Goal: Task Accomplishment & Management: Manage account settings

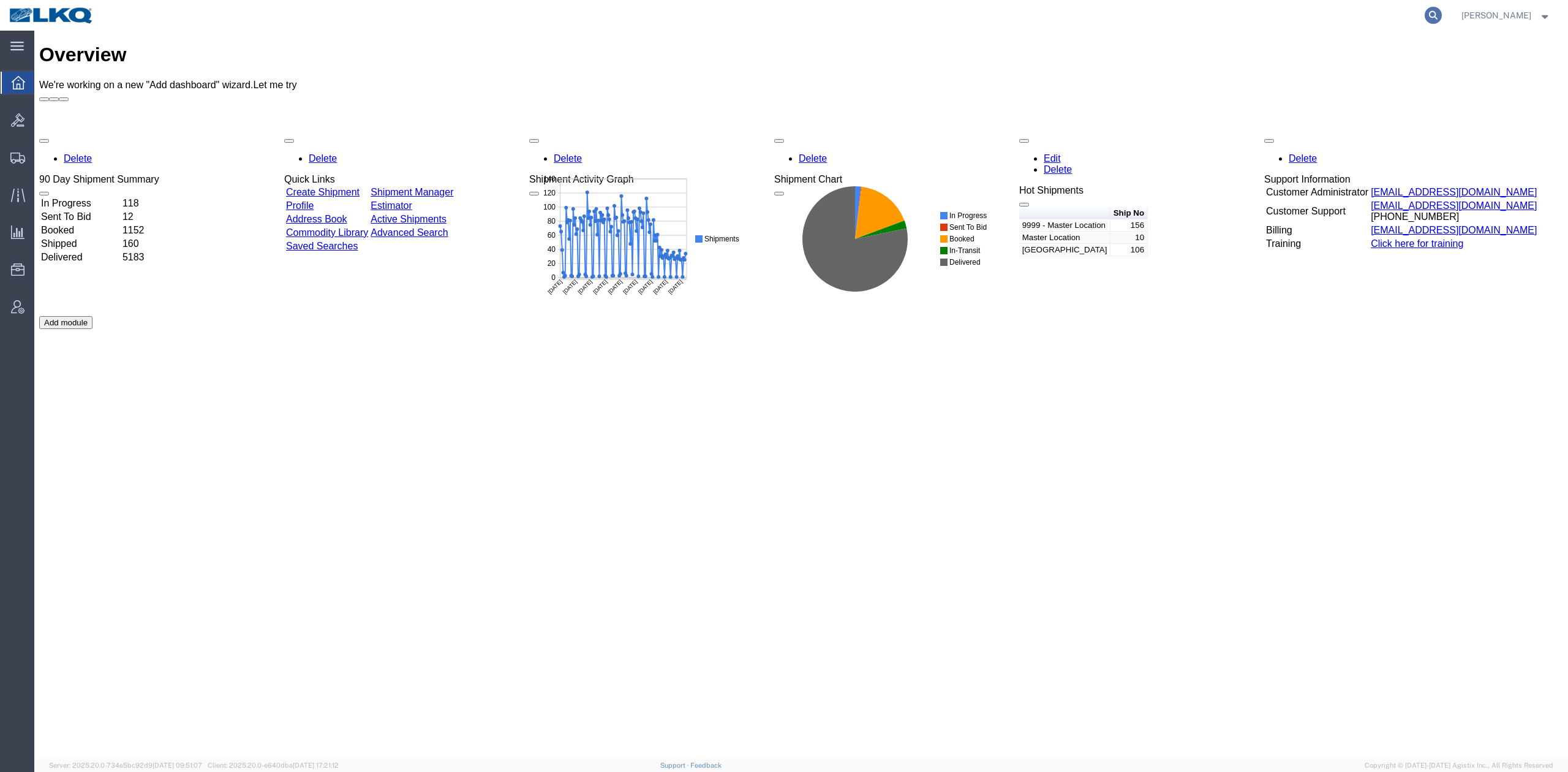
click at [1442, 17] on icon at bounding box center [1434, 15] width 17 height 17
paste input "57078942"
type input "57078942"
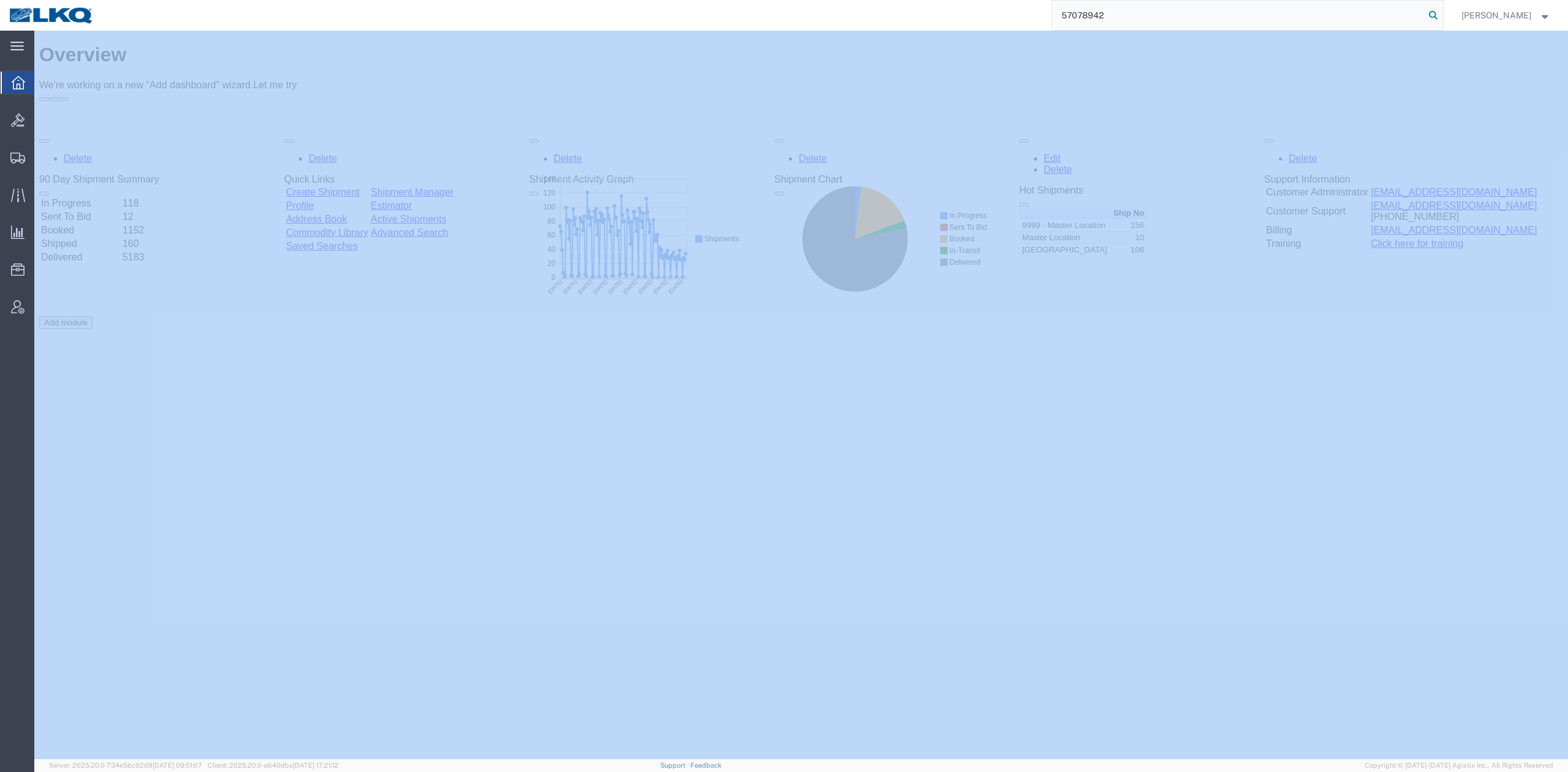
click at [1442, 17] on icon at bounding box center [1434, 15] width 17 height 17
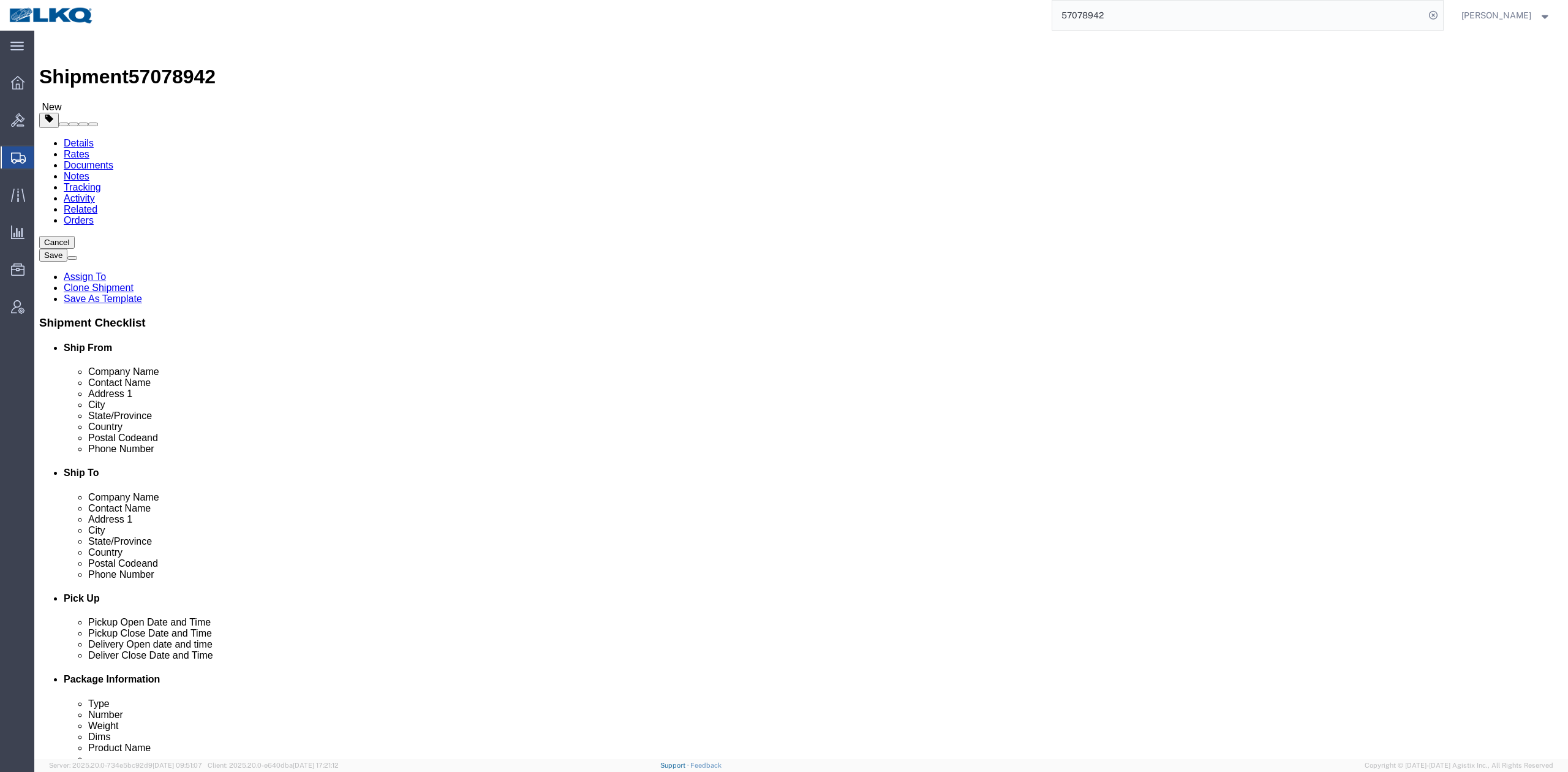
select select "64479"
select select "27824"
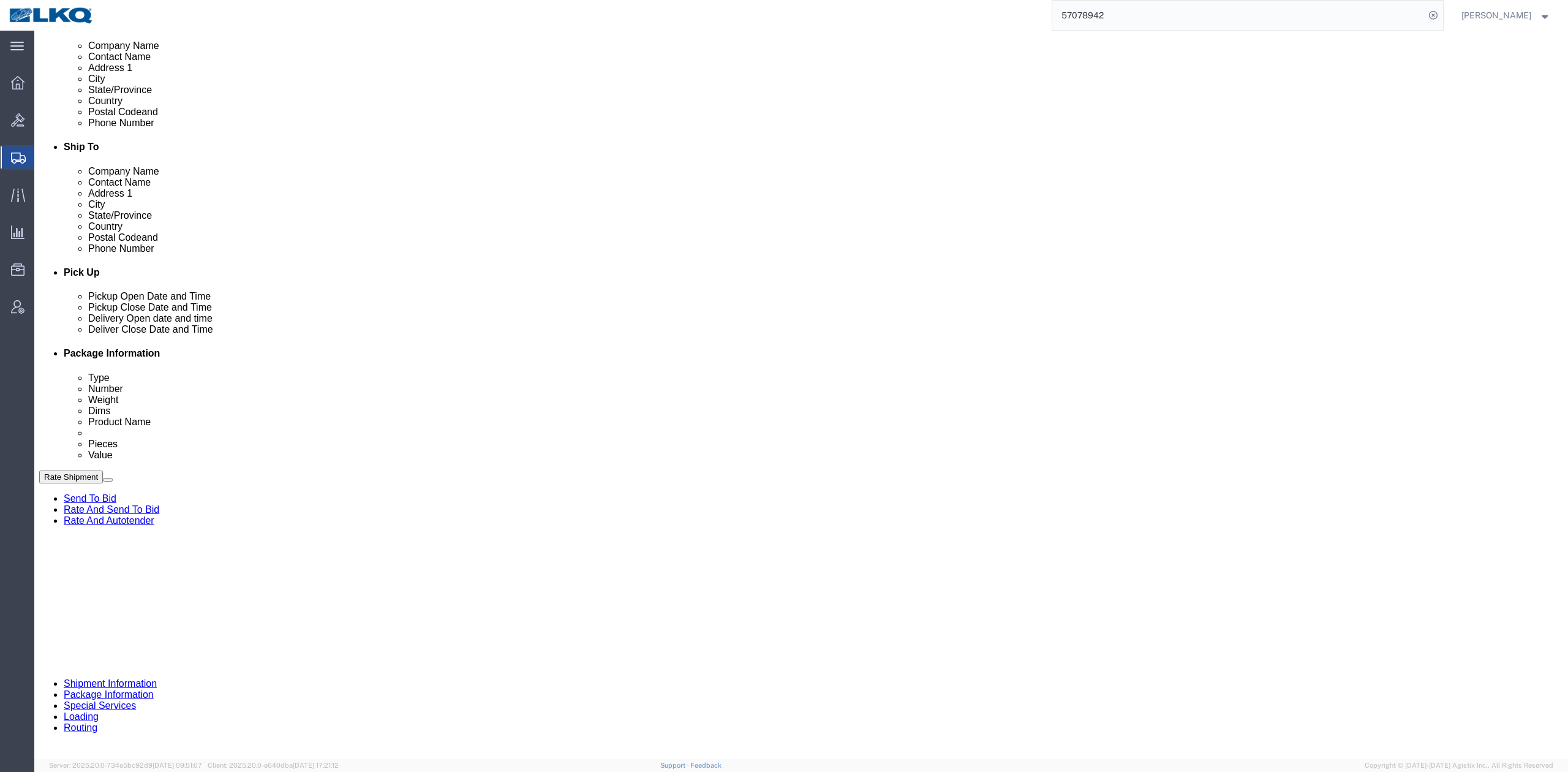
scroll to position [326, 0]
click select "Select Account Type Activity ID Airline Appointment Number ASN Batch Request # …"
select select "GENERAL"
click select "Select Account Type Activity ID Airline Appointment Number ASN Batch Request # …"
type input "HAZMAT"
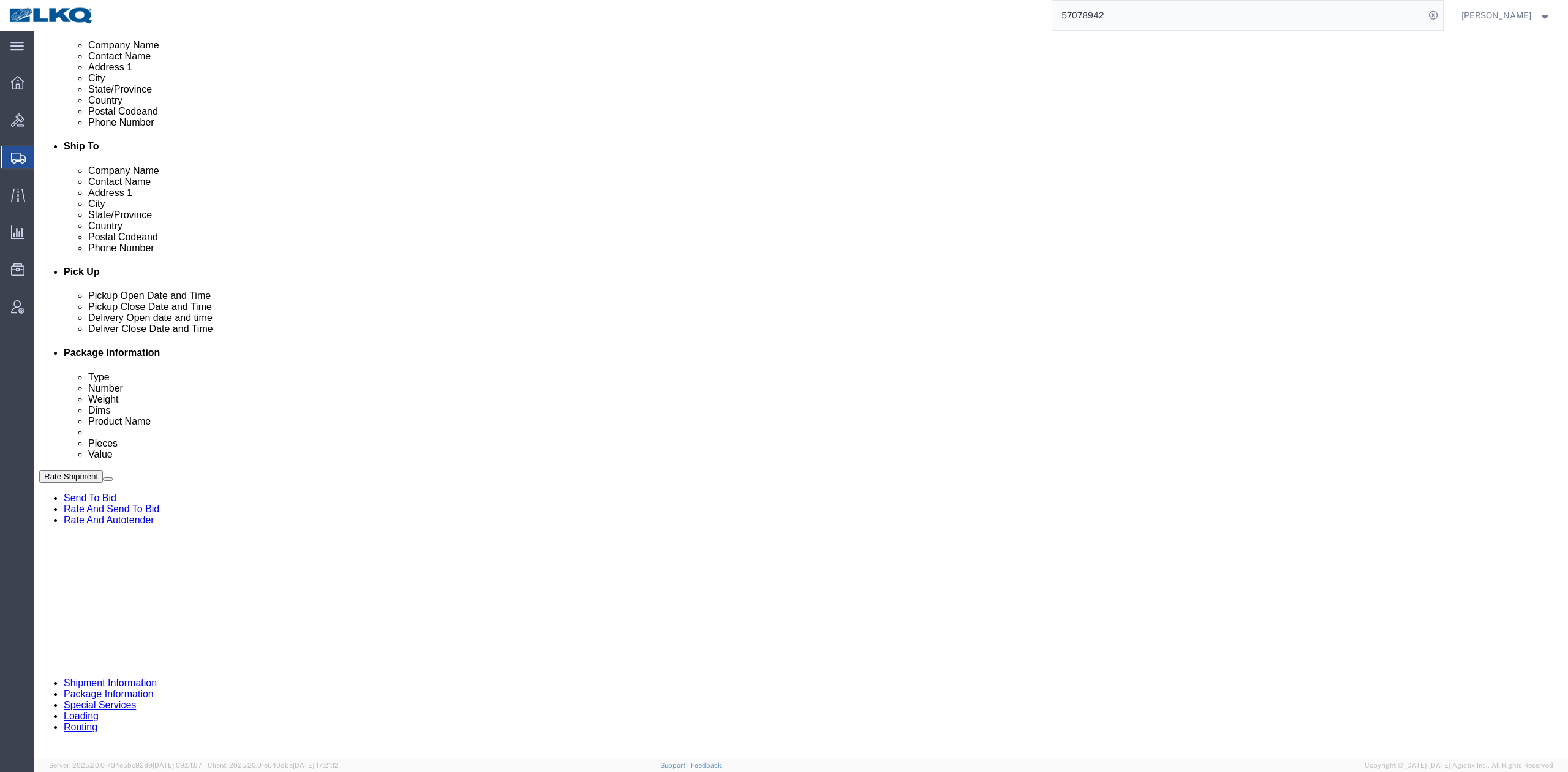
click div "References Add reference"
click div "Oct 13 2025 8:00 AM"
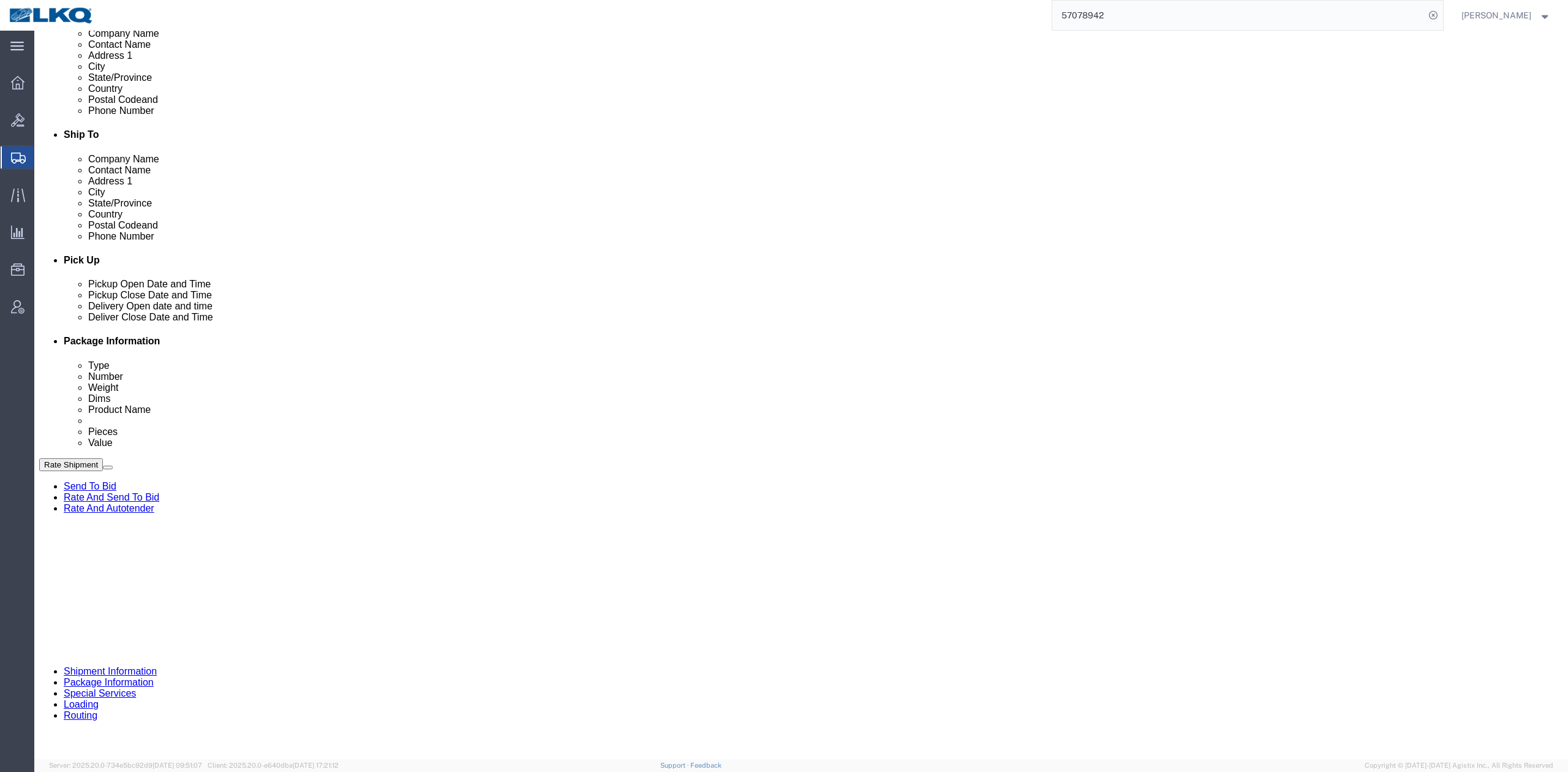
drag, startPoint x: 895, startPoint y: 548, endPoint x: 1024, endPoint y: 488, distance: 142.3
click div "Ship From Location Location 3520 - Grand Prairie My Profile Location 1100 - LKQ…"
click div
type input "11:00 AM"
click button "Apply"
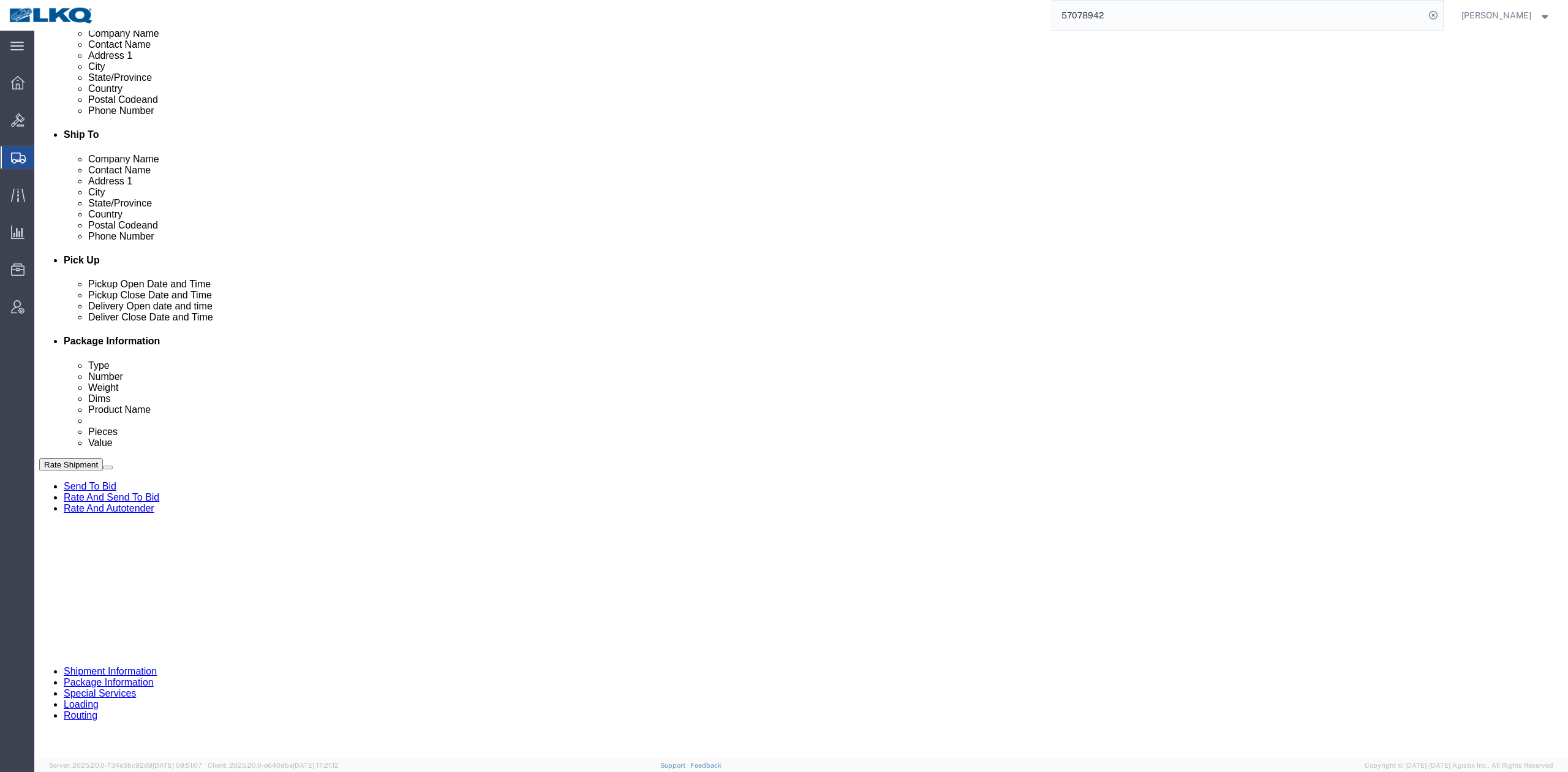
click div "Ship From Location Location 3520 - Grand Prairie My Profile Location 1100 - LKQ…"
click input "57078942"
click div "References Add reference"
click input "570789x42"
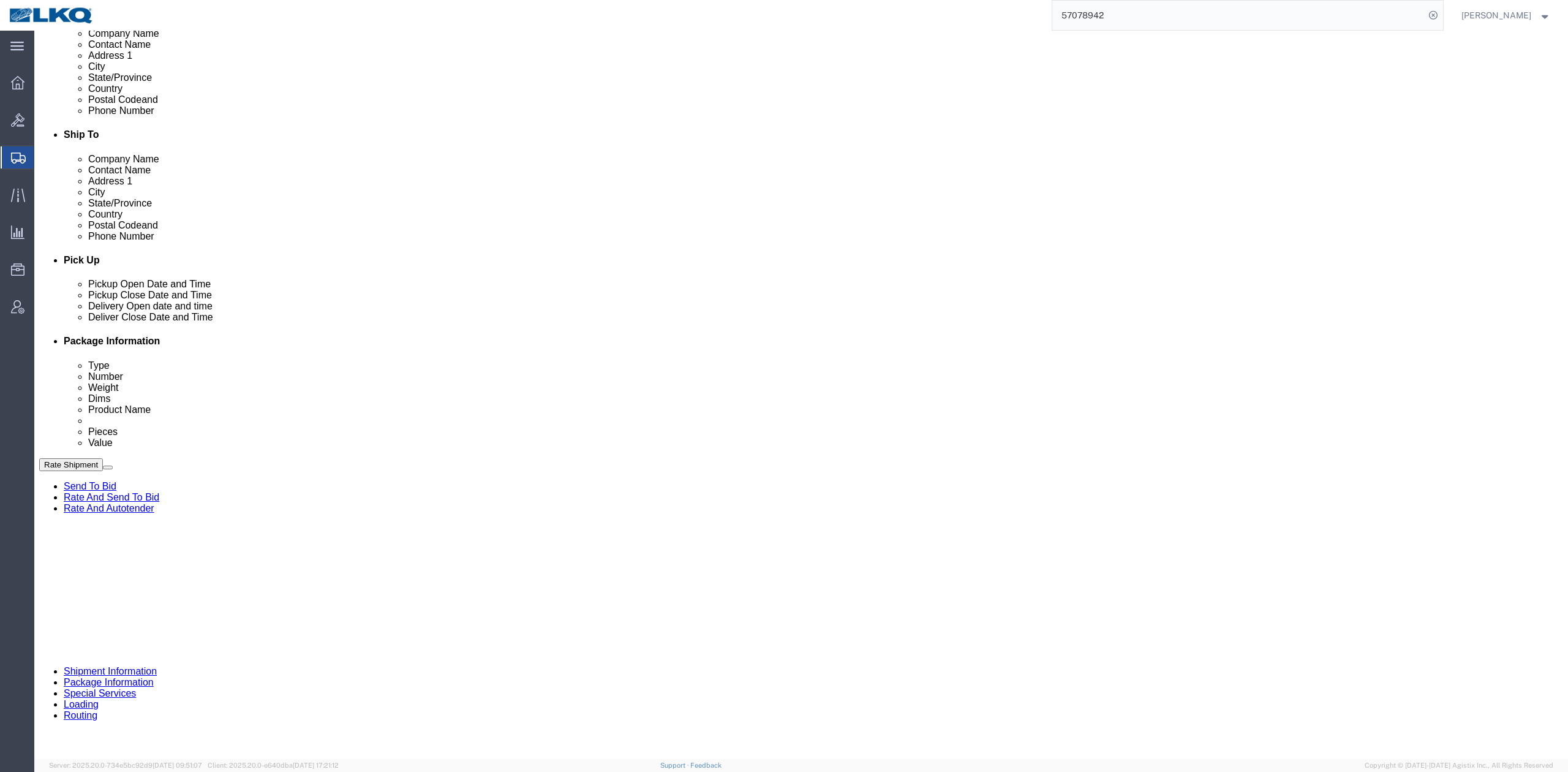
type input "x"
click div "Ship From Location Location 3520 - Grand Prairie My Profile Location 1100 - LKQ…"
click button "Save"
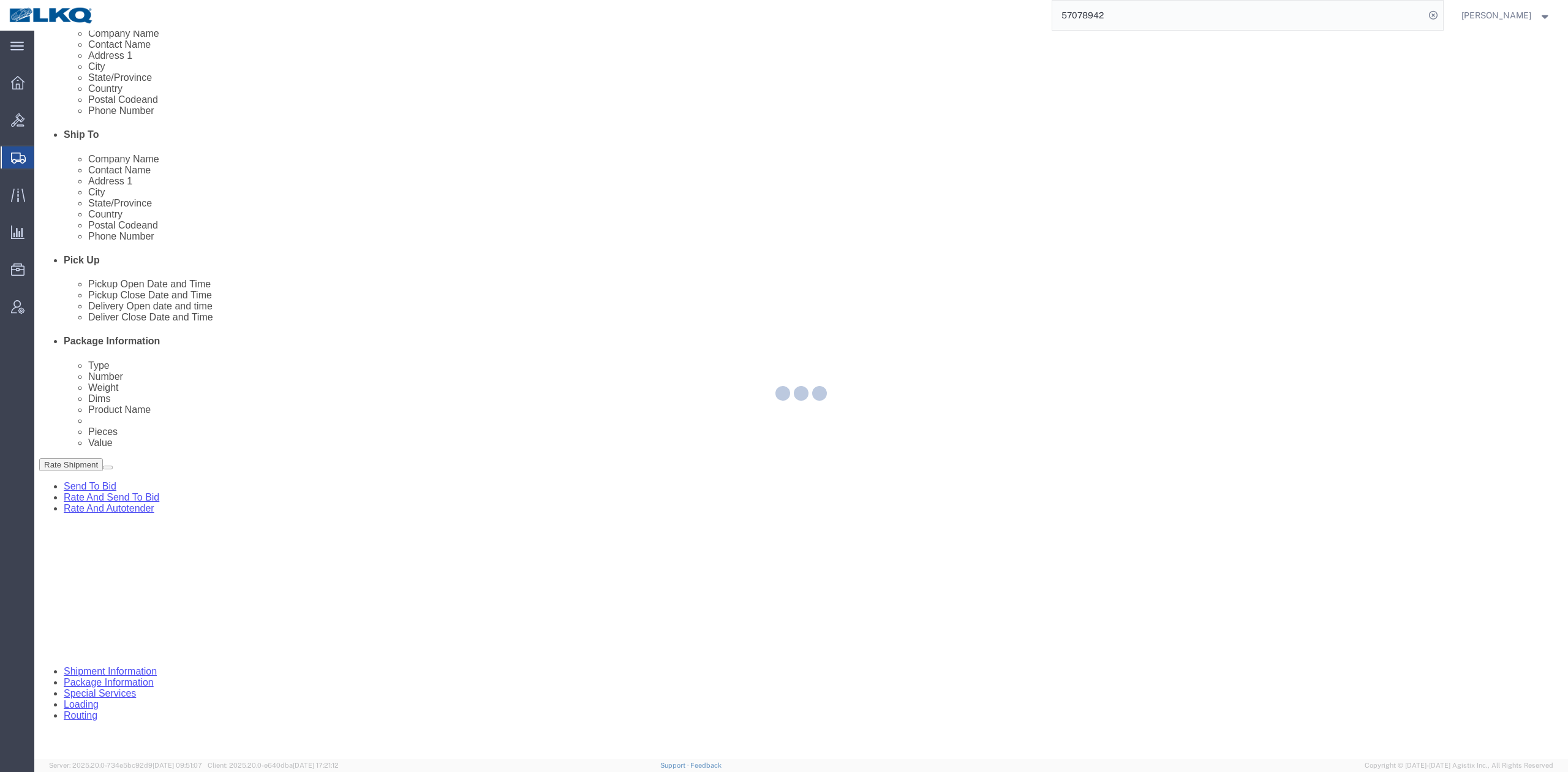
click at [285, 115] on div at bounding box center [801, 395] width 1534 height 728
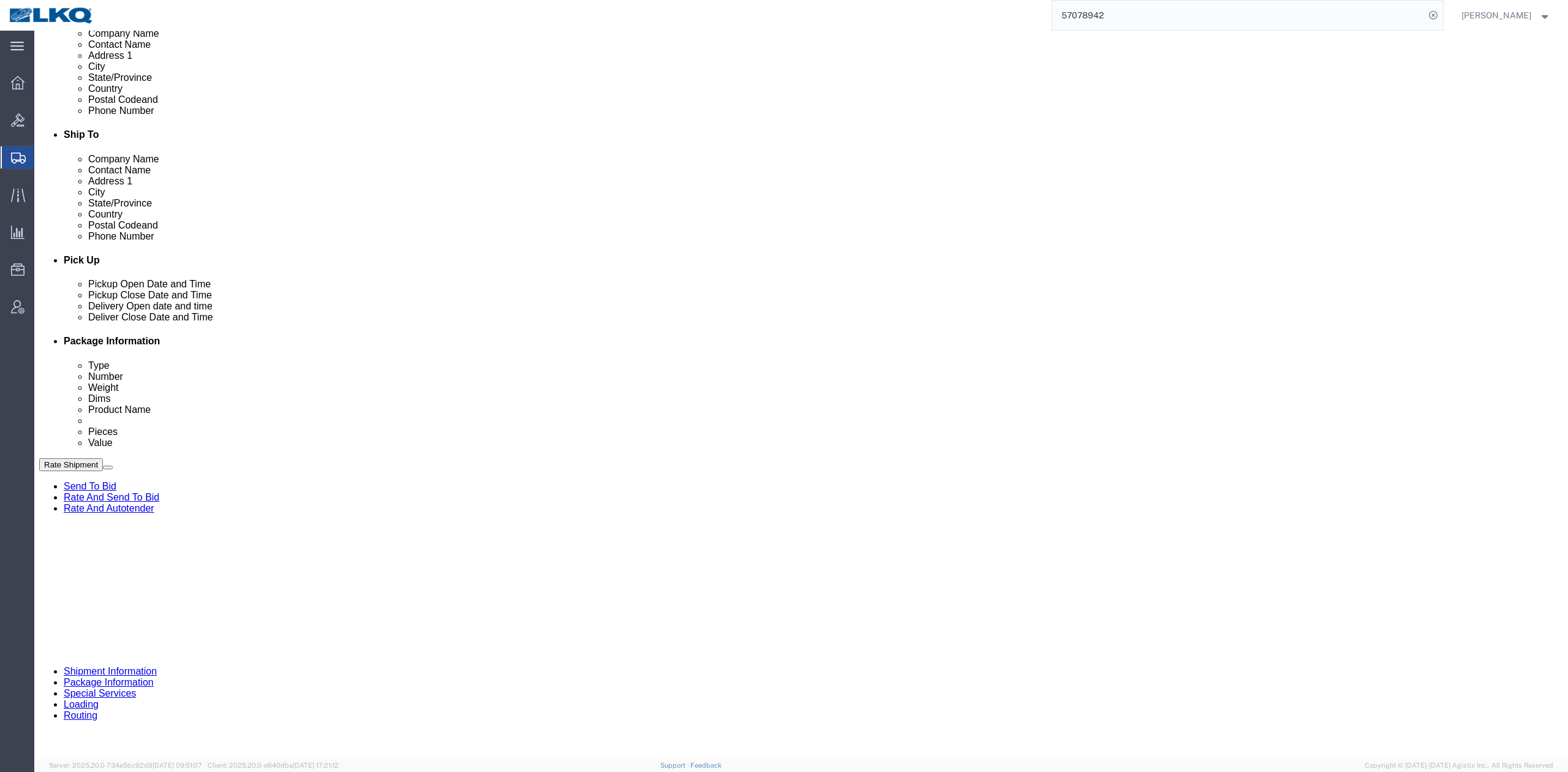
click icon
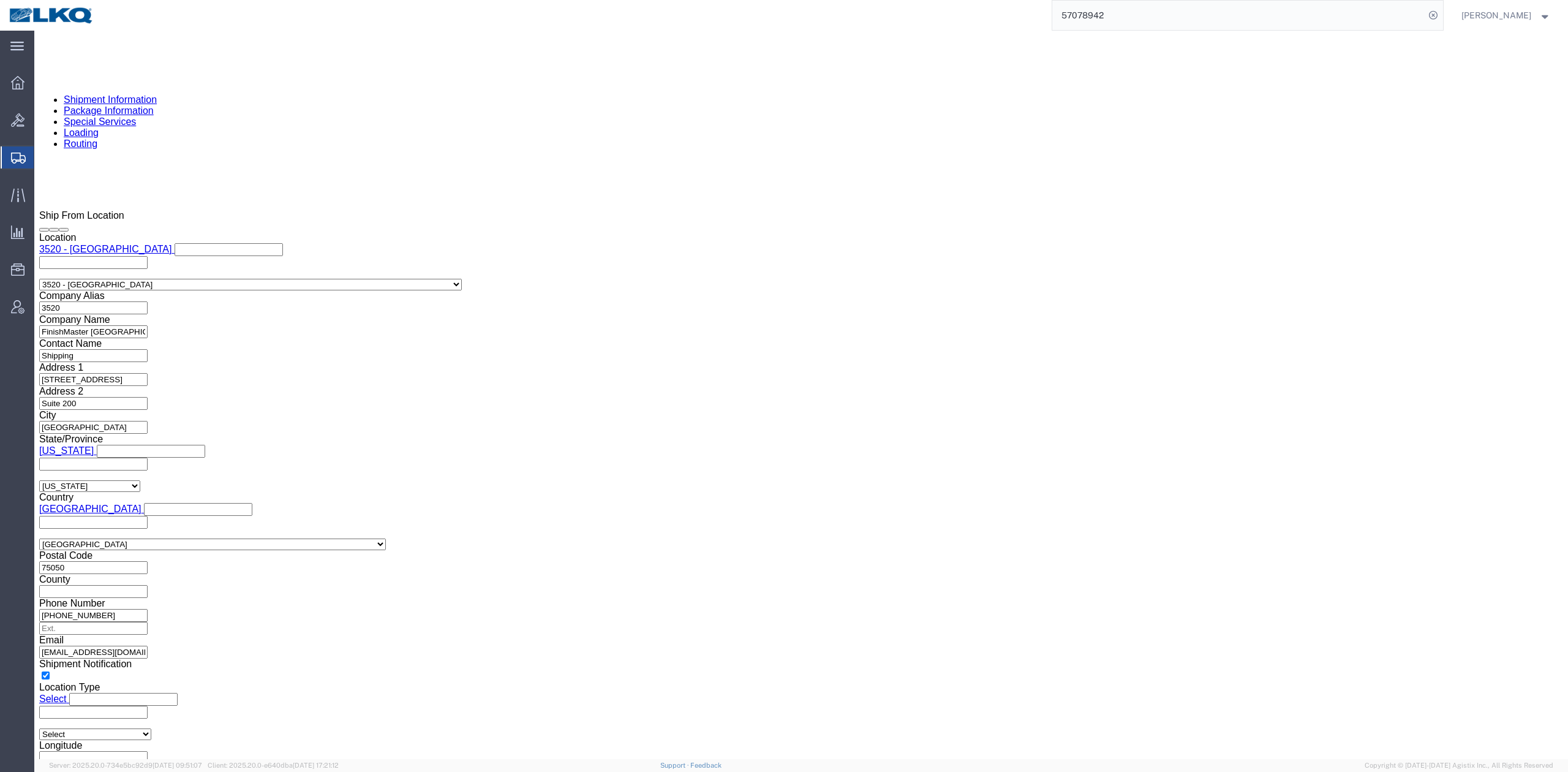
scroll to position [1132, 0]
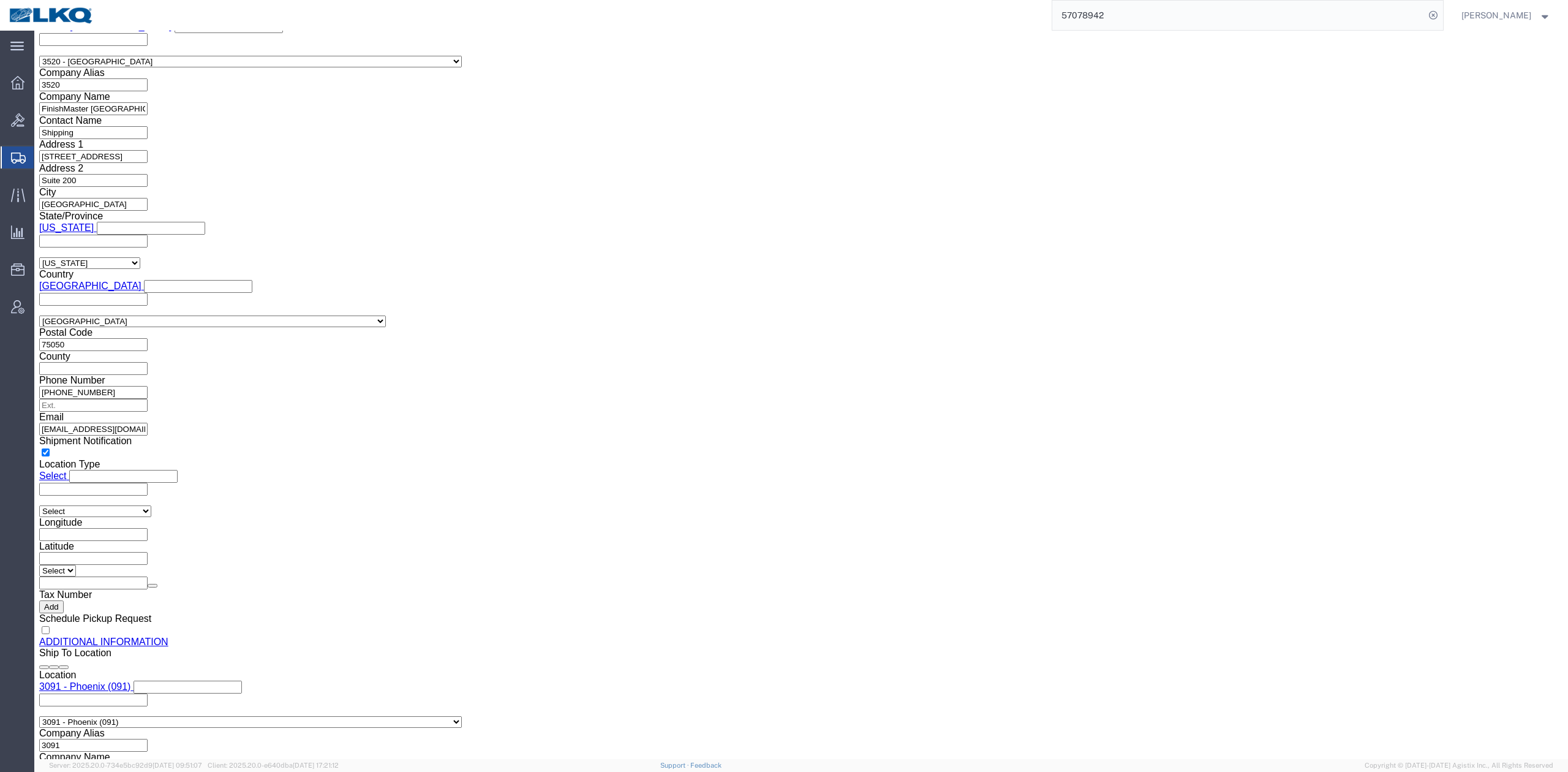
click button "Upload"
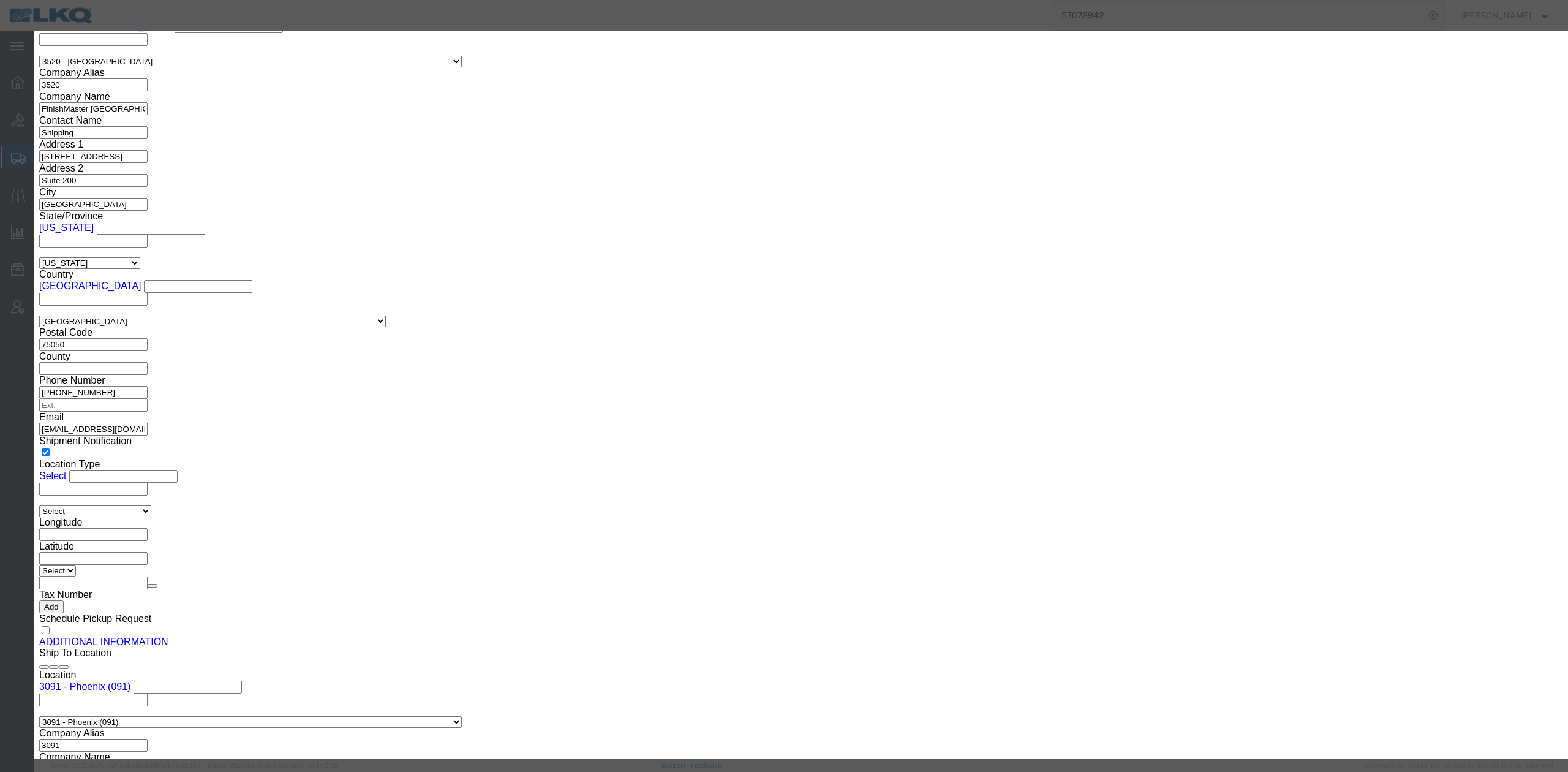
click button "Browse"
type input "C:\fakepath\Hazmat Required.jpg"
drag, startPoint x: 767, startPoint y: 101, endPoint x: 771, endPoint y: 114, distance: 13.6
click input "Name"
type input "HAZMAT REQUIRED"
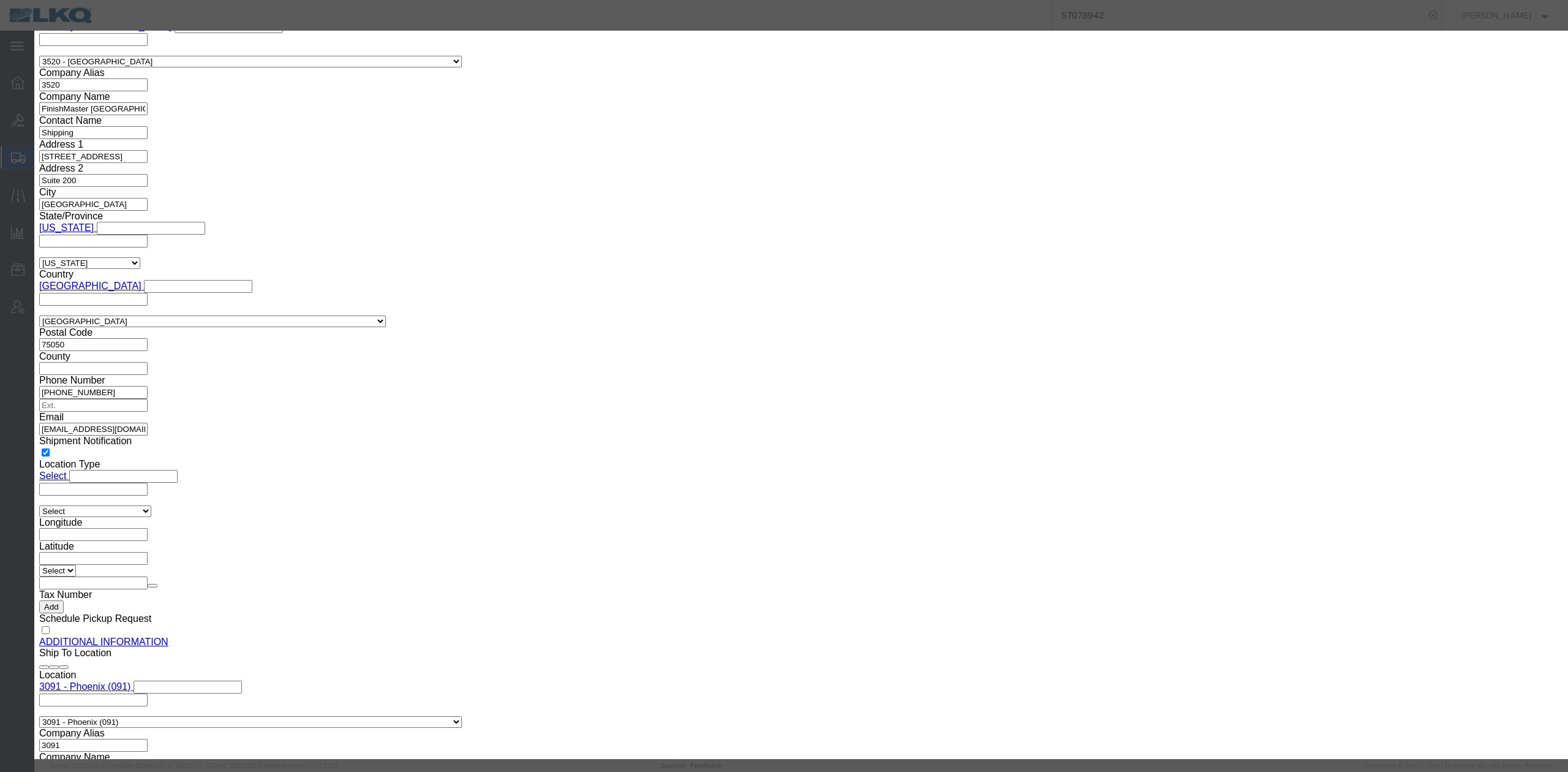
drag, startPoint x: 993, startPoint y: 97, endPoint x: 1000, endPoint y: 114, distance: 18.4
click input "Description"
type input "HAZMAT REQUIRED"
click button "Upload"
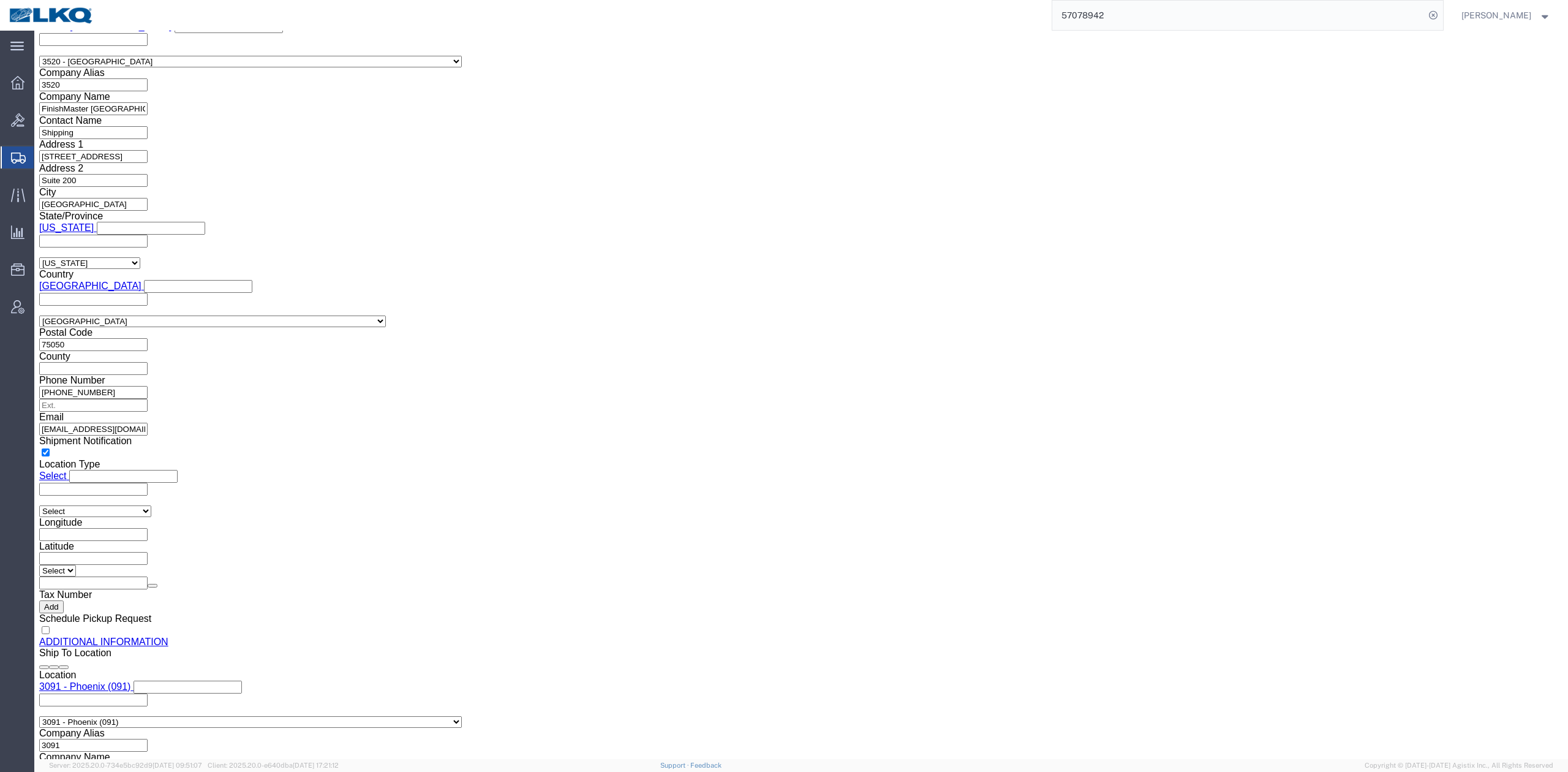
click at [1155, 11] on input "57078942" at bounding box center [1238, 15] width 373 height 29
click link "Details"
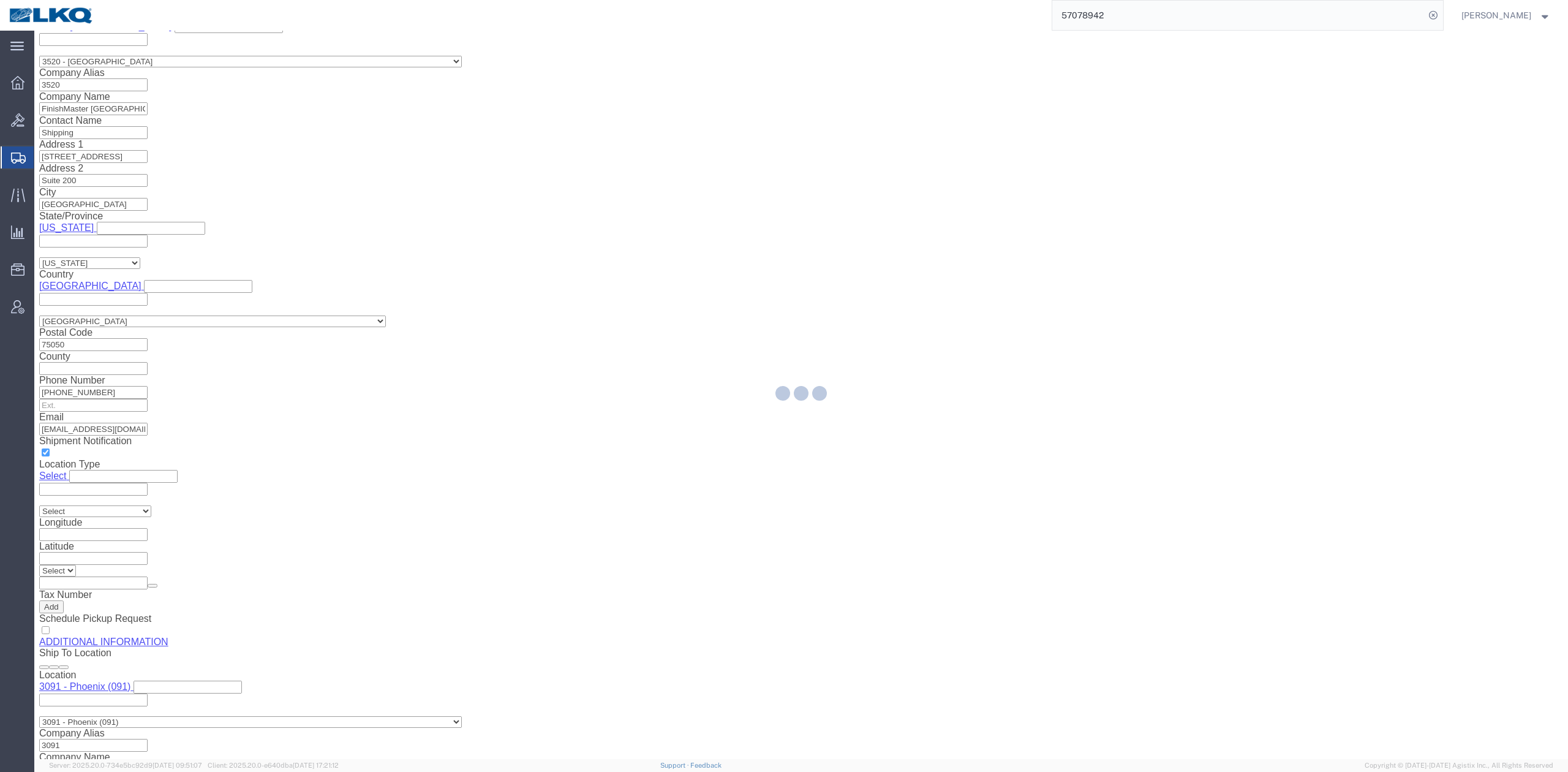
select select "64479"
select select "27824"
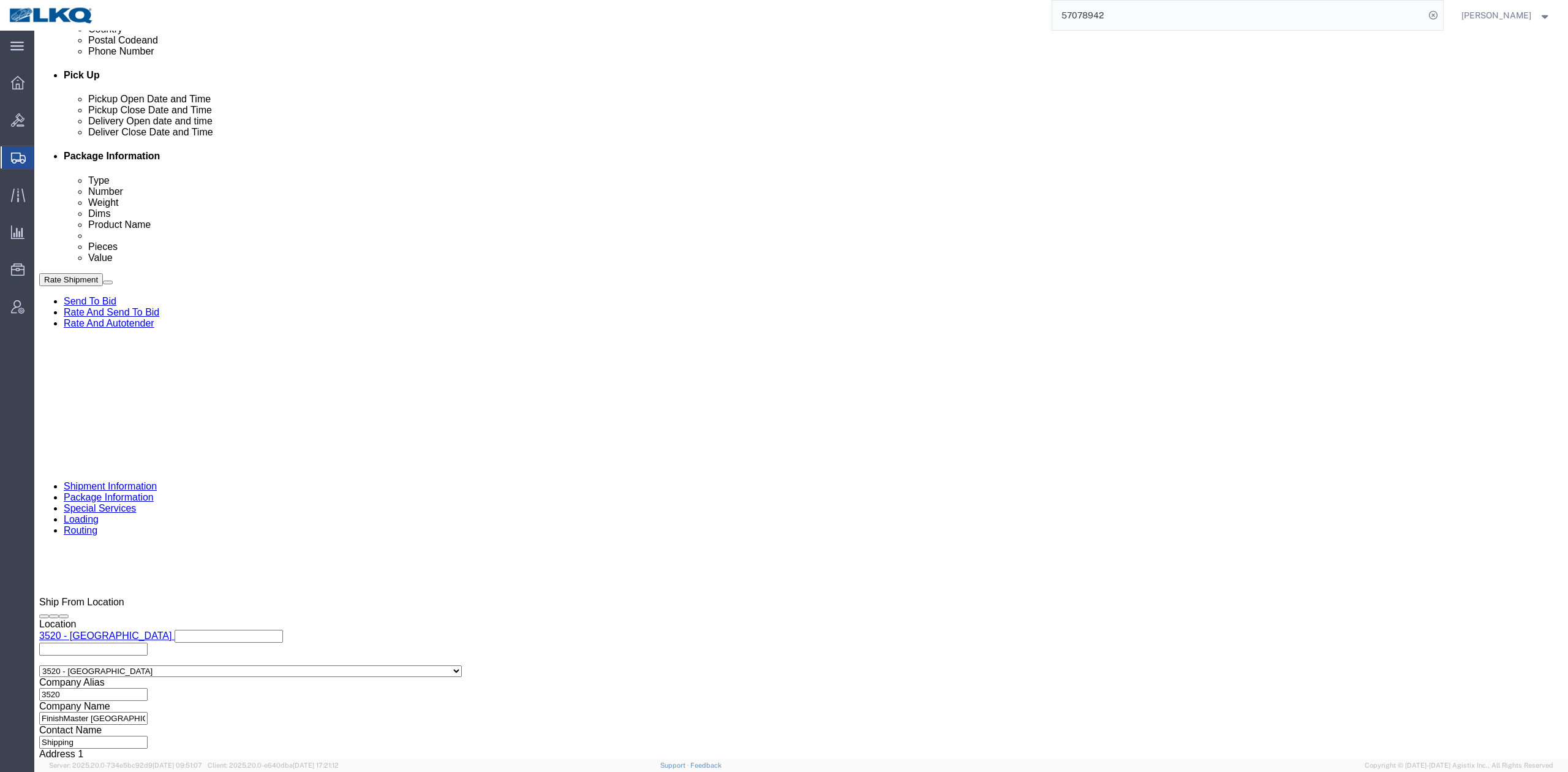
click link "Special Services"
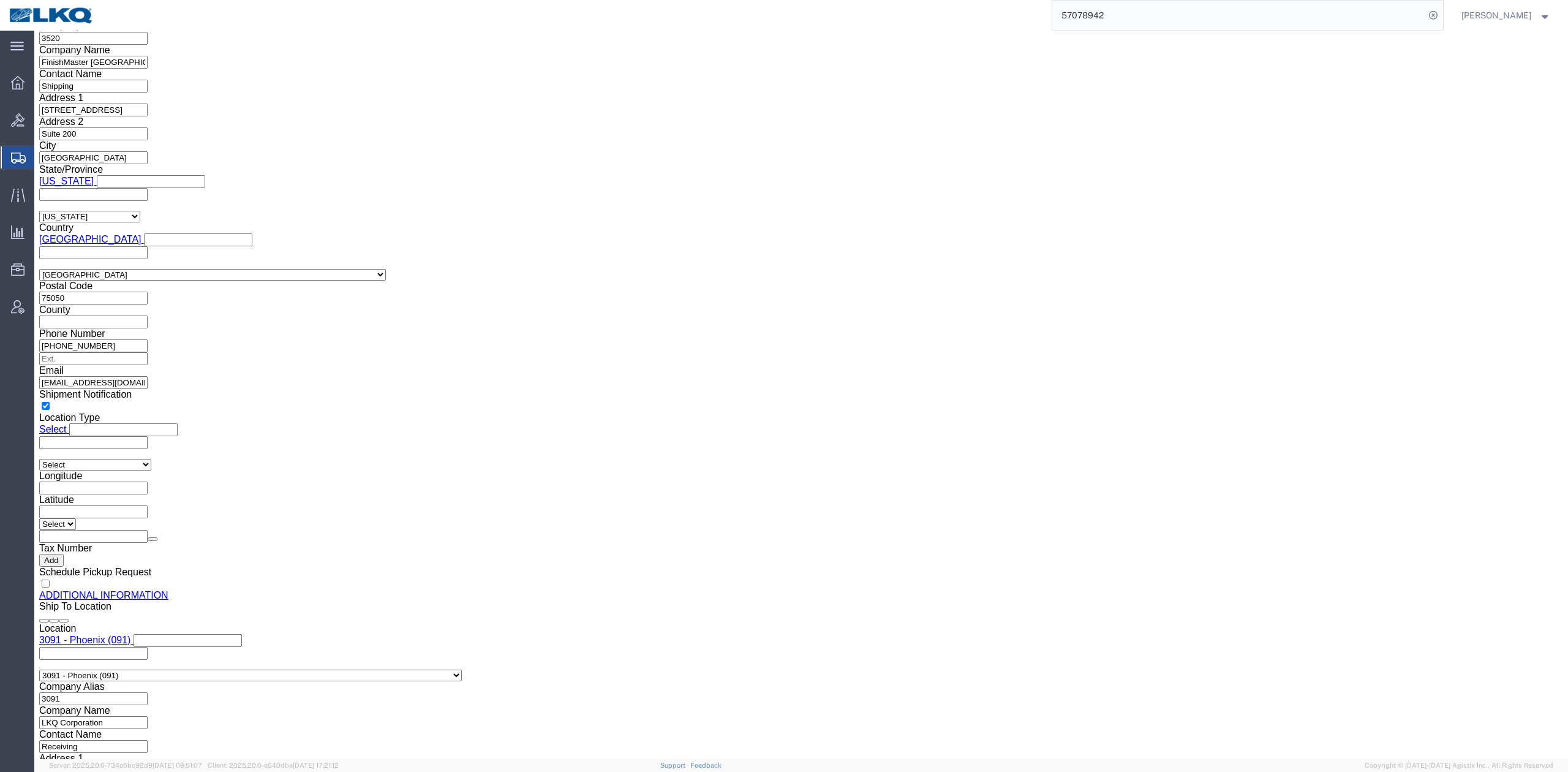
click input "checkbox"
checkbox input "true"
click icon
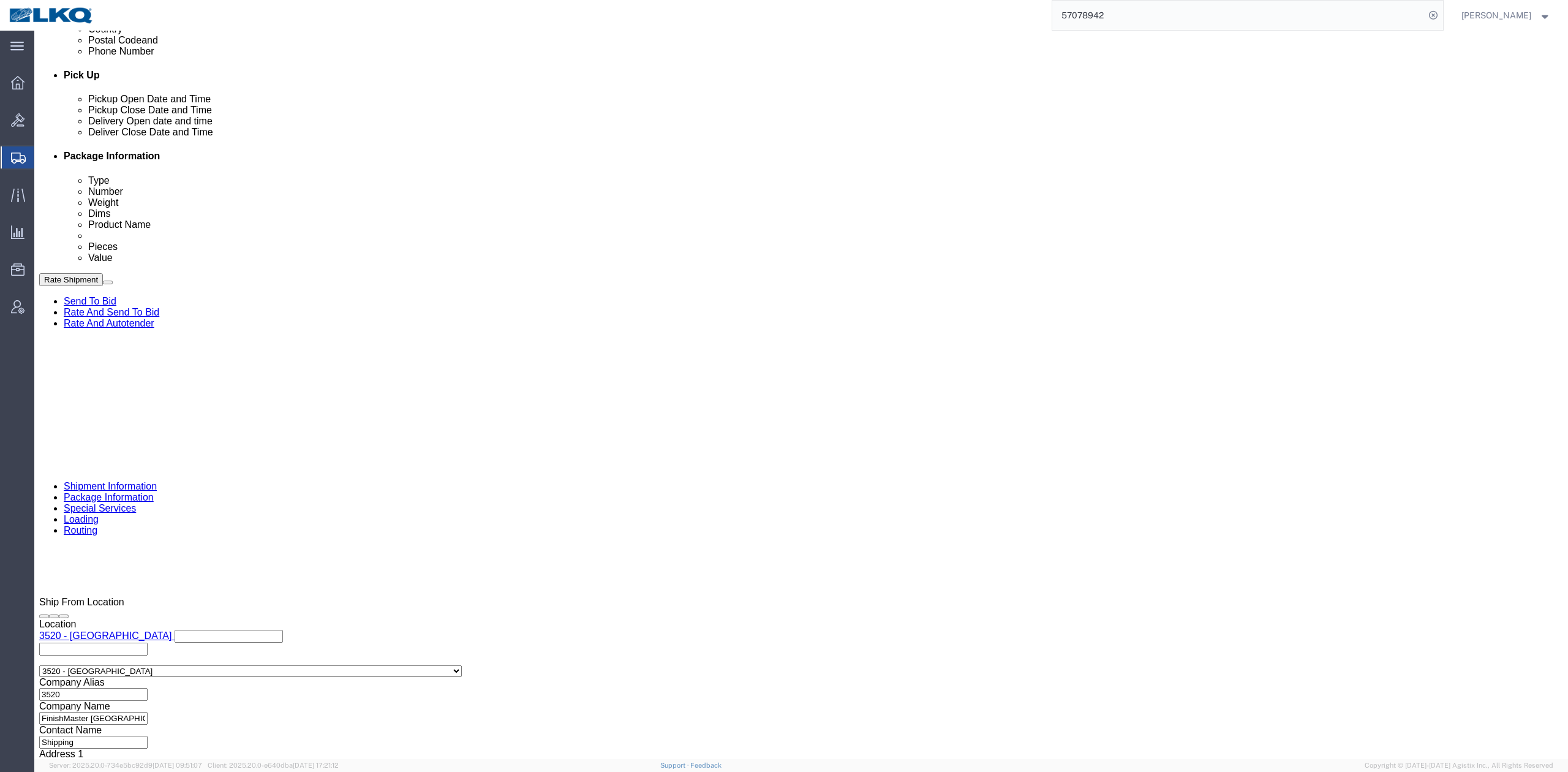
click button "Save"
click at [1341, 13] on input "57078942" at bounding box center [1238, 15] width 373 height 29
paste input "5438225"
type input "55438225"
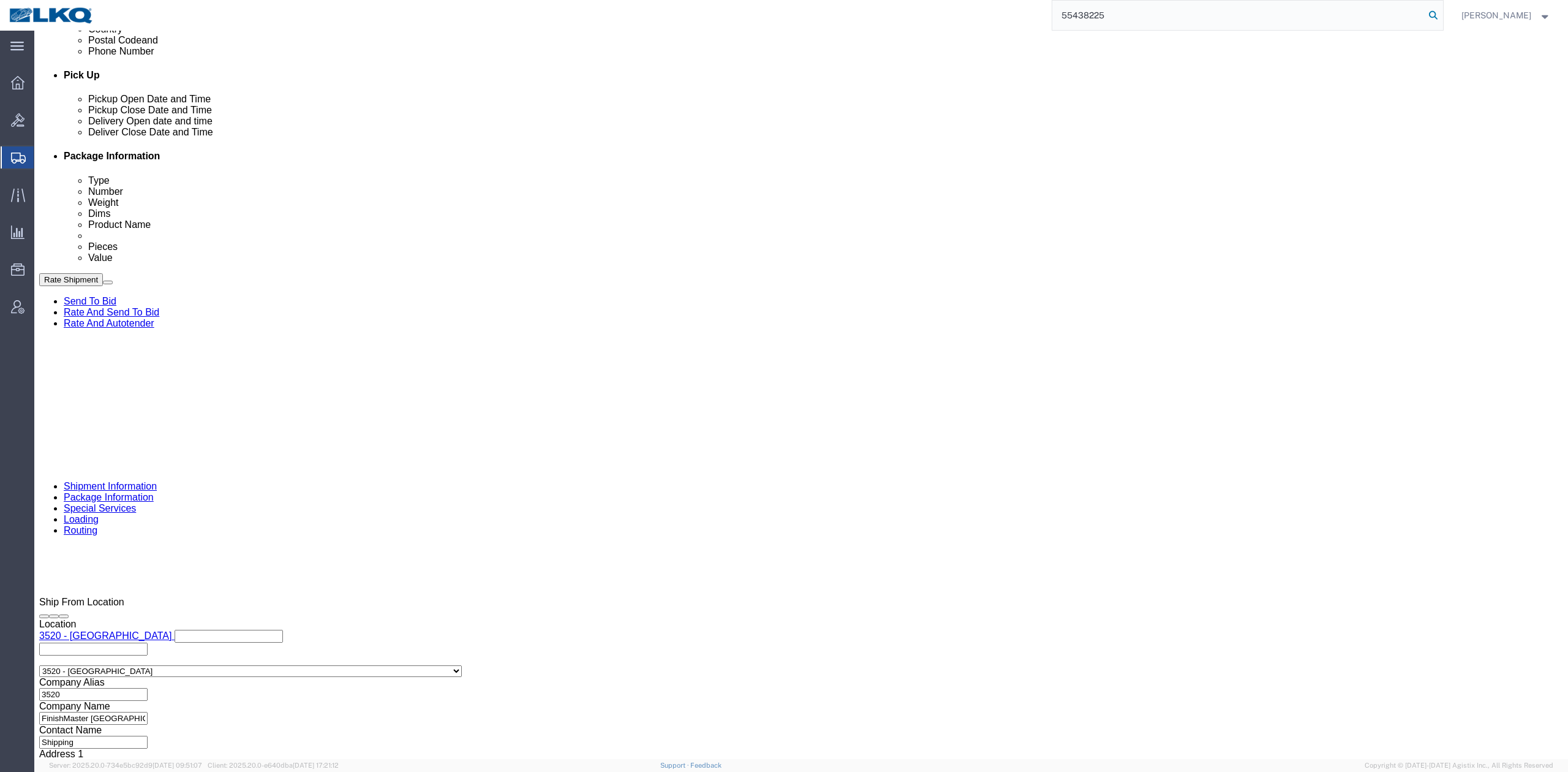
click at [1442, 21] on icon at bounding box center [1434, 15] width 17 height 17
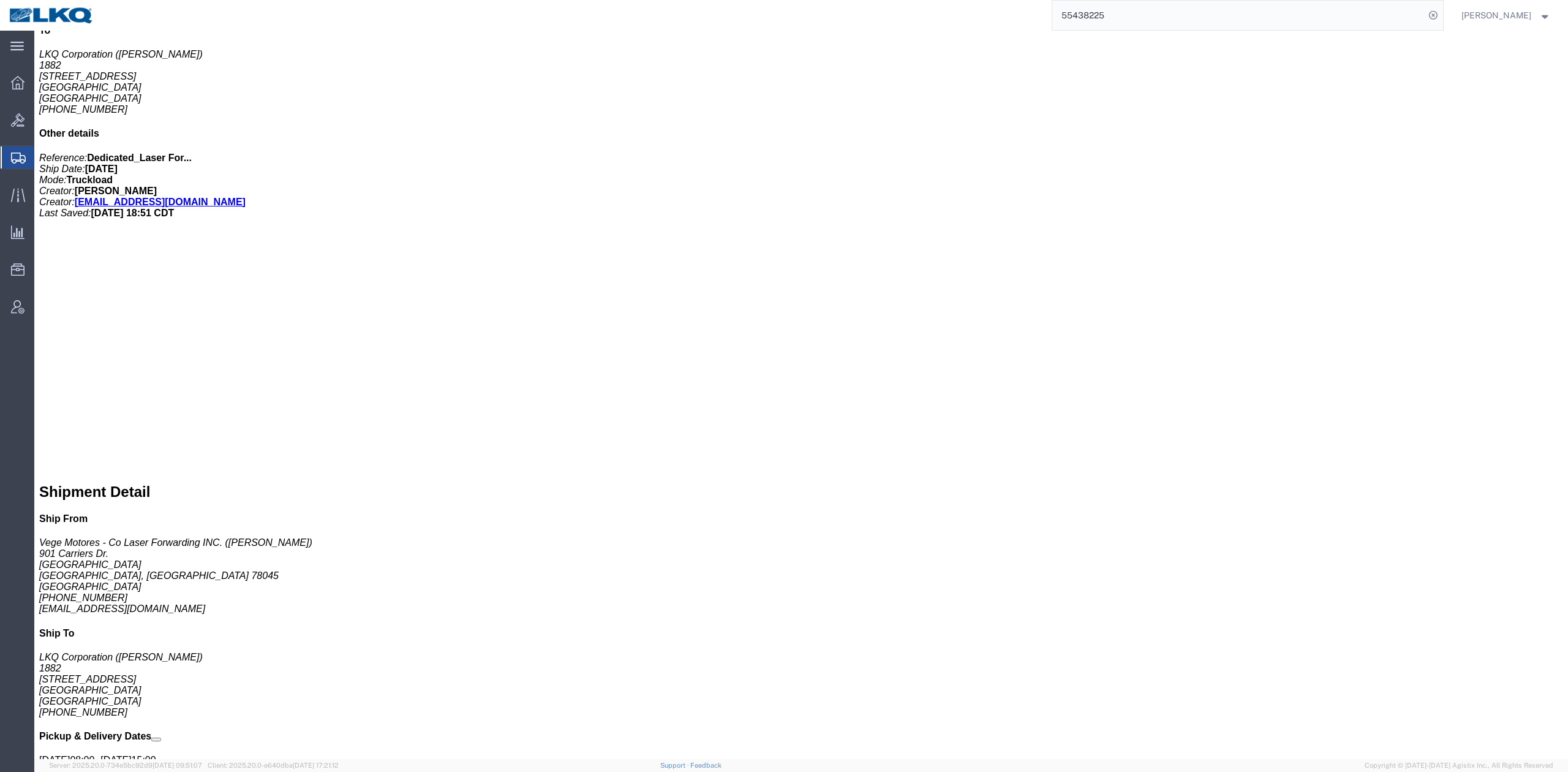
click link "Rates"
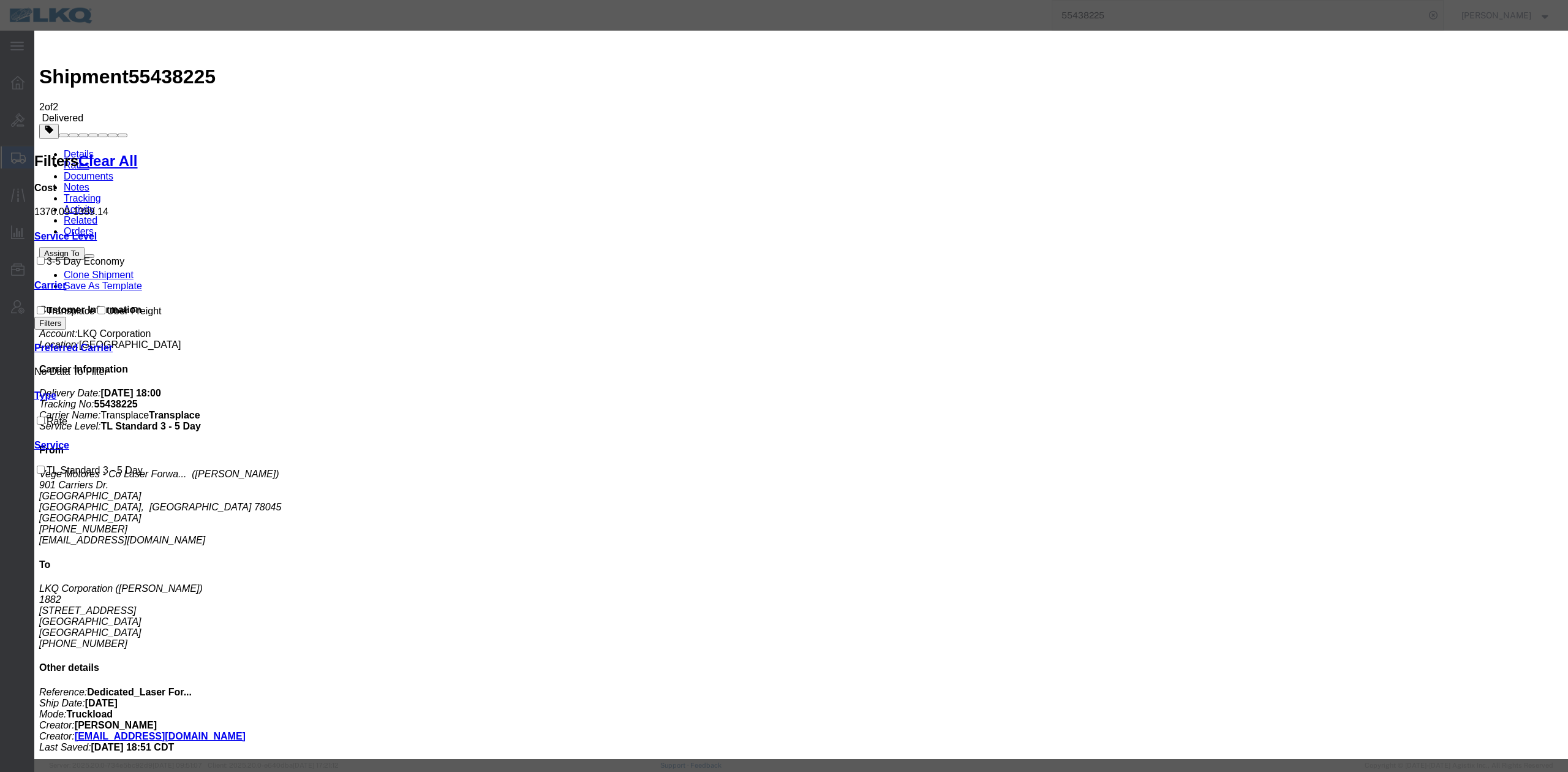
type input "1211.25"
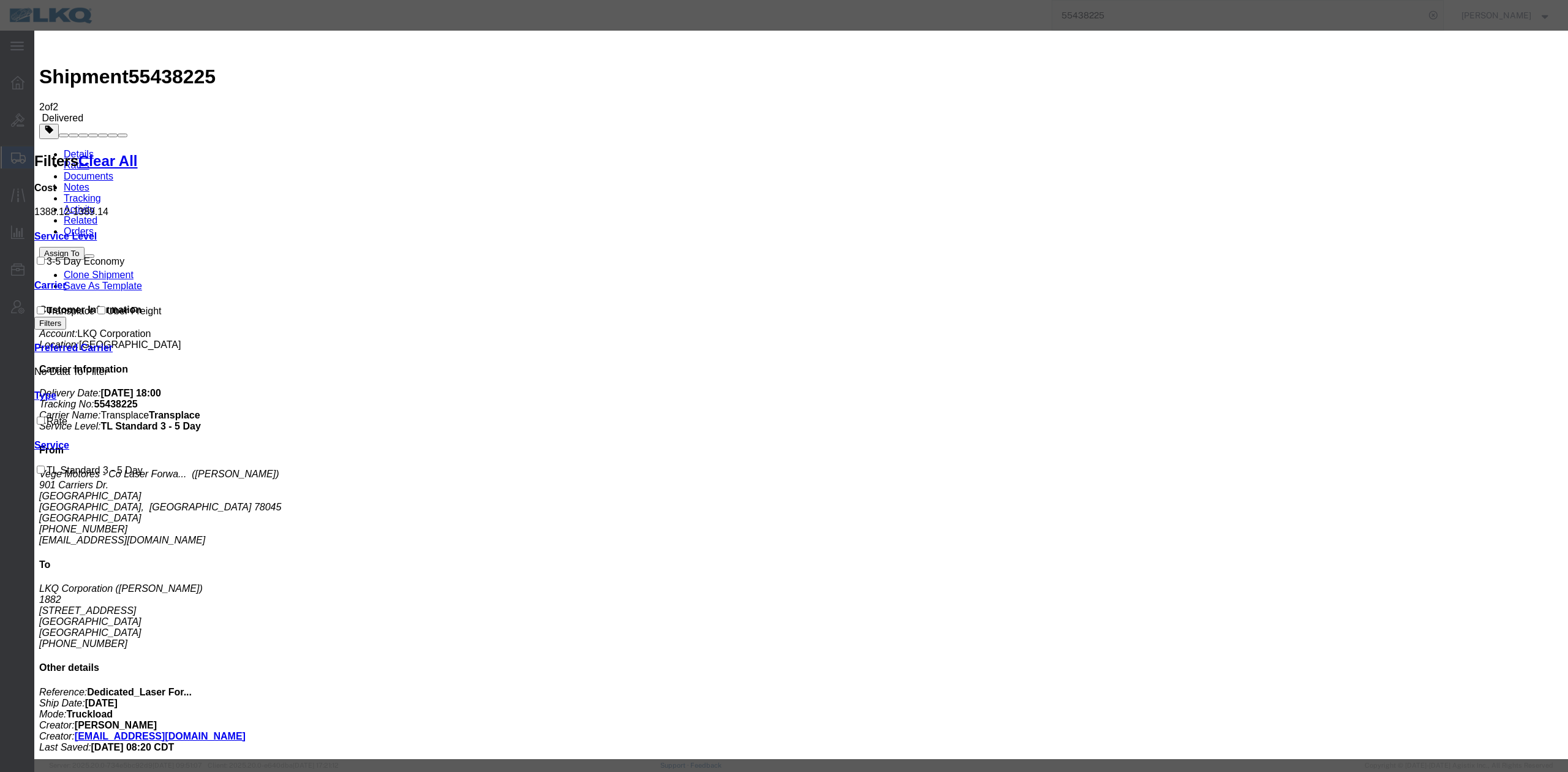
type input "1211.28"
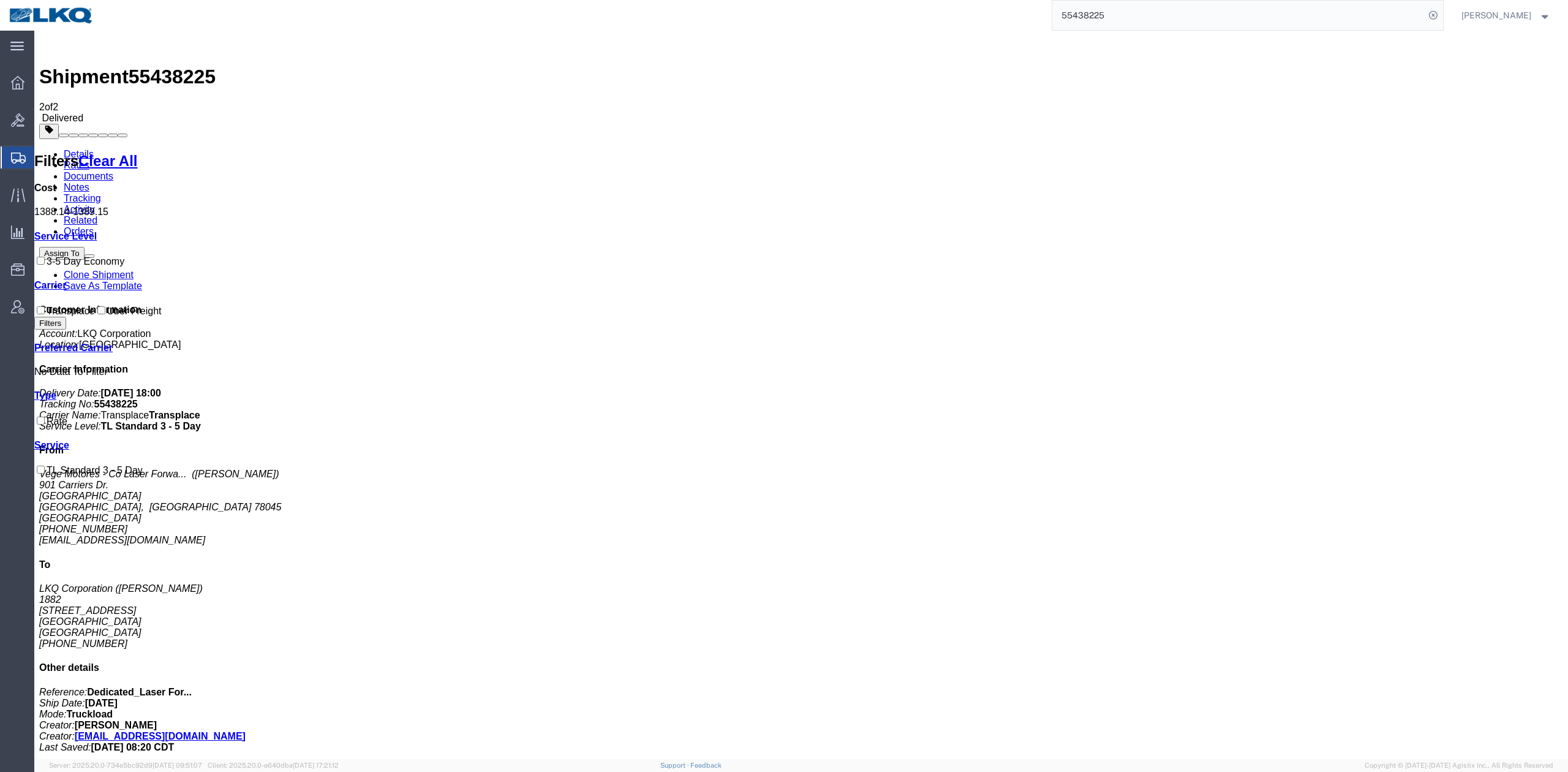
click at [1102, 8] on input "55438225" at bounding box center [1238, 15] width 373 height 29
paste input "59581"
type input "55459581"
drag, startPoint x: 1467, startPoint y: 15, endPoint x: 1459, endPoint y: 15, distance: 8.0
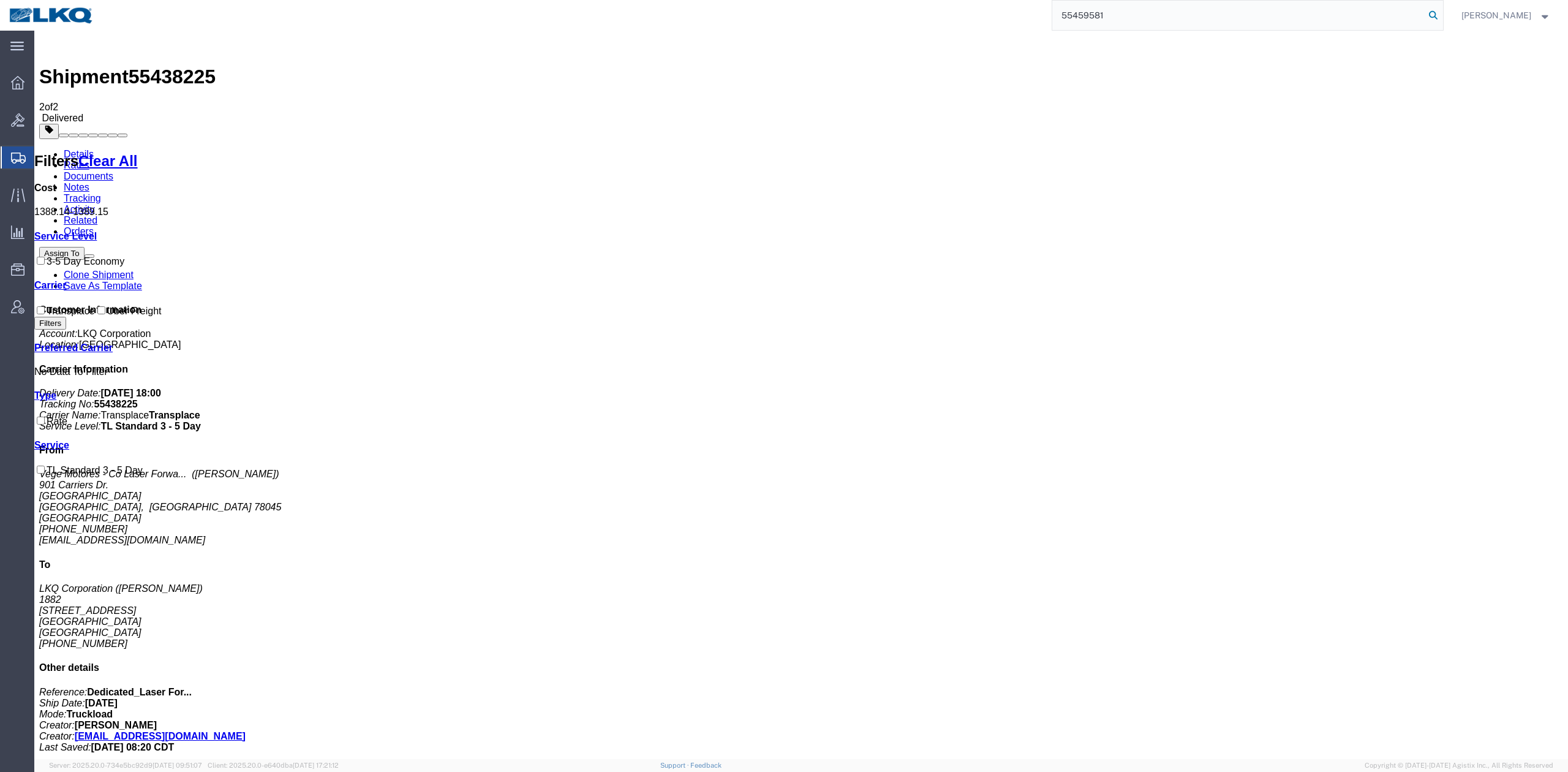
click at [1466, 15] on nav "55459581 Matt Harvey" at bounding box center [788, 15] width 1560 height 31
click at [1442, 15] on icon at bounding box center [1434, 15] width 17 height 17
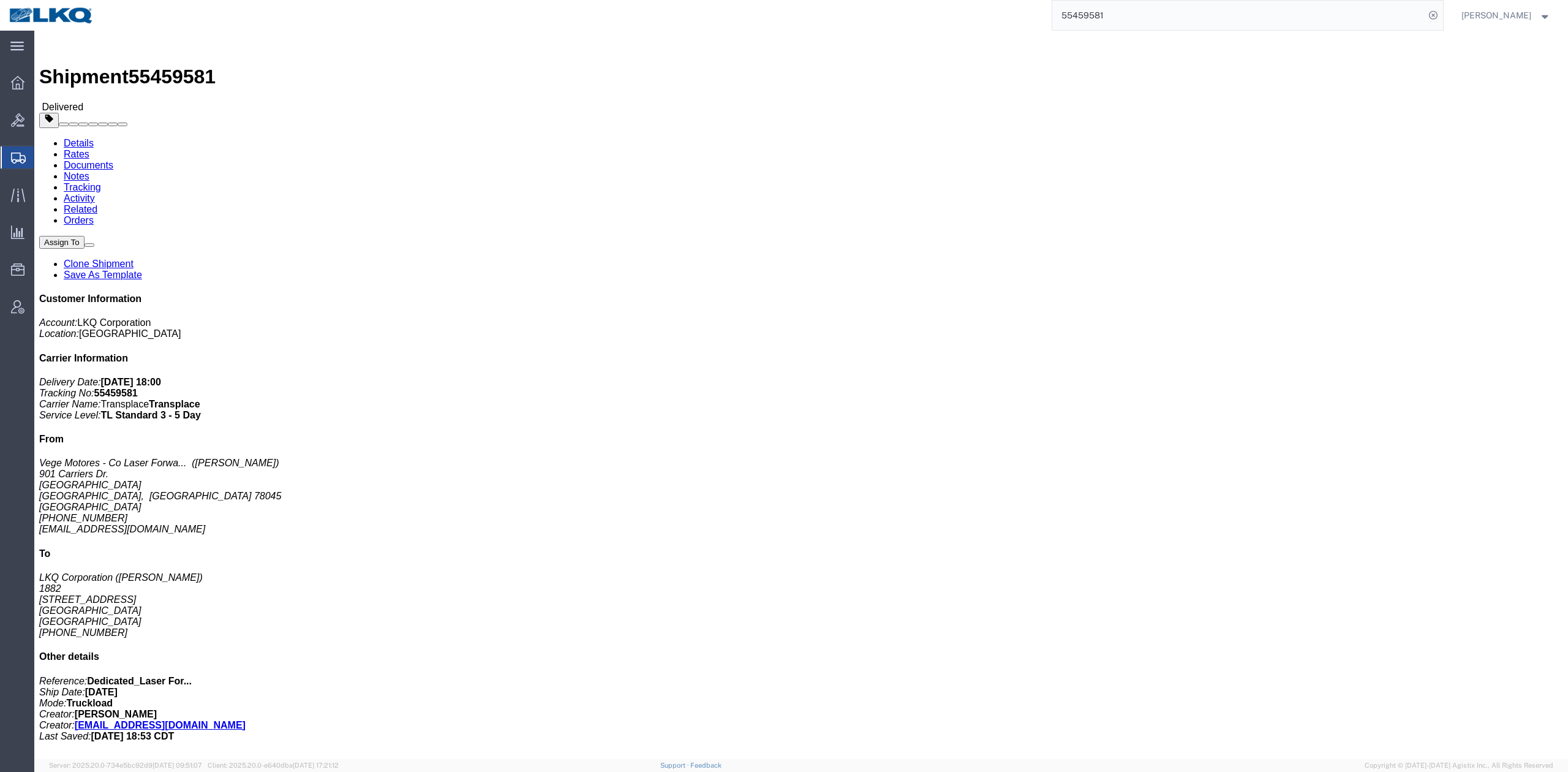
click div "Shipment Detail Ship From Vege Motores - Co Laser Forwarding INC. (Edgar Garcia…"
click link "Rates"
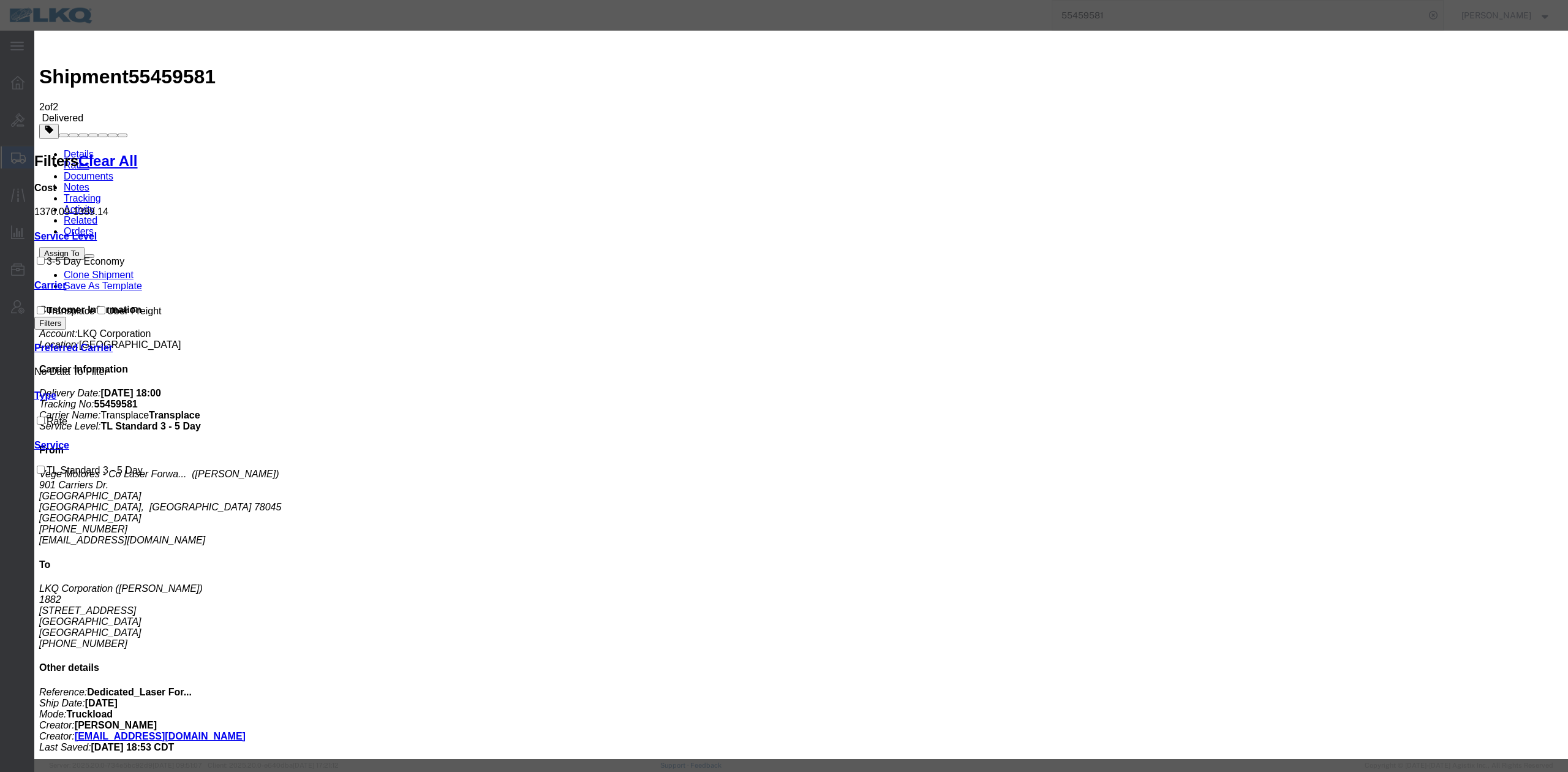
type input "1211.28"
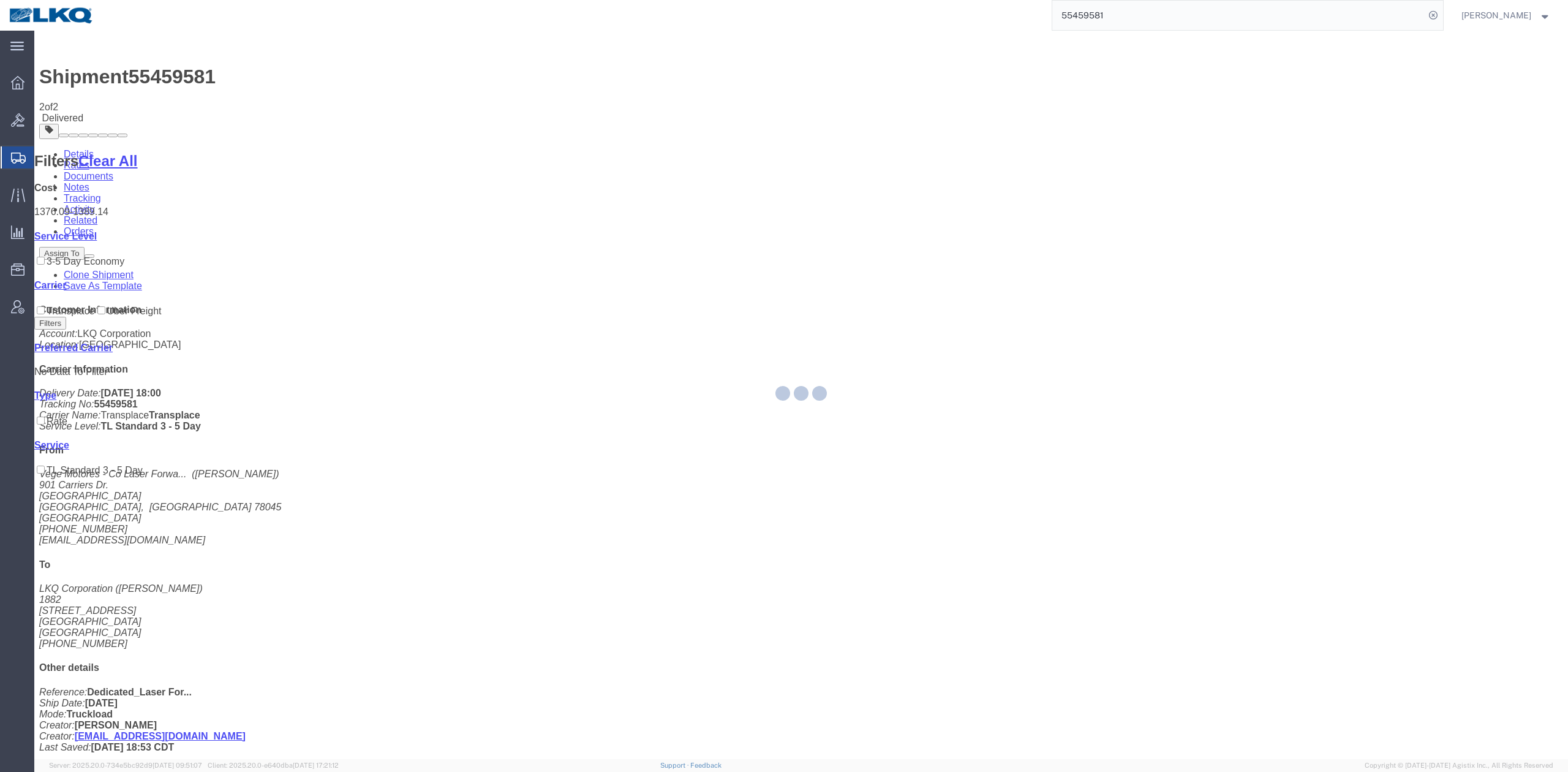
click at [1099, 8] on input "55459581" at bounding box center [1238, 15] width 373 height 29
paste input "77591"
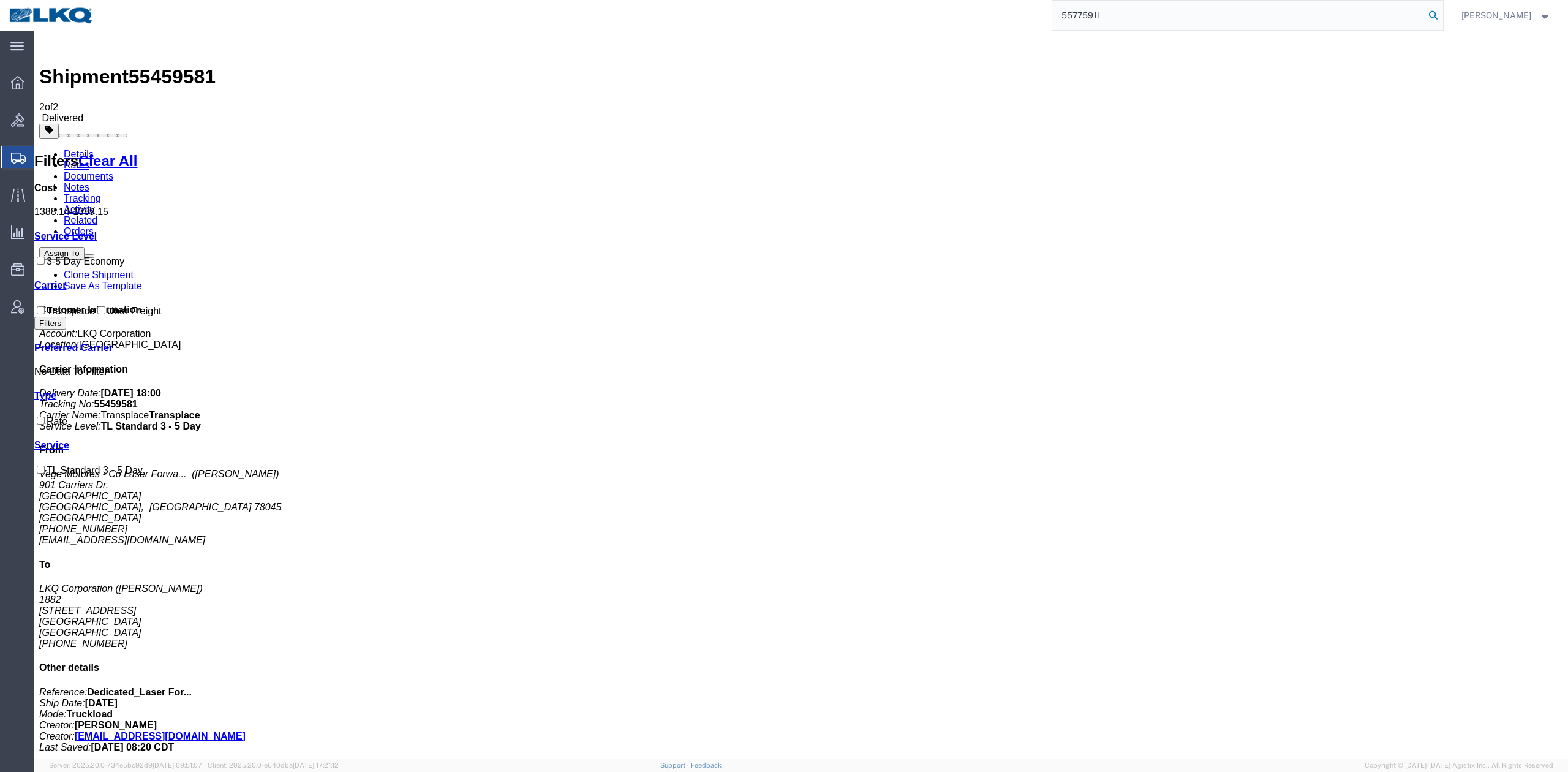
type input "55775911"
click at [1442, 15] on icon at bounding box center [1434, 15] width 17 height 17
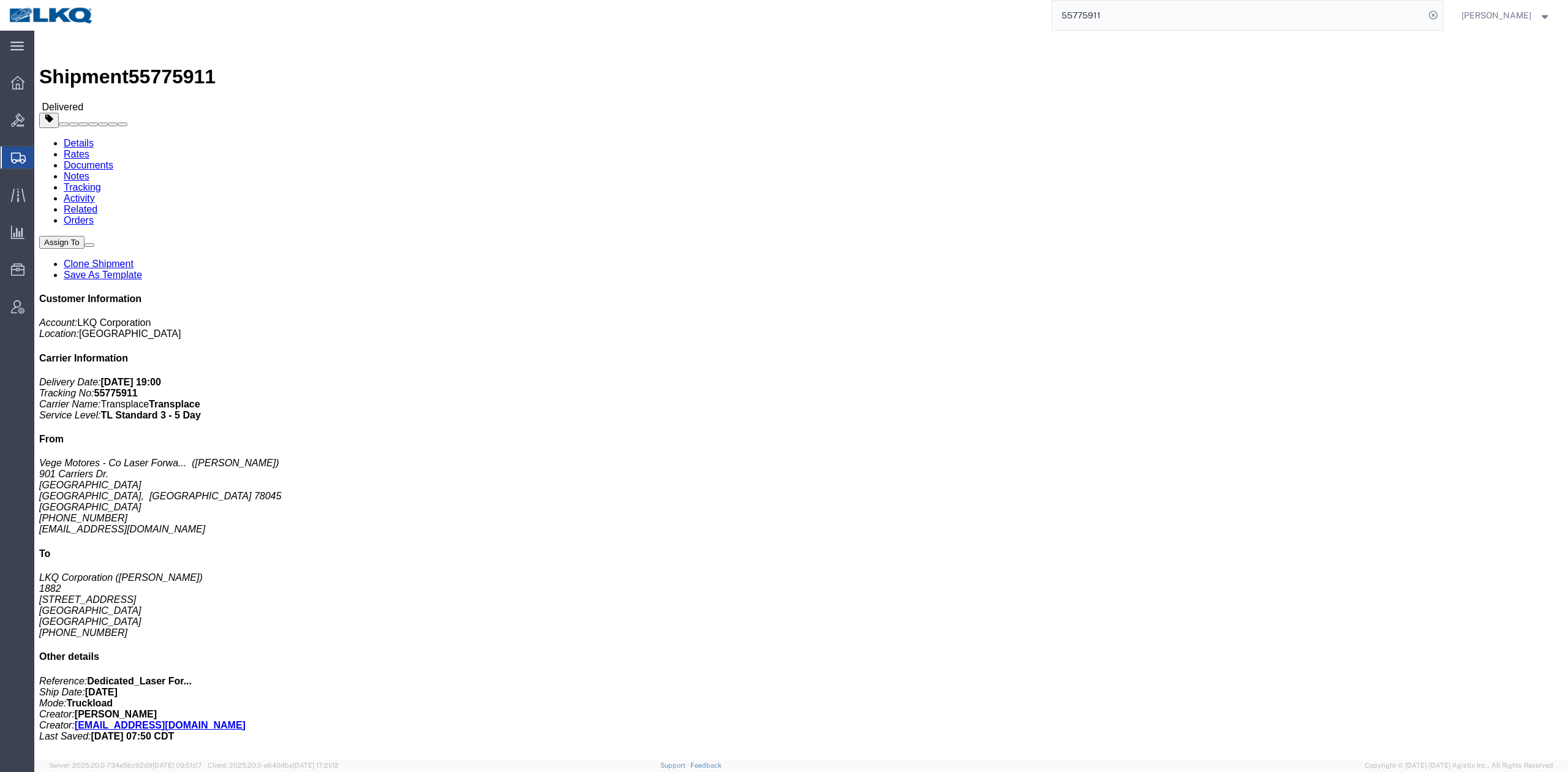
click link "Rates"
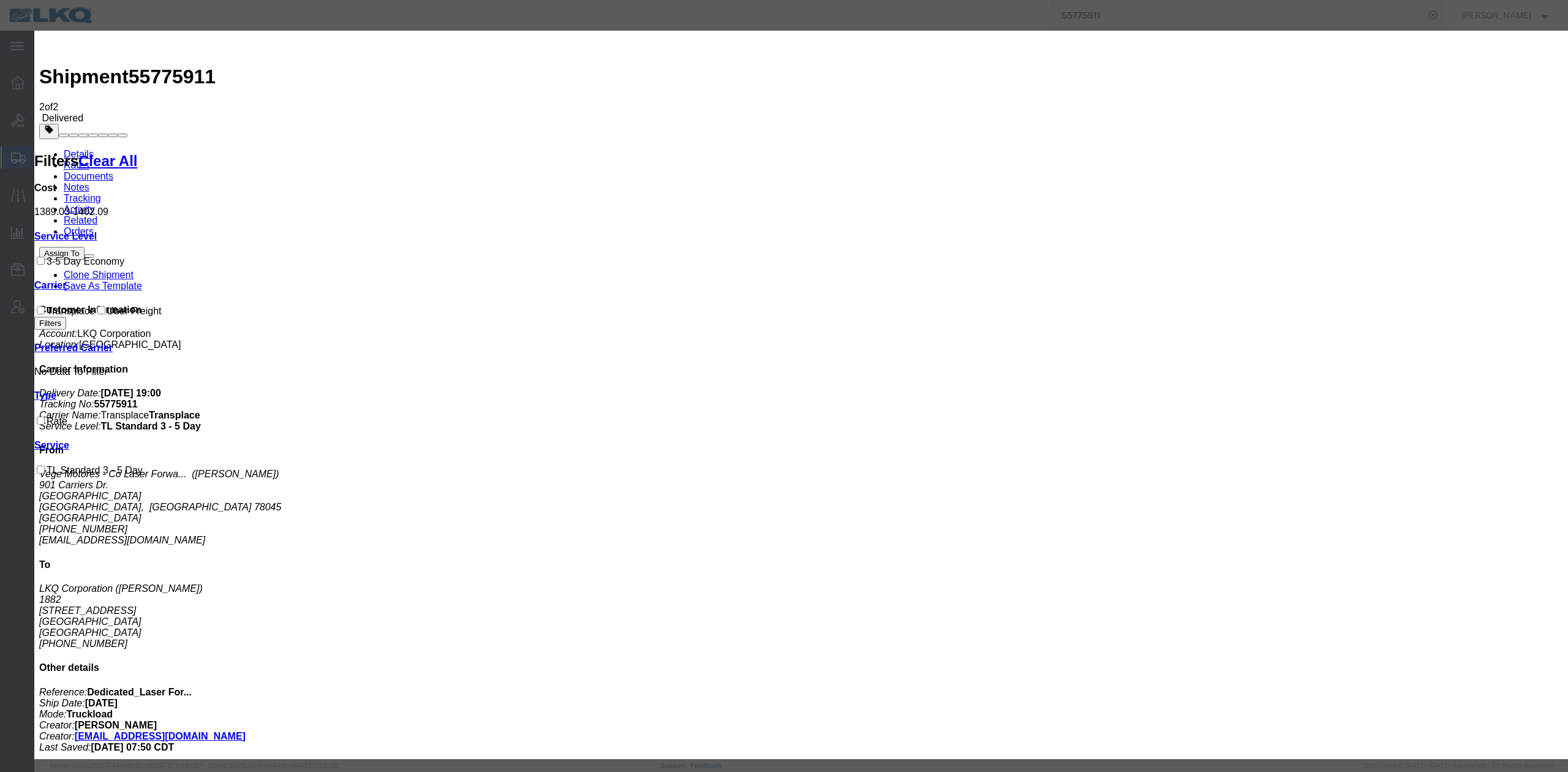
type input "1211.28"
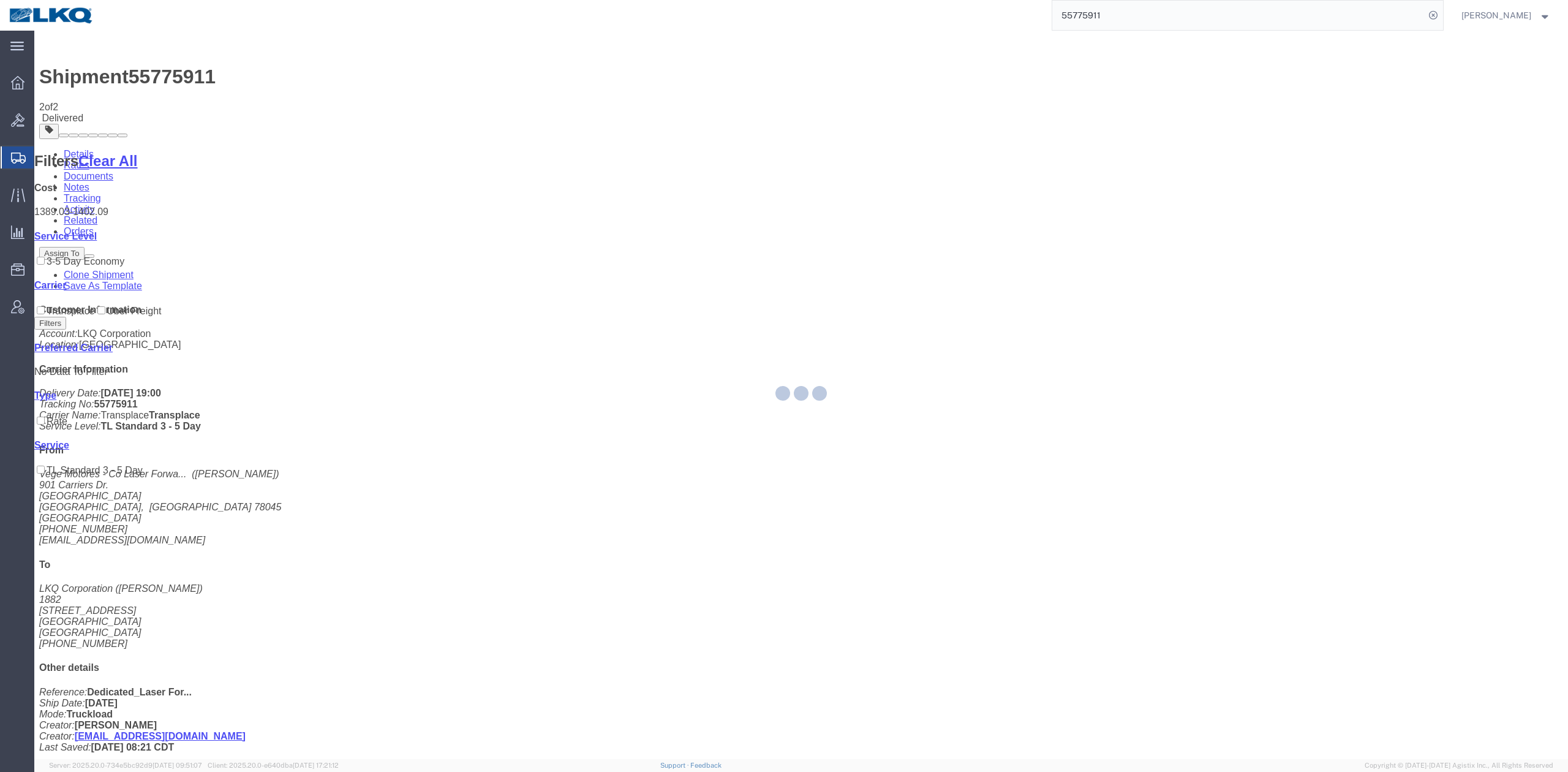
click at [1109, 20] on input "55775911" at bounding box center [1238, 15] width 373 height 29
paste input "91747"
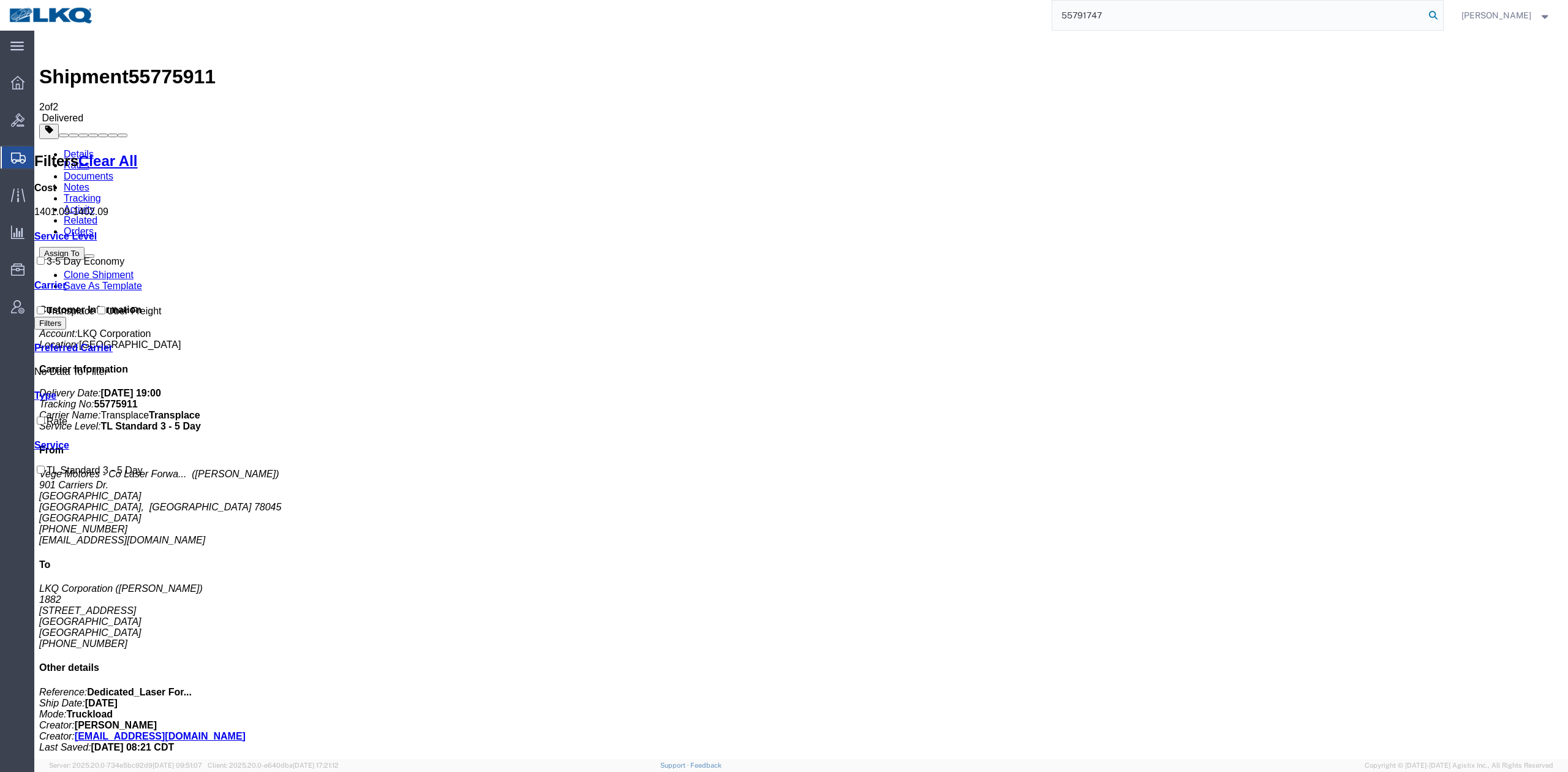
type input "55791747"
click at [1442, 17] on icon at bounding box center [1434, 15] width 17 height 17
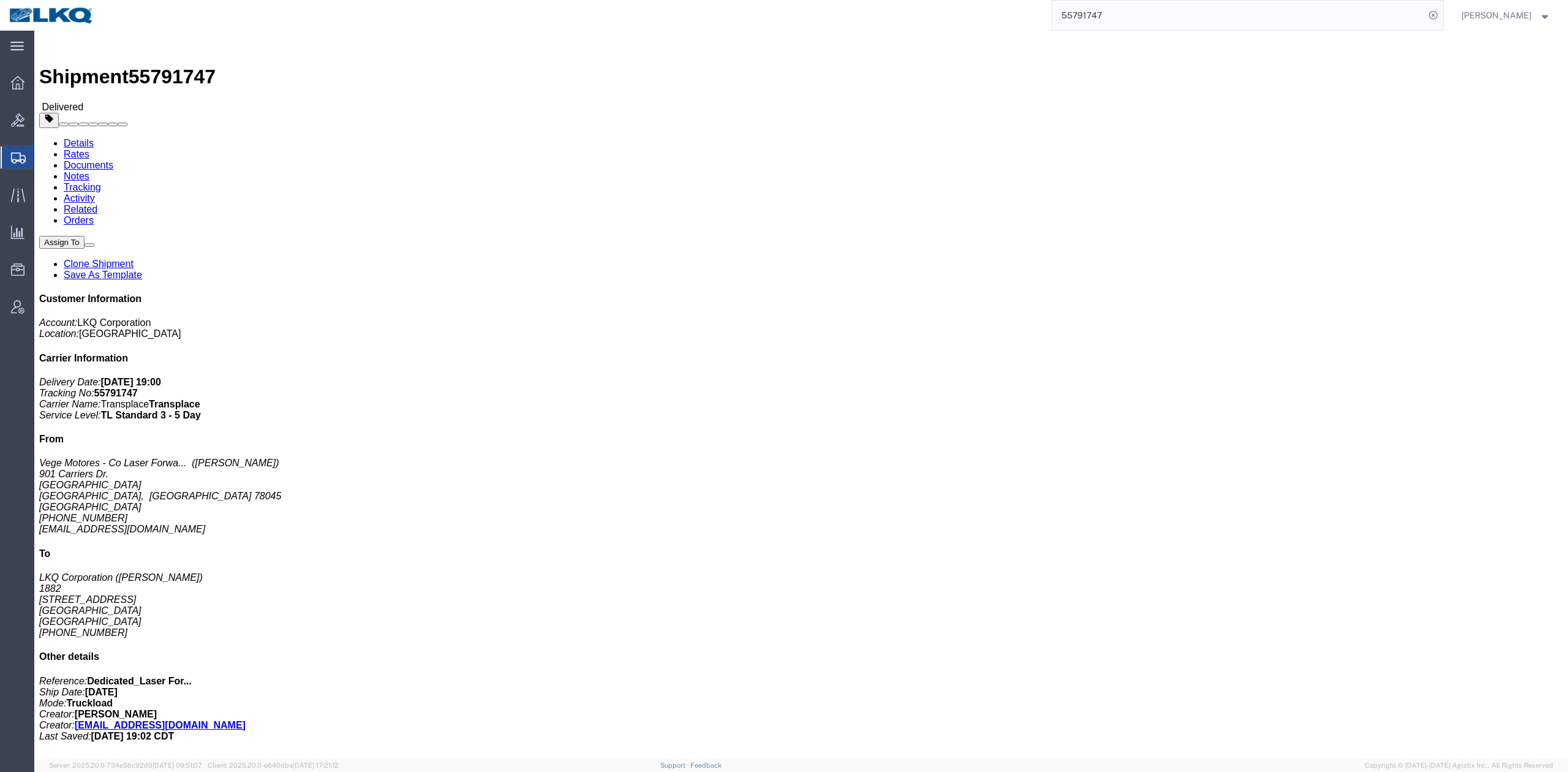
drag, startPoint x: 124, startPoint y: 78, endPoint x: 89, endPoint y: 48, distance: 46.1
click link "Rates"
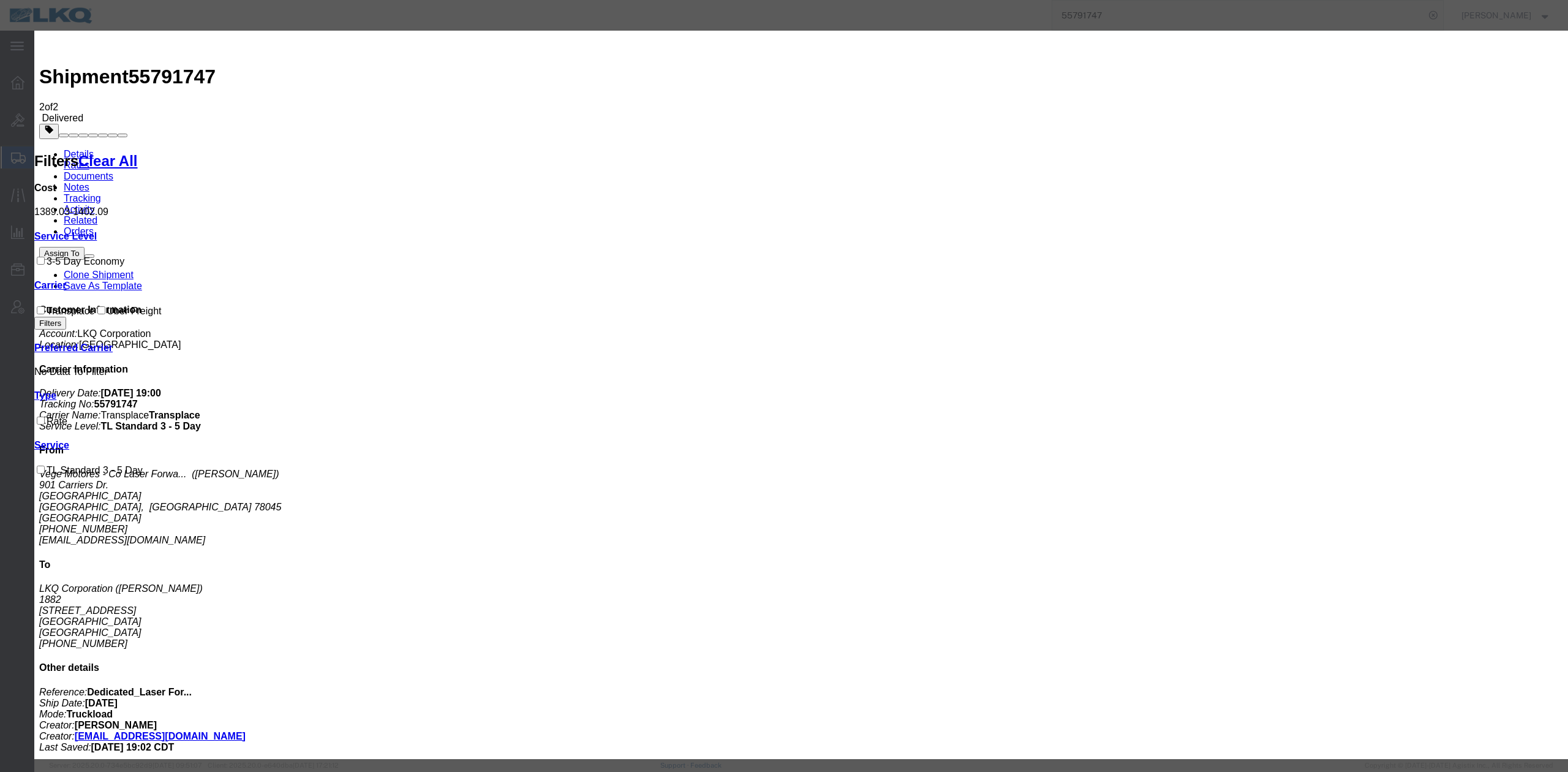
type input "1211.28"
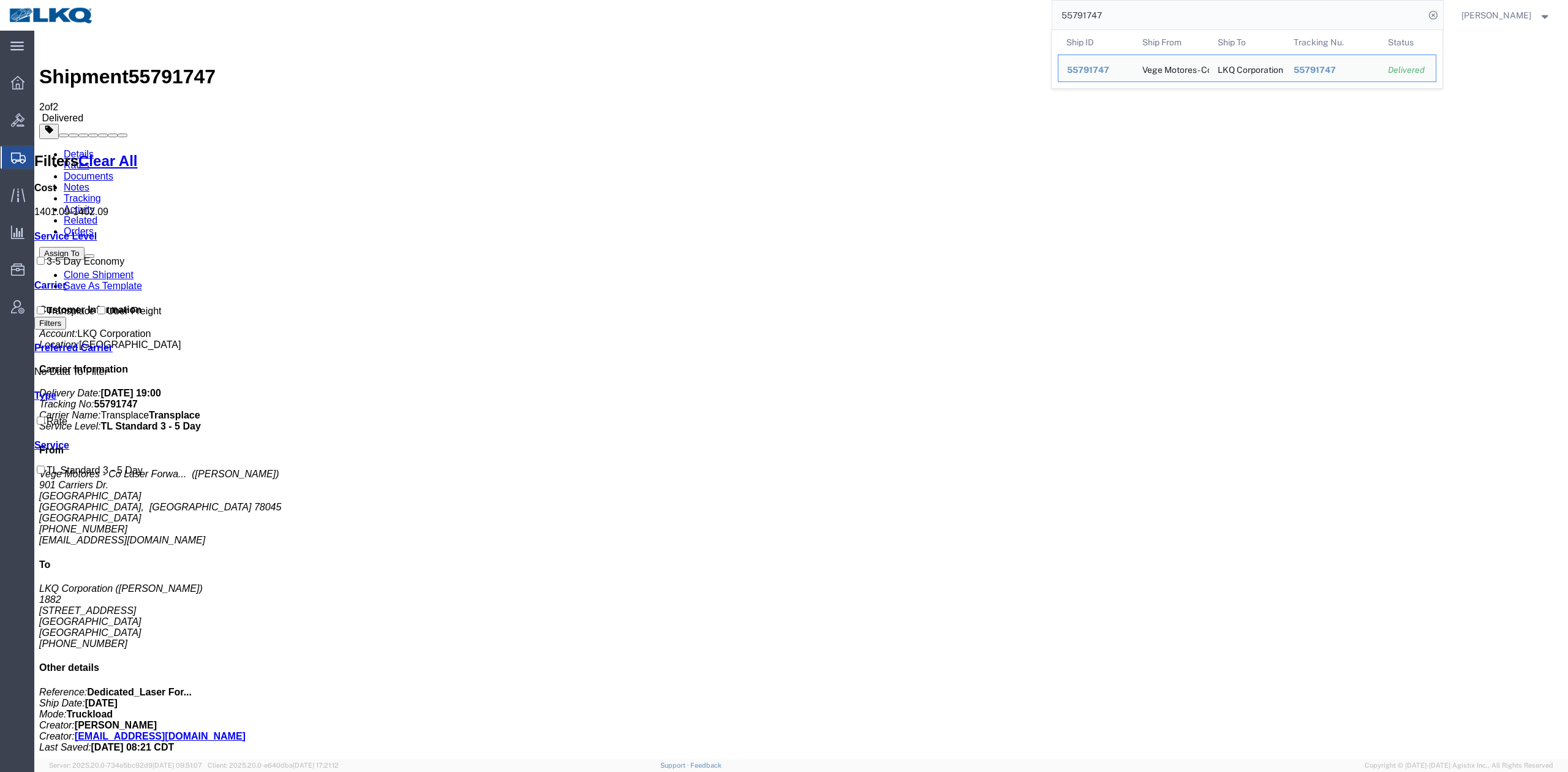
click at [1123, 11] on input "55791747" at bounding box center [1238, 15] width 373 height 29
drag, startPoint x: 1123, startPoint y: 11, endPoint x: 1192, endPoint y: 25, distance: 70.4
click at [1125, 11] on input "55791747" at bounding box center [1238, 15] width 373 height 29
paste input "806160"
type input "55806160"
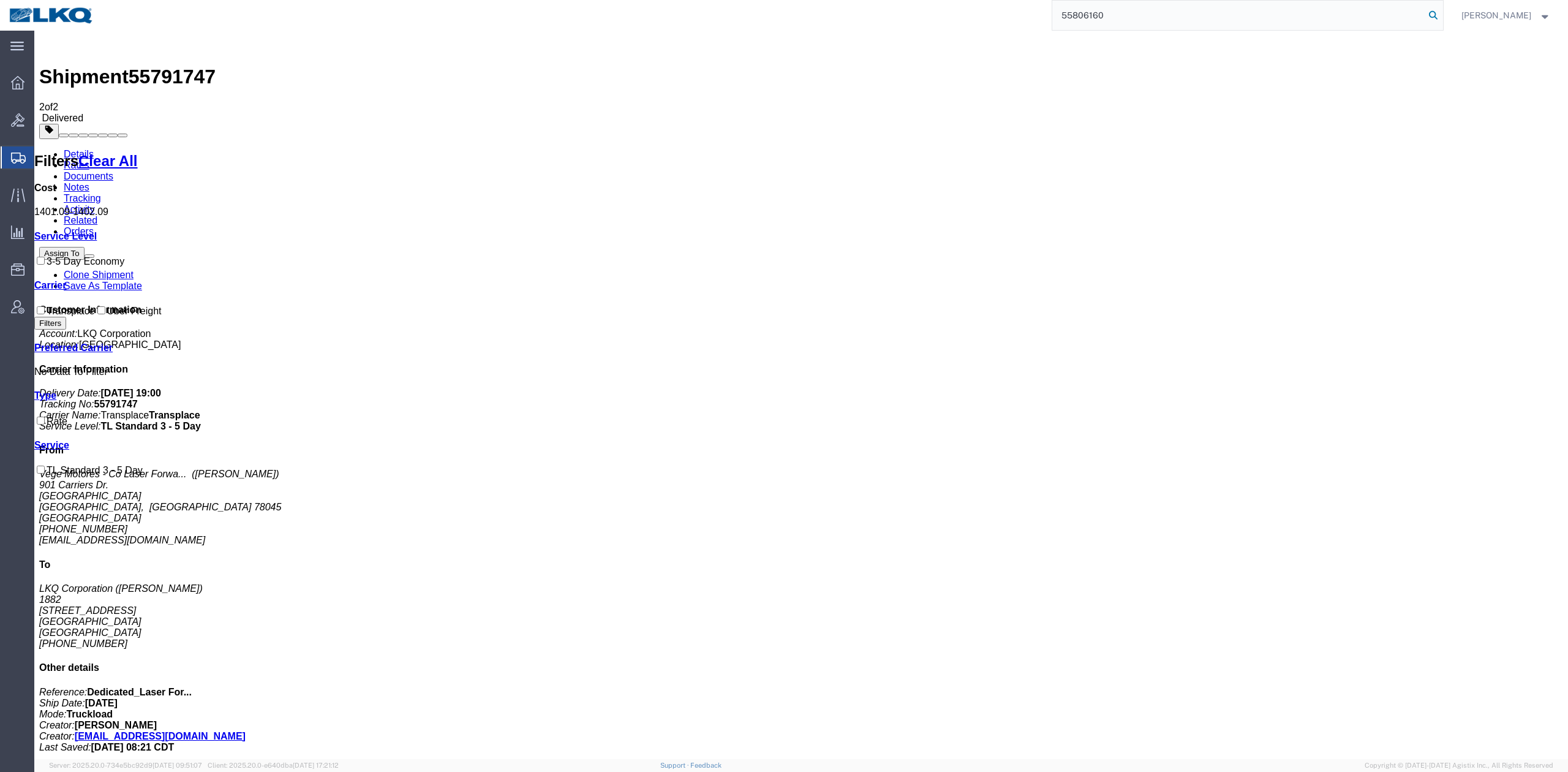
drag, startPoint x: 1448, startPoint y: 17, endPoint x: 1444, endPoint y: 25, distance: 8.9
click at [1442, 18] on icon at bounding box center [1434, 15] width 17 height 17
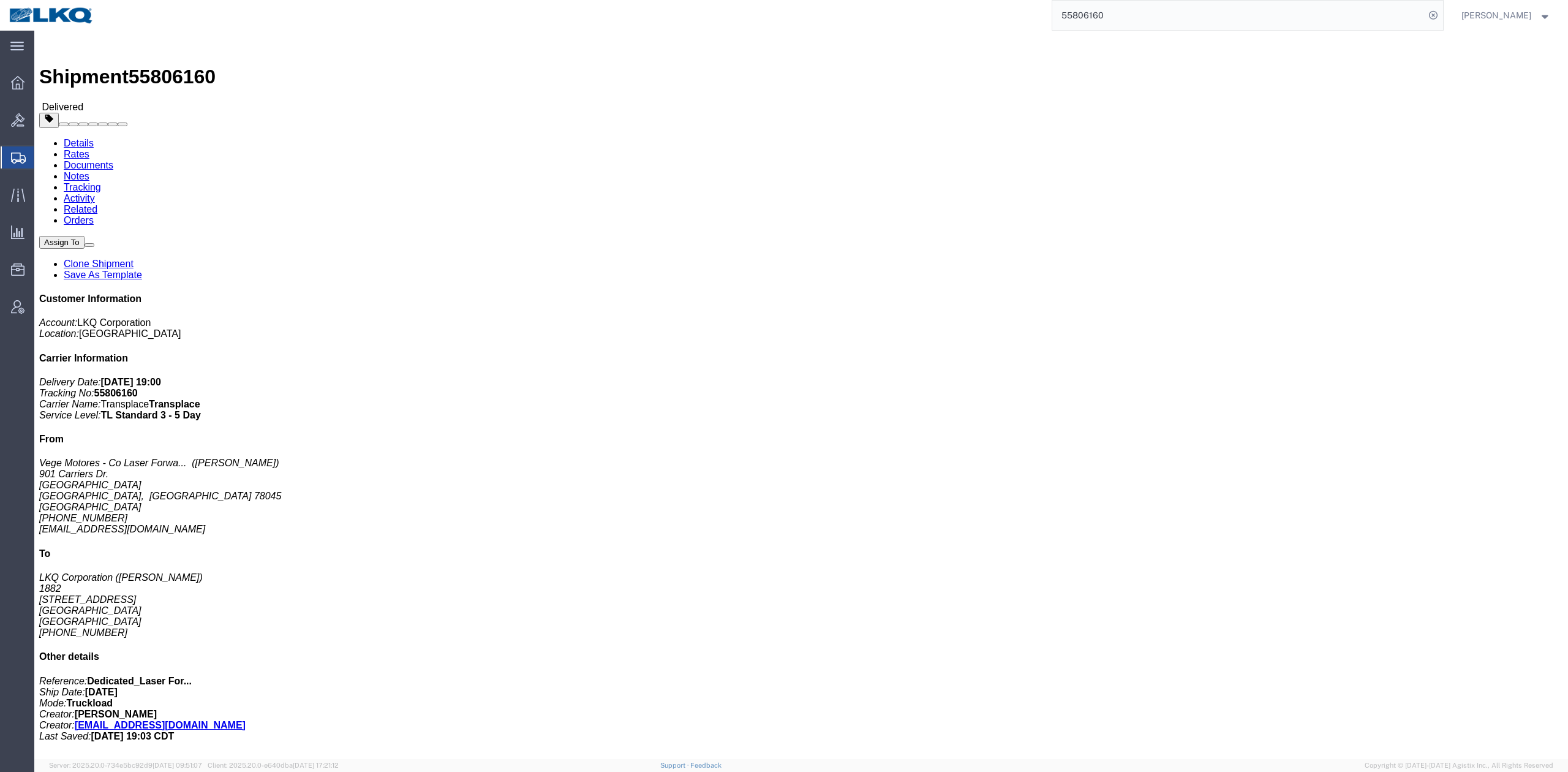
drag, startPoint x: 119, startPoint y: 77, endPoint x: 86, endPoint y: 48, distance: 43.9
click link "Rates"
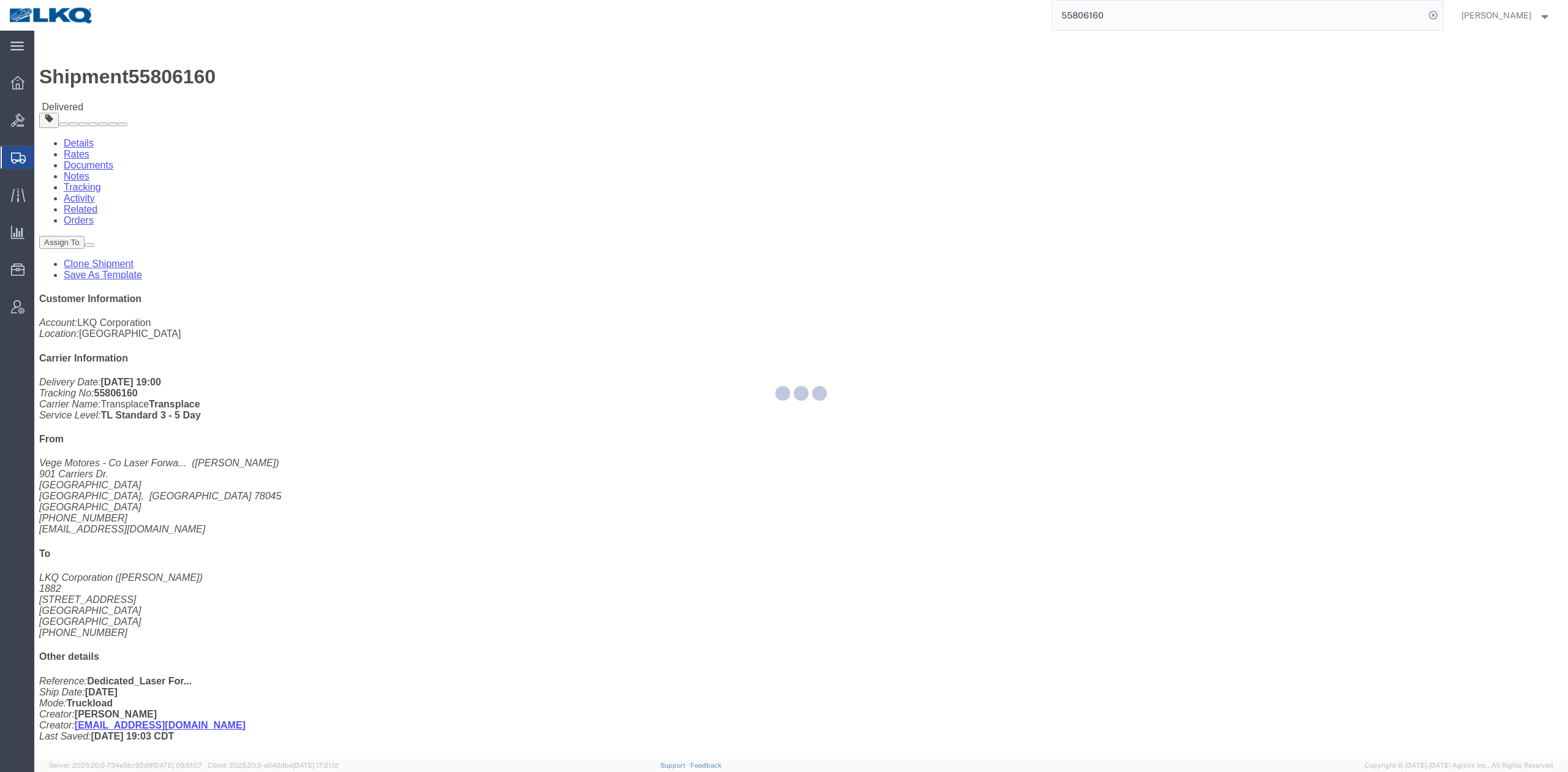
click at [120, 78] on div at bounding box center [801, 395] width 1534 height 728
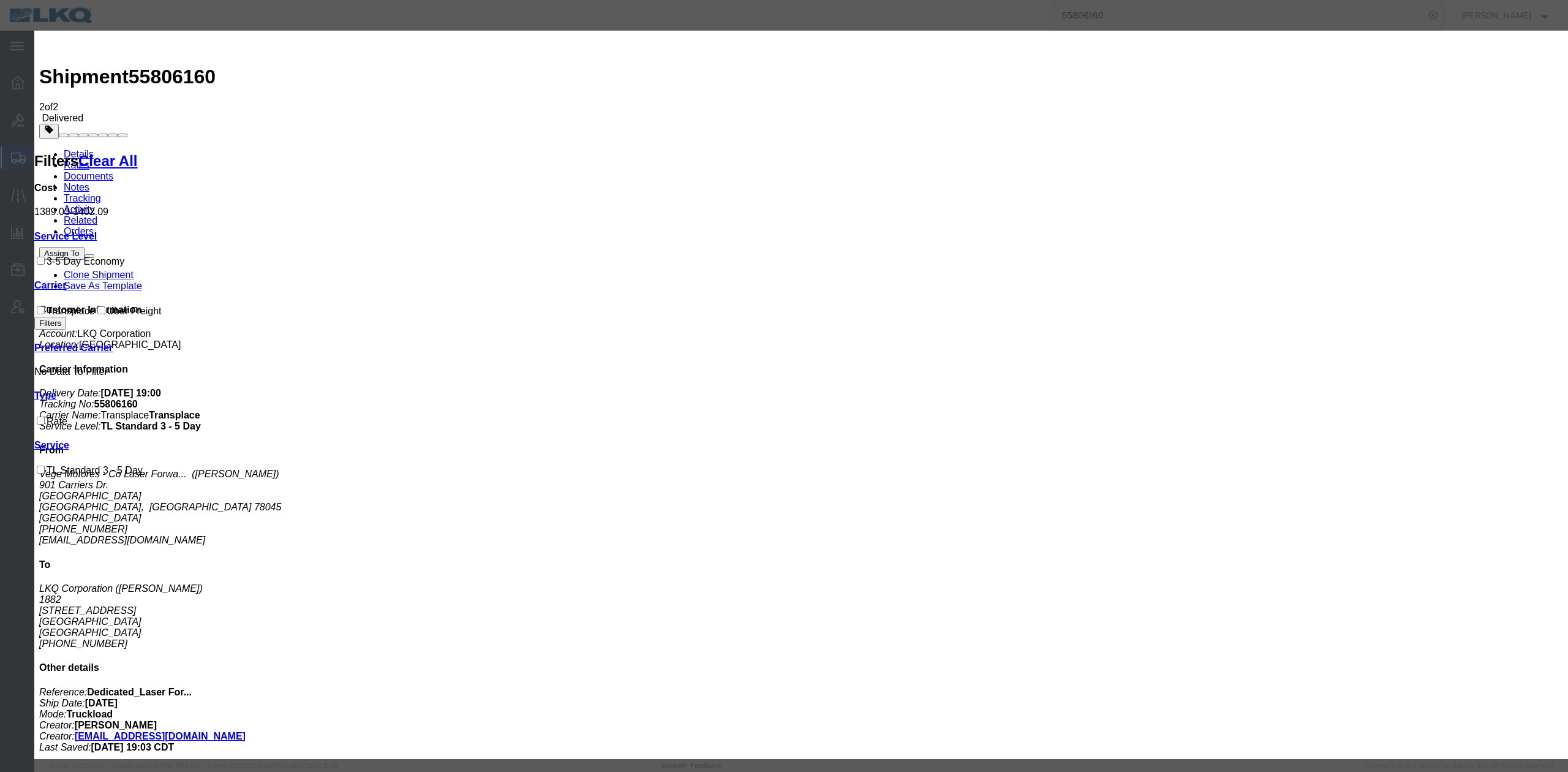
type input "1211.28"
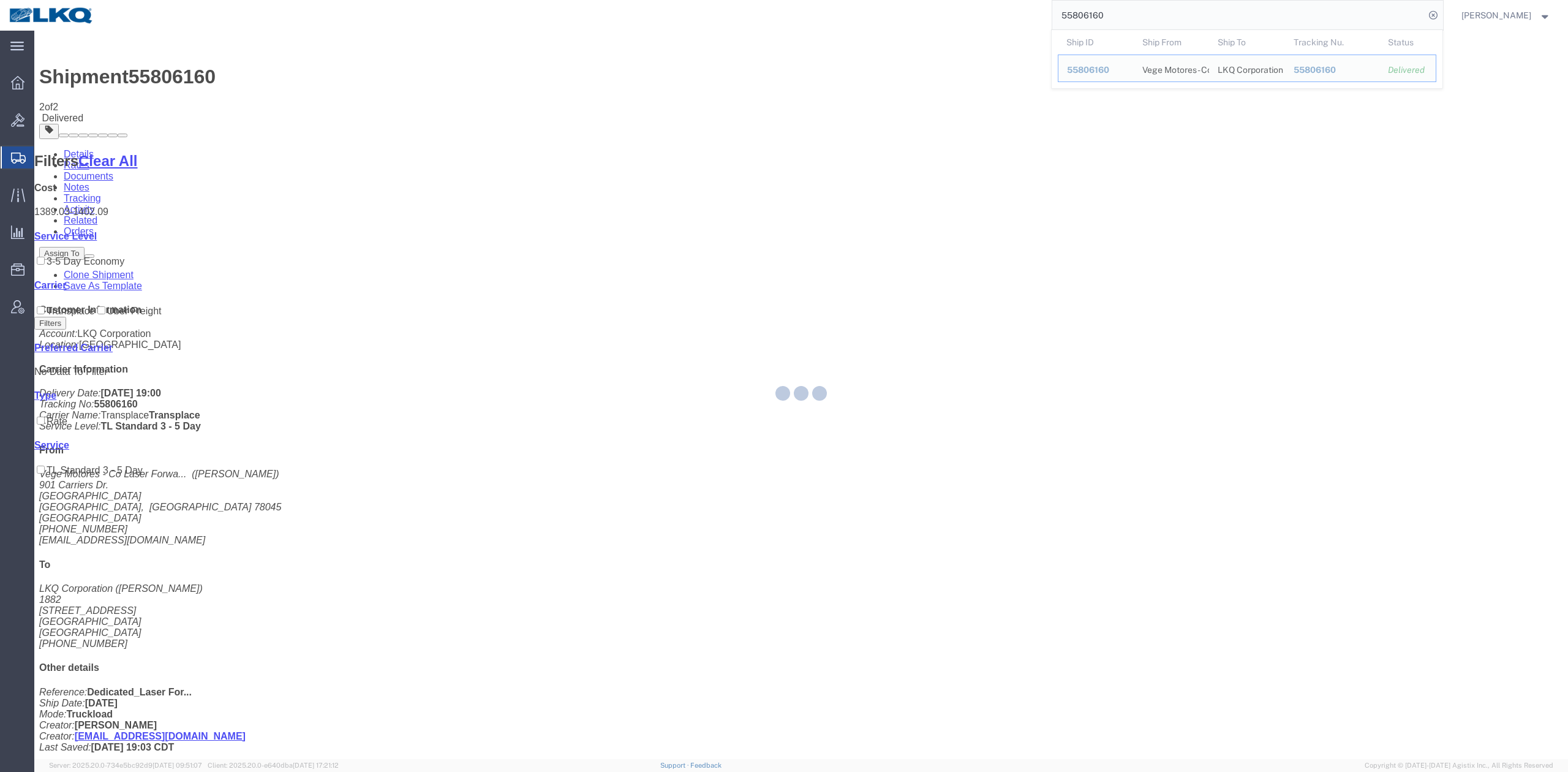
click at [1104, 18] on input "55806160" at bounding box center [1238, 15] width 373 height 29
paste input "55575913"
click at [1260, 16] on input "5580555759136160" at bounding box center [1238, 15] width 373 height 29
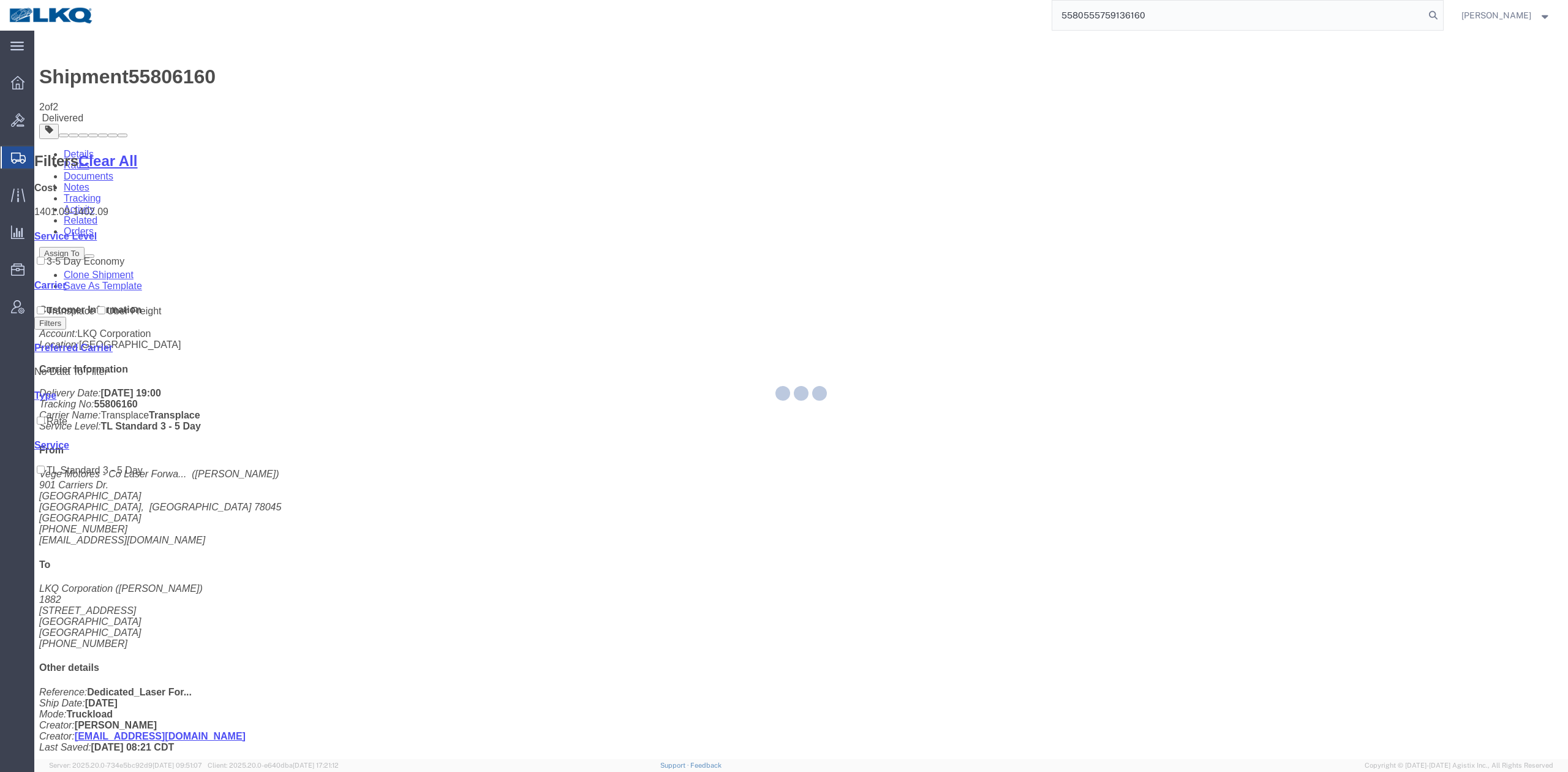
paste input "575913"
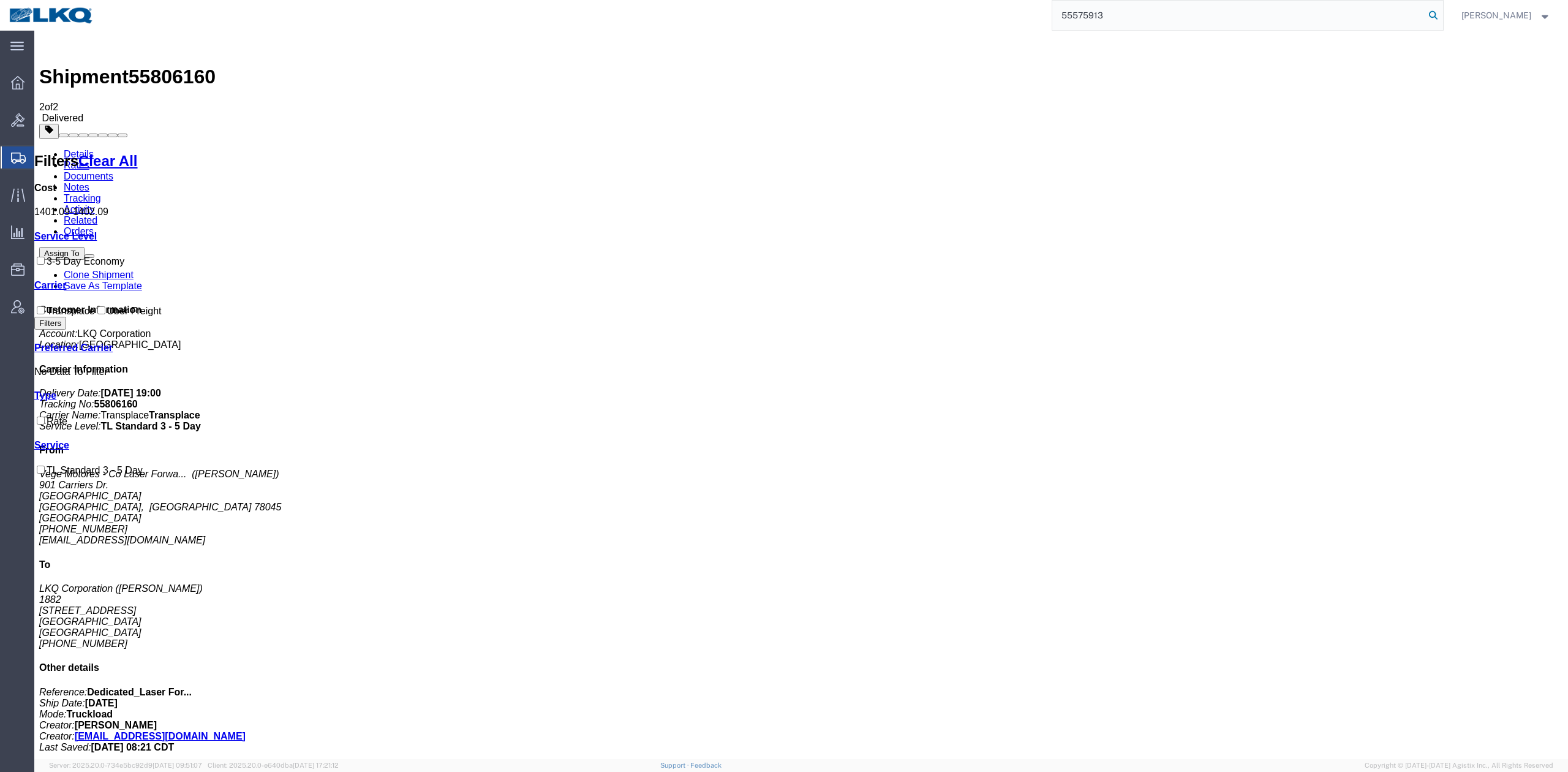
type input "55575913"
click at [1442, 15] on icon at bounding box center [1434, 15] width 17 height 17
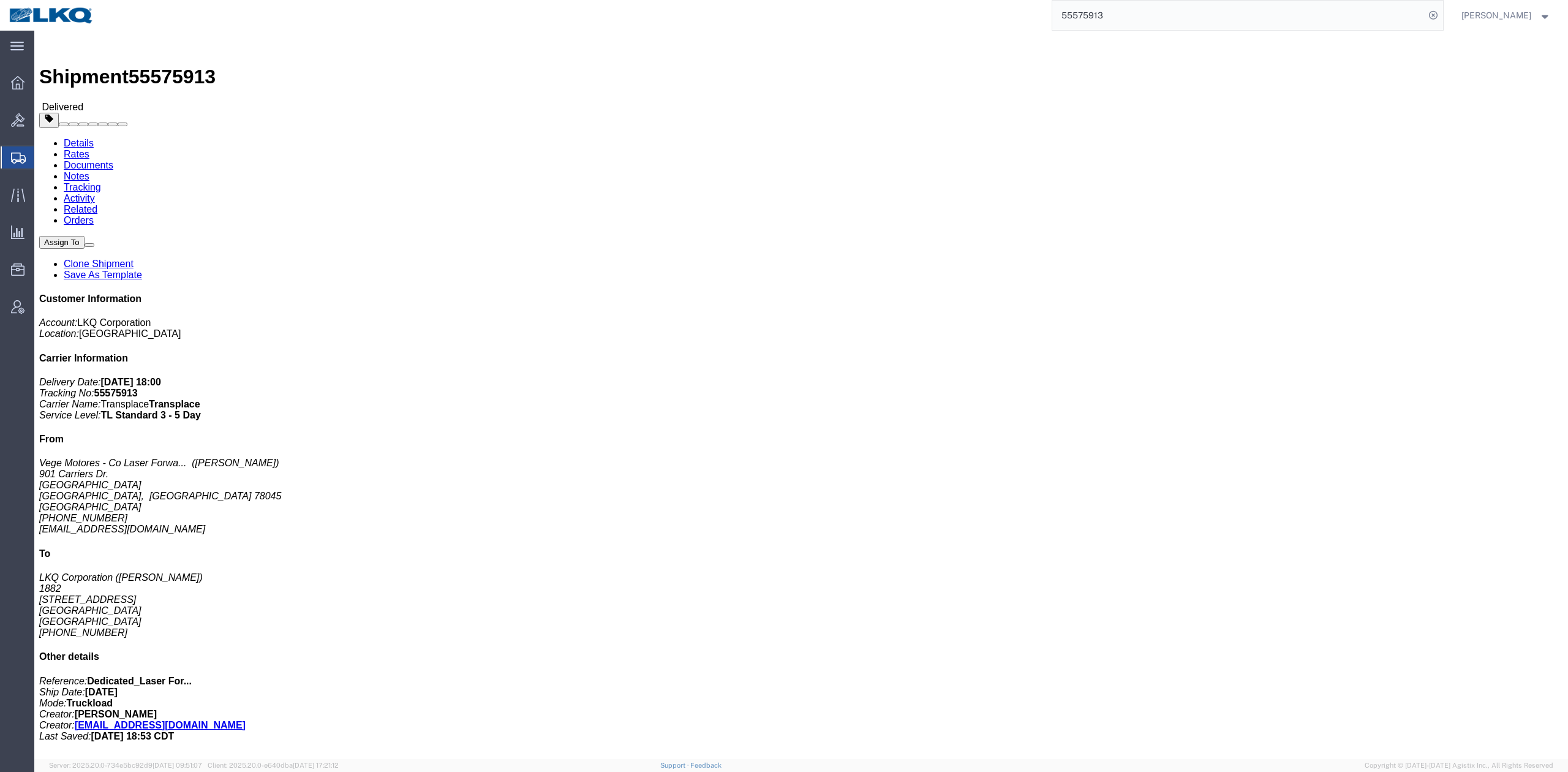
click link "Rates"
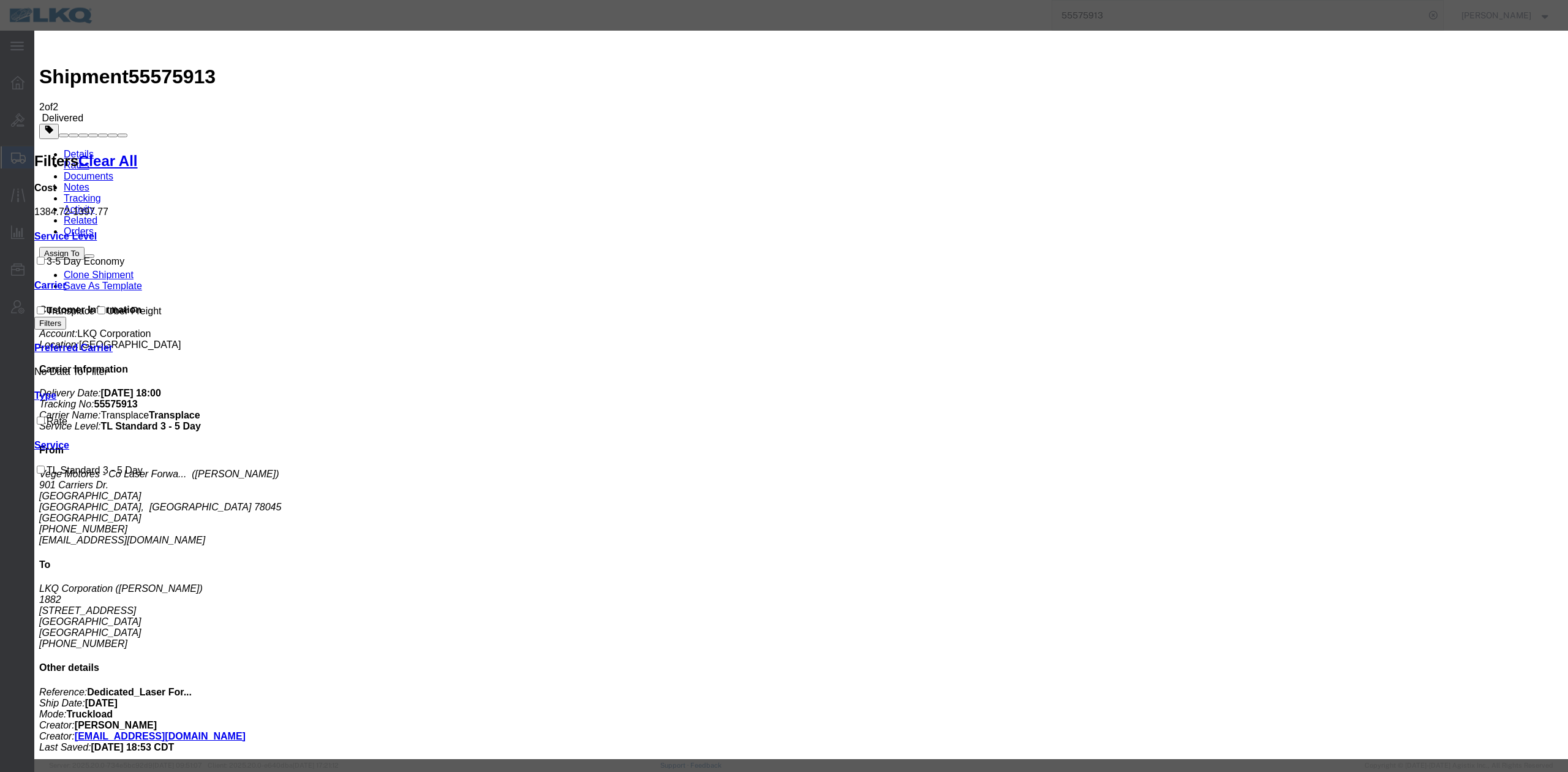
type input "1211.28"
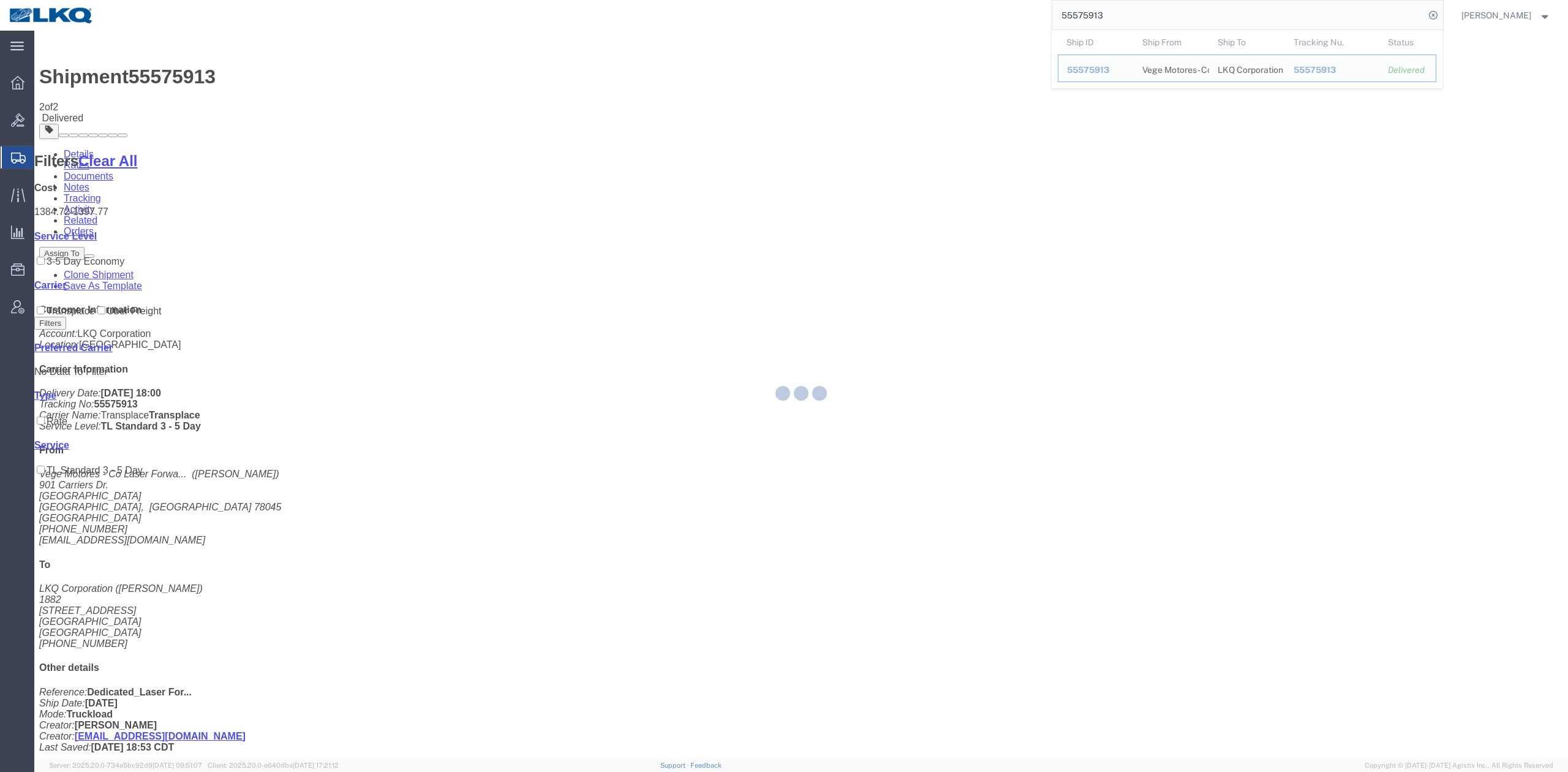
click at [1106, 18] on input "55575913" at bounding box center [1238, 15] width 373 height 29
click at [1106, 17] on input "55575913" at bounding box center [1238, 15] width 373 height 29
paste input "90495"
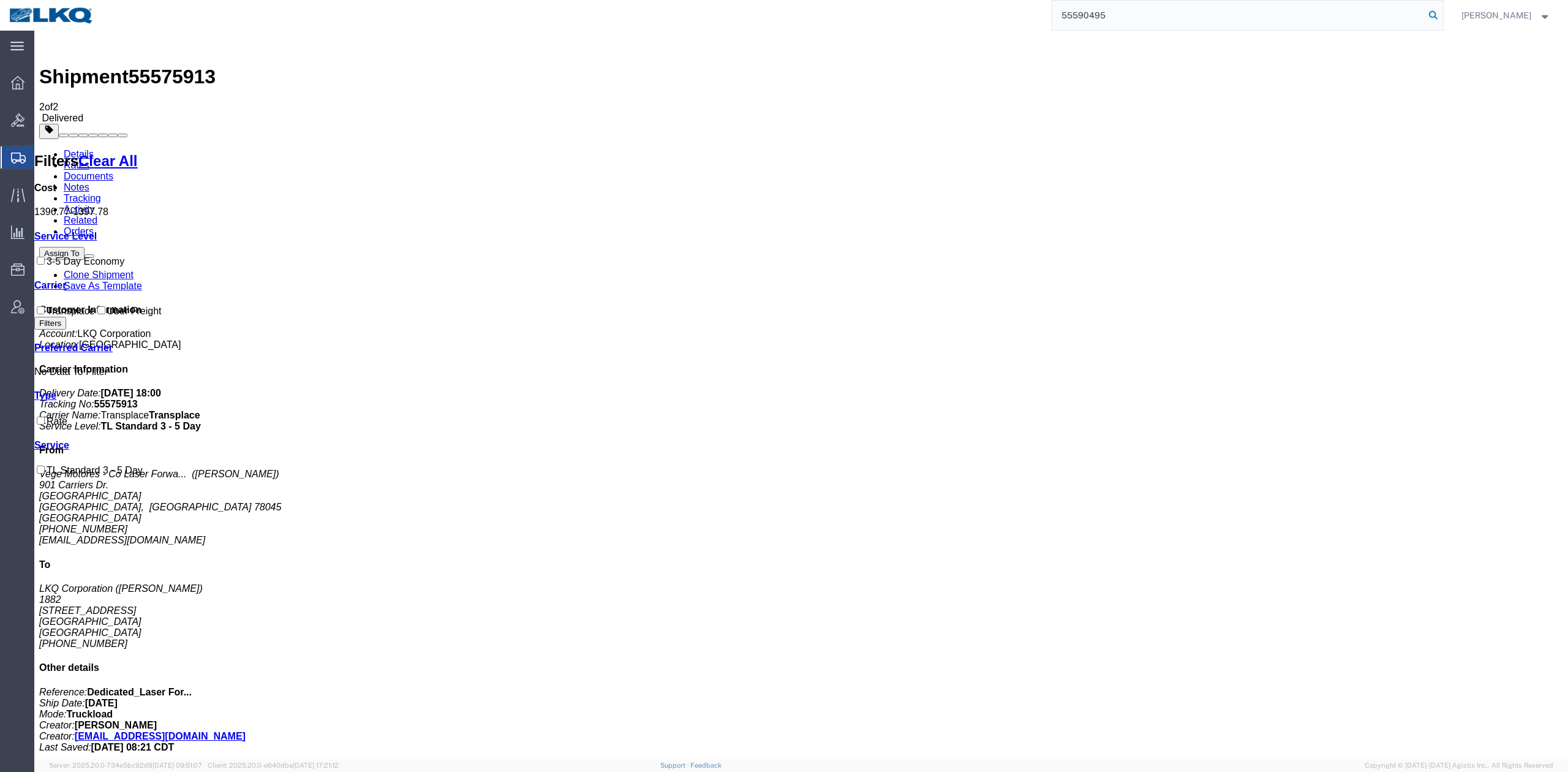
type input "55590495"
click at [1442, 11] on icon at bounding box center [1434, 15] width 17 height 17
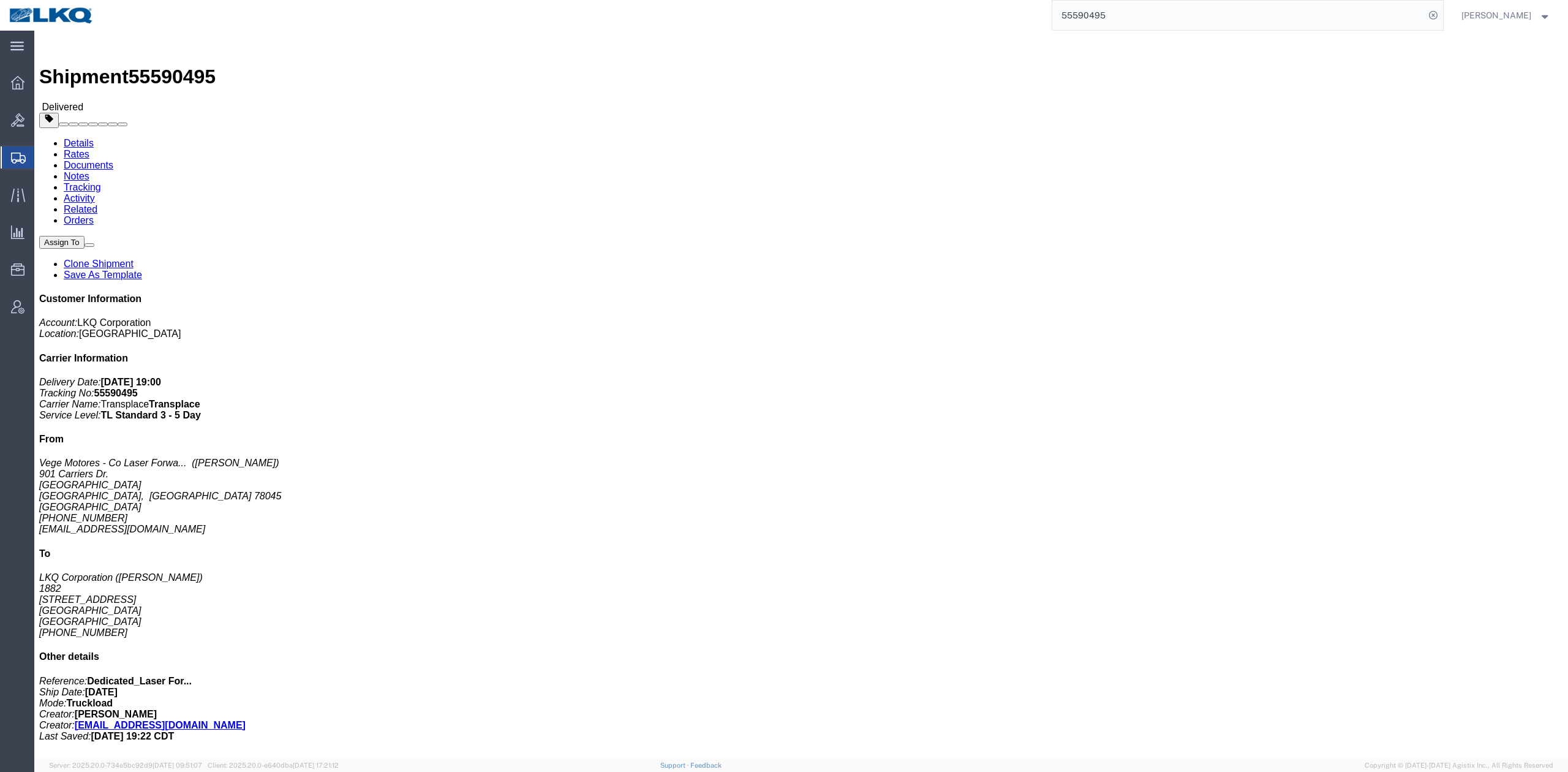
drag, startPoint x: 128, startPoint y: 76, endPoint x: 93, endPoint y: 44, distance: 47.4
click link "Rates"
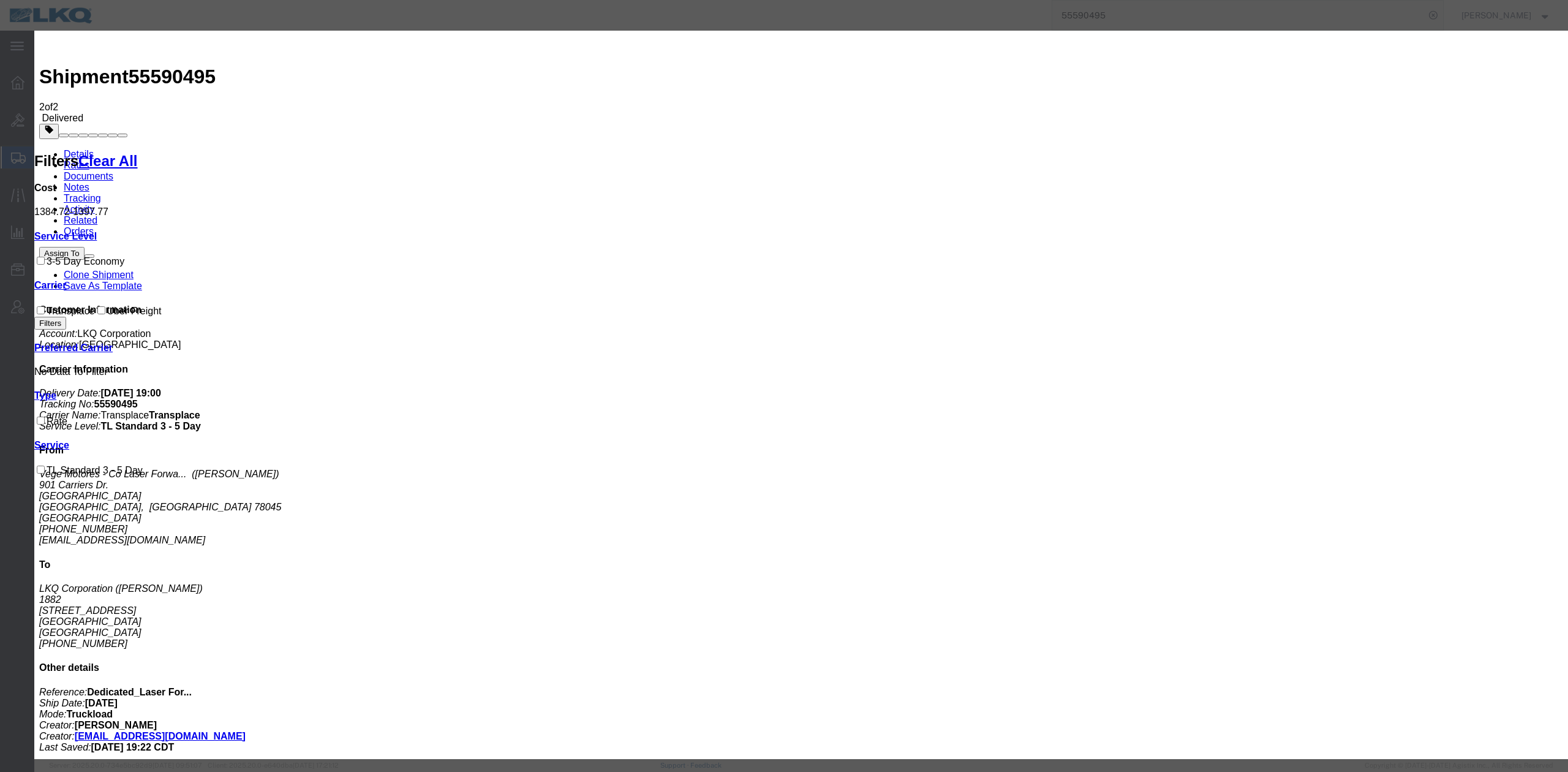
type input "1211.28"
drag, startPoint x: 917, startPoint y: 255, endPoint x: 1096, endPoint y: 72, distance: 256.0
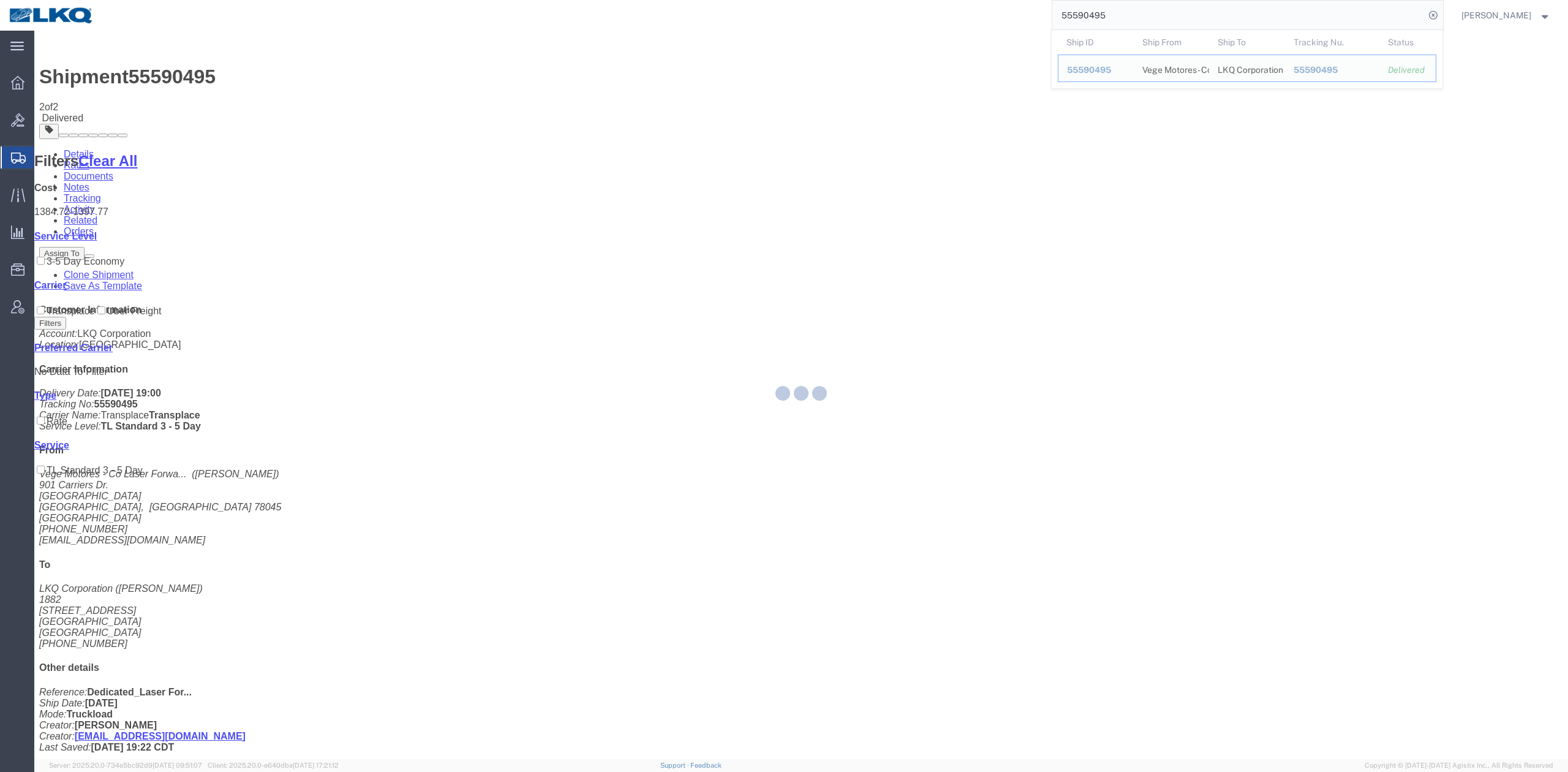
click at [1109, 13] on input "55590495" at bounding box center [1238, 15] width 373 height 29
paste input "64440"
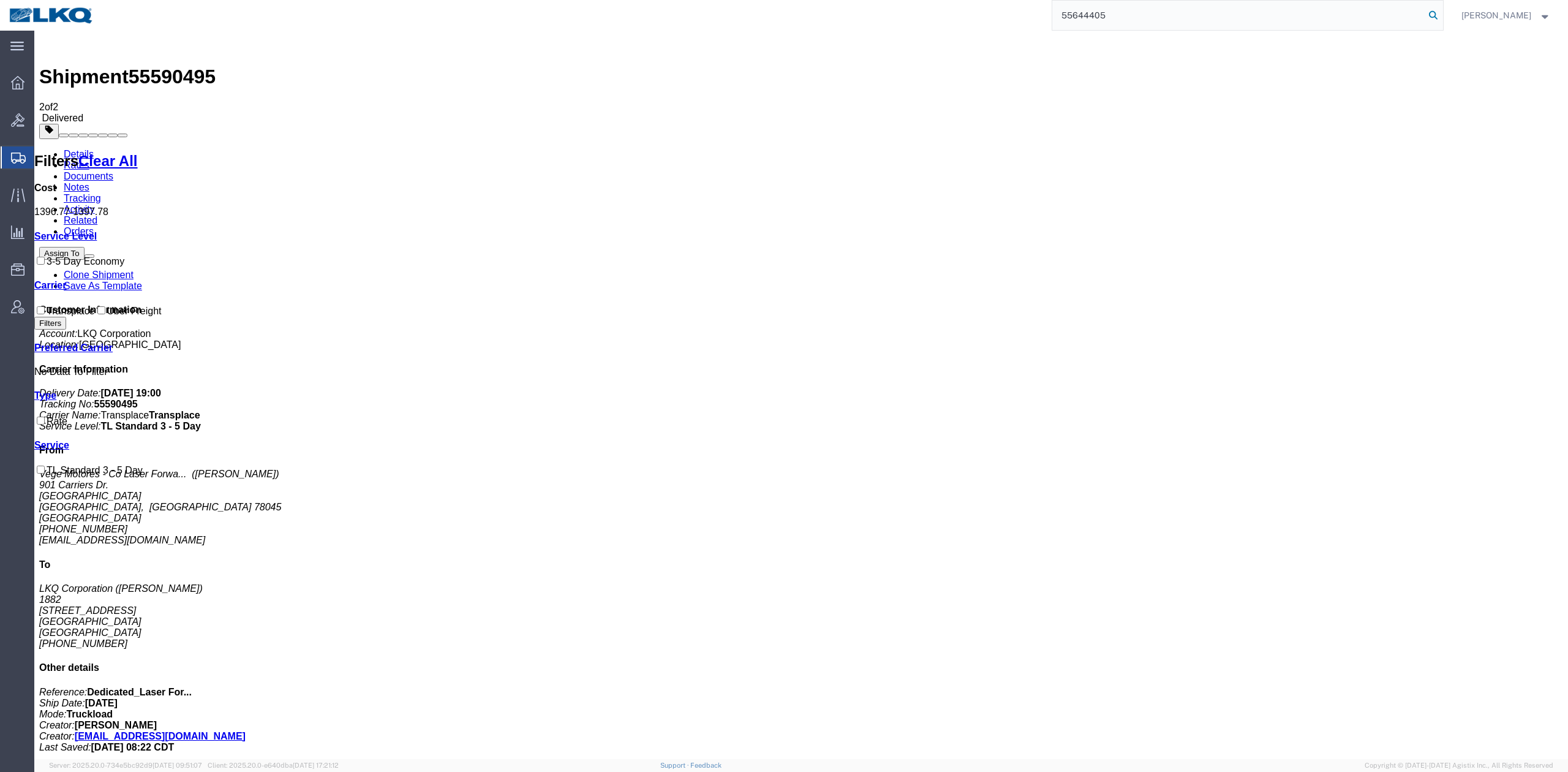
type input "55644405"
drag, startPoint x: 1454, startPoint y: 14, endPoint x: 569, endPoint y: 125, distance: 891.9
click at [1442, 14] on icon at bounding box center [1434, 15] width 17 height 17
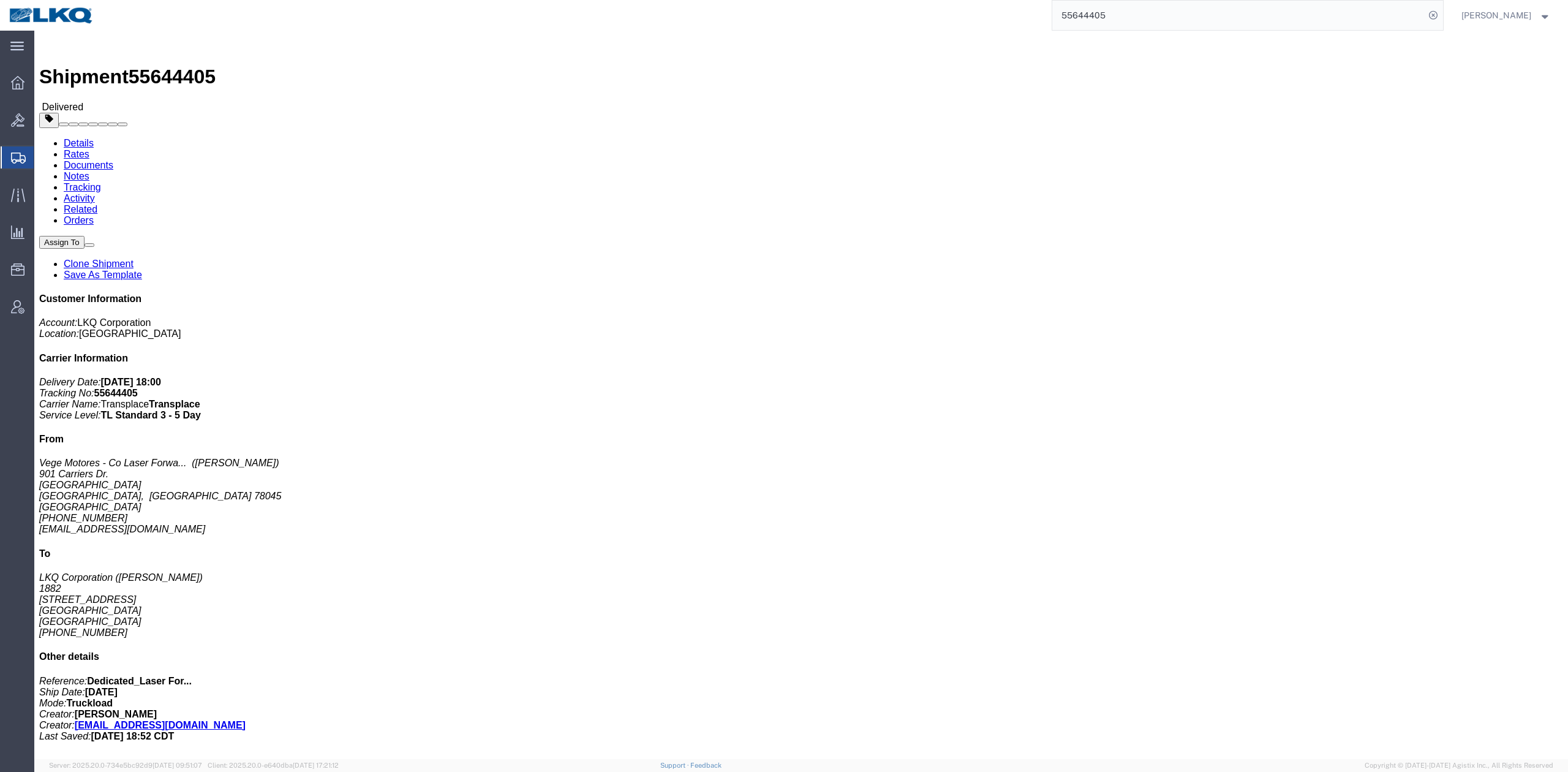
drag, startPoint x: 121, startPoint y: 71, endPoint x: 86, endPoint y: 41, distance: 46.1
click link "Rates"
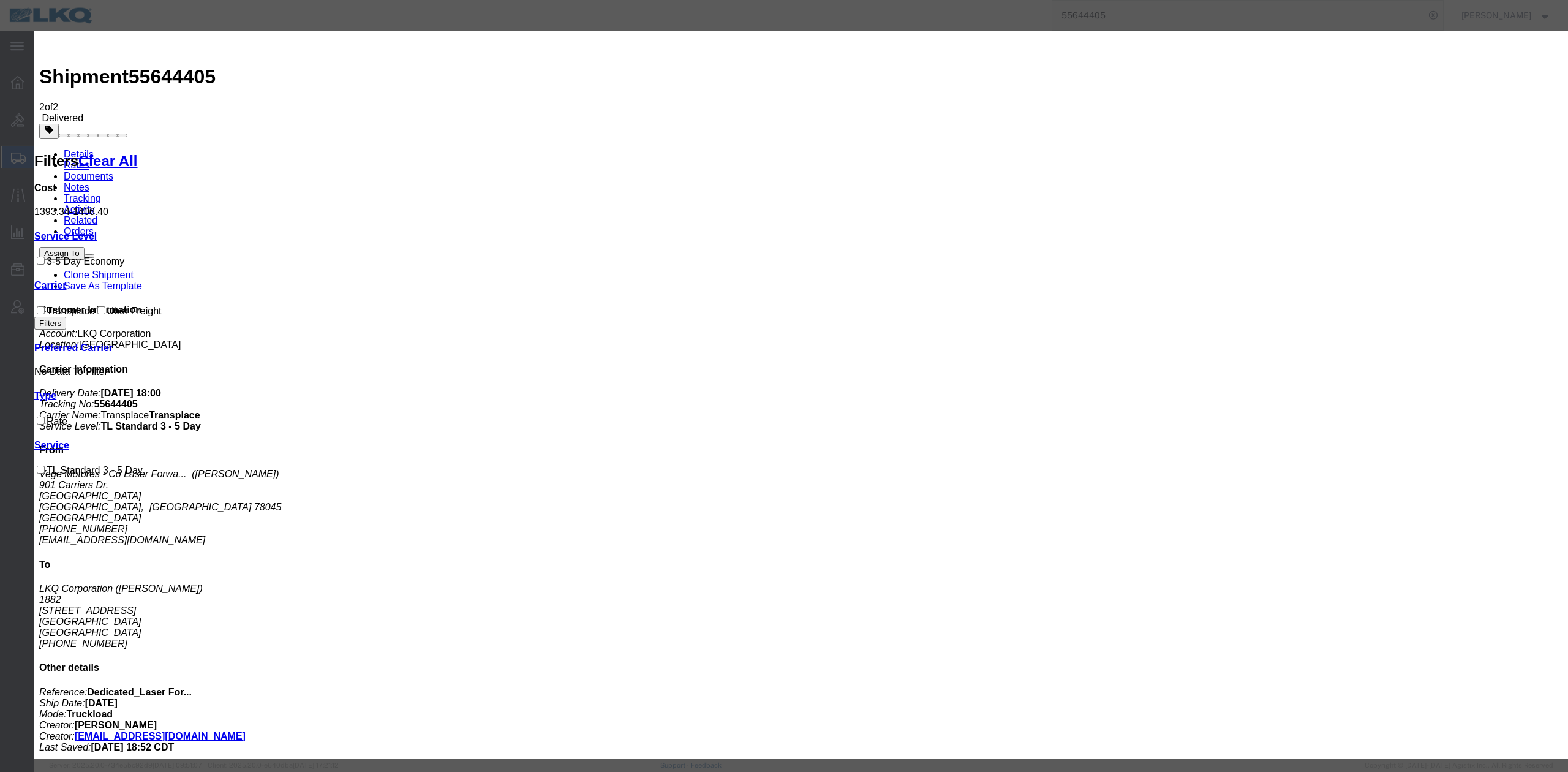
type input "1211.28"
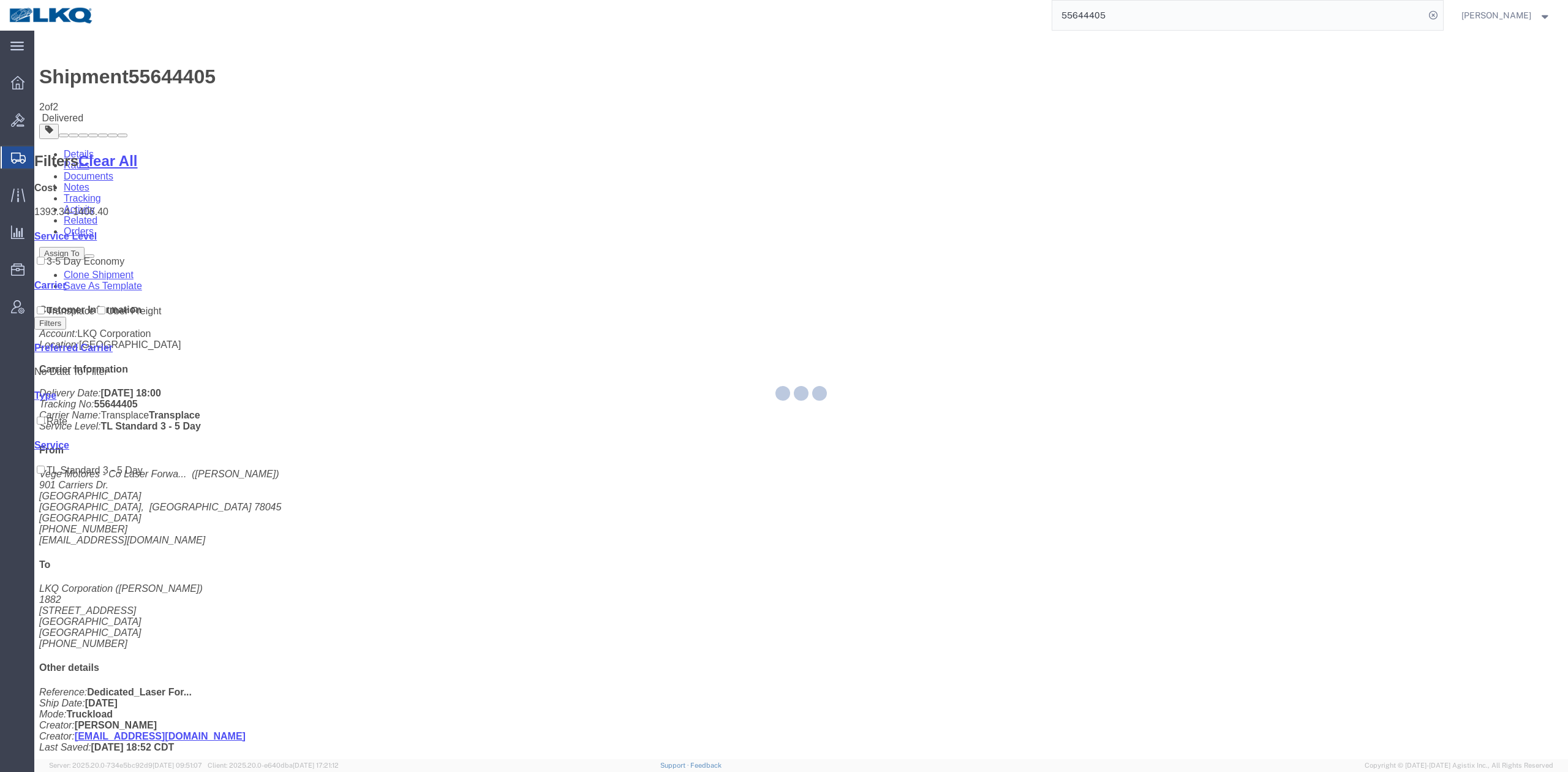
click at [1108, 20] on input "55644405" at bounding box center [1238, 15] width 373 height 29
paste input "867826"
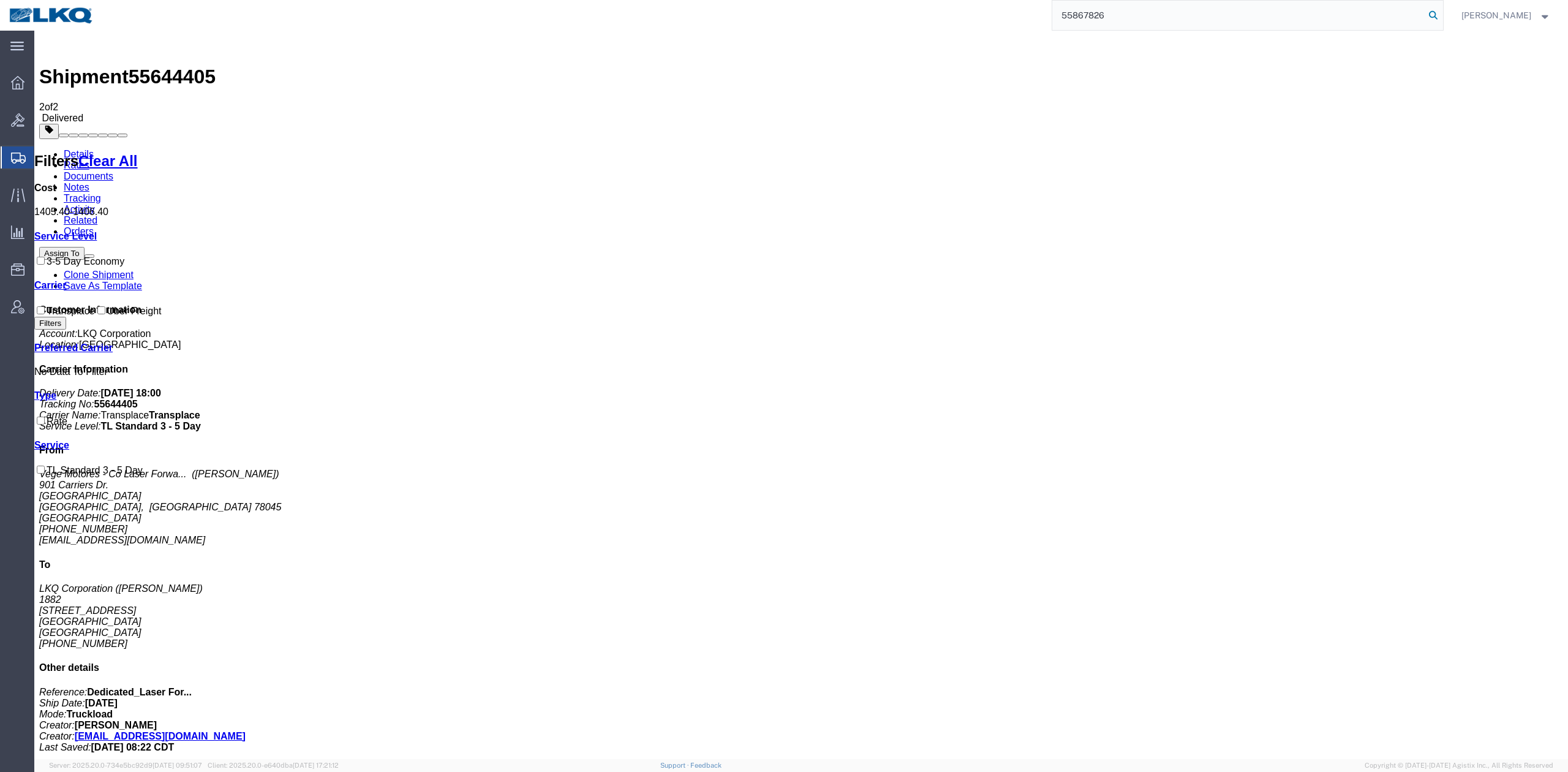
type input "55867826"
click at [1442, 16] on icon at bounding box center [1434, 15] width 17 height 17
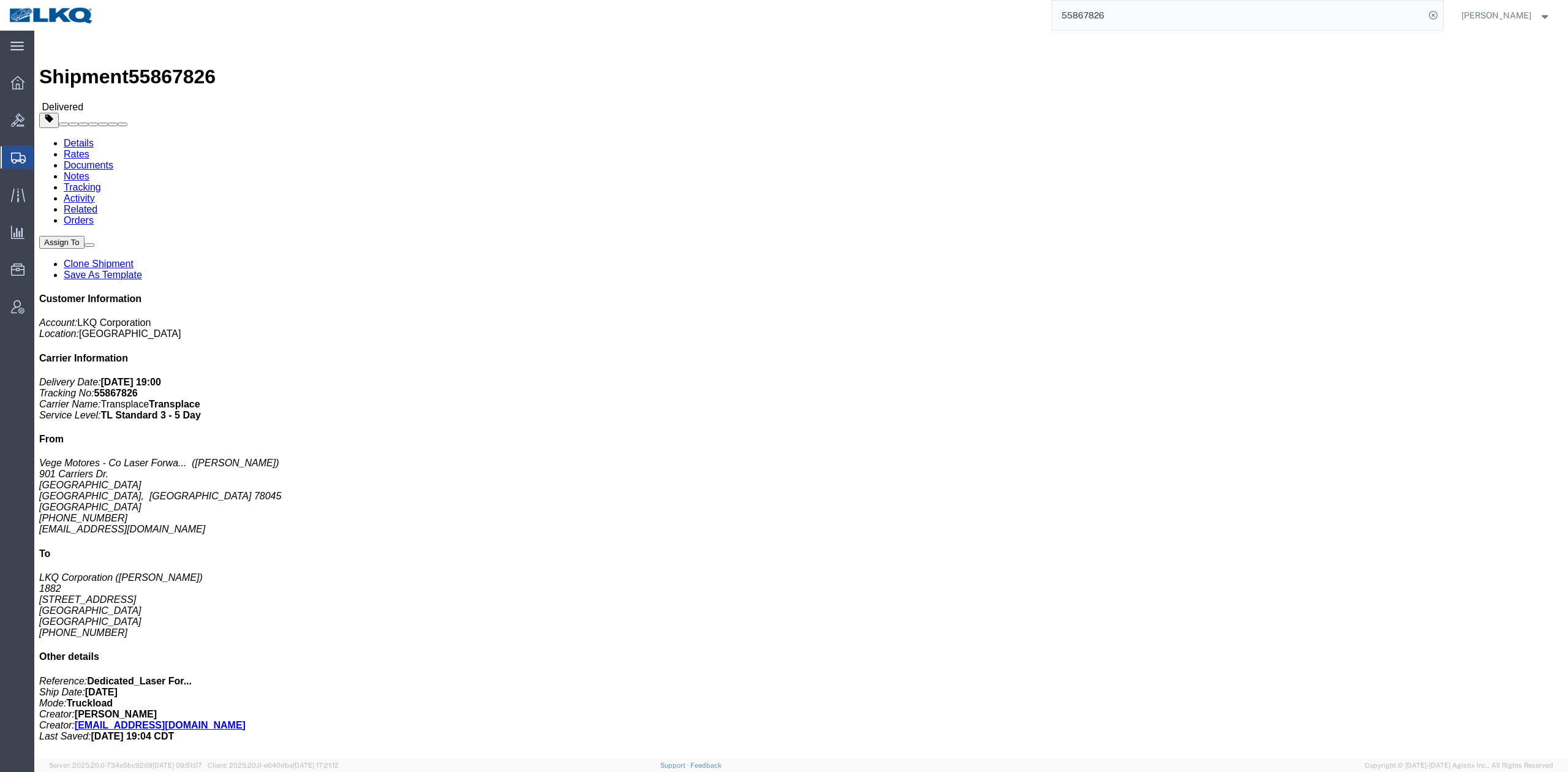
drag, startPoint x: 234, startPoint y: 128, endPoint x: 454, endPoint y: 105, distance: 221.2
click link "Rates"
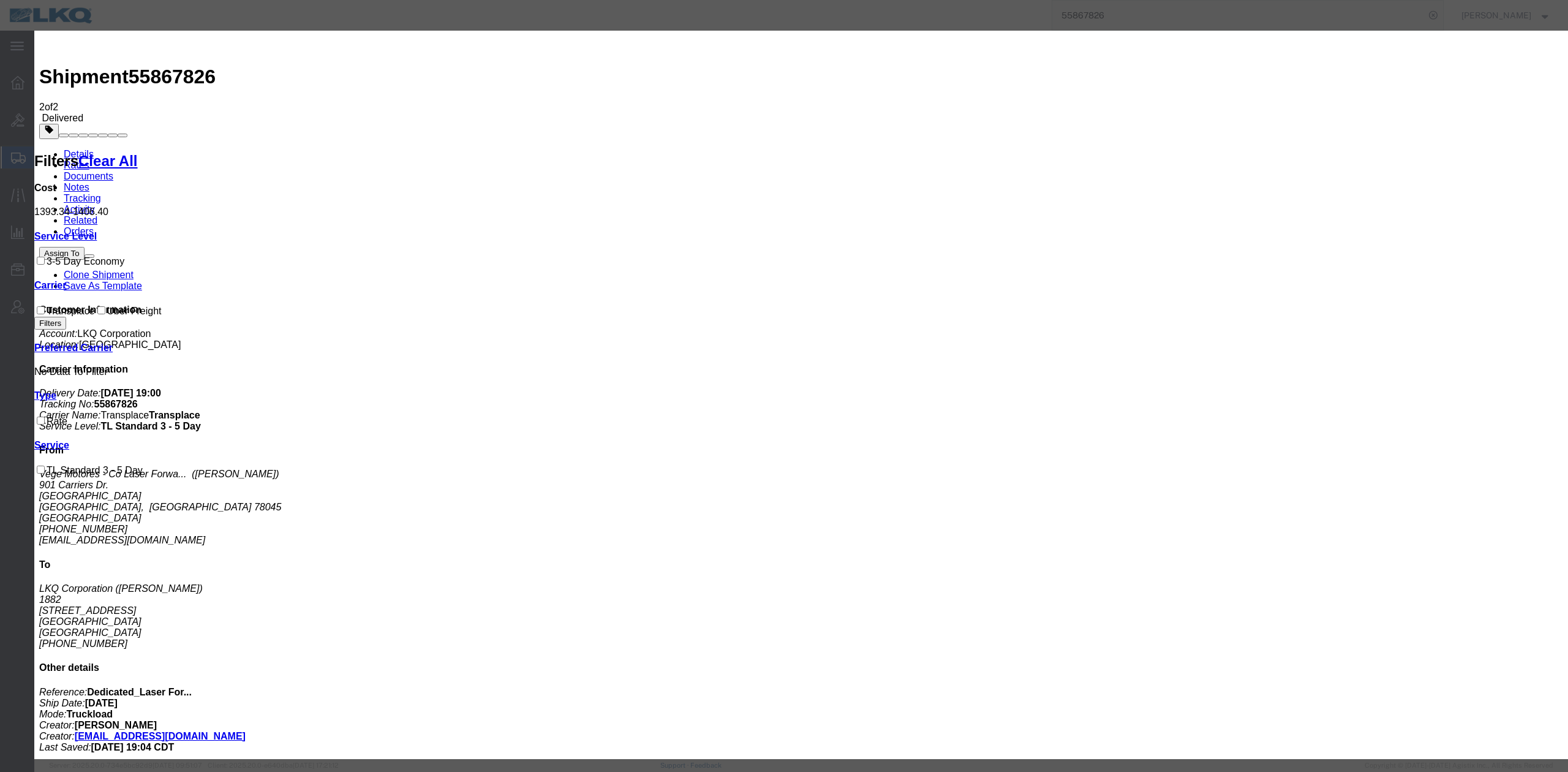
type input "1211.28"
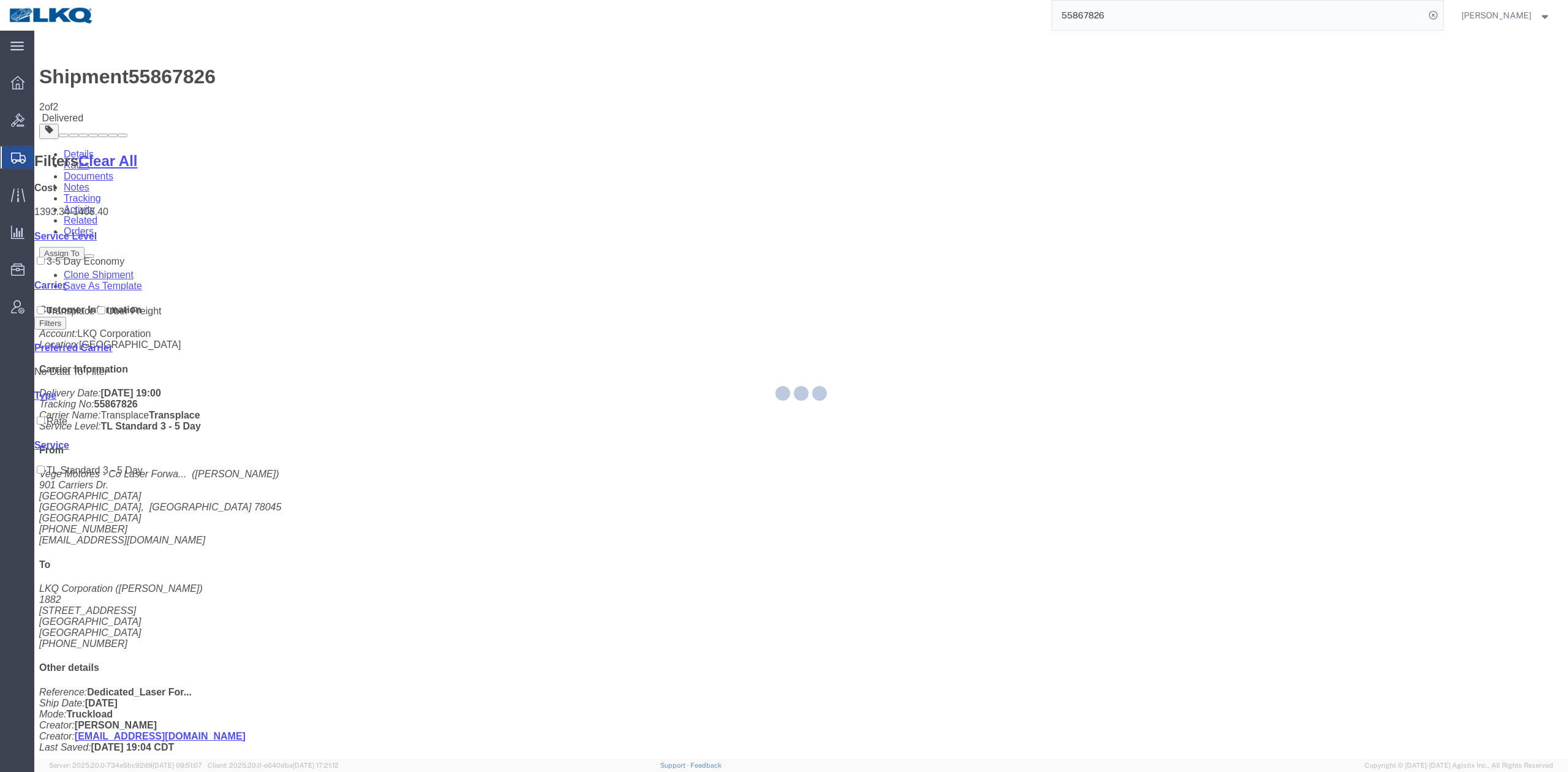
click at [1104, 8] on input "55867826" at bounding box center [1238, 15] width 373 height 29
paste input "76135"
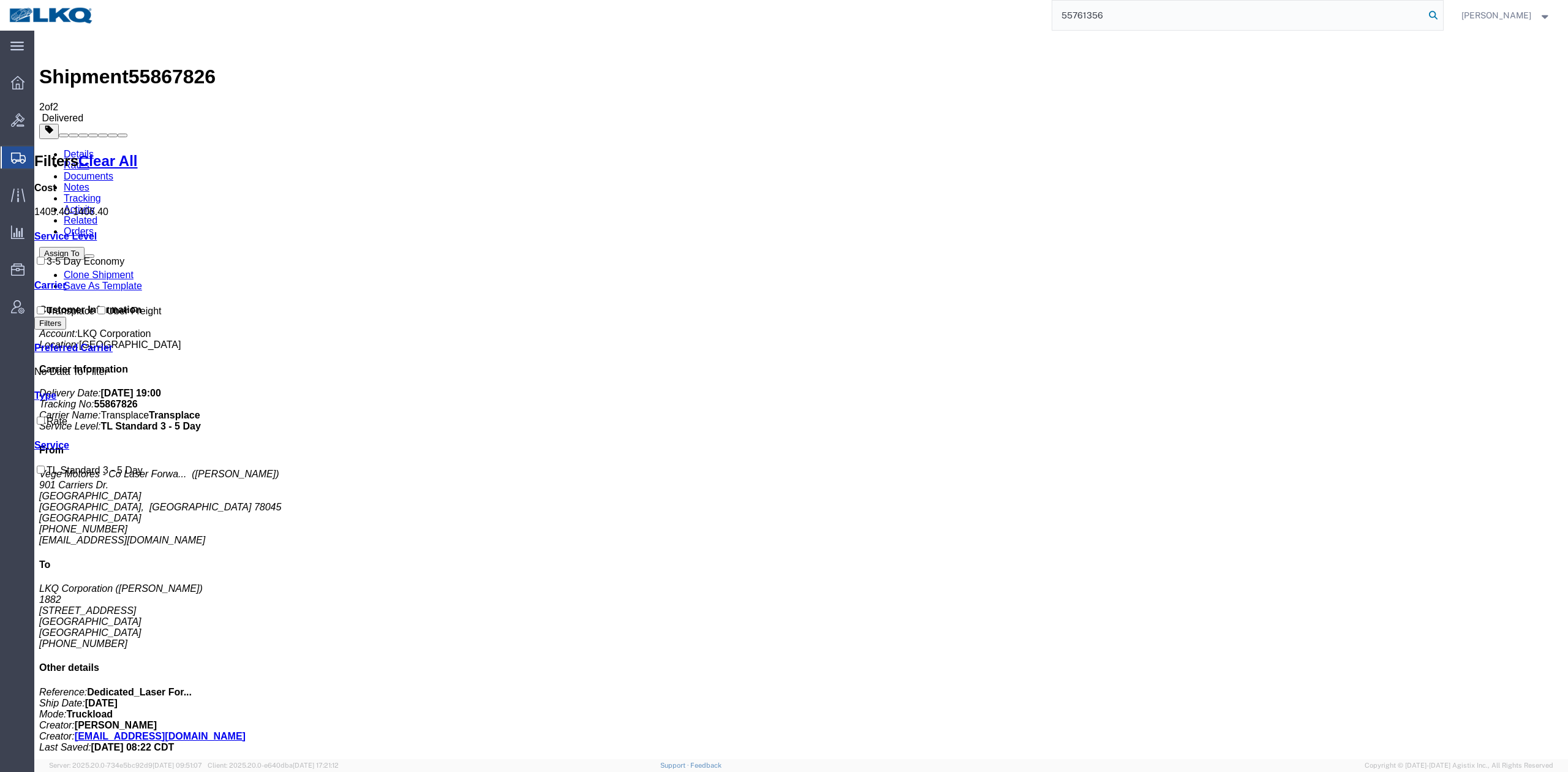
type input "55761356"
click at [1442, 8] on icon at bounding box center [1434, 15] width 17 height 17
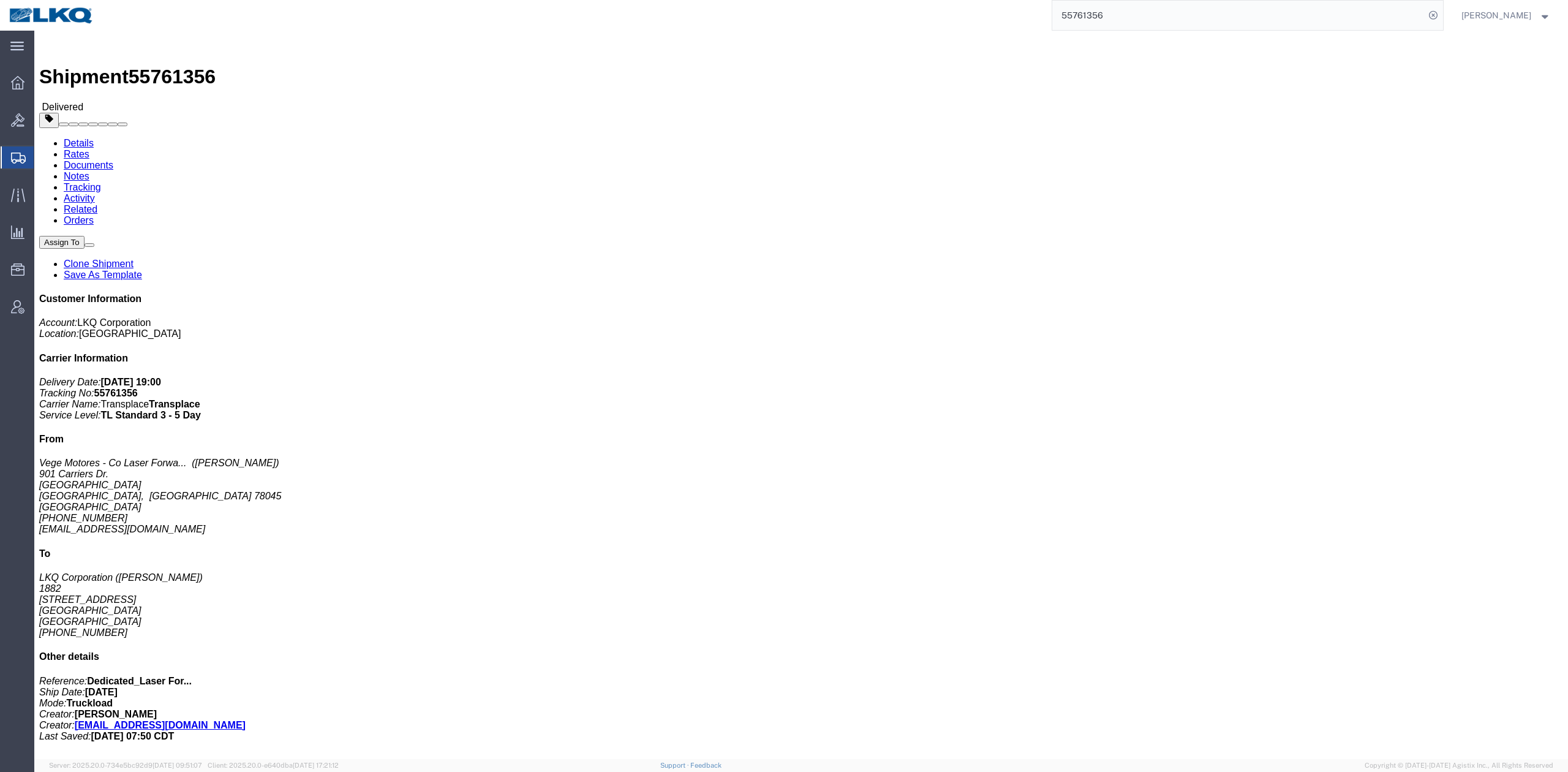
drag, startPoint x: 118, startPoint y: 76, endPoint x: 84, endPoint y: 45, distance: 46.0
click link "Rates"
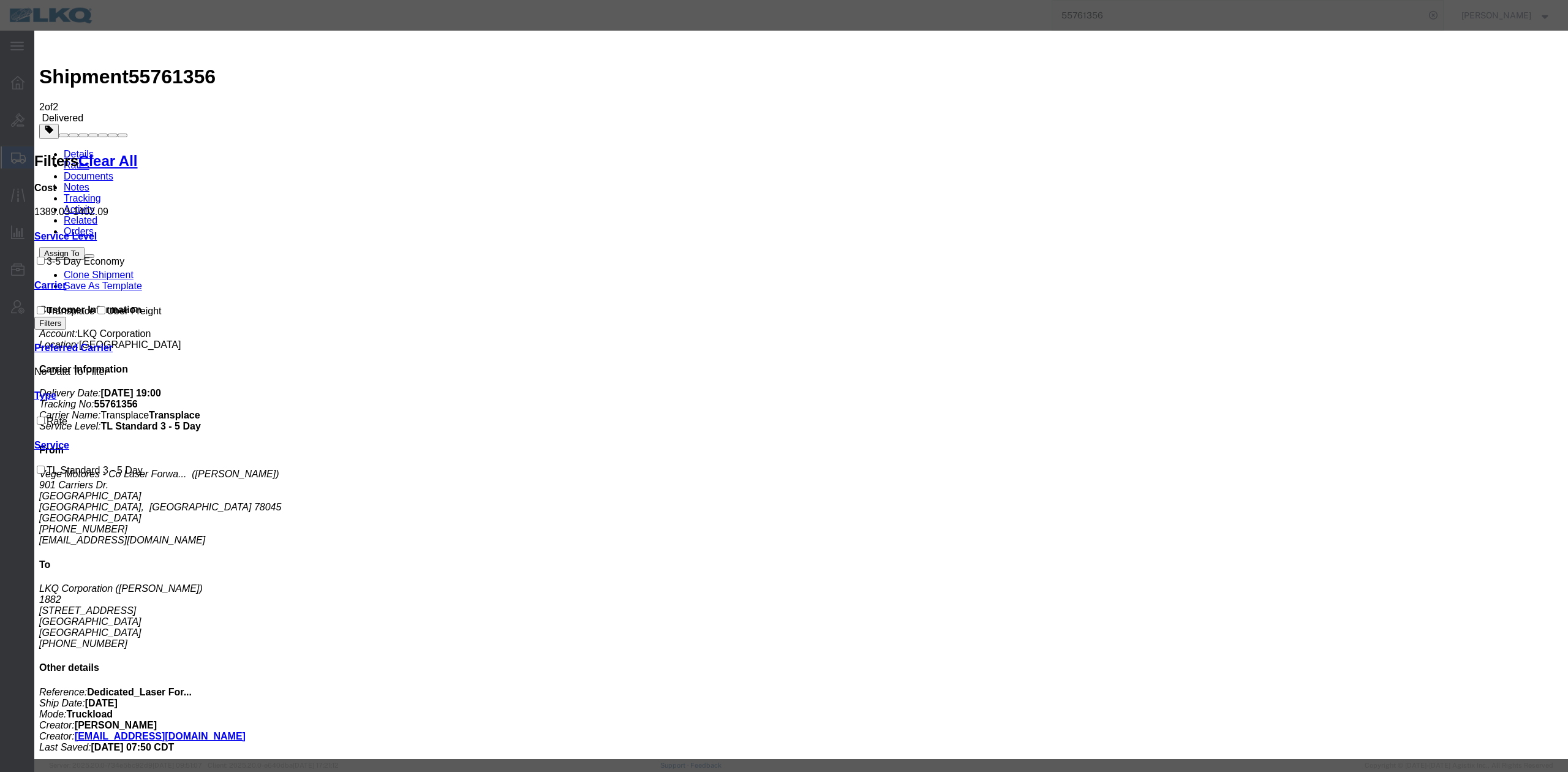
type input "1211.28"
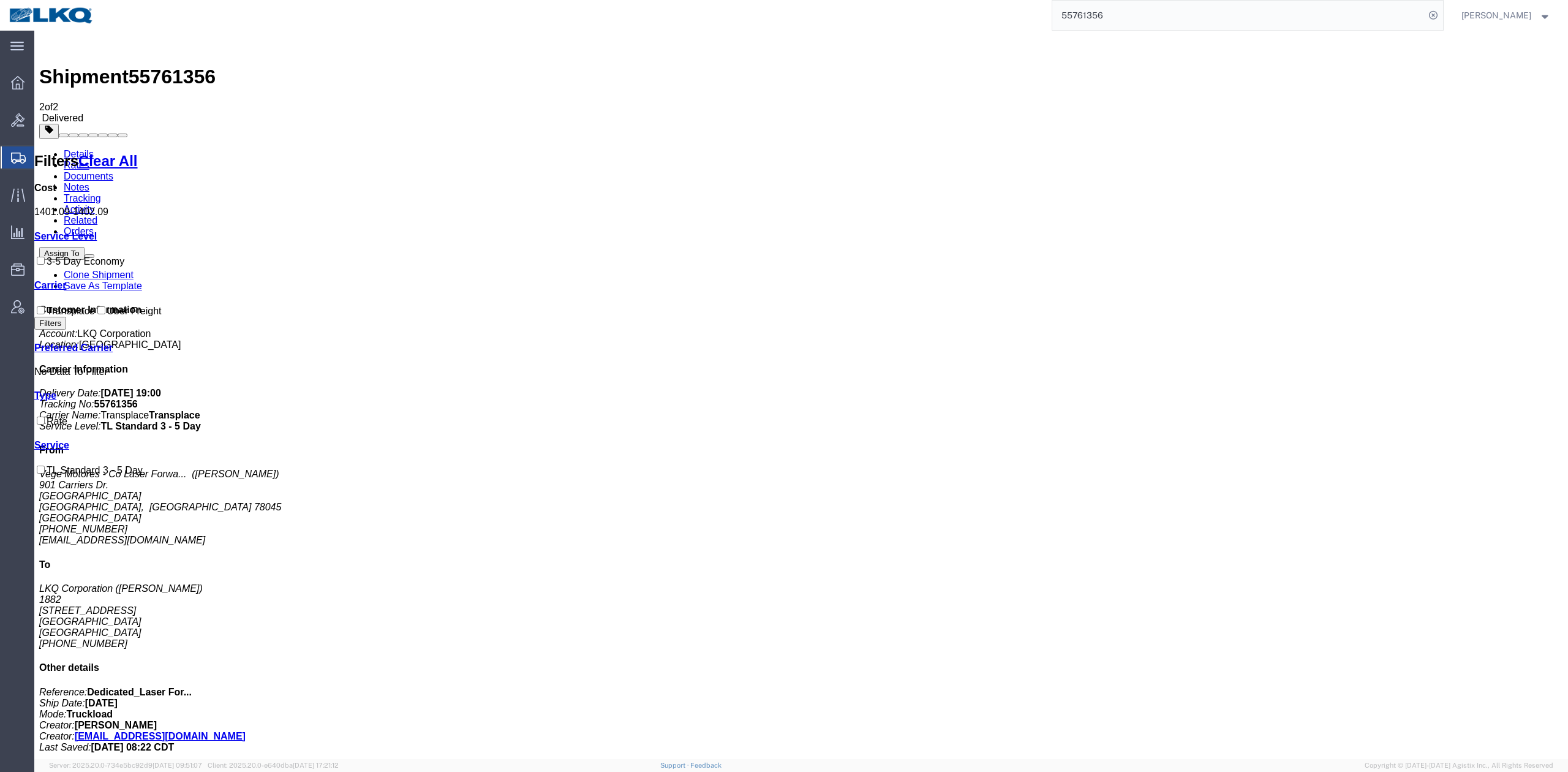
drag, startPoint x: 1125, startPoint y: 8, endPoint x: 1148, endPoint y: 13, distance: 23.5
click at [1125, 8] on input "55761356" at bounding box center [1238, 15] width 373 height 29
paste input "6370102"
type input "56370102"
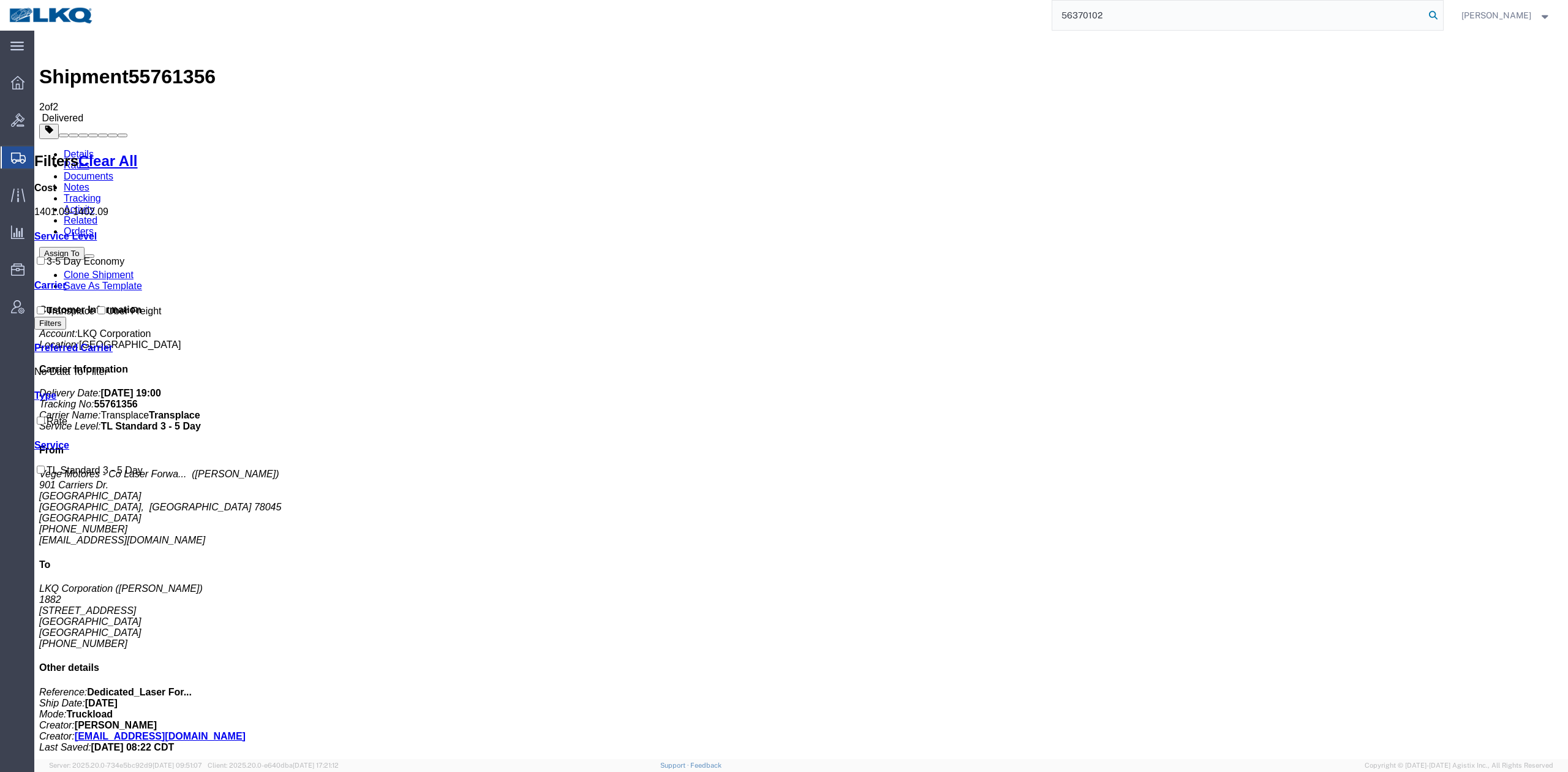
click at [1442, 20] on icon at bounding box center [1434, 15] width 17 height 17
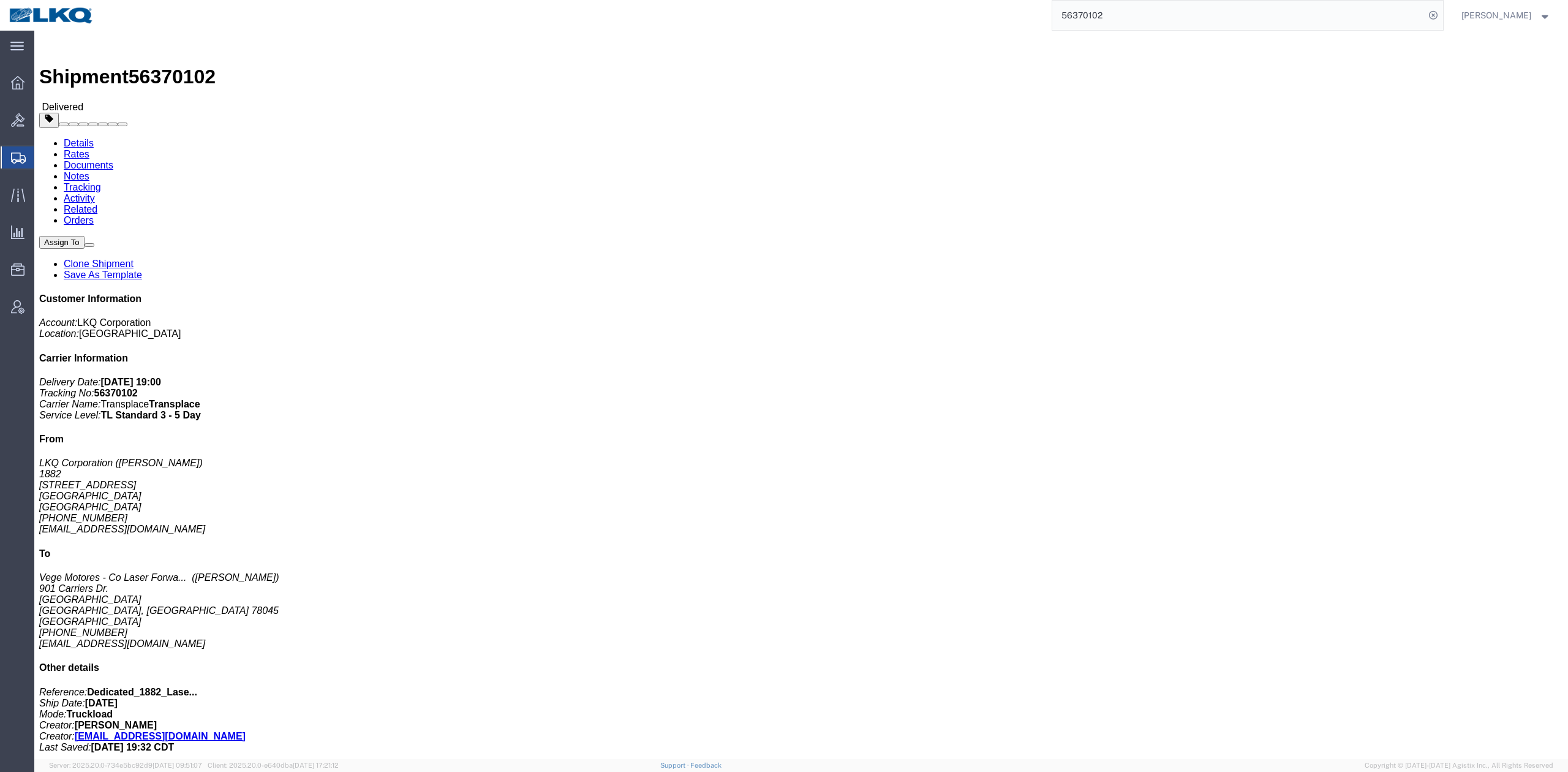
drag, startPoint x: 96, startPoint y: 51, endPoint x: 359, endPoint y: 58, distance: 263.1
click link "Rates"
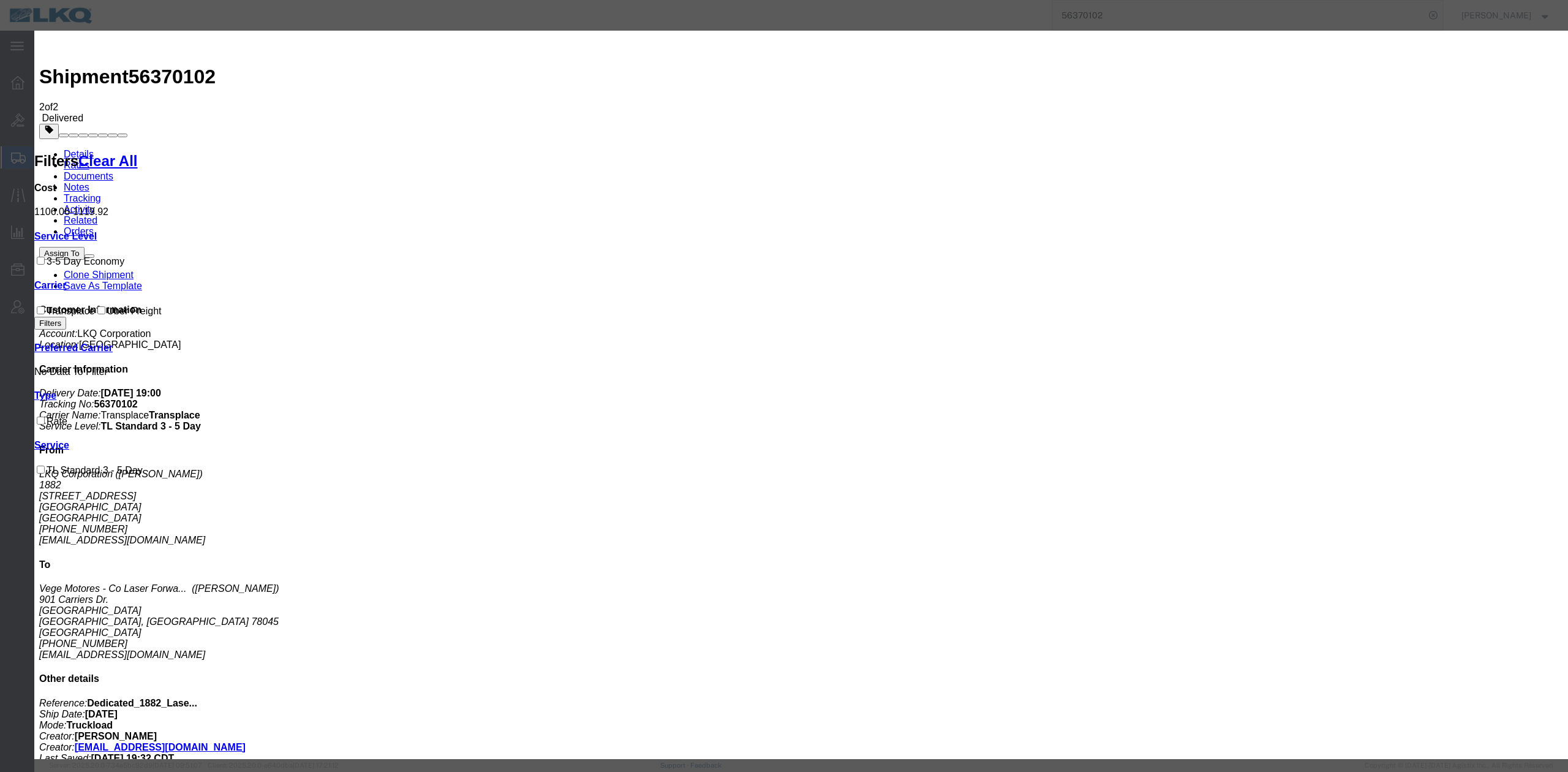
type input "2"
type input "928.82"
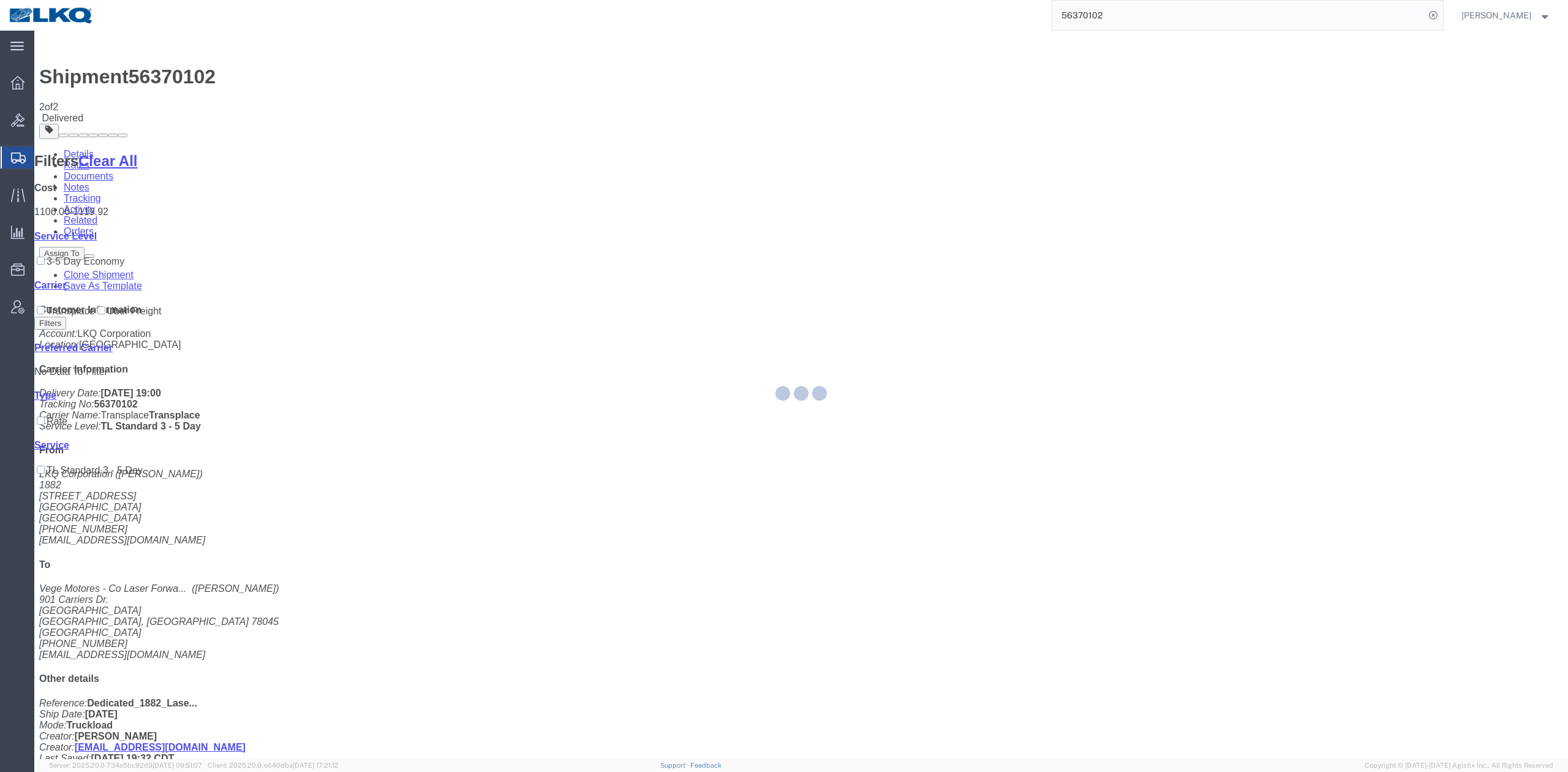
click at [1129, 20] on input "56370102" at bounding box center [1238, 15] width 373 height 29
click at [1129, 18] on input "56370102" at bounding box center [1238, 15] width 373 height 29
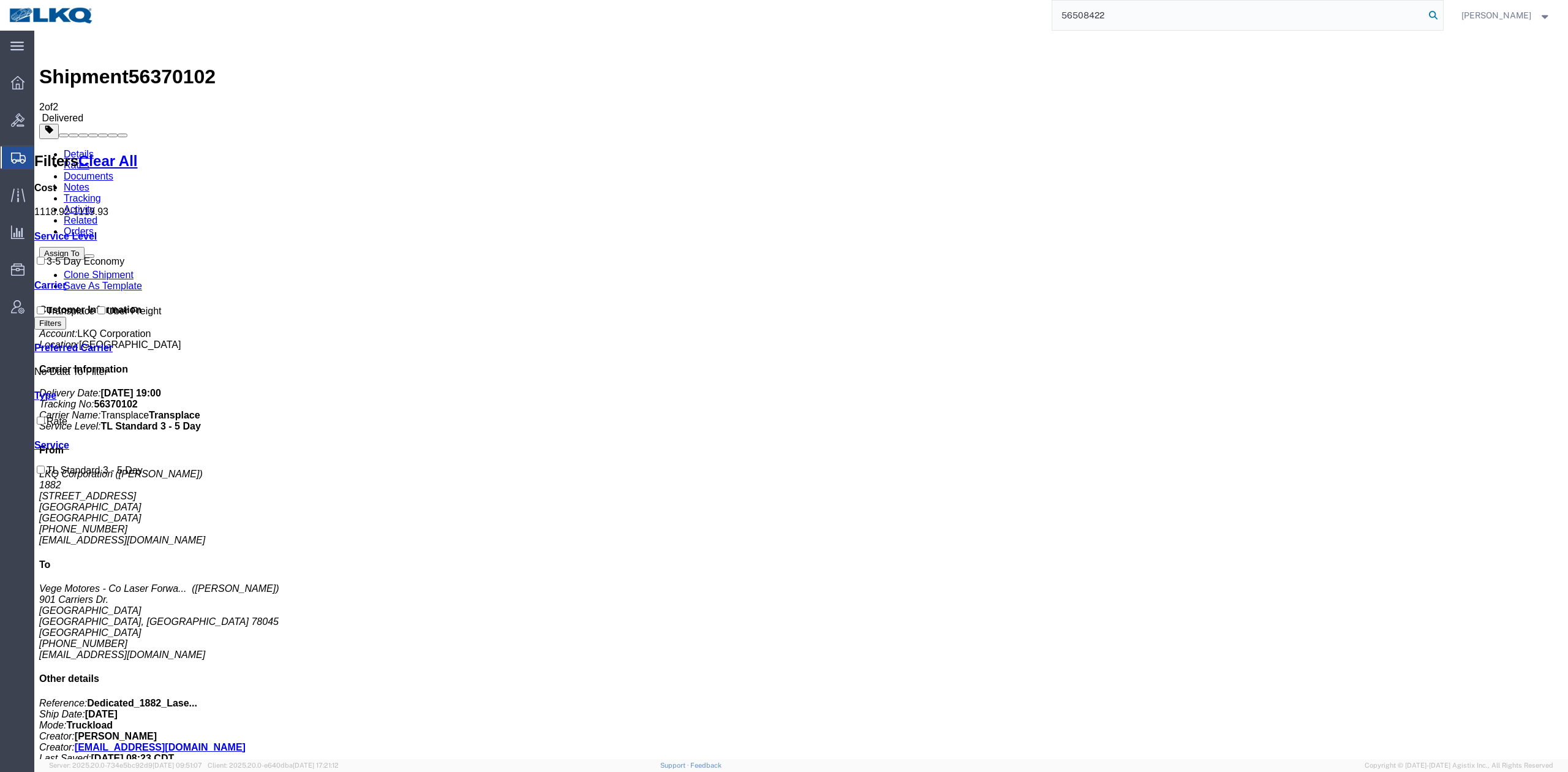
type input "56508422"
drag, startPoint x: 1456, startPoint y: 18, endPoint x: 1336, endPoint y: 18, distance: 120.0
click at [1442, 18] on icon at bounding box center [1434, 15] width 17 height 17
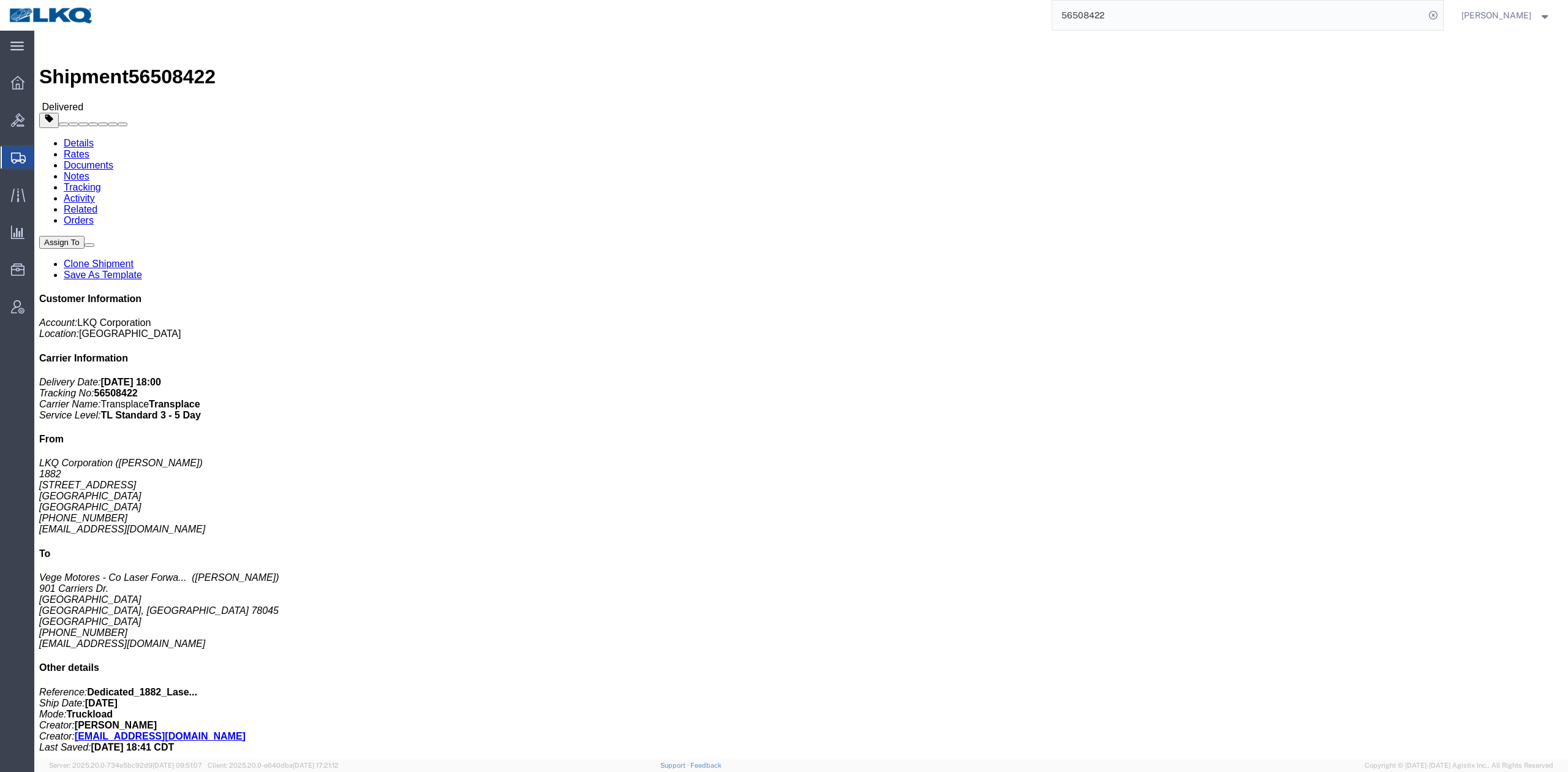
click link "Rates"
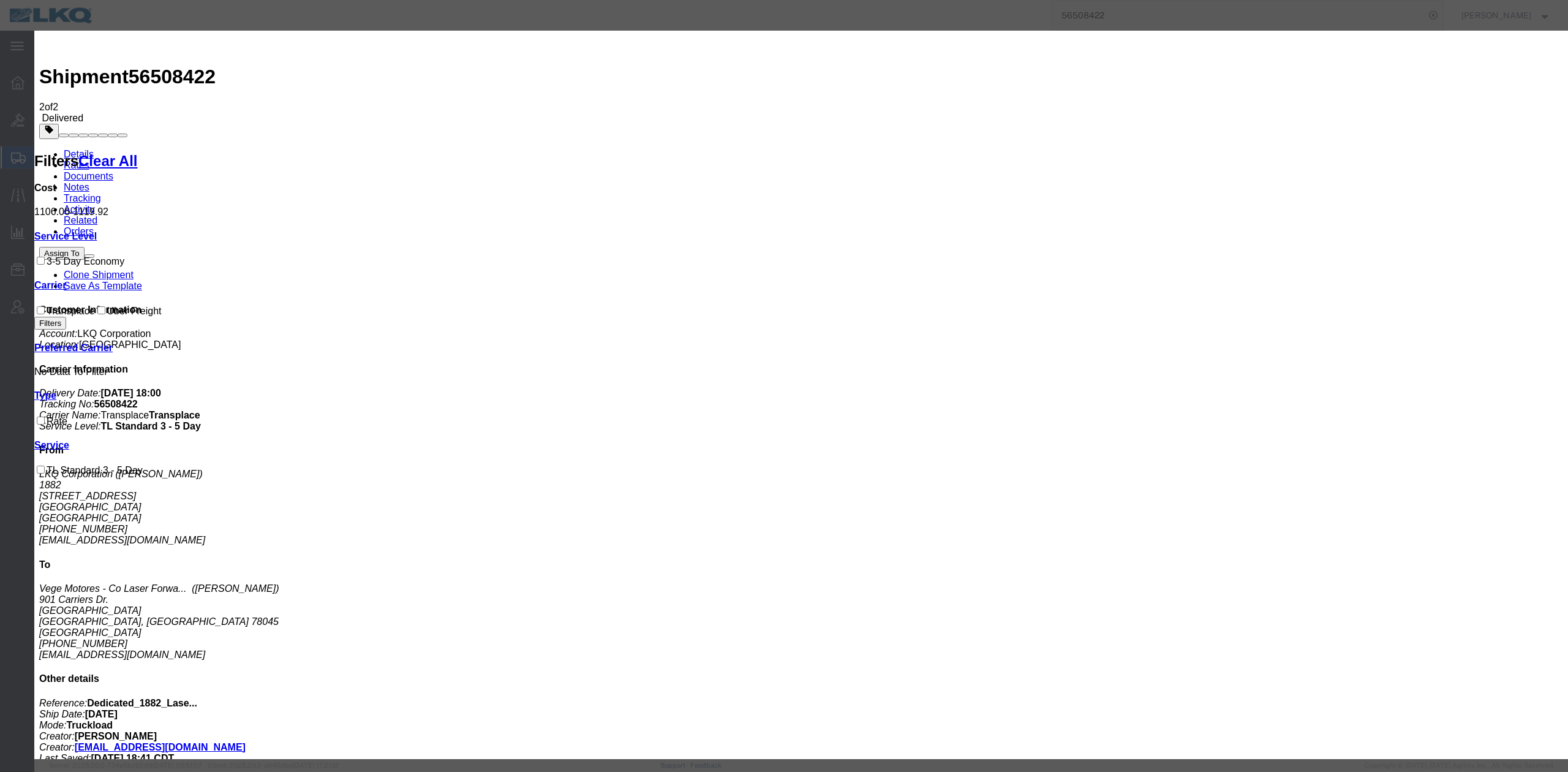
type input "928.82"
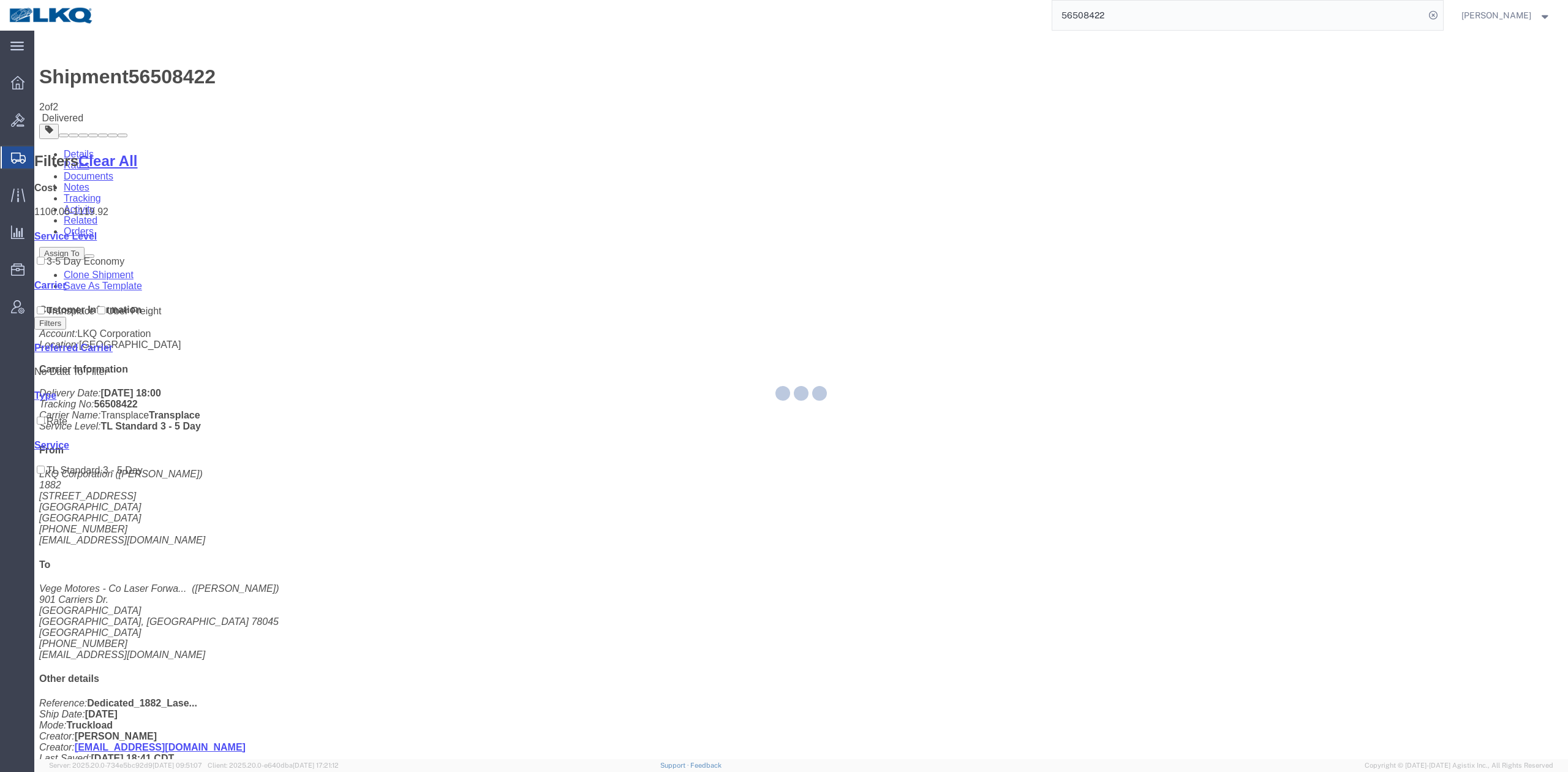
click at [1102, 27] on input "56508422" at bounding box center [1238, 15] width 373 height 29
click at [1102, 25] on input "56508422" at bounding box center [1238, 15] width 373 height 29
paste input "439365"
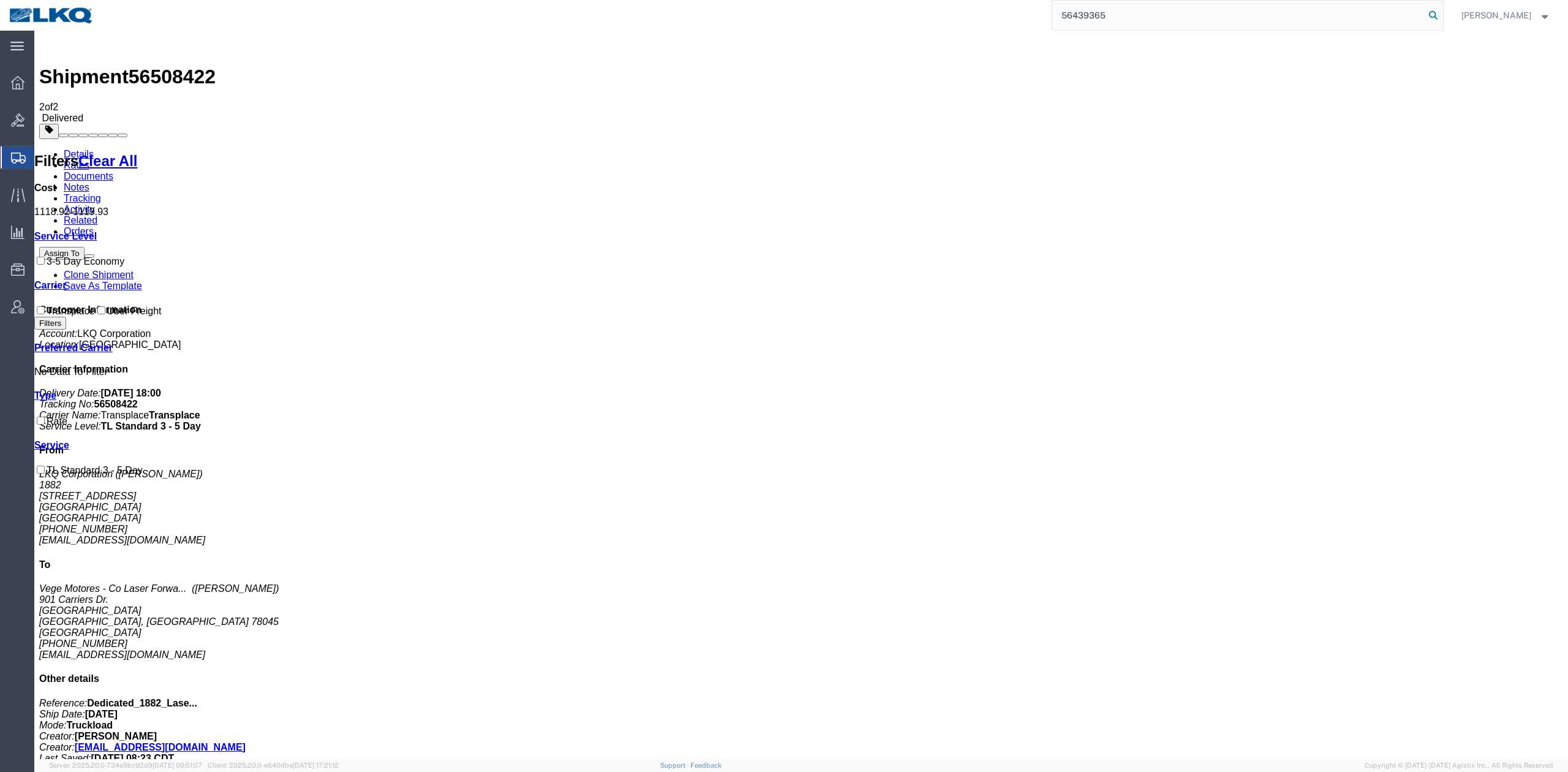
type input "56439365"
click at [1442, 18] on icon at bounding box center [1434, 15] width 17 height 17
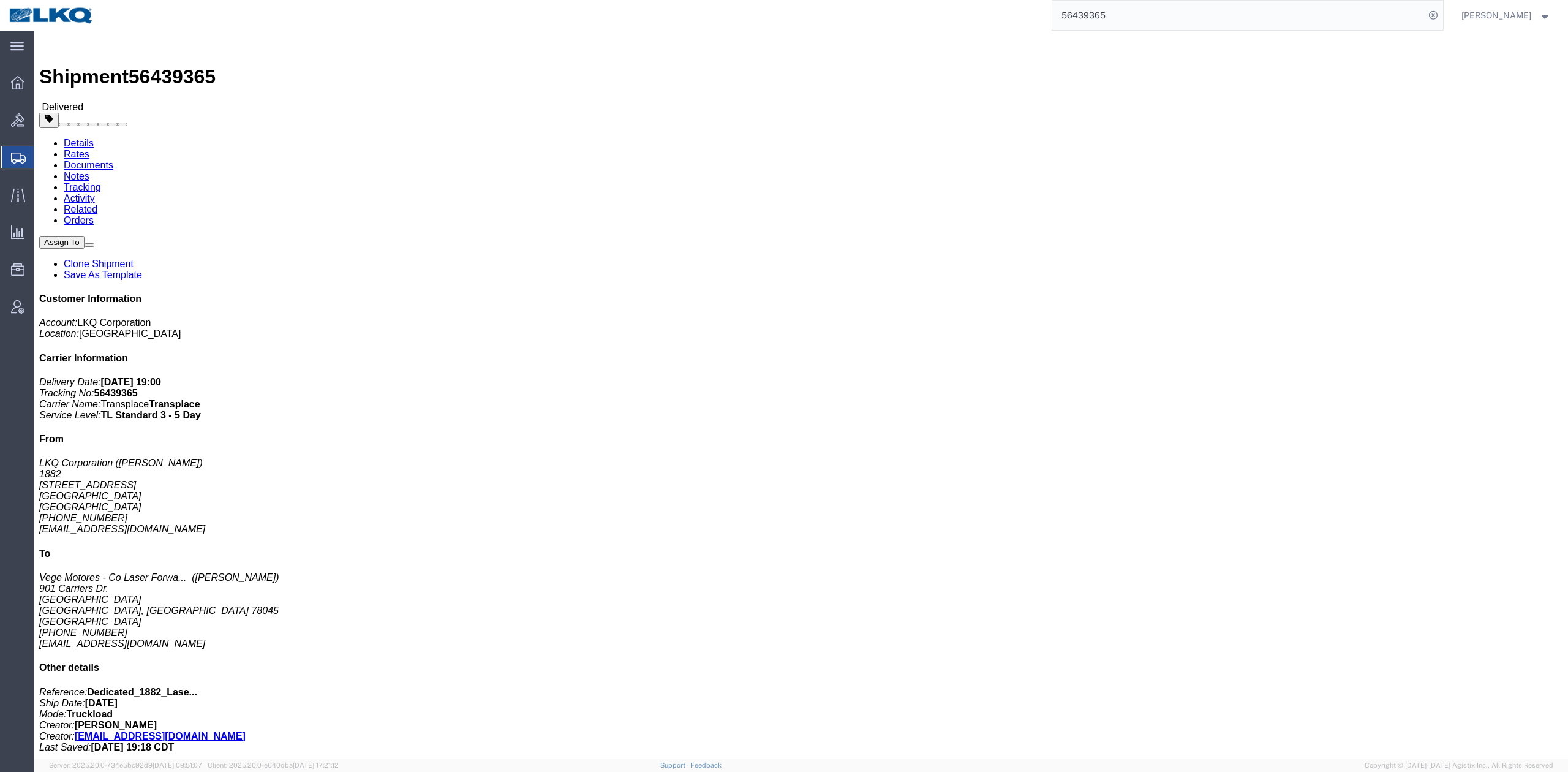
click link "Rates"
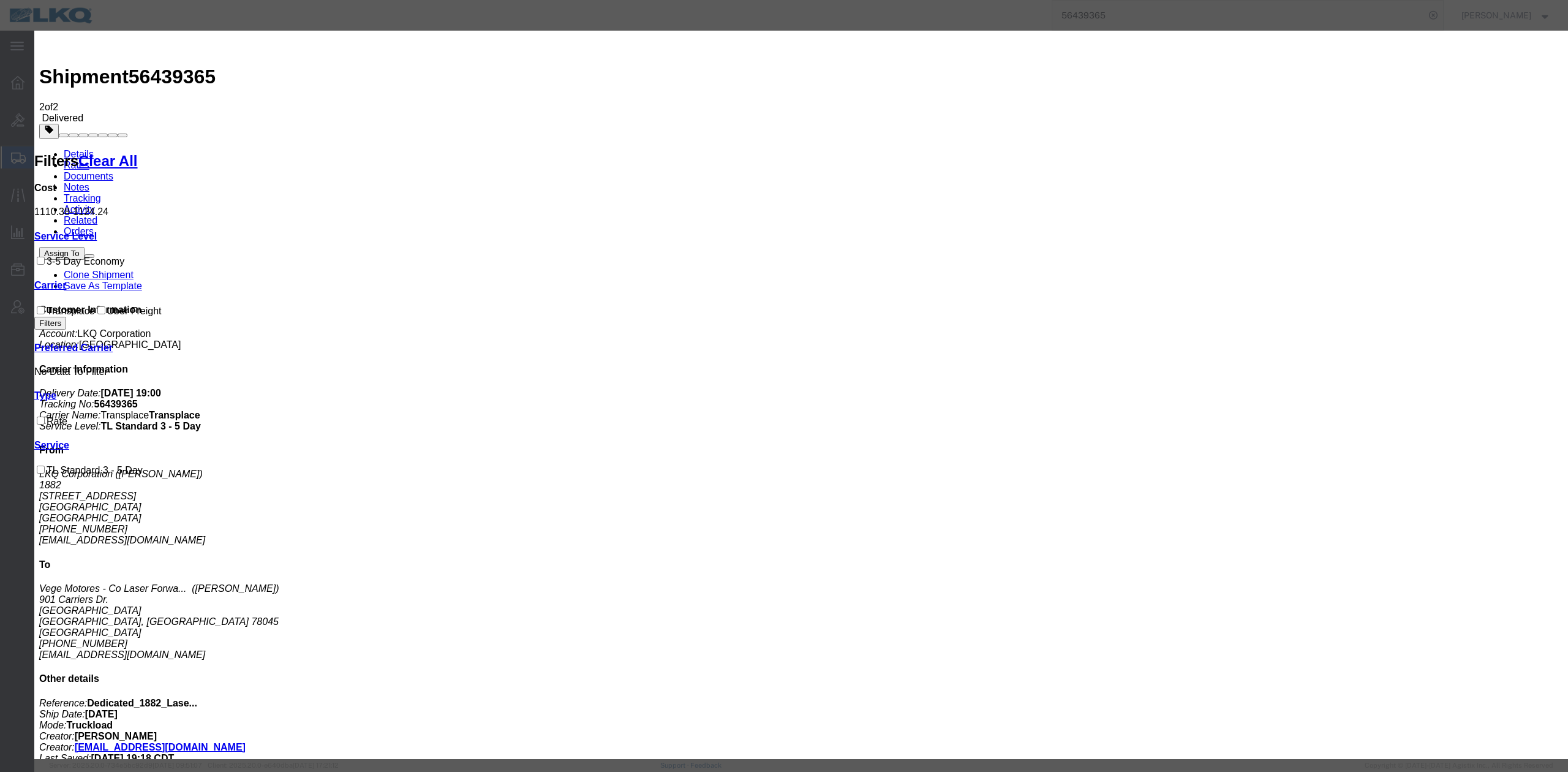
type input "928.82"
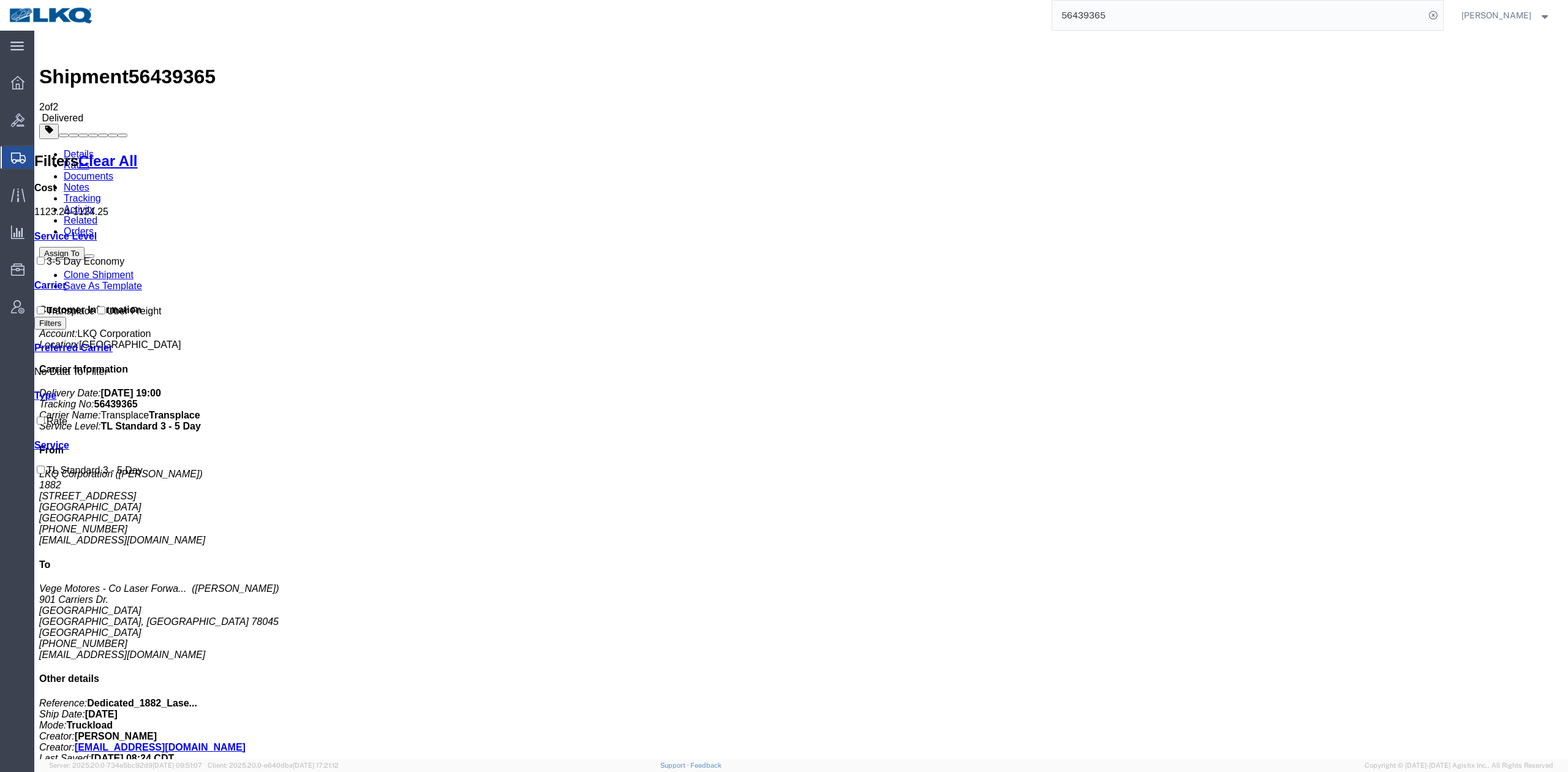
click at [1148, 17] on input "56439365" at bounding box center [1238, 15] width 373 height 29
paste input "7069728"
click at [1442, 10] on icon at bounding box center [1434, 15] width 17 height 17
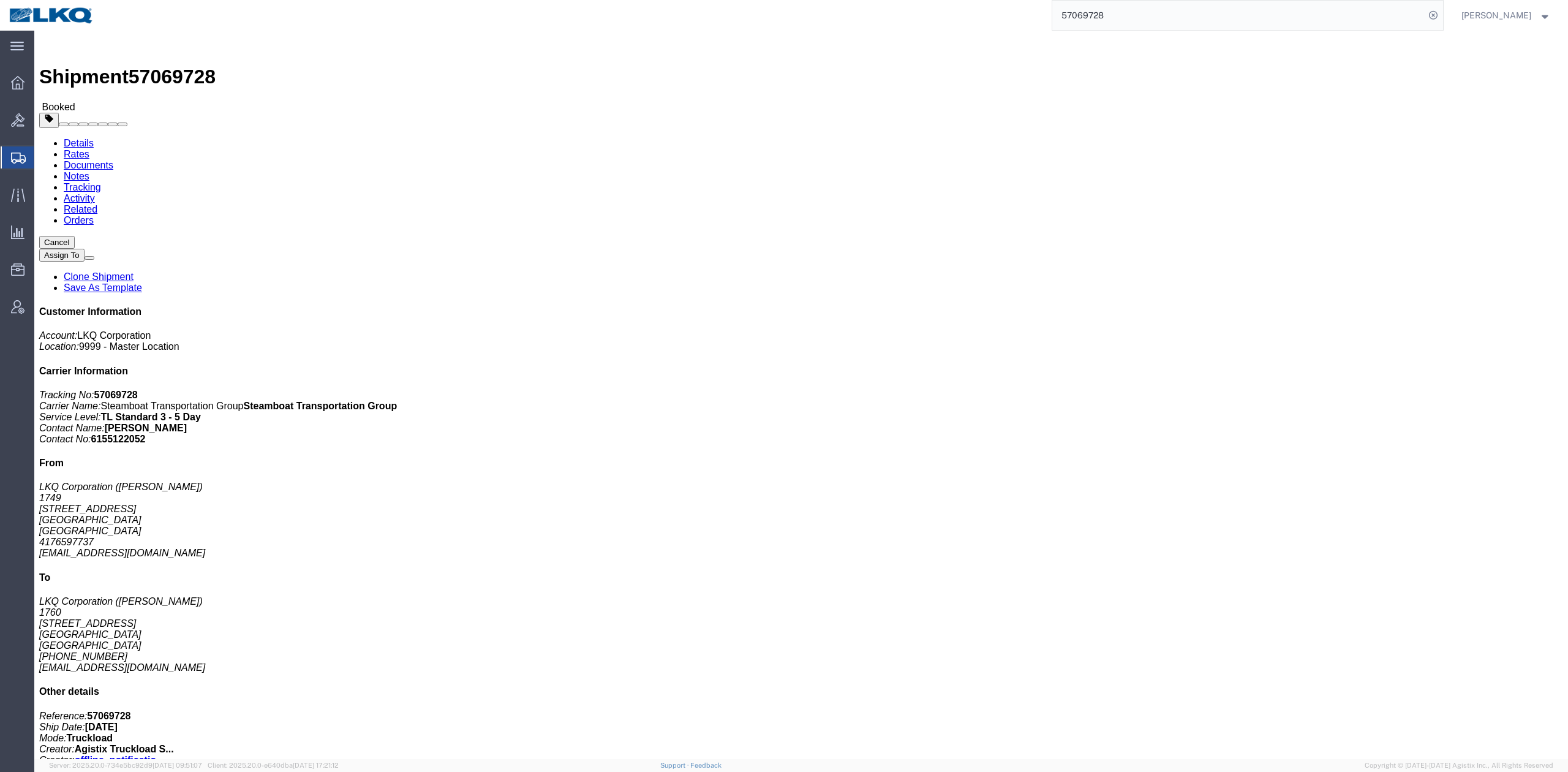
click link "Notes"
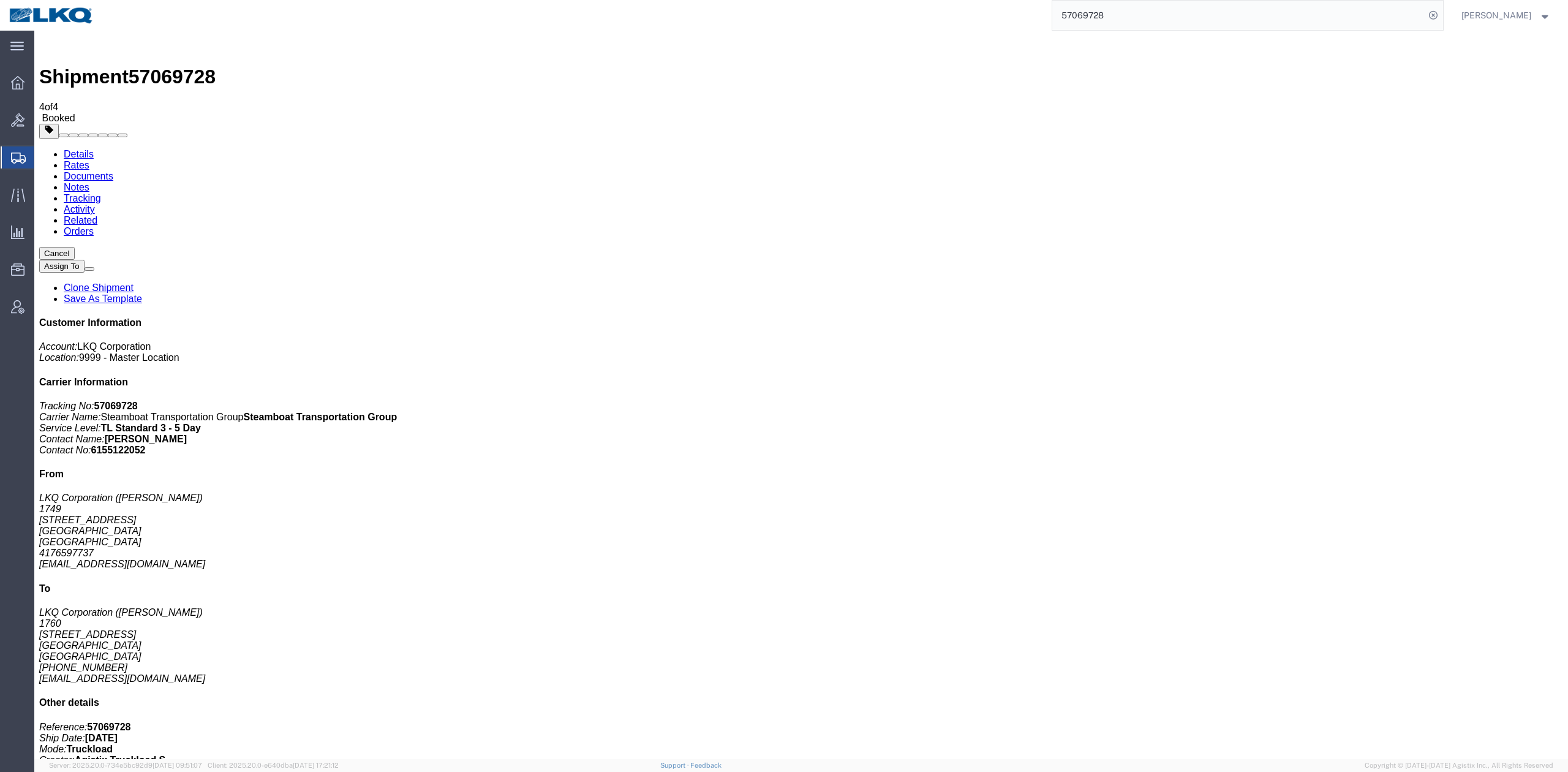
click at [89, 160] on link "Rates" at bounding box center [76, 165] width 25 height 11
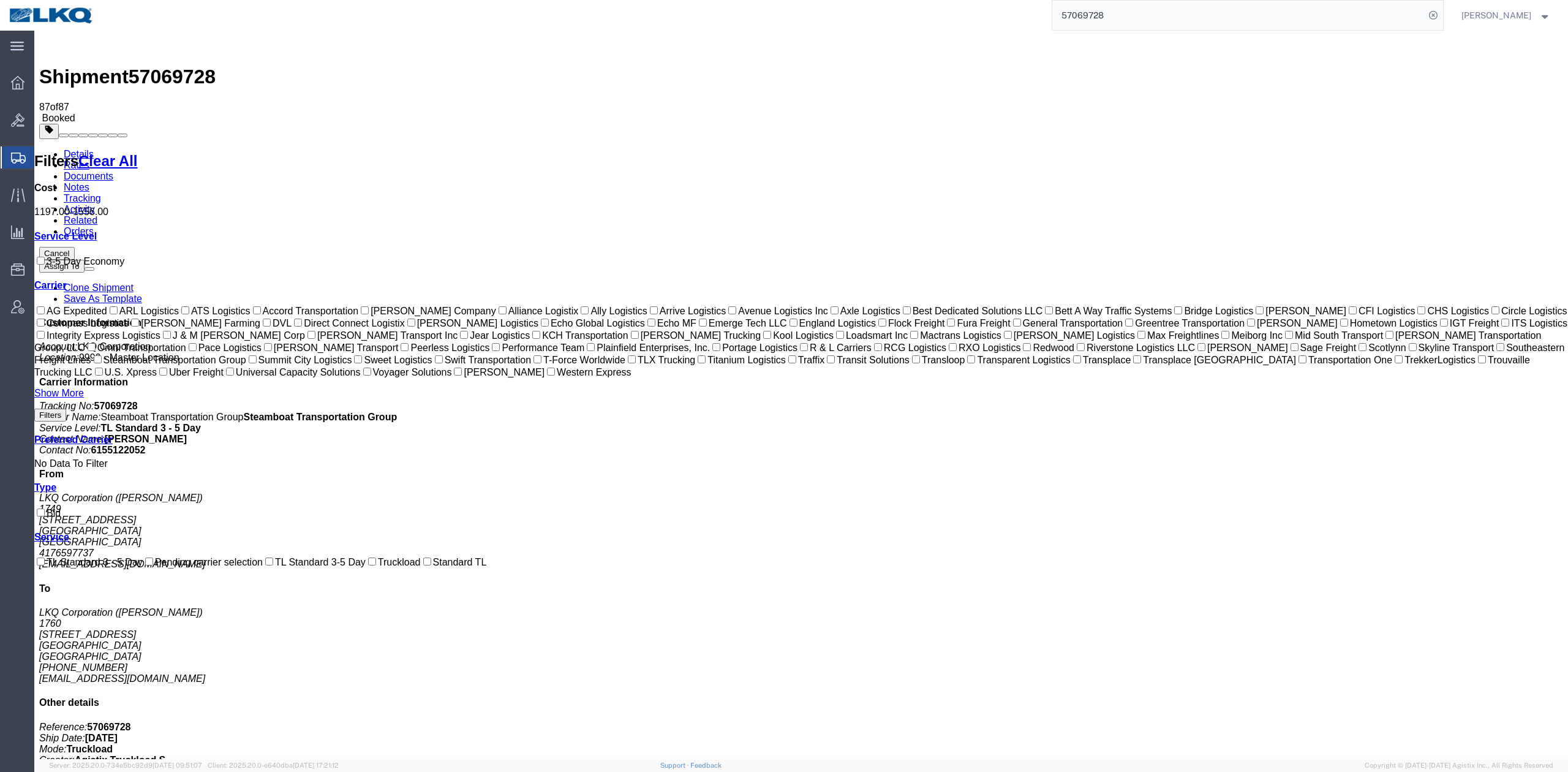
click at [1172, 16] on input "57069728" at bounding box center [1238, 15] width 373 height 29
click at [1172, 15] on input "57069728" at bounding box center [1238, 15] width 373 height 29
paste input "6551175"
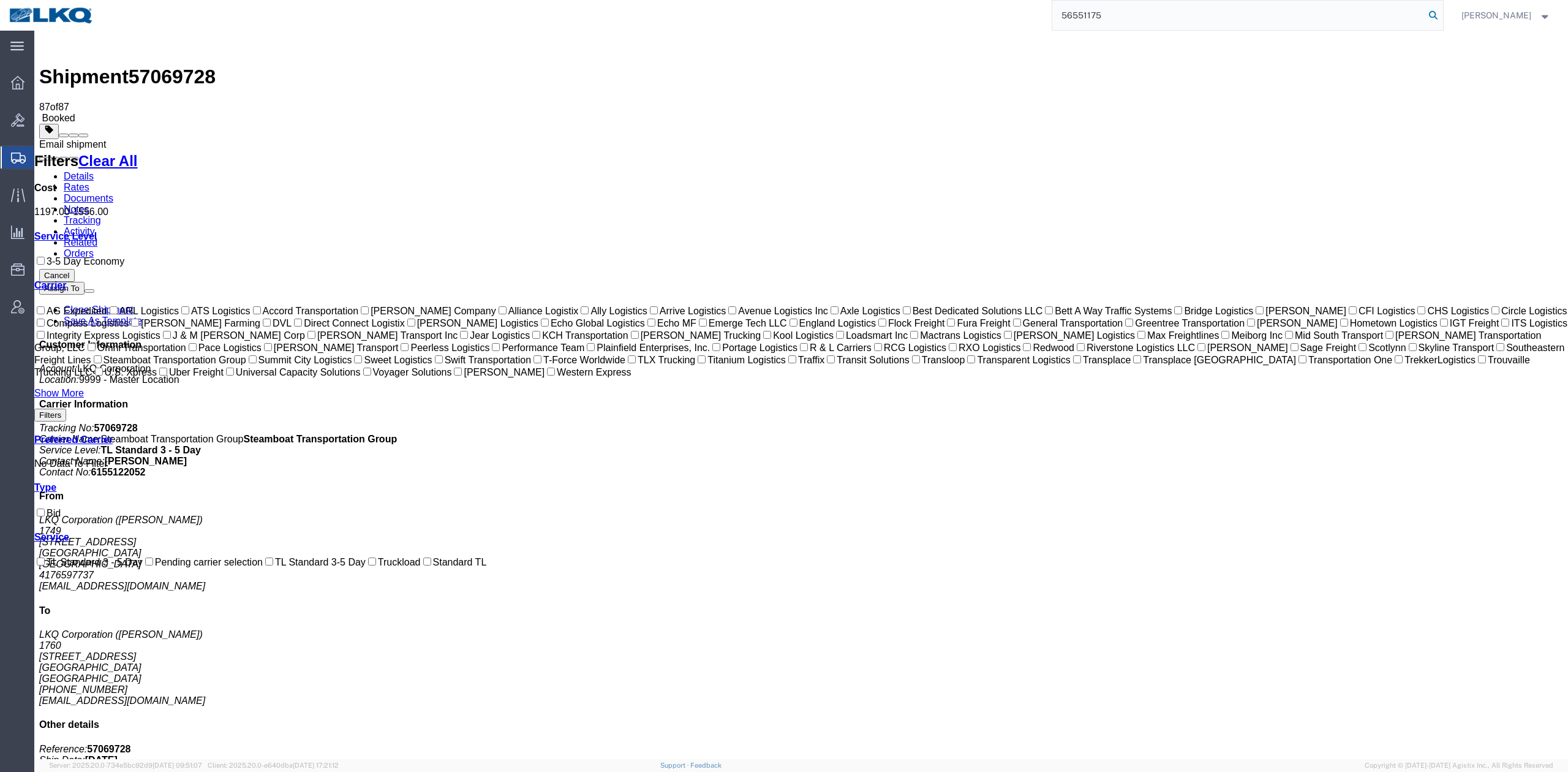
type input "56551175"
drag, startPoint x: 1454, startPoint y: 18, endPoint x: 1438, endPoint y: 23, distance: 16.8
click at [1442, 18] on icon at bounding box center [1434, 15] width 17 height 17
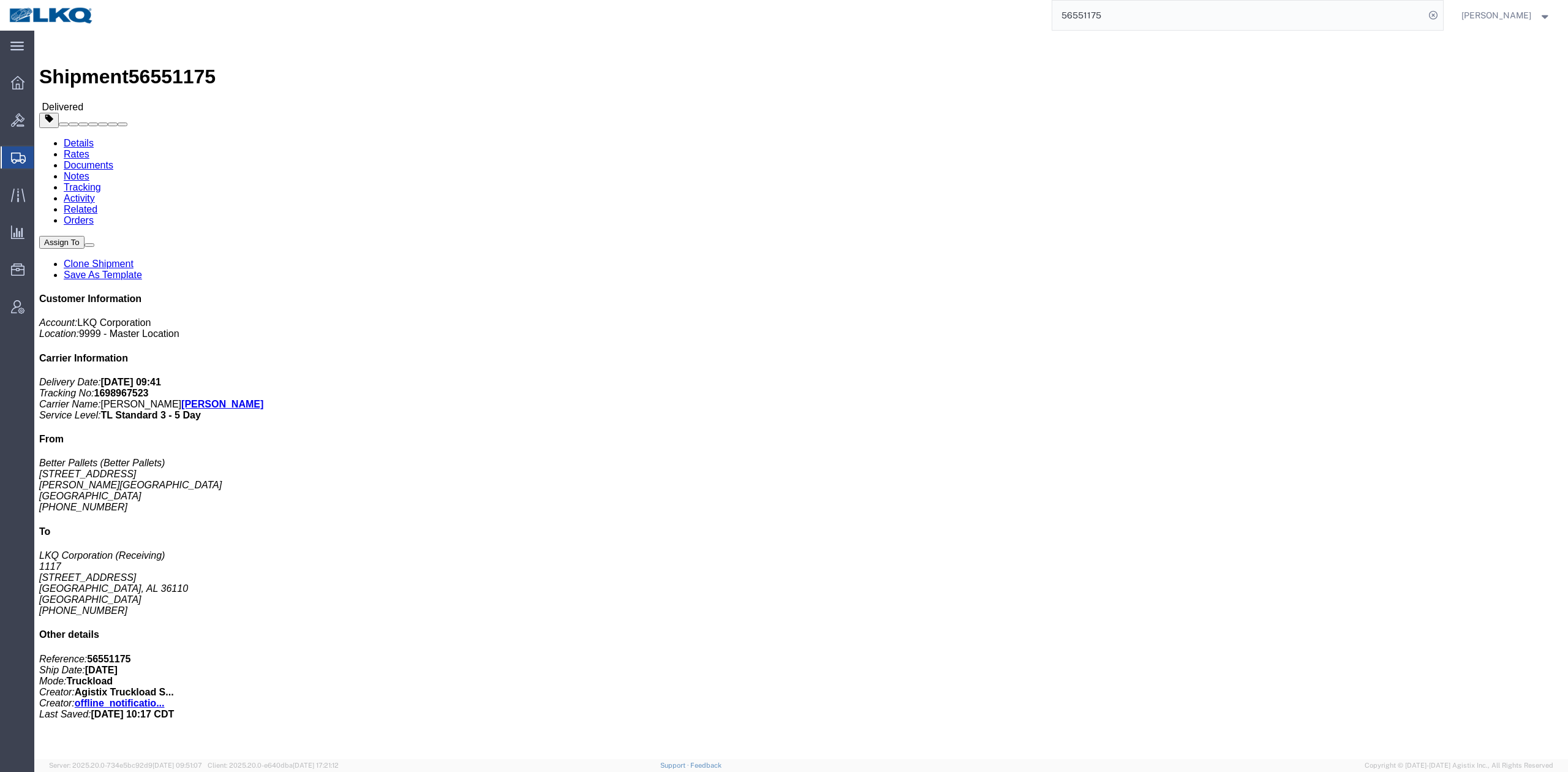
click div "Shipment Detail Ship From Better Pallets (Better Pallets) 100 Bunch Rd Jackson,…"
drag, startPoint x: 1450, startPoint y: 65, endPoint x: 561, endPoint y: 154, distance: 893.4
click link "Clone Shipment"
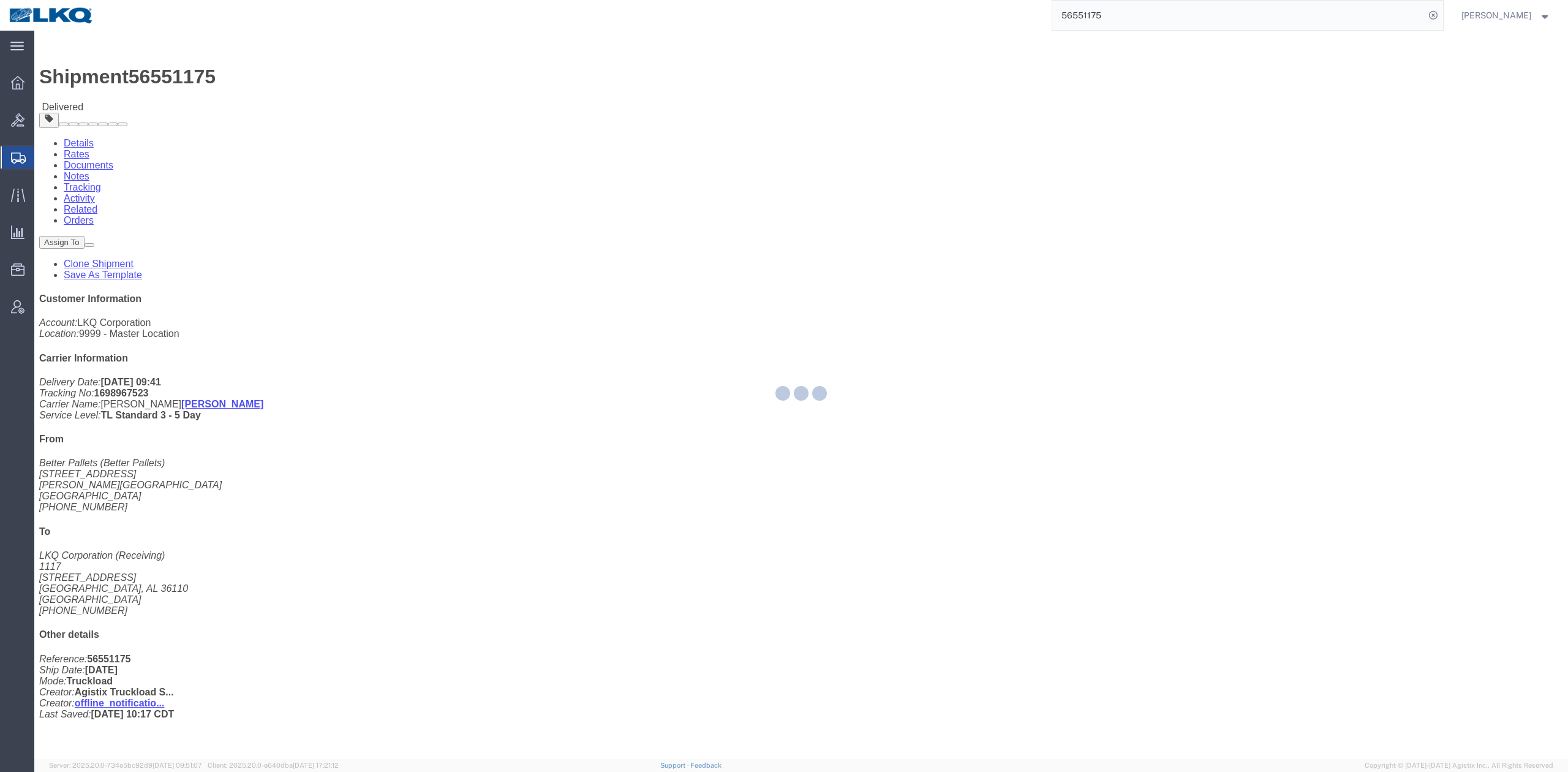
select select "27354"
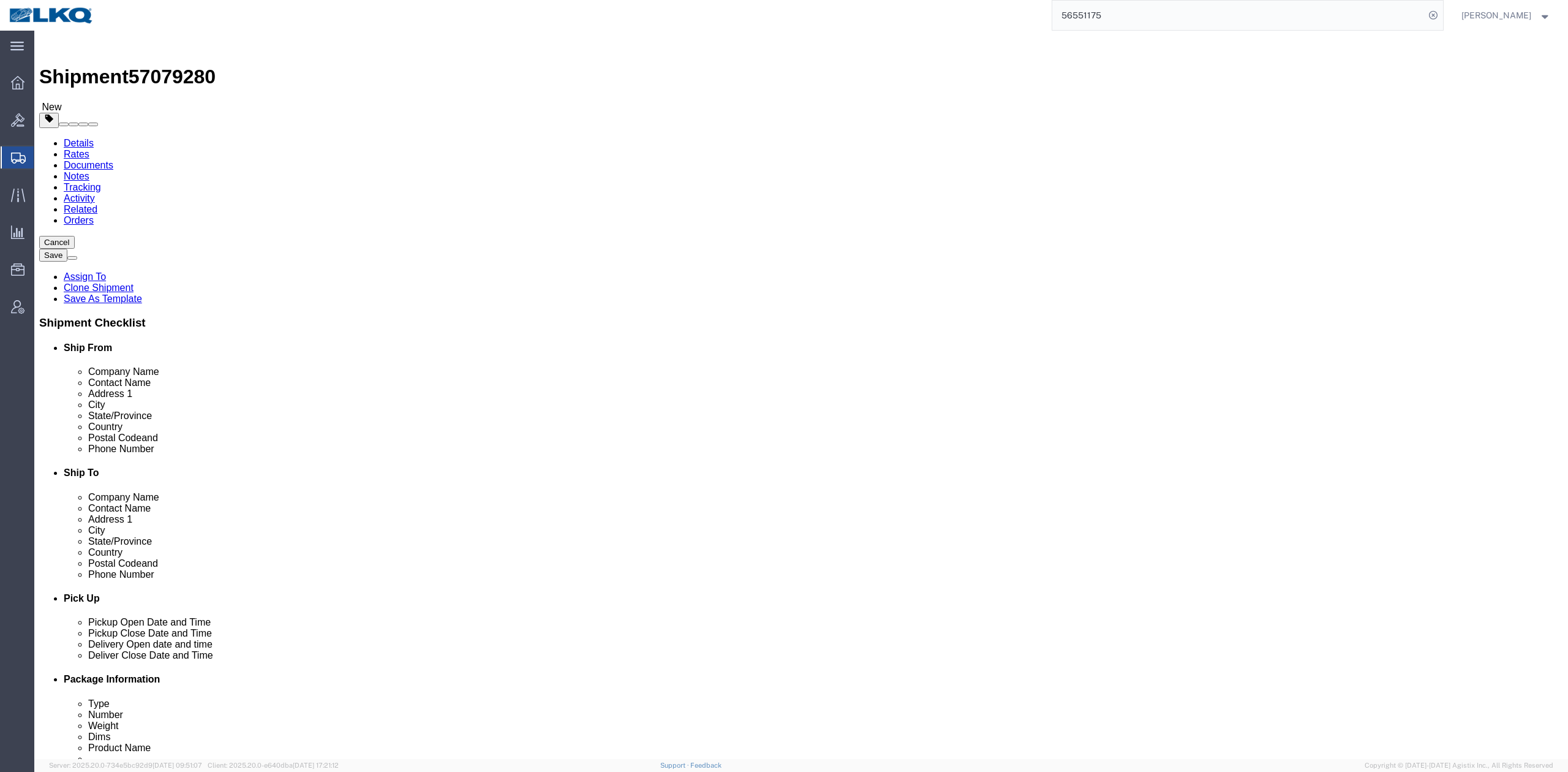
click span "57079280"
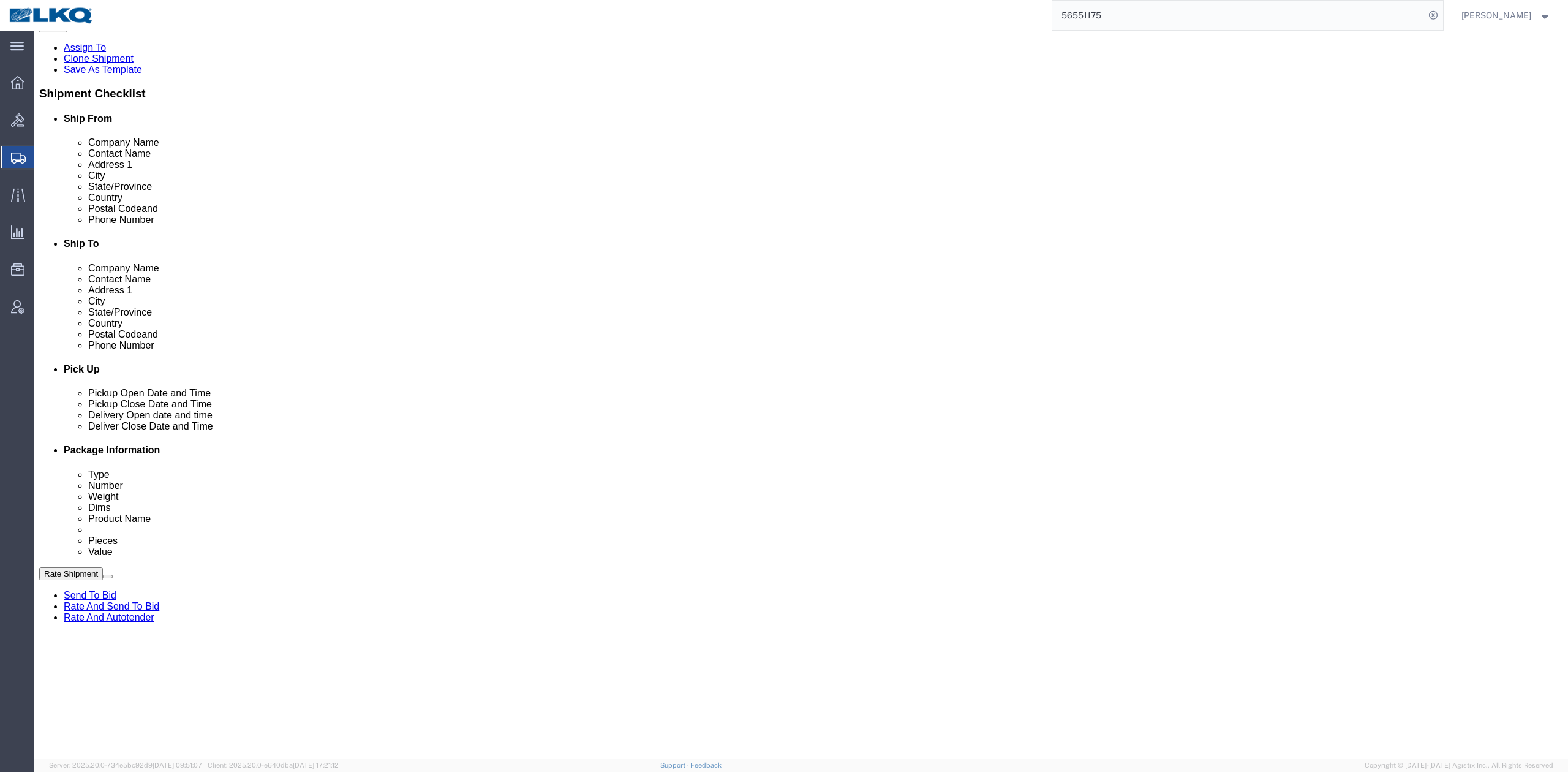
scroll to position [490, 0]
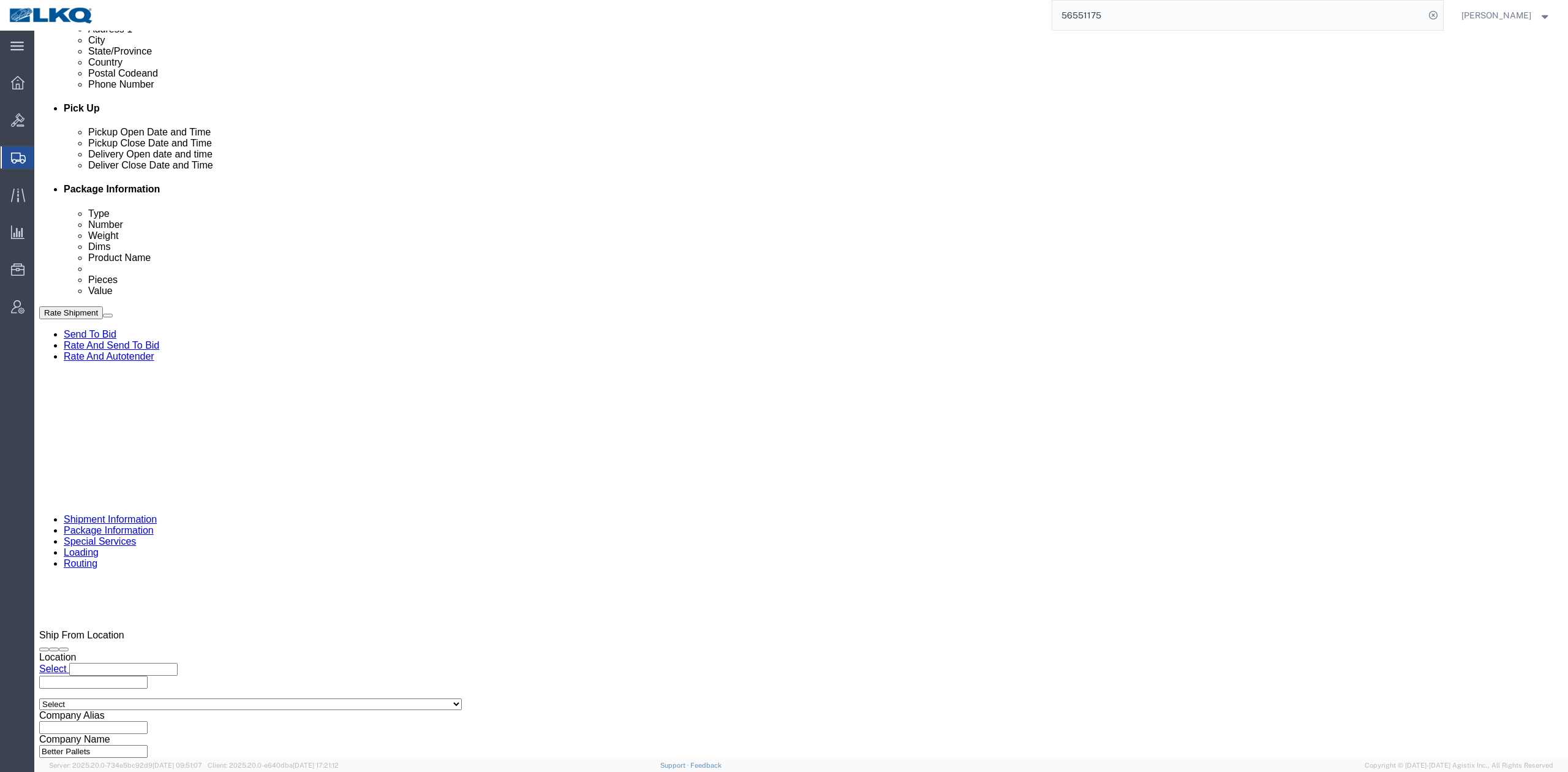
click input "56551175"
paste input "7079280"
click div "References Add reference"
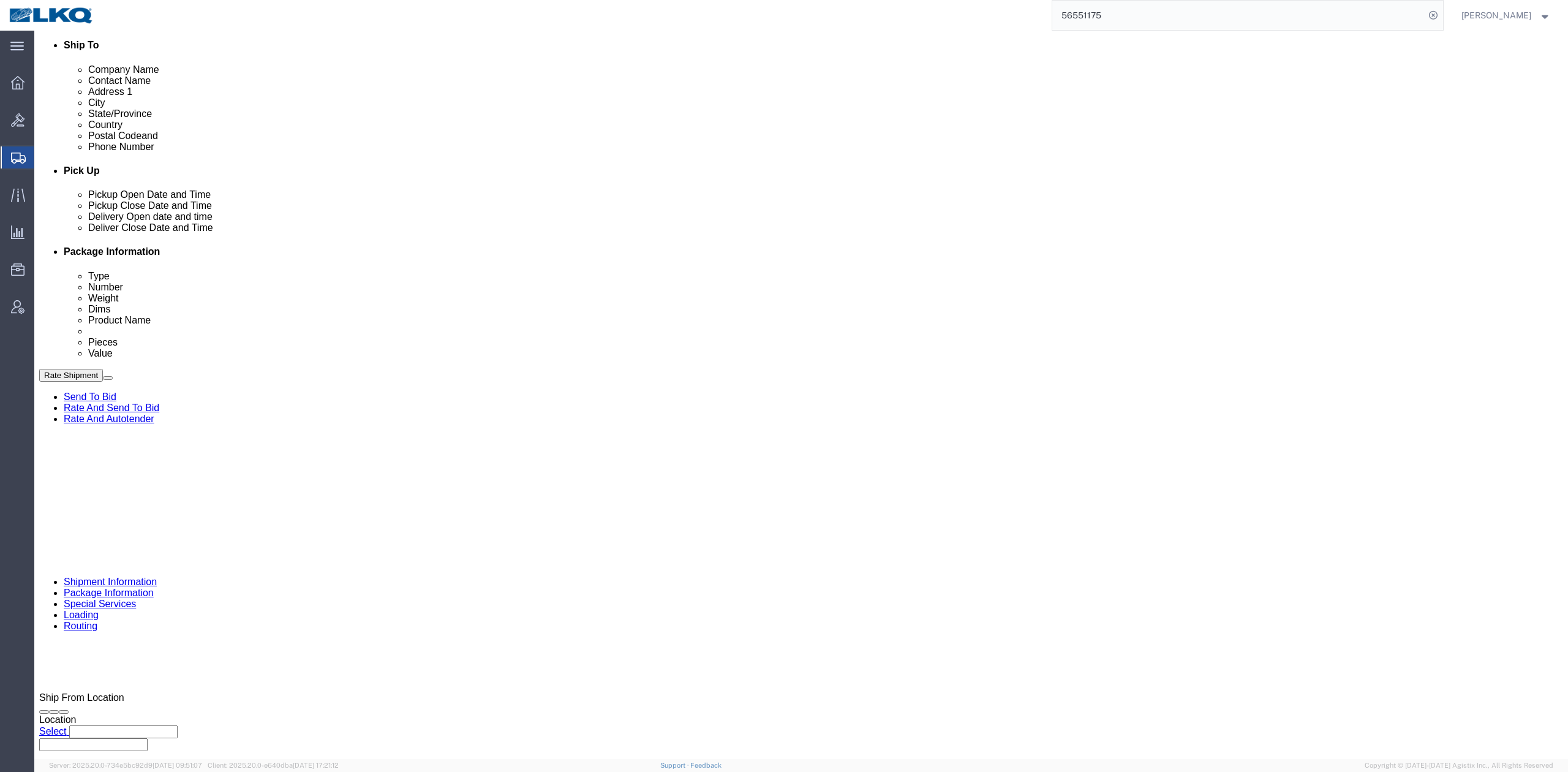
scroll to position [326, 0]
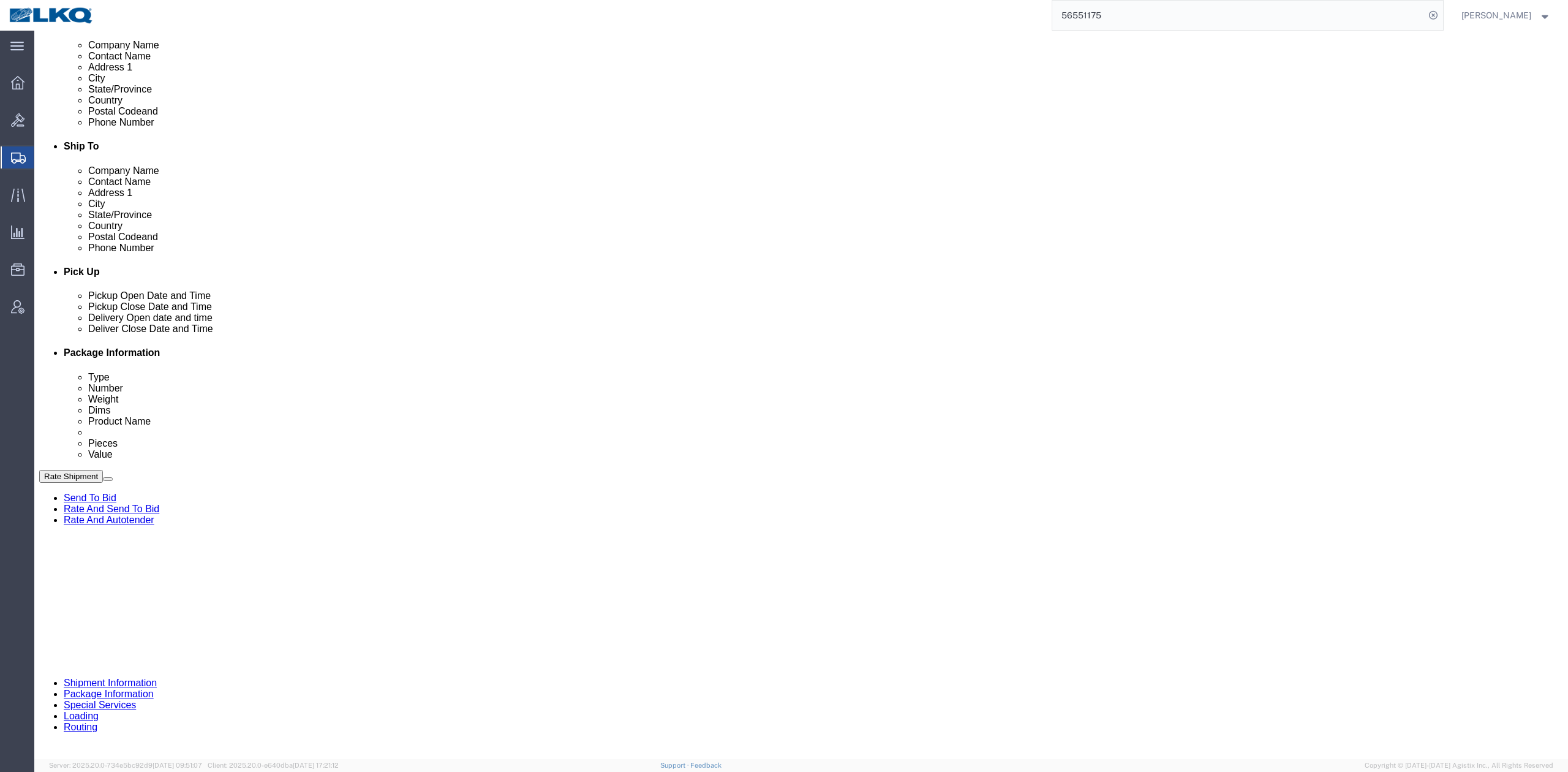
click input "57079280"
type input "x"
click div "Pickup Date and Time"
click div "Oct 09 2025 9:25 AM"
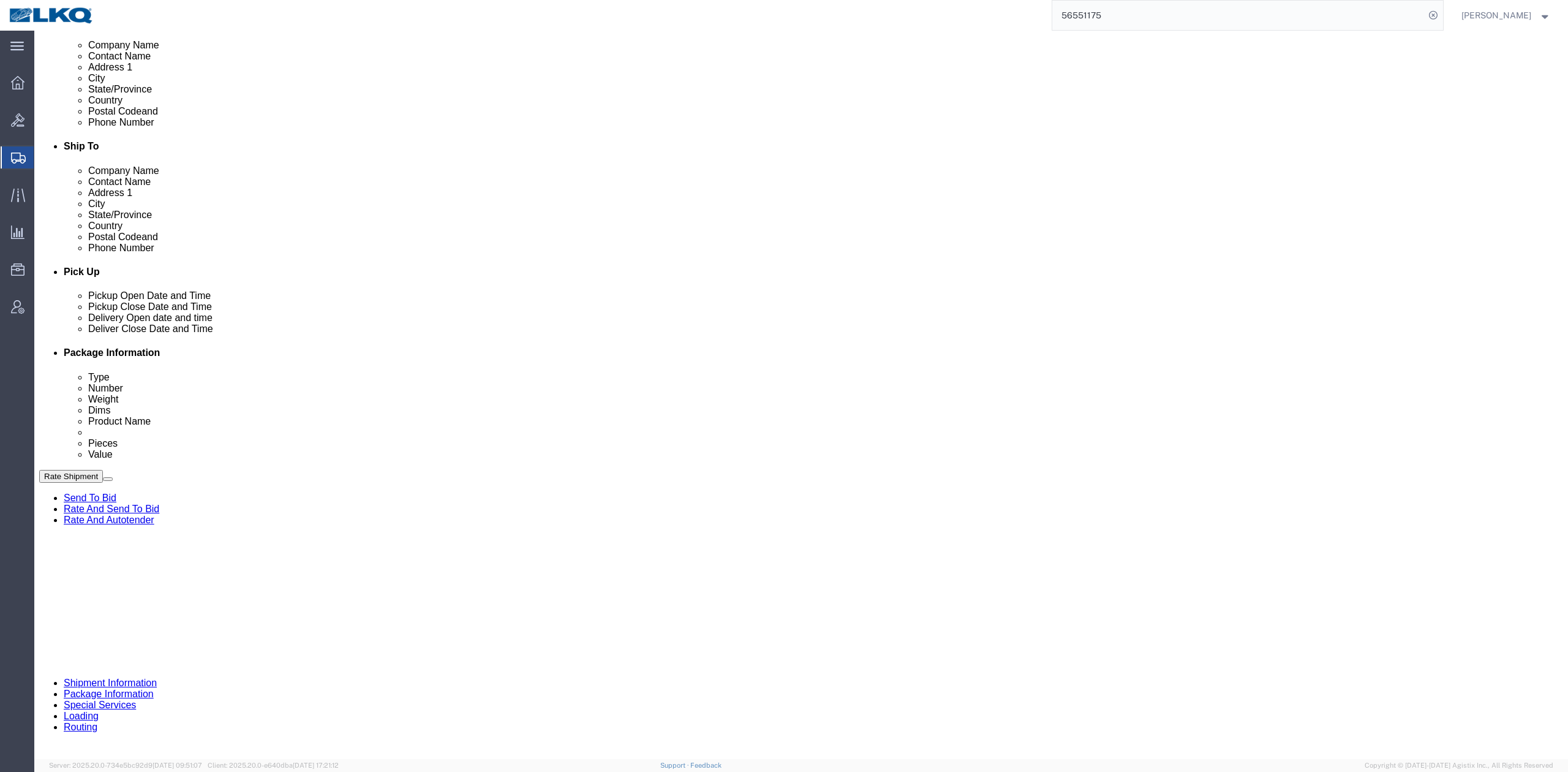
scroll to position [338, 0]
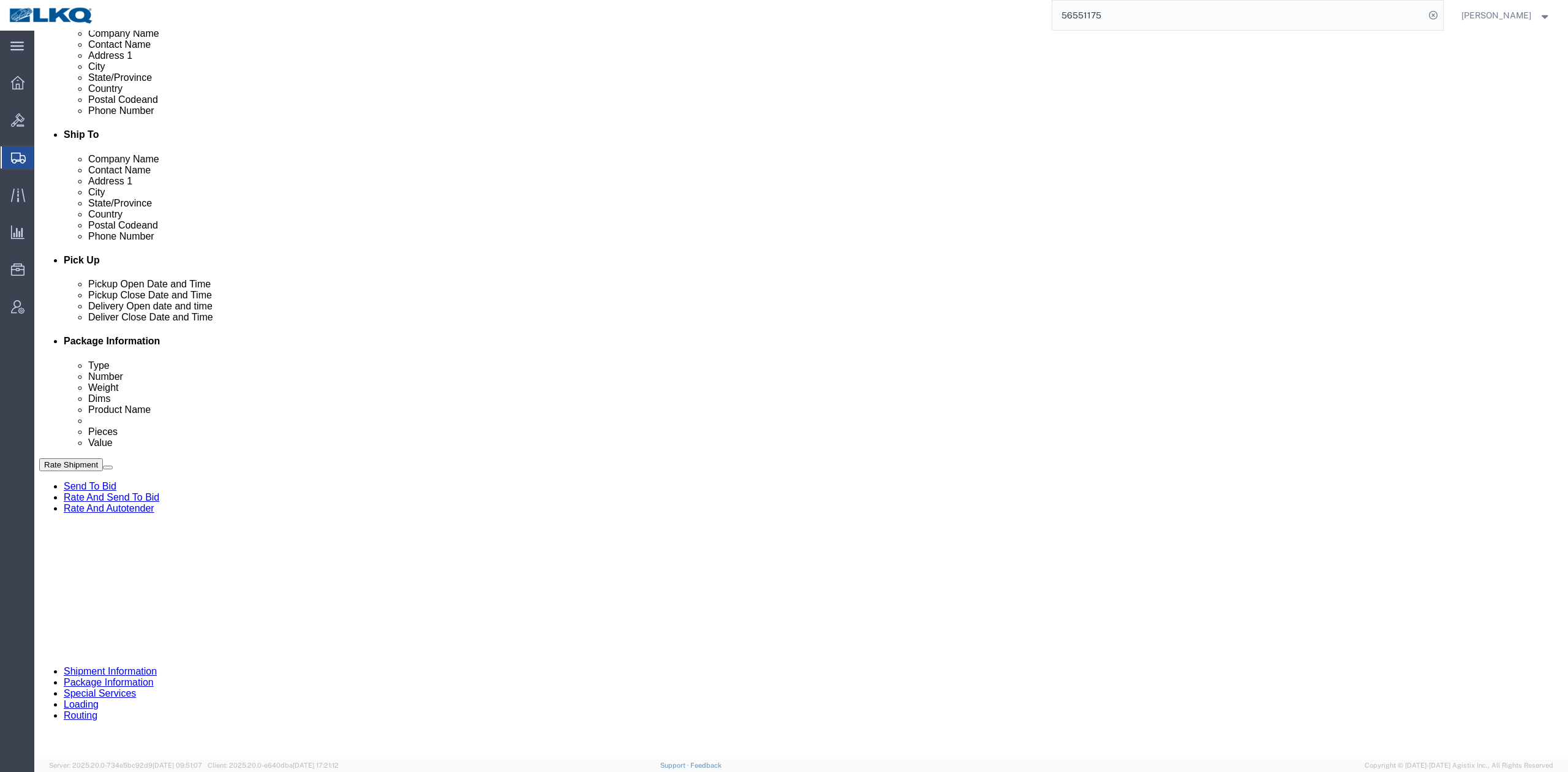
type input "8:00 AM"
click div "Ship From Location Location Select Select My Profile Location 1100 - LKQ Crysta…"
click div "Oct 10 2025 9:00 AM"
type input "12:00 PM"
click div "Close Time 12:00 PM Oct 10 2025 9:00 AM - Oct 10 2025 9:00 AM Cancel Apply"
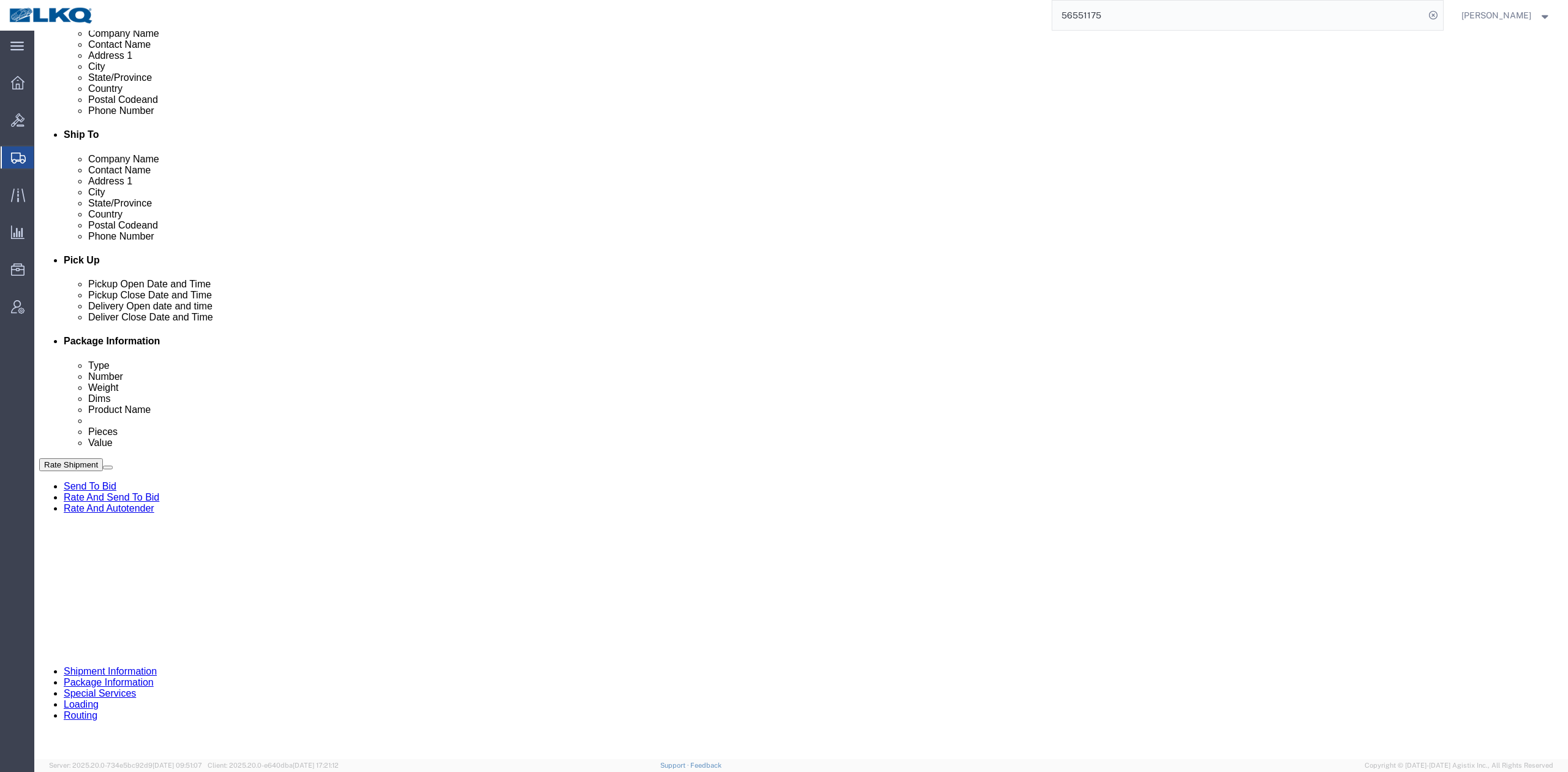
click button "Apply"
drag, startPoint x: 633, startPoint y: 525, endPoint x: 870, endPoint y: 467, distance: 244.0
click div "Pickup Date: Pickup Start Date Pickup Start Time Pickup Open Date and Time Oct …"
click button "Save"
type button "Save"
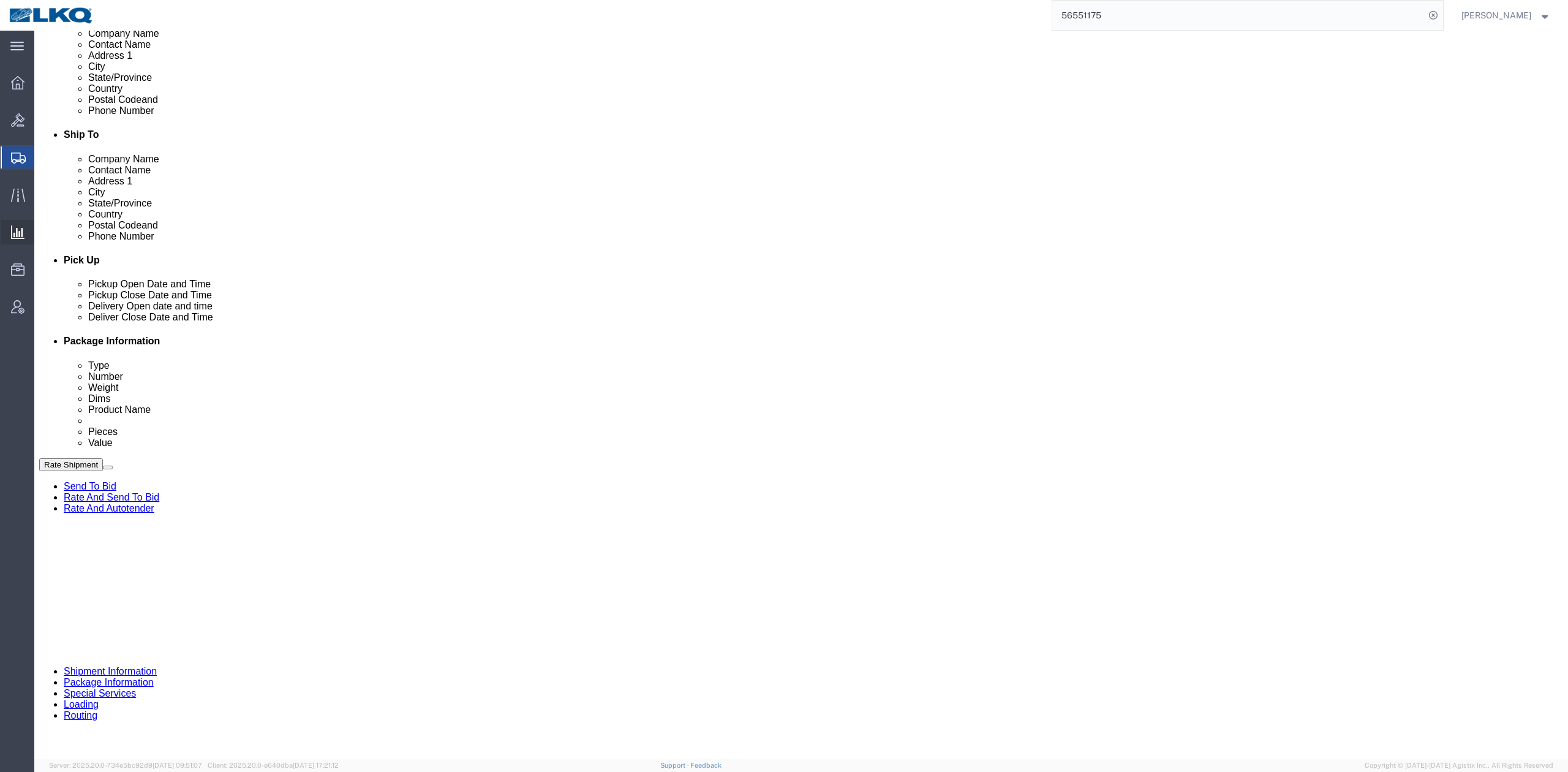
click at [0, 0] on span "Ad Hoc Reports" at bounding box center [0, 0] width 0 height 0
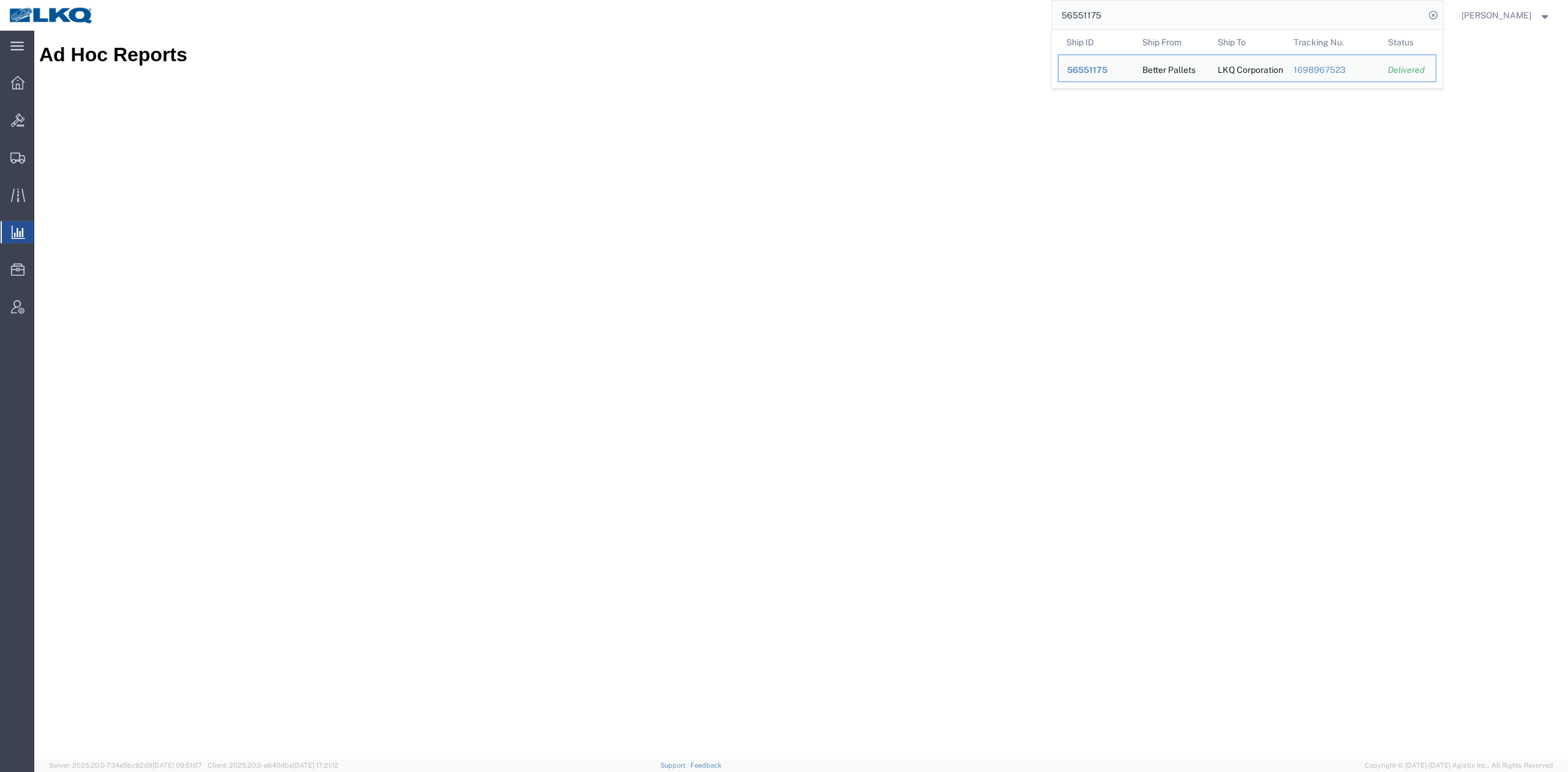
click at [1089, 3] on input "56551175" at bounding box center [1238, 15] width 373 height 29
paste input "7079338"
type input "57079338"
click at [1444, 23] on form "57079338" at bounding box center [1248, 15] width 392 height 31
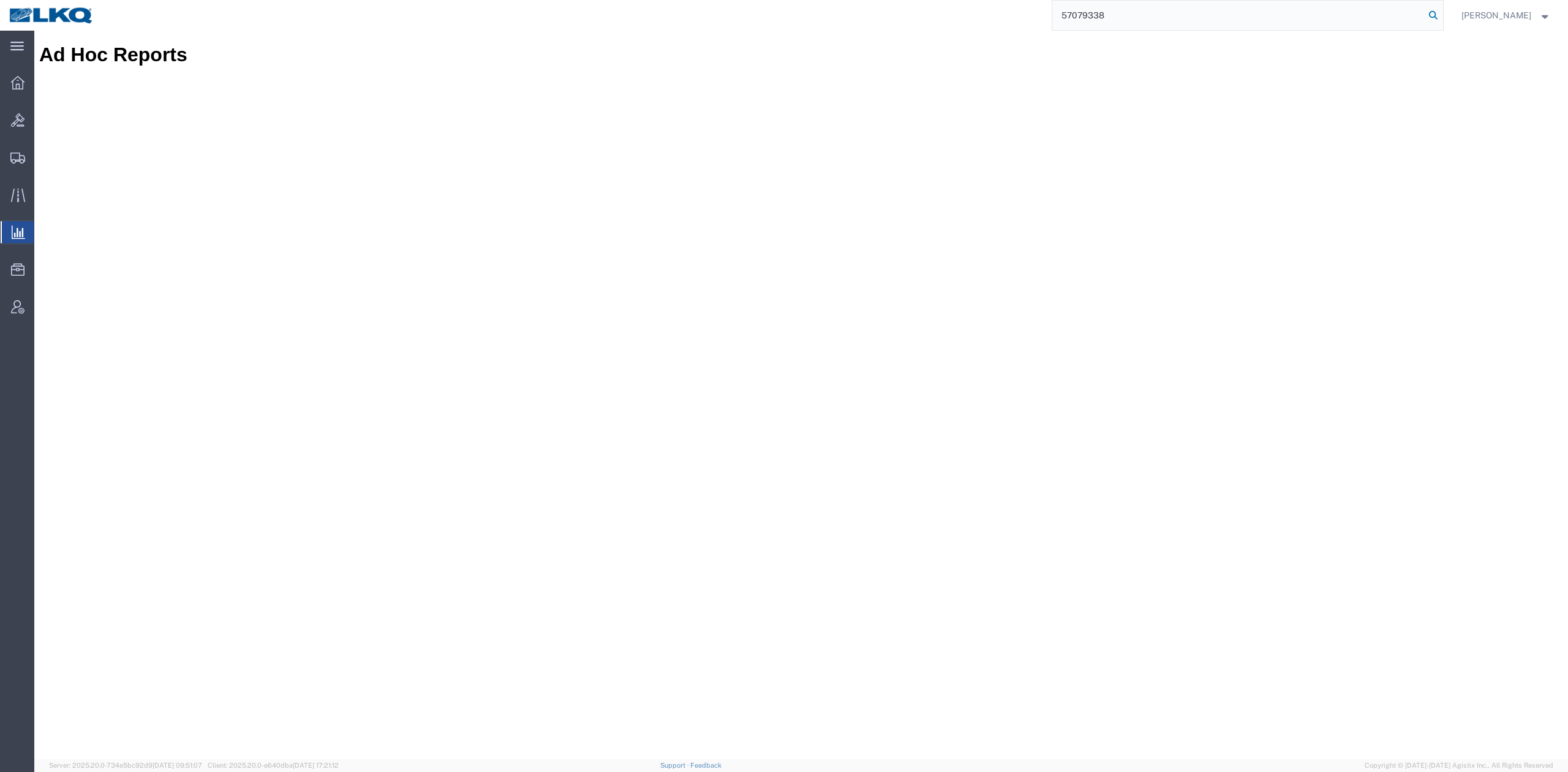
drag, startPoint x: 1456, startPoint y: 18, endPoint x: 1148, endPoint y: 19, distance: 308.0
click at [1442, 18] on icon at bounding box center [1434, 15] width 17 height 17
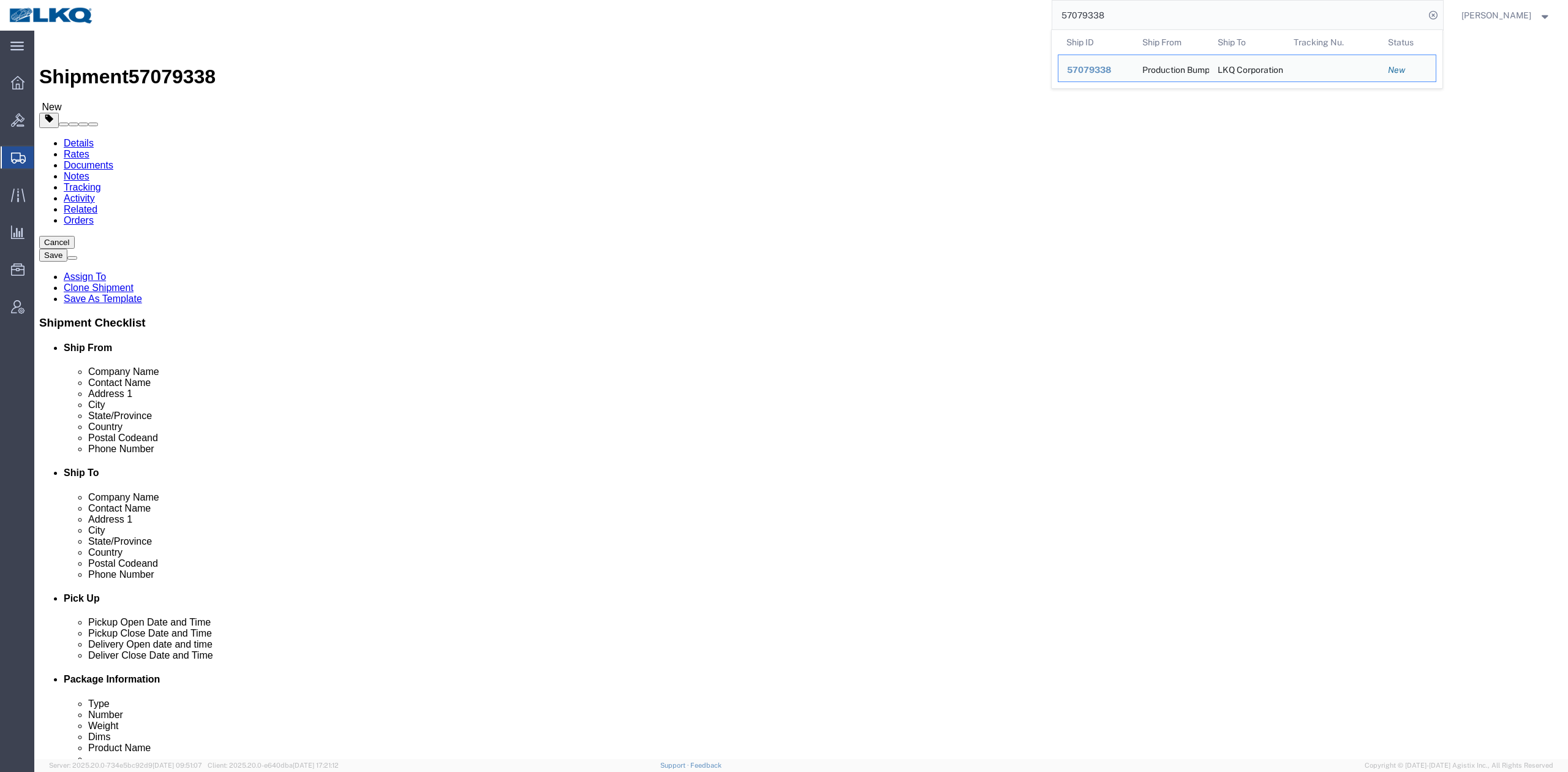
select select "27852"
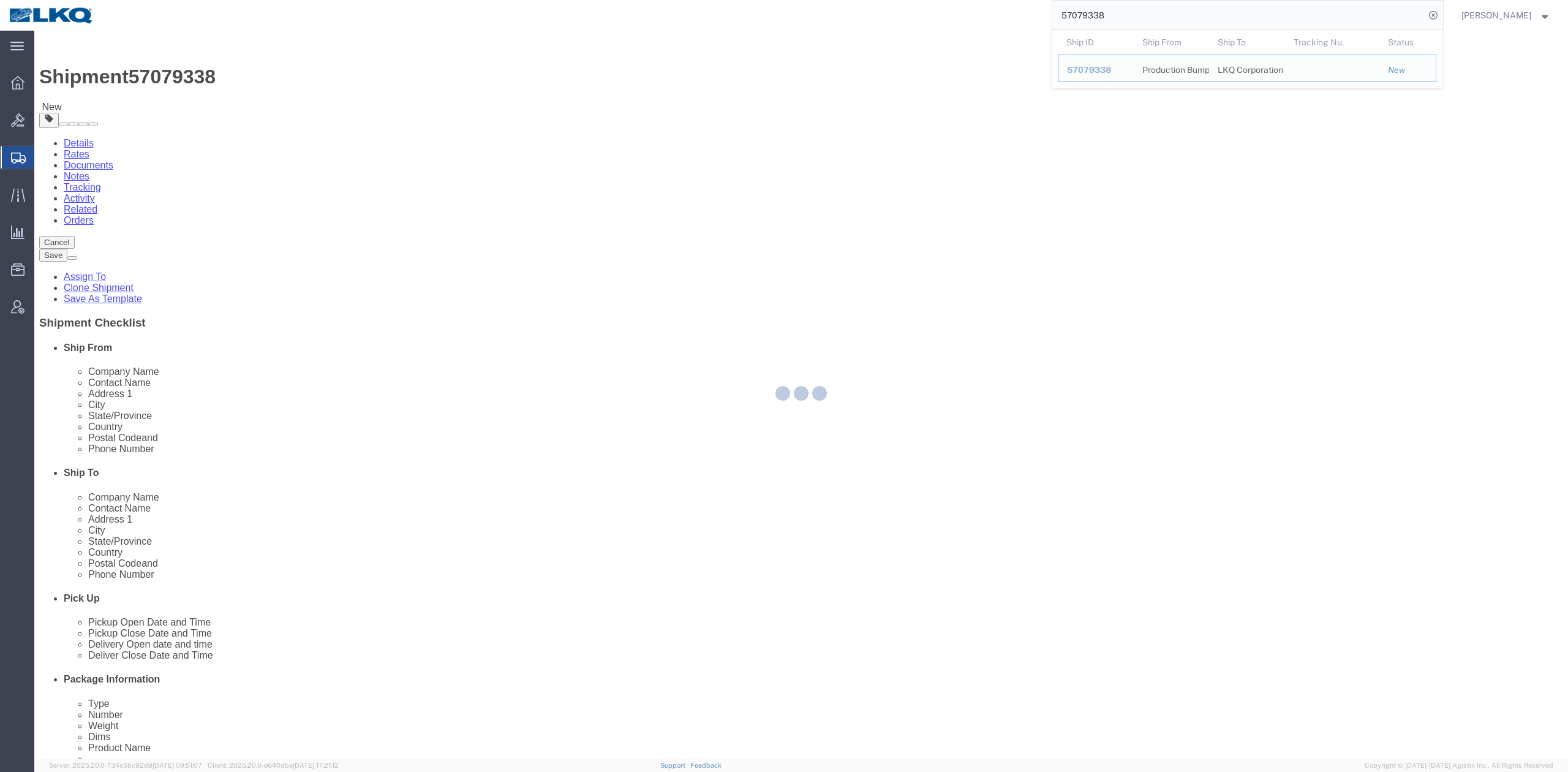
scroll to position [326, 0]
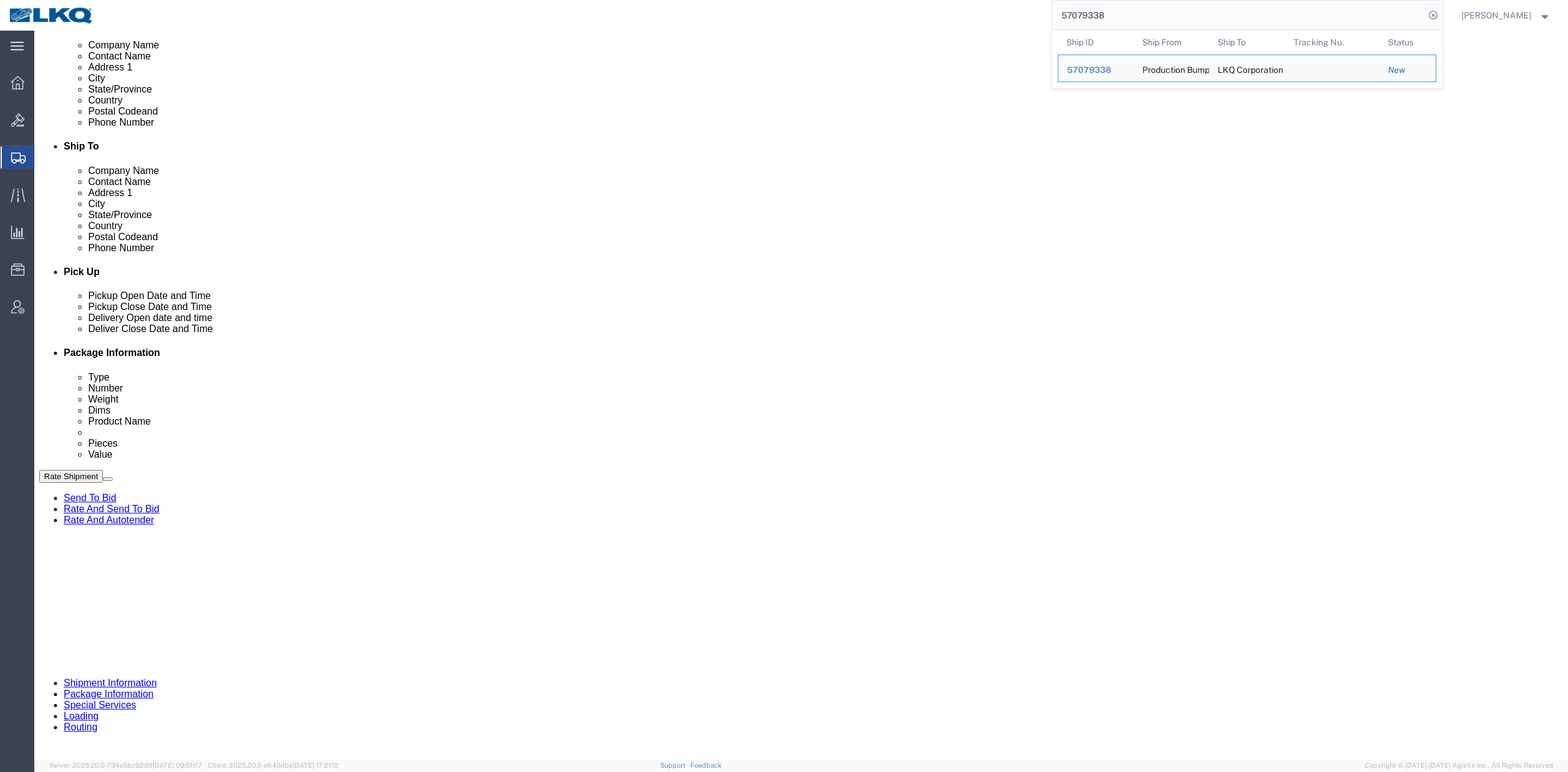
click div "Oct 13 2025 9:00 AM"
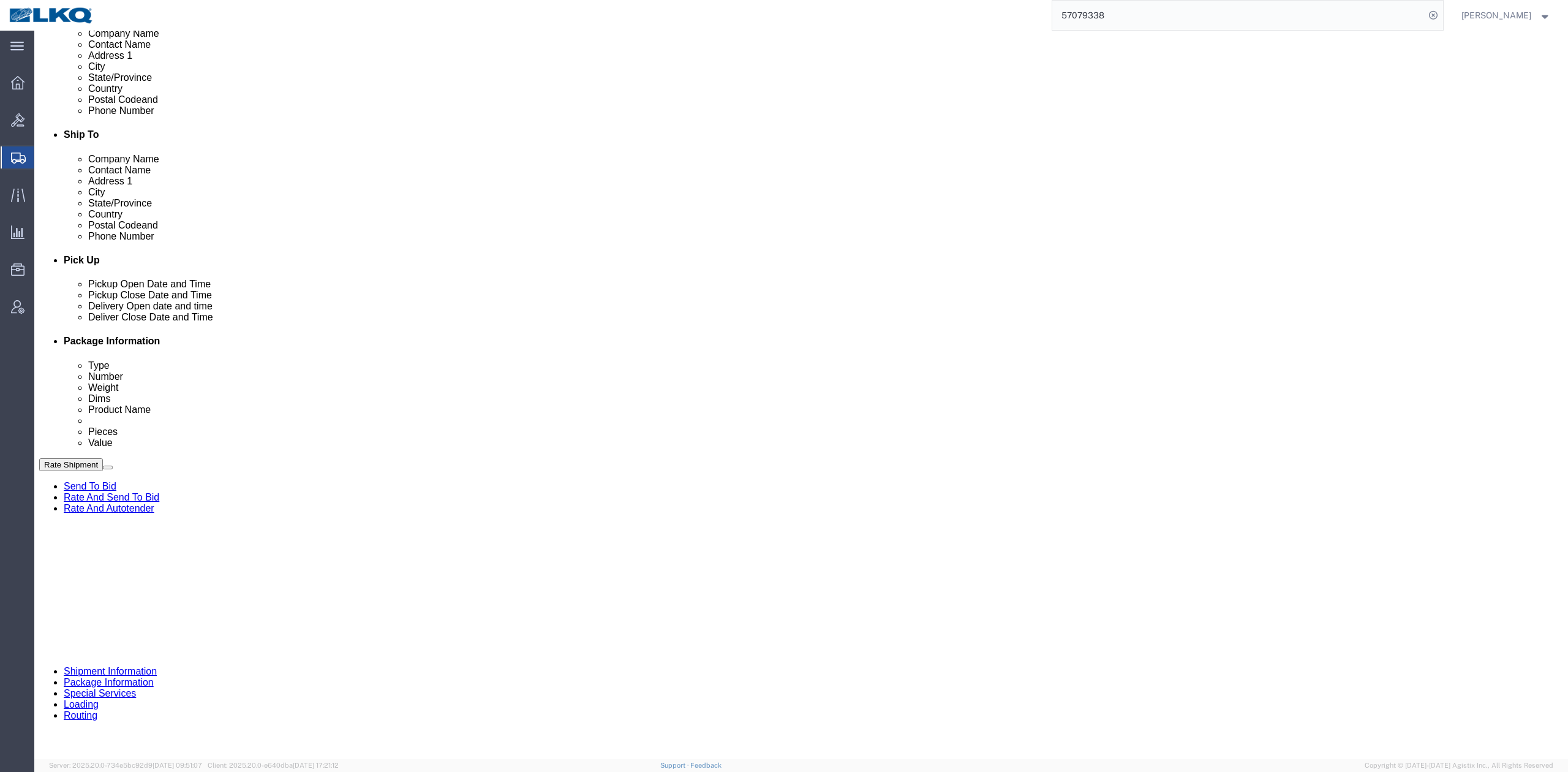
click div "Oct 13 2025 11:00 AM"
click div "References Add reference"
drag, startPoint x: 763, startPoint y: 495, endPoint x: 754, endPoint y: 486, distance: 12.7
click div "Oct 15 2025 7:00 AM"
click div
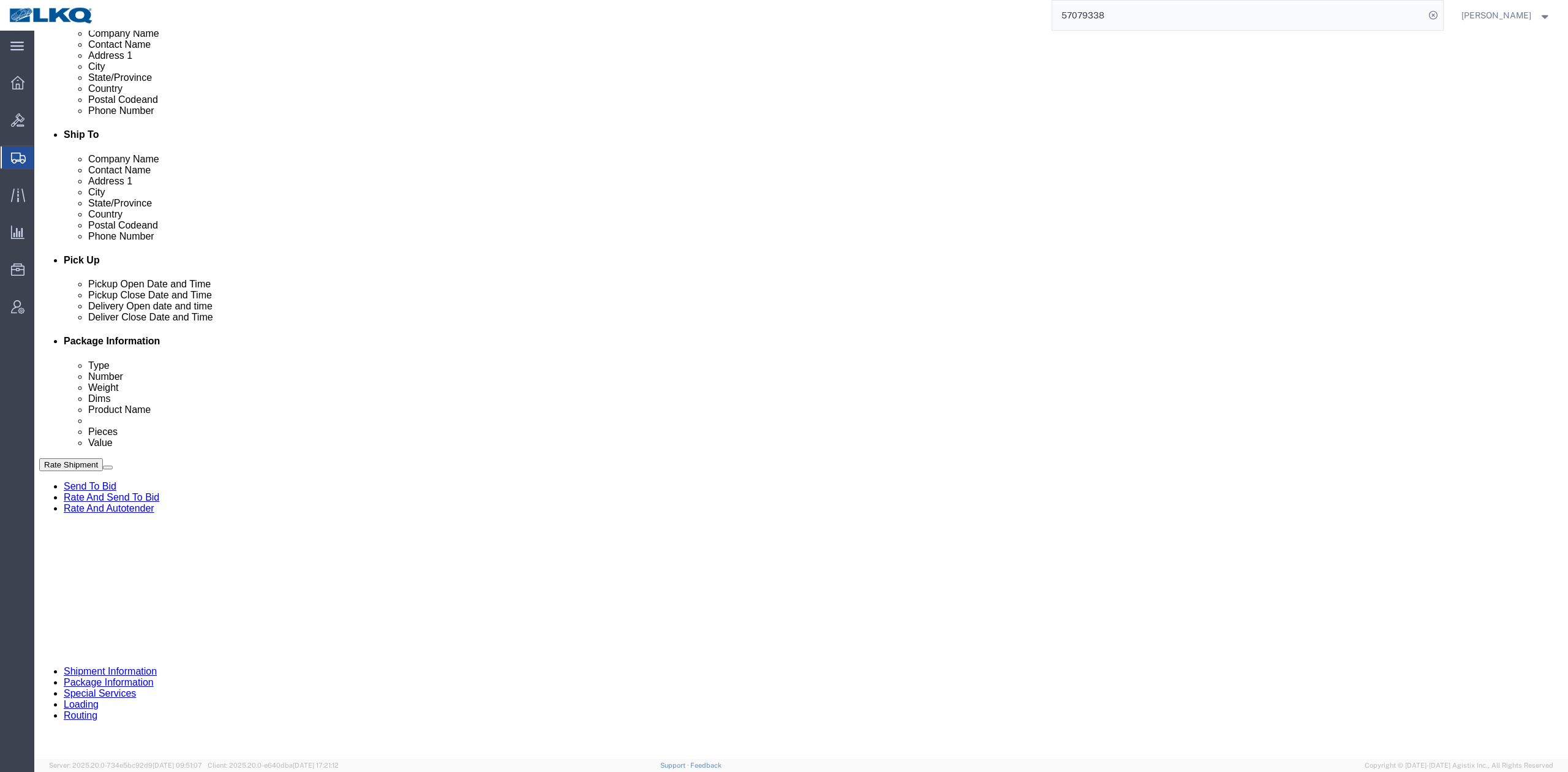
type input "11:00 AM"
click button "Apply"
click div "References Add reference"
click button "Save"
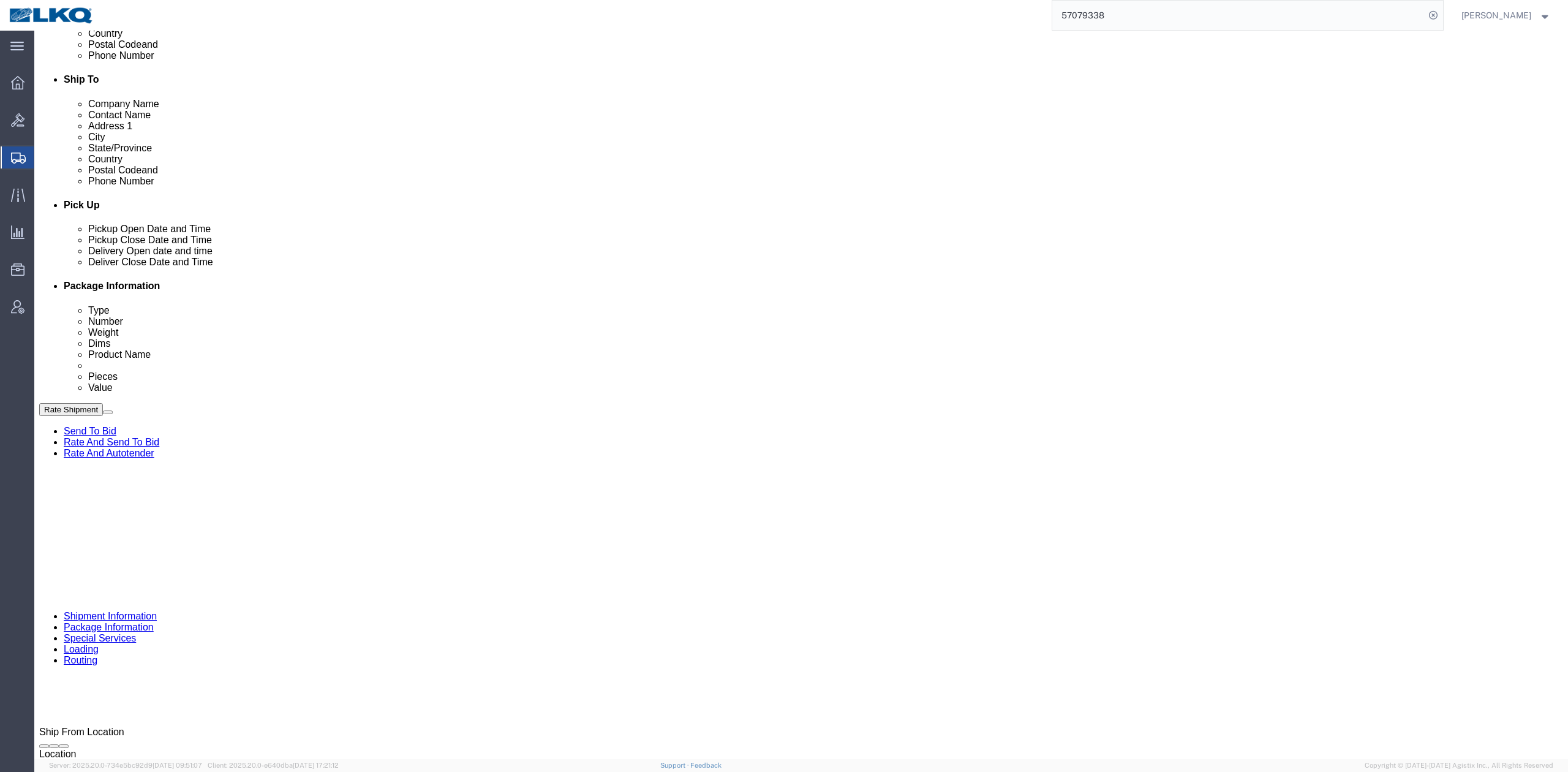
scroll to position [419, 0]
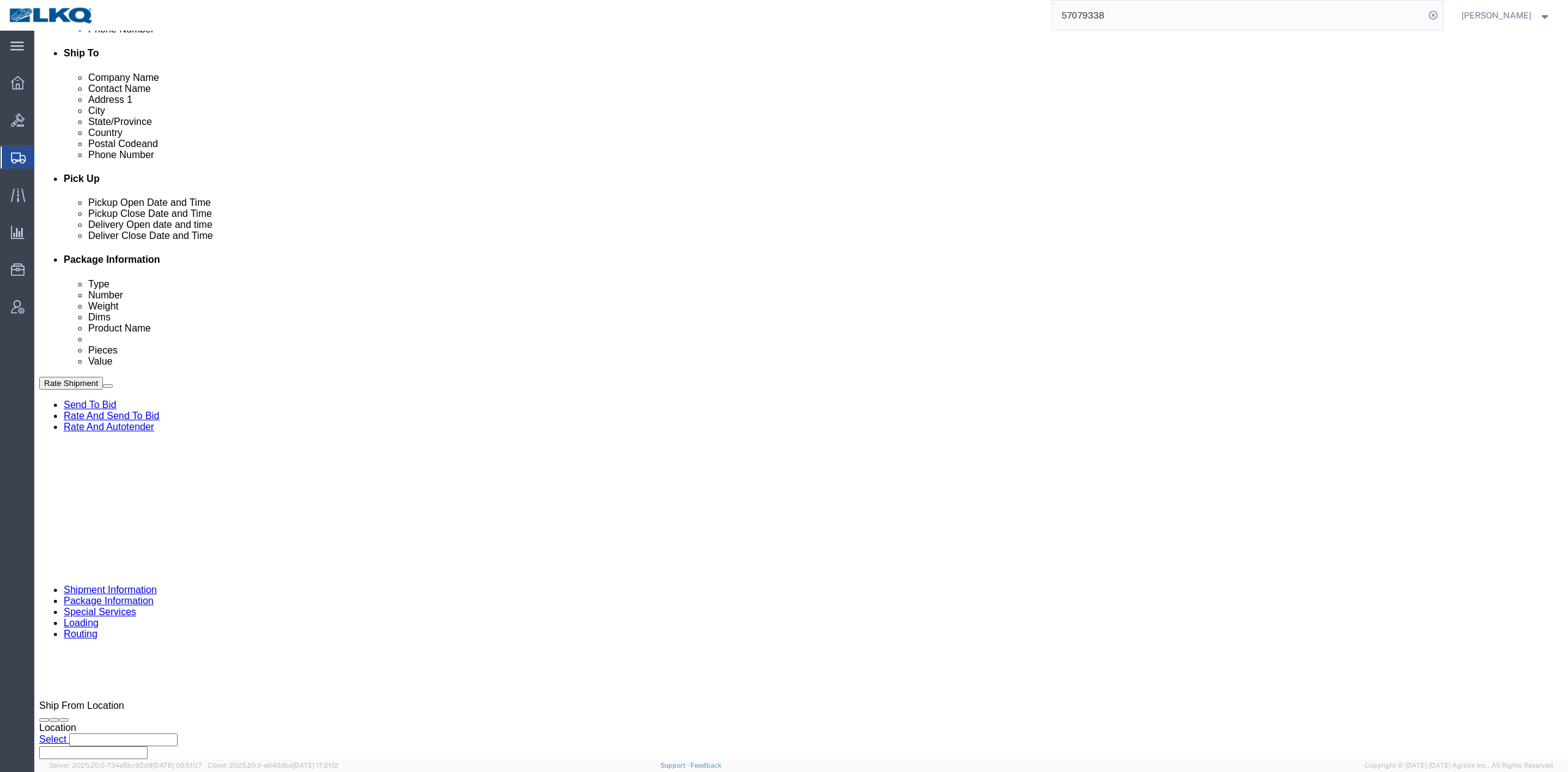
click div "References Add reference"
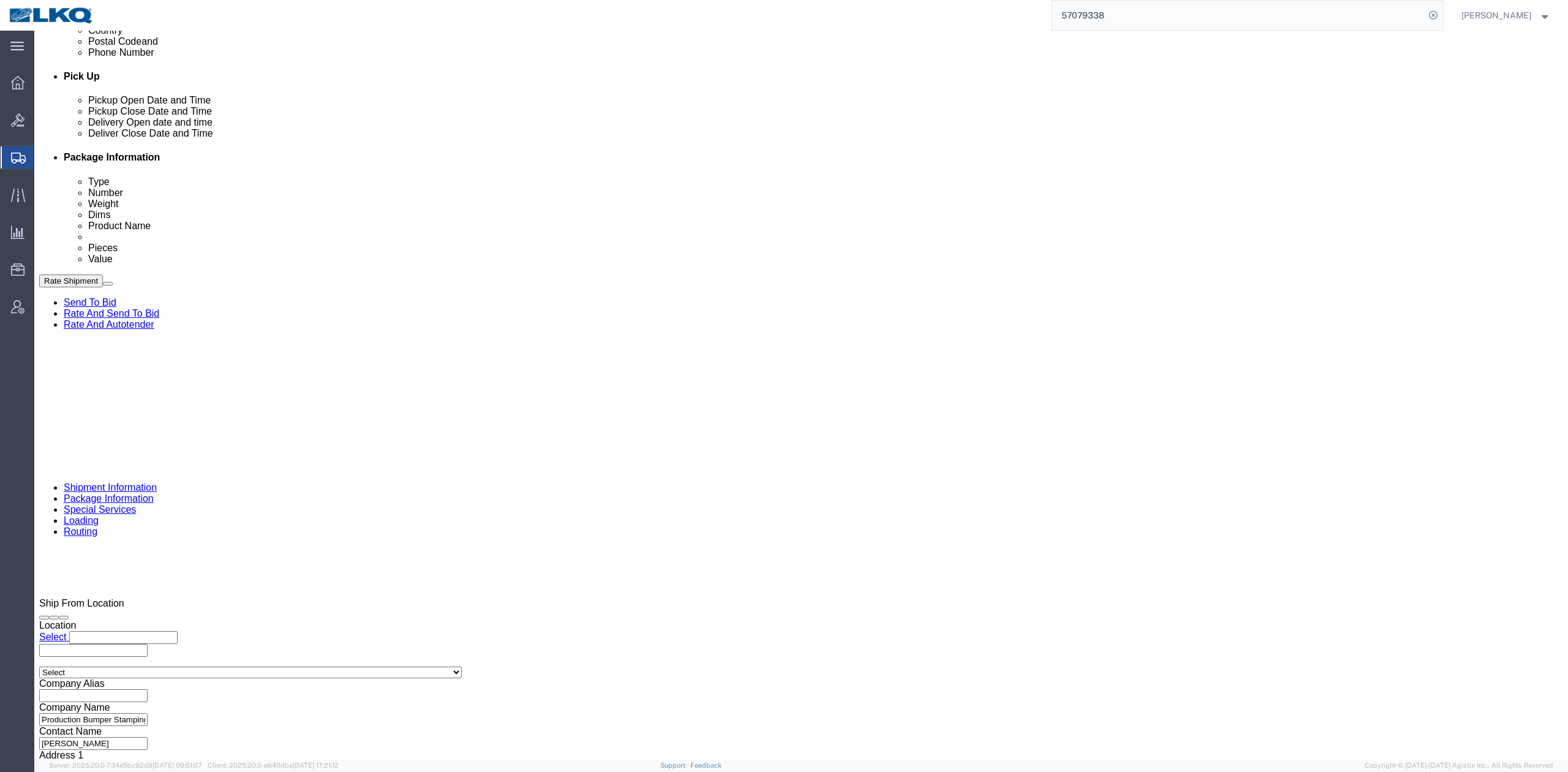
scroll to position [523, 0]
click button "Rate Shipment"
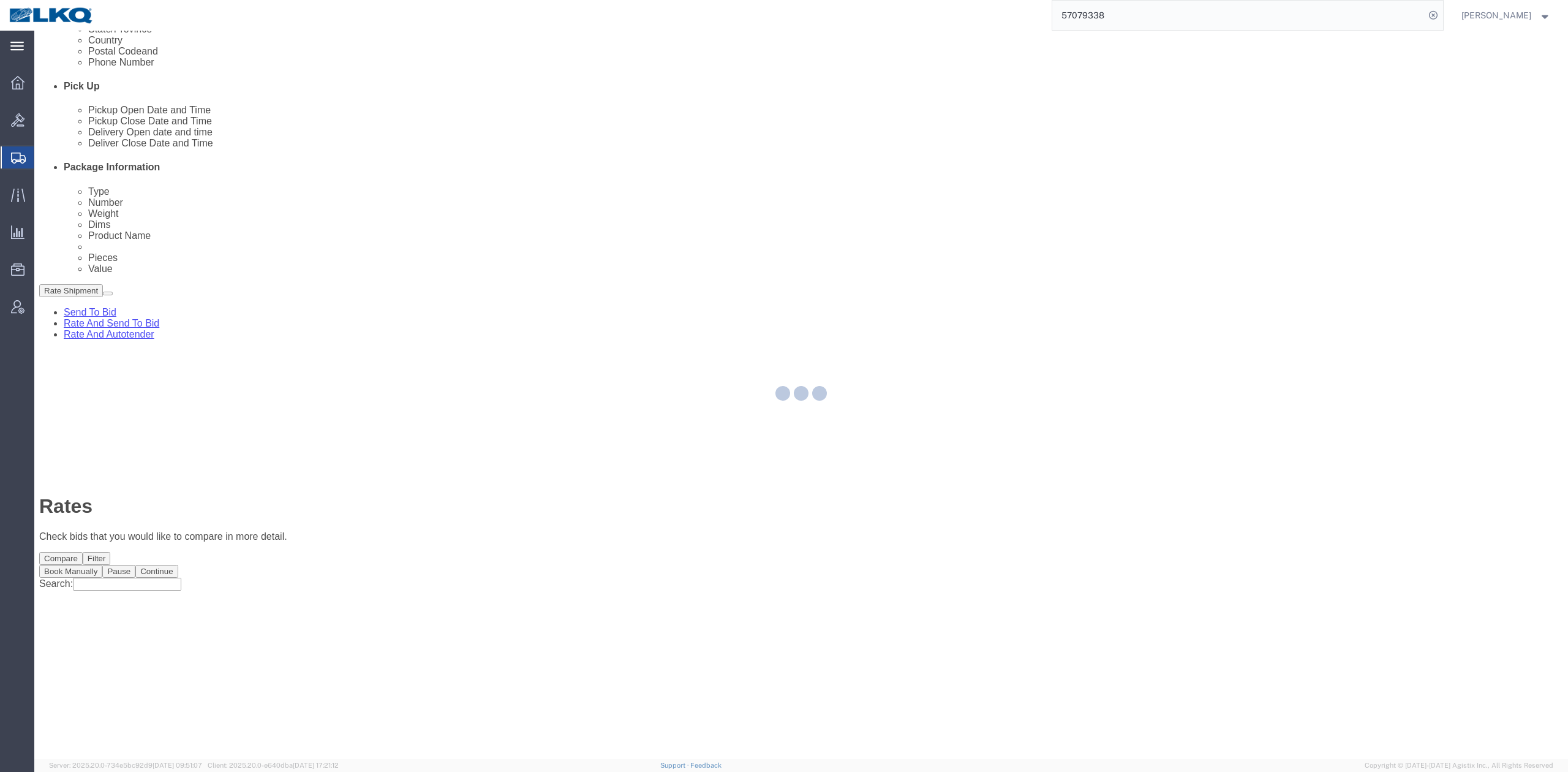
scroll to position [0, 0]
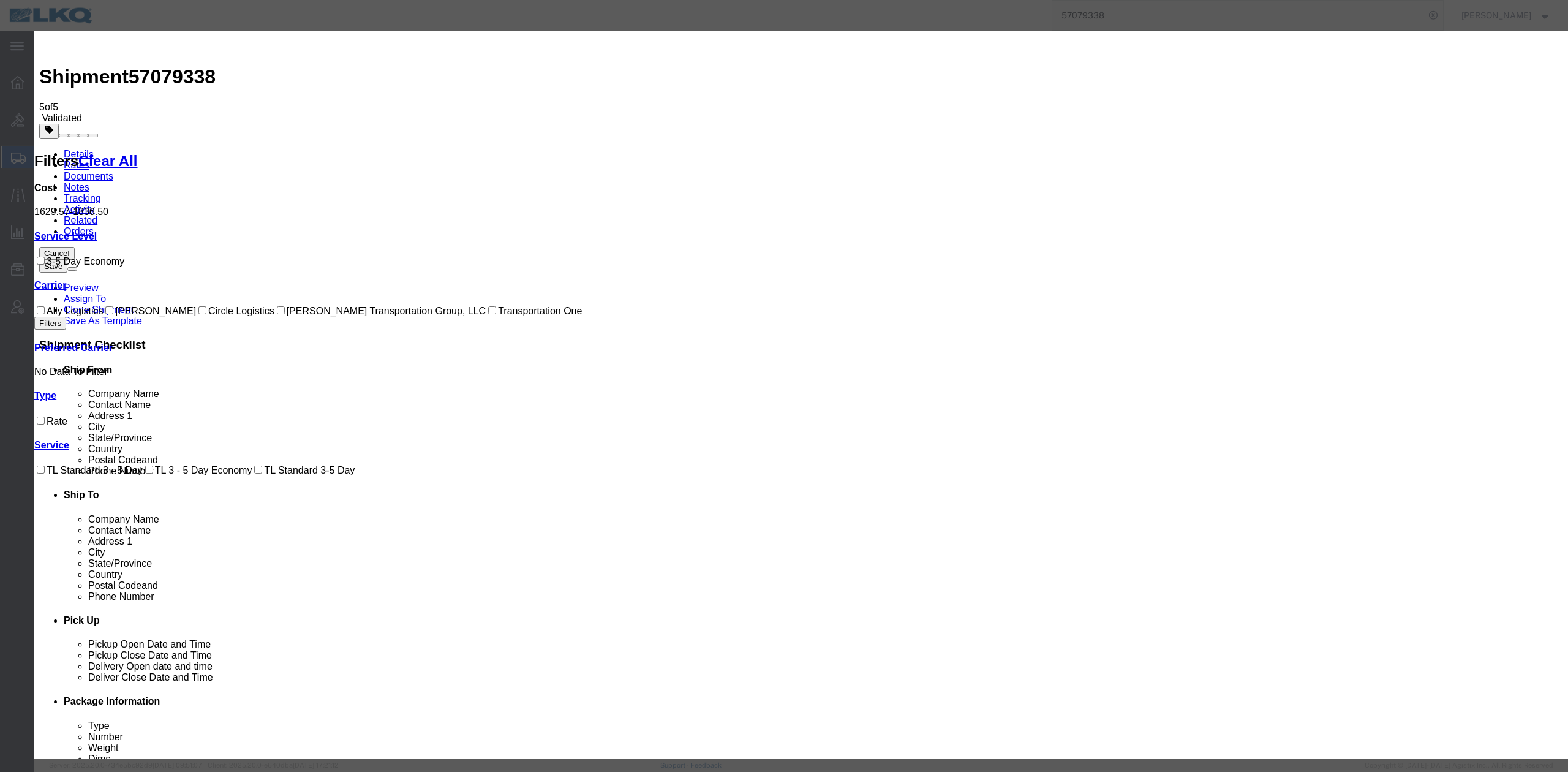
drag, startPoint x: 687, startPoint y: 38, endPoint x: 635, endPoint y: 156, distance: 128.9
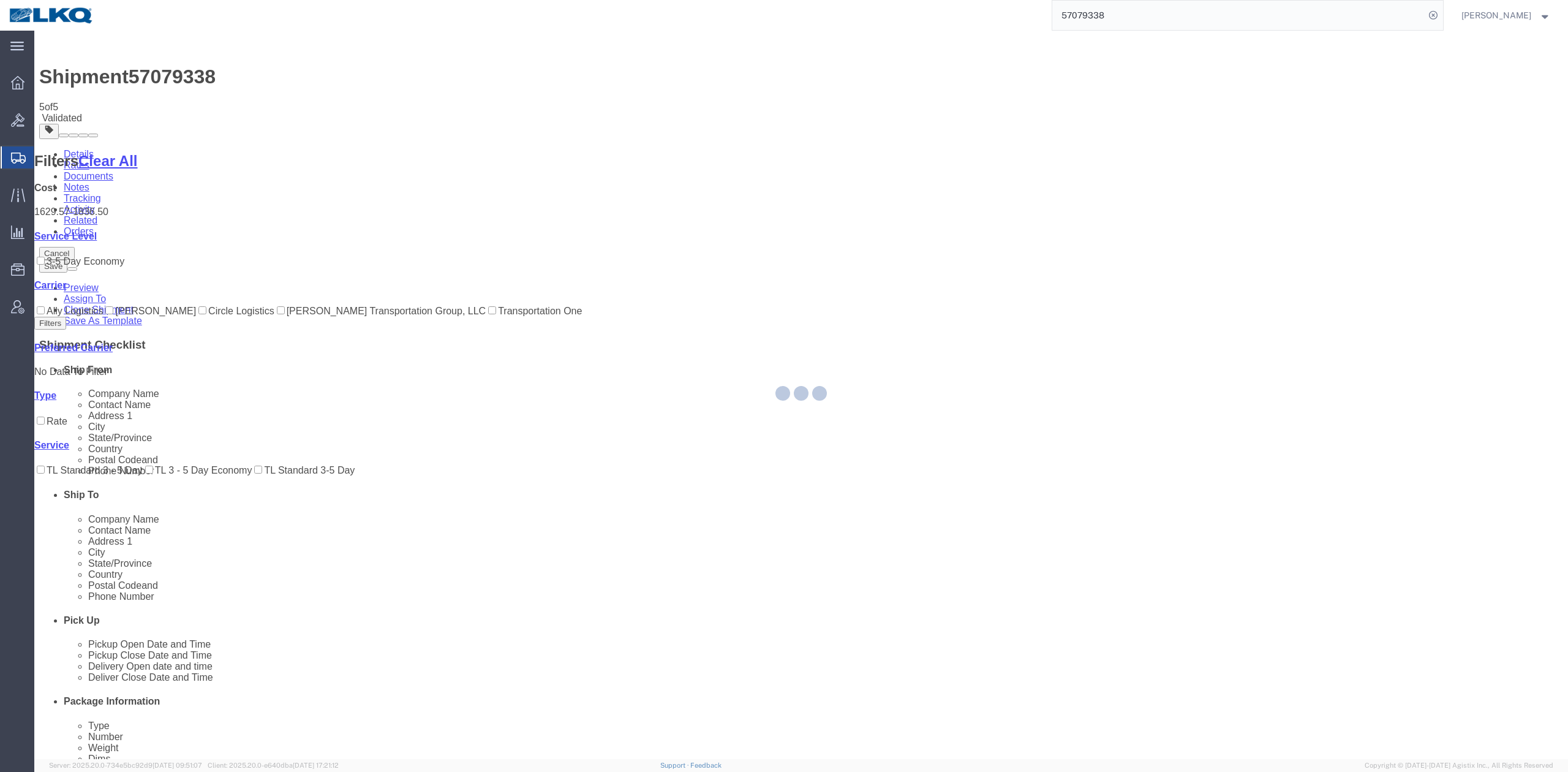
select select "27852"
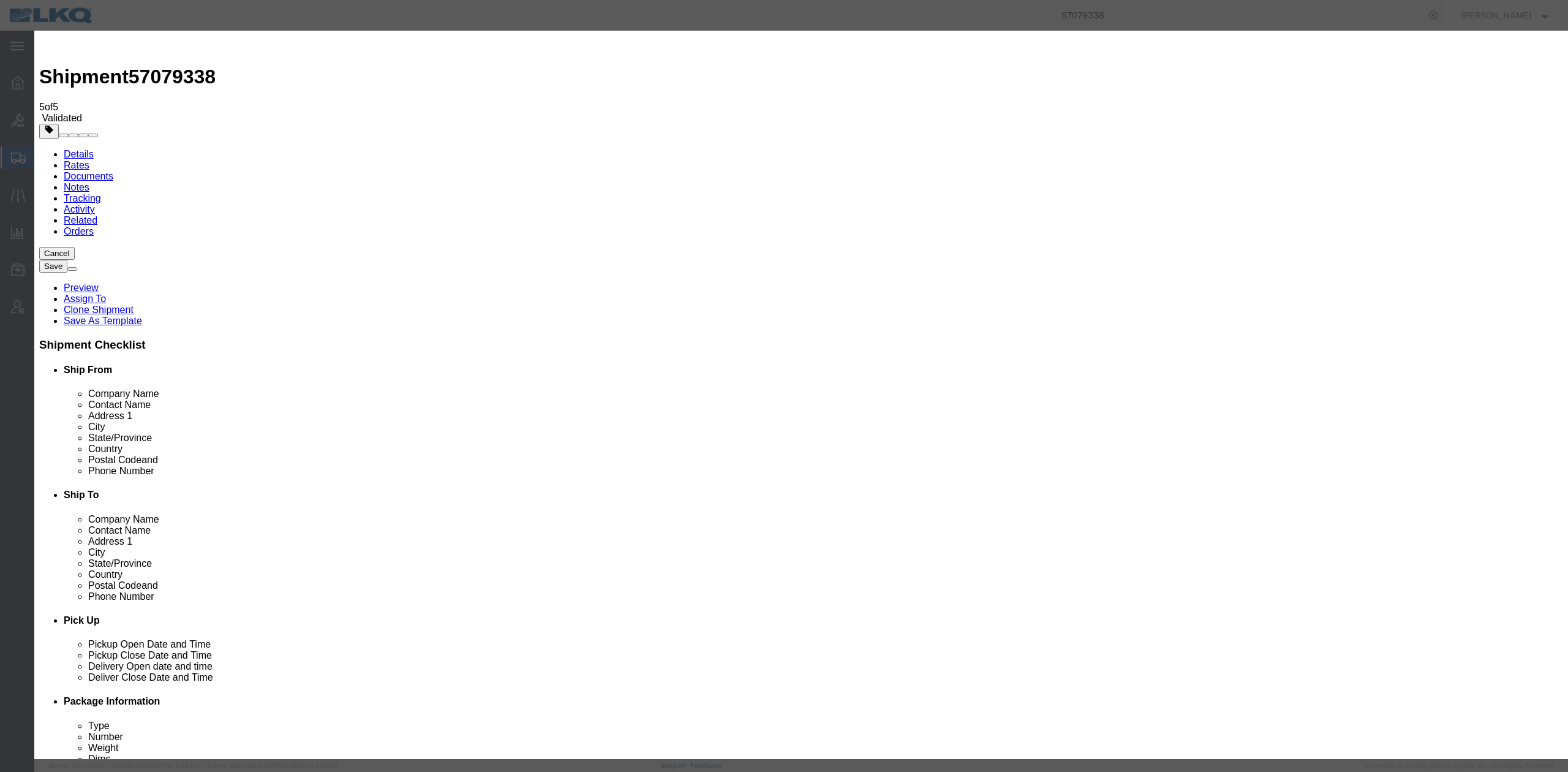
drag, startPoint x: 783, startPoint y: 84, endPoint x: 857, endPoint y: 105, distance: 76.9
click input "2"
type input "1"
click input "1"
click select "Price Carrier Rank"
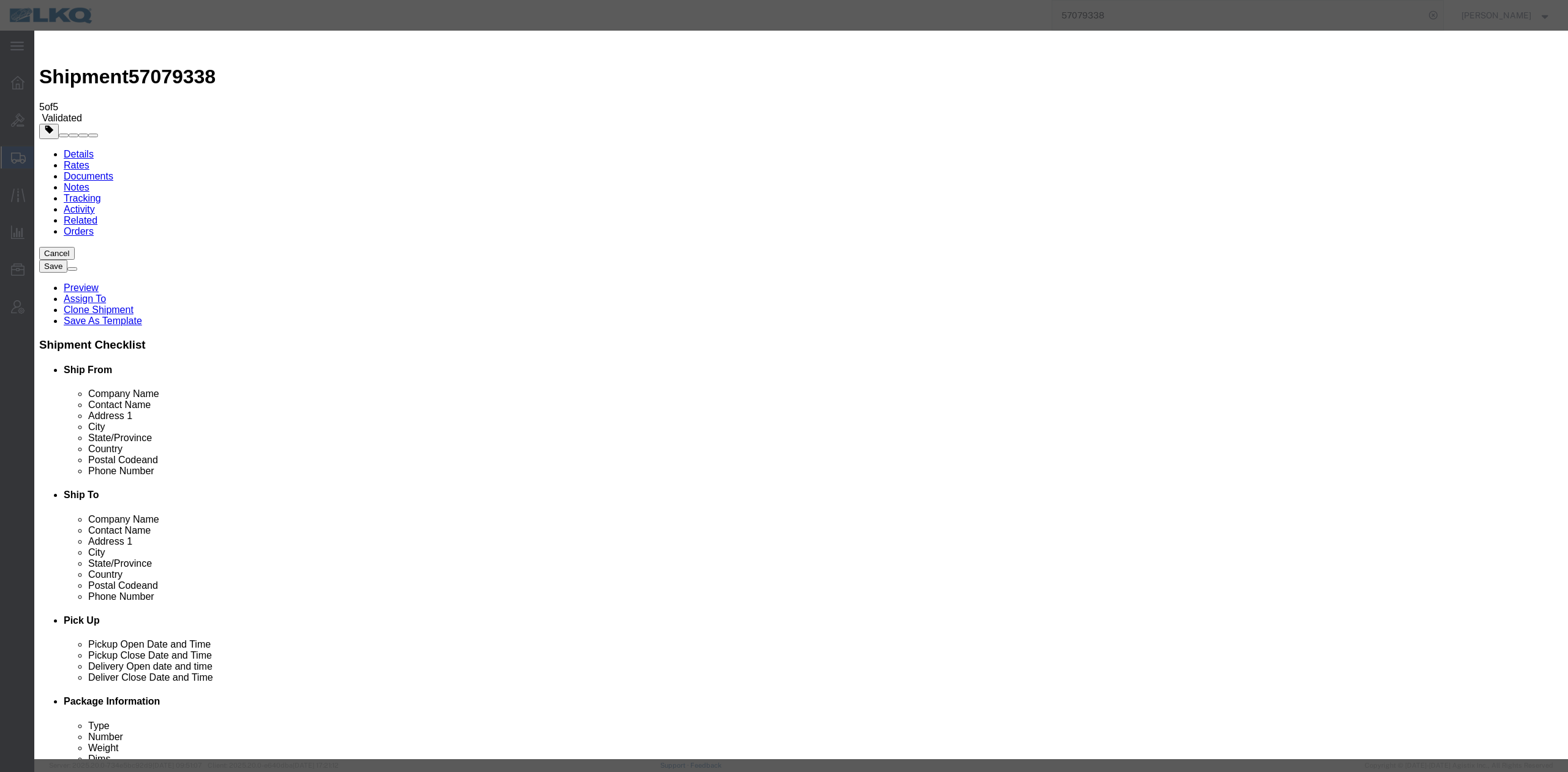
click select "Price Carrier Rank"
select select "LANE_RANK"
click button "Save Auto-Tender"
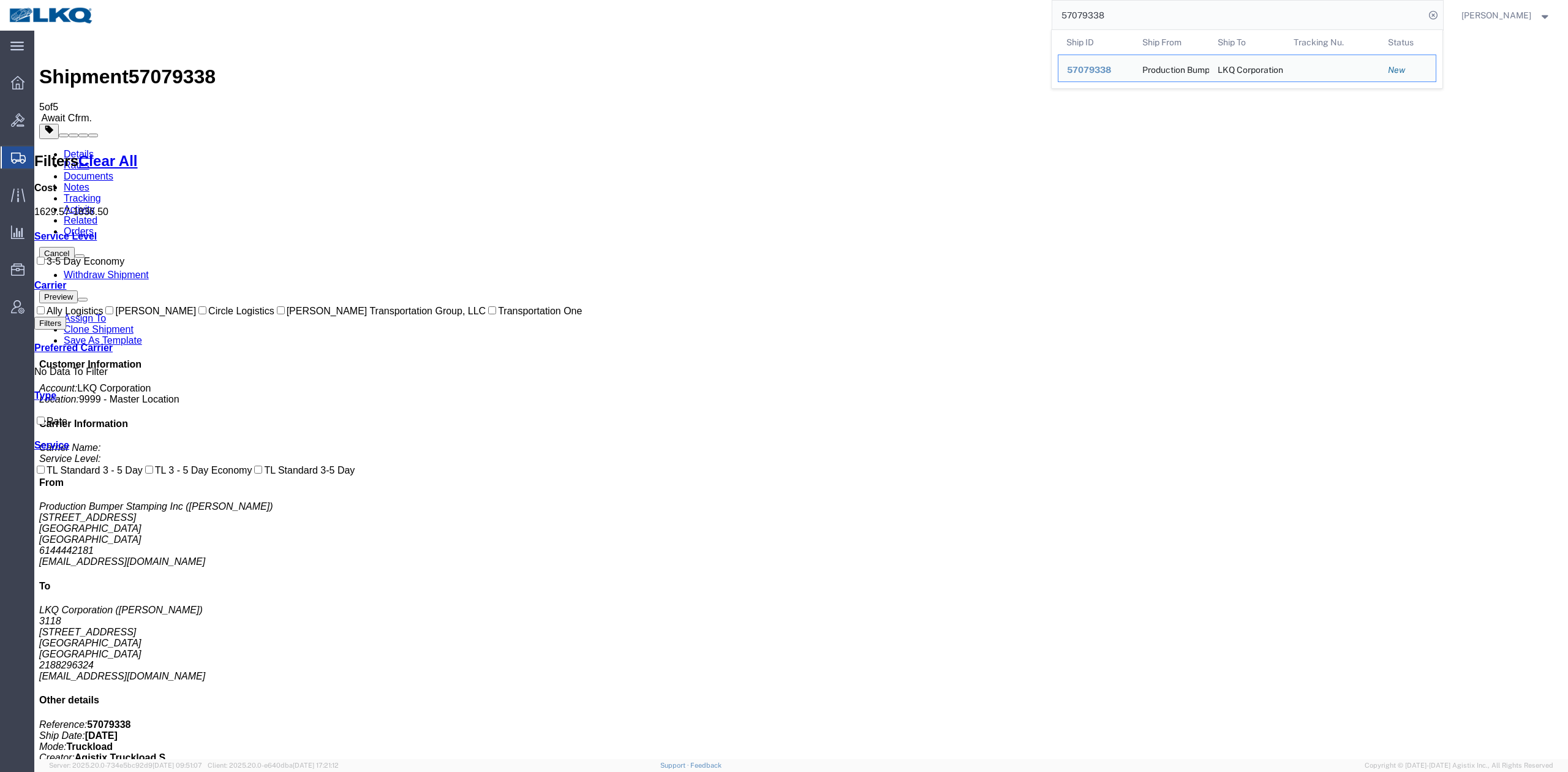
click at [1098, 15] on input "57079338" at bounding box center [1238, 15] width 373 height 29
paste input "8942"
drag, startPoint x: 1442, startPoint y: 20, endPoint x: 1462, endPoint y: 10, distance: 22.4
click at [1444, 12] on form "57078942" at bounding box center [1248, 15] width 392 height 31
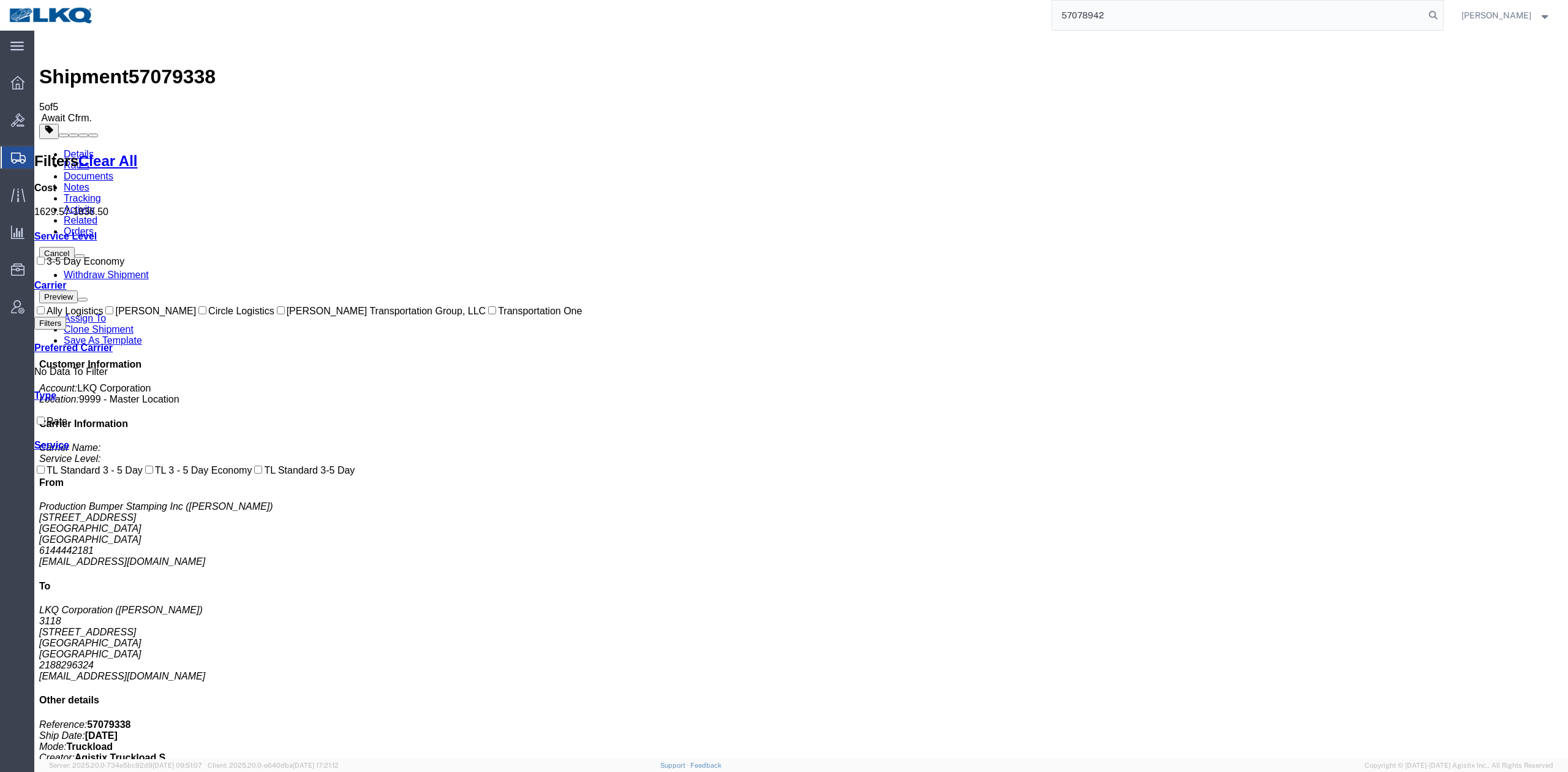
type input "57078942"
click at [1444, 10] on form "57078942" at bounding box center [1248, 15] width 392 height 31
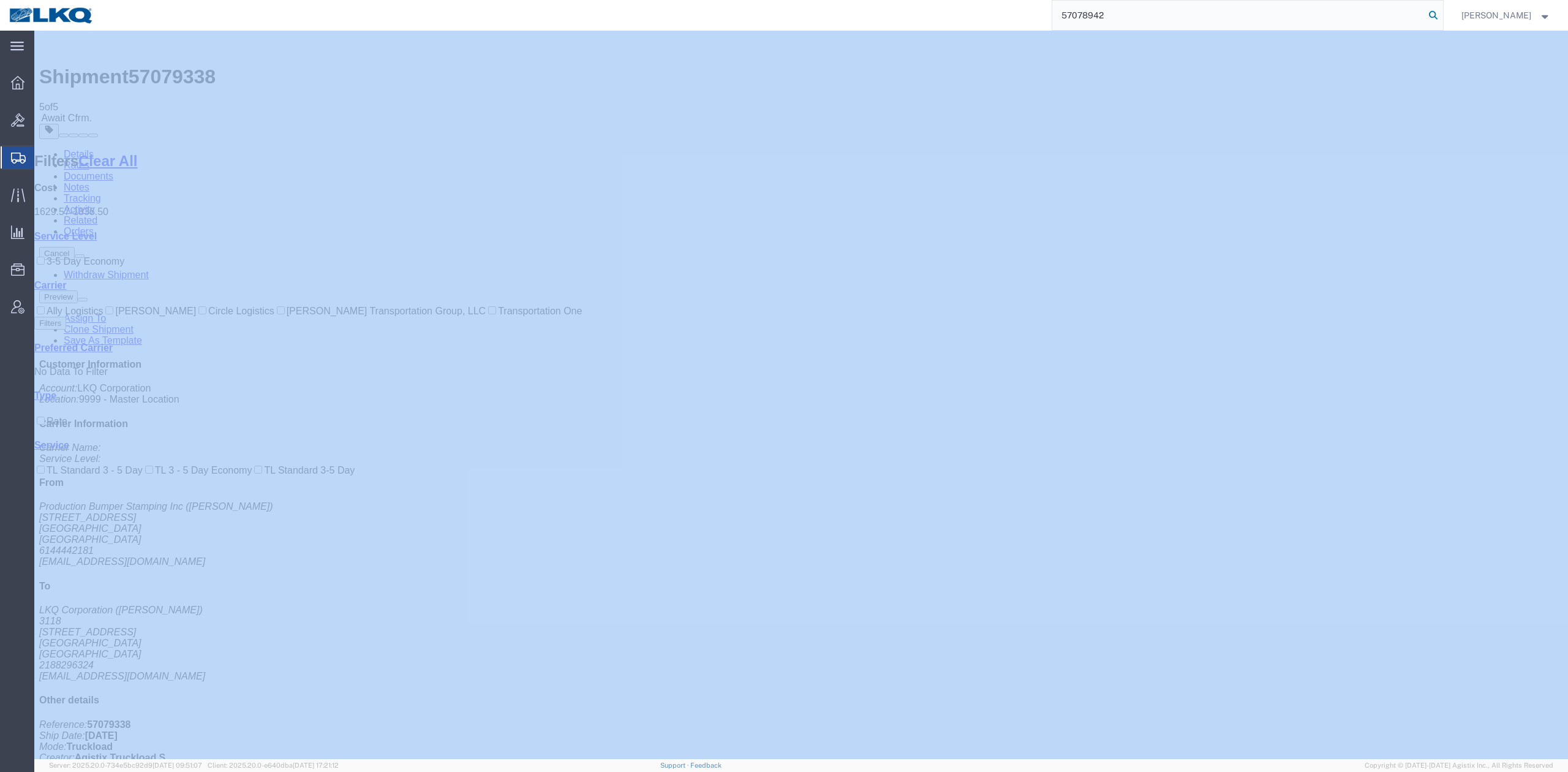
click at [1442, 11] on icon at bounding box center [1434, 15] width 17 height 17
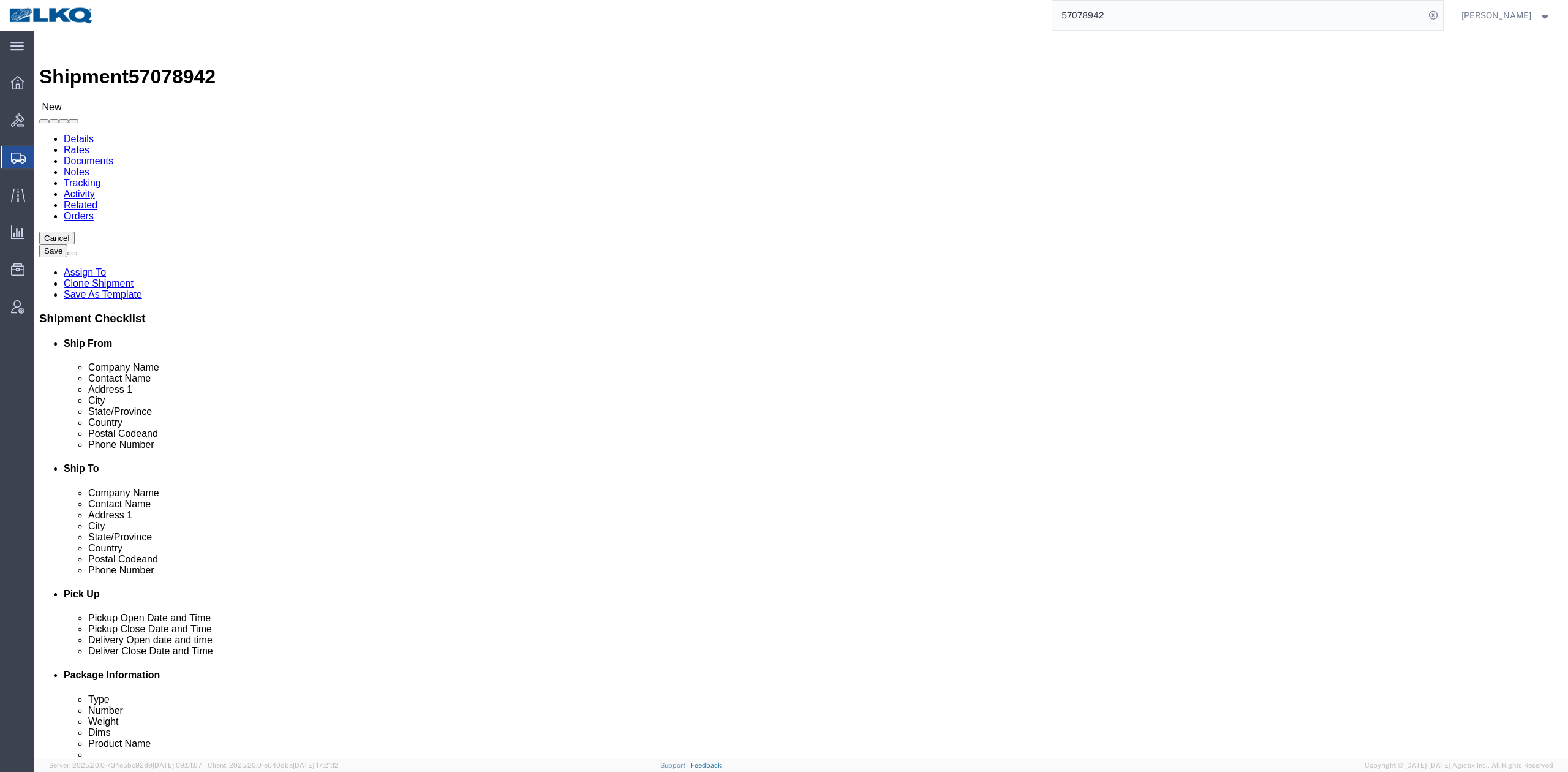
select select "64479"
select select "27824"
click div "Route Details (Approximate route mileage 1,051.18 miles) Add Stop"
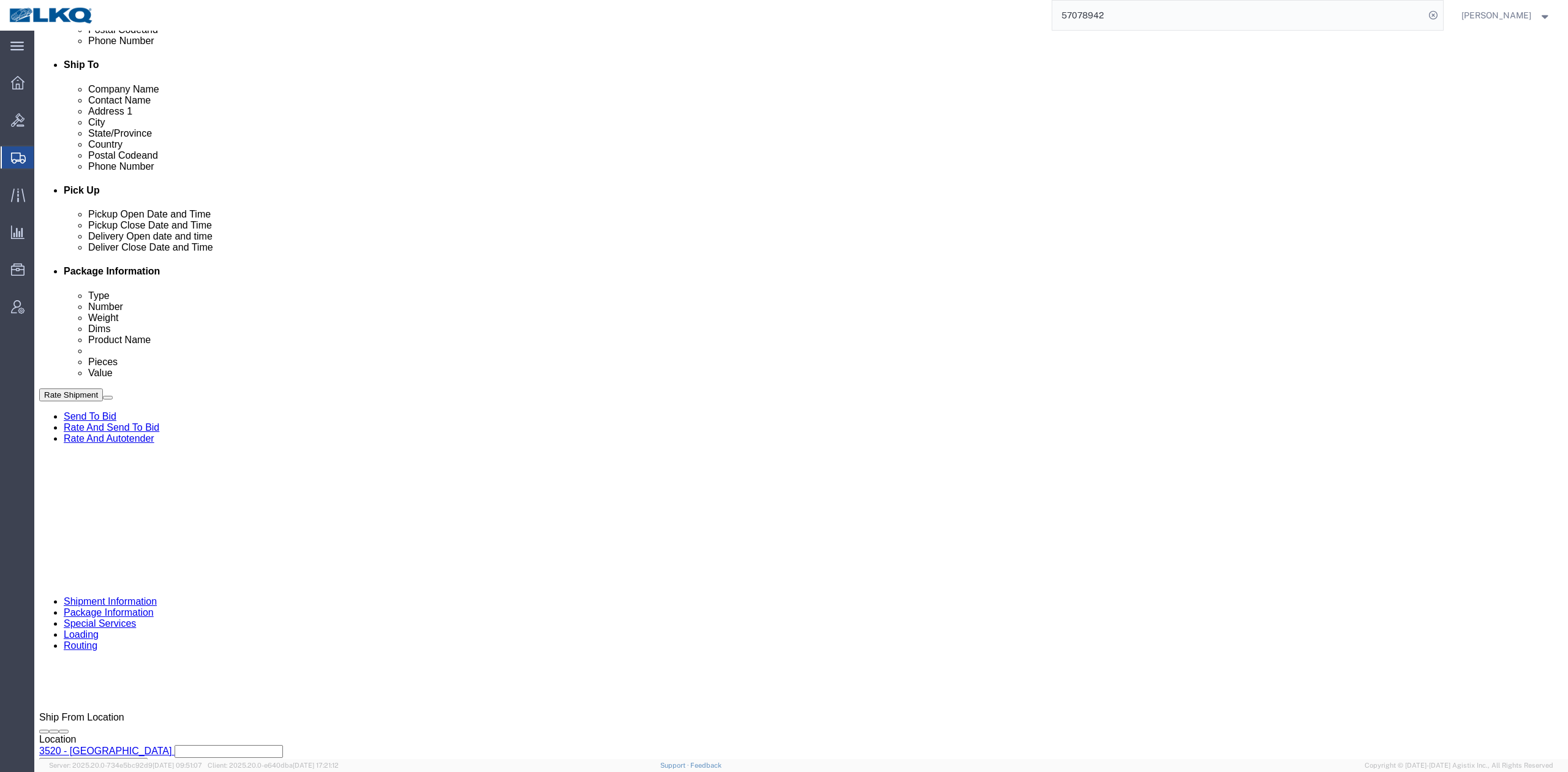
click input "x"
paste input "57078942"
type input "57078942"
click div "Oct 13 2025 8:00 AM"
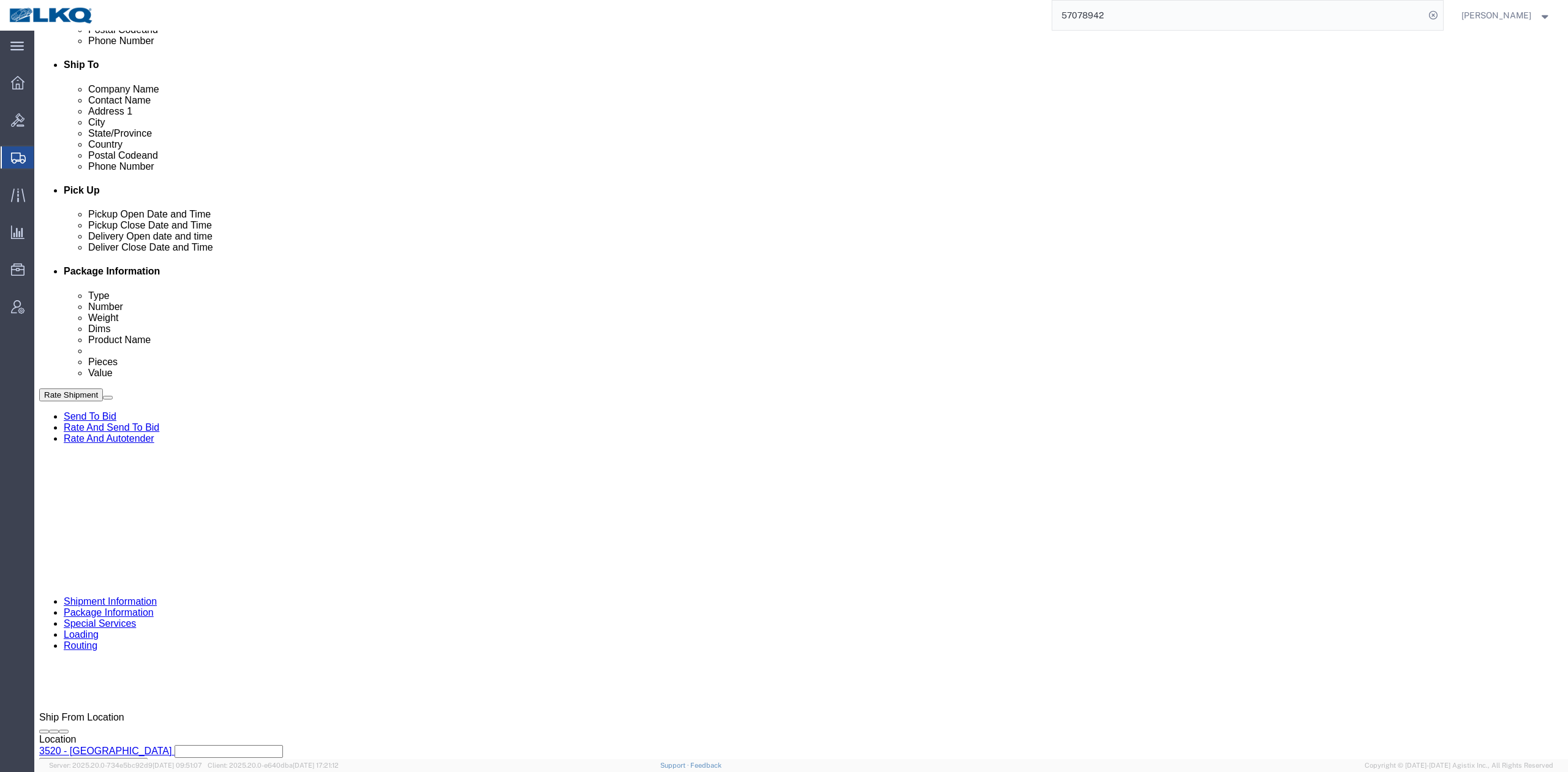
click div "Oct 13 2025 6:00 PM"
click div "[DATE] 8:00 AM"
click div "Oct 15 2025 11:00 AM"
click div "References Add reference"
click button "Save"
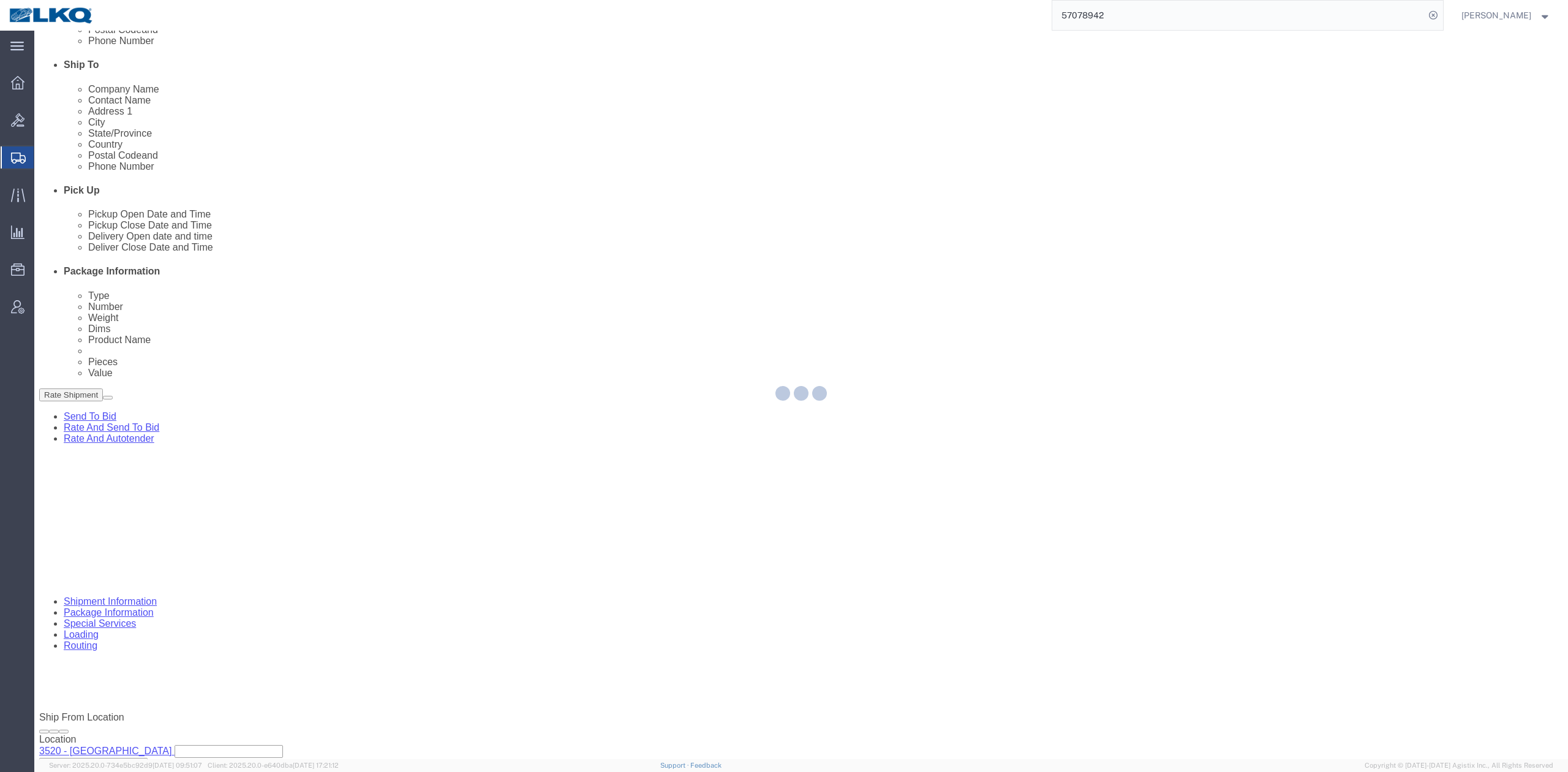
click at [288, 117] on div at bounding box center [801, 395] width 1534 height 728
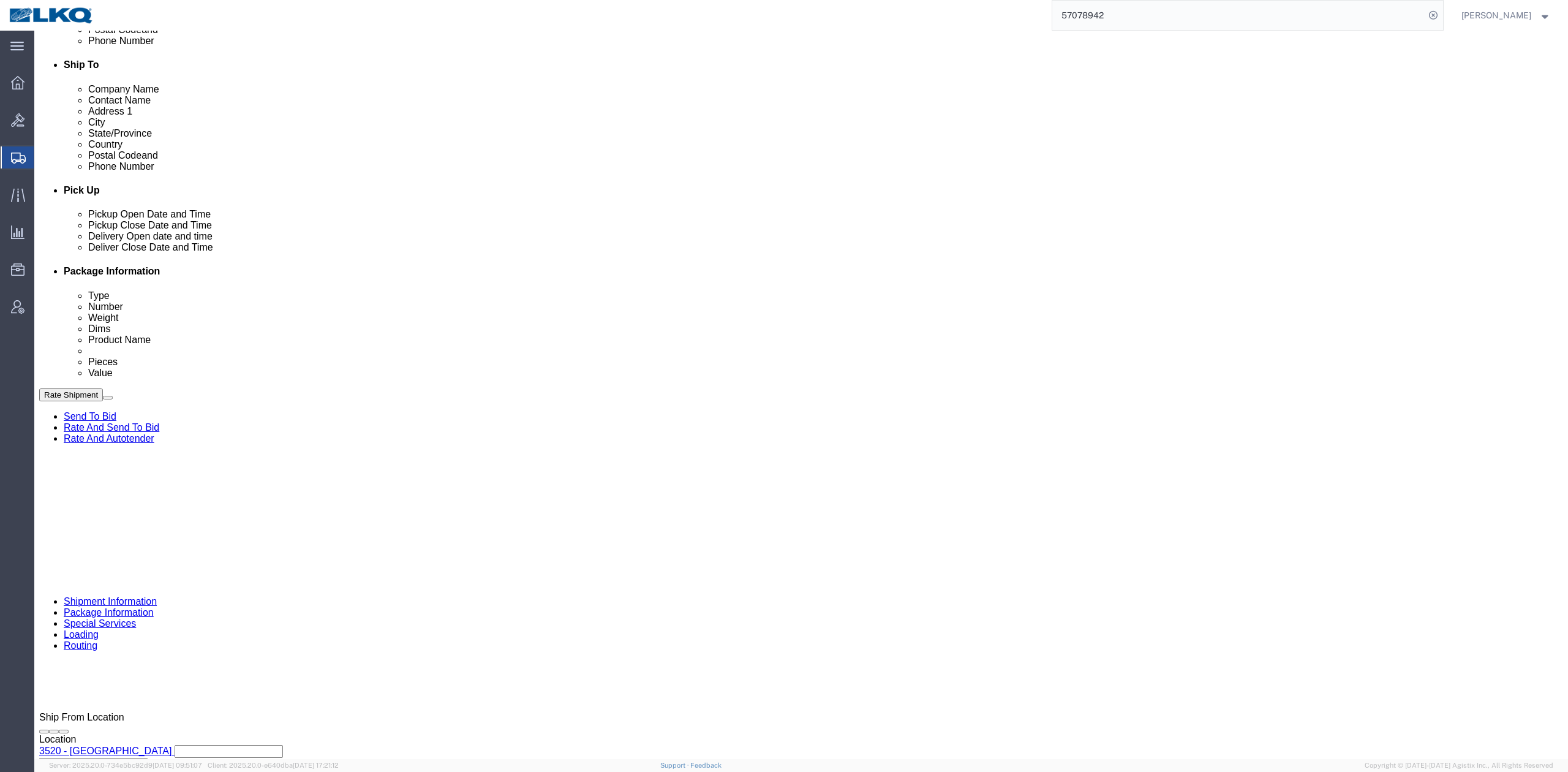
drag, startPoint x: 288, startPoint y: 117, endPoint x: 160, endPoint y: 73, distance: 135.4
click icon
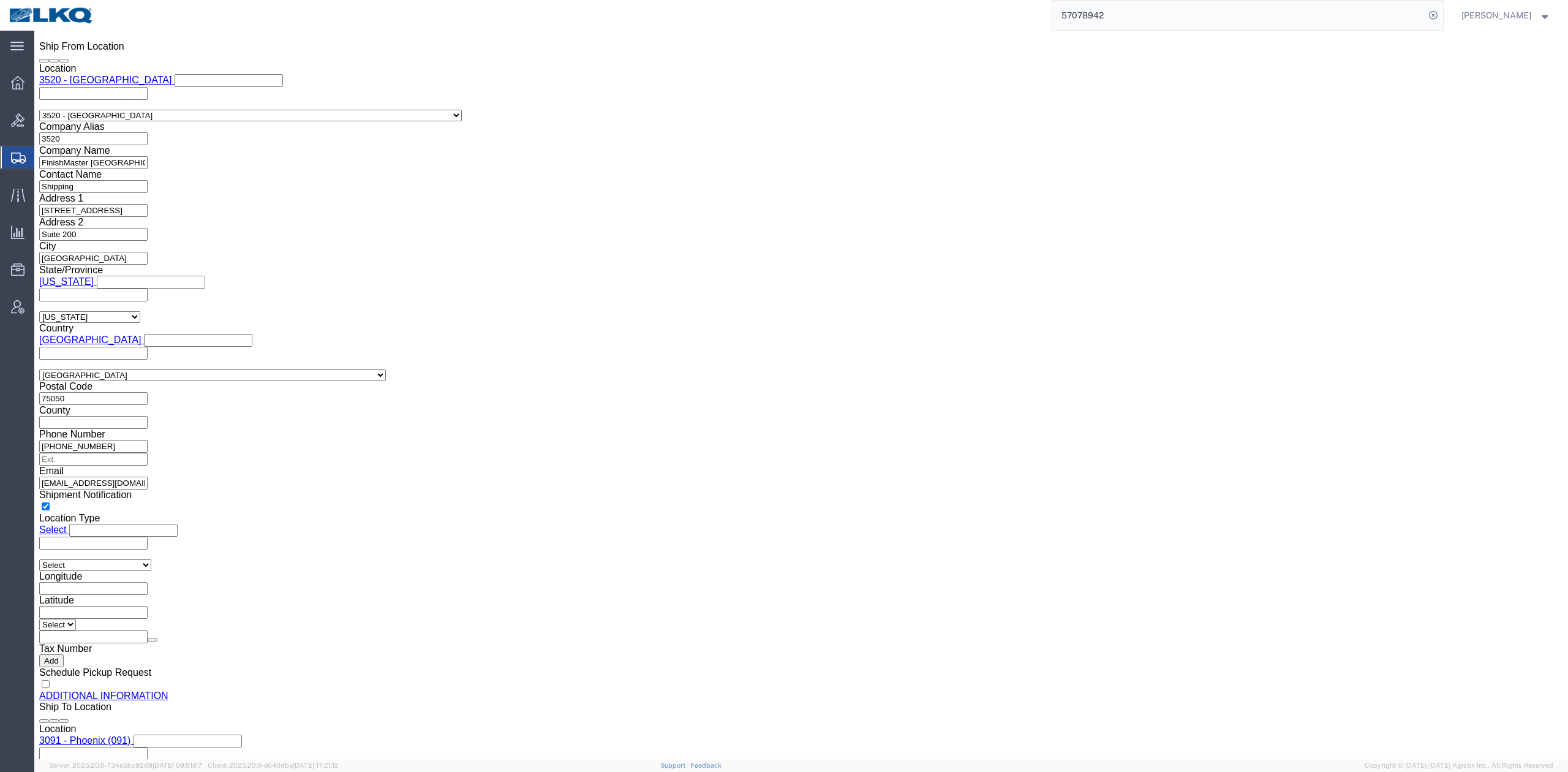
scroll to position [1180, 0]
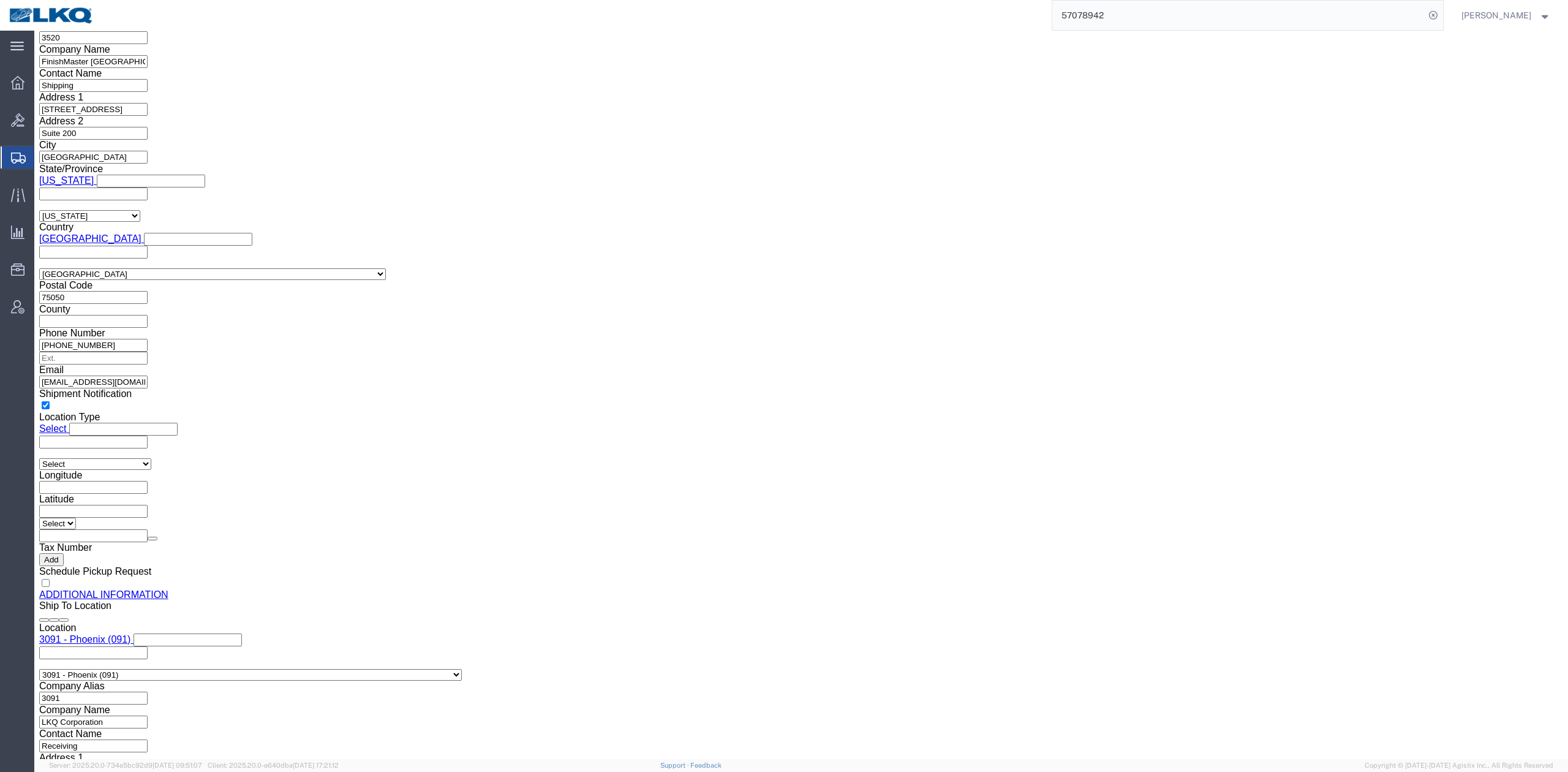
click link "Send To Bid"
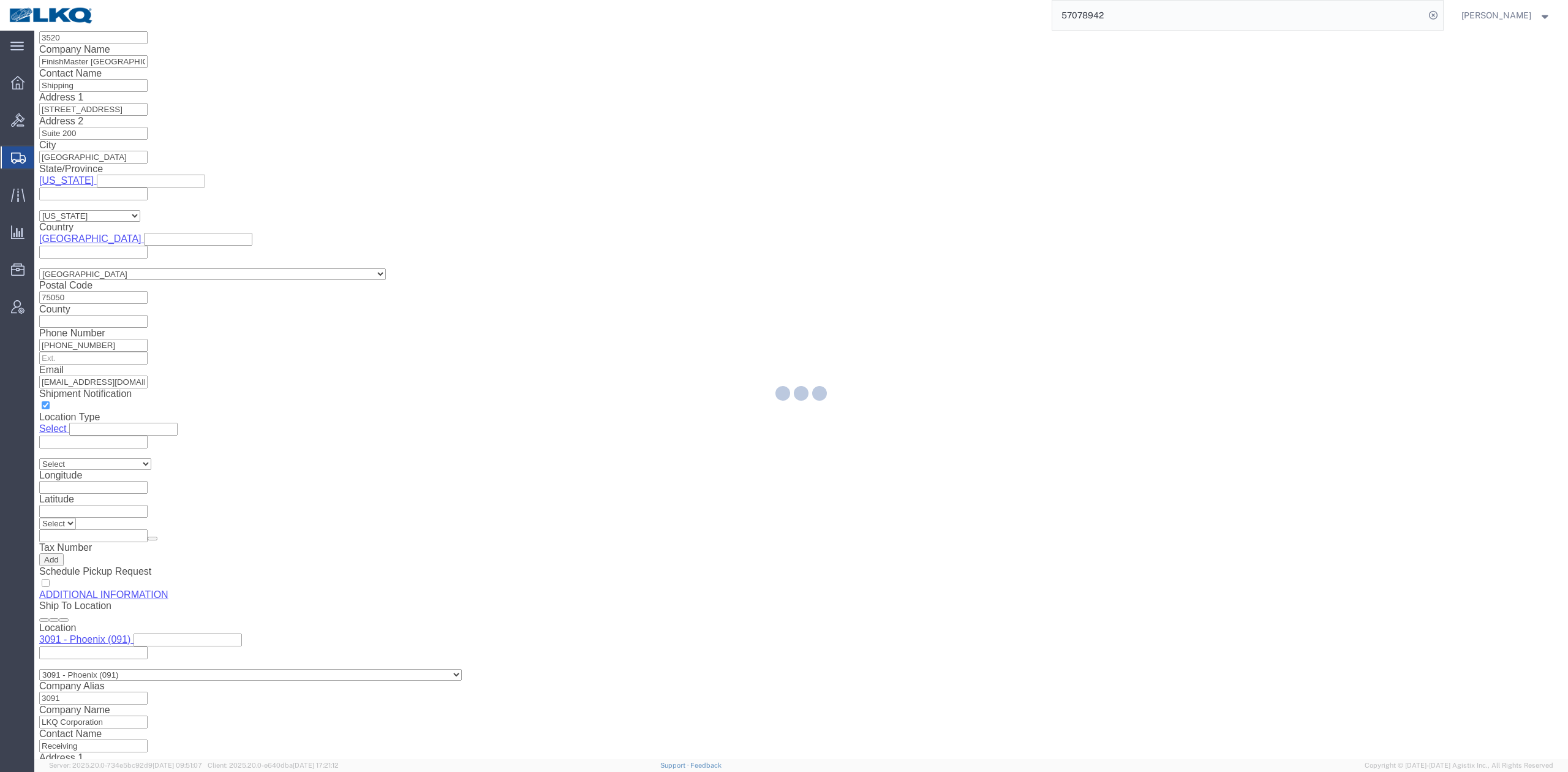
select select "TL"
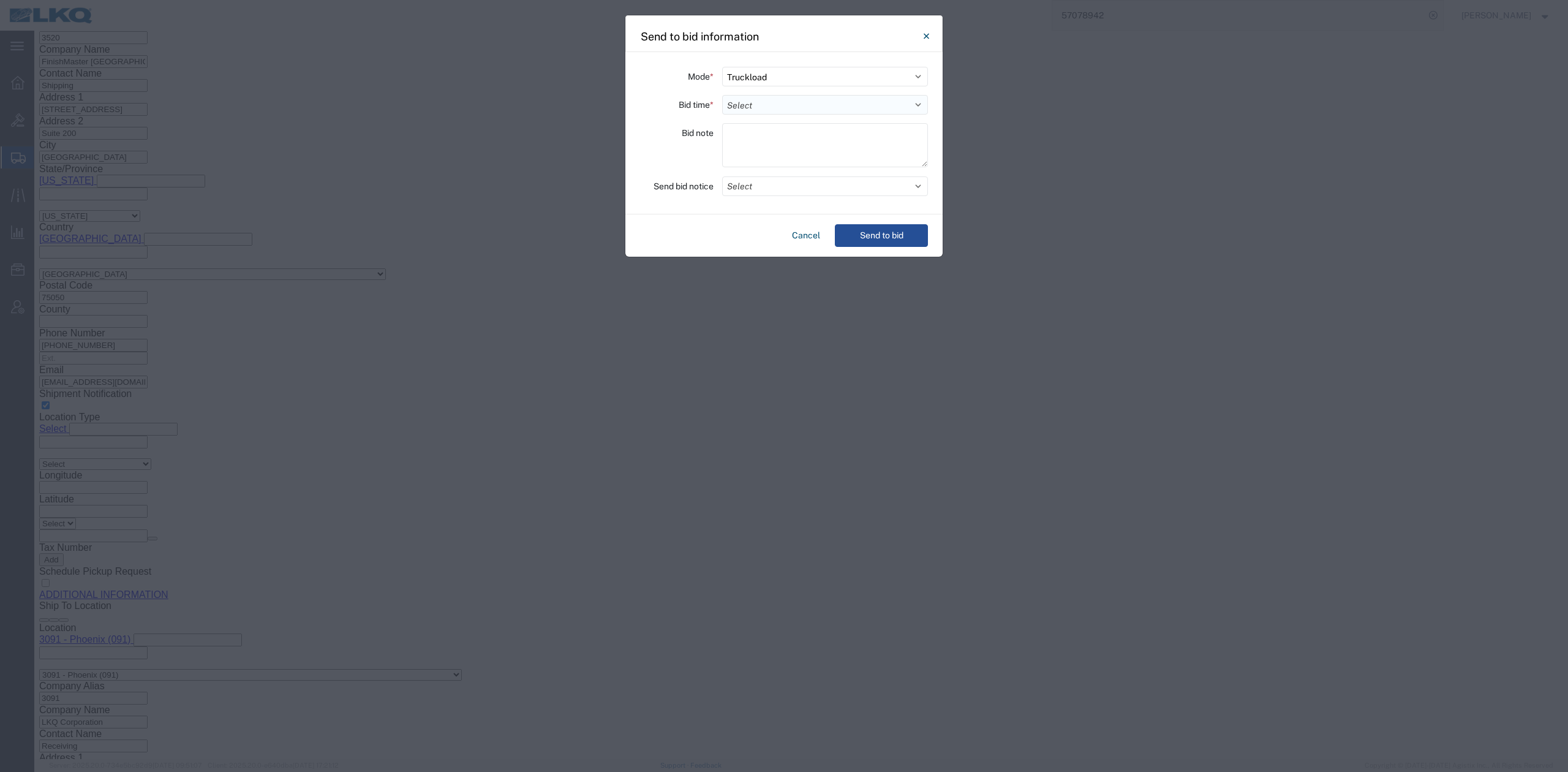
click at [756, 101] on select "Select 30 Min (Rush) 1 Hour (Rush) 2 Hours (Rush) 4 Hours (Rush) 8 Hours (Rush)…" at bounding box center [825, 105] width 206 height 20
select select "12"
click at [722, 95] on select "Select 30 Min (Rush) 1 Hour (Rush) 2 Hours (Rush) 4 Hours (Rush) 8 Hours (Rush)…" at bounding box center [825, 105] width 206 height 20
click at [745, 189] on button "Select" at bounding box center [825, 187] width 206 height 20
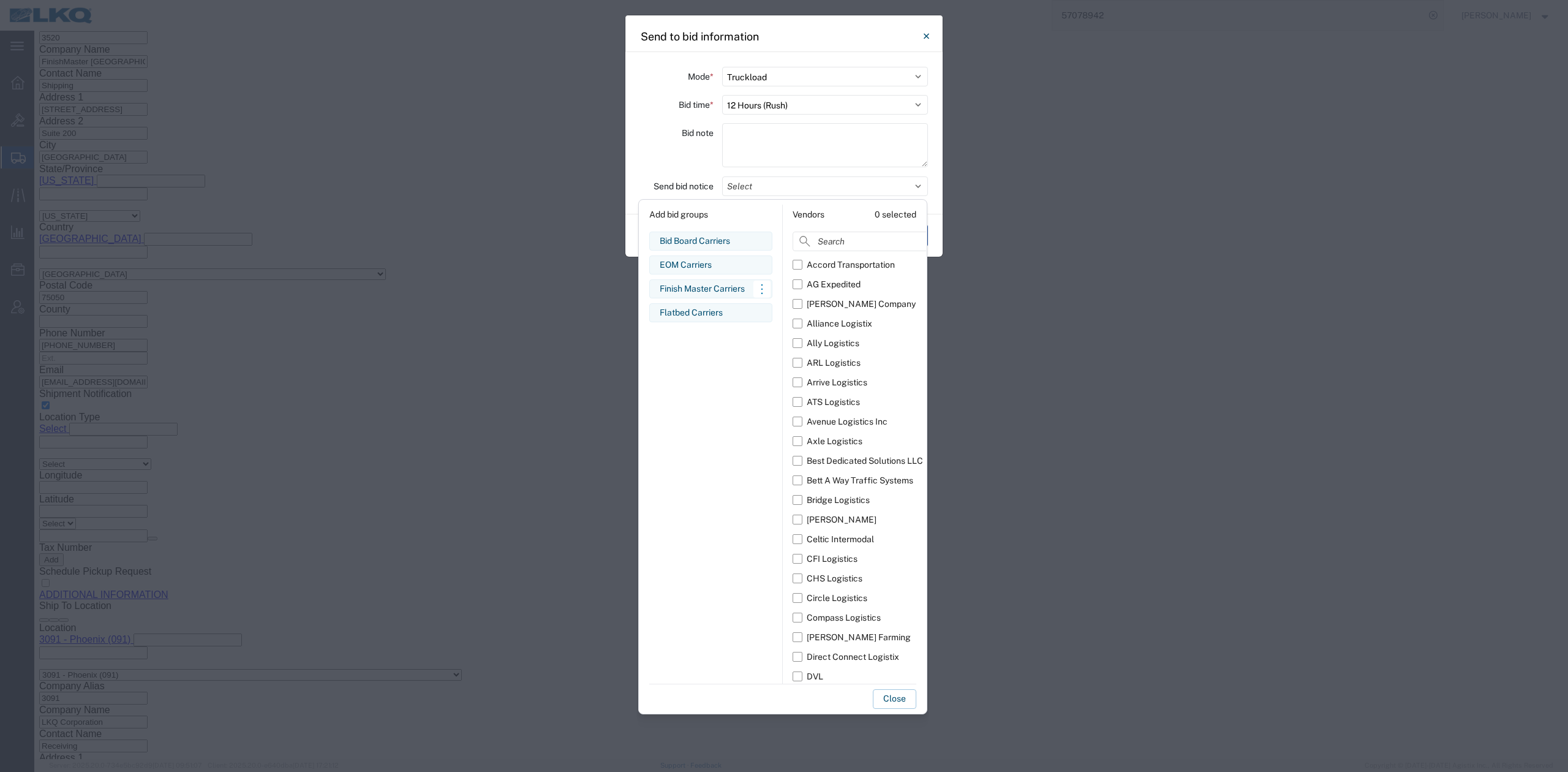
click at [698, 286] on div "Finish Master Carriers" at bounding box center [711, 289] width 102 height 13
click at [883, 700] on button "Close" at bounding box center [894, 699] width 44 height 20
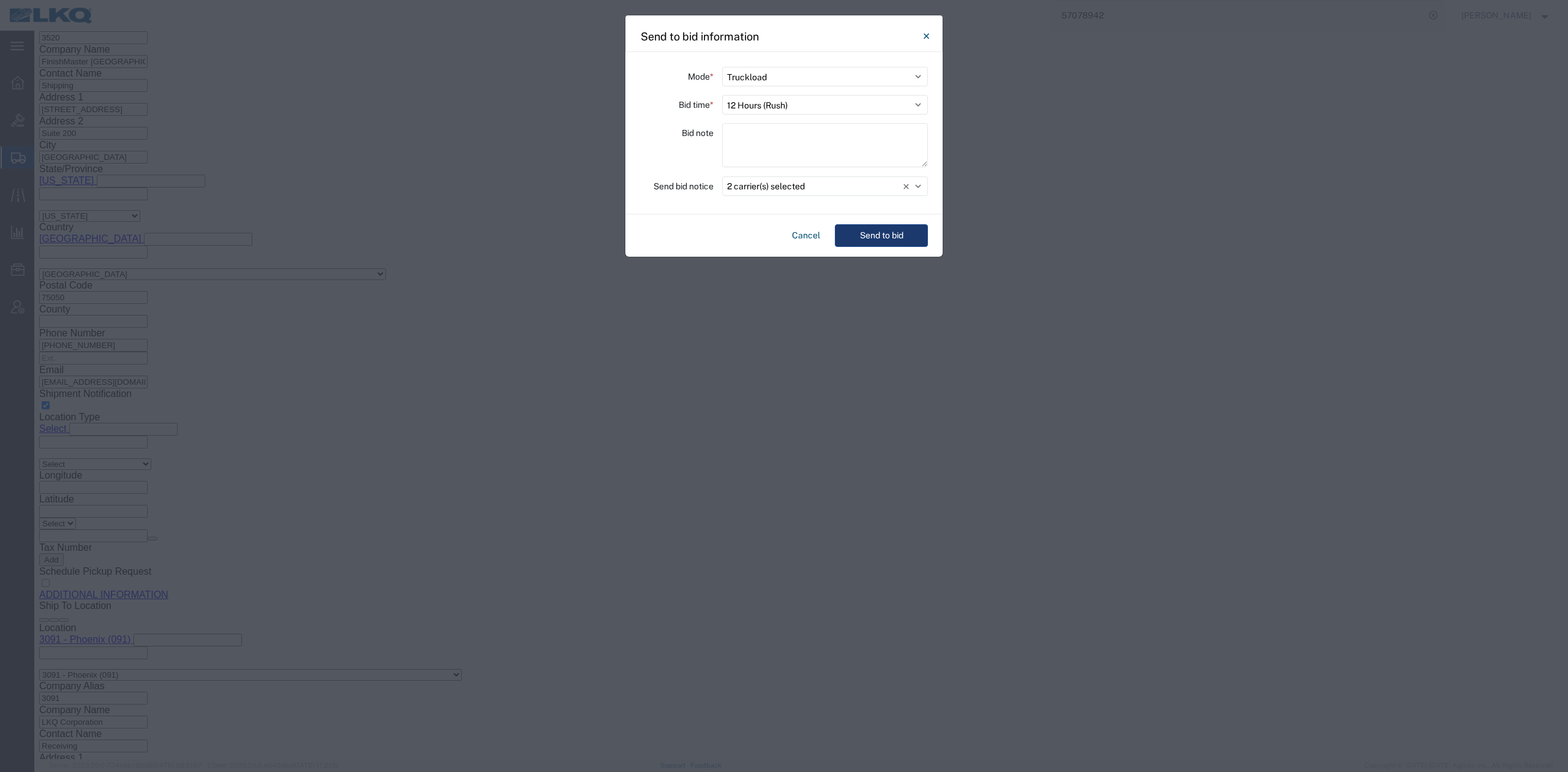
click at [871, 228] on button "Send to bid" at bounding box center [881, 236] width 93 height 23
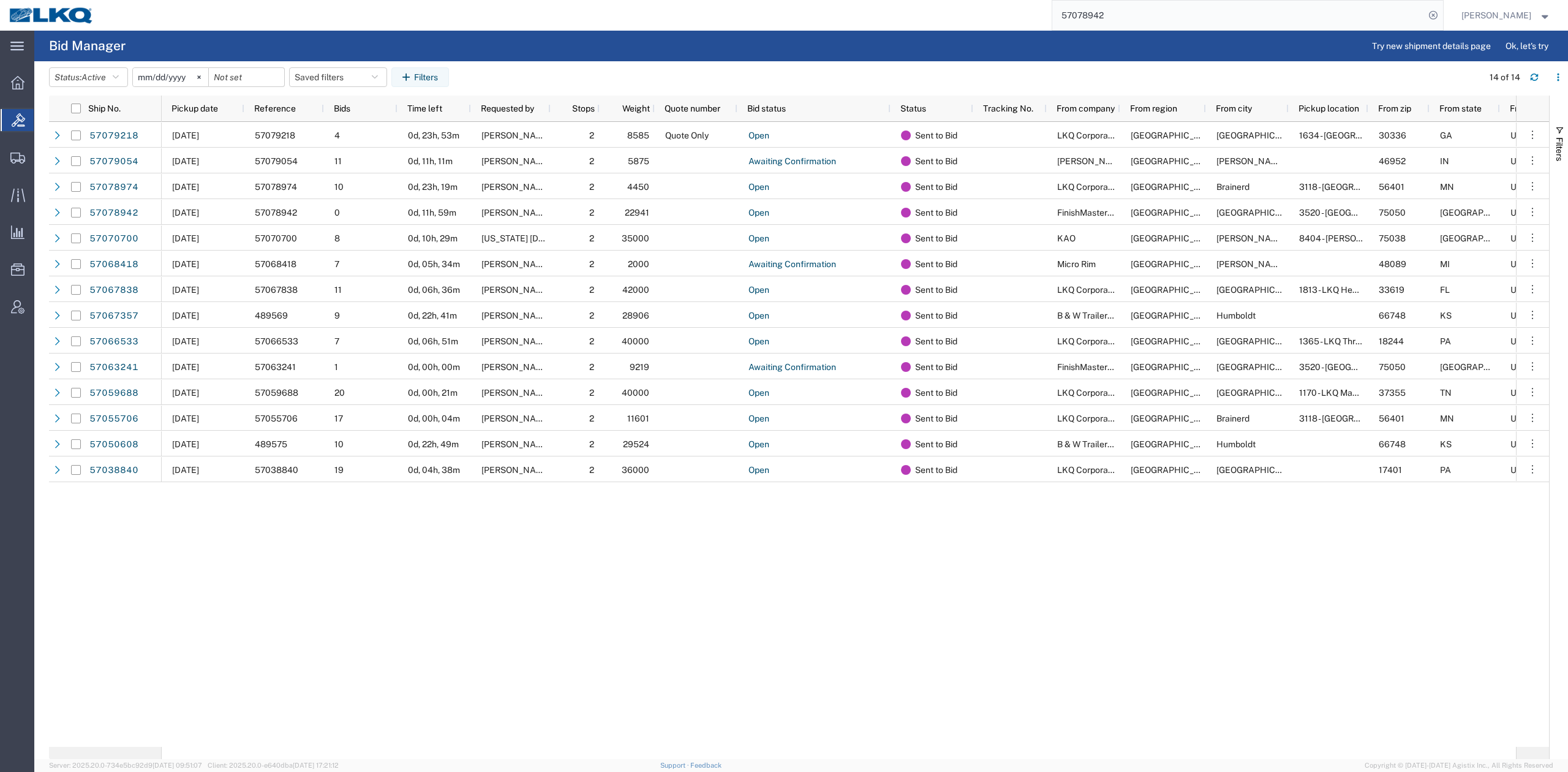
click at [1112, 27] on input "57078942" at bounding box center [1238, 15] width 373 height 29
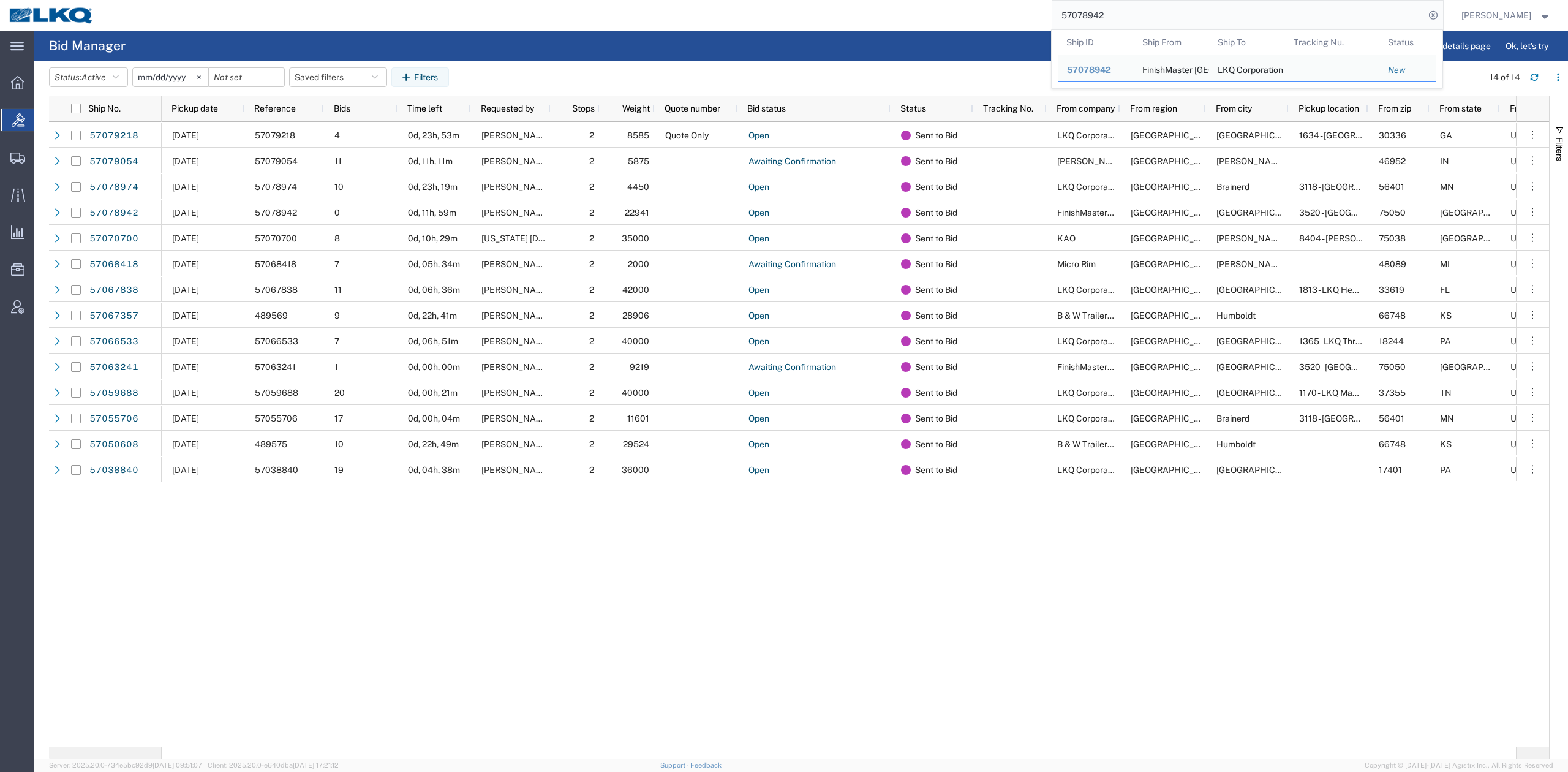
paste input "6551175"
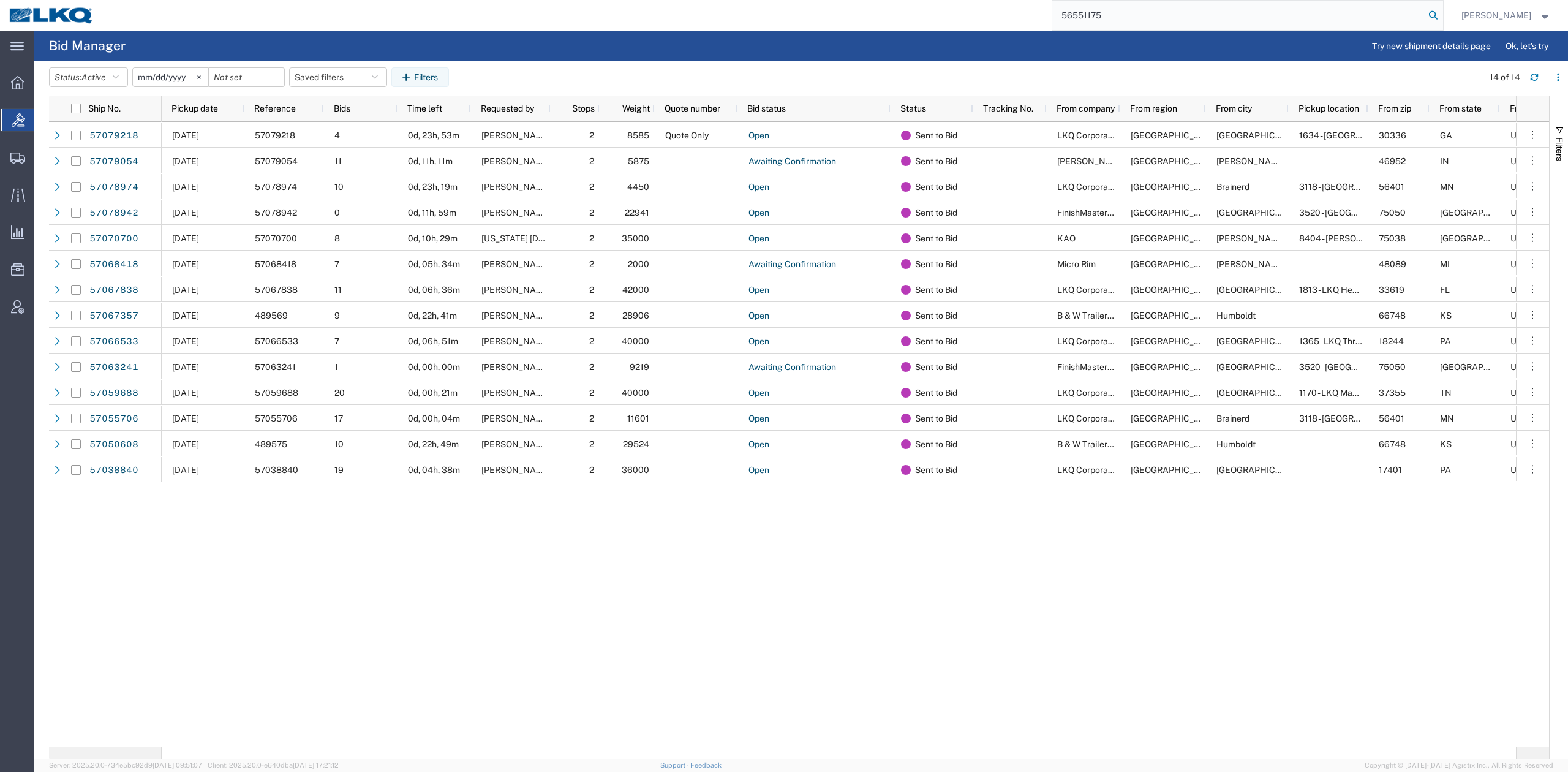
click at [1442, 11] on icon at bounding box center [1434, 15] width 17 height 17
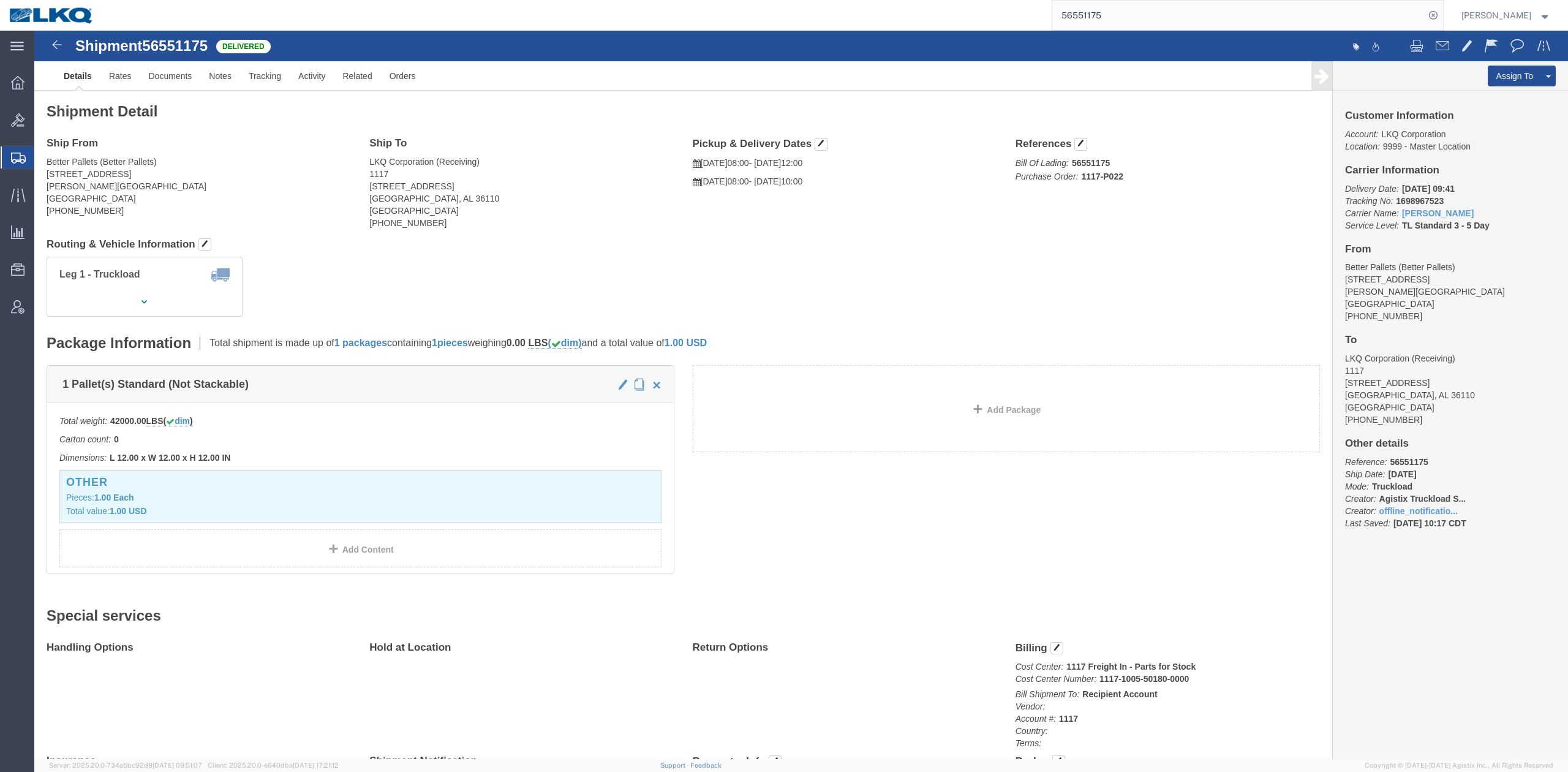
click address "LKQ Corporation (Receiving) 1117 5112 Lower Wetumpka Rd Montgomery, AL 36110 Un…"
click at [1137, 25] on input "56551175" at bounding box center [1238, 15] width 373 height 29
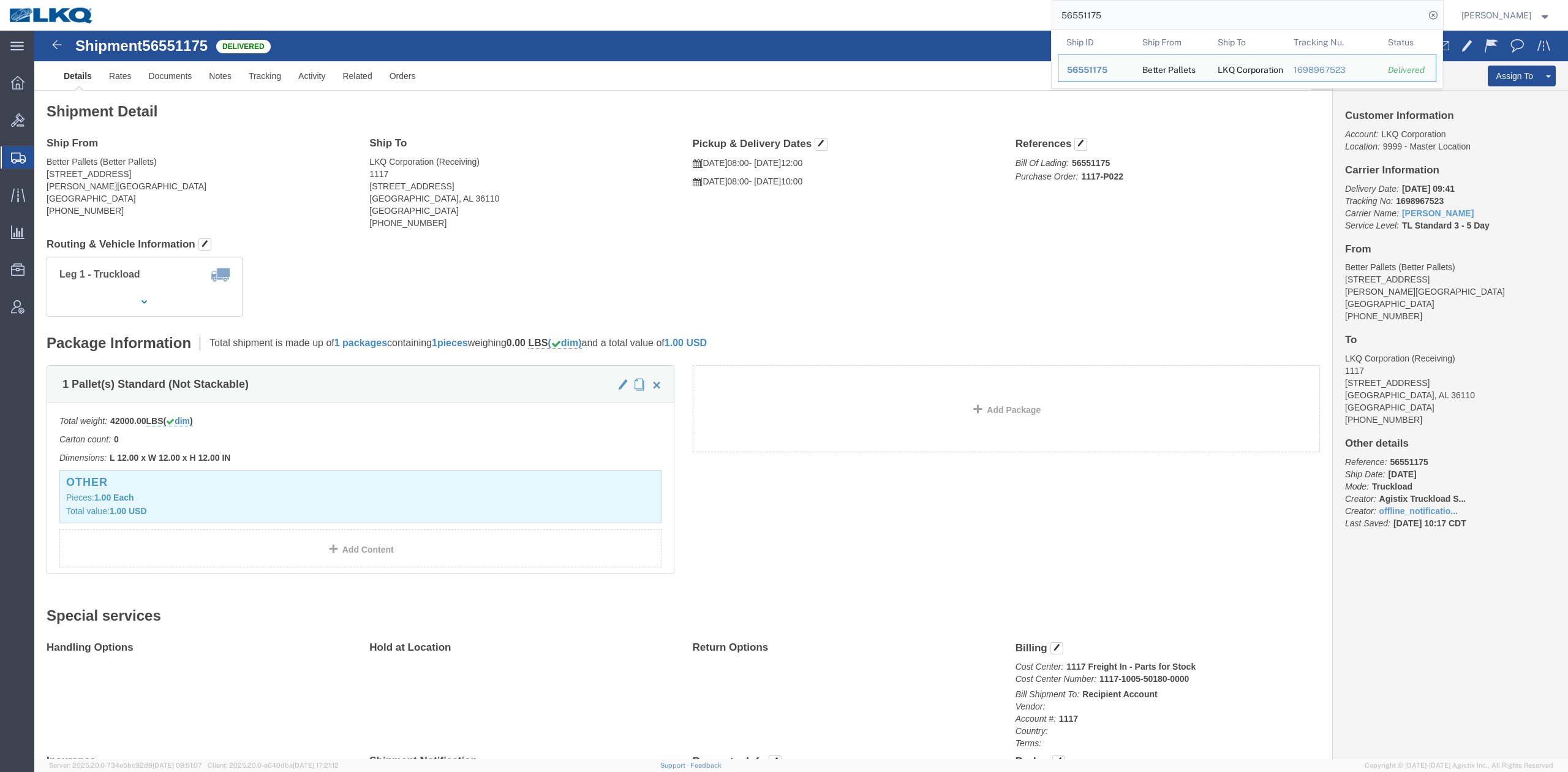
paste input "7079280"
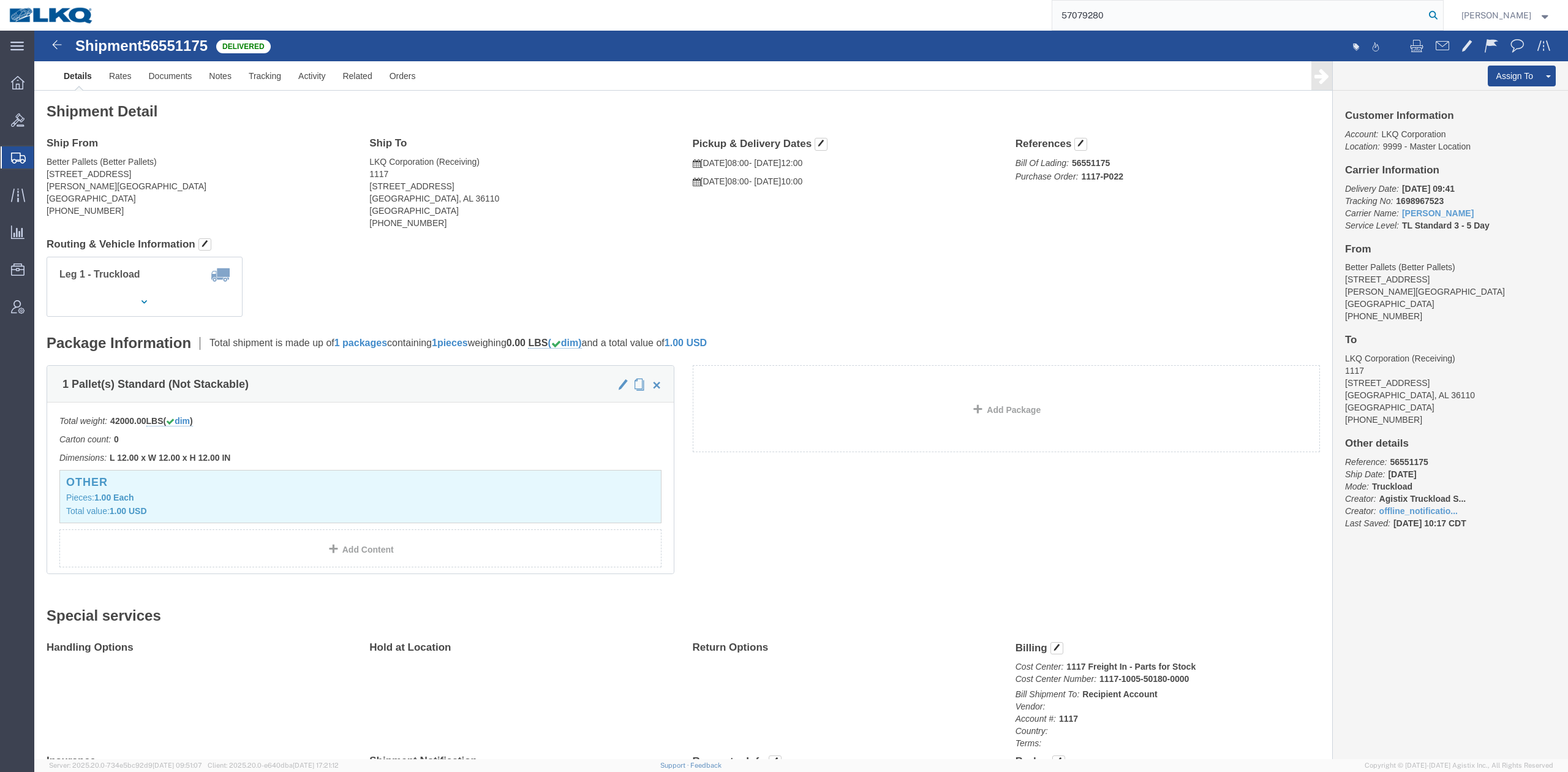
type input "57079280"
click at [1442, 13] on icon at bounding box center [1434, 15] width 17 height 17
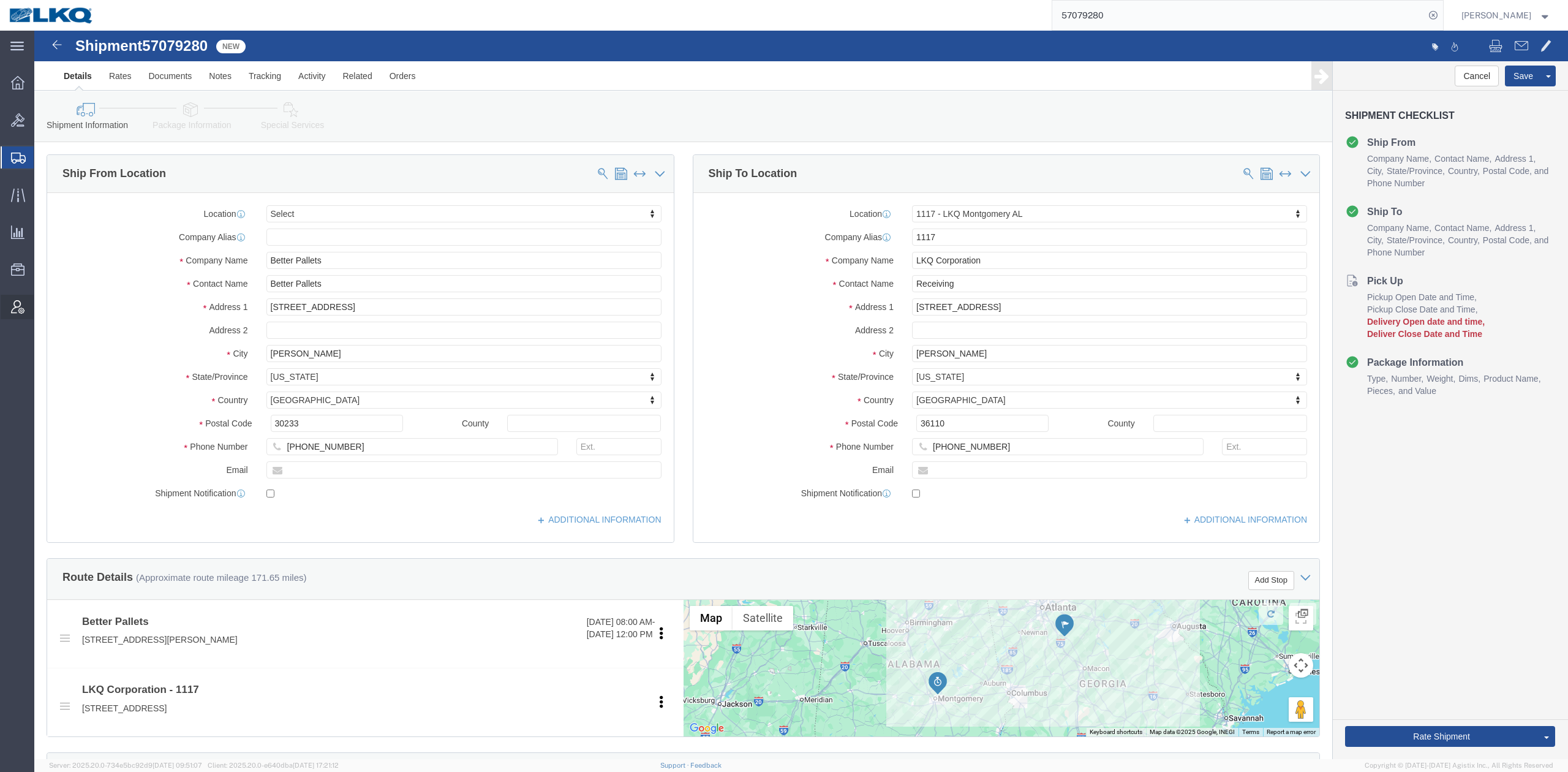
select select
select select "27354"
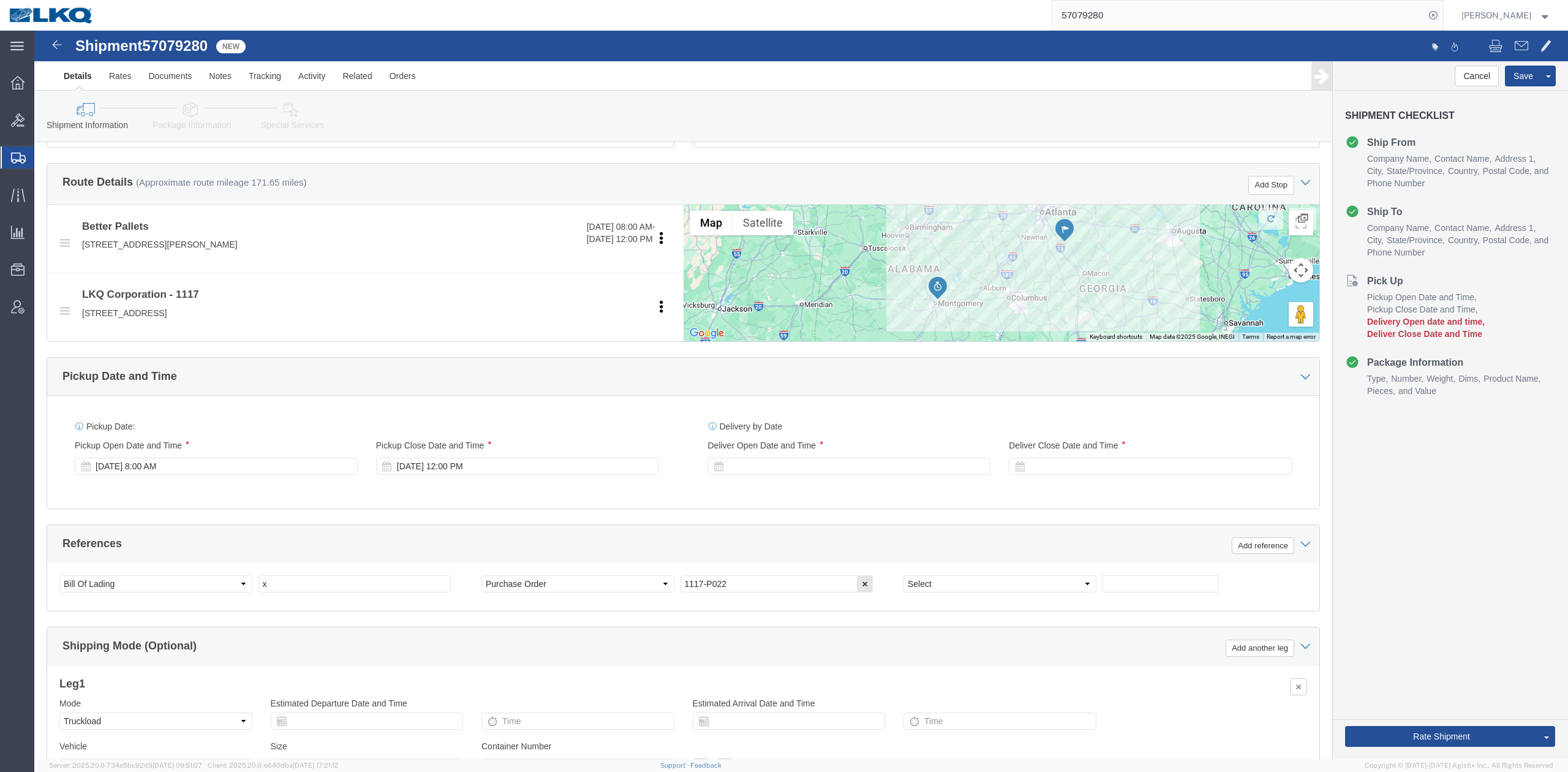
scroll to position [408, 0]
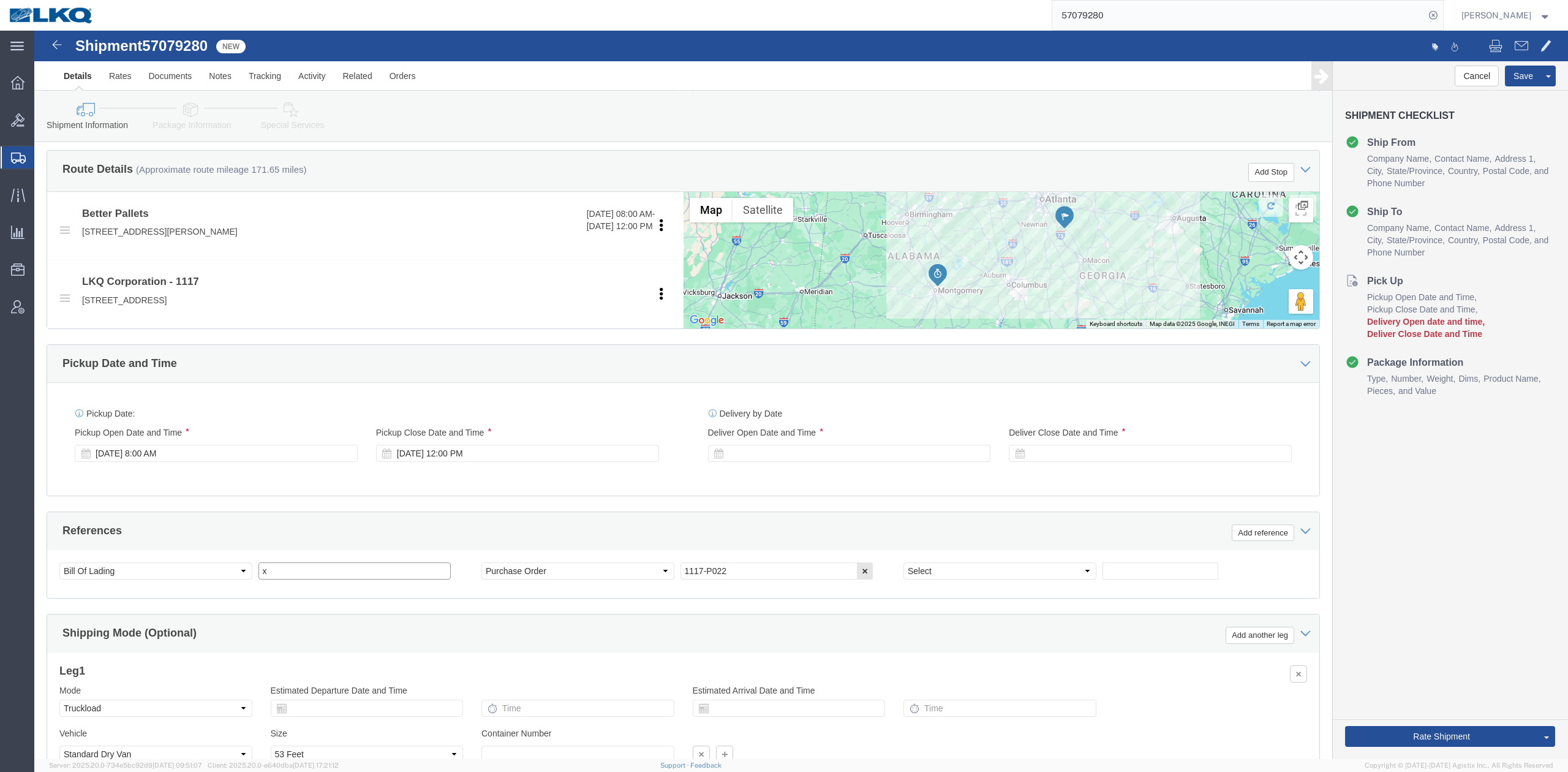
click input "x"
paste input "57079280"
type input "57079280"
click div
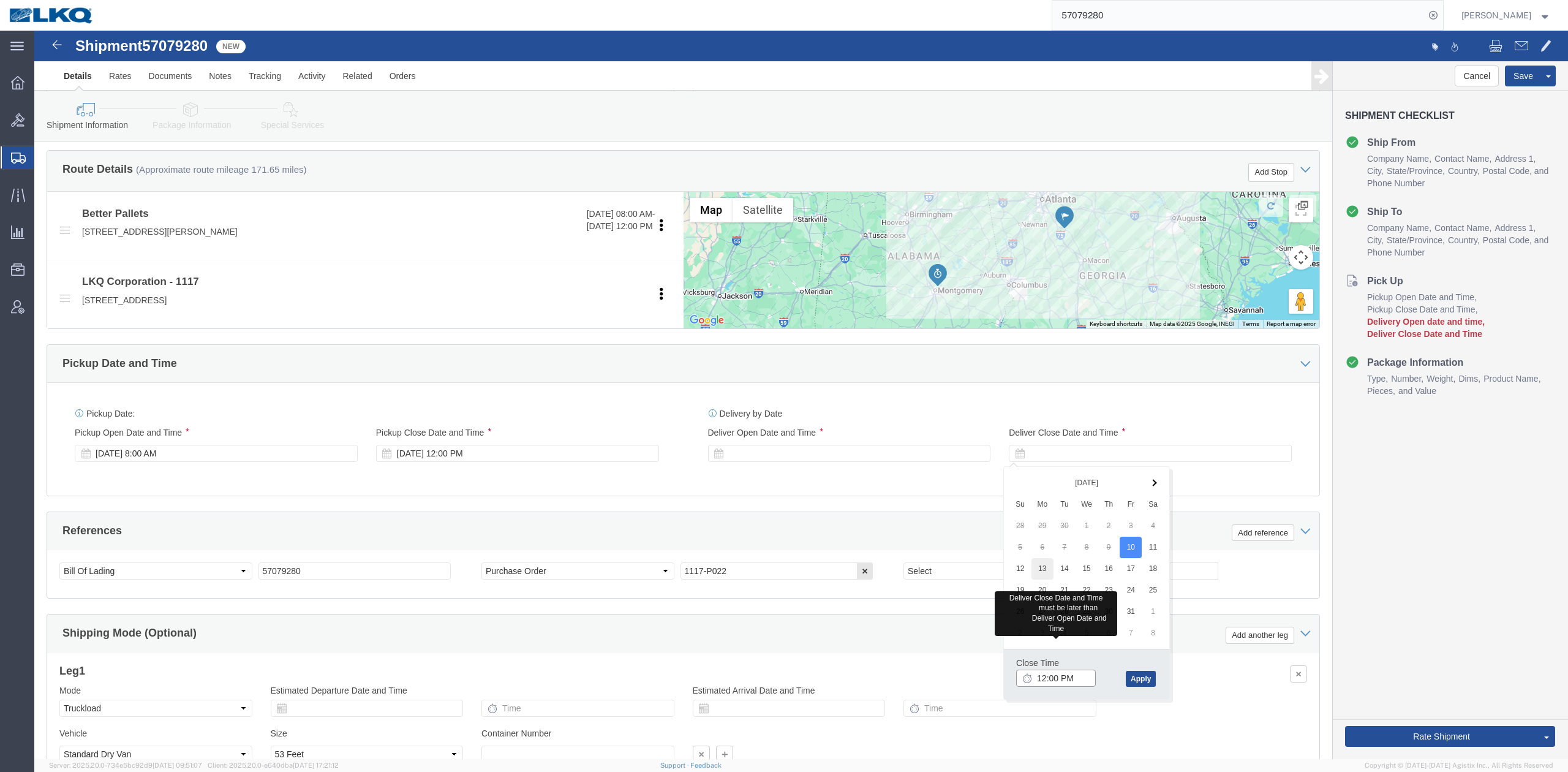
type input "12:00 PM"
click div "References Add reference"
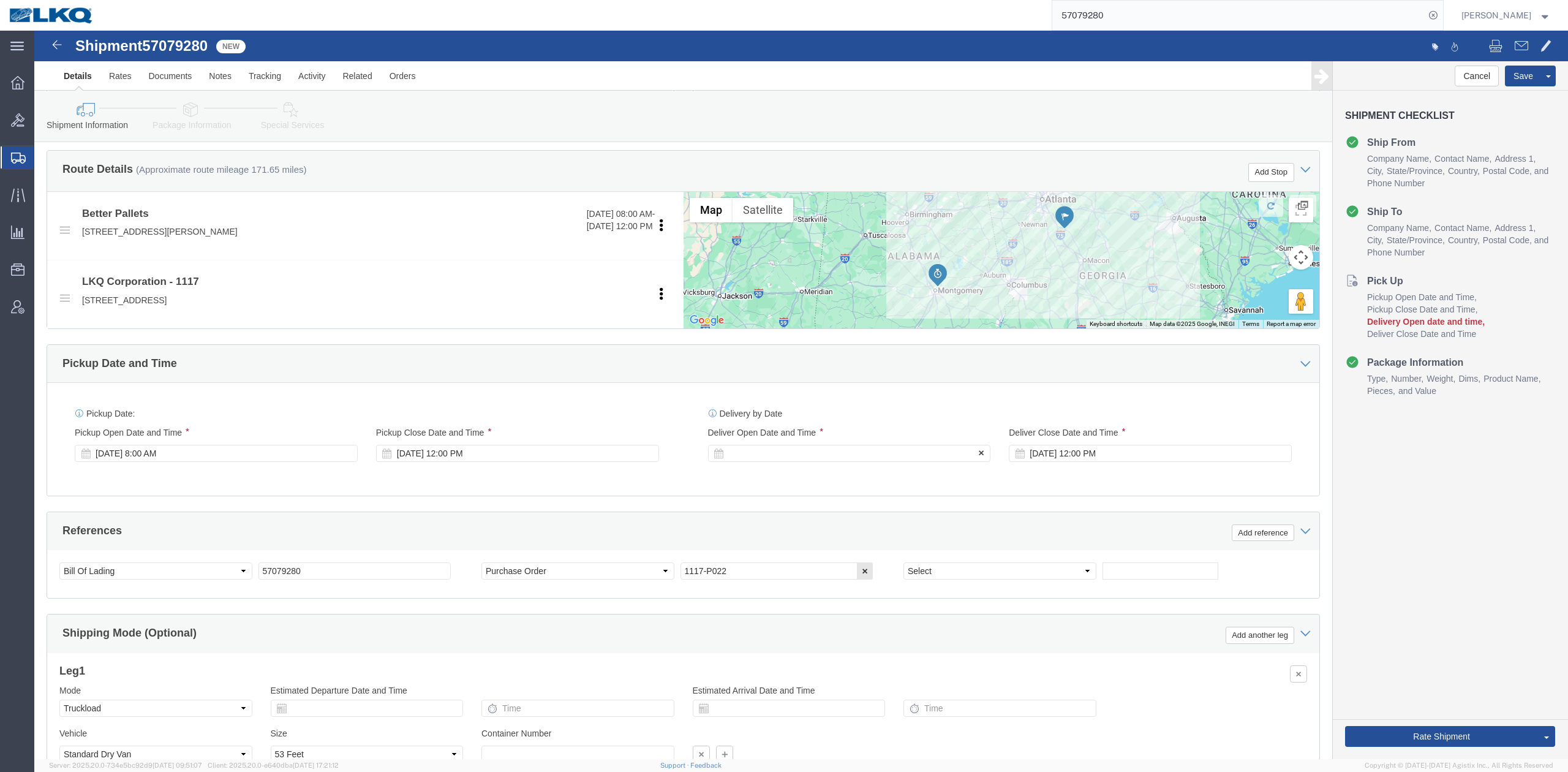
click div
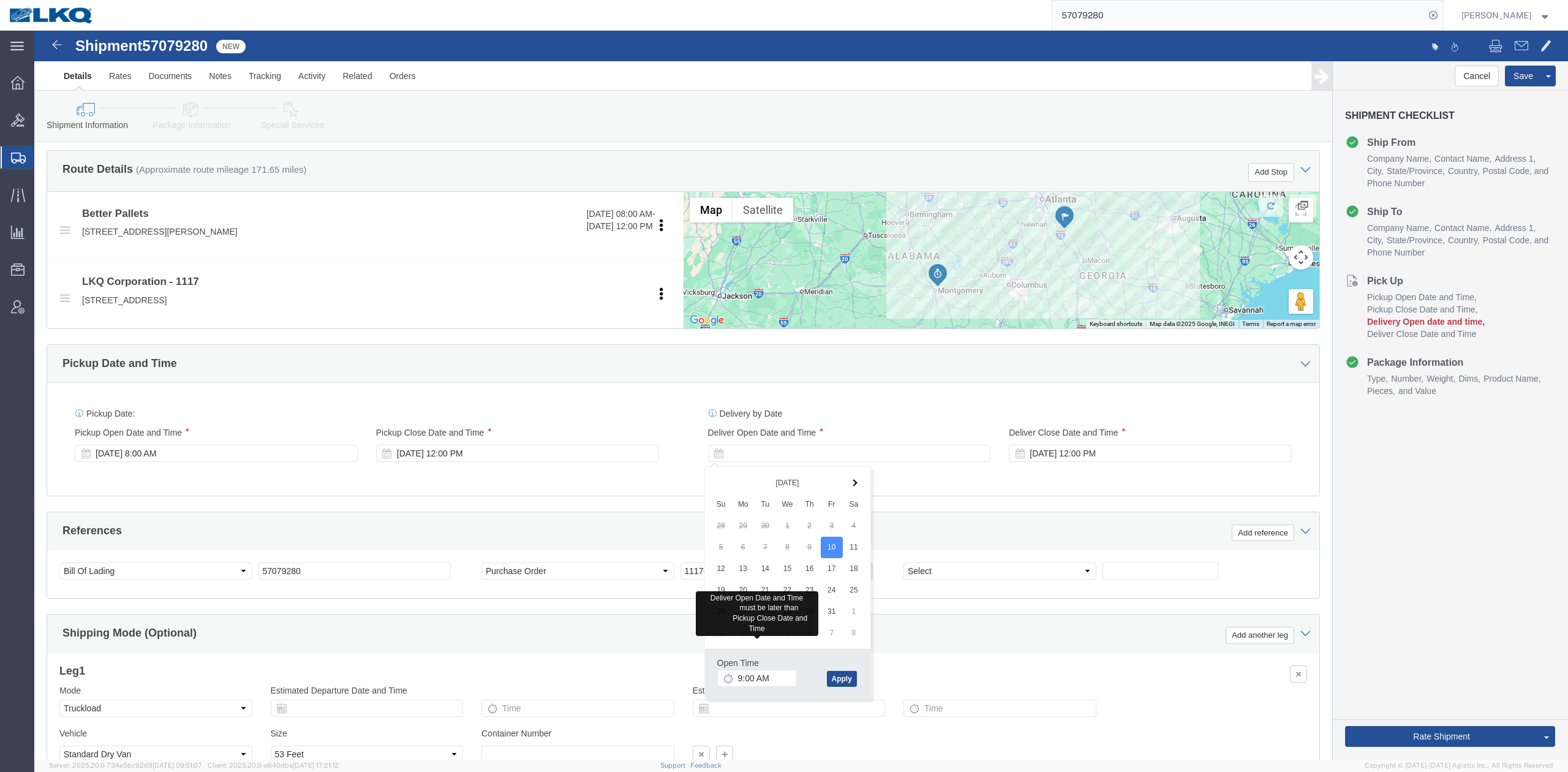
click div "References Add reference"
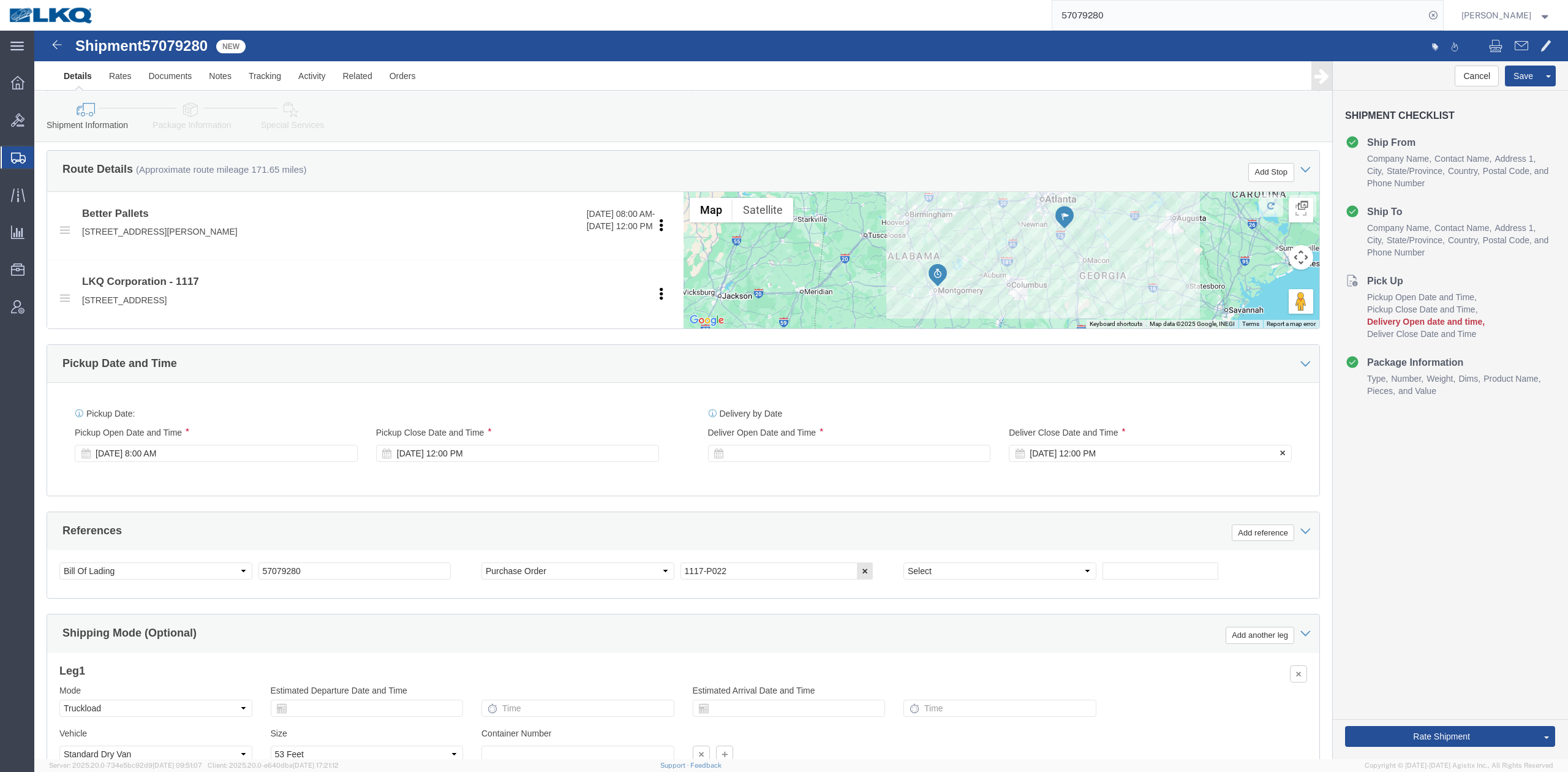
click div "Oct 13 2025 12:00 PM"
click div
click div "References Add reference"
click div "Oct 10 2025 12:00 PM"
click div "Oct 14 2025 9:00 AM"
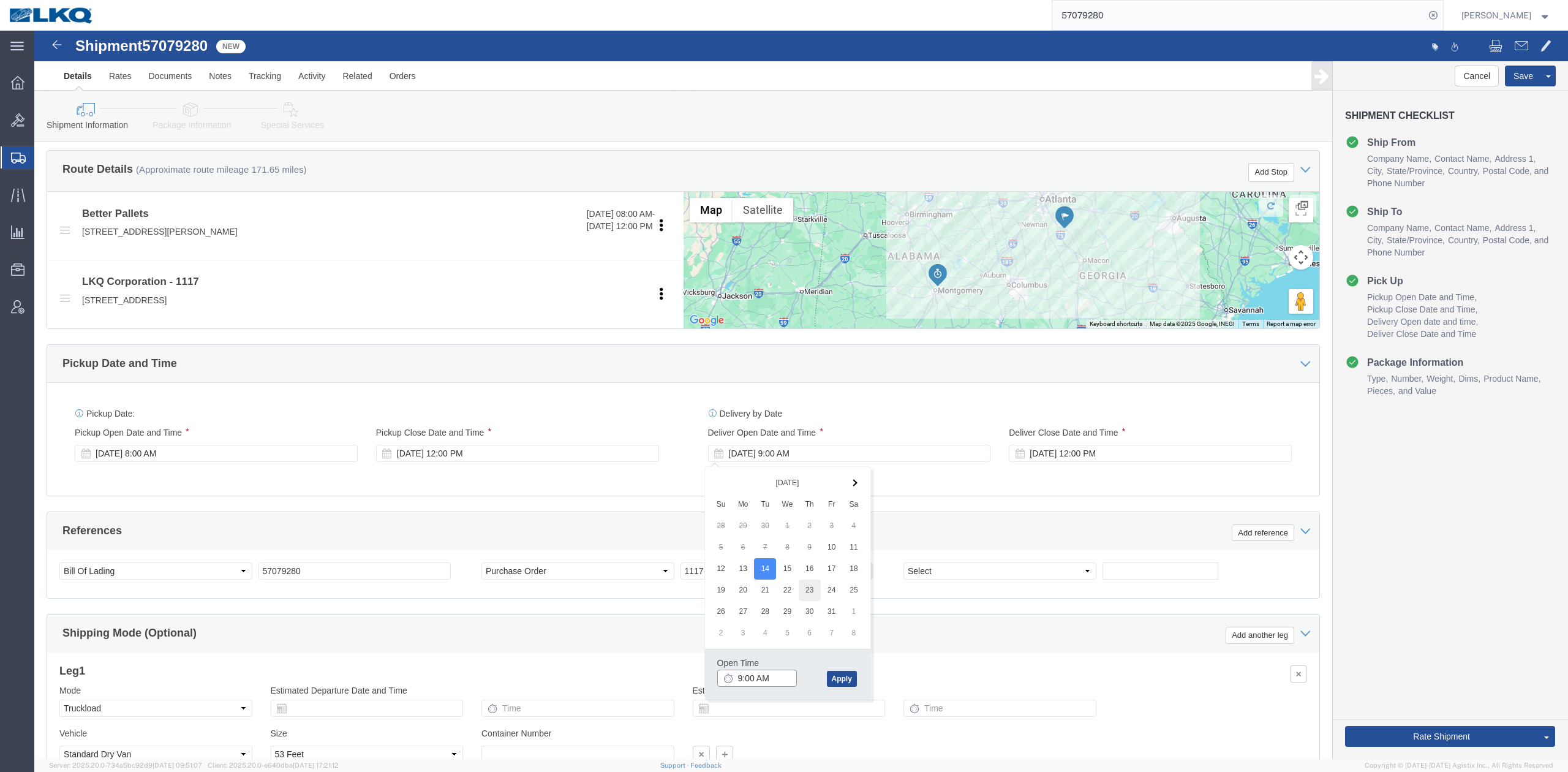
type input "8:00 AM"
click div "Open Time 8:00 AM Oct 14 2025 9:00 AM - Oct 14 2025 9:00 AM Cancel Apply"
click button "Apply"
click div "Oct 10 2025 12:00 PM"
click div "Oct 10 2025 8:00 AM"
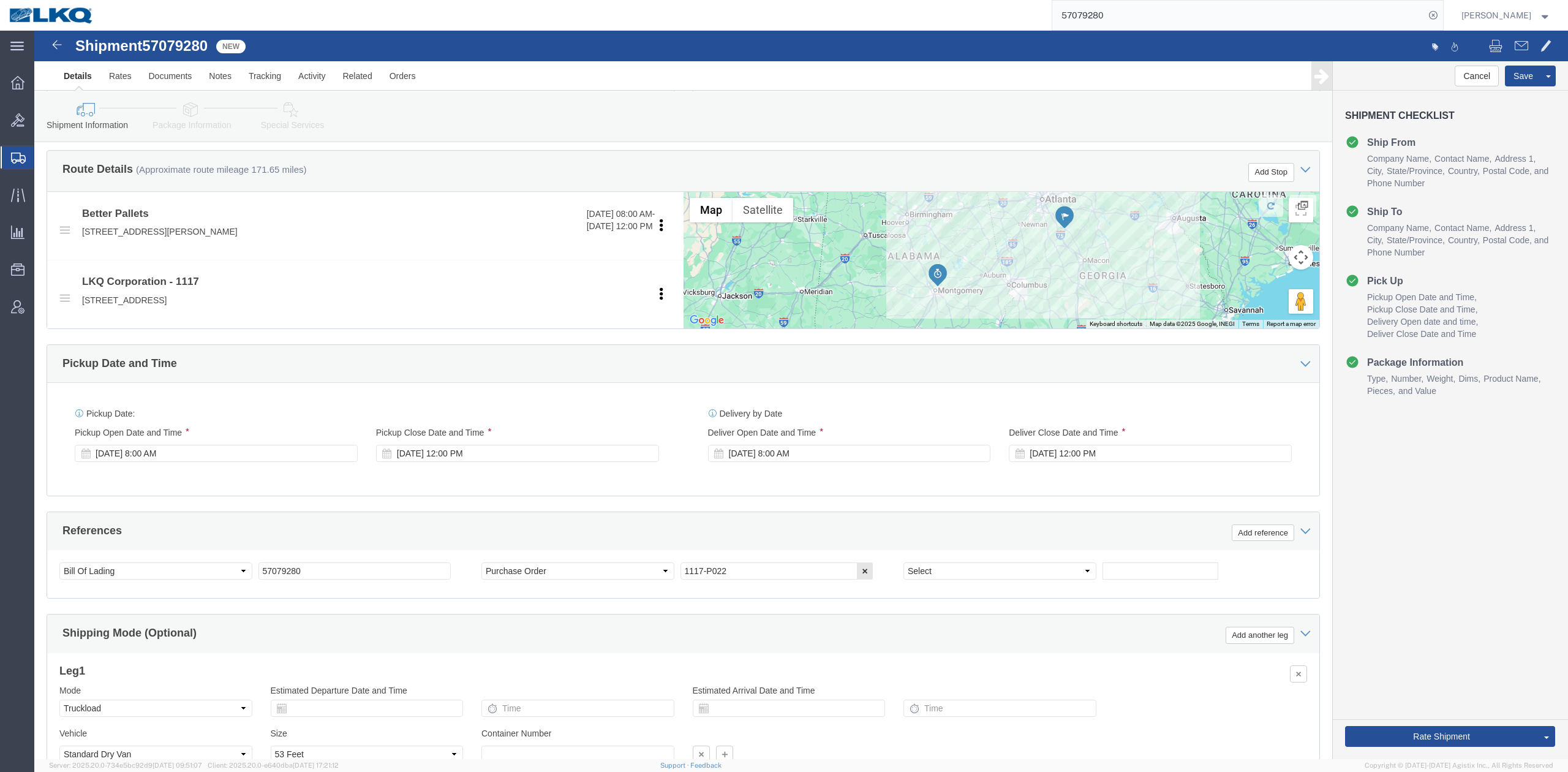
click div "References Add reference"
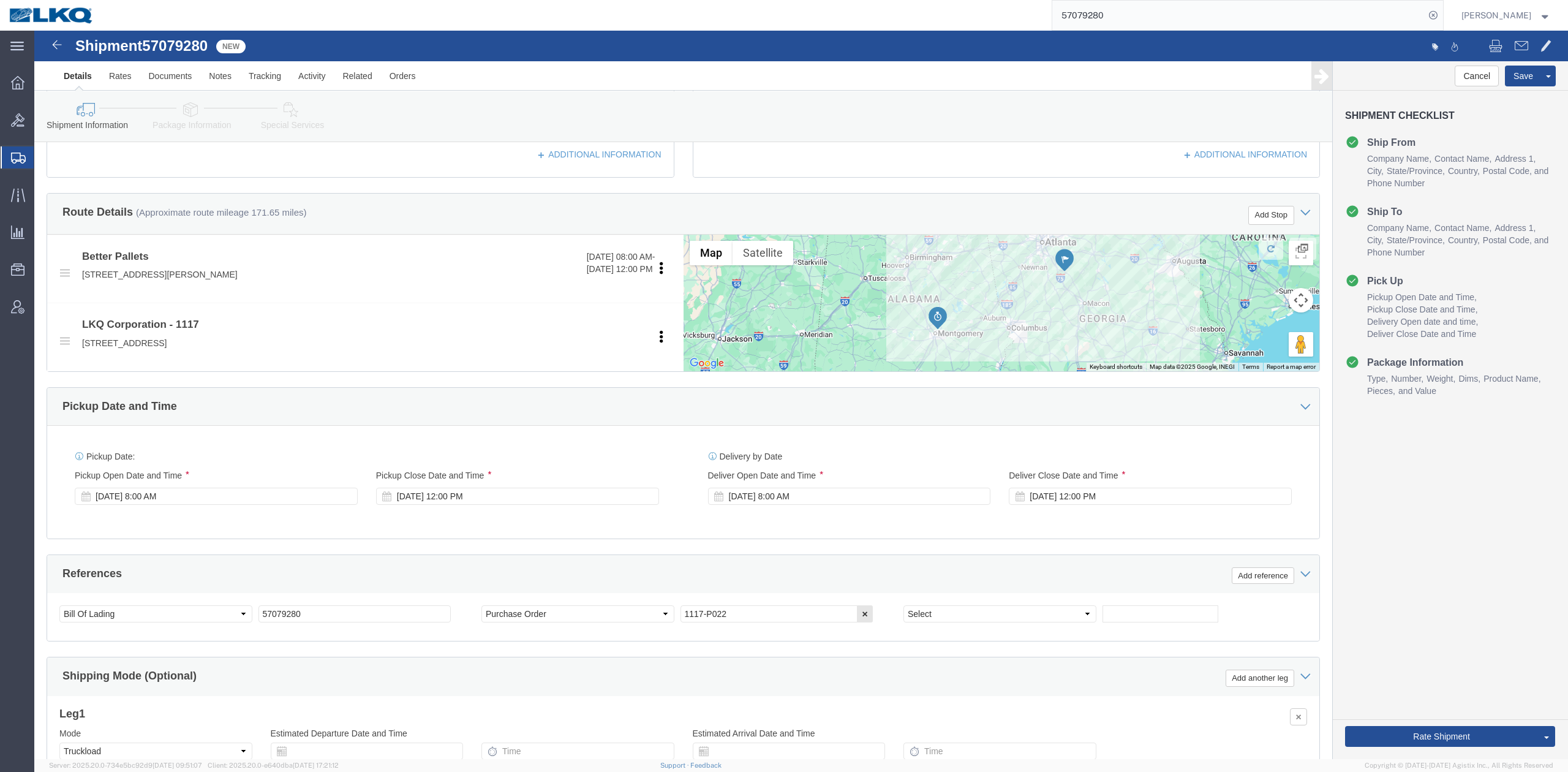
scroll to position [326, 0]
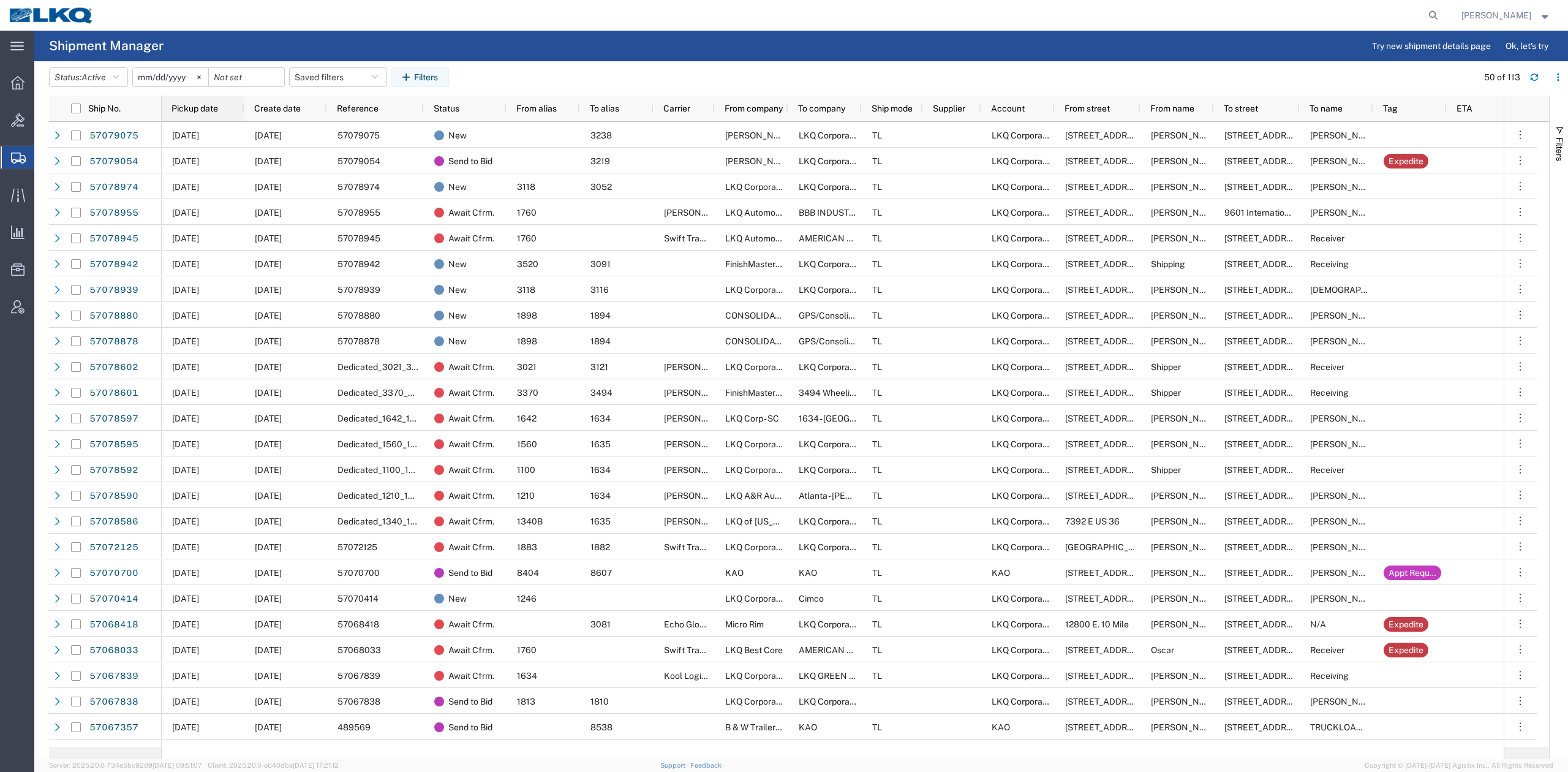
click at [192, 111] on span "Pickup date" at bounding box center [194, 108] width 47 height 10
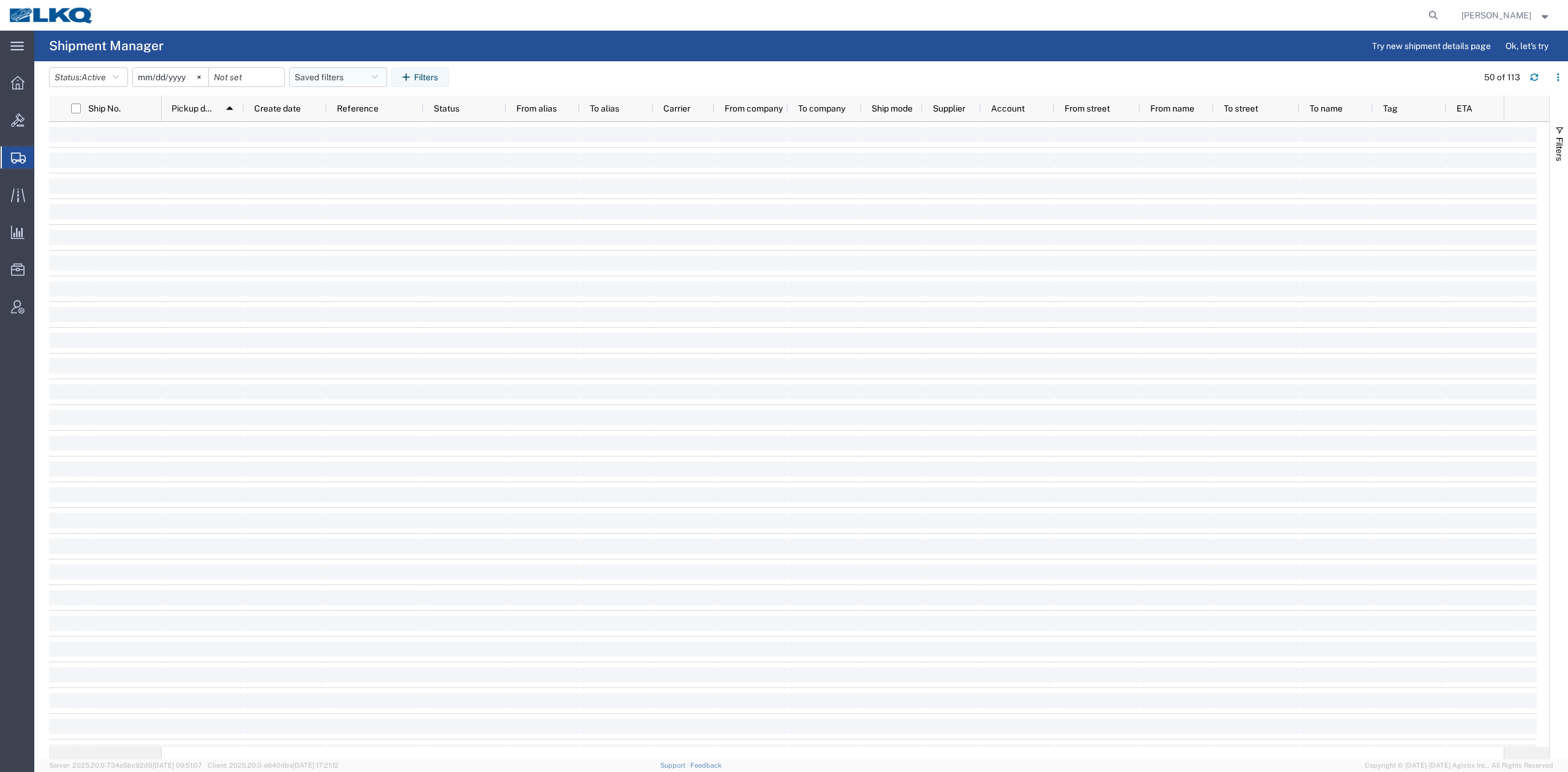
click at [322, 76] on button "Saved filters" at bounding box center [338, 78] width 98 height 20
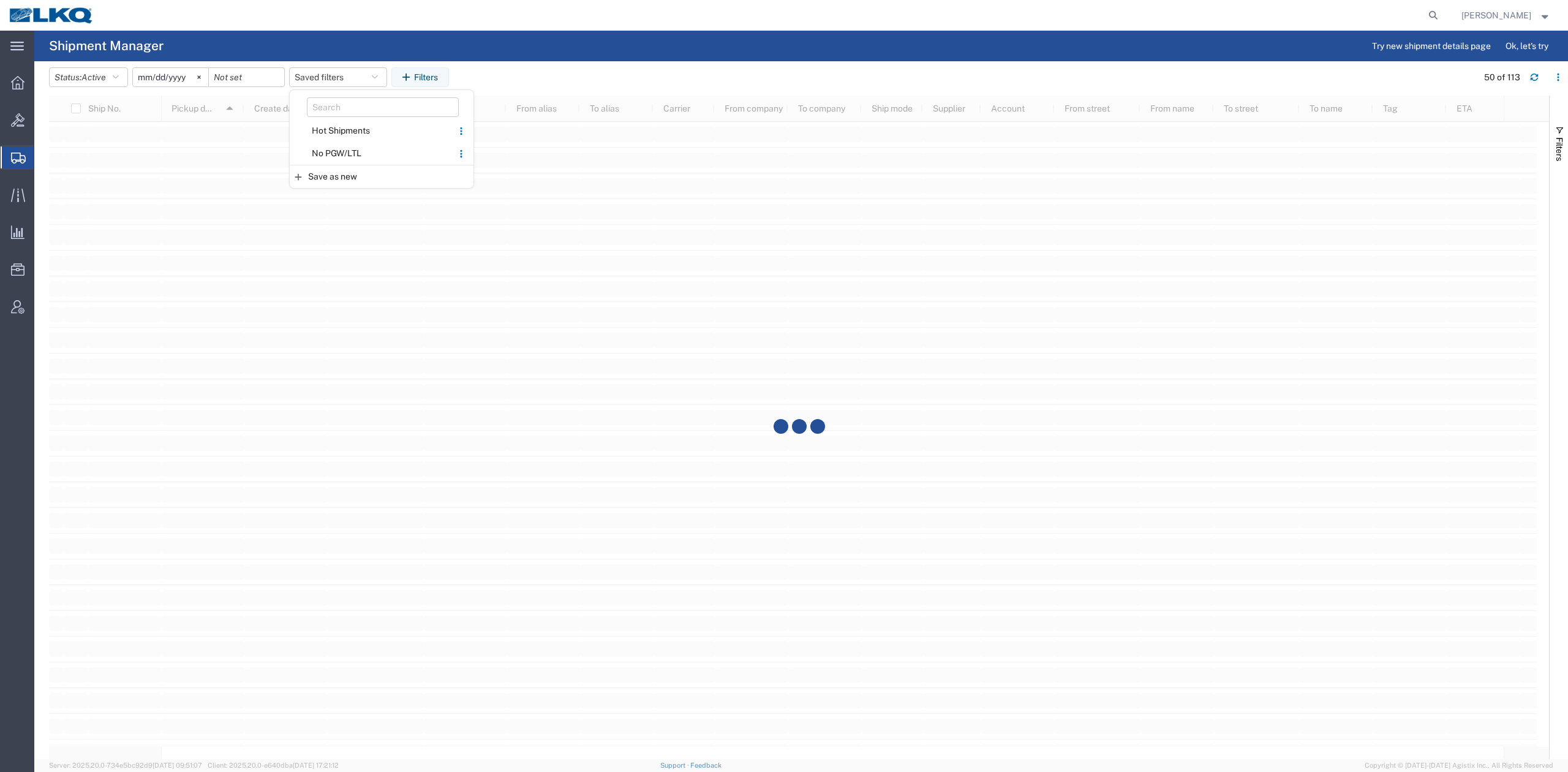
drag, startPoint x: 340, startPoint y: 153, endPoint x: 325, endPoint y: 94, distance: 60.9
click at [340, 153] on span "No PGW/LTL" at bounding box center [371, 154] width 161 height 23
type input "[DATE]"
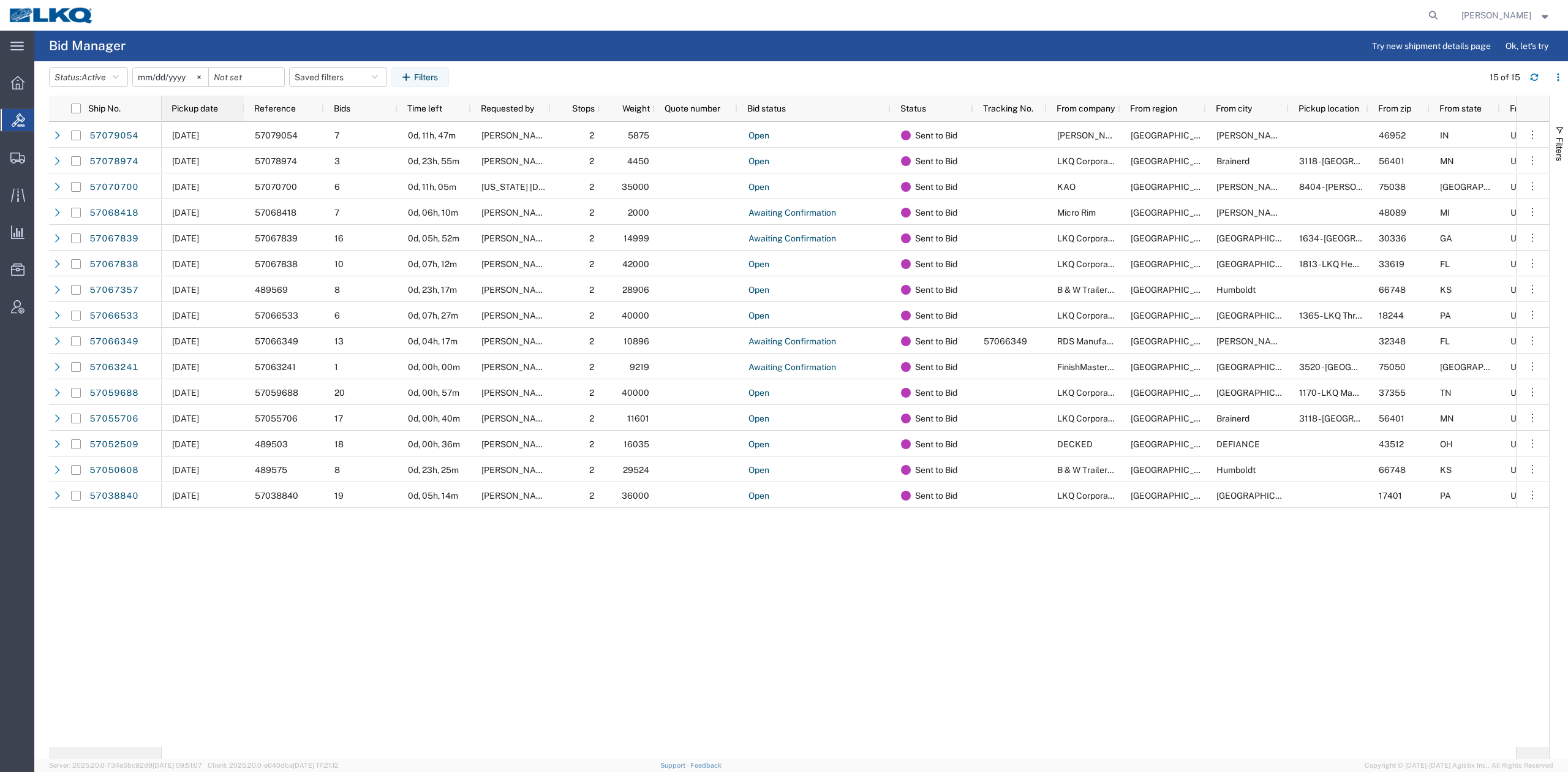
click at [216, 105] on span "Pickup date" at bounding box center [194, 108] width 47 height 10
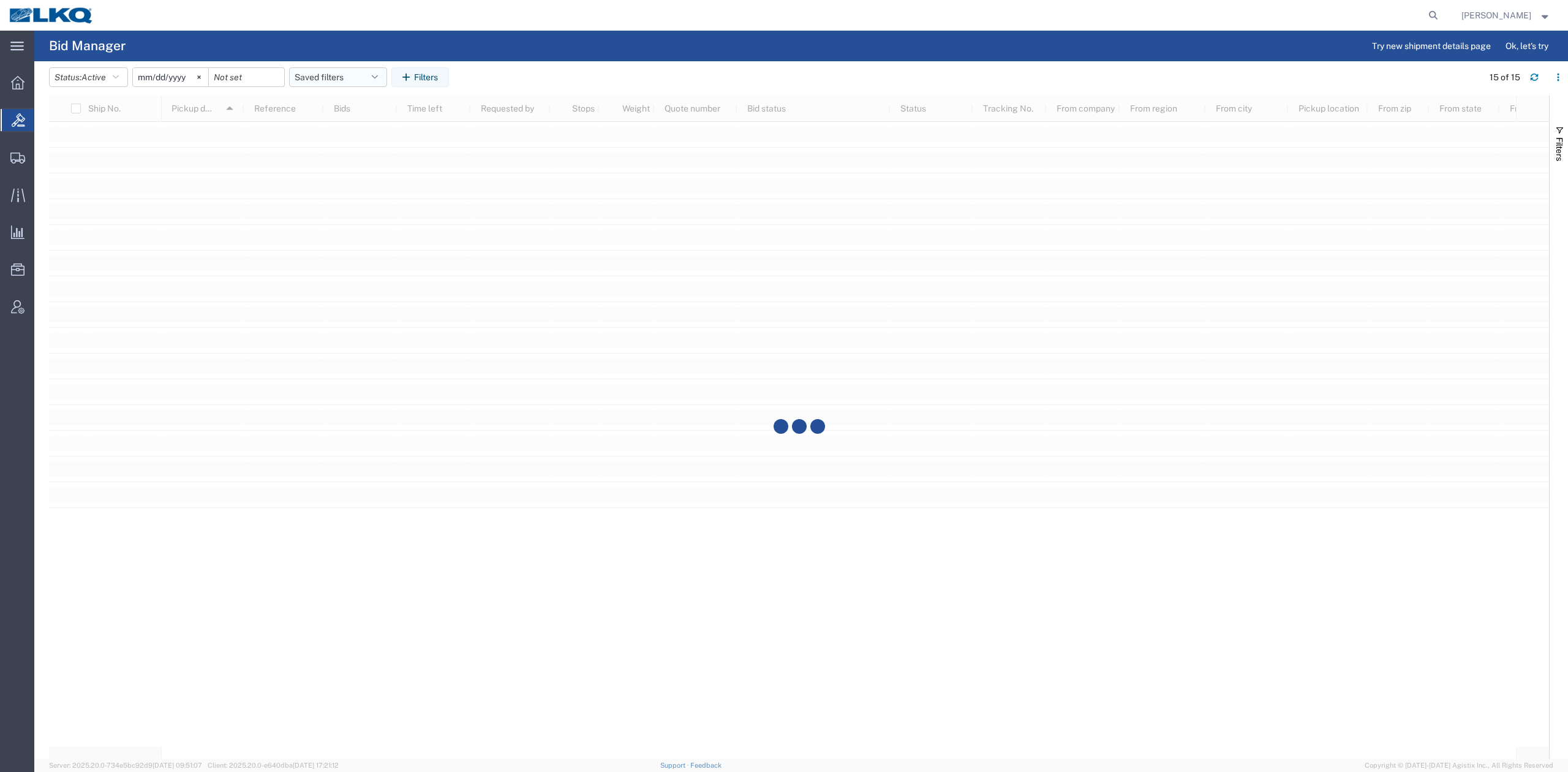
click at [340, 77] on button "Saved filters" at bounding box center [338, 78] width 98 height 20
click at [349, 134] on span "No PGW/LTL" at bounding box center [371, 131] width 161 height 23
type input "2025-01-01"
type input "2025-12-31"
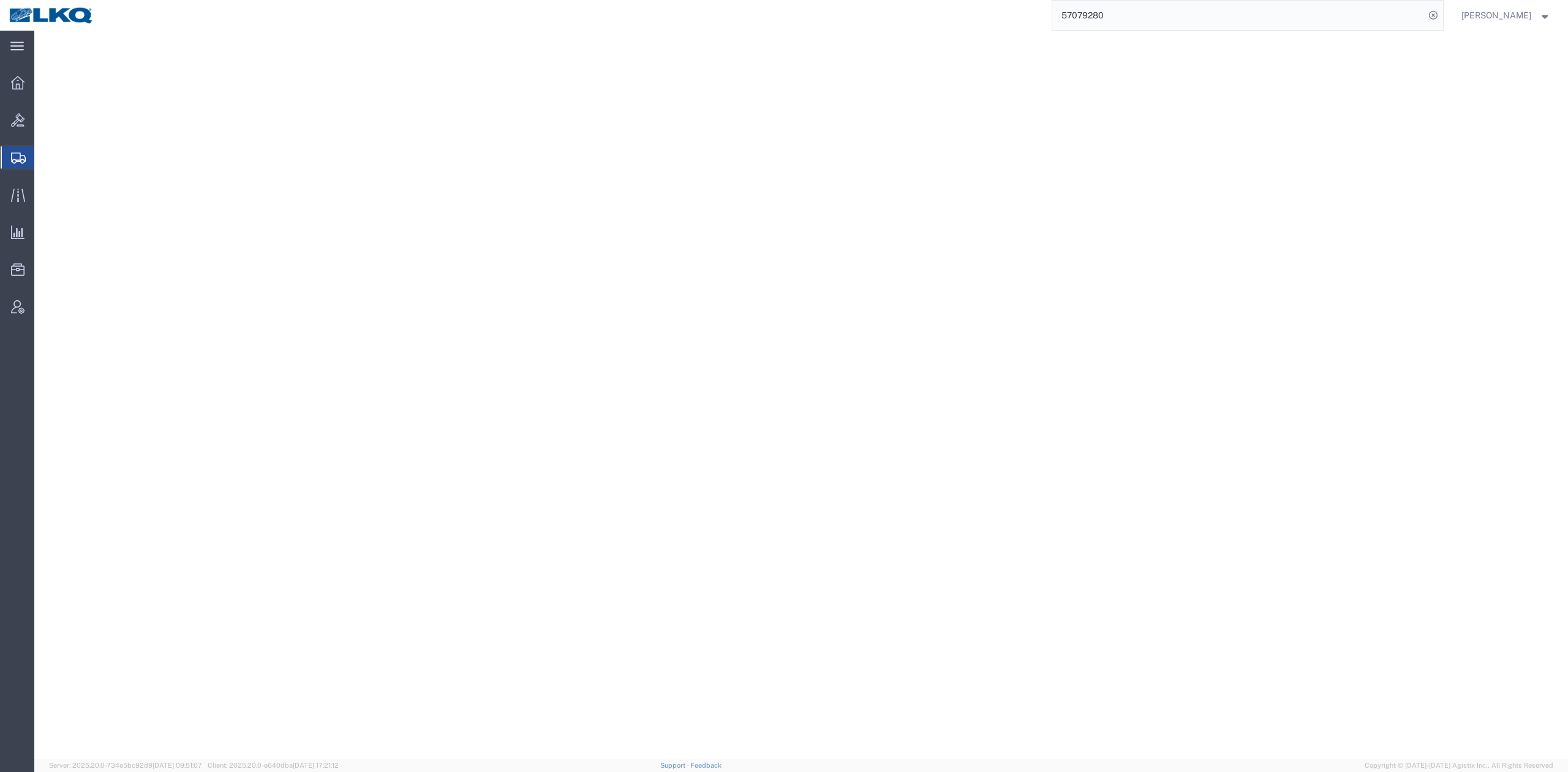
select select
select select "27354"
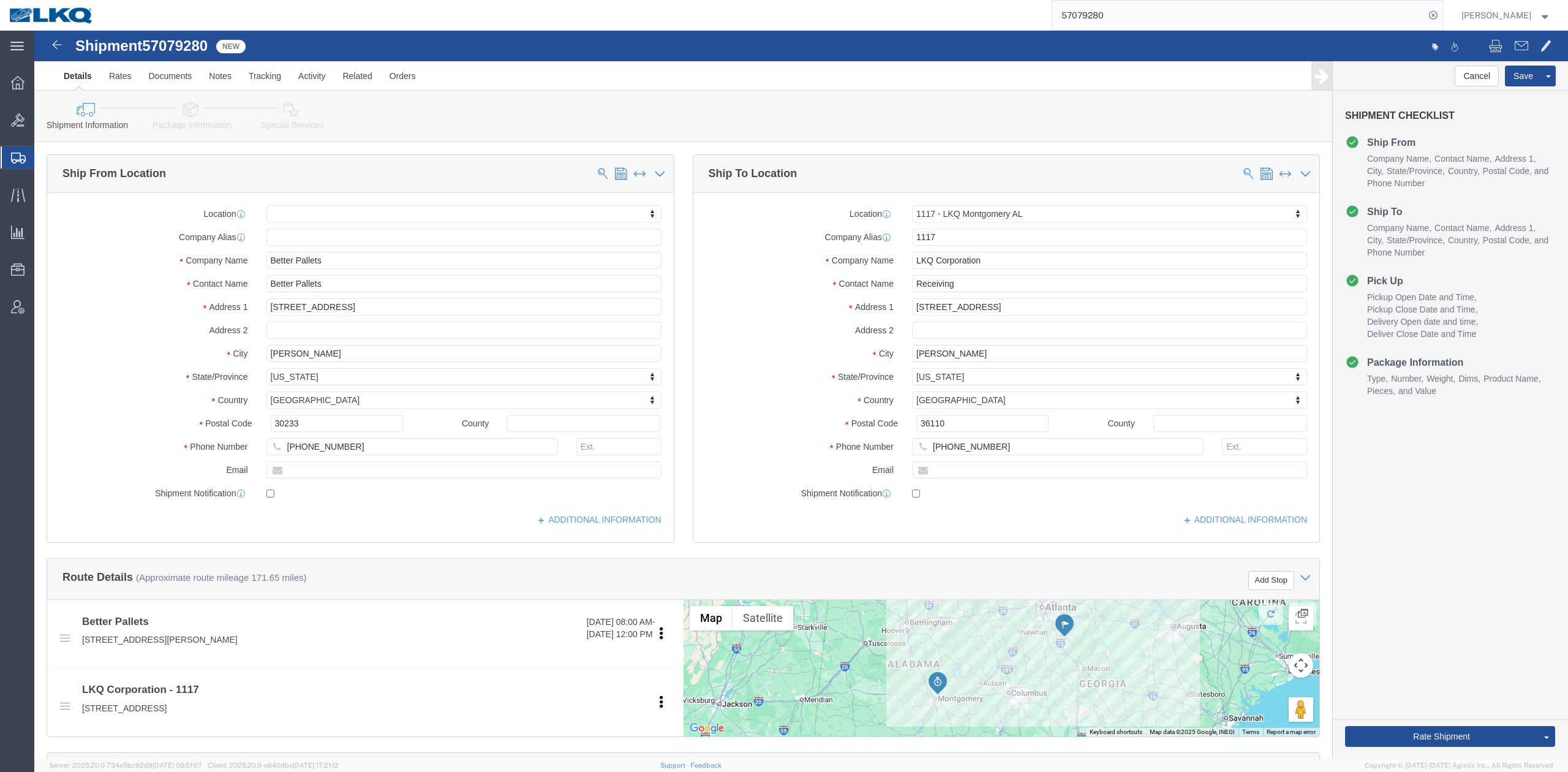
scroll to position [326, 0]
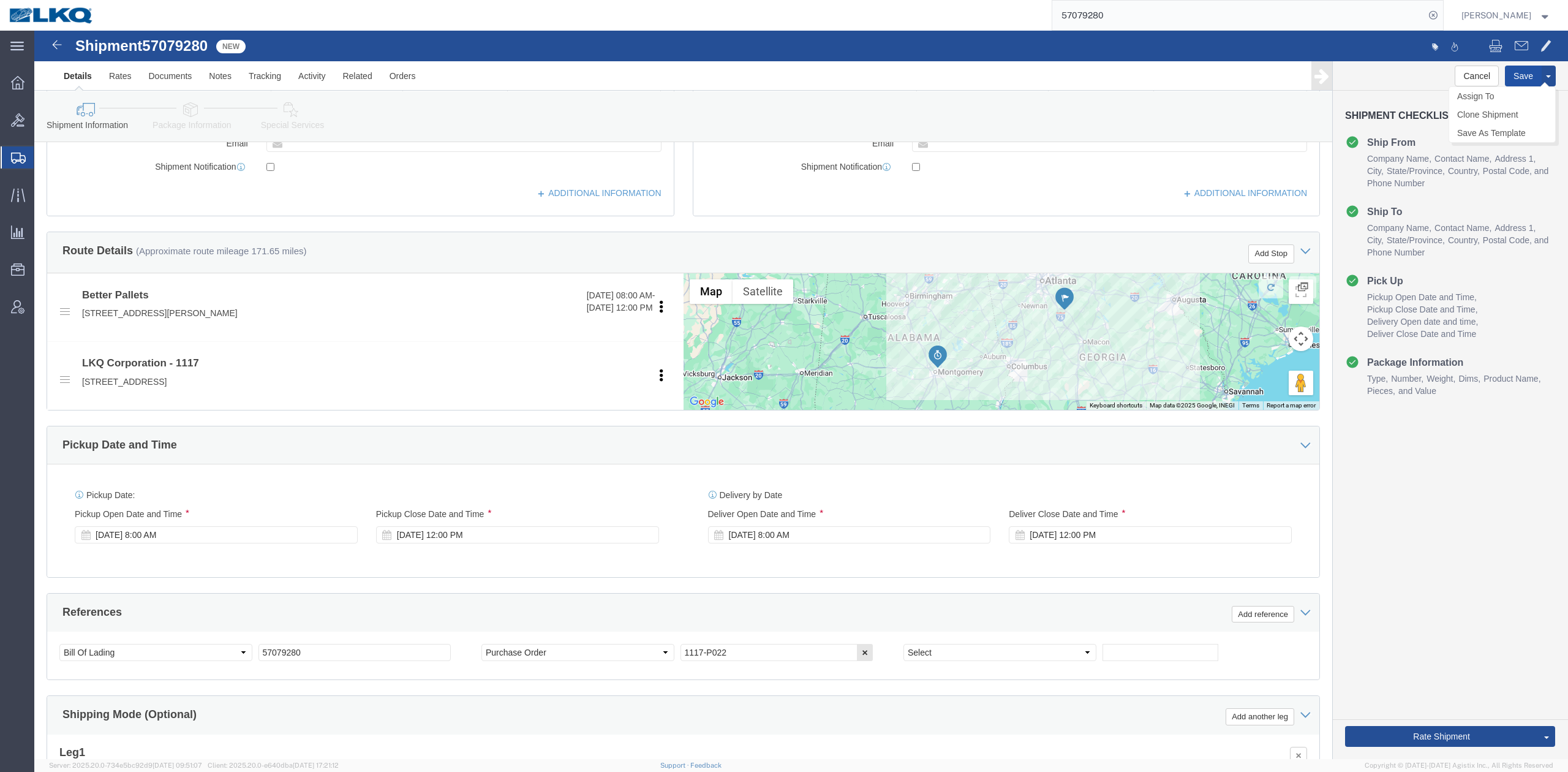
click button "Save"
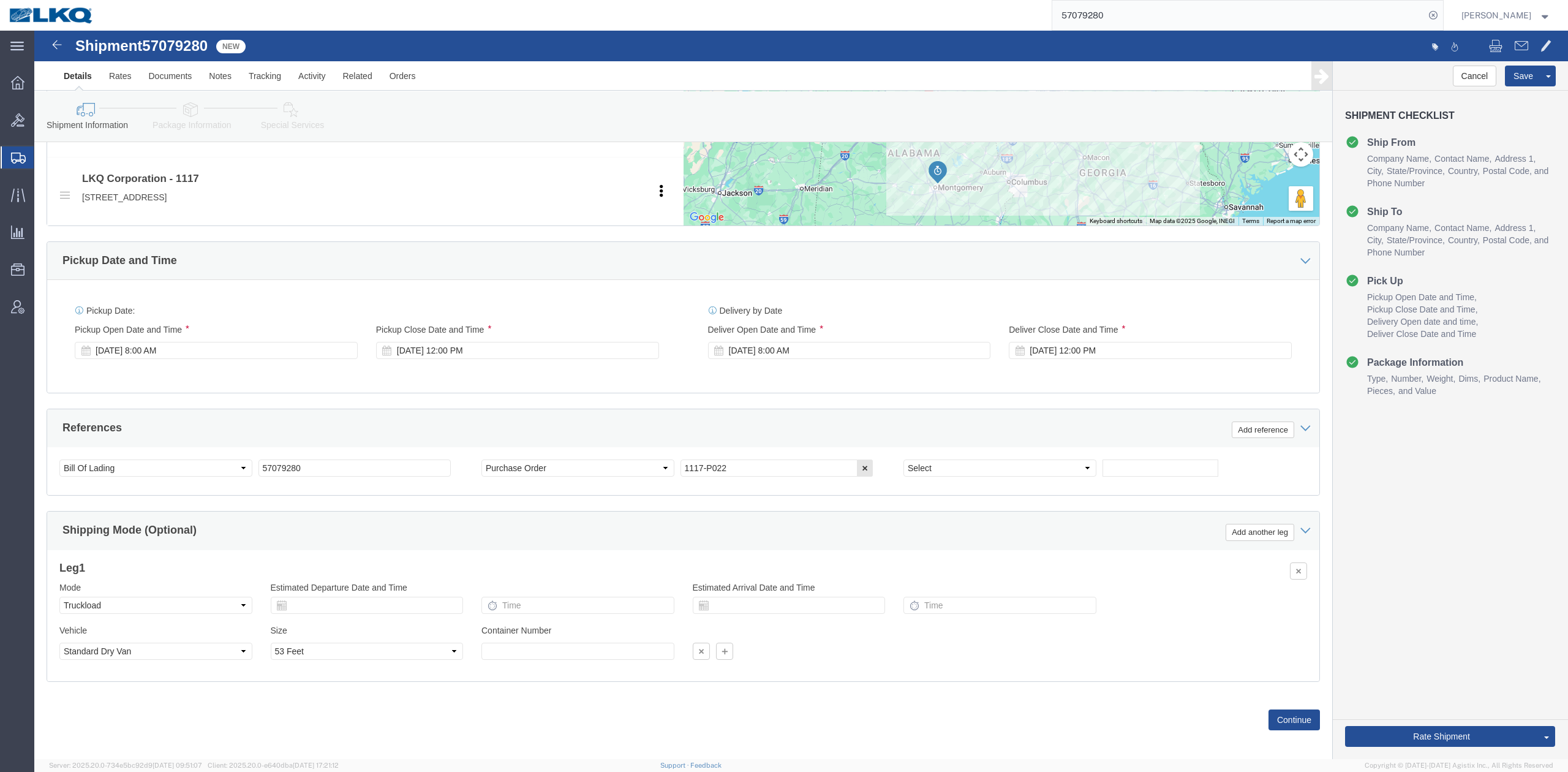
scroll to position [523, 0]
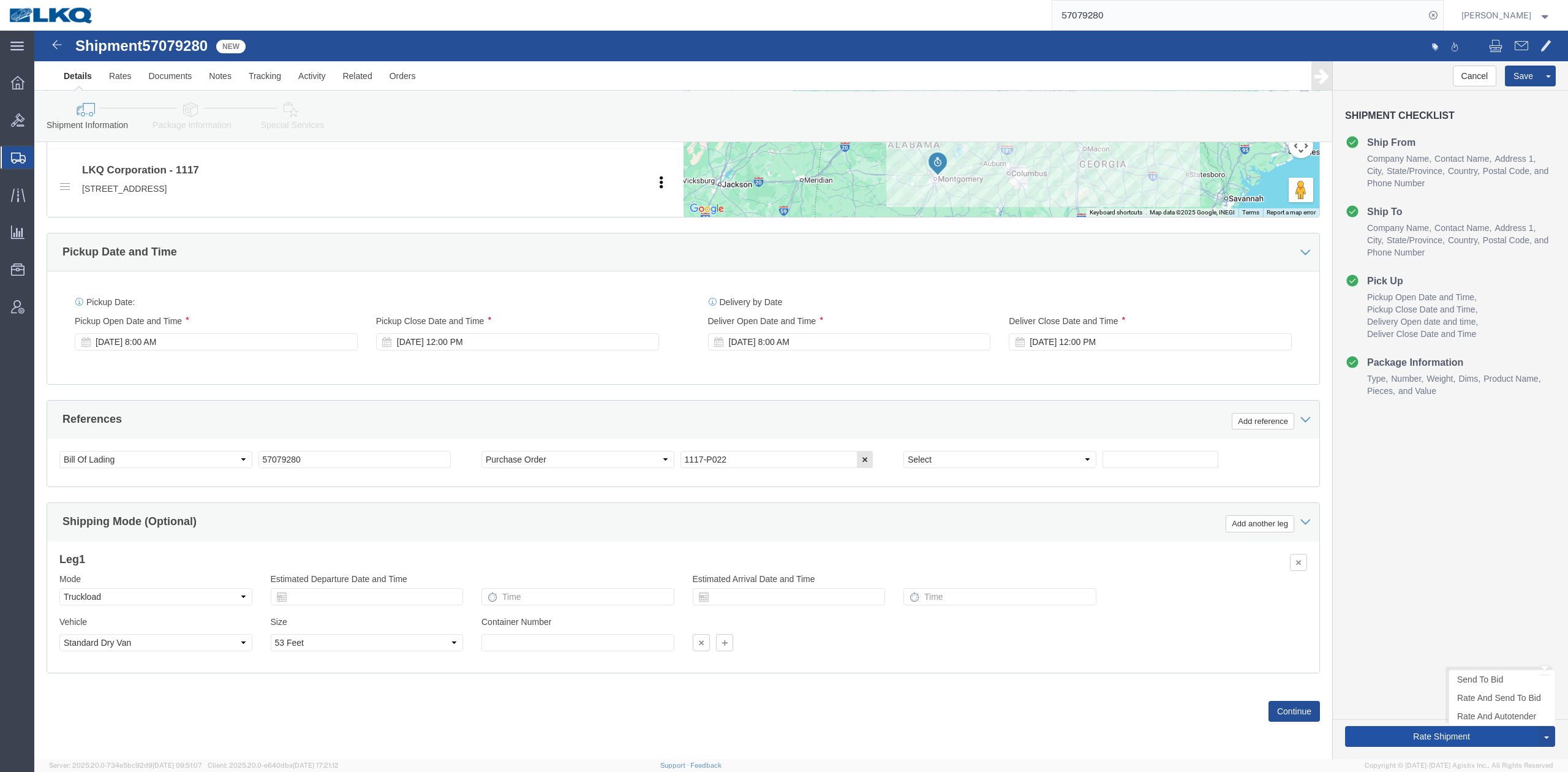
click button "Rate Shipment"
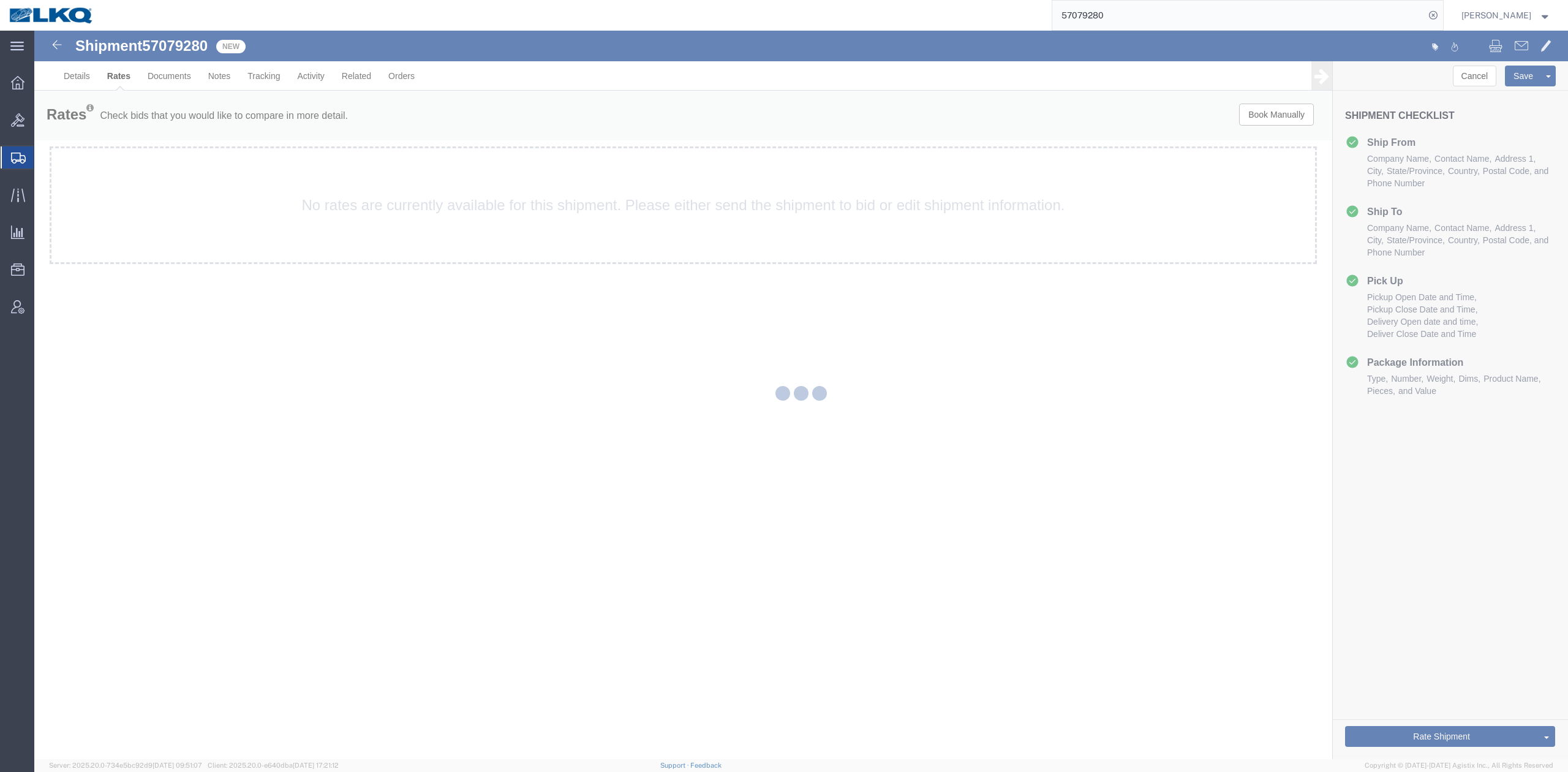
scroll to position [0, 0]
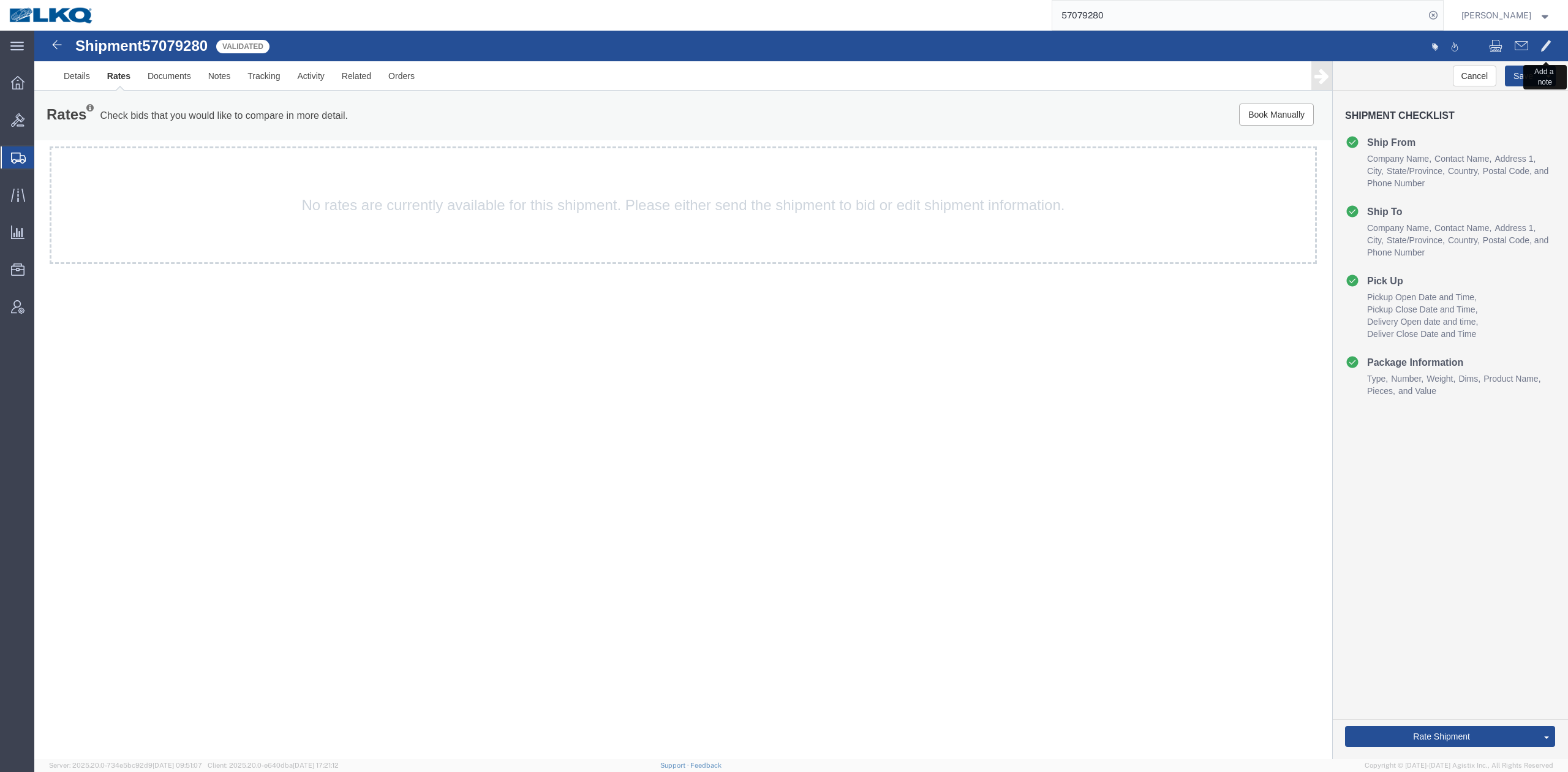
drag, startPoint x: 1551, startPoint y: 42, endPoint x: 1372, endPoint y: 74, distance: 181.8
click at [1551, 42] on span at bounding box center [1546, 45] width 11 height 15
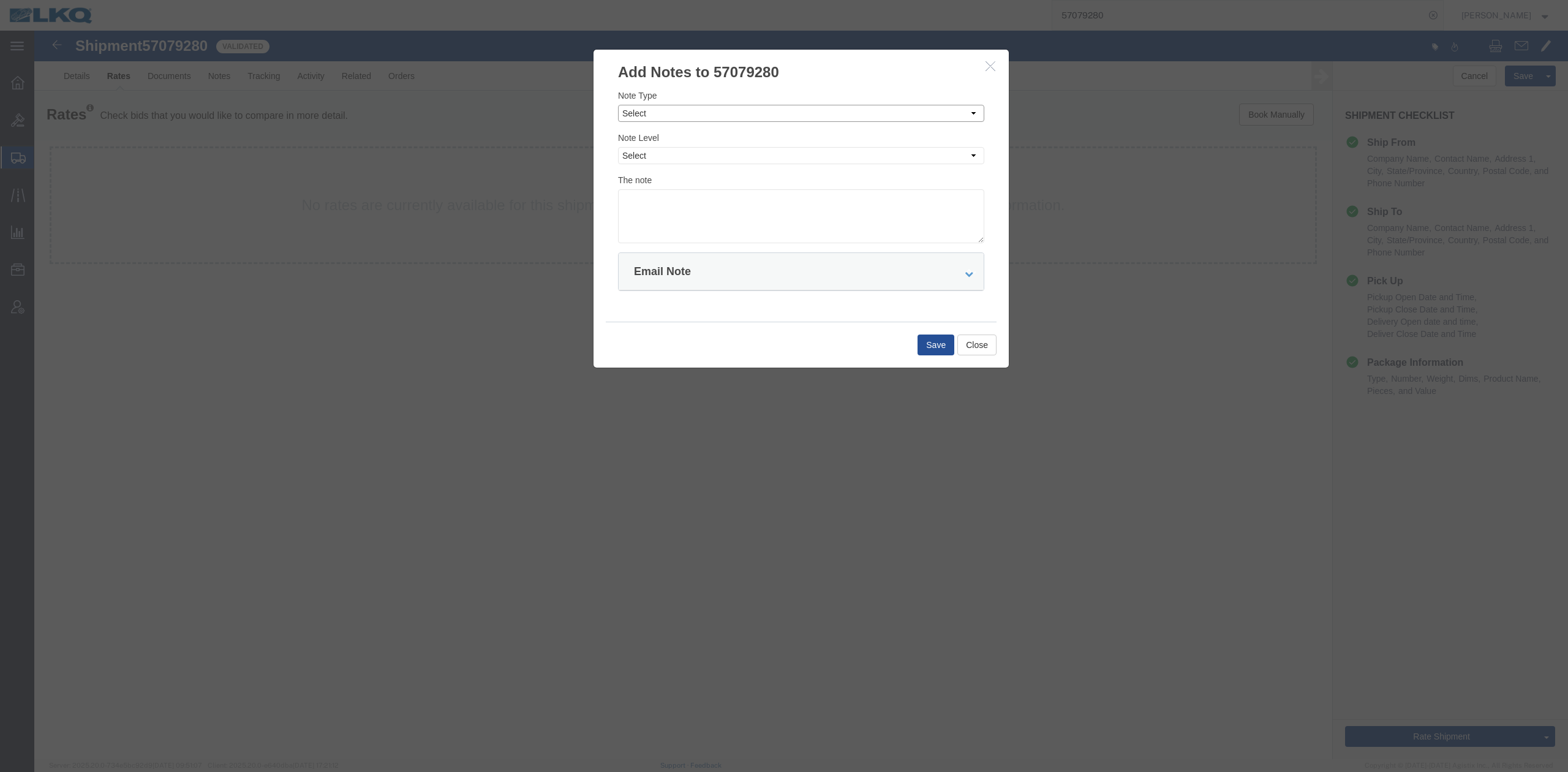
click at [737, 121] on select "Select Approval Bid Notes Carrier Change Notes Claim Notes Content Hazmat Notes…" at bounding box center [801, 113] width 366 height 17
select select "BID_NOTES"
click at [618, 104] on select "Select Approval Bid Notes Carrier Change Notes Claim Notes Content Hazmat Notes…" at bounding box center [801, 113] width 366 height 17
click at [661, 165] on div "Note Type Select Approval Bid Notes Carrier Change Notes Claim Notes Content Ha…" at bounding box center [801, 166] width 366 height 154
click at [661, 164] on select "Select Private to Account Private to Vendor Public" at bounding box center [801, 155] width 366 height 17
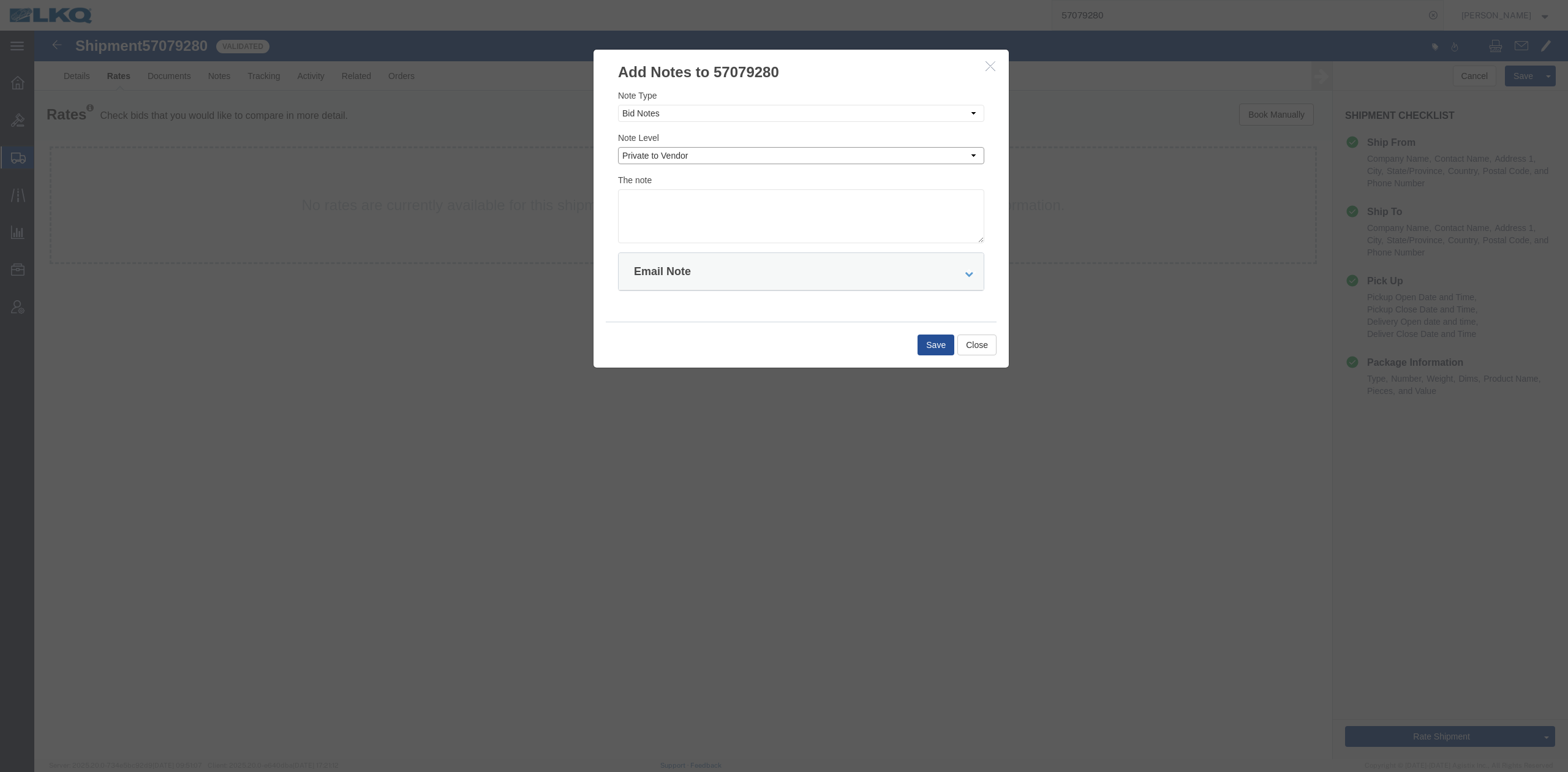
click at [618, 147] on select "Select Private to Account Private to Vendor Public" at bounding box center [801, 155] width 366 height 17
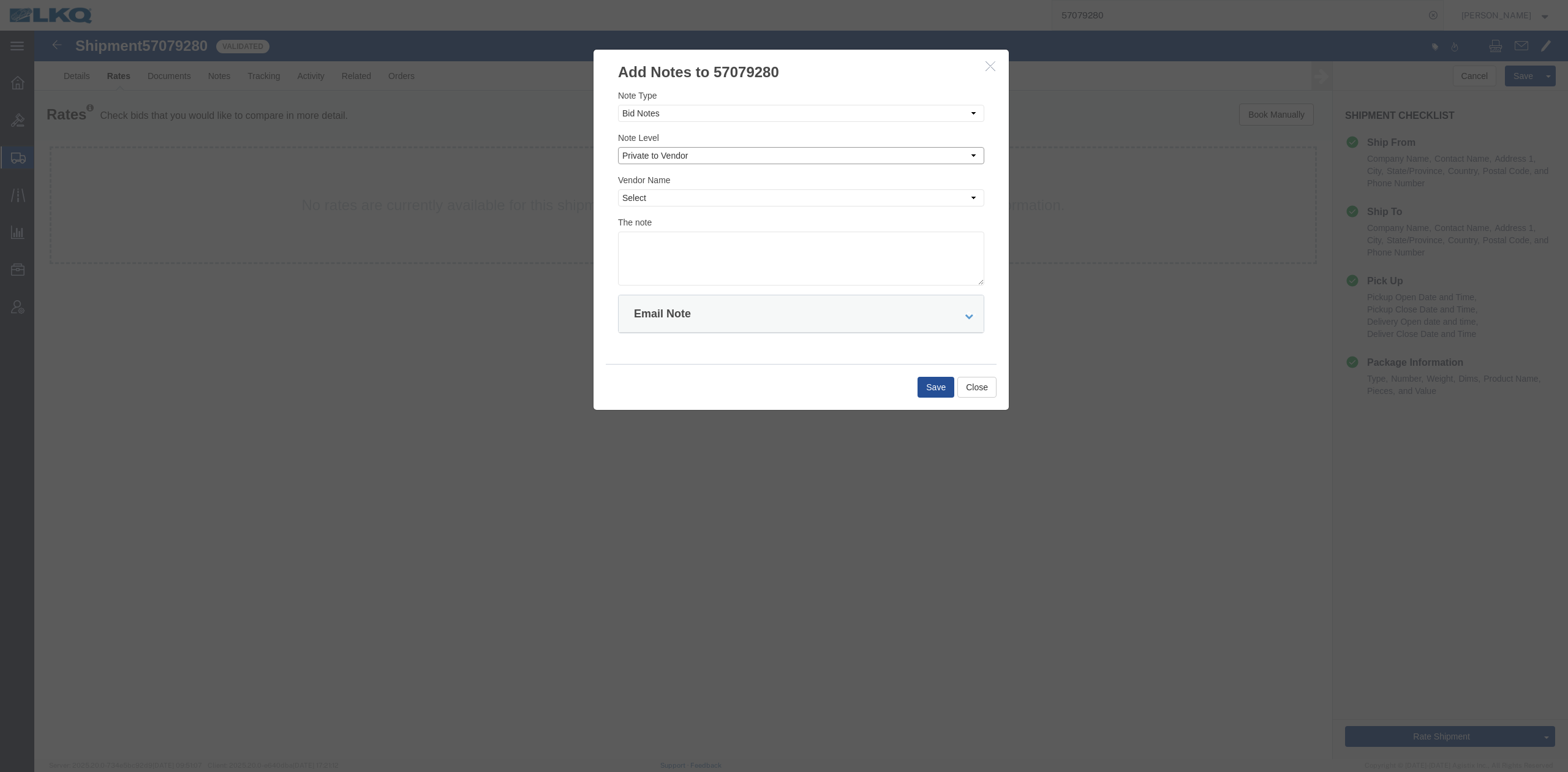
click at [660, 157] on select "Select Private to Account Private to Vendor Public" at bounding box center [801, 155] width 366 height 17
select select "PRIVATE_TO_ACCOUNT"
click at [618, 147] on select "Select Private to Account Private to Vendor Public" at bounding box center [801, 155] width 366 height 17
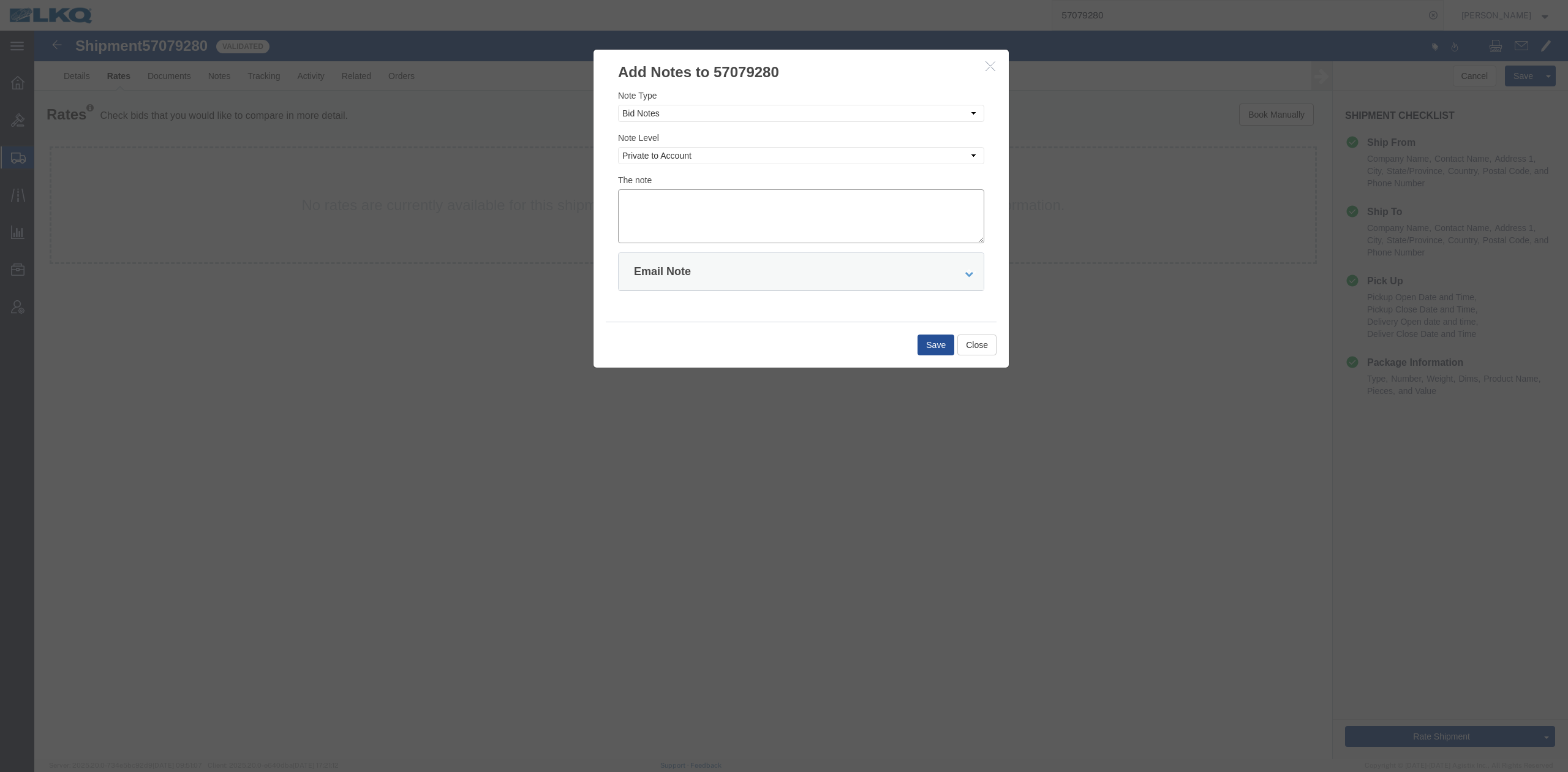
click at [670, 211] on textarea at bounding box center [801, 216] width 366 height 54
type textarea "DAT: $960"
click at [924, 348] on button "Save" at bounding box center [936, 344] width 37 height 21
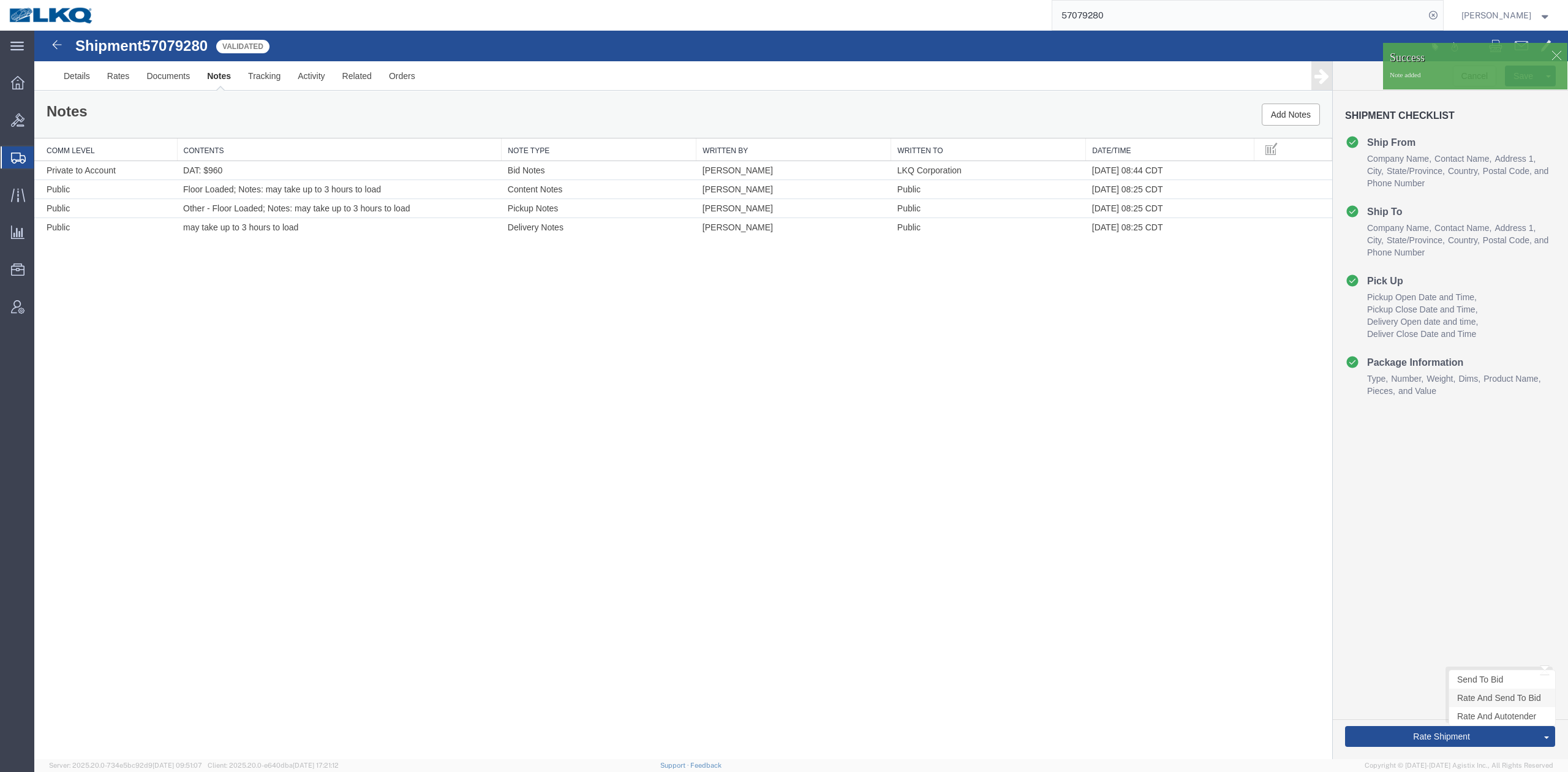
click at [1468, 691] on link "Rate And Send To Bid" at bounding box center [1503, 697] width 106 height 18
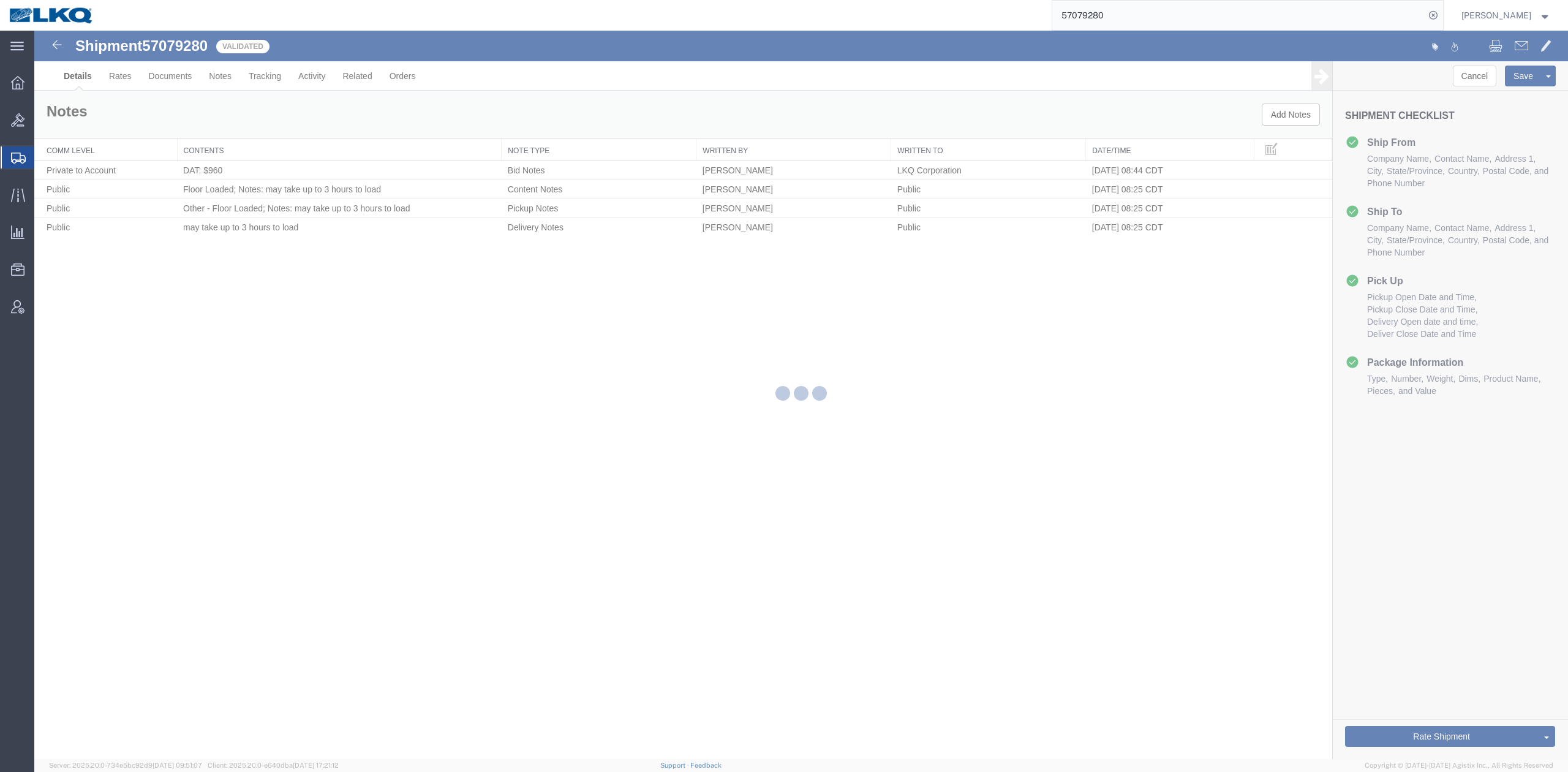
select select "27354"
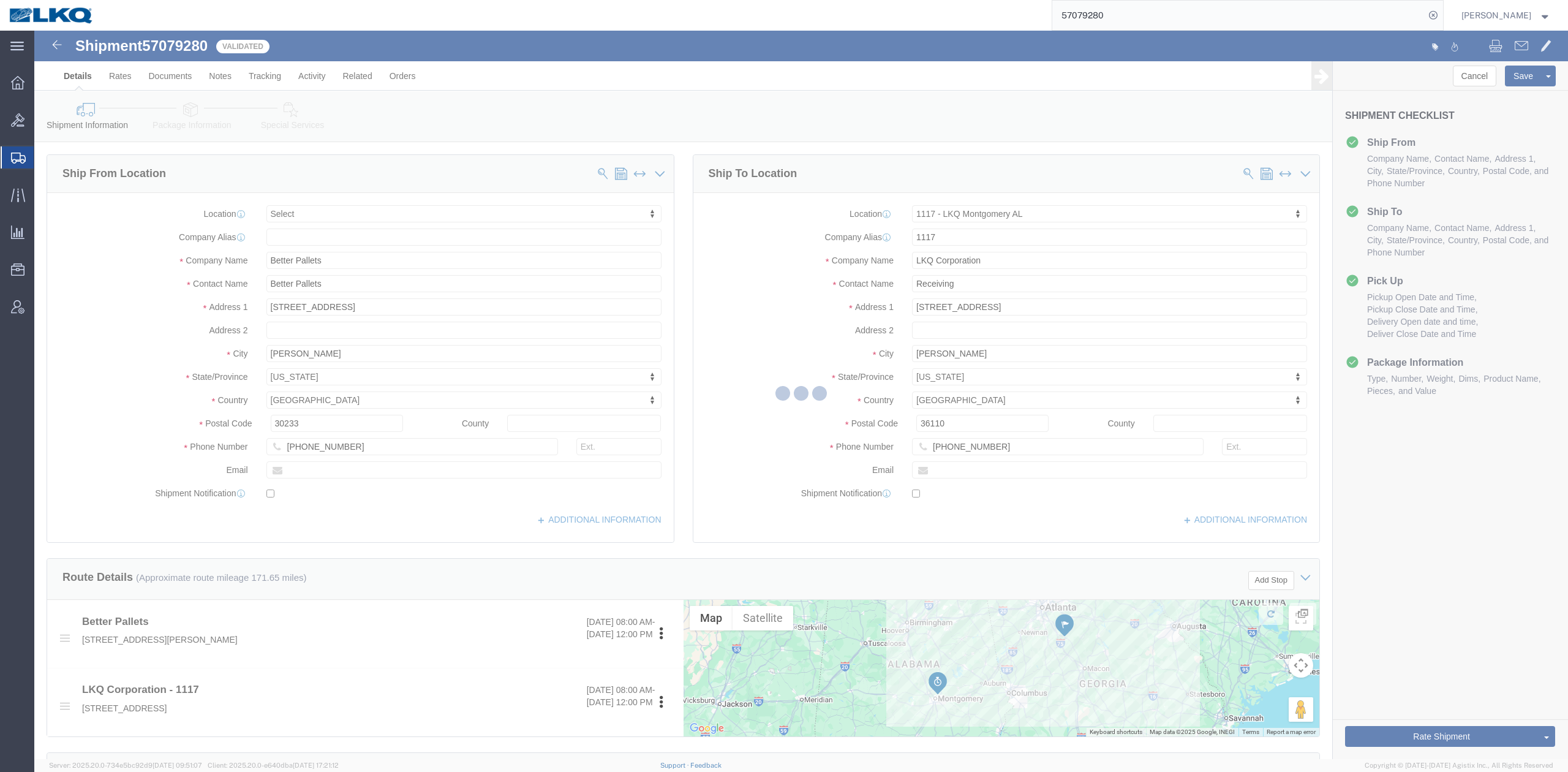
select select "TL"
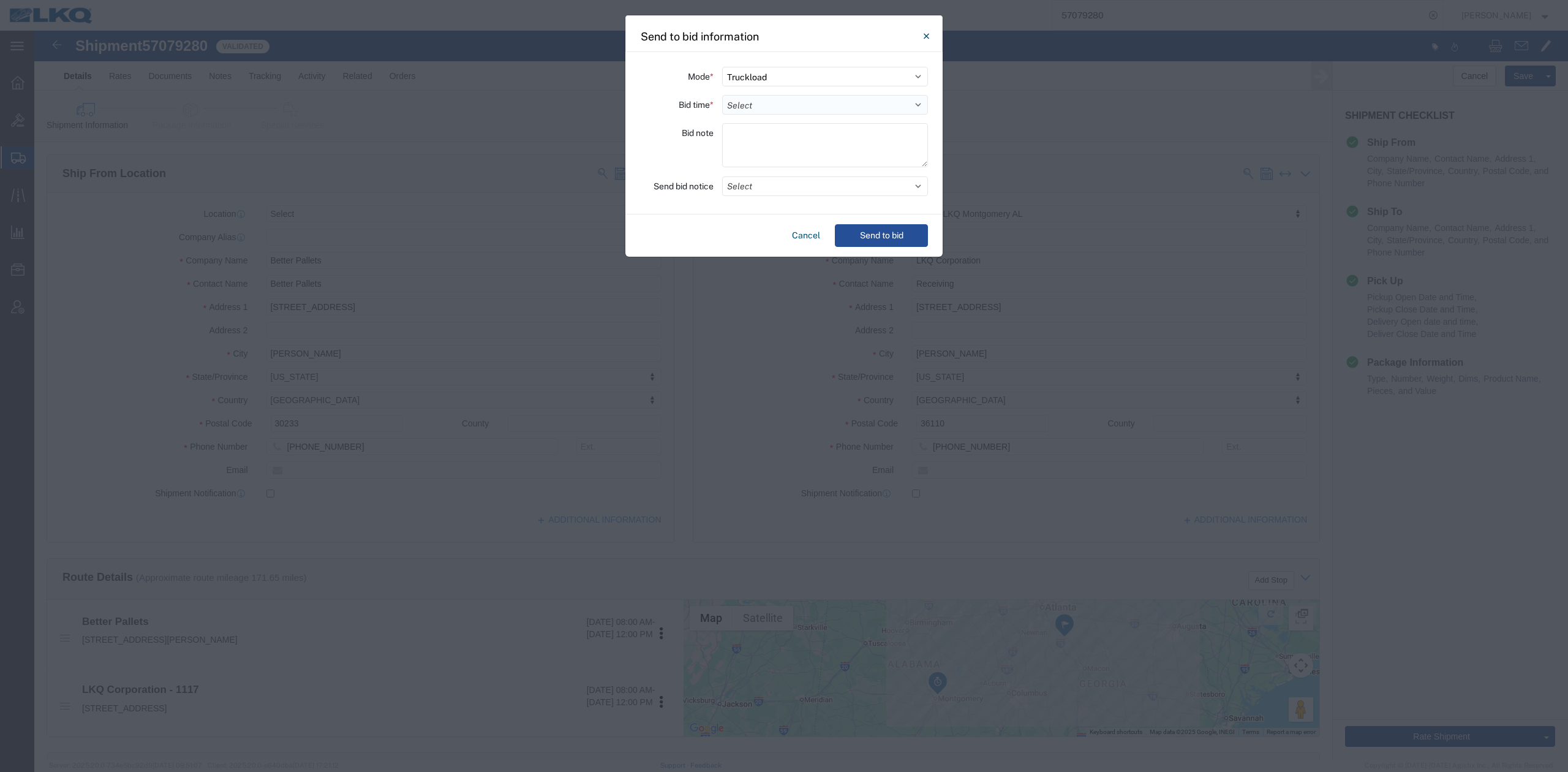
click at [737, 106] on select "Select 30 Min (Rush) 1 Hour (Rush) 2 Hours (Rush) 4 Hours (Rush) 8 Hours (Rush)…" at bounding box center [825, 105] width 206 height 20
select select "24"
click at [722, 95] on select "Select 30 Min (Rush) 1 Hour (Rush) 2 Hours (Rush) 4 Hours (Rush) 8 Hours (Rush)…" at bounding box center [825, 105] width 206 height 20
click at [754, 181] on button "Select" at bounding box center [825, 187] width 206 height 20
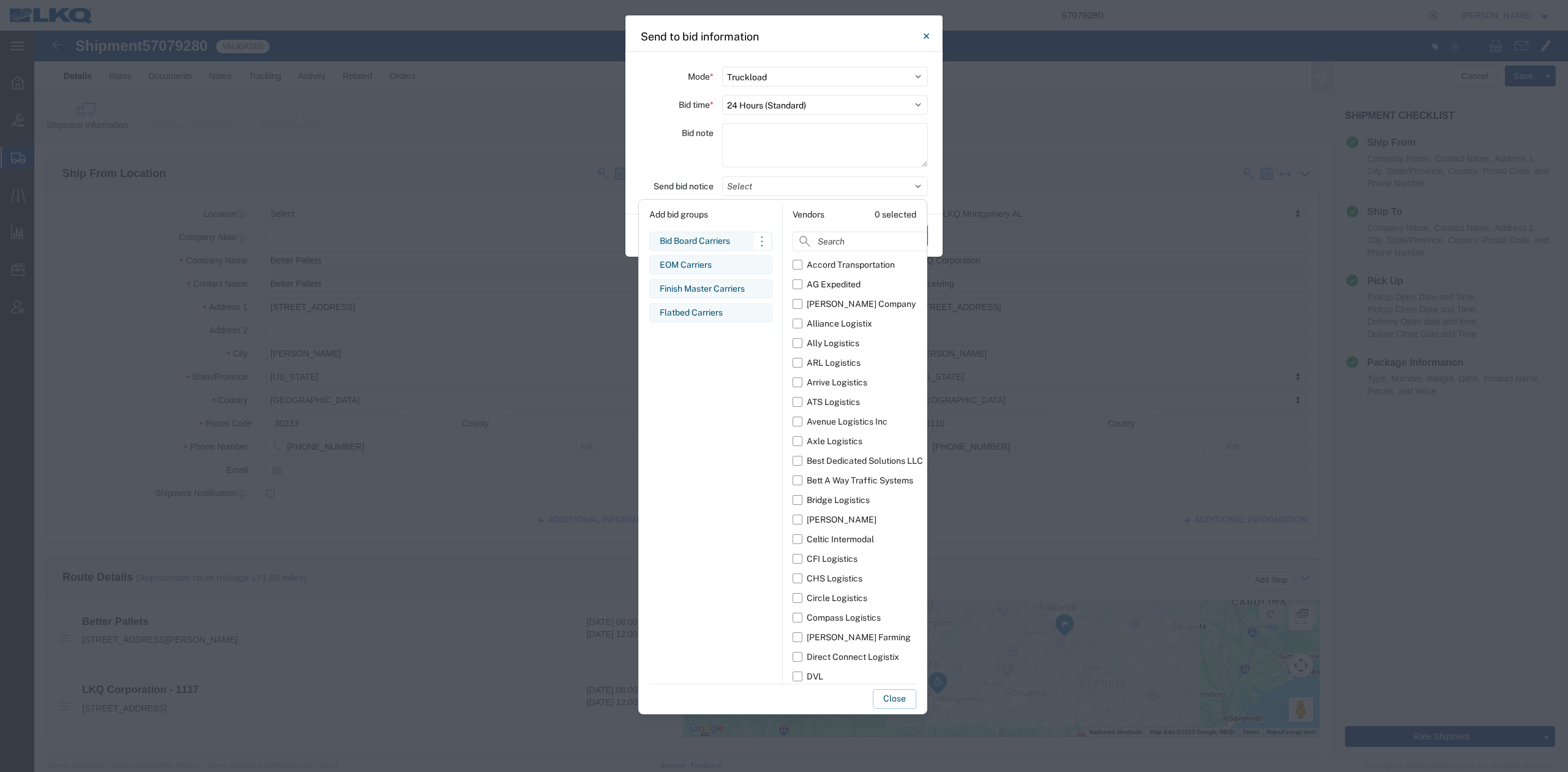
click at [706, 240] on div "Bid Board Carriers" at bounding box center [711, 240] width 102 height 13
drag, startPoint x: 904, startPoint y: 691, endPoint x: 910, endPoint y: 572, distance: 119.2
click at [903, 691] on button "Close" at bounding box center [894, 699] width 44 height 20
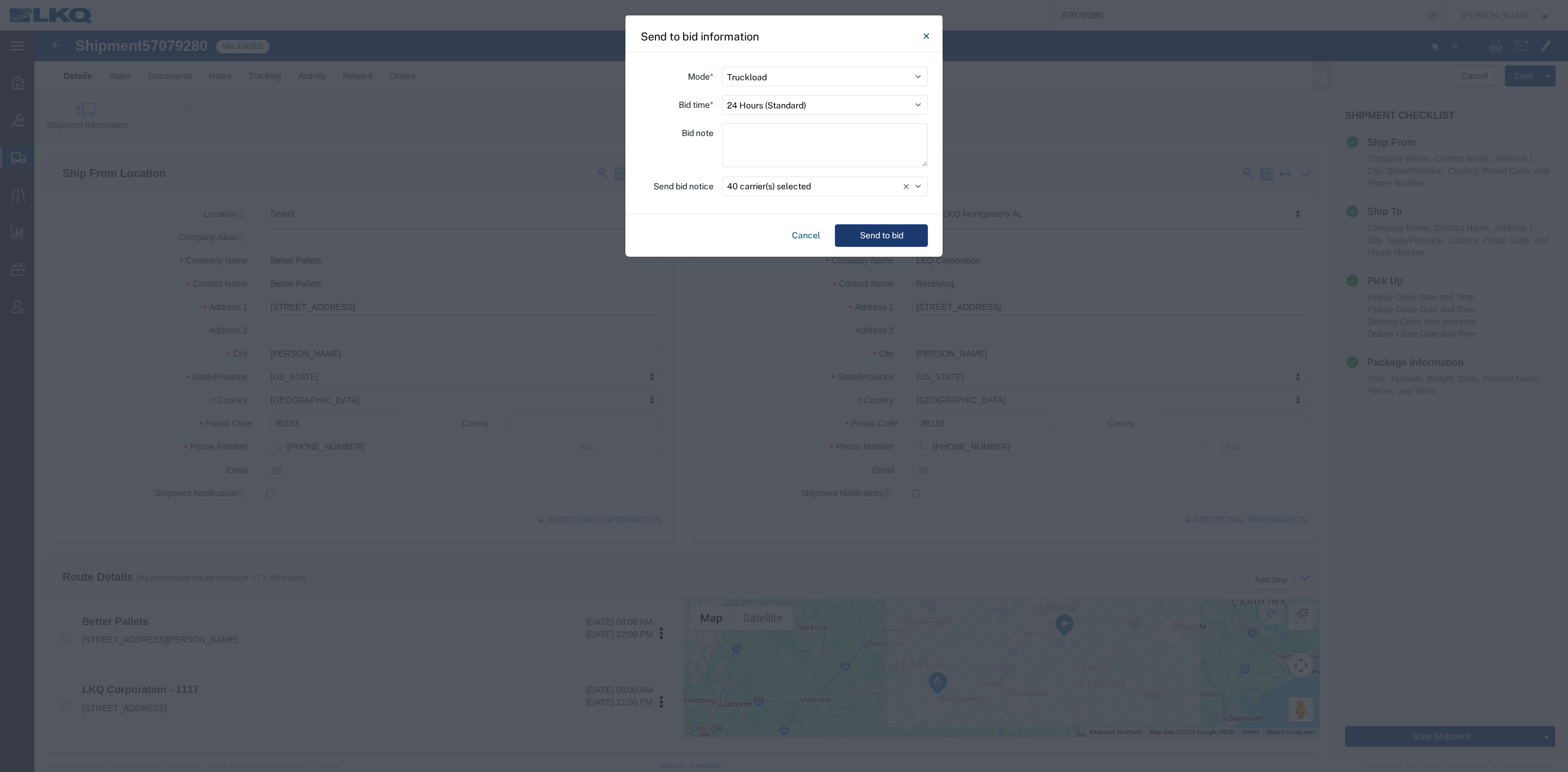
click at [879, 249] on div "Cancel Send to bid" at bounding box center [784, 235] width 317 height 42
click at [879, 246] on button "Send to bid" at bounding box center [881, 236] width 93 height 23
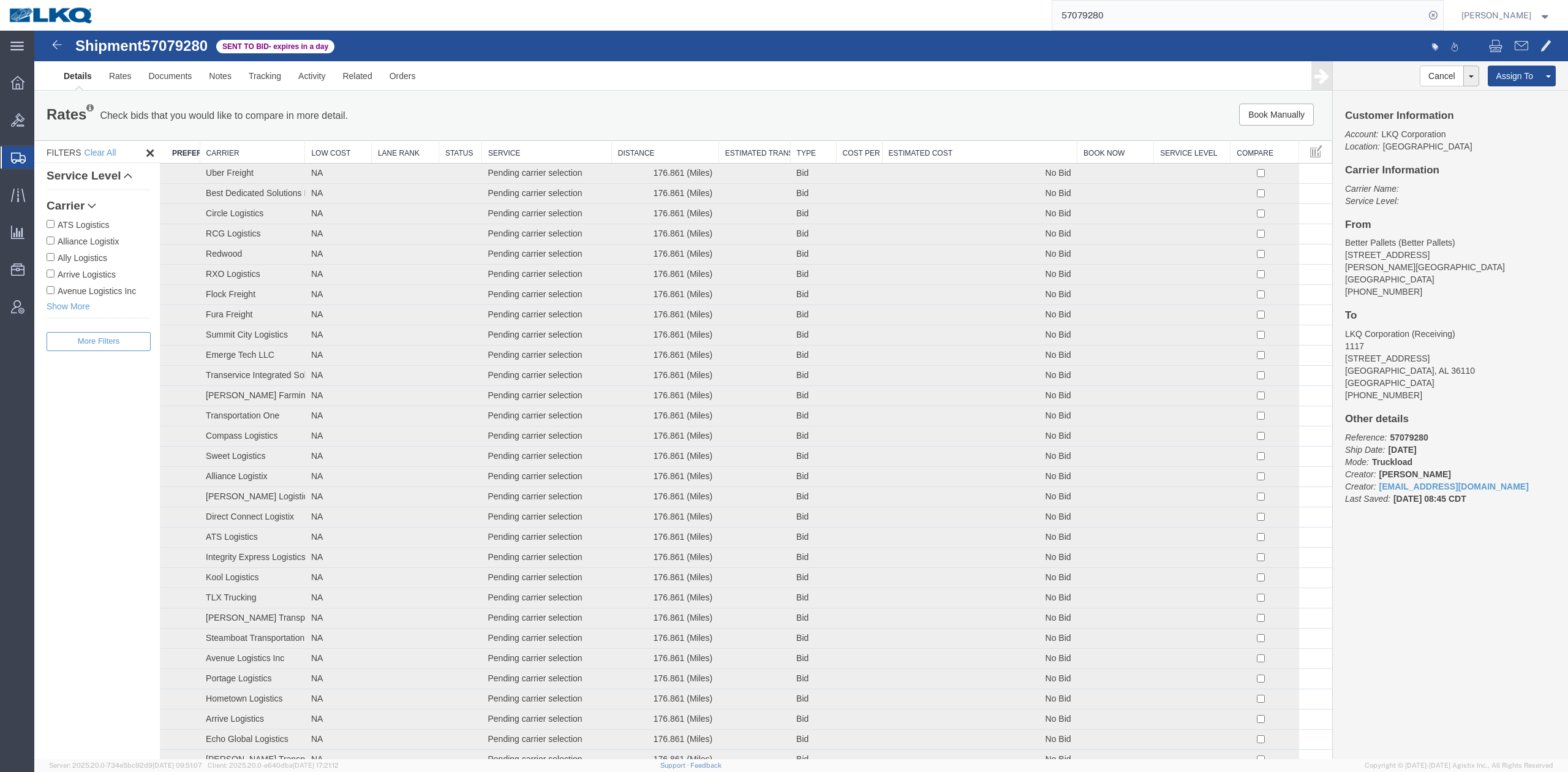
click at [1122, 8] on input "57079280" at bounding box center [1238, 15] width 373 height 29
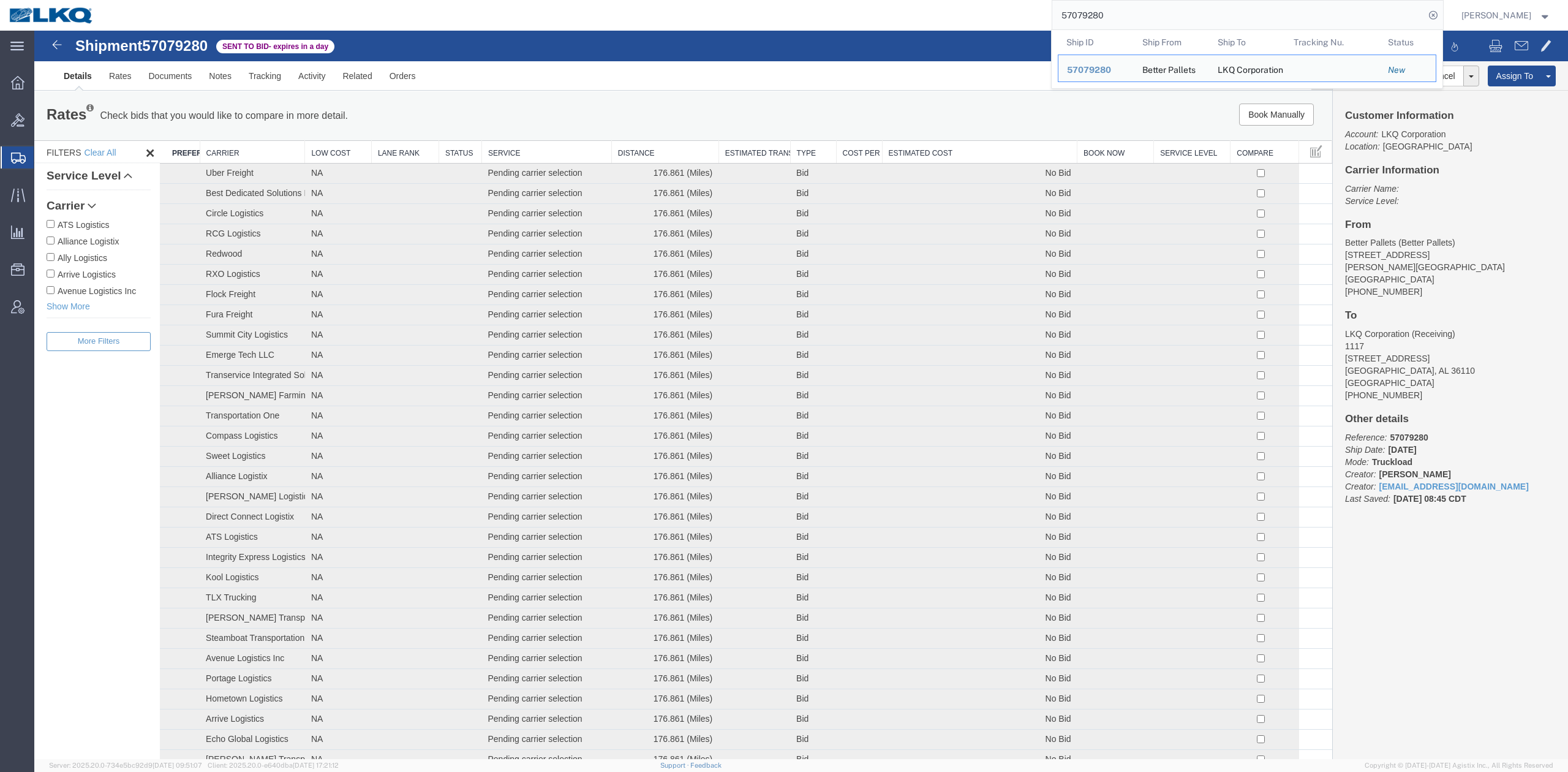
paste input "66228"
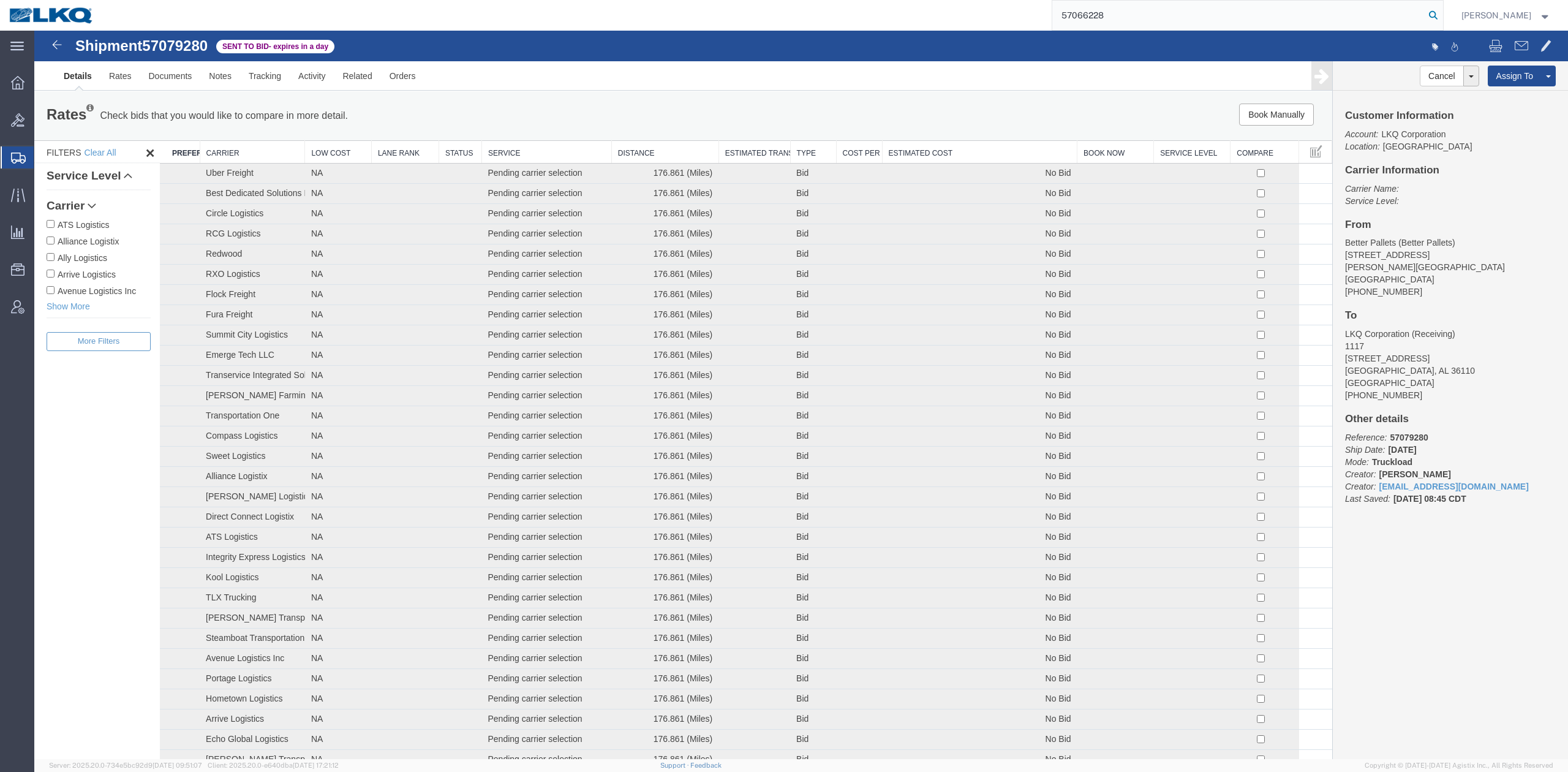
click at [1442, 23] on icon at bounding box center [1434, 15] width 17 height 17
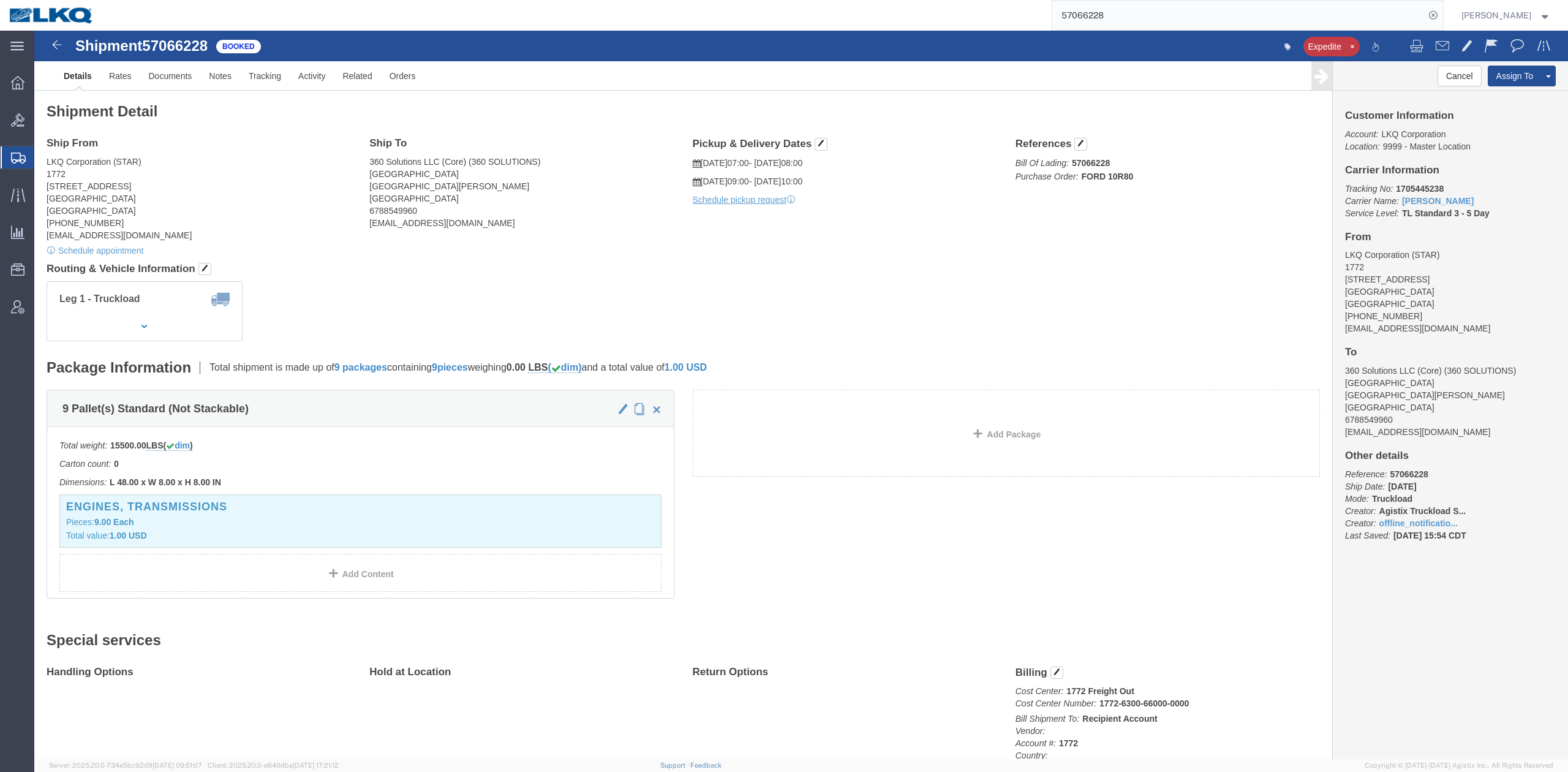
click div "Leg 1 - Truckload Vehicle 1: Standard Dry Van (53 Feet) Number of trucks: 1"
click at [1122, 11] on input "57066228" at bounding box center [1238, 15] width 373 height 29
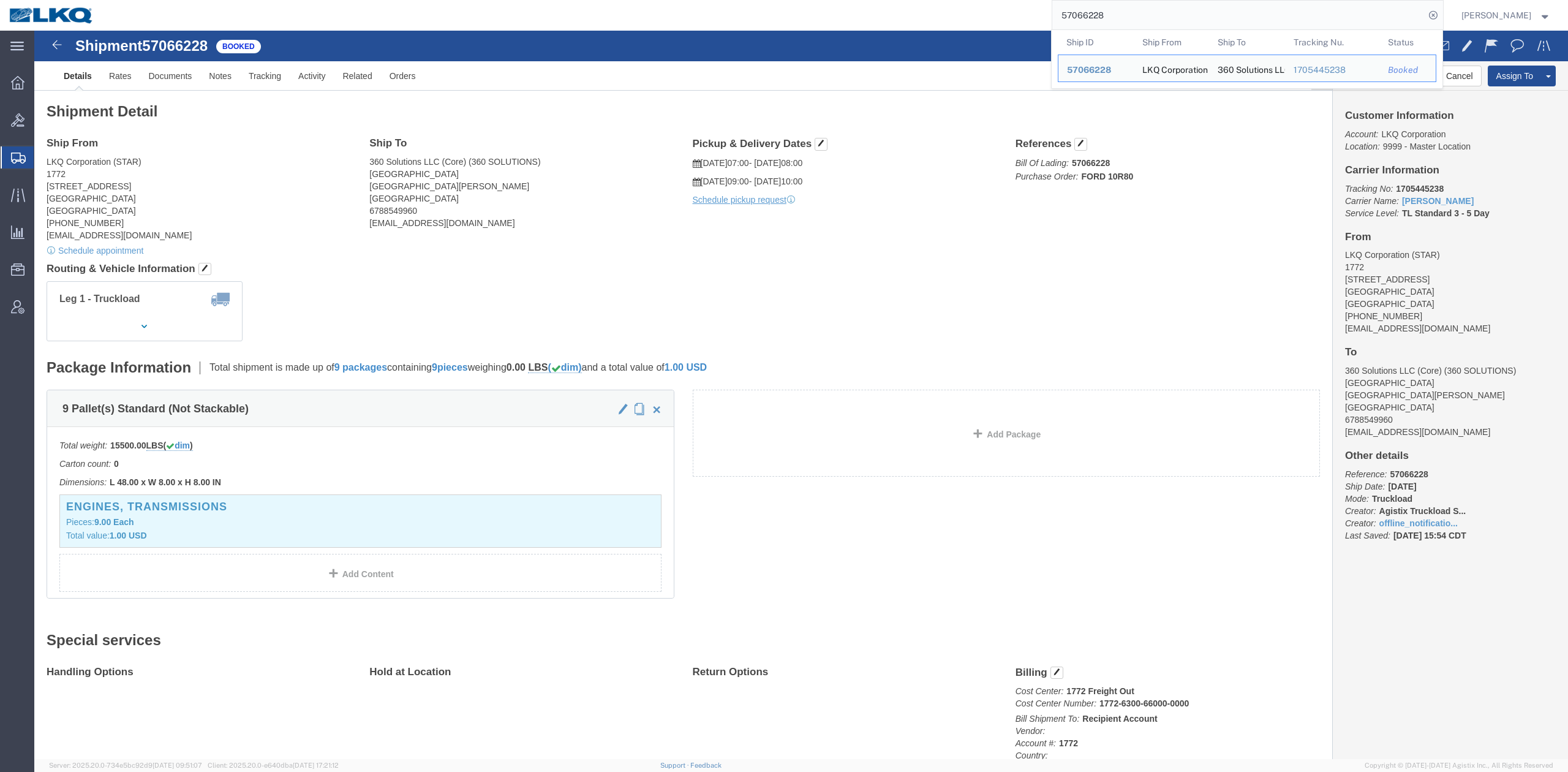
click at [1122, 11] on input "57066228" at bounding box center [1238, 15] width 373 height 29
paste input "672914"
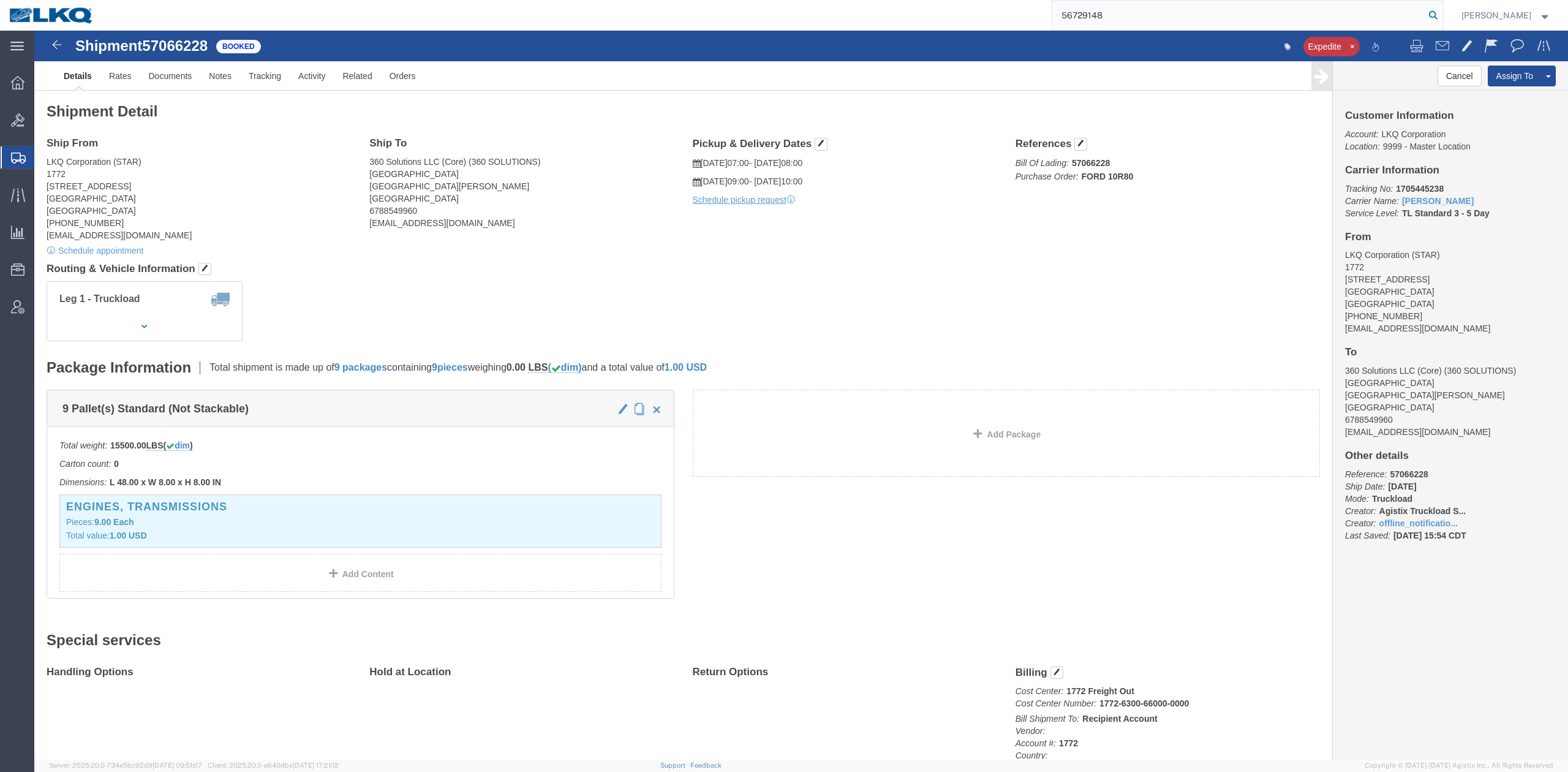
click at [1442, 16] on icon at bounding box center [1434, 15] width 17 height 17
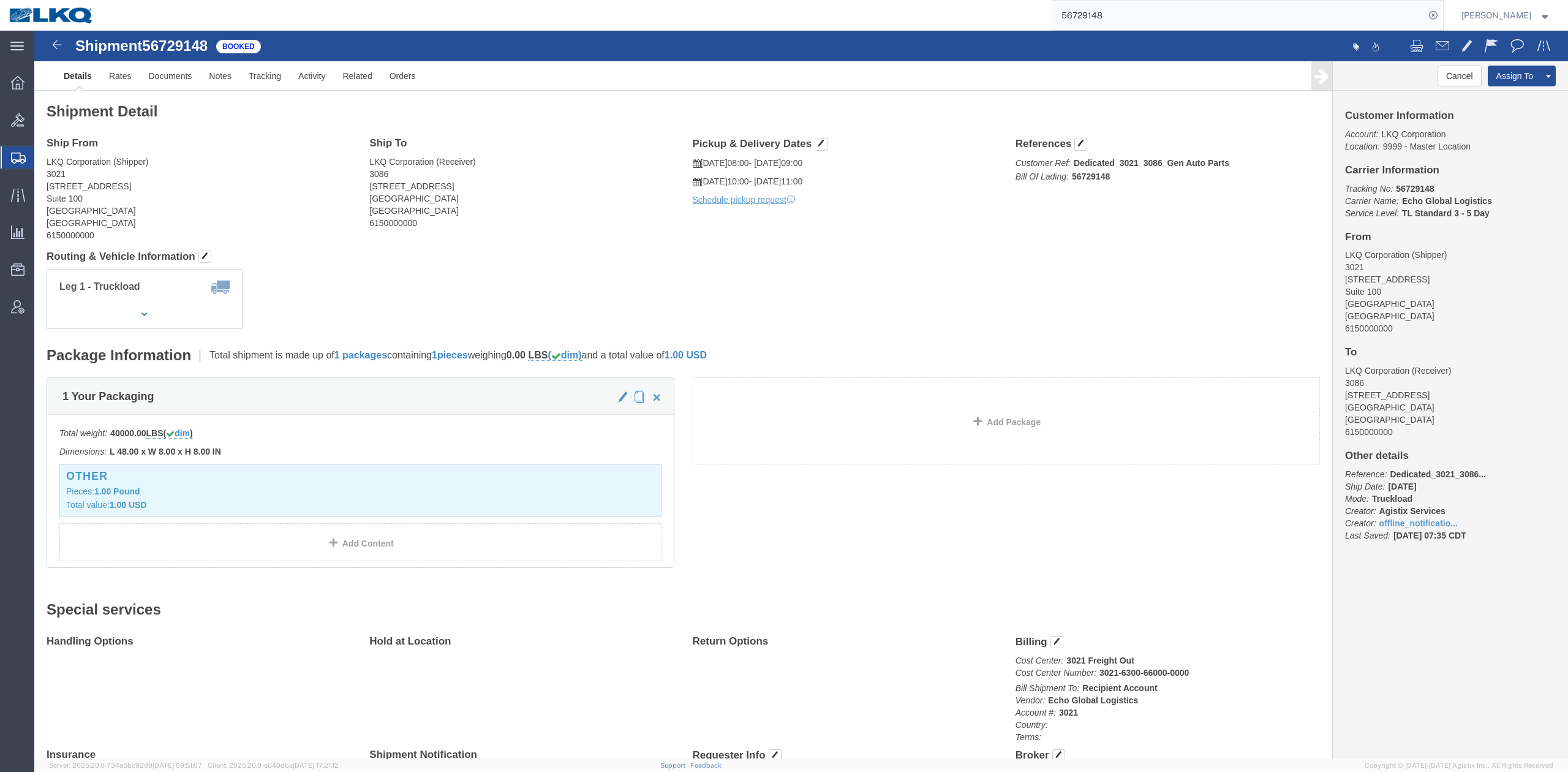
click div "Leg 1 - Truckload Number of trucks: 1"
click at [1232, 11] on input "56729148" at bounding box center [1238, 15] width 373 height 29
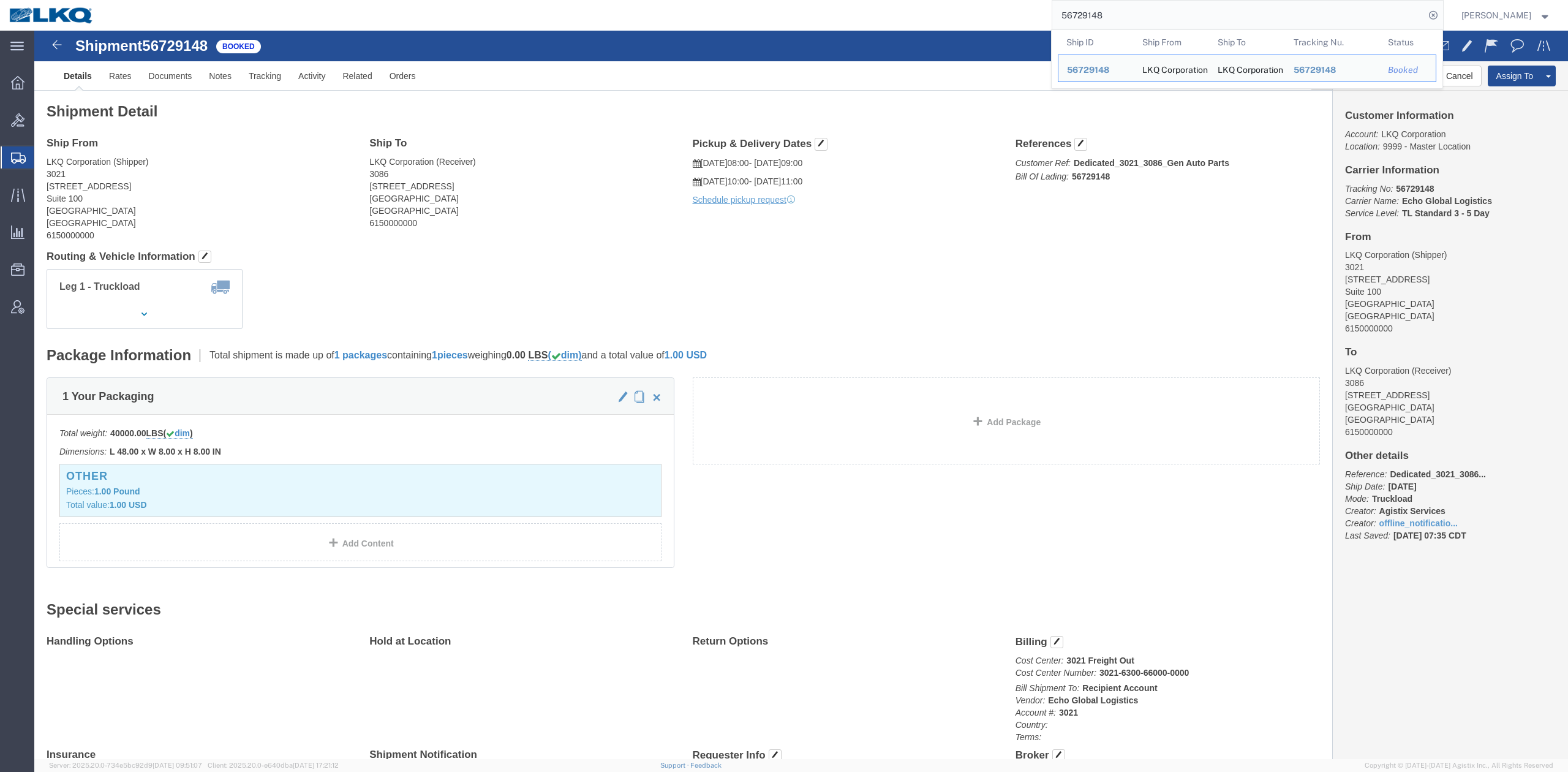
paste input "682215"
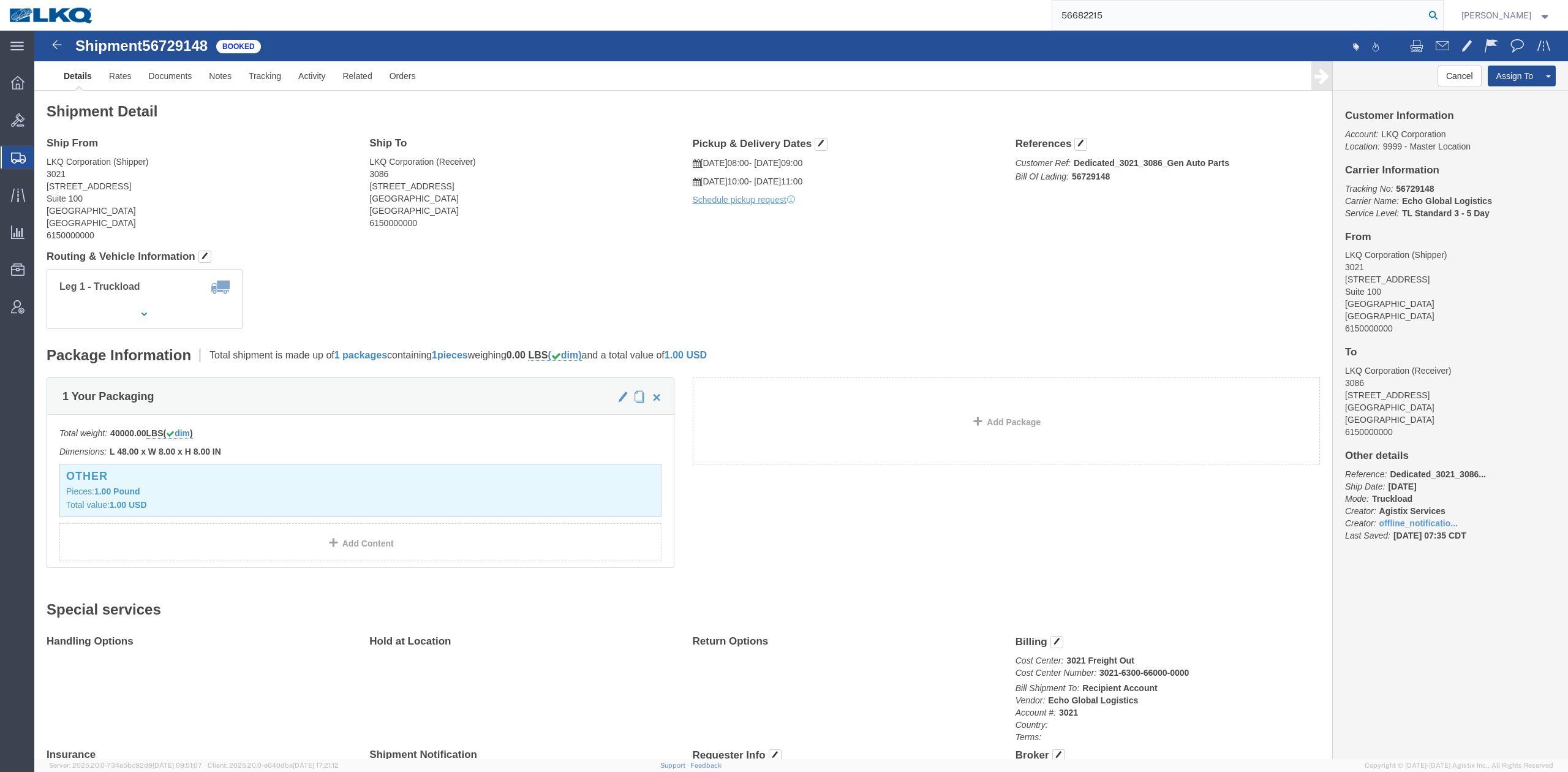
drag, startPoint x: 1457, startPoint y: 13, endPoint x: 1395, endPoint y: 12, distance: 62.0
click at [1442, 13] on icon at bounding box center [1434, 15] width 17 height 17
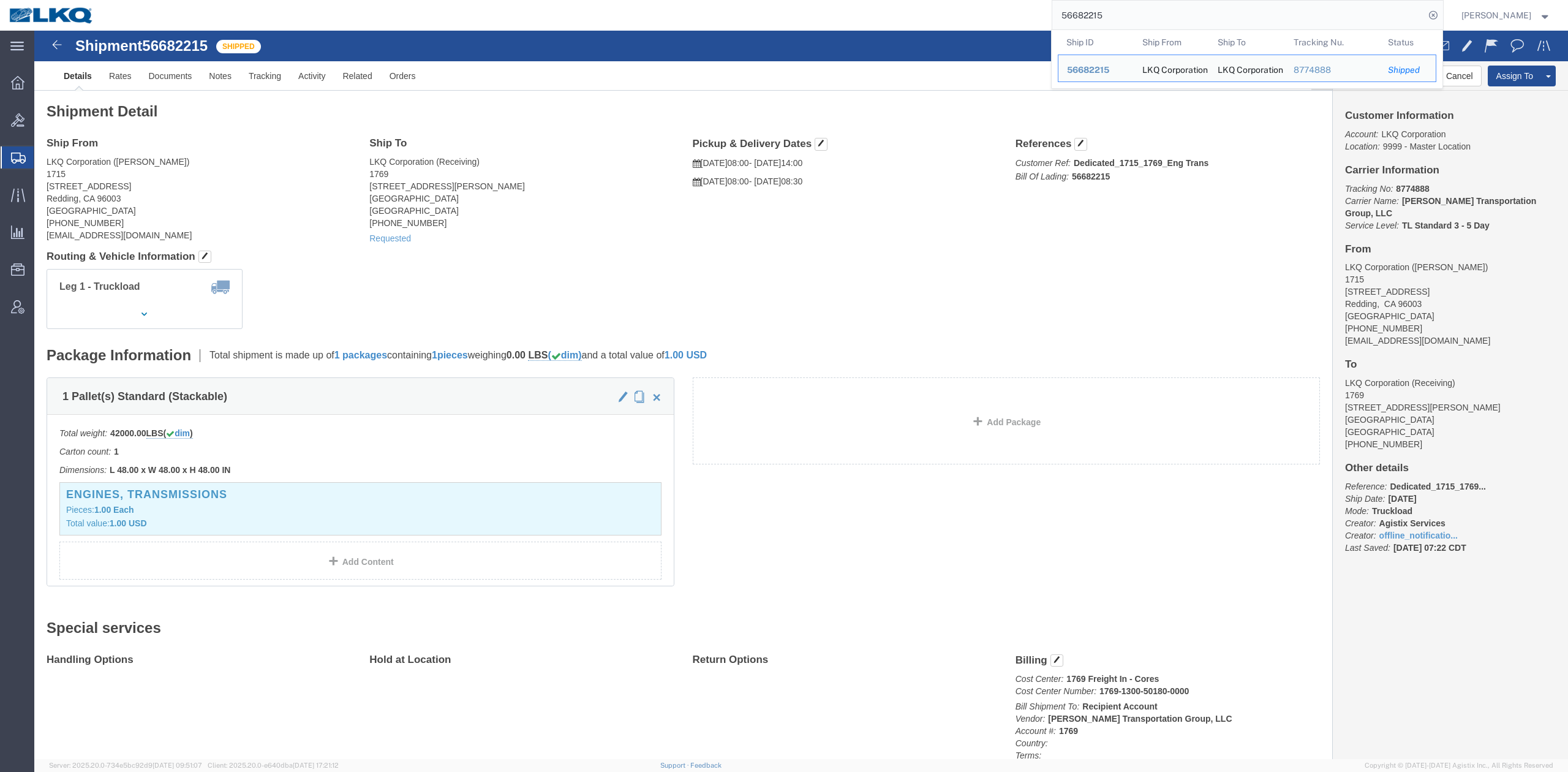
click at [1118, 10] on input "56682215" at bounding box center [1238, 15] width 373 height 29
paste input "7067838"
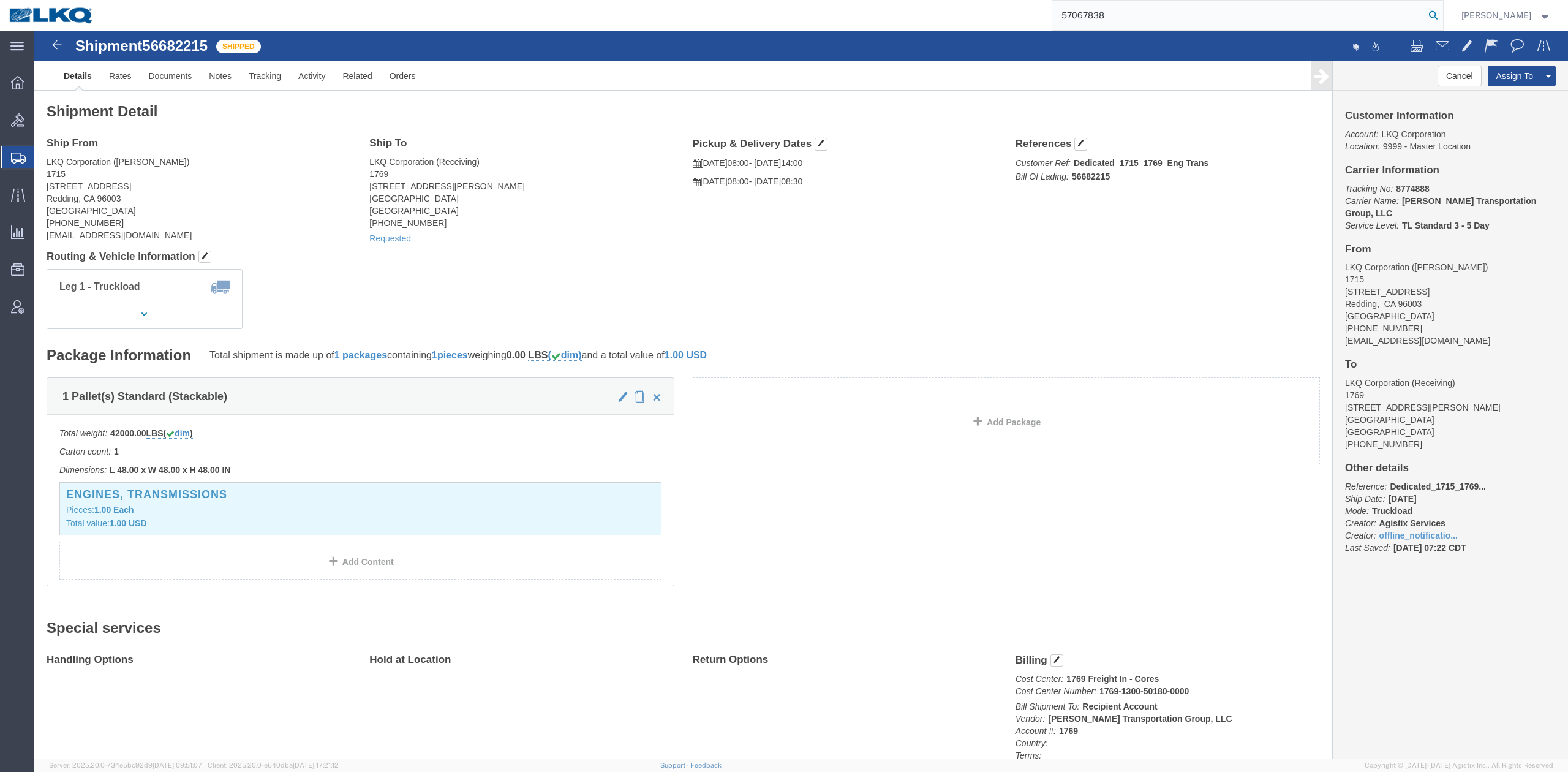
drag, startPoint x: 1451, startPoint y: 17, endPoint x: 942, endPoint y: 280, distance: 572.9
click at [1442, 17] on icon at bounding box center [1434, 15] width 17 height 17
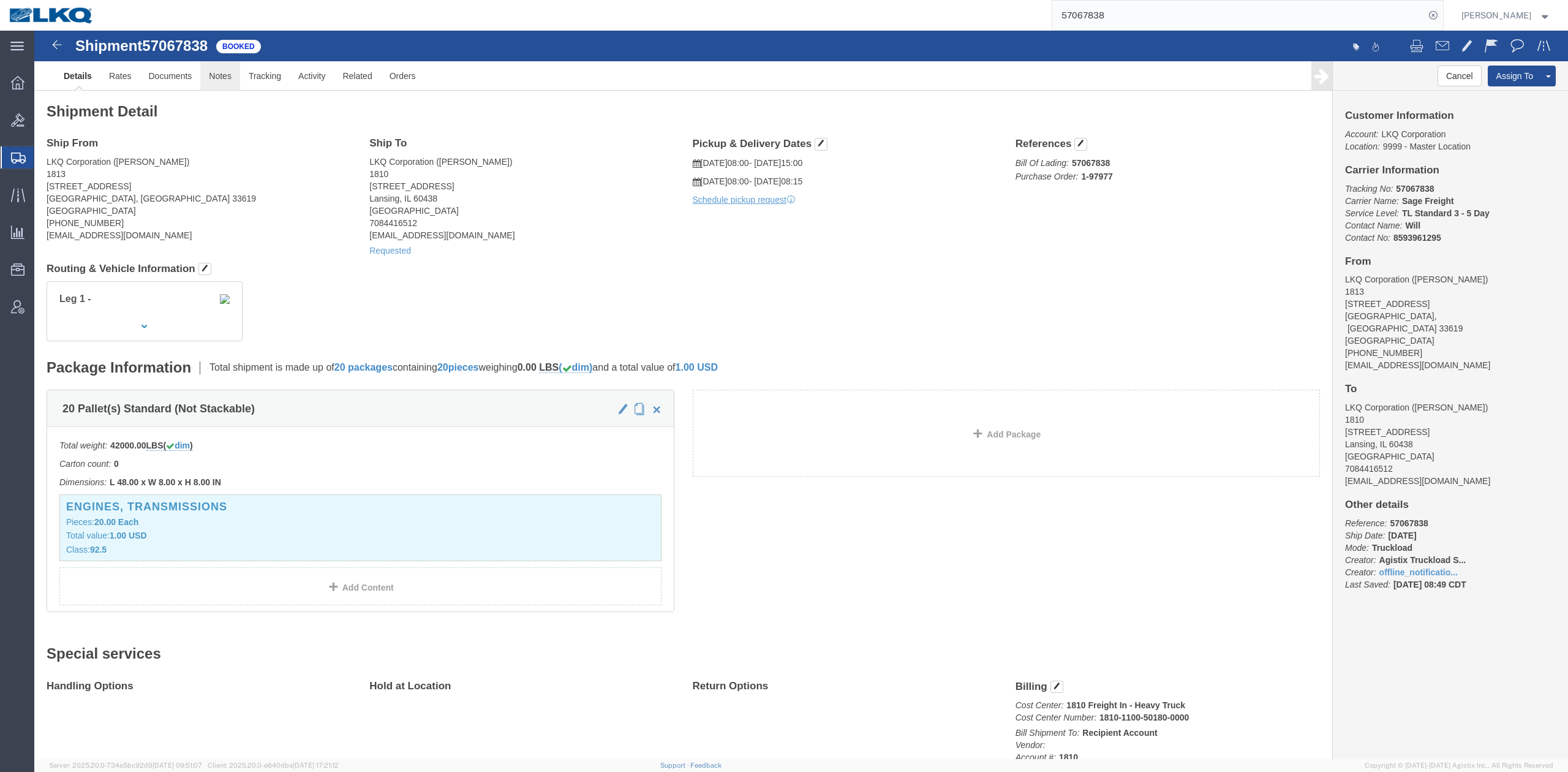
click link "Notes"
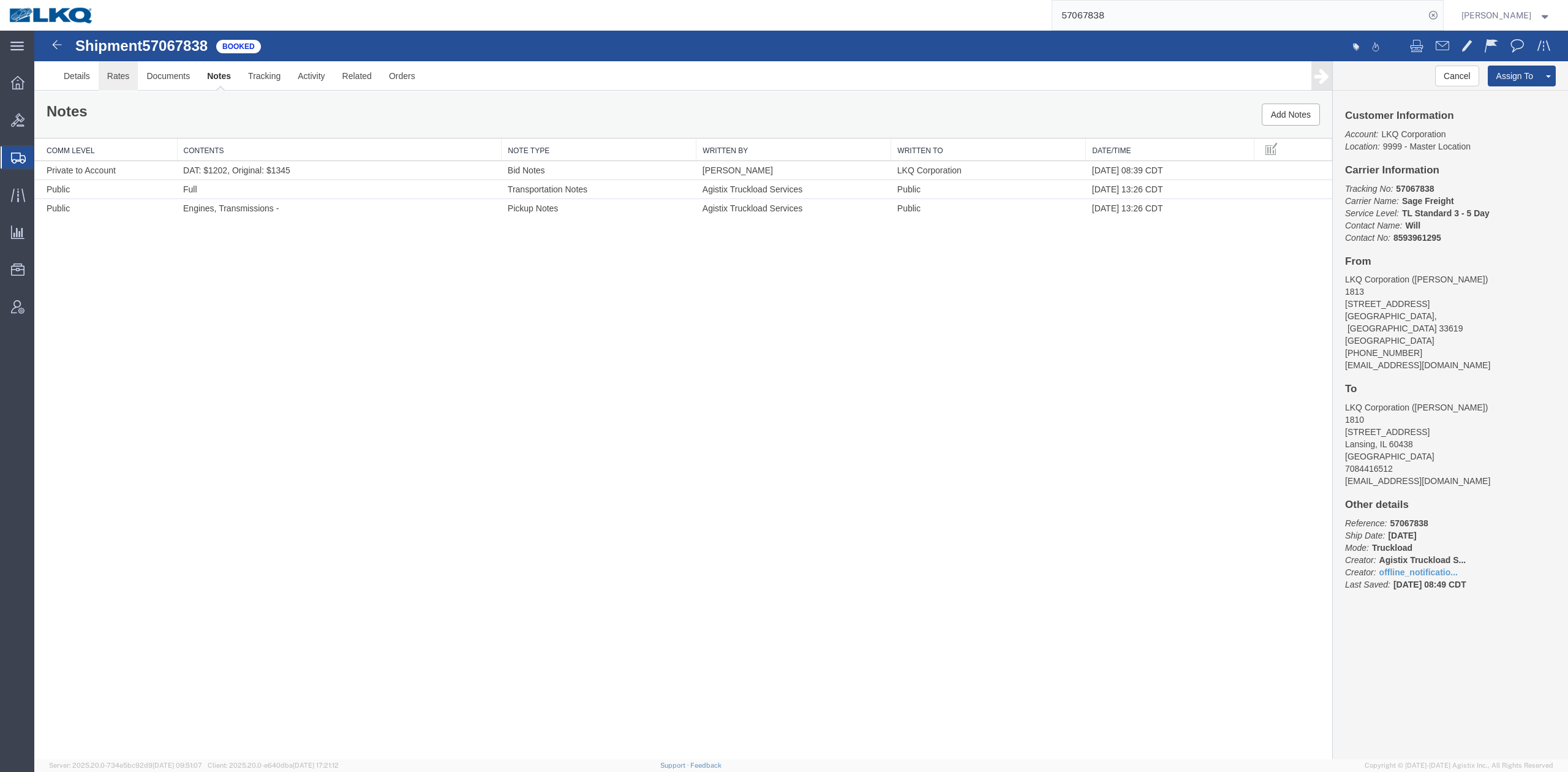
click at [123, 76] on link "Rates" at bounding box center [118, 76] width 40 height 29
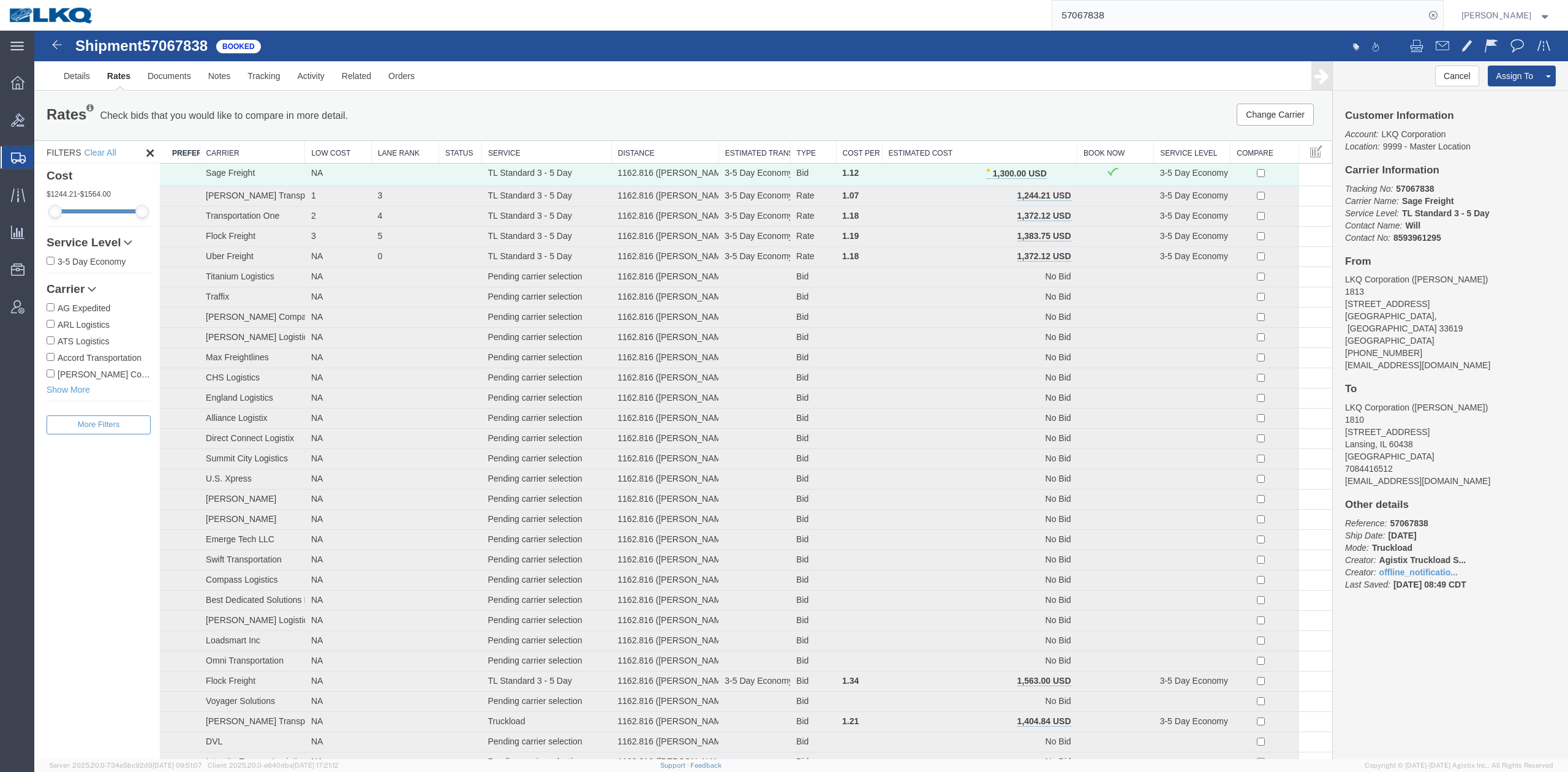
click at [980, 144] on th "Estimated Cost" at bounding box center [980, 152] width 195 height 23
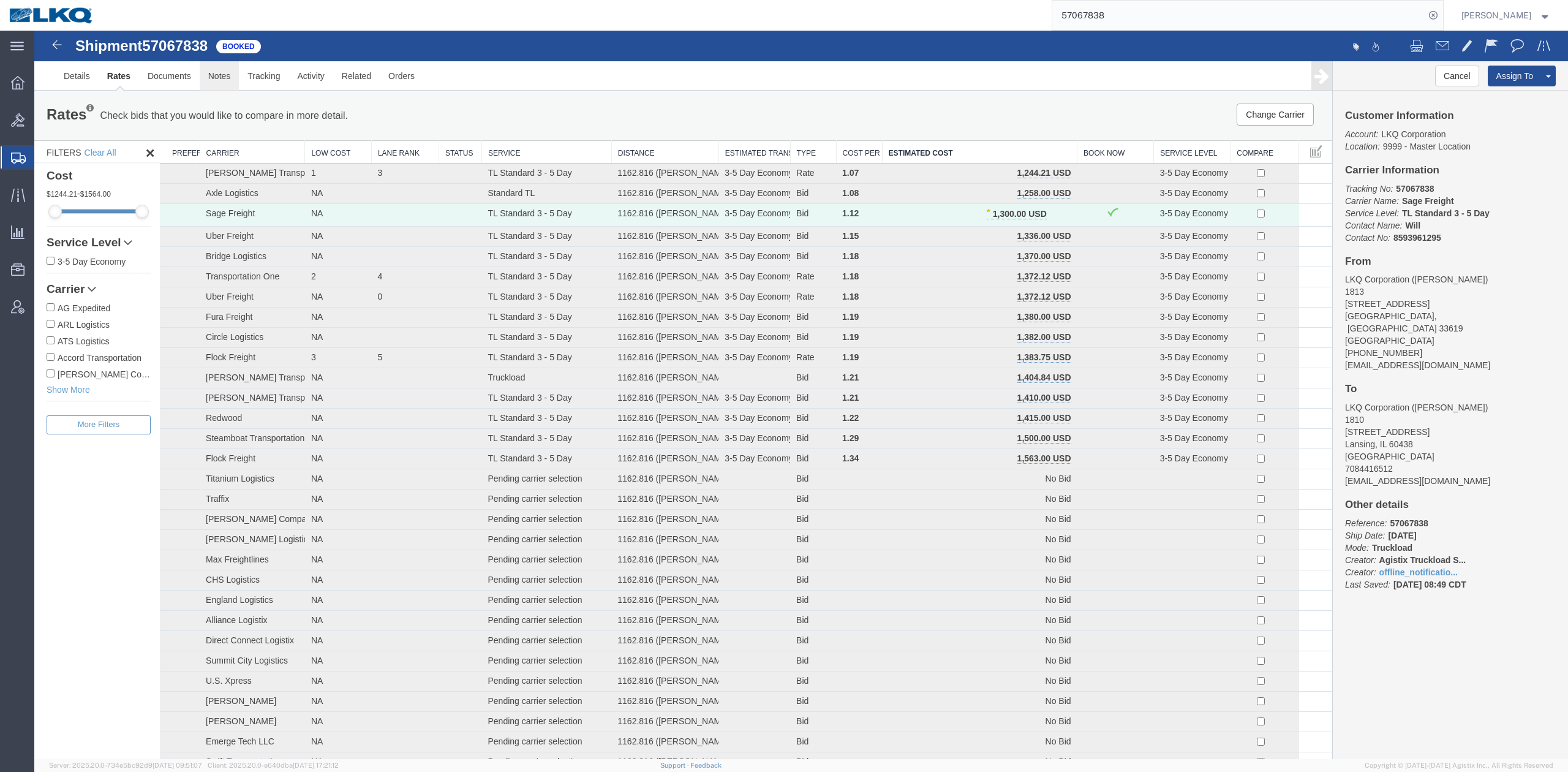
click at [226, 86] on link "Notes" at bounding box center [220, 76] width 40 height 29
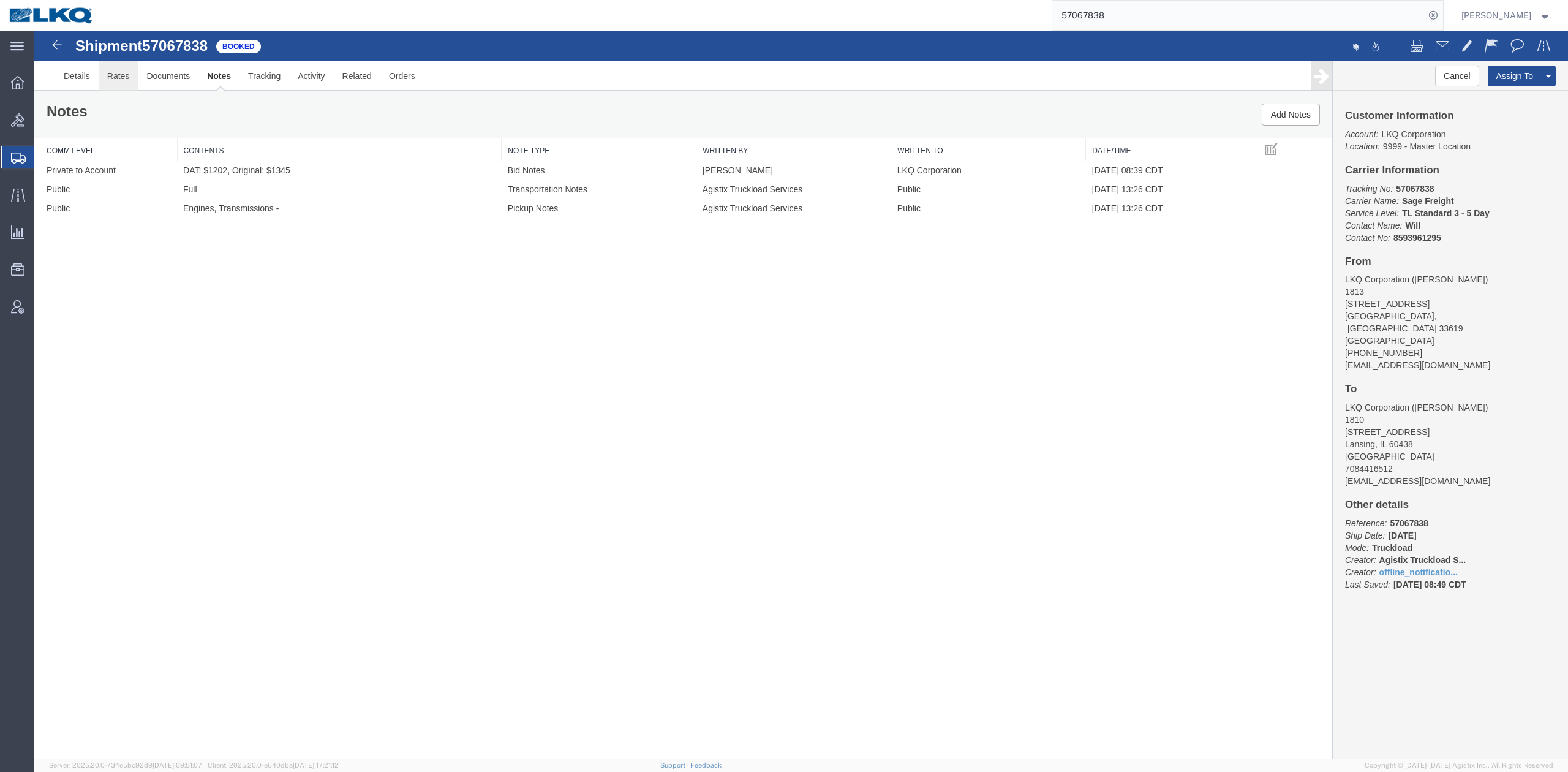
click at [119, 80] on link "Rates" at bounding box center [118, 76] width 40 height 29
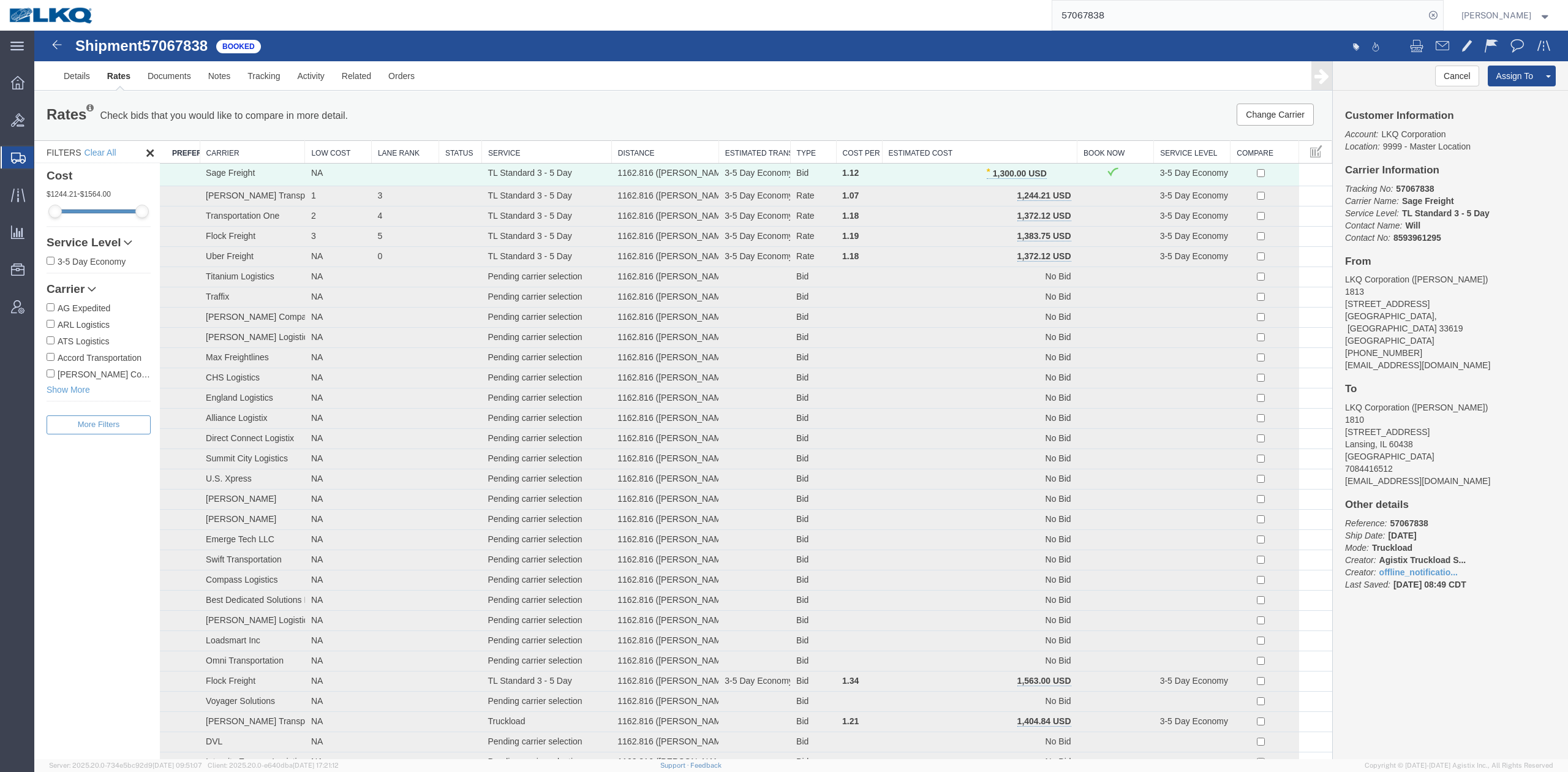
click at [973, 156] on th "Estimated Cost" at bounding box center [980, 152] width 195 height 23
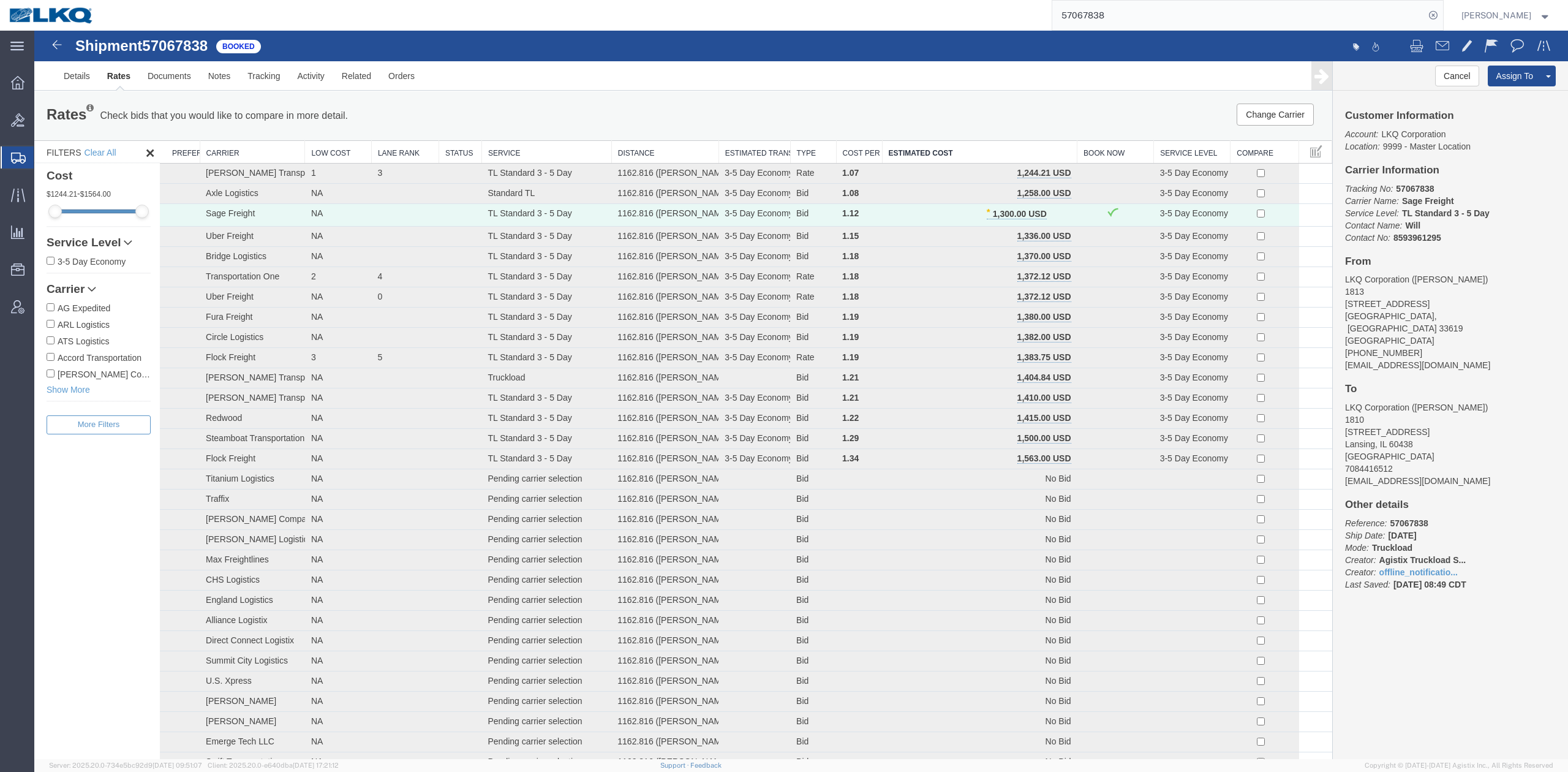
click at [1149, 21] on input "57067838" at bounding box center [1238, 15] width 373 height 29
paste input "6282467"
click at [1442, 16] on icon at bounding box center [1434, 15] width 17 height 17
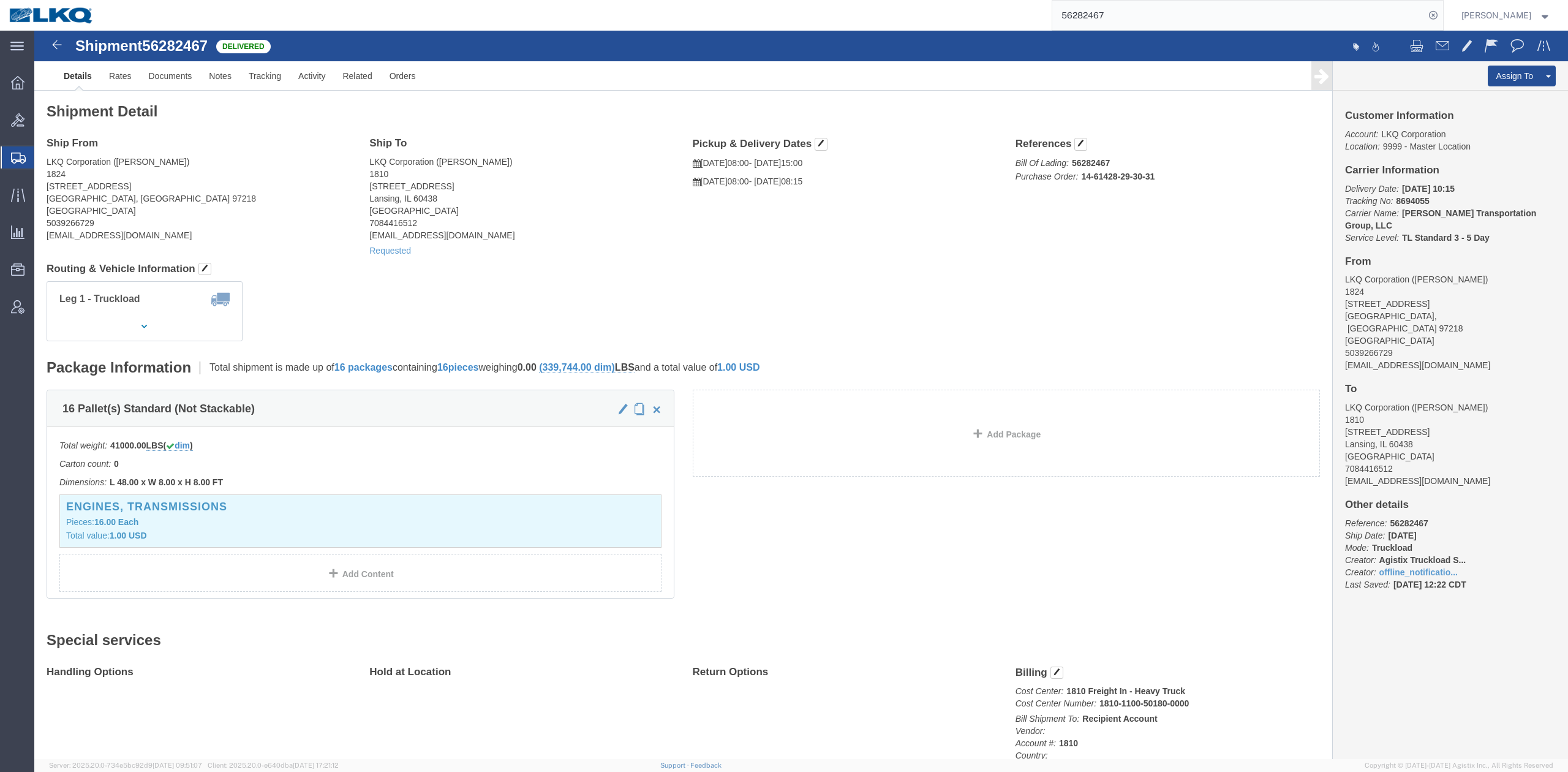
click address "LKQ Corporation (Pat Ricci) 1810 16801 Exchange Avenue Suite 1 Lansing, IL 6043…"
click link "Notes"
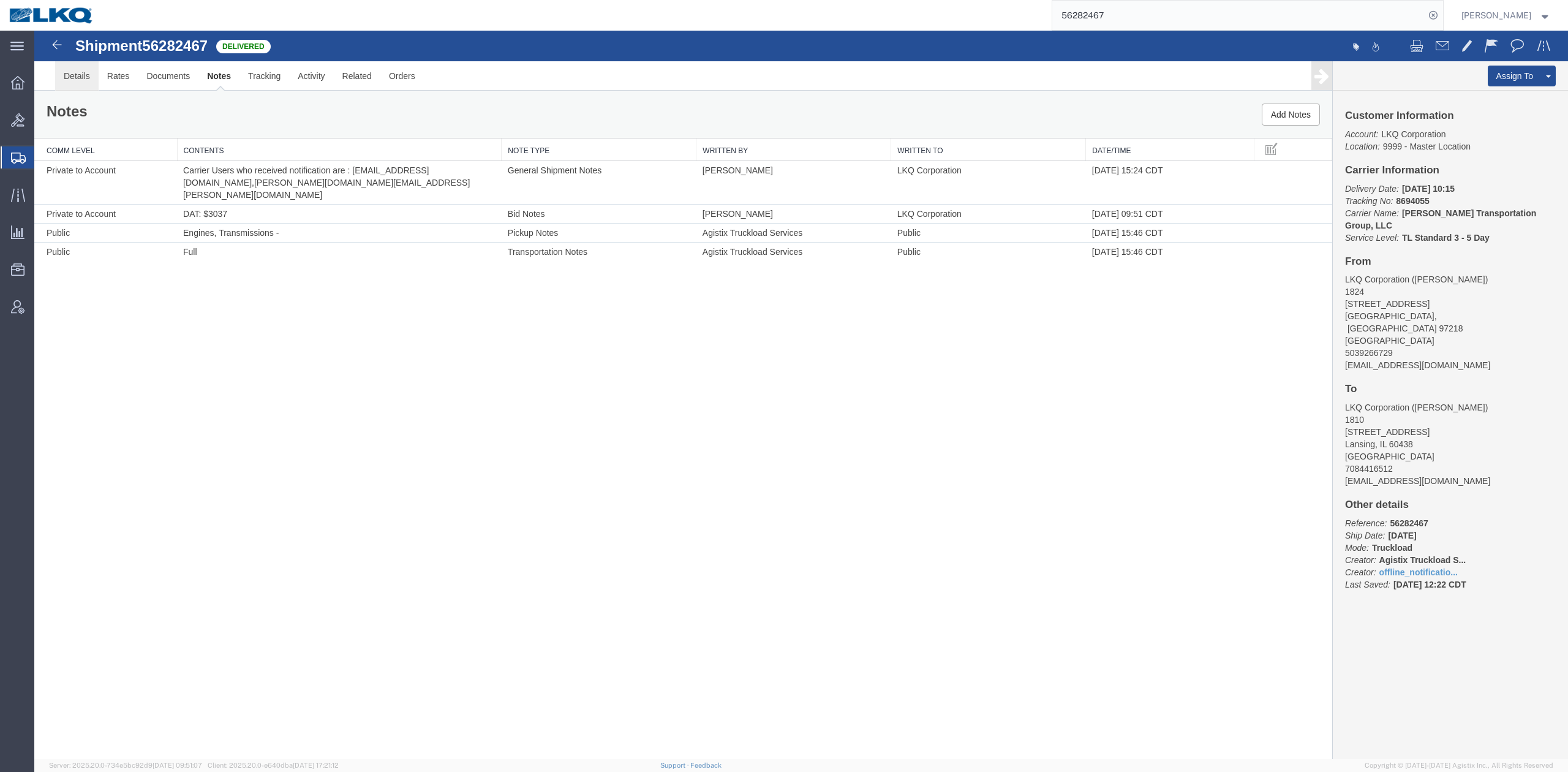
click at [69, 80] on link "Details" at bounding box center [77, 76] width 44 height 29
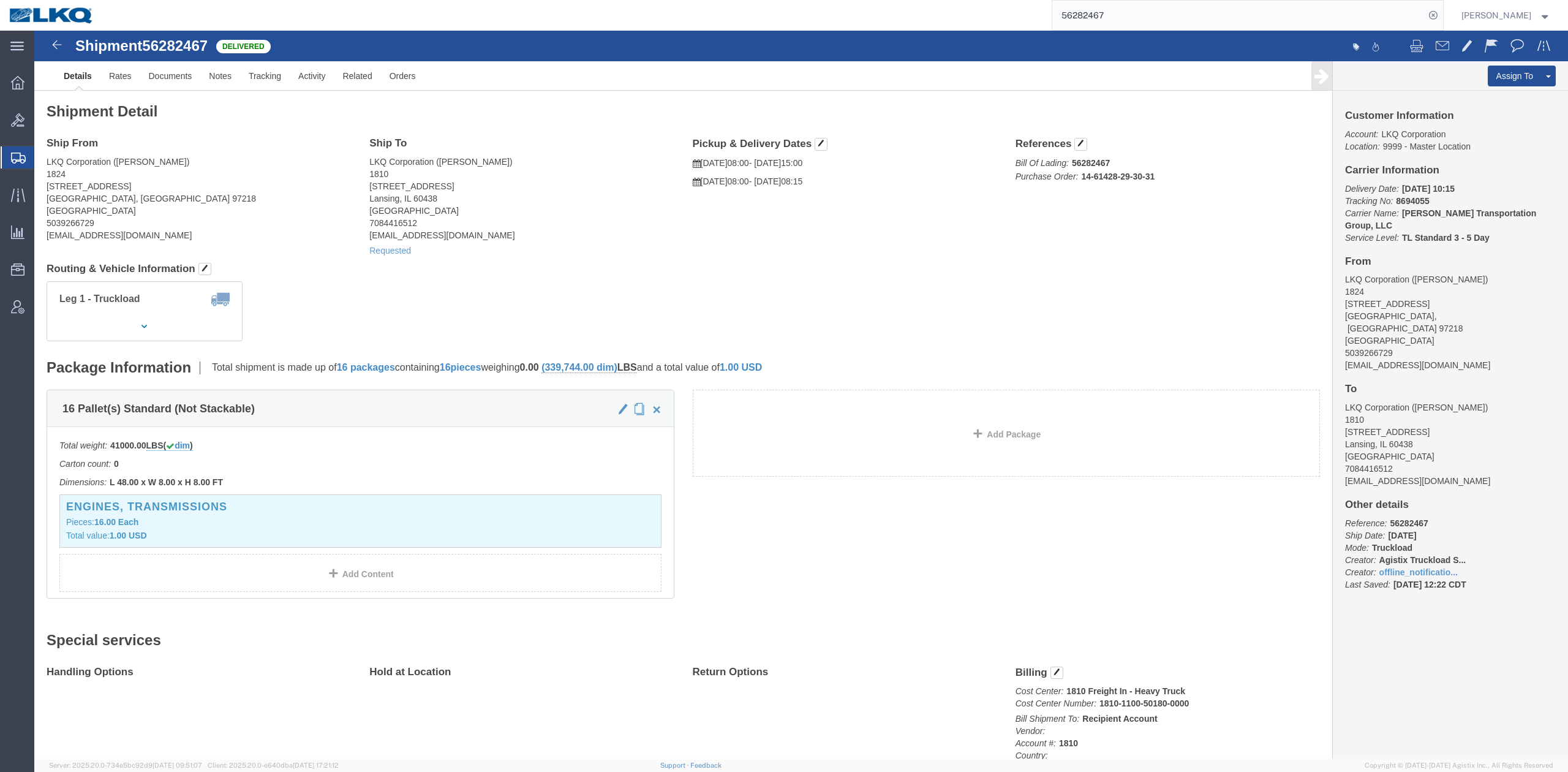
click at [1101, 13] on input "56282467" at bounding box center [1238, 15] width 373 height 29
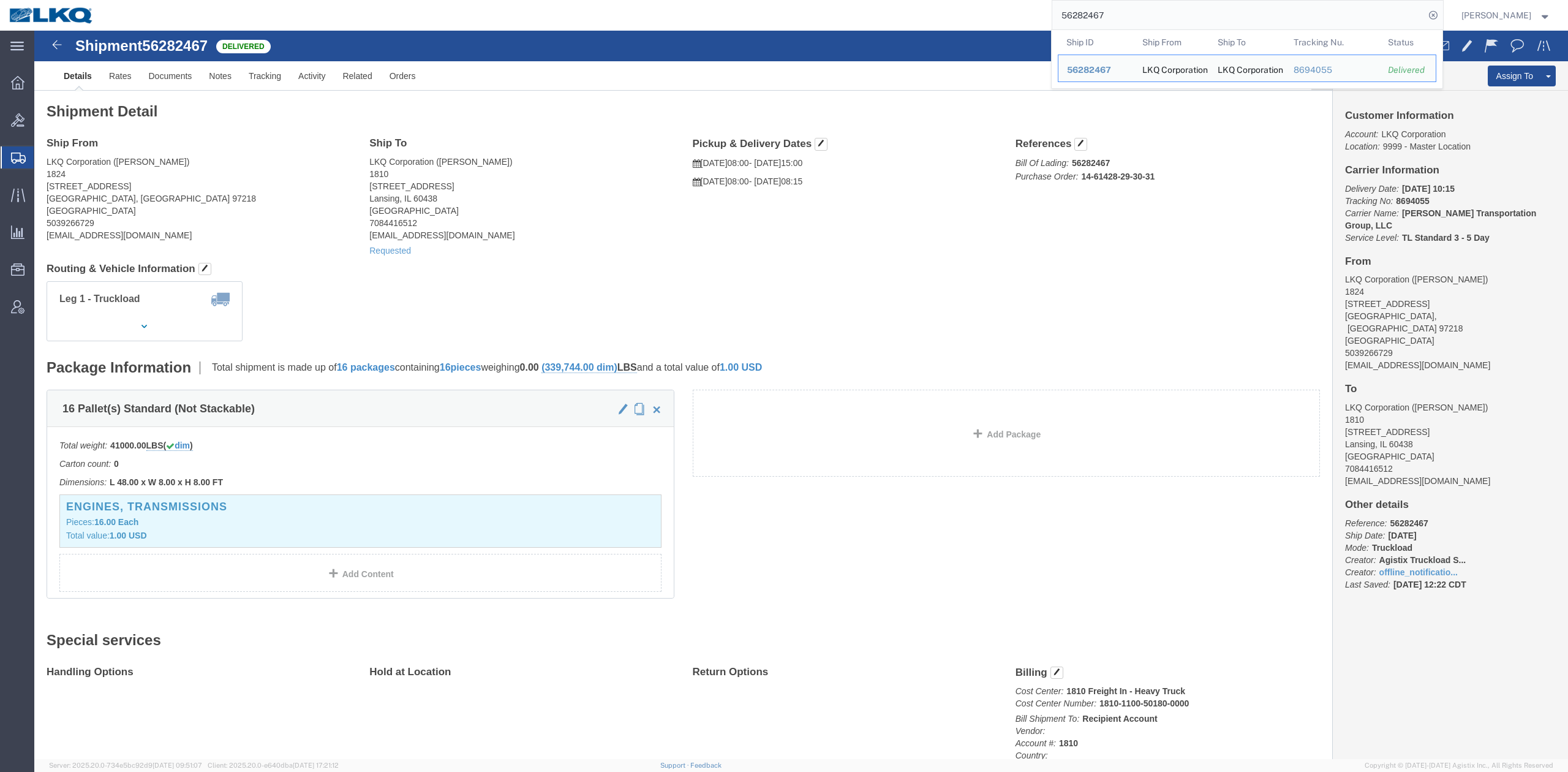
click at [1101, 13] on input "56282467" at bounding box center [1238, 15] width 373 height 29
paste input "010511"
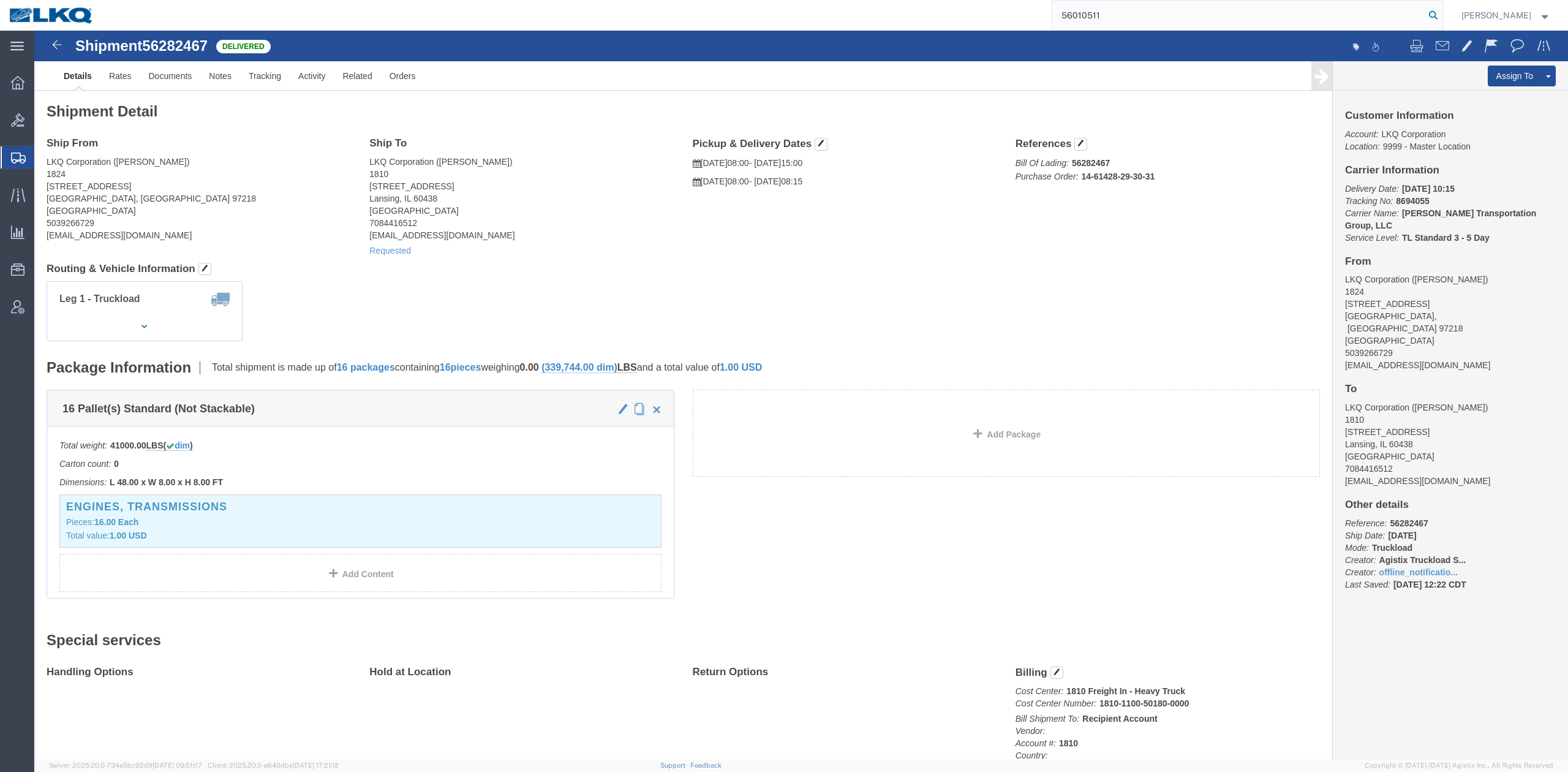
click at [1442, 15] on icon at bounding box center [1434, 15] width 17 height 17
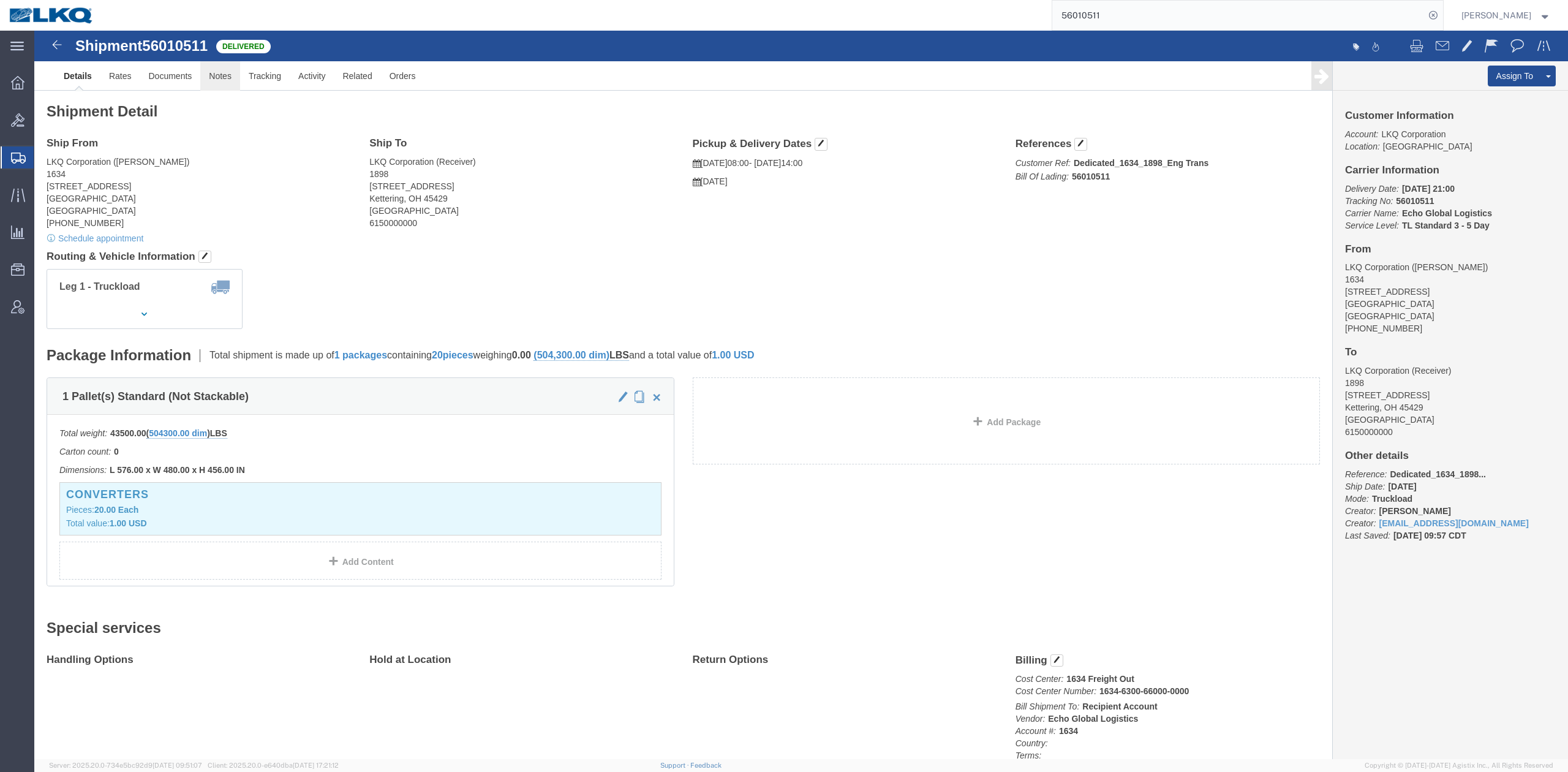
click link "Notes"
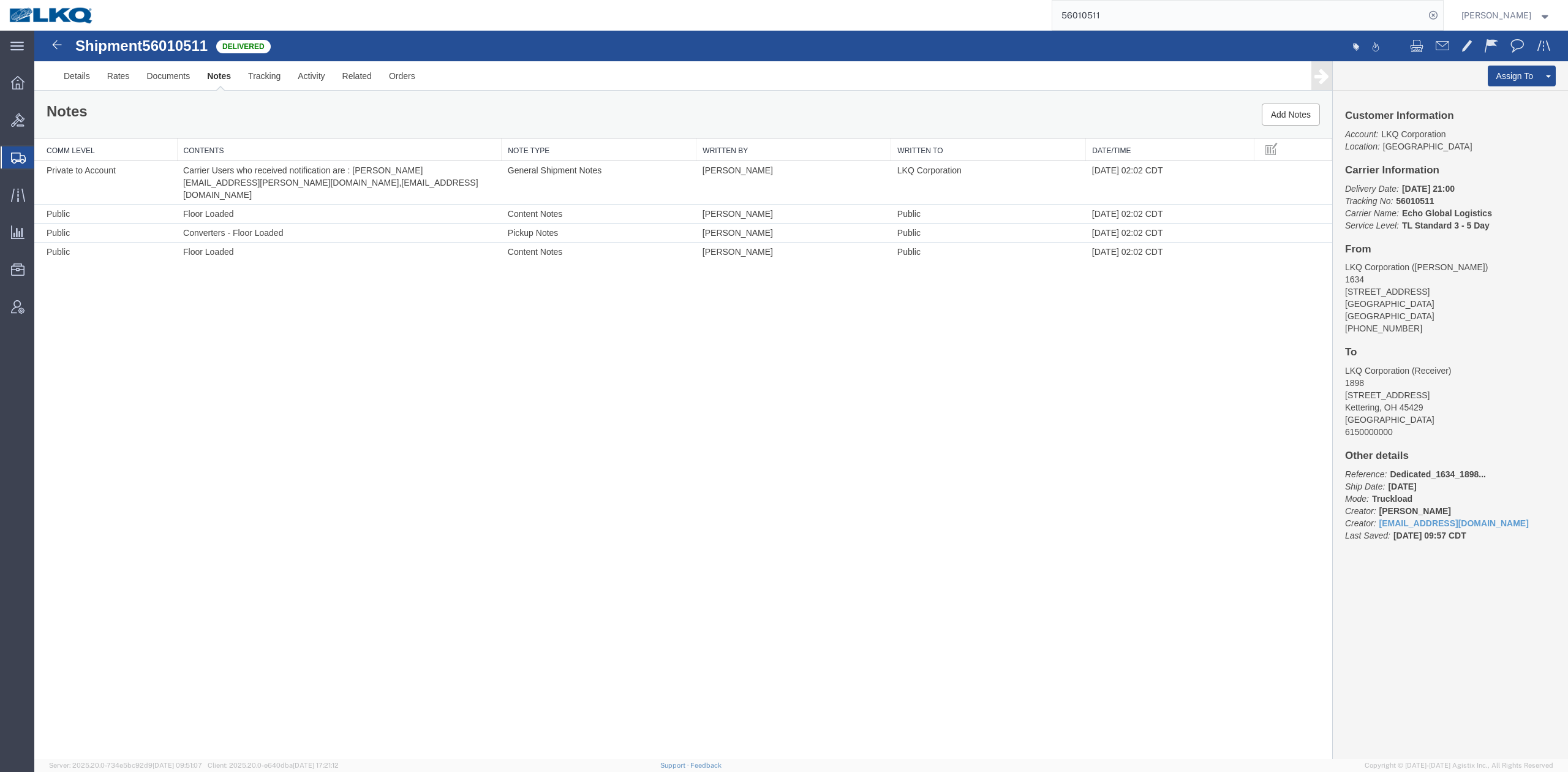
click at [1096, 17] on input "56010511" at bounding box center [1238, 15] width 373 height 29
click at [1442, 15] on icon at bounding box center [1434, 15] width 17 height 17
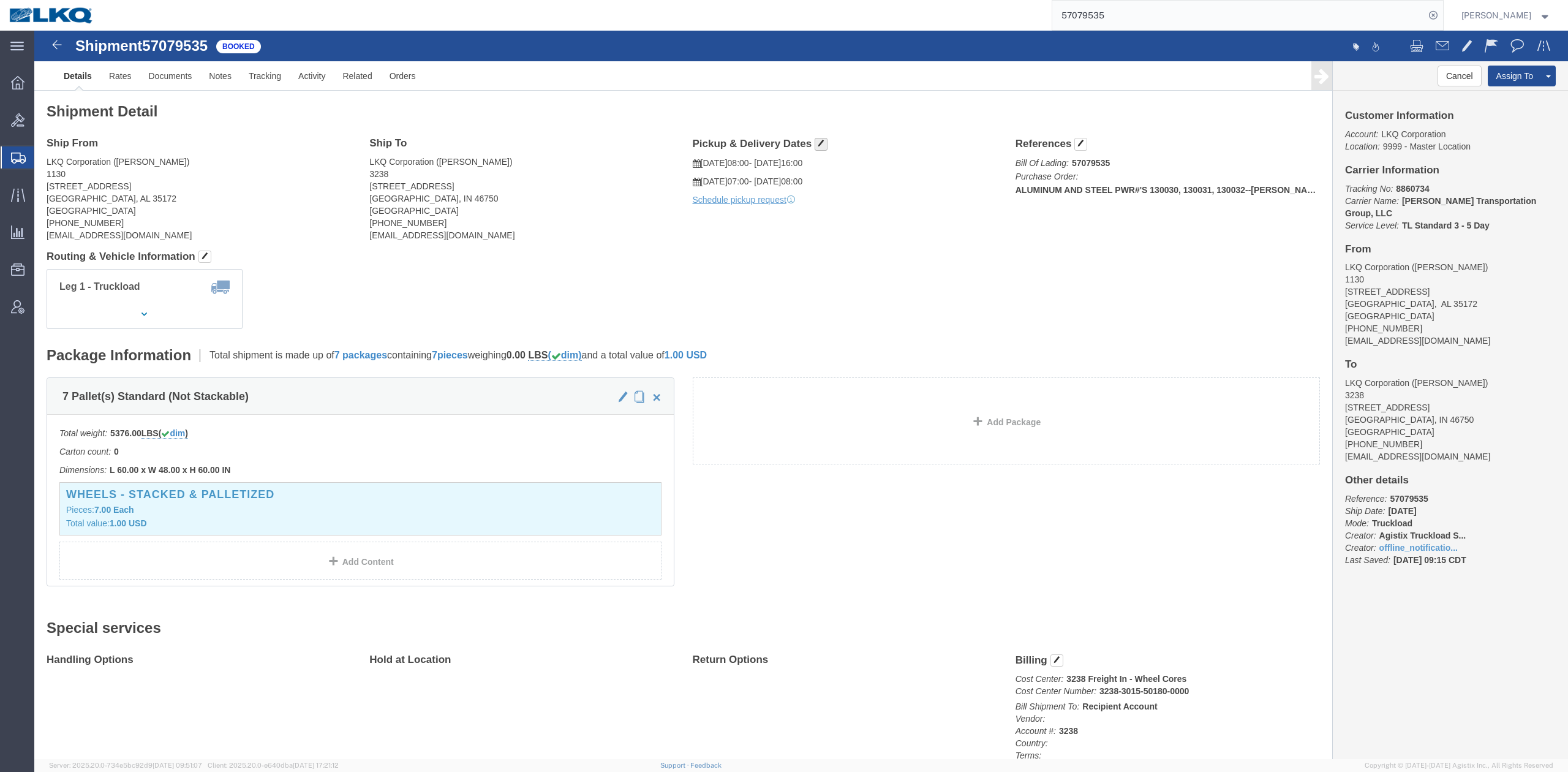
drag, startPoint x: 821, startPoint y: 142, endPoint x: 787, endPoint y: 111, distance: 46.0
click span "button"
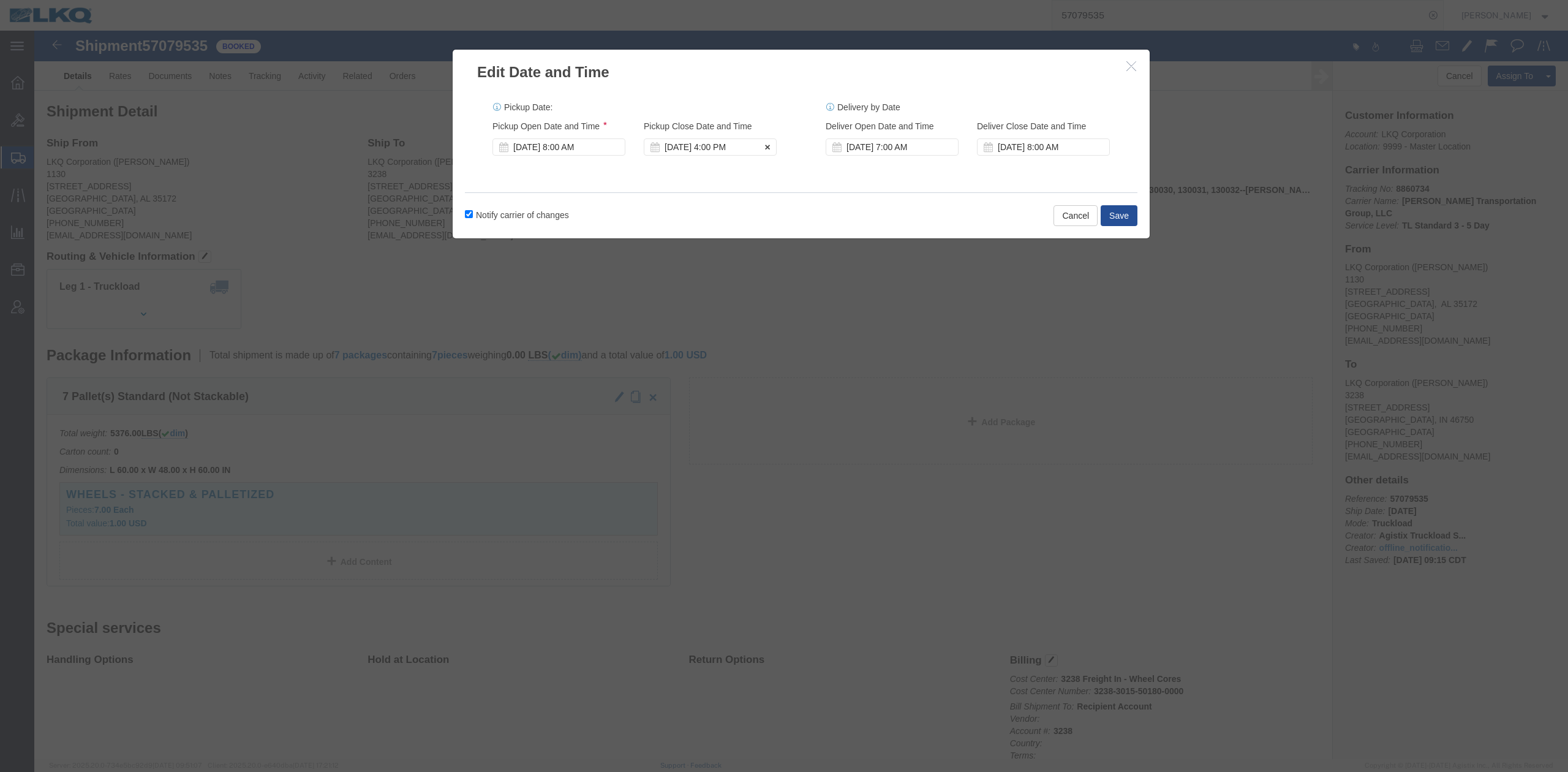
click div "Oct 13 2025 4:00 PM"
click div "Oct 13 2025 8:00 AM"
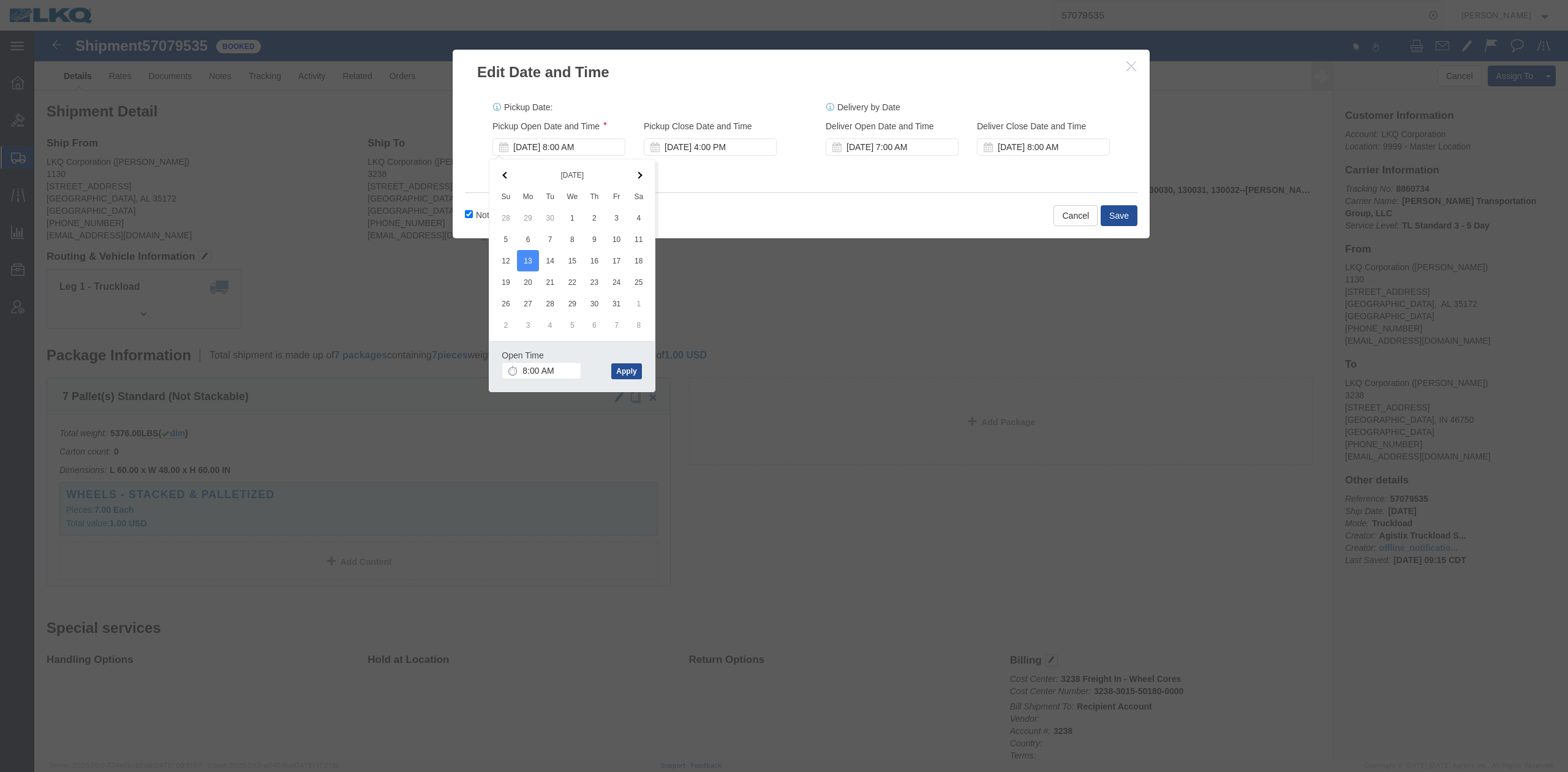
click div "Notify carrier of changes Cancel Save"
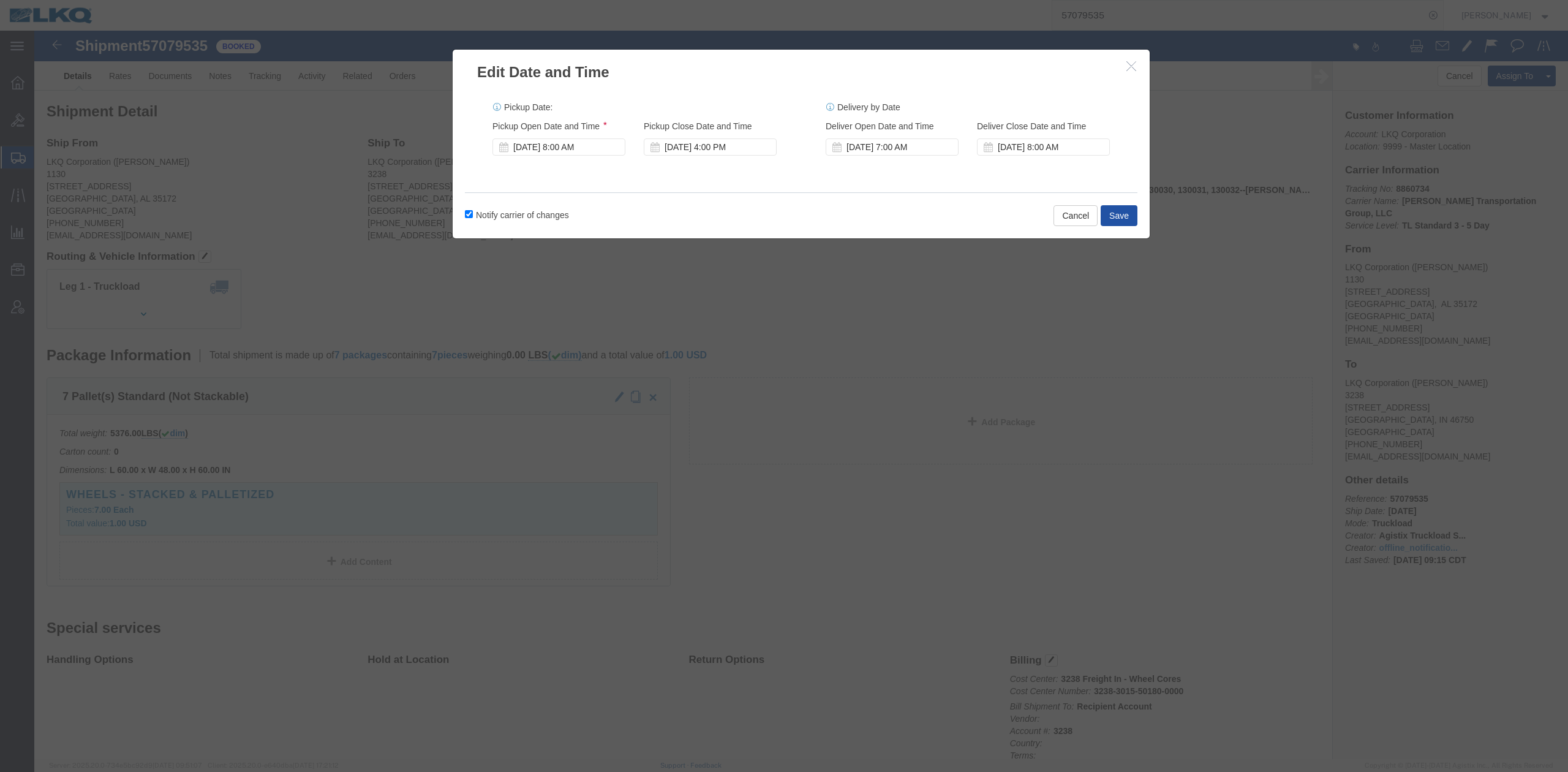
click button "Save"
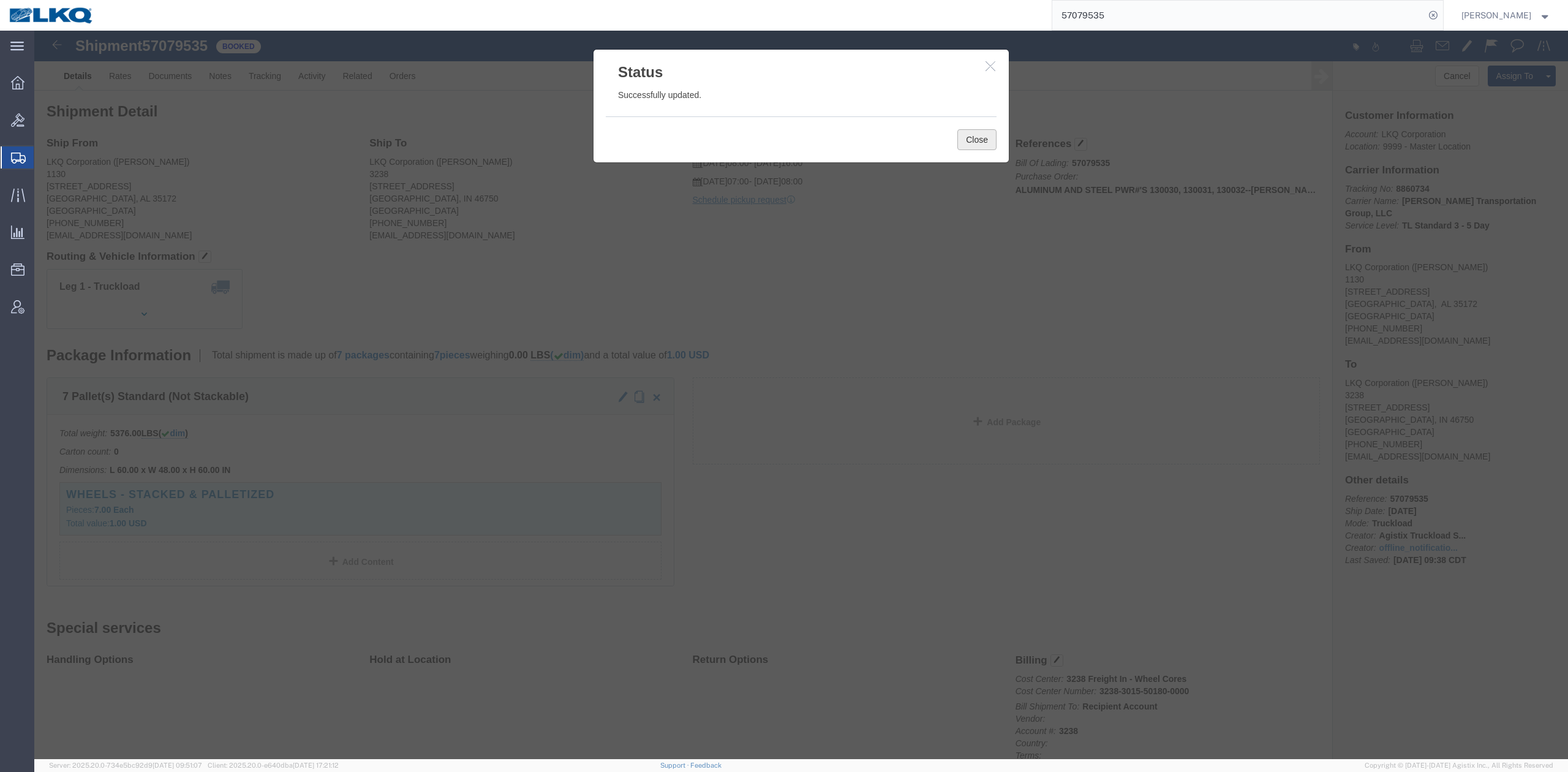
click button "Close"
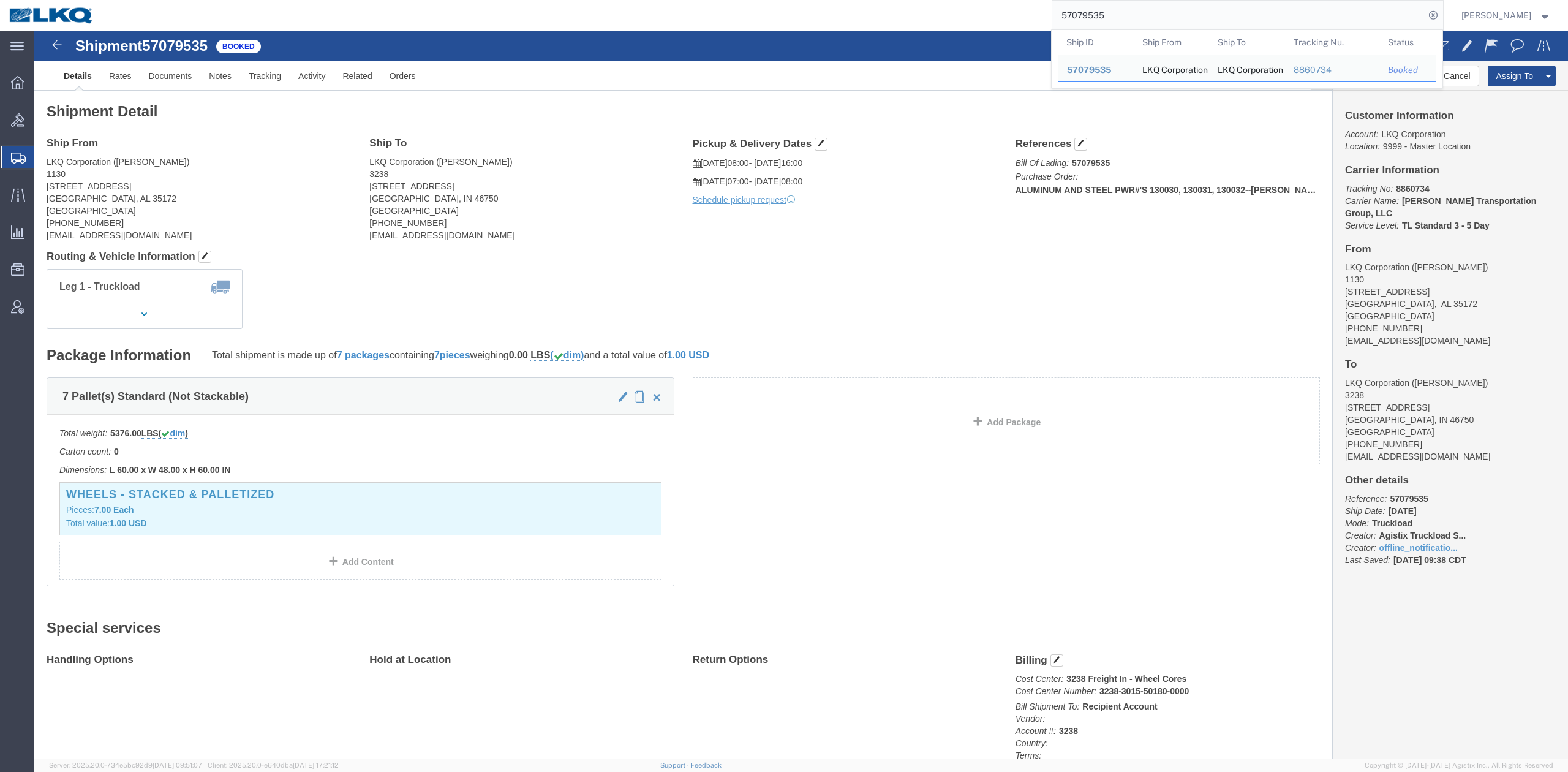
click at [1115, 25] on input "57079535" at bounding box center [1238, 15] width 373 height 29
paste input "56784"
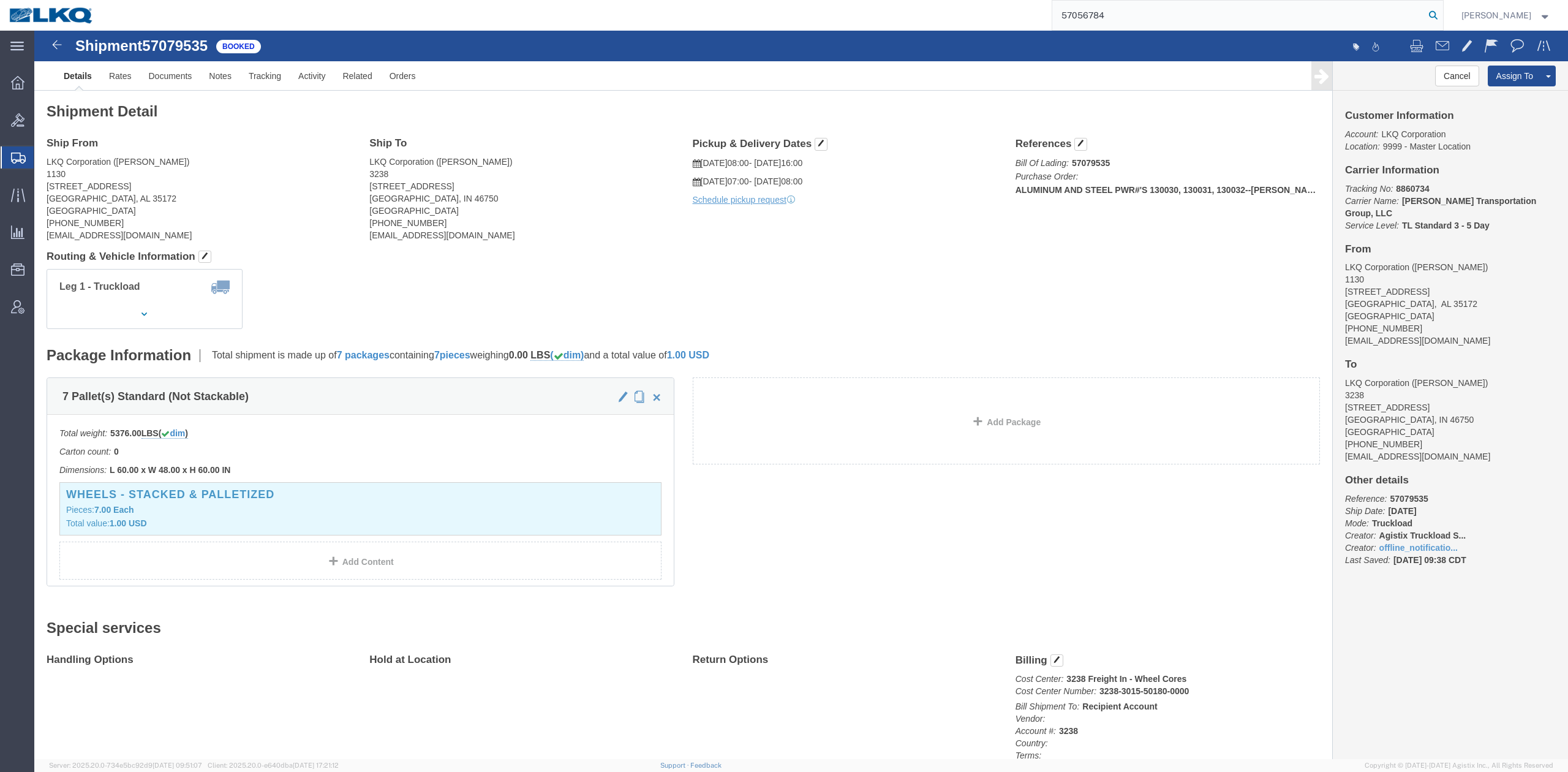
click at [1442, 18] on icon at bounding box center [1434, 15] width 17 height 17
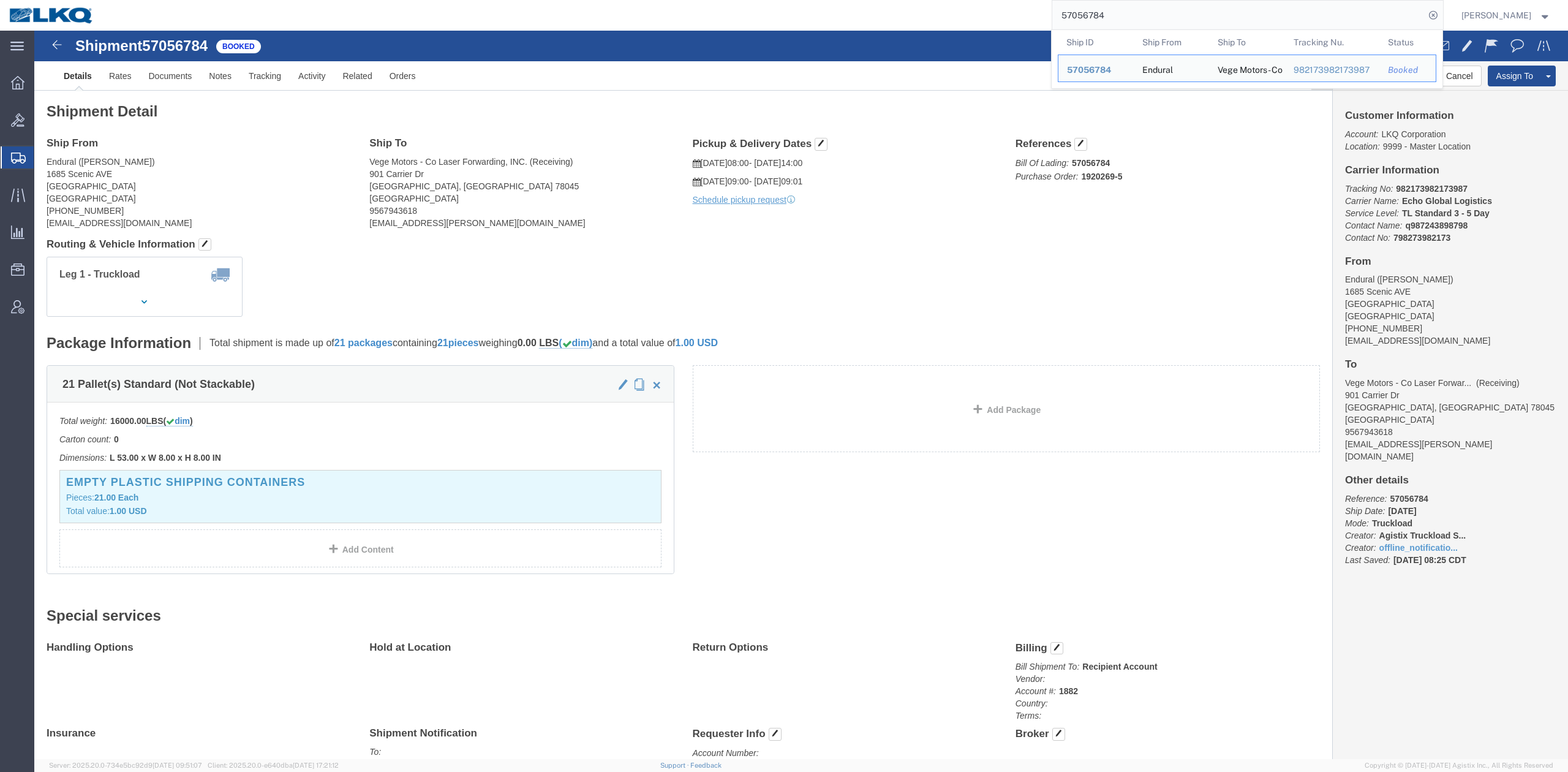
click at [1129, 8] on input "57056784" at bounding box center [1238, 15] width 373 height 29
click at [1129, 8] on input "57056784" at bounding box center [1238, 15] width 373 height 29
paste input "6688252"
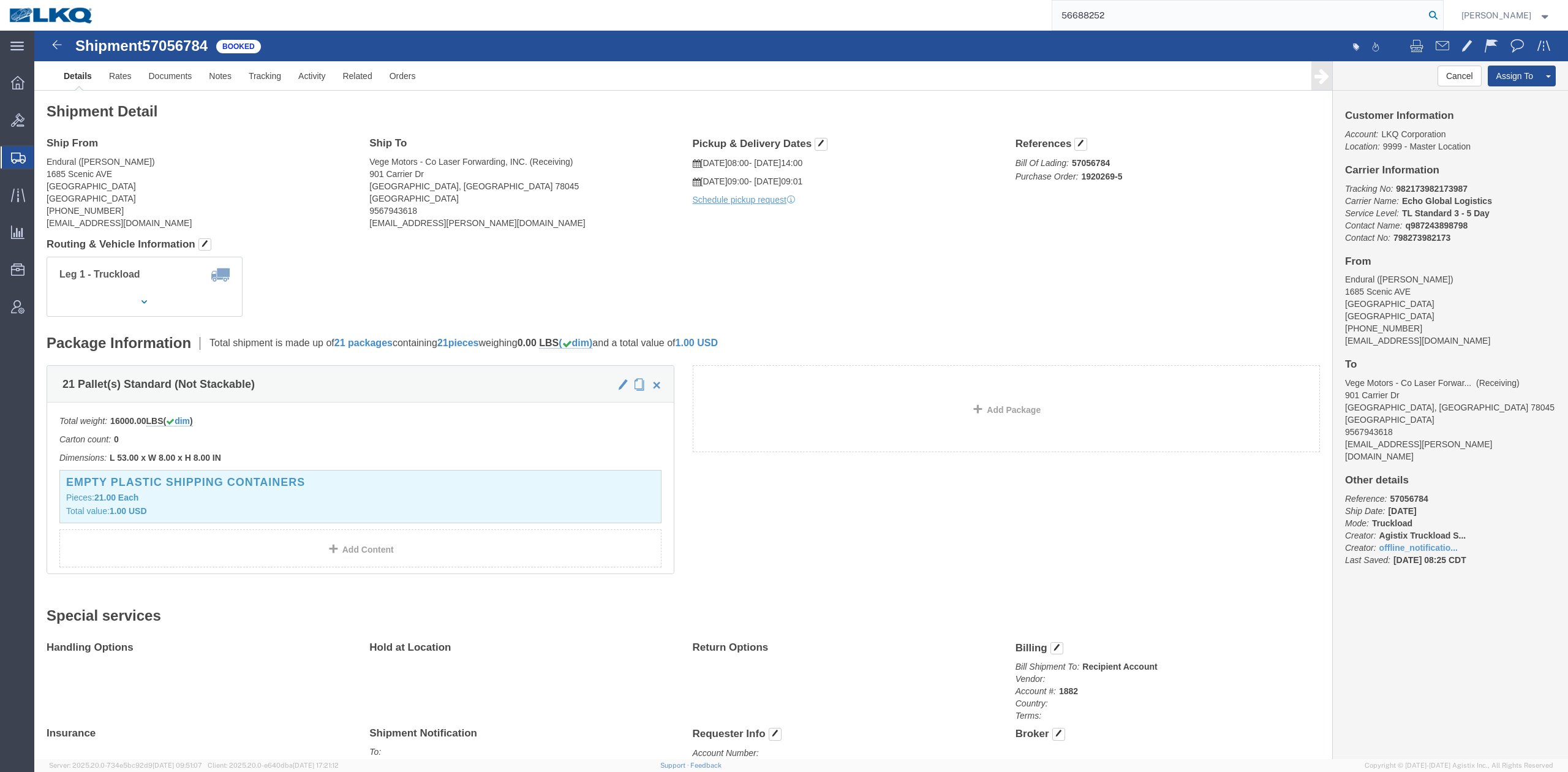
click at [1444, 20] on form "56688252" at bounding box center [1248, 15] width 392 height 31
click at [1442, 18] on icon at bounding box center [1434, 15] width 17 height 17
type input "56688252"
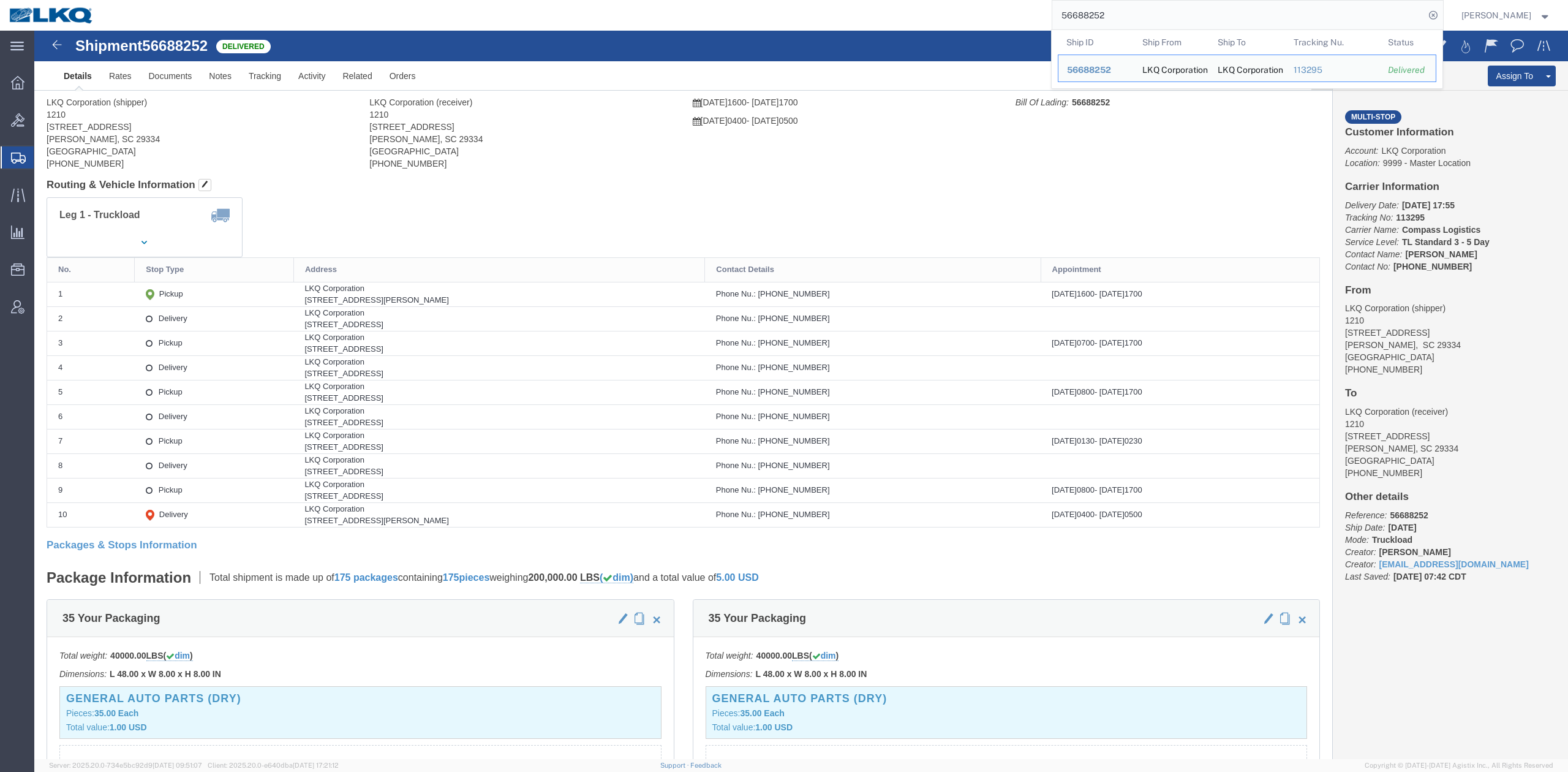
click div
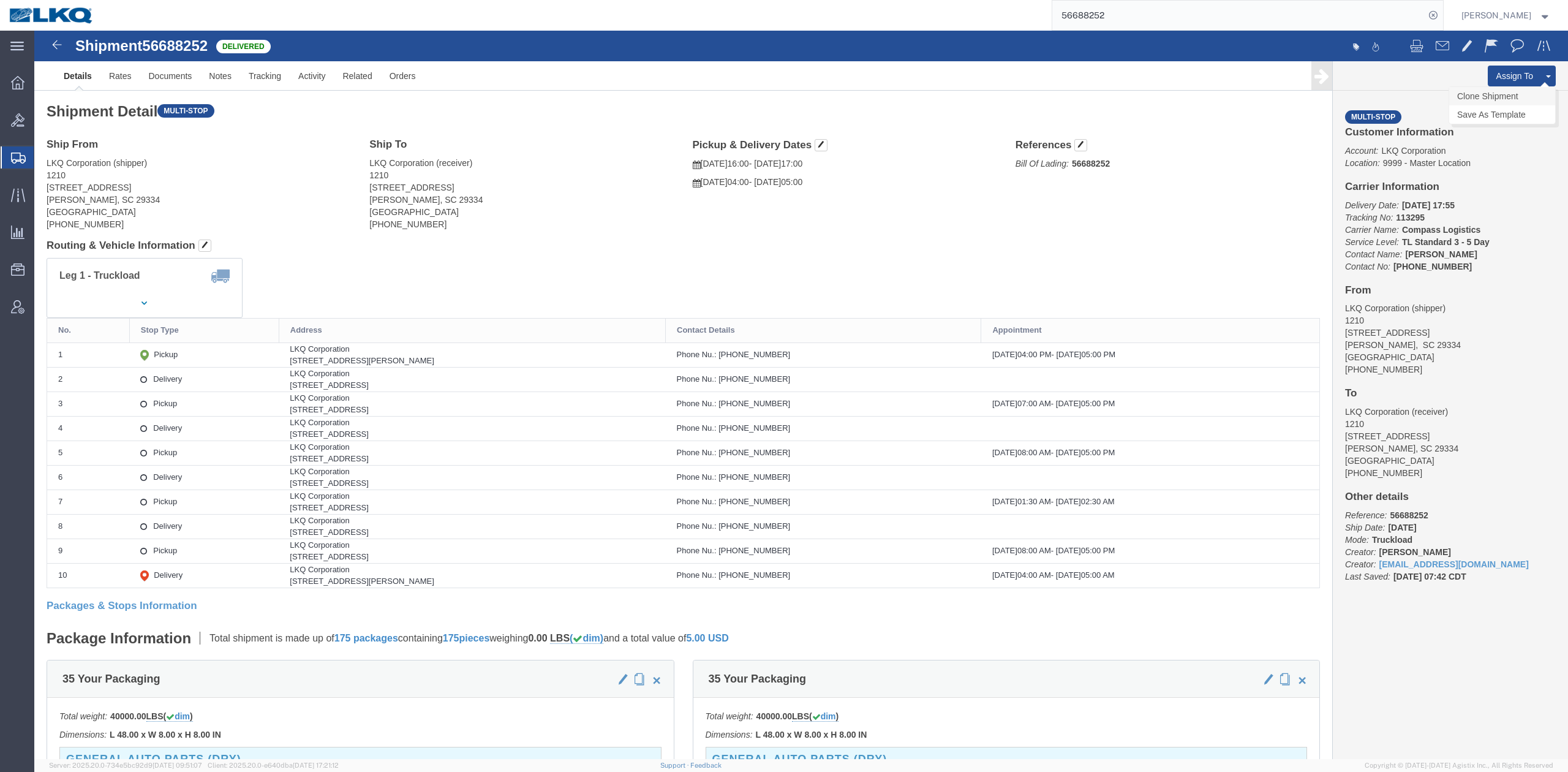
click link "Clone Shipment"
click div
select select "27420"
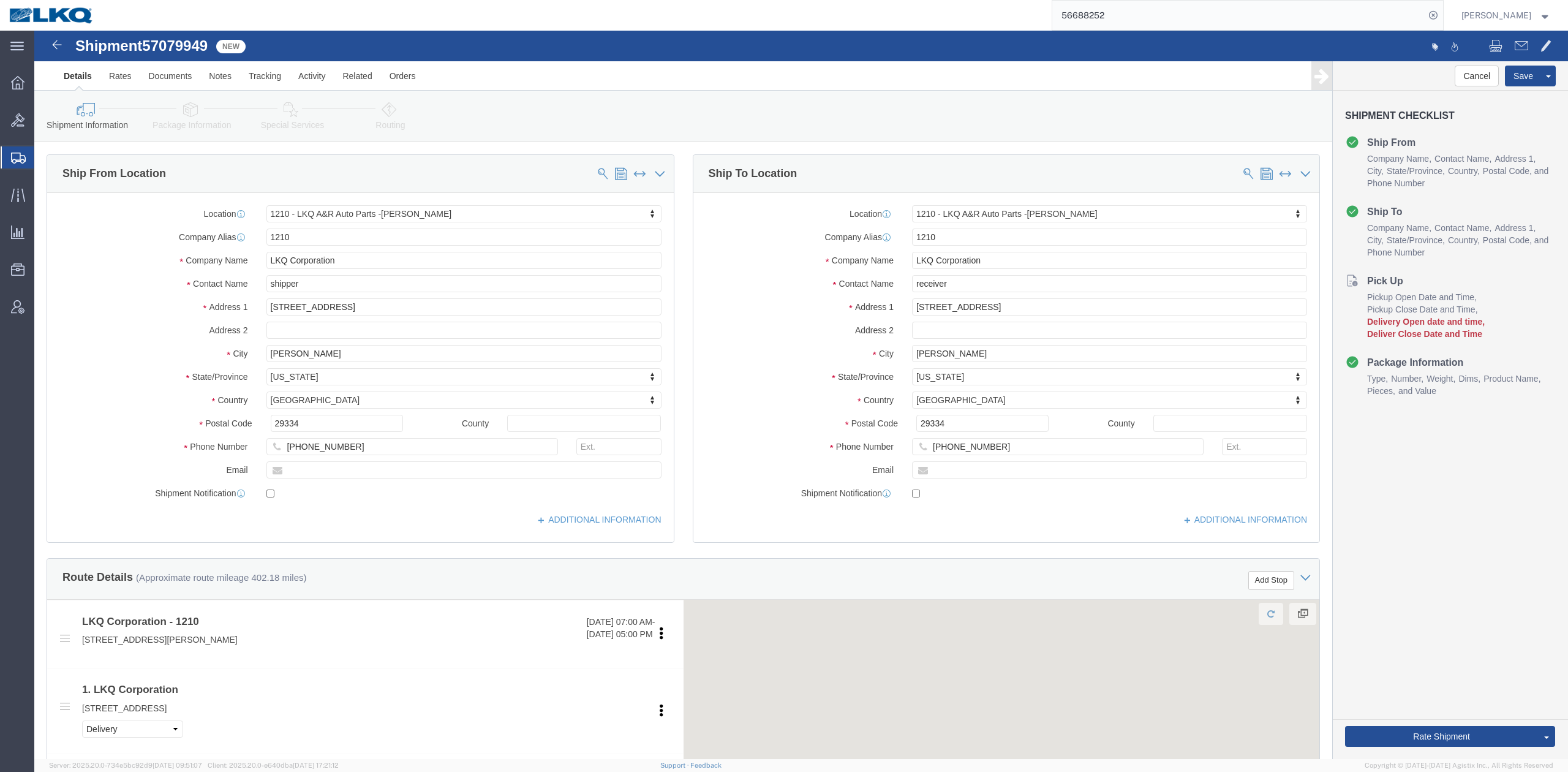
drag, startPoint x: 187, startPoint y: 45, endPoint x: 153, endPoint y: 15, distance: 45.3
click span "57079949"
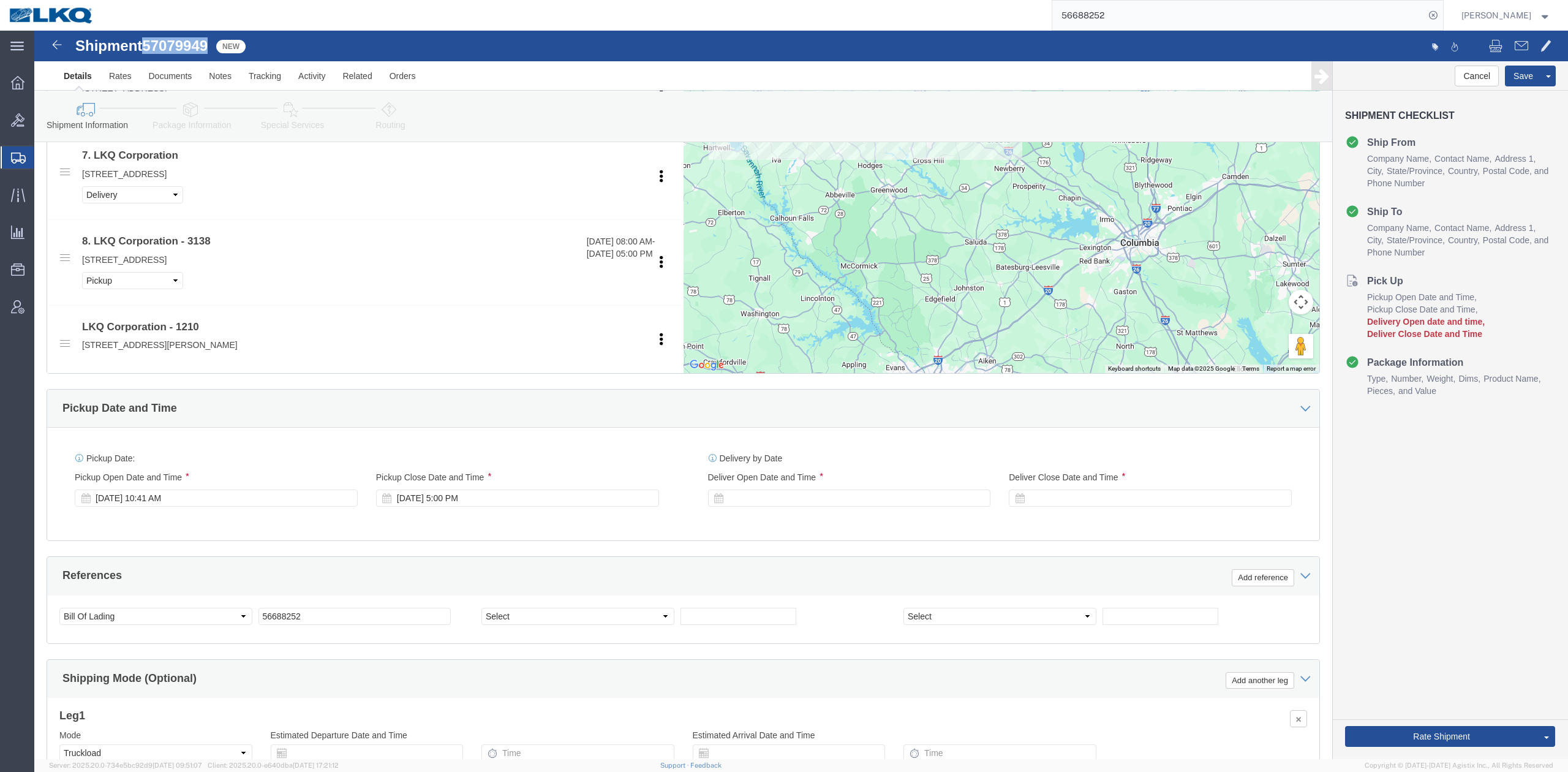
scroll to position [1062, 0]
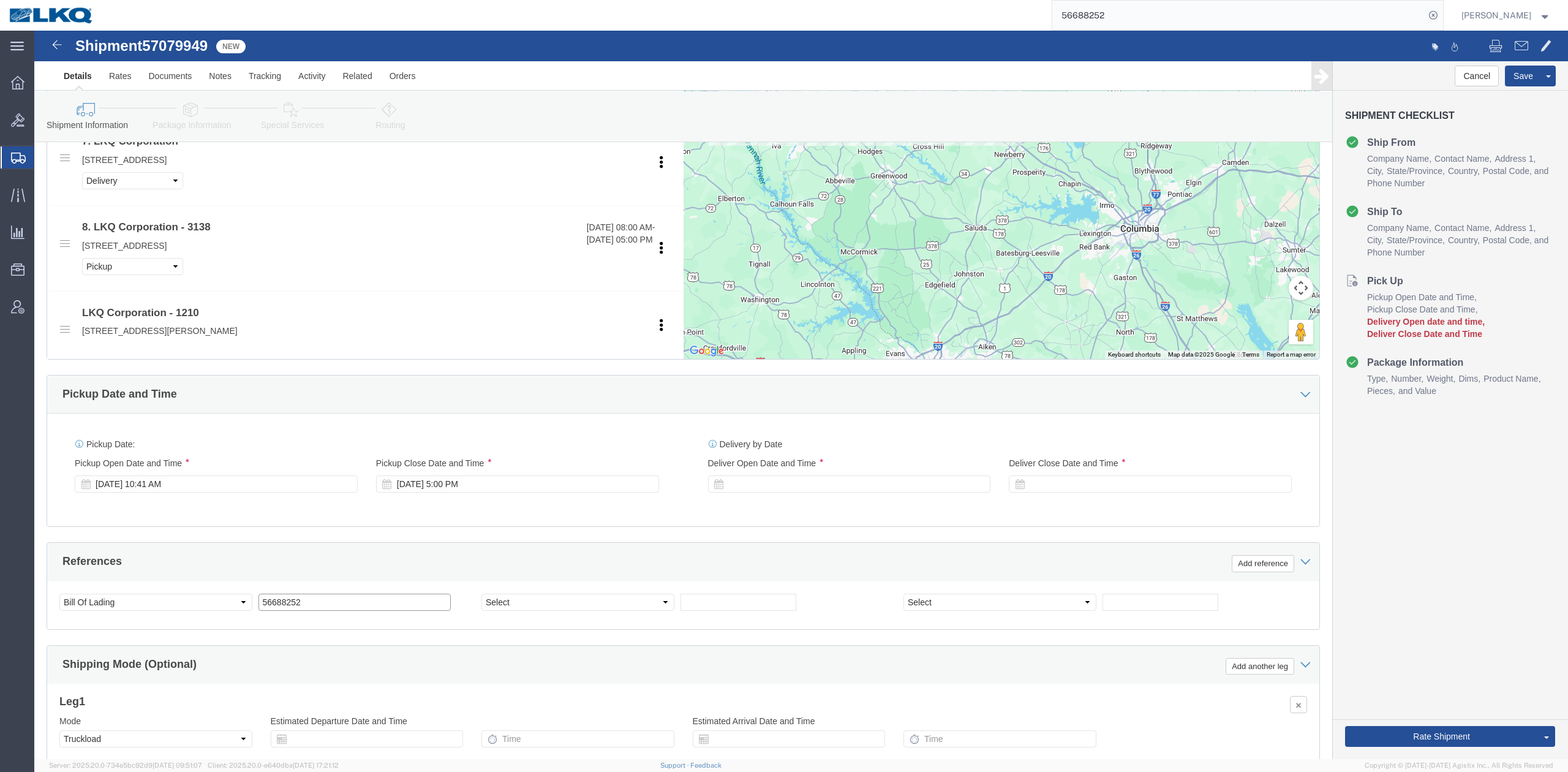
click input "56688252"
paste input "7079949"
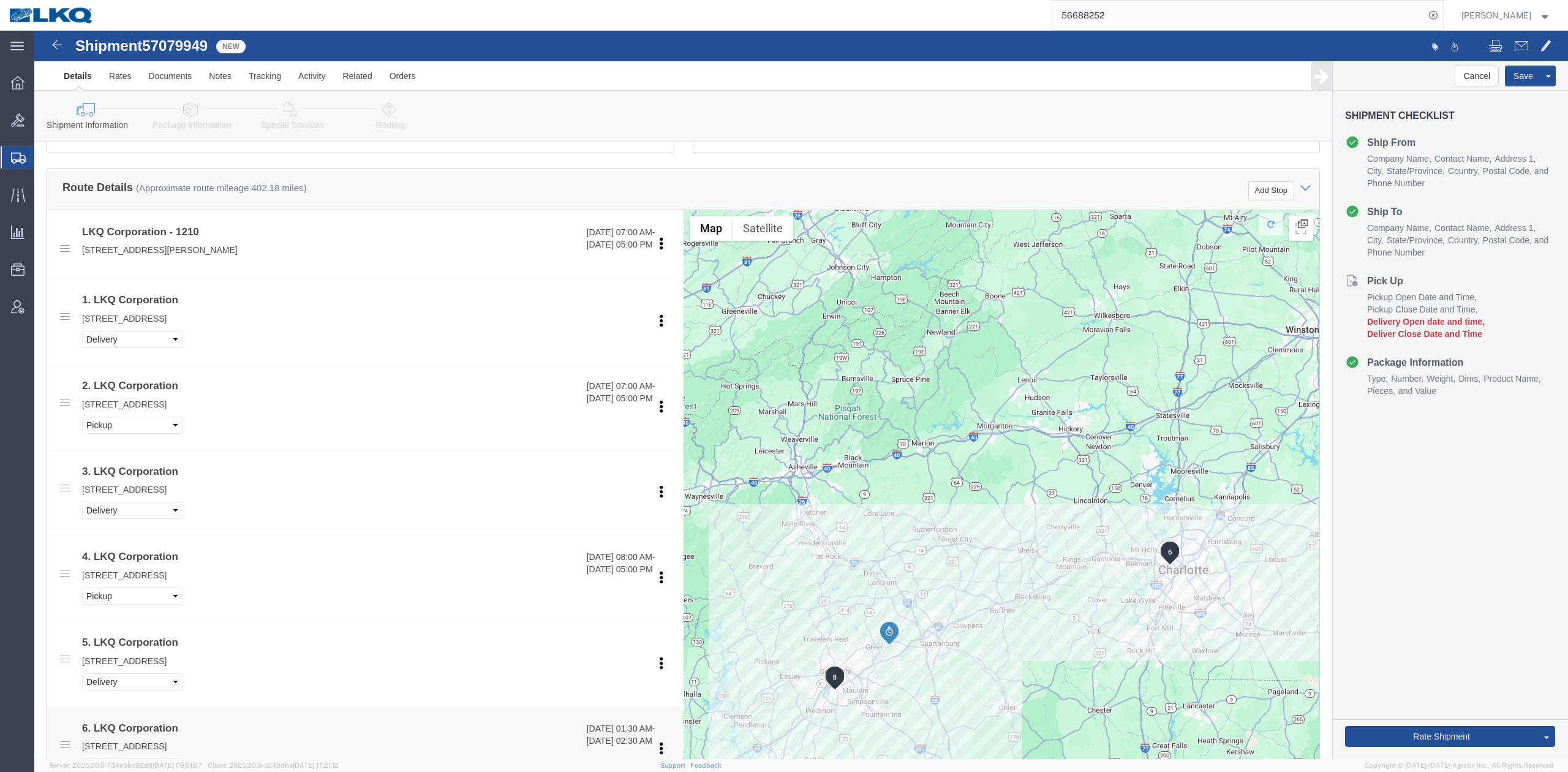
scroll to position [326, 0]
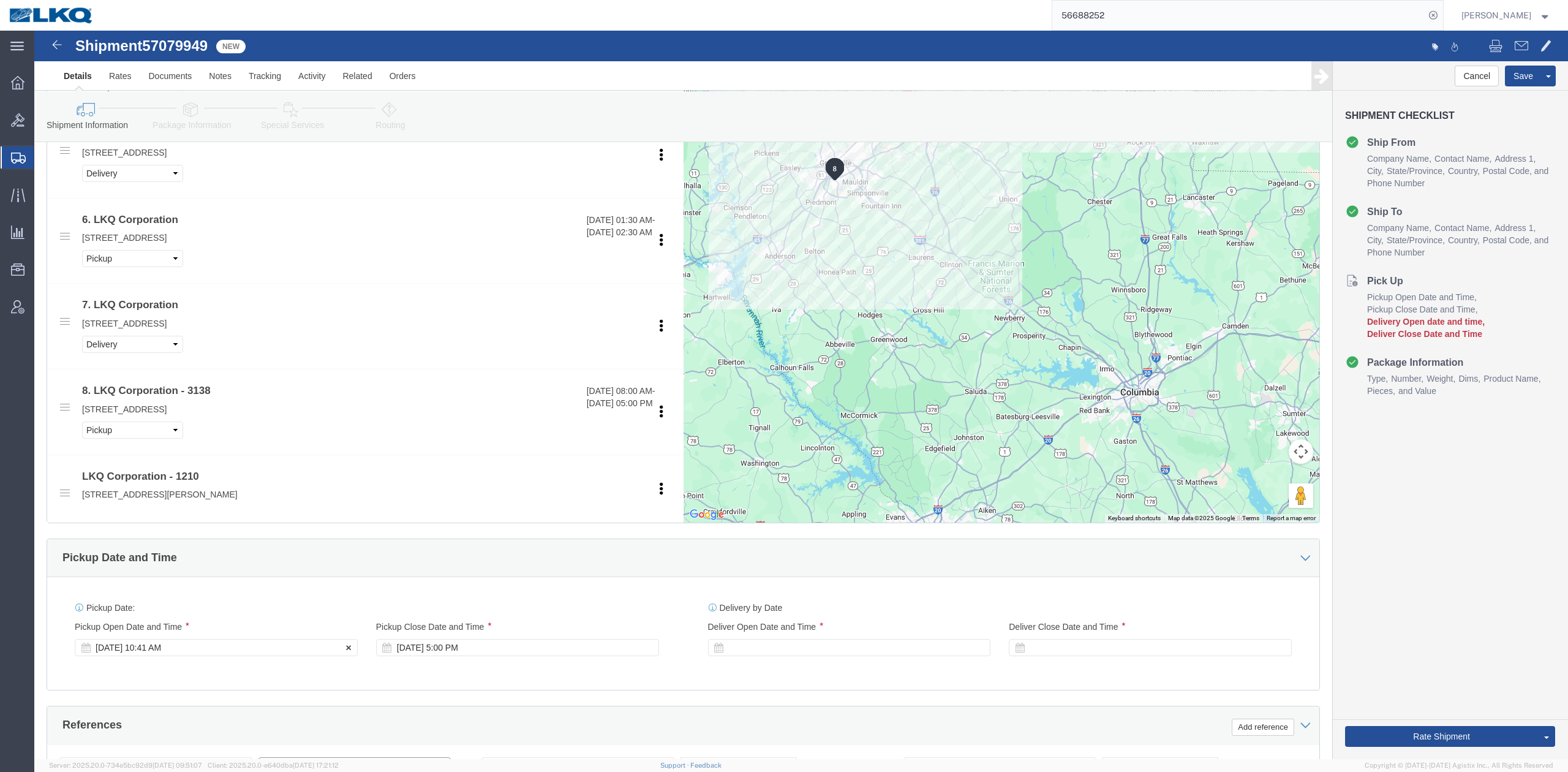
type input "57079949"
click div "Oct 09 2025 10:41 AM"
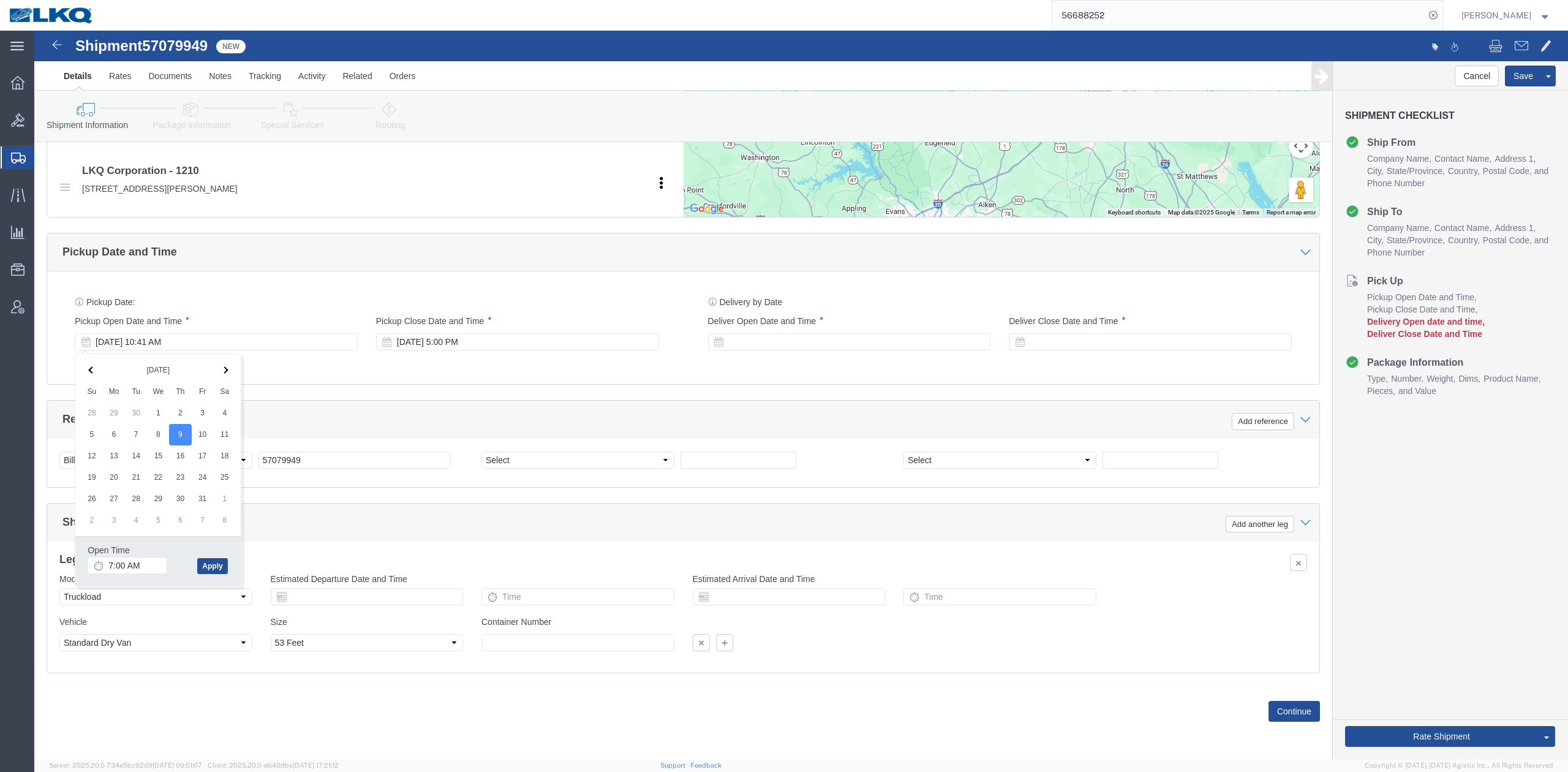
click div "References Add reference"
drag, startPoint x: 200, startPoint y: 296, endPoint x: 191, endPoint y: 313, distance: 19.2
click div "Pickup Start Date Pickup Start Time Pickup Open Date and Time Oct 13 2025 7:00 …"
click div "[DATE] 7:00 AM"
type input "4:00 PM"
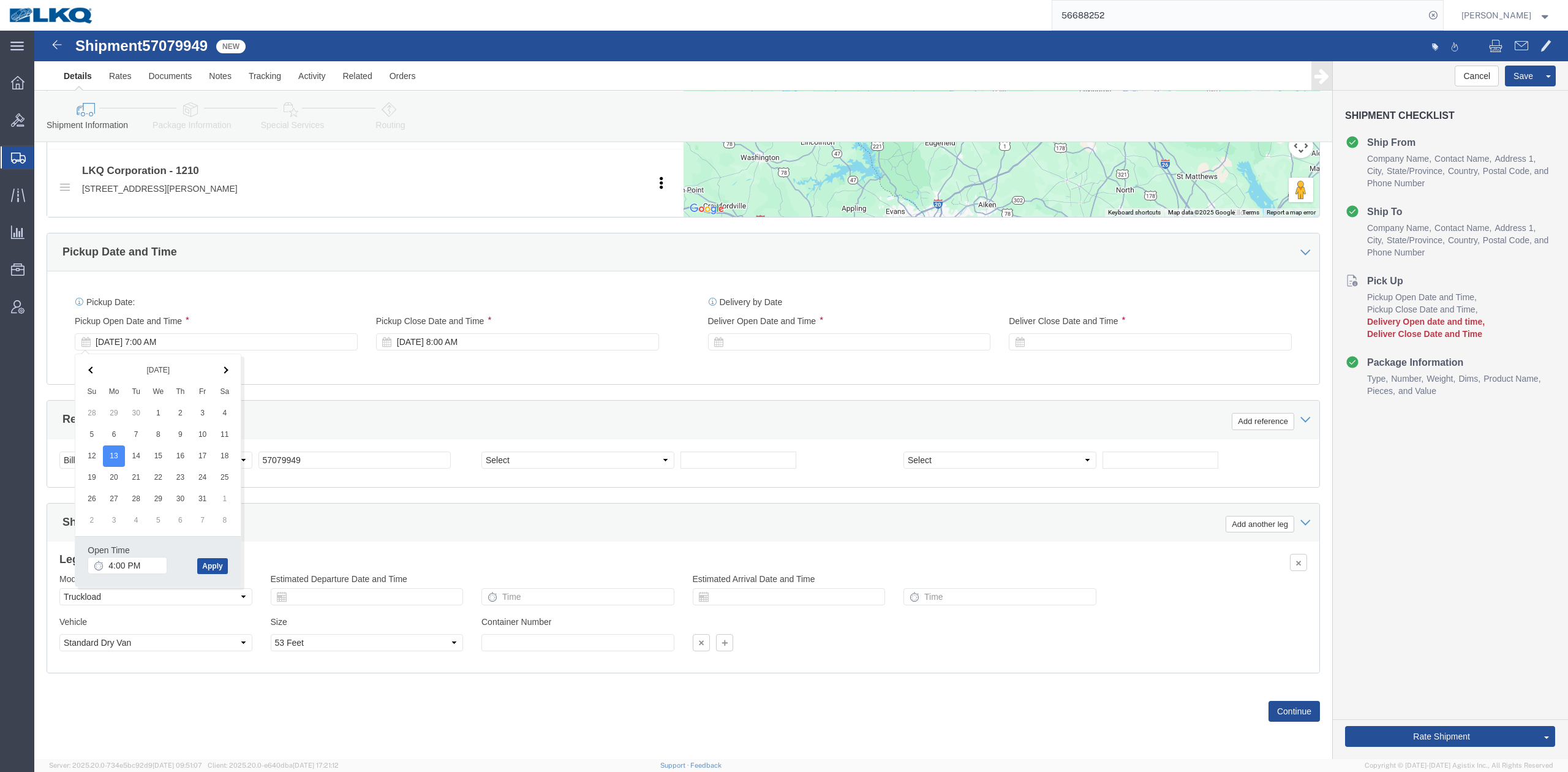
click button "Apply"
click div "References Add reference"
click div
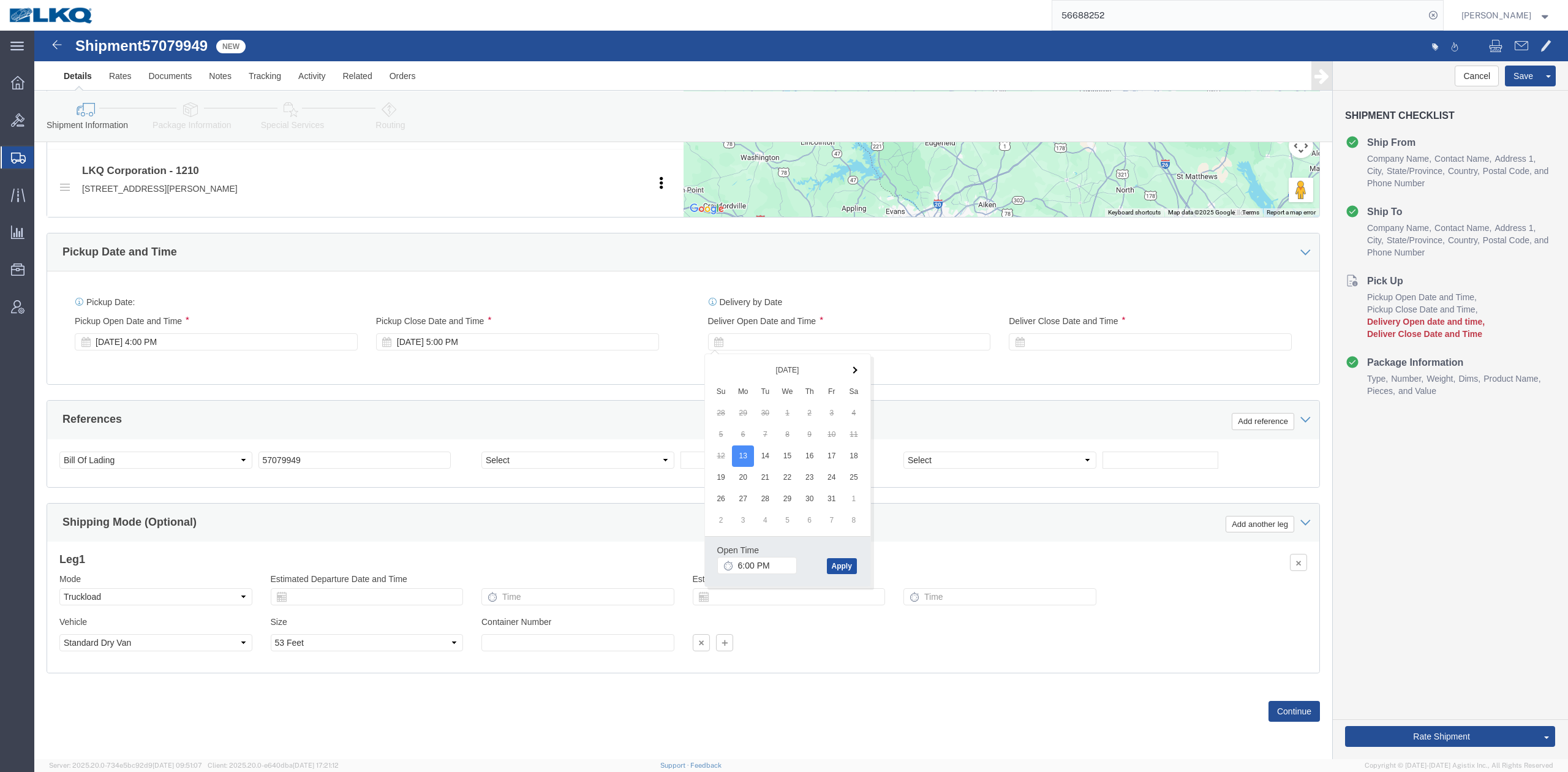
drag, startPoint x: 811, startPoint y: 537, endPoint x: 1003, endPoint y: 396, distance: 238.2
click button "Apply"
click div
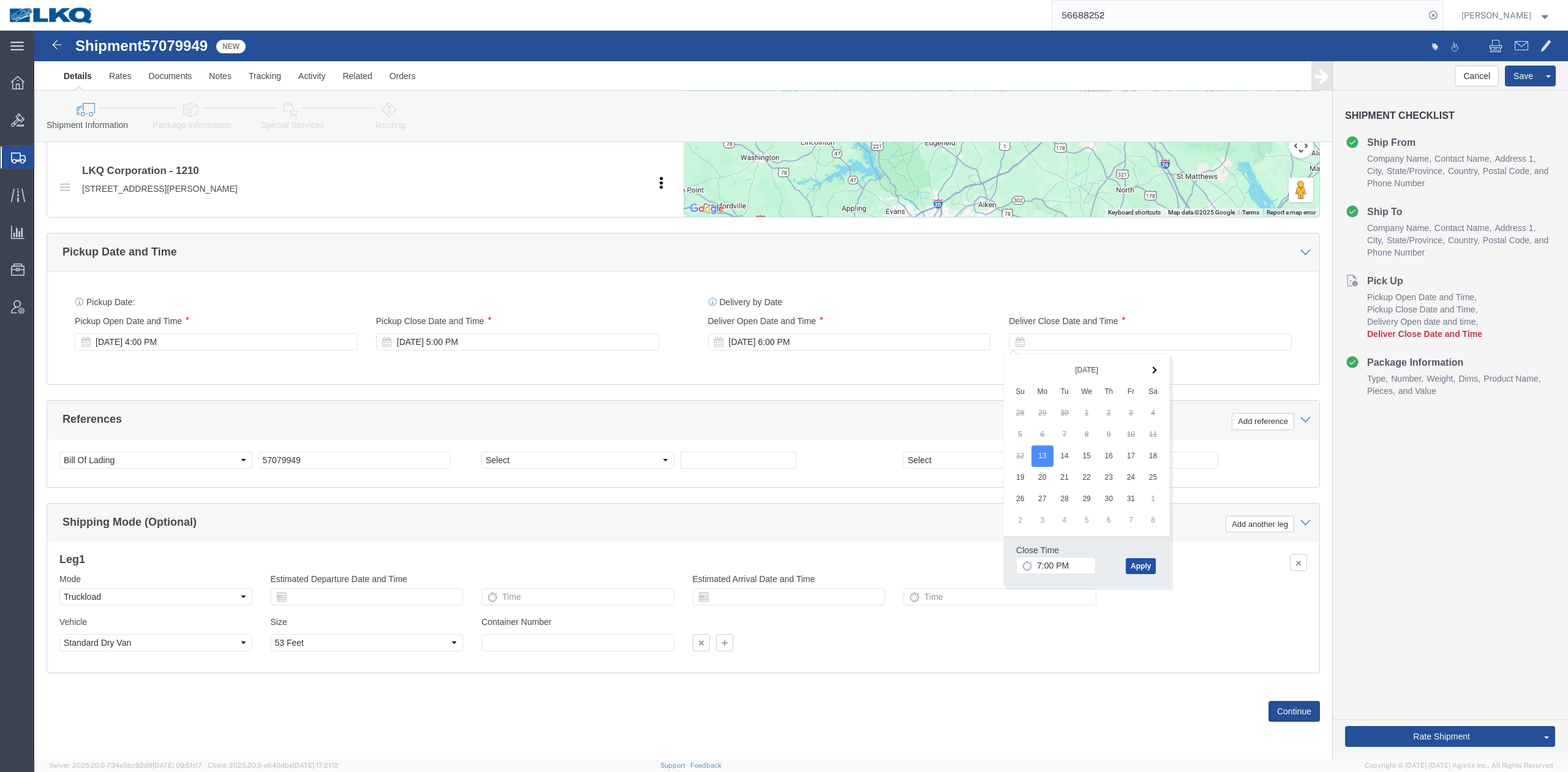
click button "Apply"
click link "Send To Bid"
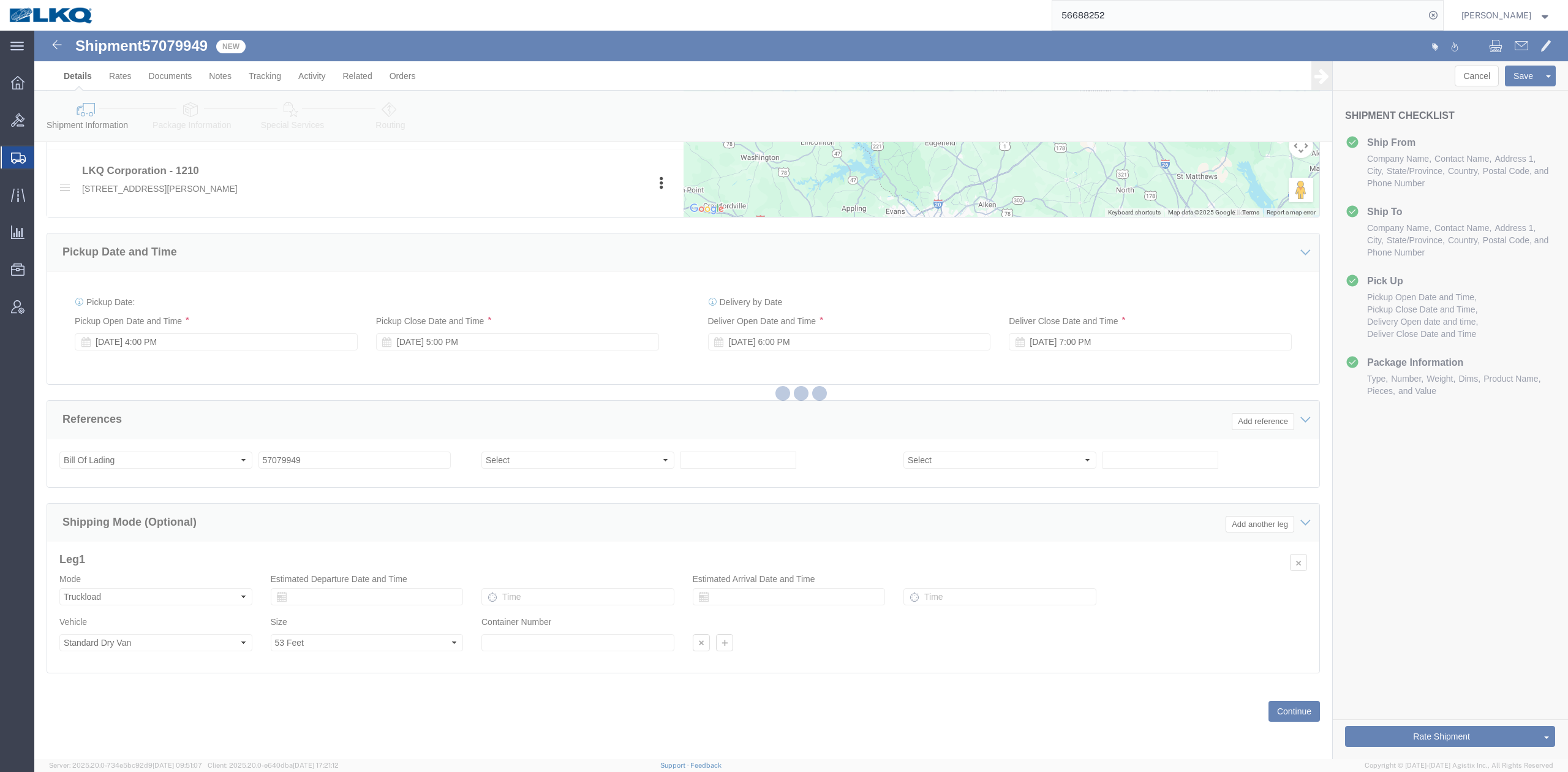
select select "27420"
select select "TL"
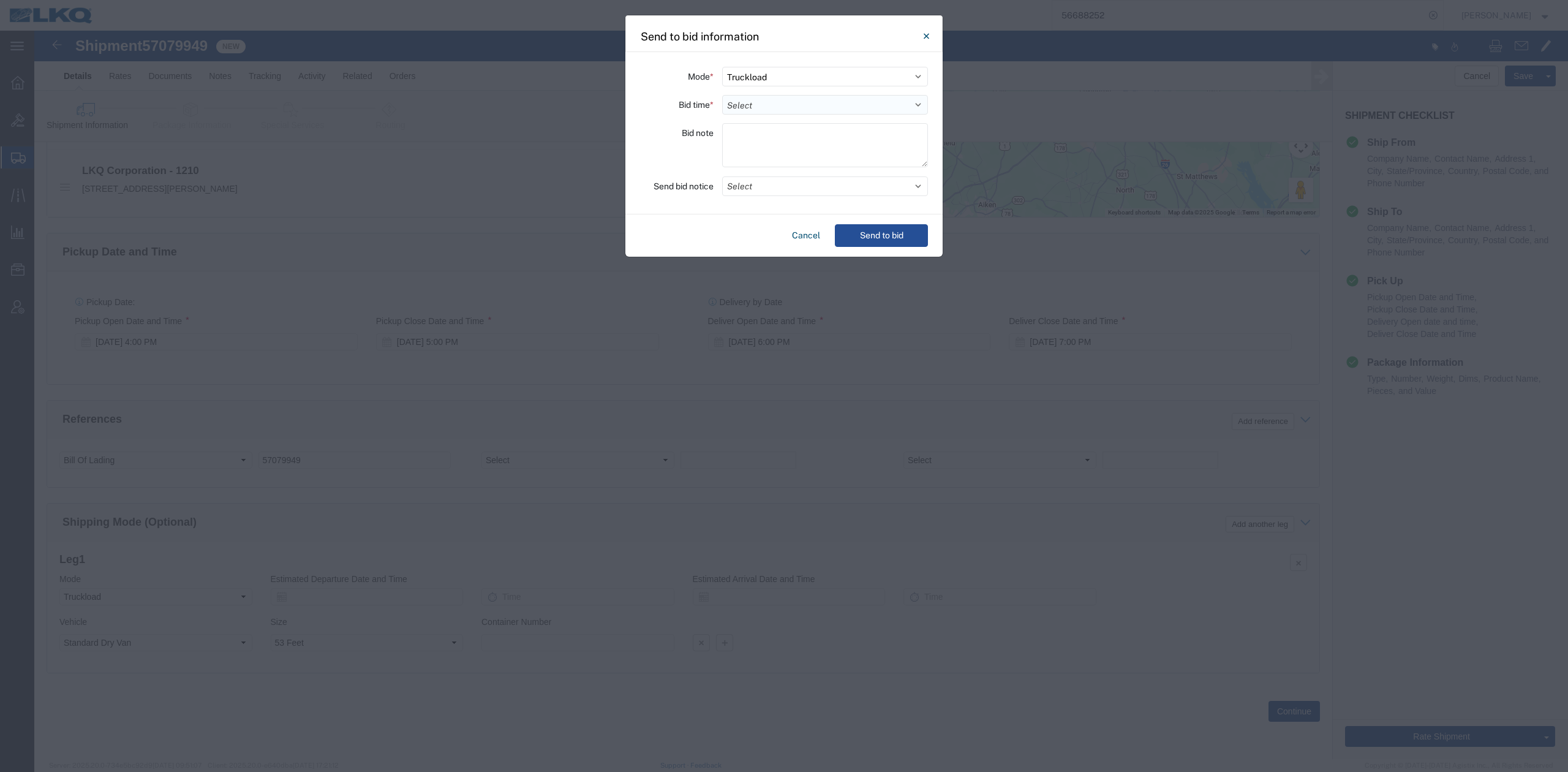
click at [748, 101] on select "Select 30 Min (Rush) 1 Hour (Rush) 2 Hours (Rush) 4 Hours (Rush) 8 Hours (Rush)…" at bounding box center [825, 105] width 206 height 20
select select "24"
click at [722, 95] on select "Select 30 Min (Rush) 1 Hour (Rush) 2 Hours (Rush) 4 Hours (Rush) 8 Hours (Rush)…" at bounding box center [825, 105] width 206 height 20
drag, startPoint x: 760, startPoint y: 183, endPoint x: 745, endPoint y: 236, distance: 55.1
click at [760, 184] on button "Select" at bounding box center [825, 187] width 206 height 20
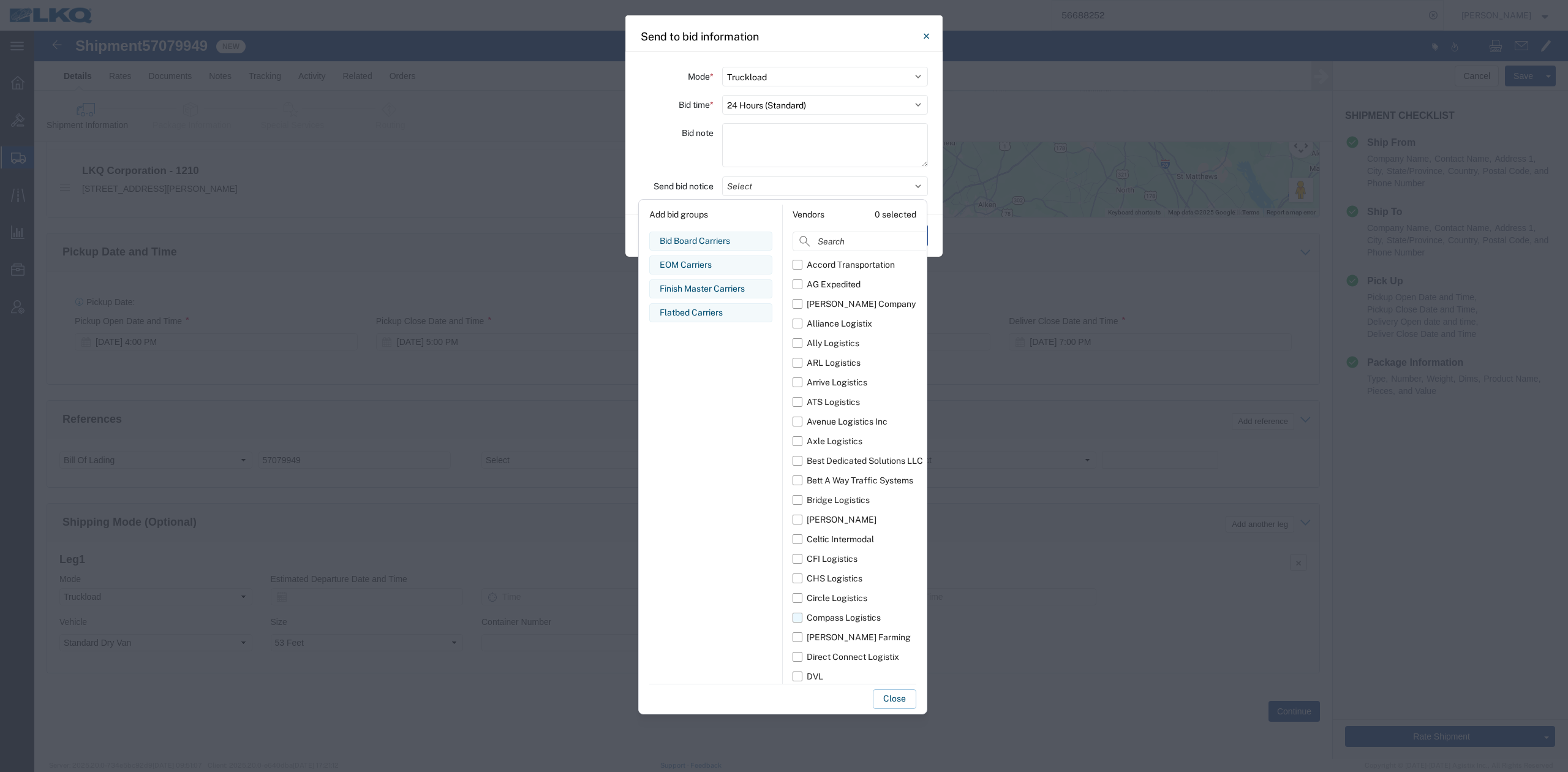
click at [857, 618] on div "Compass Logistics" at bounding box center [844, 618] width 74 height 13
click at [0, 0] on input "Compass Logistics" at bounding box center [0, 0] width 0 height 0
click at [894, 696] on button "Close" at bounding box center [894, 699] width 44 height 20
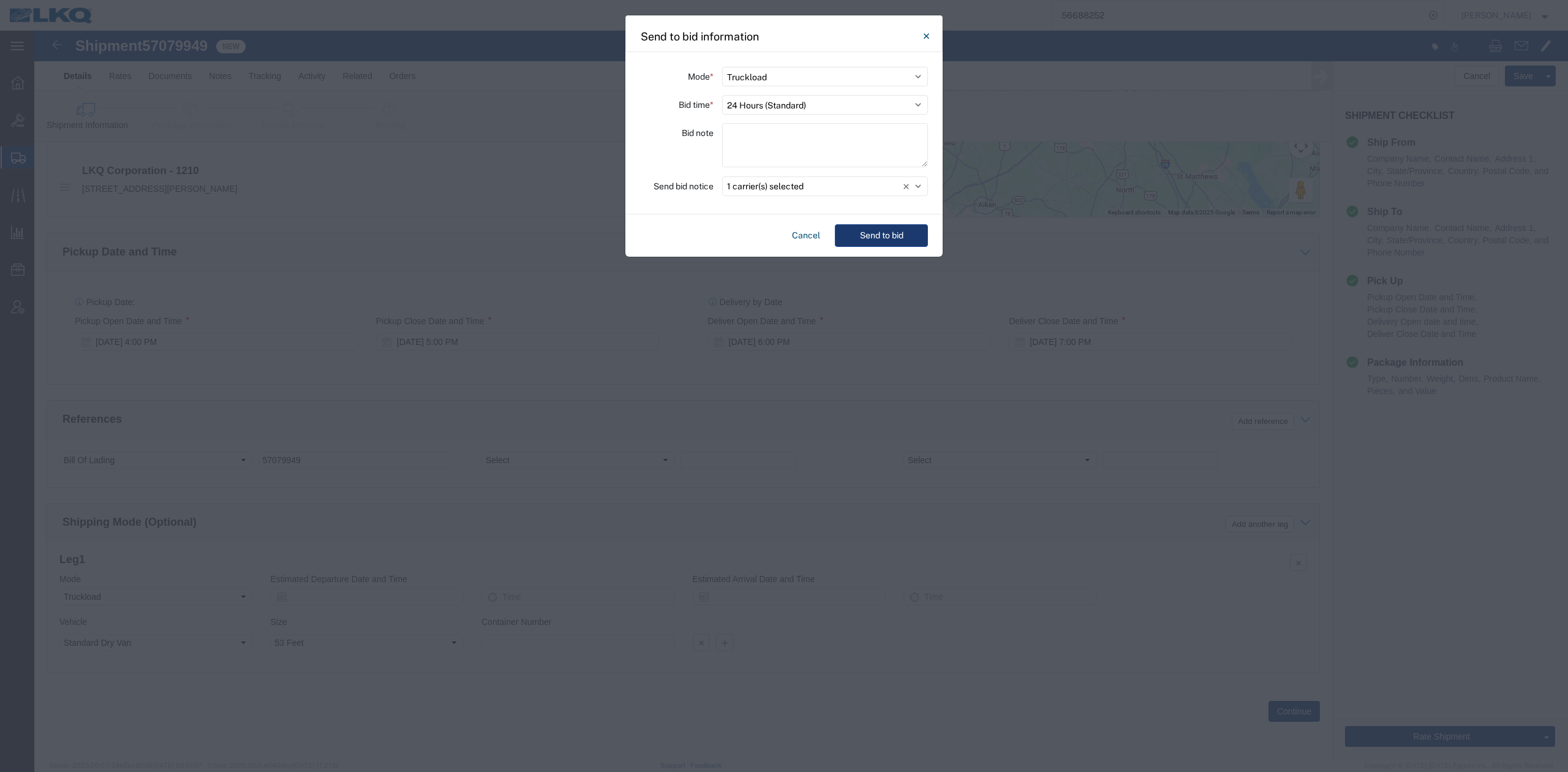
click at [885, 244] on button "Send to bid" at bounding box center [881, 236] width 93 height 23
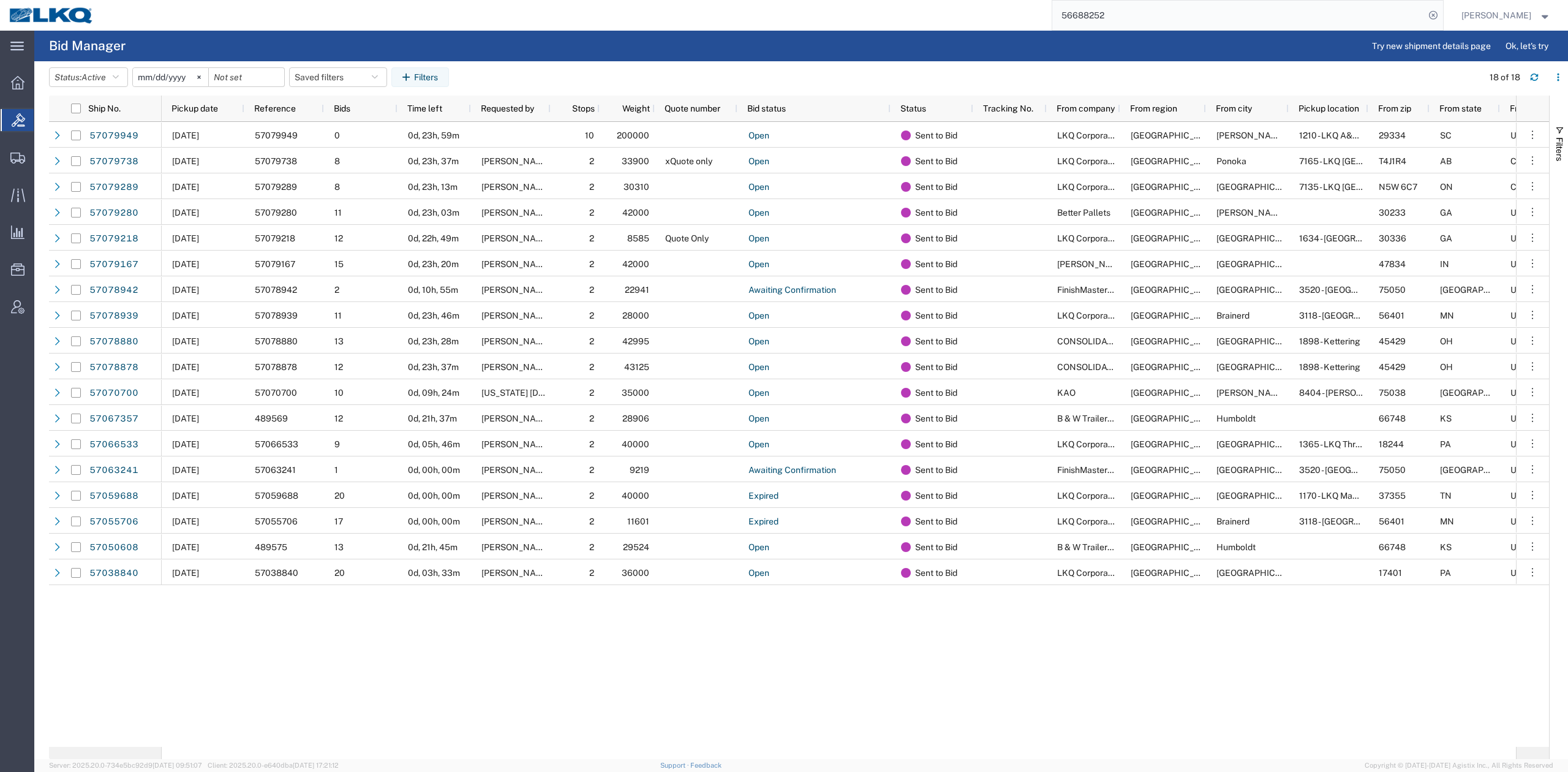
click at [1120, 16] on input "56688252" at bounding box center [1238, 15] width 373 height 29
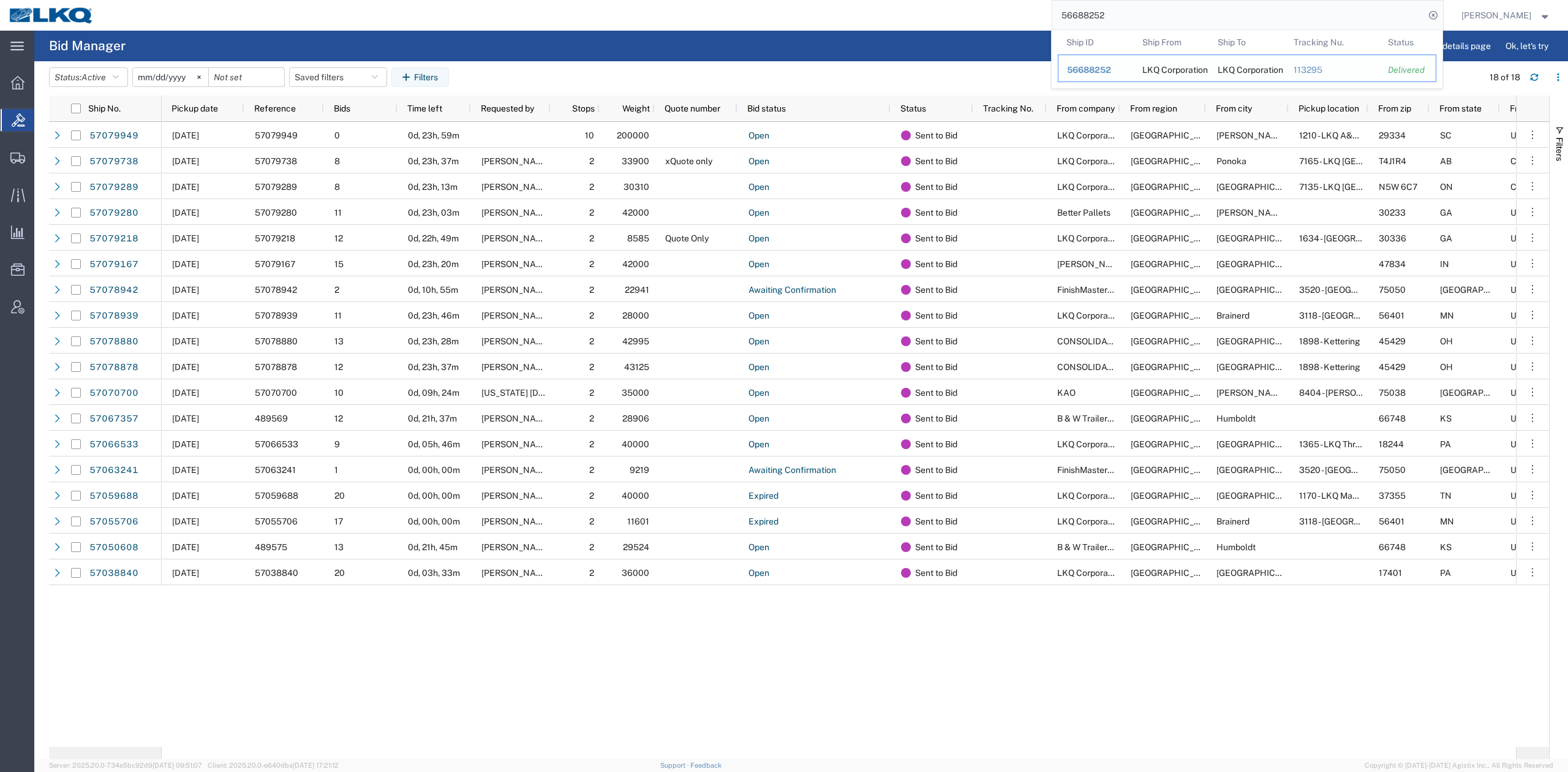
click at [1112, 67] on span "56688252" at bounding box center [1089, 70] width 44 height 10
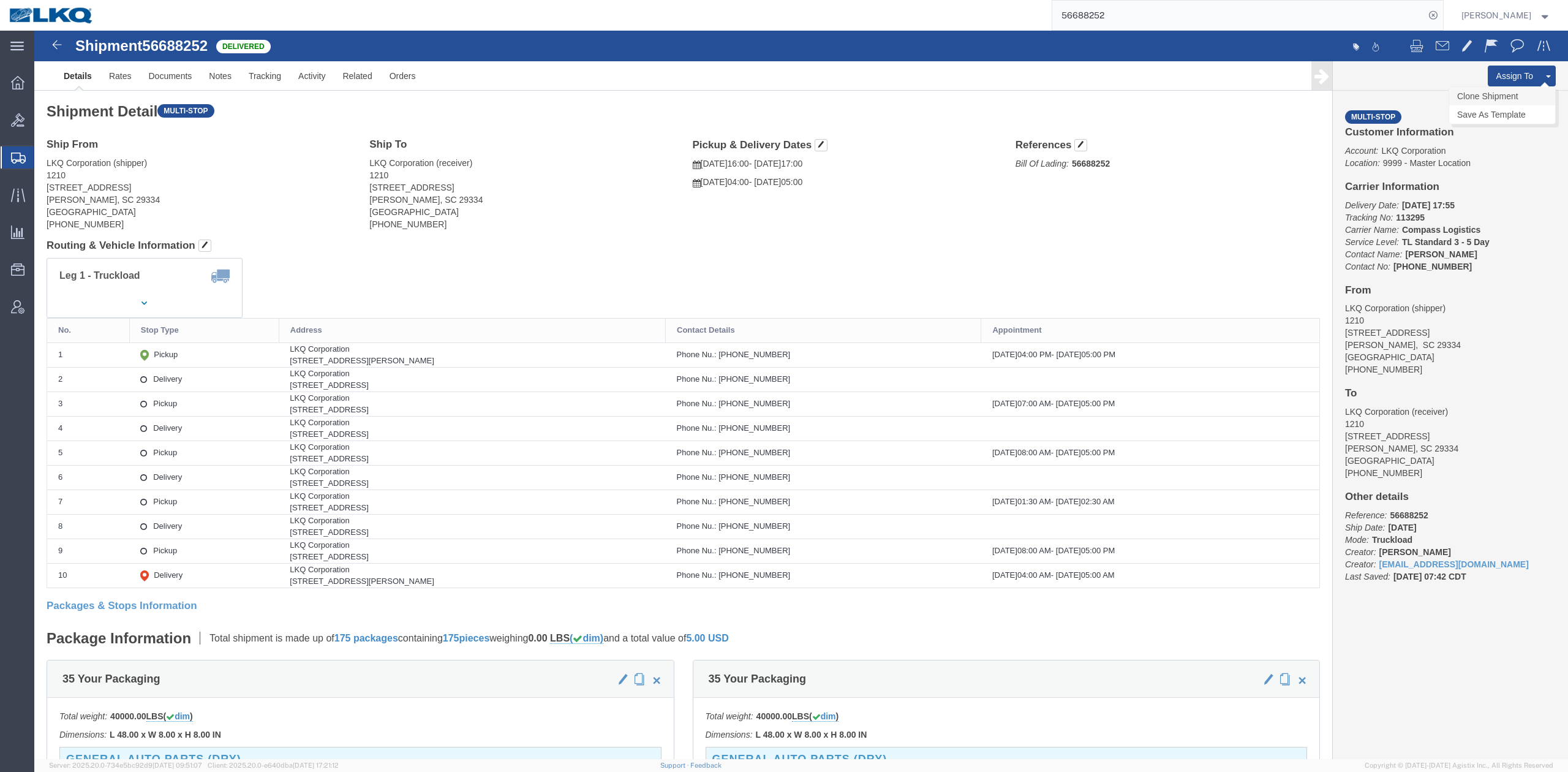
click link "Clone Shipment"
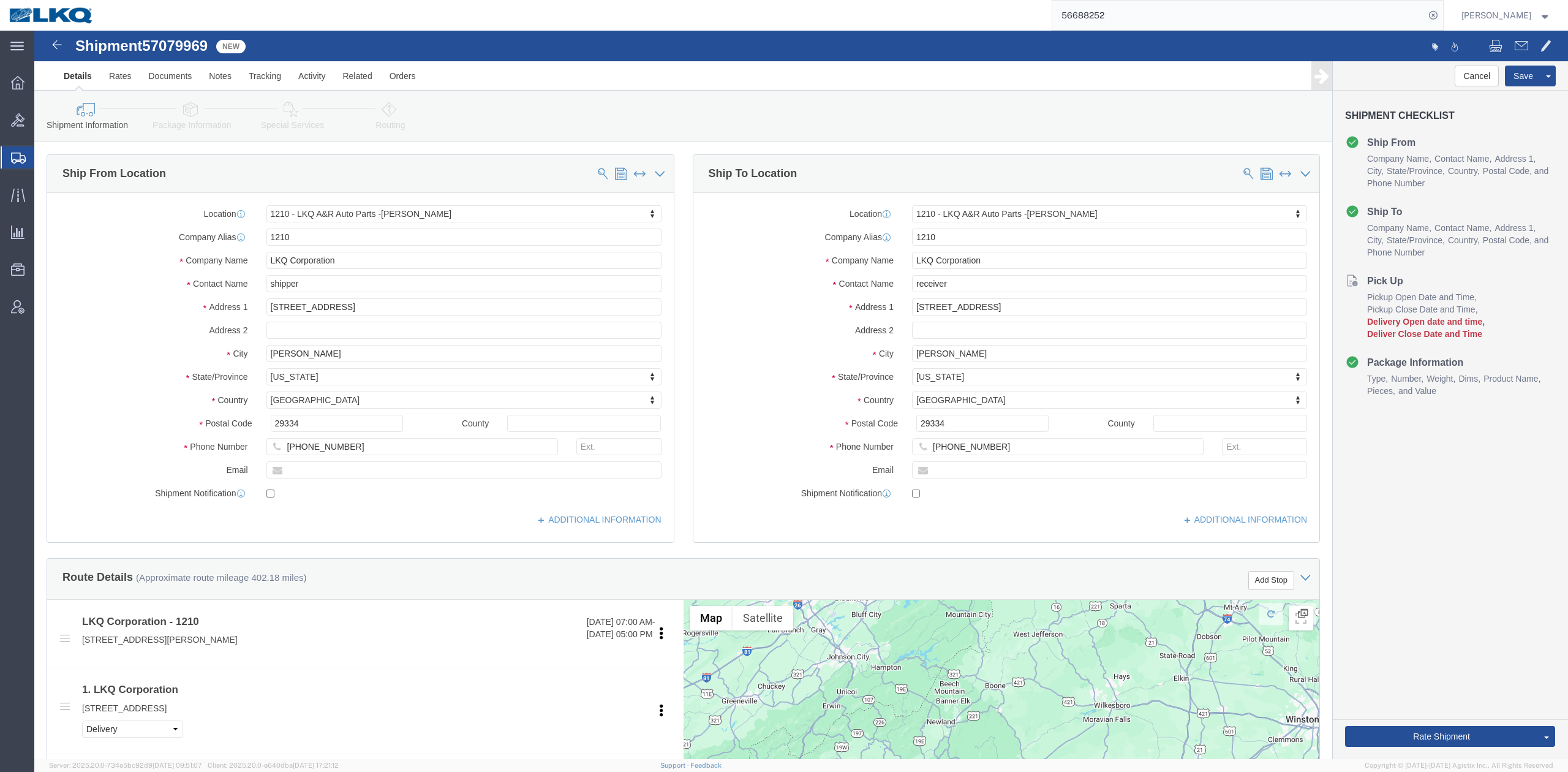
click span "57079969"
copy span "57079969"
select select "27420"
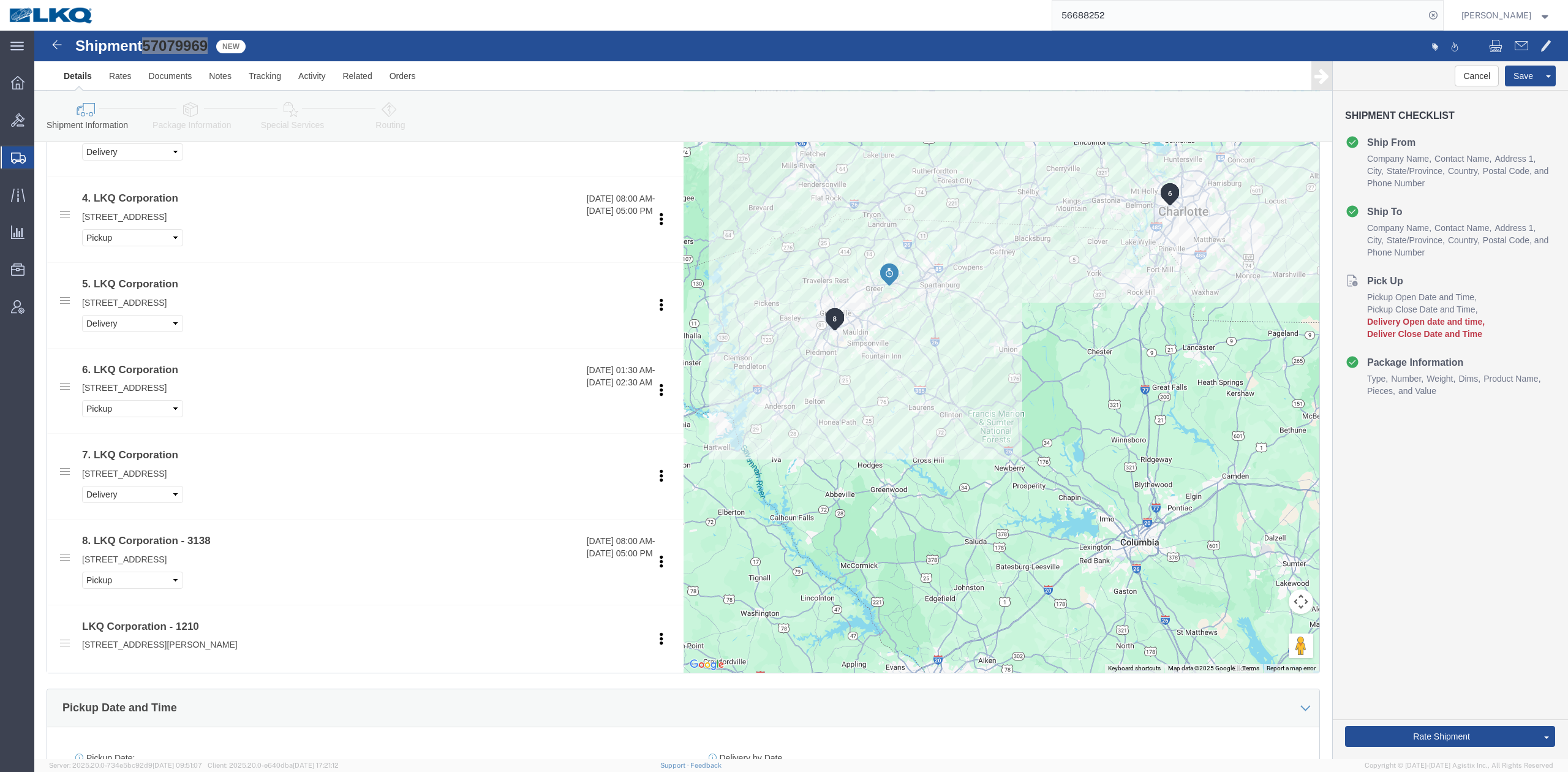
scroll to position [898, 0]
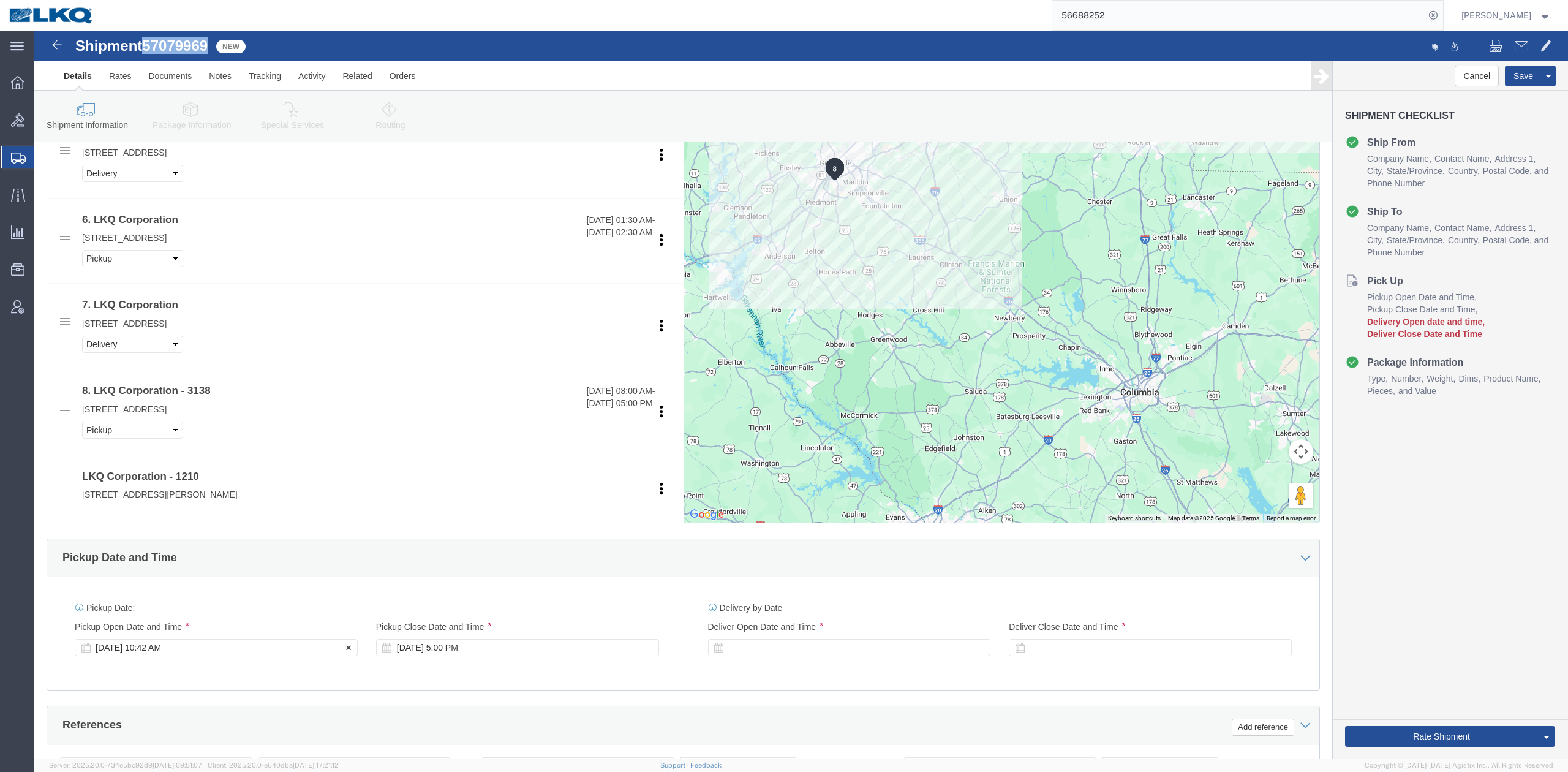
click div "Oct 09 2025 10:42 AM"
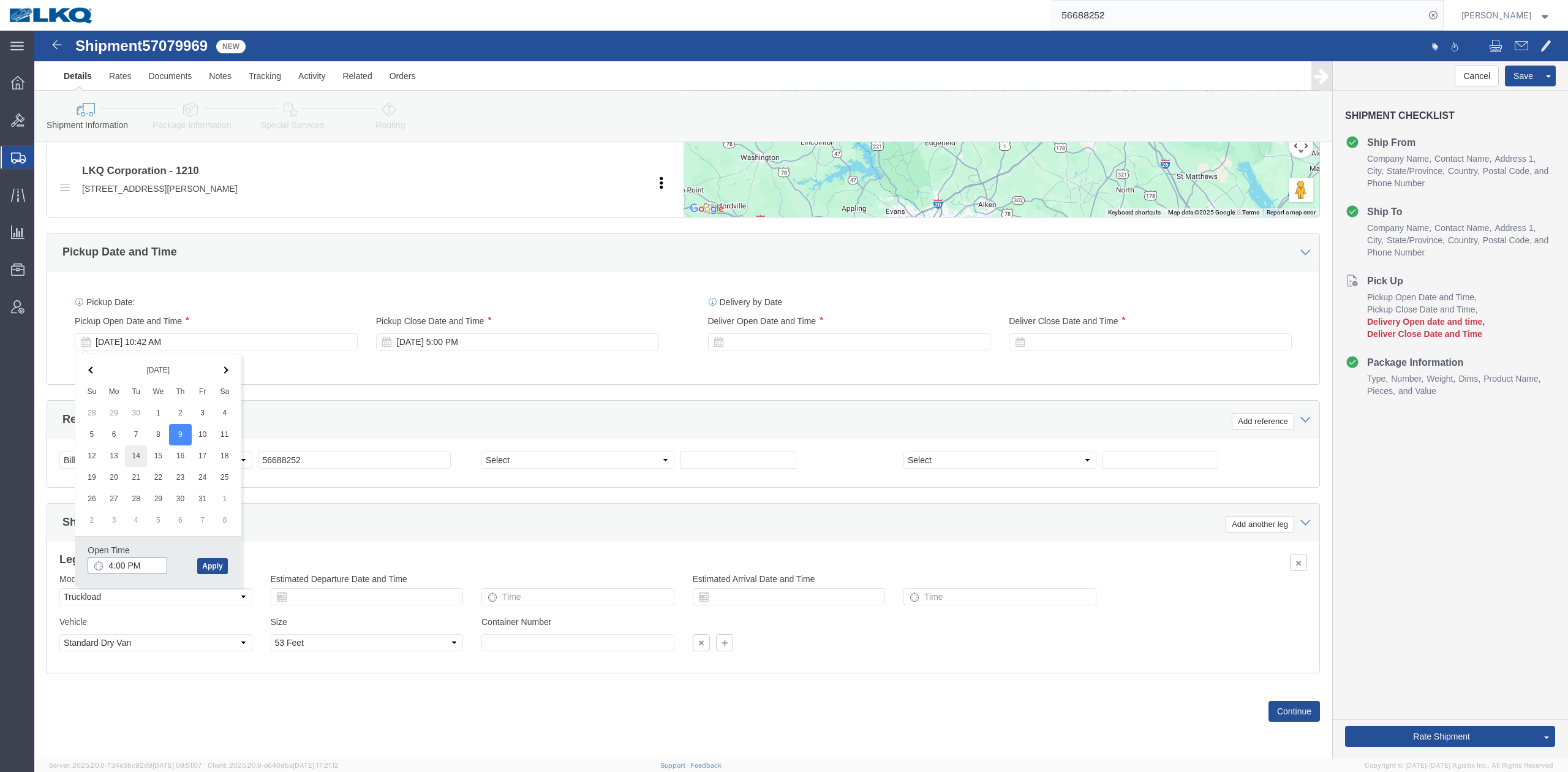
type input "4:00 PM"
click div "Ship From Location Location 1210 - LKQ A&R Auto Parts -Duncan My Profile Locati…"
click input "56688252"
paste input "7079969"
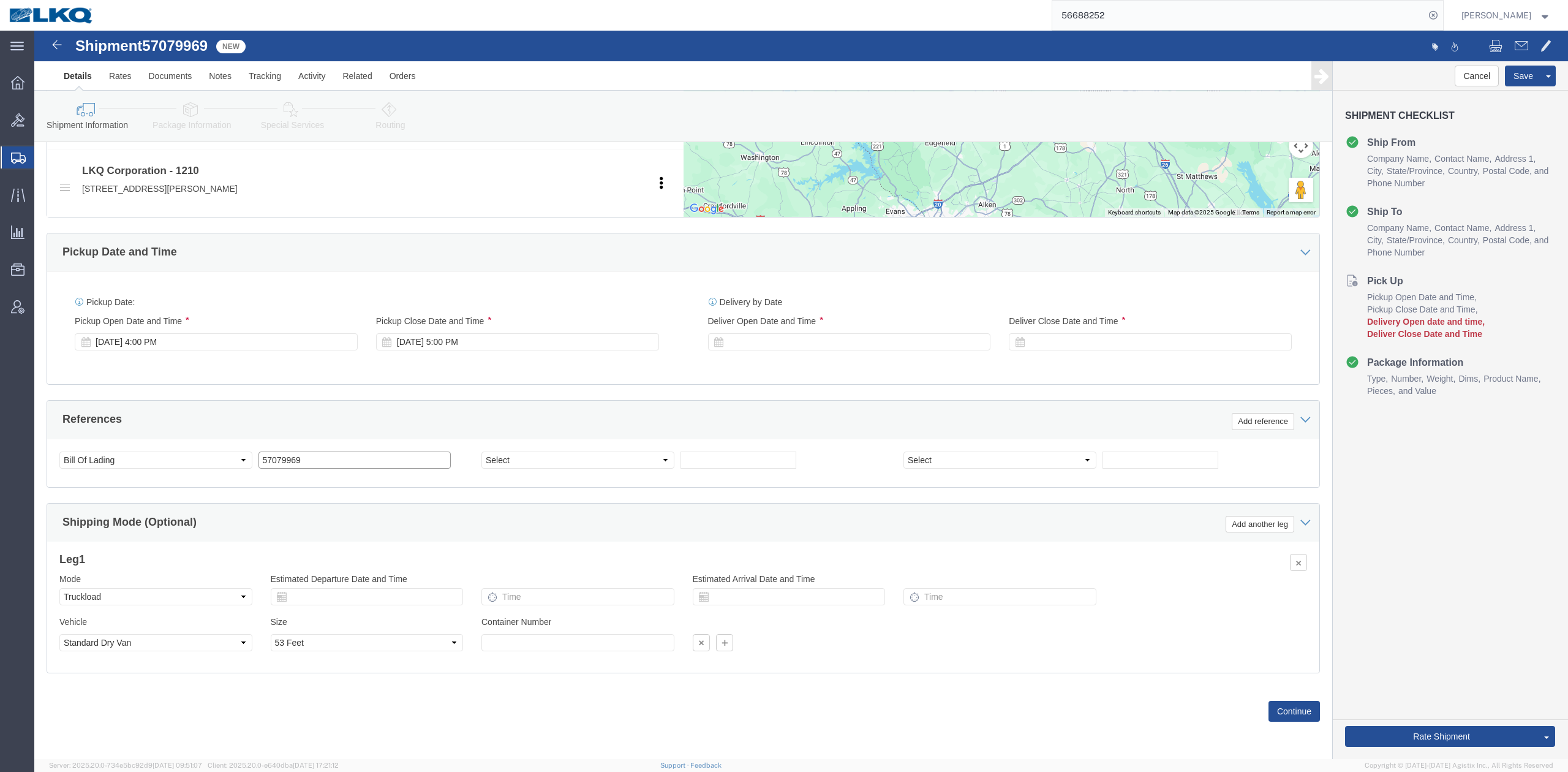
type input "57079969"
click div "References Add reference"
click div
click button "Apply"
click div
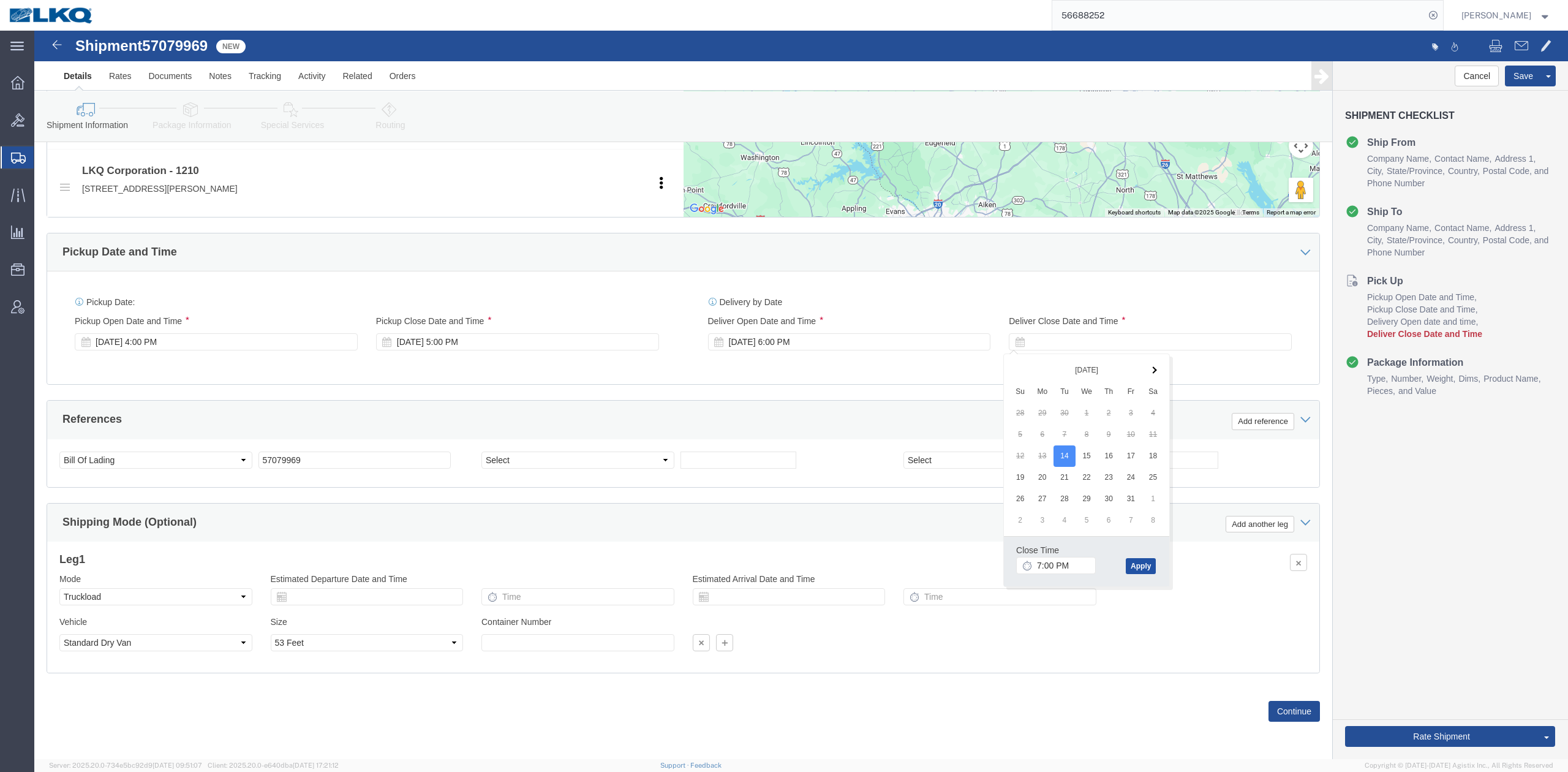
click button "Apply"
click link "Send To Bid"
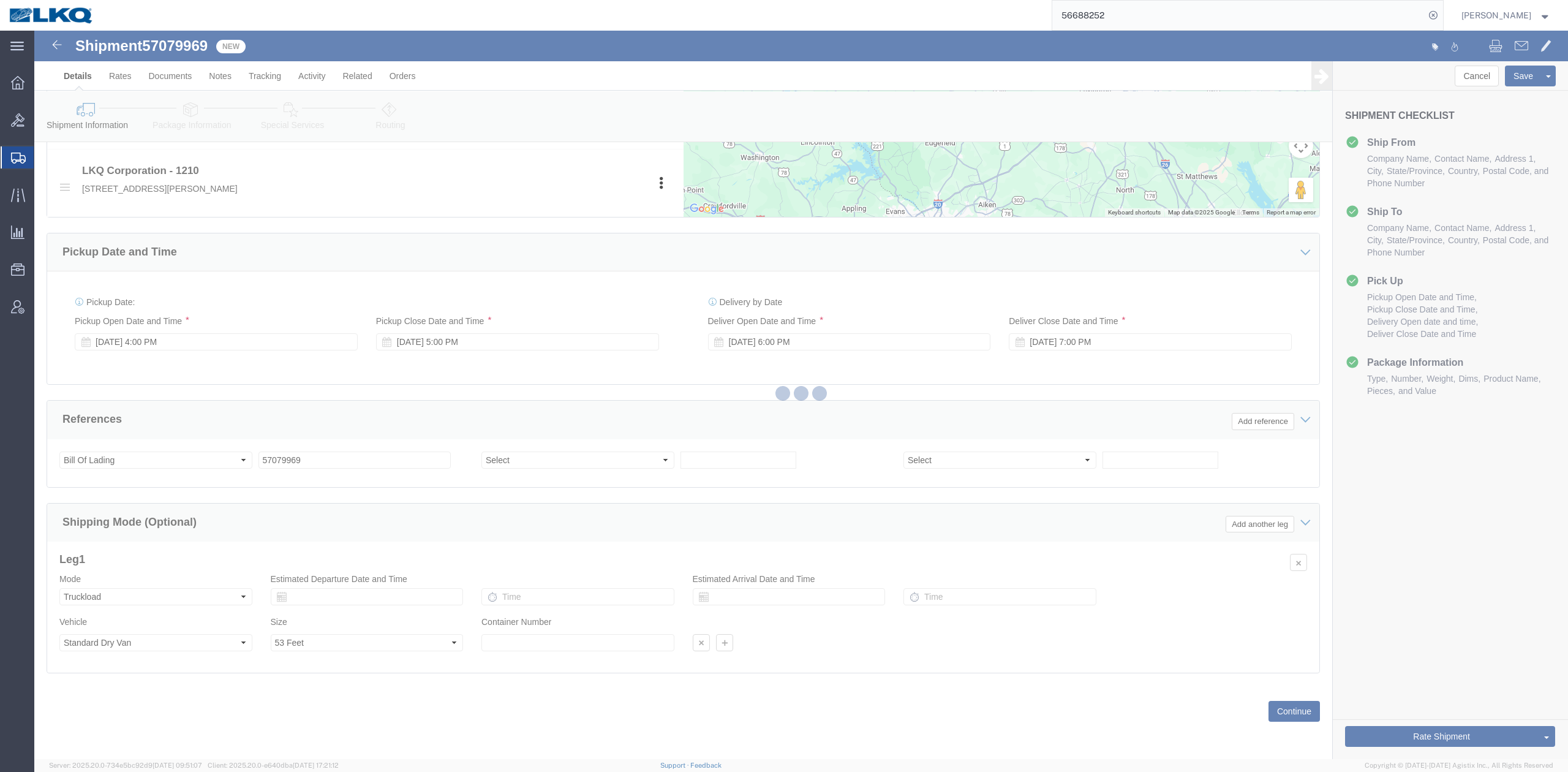
select select "27420"
select select "TL"
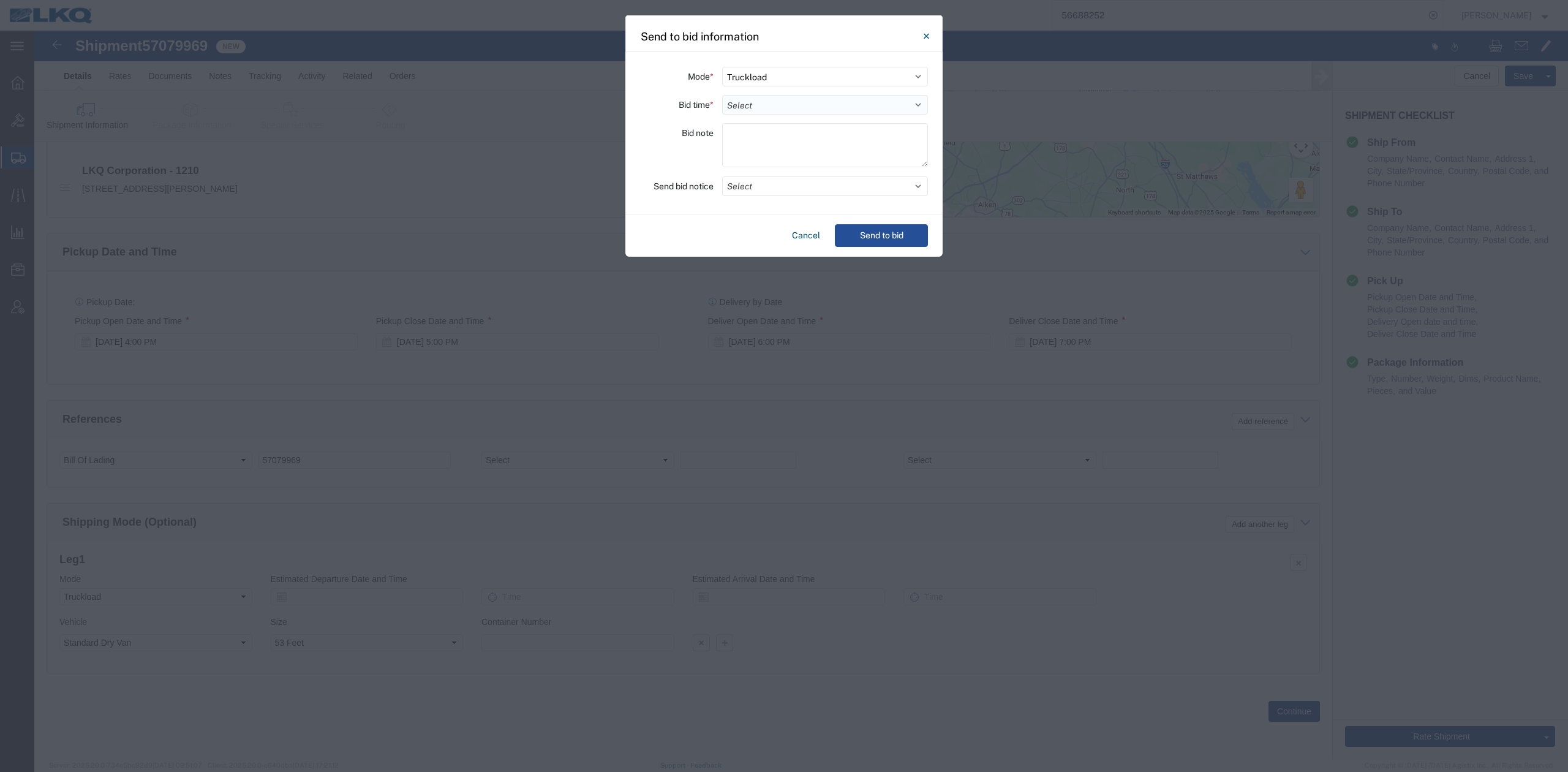
click at [752, 98] on select "Select 30 Min (Rush) 1 Hour (Rush) 2 Hours (Rush) 4 Hours (Rush) 8 Hours (Rush)…" at bounding box center [825, 105] width 206 height 20
select select "24"
click at [722, 95] on select "Select 30 Min (Rush) 1 Hour (Rush) 2 Hours (Rush) 4 Hours (Rush) 8 Hours (Rush)…" at bounding box center [825, 105] width 206 height 20
click at [762, 185] on button "Select" at bounding box center [825, 187] width 206 height 20
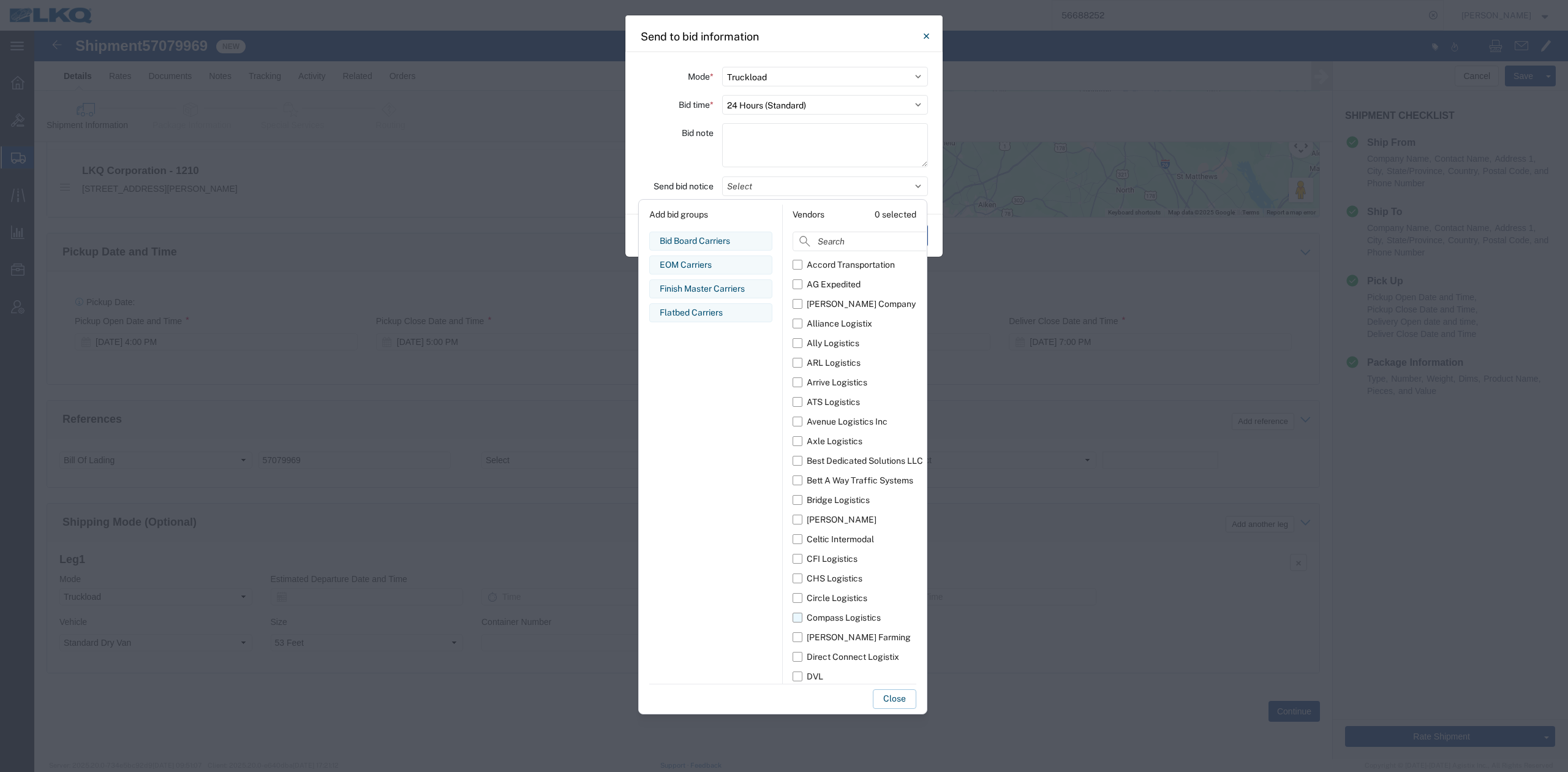
click at [821, 615] on div "Compass Logistics" at bounding box center [844, 618] width 74 height 13
click at [0, 0] on input "Compass Logistics" at bounding box center [0, 0] width 0 height 0
click at [900, 700] on button "Close" at bounding box center [894, 699] width 44 height 20
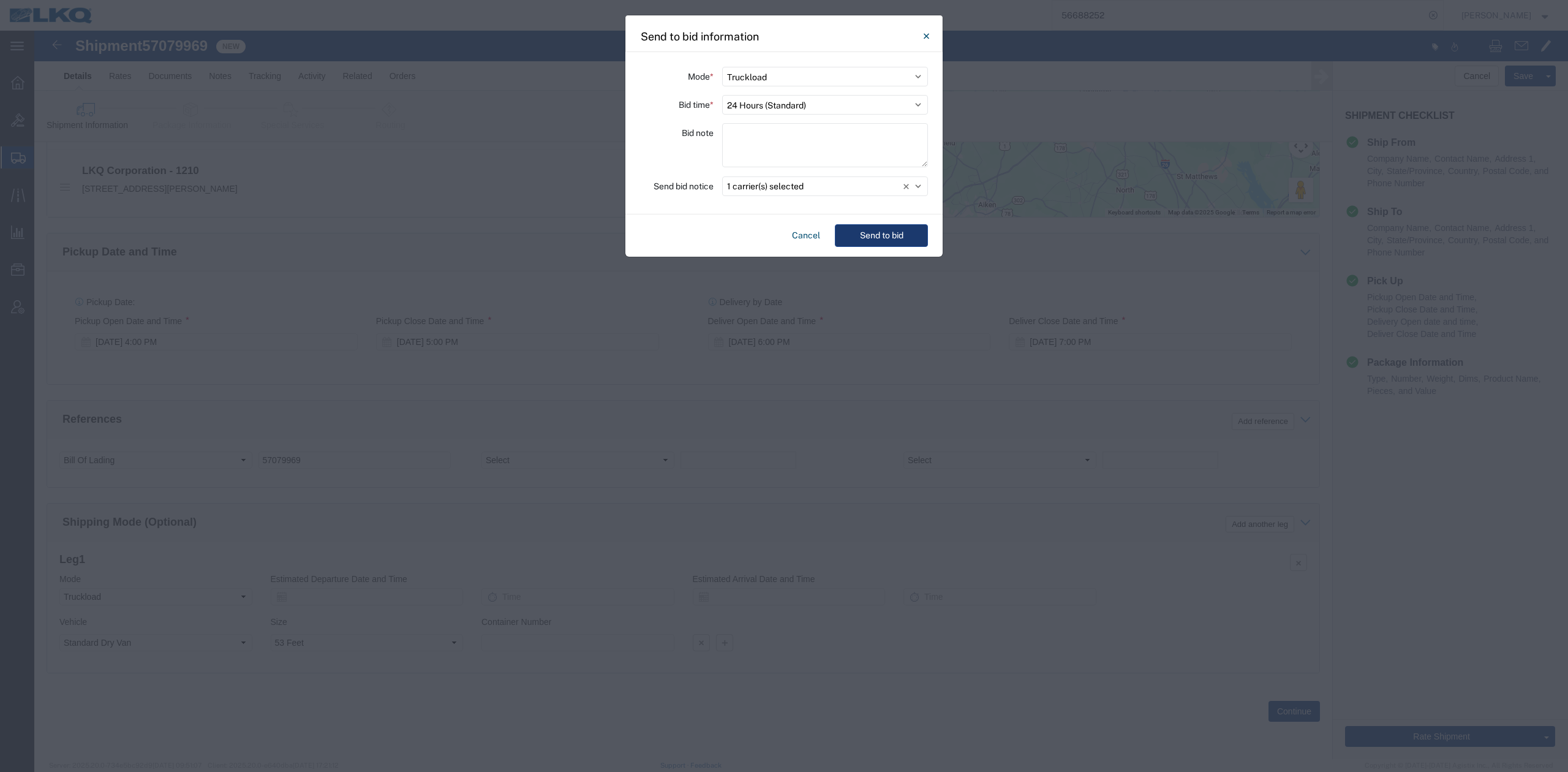
click at [887, 237] on button "Send to bid" at bounding box center [881, 236] width 93 height 23
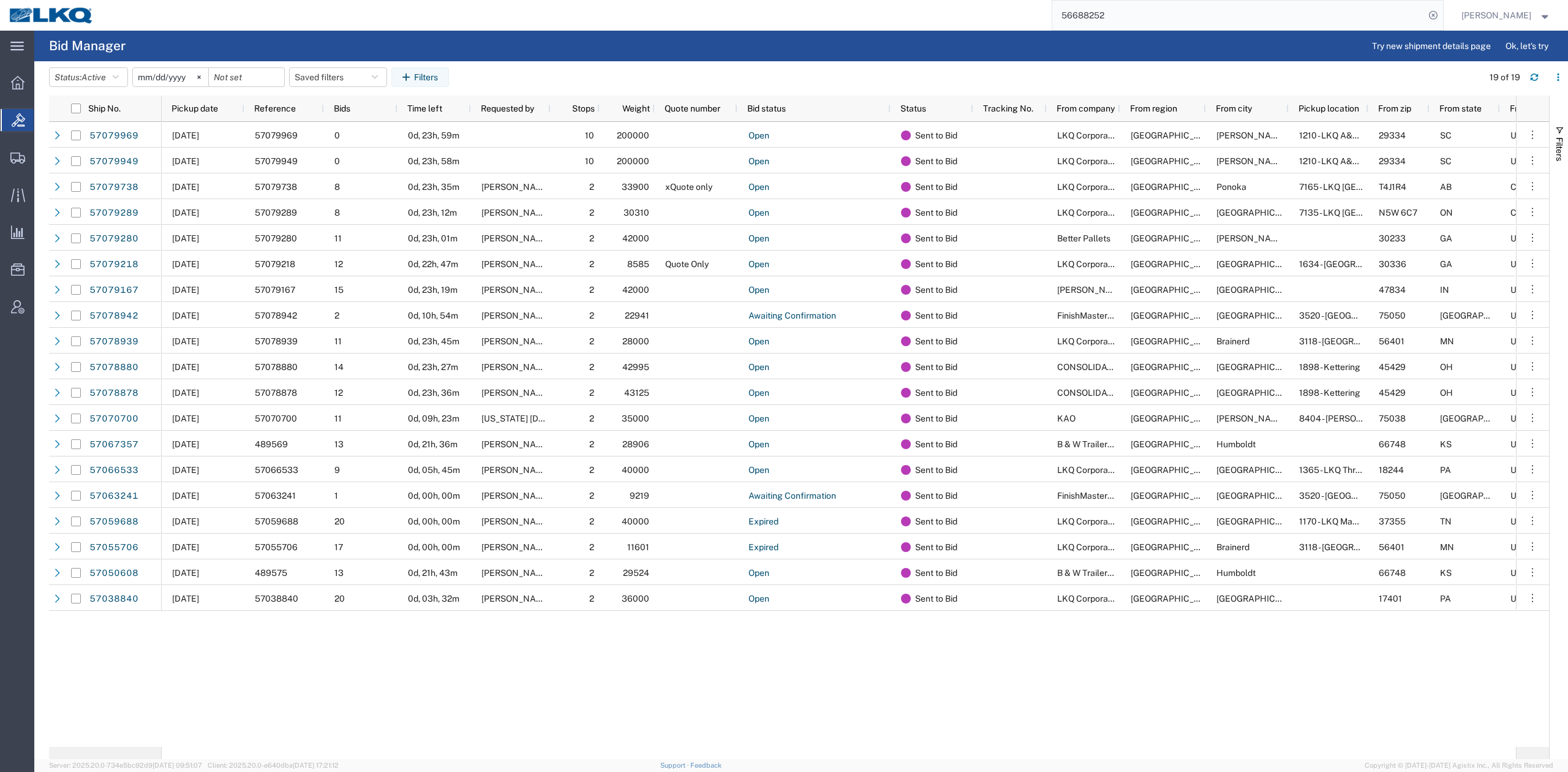
click at [1166, 25] on input "56688252" at bounding box center [1238, 15] width 373 height 29
click at [1166, 25] on input "56688252" at bounding box center [1238, 15] width 373 height 29
paste input "7079738"
click at [1442, 15] on icon at bounding box center [1434, 15] width 17 height 17
type input "57079738"
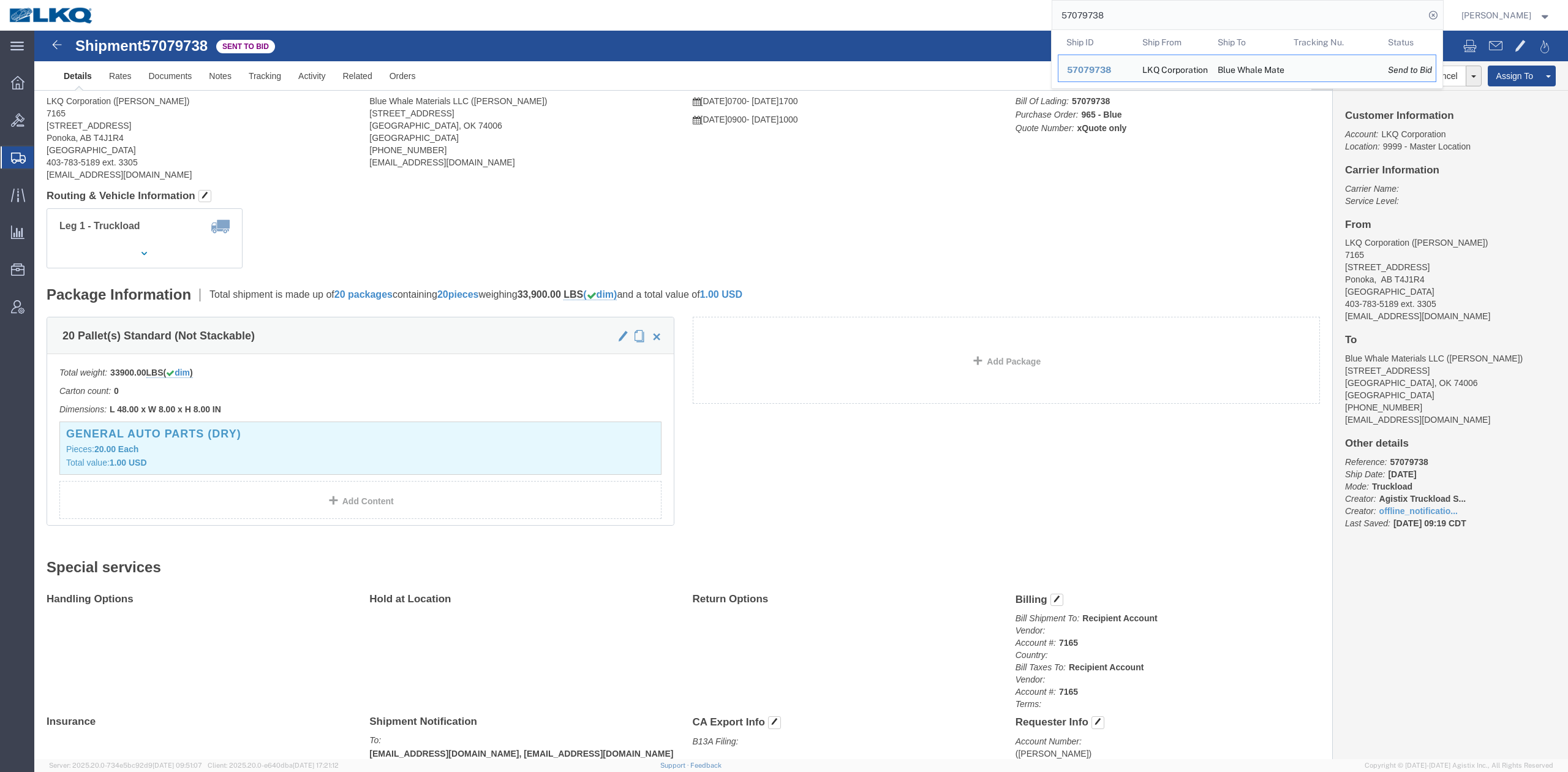
click div
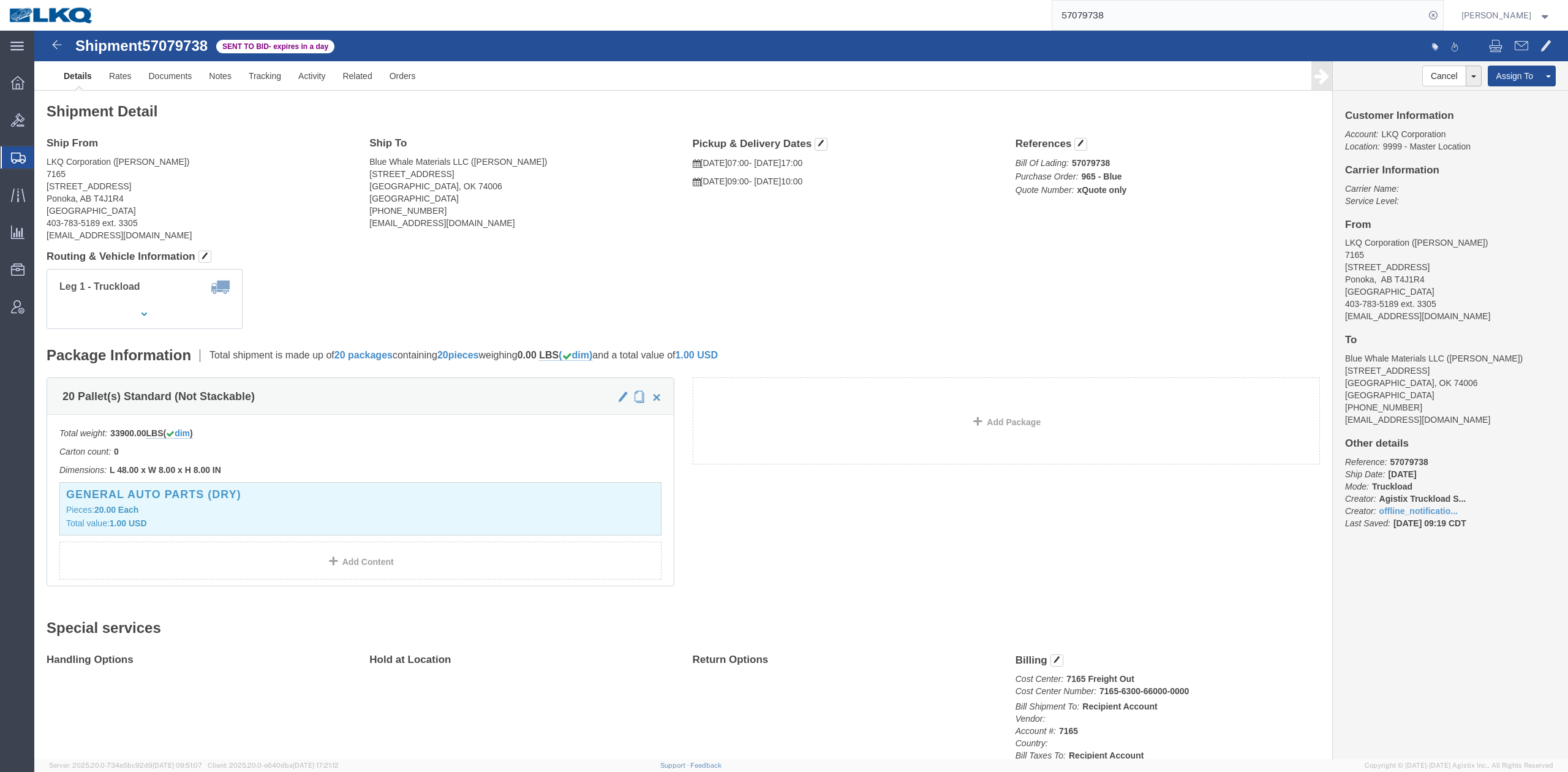
click link "Withdraw Bid"
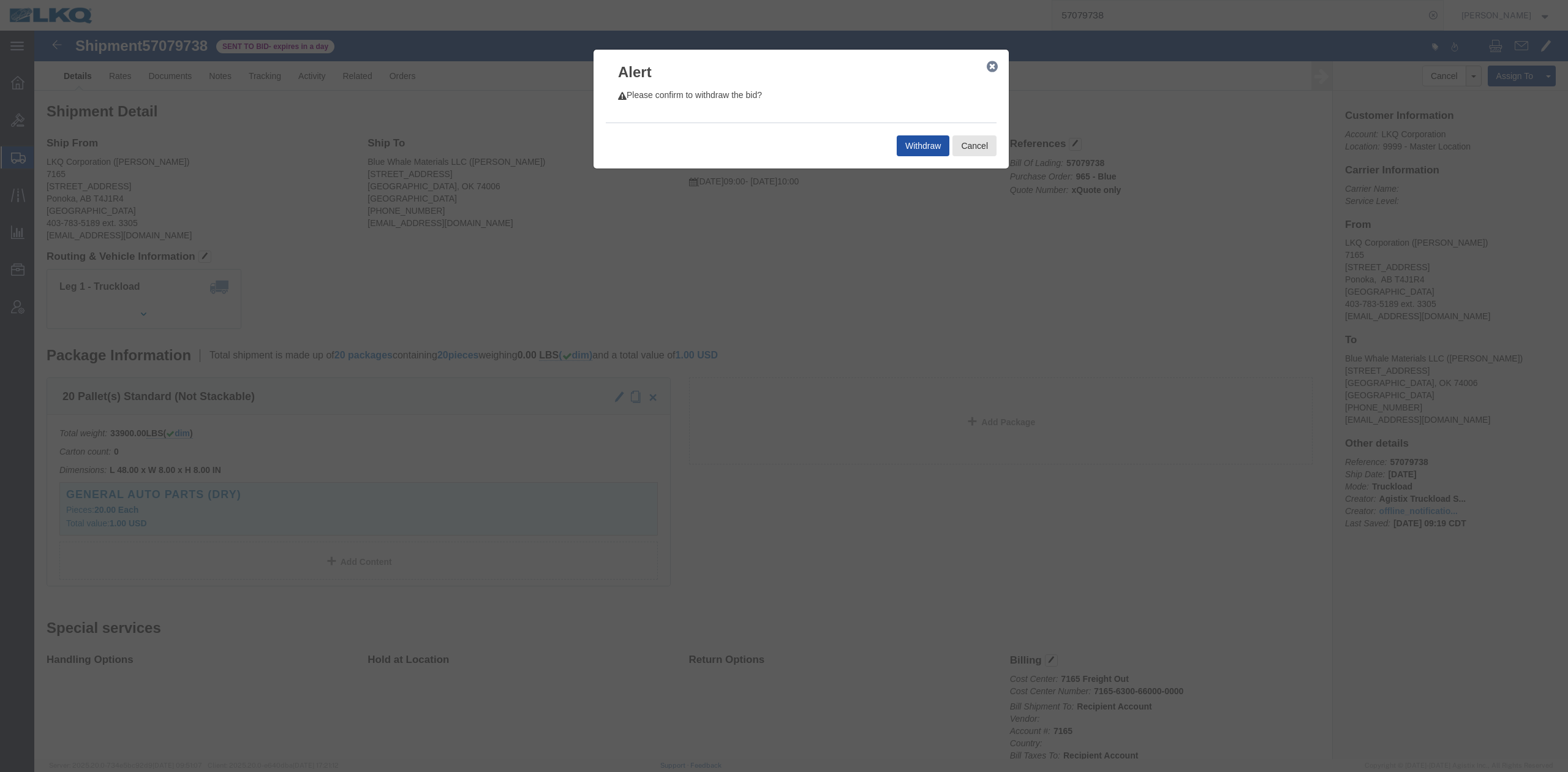
click button "Withdraw"
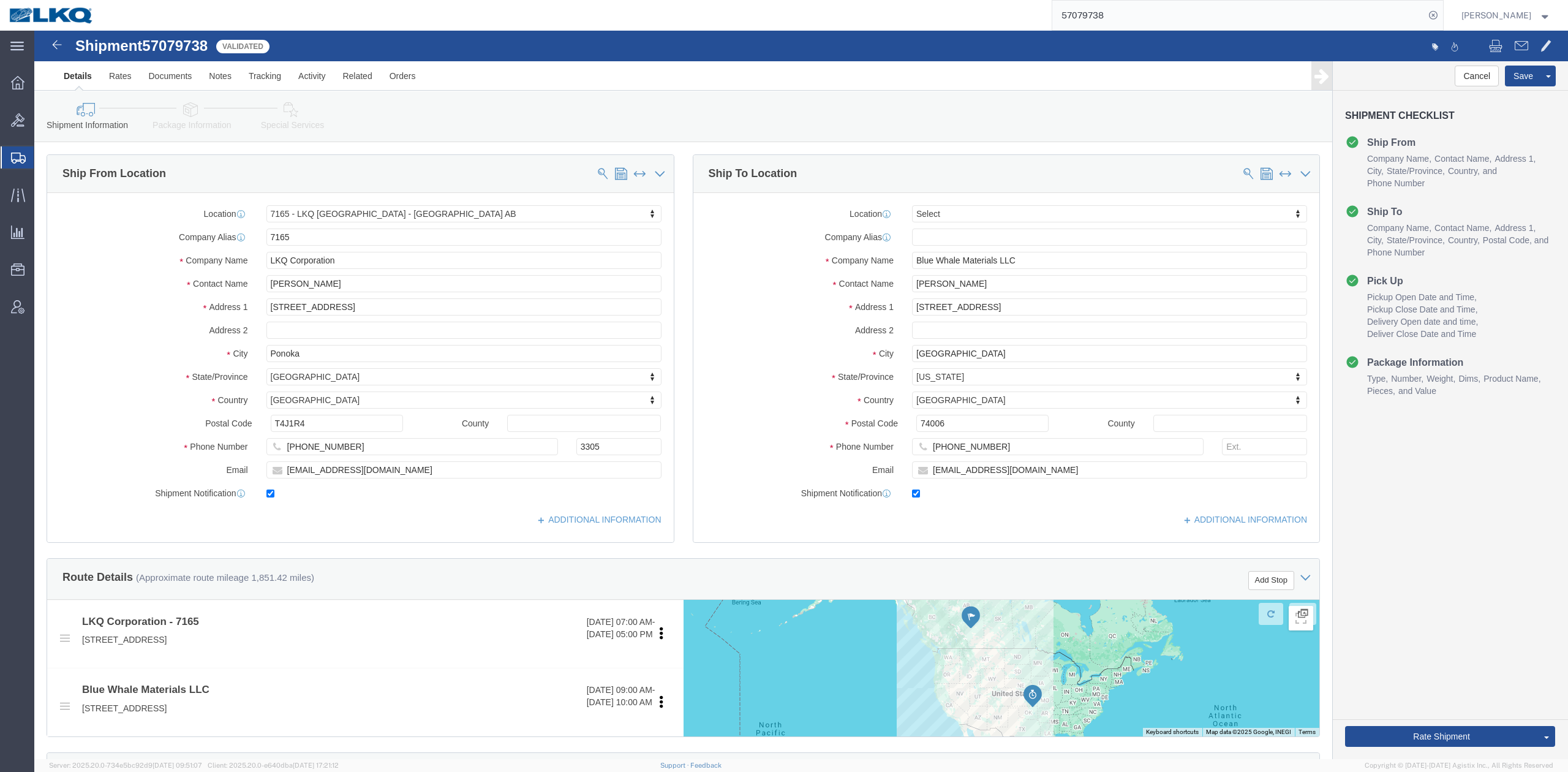
select select "28146"
select select
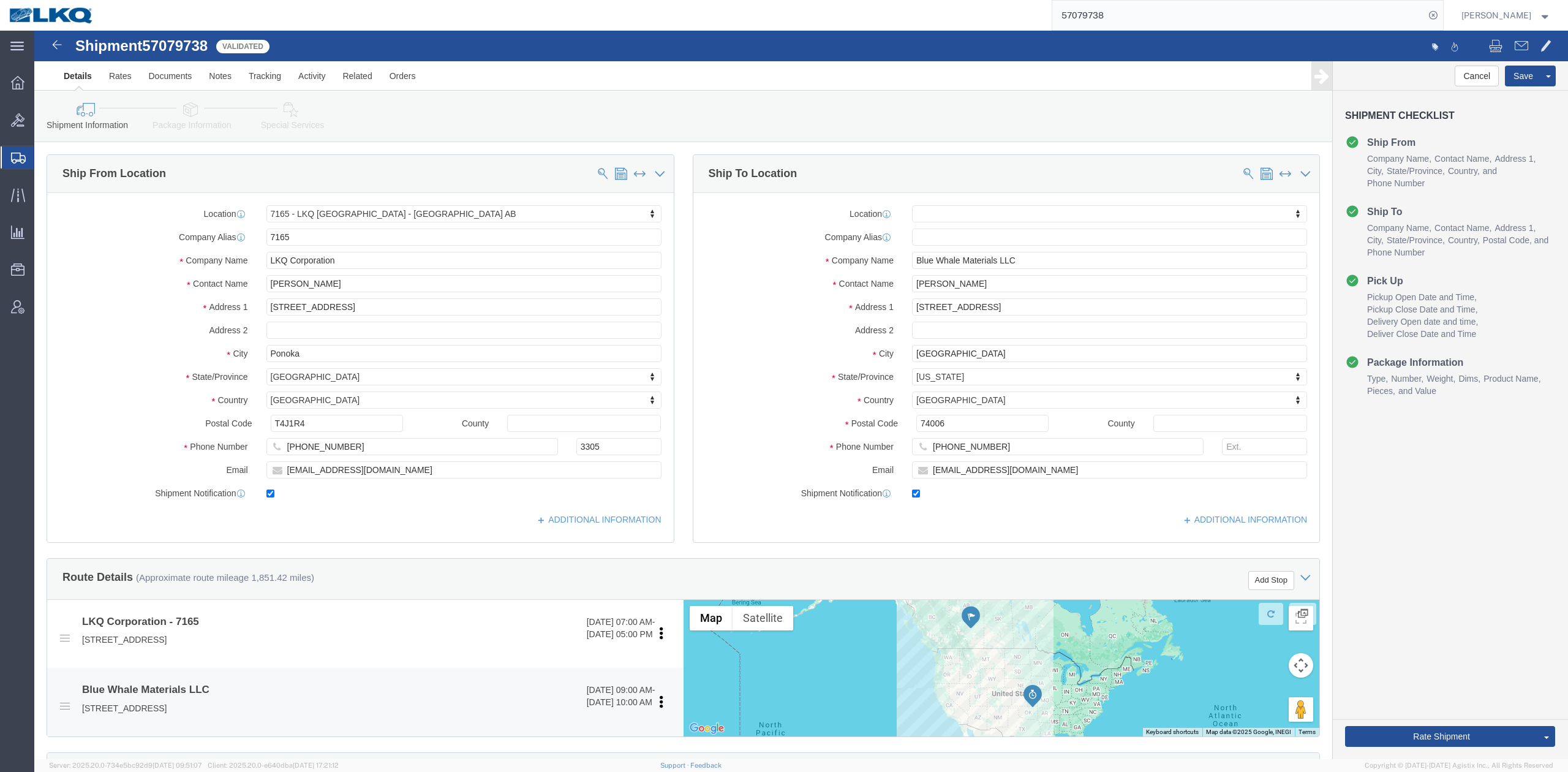
scroll to position [490, 0]
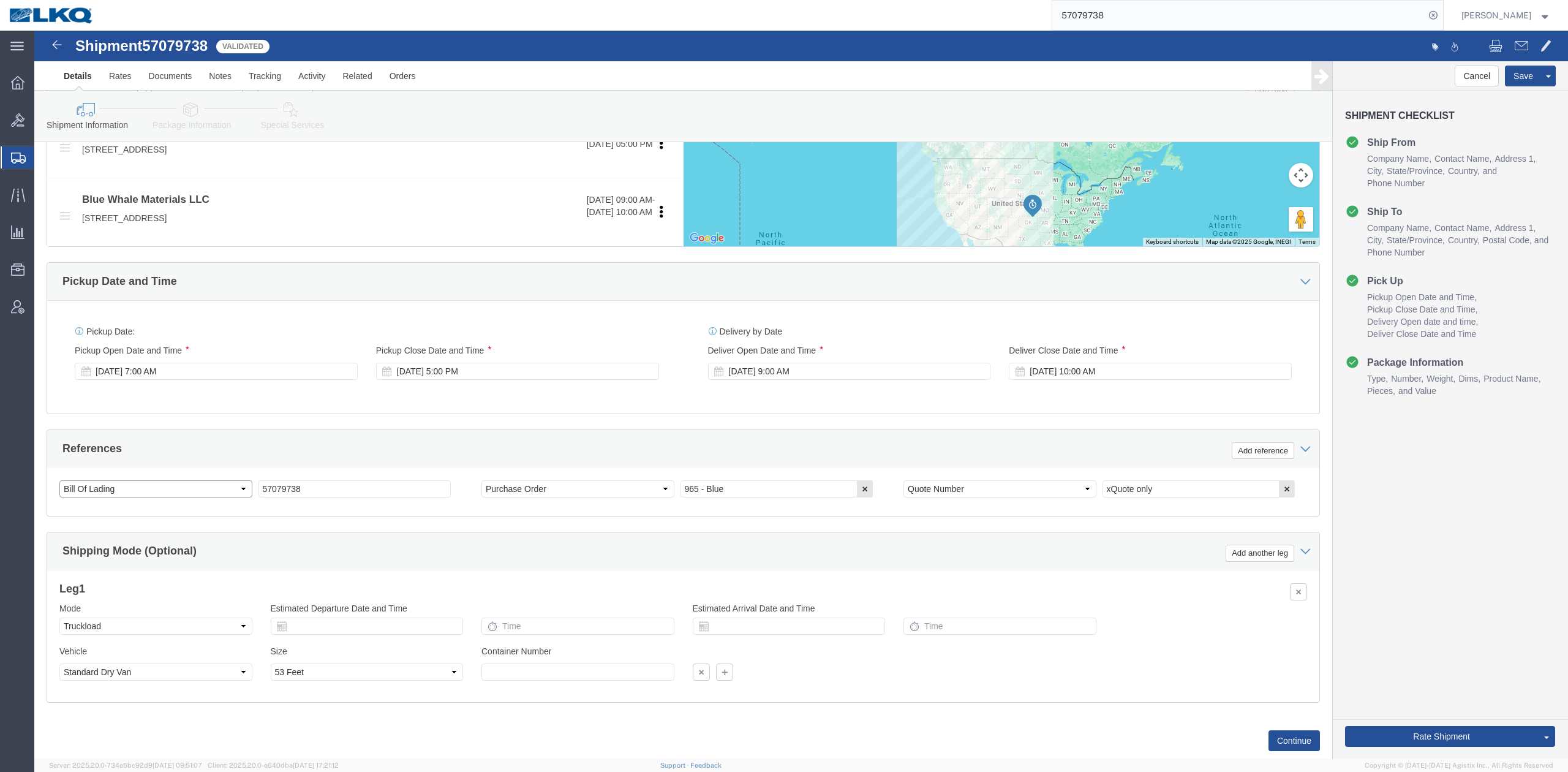
click select "Select Account Type Activity ID Airline Appointment Number ASN Batch Request # …"
select select "QUOTENUM"
click select "Select Account Type Activity ID Airline Appointment Number ASN Batch Request # …"
type input "Quote Only"
select select "BOL"
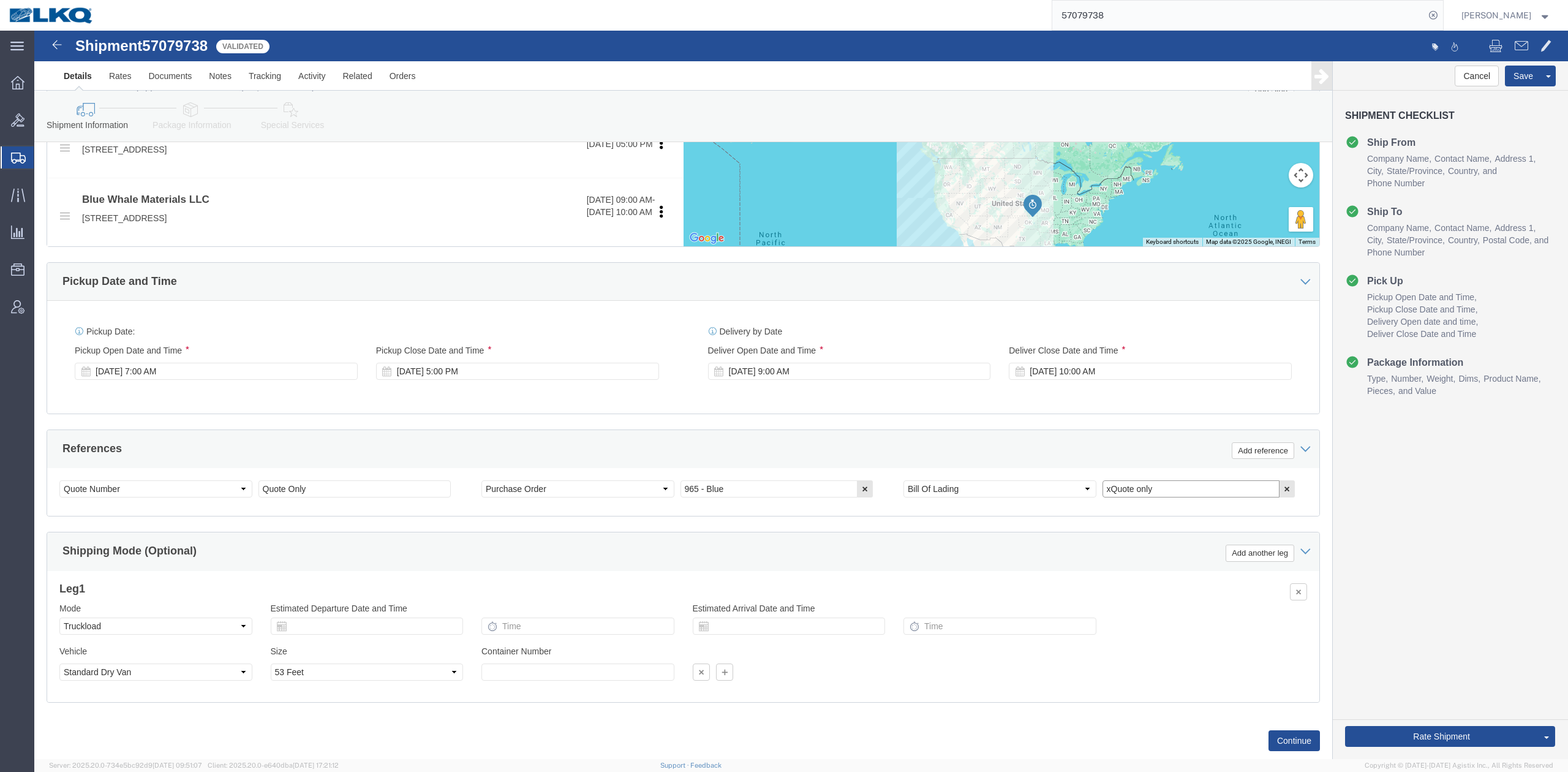
paste input "56551175"
type input "56551175"
click div "[DATE] 7:00 AM"
click div "References Add reference"
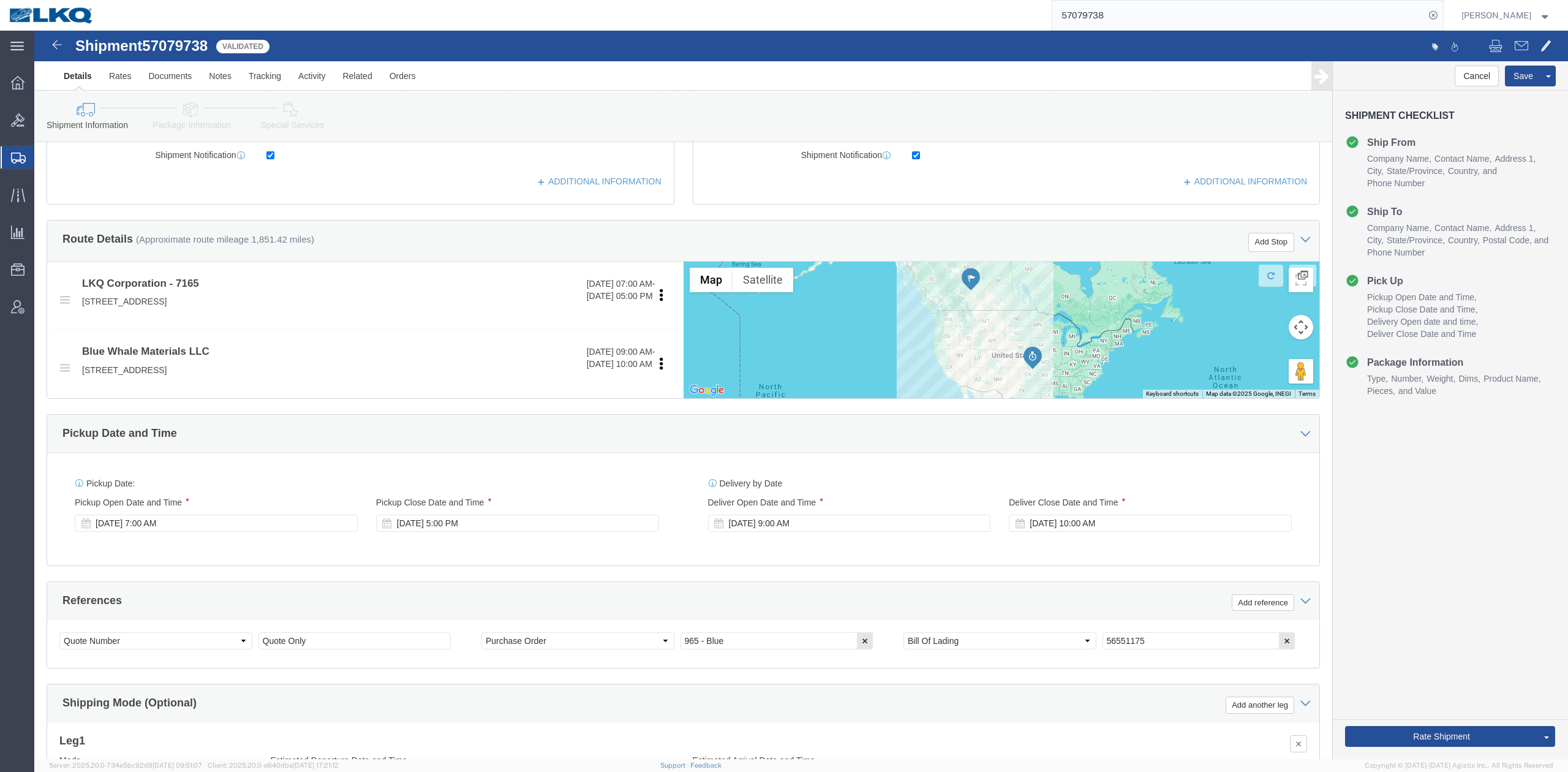
scroll to position [326, 0]
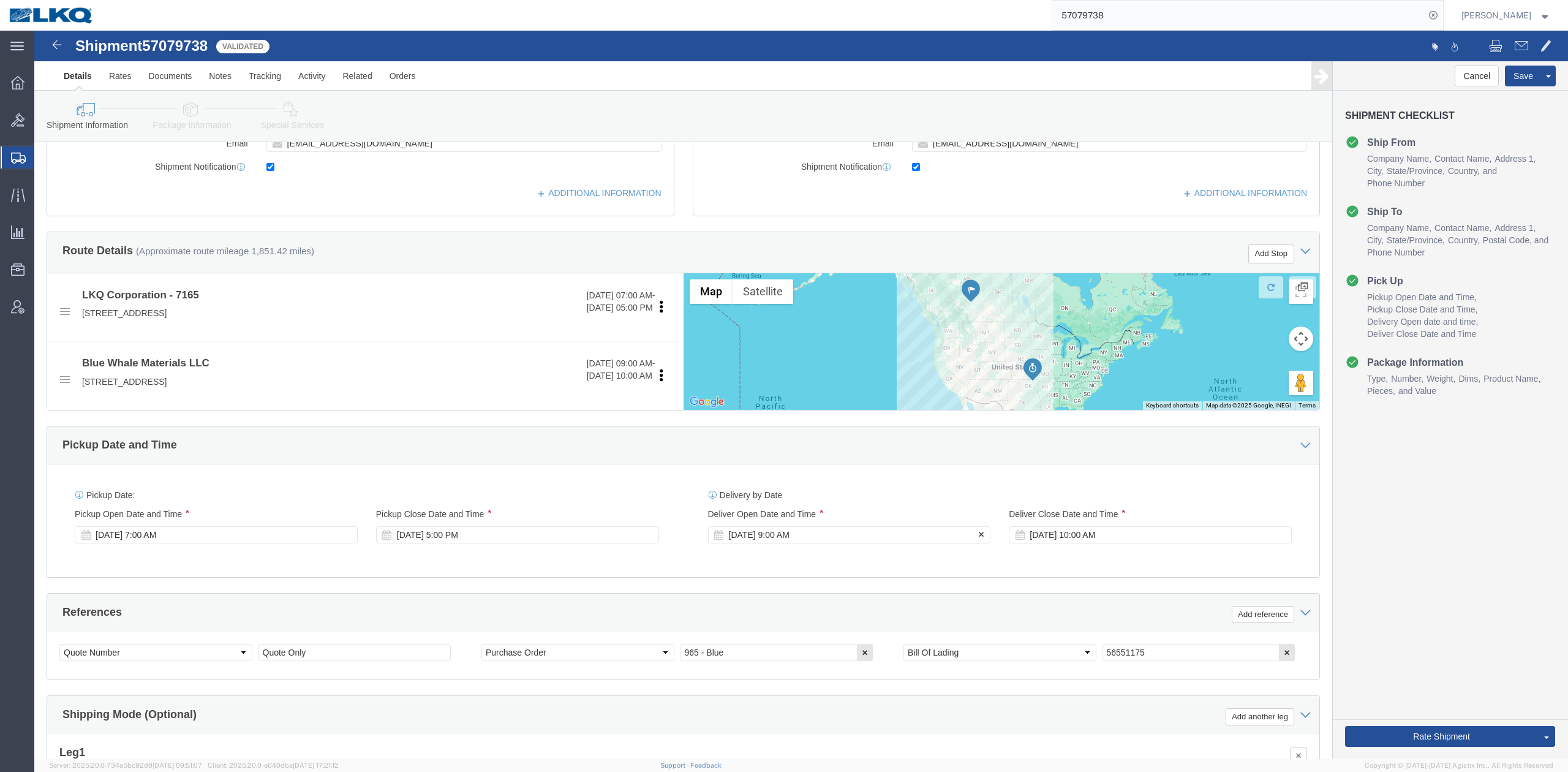
drag, startPoint x: 820, startPoint y: 451, endPoint x: 893, endPoint y: 489, distance: 82.3
click div "Delivery by Date Delivery Start Date Delivery Start Time Deliver Open Date and …"
click link "Send To Bid"
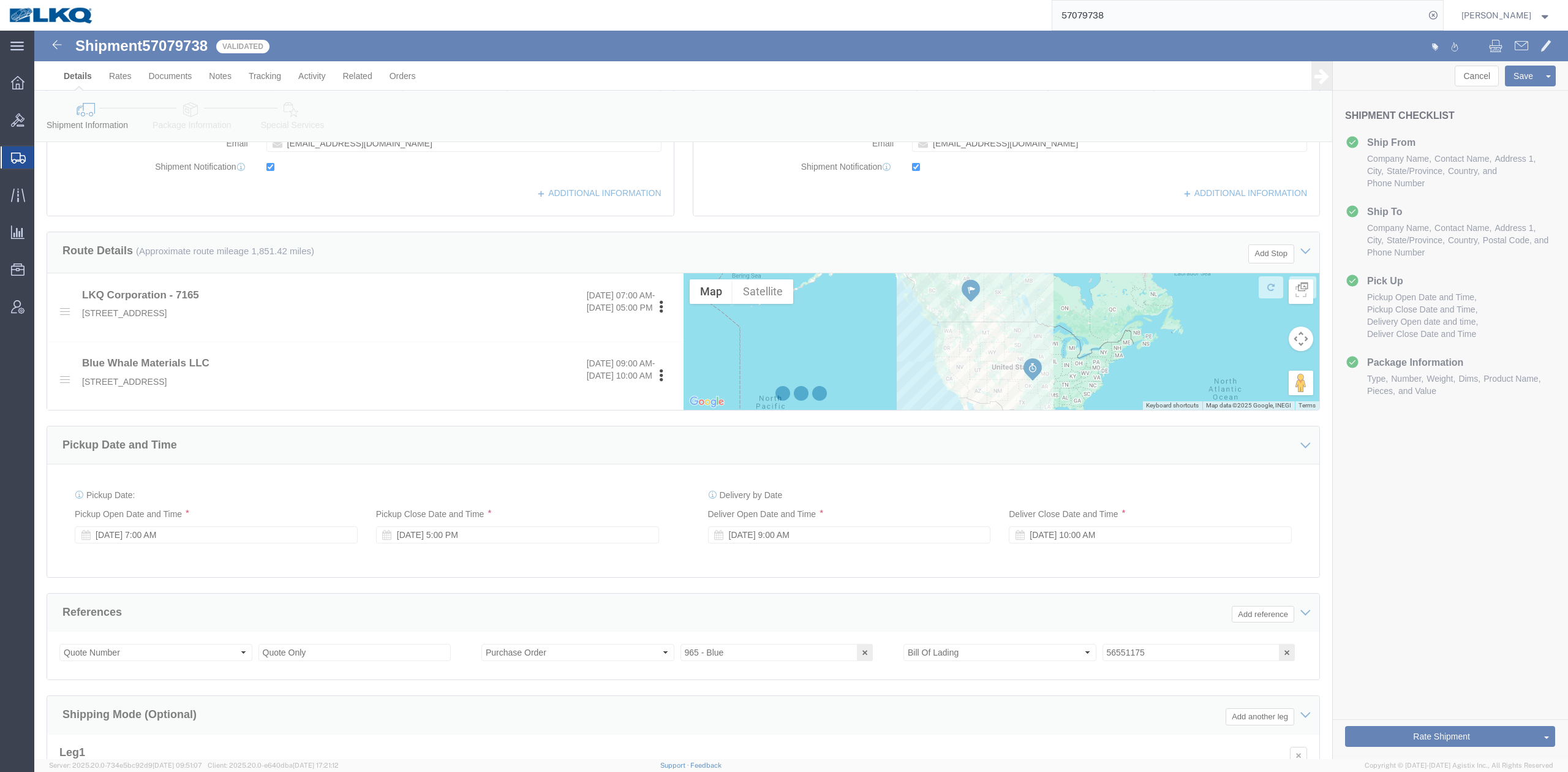
select select "TL"
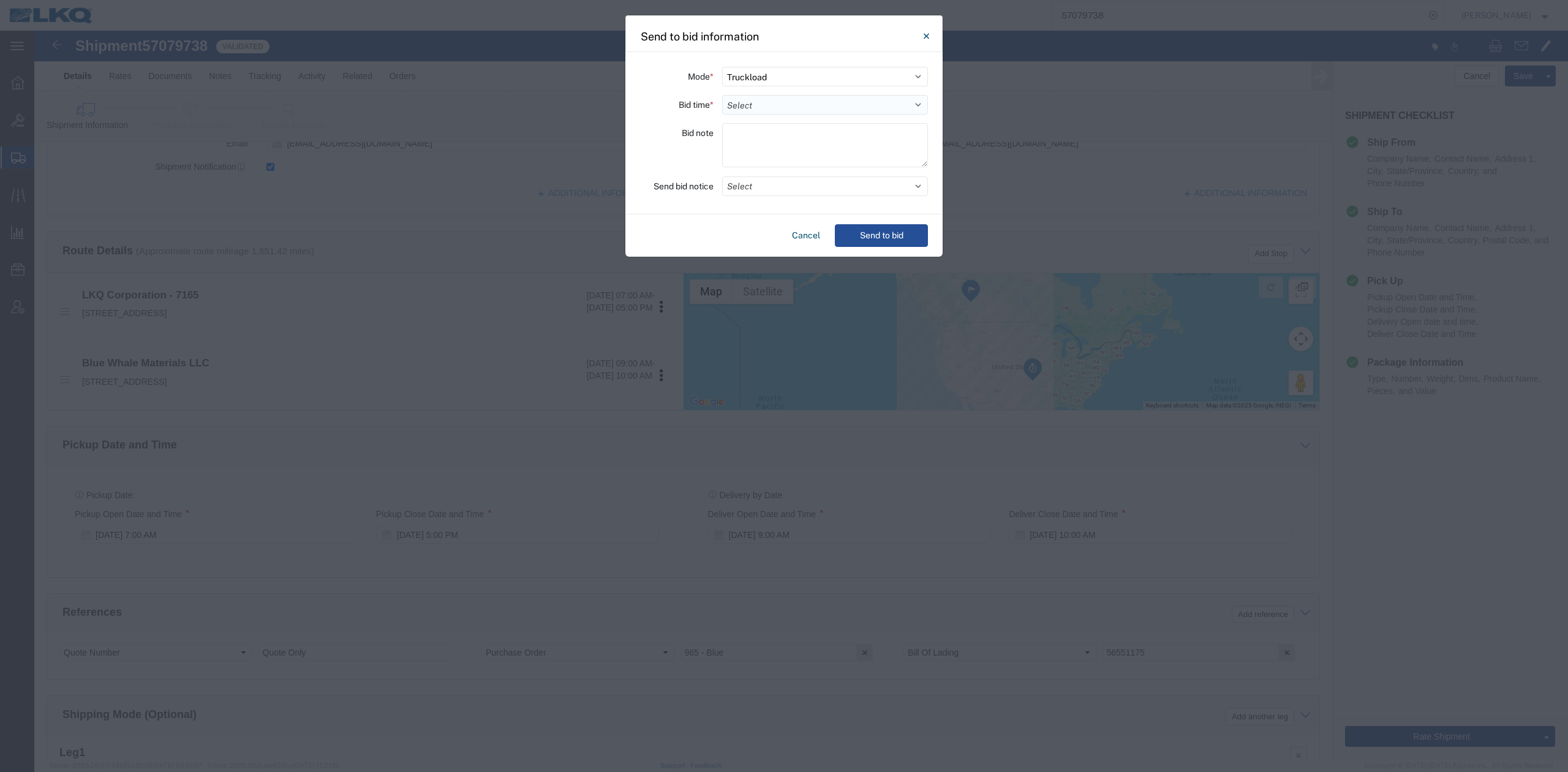
click at [751, 101] on select "Select 30 Min (Rush) 1 Hour (Rush) 2 Hours (Rush) 4 Hours (Rush) 8 Hours (Rush)…" at bounding box center [825, 105] width 206 height 20
select select "24"
click at [722, 95] on select "Select 30 Min (Rush) 1 Hour (Rush) 2 Hours (Rush) 4 Hours (Rush) 8 Hours (Rush)…" at bounding box center [825, 105] width 206 height 20
click at [751, 183] on button "Select" at bounding box center [825, 187] width 206 height 20
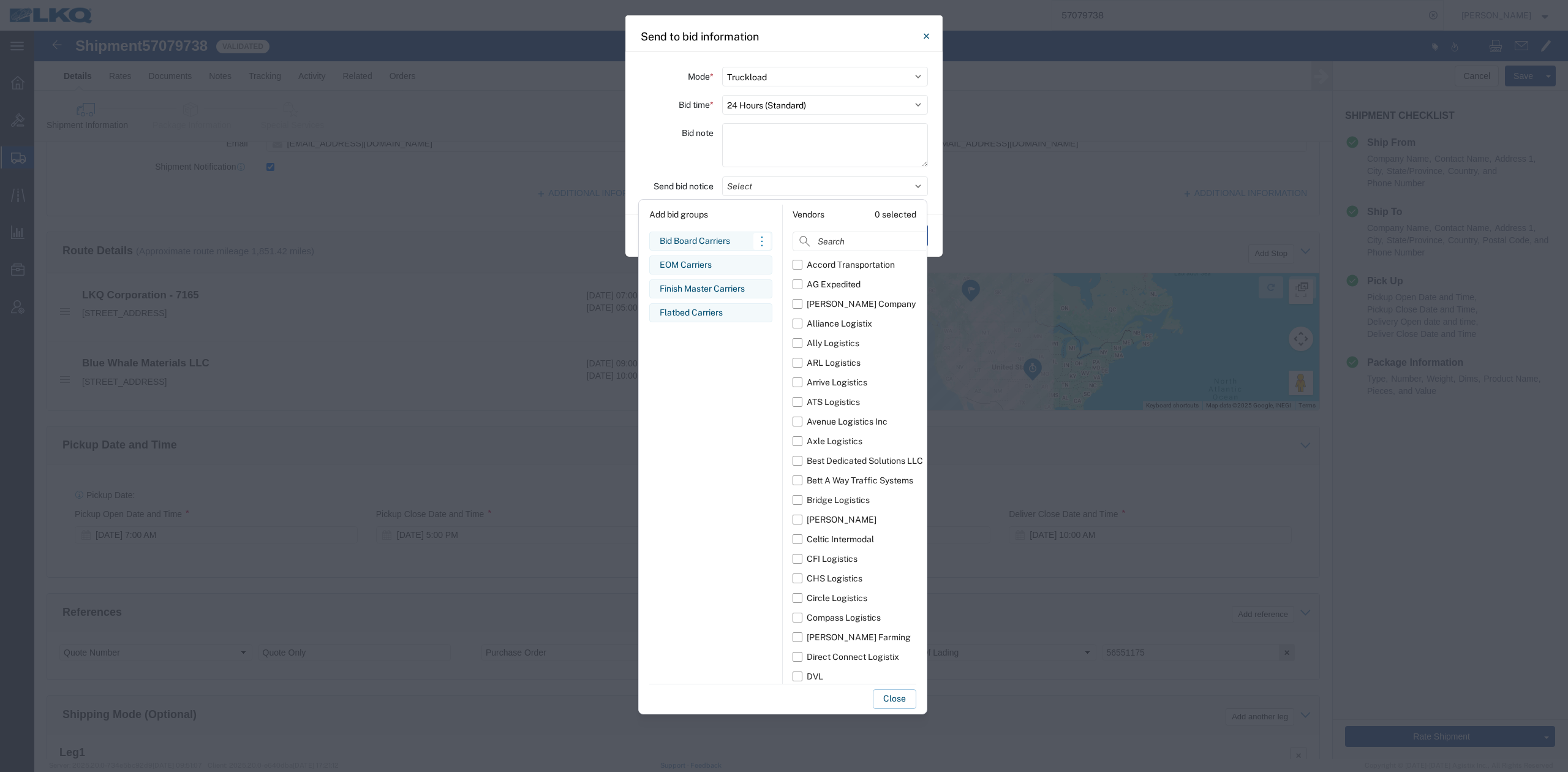
click at [708, 243] on div "Bid Board Carriers" at bounding box center [711, 240] width 102 height 13
click at [890, 694] on button "Close" at bounding box center [894, 699] width 44 height 20
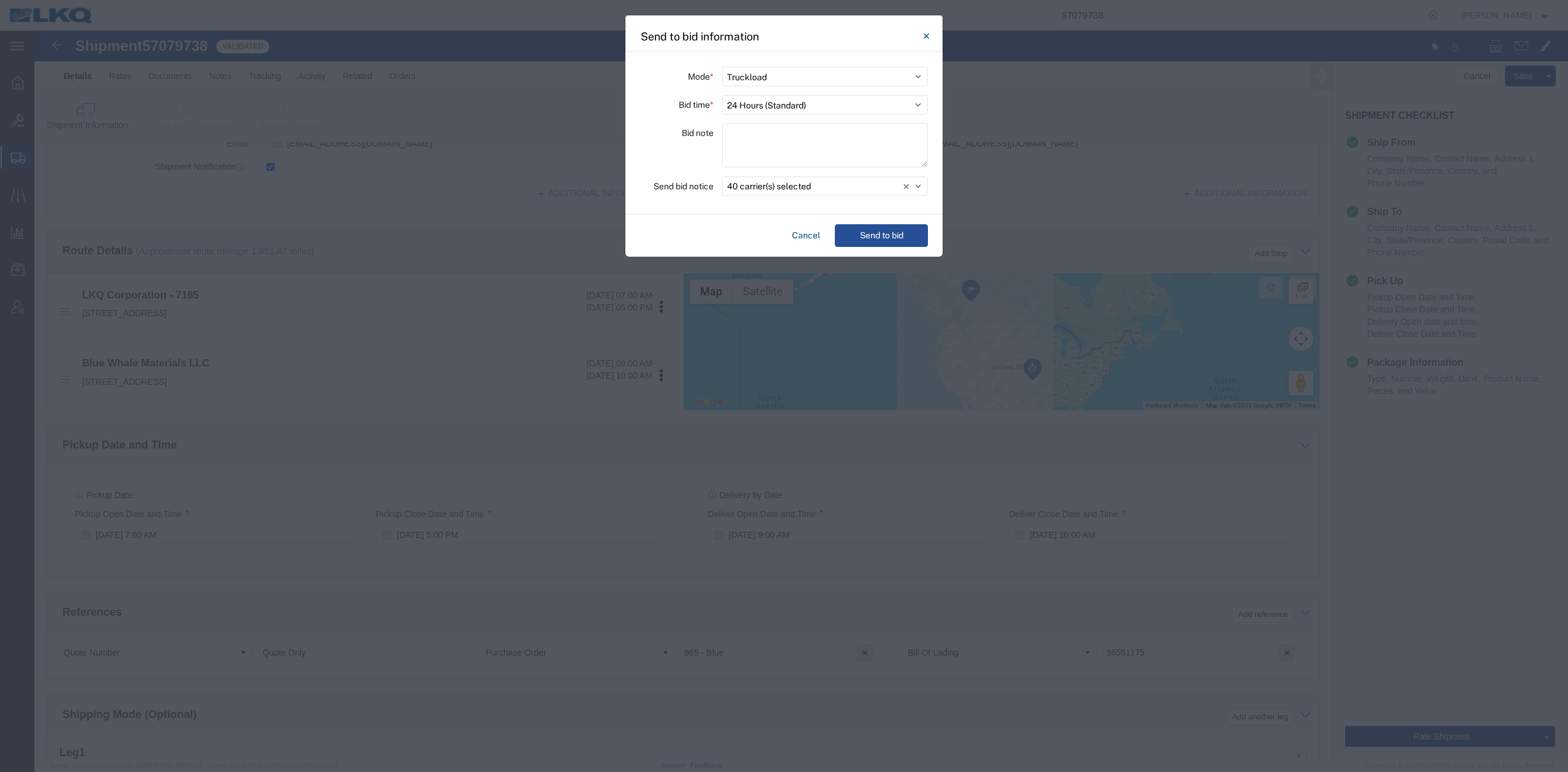
click at [873, 248] on div "Cancel Send to bid" at bounding box center [784, 235] width 317 height 42
click at [851, 240] on button "Send to bid" at bounding box center [881, 236] width 93 height 23
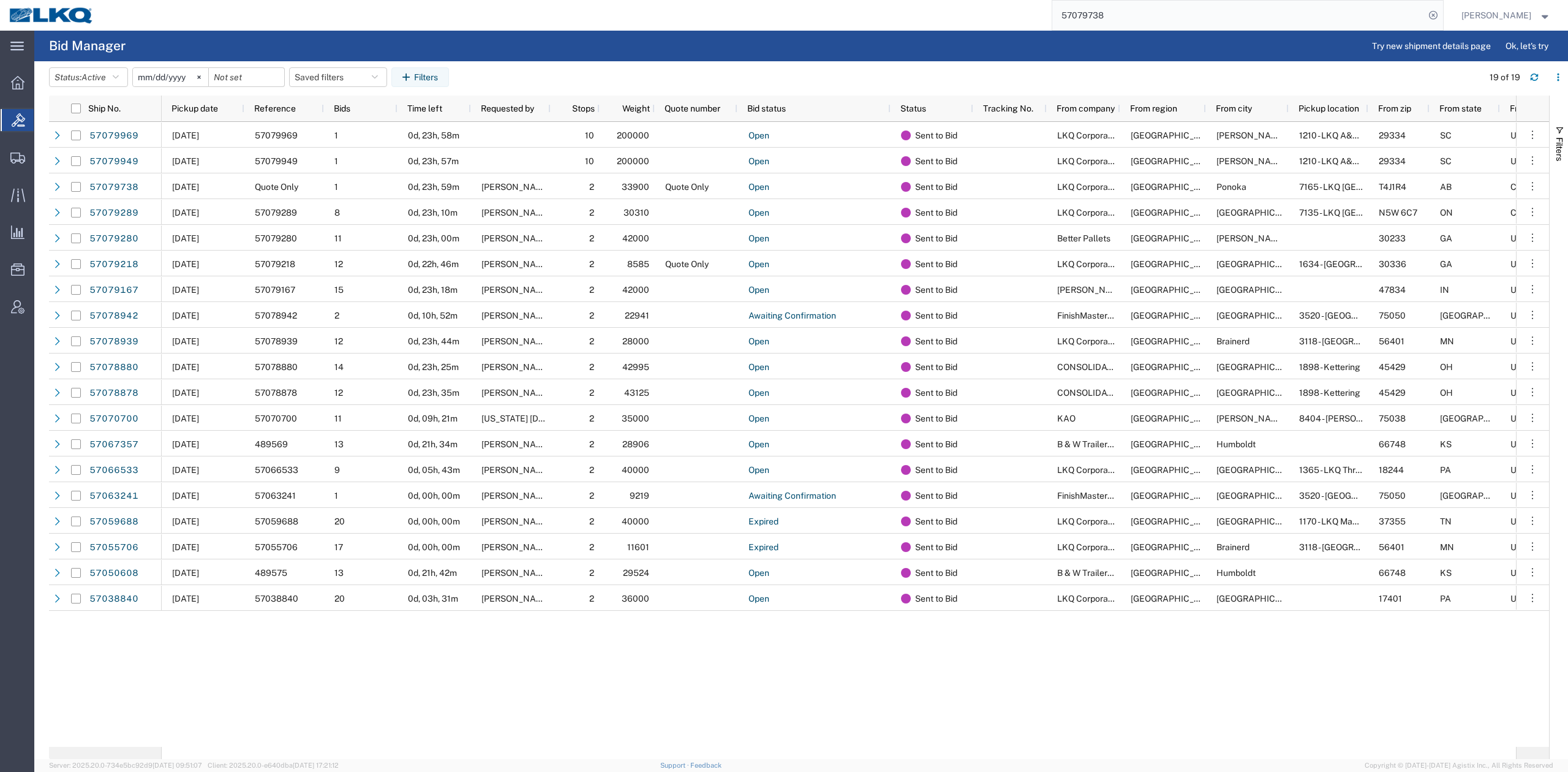
click at [1145, 11] on input "57079738" at bounding box center [1238, 15] width 373 height 29
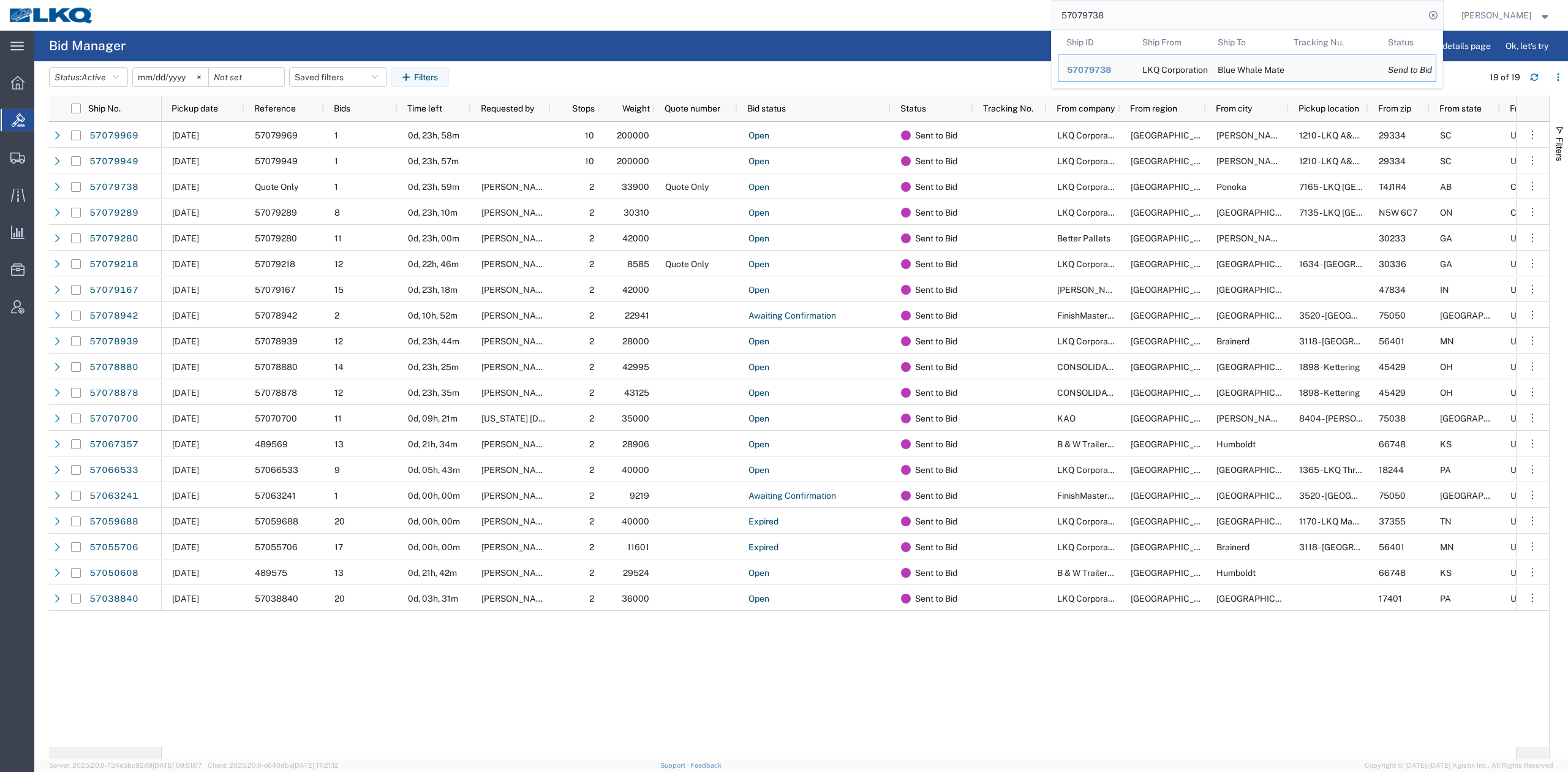
paste input "6551175"
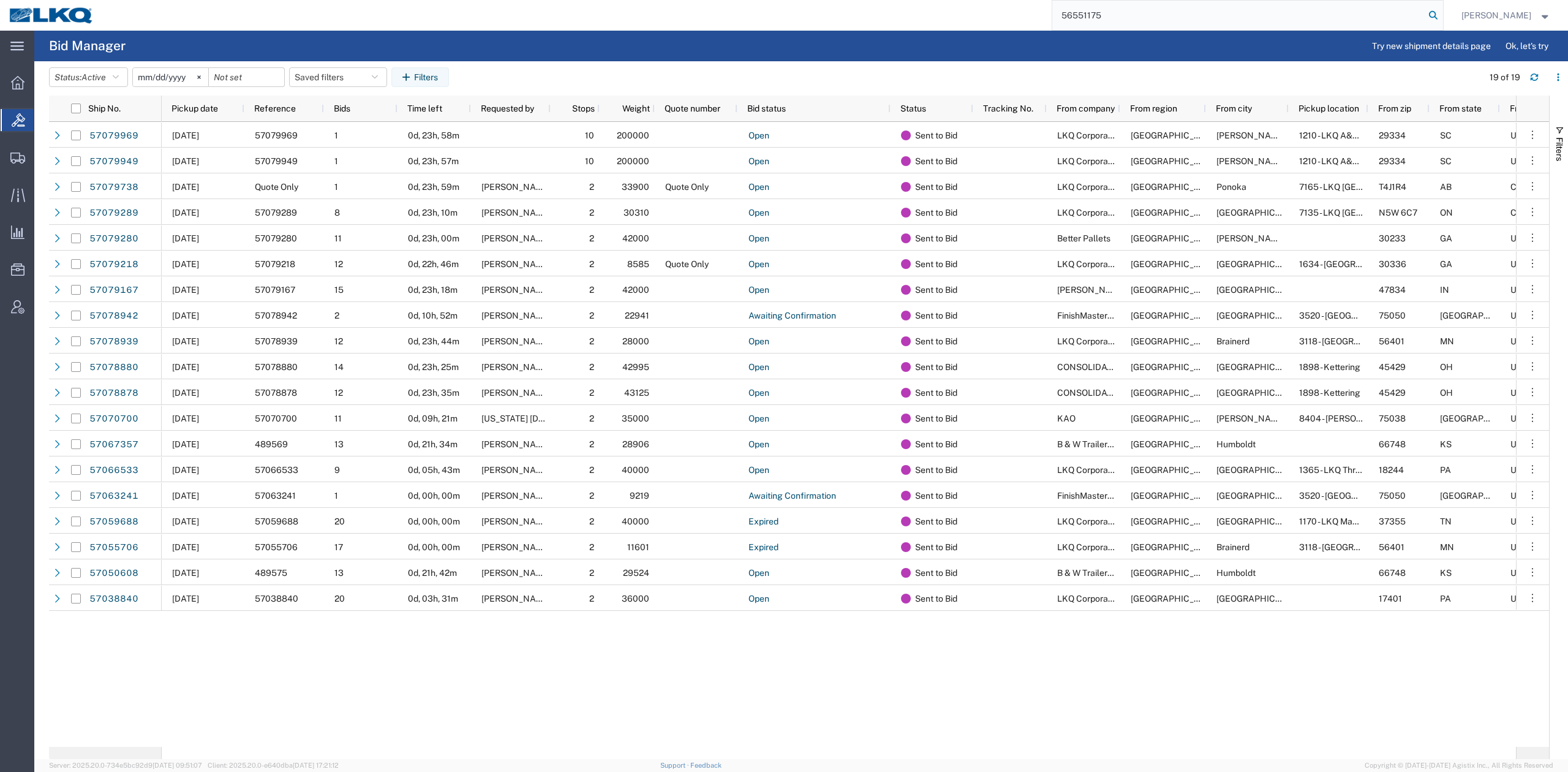
type input "56551175"
drag, startPoint x: 1454, startPoint y: 16, endPoint x: 1026, endPoint y: 187, distance: 460.9
click at [1442, 15] on icon at bounding box center [1434, 15] width 17 height 17
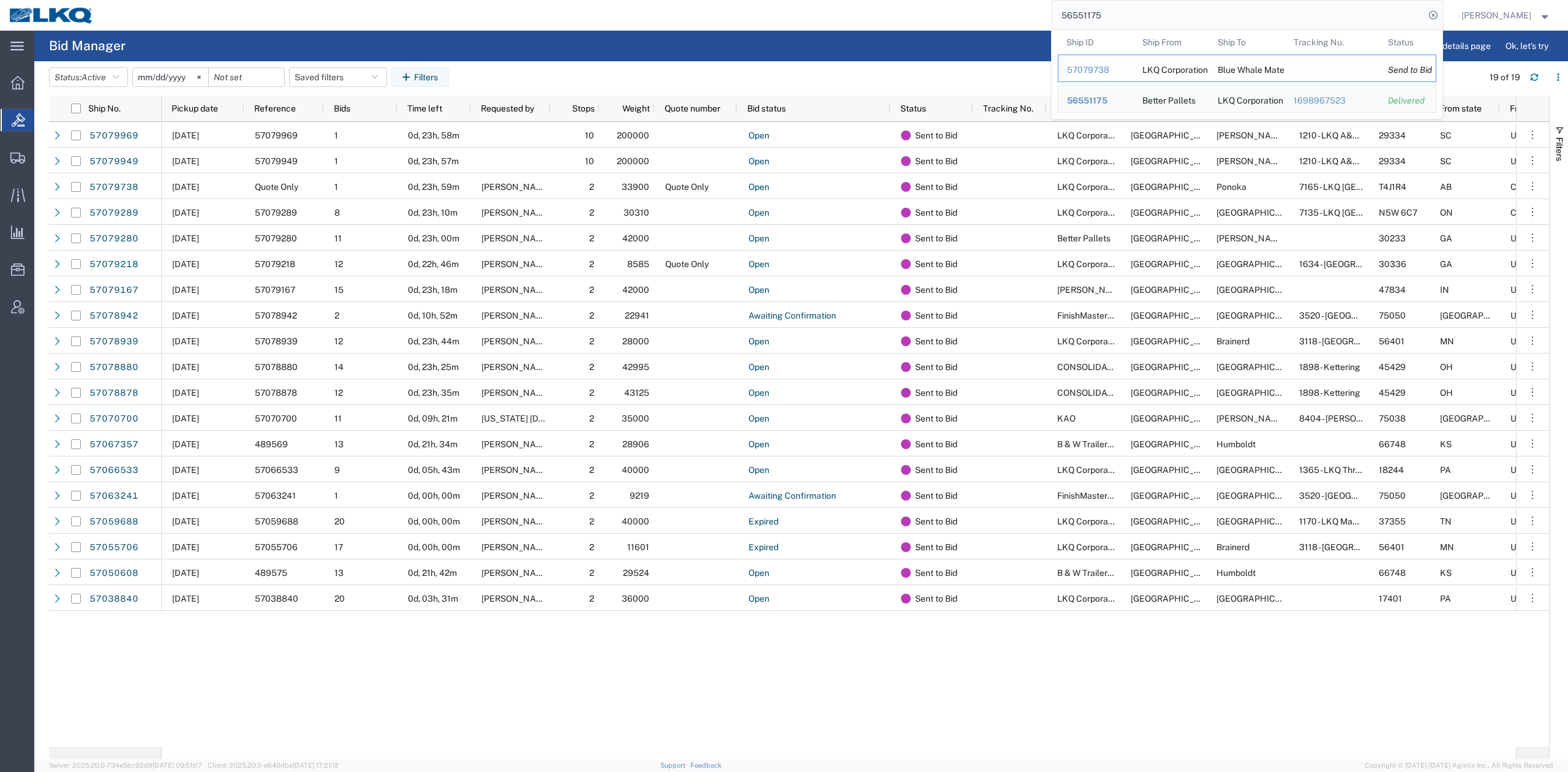
click at [1118, 68] on div "57079738" at bounding box center [1096, 70] width 58 height 13
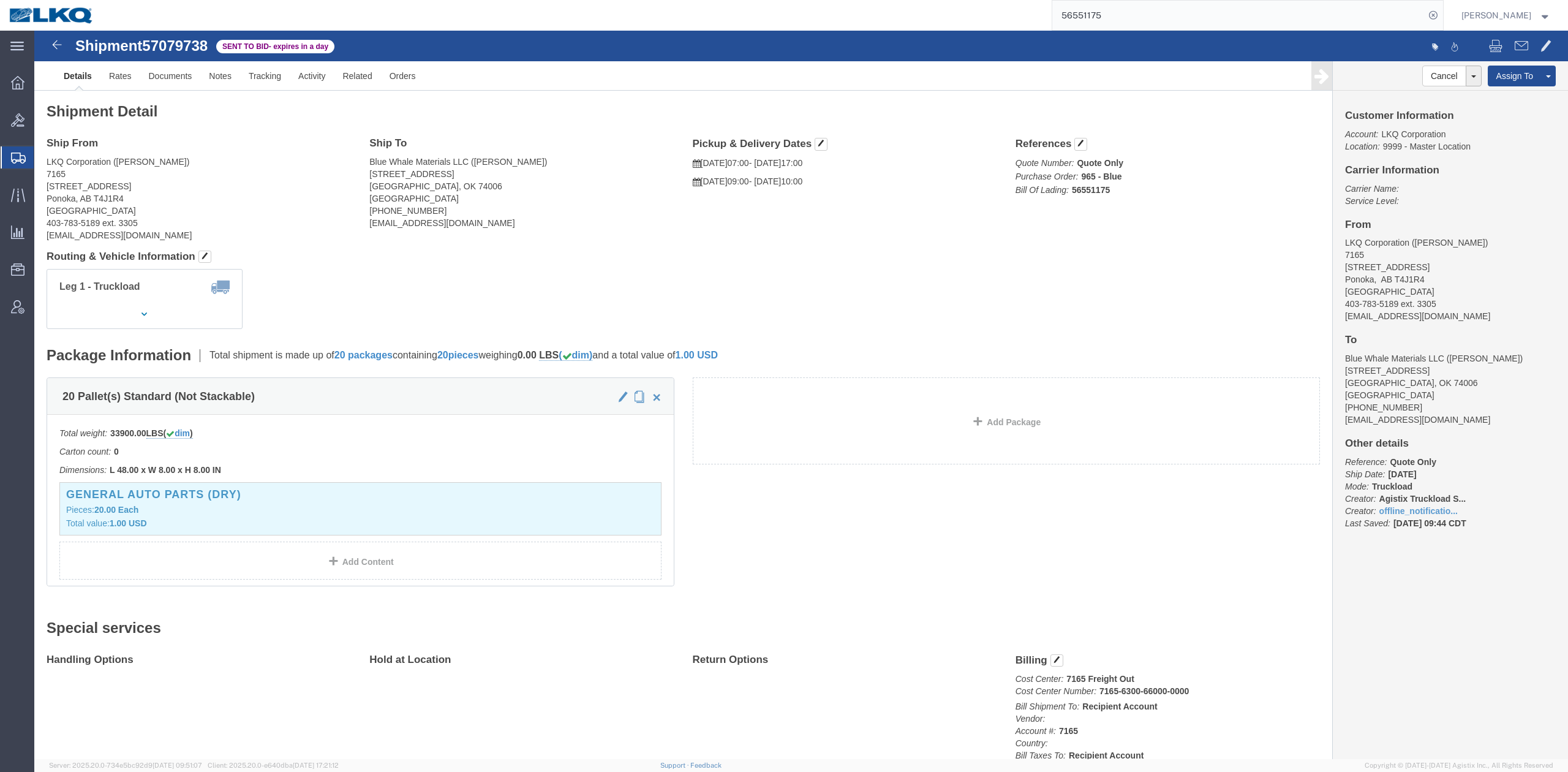
drag, startPoint x: 1386, startPoint y: 62, endPoint x: 1246, endPoint y: 97, distance: 144.3
click link "Withdraw Bid"
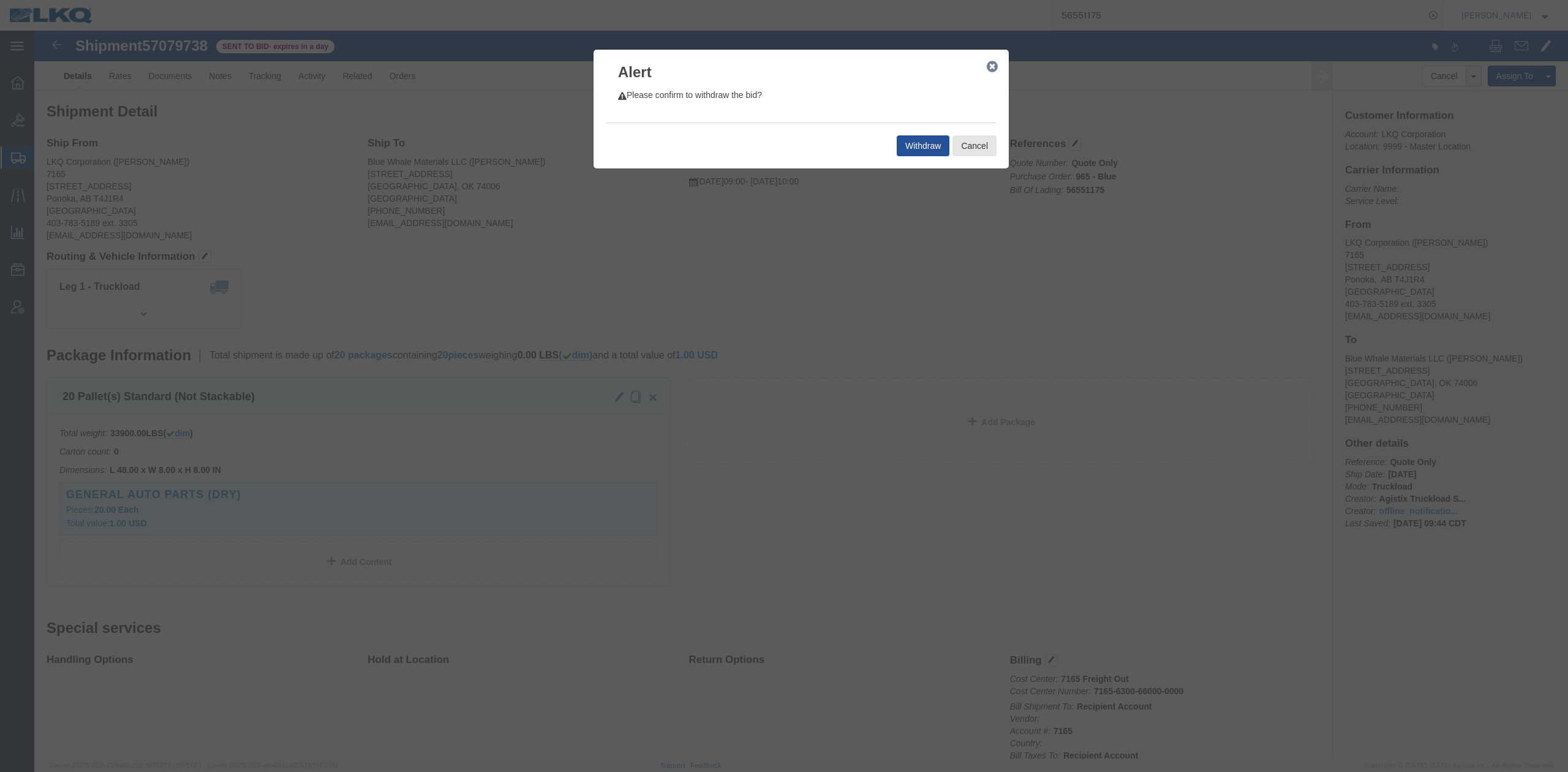
click icon "button"
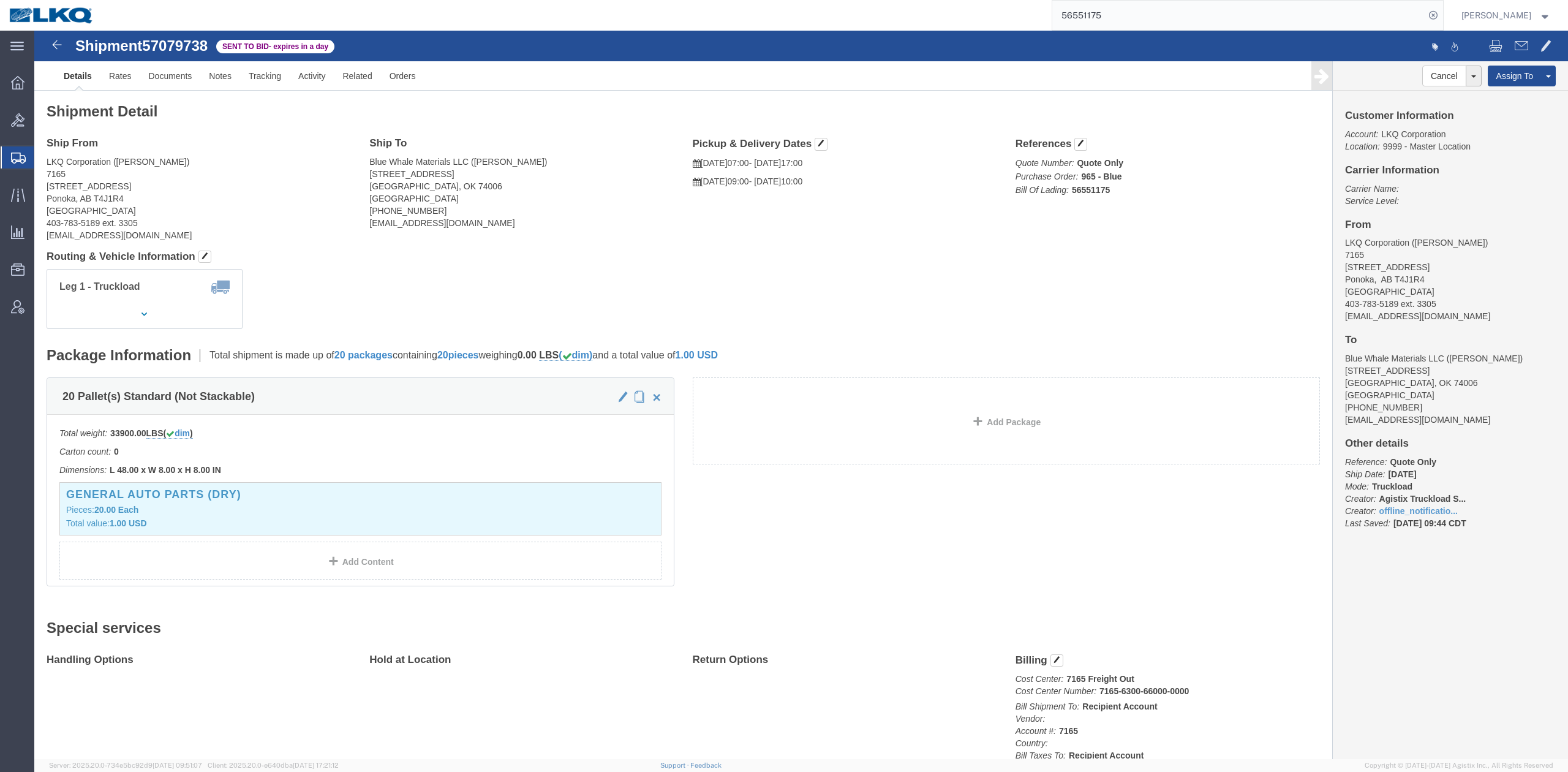
click span "57079738"
copy span "57079738"
click button "button"
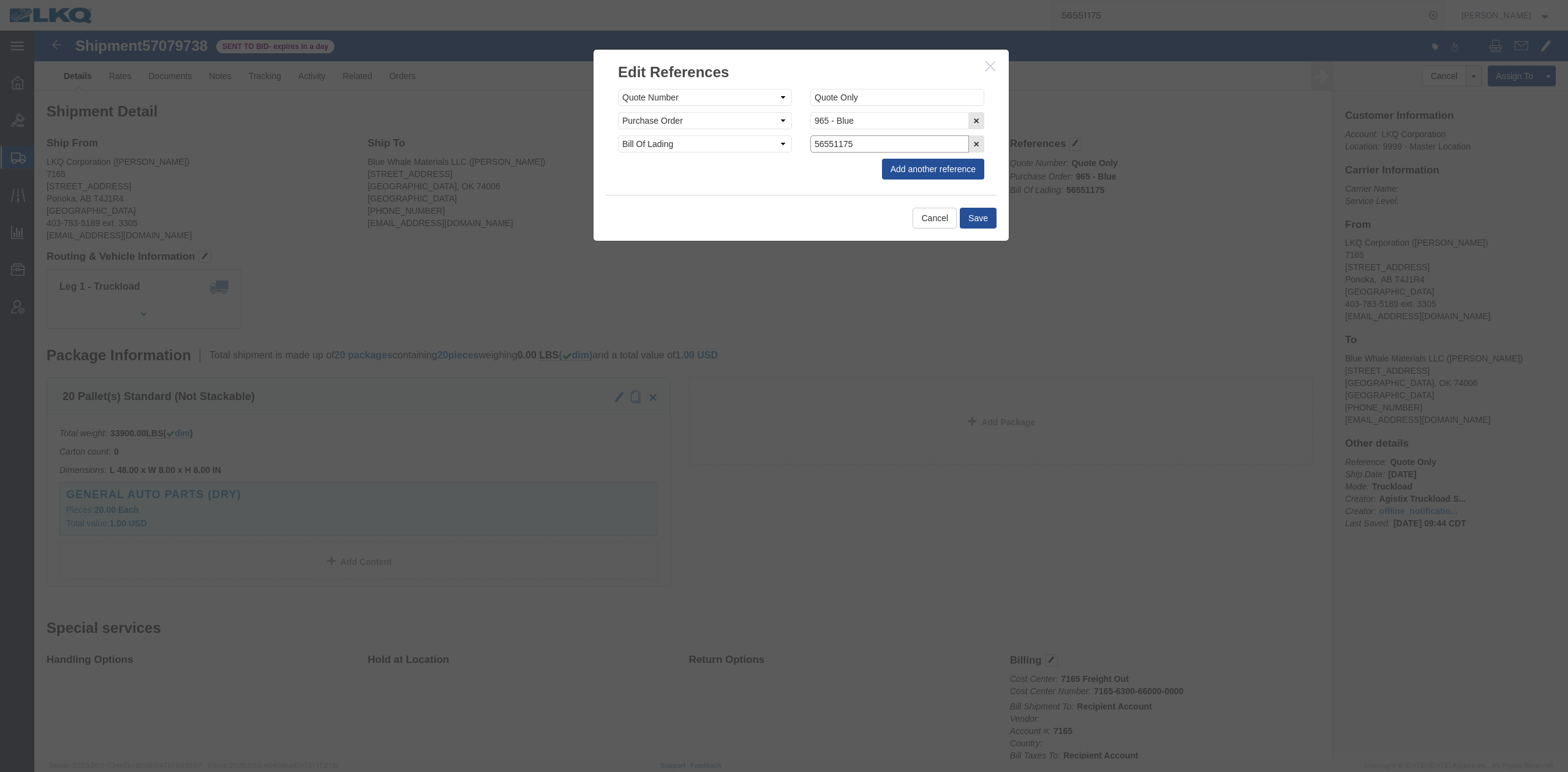
click input "56551175"
paste input "7079738"
type input "57079738"
click button "Save"
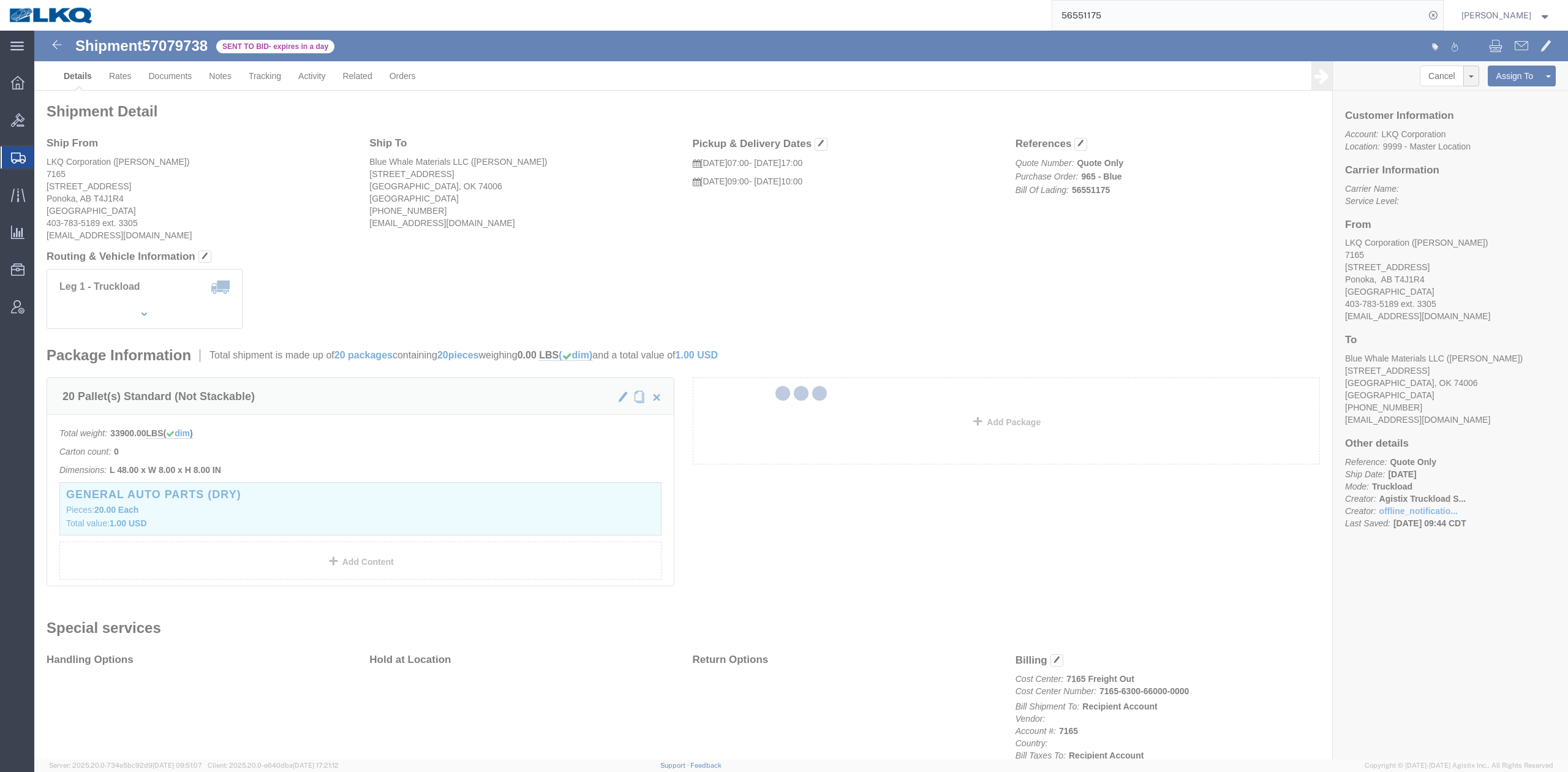
click at [1155, 22] on input "56551175" at bounding box center [1238, 15] width 373 height 29
click at [1155, 21] on input "56551175" at bounding box center [1238, 15] width 373 height 29
paste input "7079280"
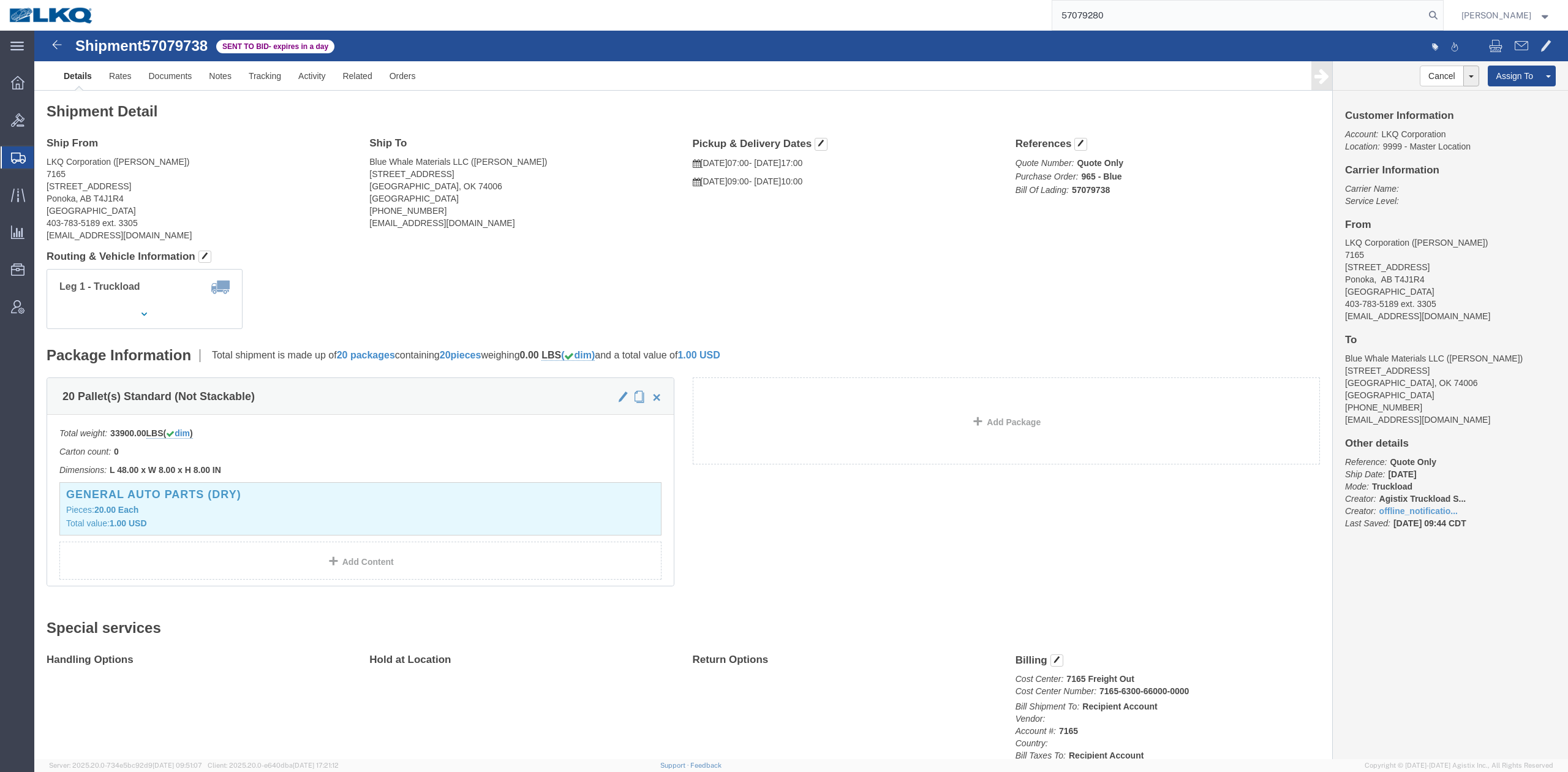
type input "57079280"
click at [1444, 17] on form "57079280" at bounding box center [1248, 15] width 392 height 31
click at [1442, 17] on icon at bounding box center [1434, 15] width 17 height 17
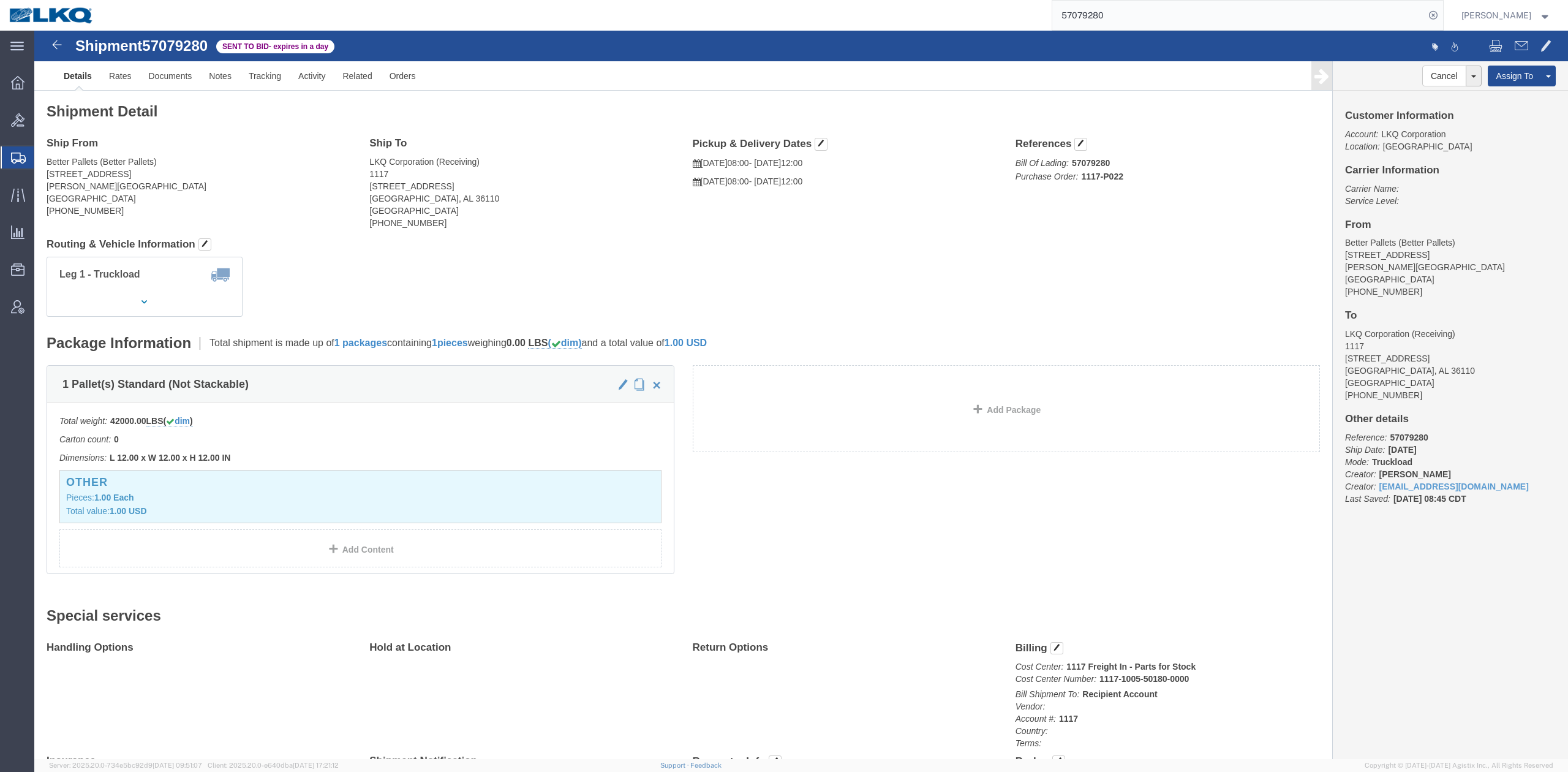
click div "Shipment Detail Ship From Better Pallets (Better Pallets) 100 Bunch Rd Jackson,…"
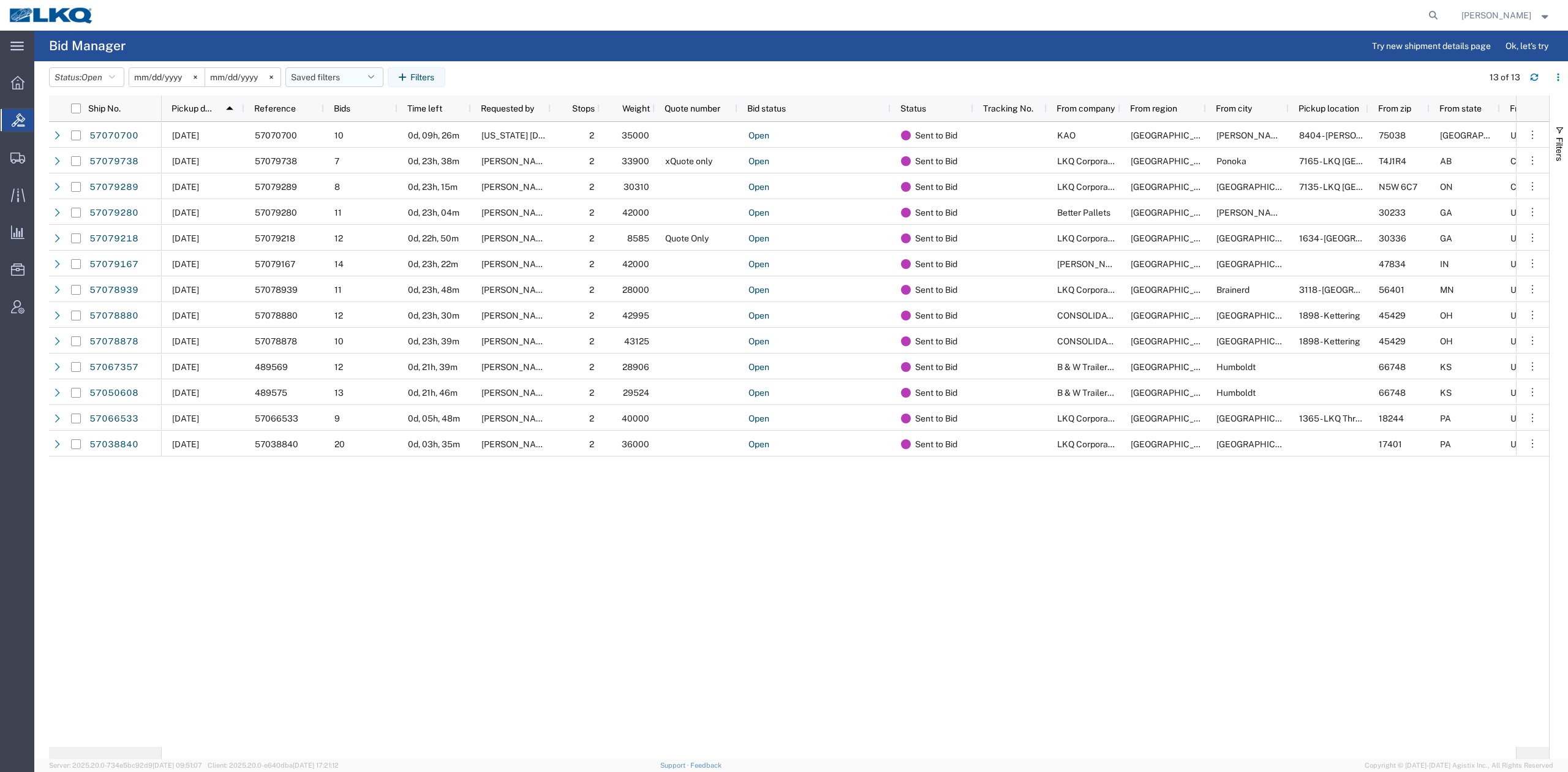
click at [339, 74] on button "Saved filters" at bounding box center [335, 78] width 98 height 20
click at [342, 136] on span "No PGW/LTL" at bounding box center [367, 131] width 161 height 23
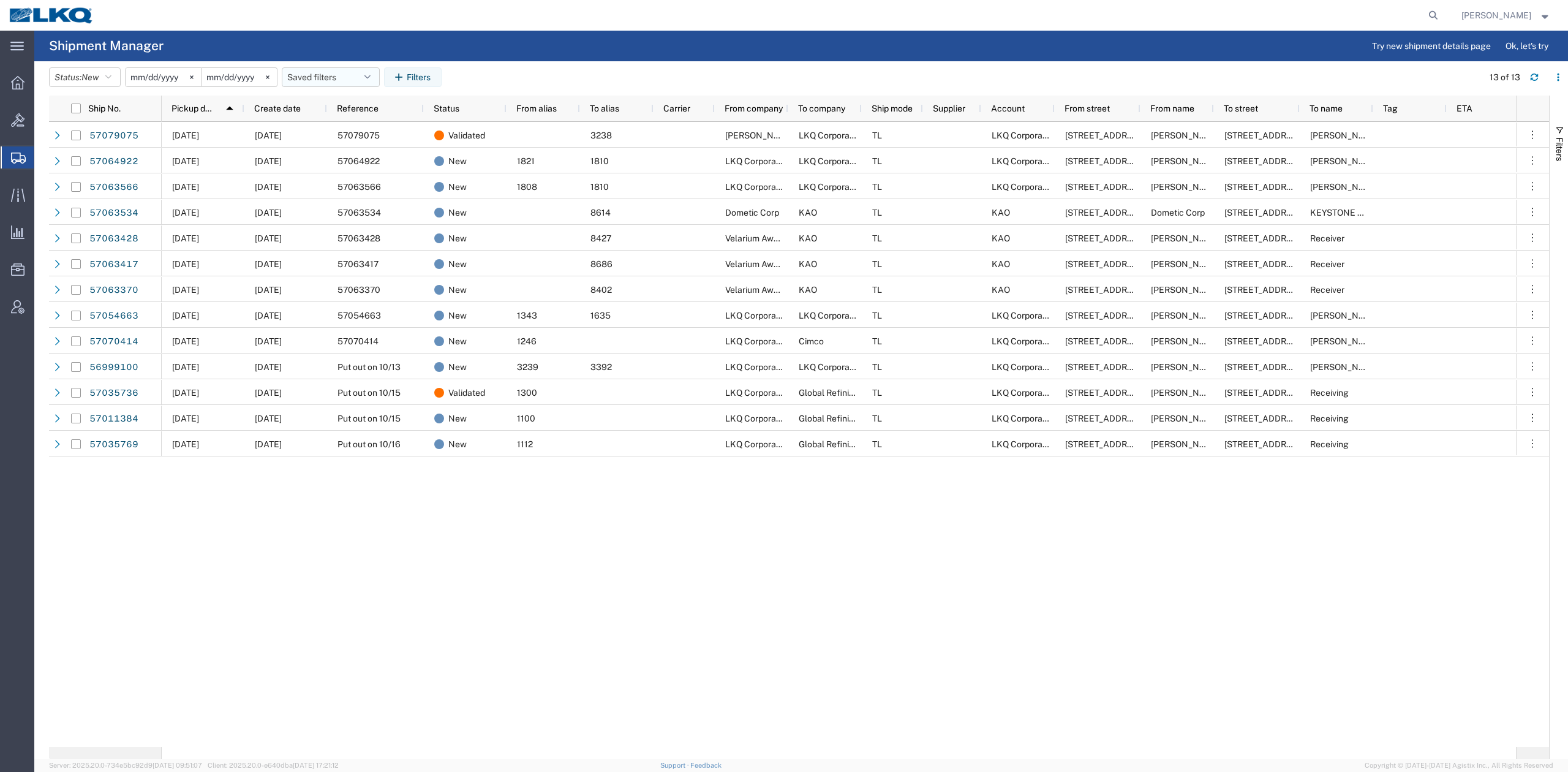
click at [346, 78] on button "Saved filters" at bounding box center [331, 78] width 98 height 20
drag, startPoint x: 334, startPoint y: 150, endPoint x: 312, endPoint y: 111, distance: 44.8
click at [333, 148] on span "No PGW/LTL" at bounding box center [363, 154] width 161 height 23
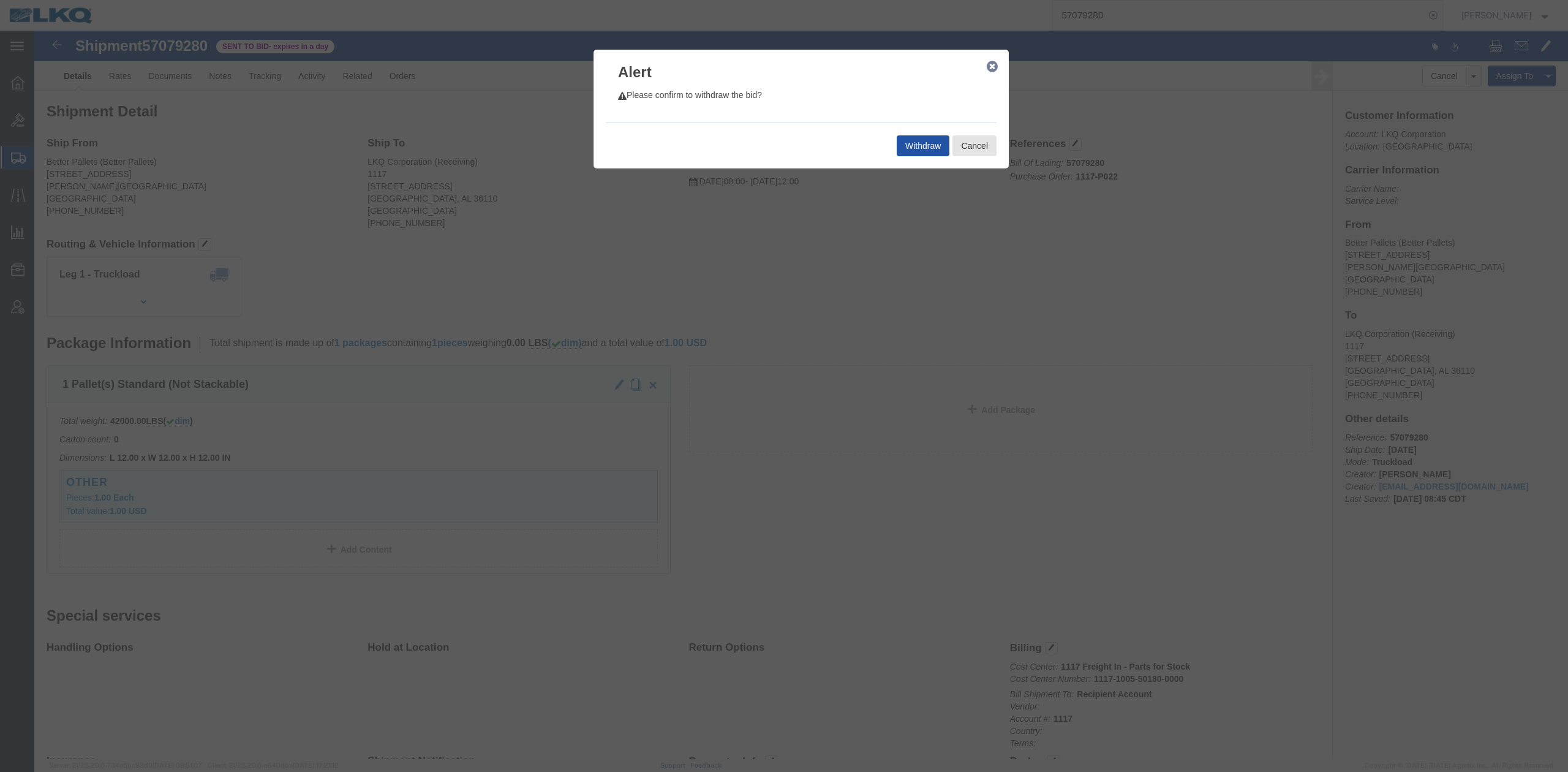
click button "Withdraw"
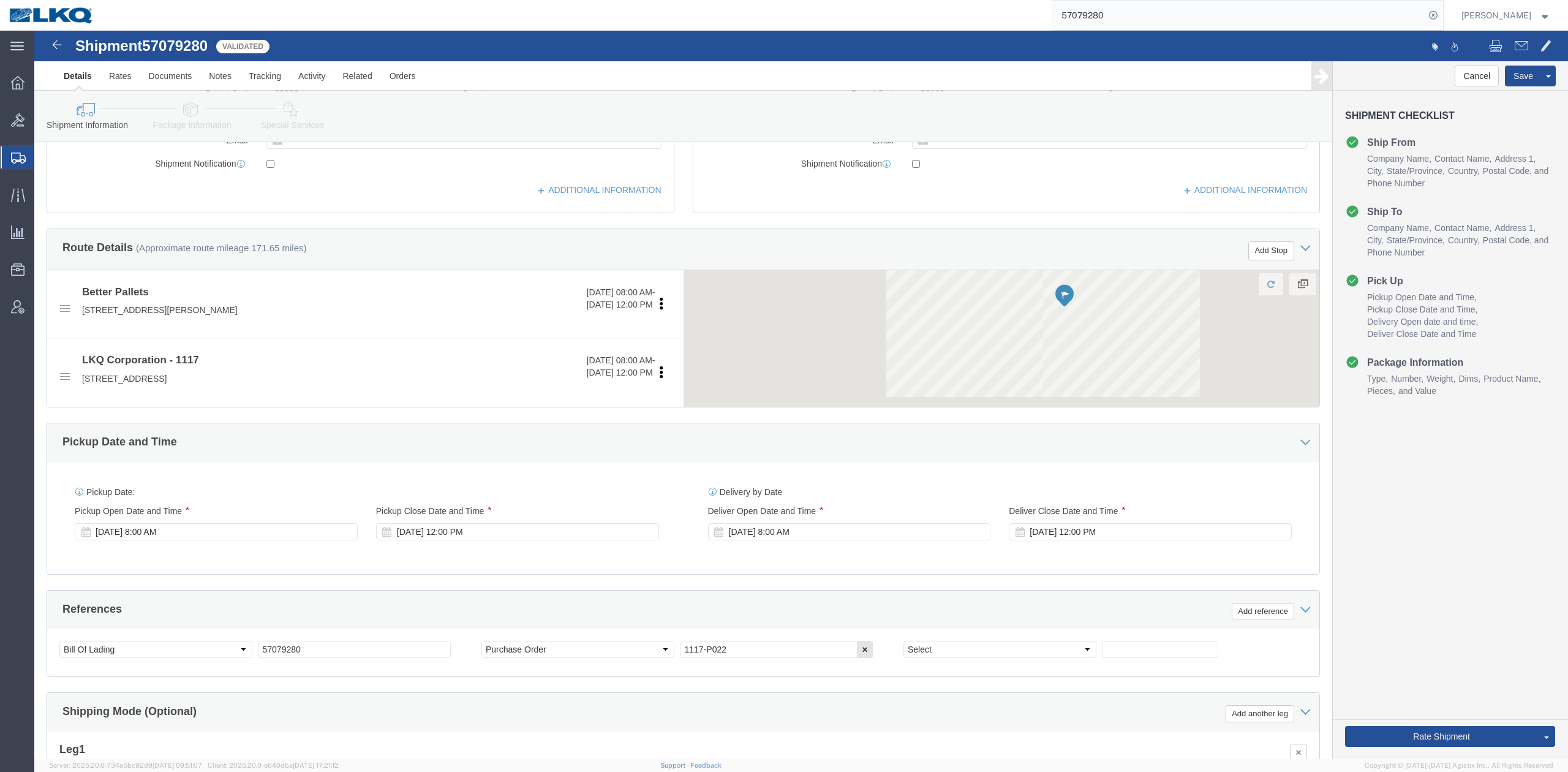
scroll to position [523, 0]
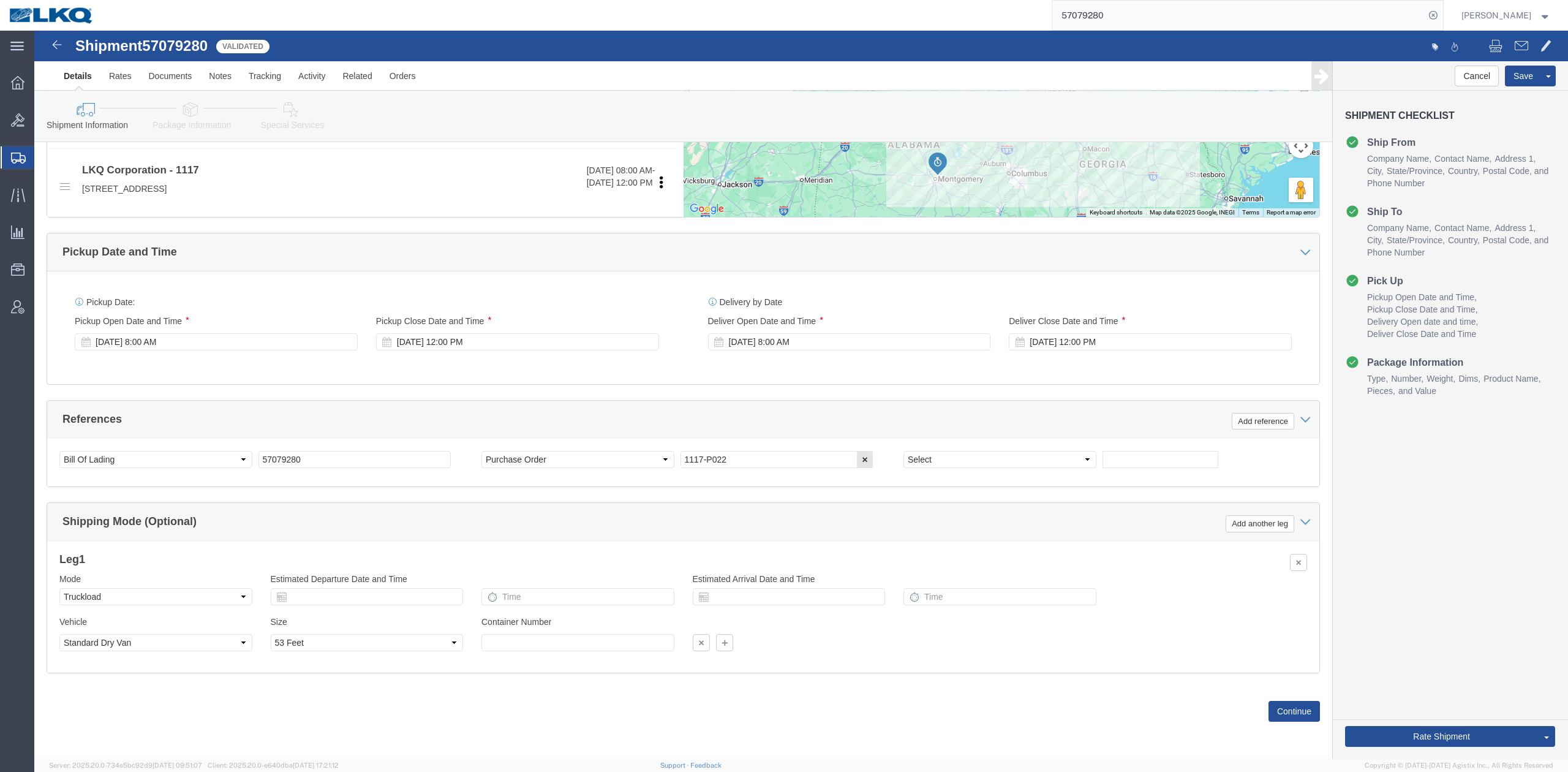
drag, startPoint x: 172, startPoint y: 317, endPoint x: 229, endPoint y: 335, distance: 59.8
click div "Oct 13 2025 8:00 AM"
select select
select select "27354"
click div "Oct 13 2025 12:00 PM"
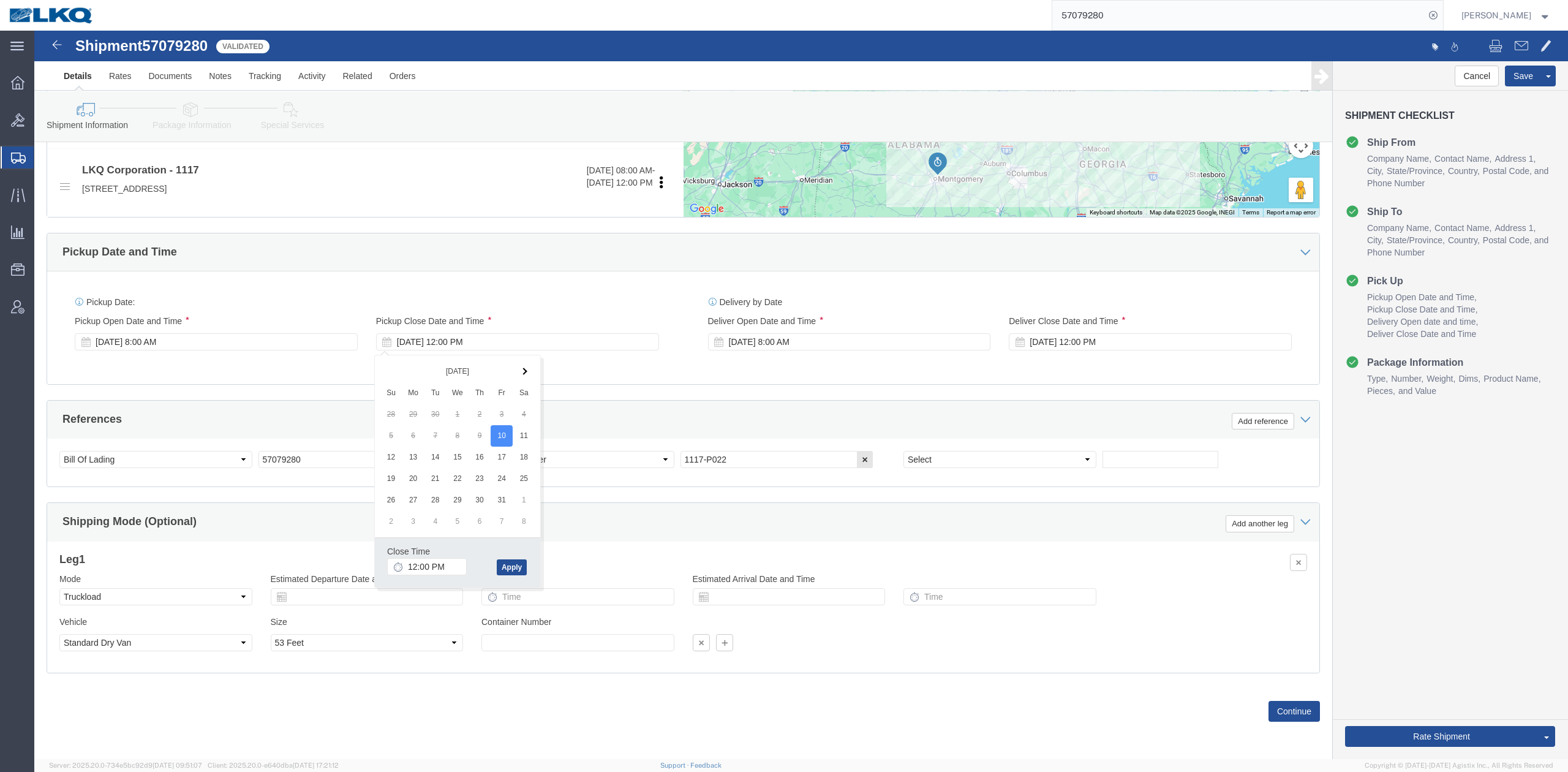
click div "References Add reference"
click div "Oct 14 2025 8:00 AM"
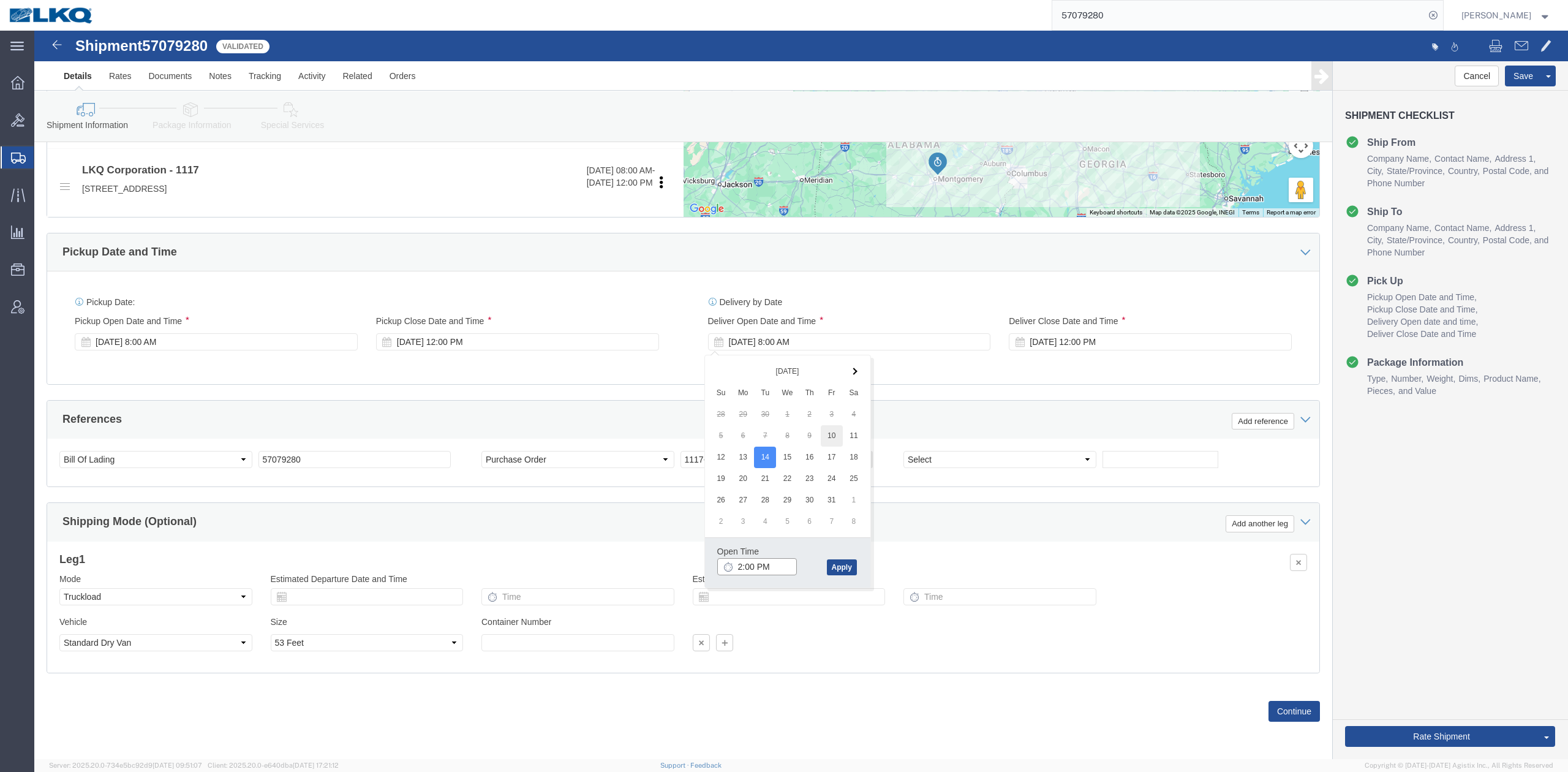
type input "2:00 PM"
click div "Pickup Date: Pickup Start Date Pickup Start Time Pickup Open Date and Time Oct …"
click div "Oct 14 2025 12:00 PM"
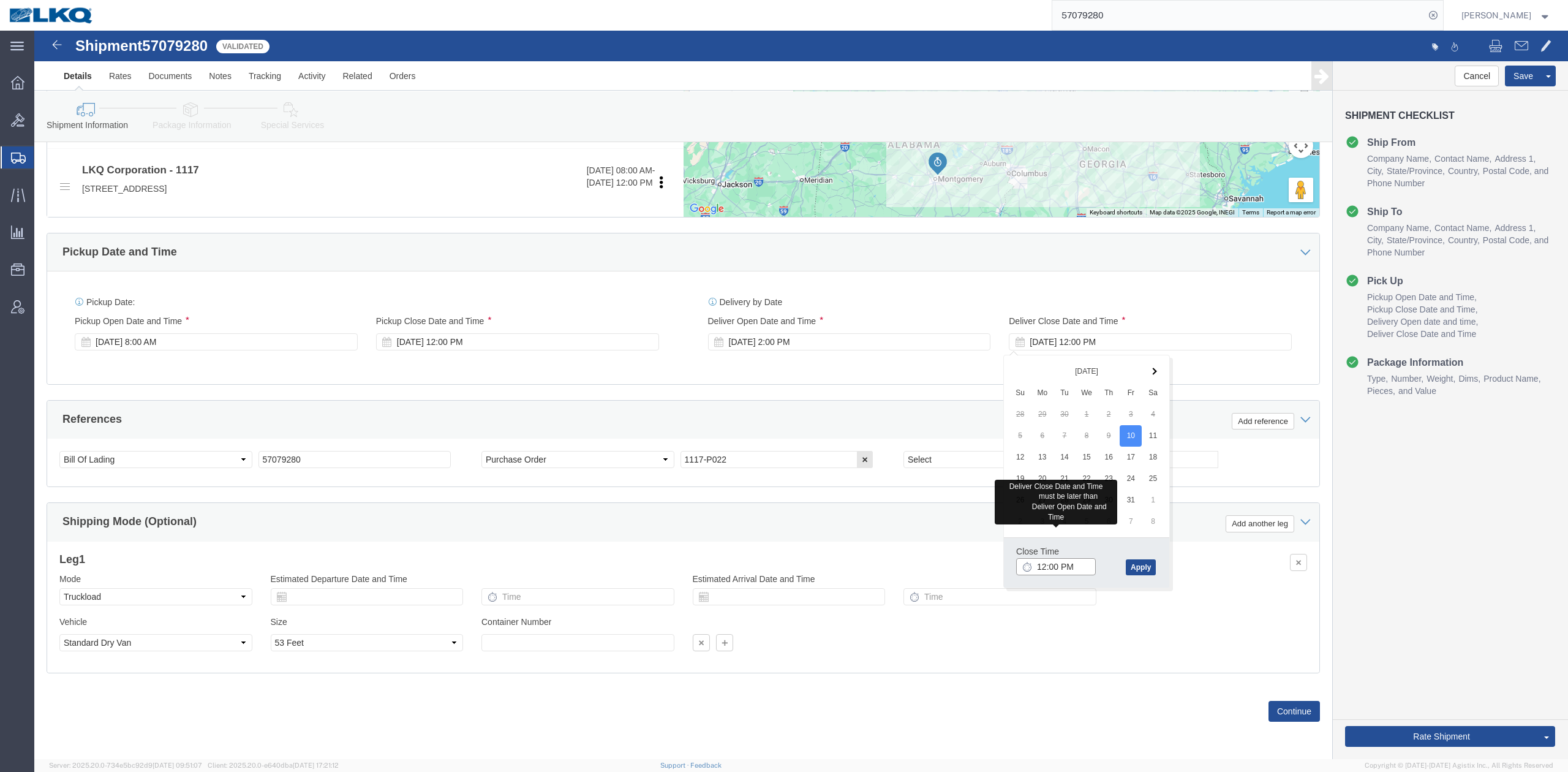
click input "12:00 PM"
type input "3:00 PM"
click button "Apply"
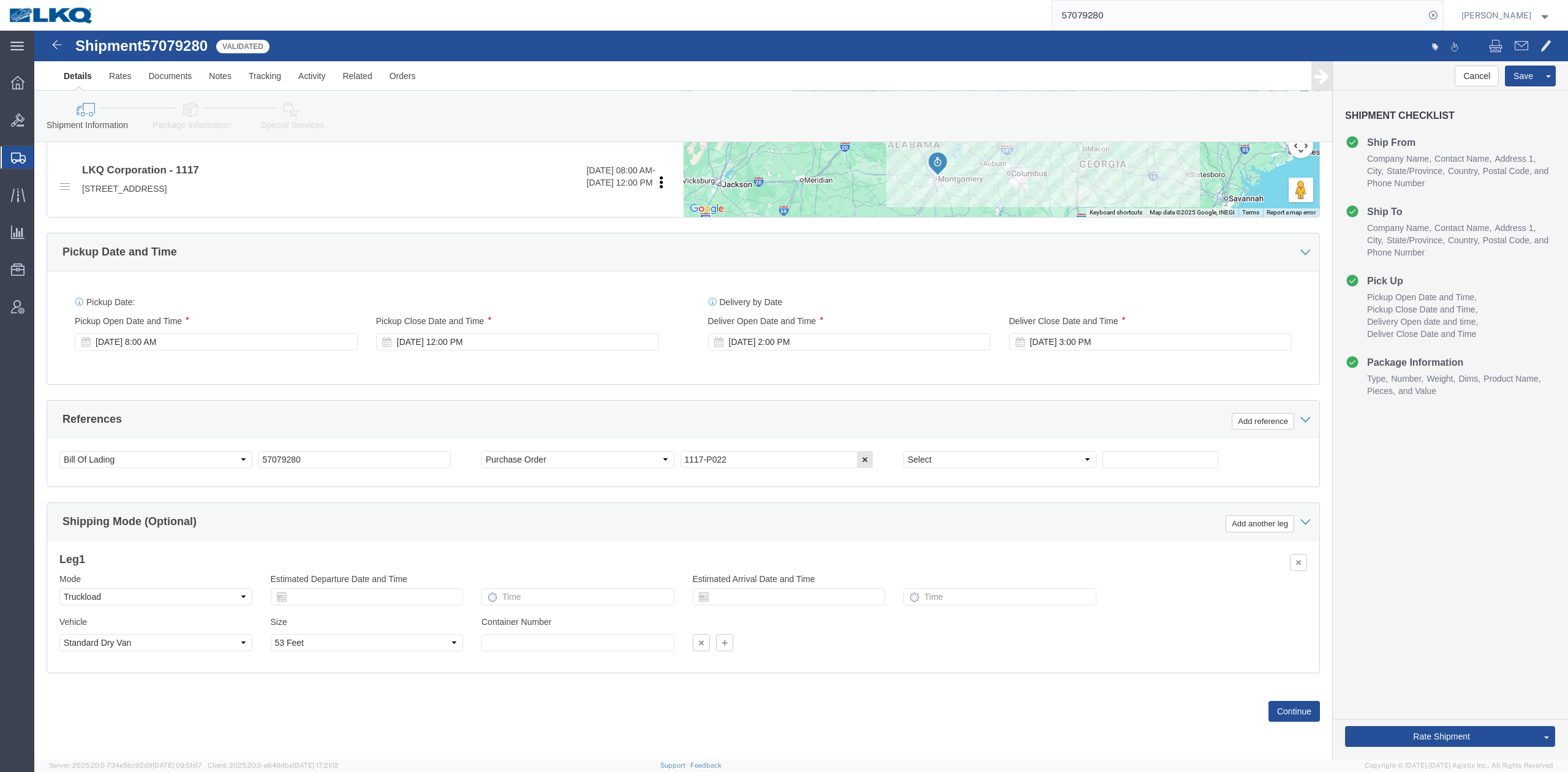
click div "References Add reference"
drag, startPoint x: 1434, startPoint y: 645, endPoint x: 1255, endPoint y: 568, distance: 194.9
click link "Send To Bid"
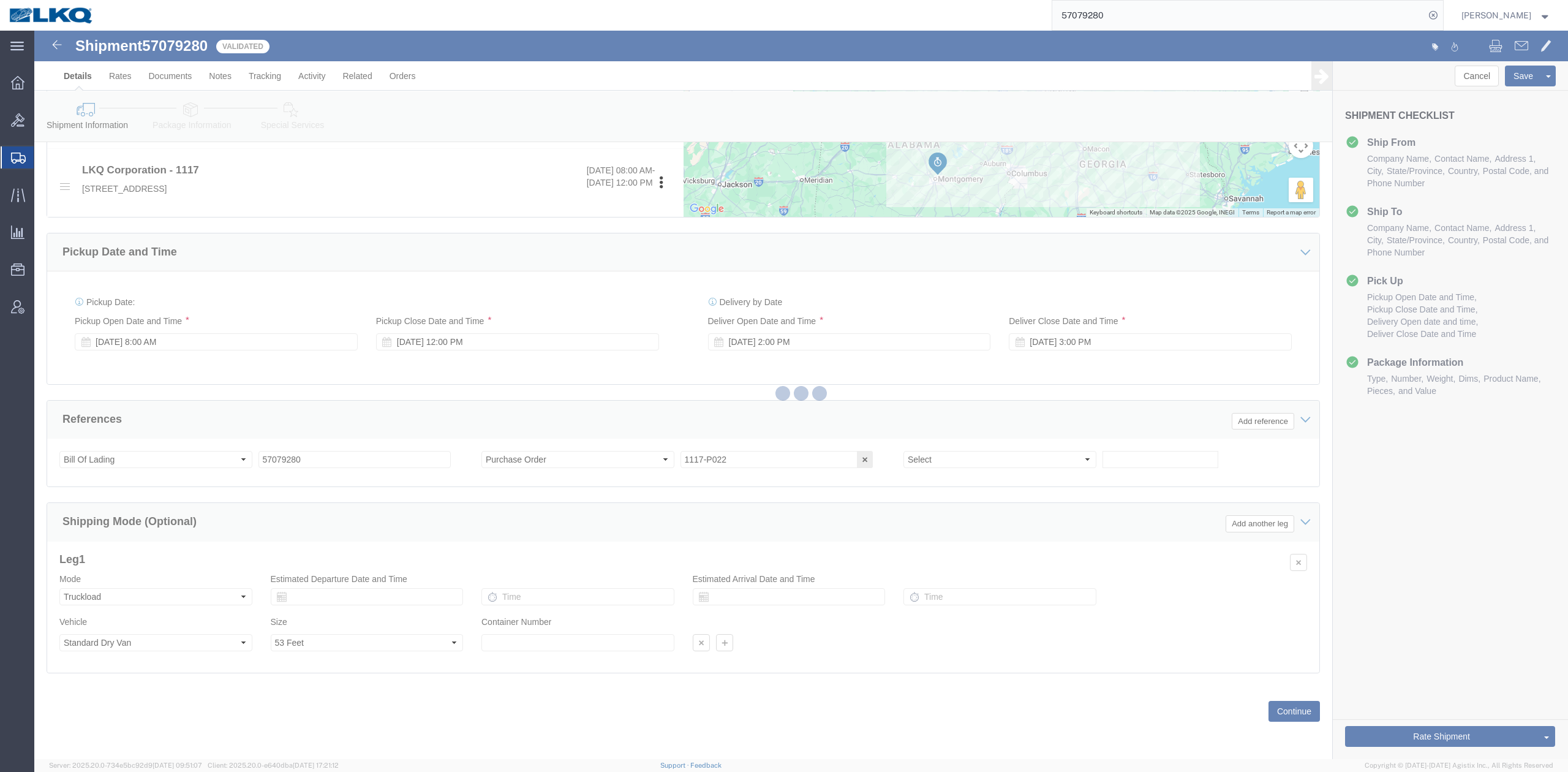
select select "TL"
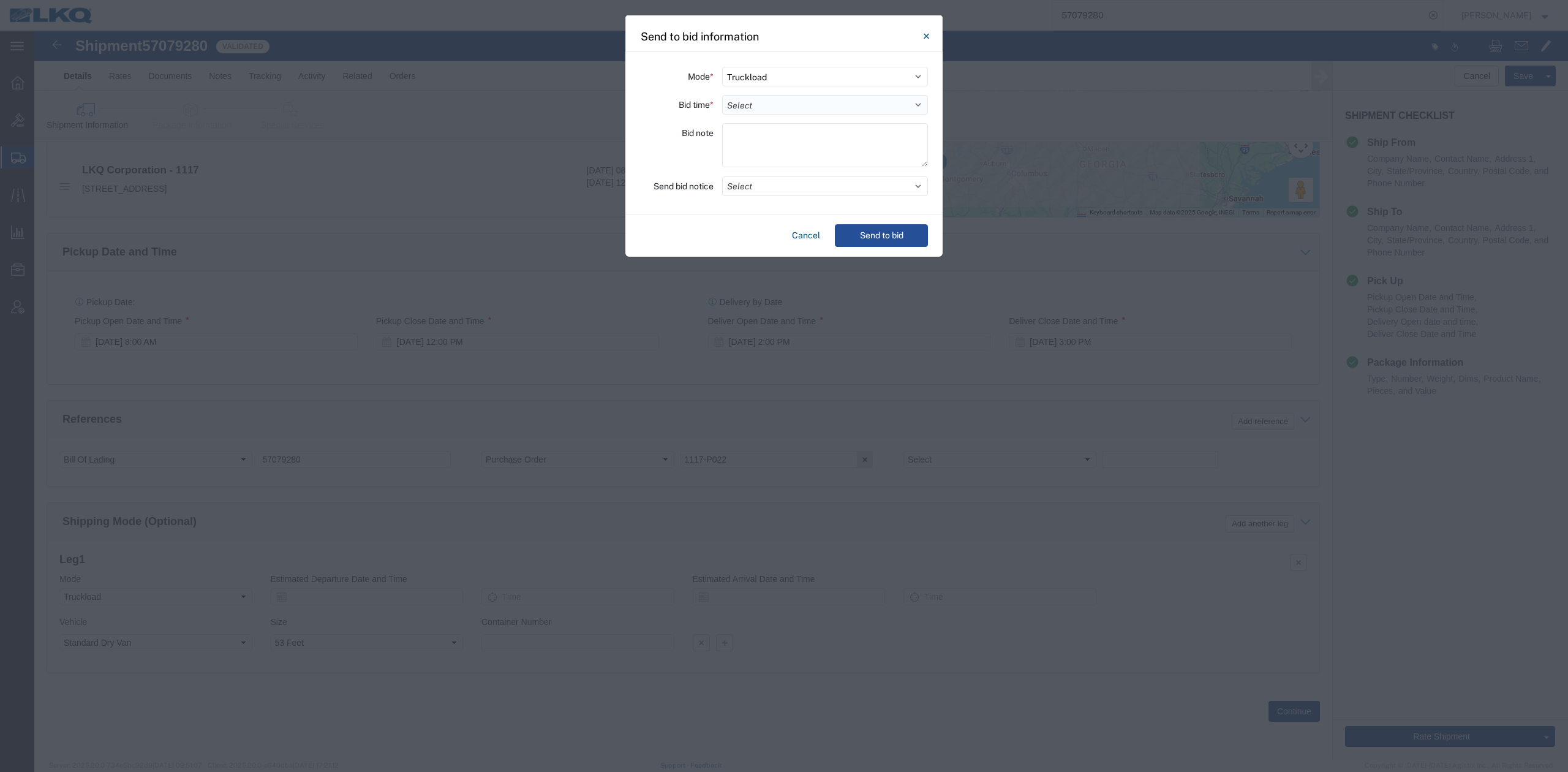
drag, startPoint x: 731, startPoint y: 98, endPoint x: 738, endPoint y: 105, distance: 9.9
click at [731, 98] on select "Select 30 Min (Rush) 1 Hour (Rush) 2 Hours (Rush) 4 Hours (Rush) 8 Hours (Rush)…" at bounding box center [825, 105] width 206 height 20
select select "12"
click at [722, 95] on select "Select 30 Min (Rush) 1 Hour (Rush) 2 Hours (Rush) 4 Hours (Rush) 8 Hours (Rush)…" at bounding box center [825, 105] width 206 height 20
click at [753, 196] on div "Mode * Select Small Parcel Truckload Air Rail Less than Truckload Ocean Freight…" at bounding box center [784, 133] width 317 height 162
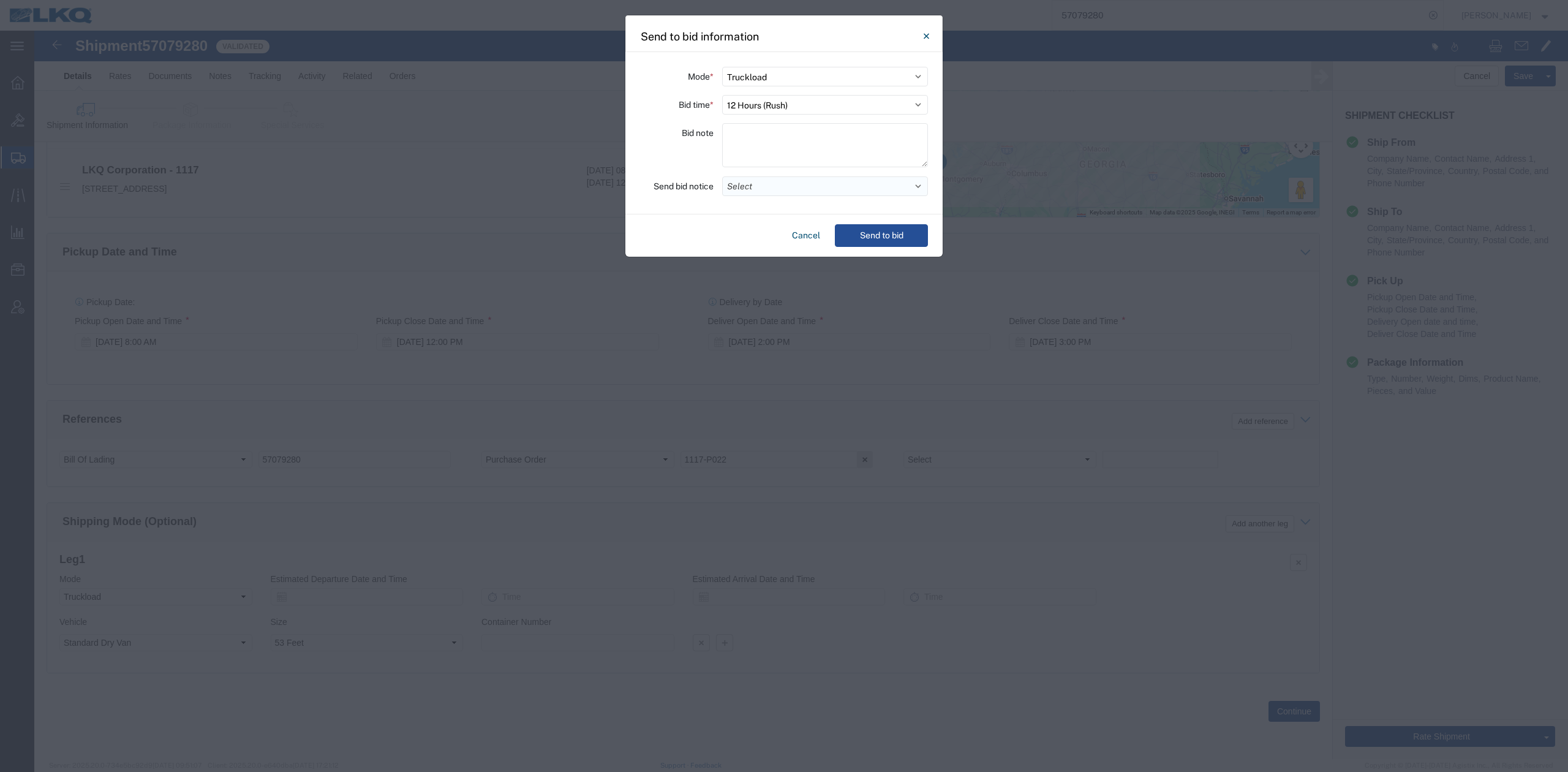
click at [754, 191] on button "Select" at bounding box center [825, 187] width 206 height 20
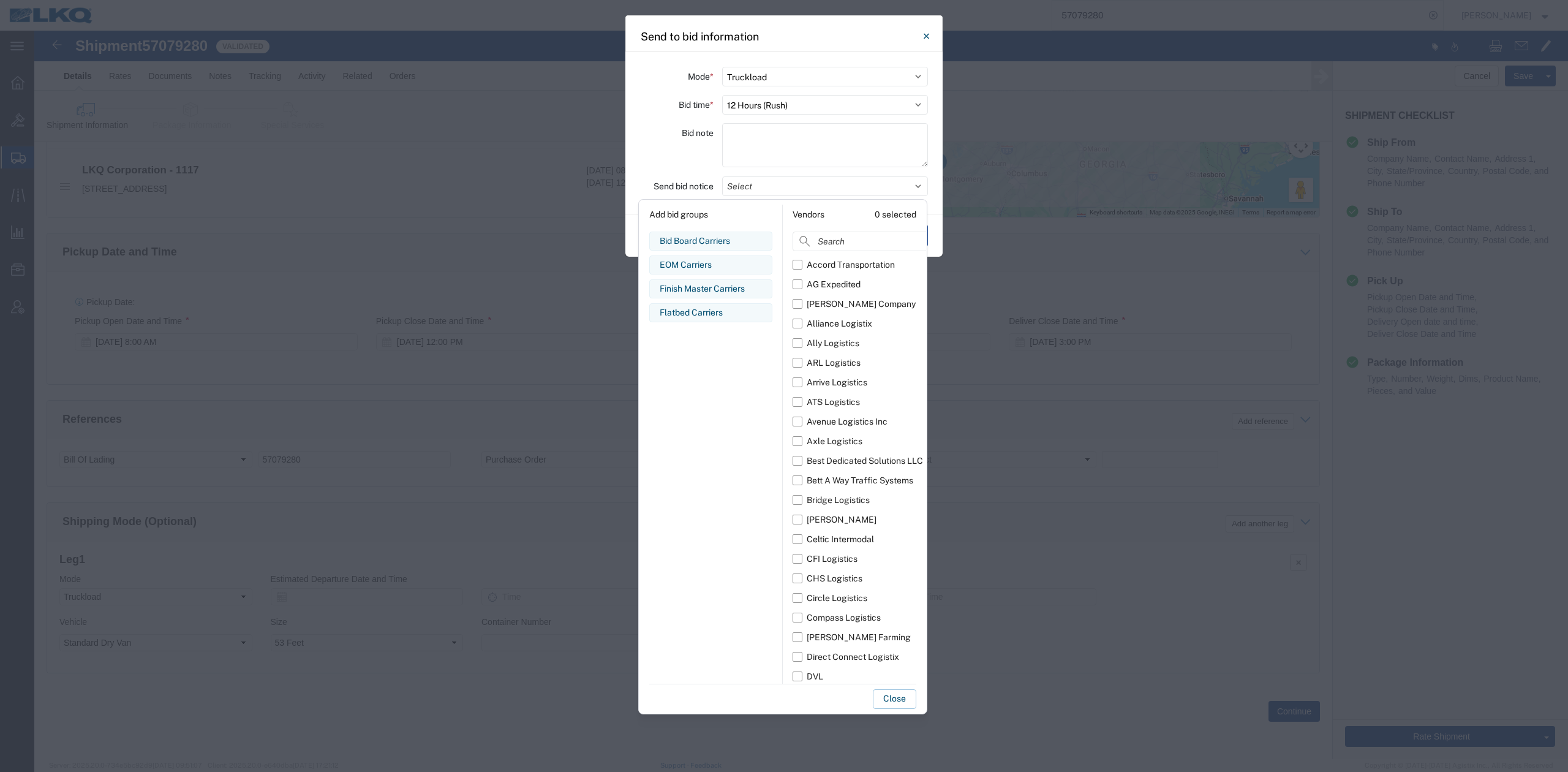
click at [711, 248] on div "Bid Board Carriers Edit bid group Remove bid group" at bounding box center [711, 240] width 123 height 19
click at [883, 703] on button "Close" at bounding box center [894, 699] width 44 height 20
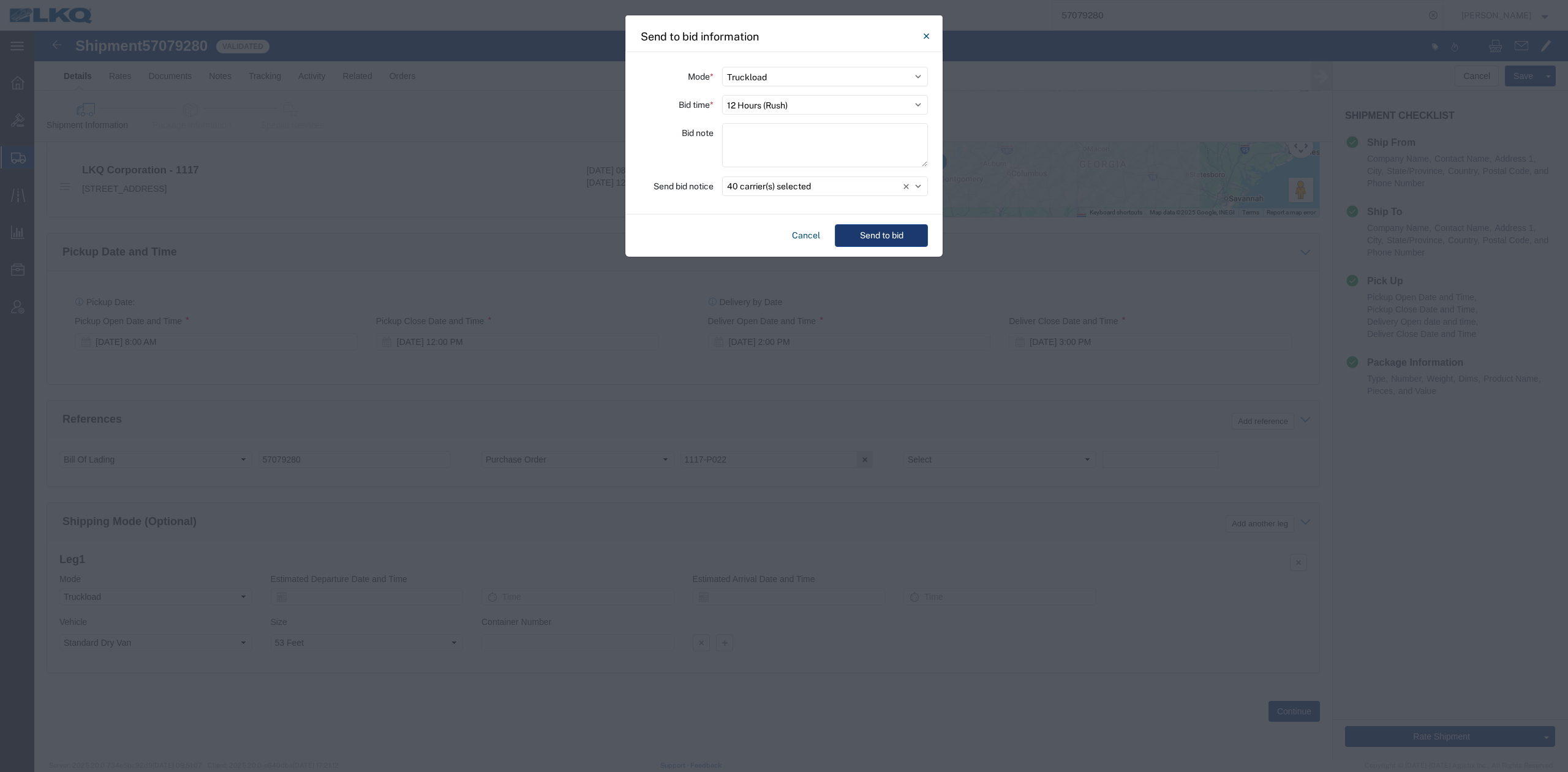
click at [885, 231] on button "Send to bid" at bounding box center [881, 236] width 93 height 23
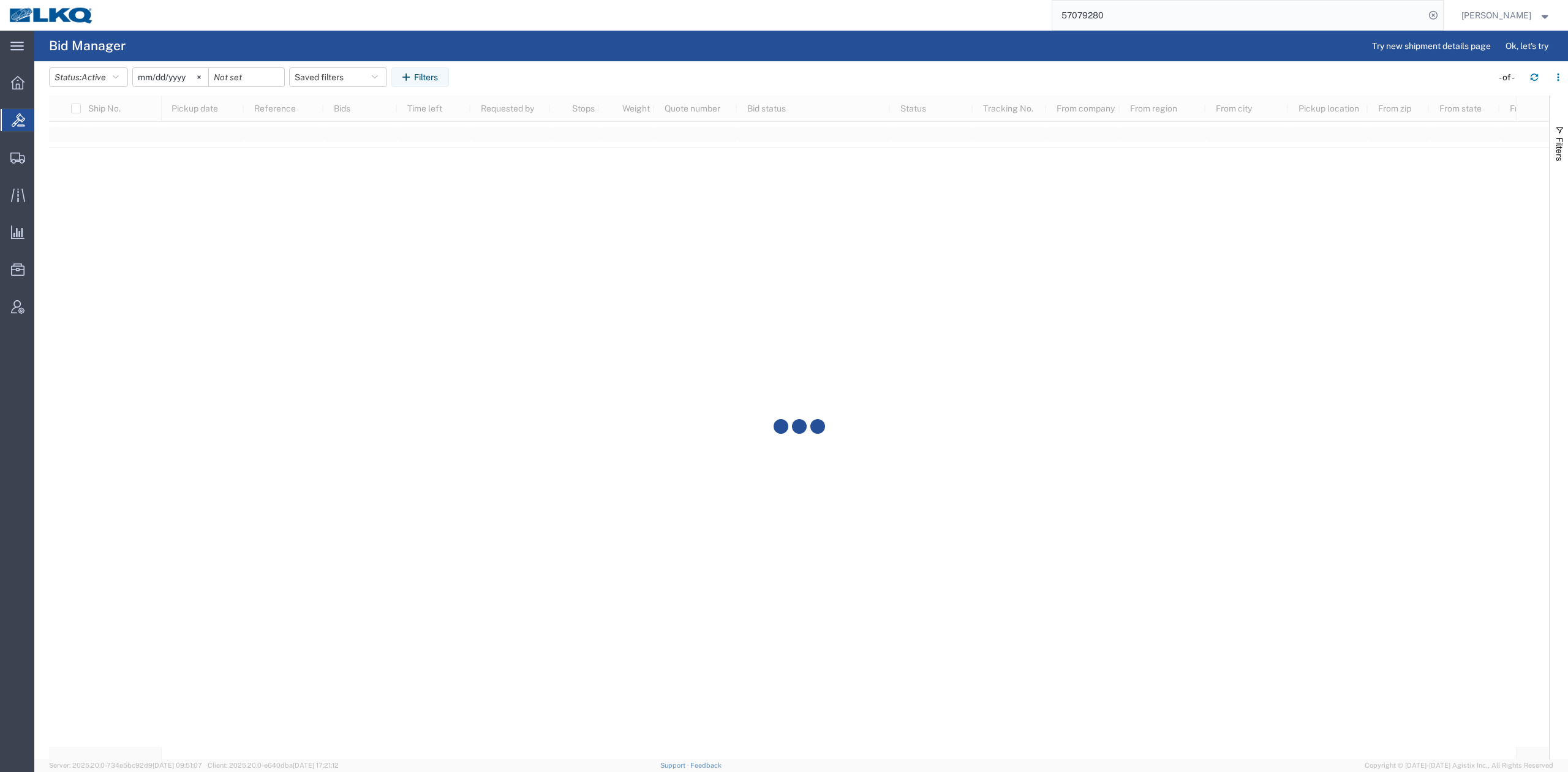
click at [1099, 20] on input "57079280" at bounding box center [1238, 15] width 373 height 29
paste input "949"
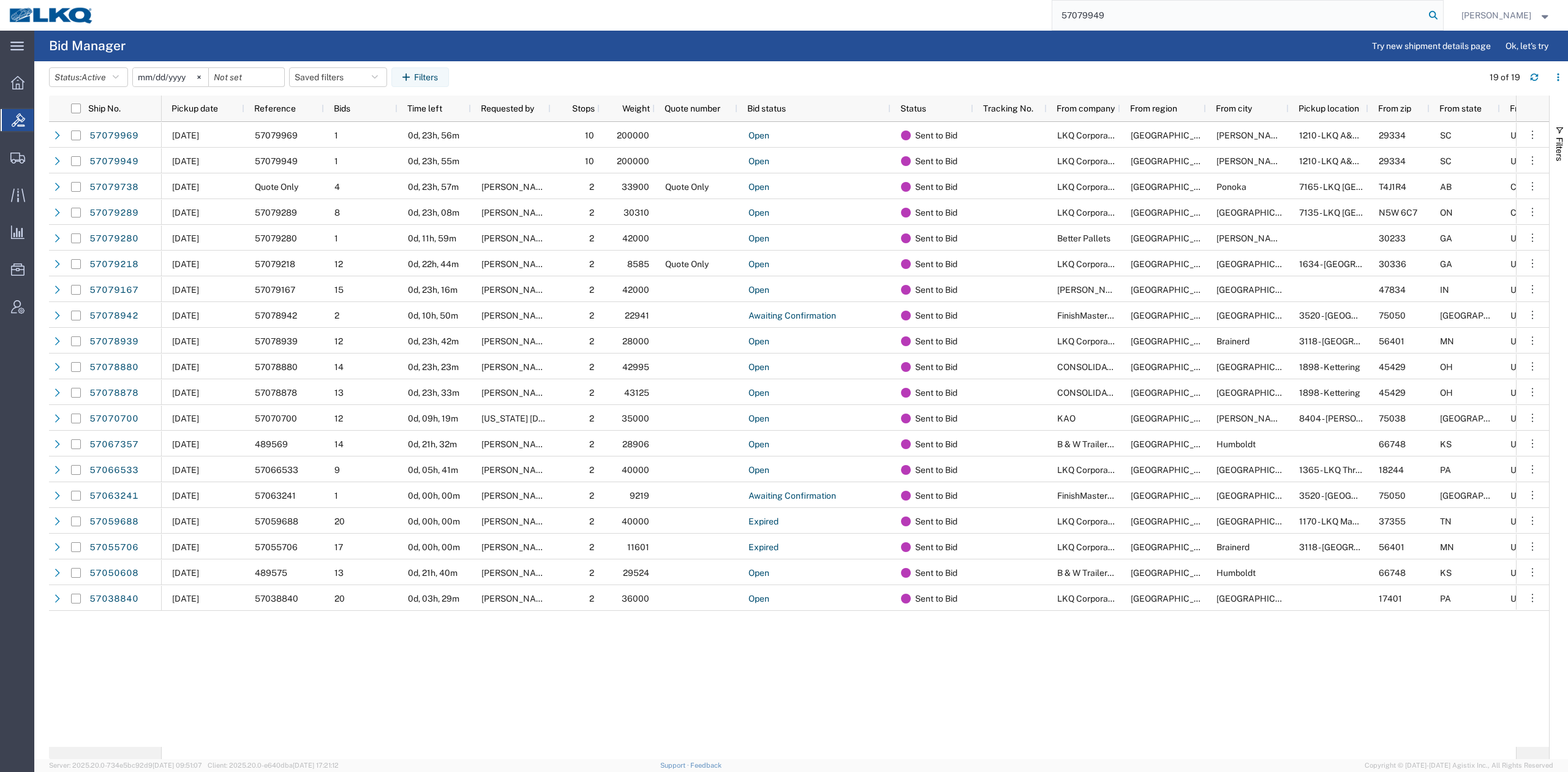
click at [1442, 10] on icon at bounding box center [1434, 15] width 17 height 17
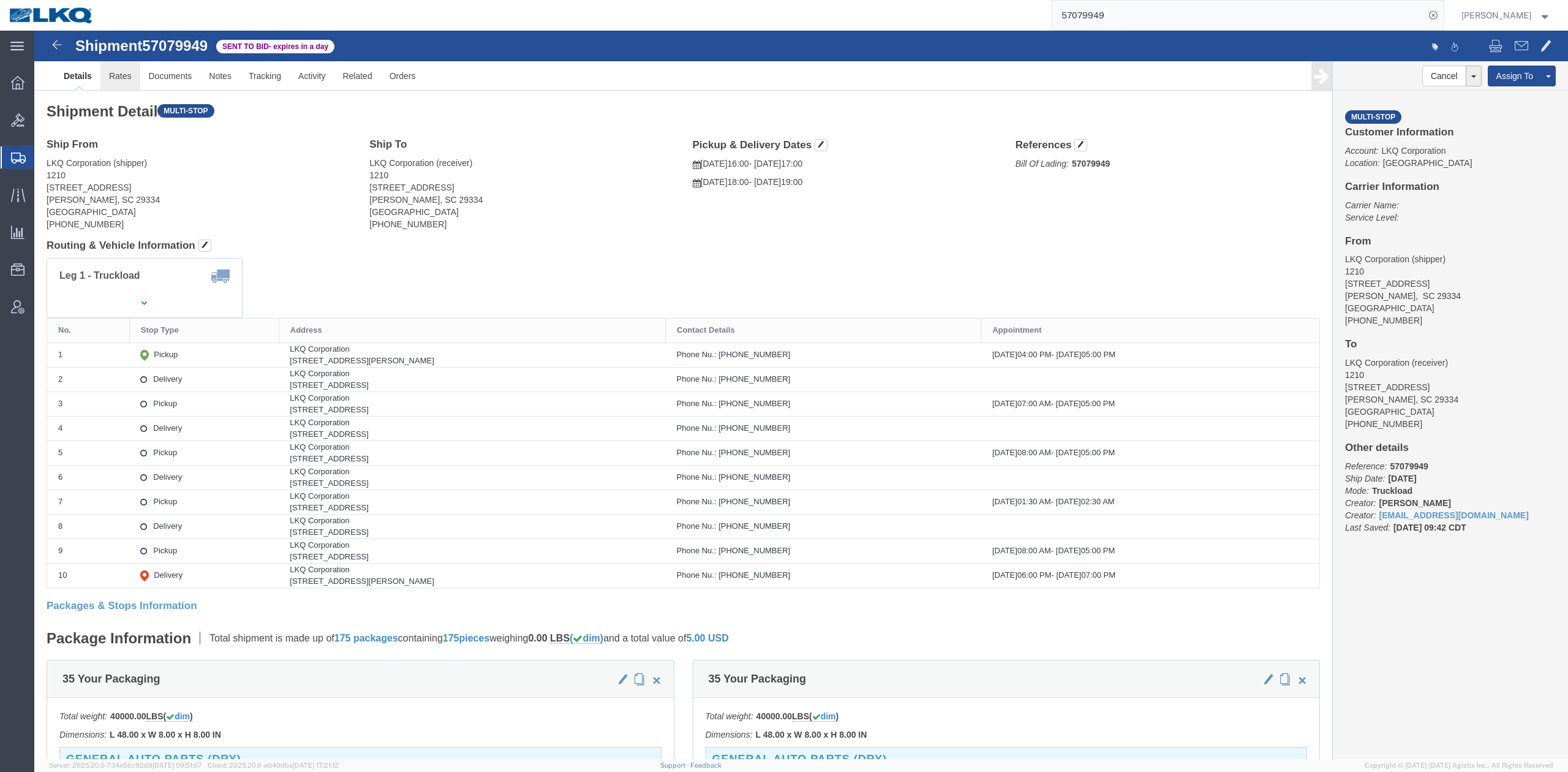
click link "Rates"
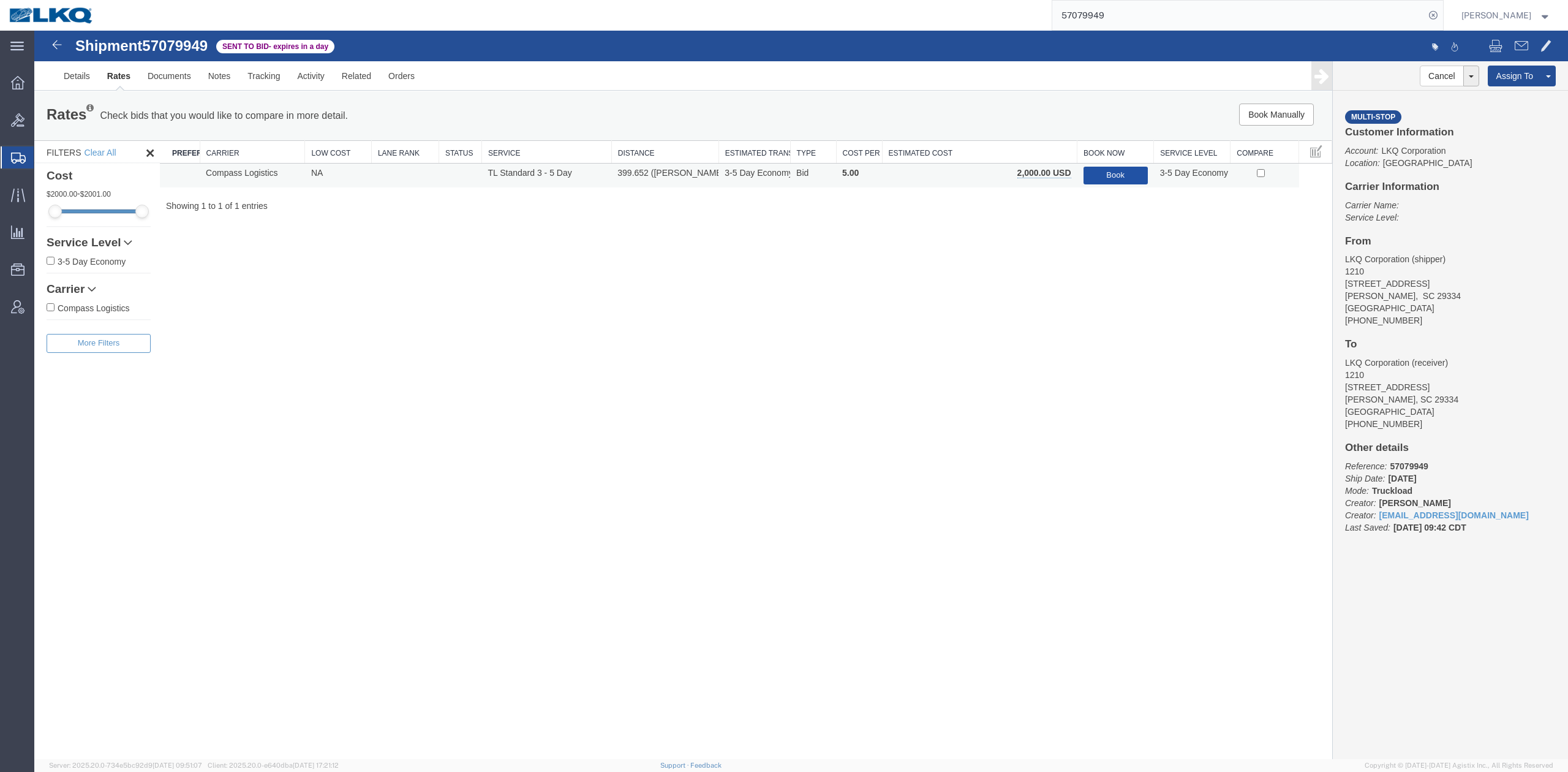
click at [1111, 174] on button "Book" at bounding box center [1116, 175] width 65 height 18
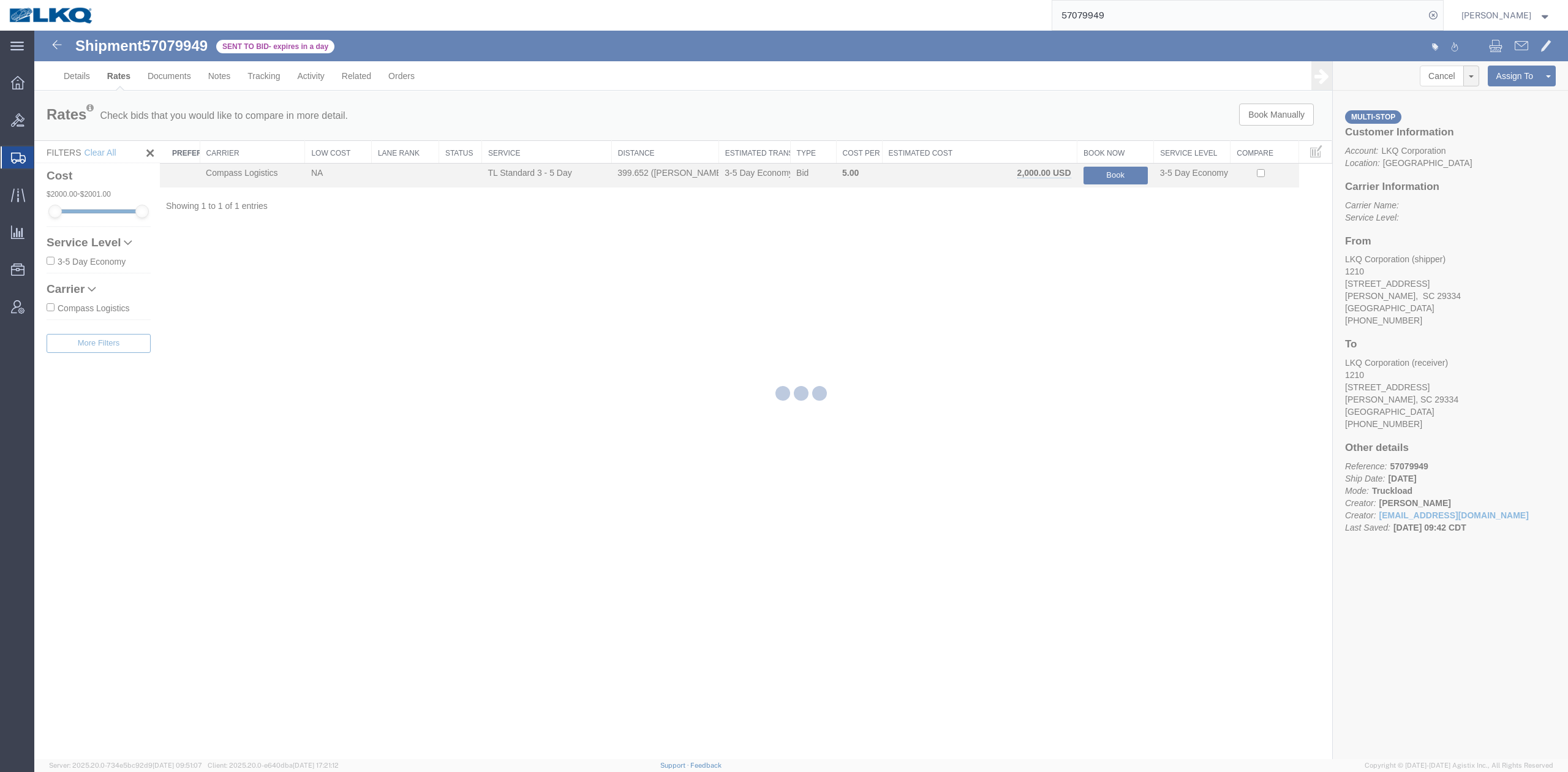
click at [1106, 23] on input "57079949" at bounding box center [1238, 15] width 373 height 29
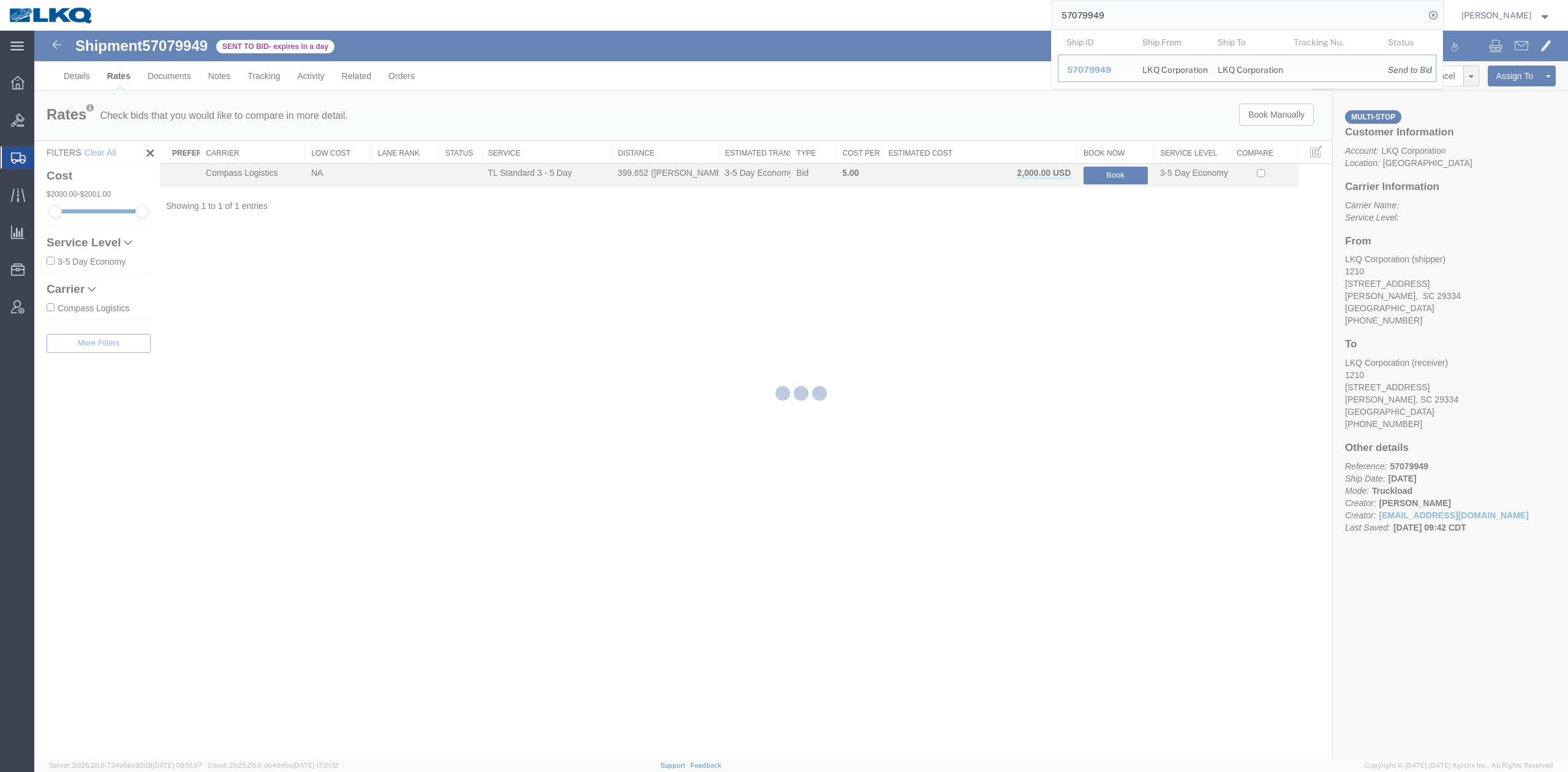
click at [1106, 23] on input "57079949" at bounding box center [1238, 15] width 373 height 29
paste input "69"
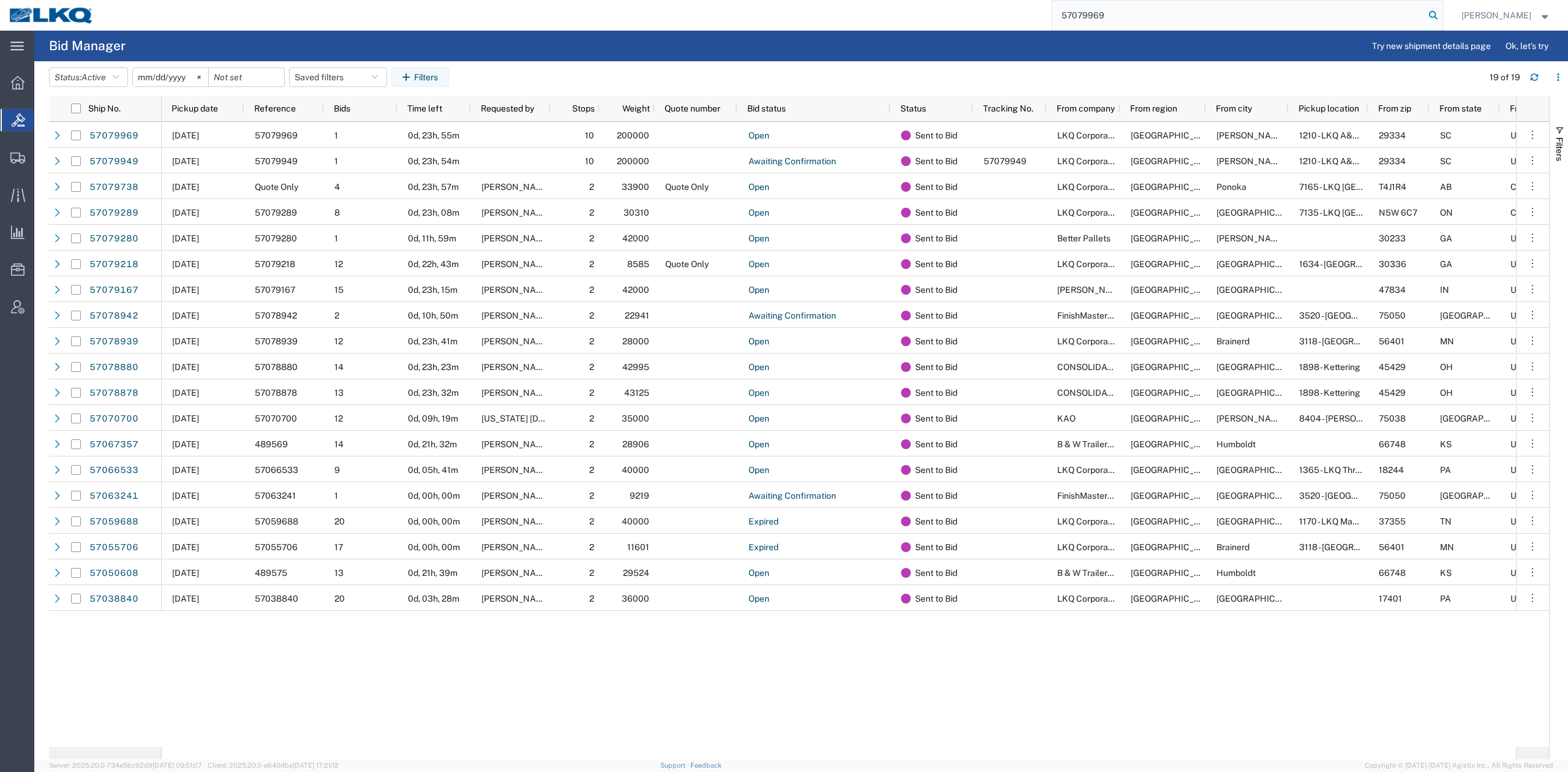
click at [1442, 13] on icon at bounding box center [1434, 15] width 17 height 17
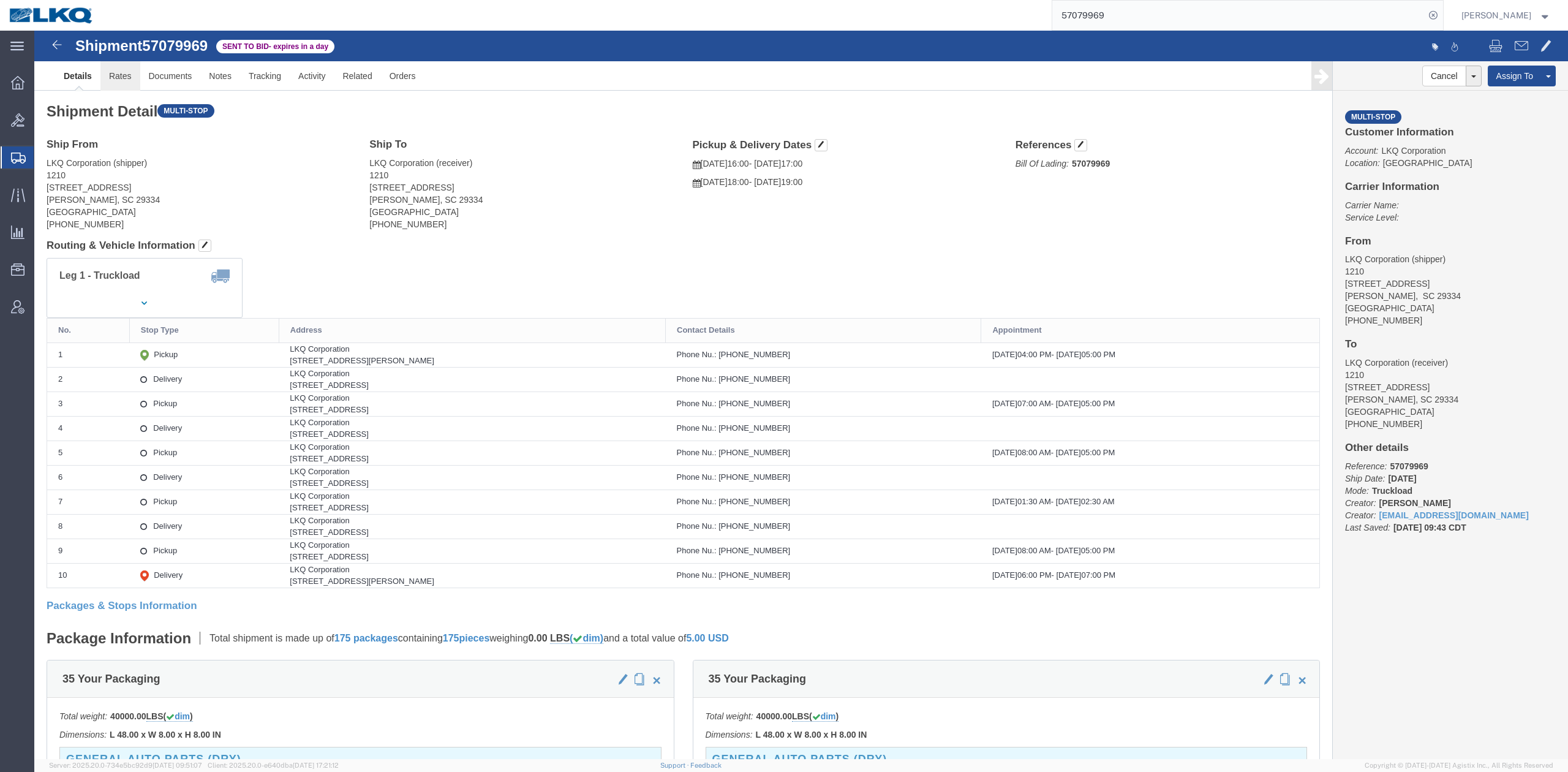
drag, startPoint x: 121, startPoint y: 78, endPoint x: 87, endPoint y: 48, distance: 45.3
click link "Rates"
click div
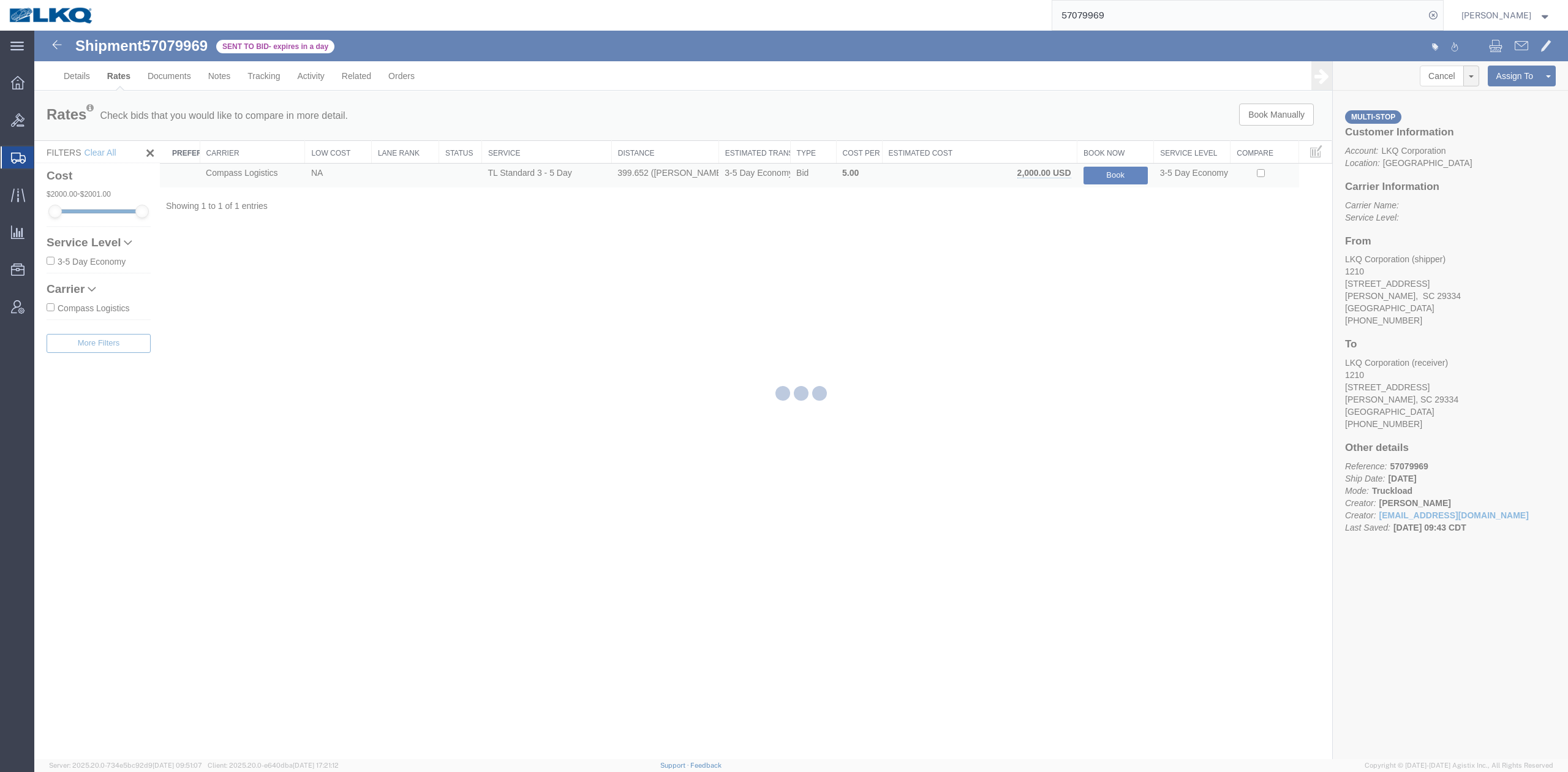
click at [1135, 175] on button "Book" at bounding box center [1116, 175] width 65 height 18
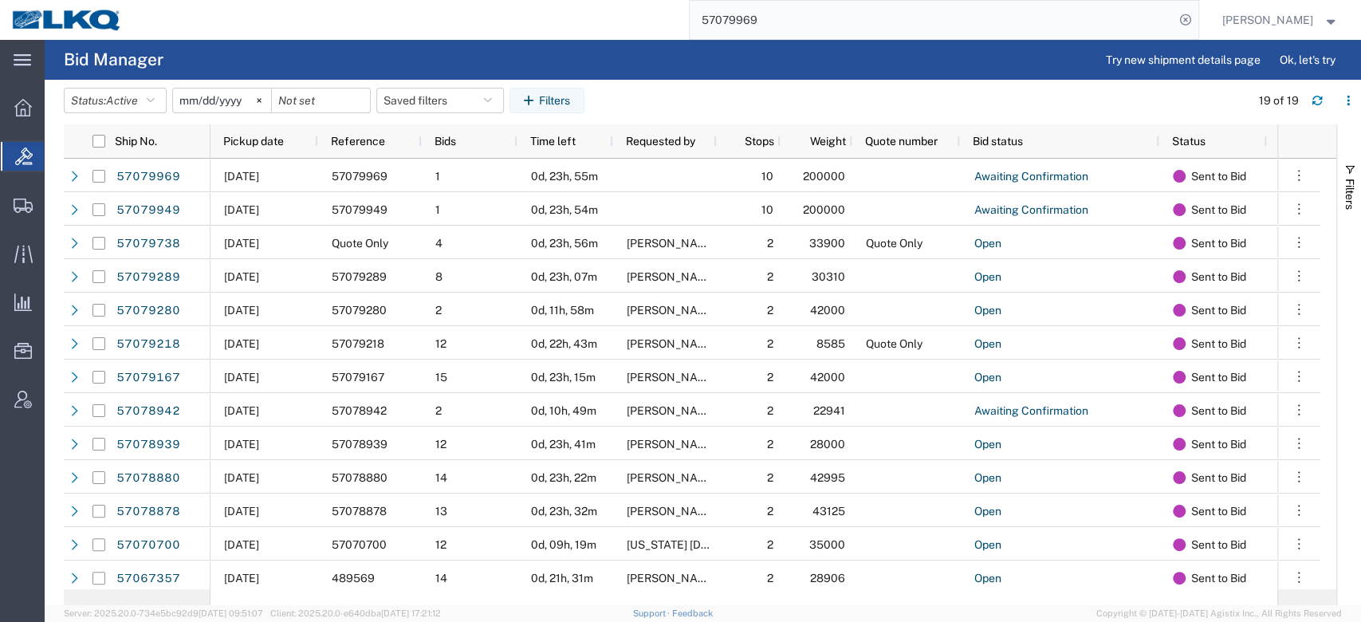
click at [839, 18] on input "57079969" at bounding box center [932, 20] width 485 height 38
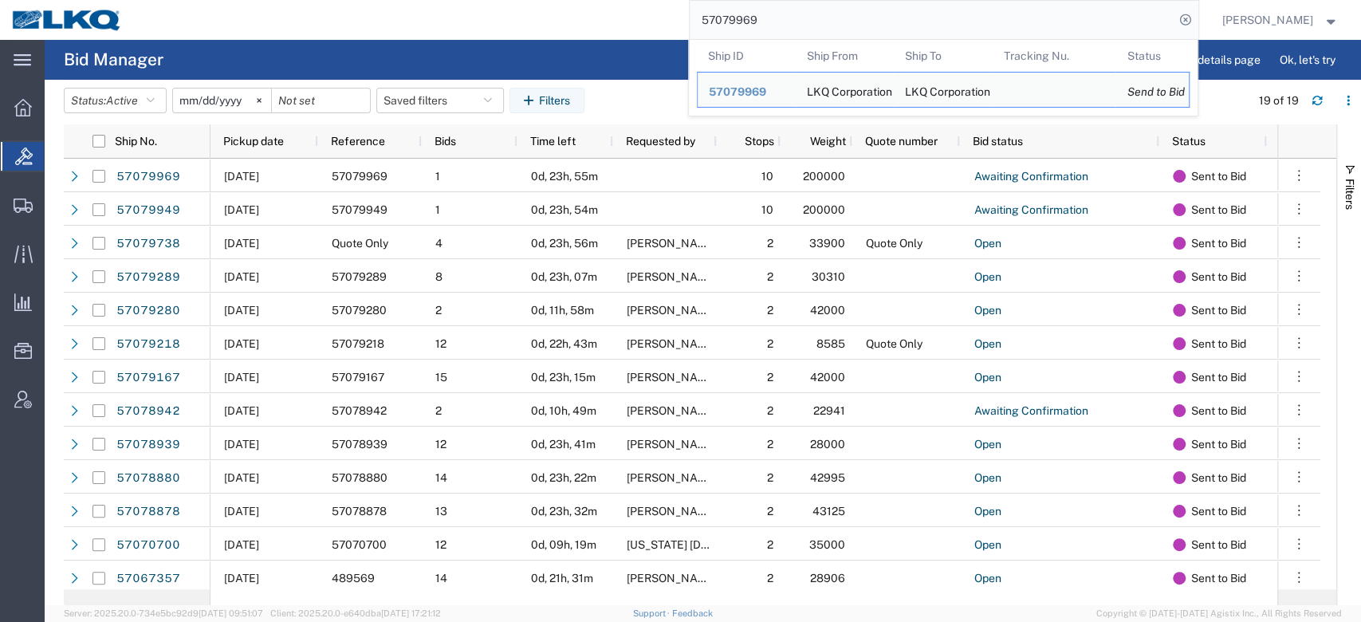
click at [839, 18] on input "57079969" at bounding box center [932, 20] width 485 height 38
paste input "8880"
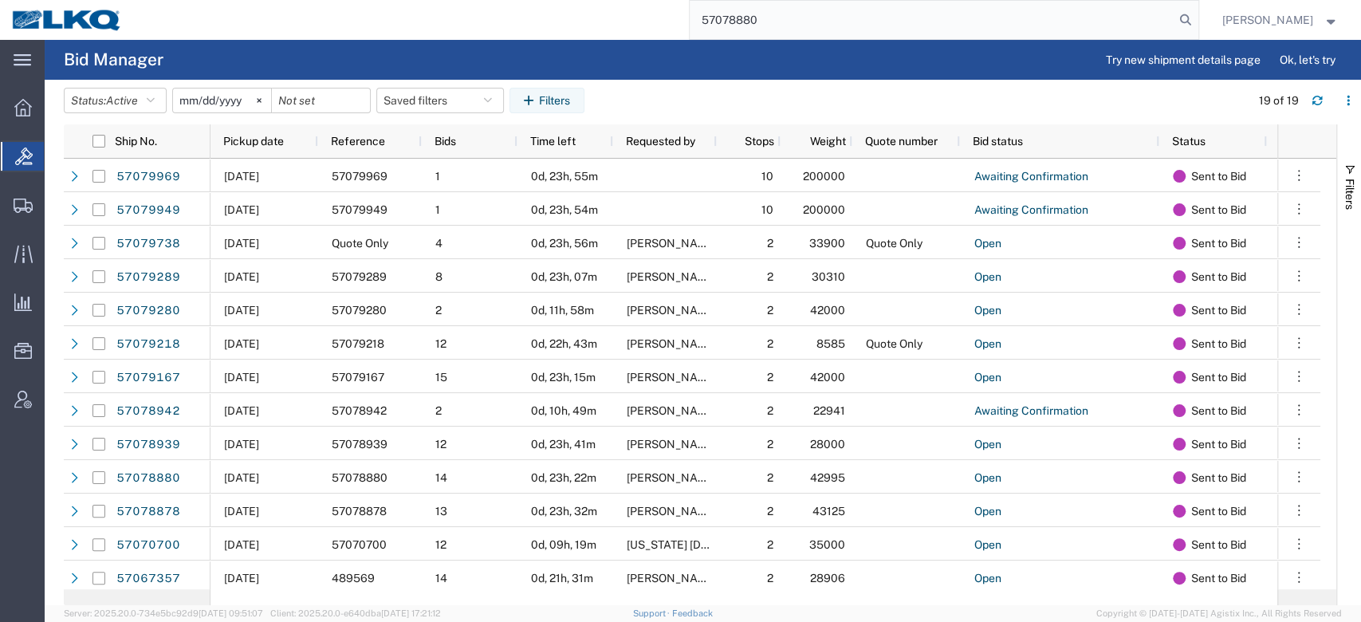
type input "57078880"
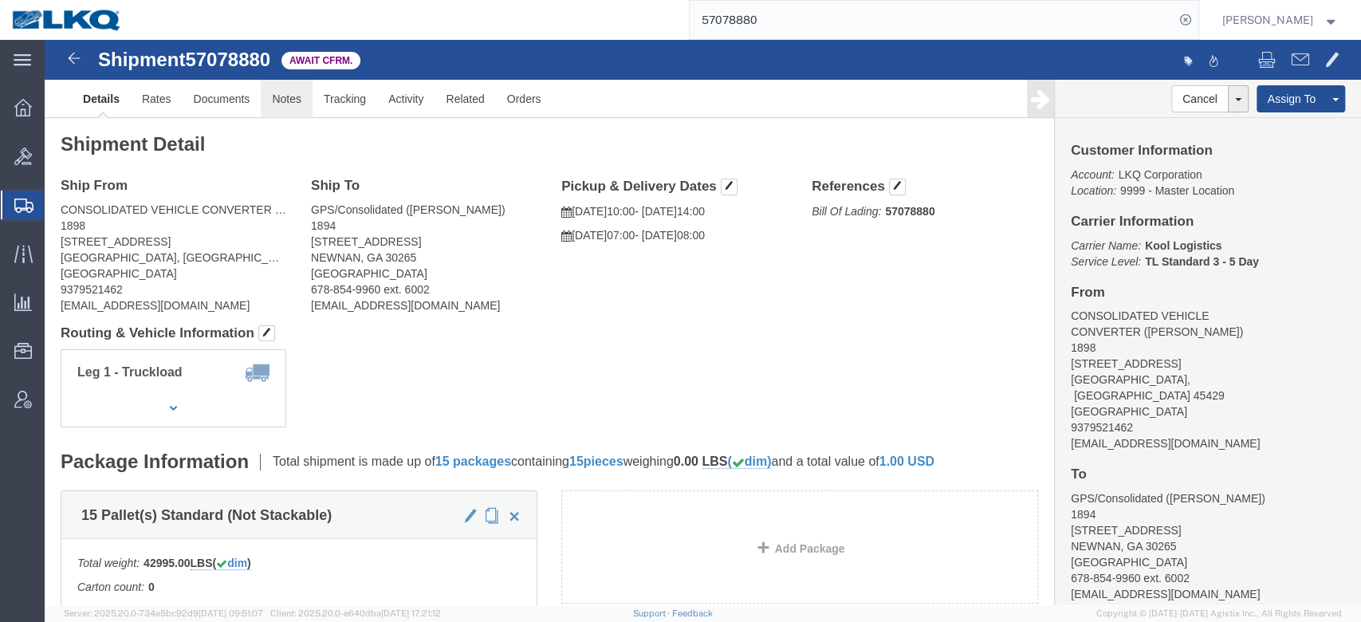
click link "Notes"
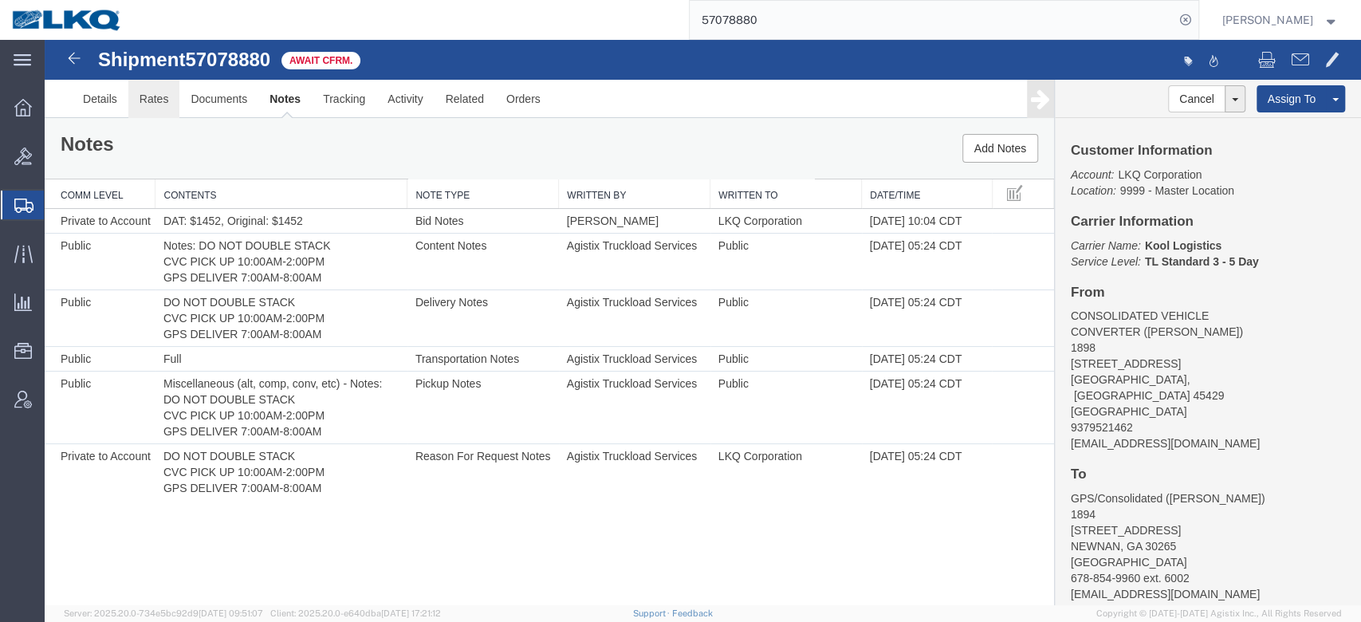
click at [163, 105] on link "Rates" at bounding box center [154, 99] width 52 height 38
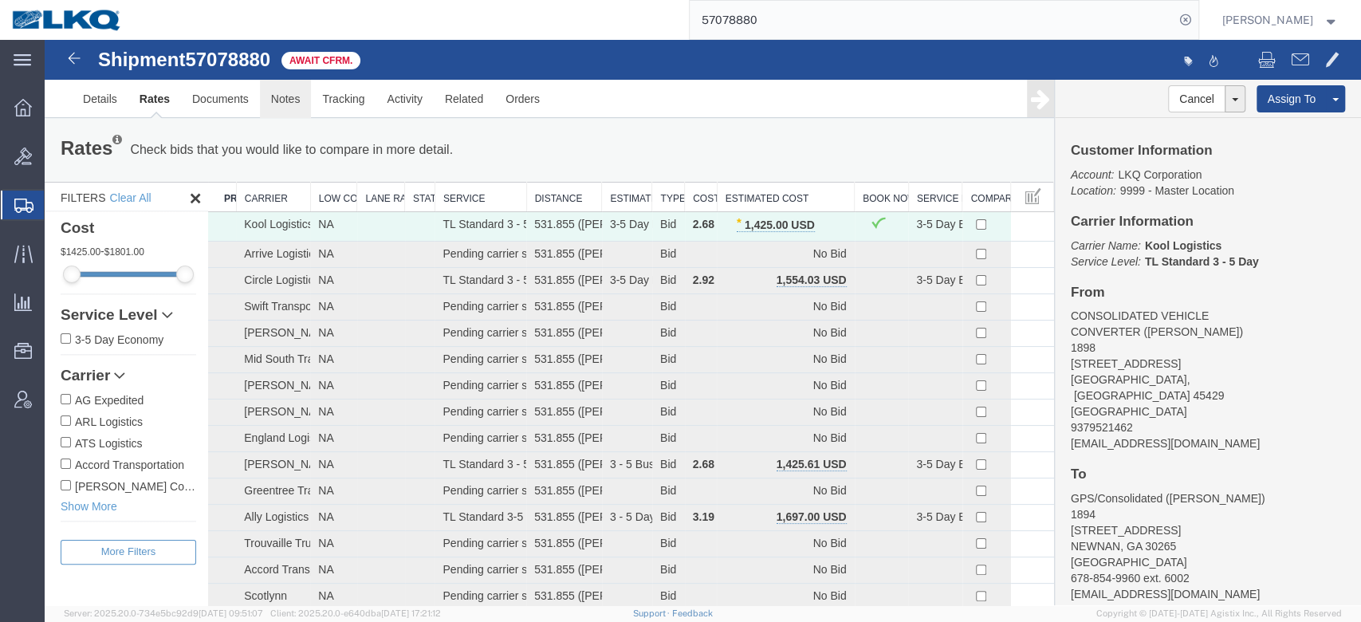
click at [287, 98] on link "Notes" at bounding box center [286, 99] width 52 height 38
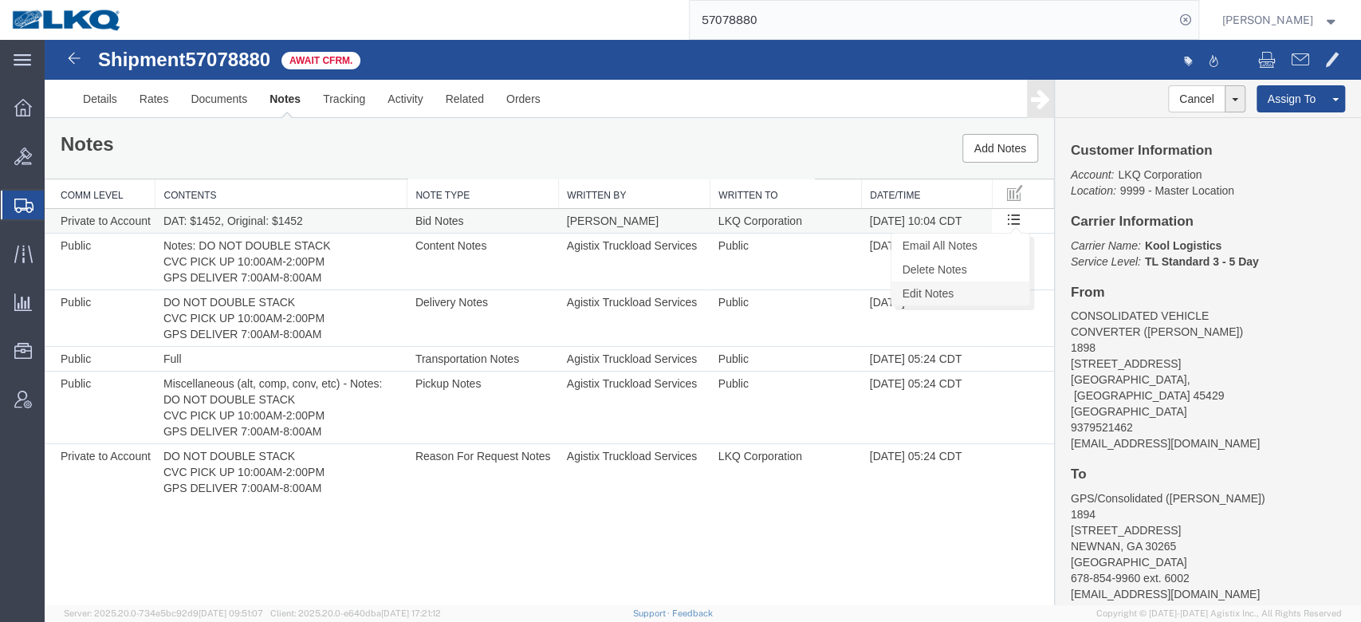
click at [979, 293] on link "Edit Notes" at bounding box center [961, 293] width 138 height 24
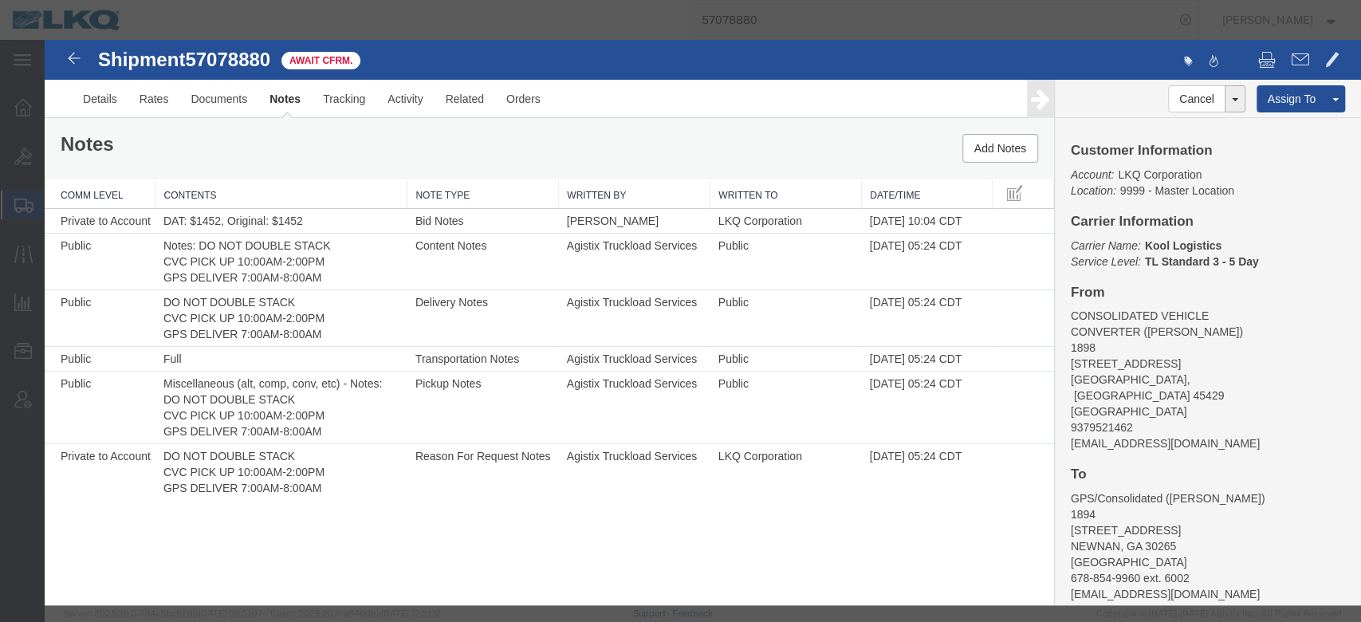
select select "BID_NOTES"
select select "PRIVATE_TO_ACCOUNT"
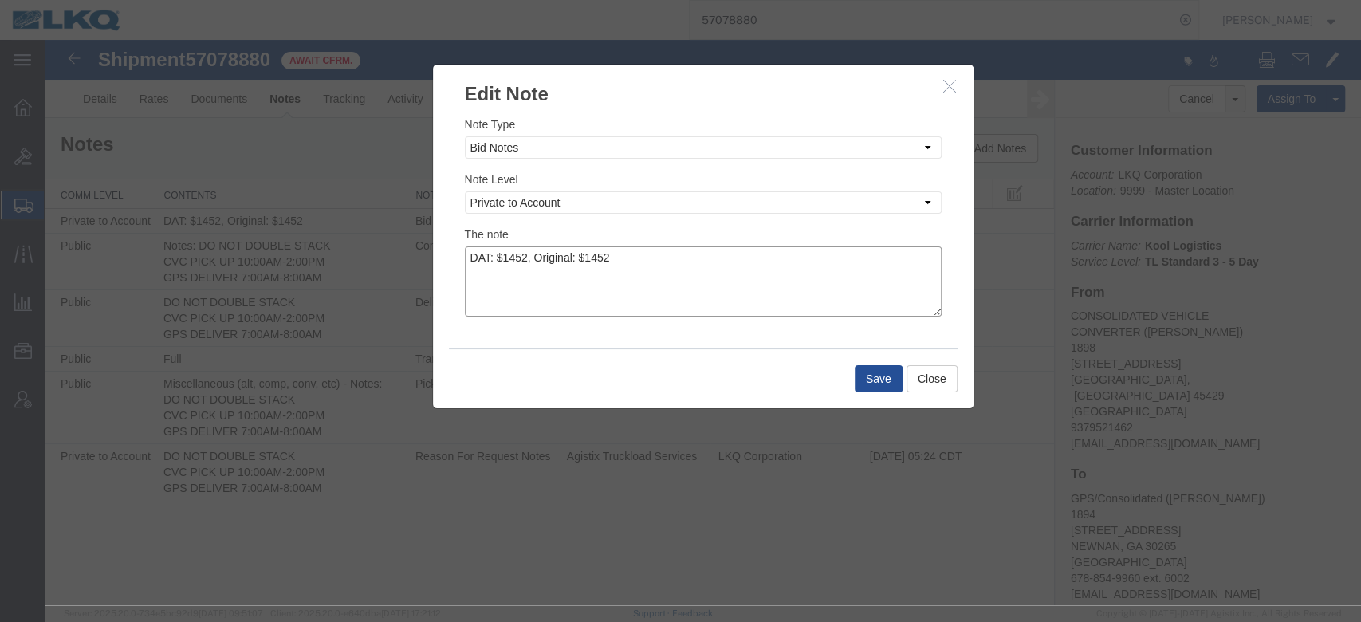
click at [525, 250] on textarea "DAT: $1452, Original: $1452" at bounding box center [703, 281] width 477 height 70
type textarea "DAT: $1451, Original: $1452"
click at [880, 369] on button "Save" at bounding box center [879, 378] width 48 height 27
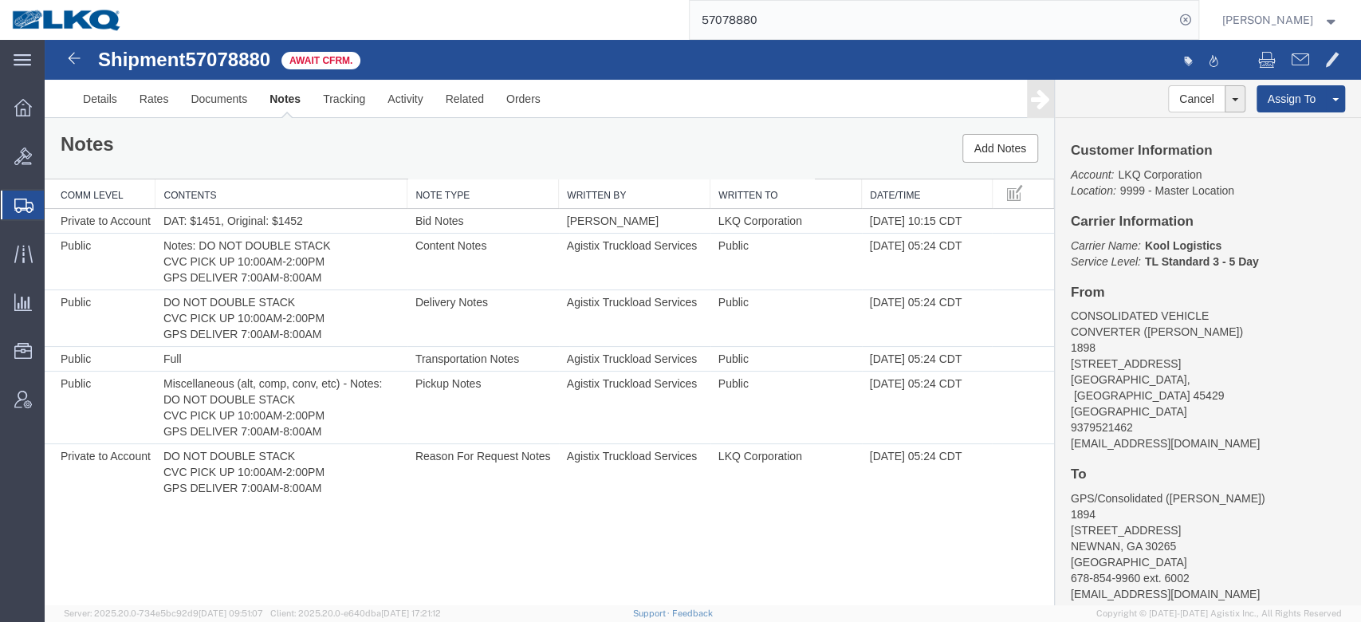
click at [758, 18] on input "57078880" at bounding box center [932, 20] width 485 height 38
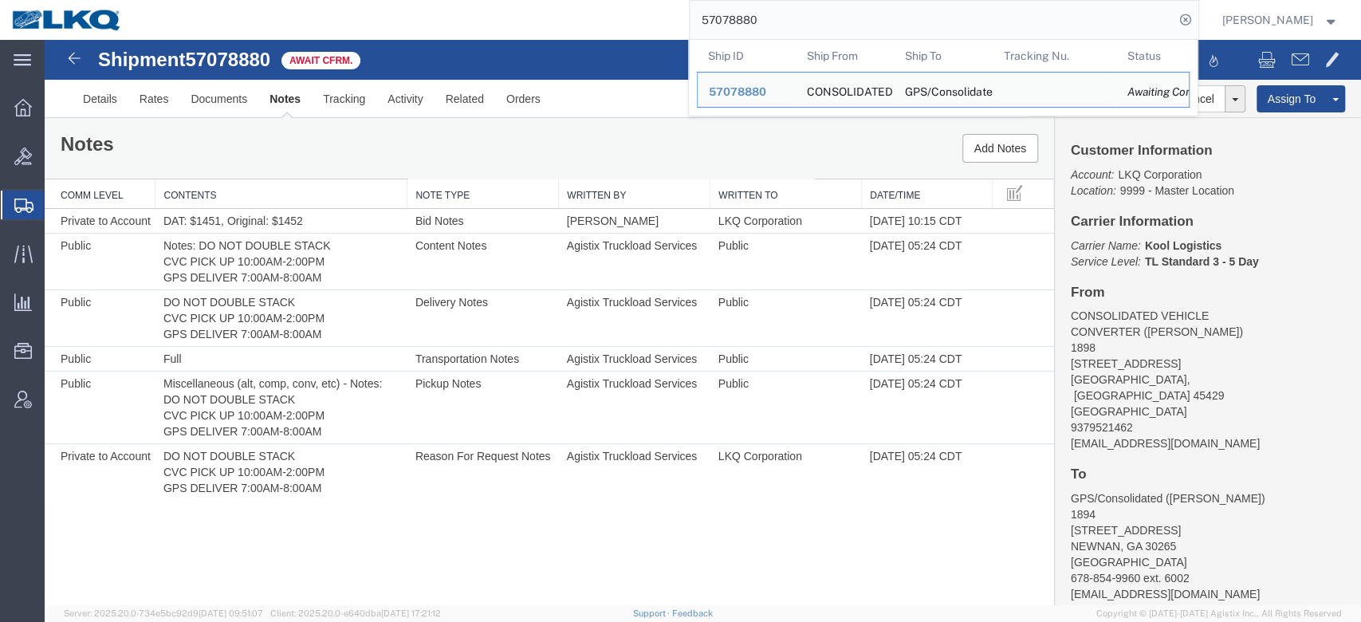
paste input "67031"
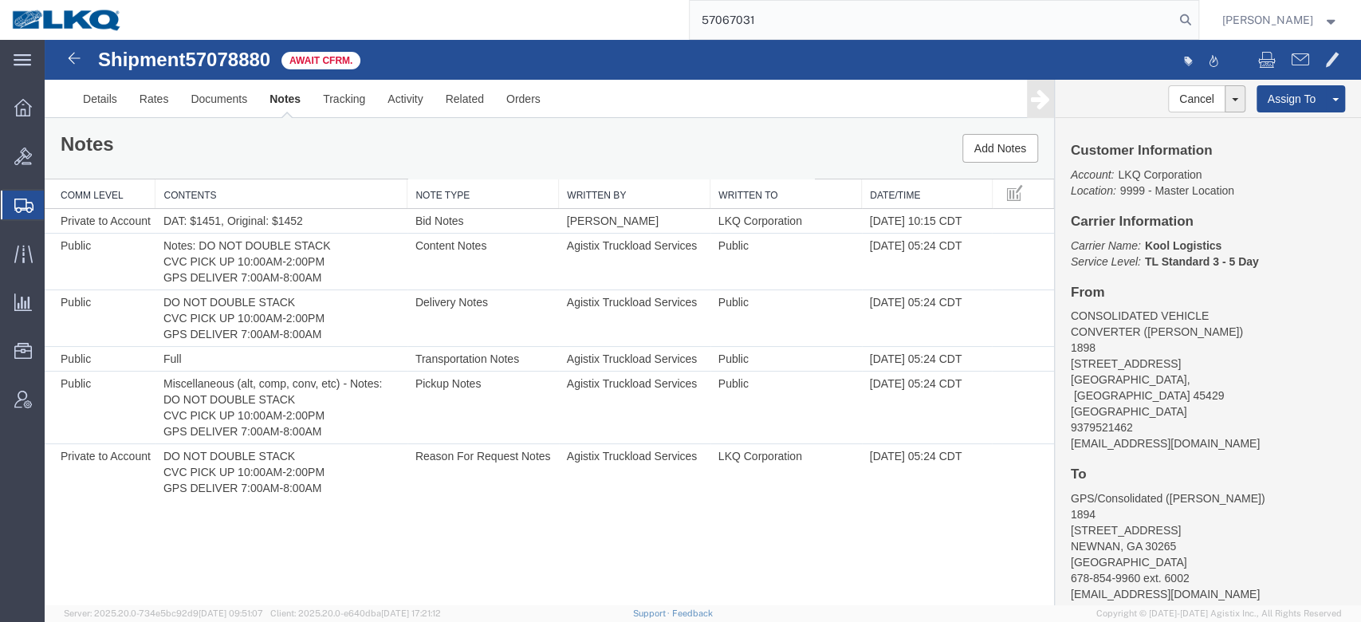
type input "57067031"
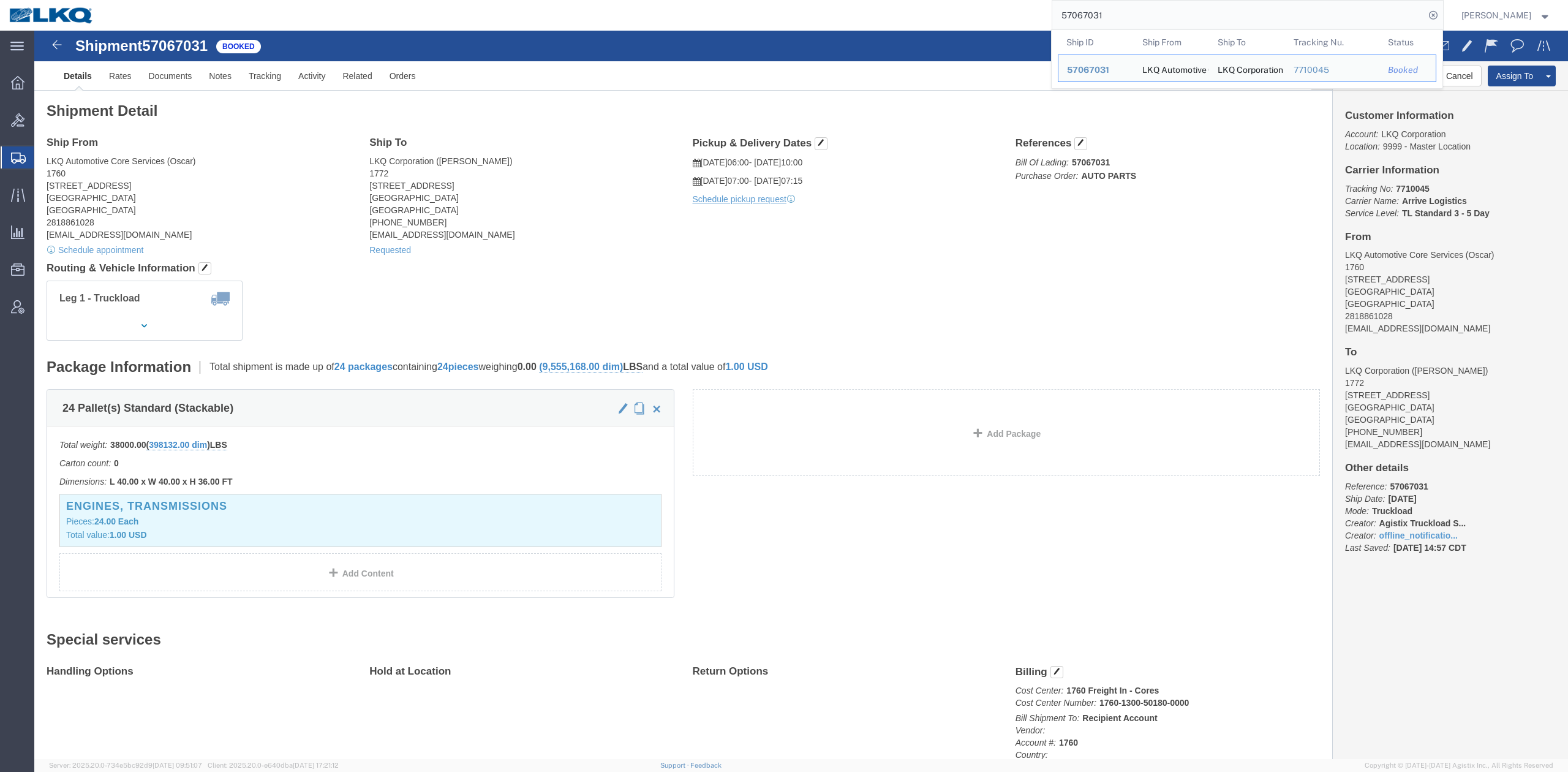
click at [0, 0] on span "Shipment Manager" at bounding box center [0, 0] width 0 height 0
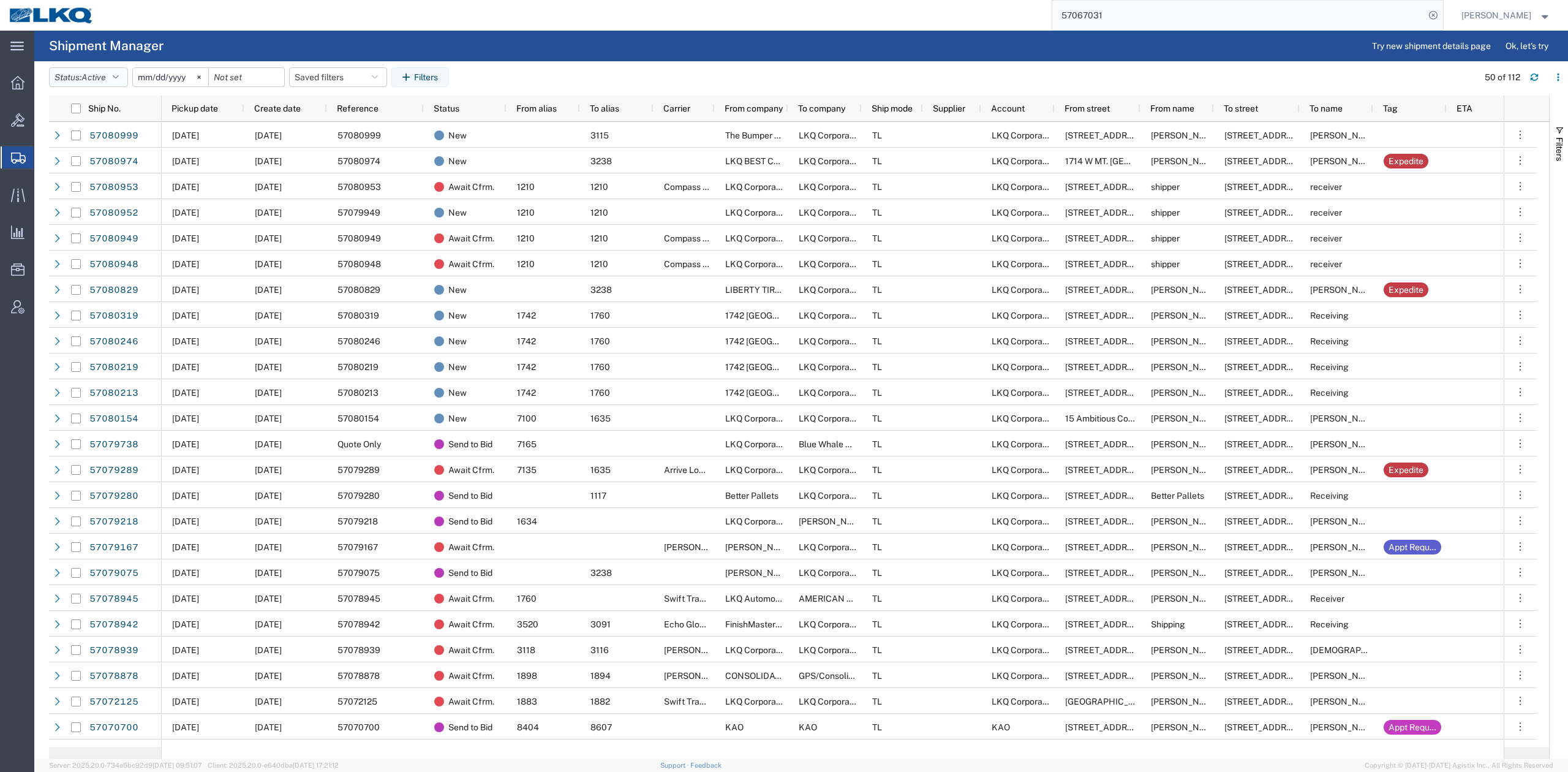
click at [114, 84] on button "Status: Active" at bounding box center [88, 78] width 79 height 20
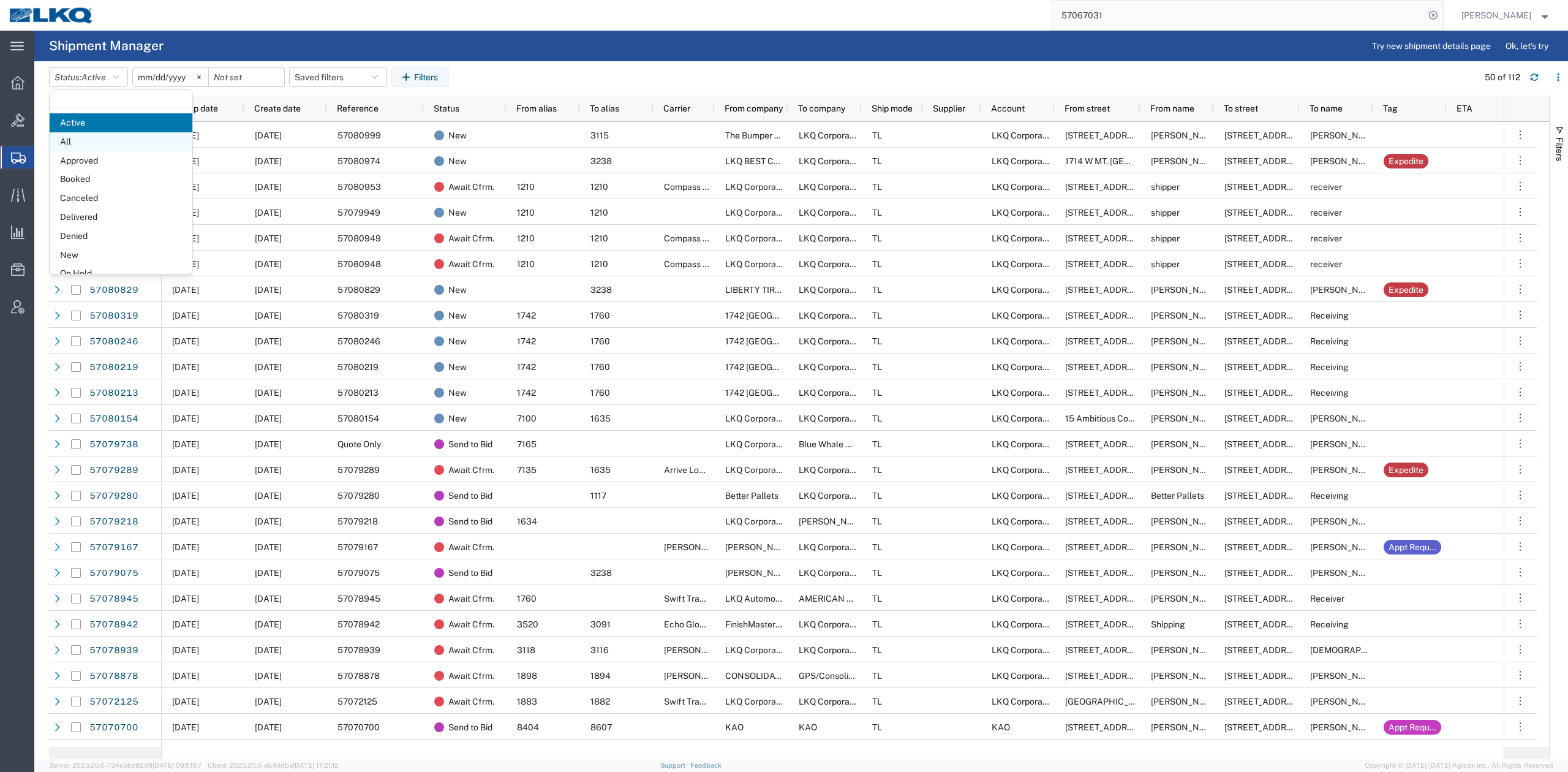
click at [77, 138] on span "All" at bounding box center [121, 141] width 143 height 19
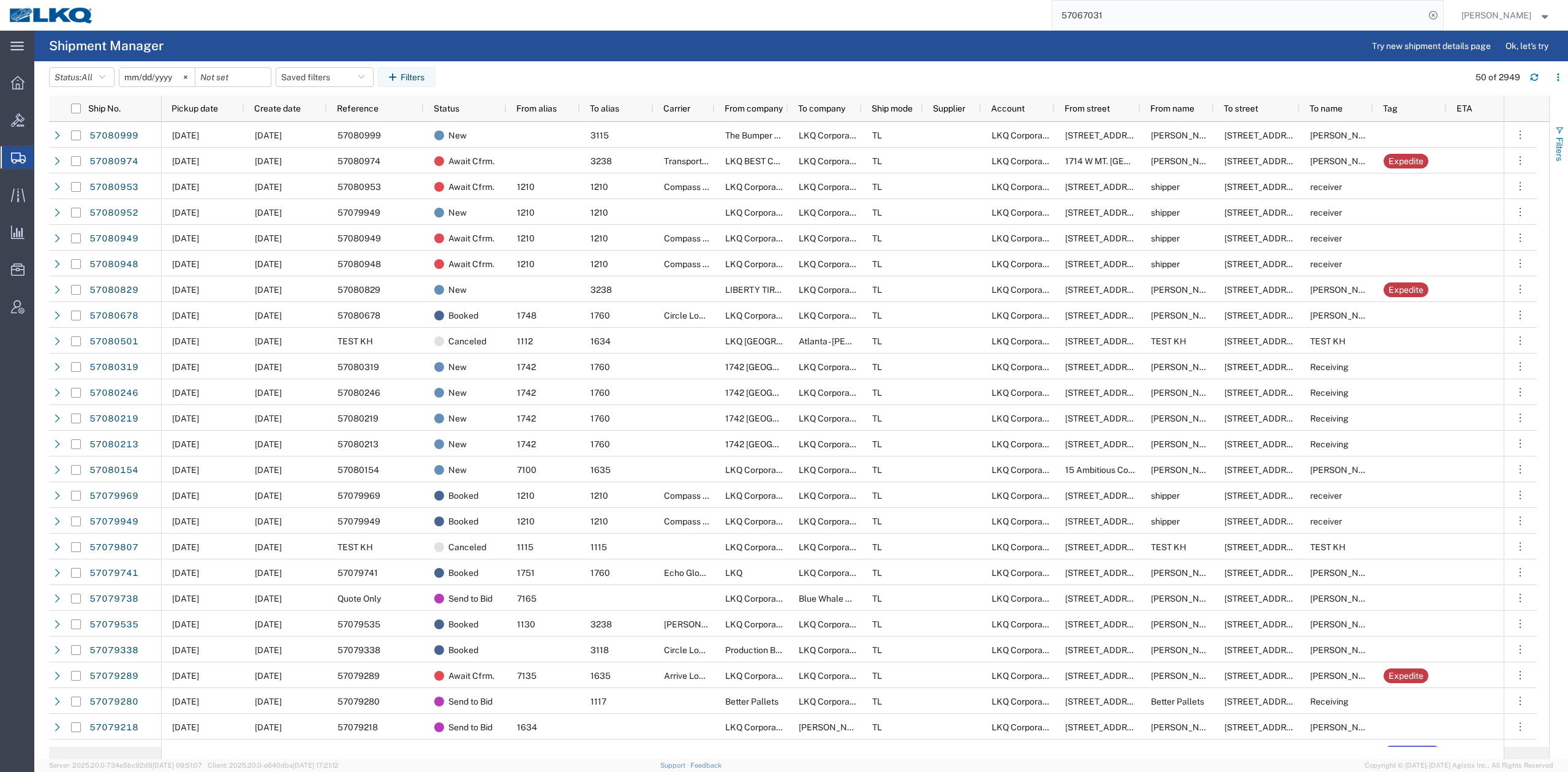
click at [1553, 128] on button "Filters" at bounding box center [1560, 144] width 18 height 66
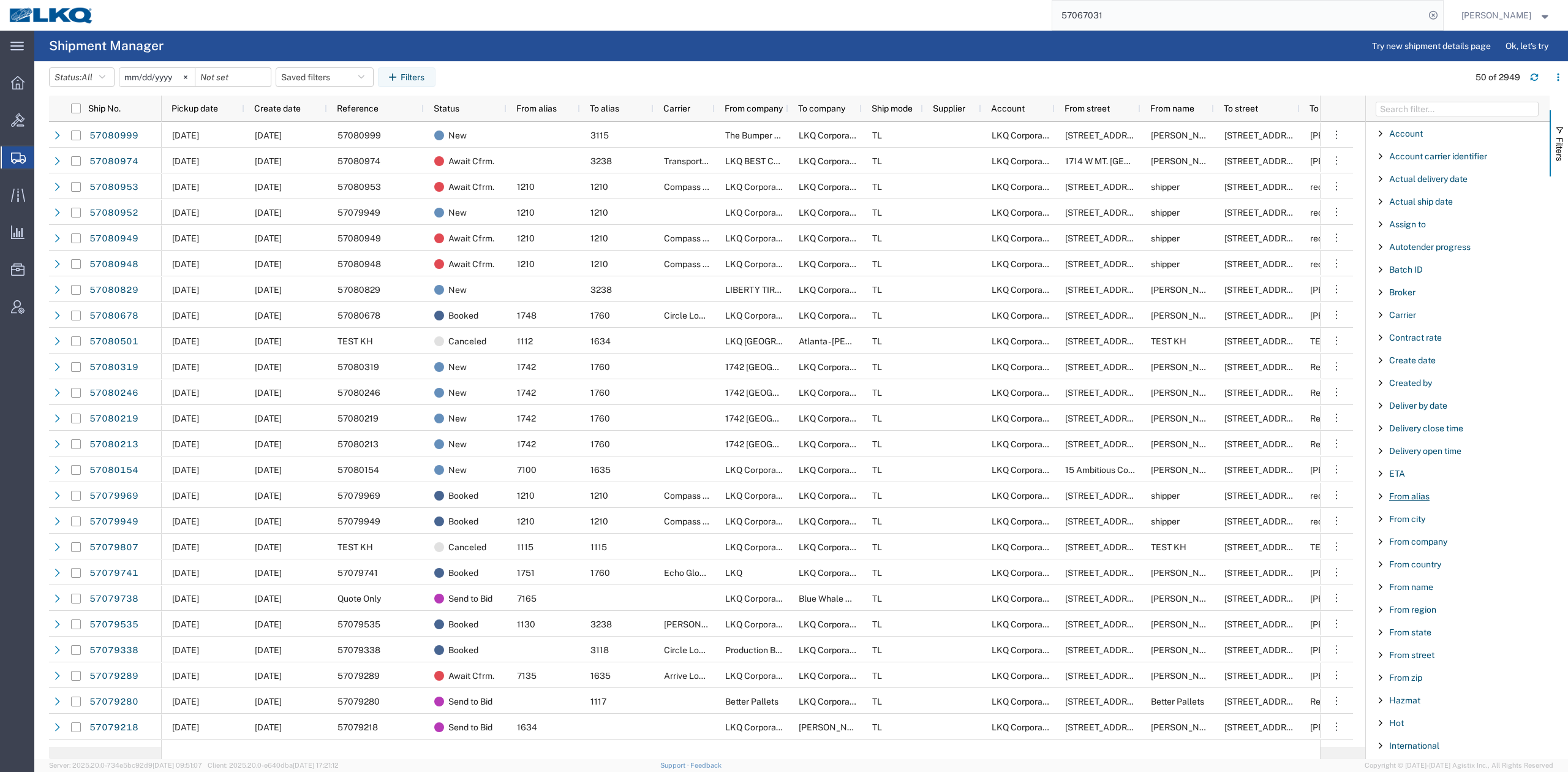
drag, startPoint x: 1411, startPoint y: 505, endPoint x: 1409, endPoint y: 499, distance: 6.3
click at [1411, 503] on div "From alias" at bounding box center [1457, 496] width 184 height 22
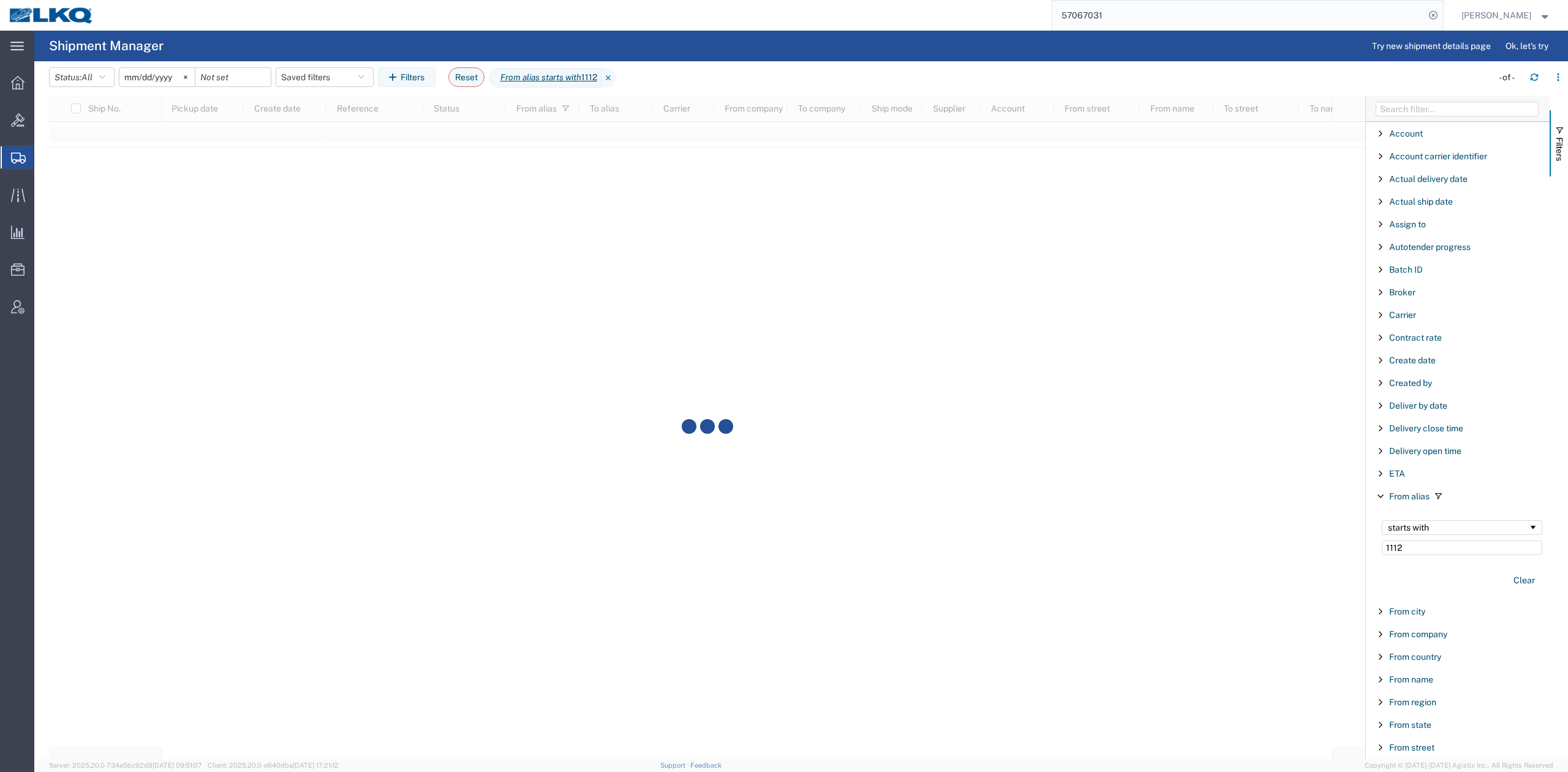
type input "1112"
click at [151, 69] on input "[DATE]" at bounding box center [157, 78] width 75 height 18
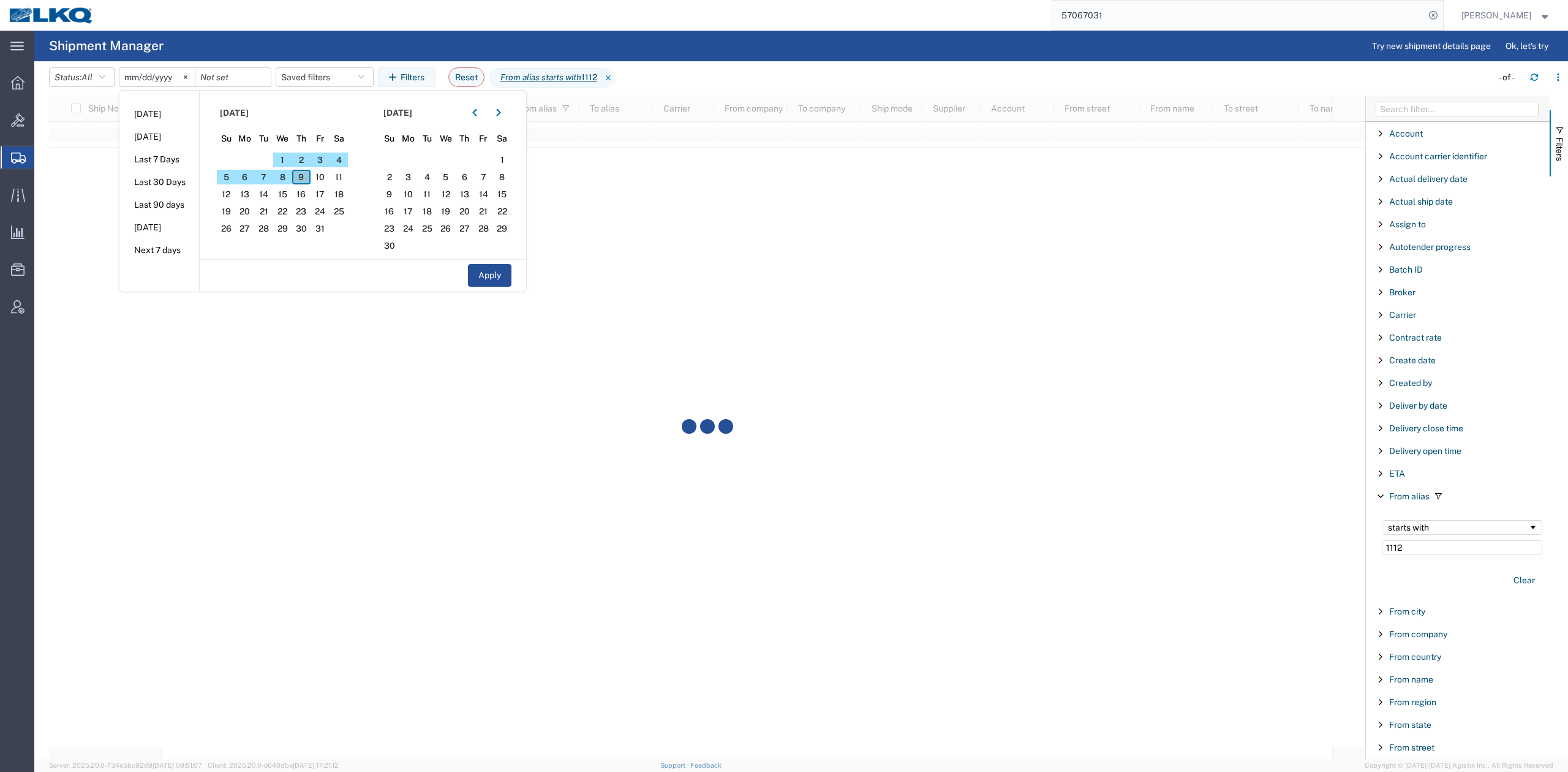
click at [301, 180] on span "9" at bounding box center [301, 177] width 19 height 15
click at [325, 228] on span "31" at bounding box center [320, 228] width 19 height 15
click at [486, 285] on button "Apply" at bounding box center [489, 276] width 44 height 23
type input "[DATE]"
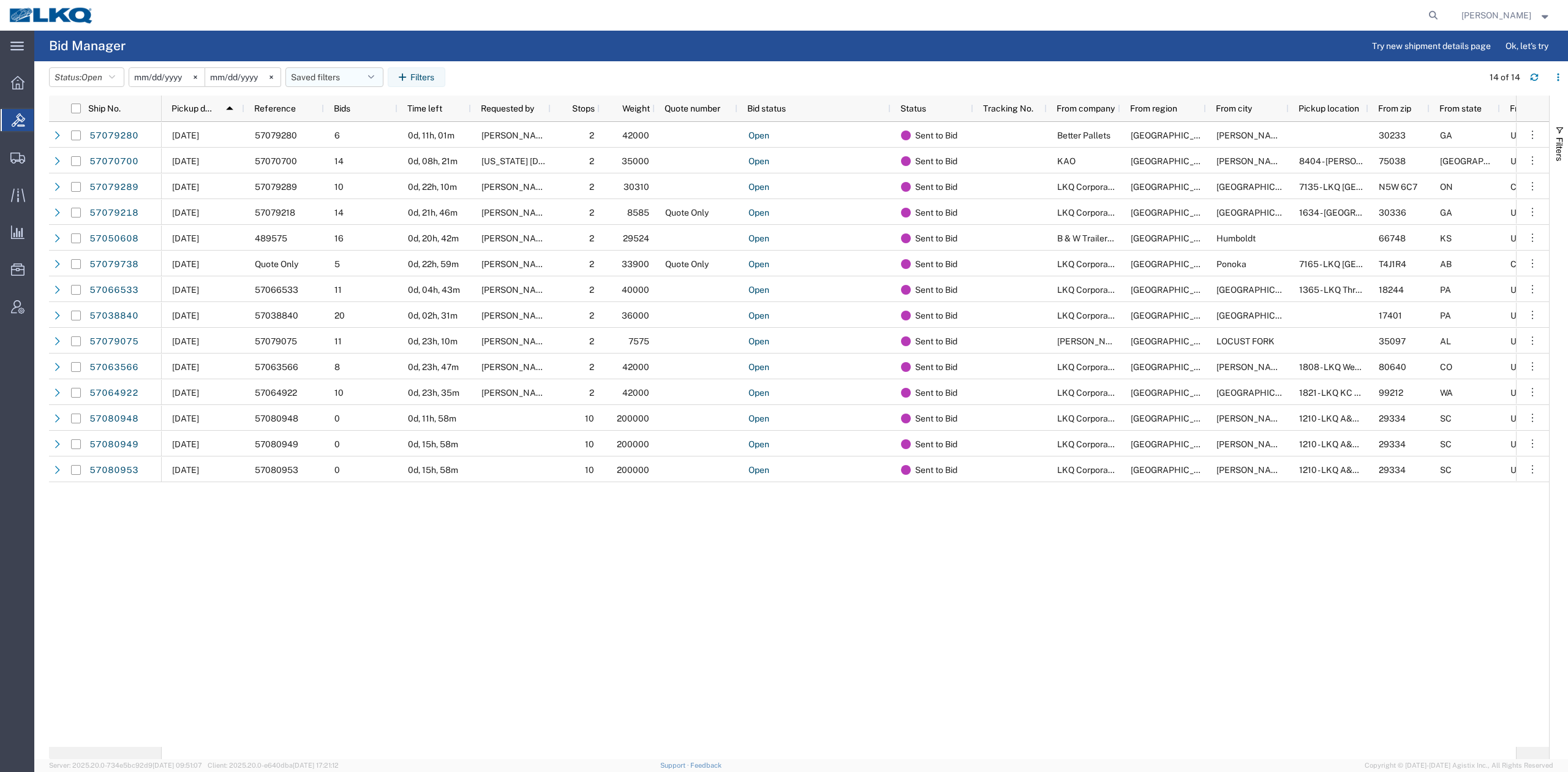
click at [373, 74] on button "Saved filters" at bounding box center [335, 78] width 98 height 20
click at [353, 126] on span "No PGW/LTL" at bounding box center [367, 131] width 161 height 23
click at [98, 84] on button "Status: Open" at bounding box center [87, 78] width 75 height 20
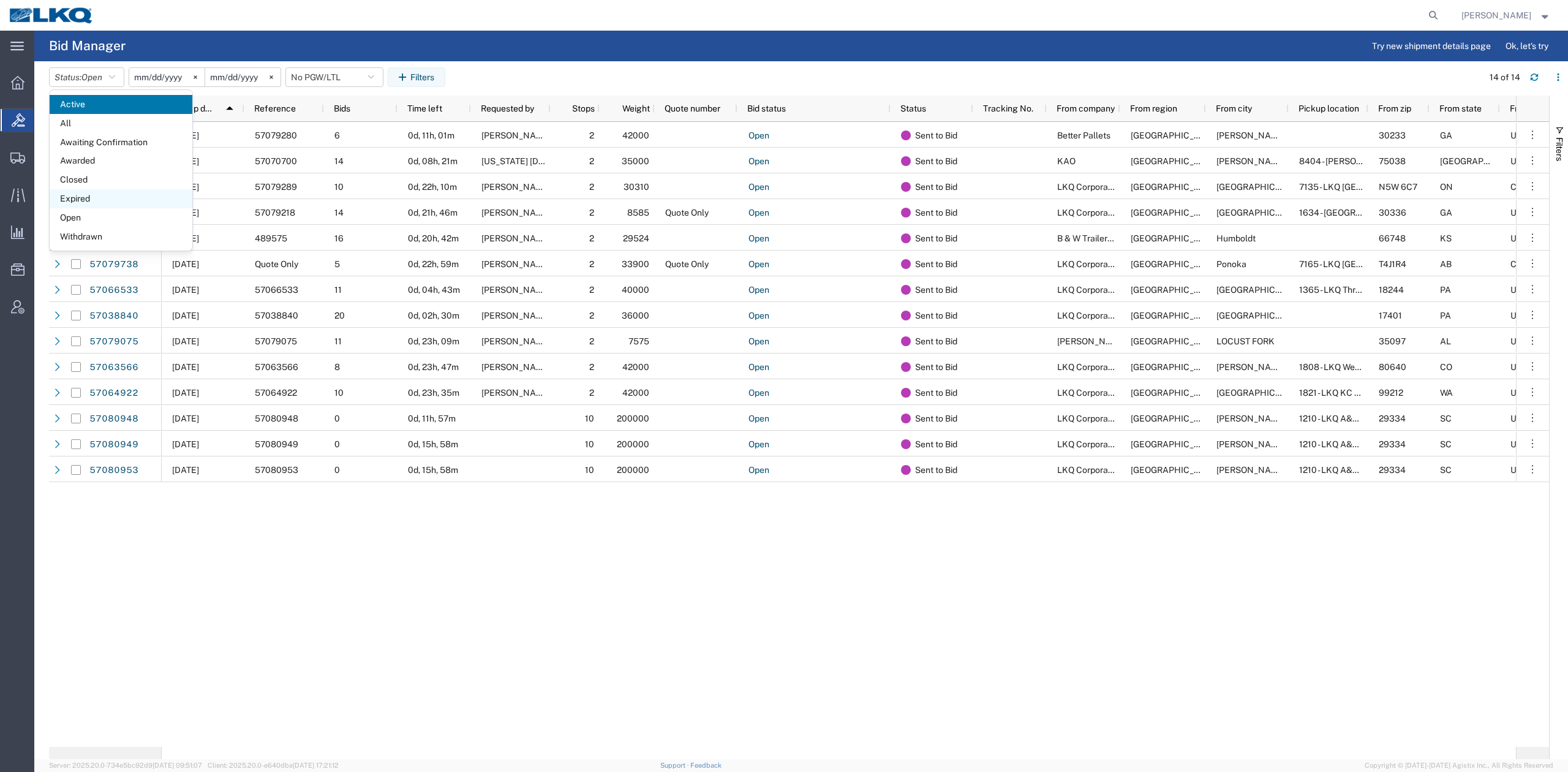
click at [76, 195] on span "Expired" at bounding box center [121, 198] width 143 height 19
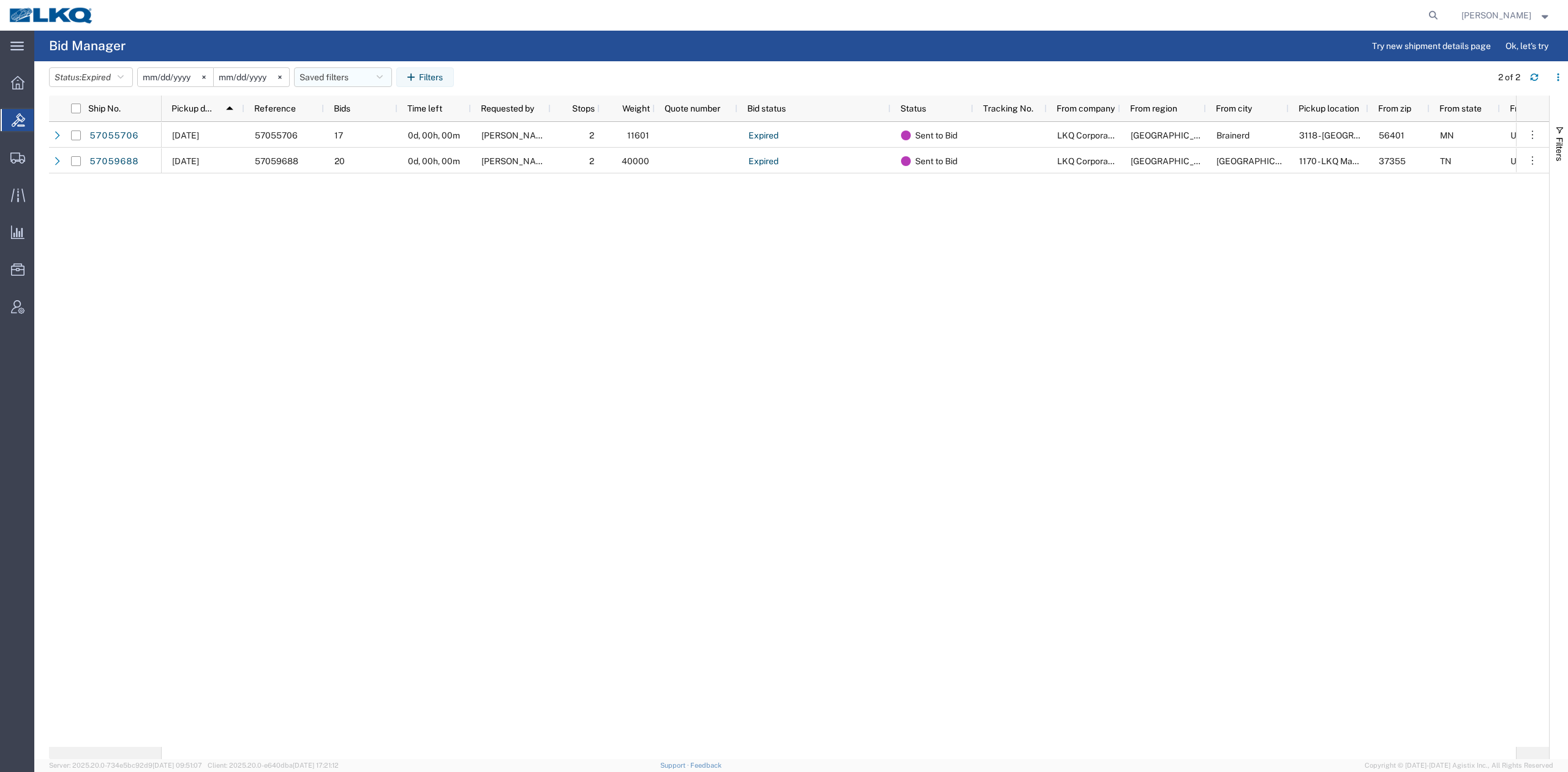
drag, startPoint x: 365, startPoint y: 78, endPoint x: 339, endPoint y: 118, distance: 47.7
click at [363, 78] on button "Saved filters" at bounding box center [343, 78] width 98 height 20
click at [341, 132] on span "No PGW/LTL" at bounding box center [376, 131] width 161 height 23
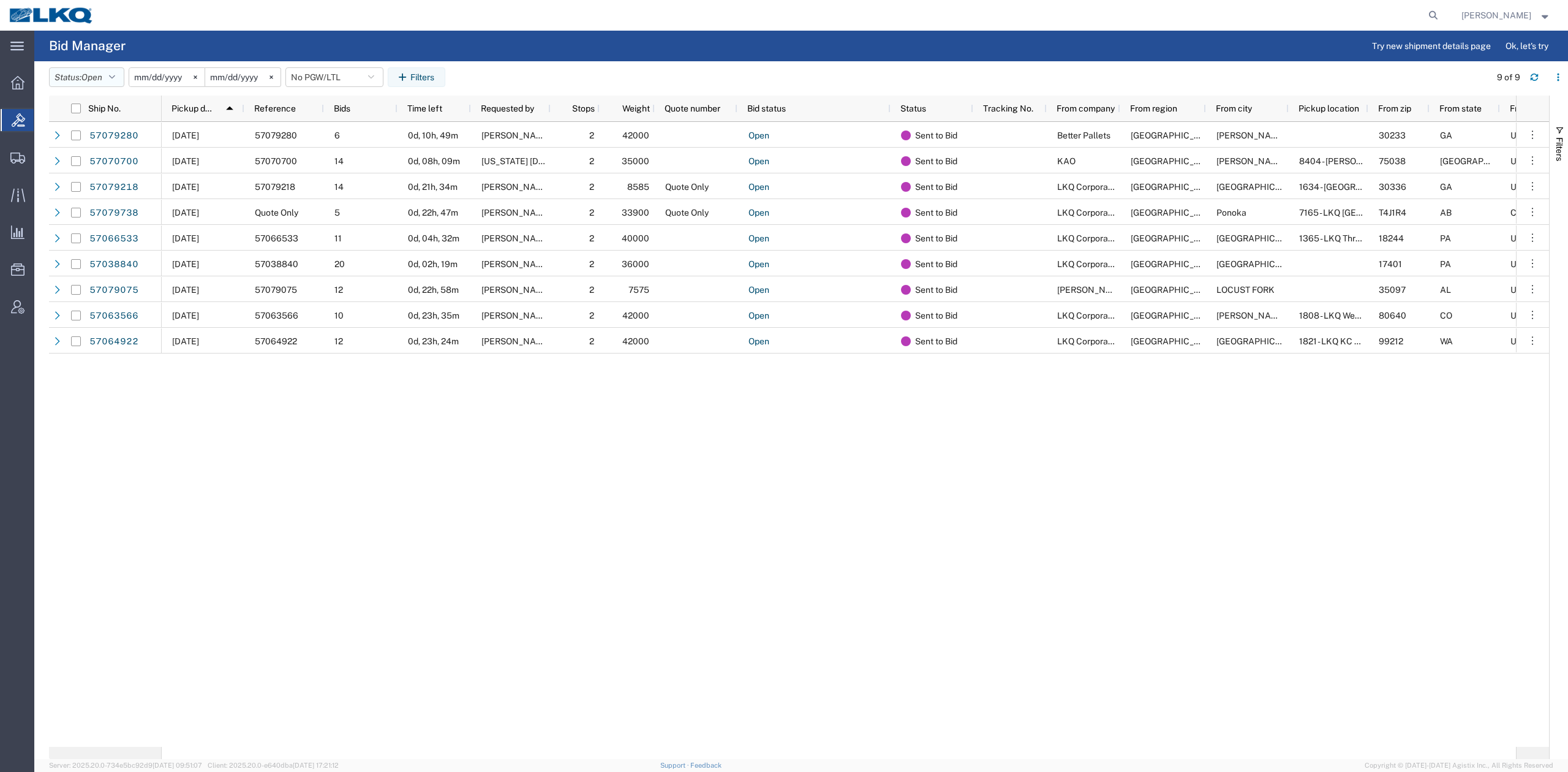
click at [101, 82] on span "Open" at bounding box center [91, 77] width 21 height 12
click at [101, 199] on span "Expired" at bounding box center [121, 198] width 143 height 19
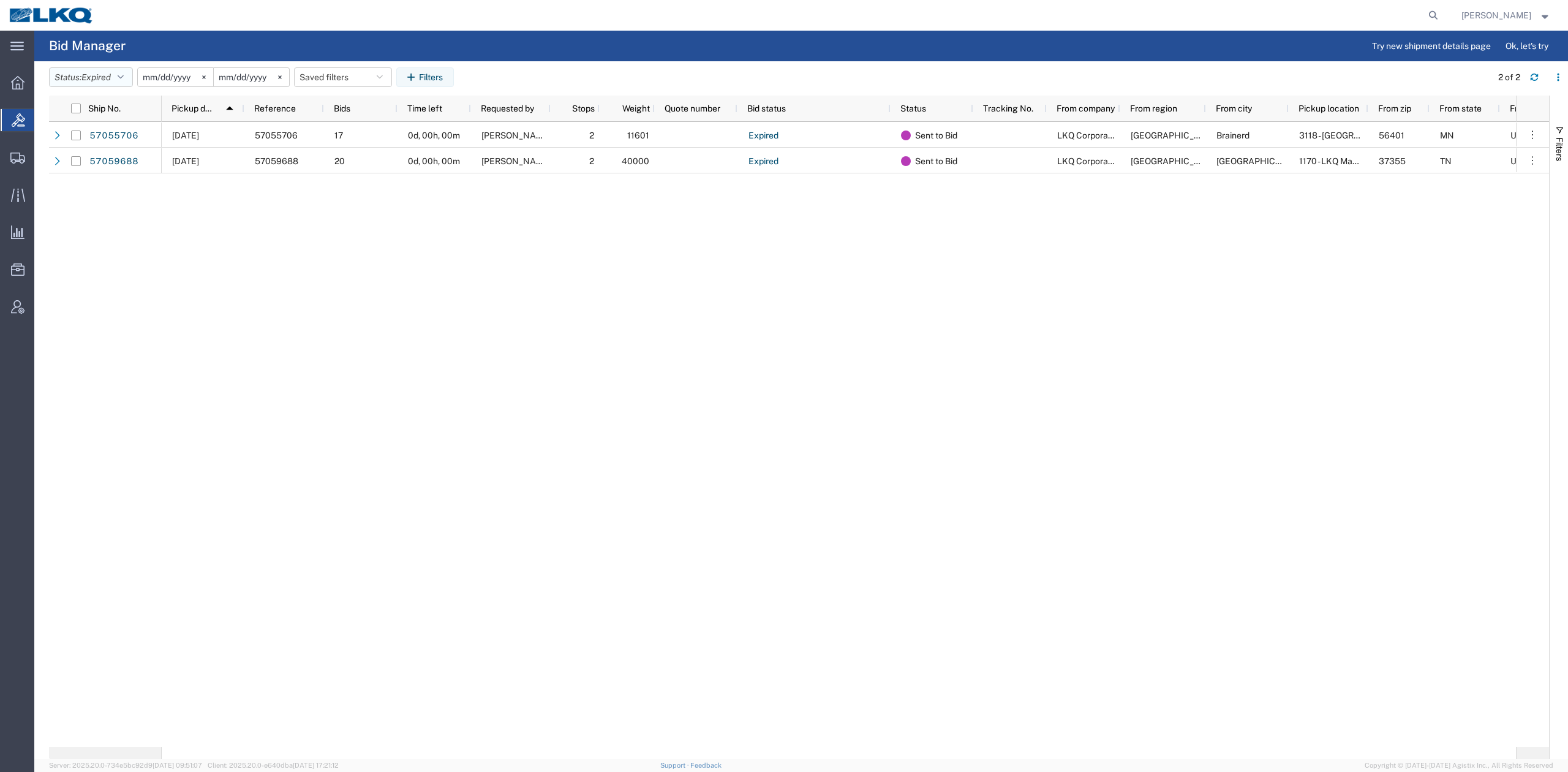
click at [106, 77] on span "Expired" at bounding box center [96, 77] width 29 height 10
click at [109, 210] on span "Open" at bounding box center [121, 217] width 143 height 19
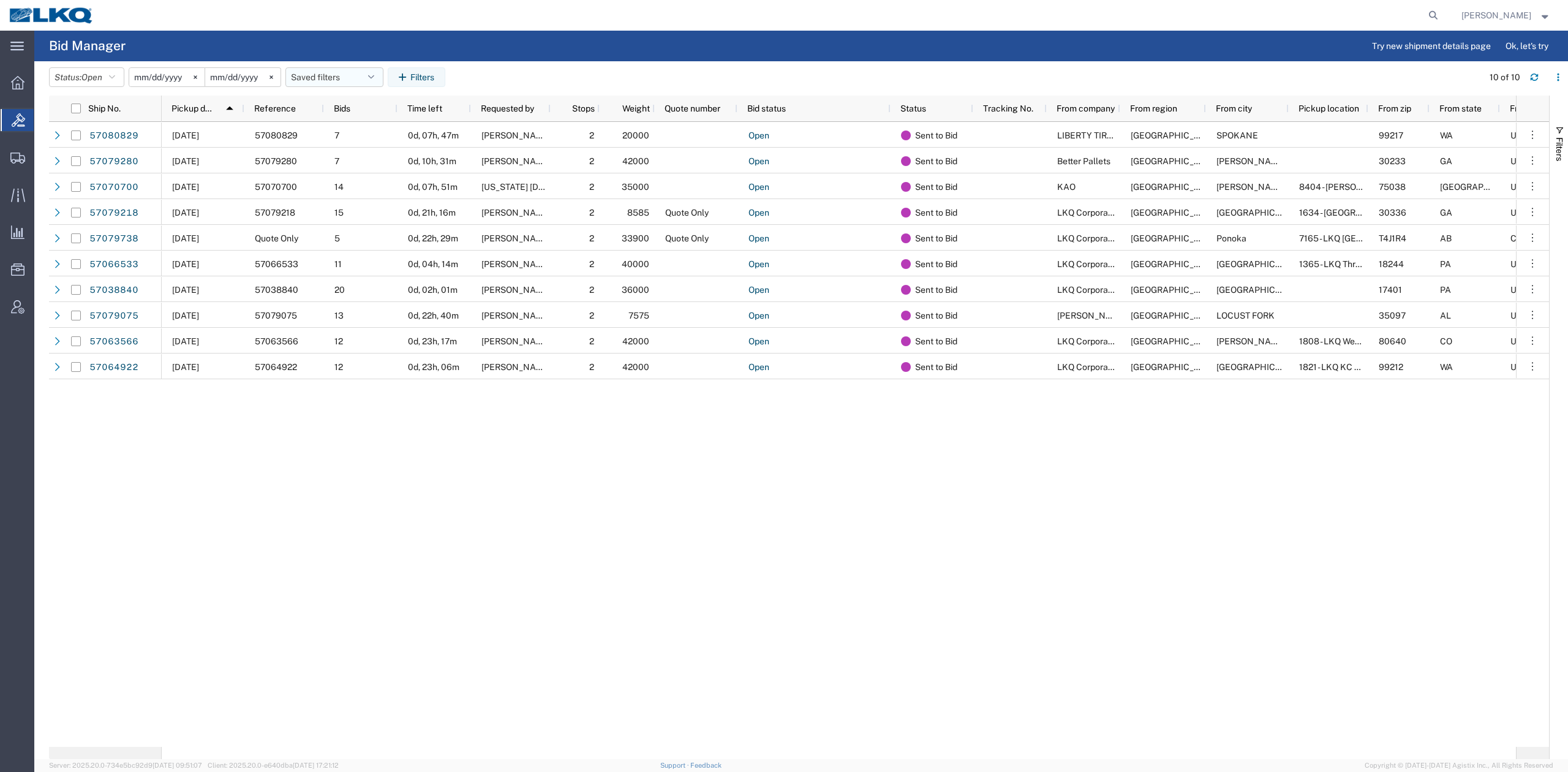
click at [351, 80] on button "Saved filters" at bounding box center [335, 78] width 98 height 20
click at [368, 138] on span "No PGW/LTL" at bounding box center [367, 131] width 161 height 23
click at [108, 71] on button "Status: Open" at bounding box center [87, 78] width 75 height 20
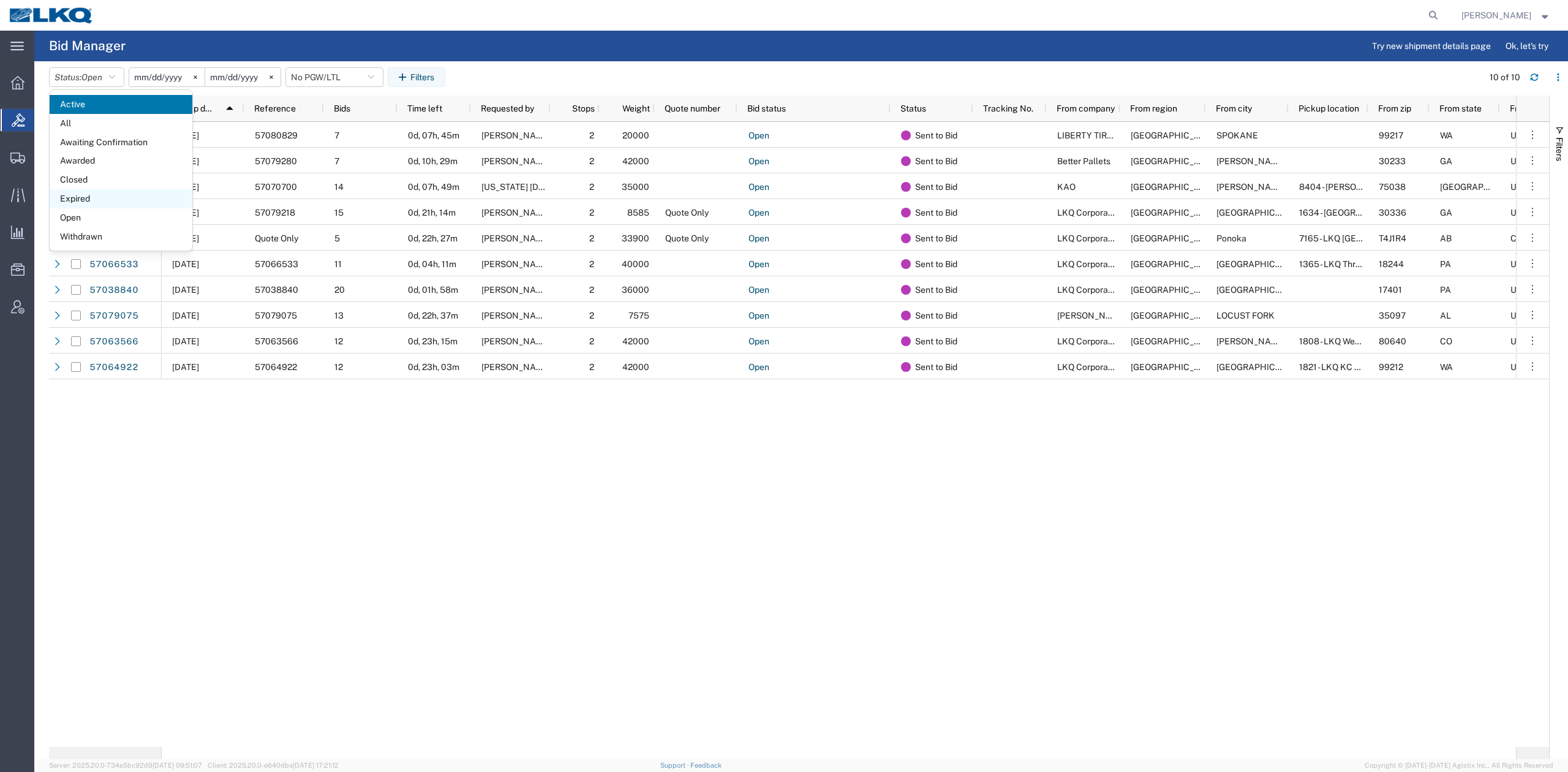
click at [105, 198] on span "Expired" at bounding box center [121, 198] width 143 height 19
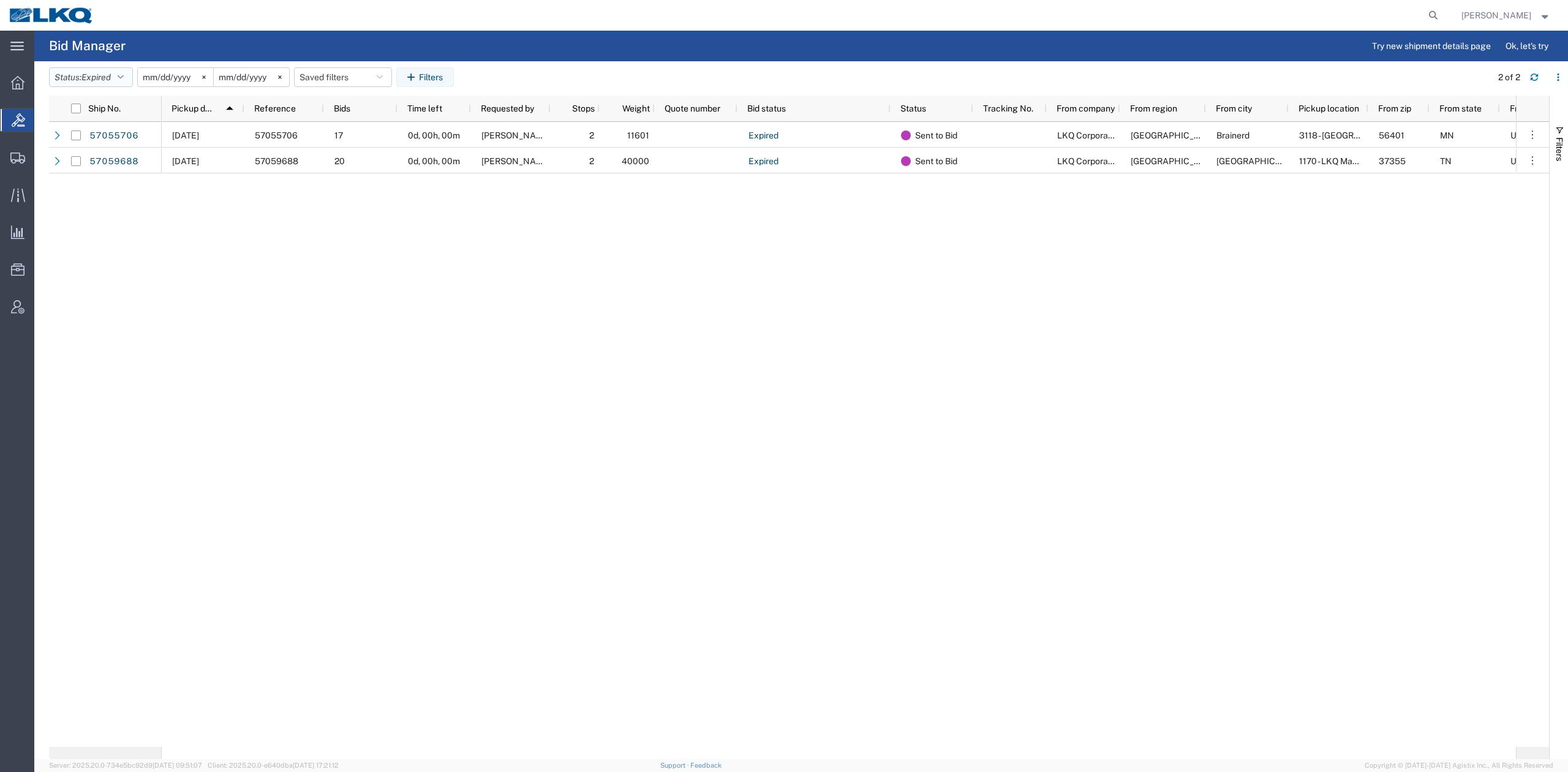
click at [99, 72] on span "Expired" at bounding box center [96, 77] width 29 height 10
click at [94, 220] on span "Open" at bounding box center [121, 217] width 143 height 19
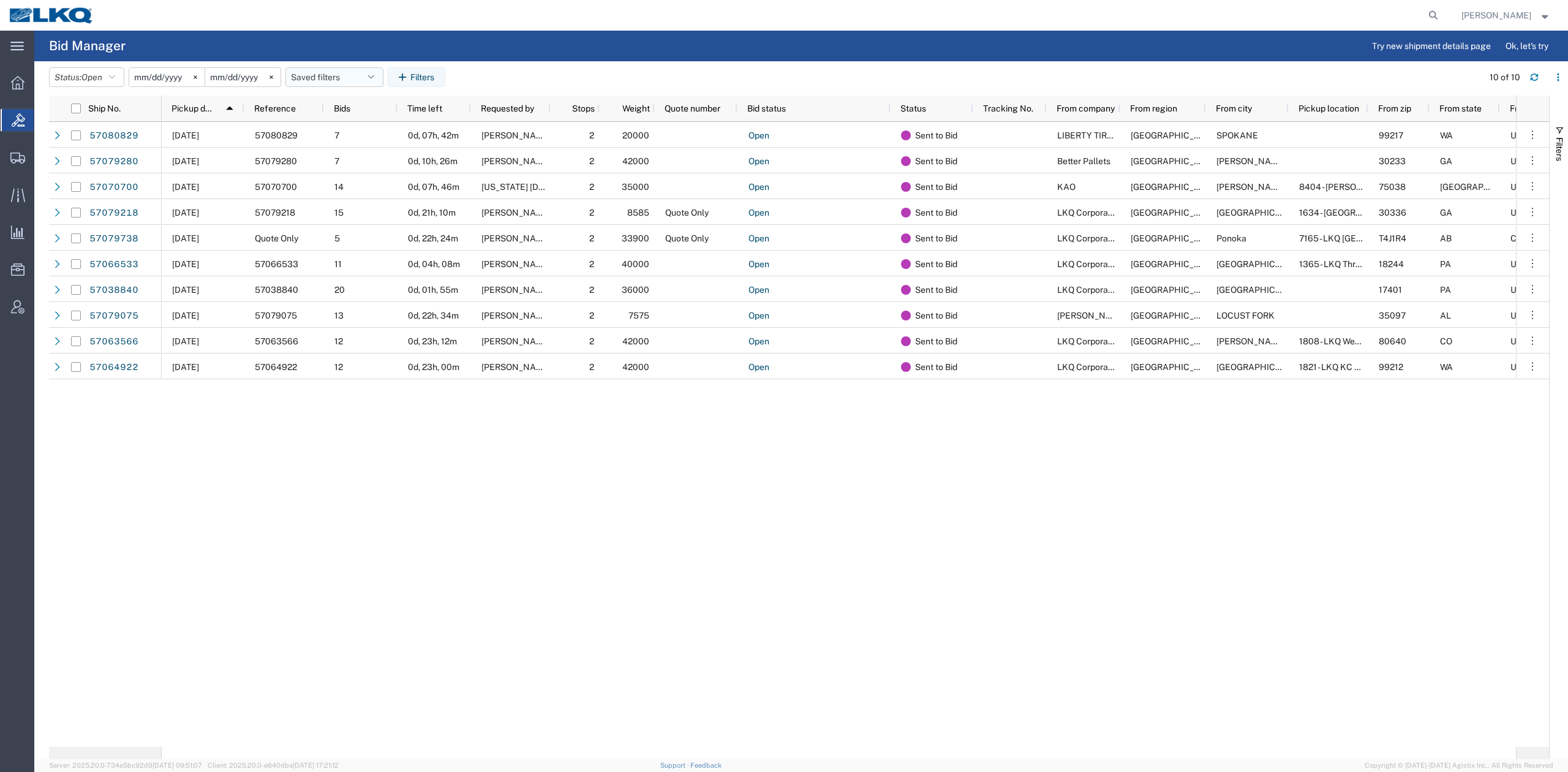
click at [331, 78] on button "Saved filters" at bounding box center [335, 78] width 98 height 20
click at [352, 132] on span "No PGW/LTL" at bounding box center [367, 131] width 161 height 23
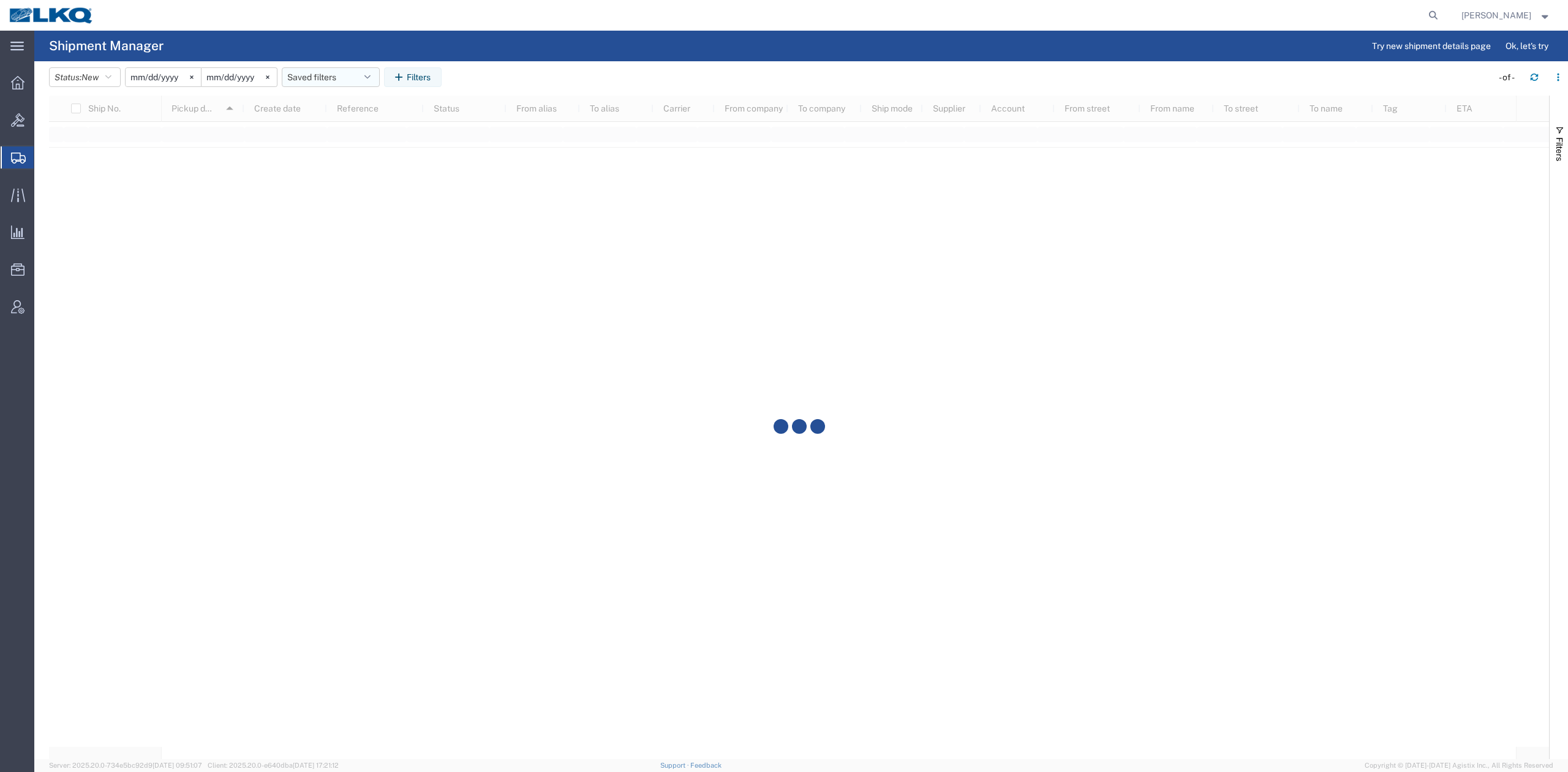
click at [343, 77] on button "Saved filters" at bounding box center [331, 78] width 98 height 20
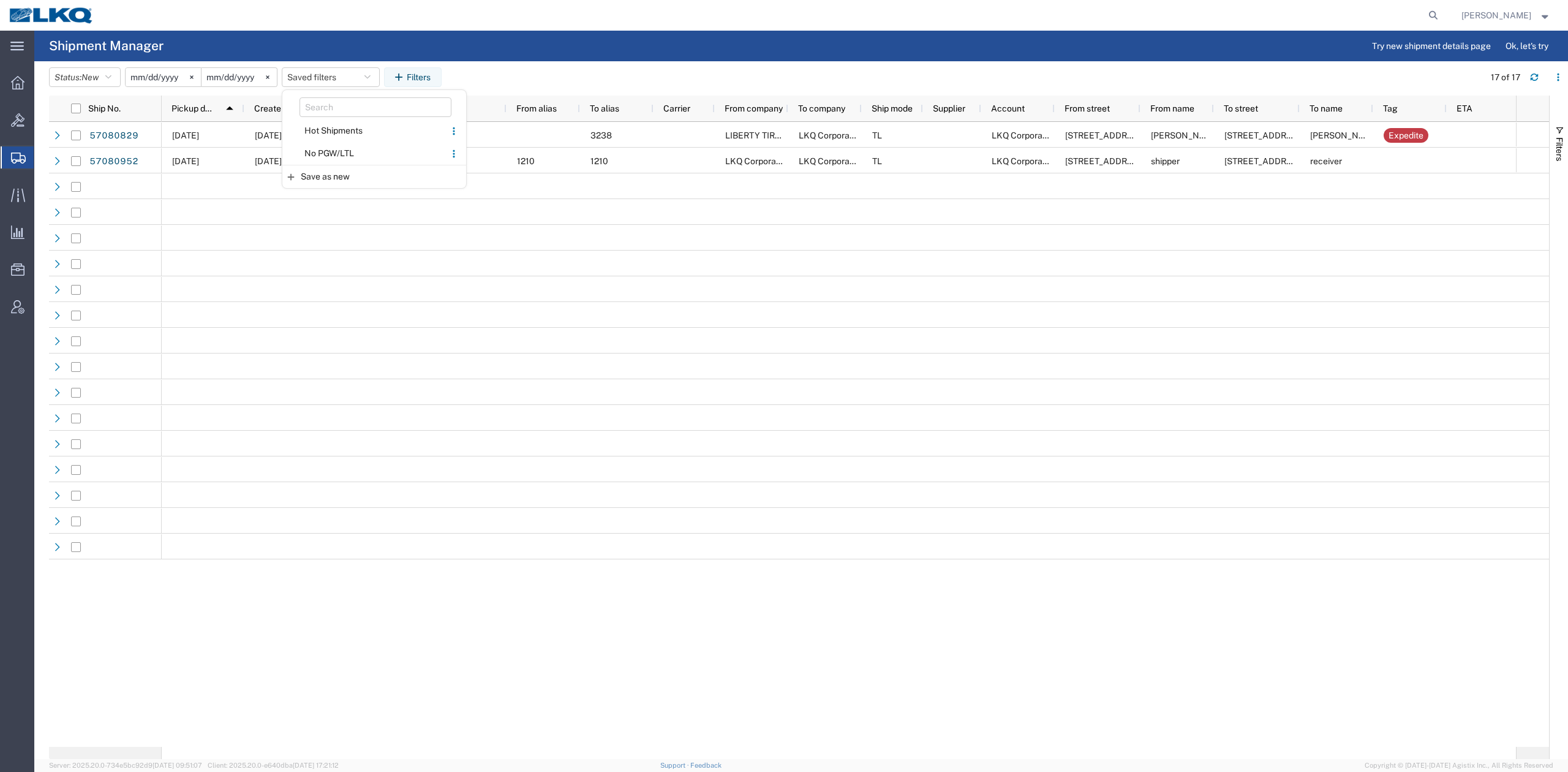
click at [346, 151] on span "No PGW/LTL" at bounding box center [363, 154] width 161 height 23
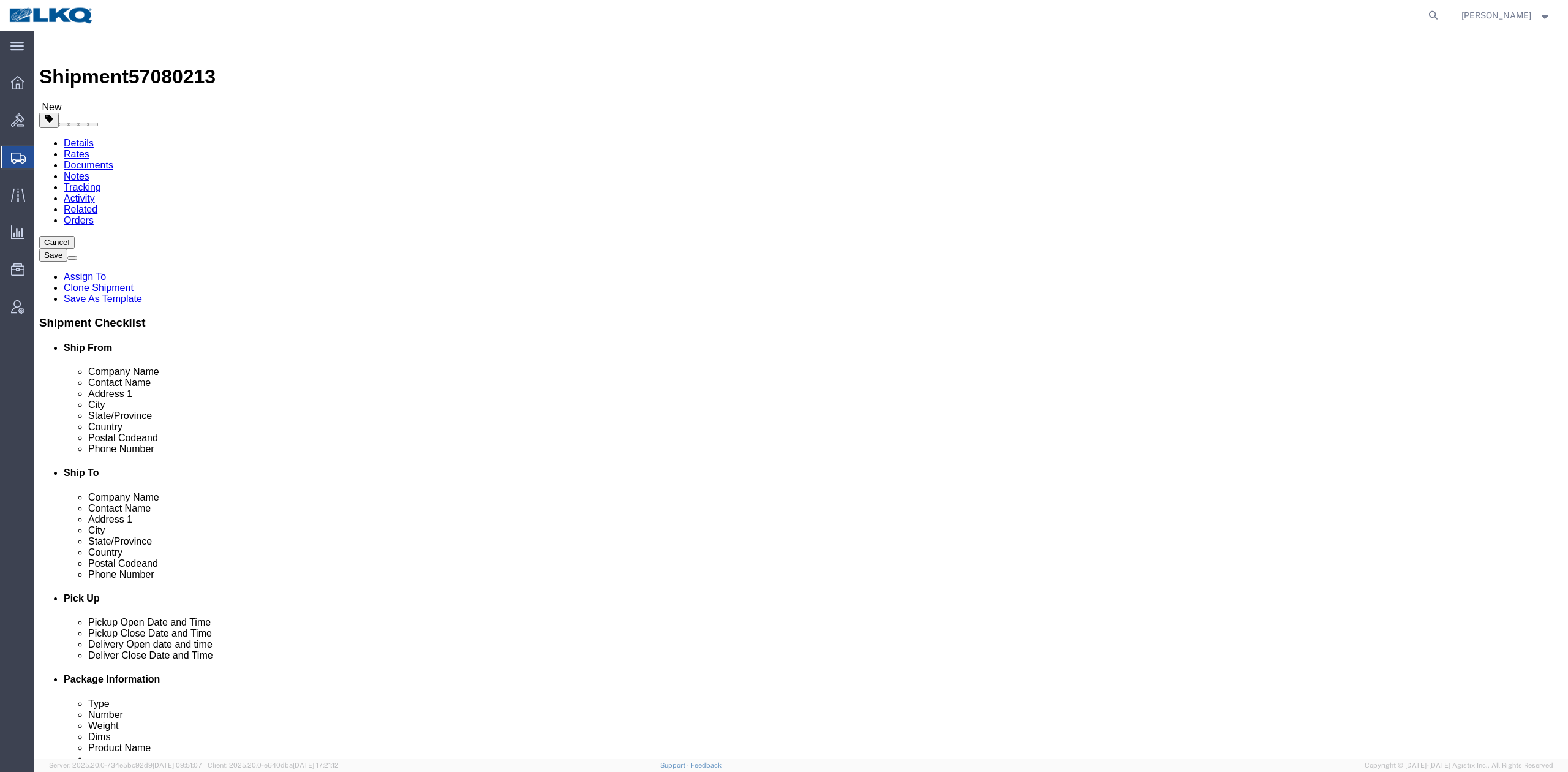
drag, startPoint x: 290, startPoint y: 46, endPoint x: 601, endPoint y: 126, distance: 321.1
click link "Activity"
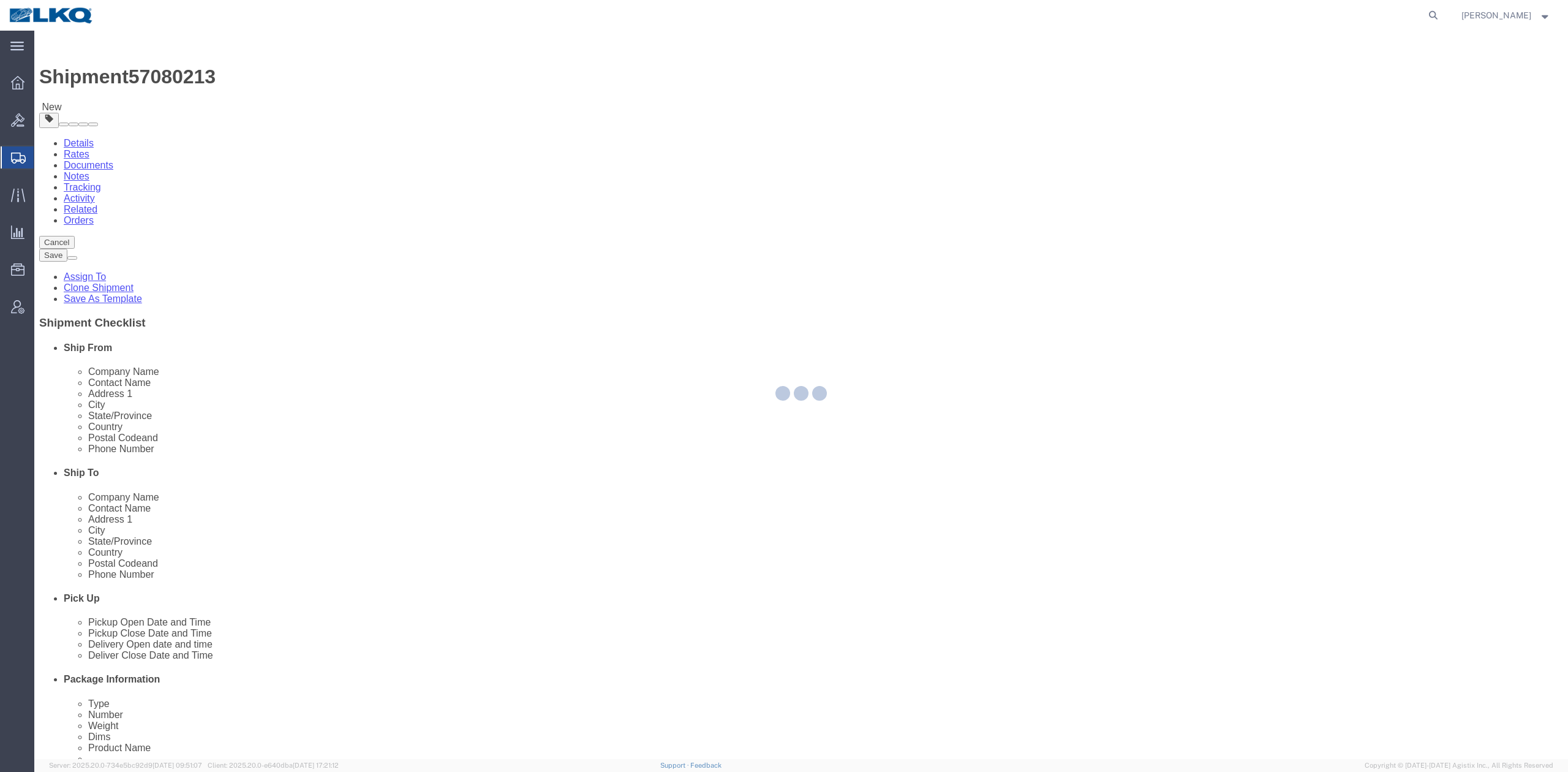
select select "59731"
select select "27634"
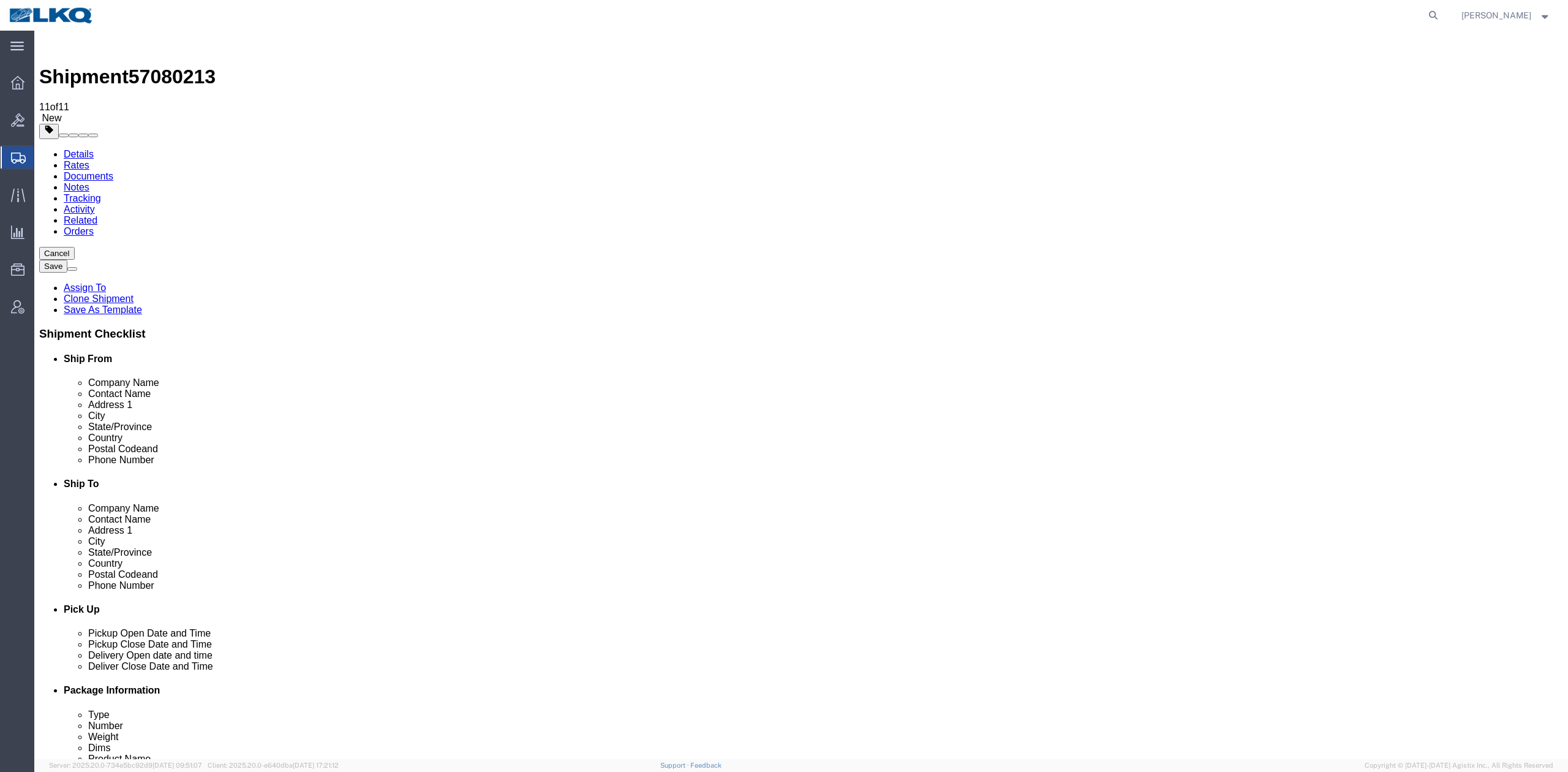
click at [71, 149] on link "Details" at bounding box center [78, 154] width 30 height 11
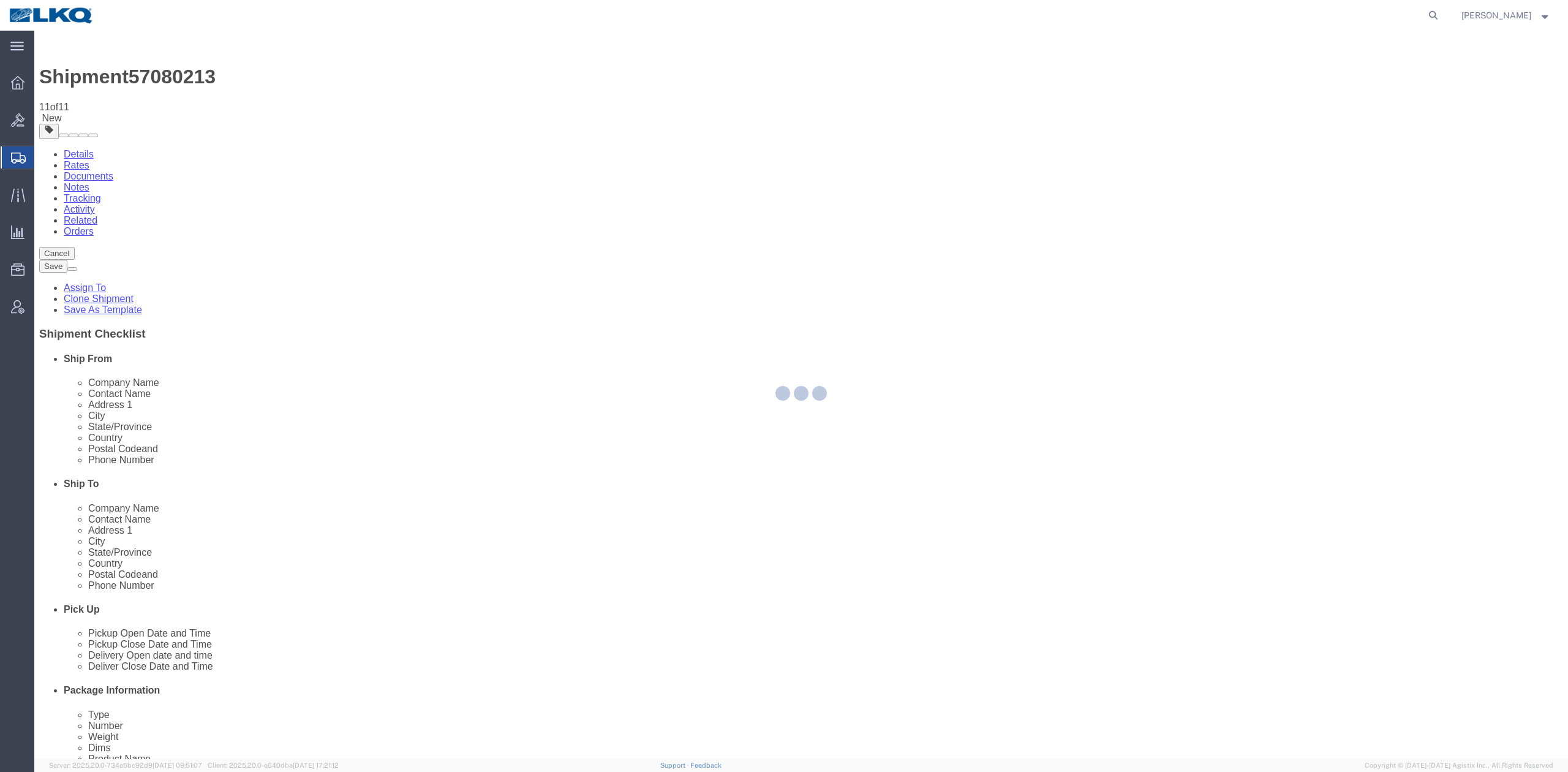
select select "59731"
select select "27634"
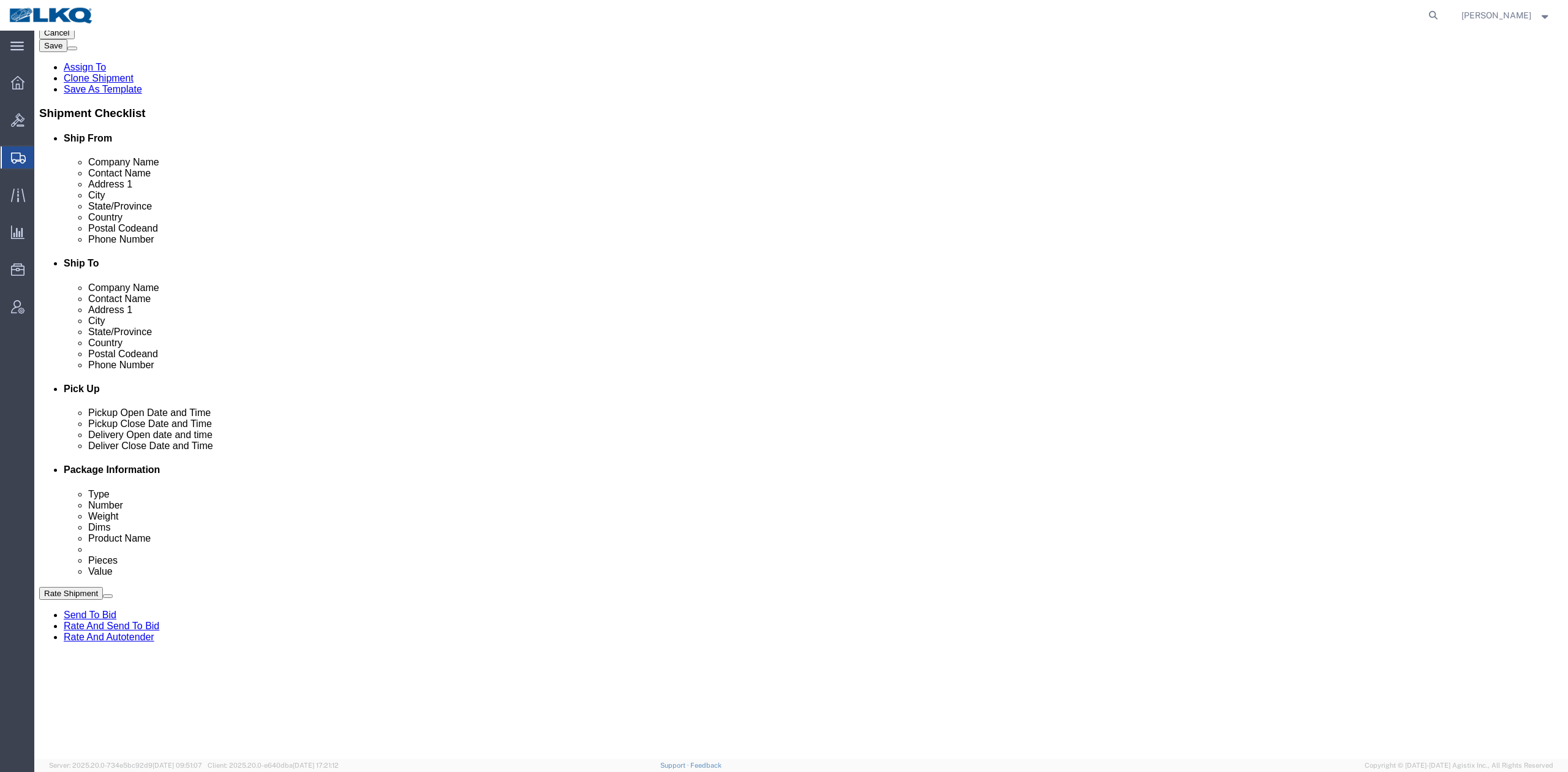
scroll to position [490, 0]
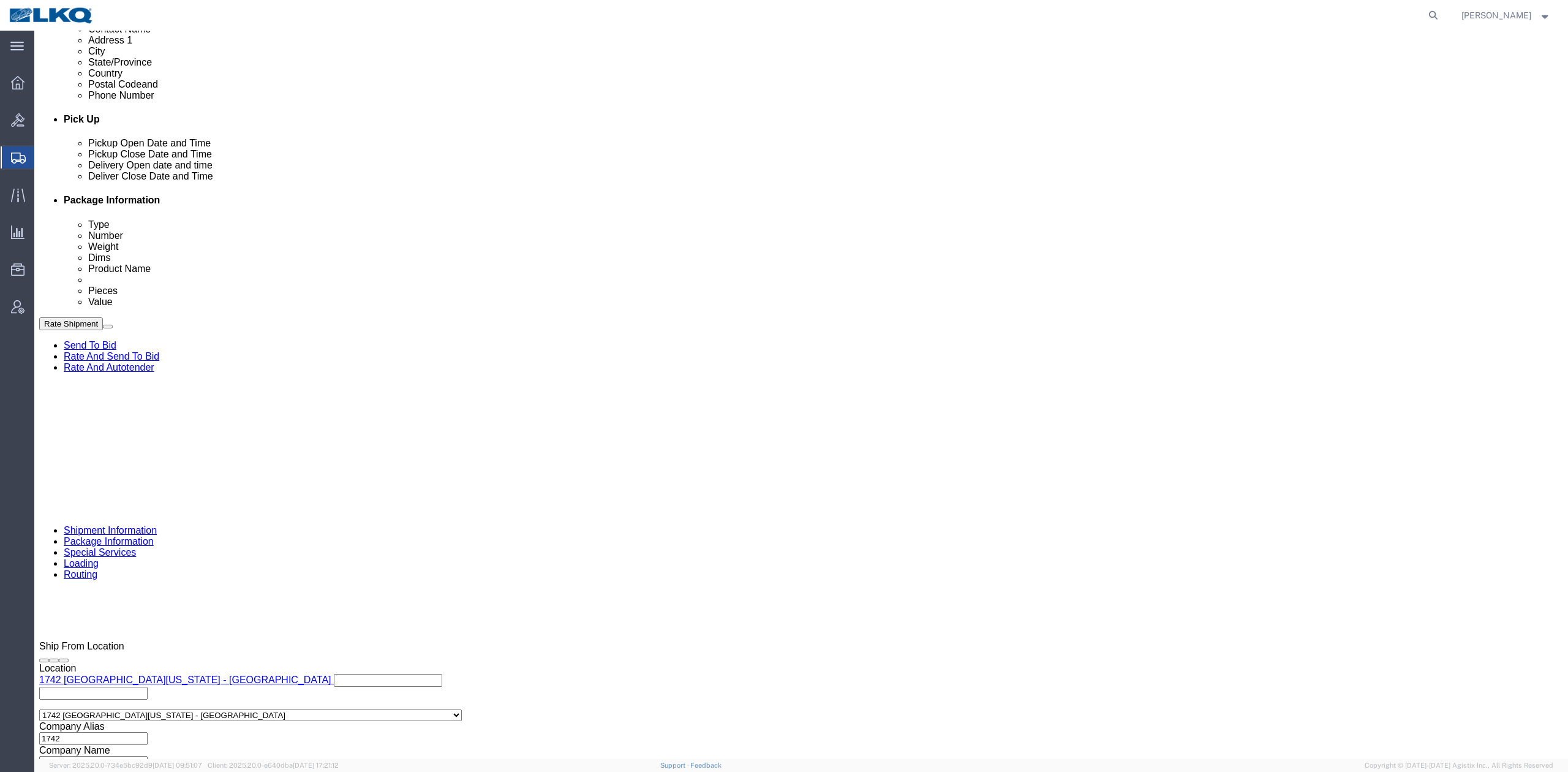
click span "57080213"
click select "Select Account Type Activity ID Airline Appointment Number ASN Batch Request # …"
select select "BOL"
click select "Select Account Type Activity ID Airline Appointment Number ASN Batch Request # …"
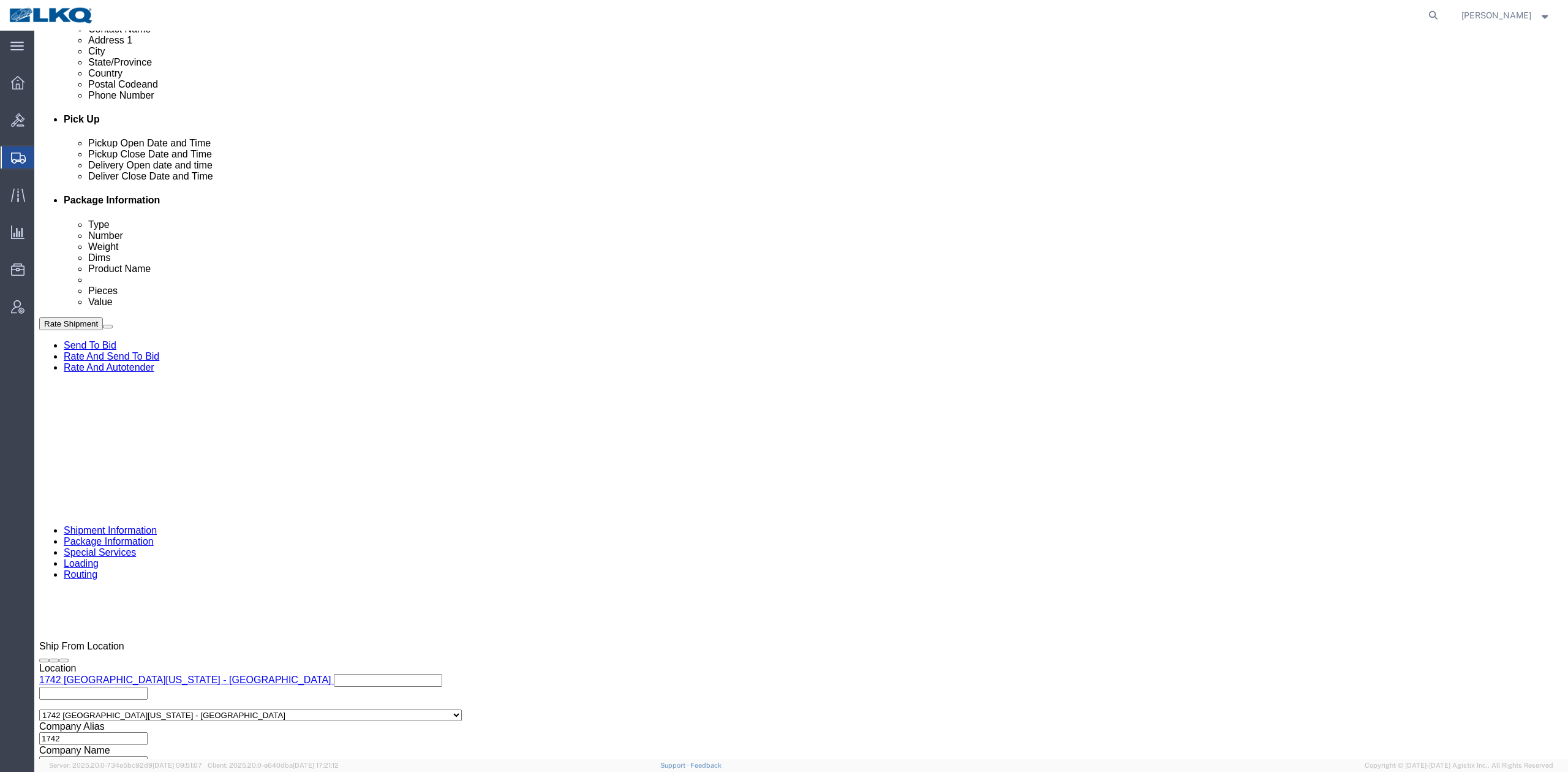
paste input "57080213"
type input "57080213"
click div "References Add reference"
click button "Save"
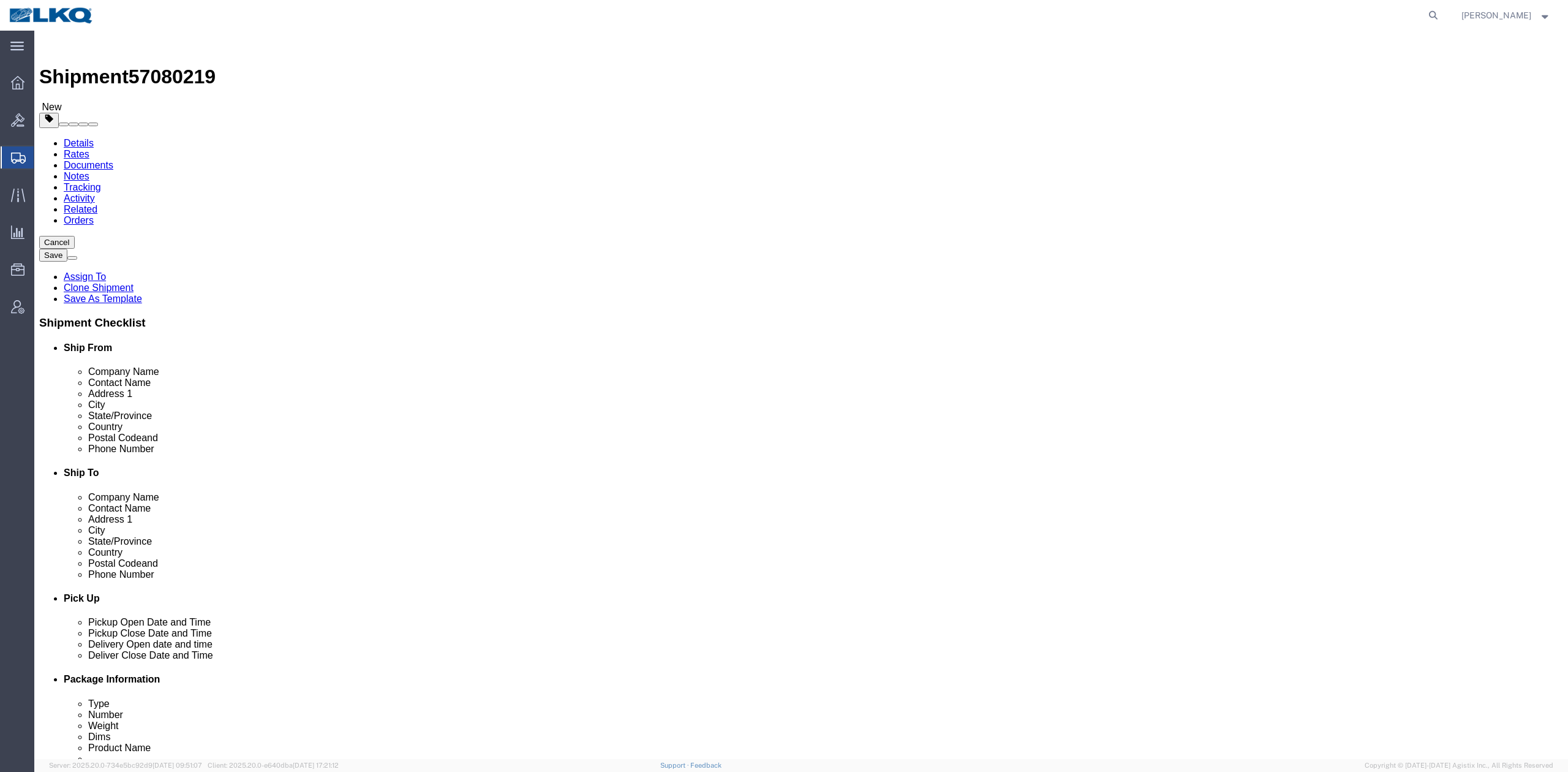
select select "59731"
select select "27634"
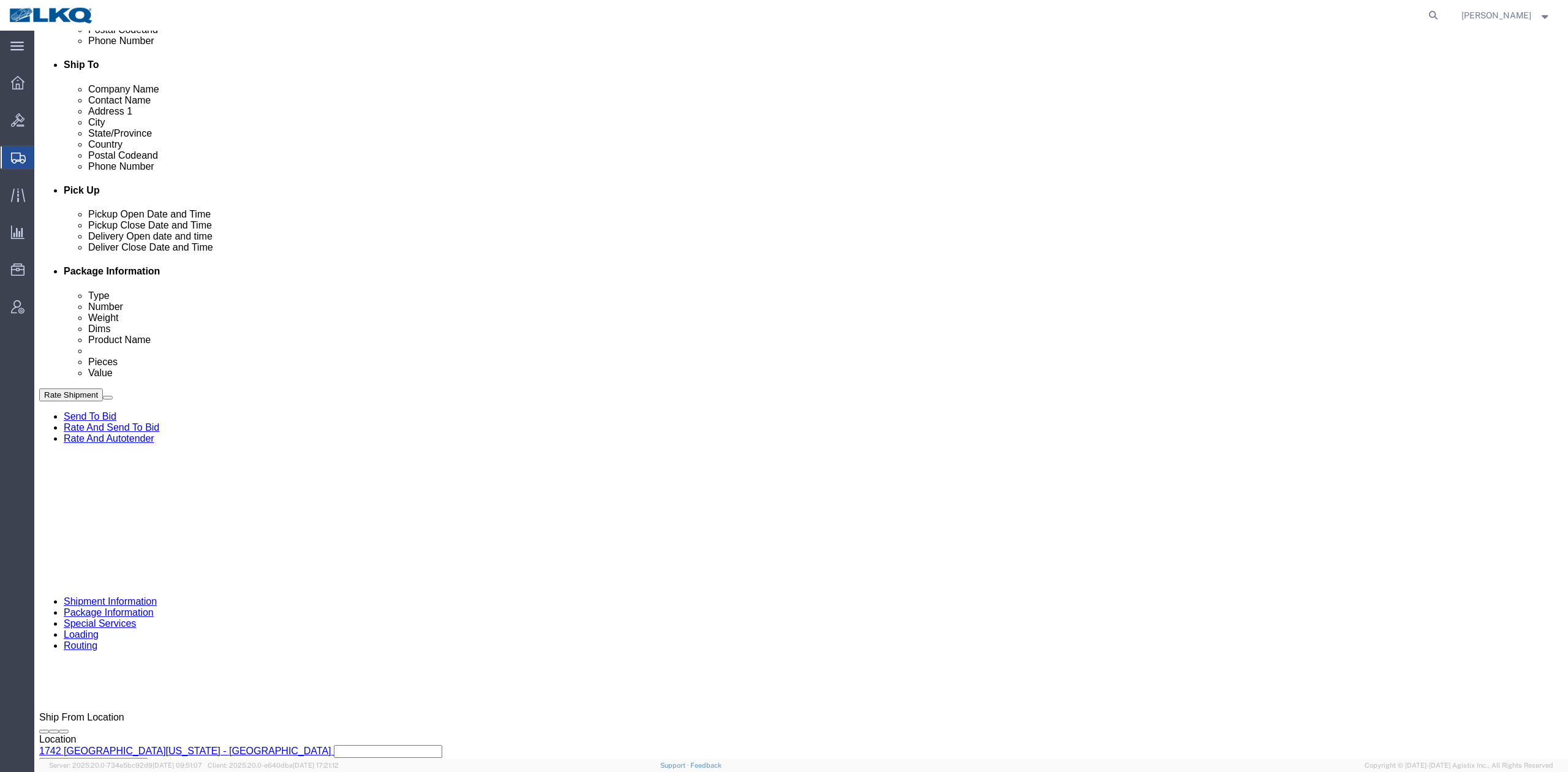
click link "Activity"
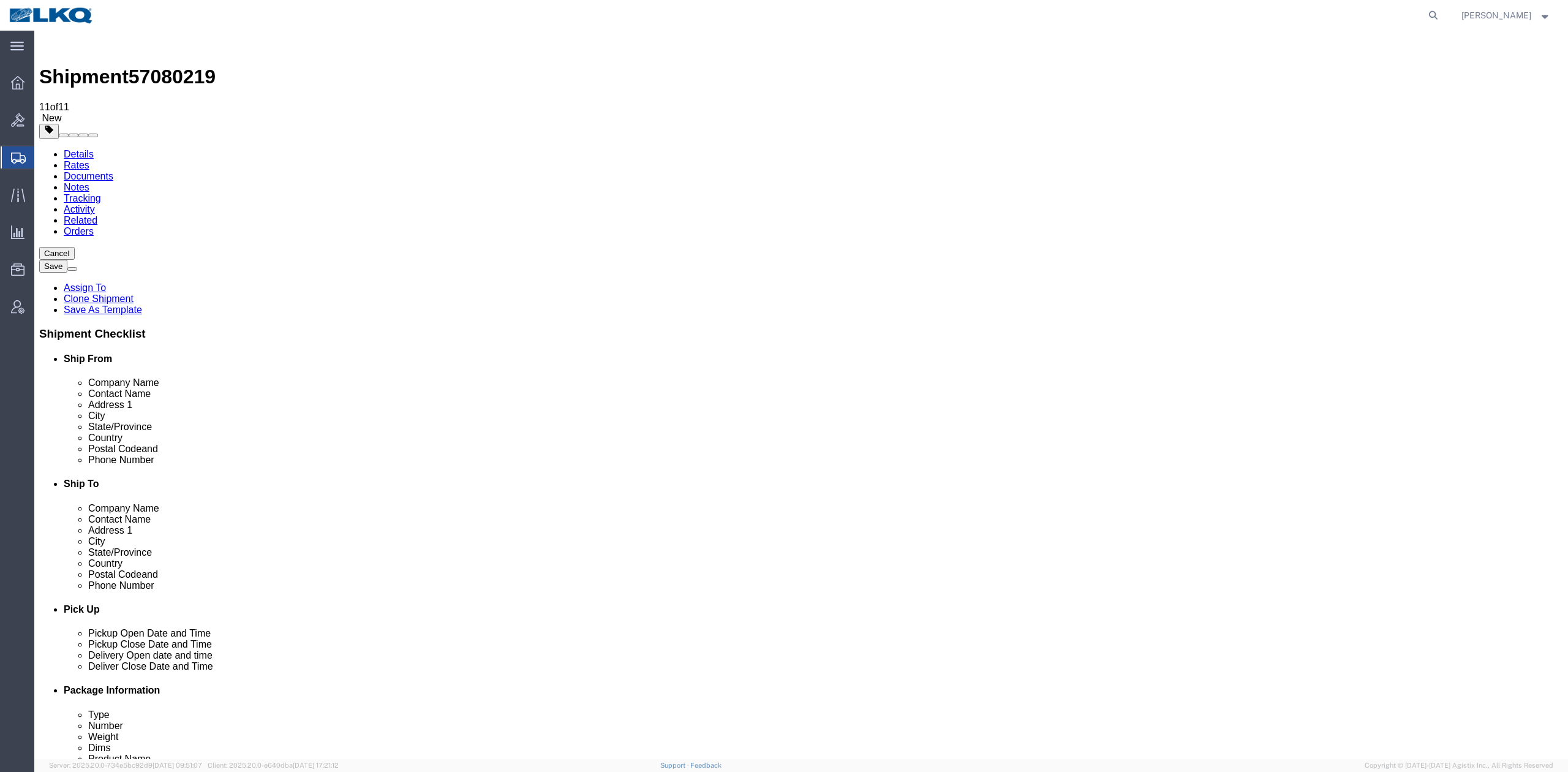
click at [194, 65] on span "57080219" at bounding box center [171, 76] width 87 height 22
copy span "57080219"
click at [92, 149] on link "Details" at bounding box center [78, 154] width 30 height 11
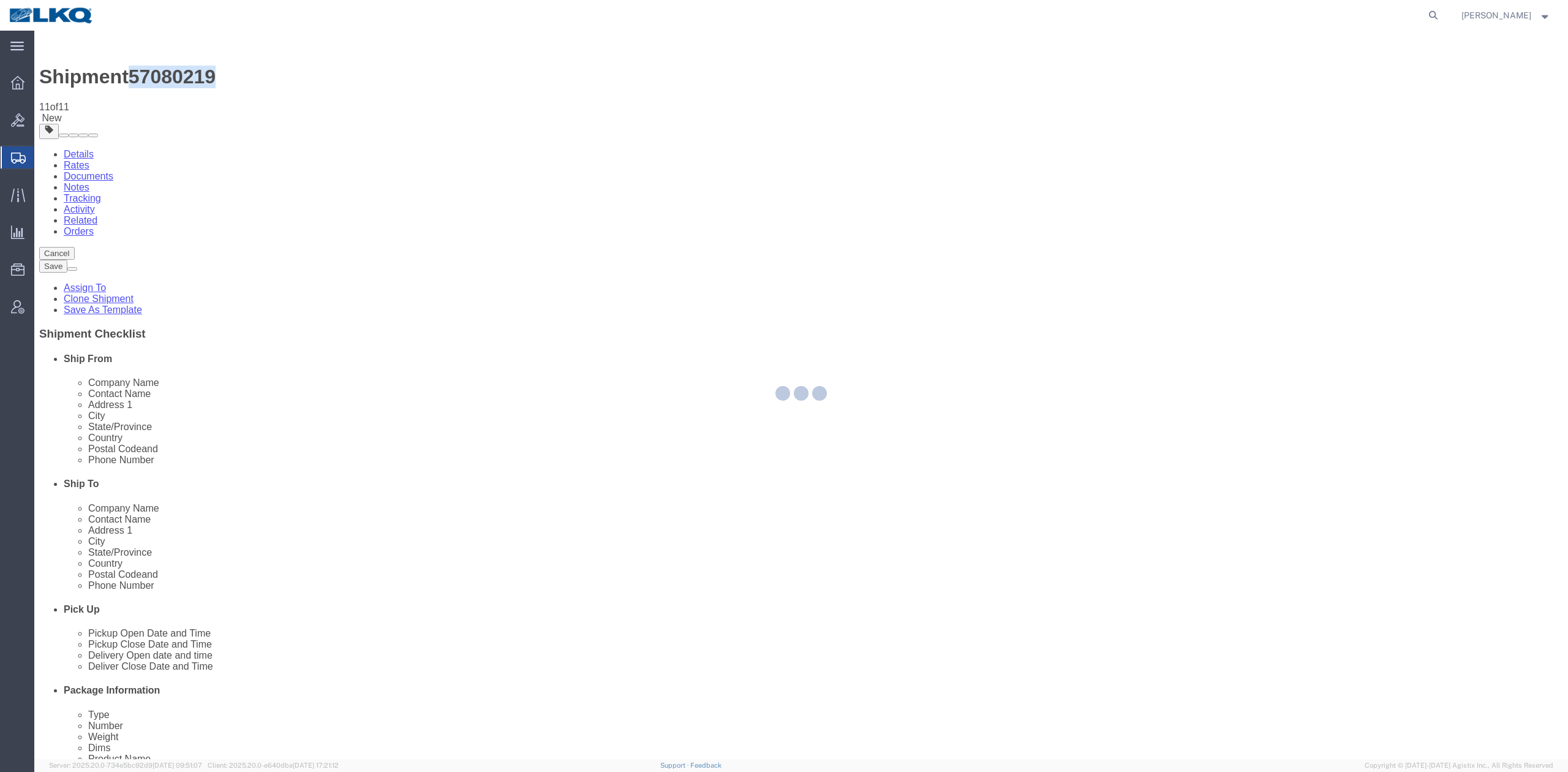
select select "59731"
select select "27634"
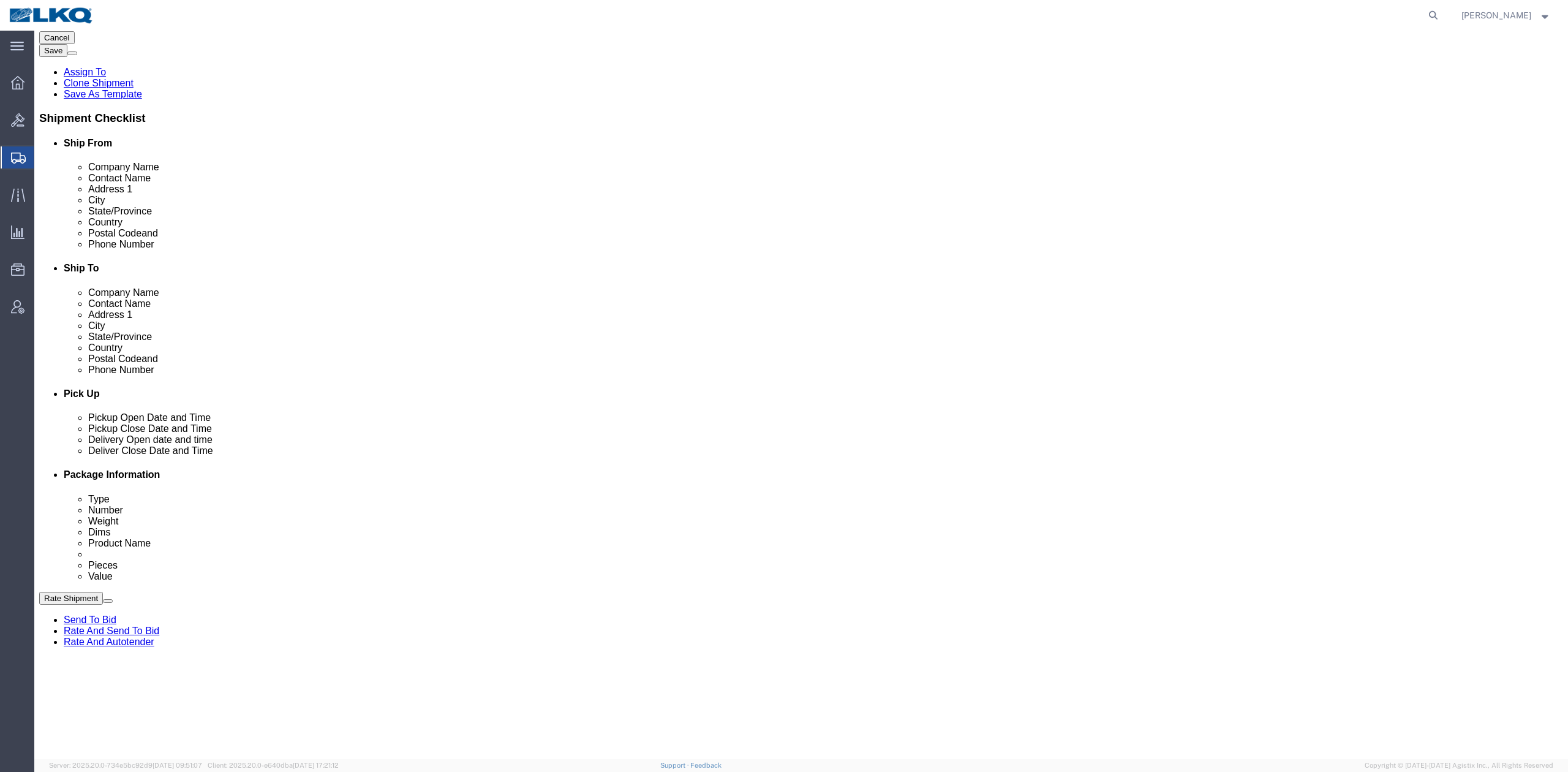
scroll to position [408, 0]
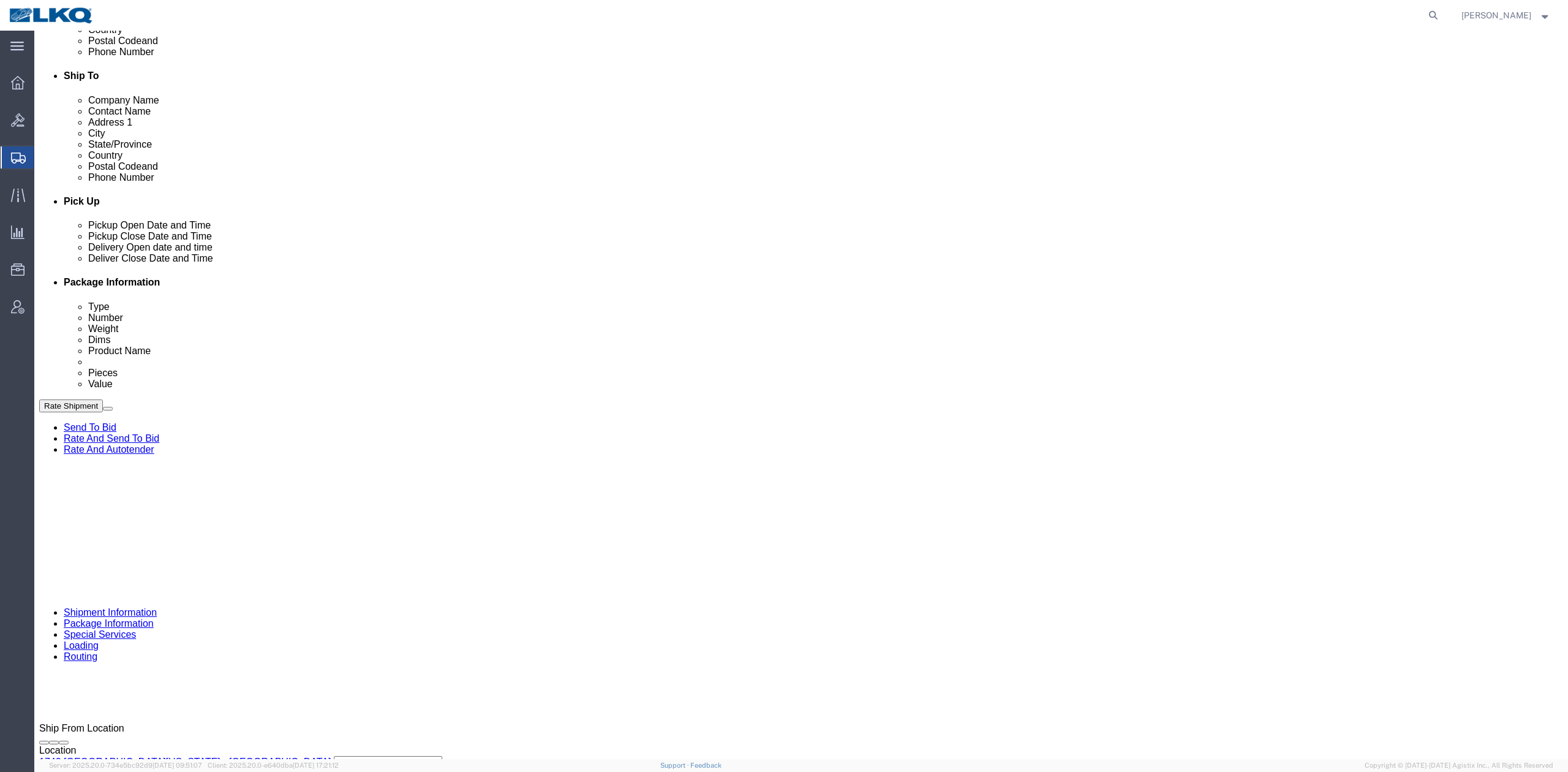
click input "1742-000198"
paste input "57080219"
type input "1742-000198"
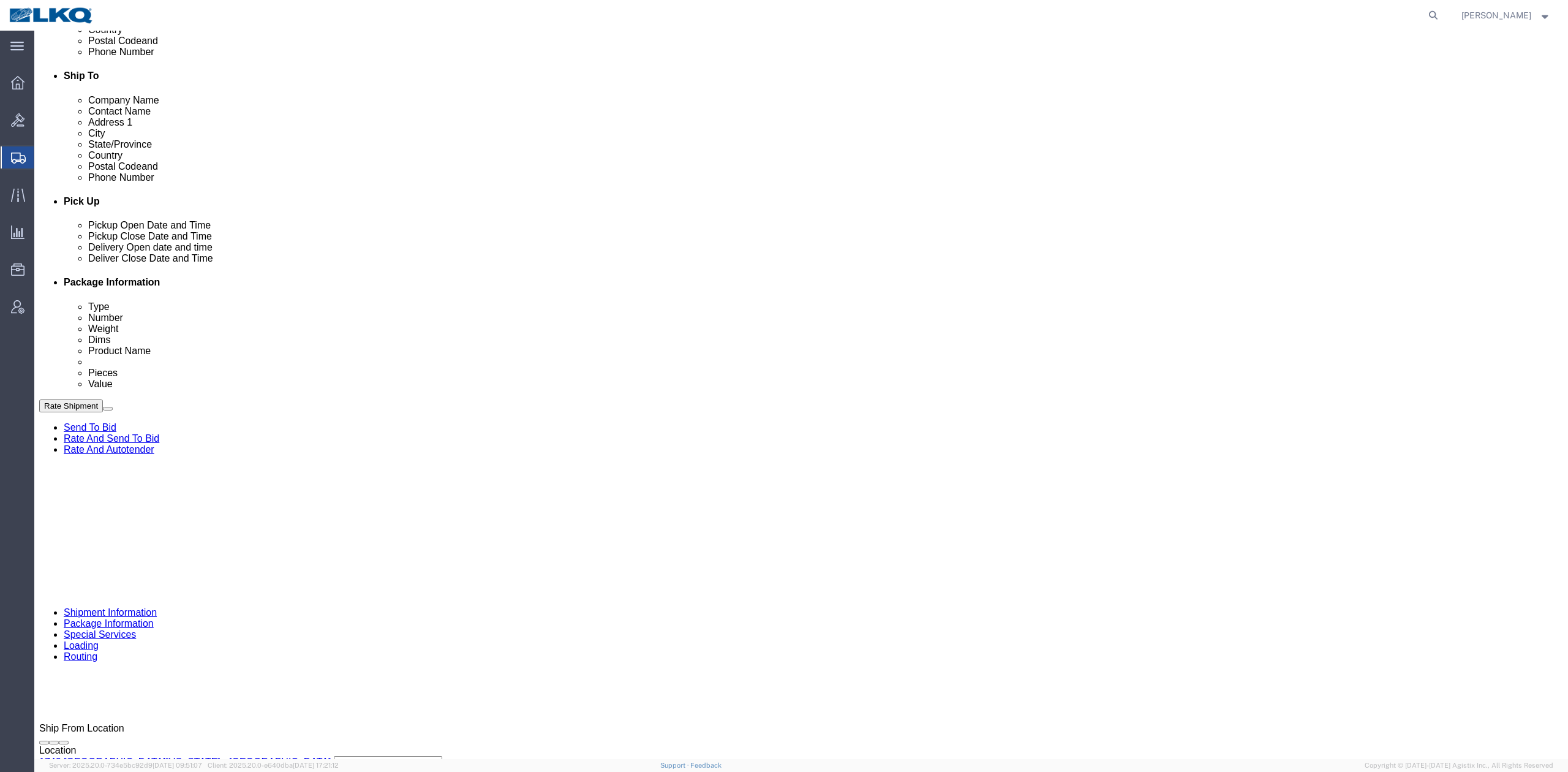
click select "Select Account Type Activity ID Airline Appointment Number ASN Batch Request # …"
select select "PURCHORD"
click select "Select Account Type Activity ID Airline Appointment Number ASN Batch Request # …"
paste input "1742-000198"
type input "1742-000198"
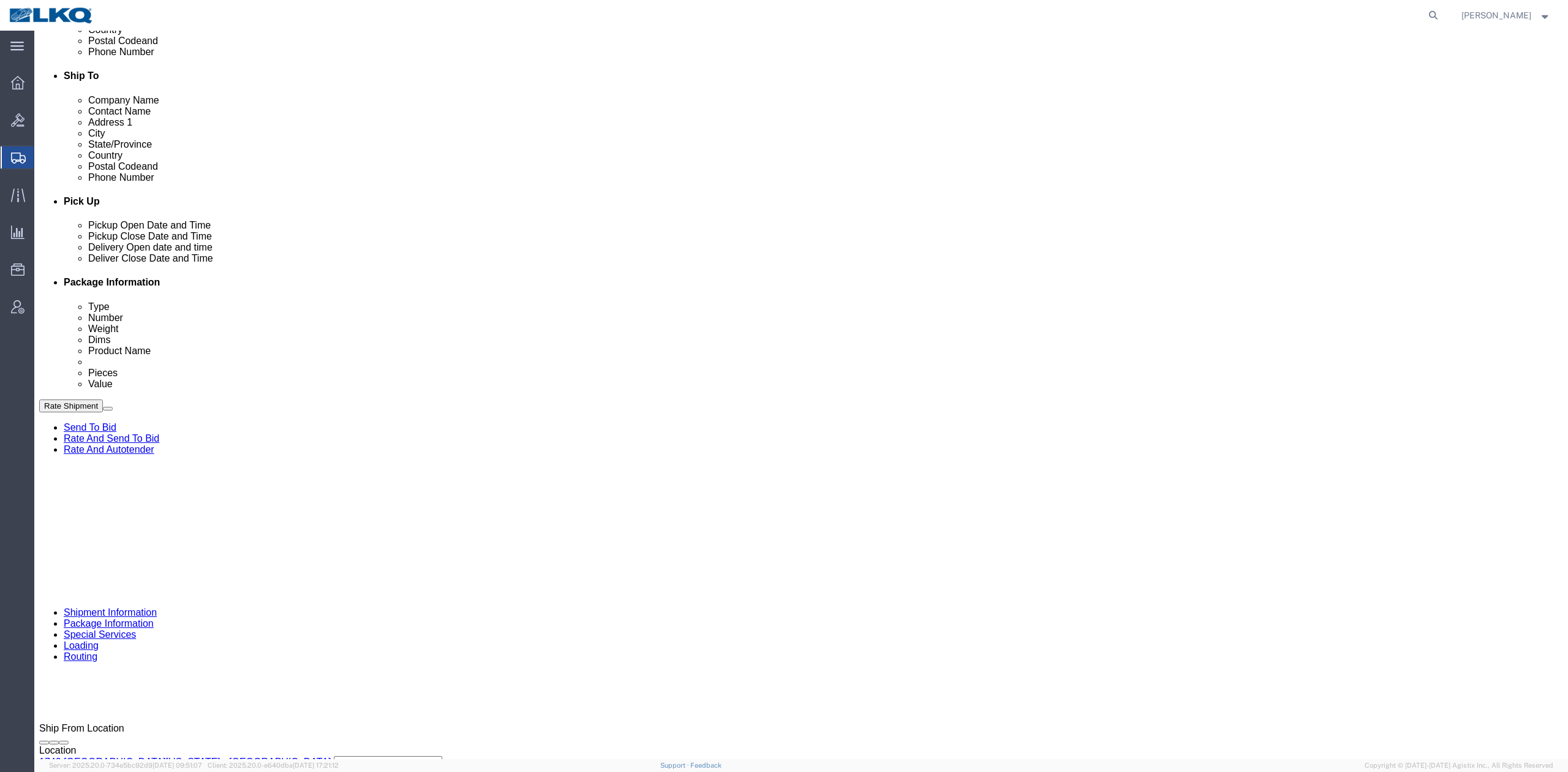
click span "57080219"
copy span "57080219"
click select "Select Account Type Activity ID Airline Appointment Number ASN Batch Request # …"
select select "BOL"
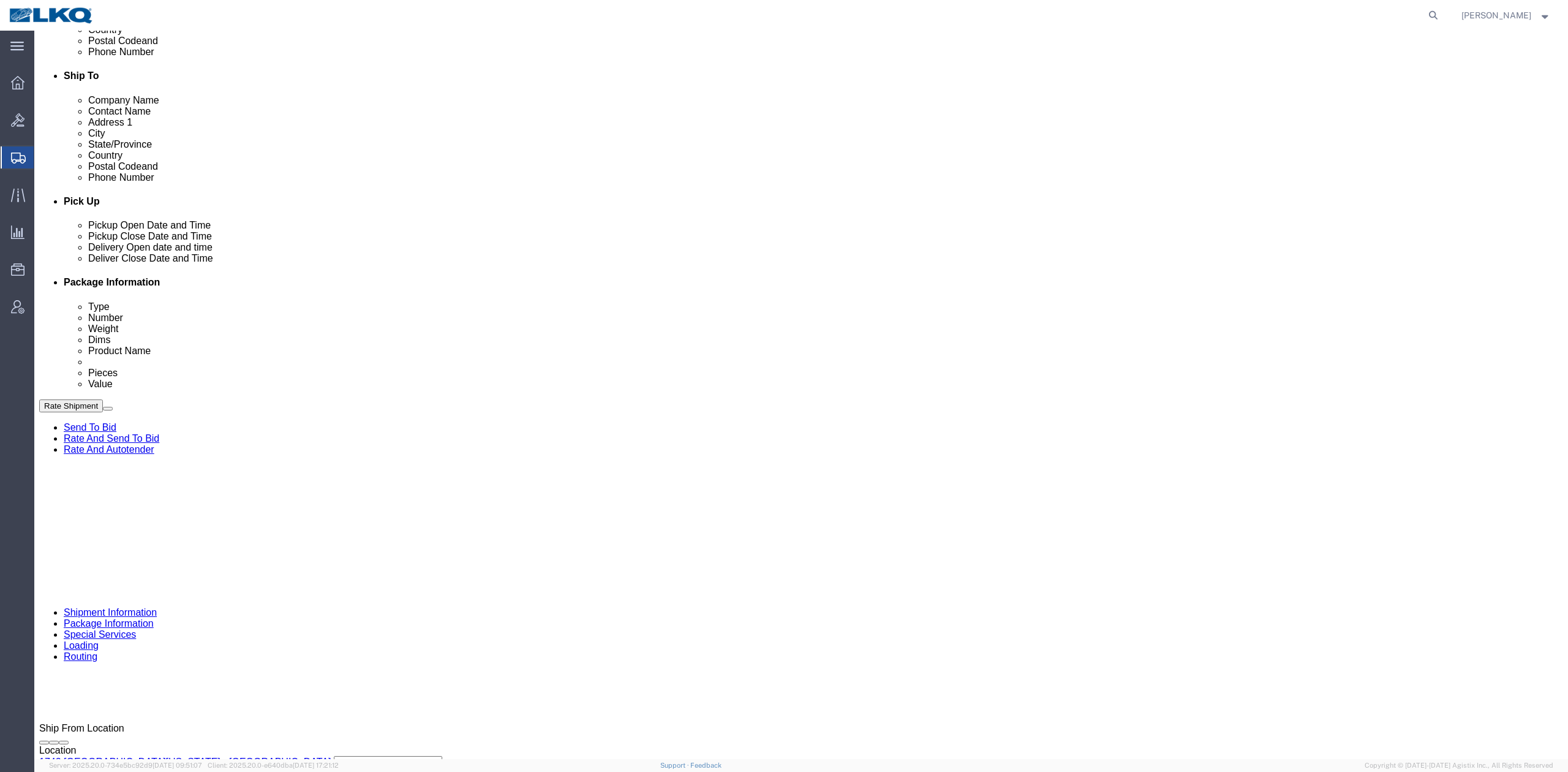
click select "Select Account Type Activity ID Airline Appointment Number ASN Batch Request # …"
paste input "57080219"
type input "57080219"
click button "Save"
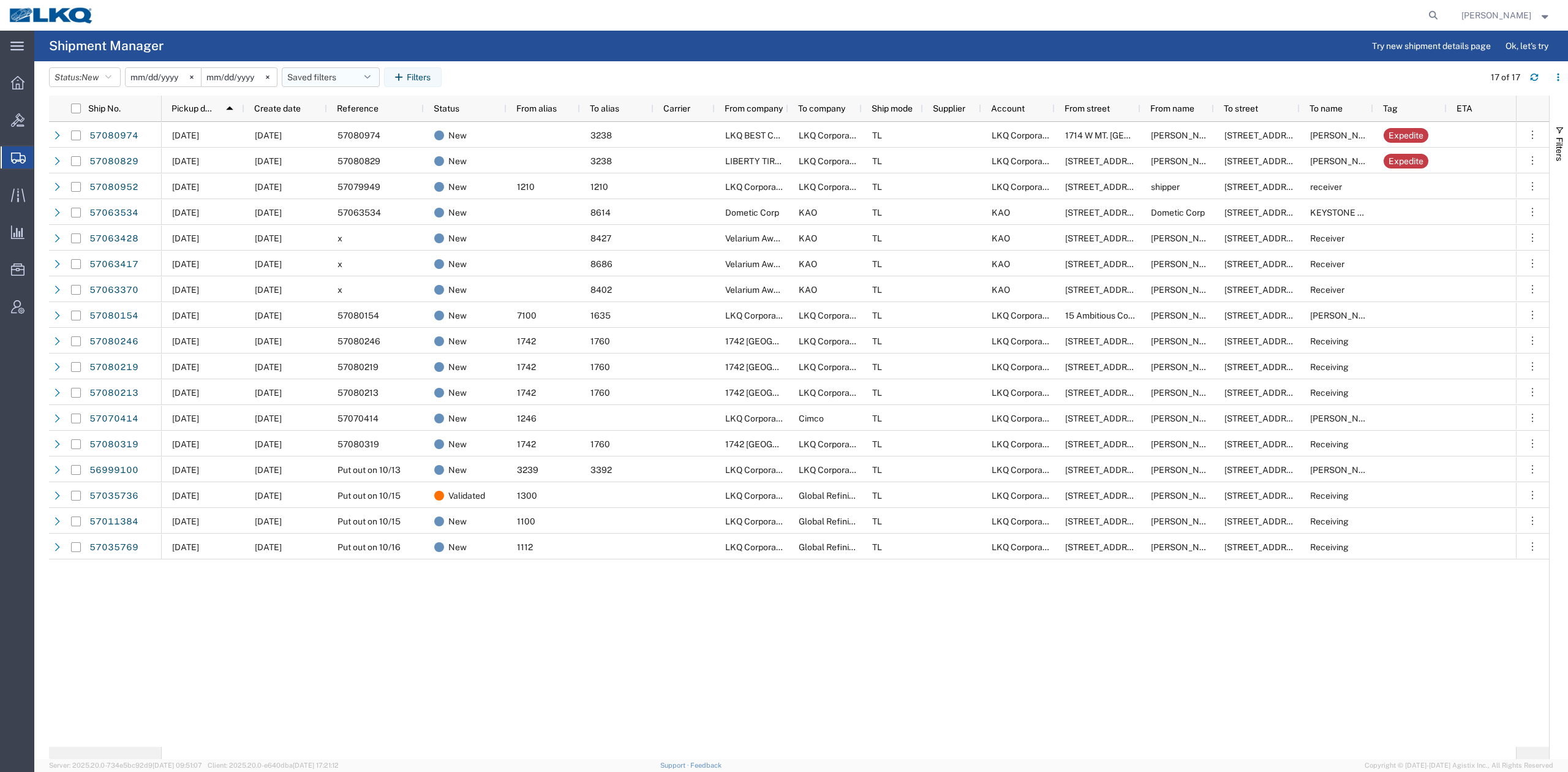
click at [322, 74] on button "Saved filters" at bounding box center [331, 78] width 98 height 20
click at [336, 151] on span "No PGW/LTL" at bounding box center [363, 154] width 161 height 23
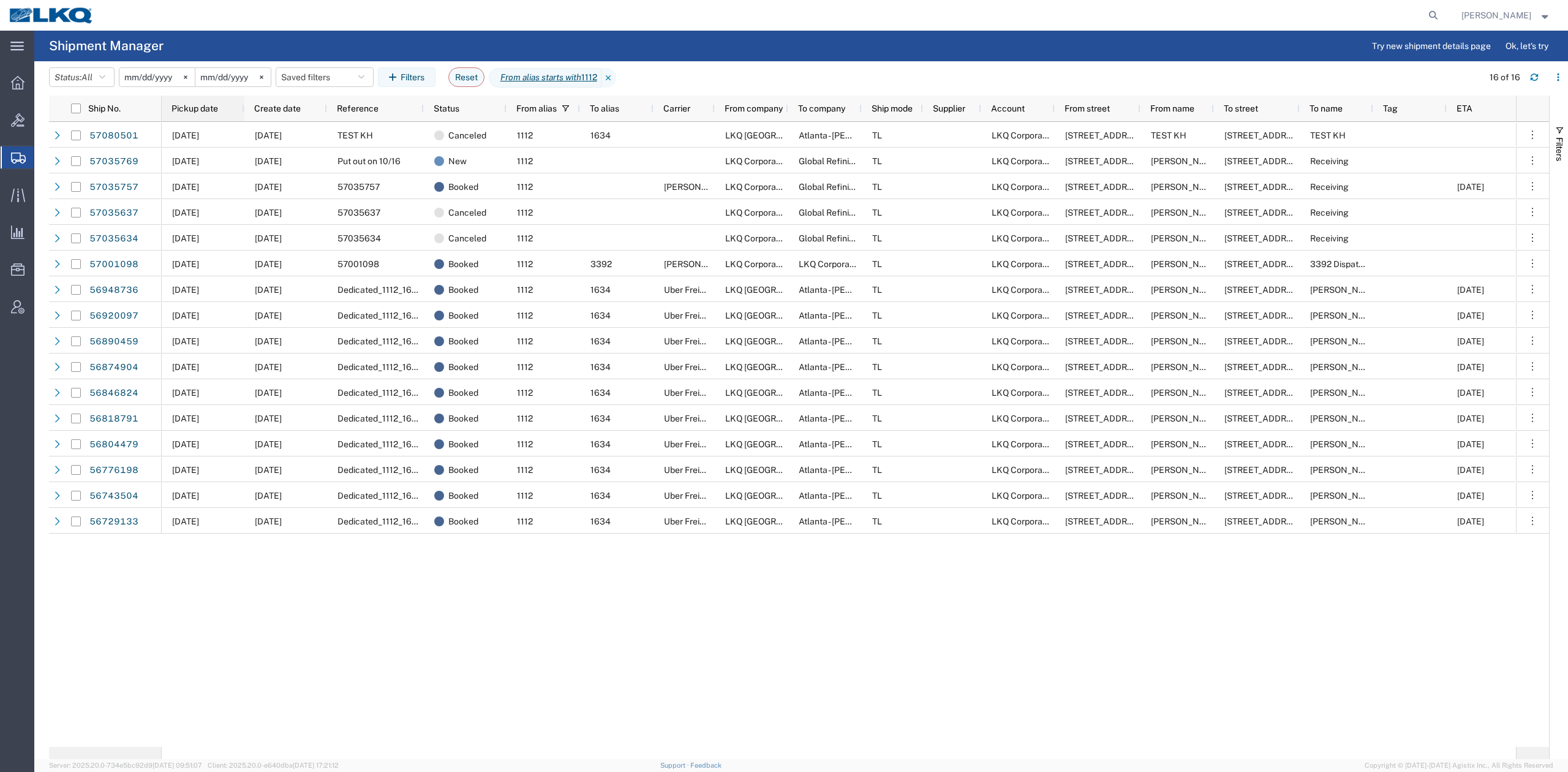
click at [227, 111] on div "Pickup date" at bounding box center [205, 108] width 68 height 20
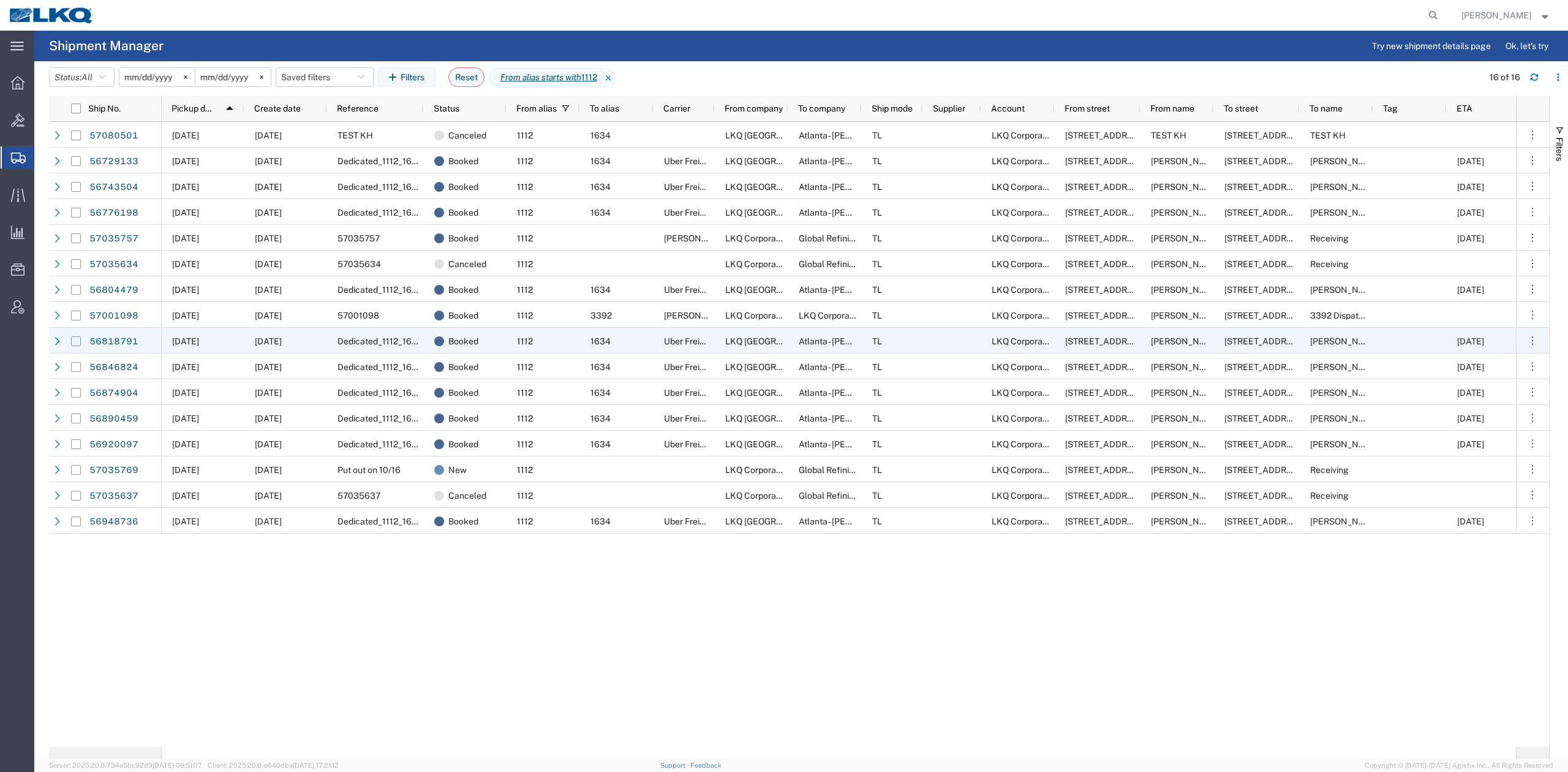
click at [75, 340] on input "Press Space to toggle row selection (unchecked)" at bounding box center [76, 341] width 10 height 10
checkbox input "true"
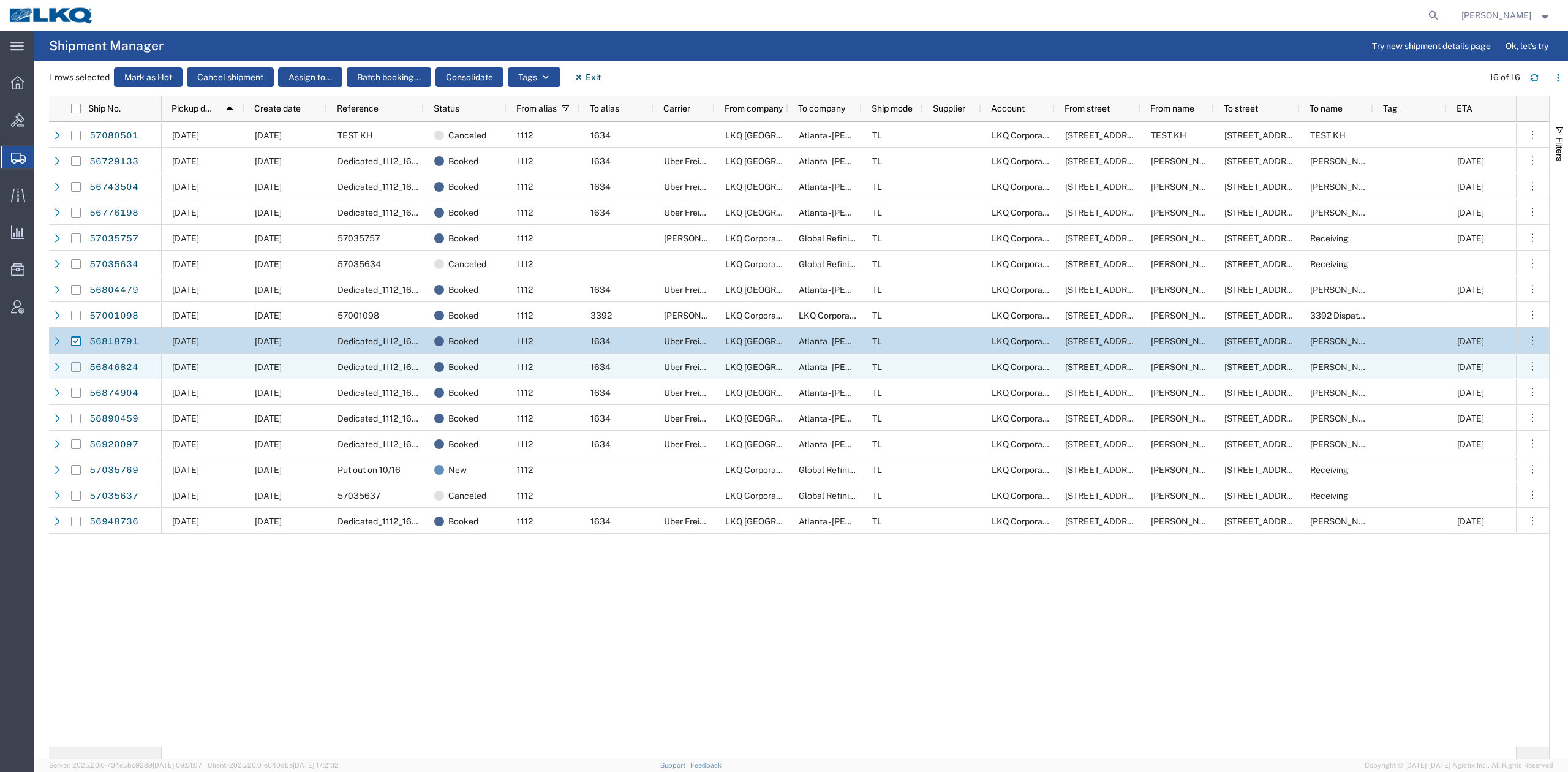
click at [76, 367] on input "Press Space to toggle row selection (unchecked)" at bounding box center [76, 366] width 10 height 10
checkbox input "true"
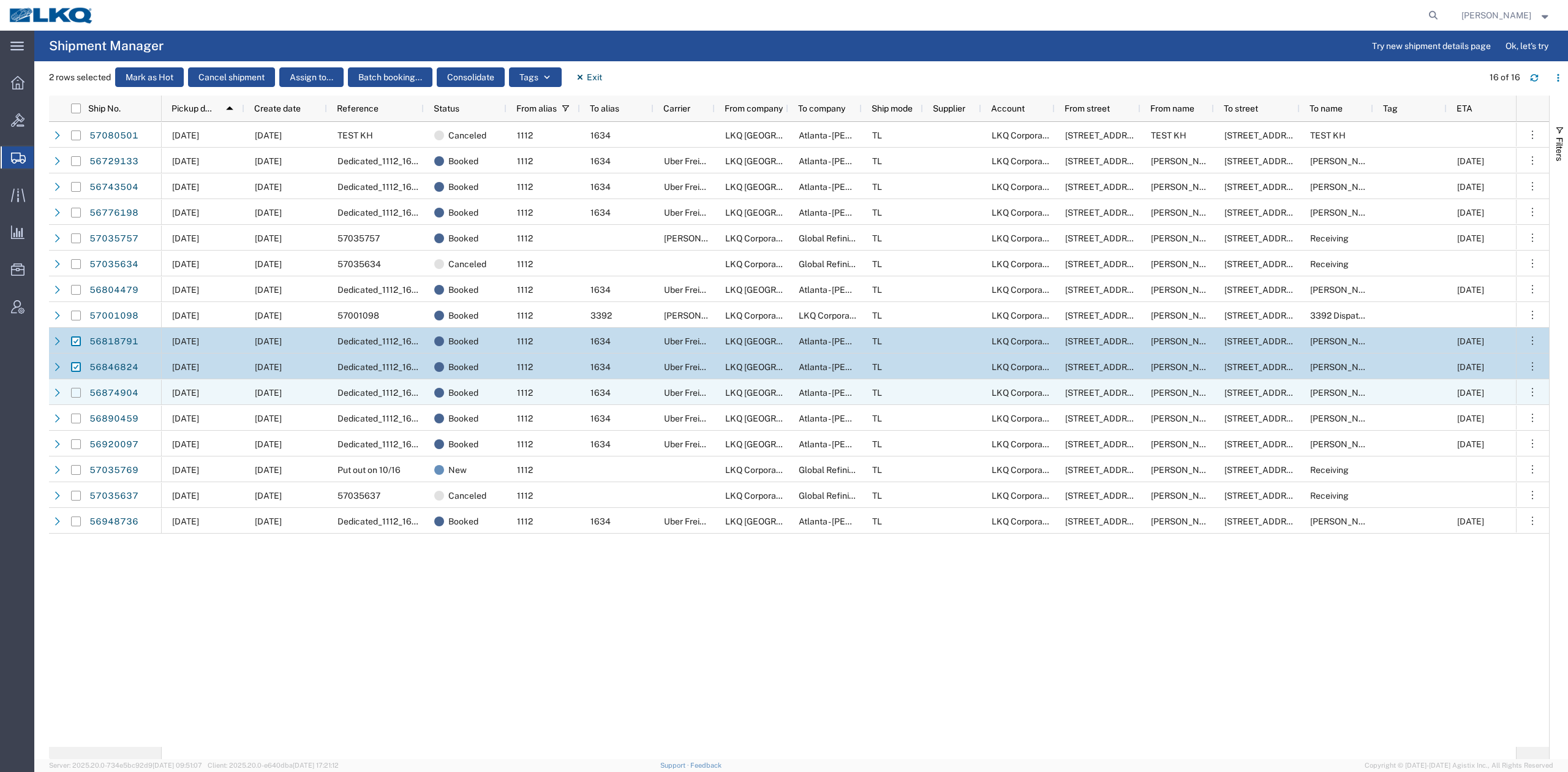
click at [75, 395] on input "Press Space to toggle row selection (unchecked)" at bounding box center [76, 393] width 10 height 10
checkbox input "true"
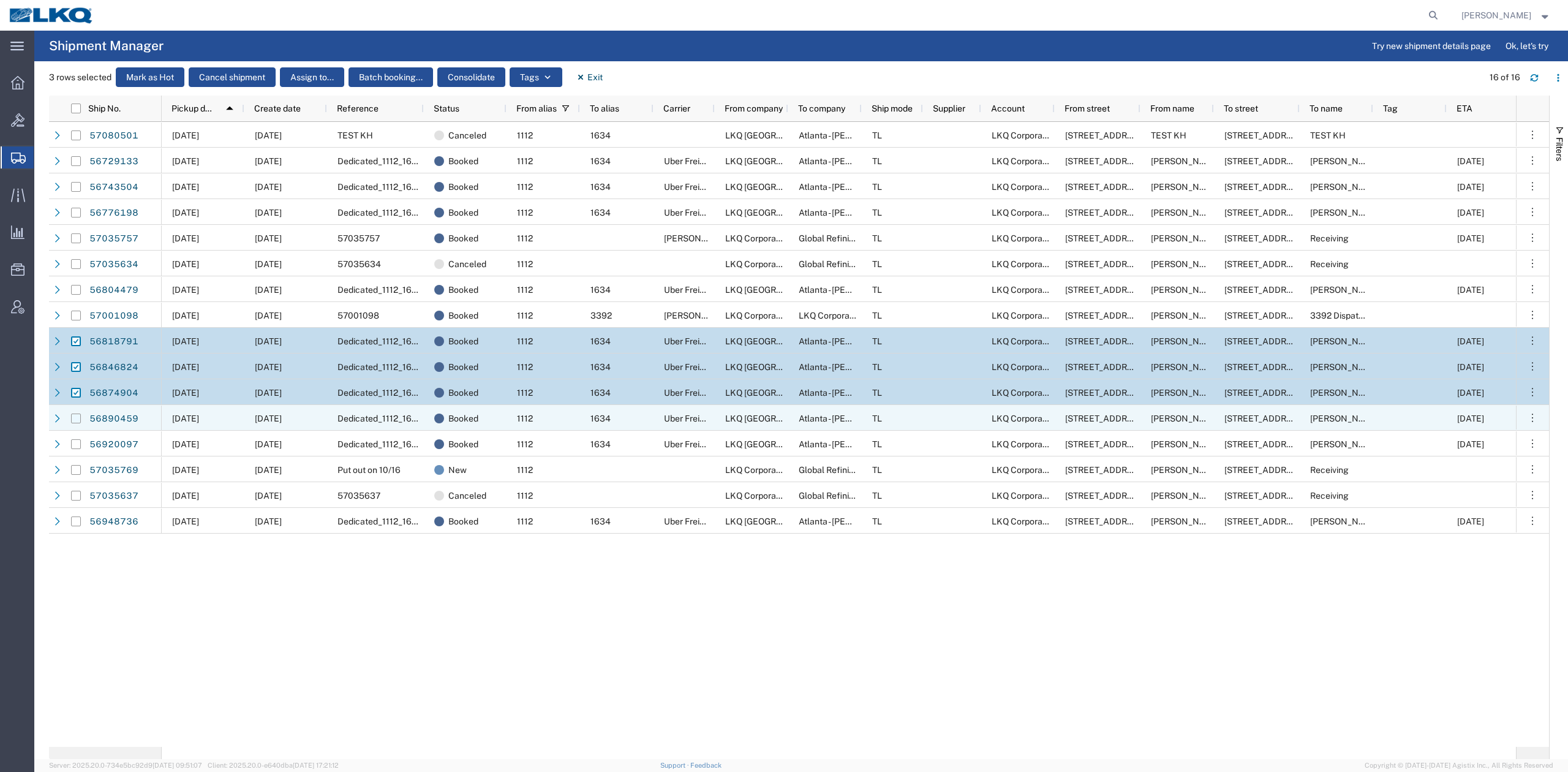
click at [77, 419] on input "Press Space to toggle row selection (unchecked)" at bounding box center [76, 418] width 10 height 10
checkbox input "true"
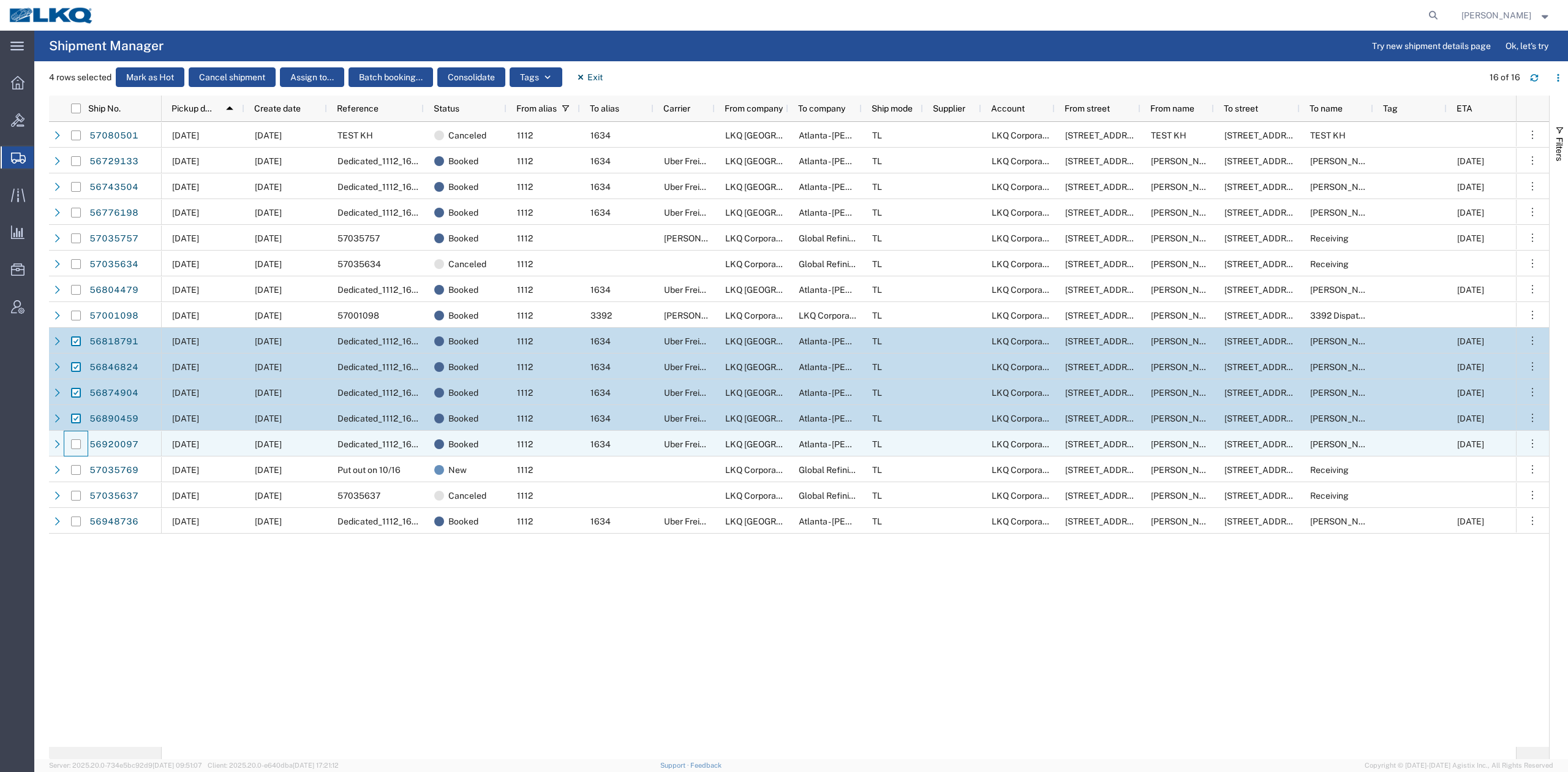
click at [81, 444] on div at bounding box center [76, 443] width 23 height 25
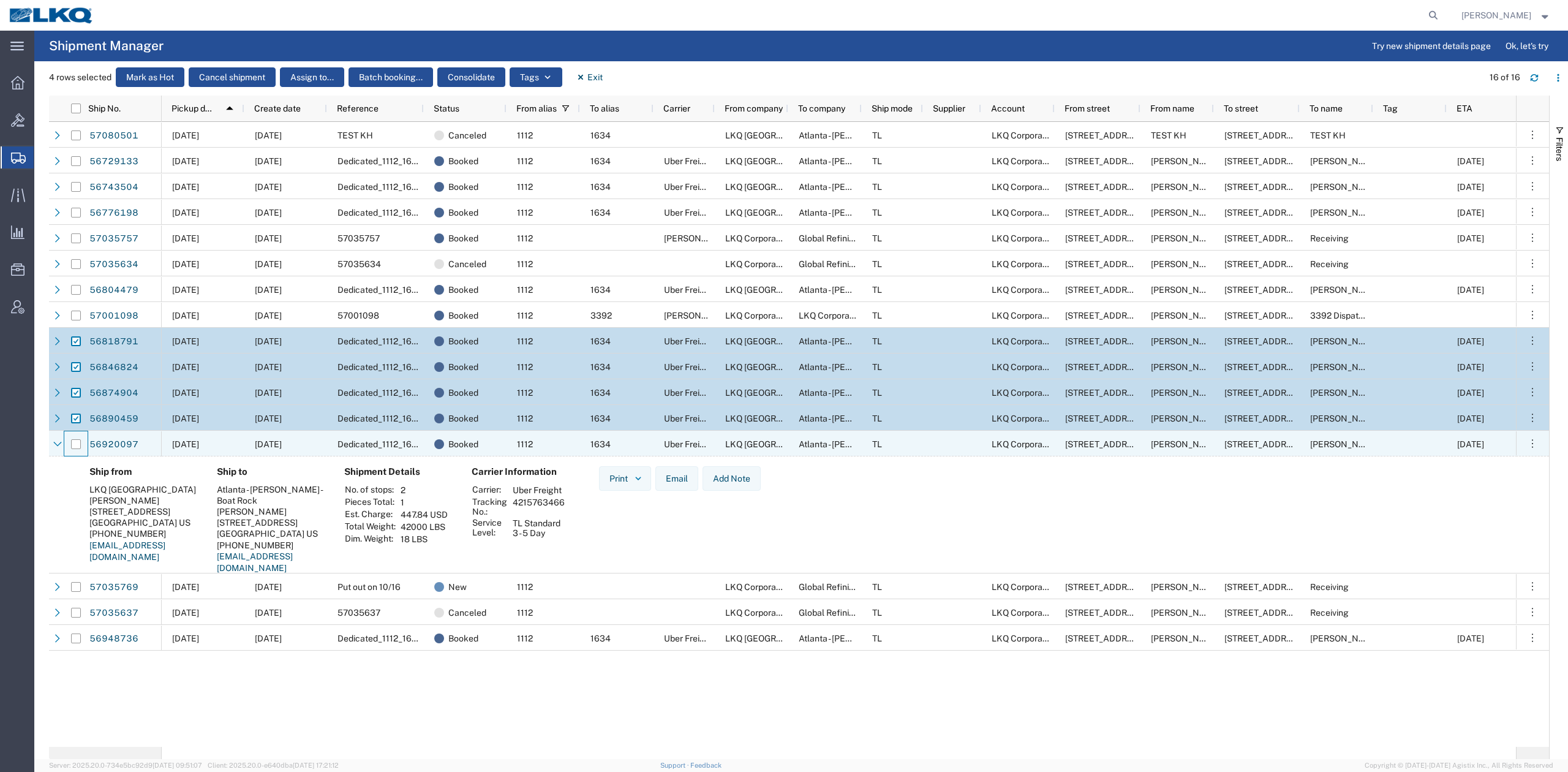
click at [64, 442] on div at bounding box center [76, 443] width 25 height 25
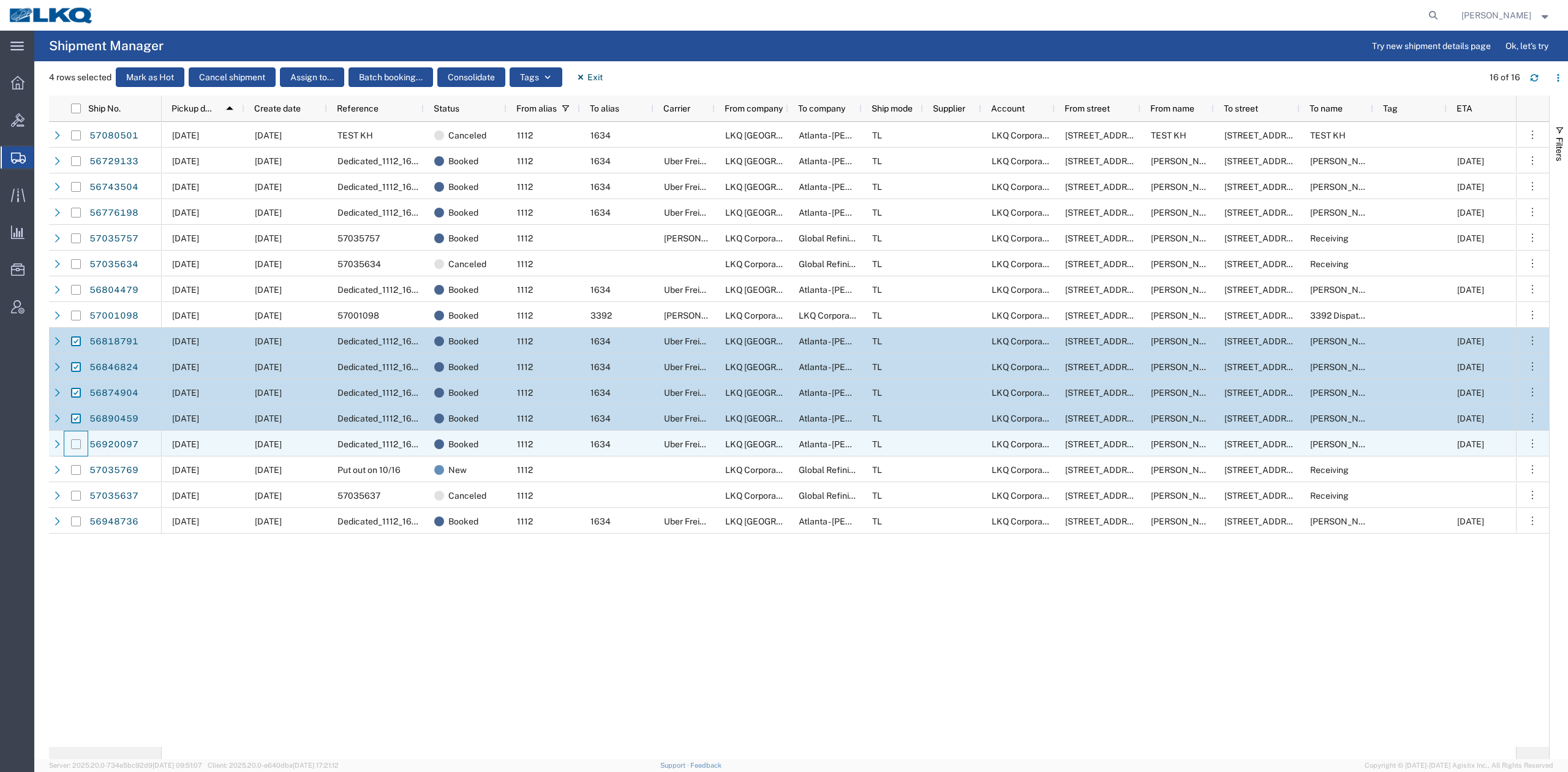
click at [75, 444] on input "Press Space to toggle row selection (unchecked)" at bounding box center [76, 444] width 10 height 10
checkbox input "true"
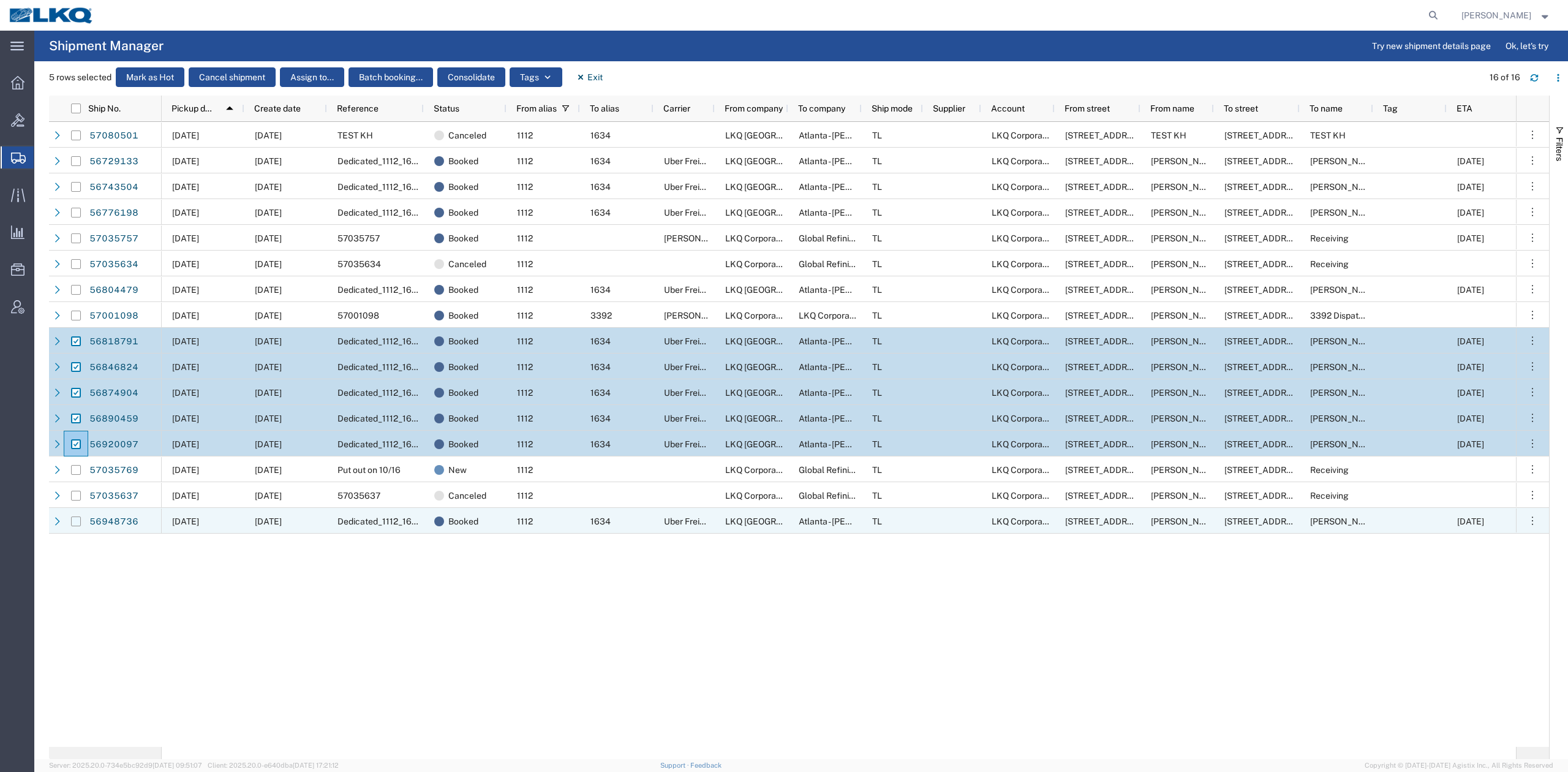
click at [77, 520] on input "Press Space to toggle row selection (unchecked)" at bounding box center [76, 521] width 10 height 10
checkbox input "true"
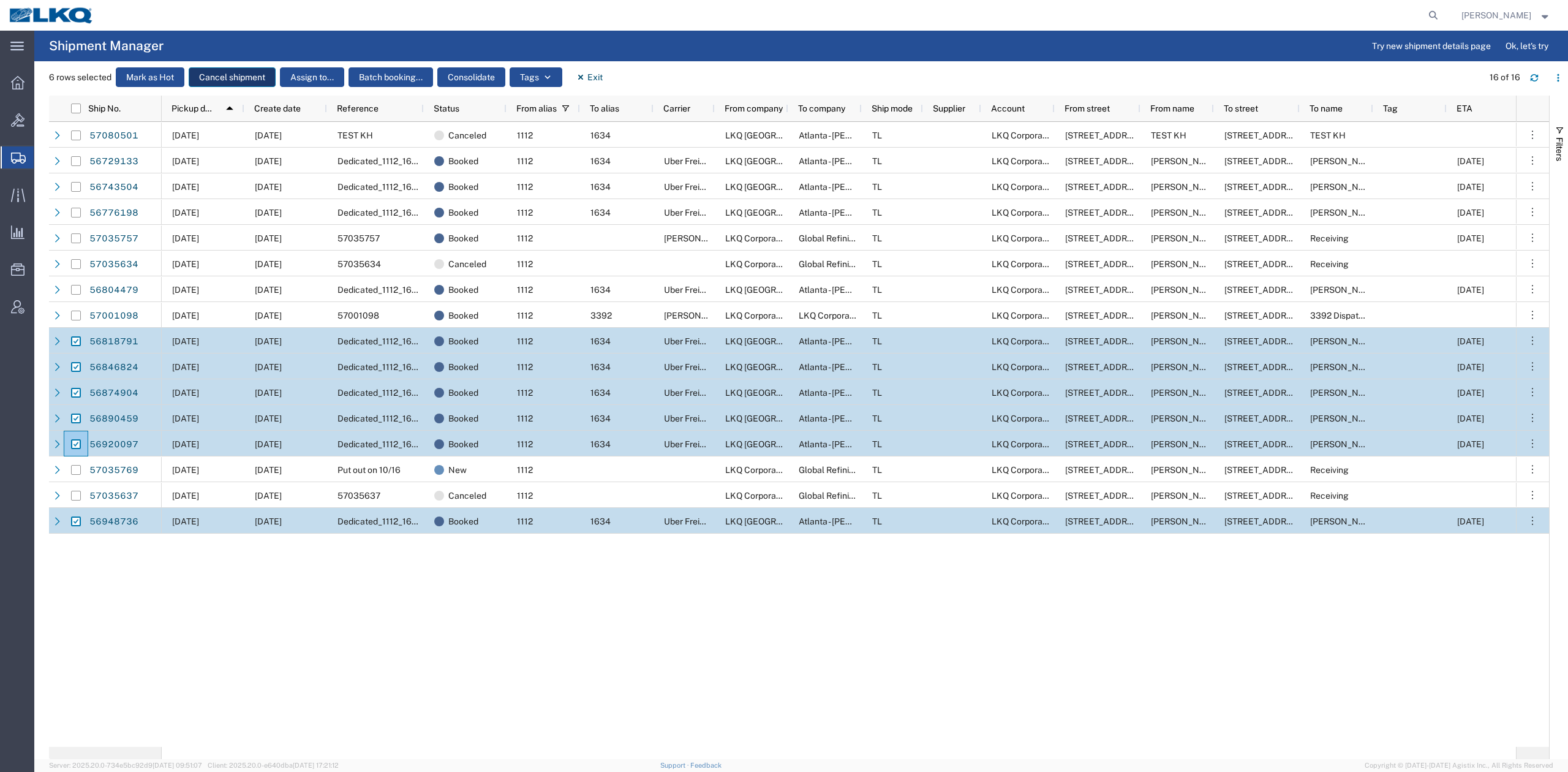
click at [241, 82] on button "Cancel shipment" at bounding box center [232, 78] width 87 height 20
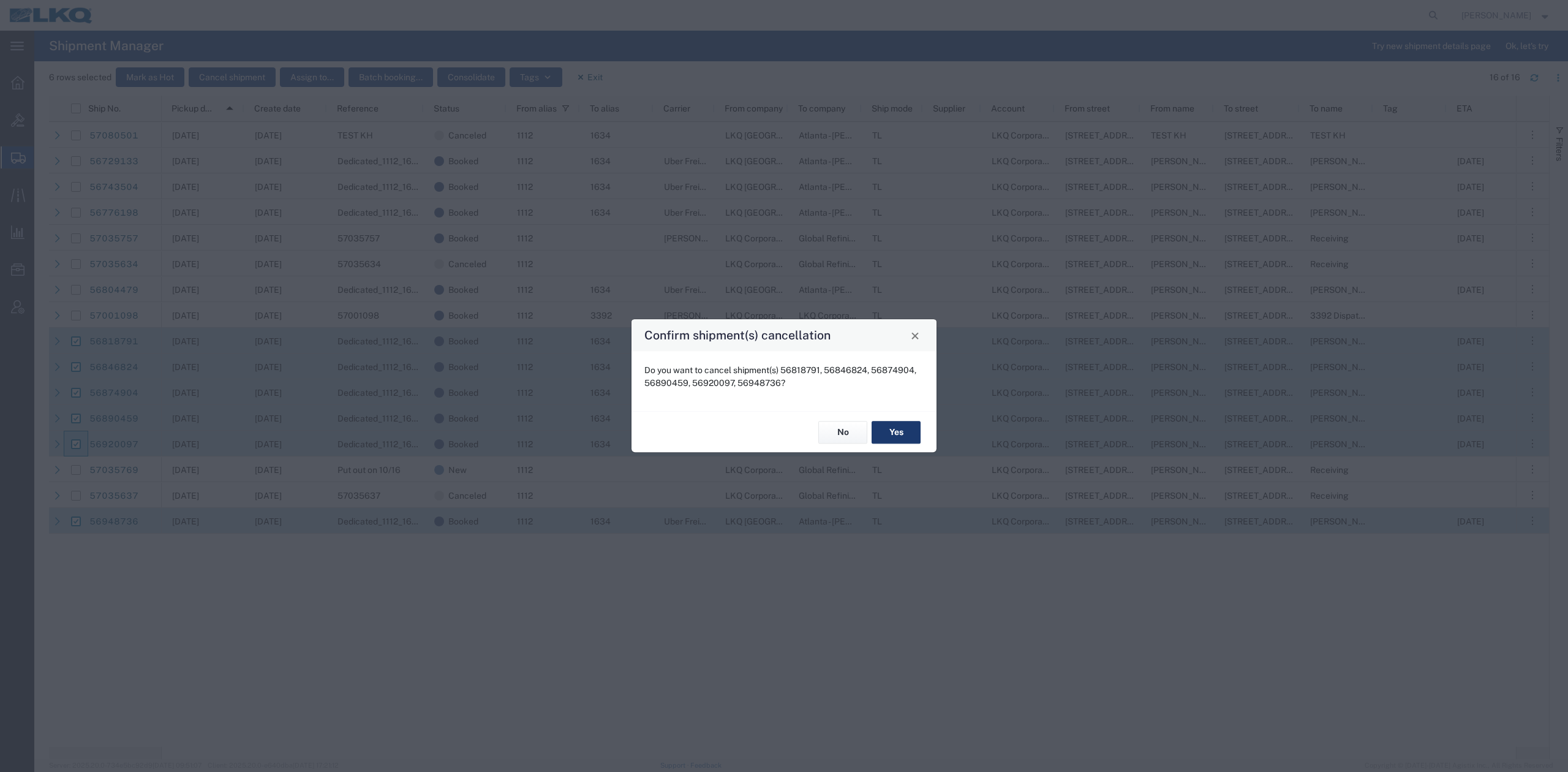
click at [896, 427] on button "Yes" at bounding box center [897, 432] width 49 height 23
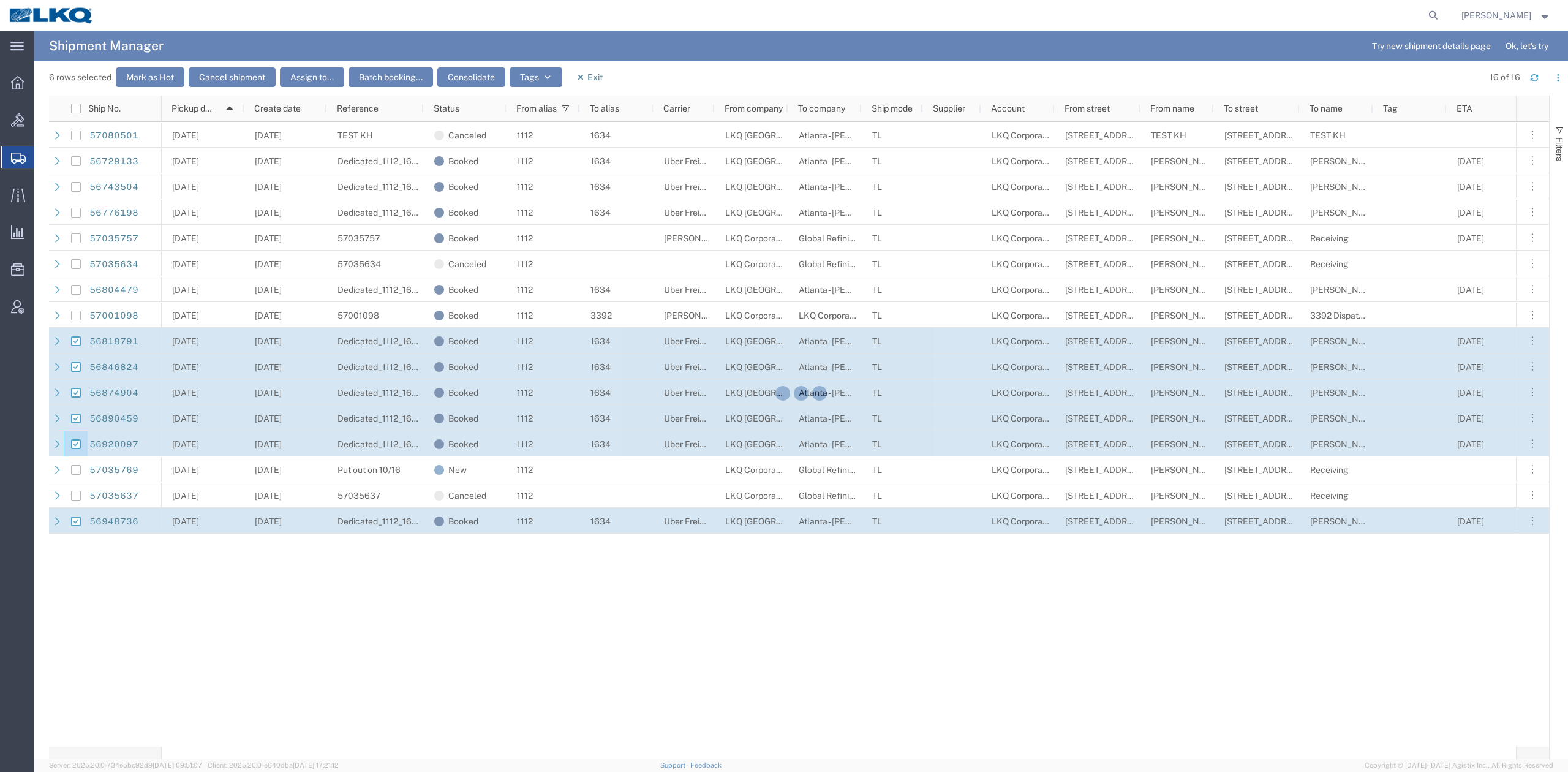
click at [628, 638] on div at bounding box center [801, 395] width 1534 height 728
click at [670, 642] on div at bounding box center [801, 395] width 1534 height 728
checkbox input "false"
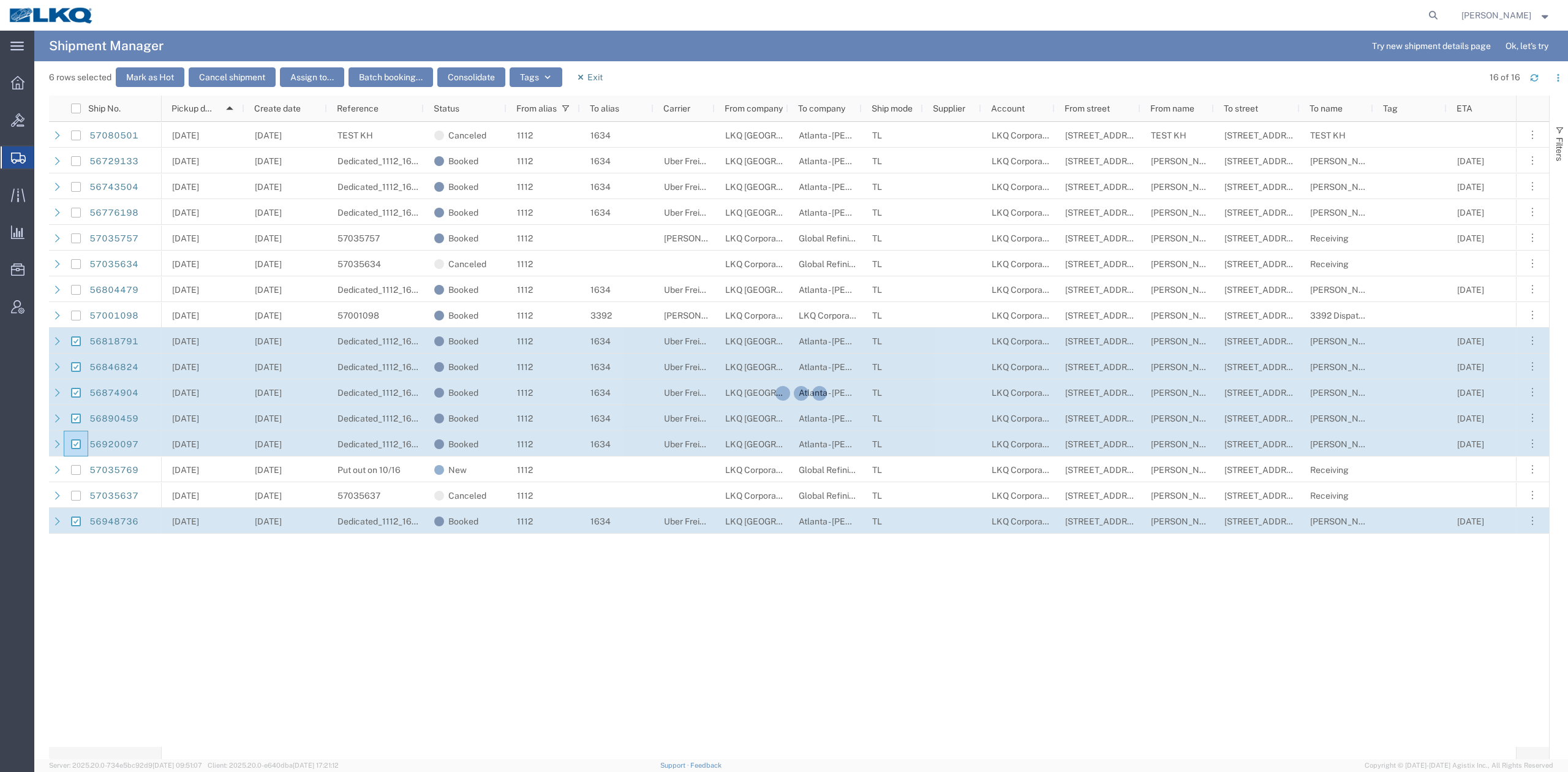
checkbox input "false"
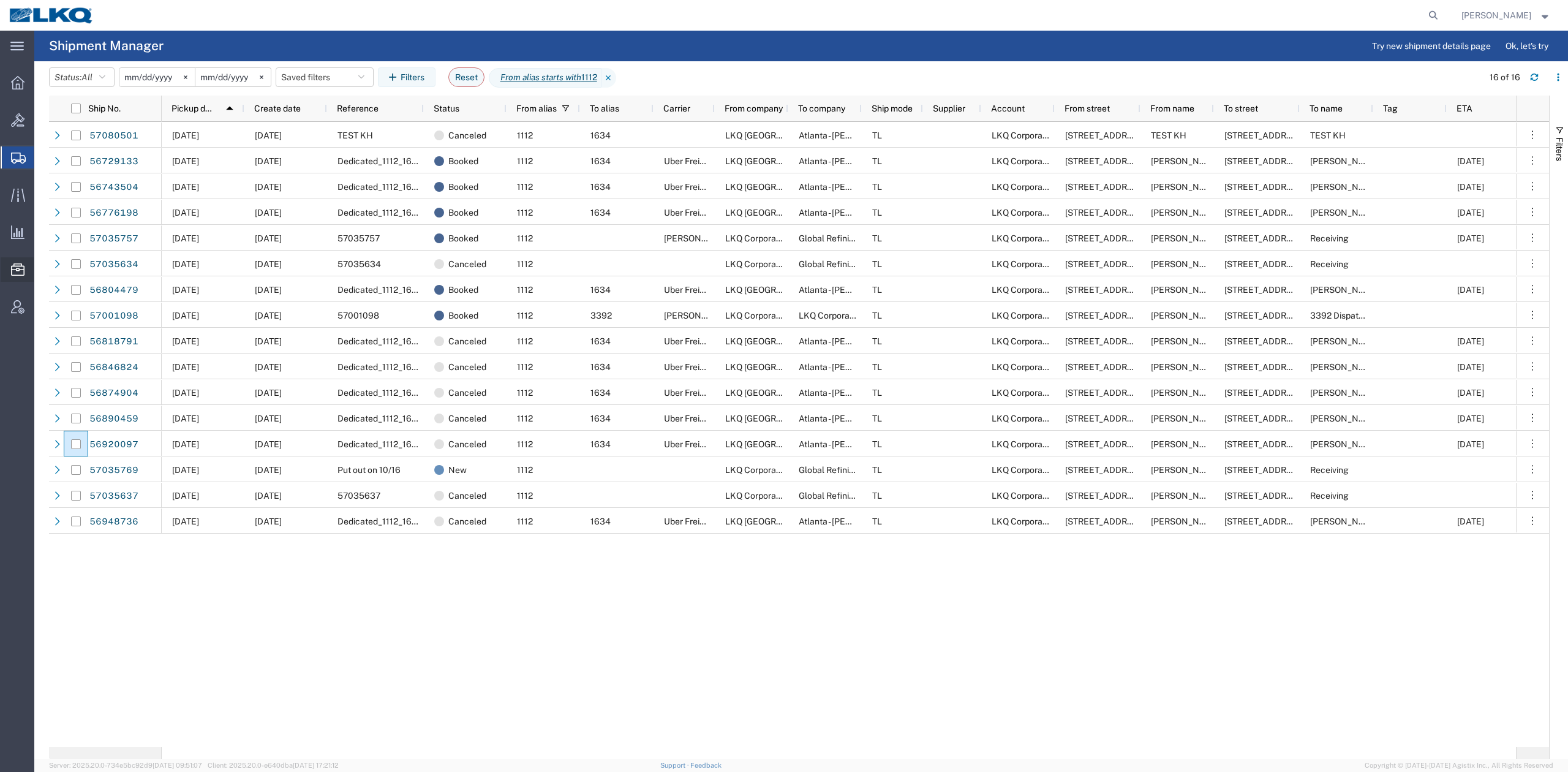
click at [0, 0] on span "Templates" at bounding box center [0, 0] width 0 height 0
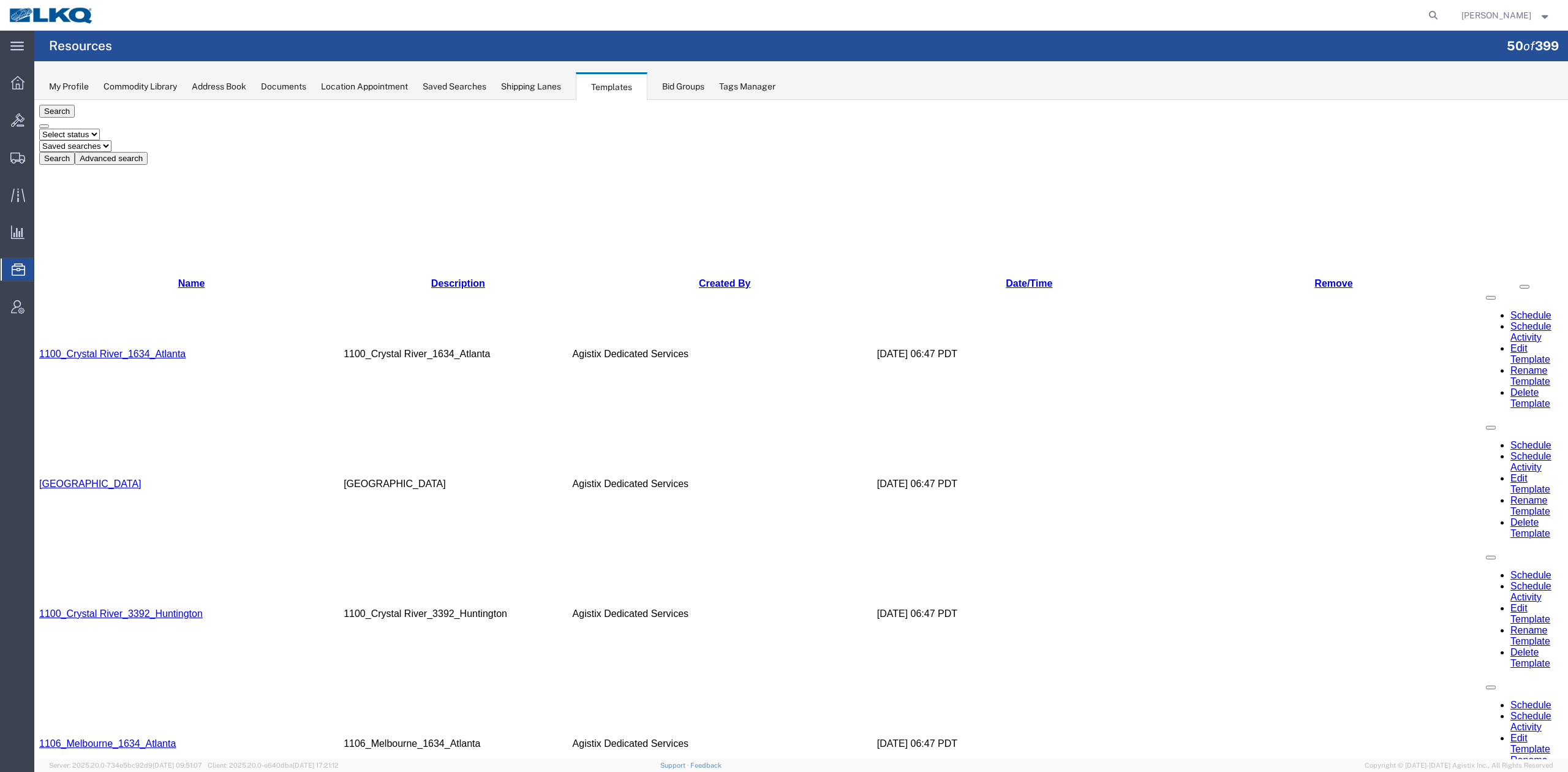
click at [178, 278] on link "Name" at bounding box center [191, 283] width 27 height 11
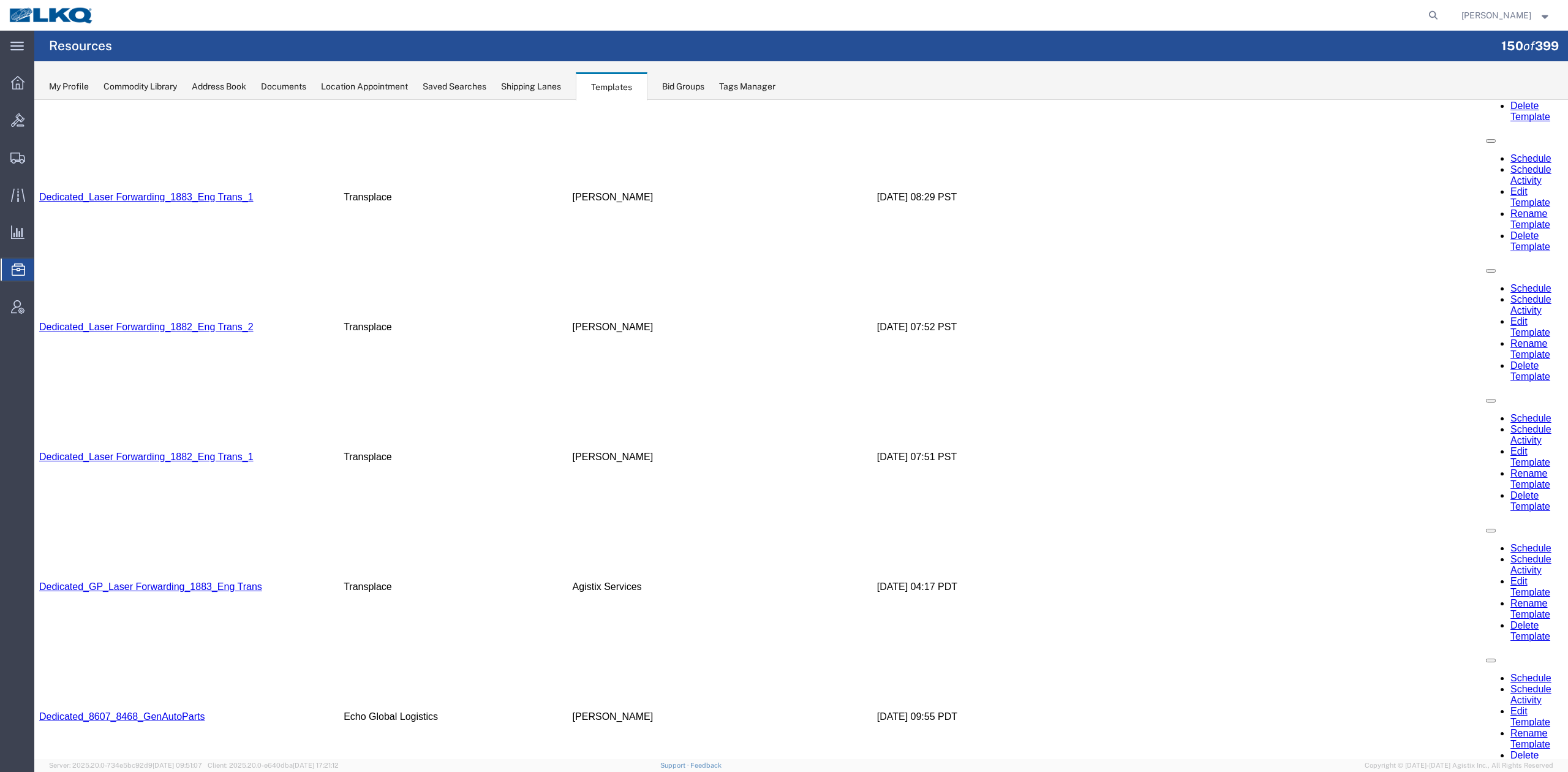
scroll to position [1586, 0]
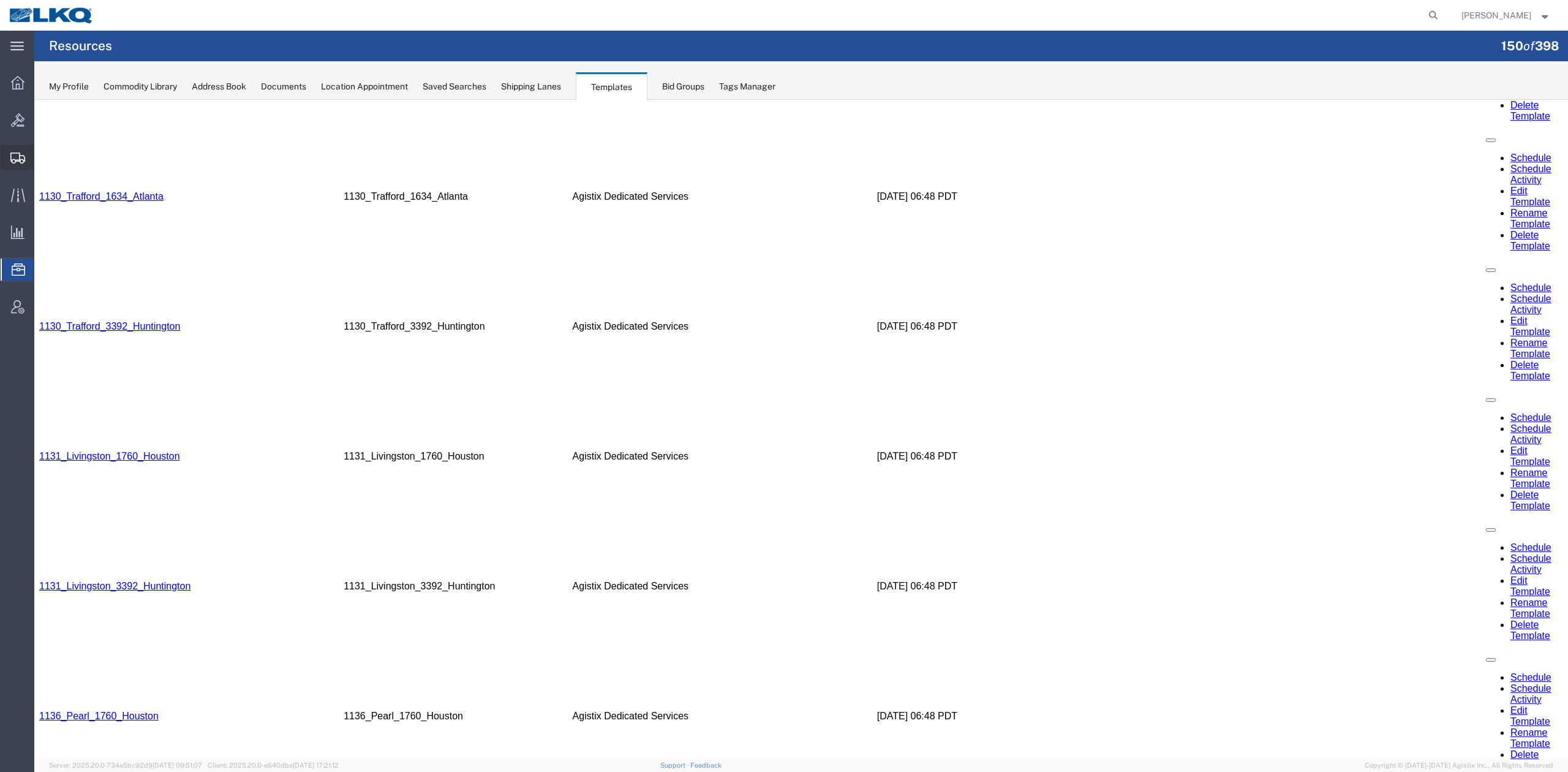
click at [0, 0] on span "Shipment Manager" at bounding box center [0, 0] width 0 height 0
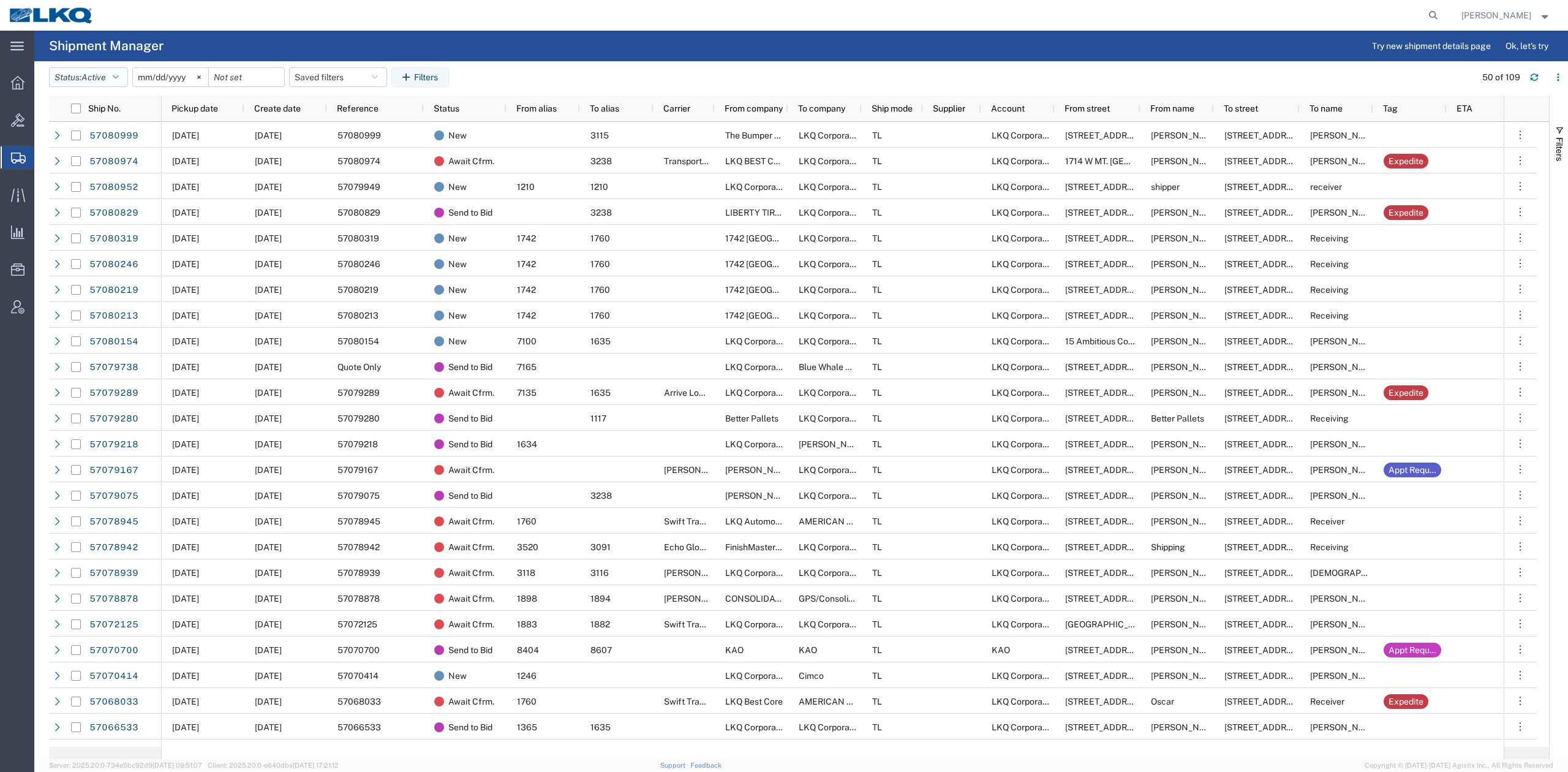
click at [101, 75] on span "Active" at bounding box center [94, 77] width 25 height 10
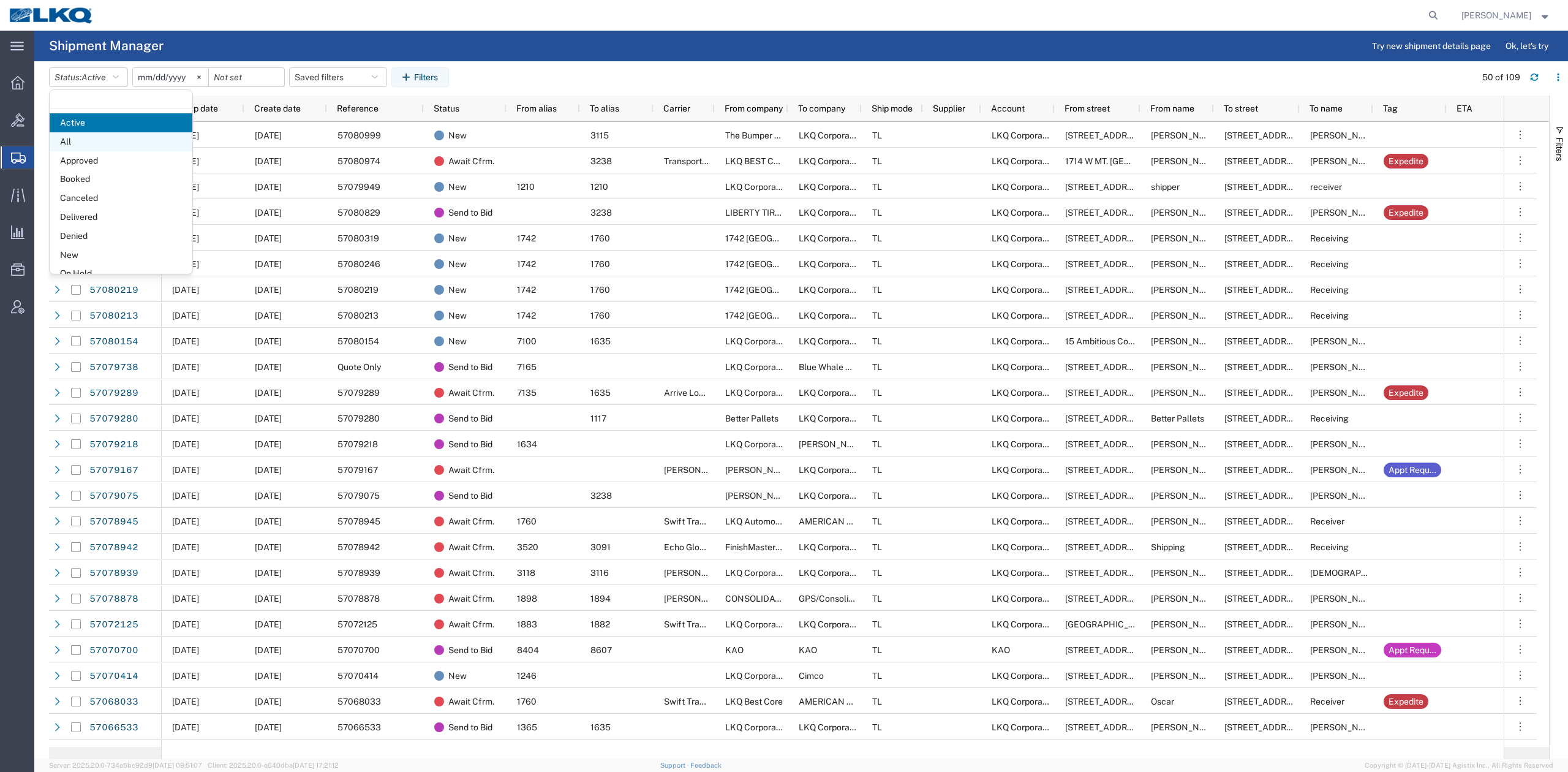
click at [85, 140] on span "All" at bounding box center [121, 141] width 143 height 19
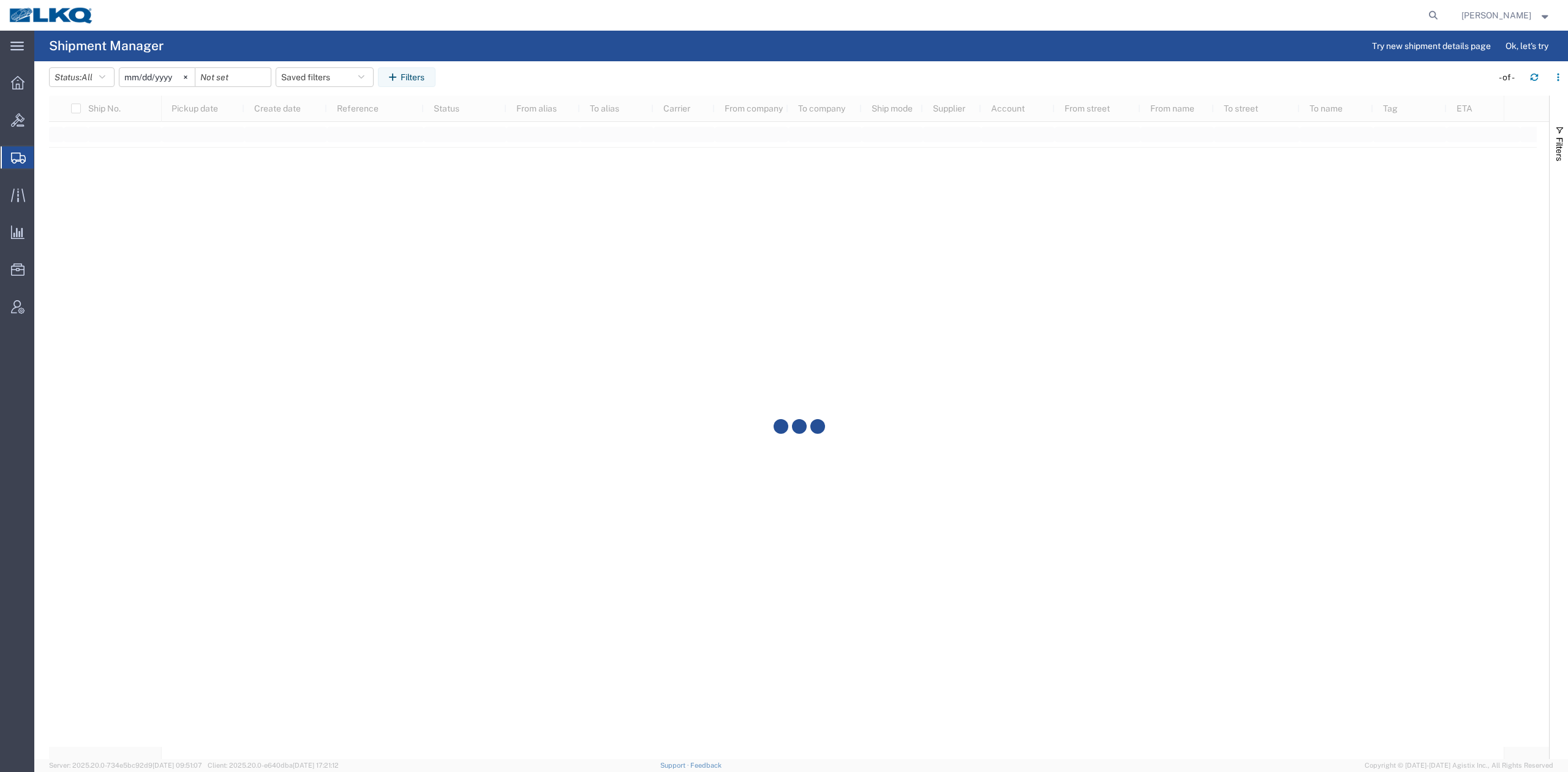
click at [159, 71] on input "[DATE]" at bounding box center [157, 78] width 75 height 18
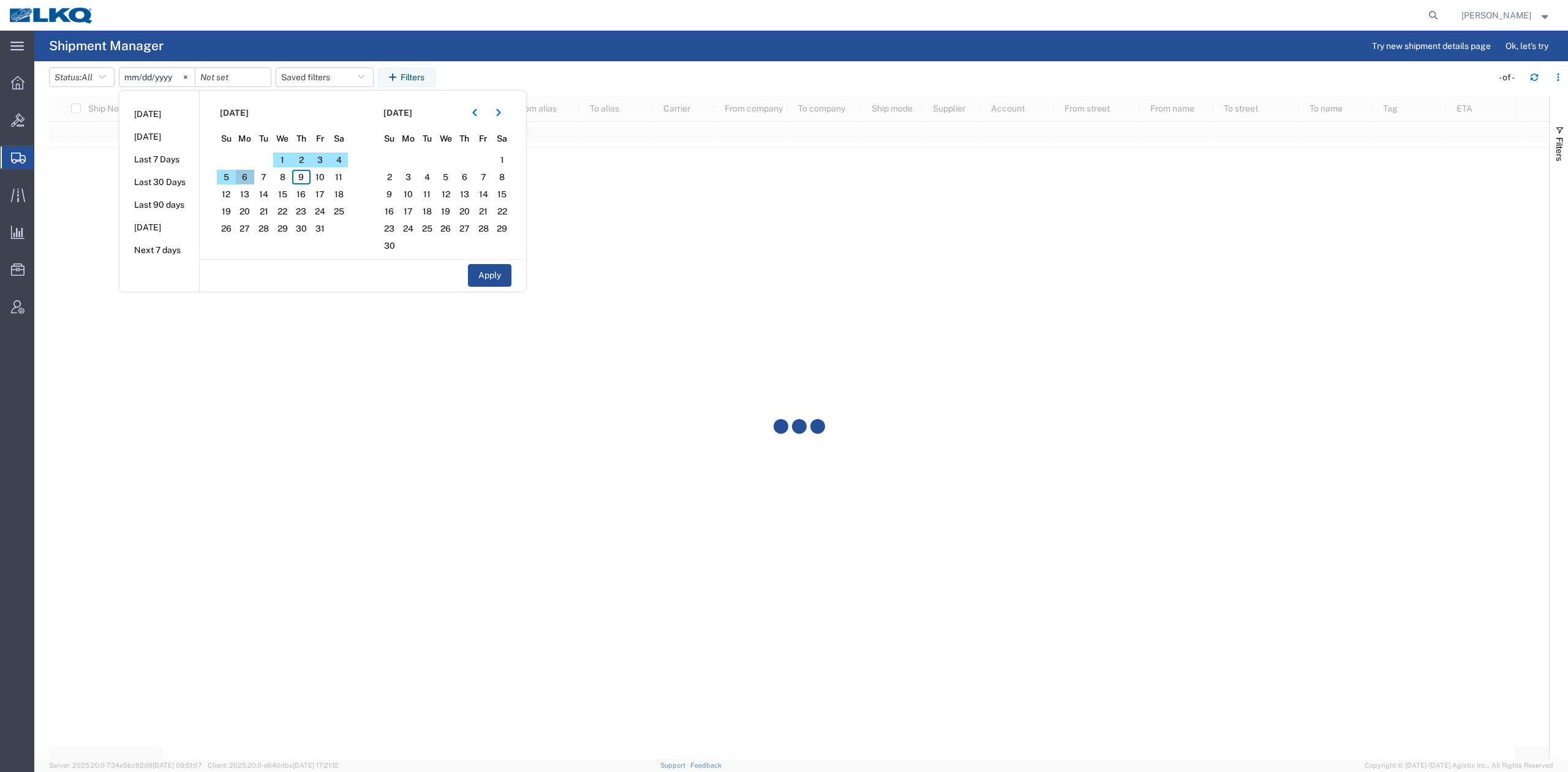
click at [253, 177] on span "6" at bounding box center [245, 177] width 19 height 15
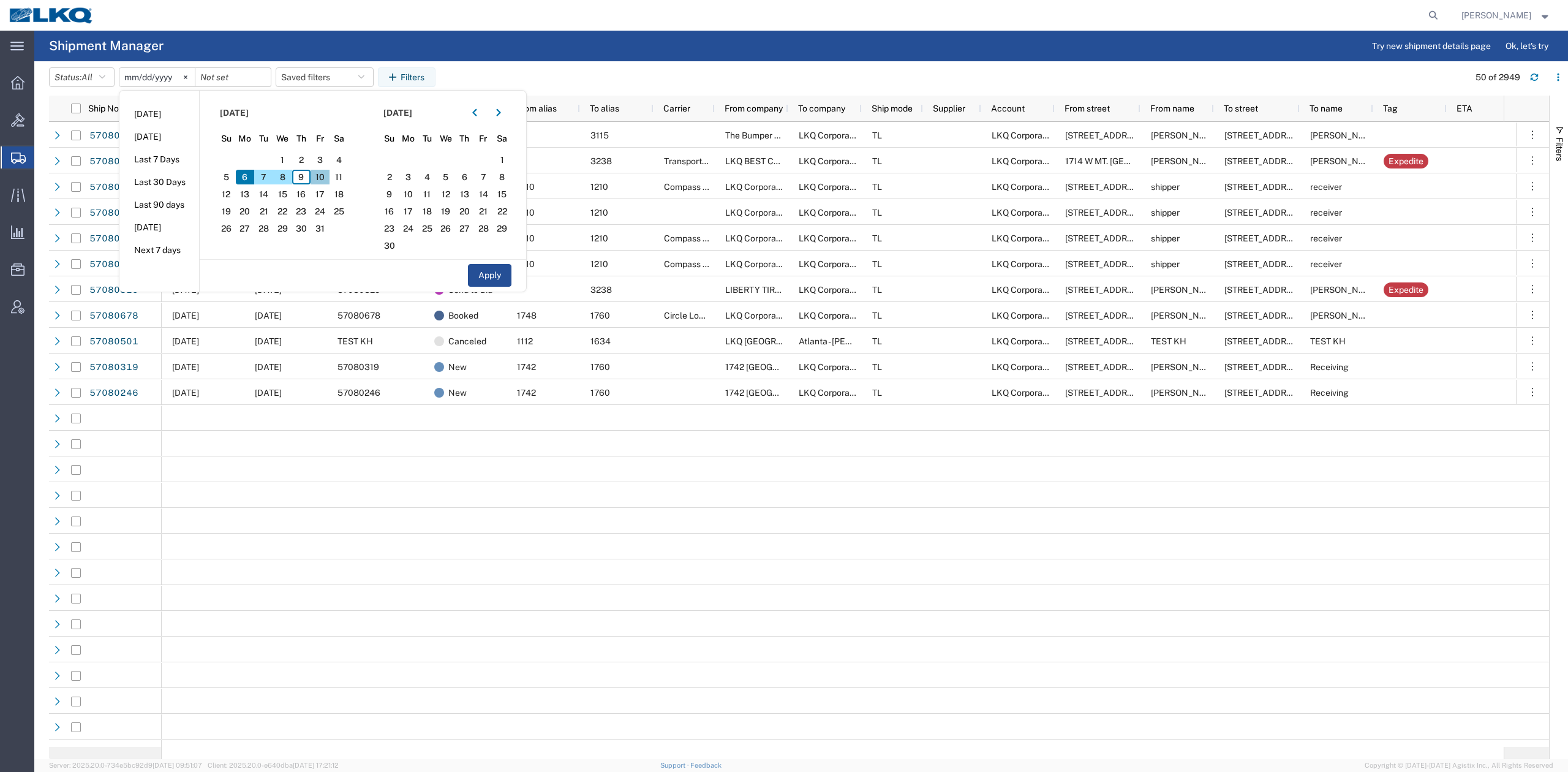
click at [322, 175] on span "10" at bounding box center [320, 177] width 19 height 15
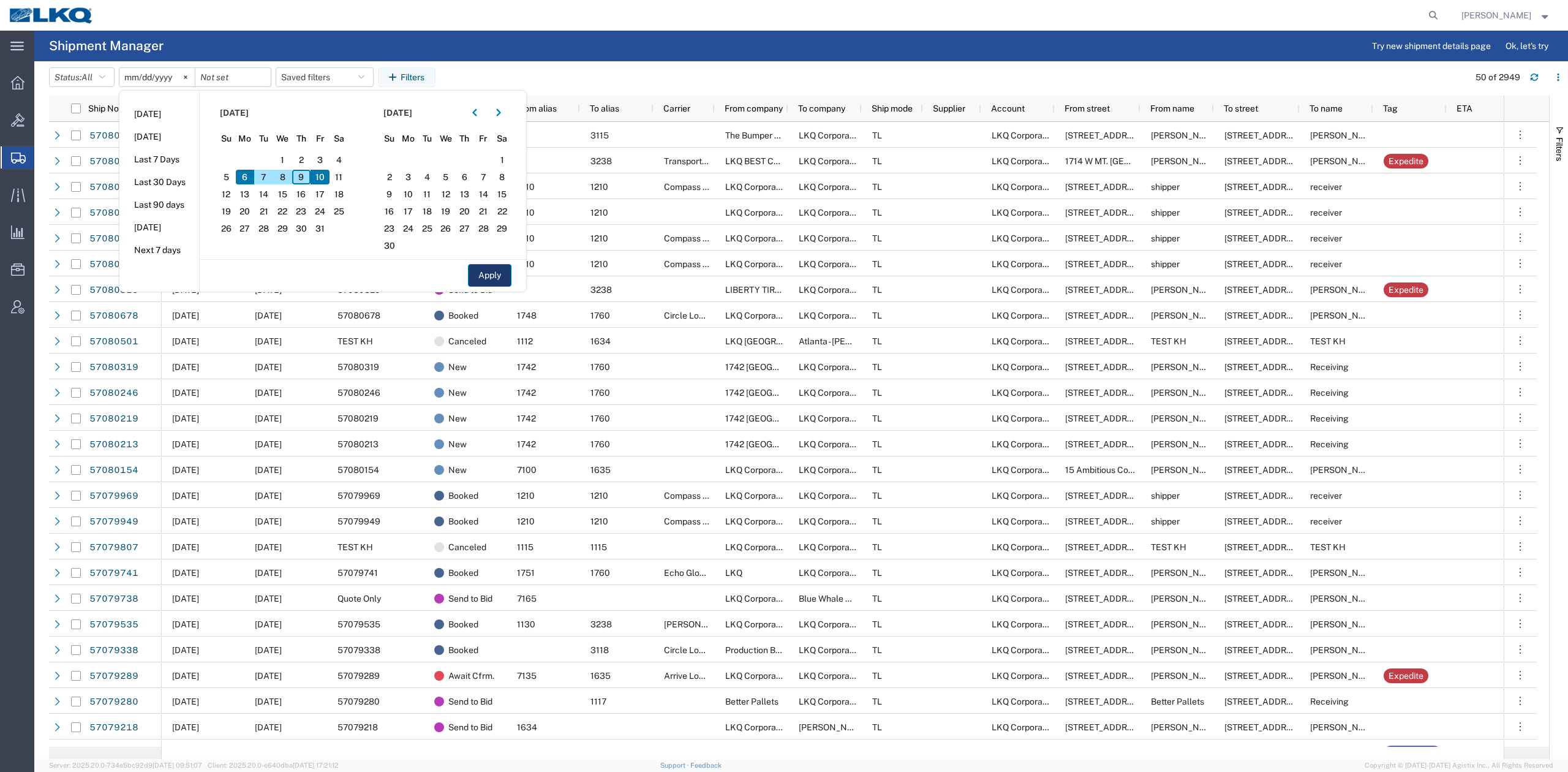
click at [495, 276] on button "Apply" at bounding box center [489, 276] width 44 height 23
type input "[DATE]"
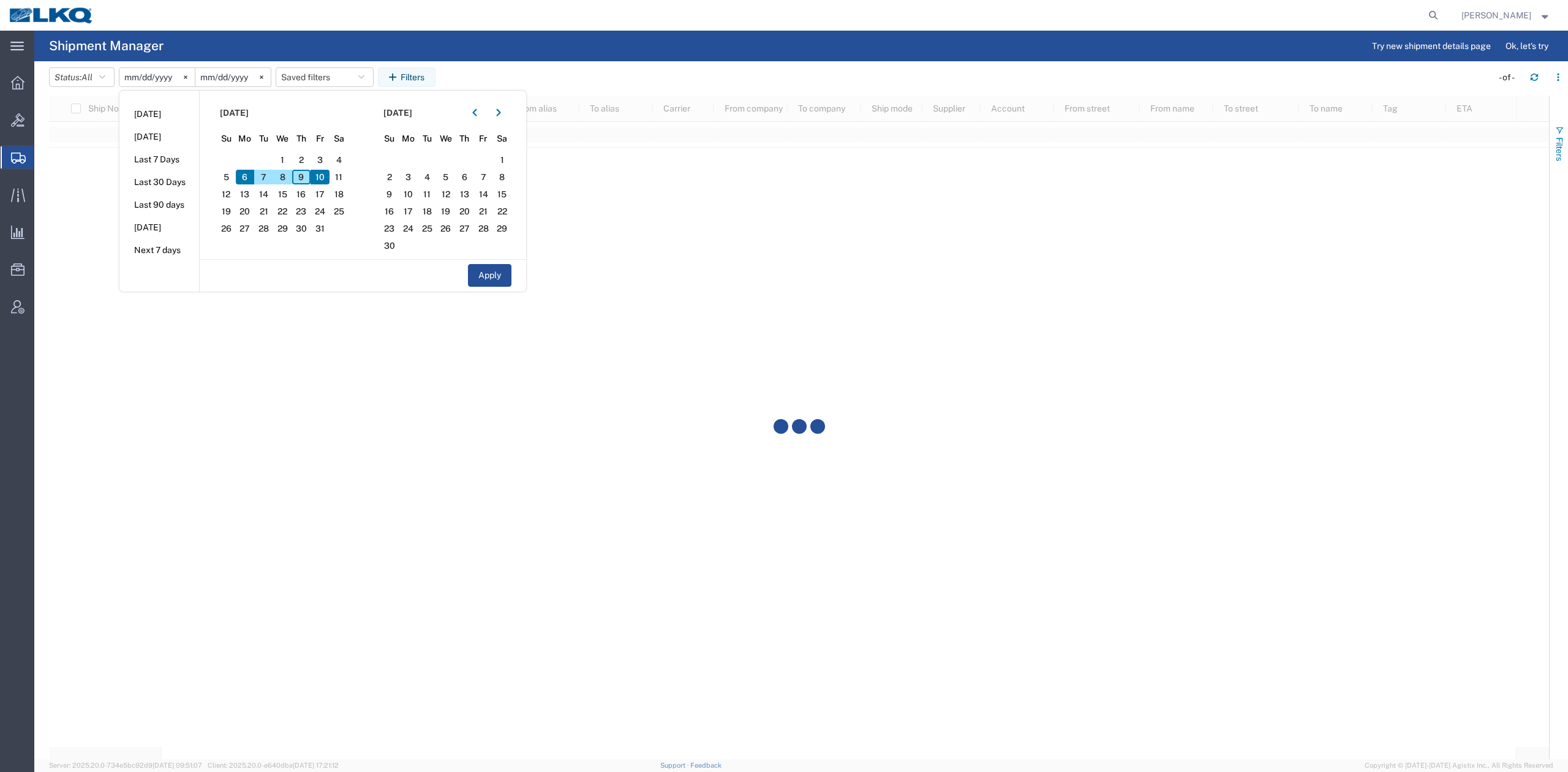
drag, startPoint x: 1549, startPoint y: 128, endPoint x: 1551, endPoint y: 141, distance: 13.2
click at [1552, 131] on div "Ship No. Pickup date Create date Reference Status From alias To alias Carrier F…" at bounding box center [809, 427] width 1520 height 664
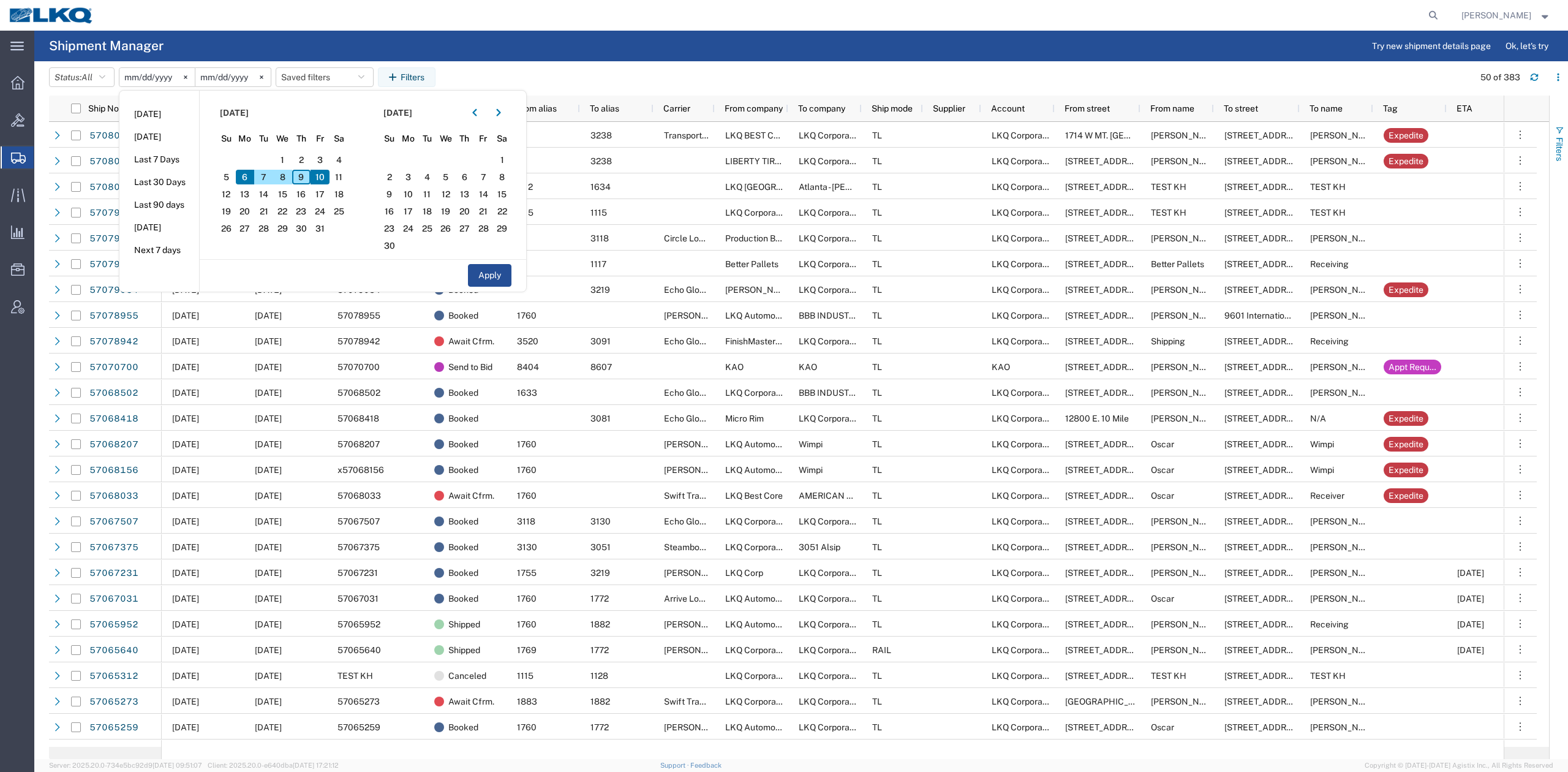
click at [1557, 138] on span "Filters" at bounding box center [1560, 149] width 10 height 24
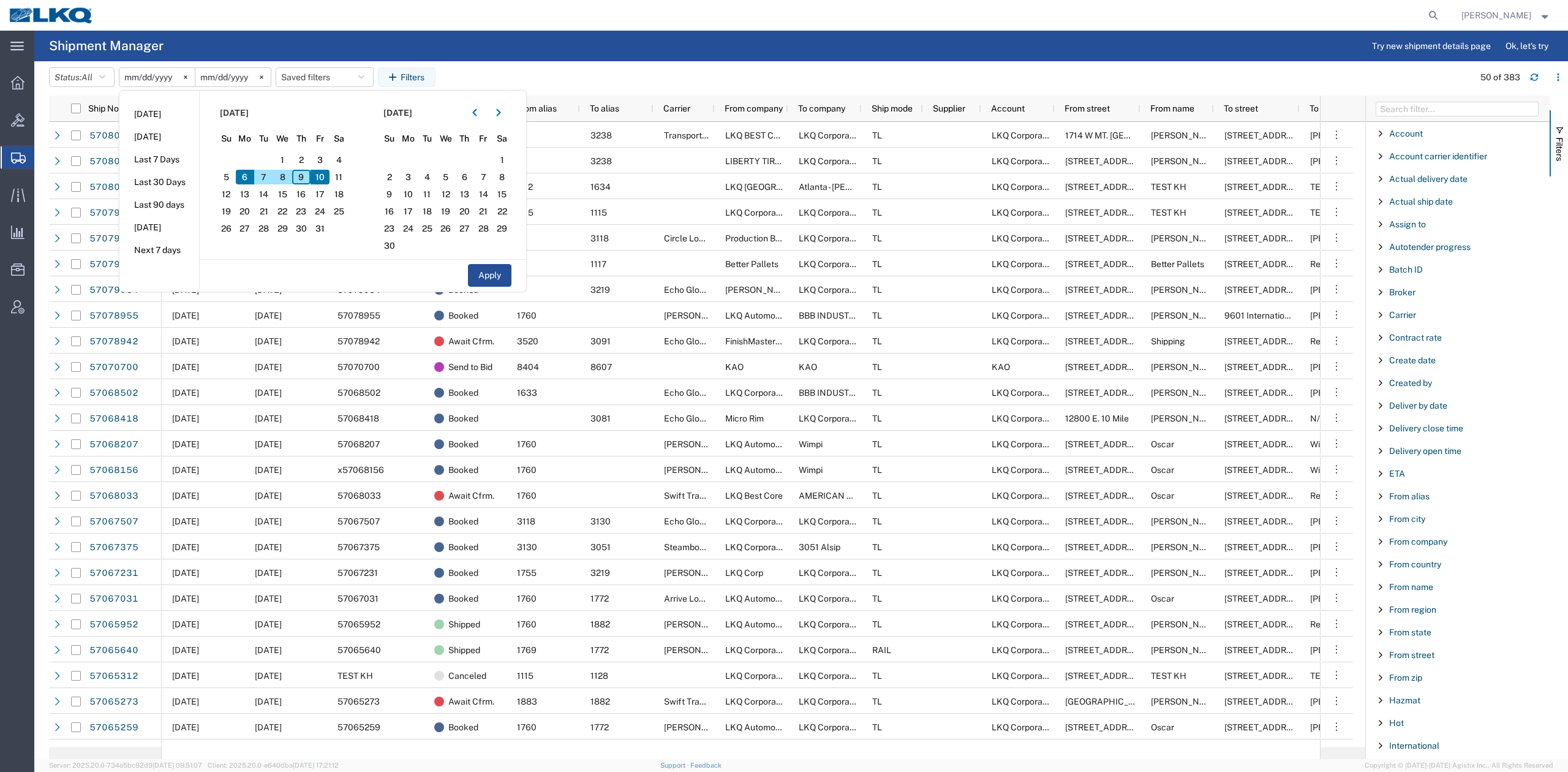
click at [596, 60] on agx-page-header "Shipment Manager Try new shipment details page Ok, let's try" at bounding box center [801, 46] width 1534 height 31
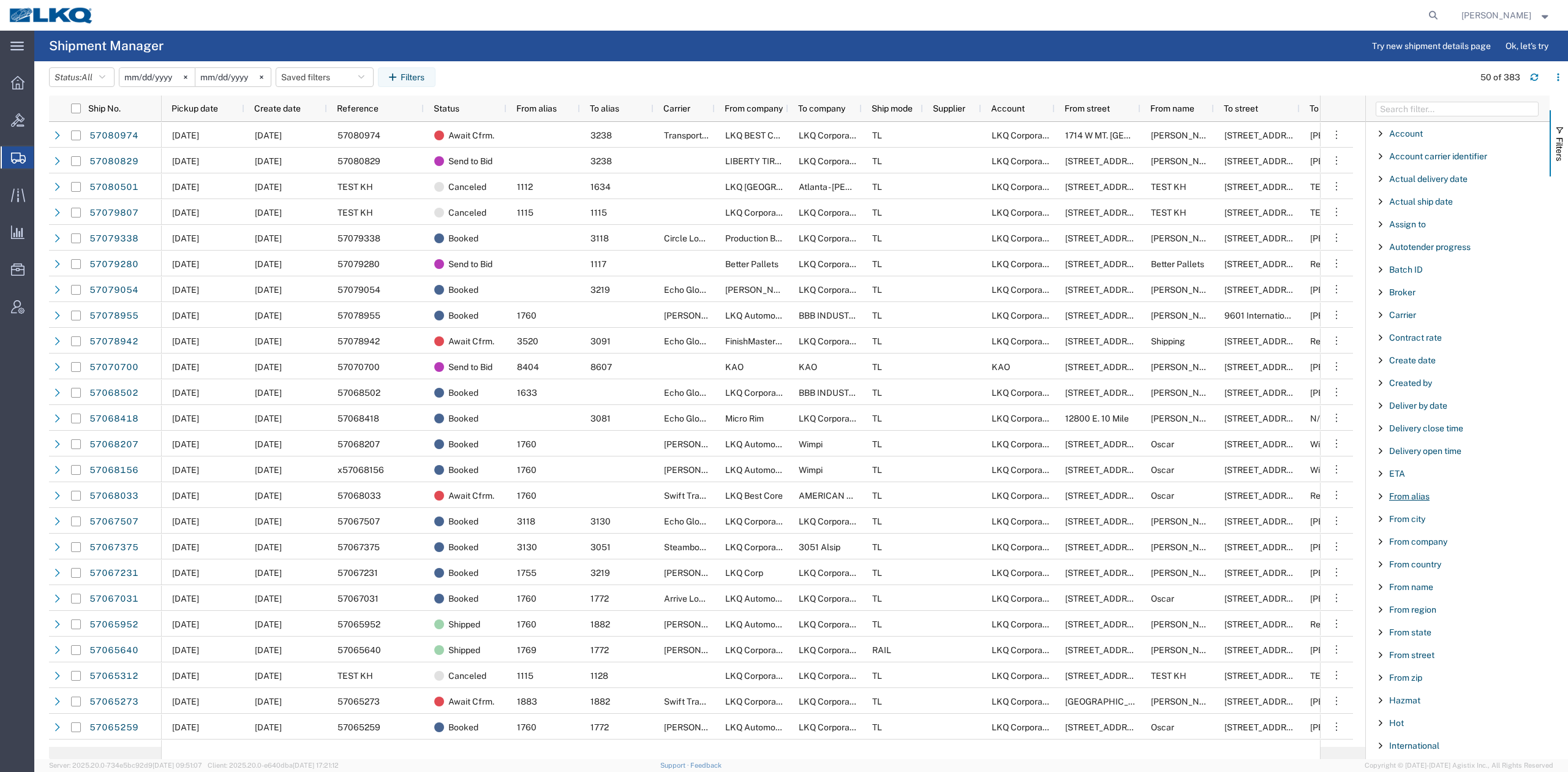
click at [1415, 501] on span "From alias" at bounding box center [1410, 496] width 41 height 10
type input "1112"
click at [1555, 138] on span "Filters" at bounding box center [1560, 149] width 10 height 24
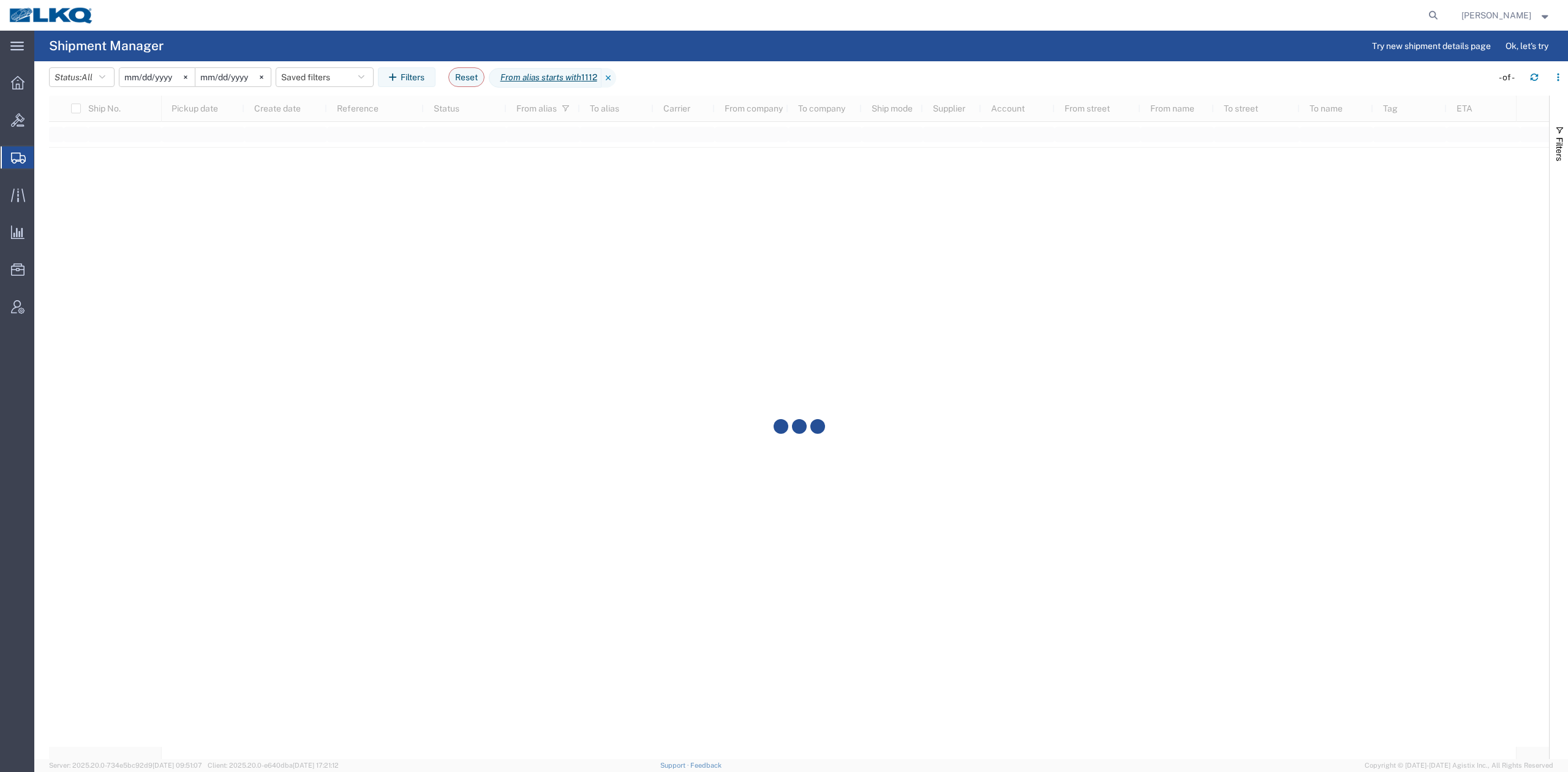
click at [851, 71] on agx-table-filter-chips "Status: All Active All Approved Booked Canceled Delivered Denied New On Hold Pe…" at bounding box center [767, 81] width 1437 height 28
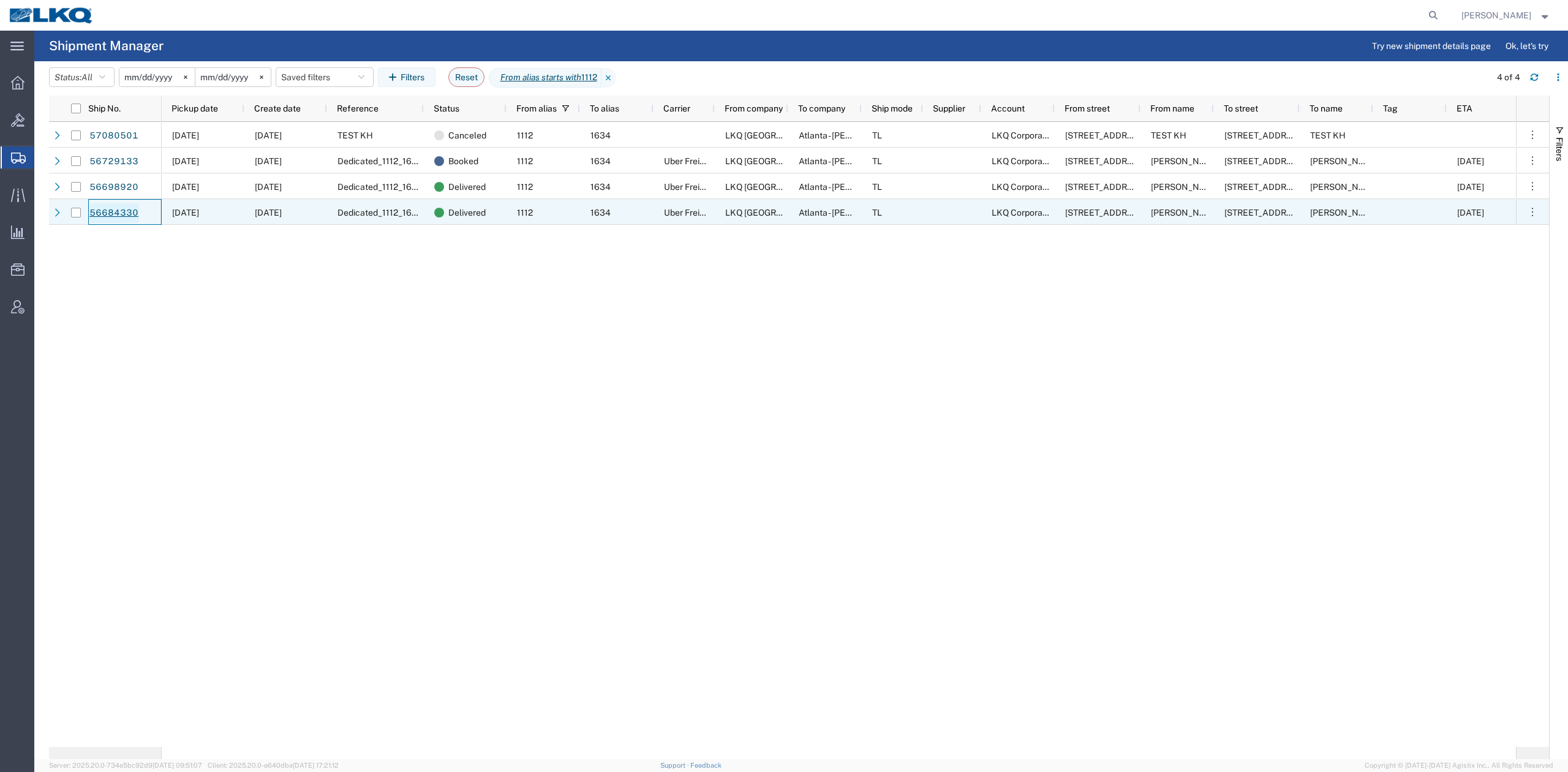
click at [121, 210] on link "56684330" at bounding box center [114, 214] width 50 height 20
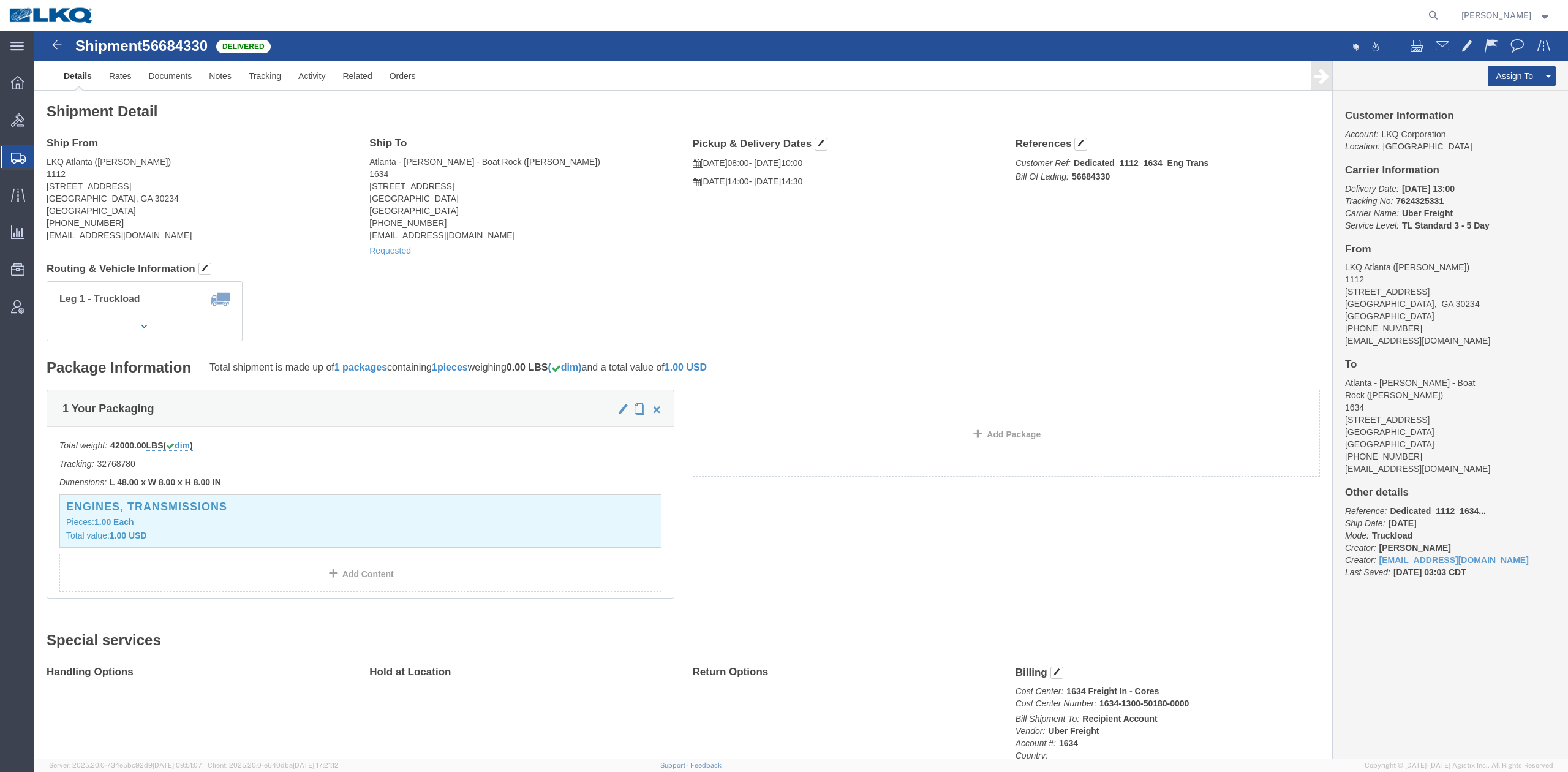
click div "Shipment Detail Ship From LKQ [GEOGRAPHIC_DATA] ([PERSON_NAME]) [STREET_ADDRESS…"
click link "Clone Shipment"
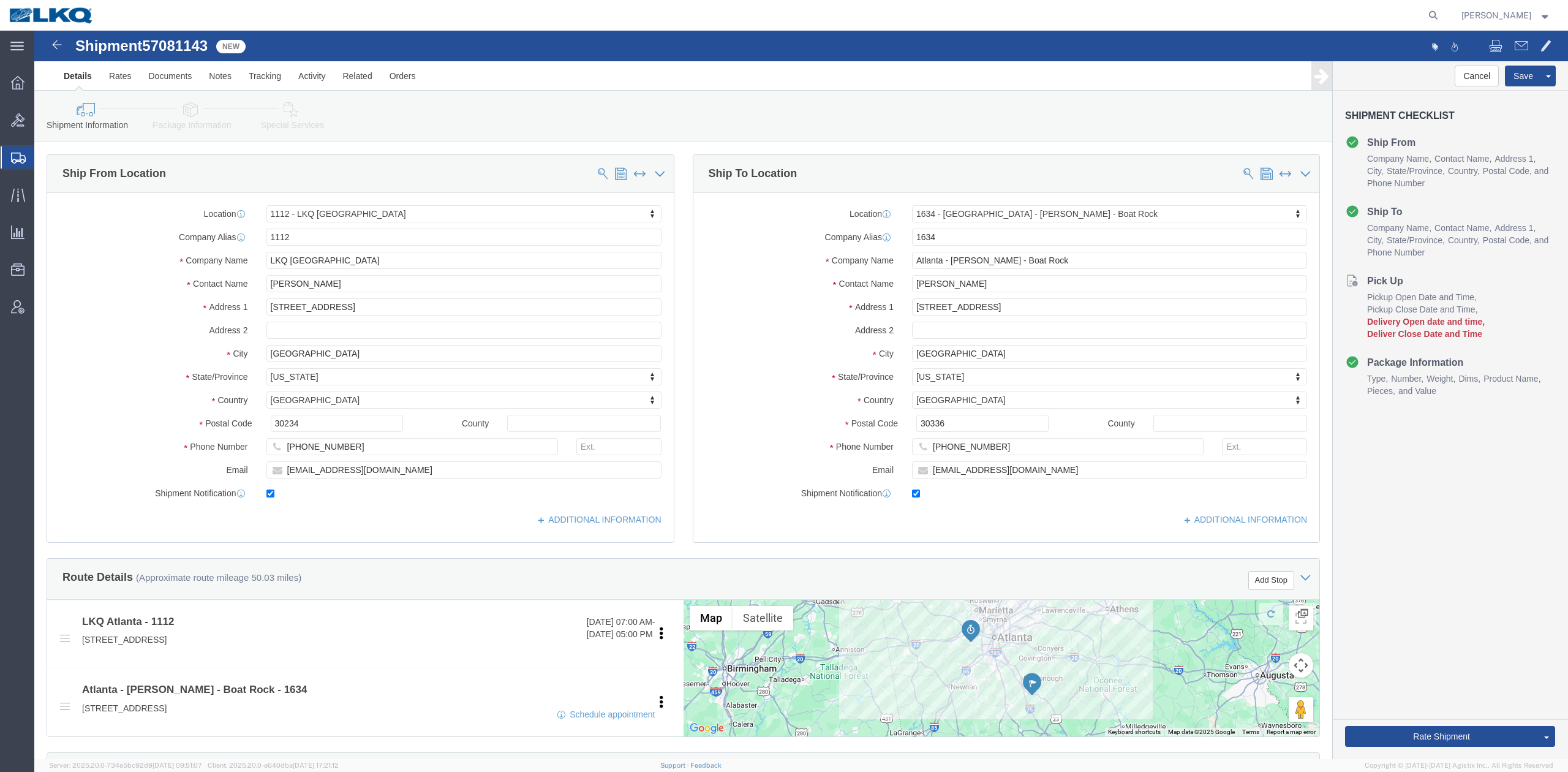
click span "57081143"
copy span "57081143"
select select "27350"
select select "28712"
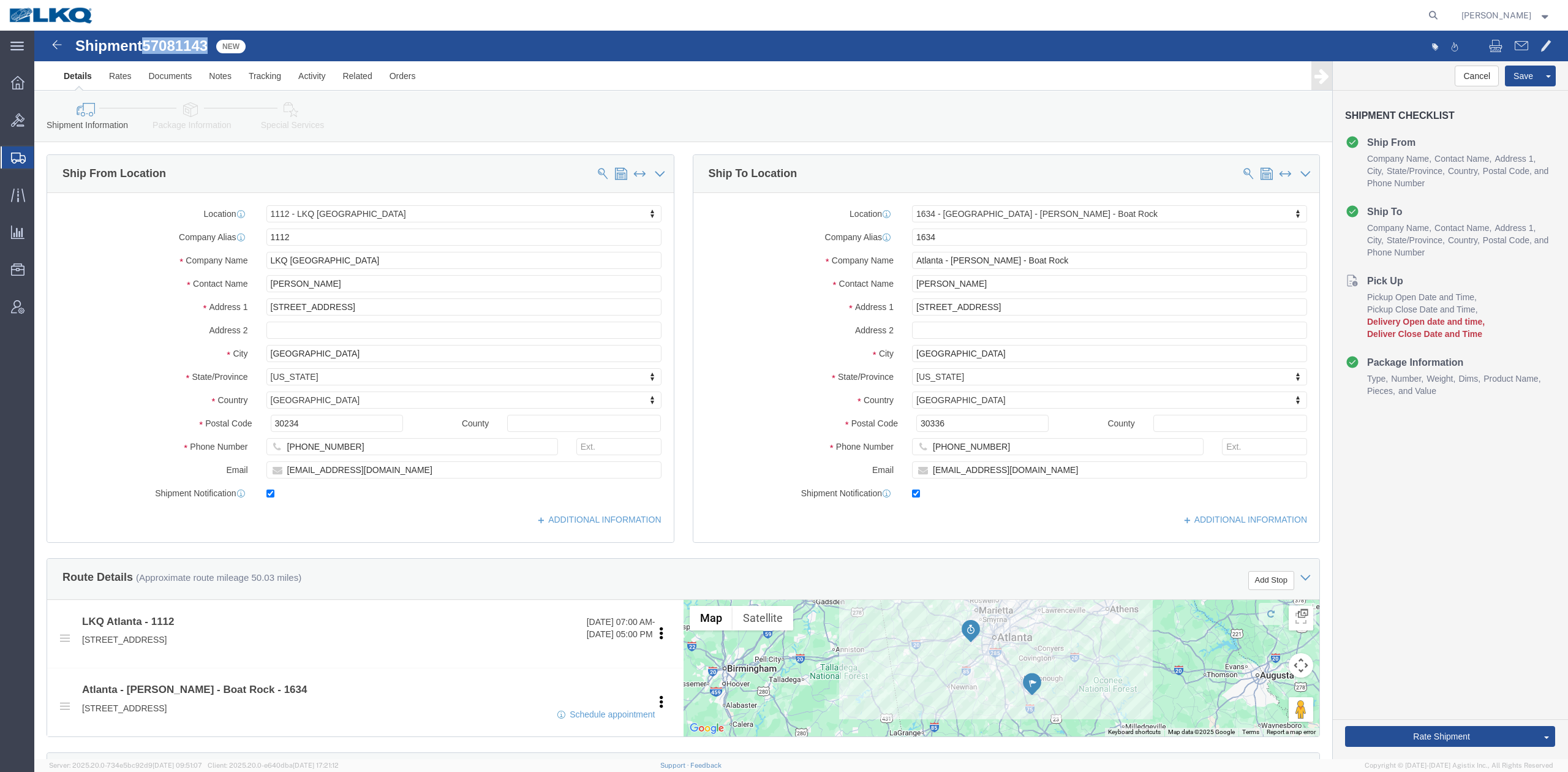
scroll to position [523, 0]
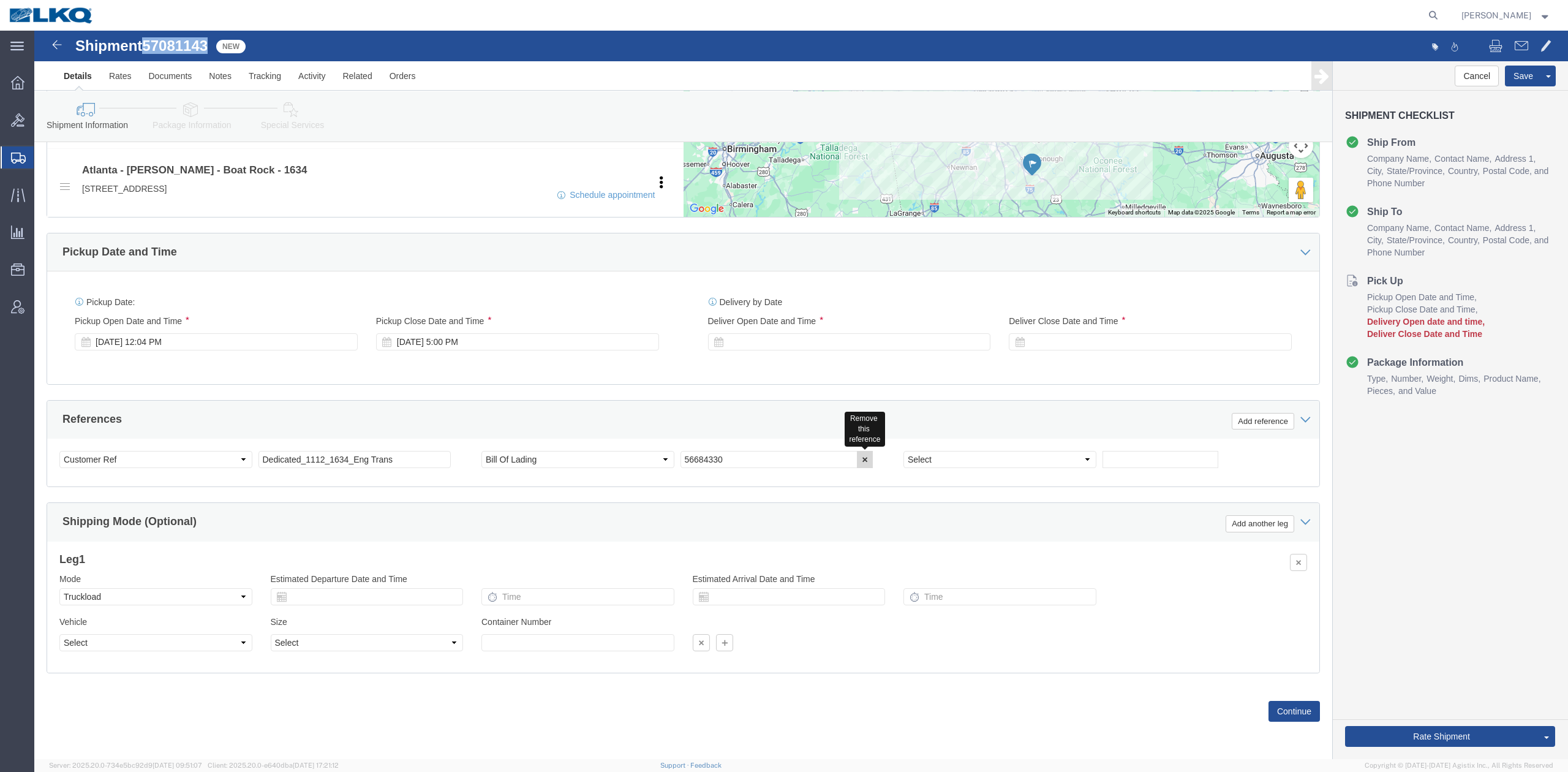
click icon "button"
click div "References Add reference"
click button "Rate Shipment"
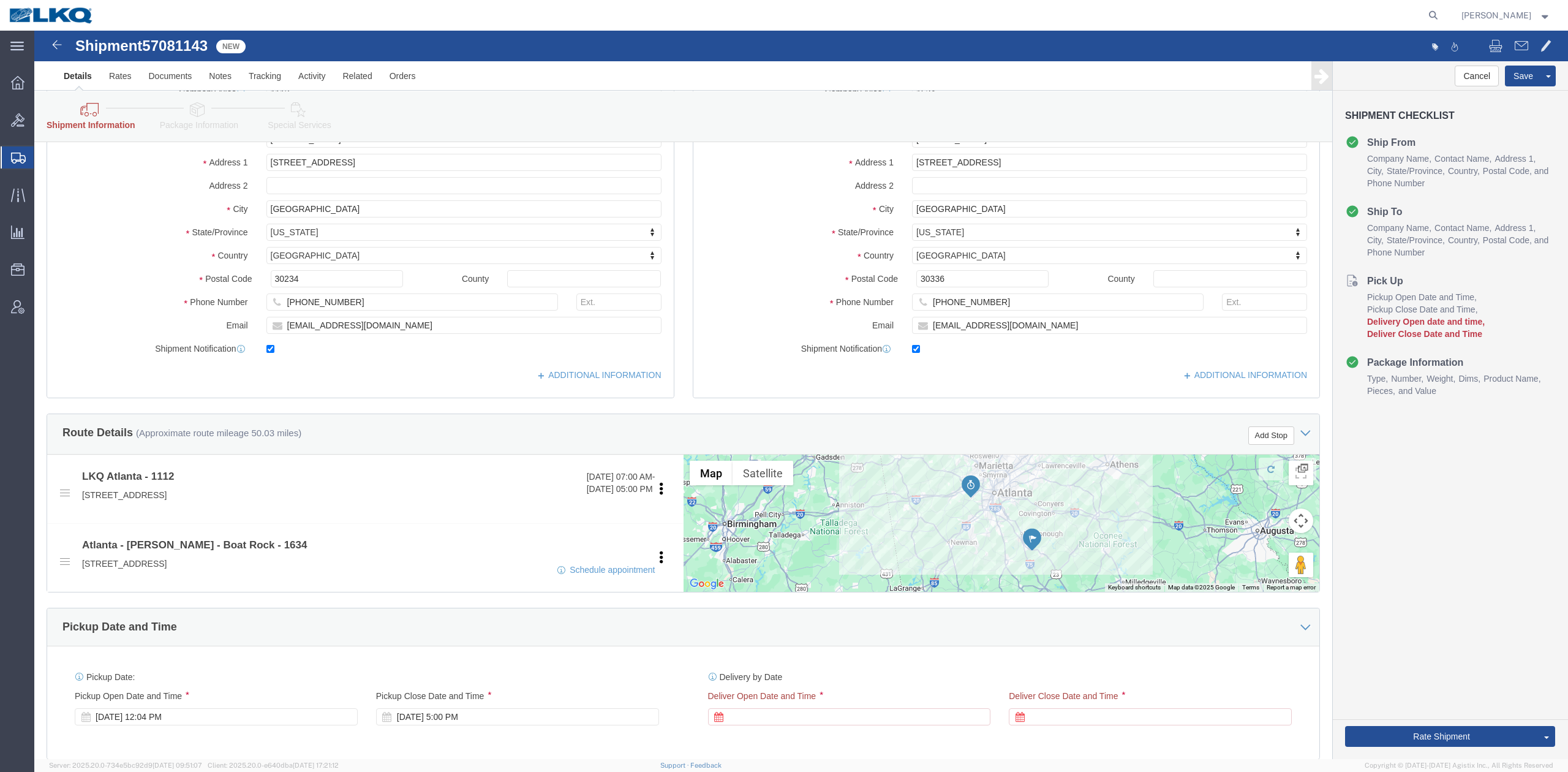
scroll to position [408, 0]
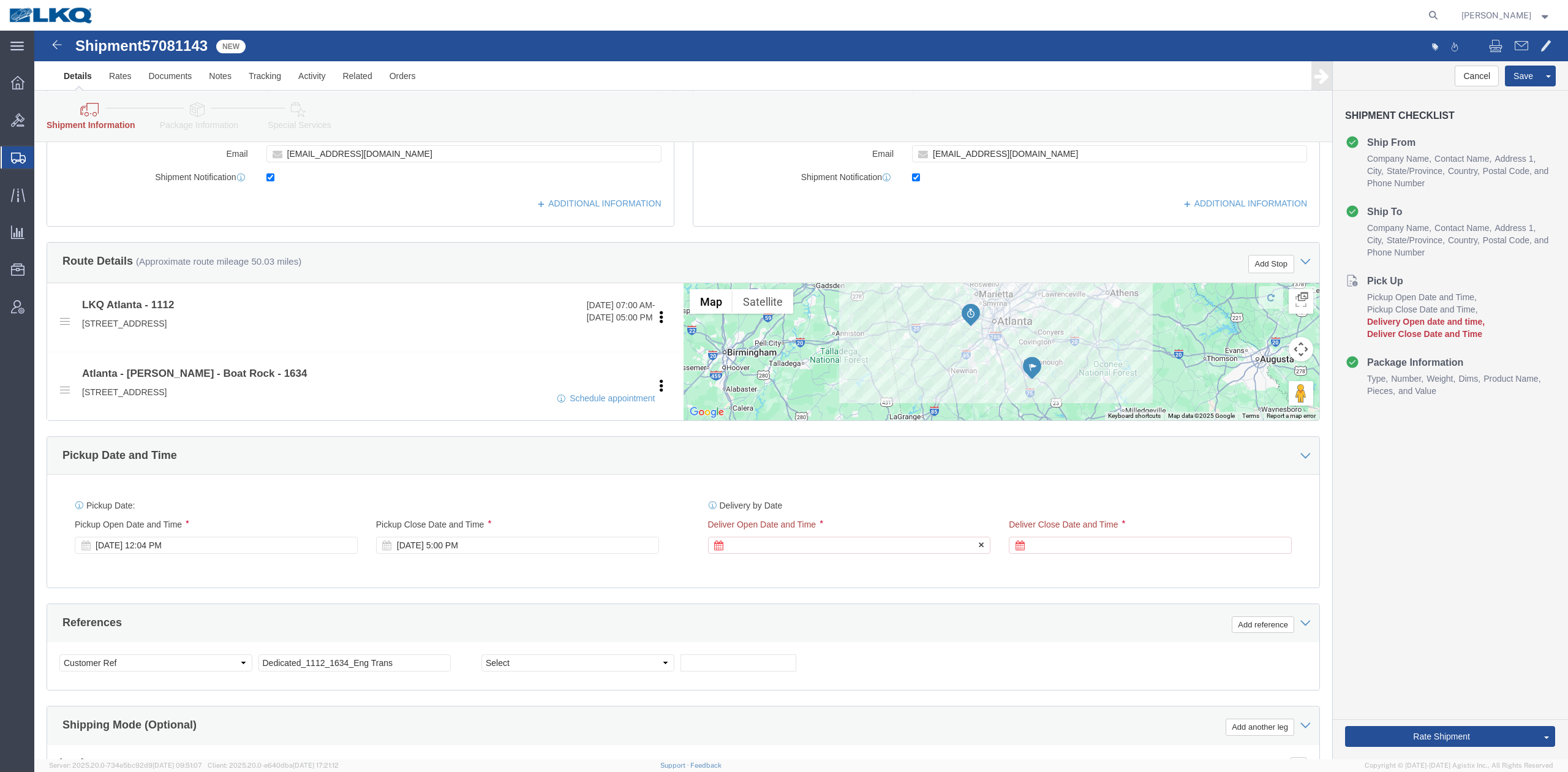
click div
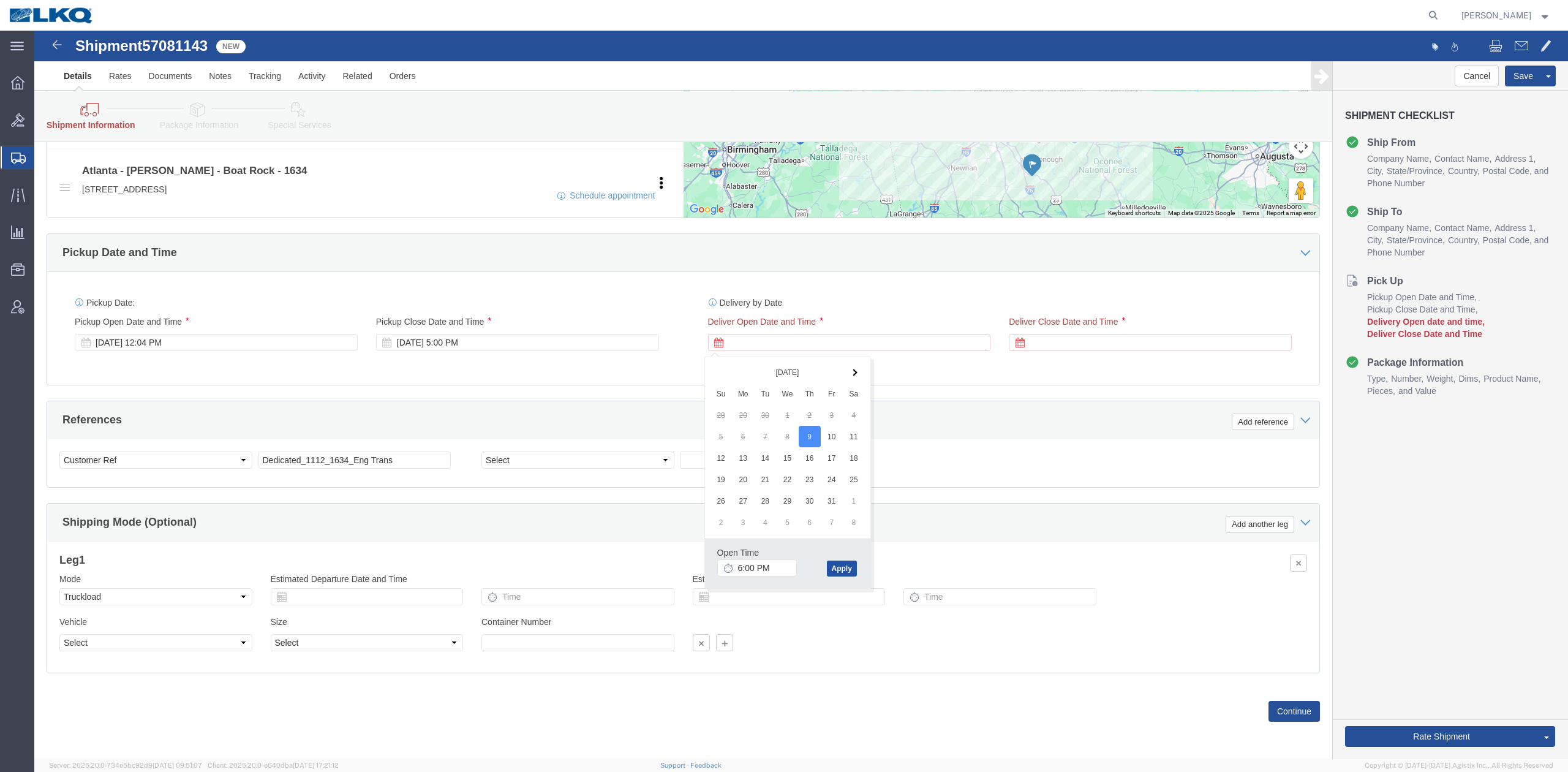
click button "Apply"
drag, startPoint x: 1023, startPoint y: 295, endPoint x: 1026, endPoint y: 301, distance: 6.7
click div "Deliver Close Date Deliver Close Time Deliver Close Date and Time"
click div
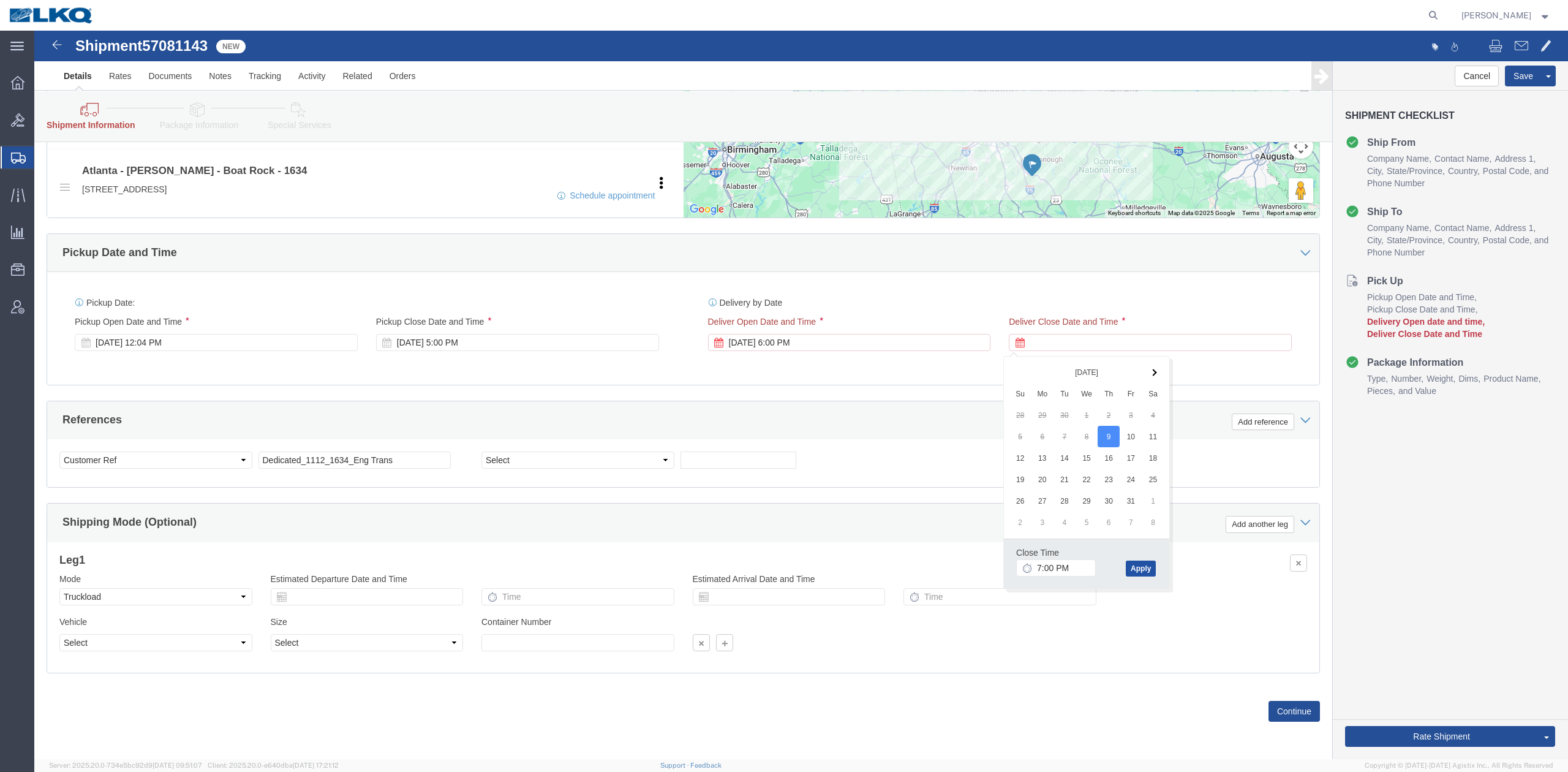
click button "Apply"
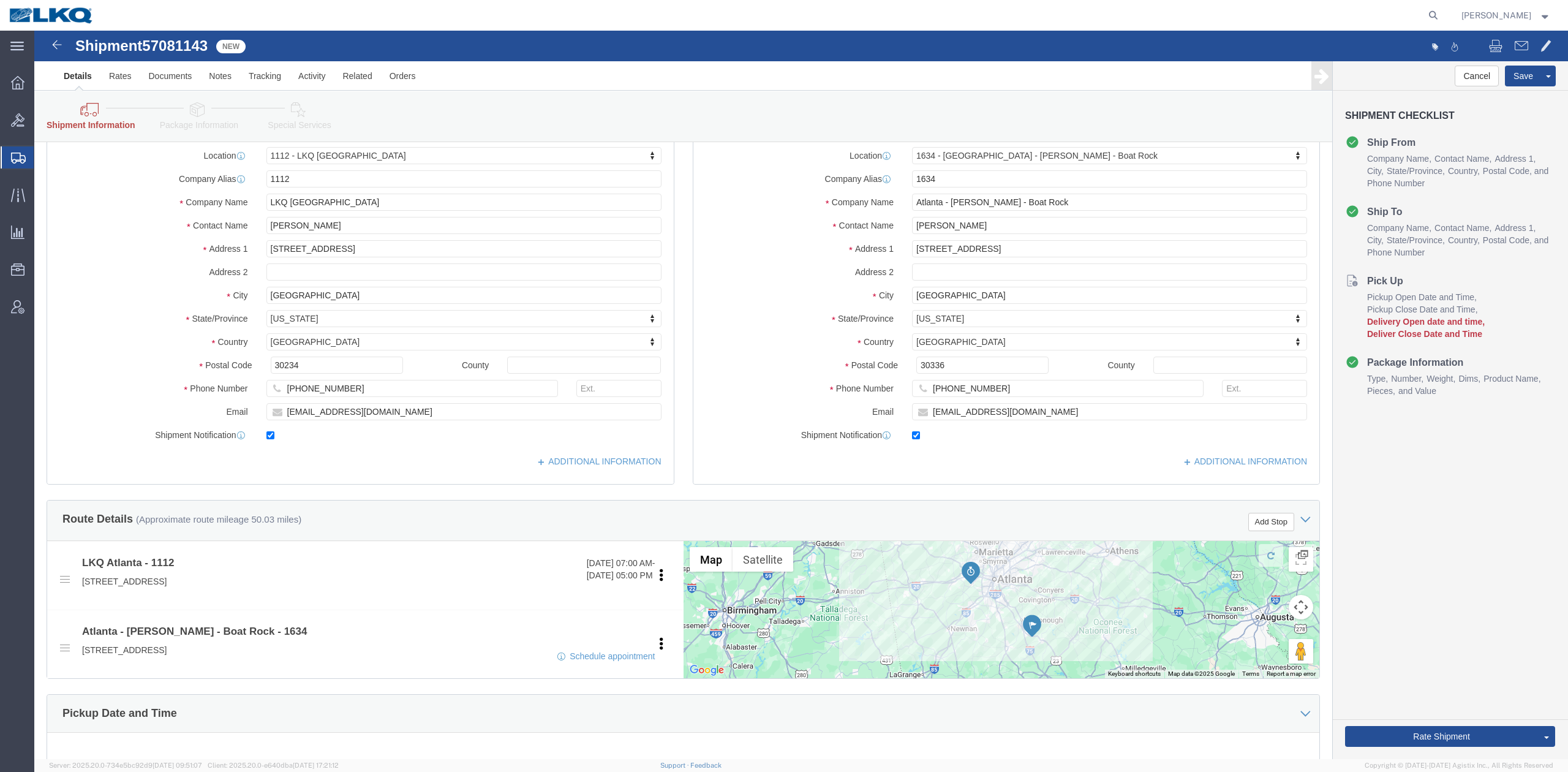
click div "Location 1634 - [GEOGRAPHIC_DATA] - [PERSON_NAME] - Boat Rock My Profile Locati…"
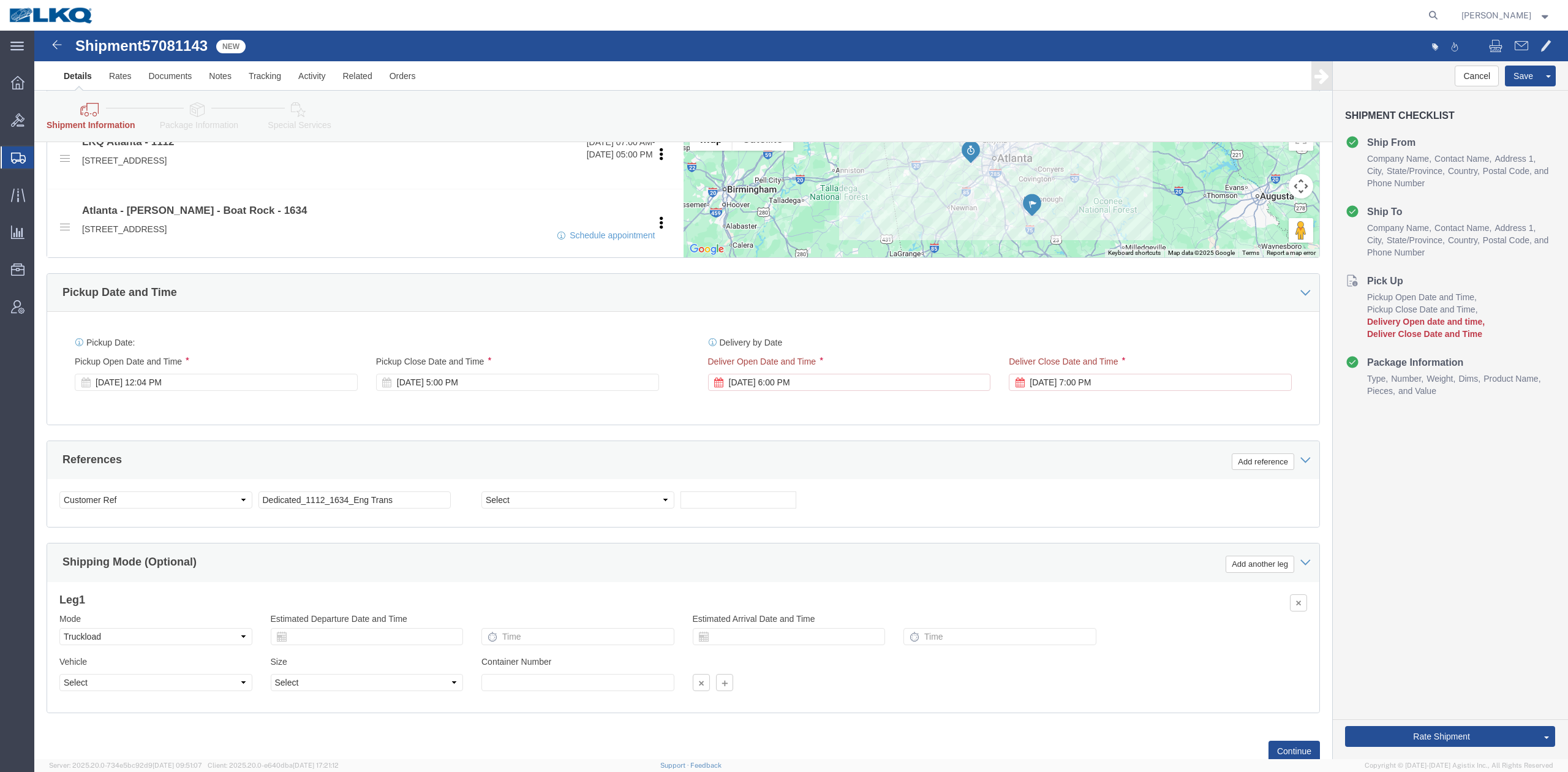
scroll to position [572, 0]
drag, startPoint x: 1372, startPoint y: 707, endPoint x: 733, endPoint y: 453, distance: 687.6
click button "Rate Shipment"
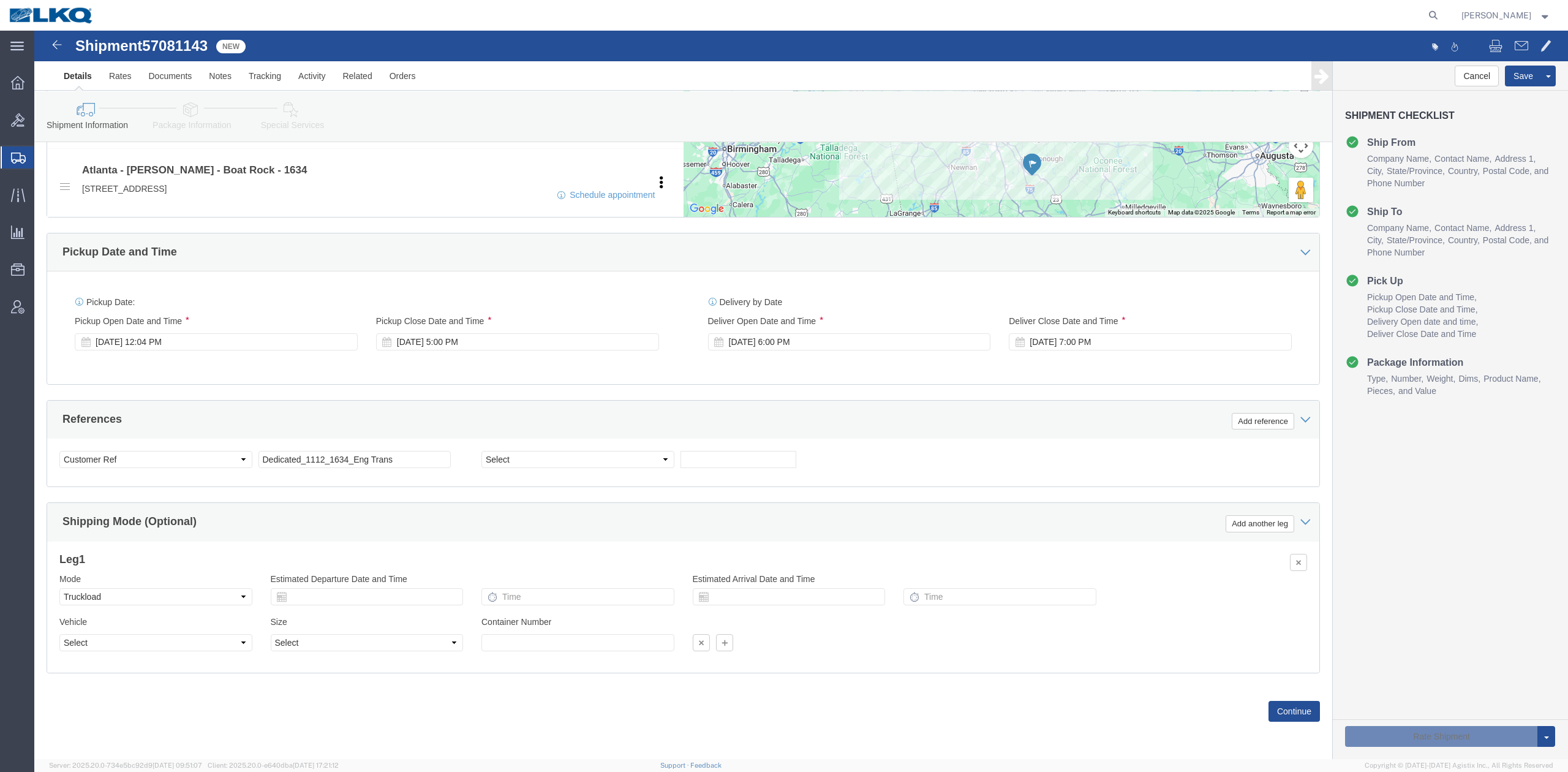
scroll to position [479, 0]
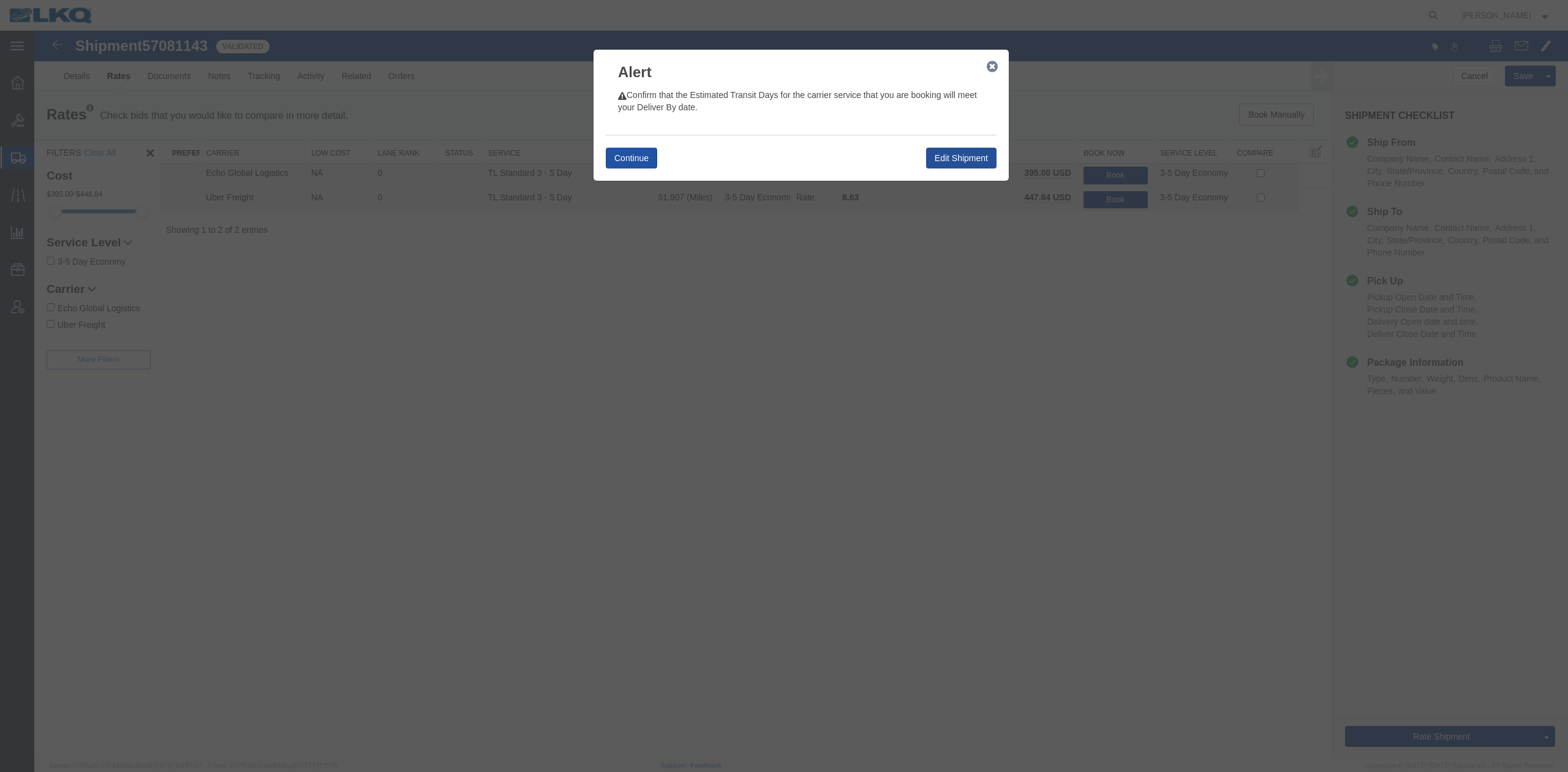
click at [637, 159] on button "Continue" at bounding box center [632, 157] width 51 height 21
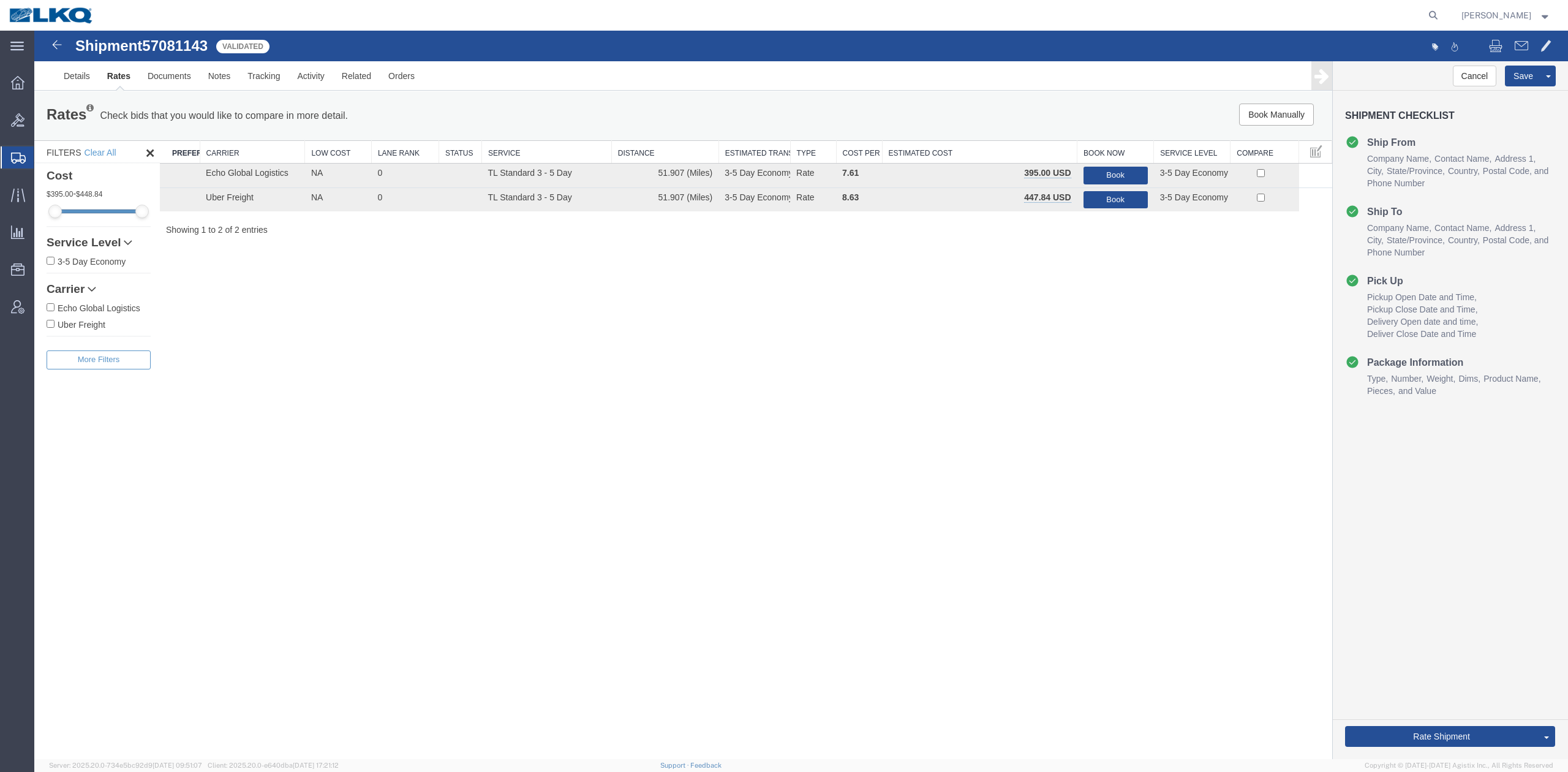
click at [777, 42] on div "Shipment 57081143 2 of 2 Validated" at bounding box center [418, 49] width 766 height 23
click at [1114, 171] on button "Book" at bounding box center [1116, 175] width 65 height 18
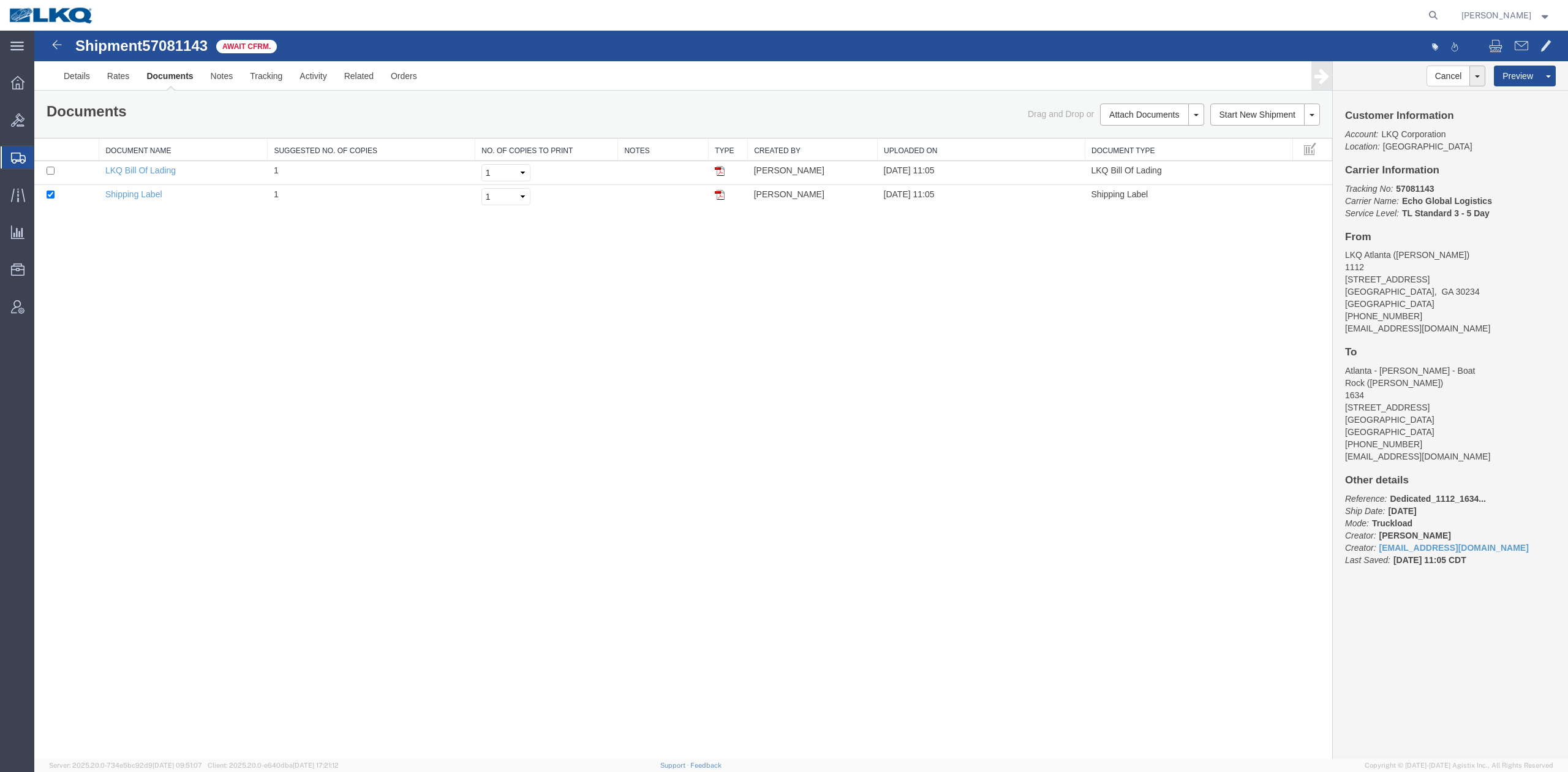
click at [364, 322] on div "Shipment 57081143 2 of 2 Await Cfrm. Details Rates Documents Notes Tracking Act…" at bounding box center [801, 395] width 1534 height 728
click at [86, 81] on link "Details" at bounding box center [77, 76] width 44 height 29
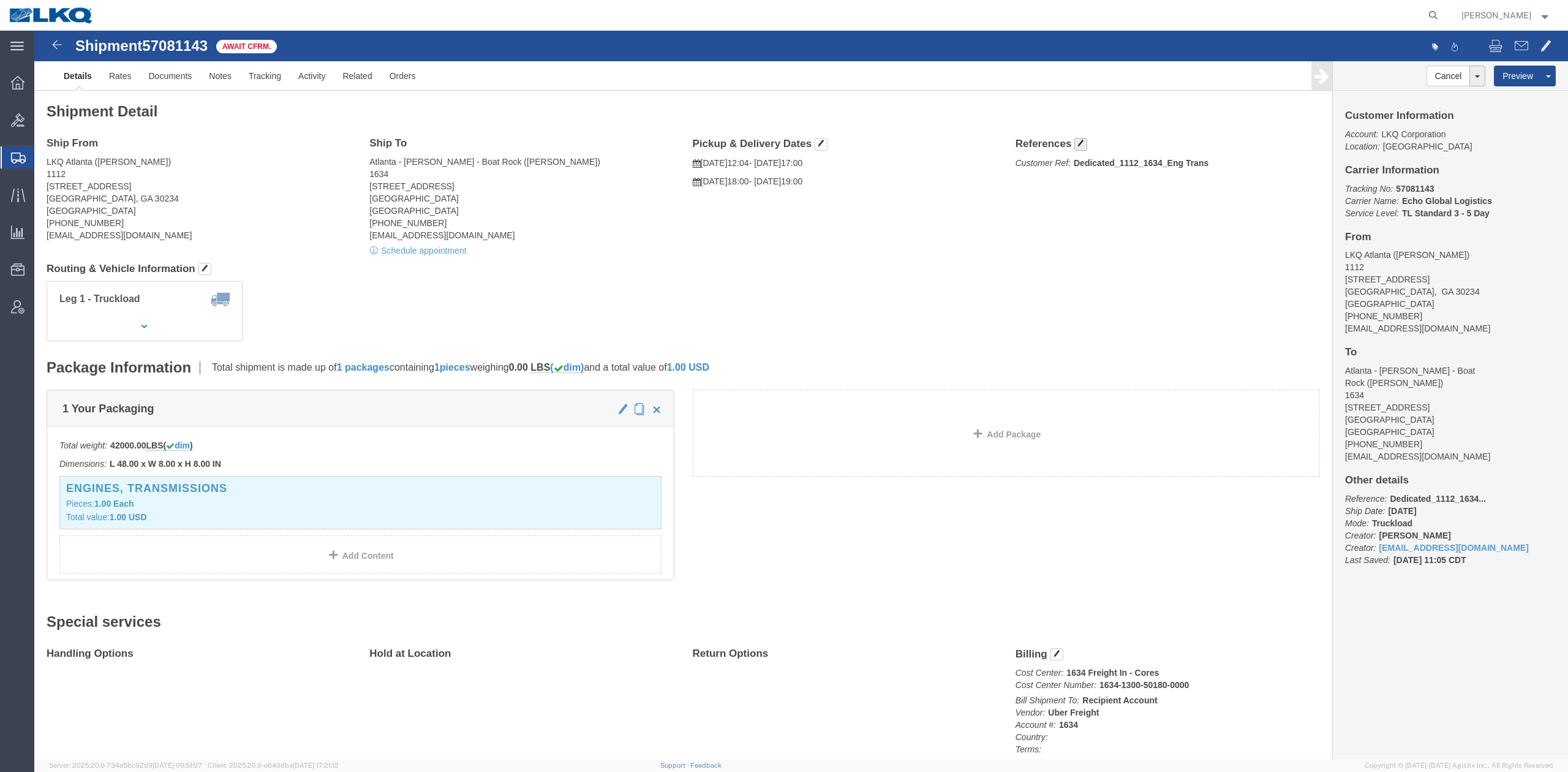
click button "button"
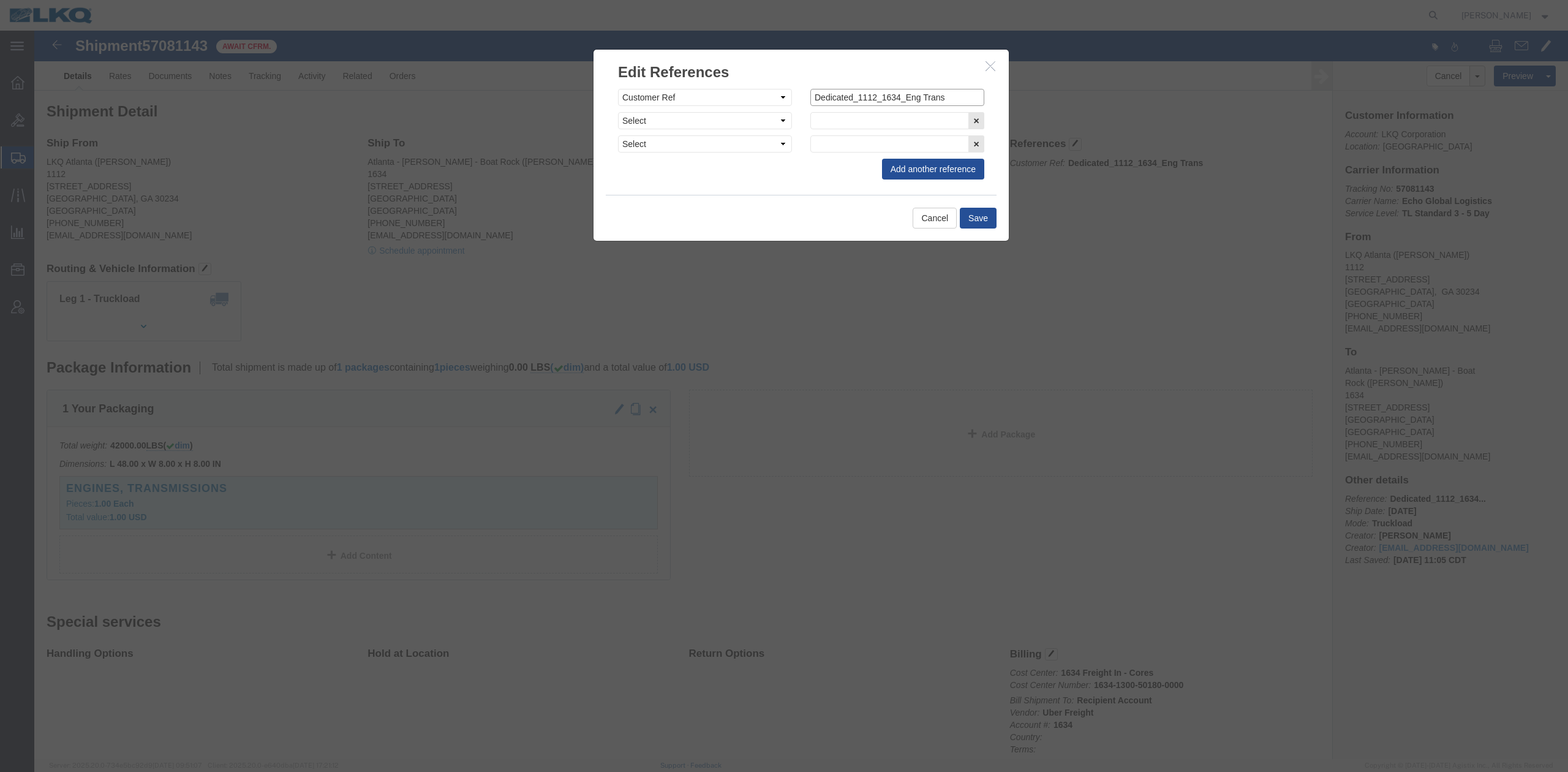
click input "Dedicated_1112_1634_Eng Trans"
click icon "button"
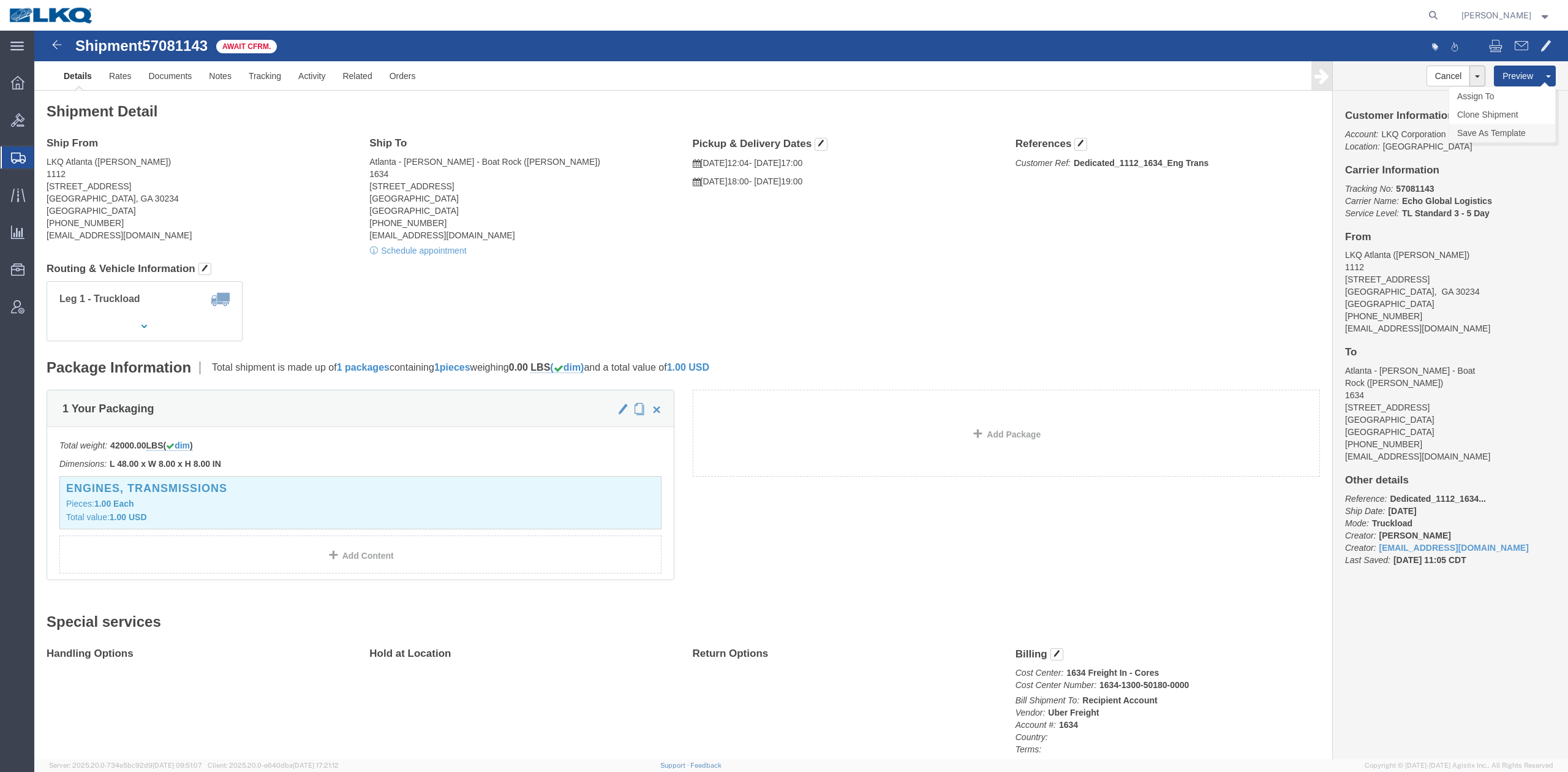
click link "Save As Template"
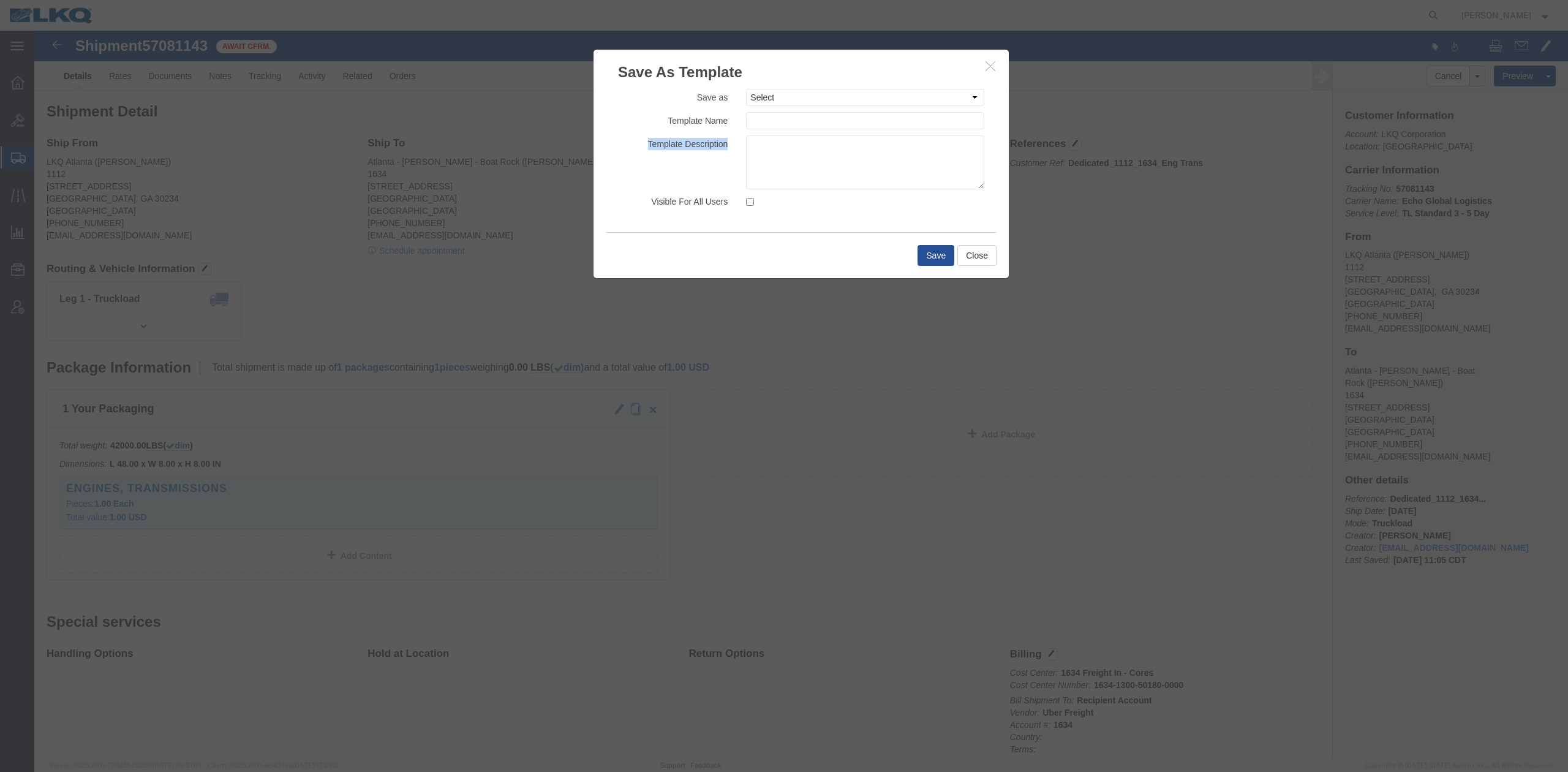
click div "Save as Select 1100_Crystal River_1634_Atlanta [GEOGRAPHIC_DATA] [GEOGRAPHIC_DA…"
click input "text"
paste input "Dedicated_1112_1634_Eng Trans"
type input "Dedicated_1112_1634_Eng Trans"
click textarea
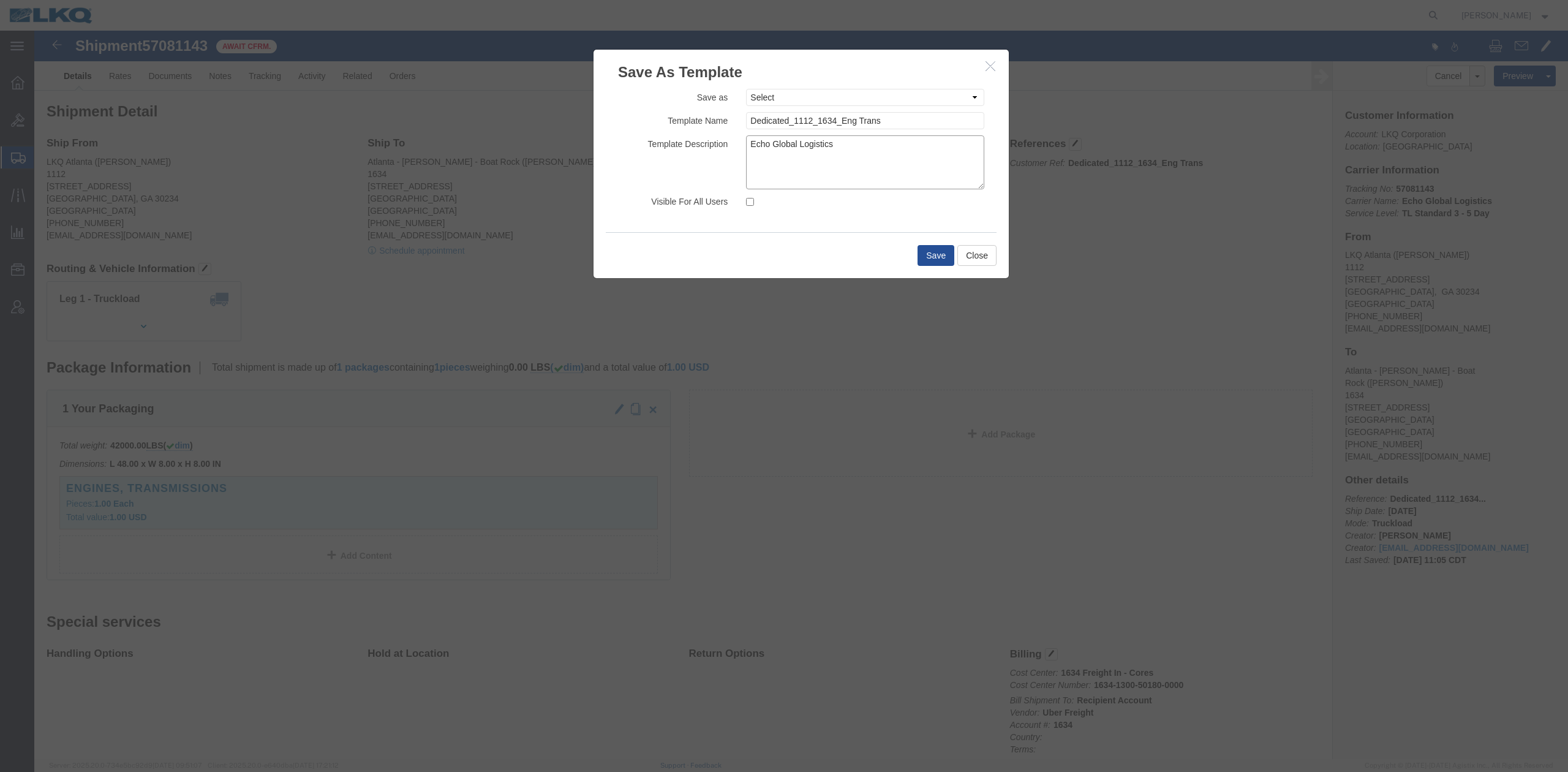
type textarea "Echo Global Logistics"
click input "Visible For All Users"
checkbox input "true"
click button "Save"
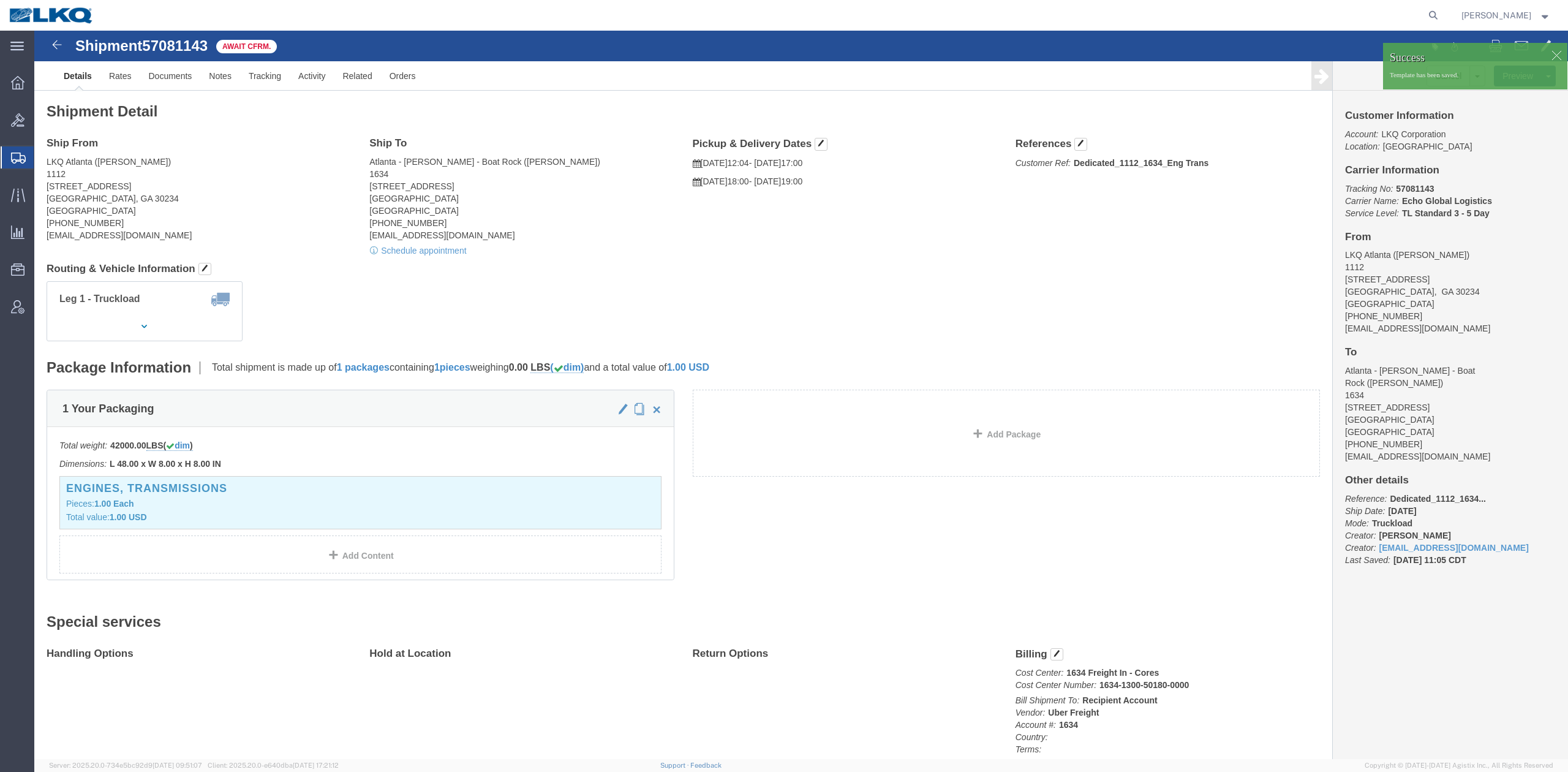
click span "57081143"
copy span "57081143"
click at [0, 0] on span "Templates" at bounding box center [0, 0] width 0 height 0
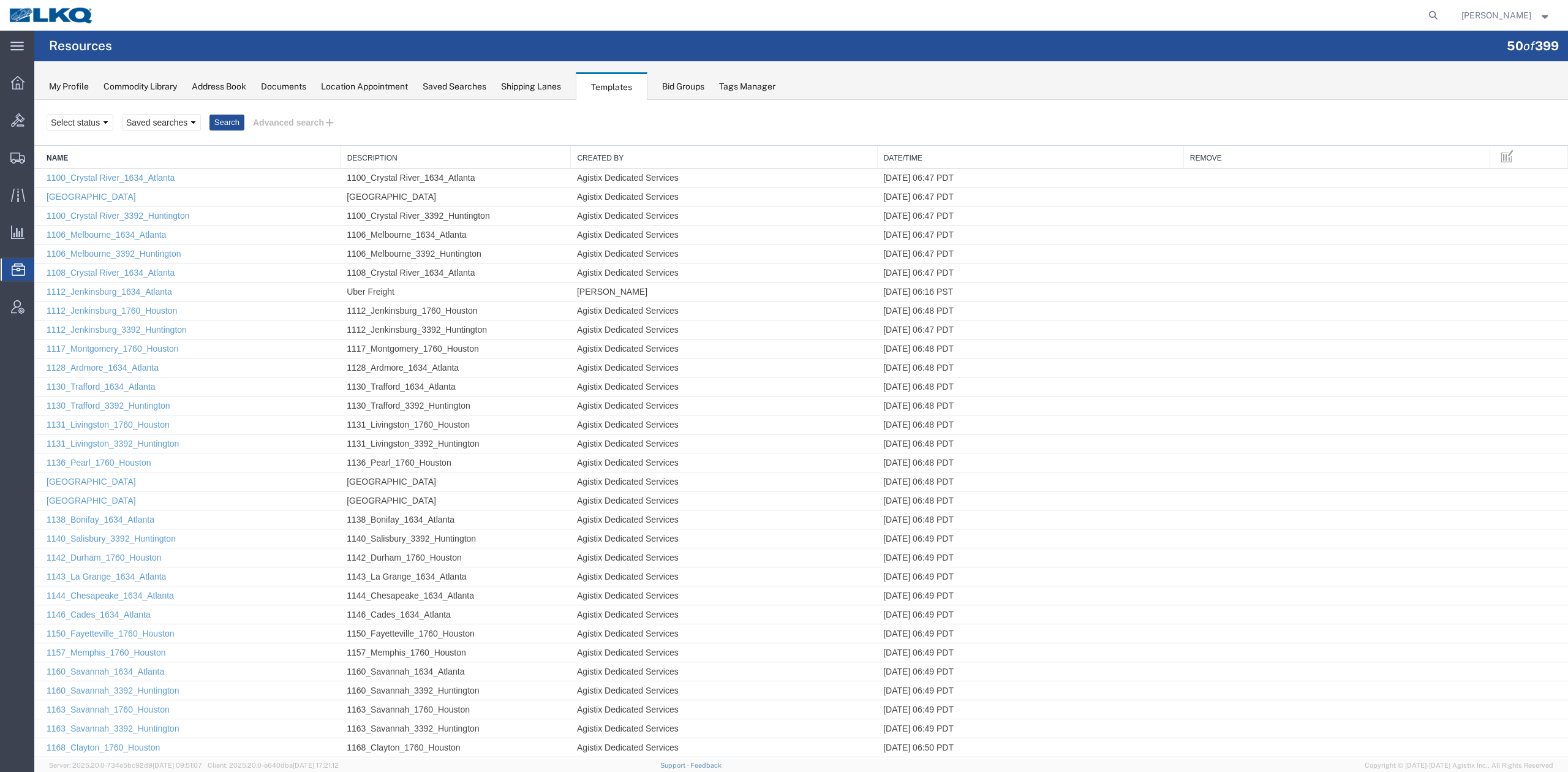
click at [914, 152] on th "Date/Time" at bounding box center [1030, 157] width 307 height 23
click at [910, 154] on link "Date/Time" at bounding box center [1031, 158] width 293 height 11
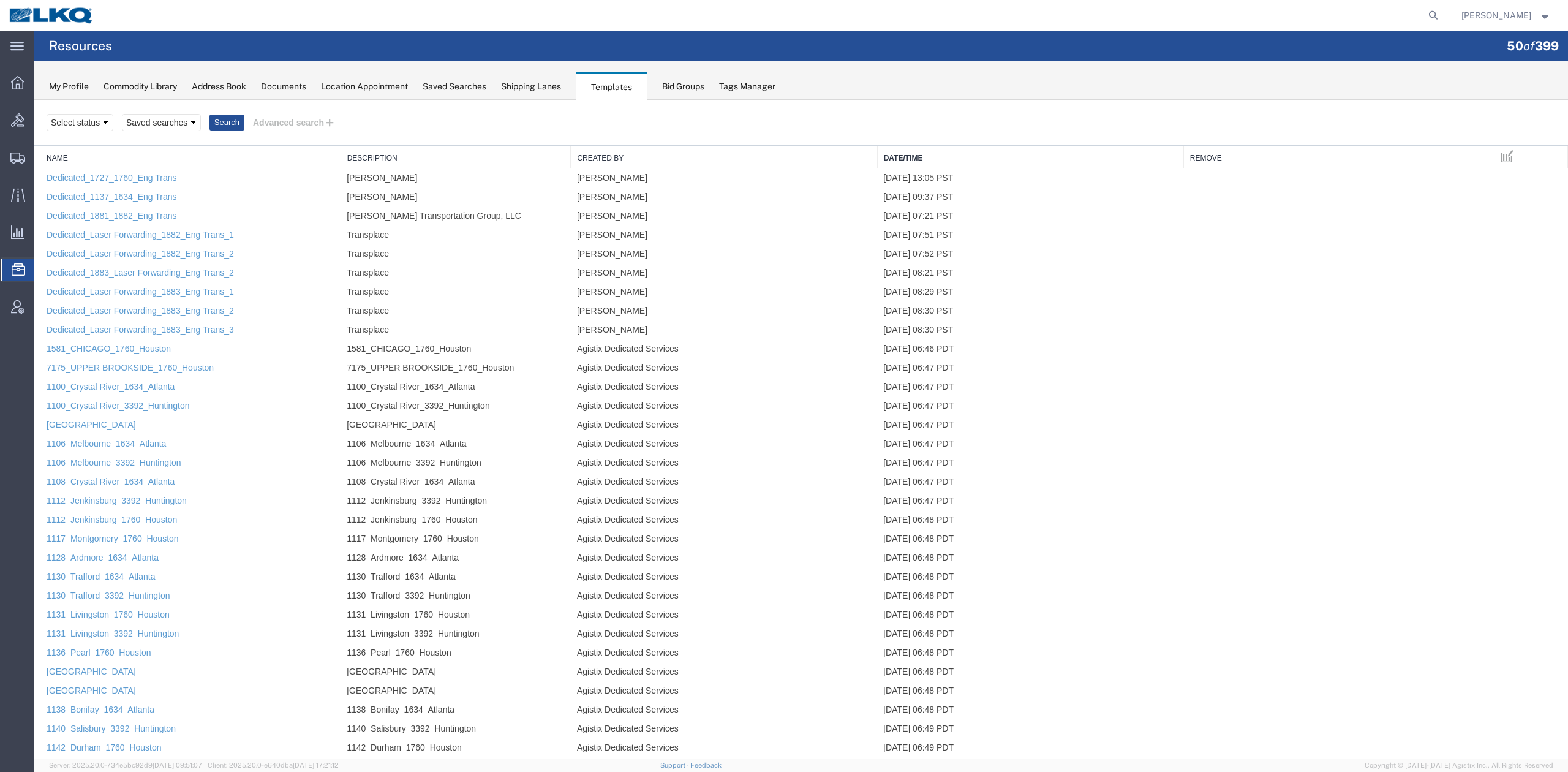
click at [900, 157] on link "Date/Time" at bounding box center [1031, 158] width 293 height 11
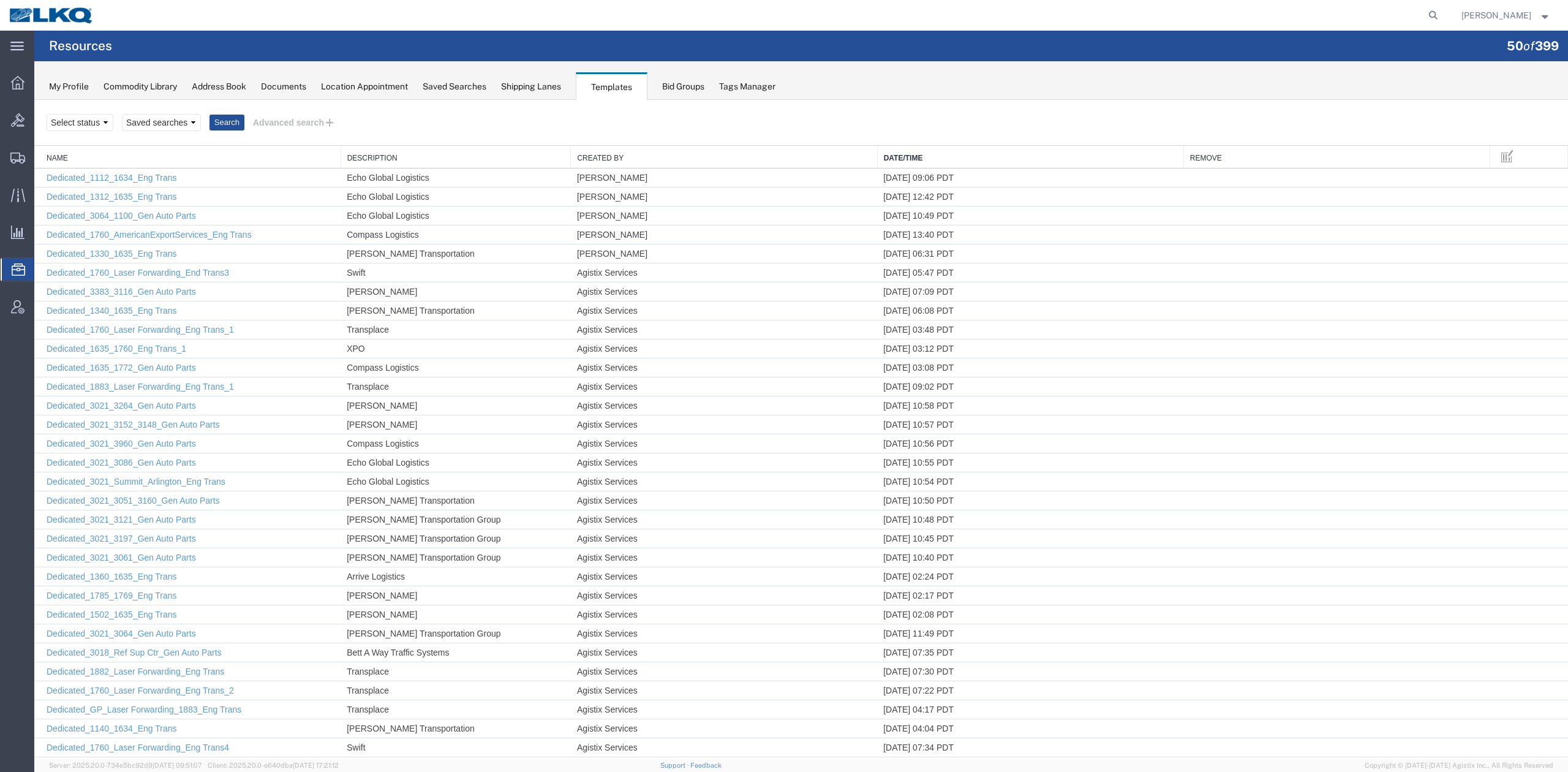
drag, startPoint x: 1479, startPoint y: 194, endPoint x: 1357, endPoint y: 150, distance: 129.7
click at [35, 100] on link "Schedule" at bounding box center [35, 100] width 0 height 0
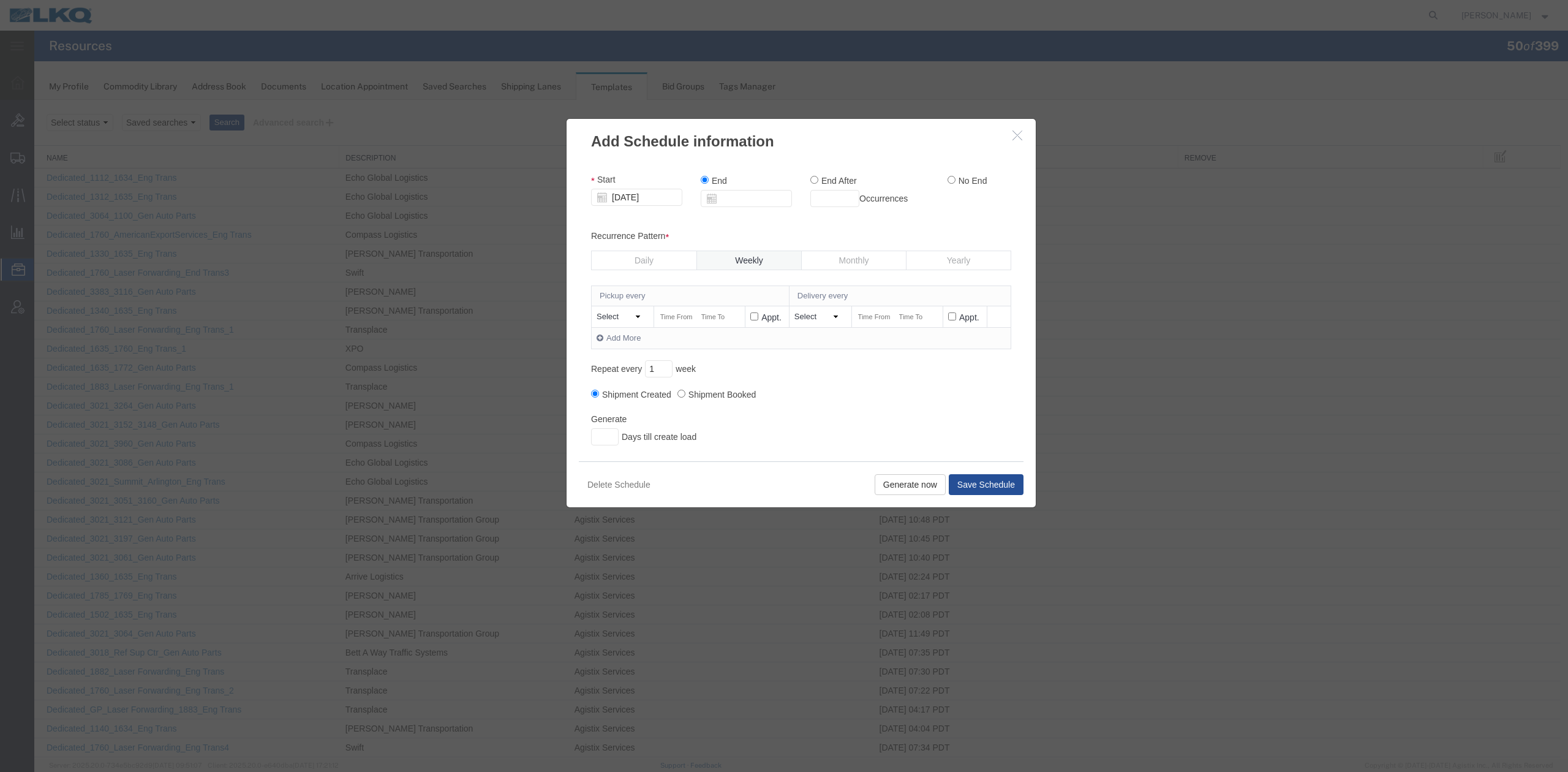
drag, startPoint x: 947, startPoint y: 180, endPoint x: 800, endPoint y: 268, distance: 171.3
click at [948, 180] on input "No End" at bounding box center [952, 180] width 8 height 8
radio input "true"
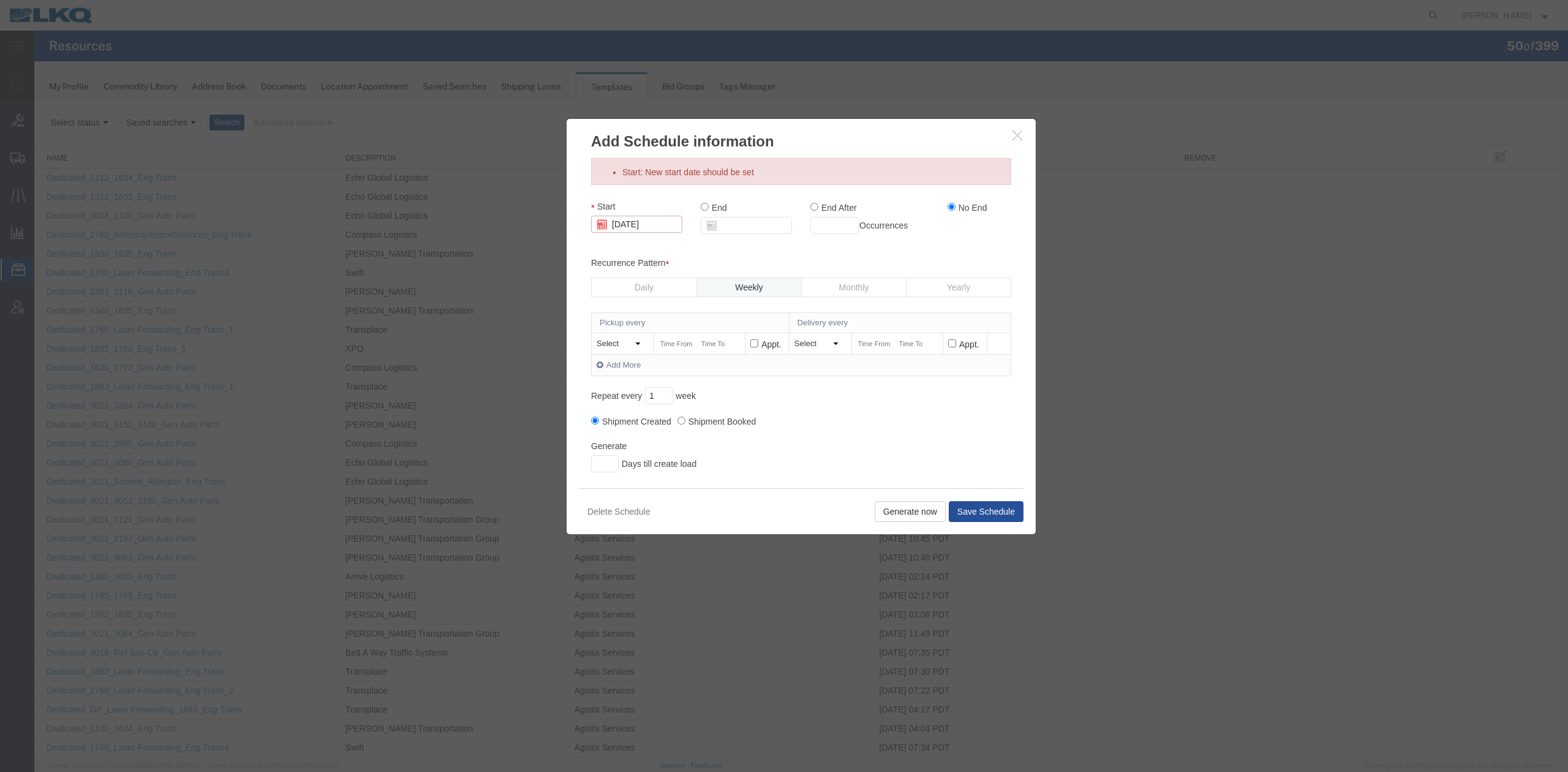
click at [651, 221] on input "[DATE]" at bounding box center [637, 224] width 91 height 17
click at [711, 315] on td "18" at bounding box center [711, 320] width 18 height 18
click at [631, 348] on select "Select [DATE] [DATE] [DATE] [DATE] [DATE] [DATE] [DATE] Otherwise" at bounding box center [621, 343] width 48 height 12
select select "[DATE]"
click at [597, 338] on select "Select [DATE] [DATE] [DATE] [DATE] [DATE] [DATE] [DATE] Otherwise" at bounding box center [621, 343] width 48 height 12
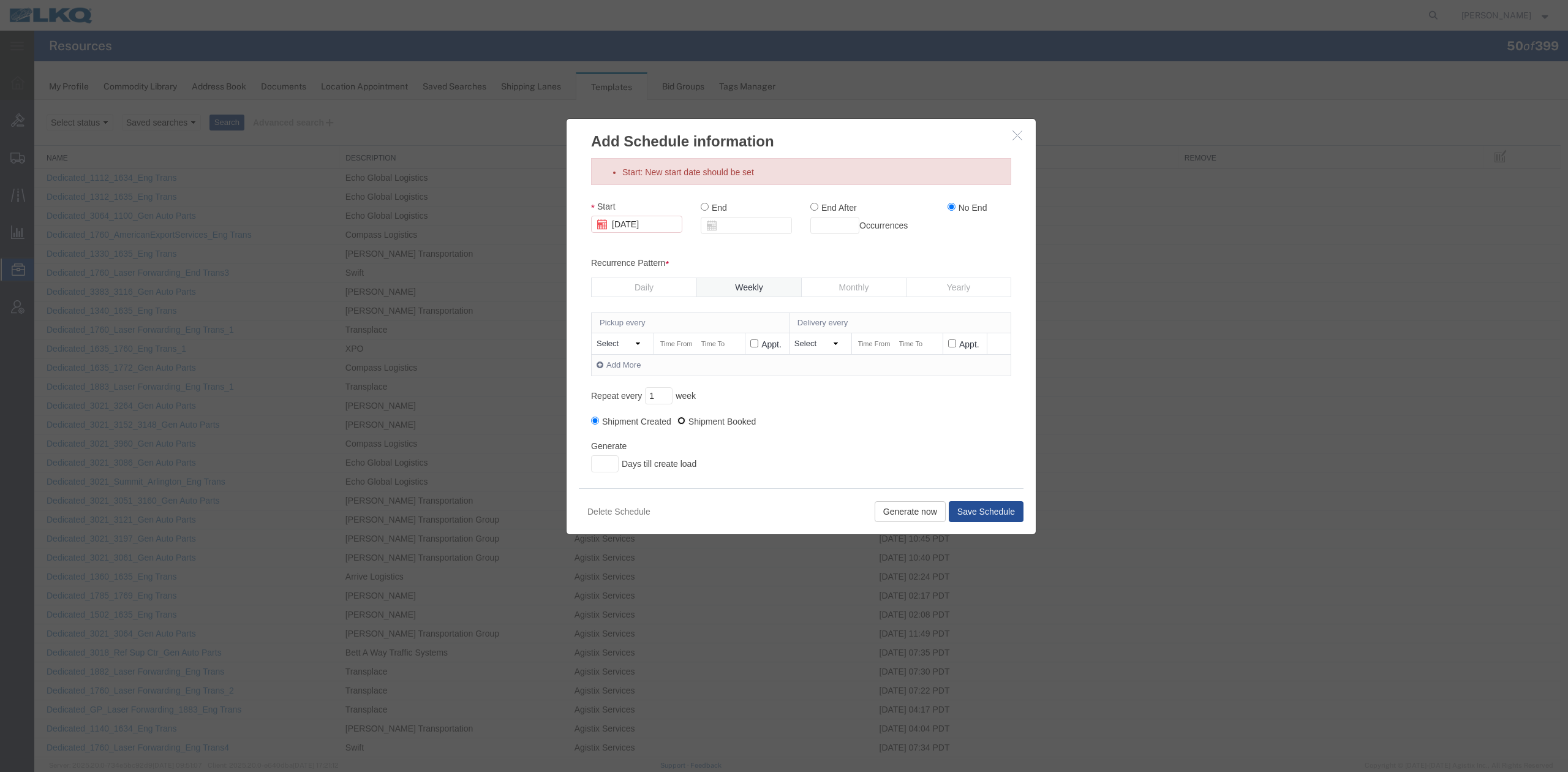
drag, startPoint x: 678, startPoint y: 422, endPoint x: 618, endPoint y: 459, distance: 70.5
click at [678, 422] on input "Shipment Booked" at bounding box center [681, 420] width 8 height 8
radio input "true"
drag, startPoint x: 603, startPoint y: 464, endPoint x: 593, endPoint y: 471, distance: 12.2
type input "1"
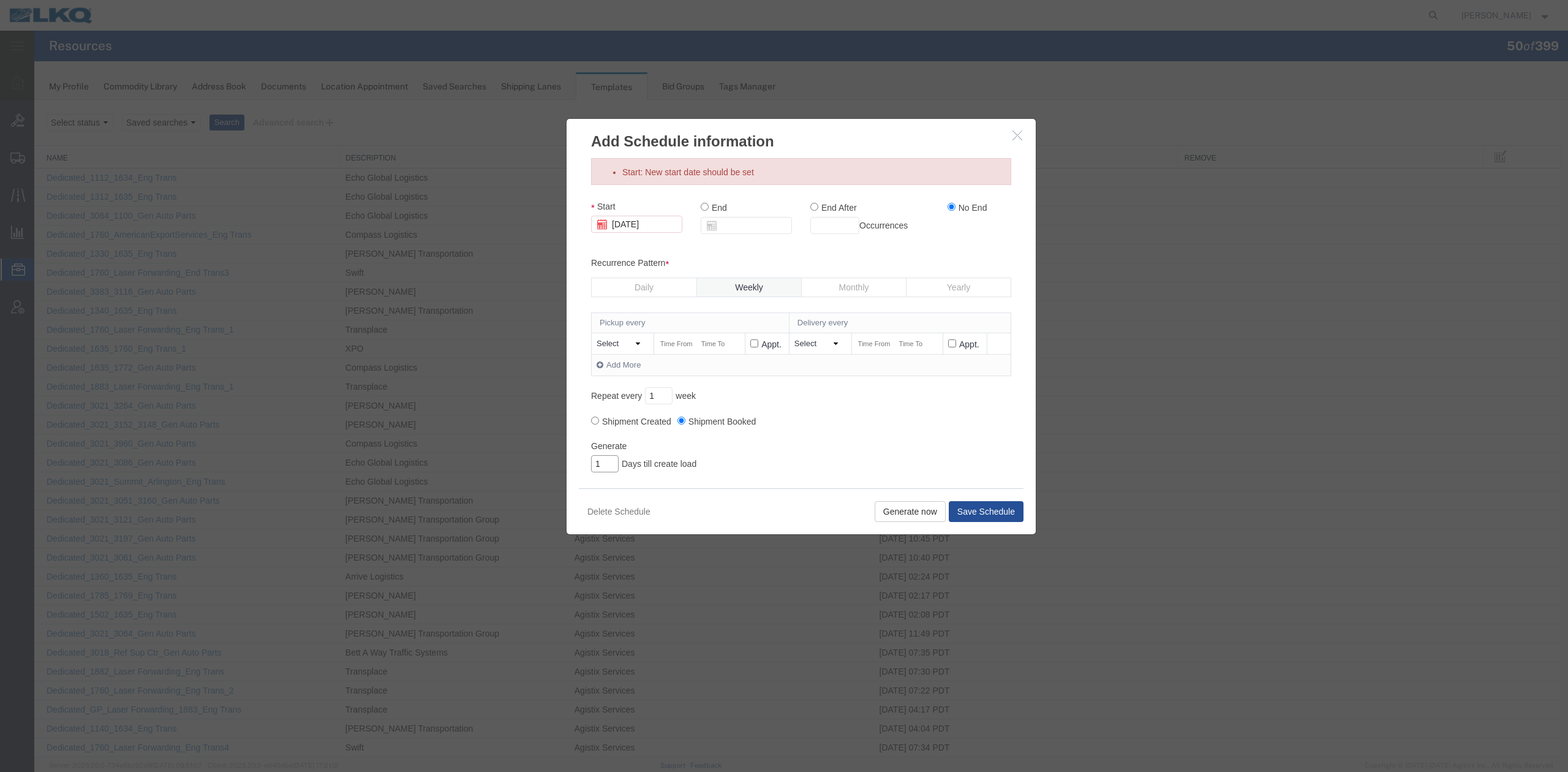
click at [602, 464] on input "1" at bounding box center [605, 463] width 28 height 17
type input "35"
click at [826, 412] on div "Pickup every Delivery every Select [DATE] [DATE] [DATE] [DATE] [DATE] [DATE] [D…" at bounding box center [801, 363] width 420 height 101
click at [667, 346] on input "text" at bounding box center [676, 343] width 35 height 13
type input "8:00 AM"
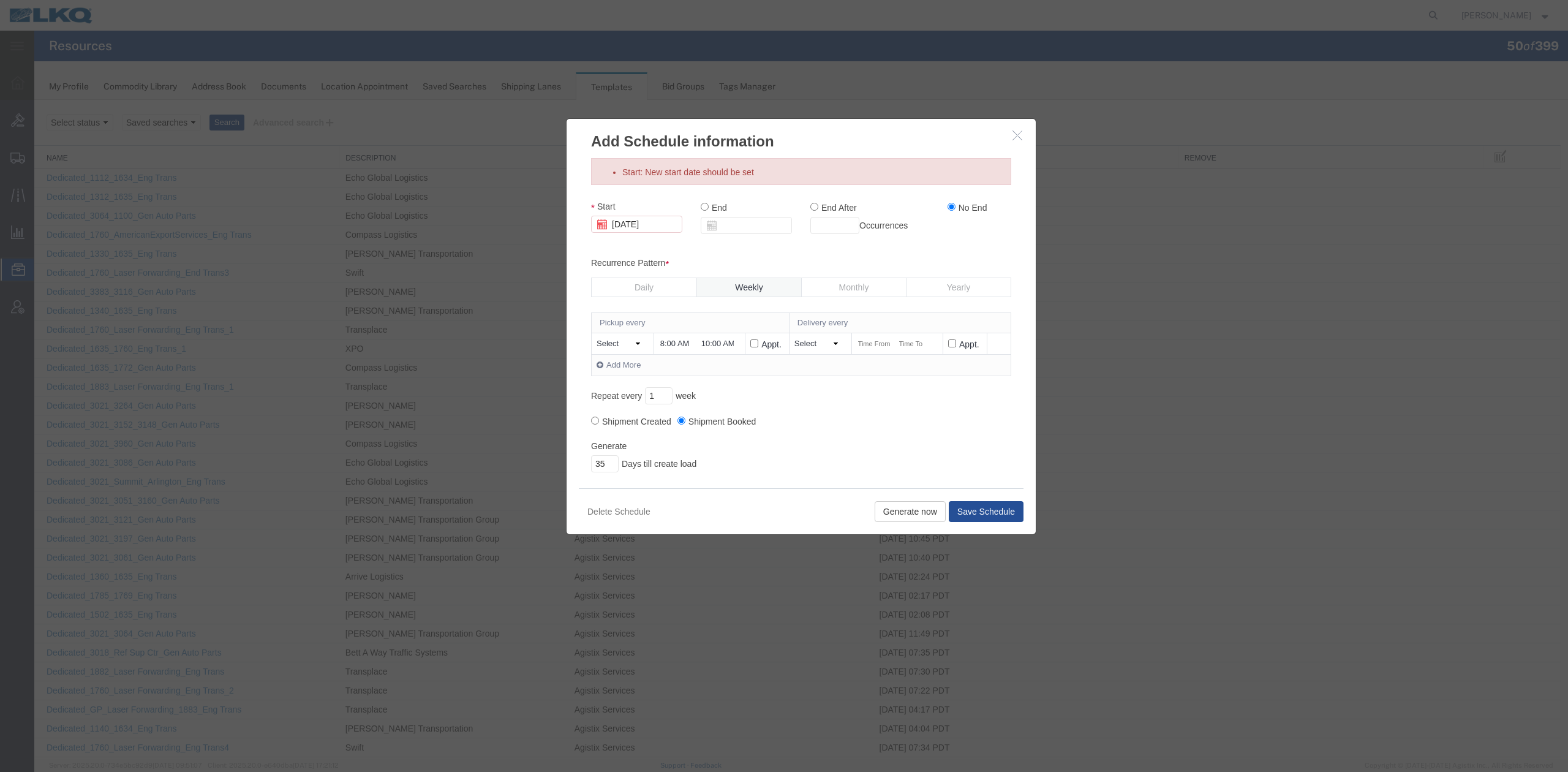
type input "10:00 AM"
click at [829, 349] on select "Select [DATE] [DATE] [DATE] [DATE] [DATE] [DATE] [DATE] Days later" at bounding box center [818, 343] width 48 height 12
select select "[DATE]"
click at [794, 338] on select "Select [DATE] [DATE] [DATE] [DATE] [DATE] [DATE] [DATE] Days later" at bounding box center [818, 343] width 48 height 12
drag, startPoint x: 870, startPoint y: 340, endPoint x: 870, endPoint y: 350, distance: 10.0
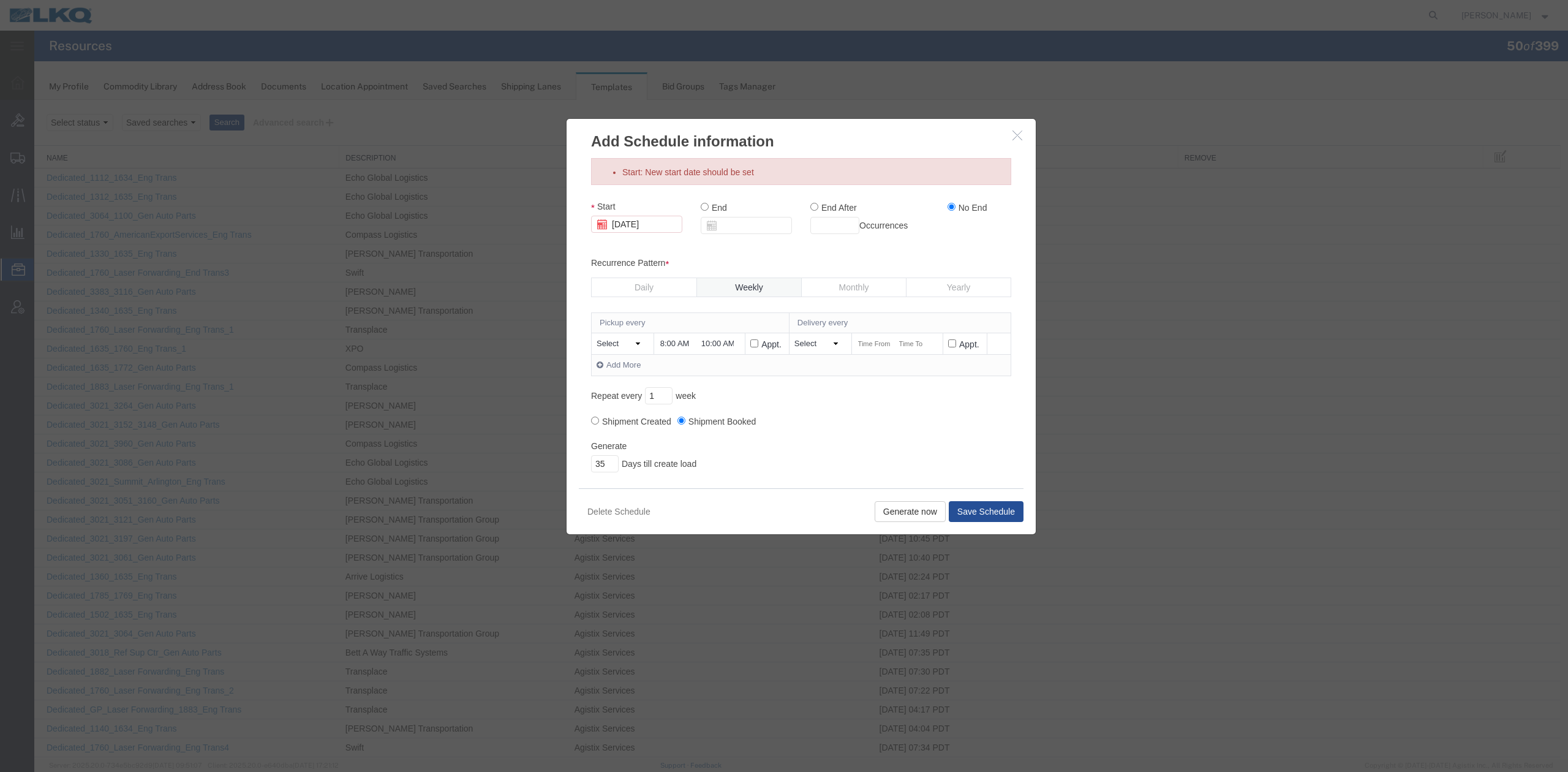
click at [870, 340] on input "text" at bounding box center [874, 343] width 35 height 13
type input "2:00 PM"
type input "2:15 PM"
click at [948, 341] on input "Appt." at bounding box center [952, 343] width 8 height 8
checkbox input "true"
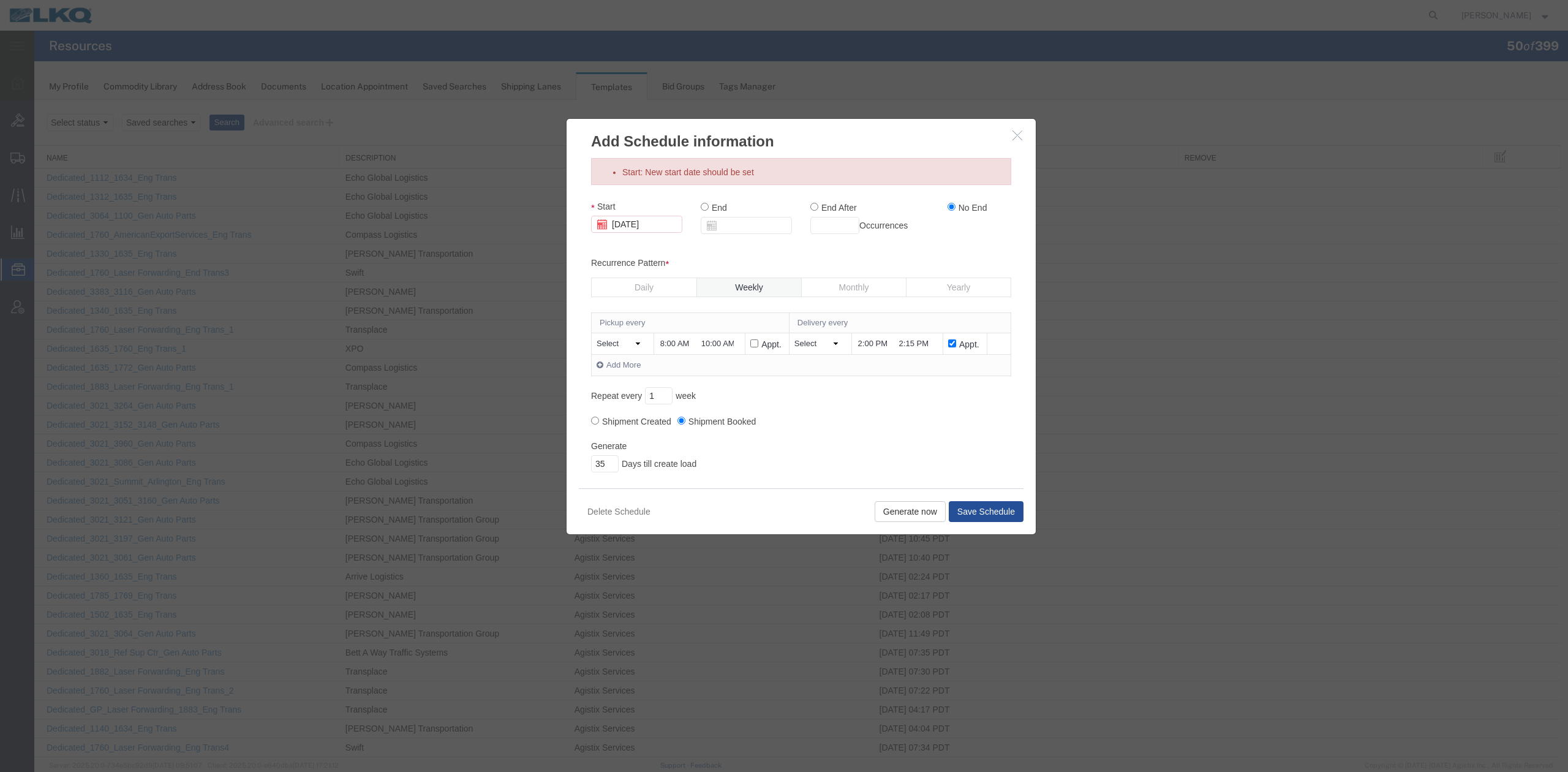
click at [613, 367] on link "Add More" at bounding box center [618, 365] width 44 height 9
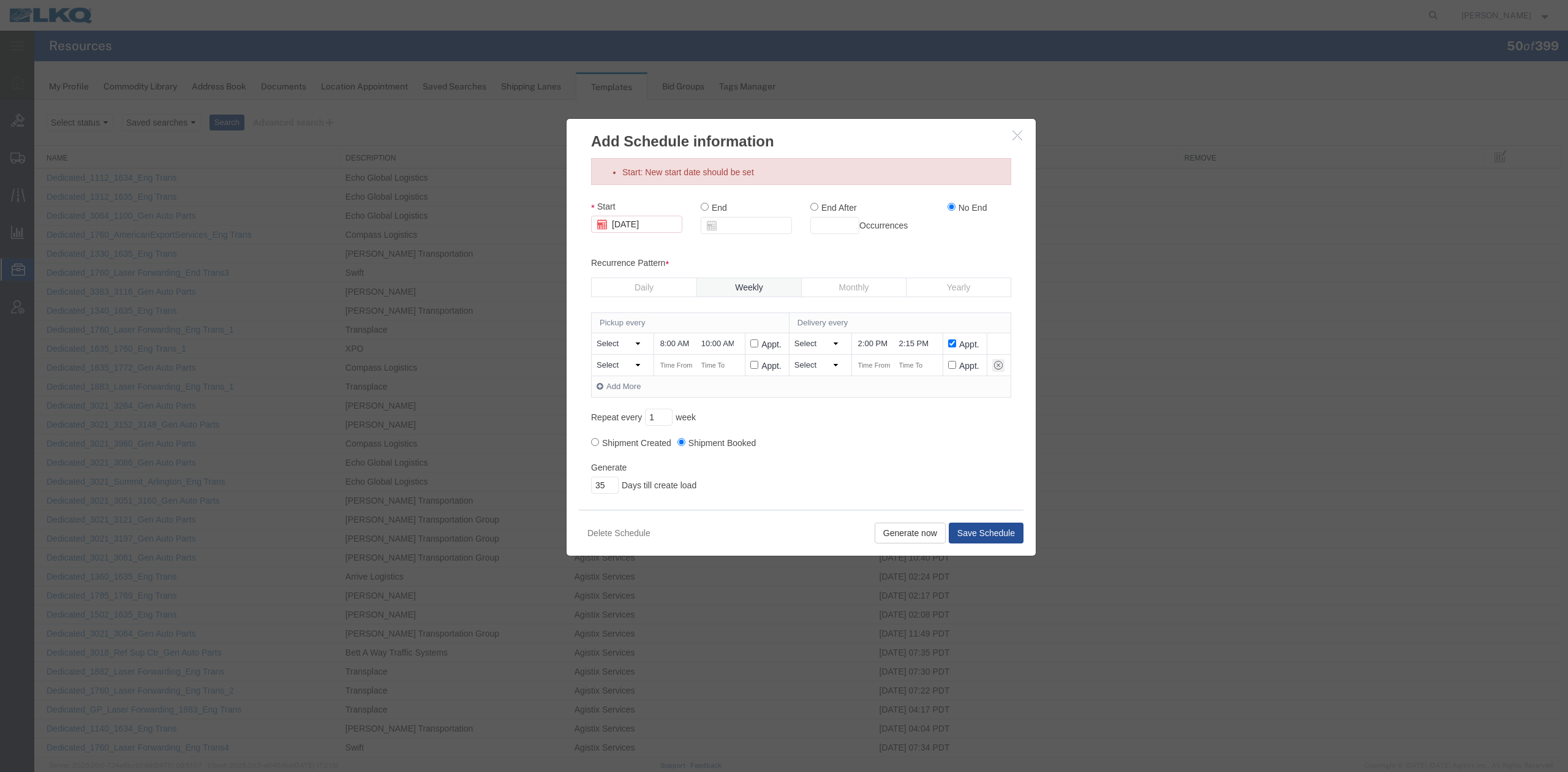
click at [618, 389] on link "Add More" at bounding box center [618, 386] width 44 height 9
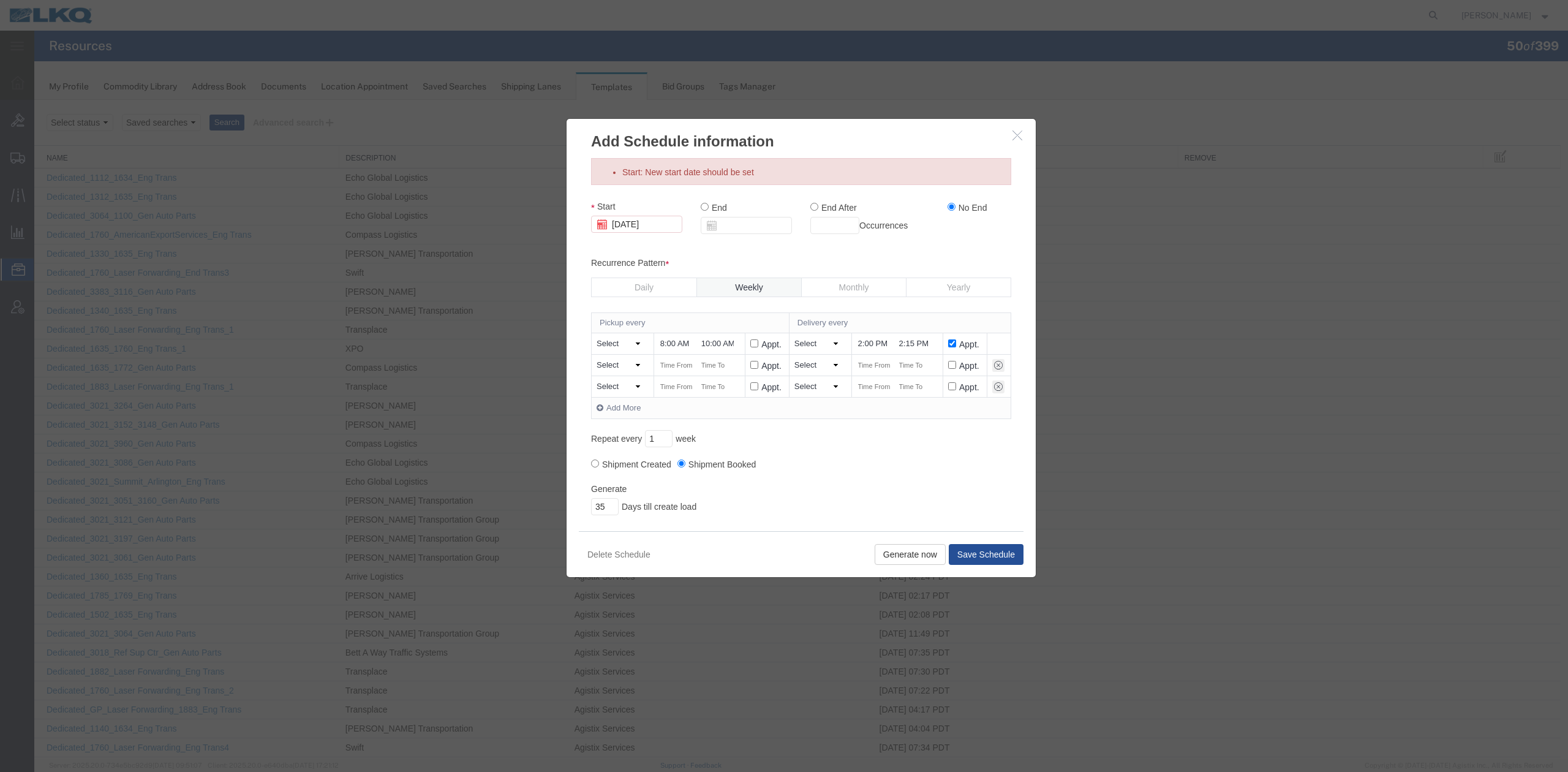
click at [635, 366] on select "Select [DATE] [DATE] [DATE] [DATE] [DATE] [DATE] [DATE] Otherwise" at bounding box center [621, 365] width 48 height 12
select select "[DATE]"
click at [597, 359] on select "Select [DATE] [DATE] [DATE] [DATE] [DATE] [DATE] [DATE] Otherwise" at bounding box center [621, 365] width 48 height 12
drag, startPoint x: 628, startPoint y: 383, endPoint x: 625, endPoint y: 392, distance: 9.5
click at [628, 383] on select "Select [DATE] [DATE] [DATE] [DATE] [DATE] [DATE] [DATE] Otherwise" at bounding box center [621, 386] width 48 height 12
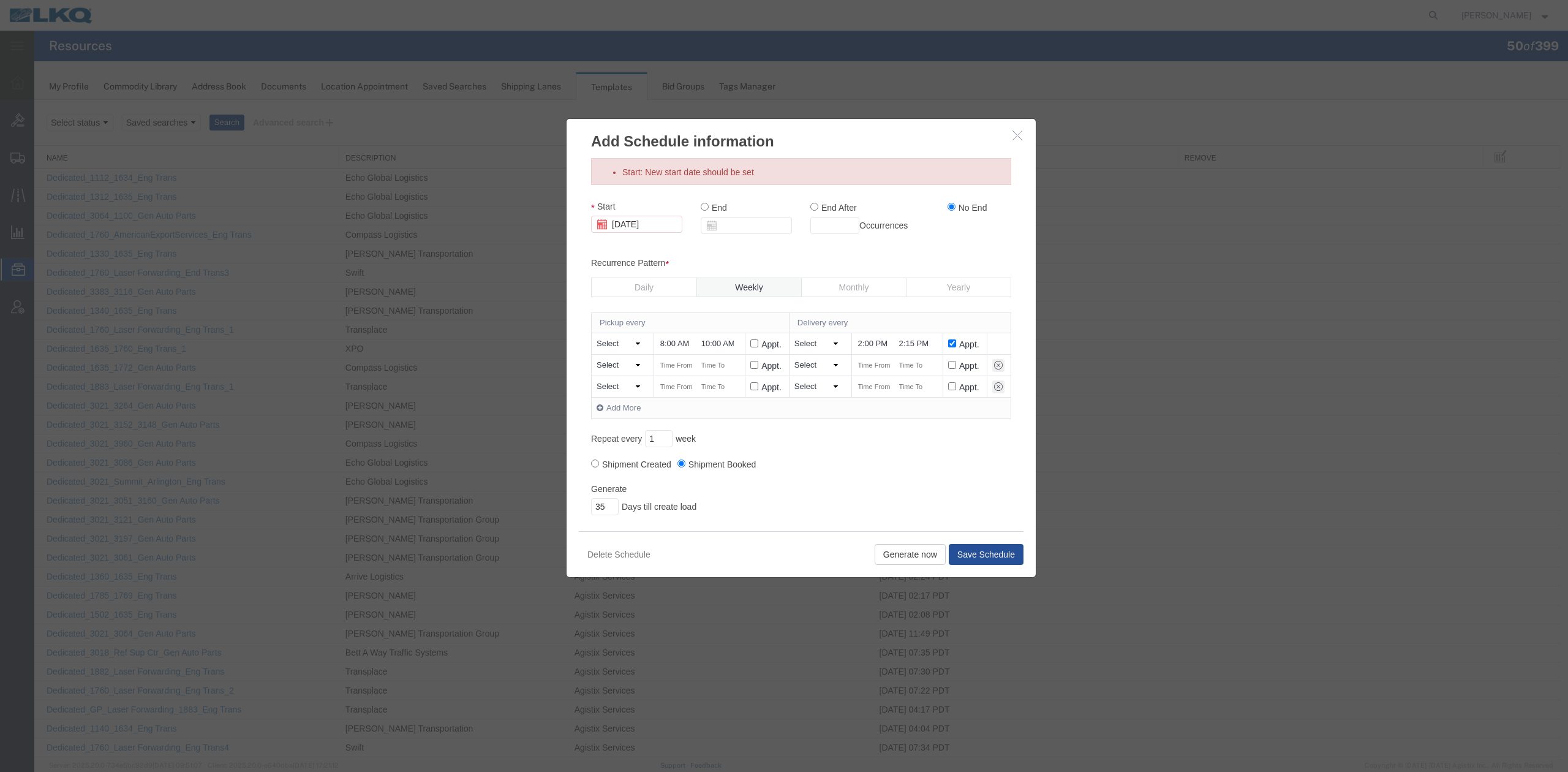
select select "[DATE]"
click at [597, 381] on select "Select [DATE] [DATE] [DATE] [DATE] [DATE] [DATE] [DATE] Otherwise" at bounding box center [621, 386] width 48 height 12
click at [682, 363] on input "text" at bounding box center [676, 365] width 35 height 13
type input "8:00 AM"
type input "10:00 AM"
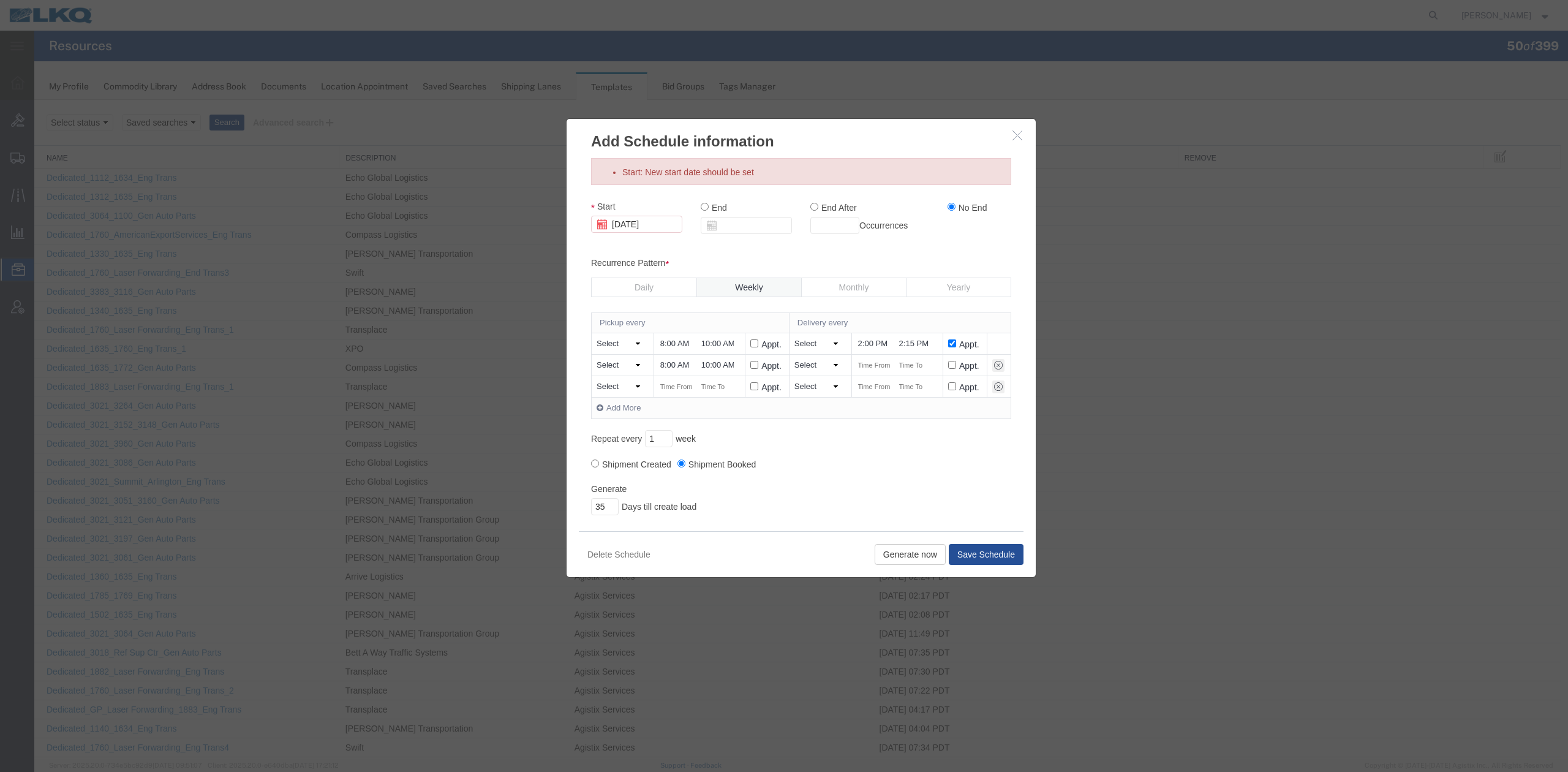
click at [827, 376] on tbody "Select [DATE] [DATE] [DATE] [DATE] [DATE] [DATE] [DATE] Otherwise 8:00 AM 10:00…" at bounding box center [801, 366] width 419 height 65
click at [828, 373] on td "1 Select [DATE] [DATE] [DATE] [DATE] [DATE] [DATE] [DATE] Days later" at bounding box center [820, 366] width 62 height 22
click at [834, 366] on select "Select [DATE] [DATE] [DATE] [DATE] [DATE] [DATE] [DATE] Days later" at bounding box center [818, 365] width 48 height 12
click at [837, 365] on select "Select [DATE] [DATE] [DATE] [DATE] [DATE] [DATE] [DATE] Days later" at bounding box center [818, 365] width 48 height 12
click at [834, 366] on select "Select [DATE] [DATE] [DATE] [DATE] [DATE] [DATE] [DATE] Days later" at bounding box center [818, 365] width 48 height 12
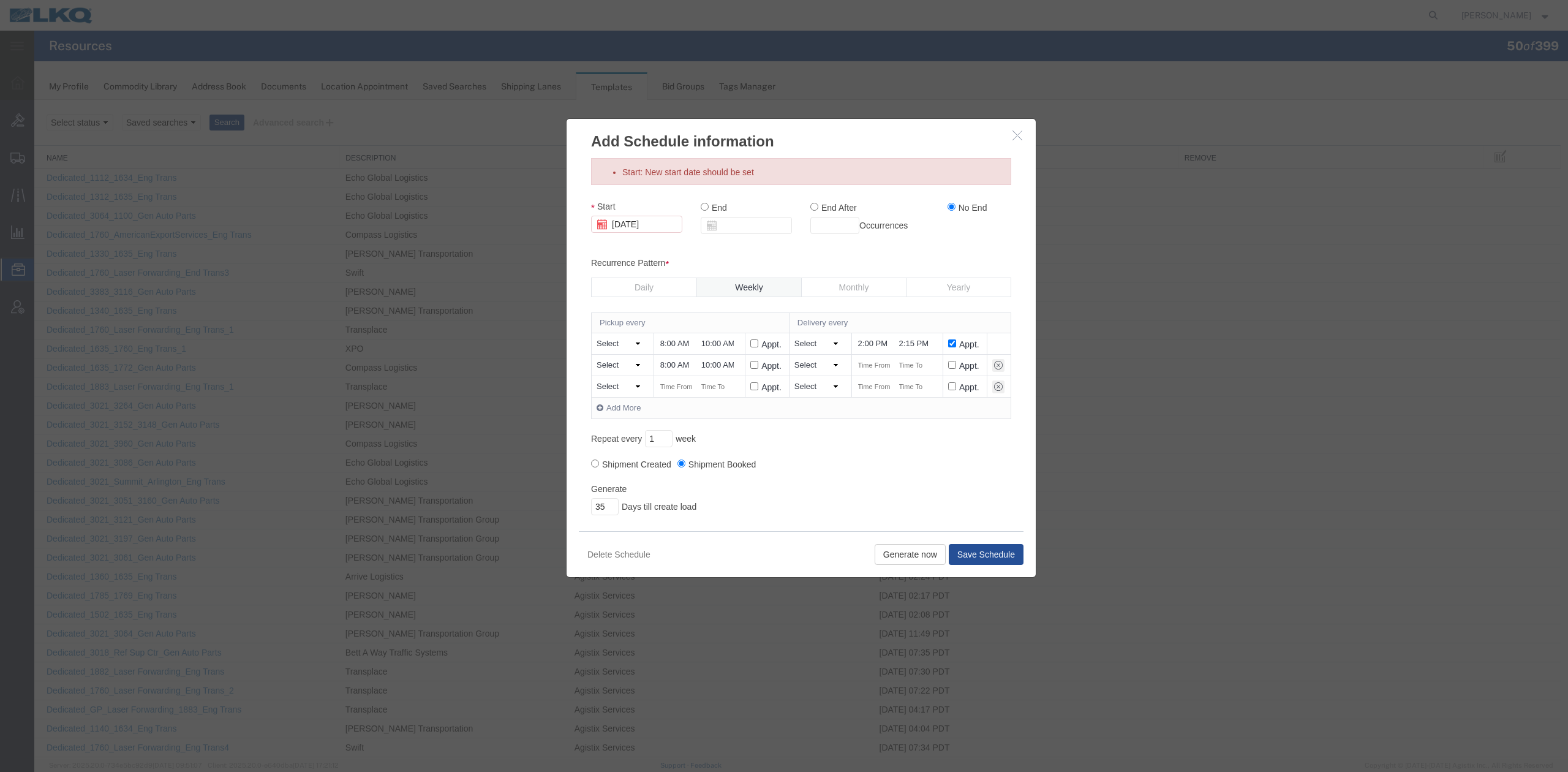
select select "[DATE]"
click at [794, 359] on select "Select [DATE] [DATE] [DATE] [DATE] [DATE] [DATE] [DATE] Days later" at bounding box center [818, 365] width 48 height 12
click at [827, 383] on select "Select [DATE] [DATE] [DATE] [DATE] [DATE] [DATE] [DATE] Days later" at bounding box center [818, 386] width 48 height 12
select select "[DATE]"
click at [794, 381] on select "Select [DATE] [DATE] [DATE] [DATE] [DATE] [DATE] [DATE] Days later" at bounding box center [818, 386] width 48 height 12
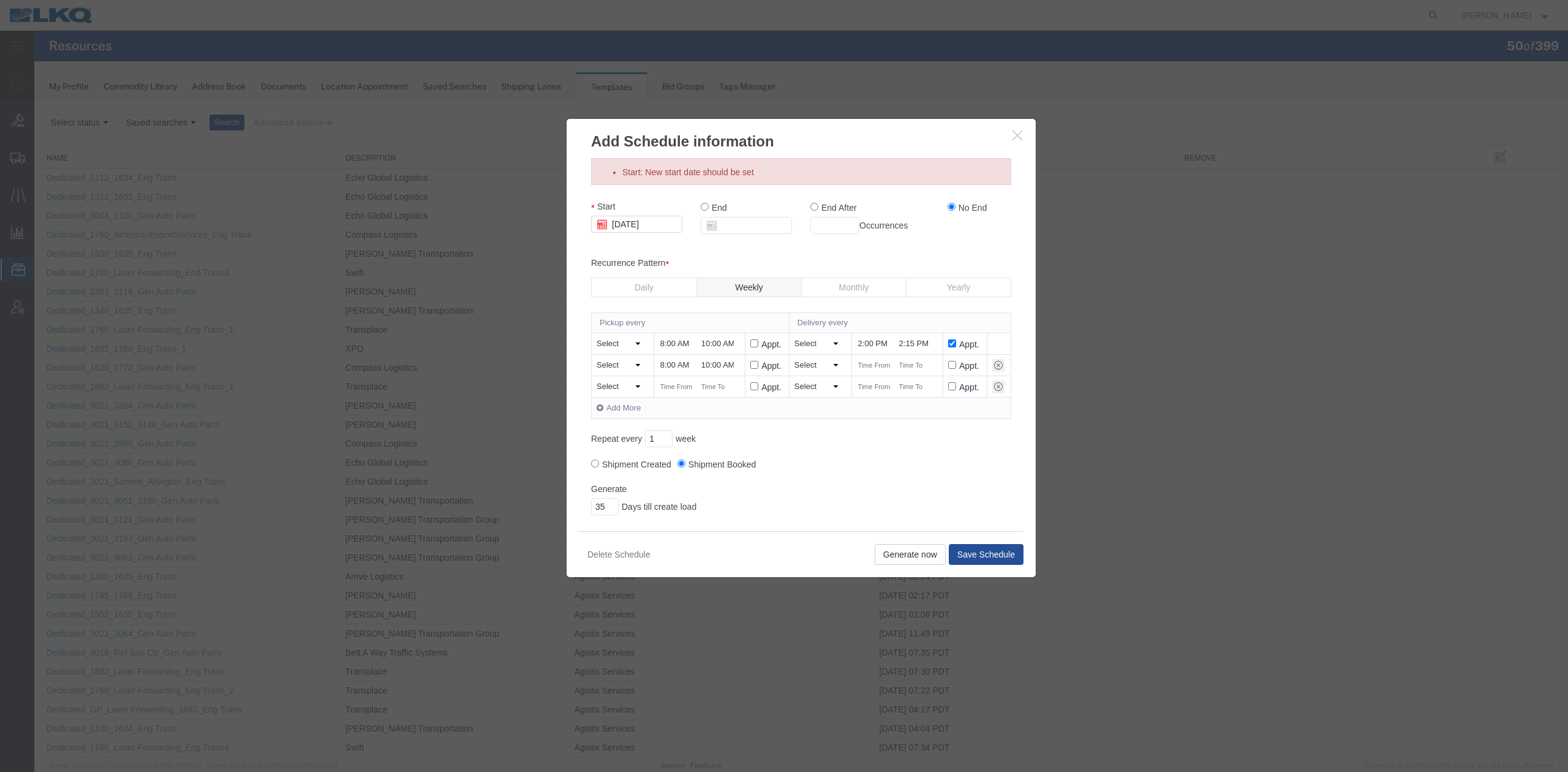
drag, startPoint x: 677, startPoint y: 386, endPoint x: 680, endPoint y: 395, distance: 9.5
click at [677, 386] on input "text" at bounding box center [676, 386] width 35 height 13
type input "8:00 AM"
type input "10:00 AM"
click at [858, 367] on input "text" at bounding box center [874, 365] width 35 height 13
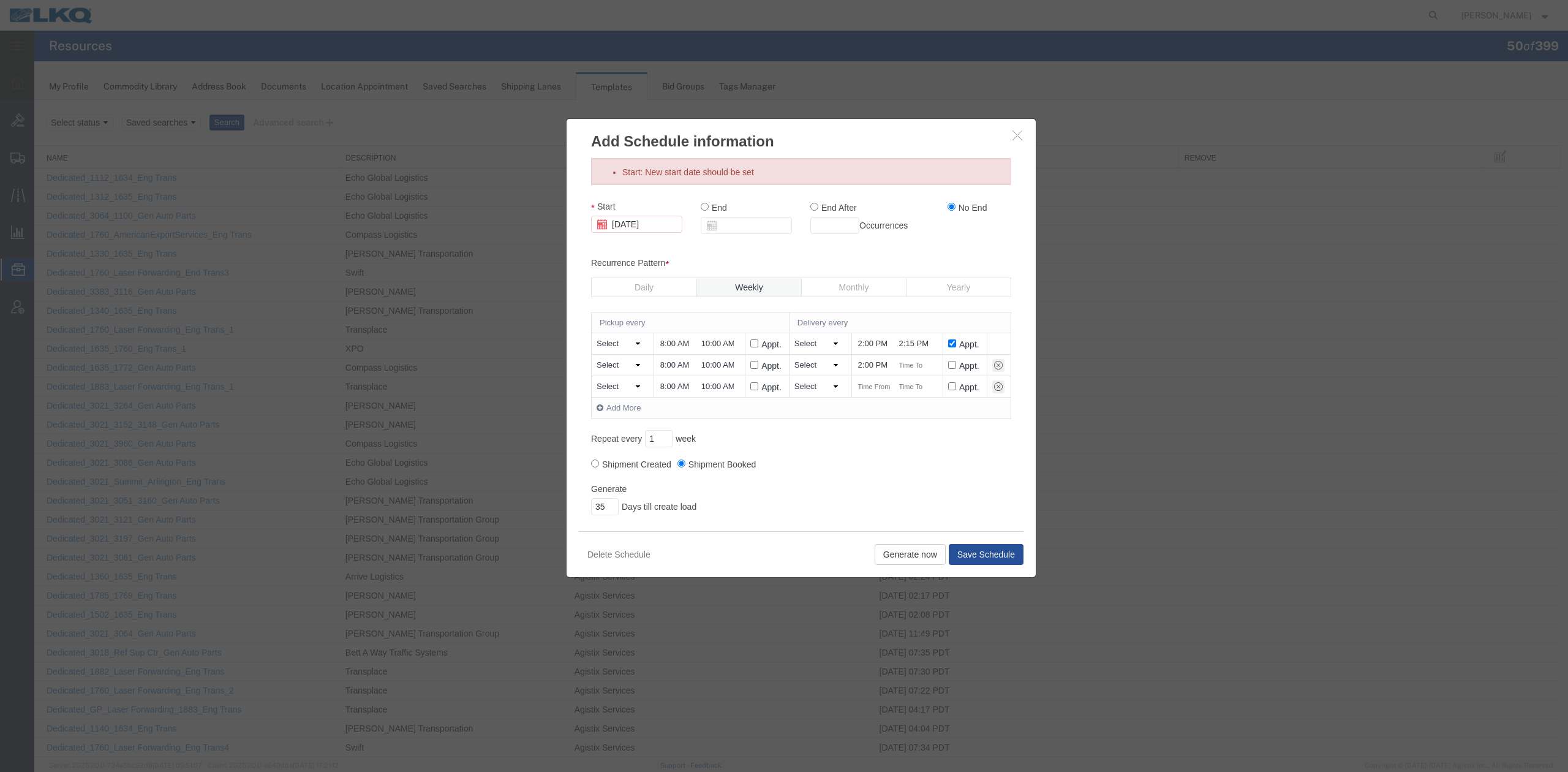
type input "2:00 PM"
type input "2:15 PM"
type input "2:00 PM"
type input "2:15 PM"
click at [948, 367] on input "Appt." at bounding box center [952, 365] width 8 height 8
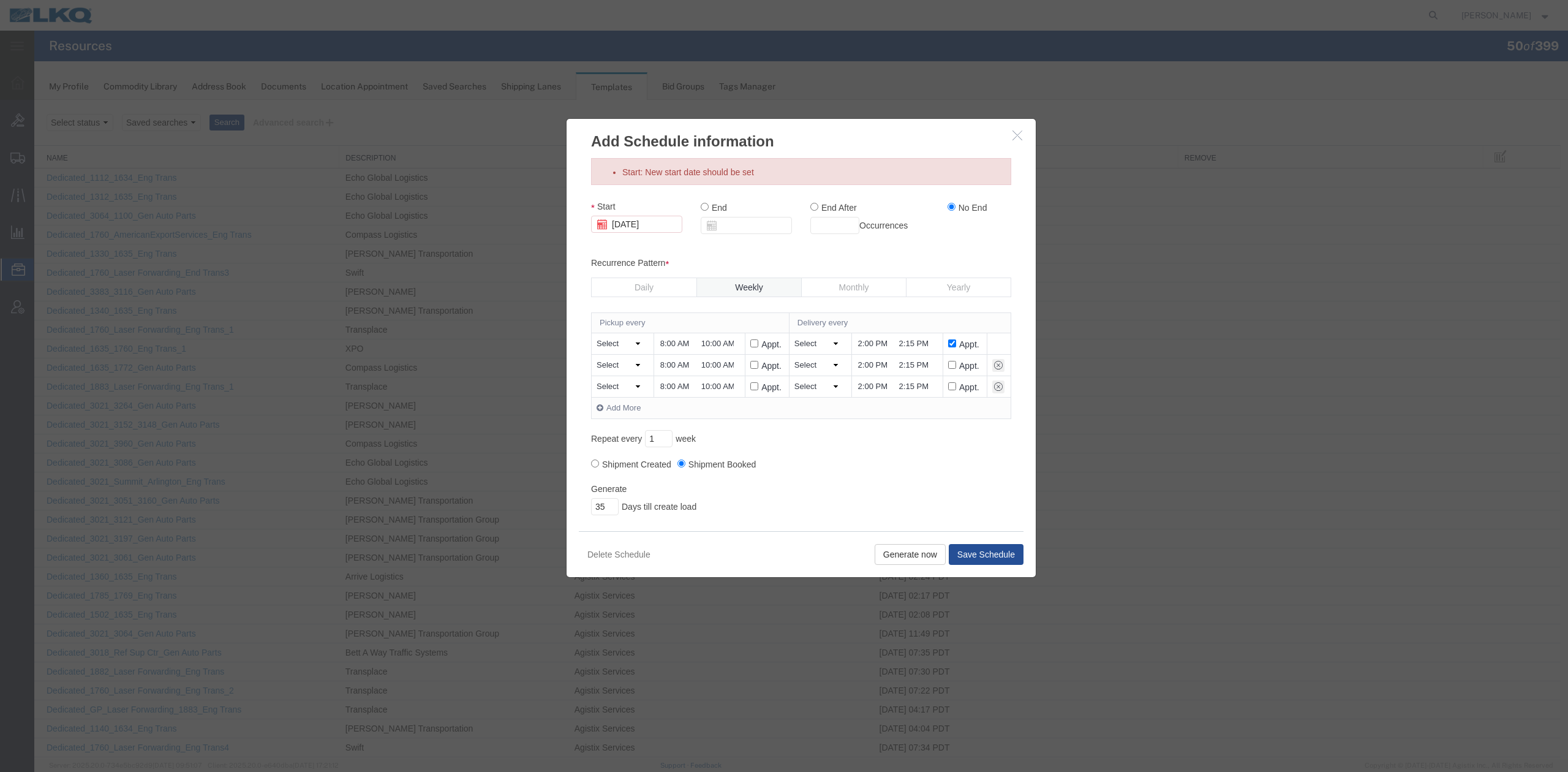
checkbox input "true"
drag, startPoint x: 948, startPoint y: 390, endPoint x: 939, endPoint y: 406, distance: 18.4
click at [948, 389] on input "Appt." at bounding box center [952, 386] width 8 height 8
checkbox input "true"
click at [908, 447] on div "Pickup every Delivery every Select Monday Tuesday Wednesday Thursday Friday Sat…" at bounding box center [801, 385] width 420 height 144
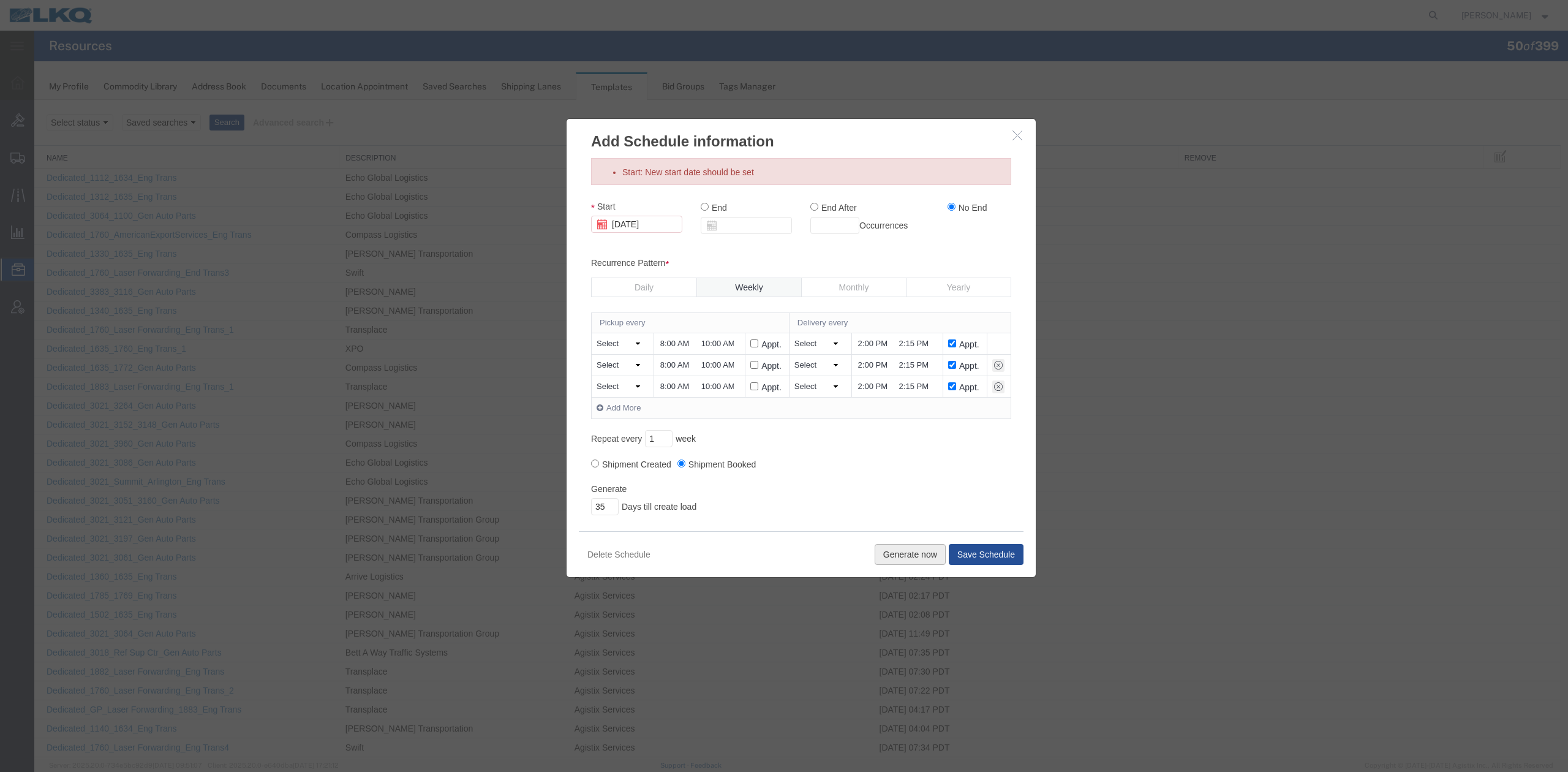
drag, startPoint x: 898, startPoint y: 555, endPoint x: 890, endPoint y: 538, distance: 18.8
click at [898, 555] on button "Generate now" at bounding box center [910, 554] width 71 height 21
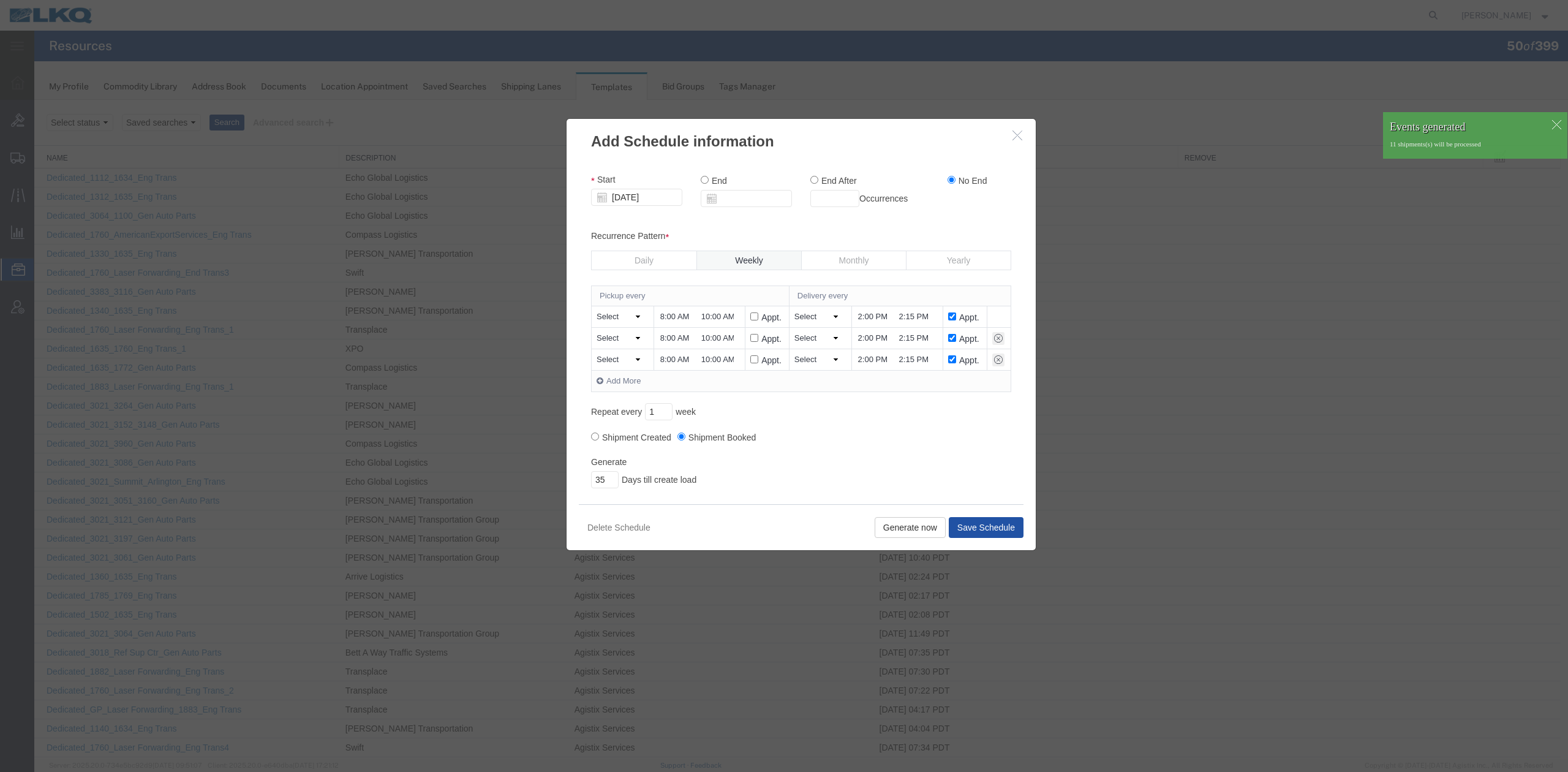
click at [972, 528] on button "Save Schedule" at bounding box center [986, 527] width 75 height 21
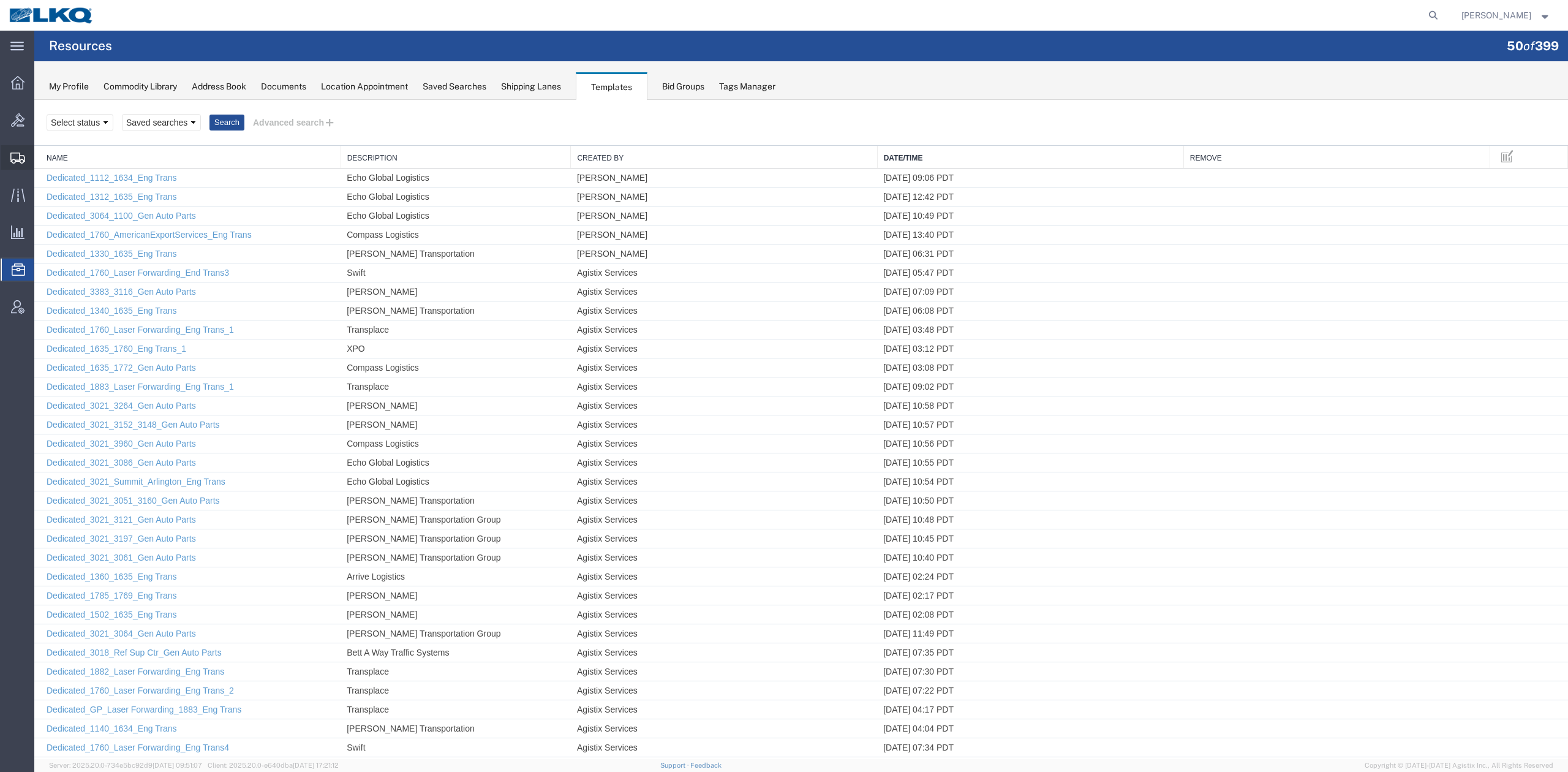
click at [0, 0] on span "Shipment Manager" at bounding box center [0, 0] width 0 height 0
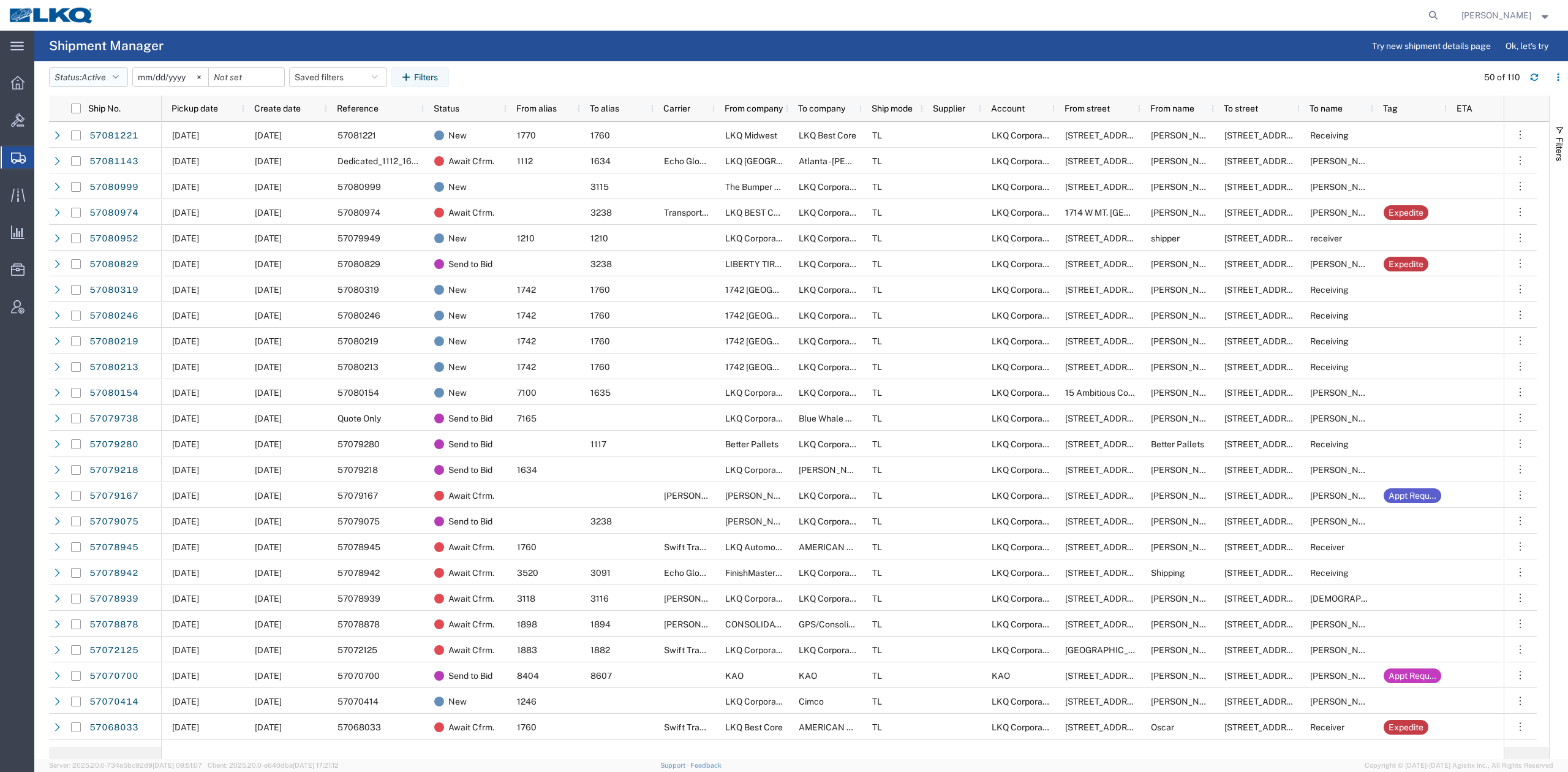
click at [101, 71] on span "Active" at bounding box center [94, 77] width 25 height 12
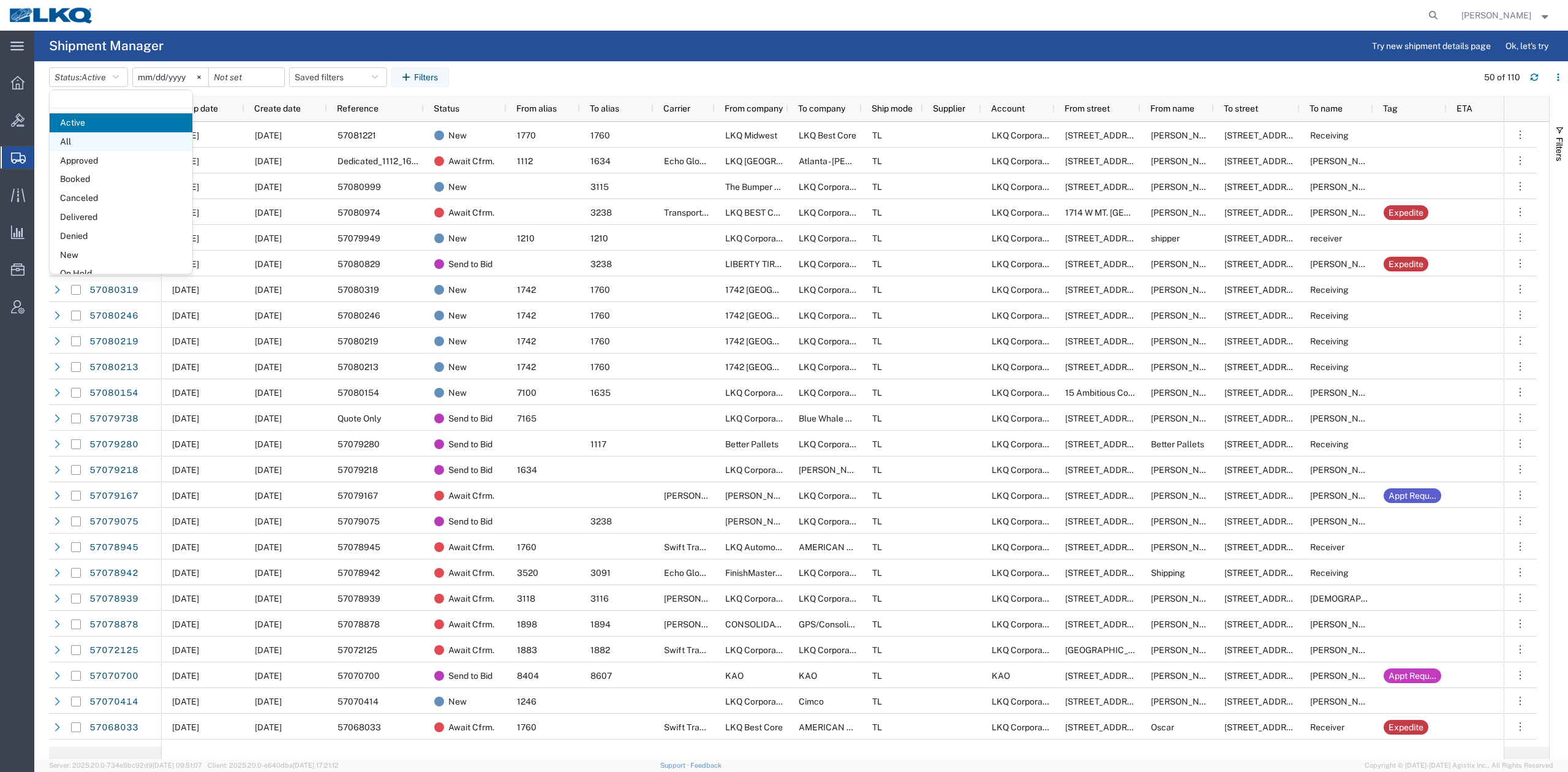
click at [86, 141] on span "All" at bounding box center [121, 141] width 143 height 19
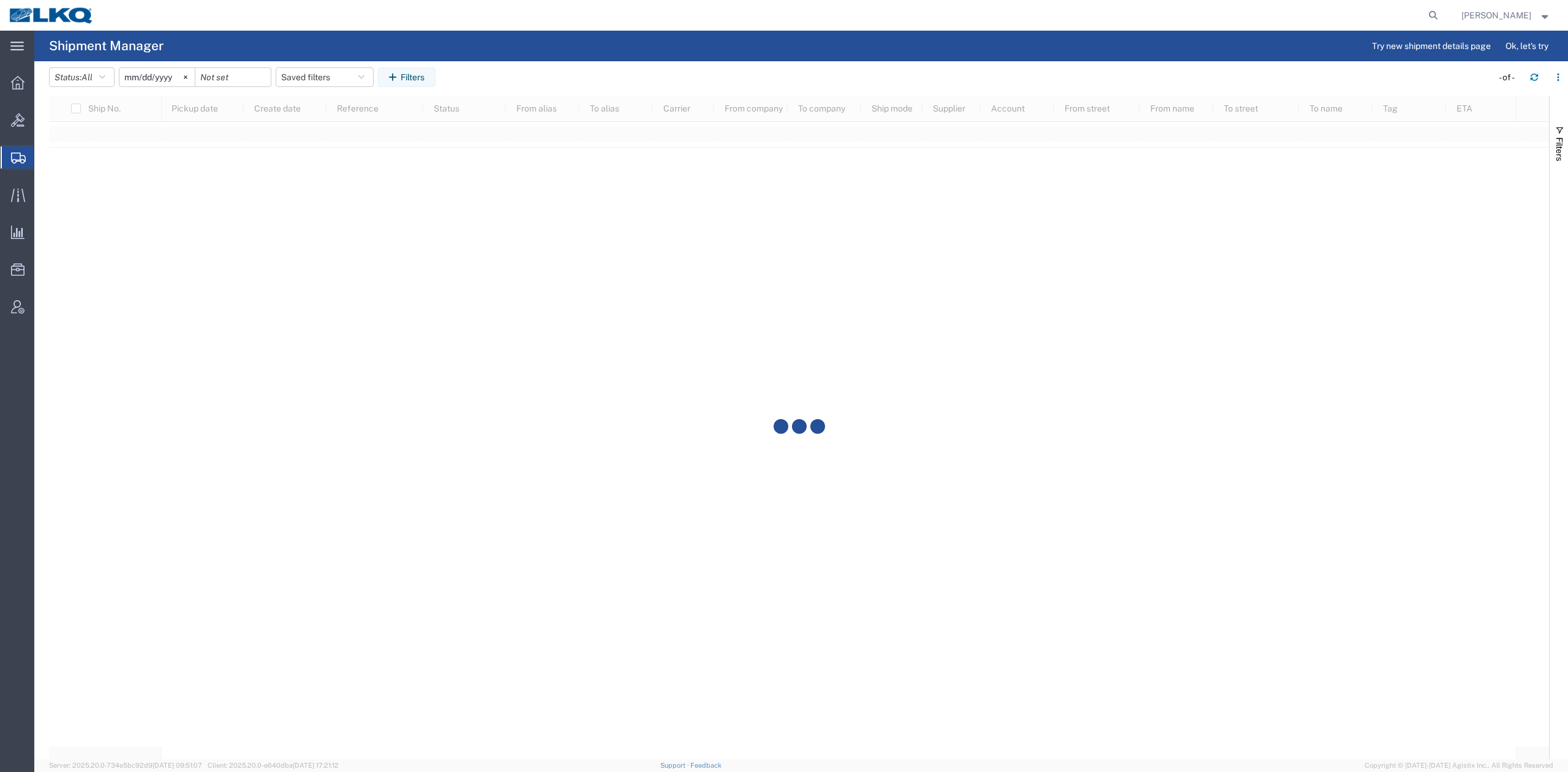
click at [173, 80] on input "2025-09-09" at bounding box center [157, 78] width 75 height 18
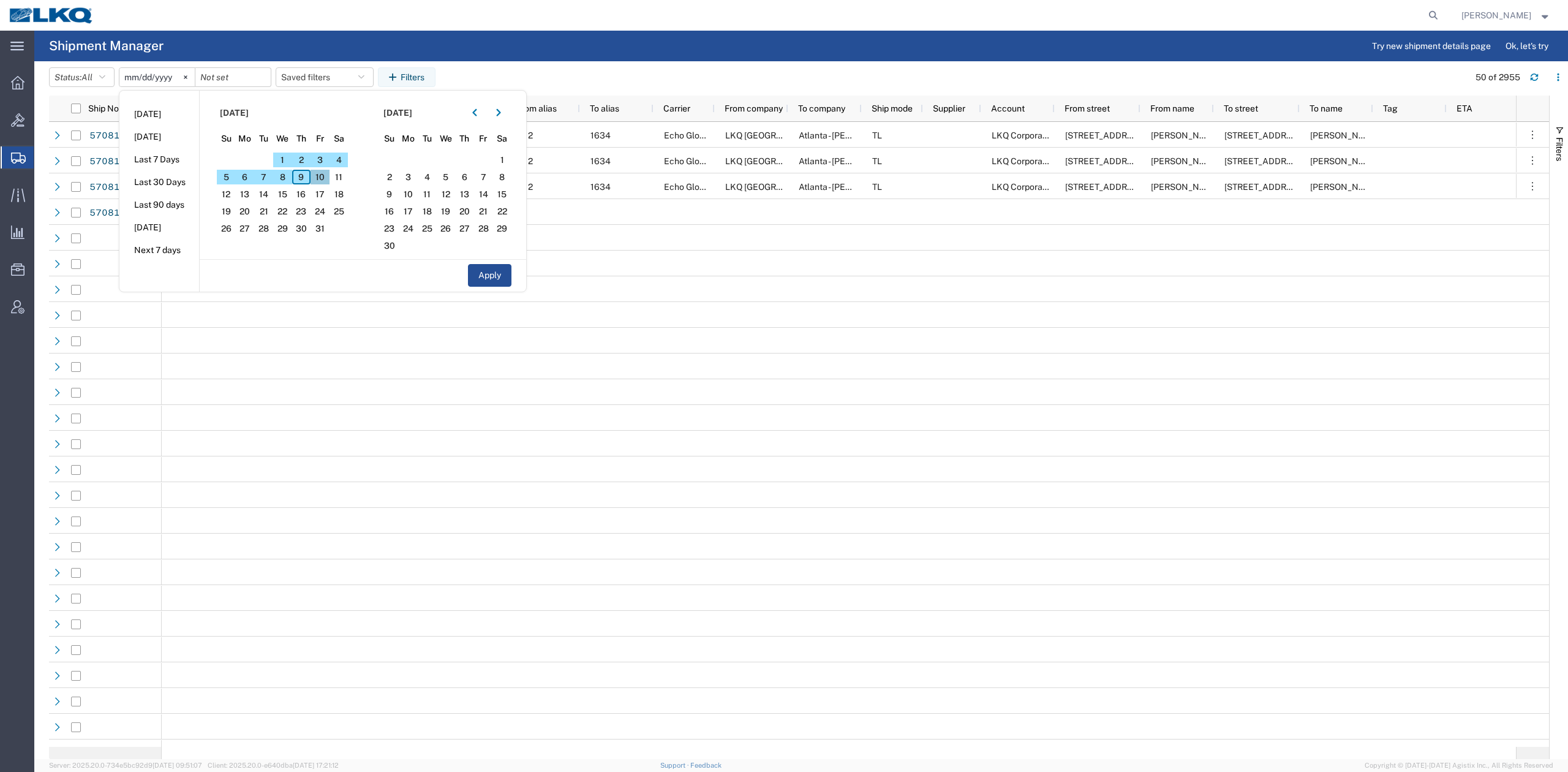
click at [329, 175] on span "10" at bounding box center [320, 177] width 19 height 15
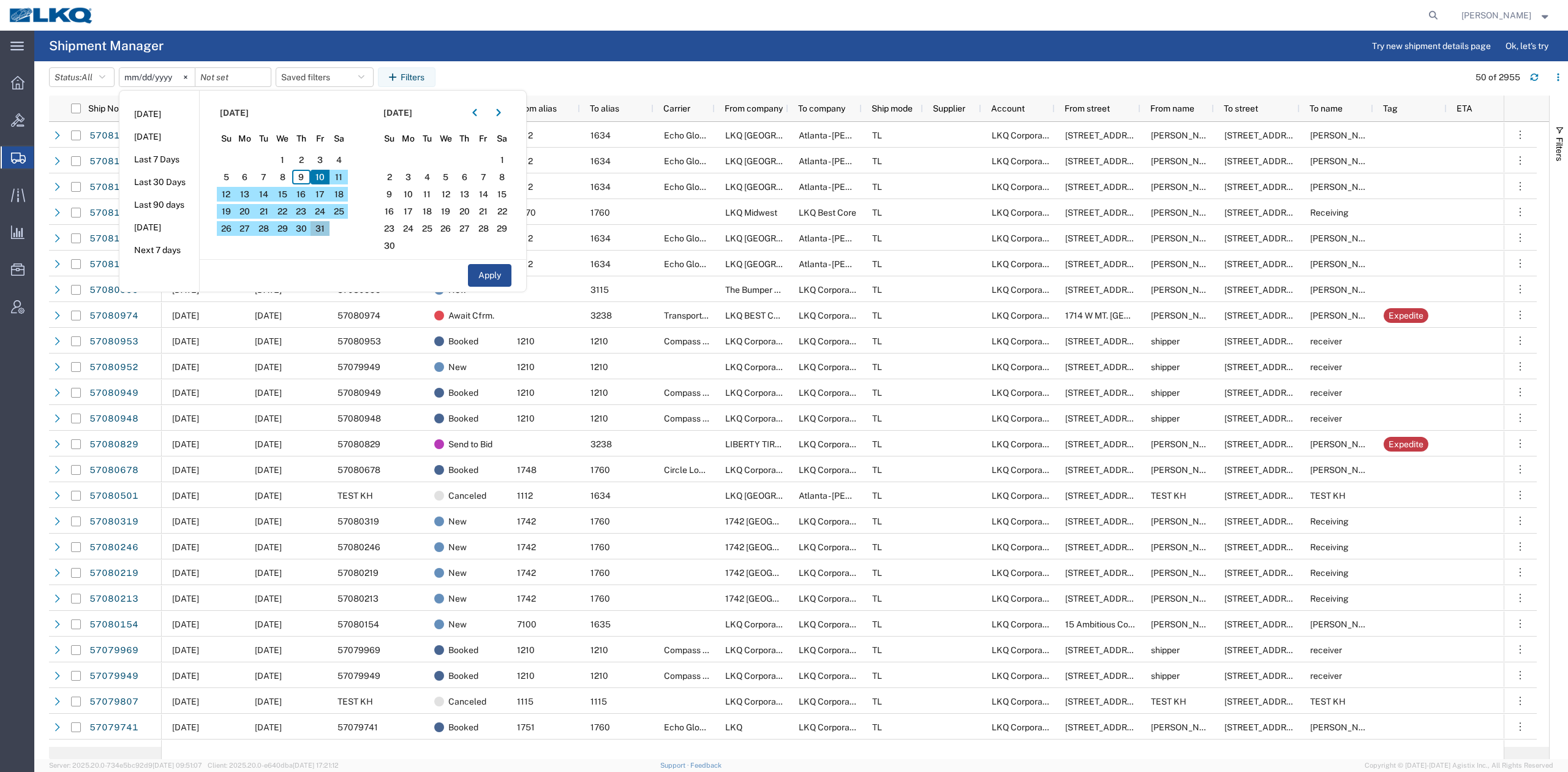
click at [319, 227] on span "31" at bounding box center [320, 228] width 19 height 15
click at [484, 280] on button "Apply" at bounding box center [489, 276] width 44 height 23
type input "2025-10-10"
type input "2025-10-31"
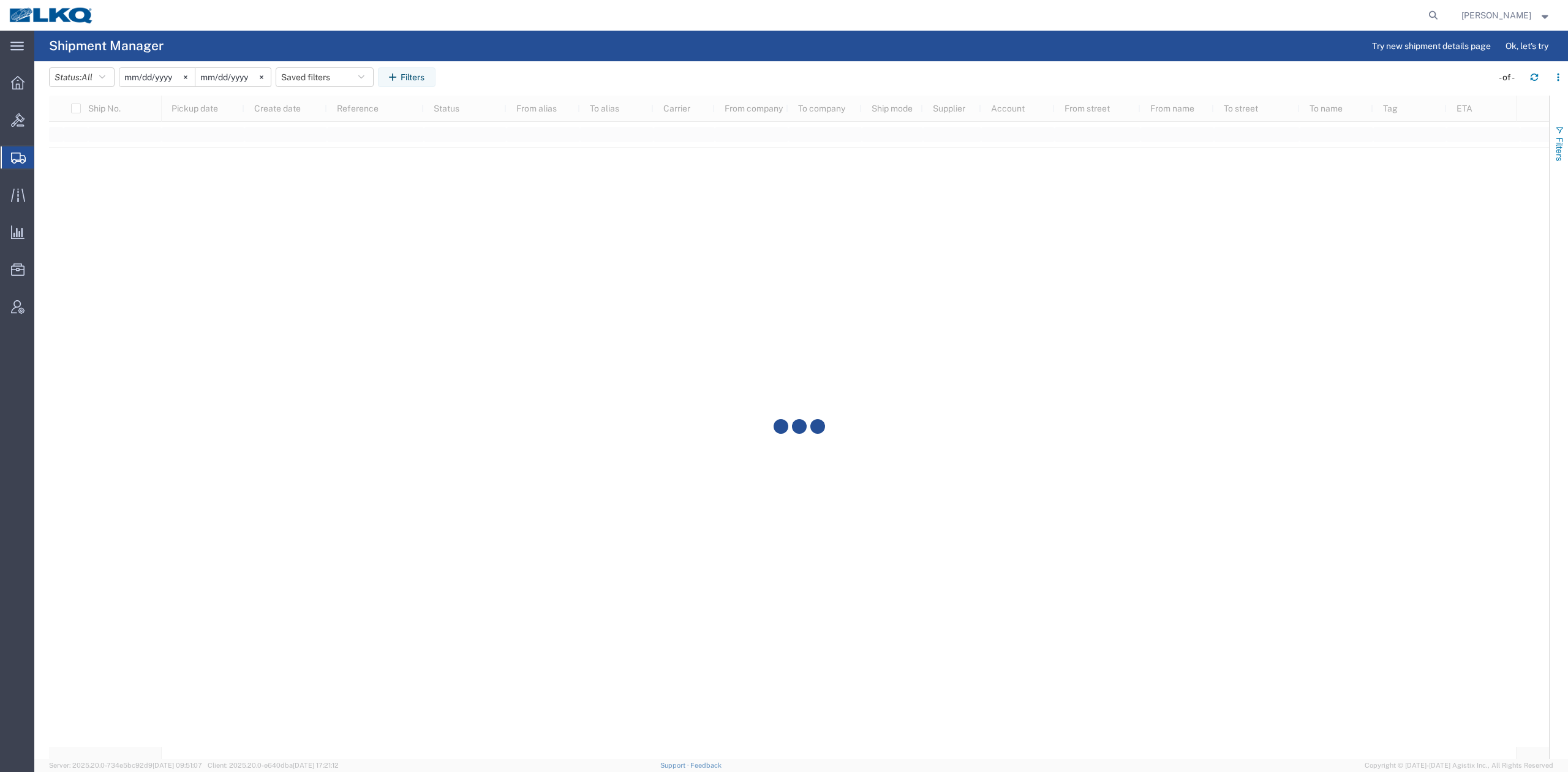
click at [1557, 144] on span "Filters" at bounding box center [1560, 149] width 10 height 24
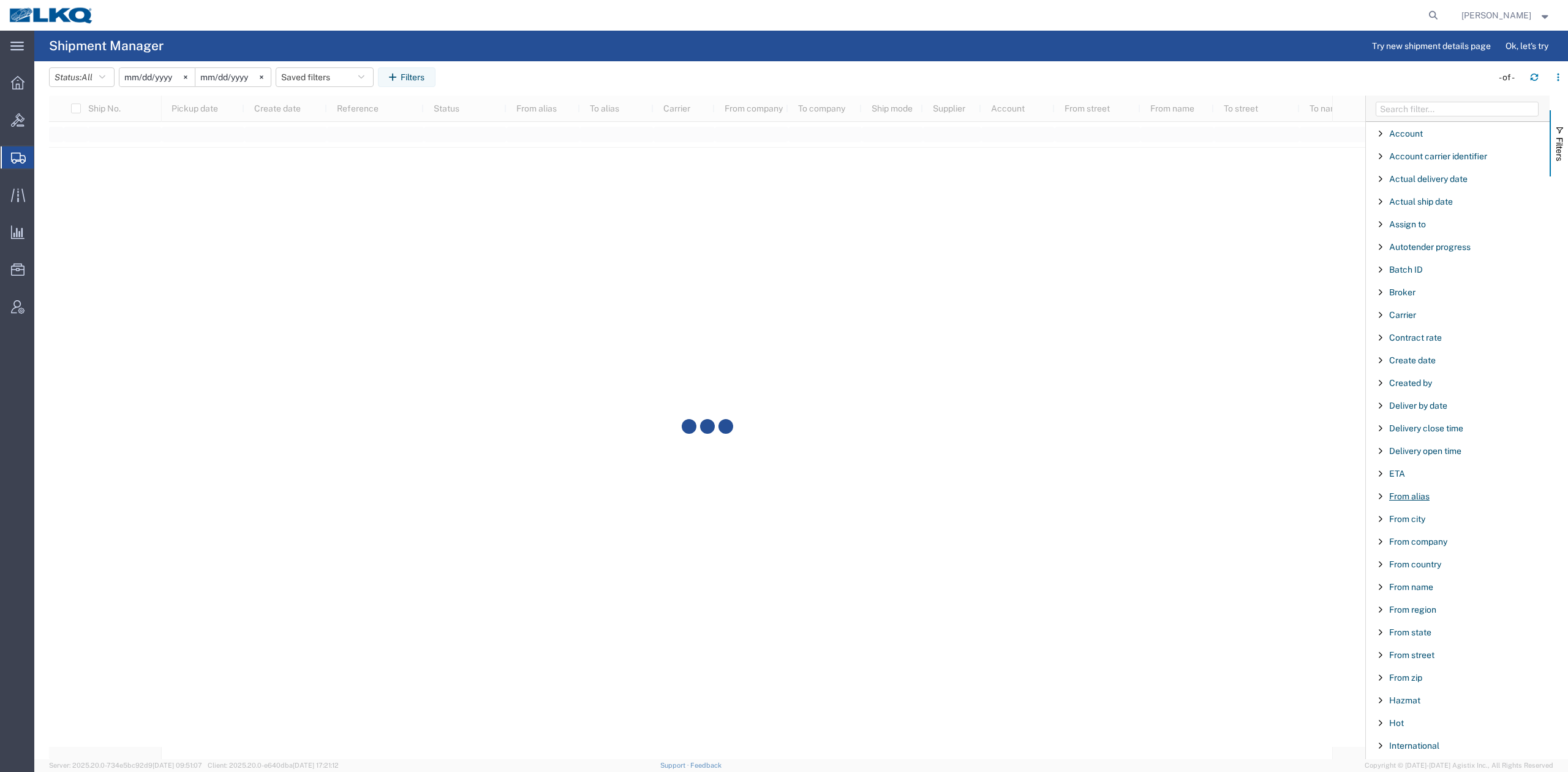
click at [1423, 501] on span "From alias" at bounding box center [1410, 496] width 41 height 10
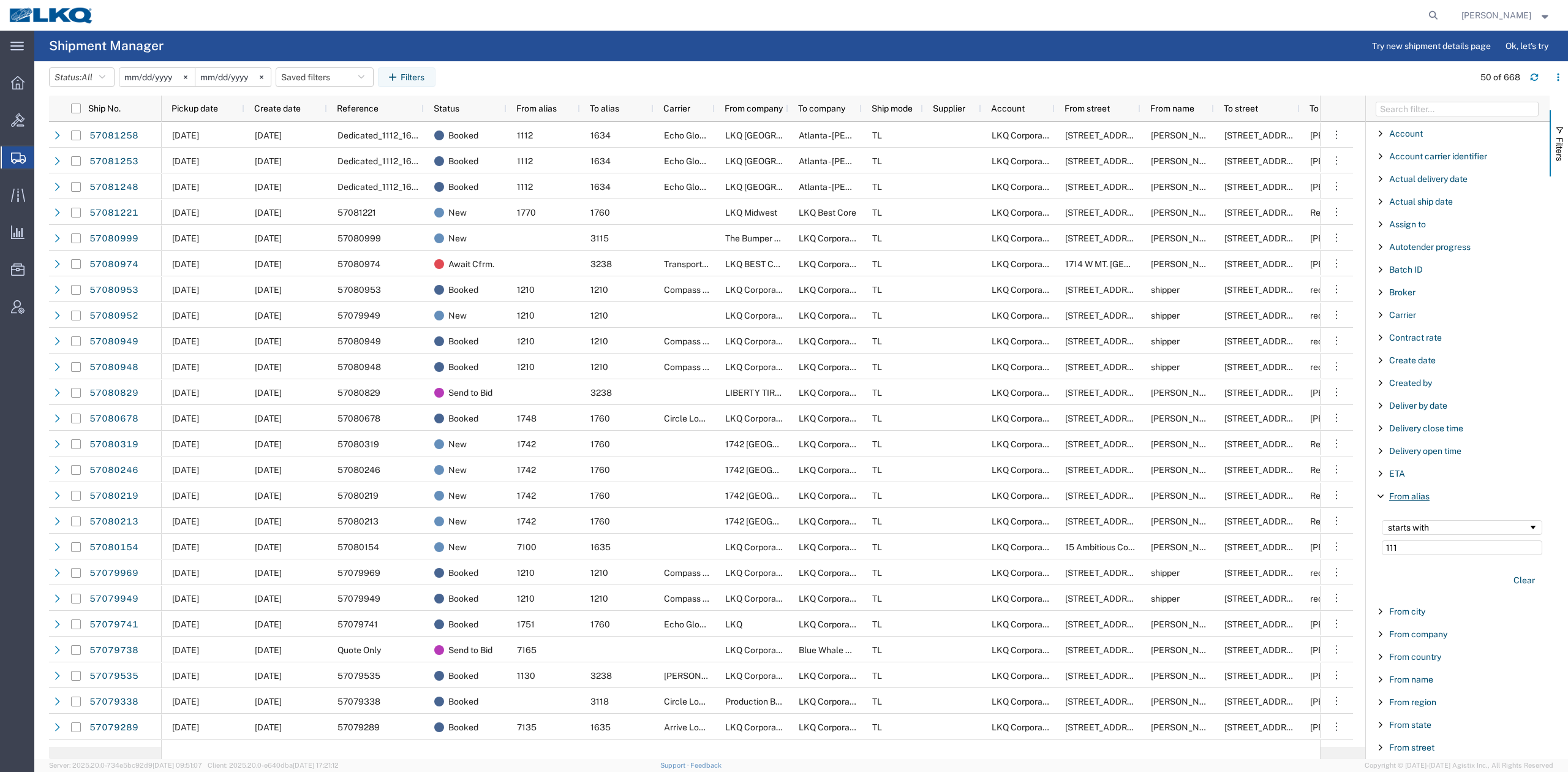
type input "1112"
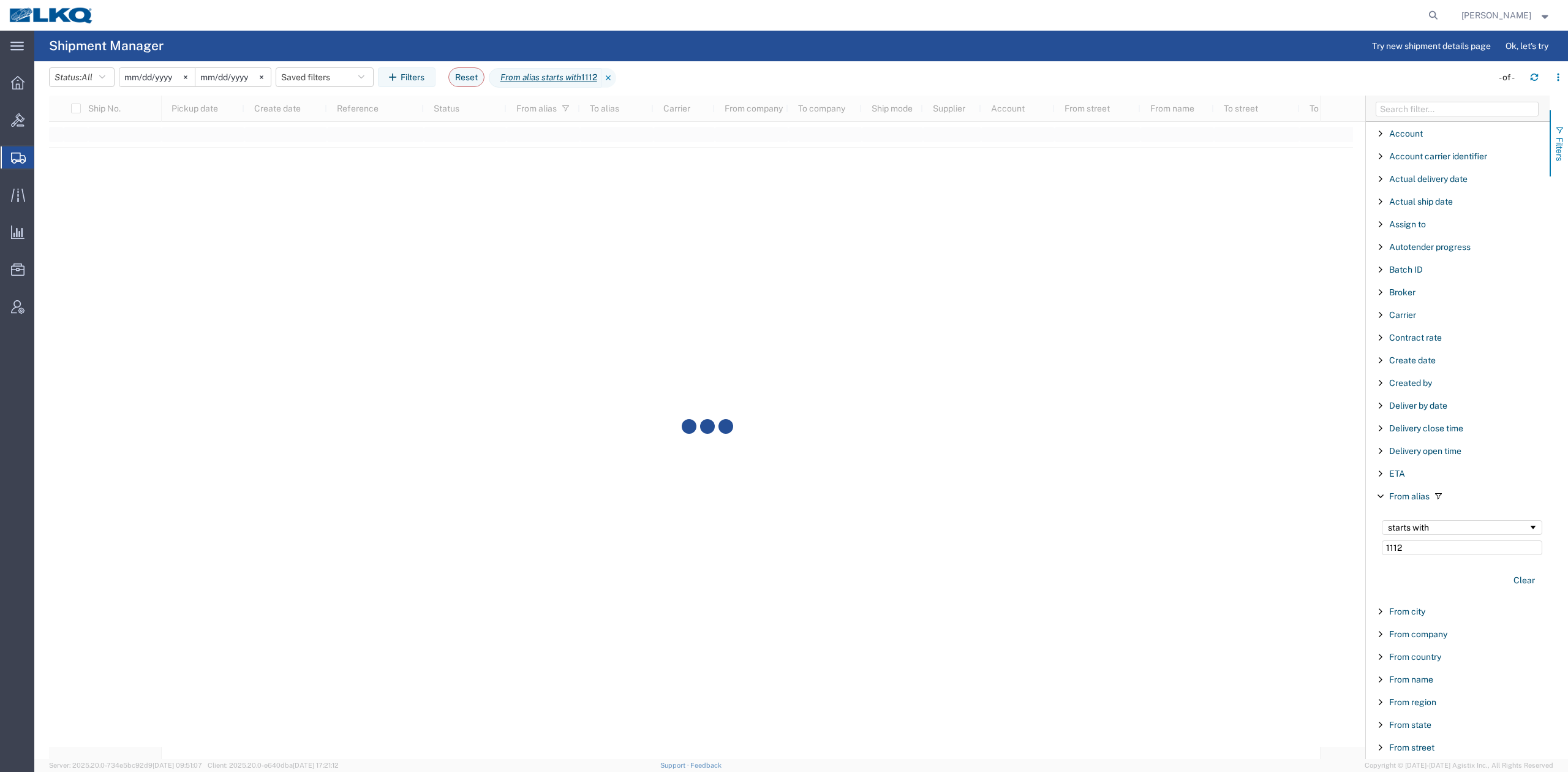
click at [1566, 147] on button "Filters" at bounding box center [1560, 144] width 18 height 66
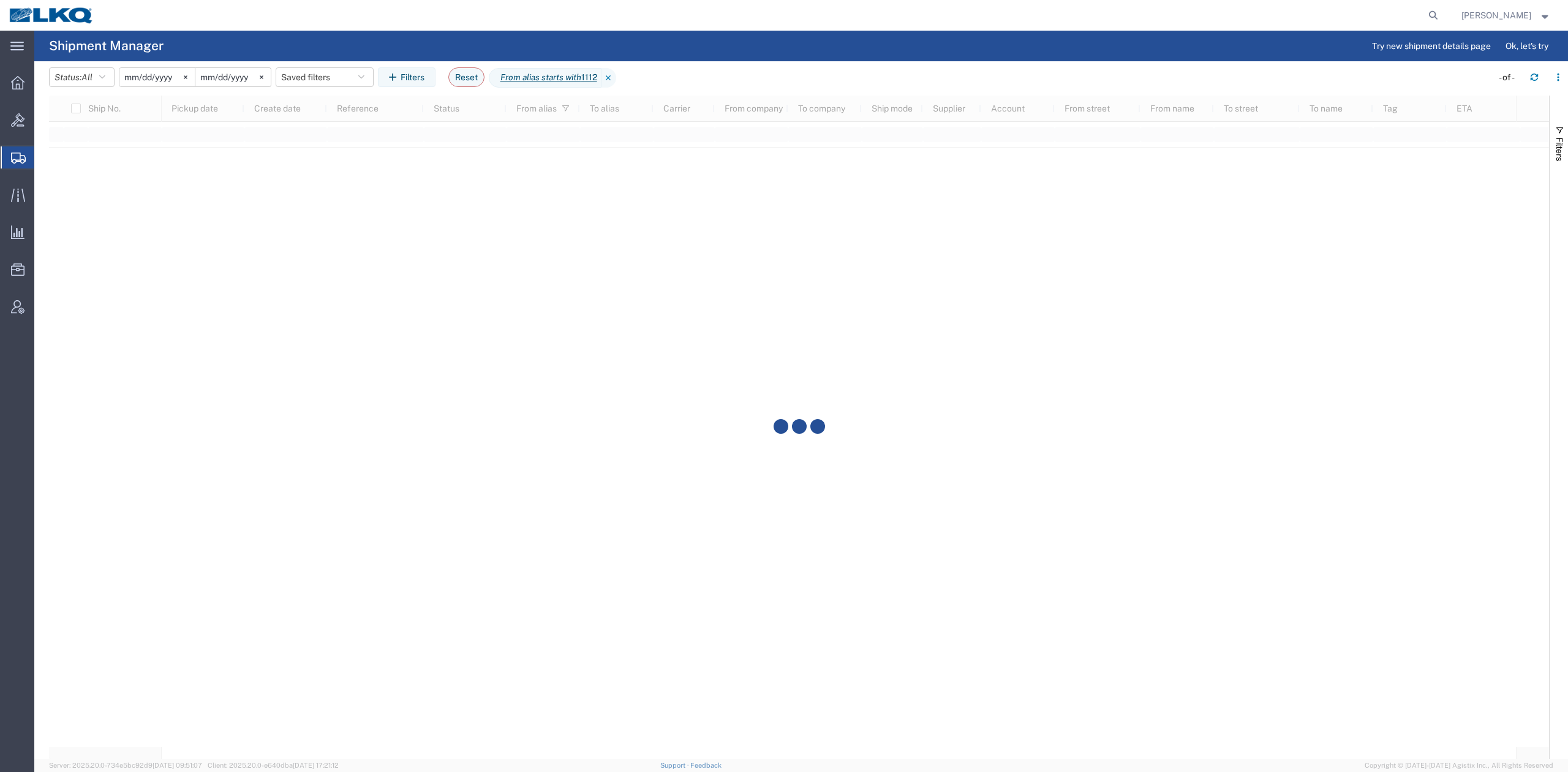
click at [782, 59] on agx-page-header "Shipment Manager Try new shipment details page Ok, let's try" at bounding box center [801, 46] width 1534 height 31
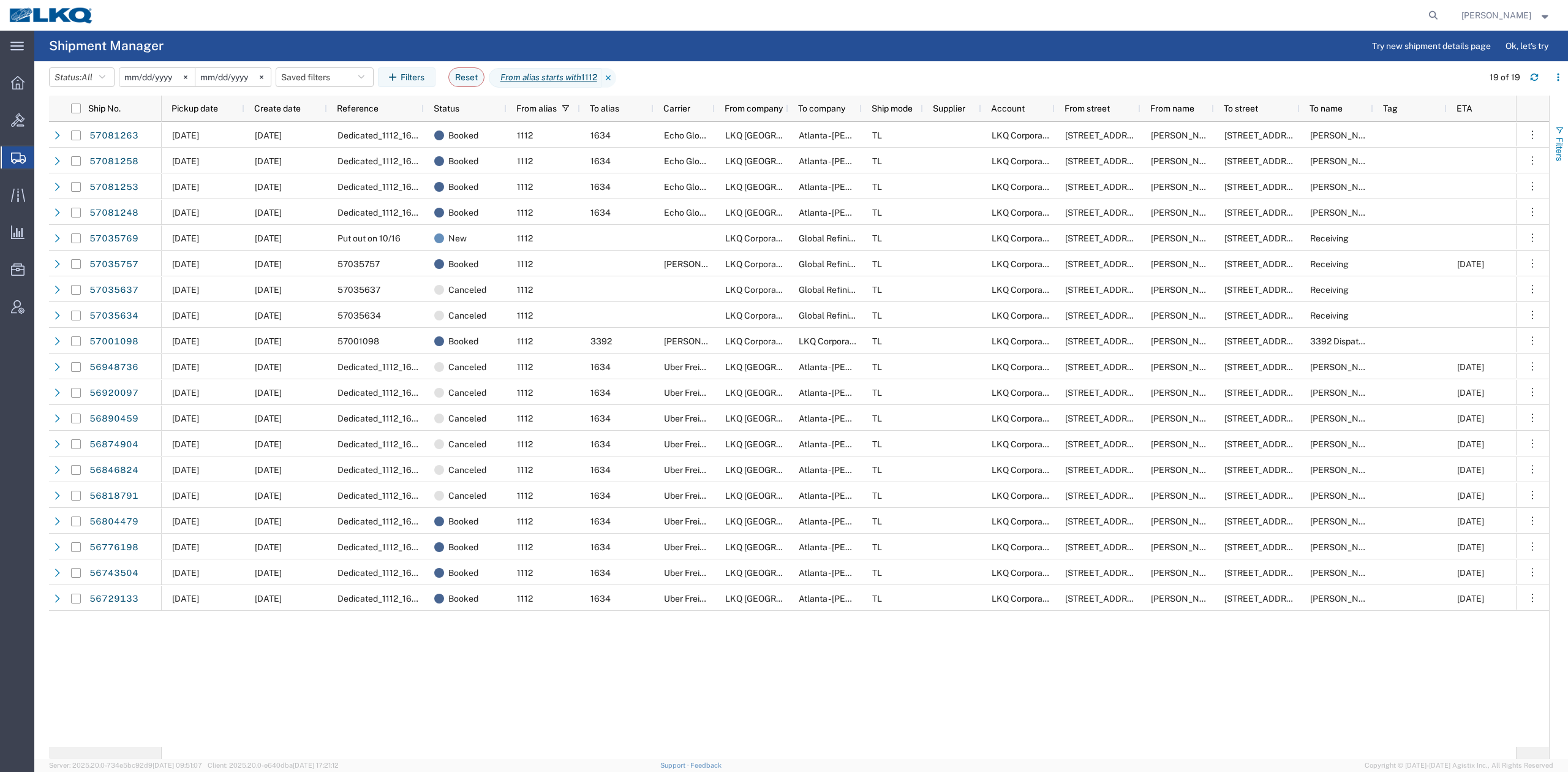
click at [1567, 133] on button "Filters" at bounding box center [1560, 144] width 18 height 66
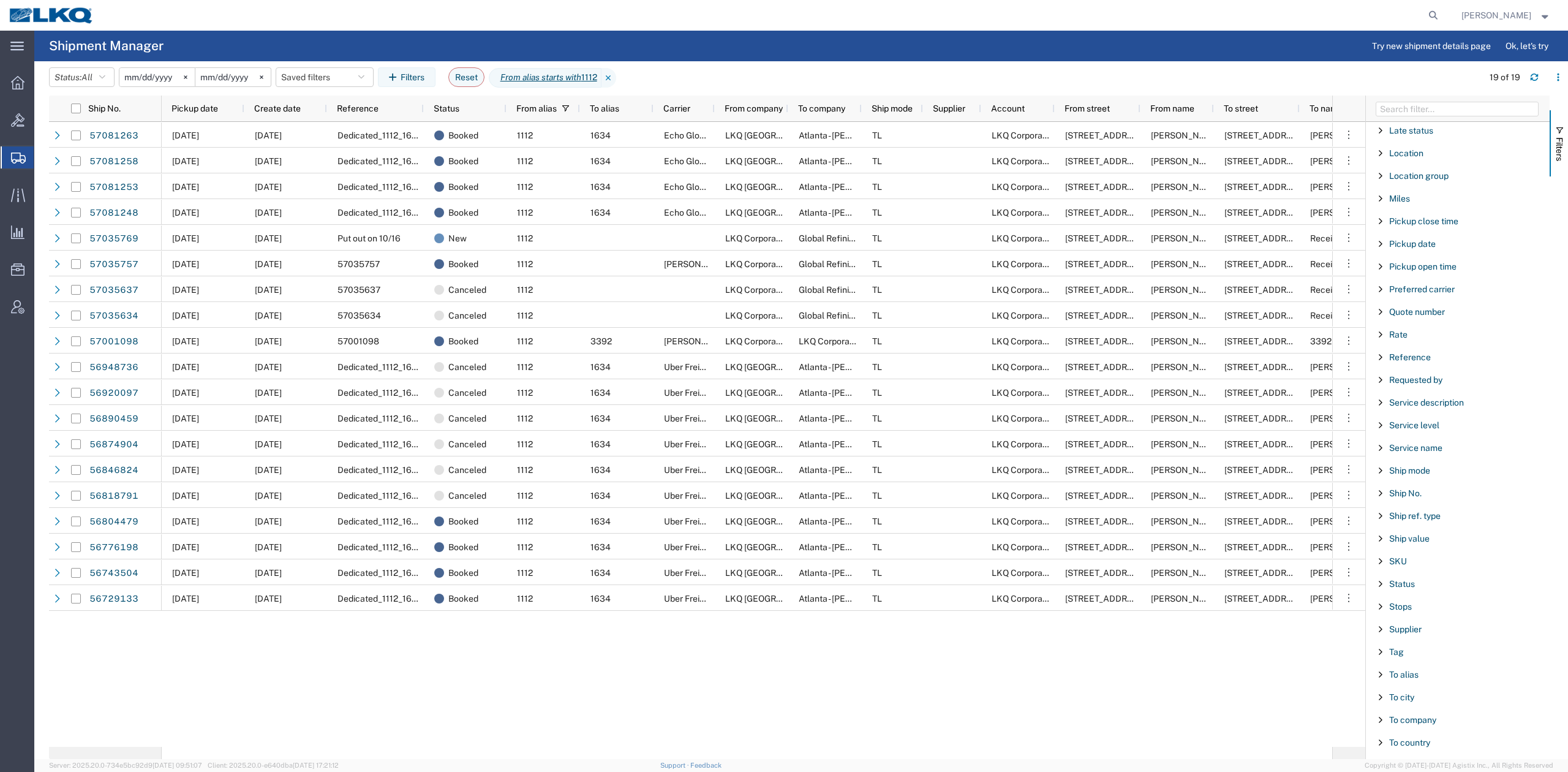
scroll to position [966, 0]
click at [1398, 403] on span "Status" at bounding box center [1402, 408] width 25 height 10
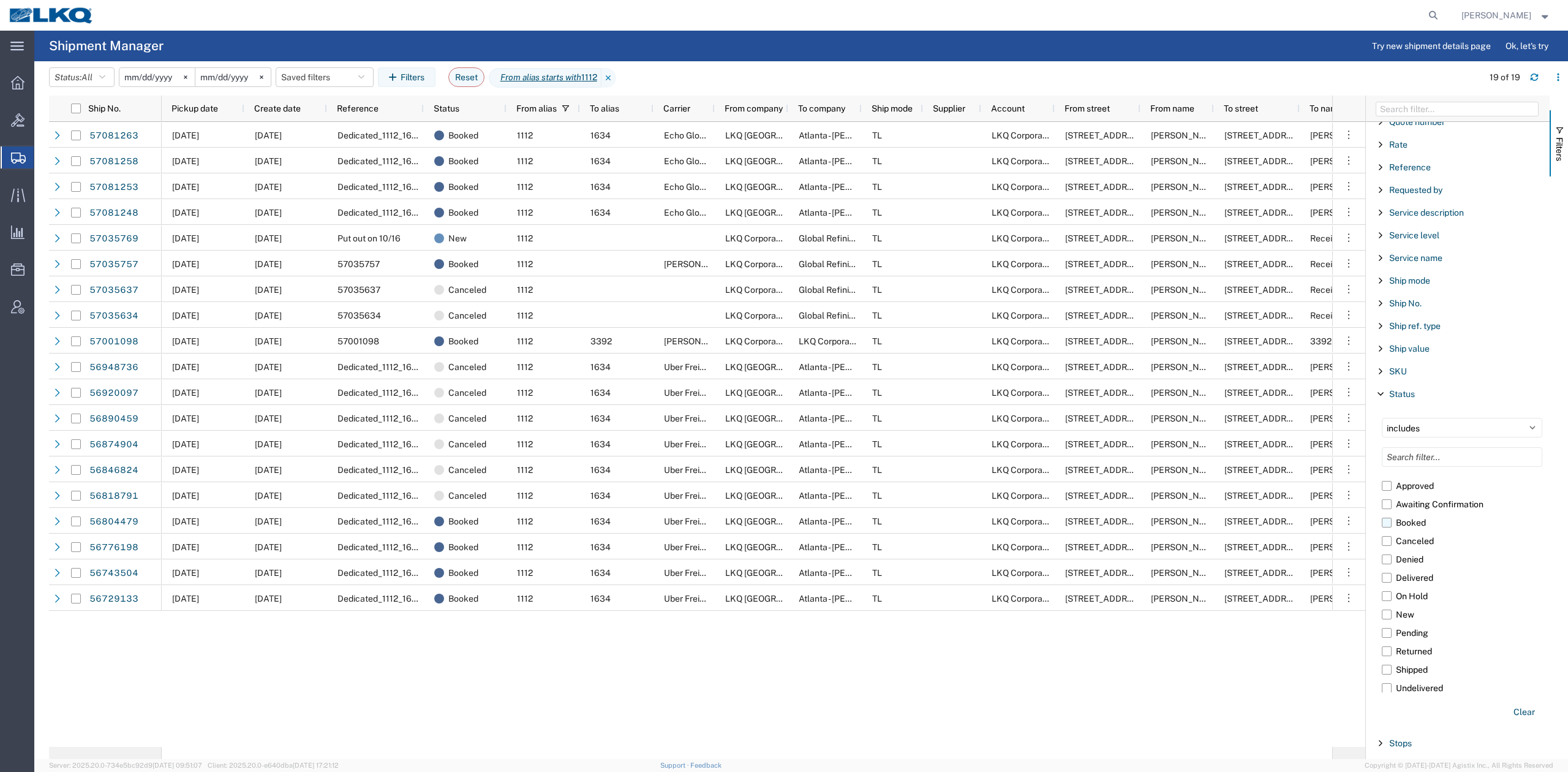
click at [1390, 532] on label "Booked" at bounding box center [1462, 522] width 161 height 18
click at [0, 0] on input "Booked" at bounding box center [0, 0] width 0 height 0
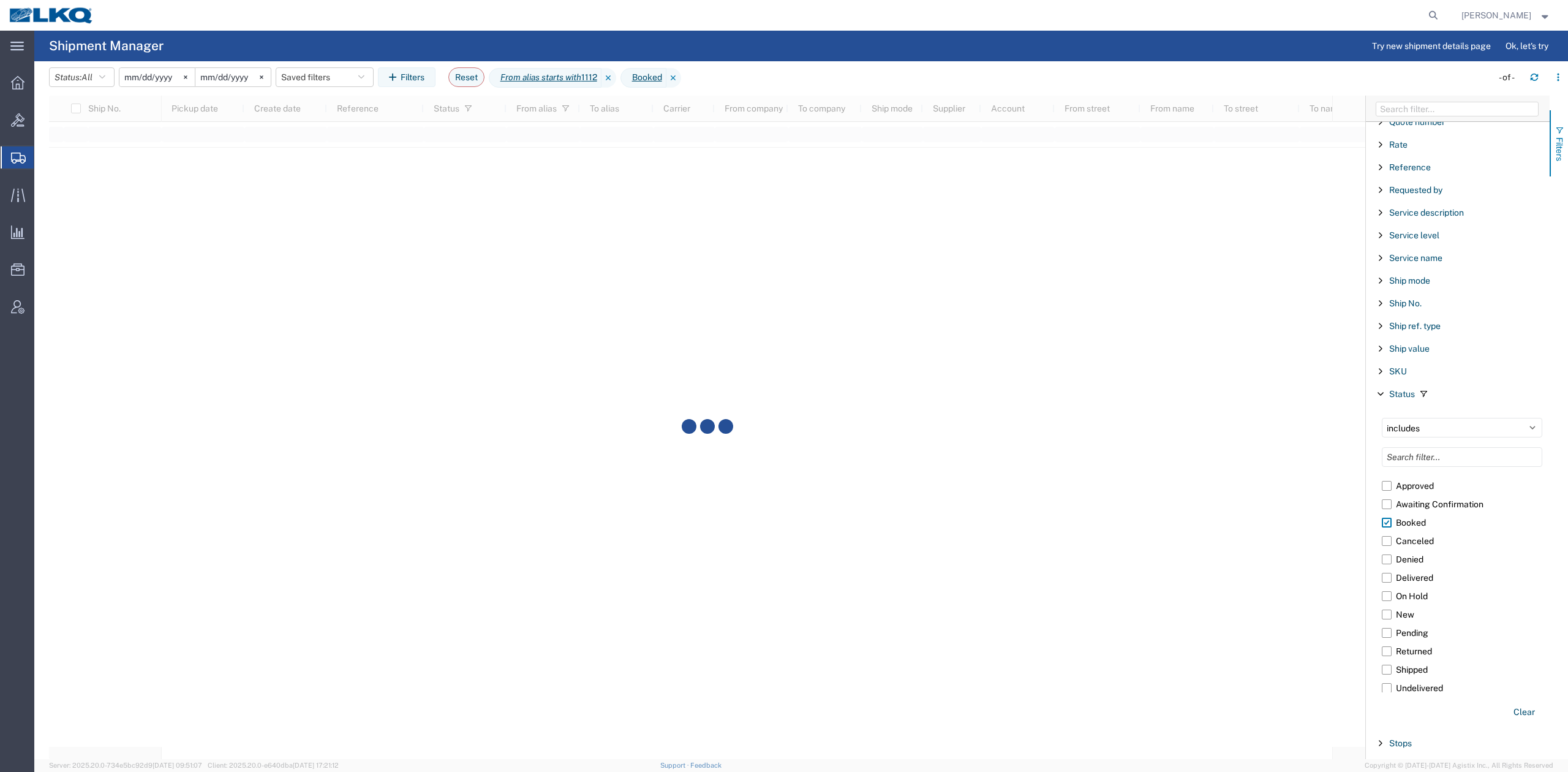
click at [1567, 141] on button "Filters" at bounding box center [1560, 144] width 18 height 66
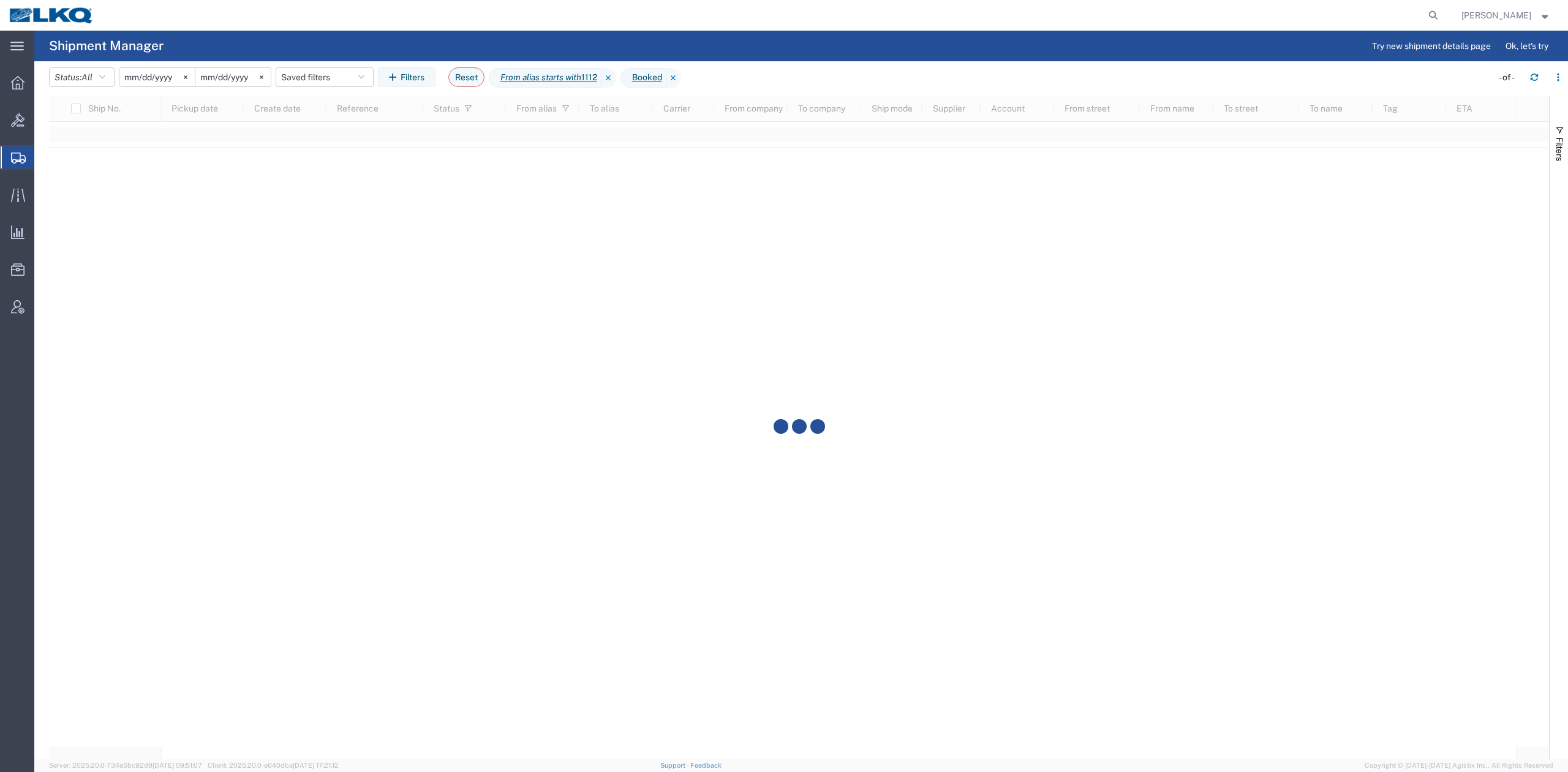
click at [804, 615] on div at bounding box center [839, 434] width 1354 height 625
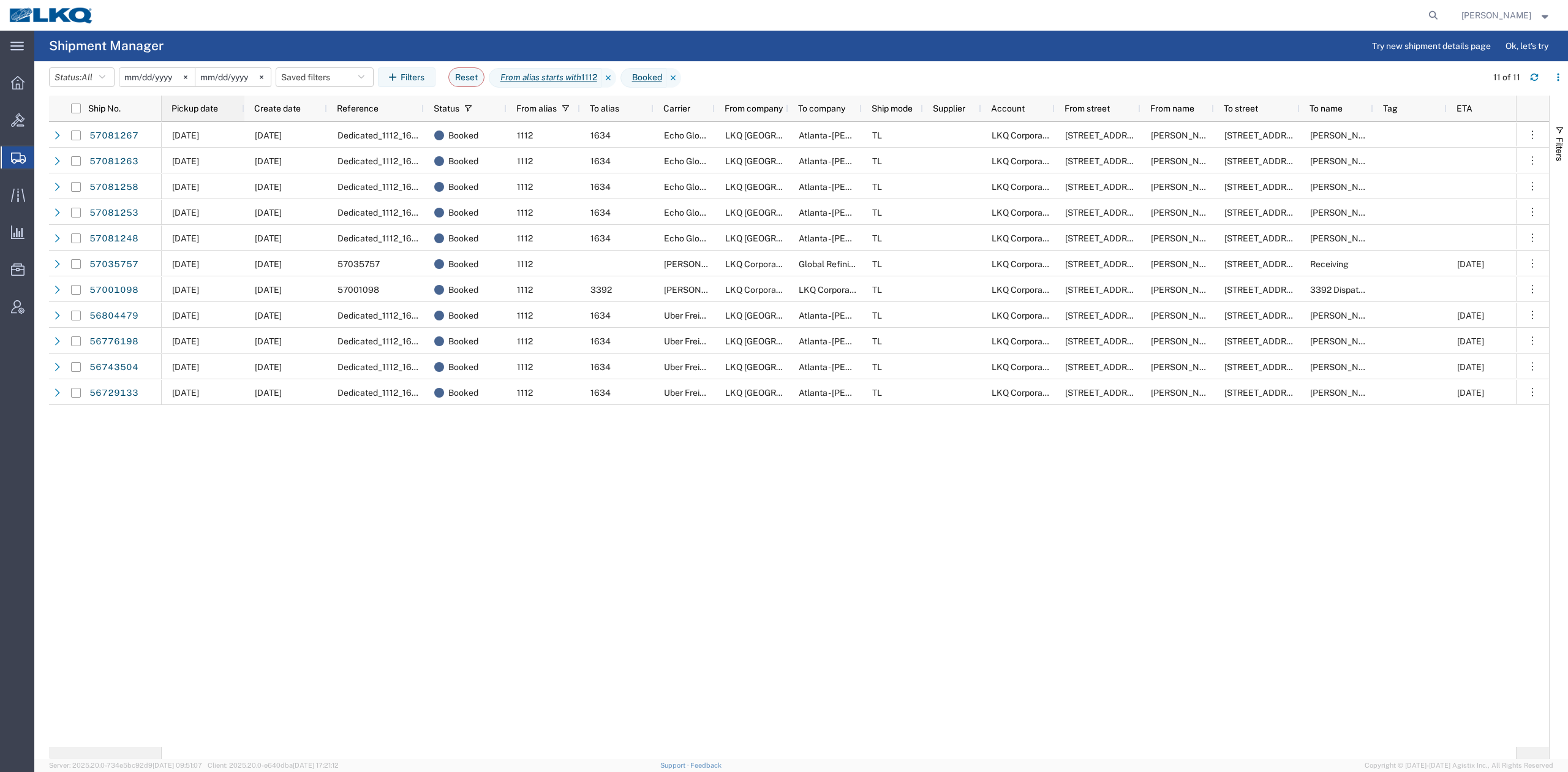
click at [234, 111] on div "Pickup date" at bounding box center [205, 108] width 68 height 20
drag, startPoint x: 1556, startPoint y: 151, endPoint x: 1403, endPoint y: 412, distance: 302.5
click at [1557, 151] on span "Filters" at bounding box center [1560, 149] width 10 height 24
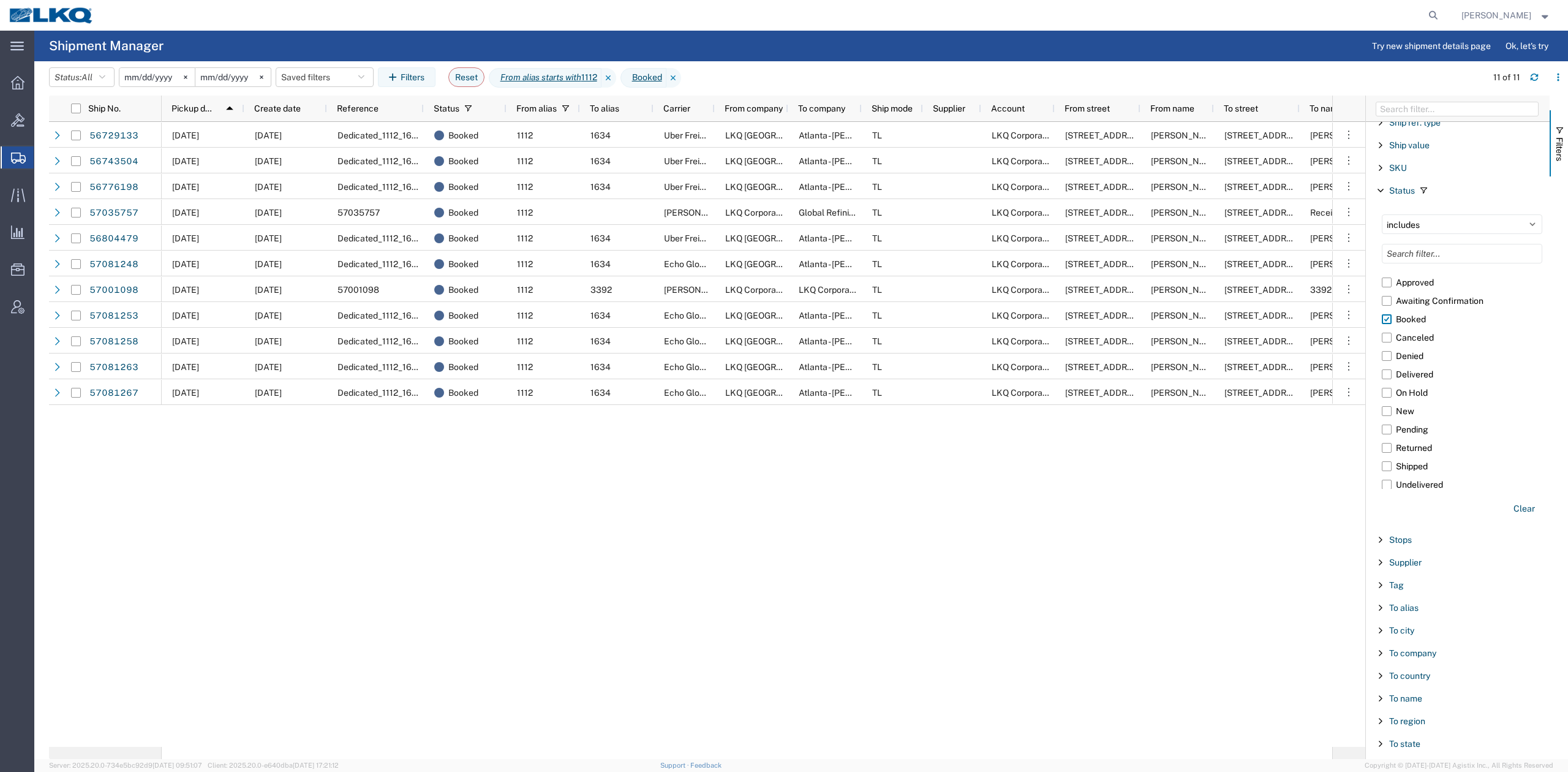
scroll to position [1291, 0]
click at [1405, 501] on span "To alias" at bounding box center [1404, 499] width 29 height 10
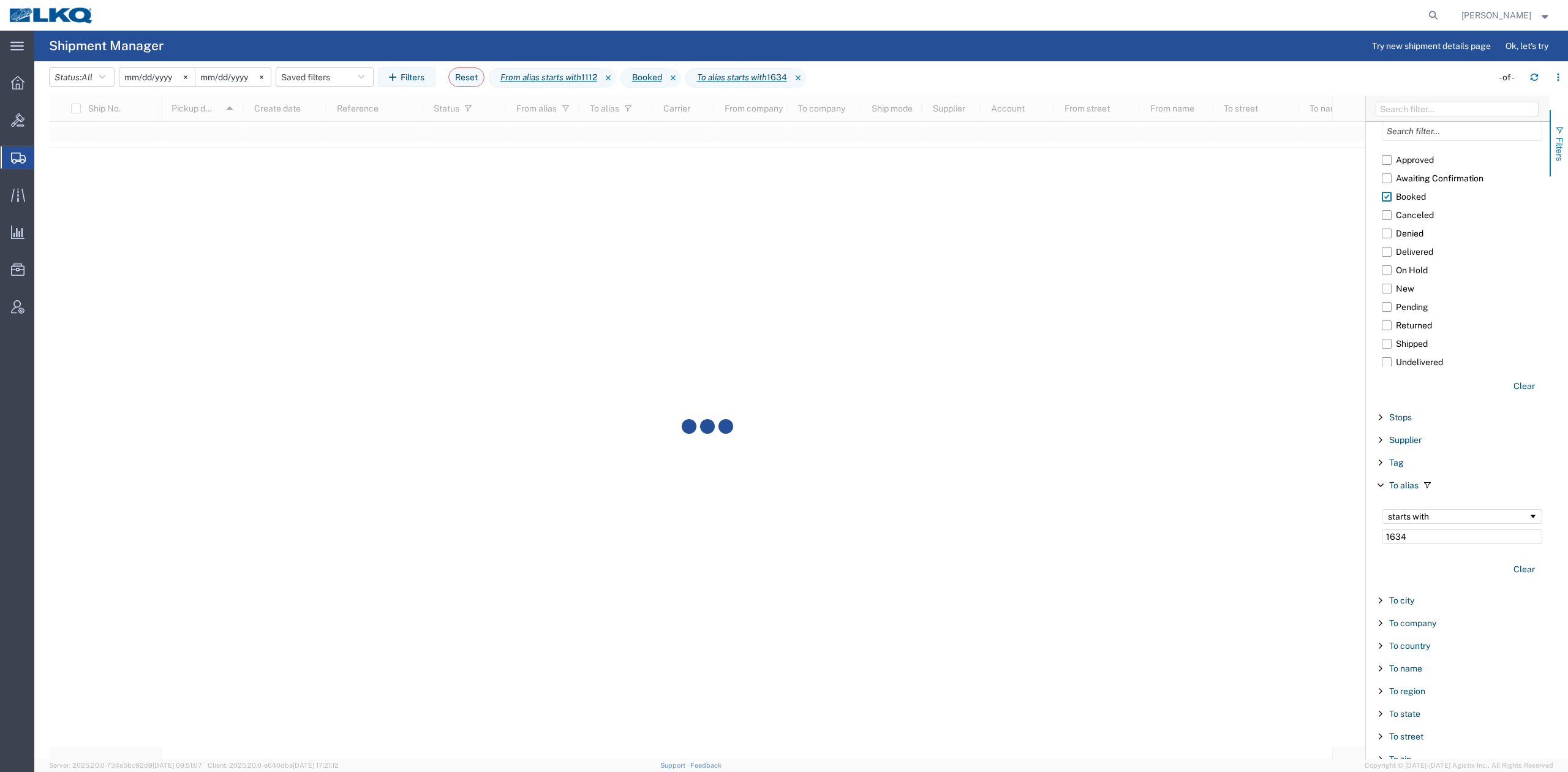
type input "1634"
click at [1567, 156] on button "Filters" at bounding box center [1560, 144] width 18 height 66
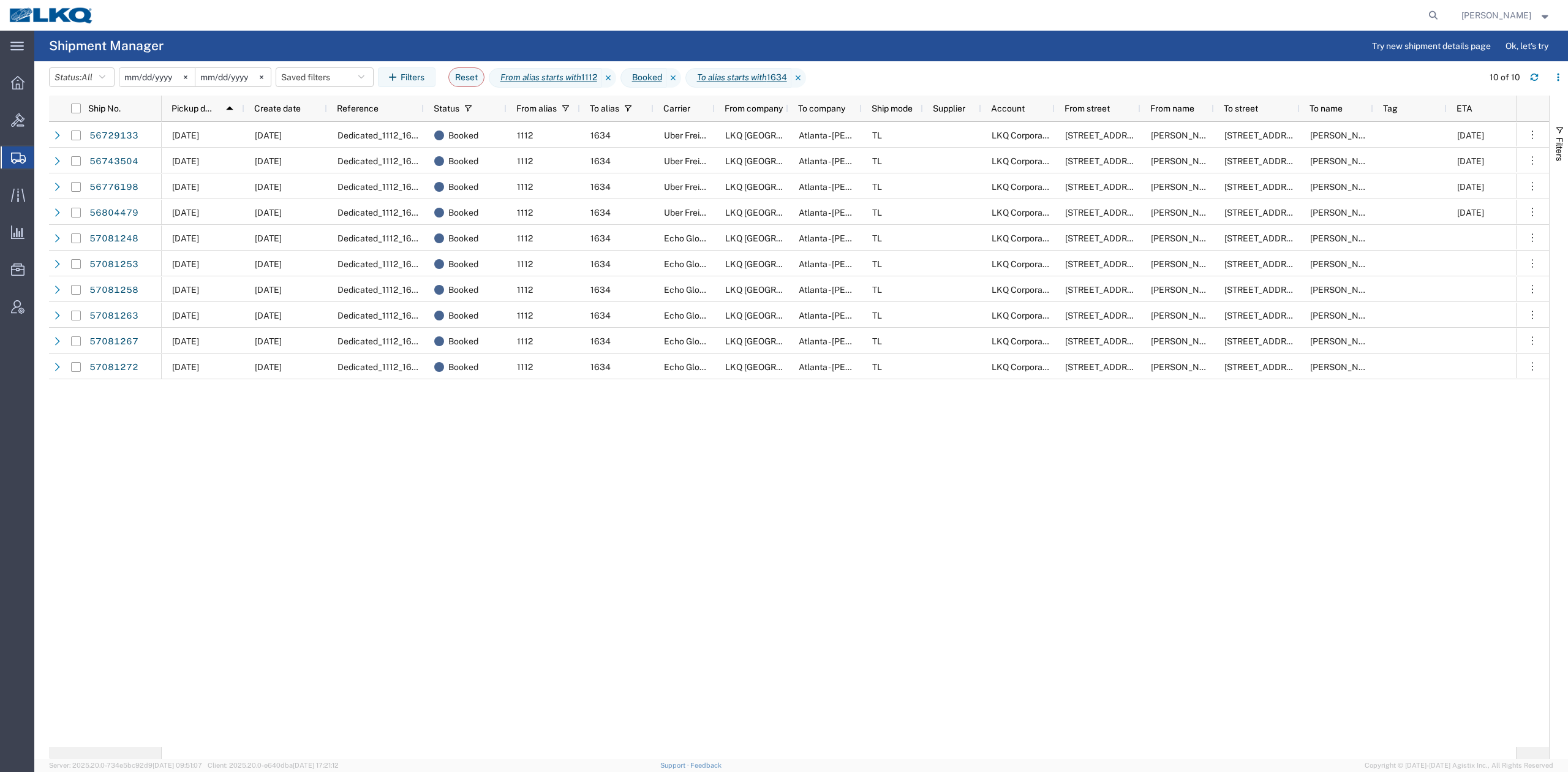
click at [800, 552] on div "10/10/2025 09/05/2025 Dedicated_1112_1634_Eng Trans Booked 1112 1634 Uber Freig…" at bounding box center [839, 434] width 1354 height 625
click at [711, 600] on div "10/10/2025 09/05/2025 Dedicated_1112_1634_Eng Trans Booked 1112 1634 Uber Freig…" at bounding box center [839, 434] width 1354 height 625
click at [1442, 11] on icon at bounding box center [1434, 15] width 17 height 17
paste input "56996068"
click at [1442, 12] on icon at bounding box center [1434, 15] width 17 height 17
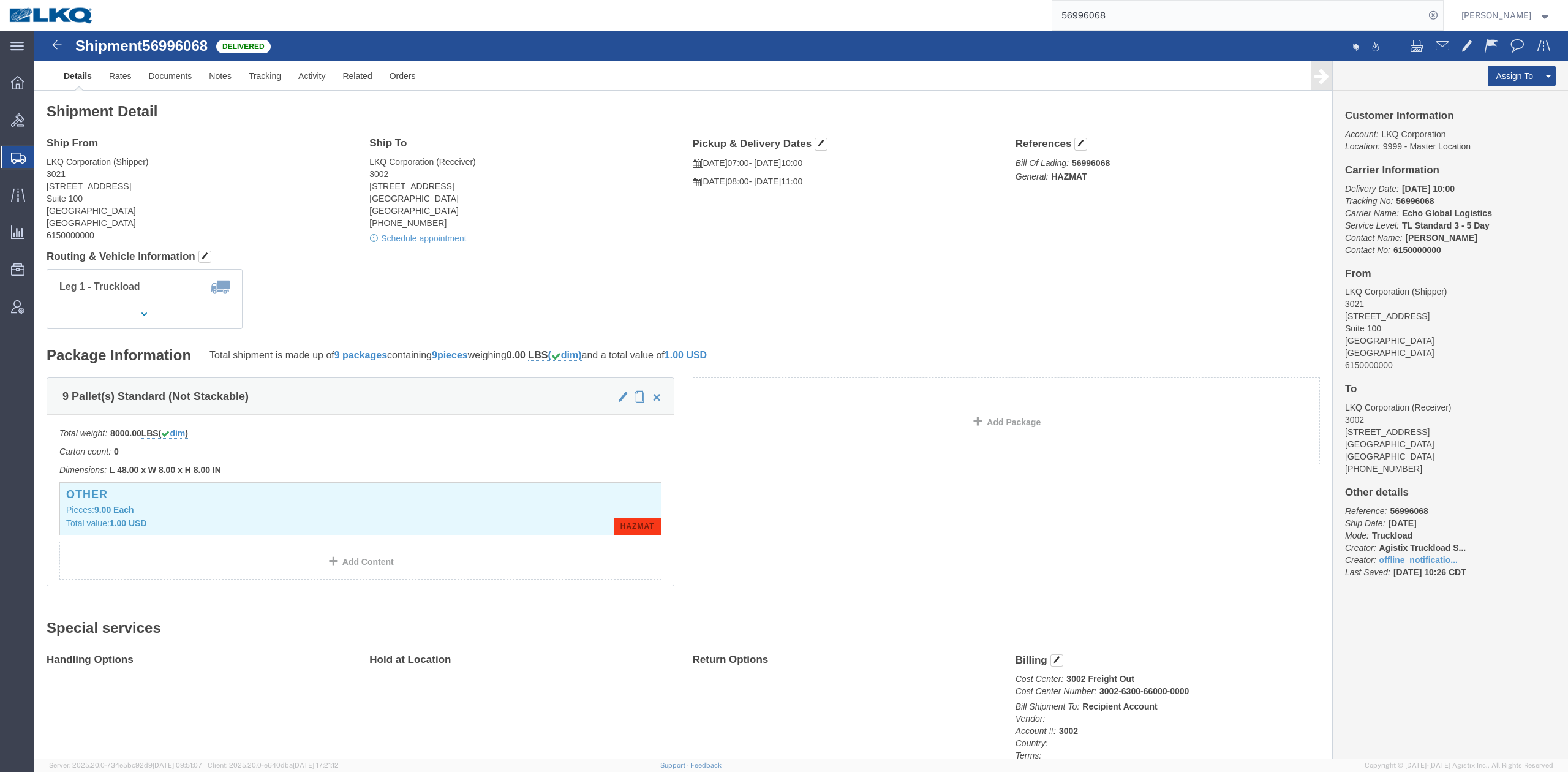
click at [1121, 18] on input "56996068" at bounding box center [1238, 15] width 373 height 29
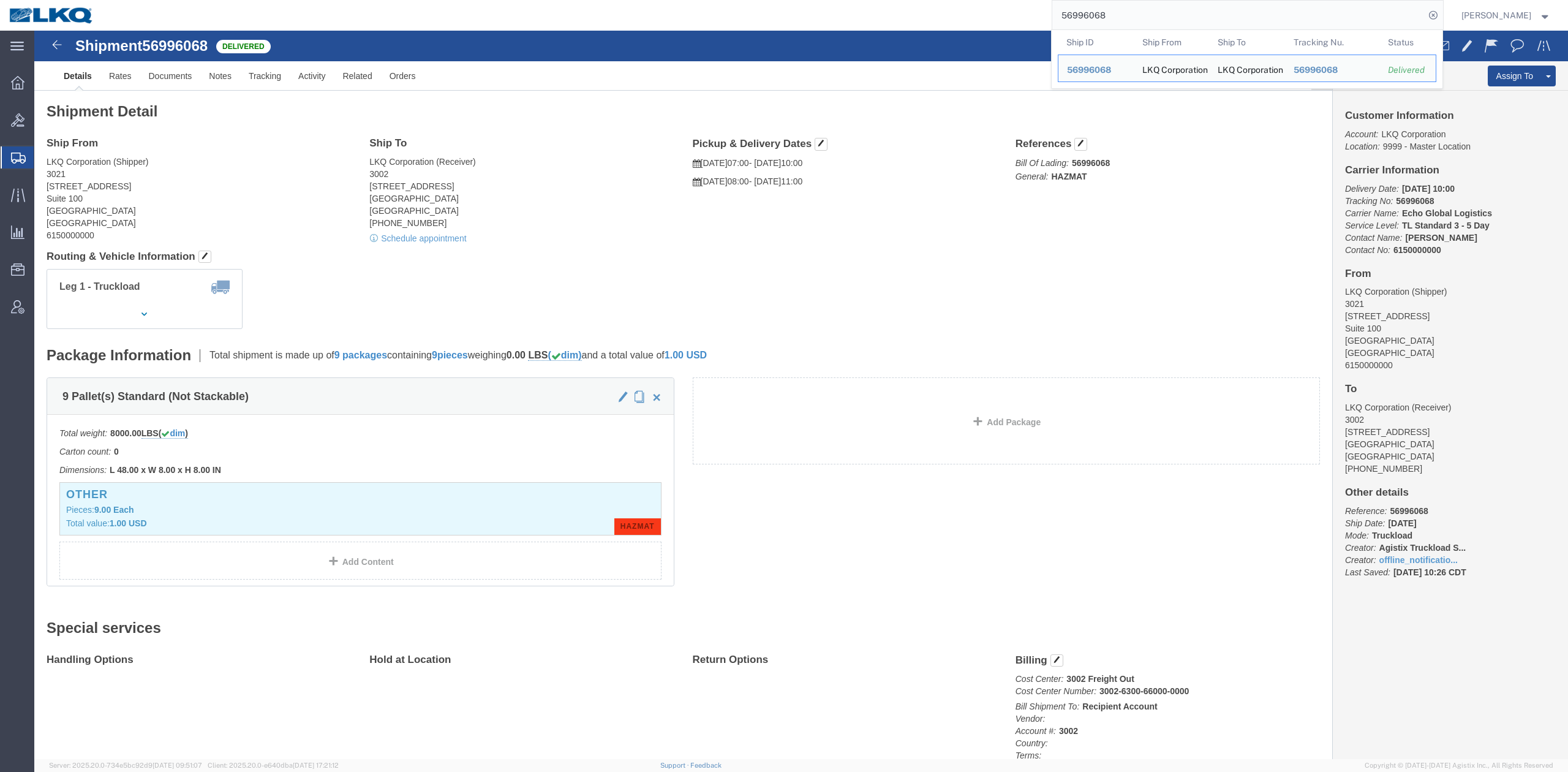
click at [1121, 18] on input "56996068" at bounding box center [1238, 15] width 373 height 29
paste input "65461"
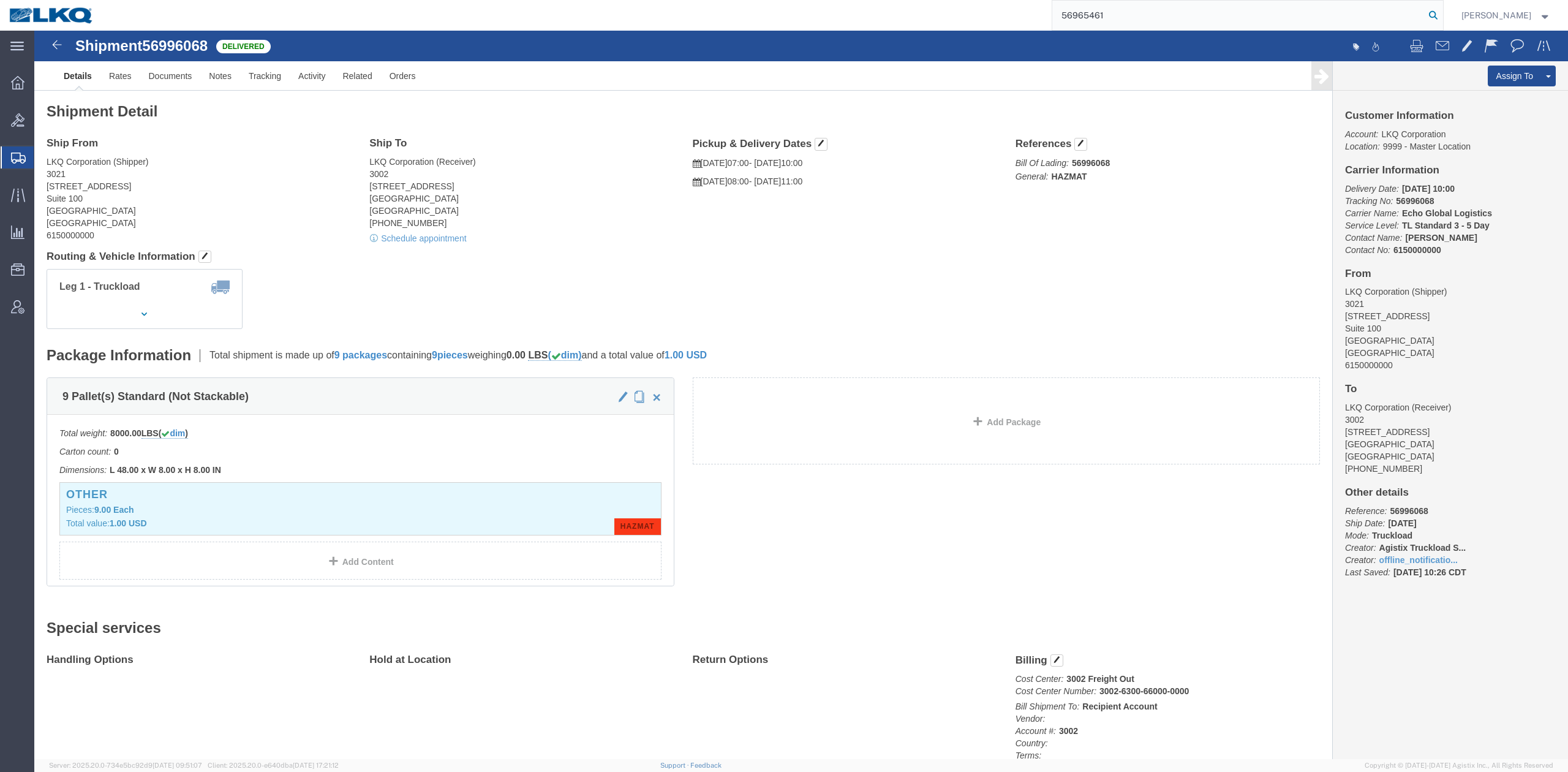
click at [1442, 15] on icon at bounding box center [1434, 15] width 17 height 17
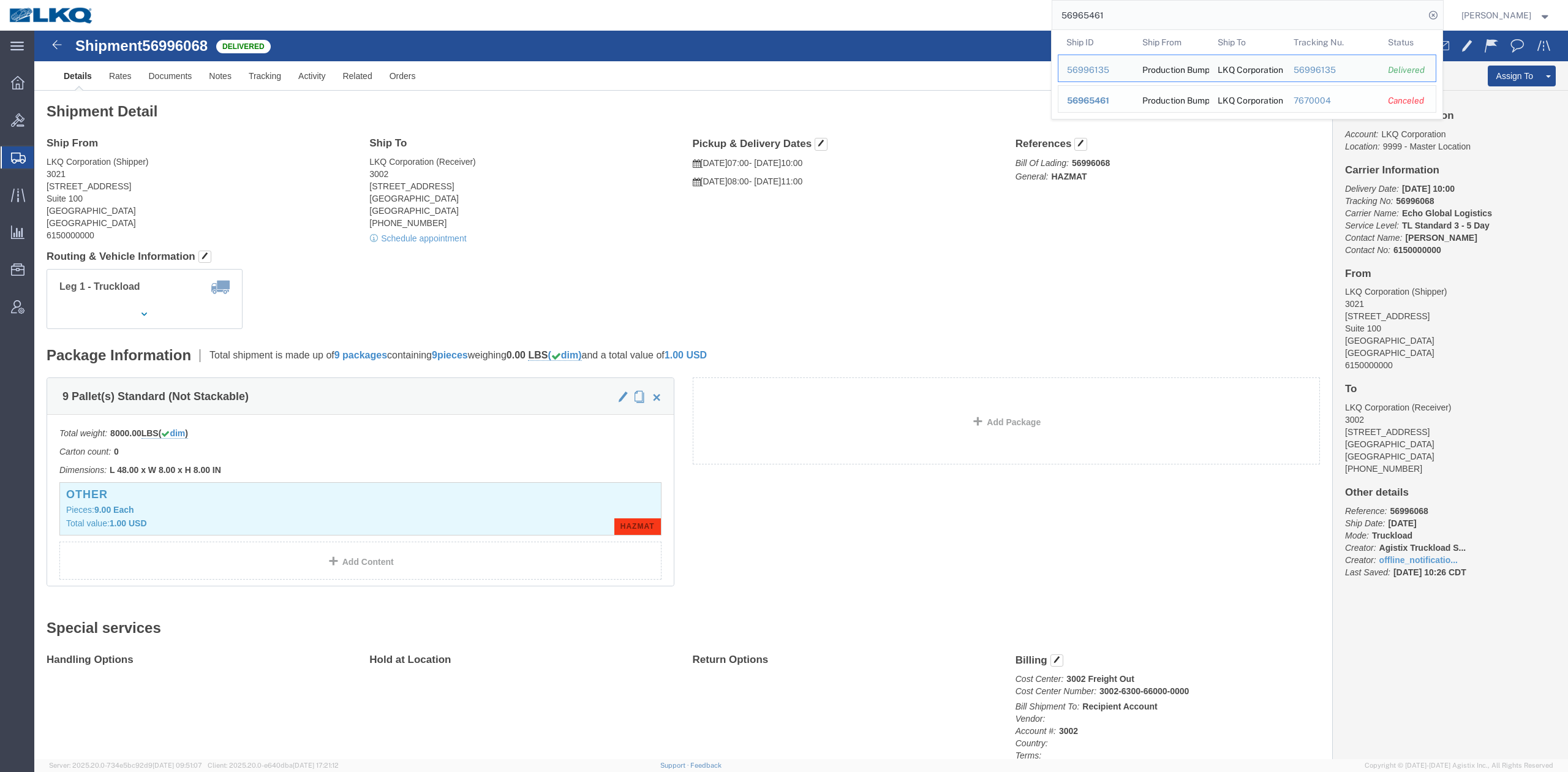
click at [1109, 99] on span "56965461" at bounding box center [1088, 100] width 42 height 10
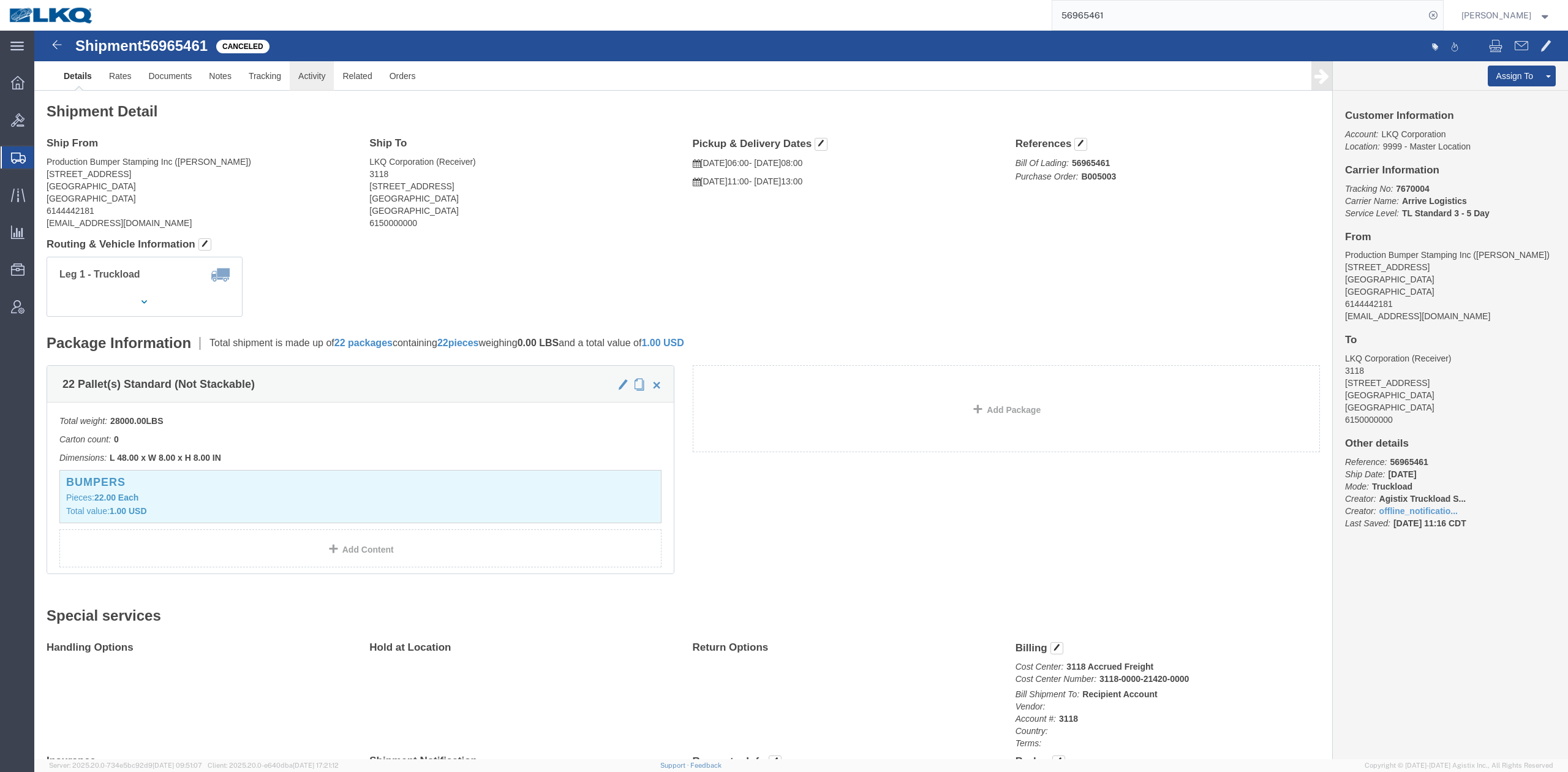
drag, startPoint x: 307, startPoint y: 77, endPoint x: 272, endPoint y: 46, distance: 46.8
click link "Activity"
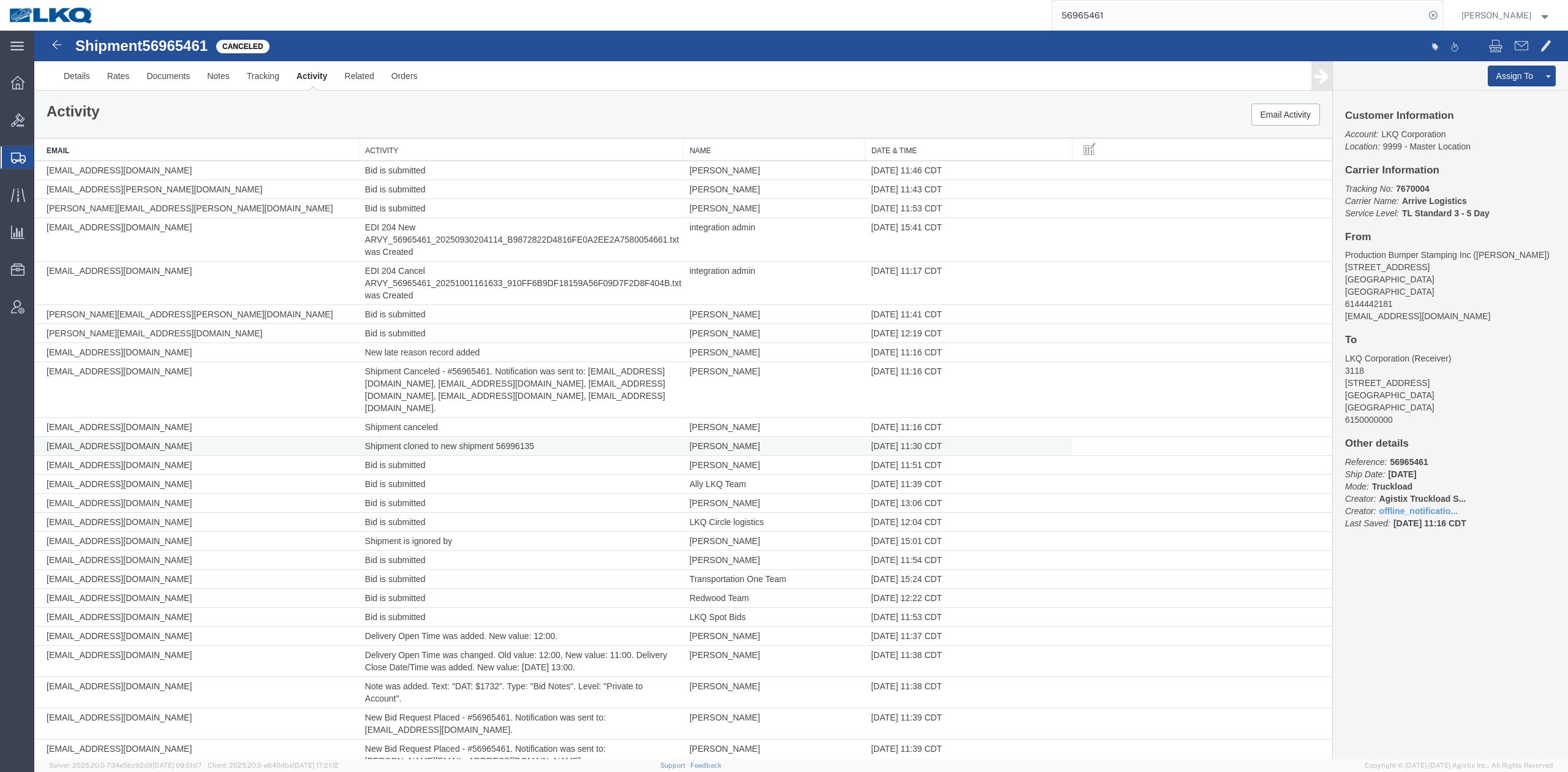
click at [525, 443] on td "Shipment cloned to new shipment 56996135" at bounding box center [521, 446] width 325 height 19
click at [525, 441] on td "Shipment cloned to new shipment 56996135" at bounding box center [521, 446] width 325 height 19
copy td "56996135"
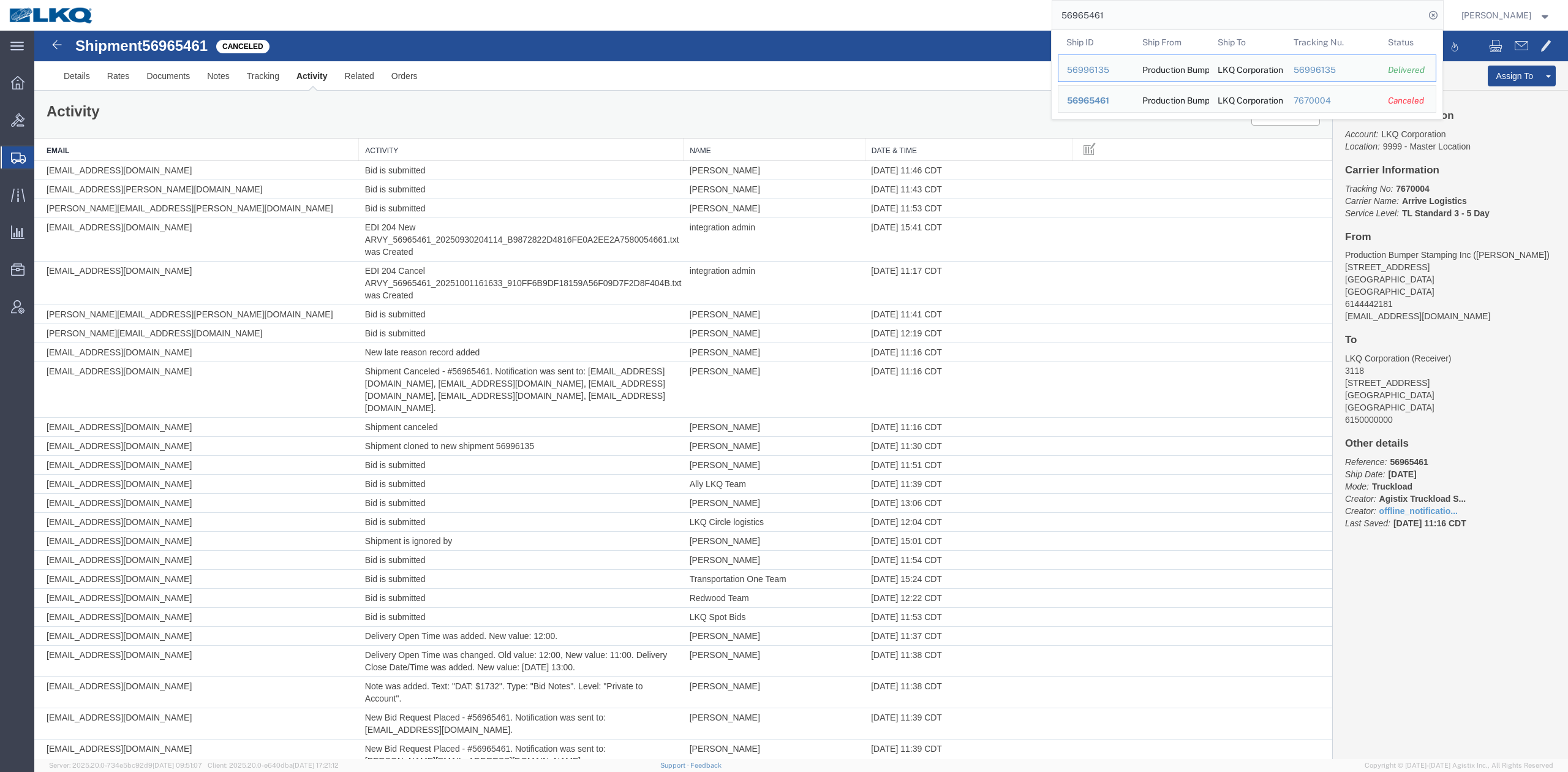
click at [1197, 11] on input "56965461" at bounding box center [1238, 15] width 373 height 29
paste input "96135"
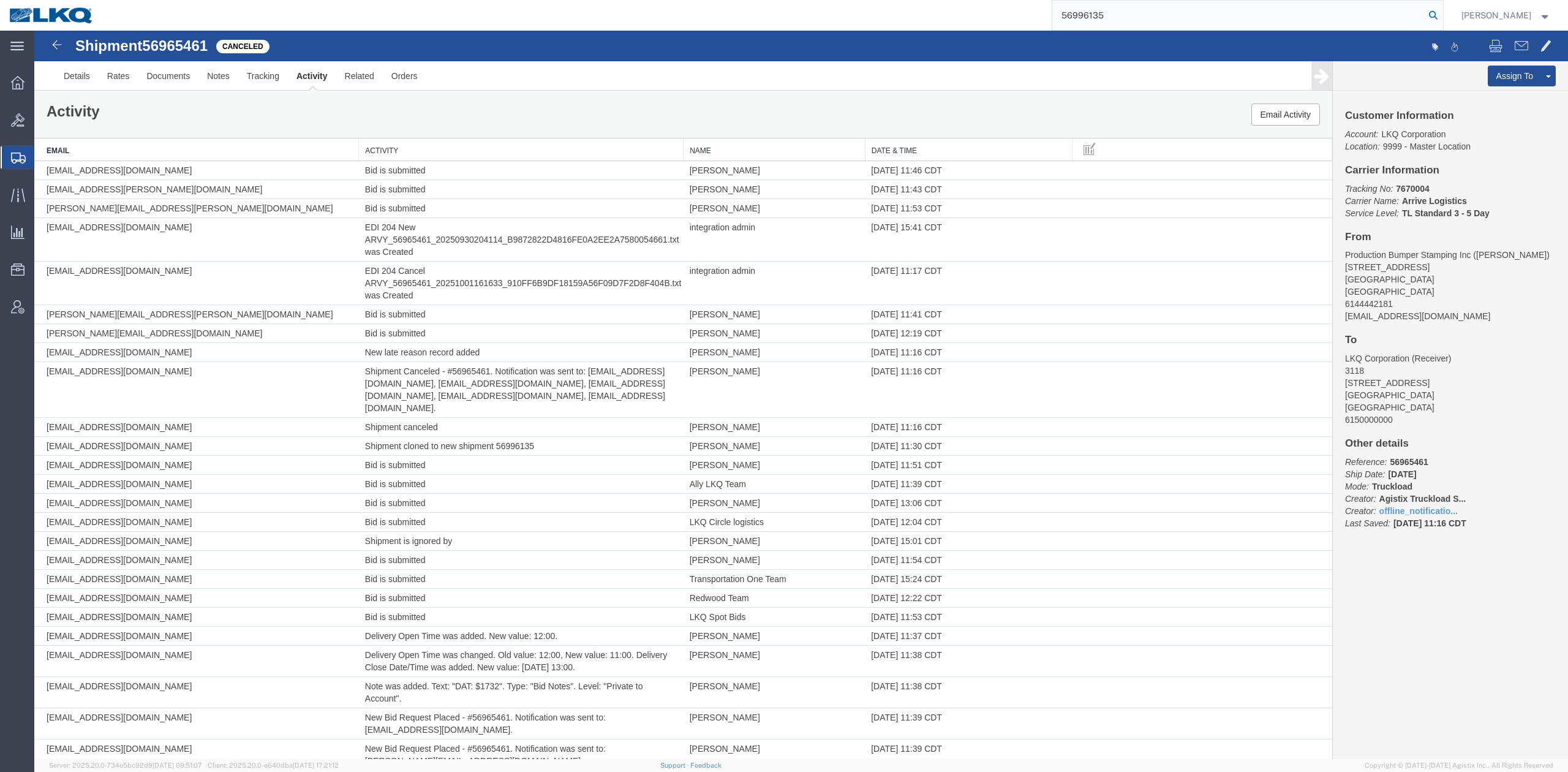
click at [1442, 15] on icon at bounding box center [1434, 15] width 17 height 17
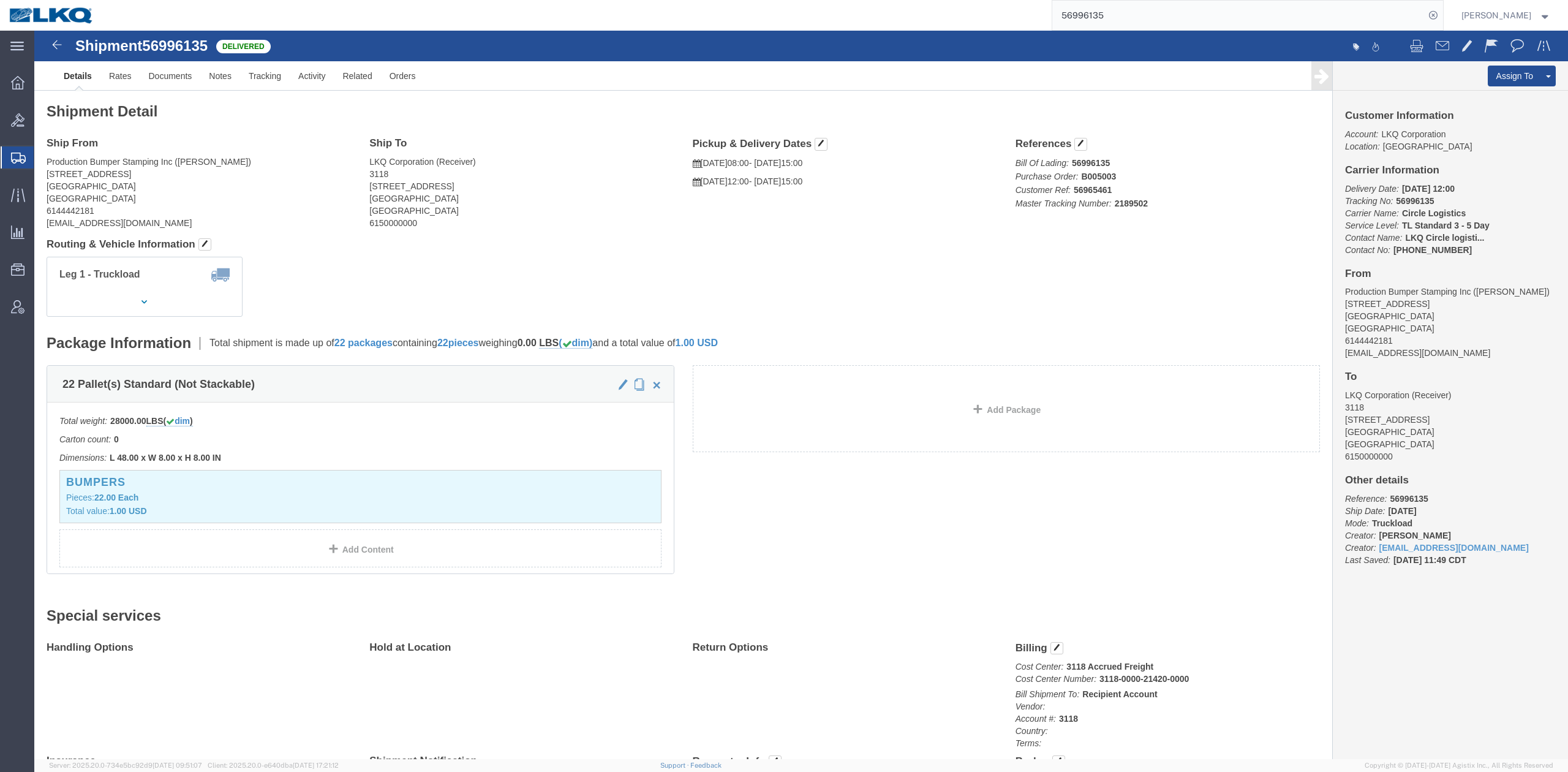
click at [1096, 18] on input "56996135" at bounding box center [1238, 15] width 373 height 29
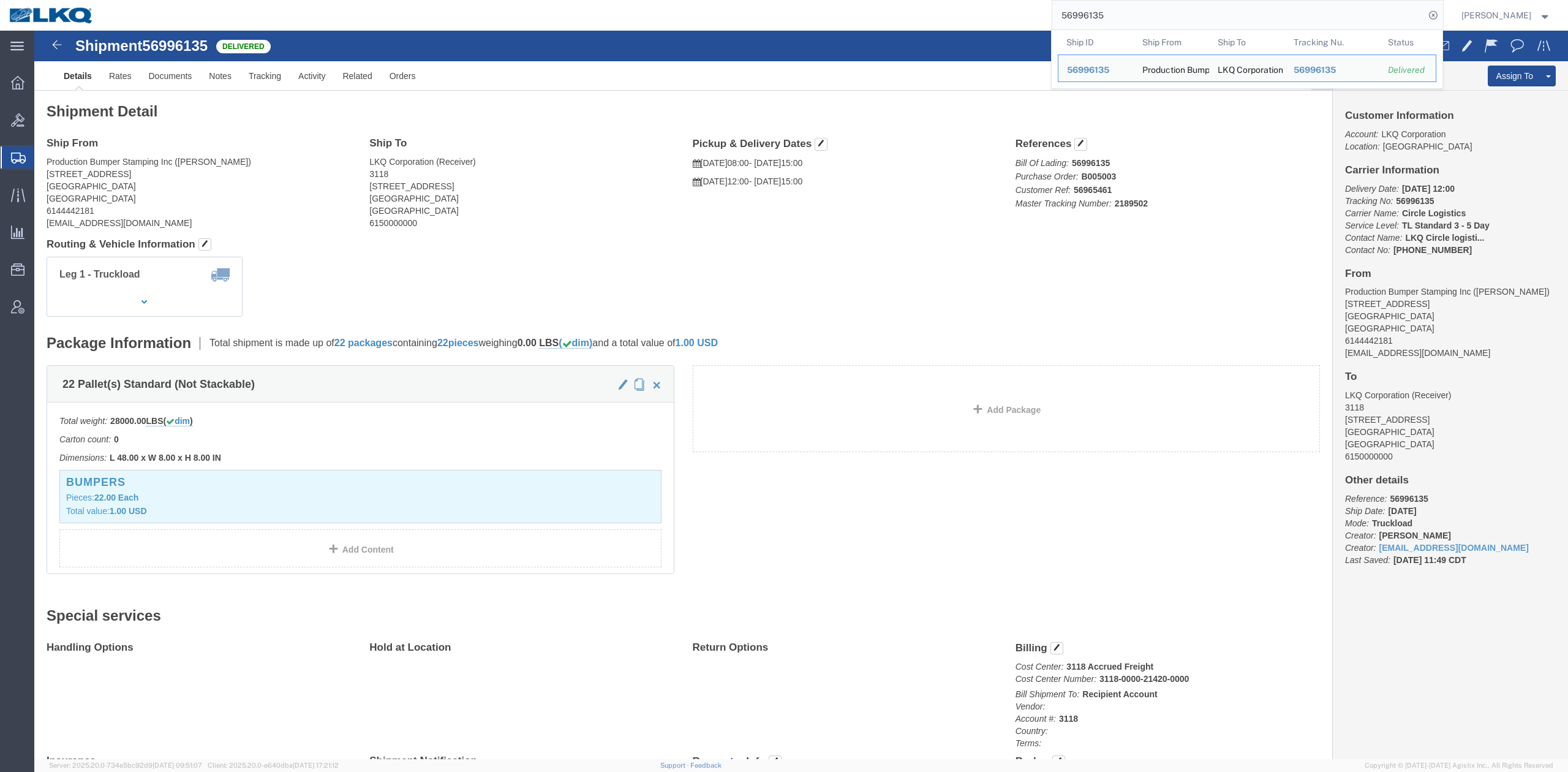
paste input "68773"
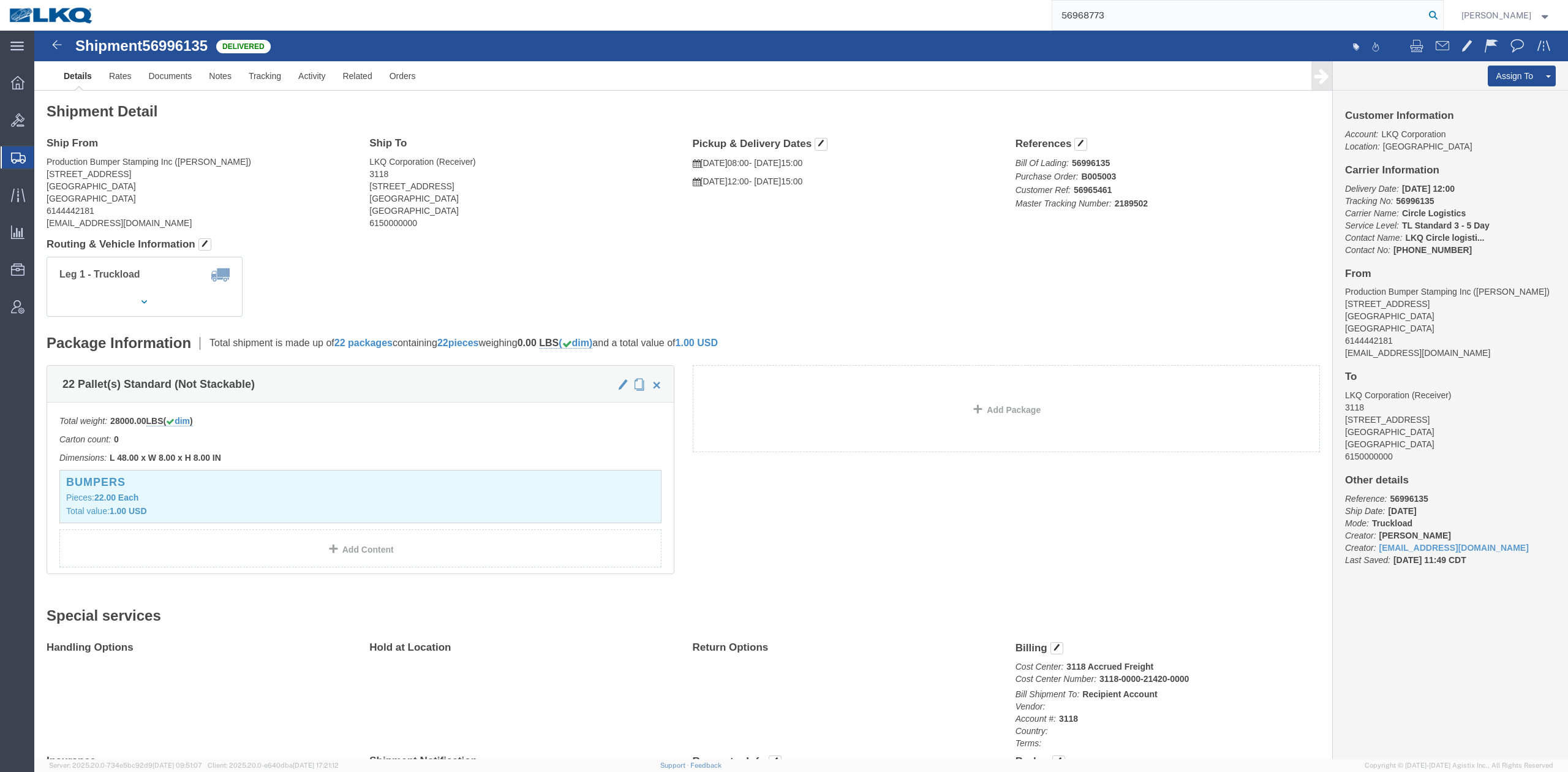
click at [1442, 13] on icon at bounding box center [1434, 15] width 17 height 17
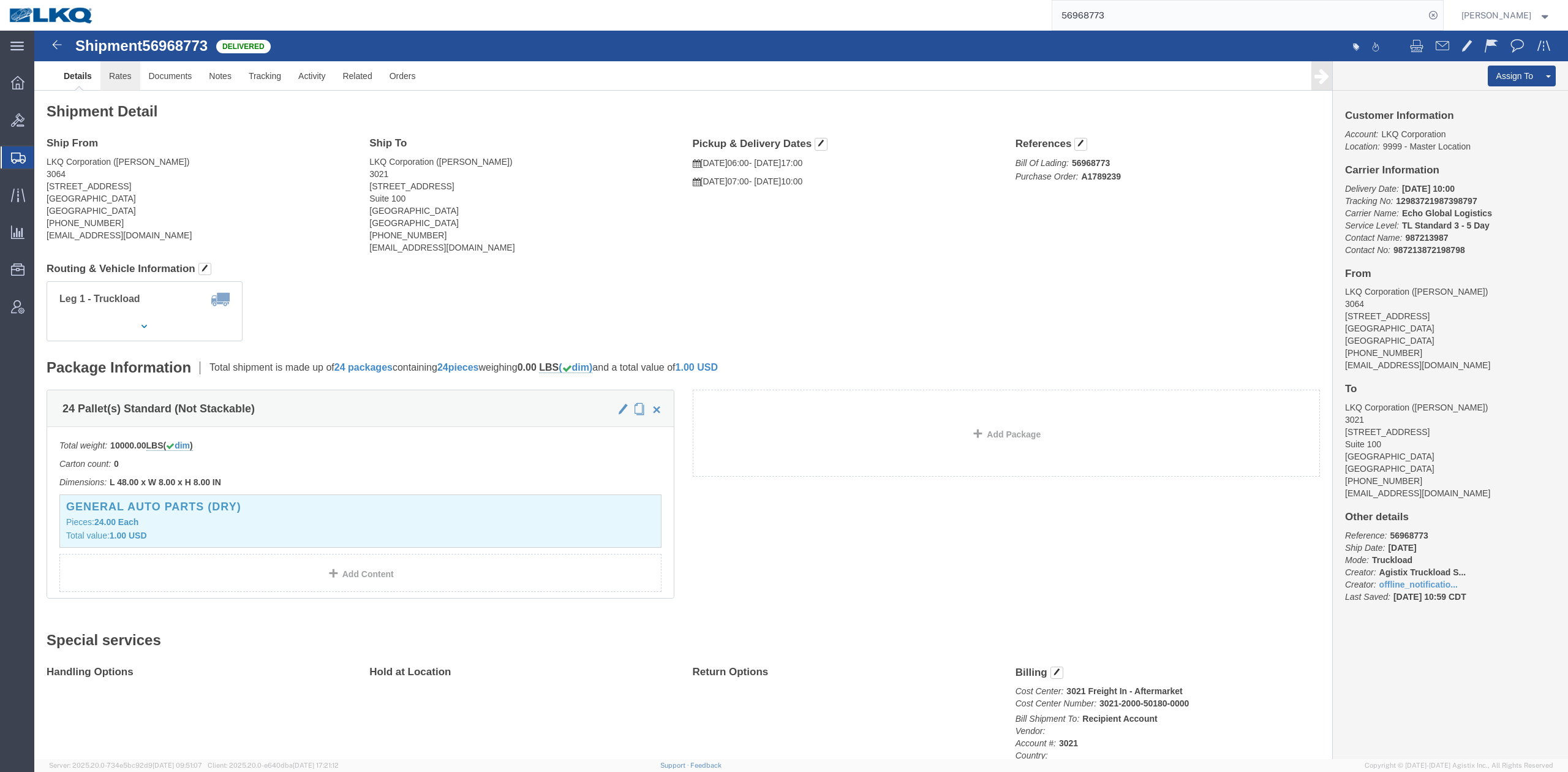
click link "Rates"
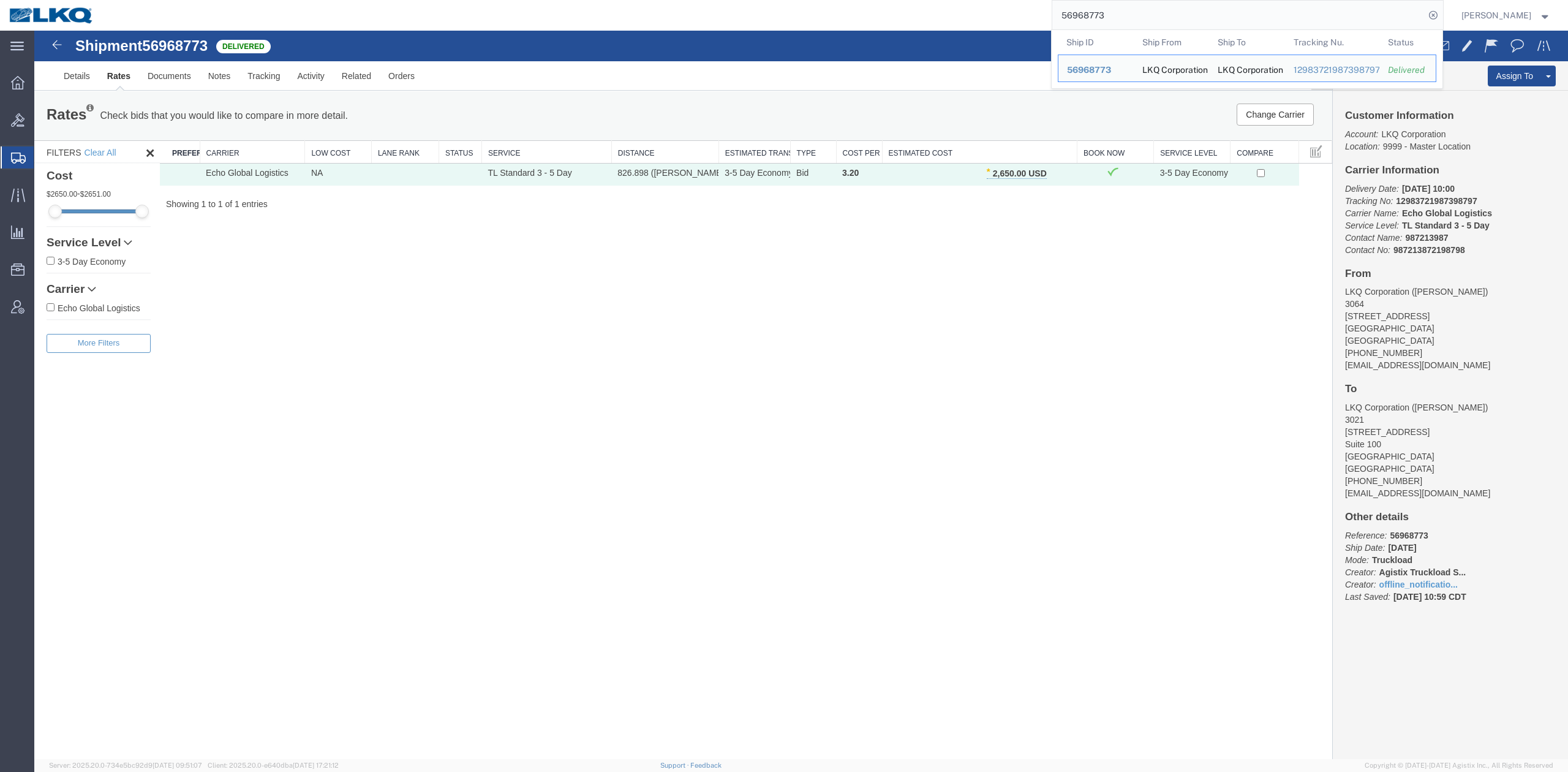
click at [1123, 3] on input "56968773" at bounding box center [1238, 15] width 373 height 29
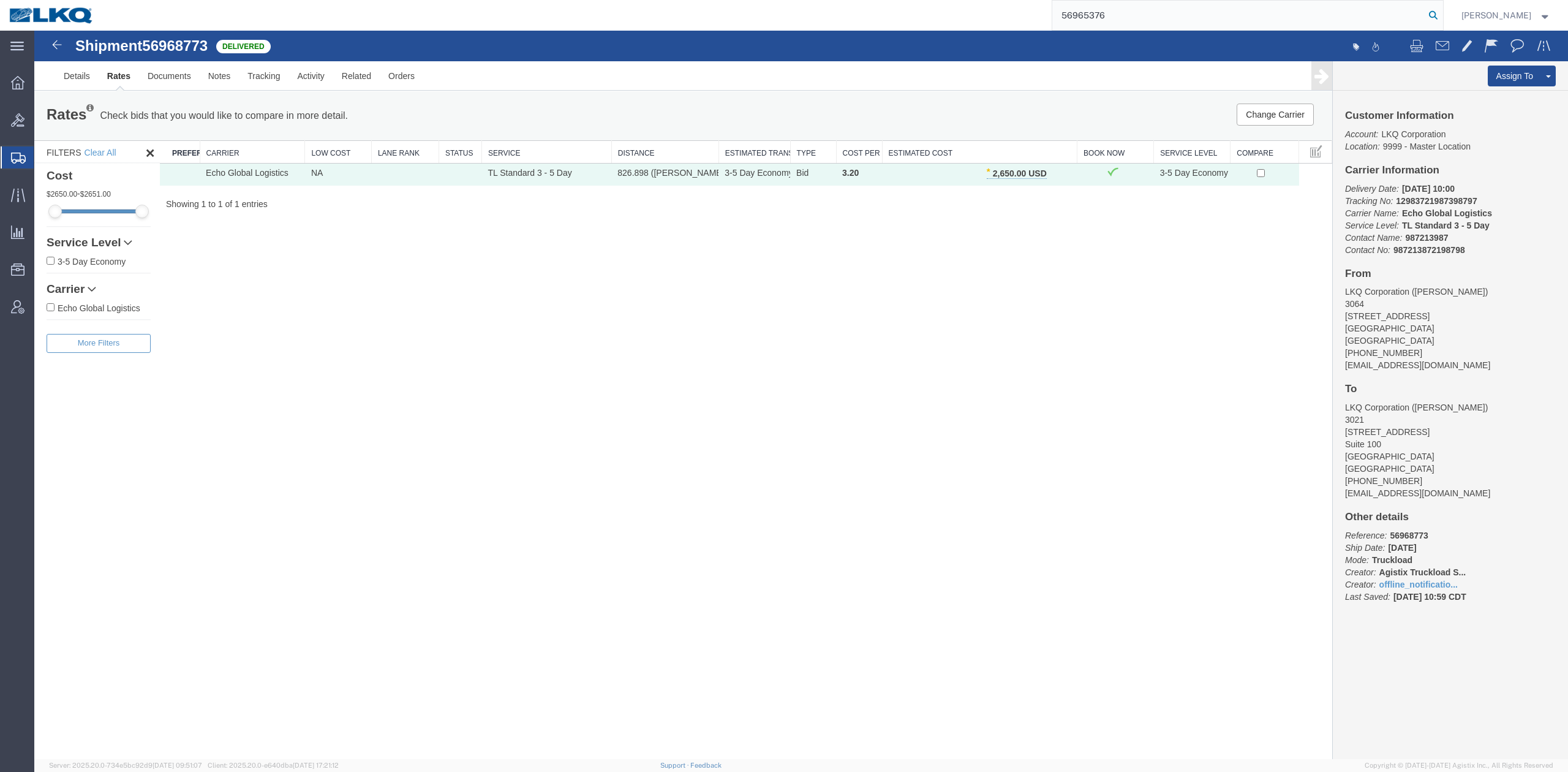
drag, startPoint x: 1469, startPoint y: 15, endPoint x: 1459, endPoint y: 15, distance: 10.0
click at [1466, 15] on nav "56965376 Matt Harvey" at bounding box center [788, 15] width 1560 height 31
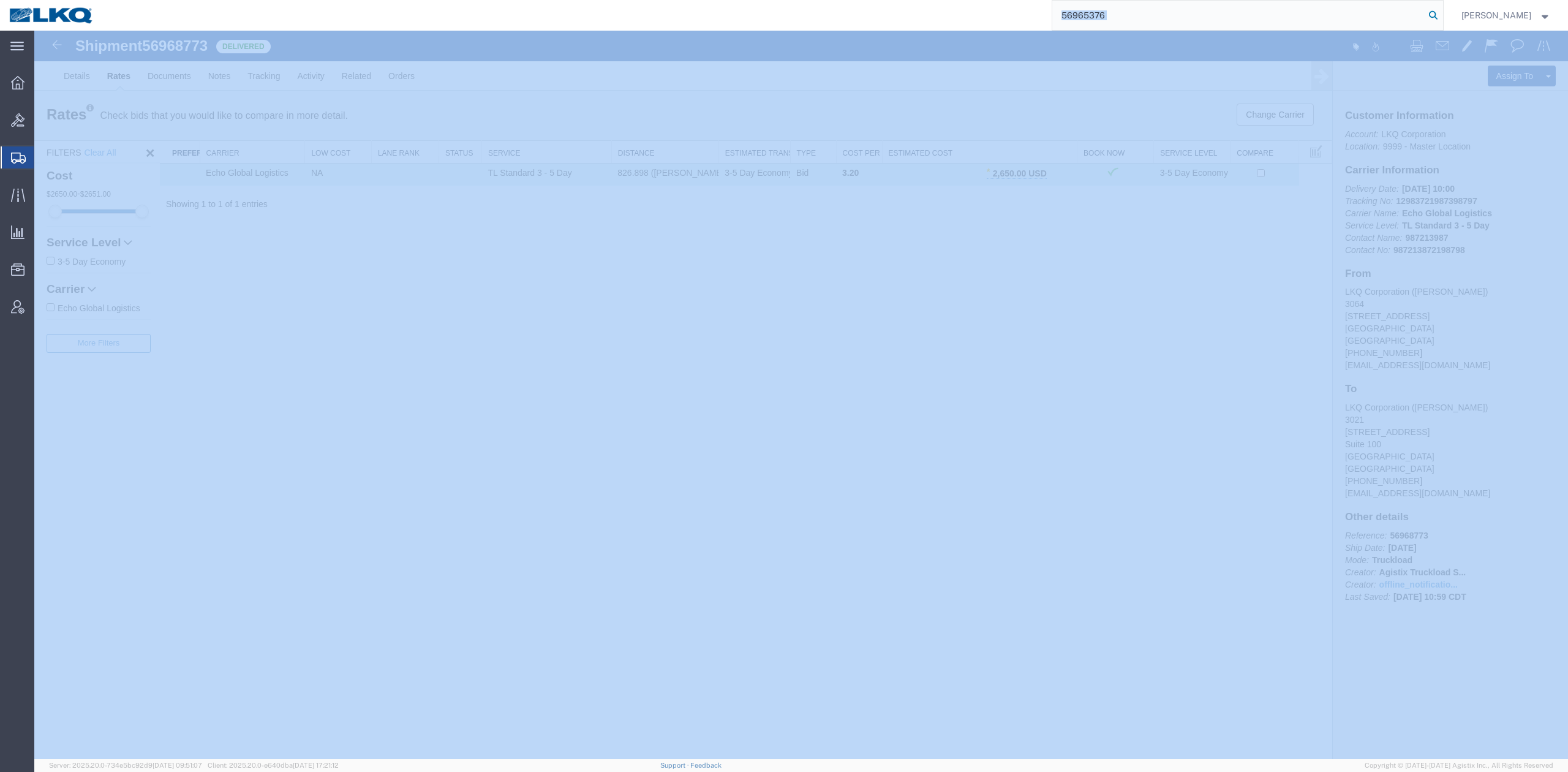
click at [1442, 15] on icon at bounding box center [1434, 15] width 17 height 17
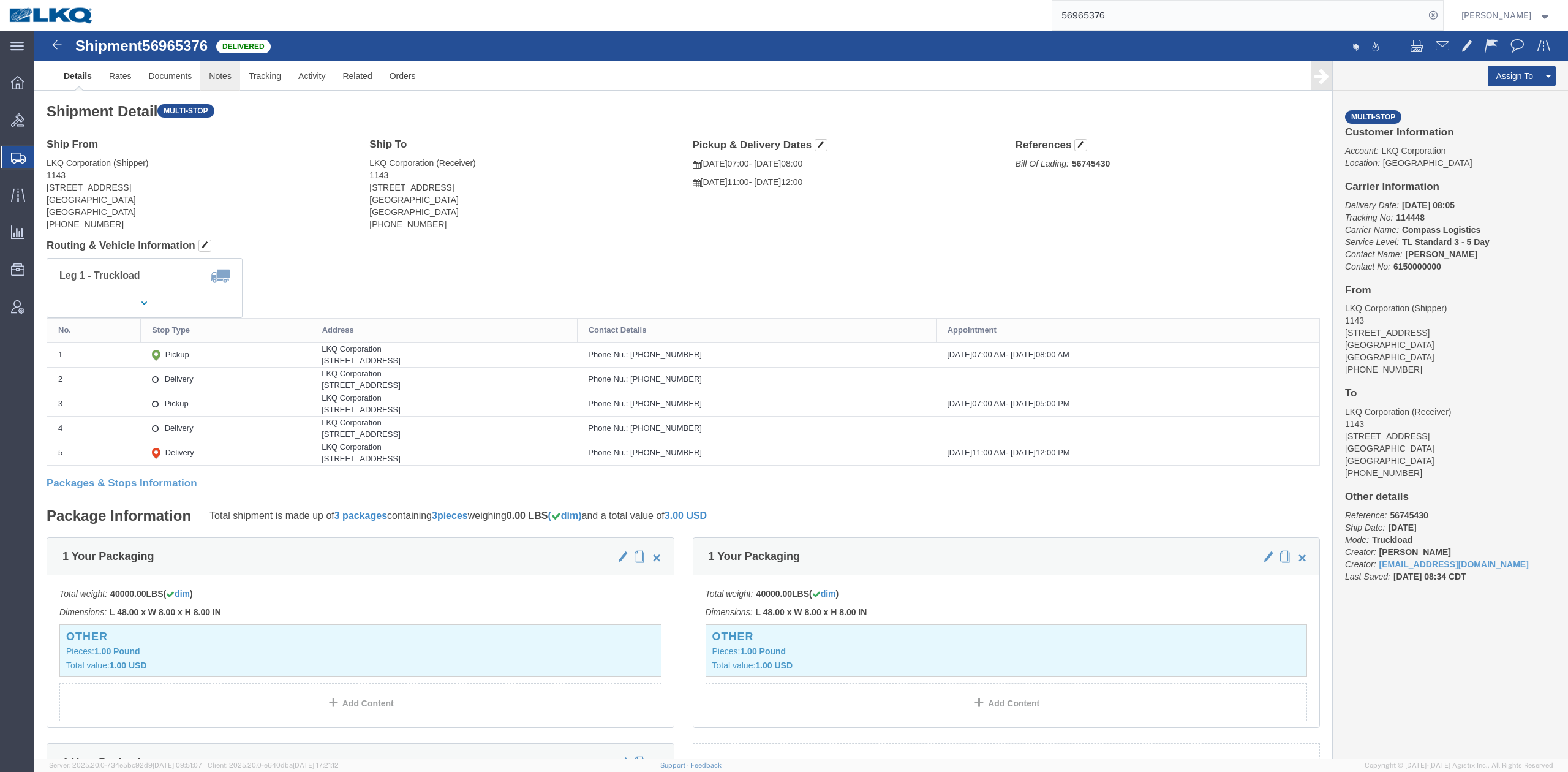
drag, startPoint x: 152, startPoint y: 25, endPoint x: 172, endPoint y: 37, distance: 23.3
click div "Shipment 56965376 Delivered"
click span "56965376"
drag, startPoint x: 383, startPoint y: 215, endPoint x: 377, endPoint y: 207, distance: 10.0
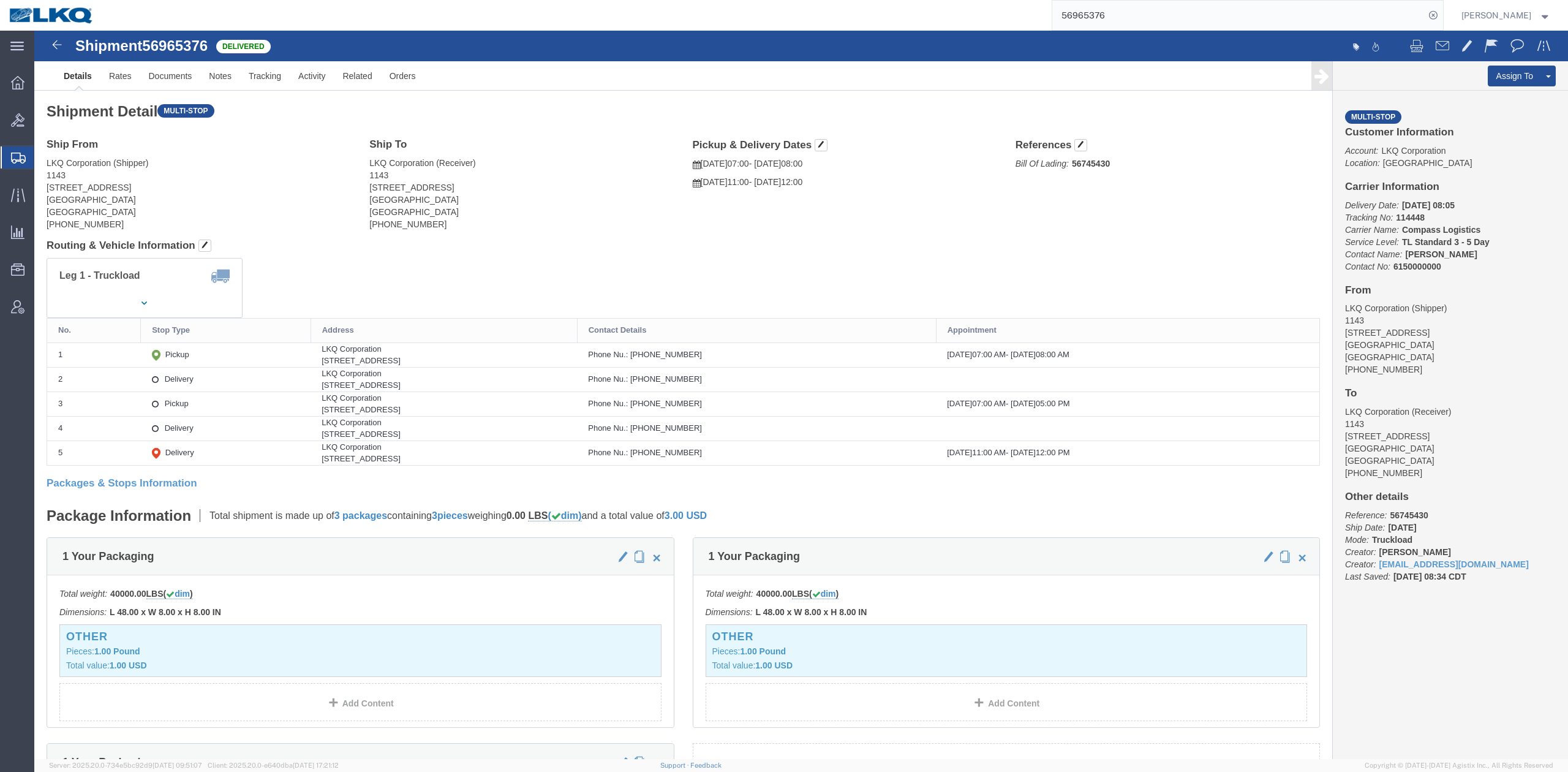
click h4 "Routing & Vehicle Information"
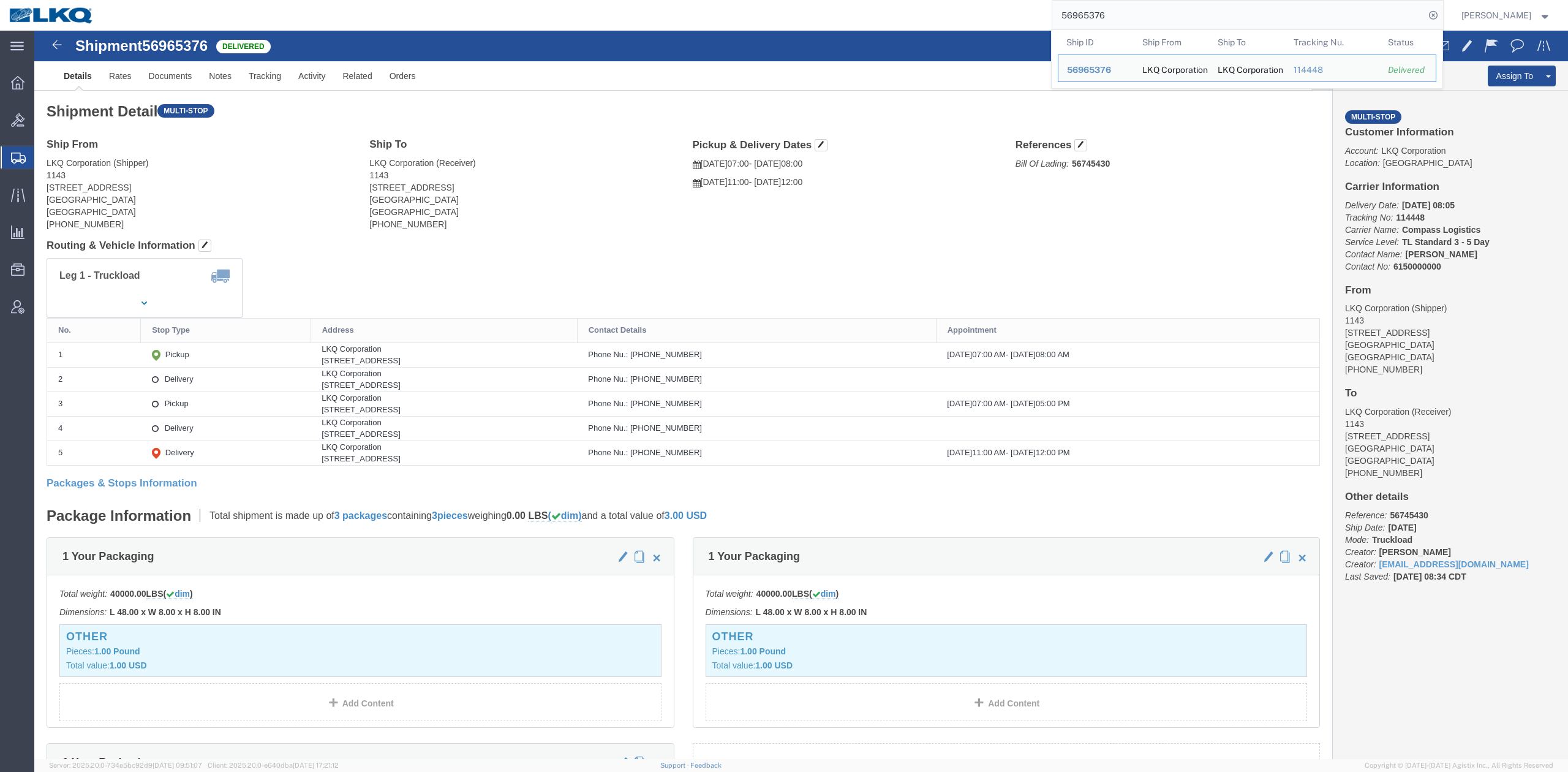
click at [1139, 14] on input "56965376" at bounding box center [1238, 15] width 373 height 29
paste input "701086"
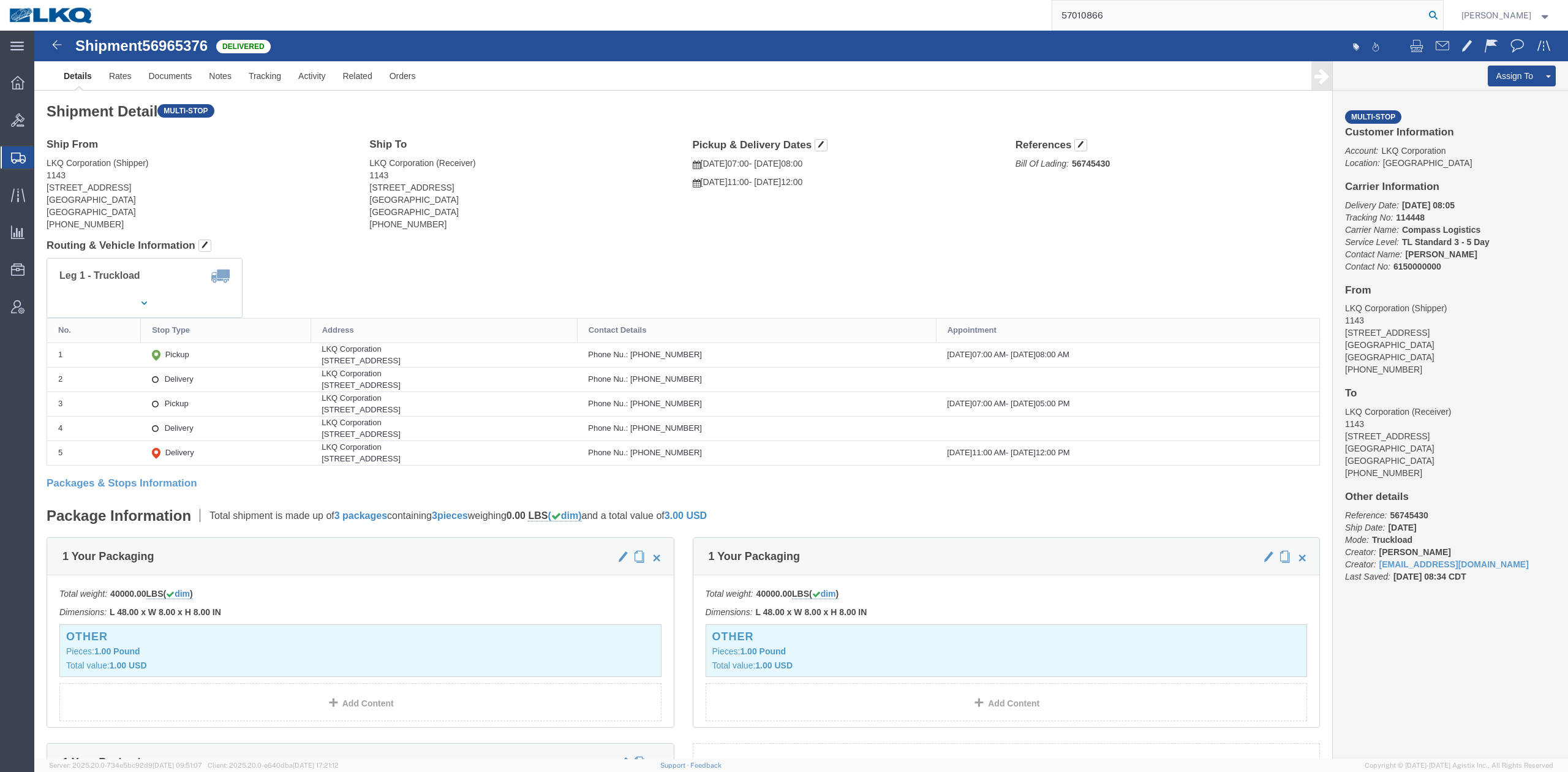
drag, startPoint x: 1452, startPoint y: 22, endPoint x: 886, endPoint y: 420, distance: 691.9
click at [1442, 22] on icon at bounding box center [1434, 15] width 17 height 17
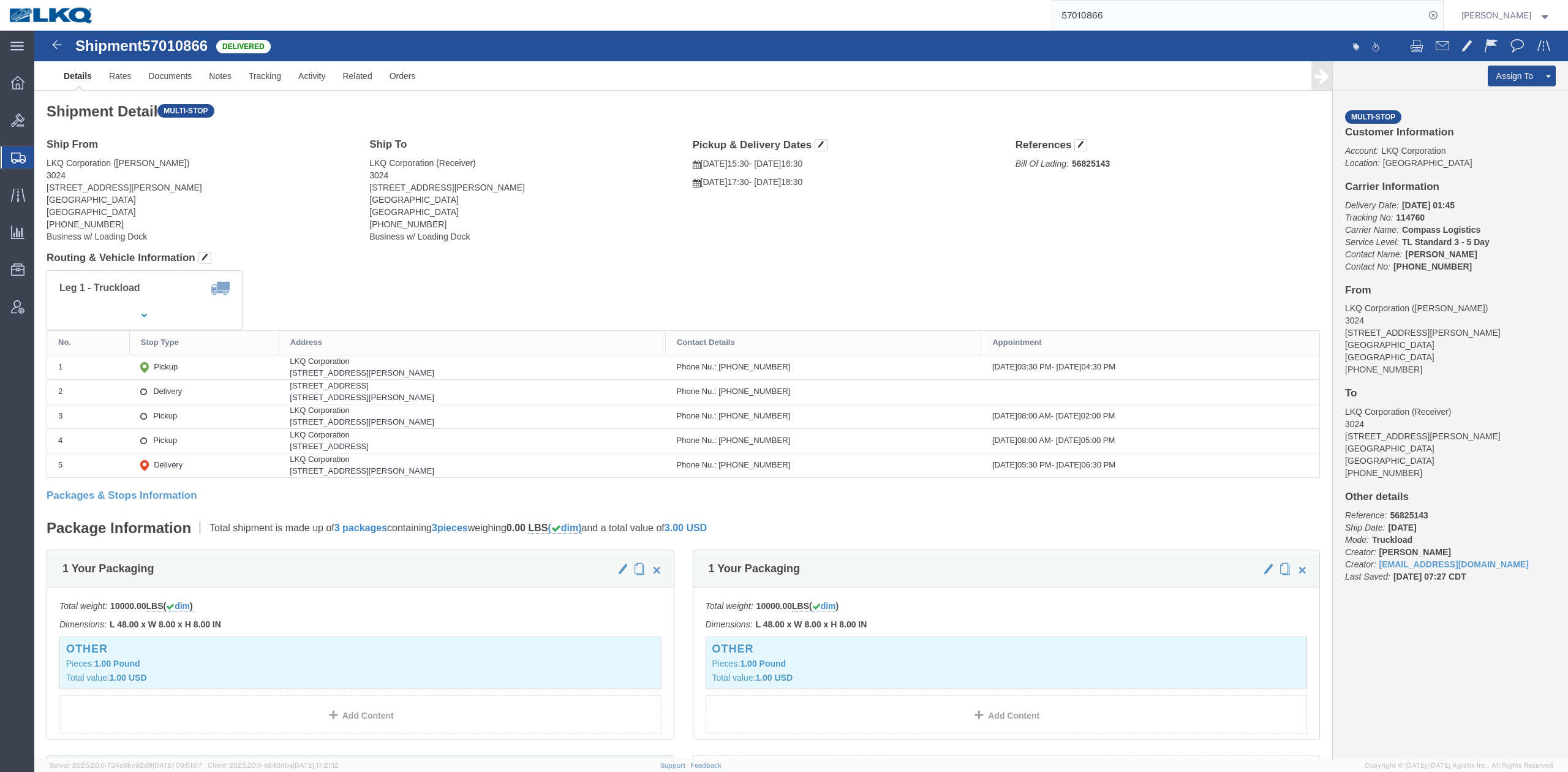
click address "LKQ Corporation (Receiver) 3024 5995 Hellyer Ave San Jose, CA 95138 United Stat…"
click at [1125, 29] on form "57010866" at bounding box center [1248, 15] width 392 height 31
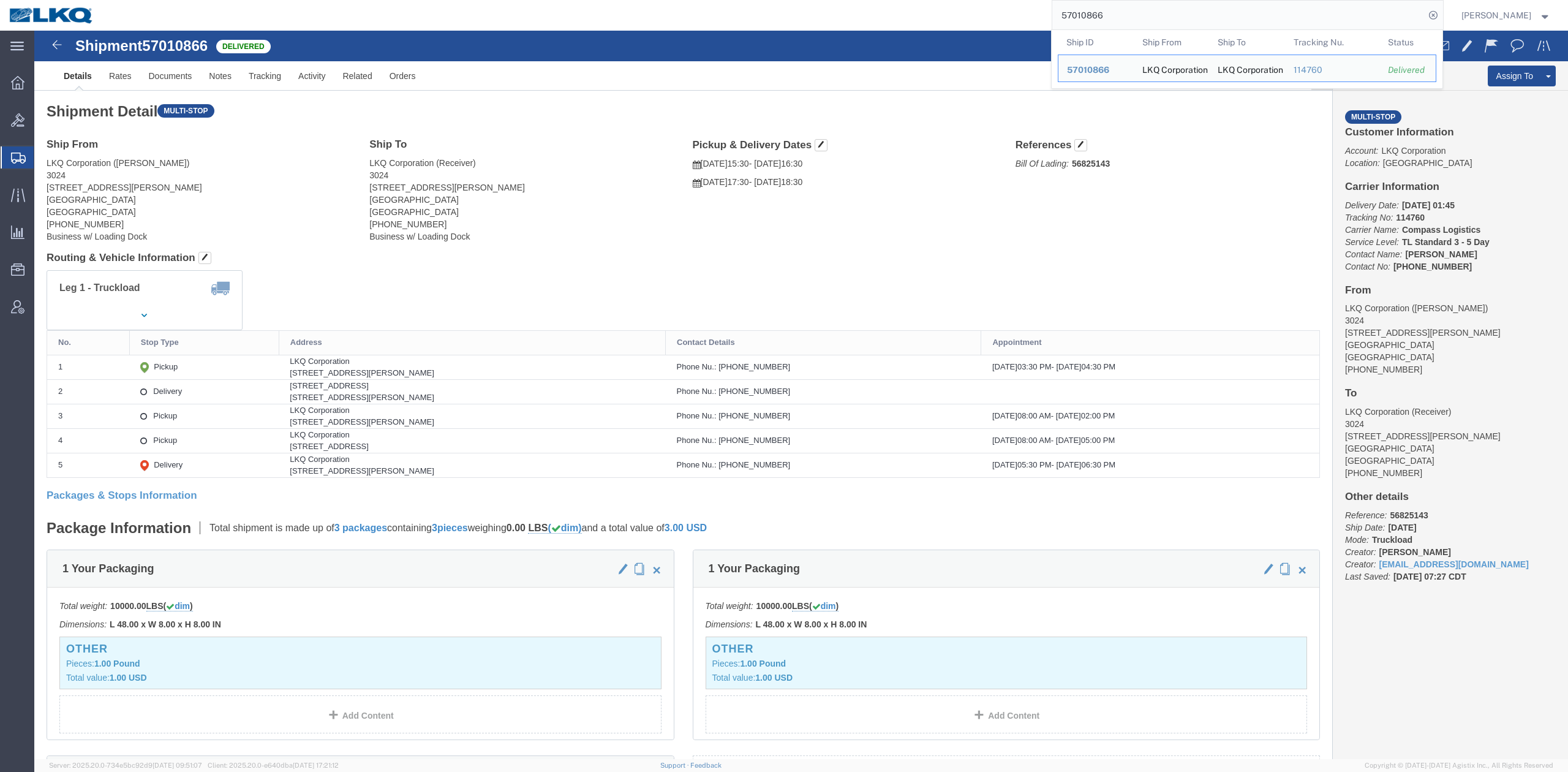
click at [1125, 29] on typeahead-container "Ship ID Ship From Ship To Tracking Nu. Status Ship ID 57010866 Ship From LKQ Co…" at bounding box center [1247, 58] width 392 height 59
click at [1182, 27] on input "57010866" at bounding box center [1238, 15] width 373 height 29
paste input "2103"
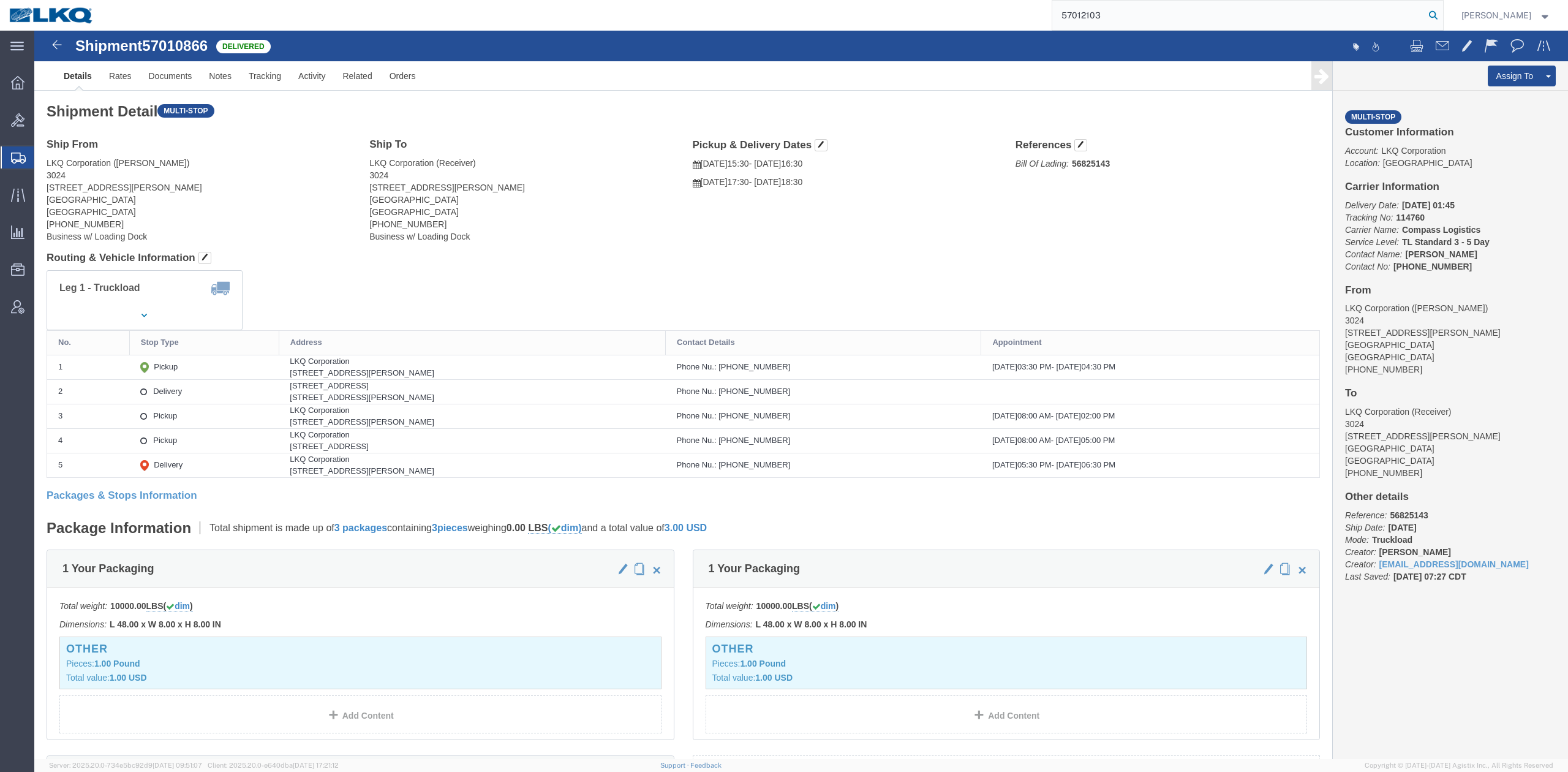
click at [1425, 17] on input "57012103" at bounding box center [1238, 15] width 373 height 29
click at [1442, 15] on icon at bounding box center [1434, 15] width 17 height 17
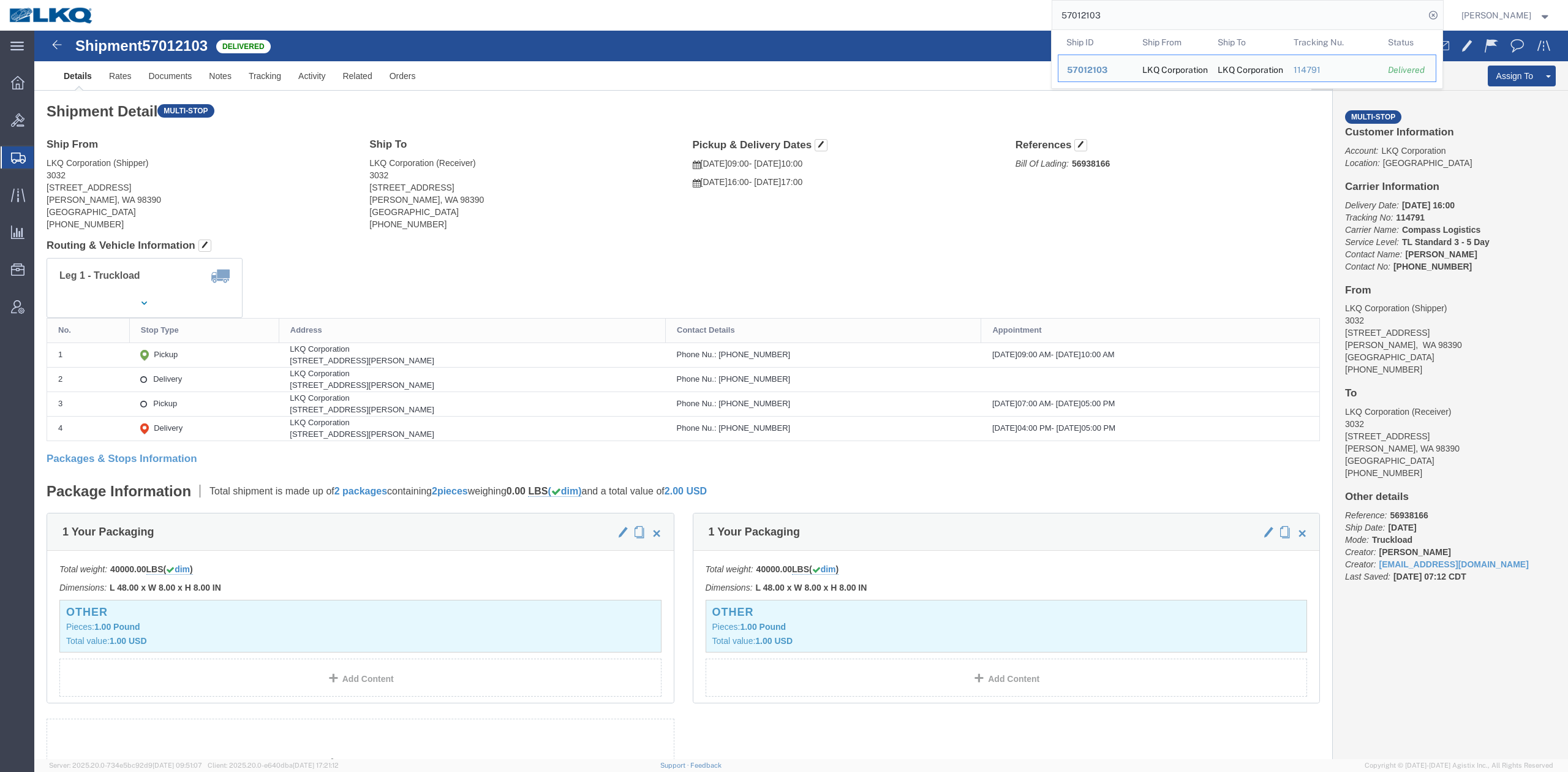
click at [1116, 15] on input "57012103" at bounding box center [1238, 15] width 373 height 29
paste input "09192"
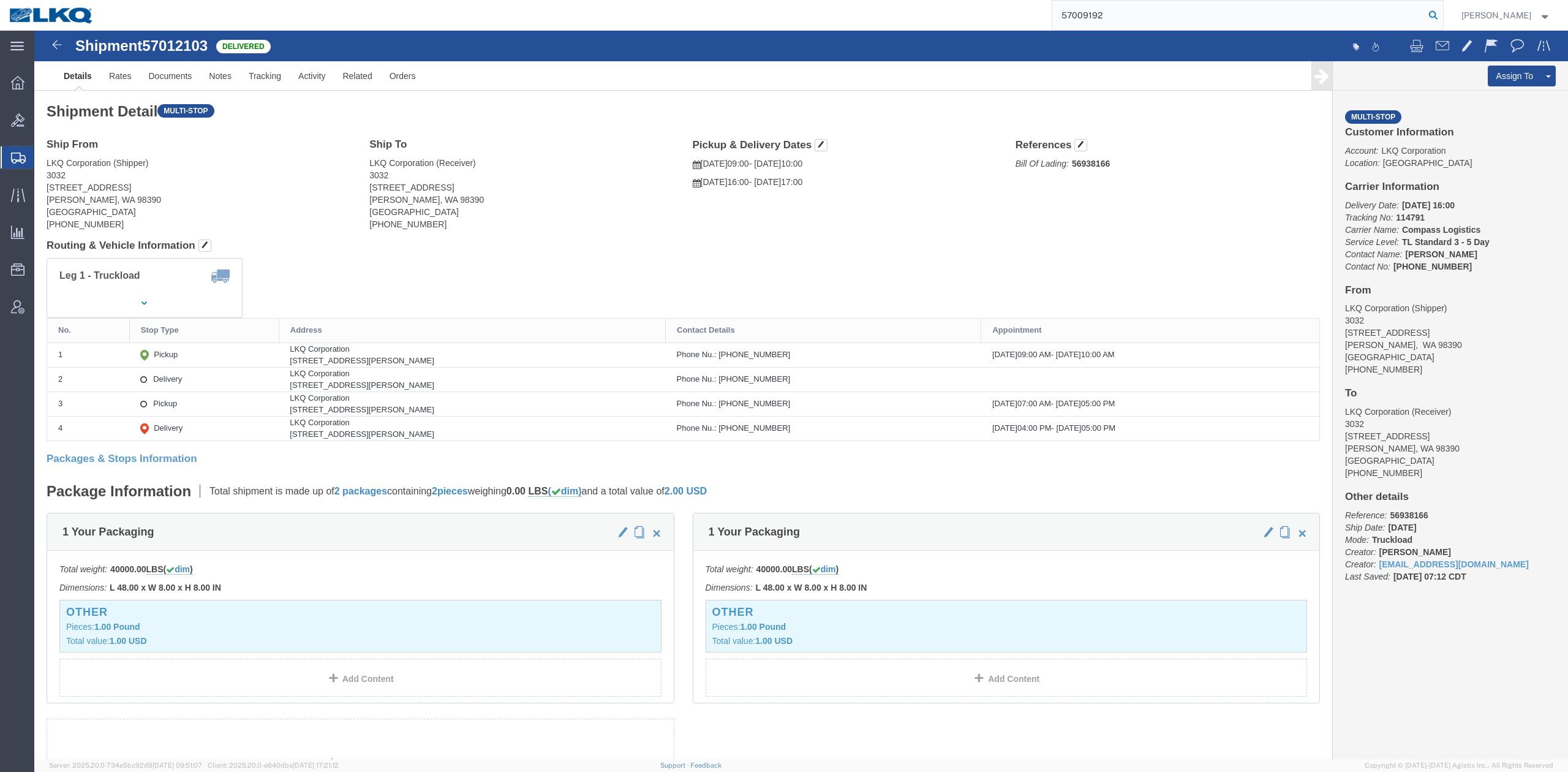
click at [1442, 11] on icon at bounding box center [1434, 15] width 17 height 17
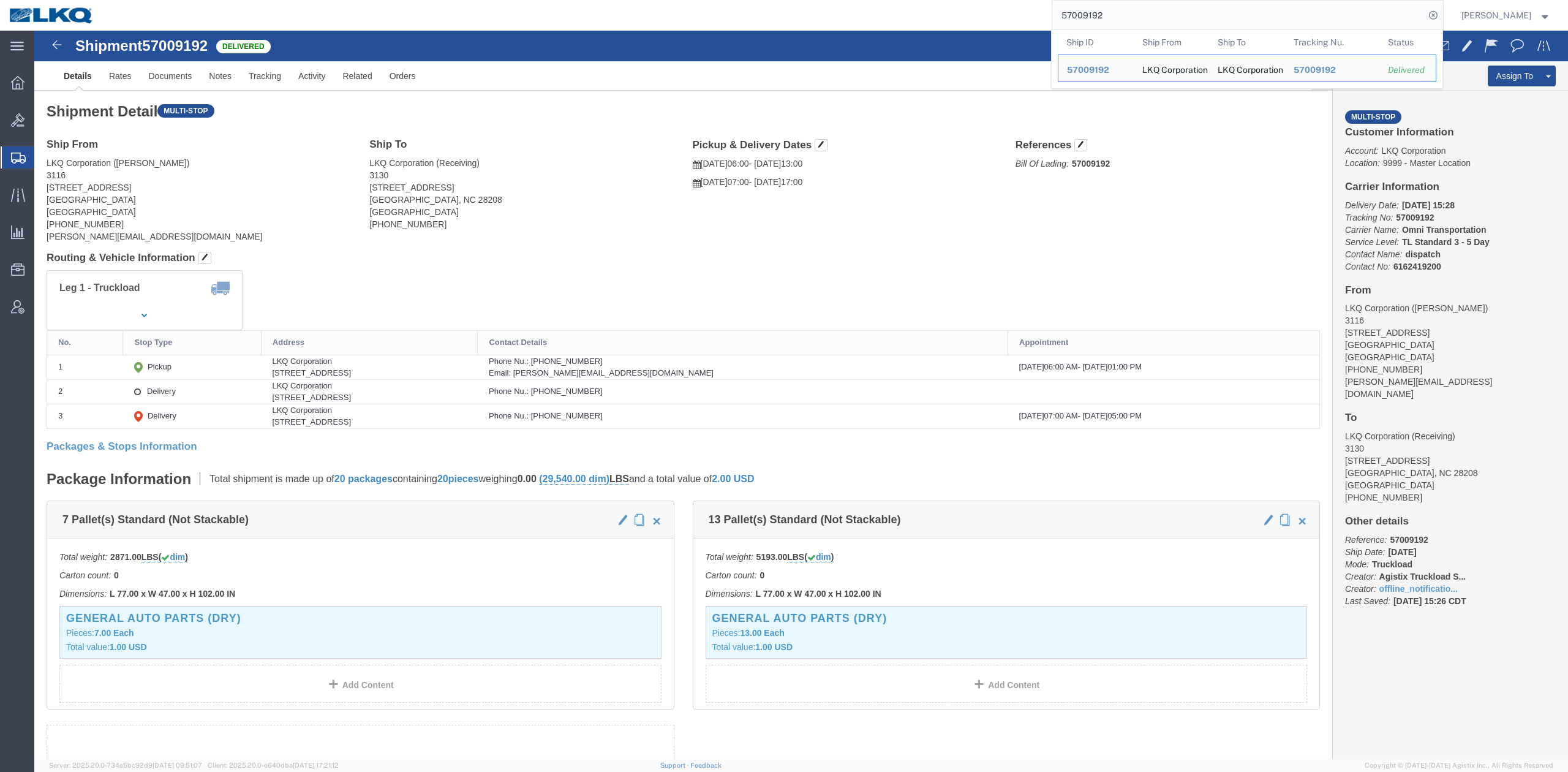
click at [1120, 12] on input "57009192" at bounding box center [1238, 15] width 373 height 29
click at [1120, 11] on input "57009192" at bounding box center [1238, 15] width 373 height 29
paste input "6964821"
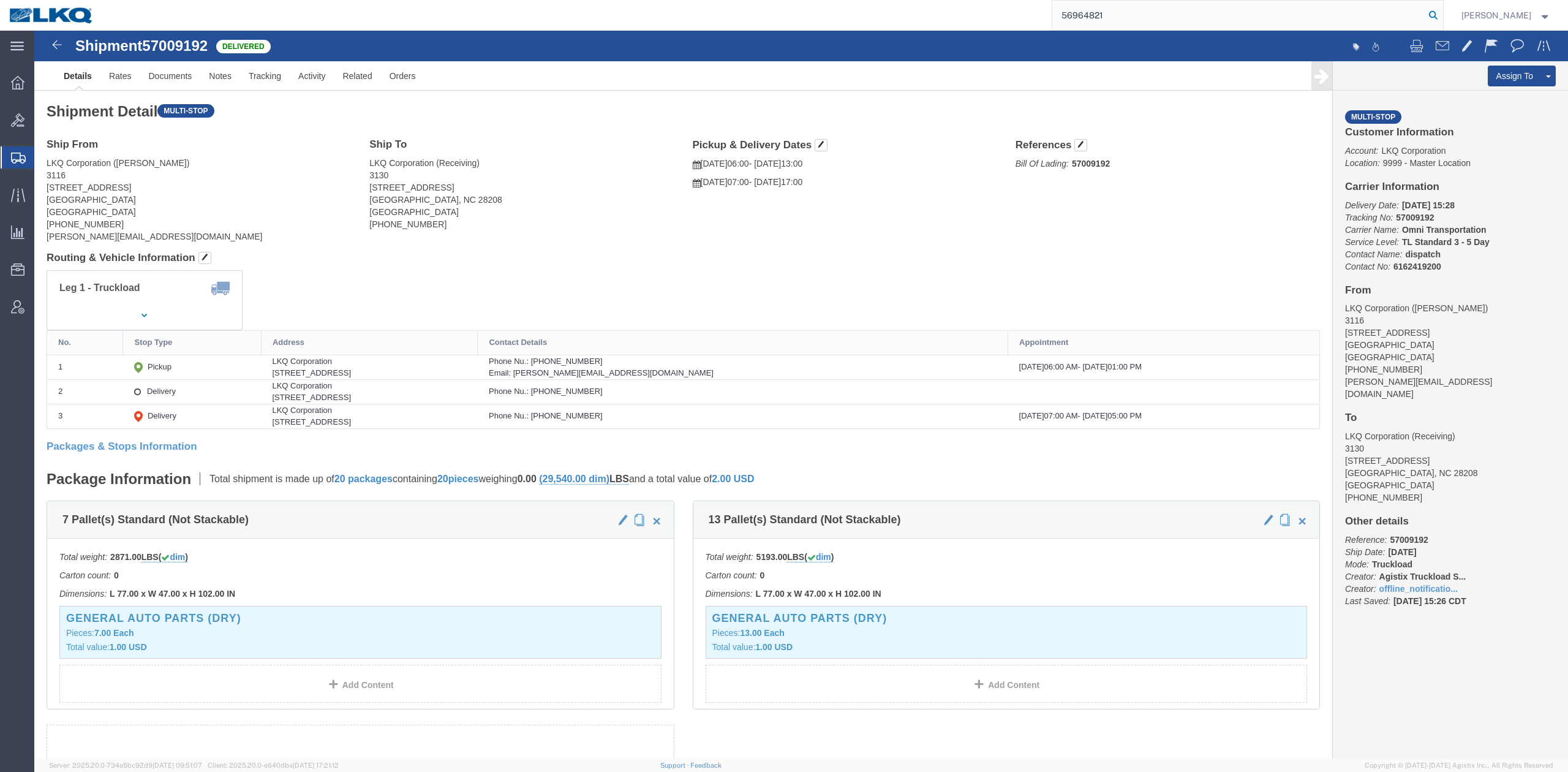
click at [1442, 12] on icon at bounding box center [1434, 15] width 17 height 17
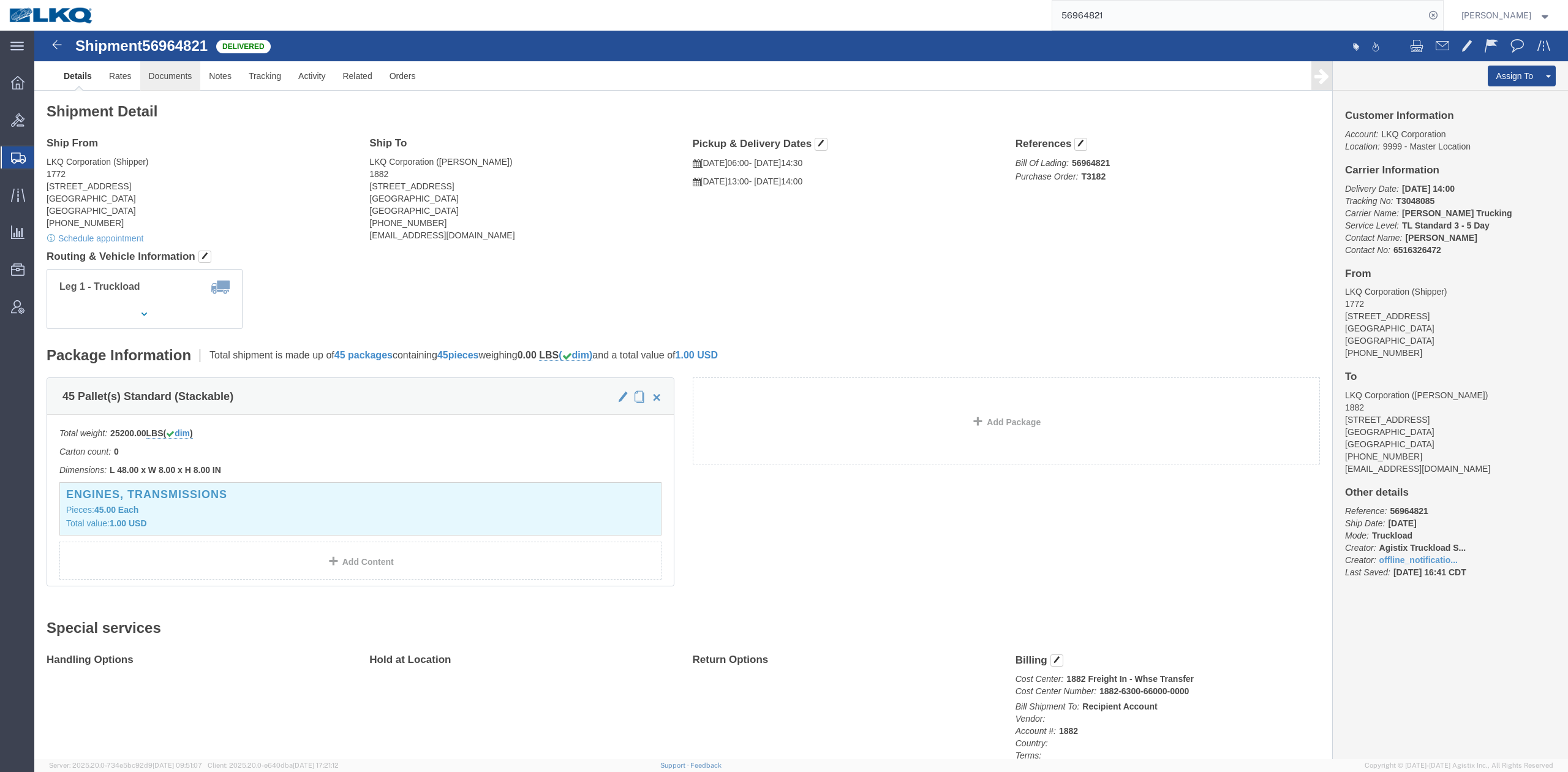
drag, startPoint x: 132, startPoint y: 12, endPoint x: 134, endPoint y: 35, distance: 23.1
click span "56964821"
click link "Notes"
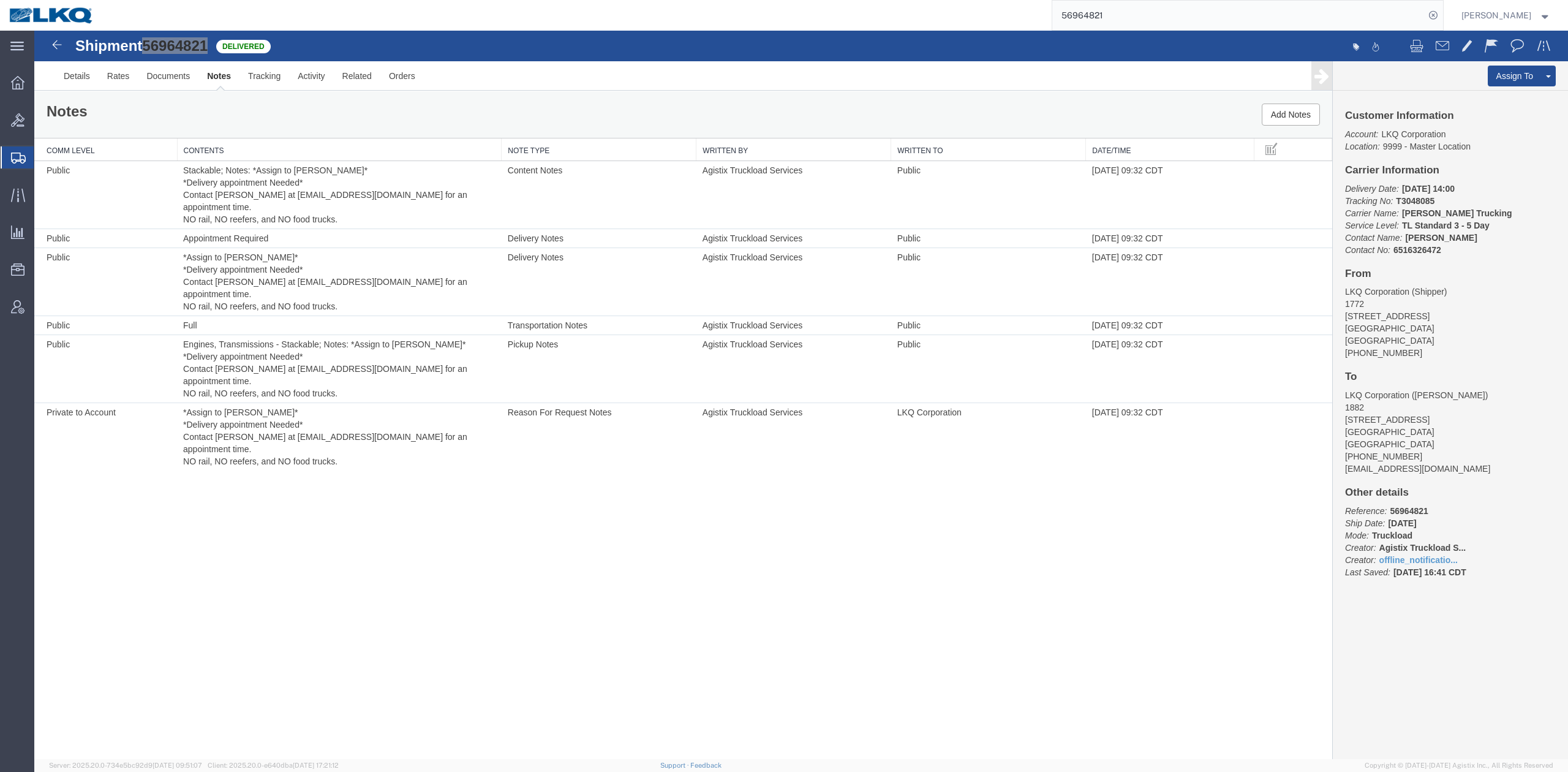
drag, startPoint x: 1086, startPoint y: 0, endPoint x: 1113, endPoint y: 18, distance: 32.4
click at [1113, 18] on input "56964821" at bounding box center [1238, 15] width 373 height 29
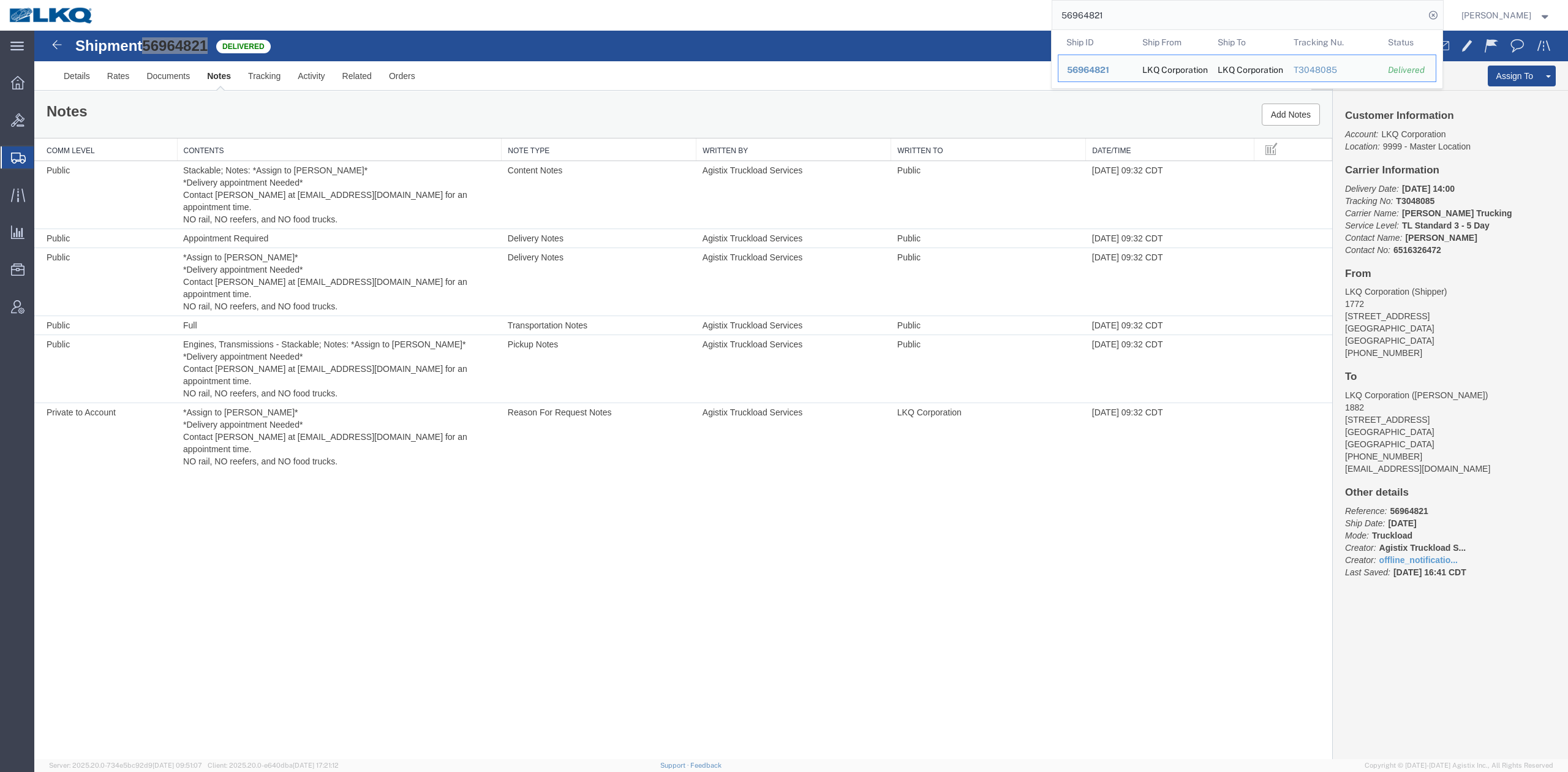
click at [1113, 18] on input "56964821" at bounding box center [1238, 15] width 373 height 29
paste input "99320"
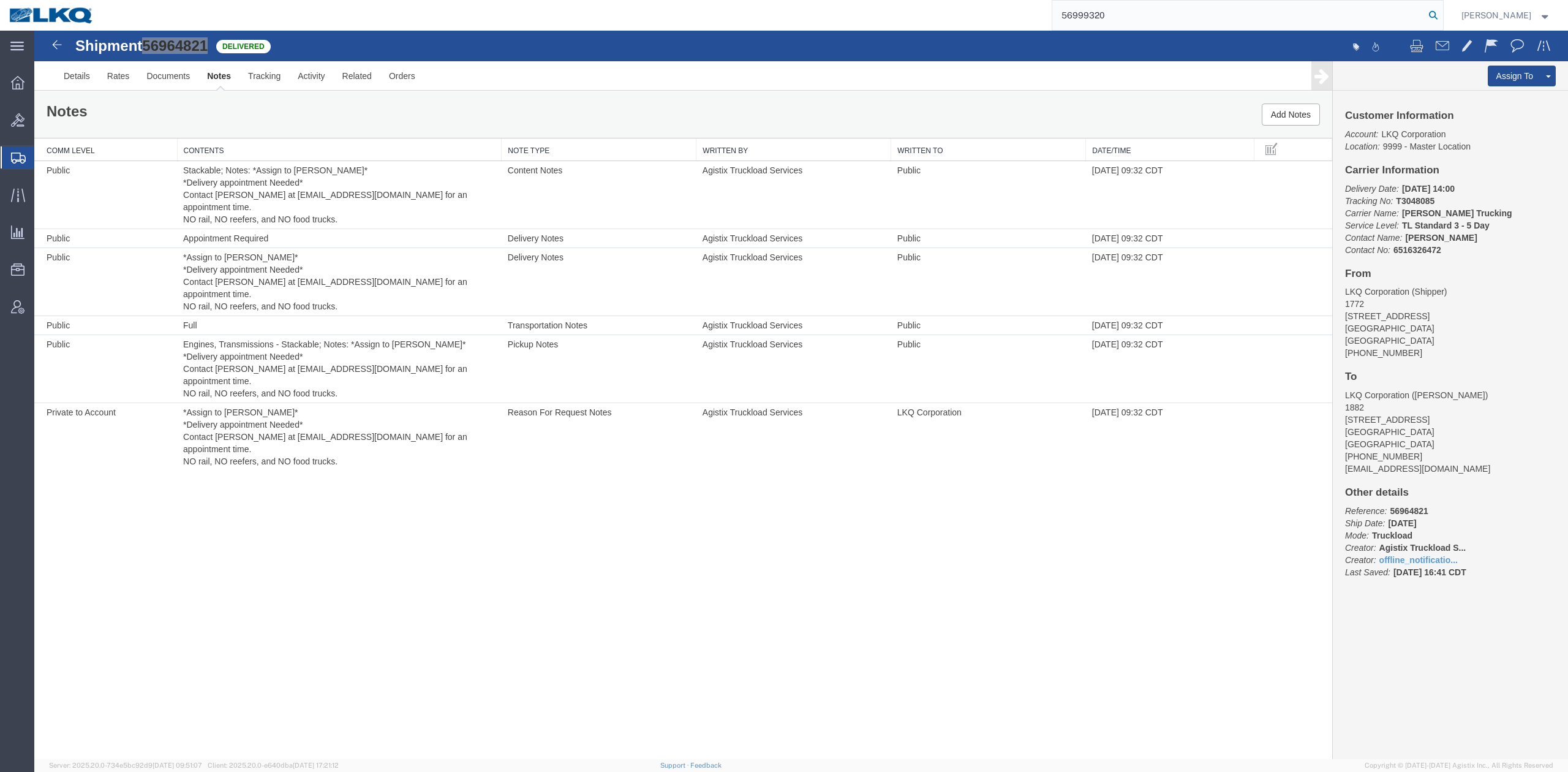
click at [1442, 17] on icon at bounding box center [1434, 15] width 17 height 17
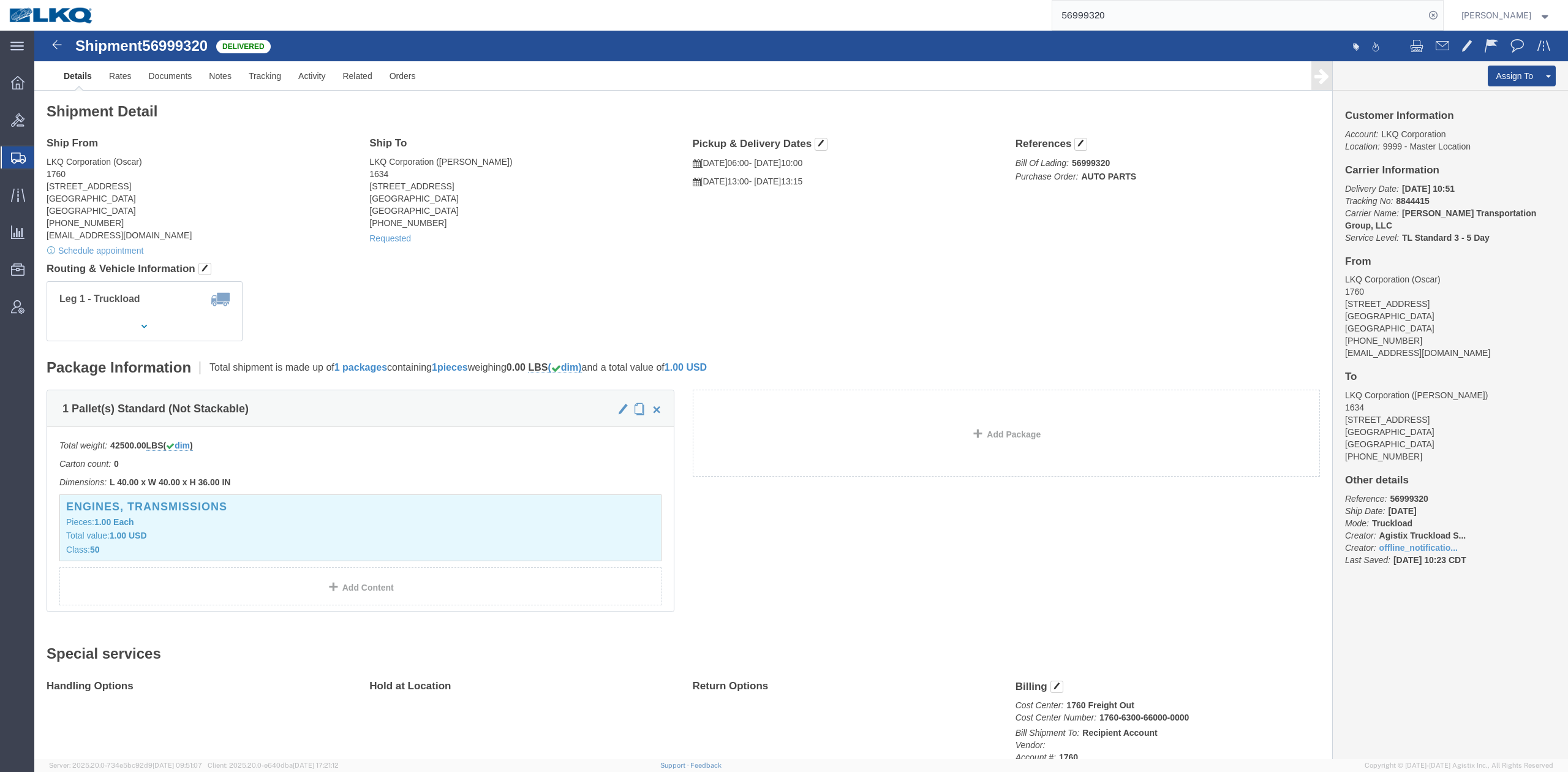
click at [1106, 17] on input "56999320" at bounding box center [1238, 15] width 373 height 29
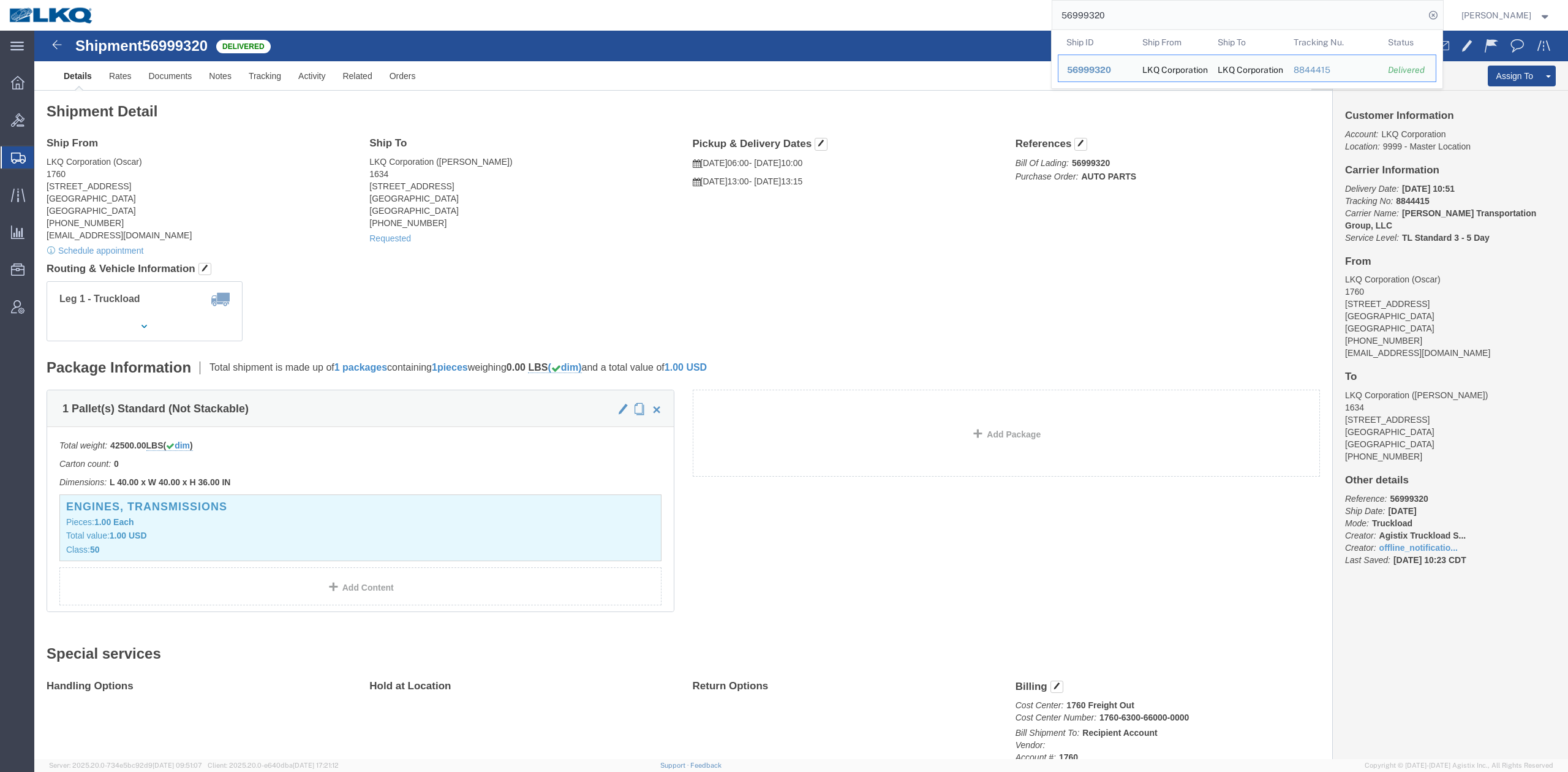
paste input "65461"
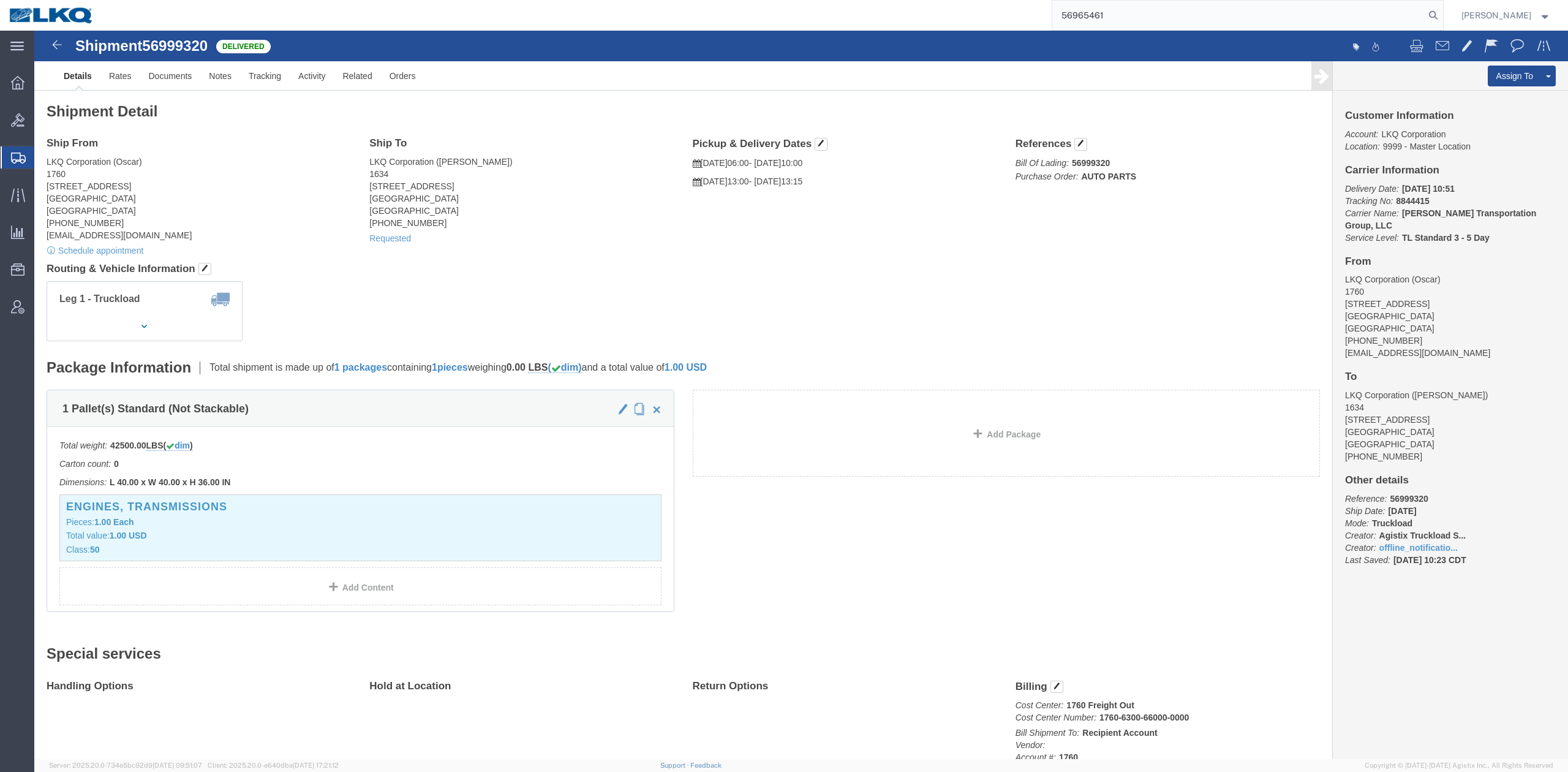
drag, startPoint x: 1454, startPoint y: 12, endPoint x: 1444, endPoint y: 13, distance: 10.0
click at [1442, 10] on icon at bounding box center [1434, 15] width 17 height 17
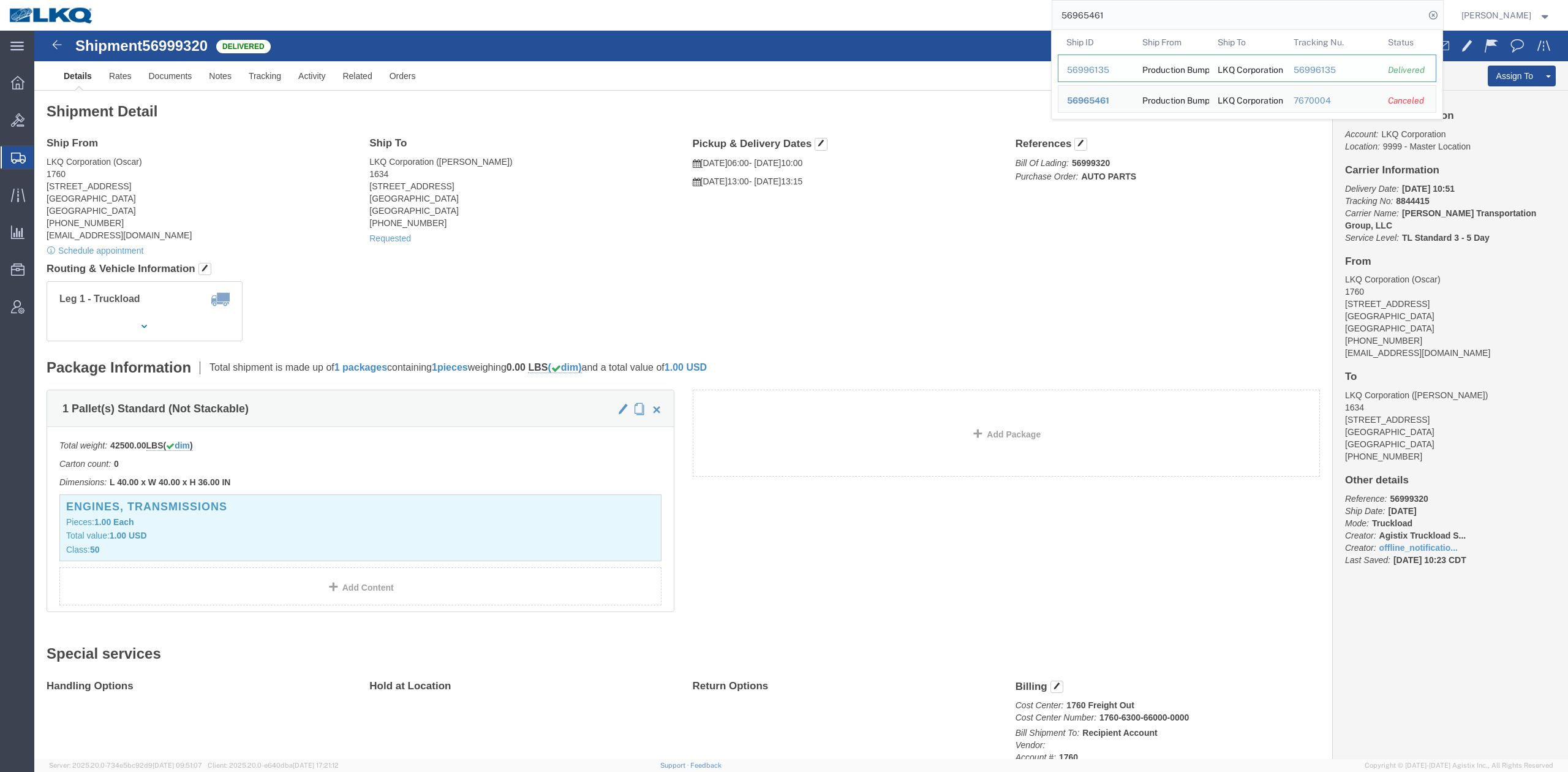
click at [1125, 67] on div "56996135" at bounding box center [1096, 70] width 58 height 13
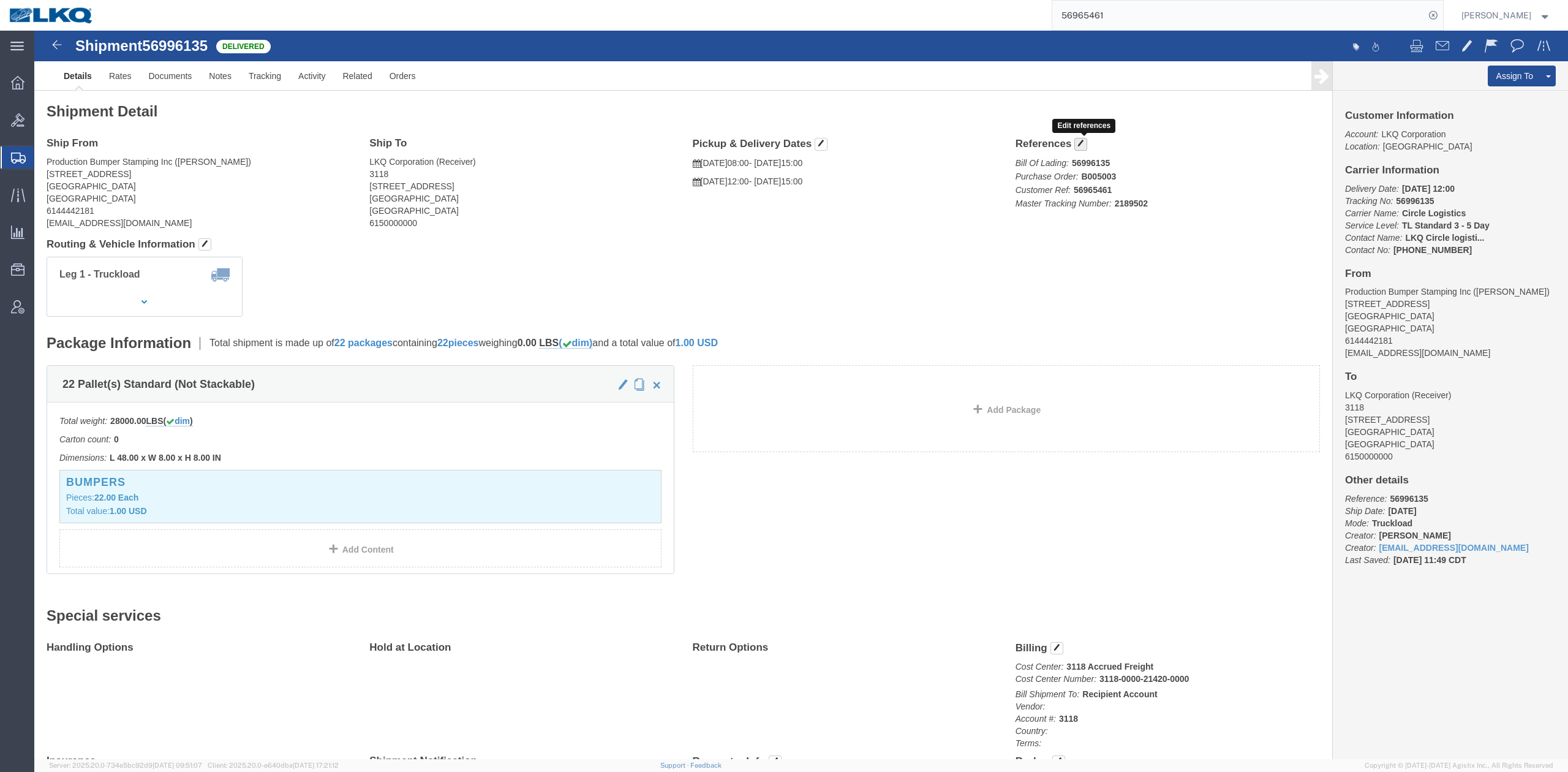
click span "button"
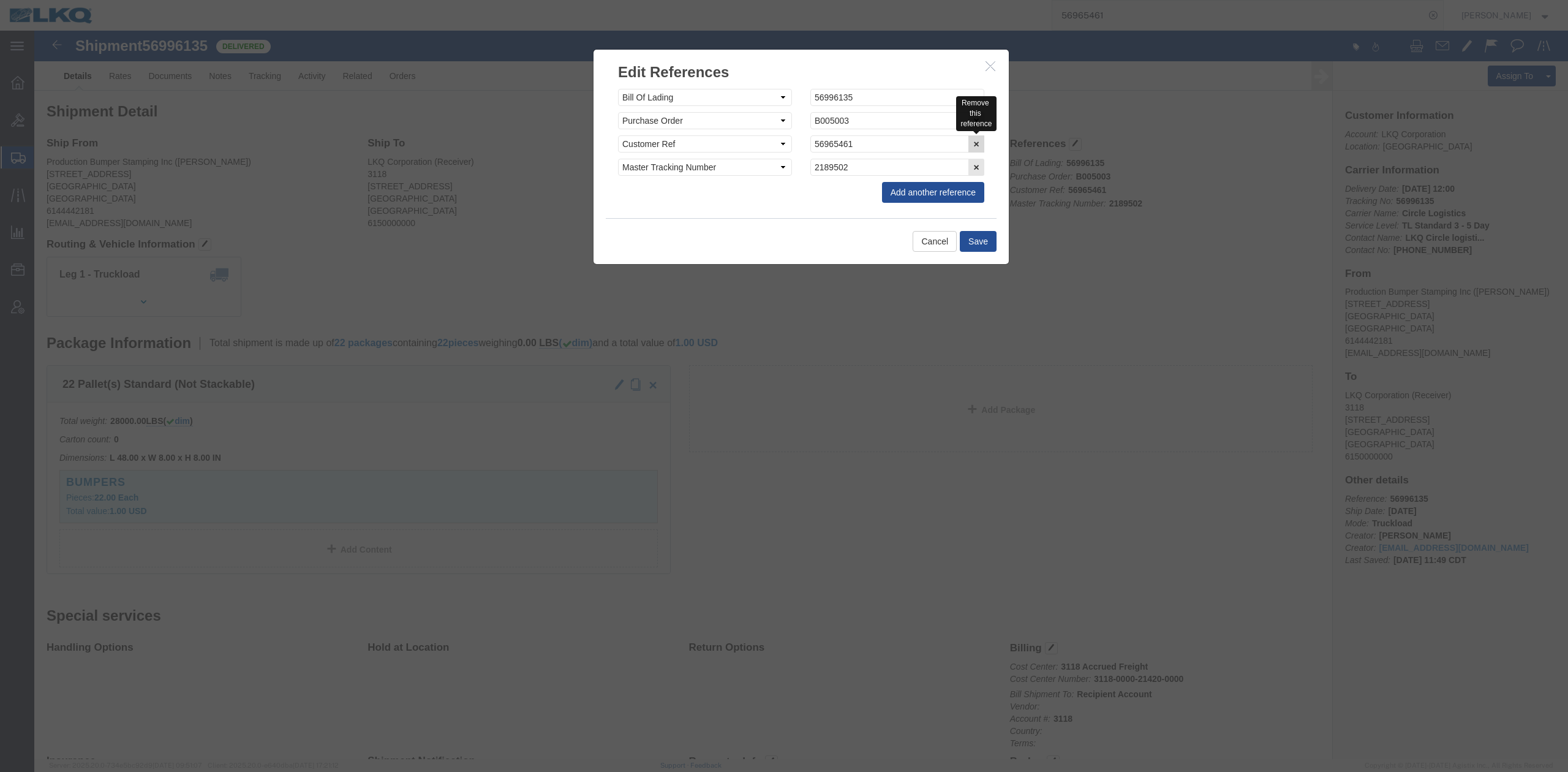
click button "button"
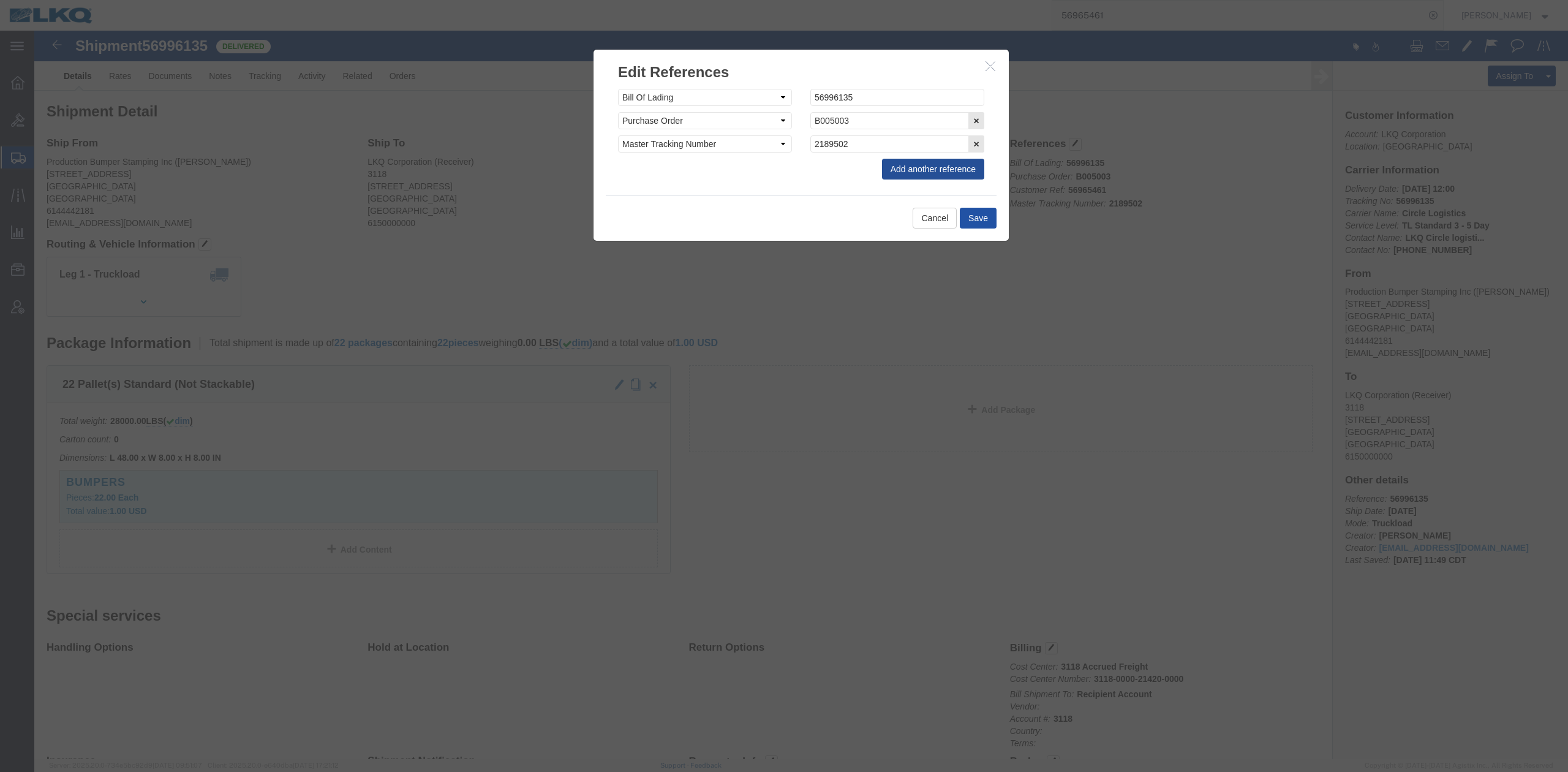
click button "Save"
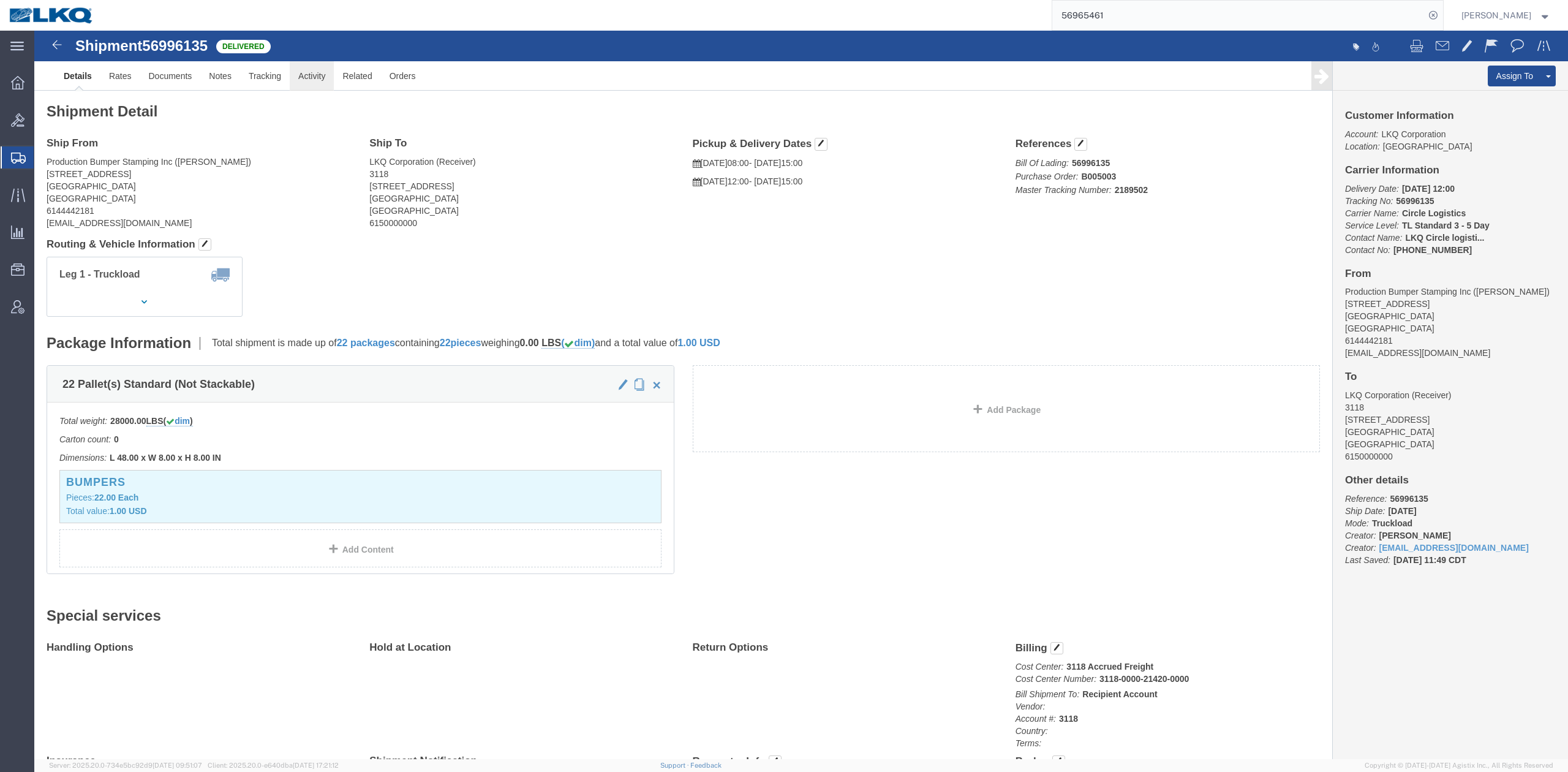
drag, startPoint x: 312, startPoint y: 79, endPoint x: 277, endPoint y: 48, distance: 46.8
click link "Activity"
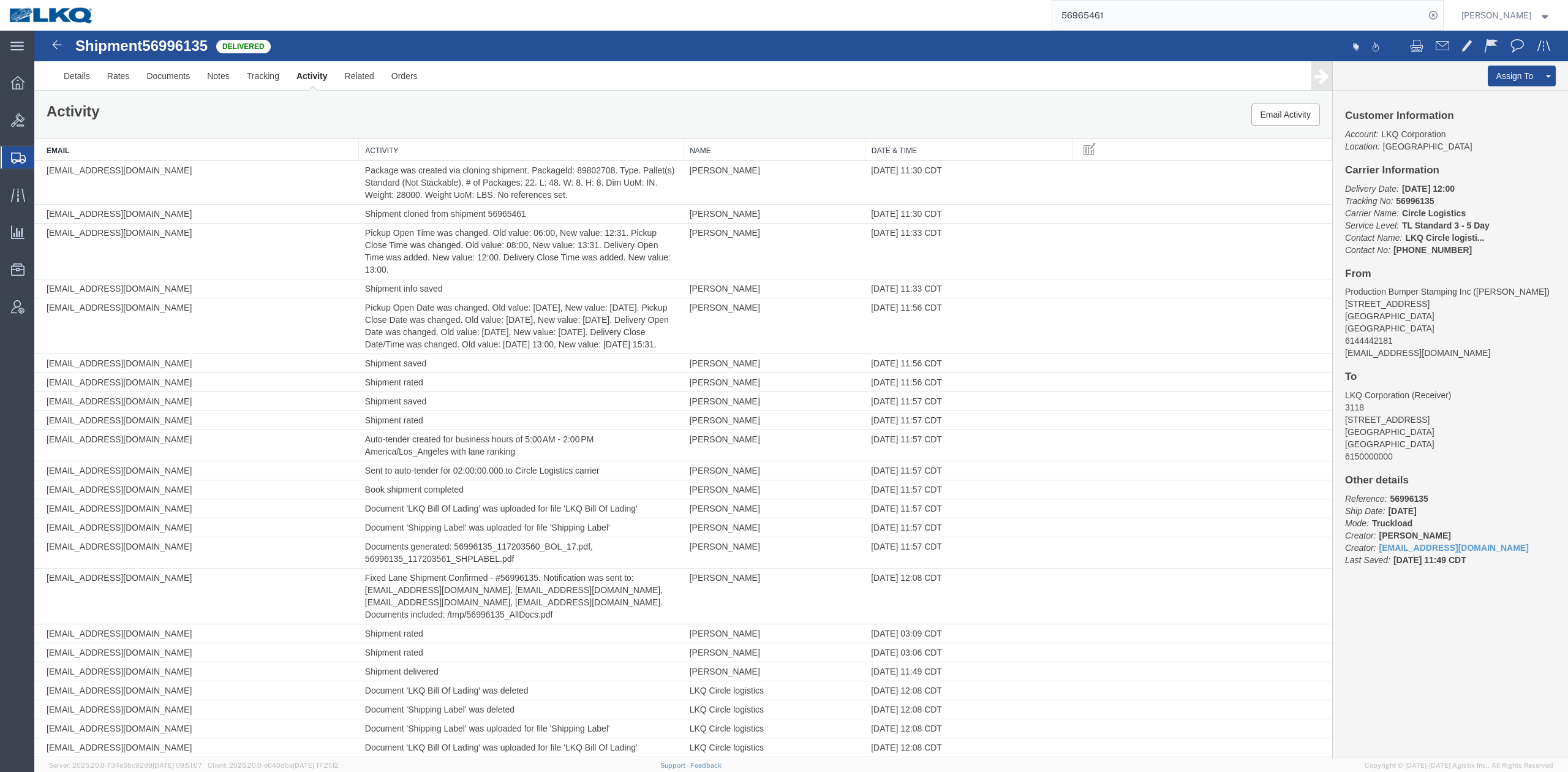
click at [190, 47] on span "56996135" at bounding box center [174, 46] width 65 height 17
copy span "56996135"
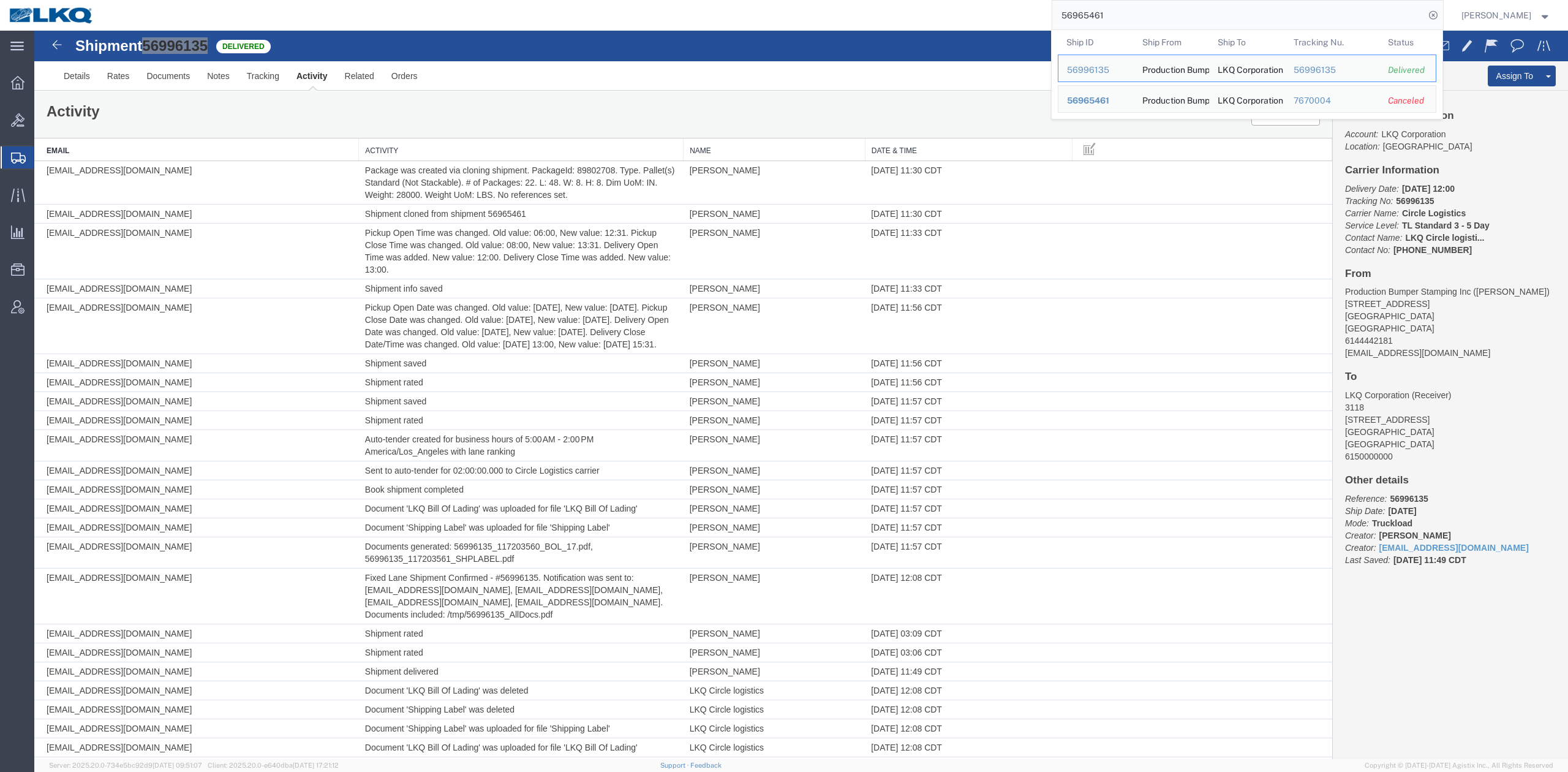
click at [1087, 10] on input "56965461" at bounding box center [1238, 15] width 373 height 29
click at [1102, 11] on input "56965461" at bounding box center [1238, 15] width 373 height 29
paste input "897815"
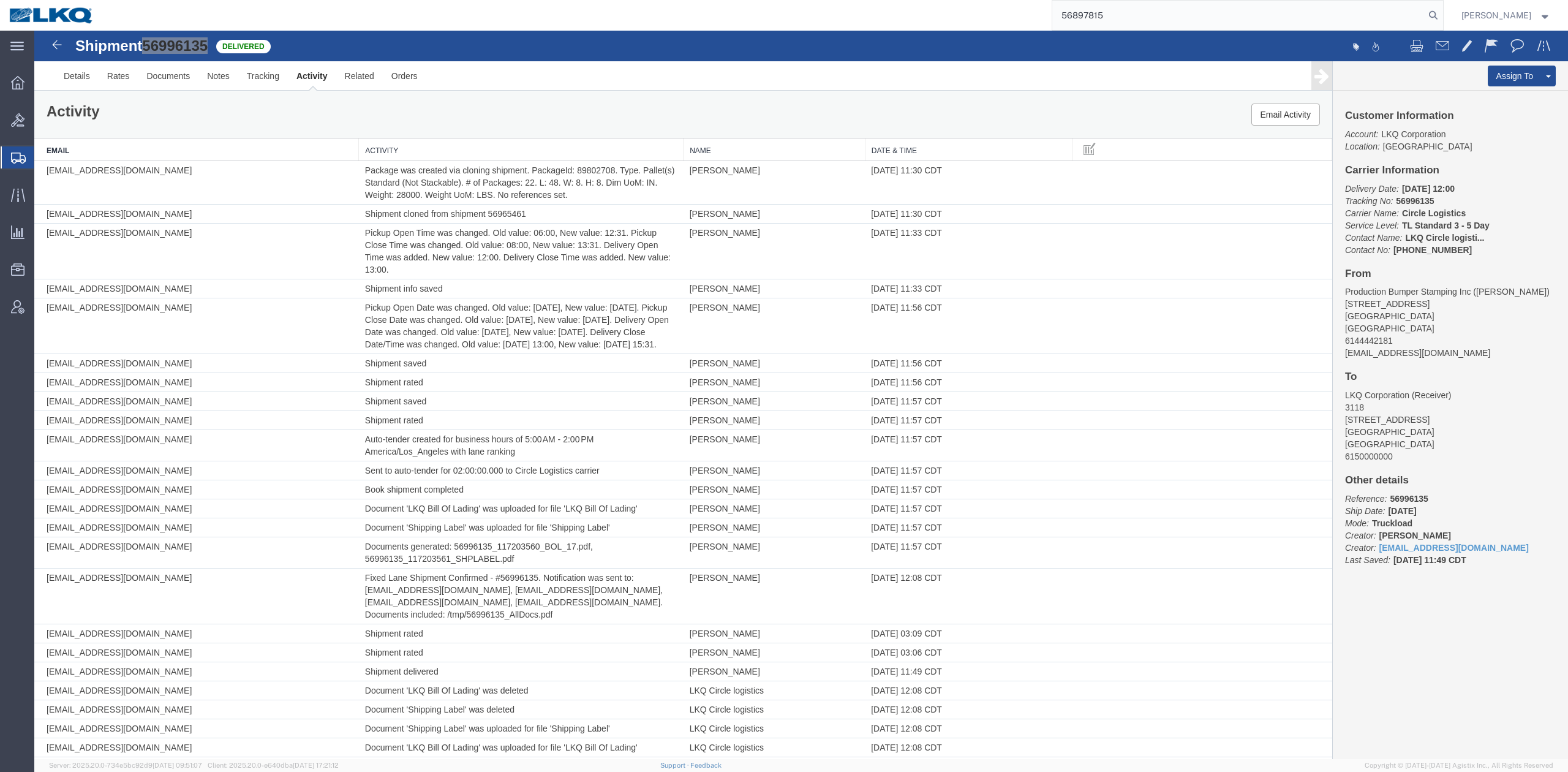
type input "56897815"
click at [1442, 15] on icon at bounding box center [1434, 15] width 17 height 17
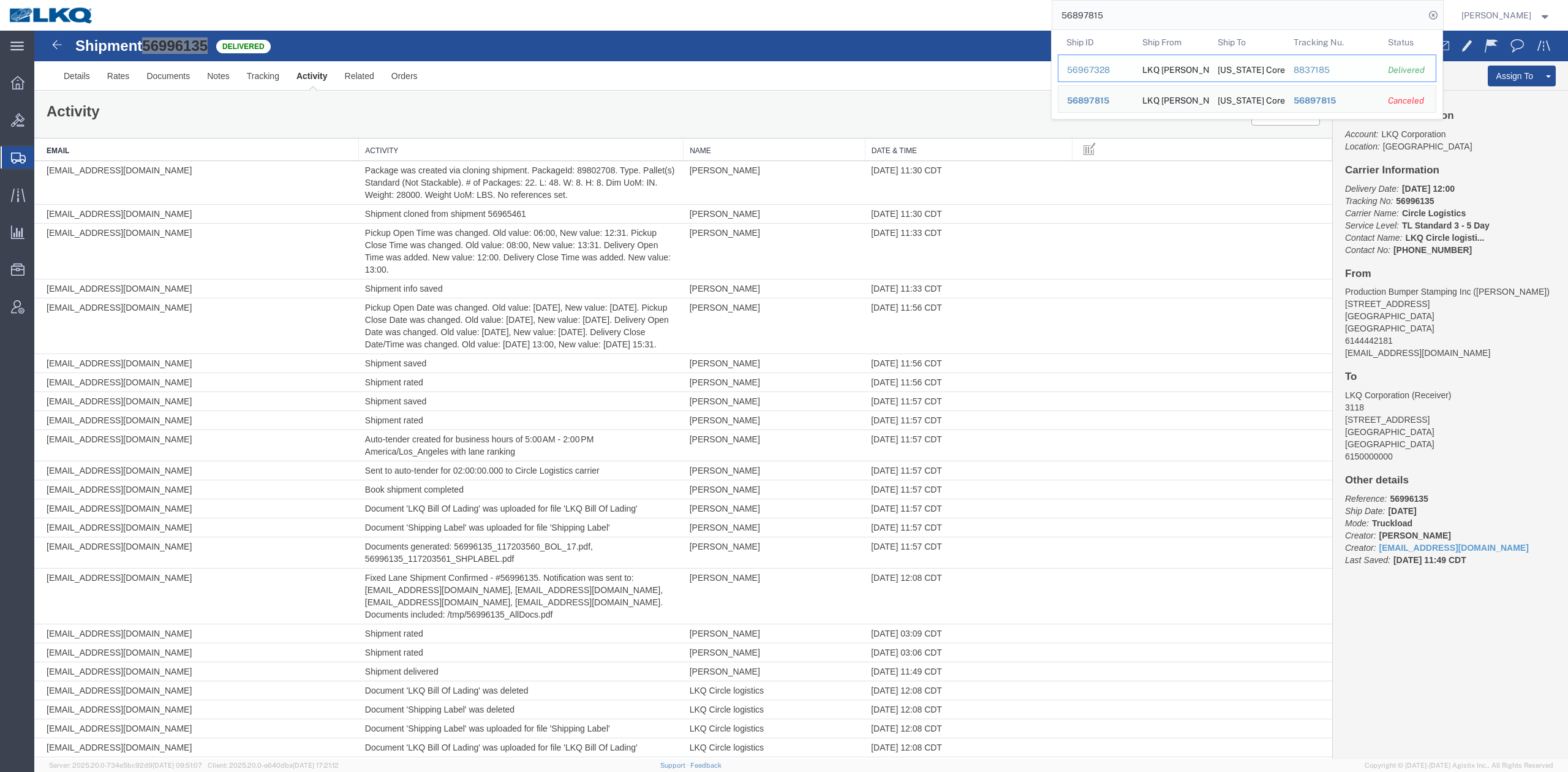
click at [1123, 72] on div "56967328" at bounding box center [1096, 70] width 58 height 13
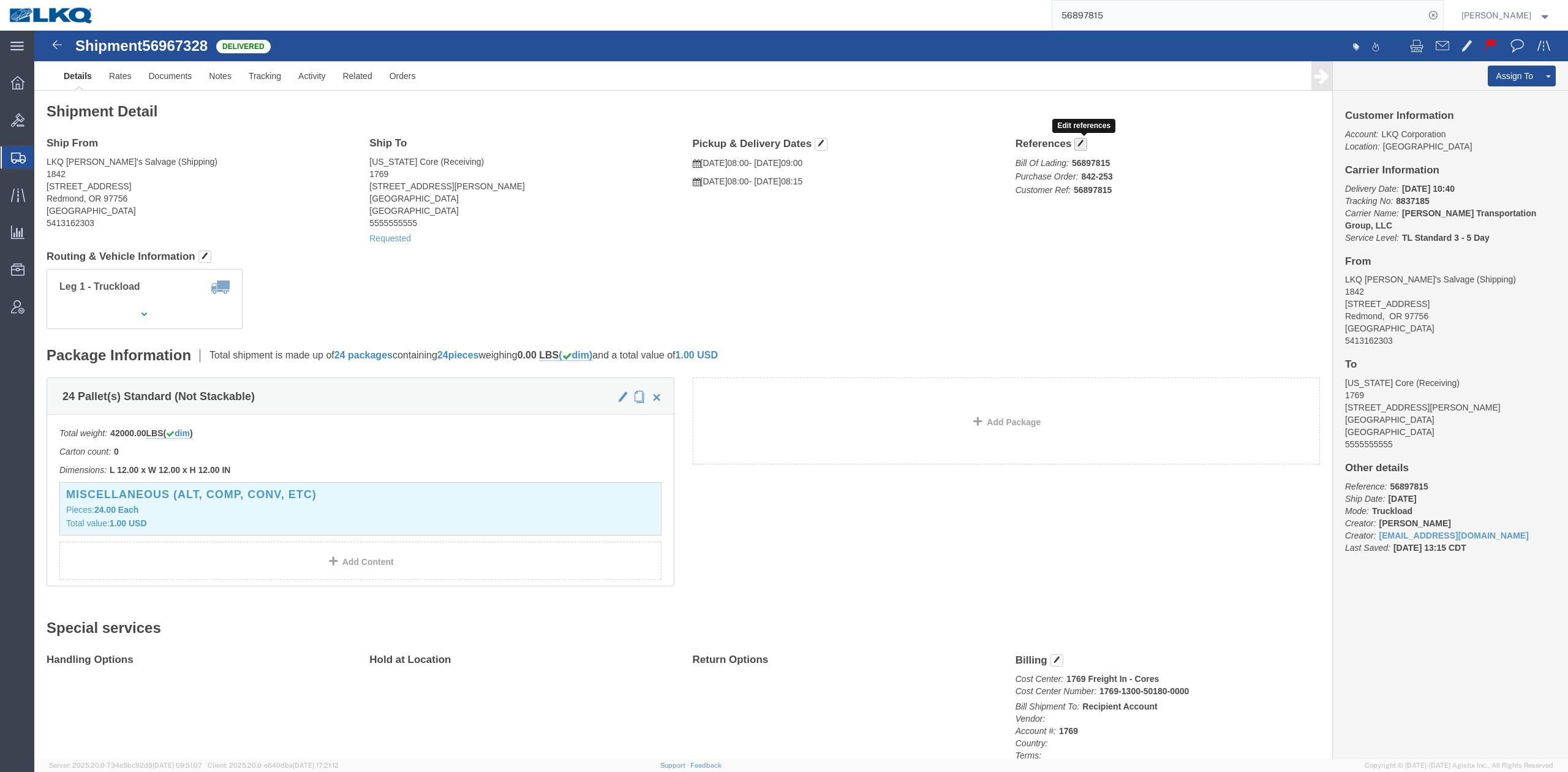
drag, startPoint x: 1082, startPoint y: 143, endPoint x: 1048, endPoint y: 111, distance: 46.7
click button "button"
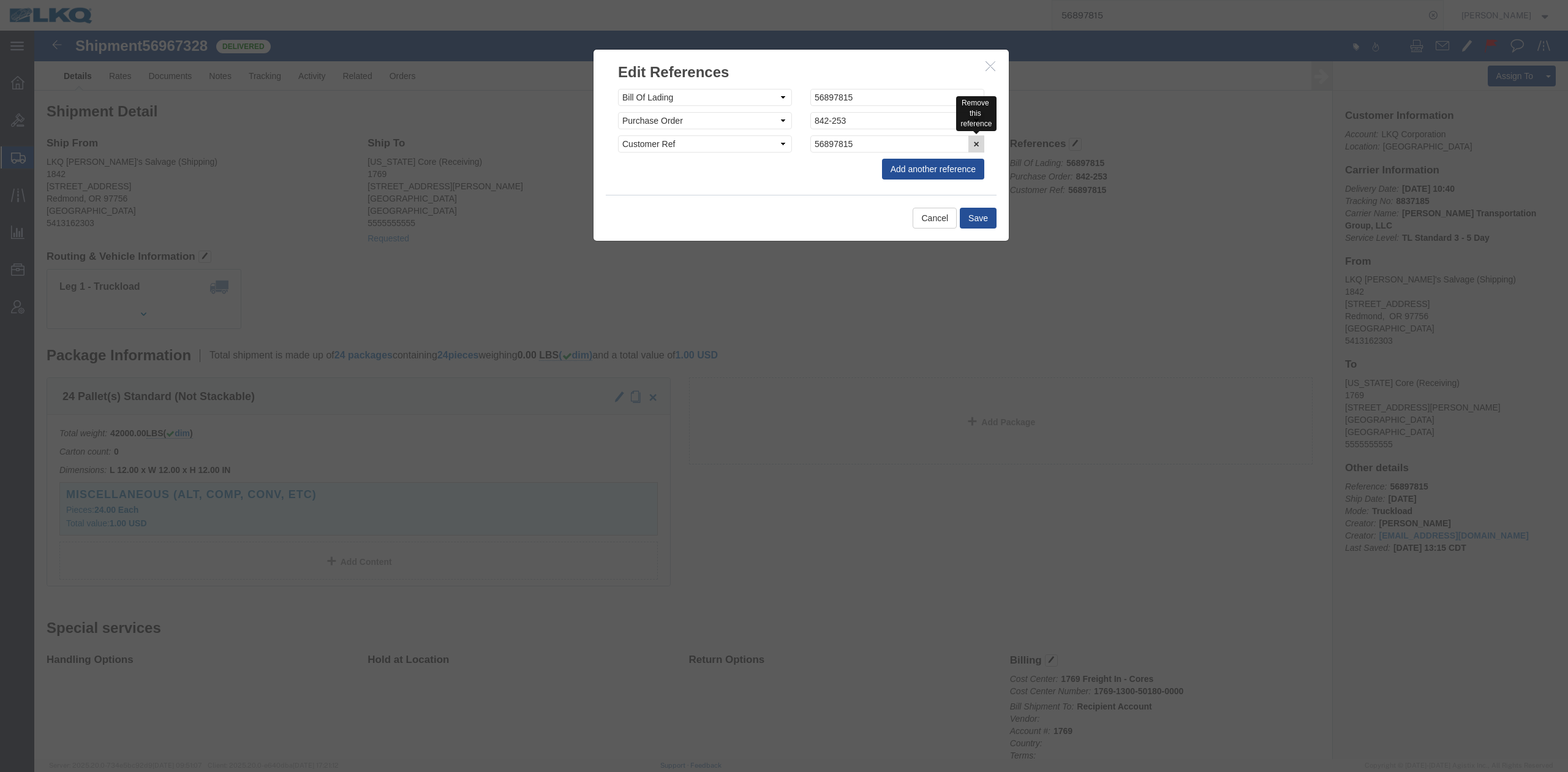
click button "button"
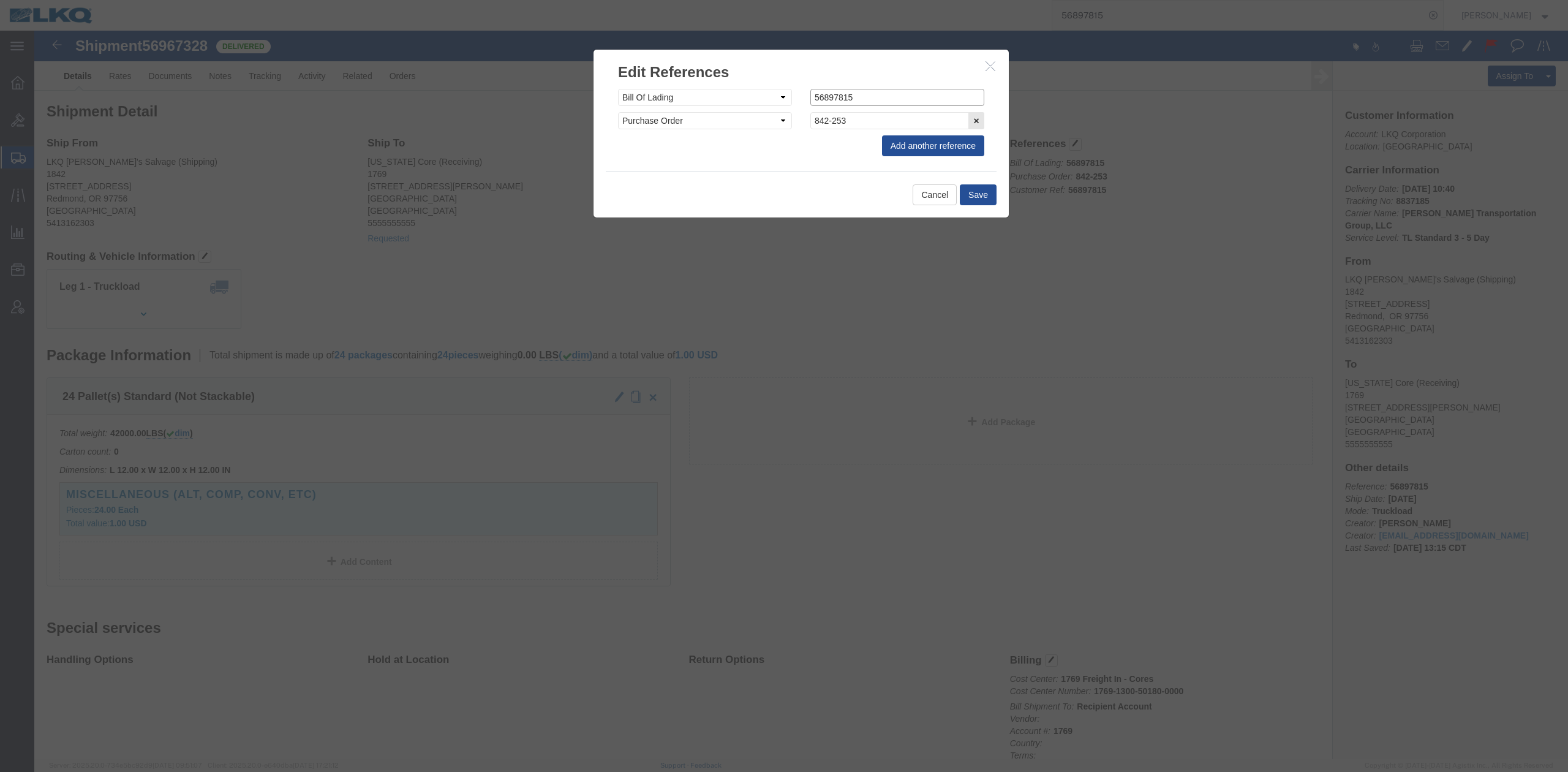
drag, startPoint x: 714, startPoint y: 61, endPoint x: 658, endPoint y: 61, distance: 56.0
click div "Select Account Type Activity ID Airline Appointment Number ASN Batch Request # …"
type input "56967328"
click button "Save"
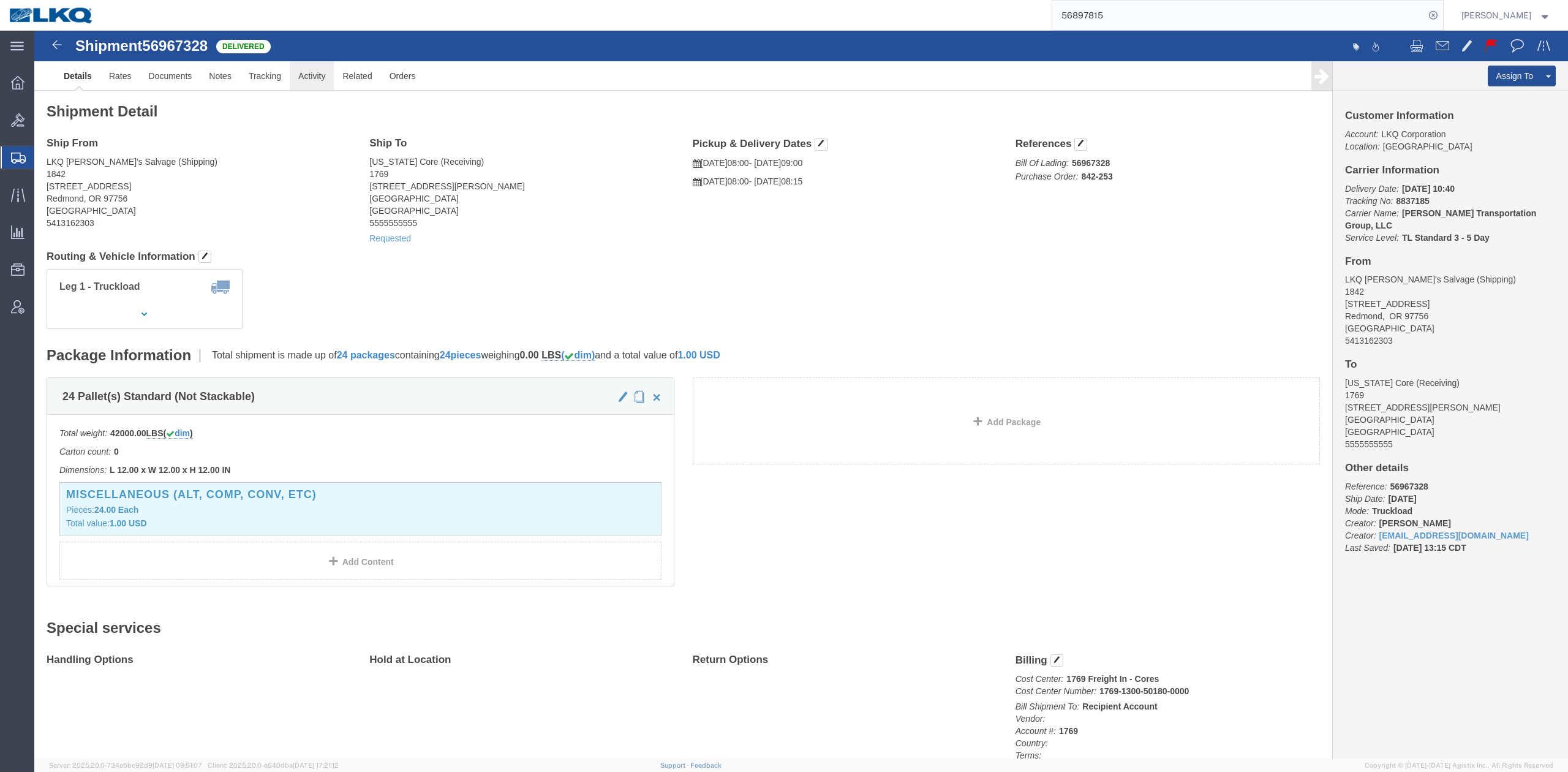
drag, startPoint x: 317, startPoint y: 77, endPoint x: 283, endPoint y: 47, distance: 45.3
click link "Activity"
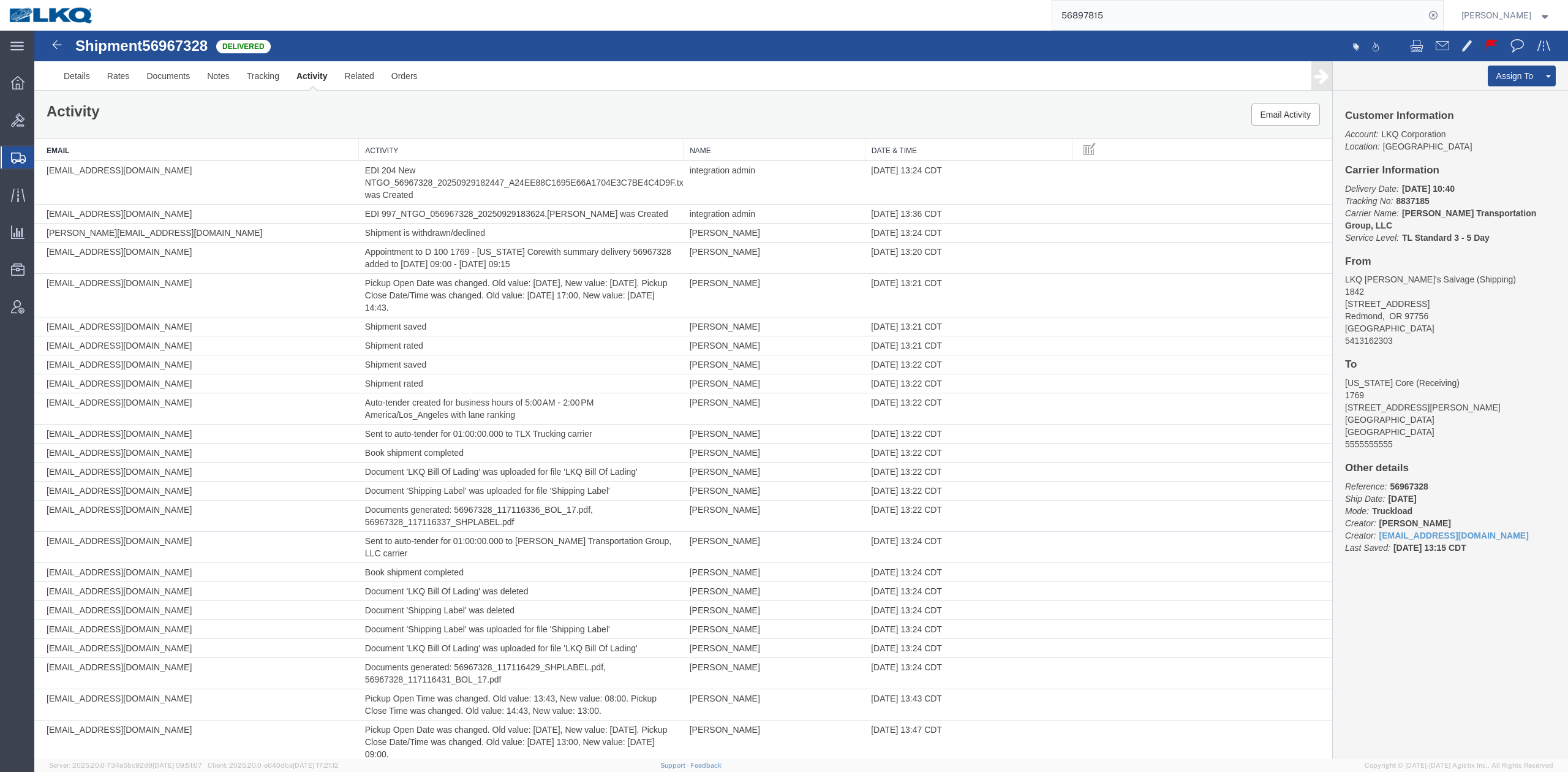
scroll to position [478, 0]
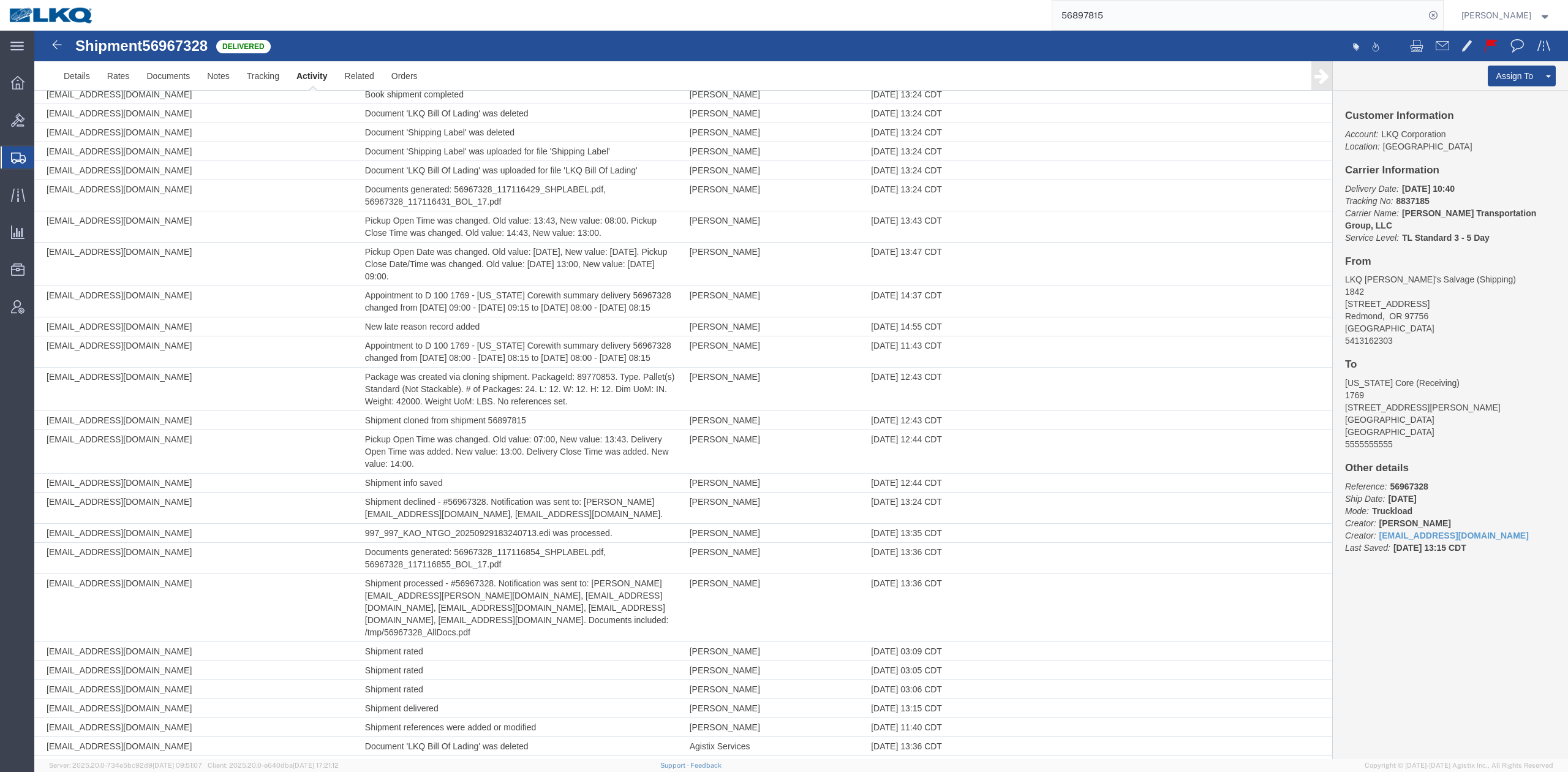
click at [194, 39] on span "56967328" at bounding box center [174, 46] width 65 height 17
copy span "56967328"
click at [1104, 8] on input "56897815" at bounding box center [1238, 15] width 373 height 29
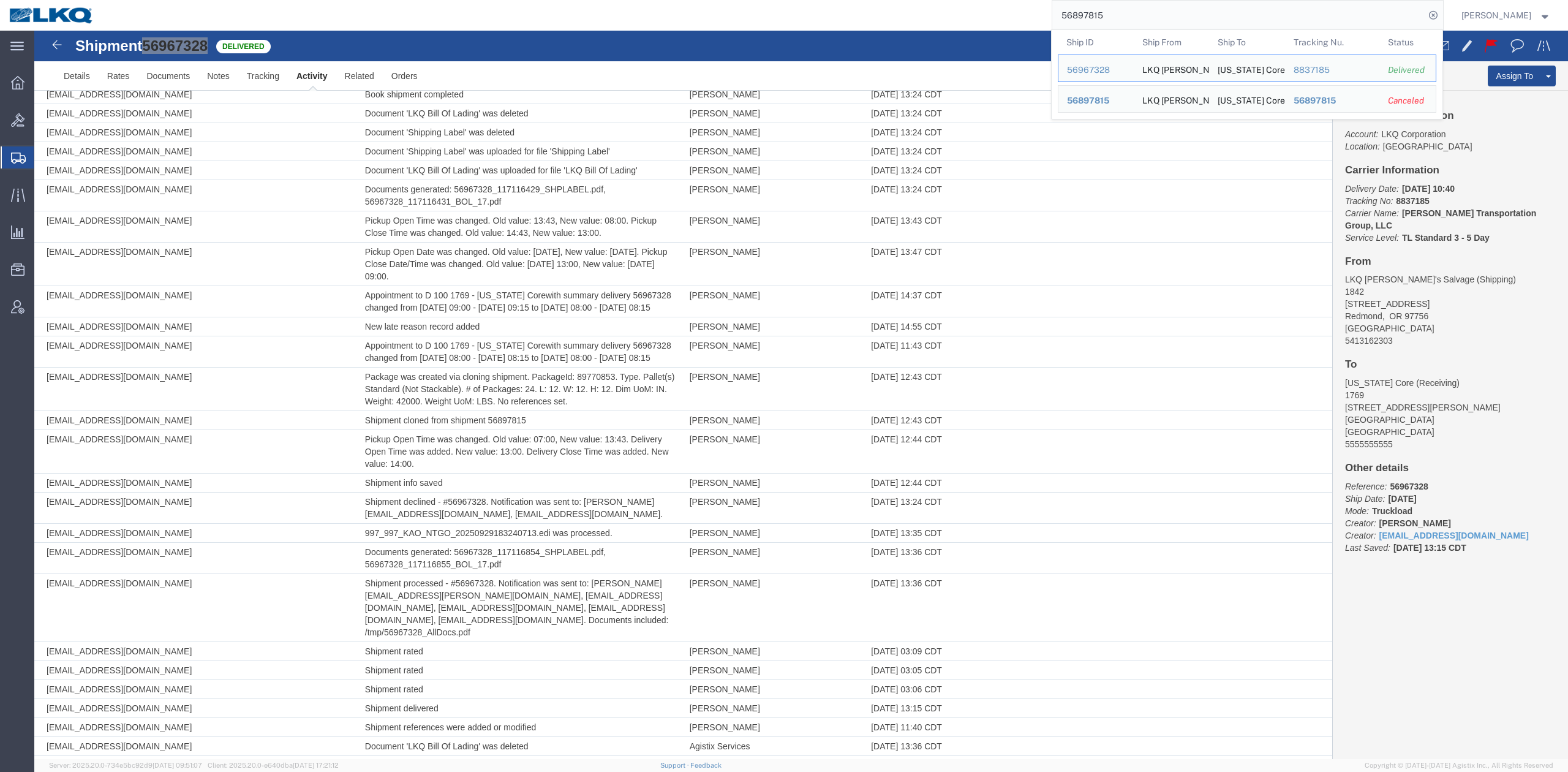
paste input "965259"
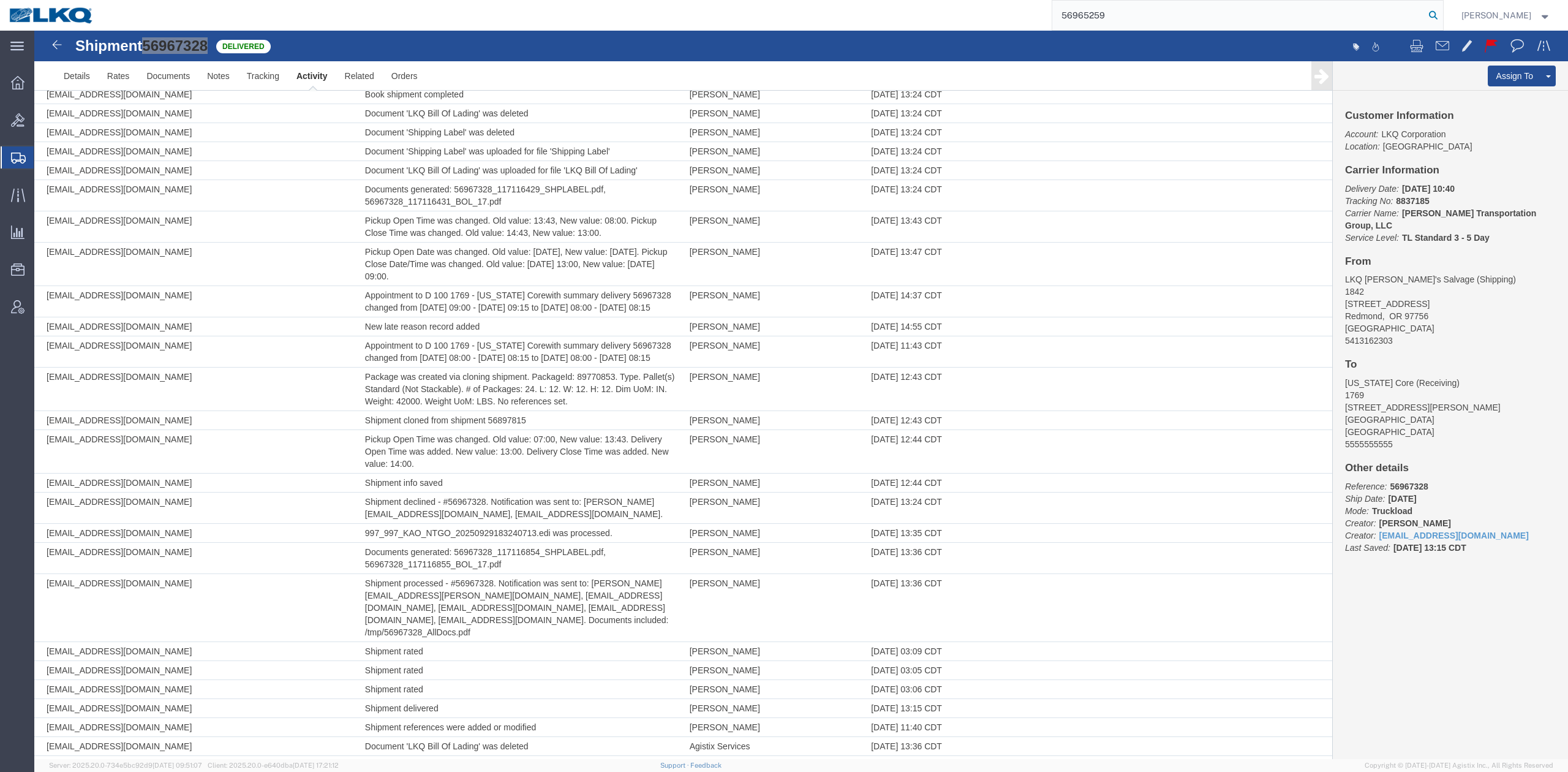
click at [1442, 20] on icon at bounding box center [1434, 15] width 17 height 17
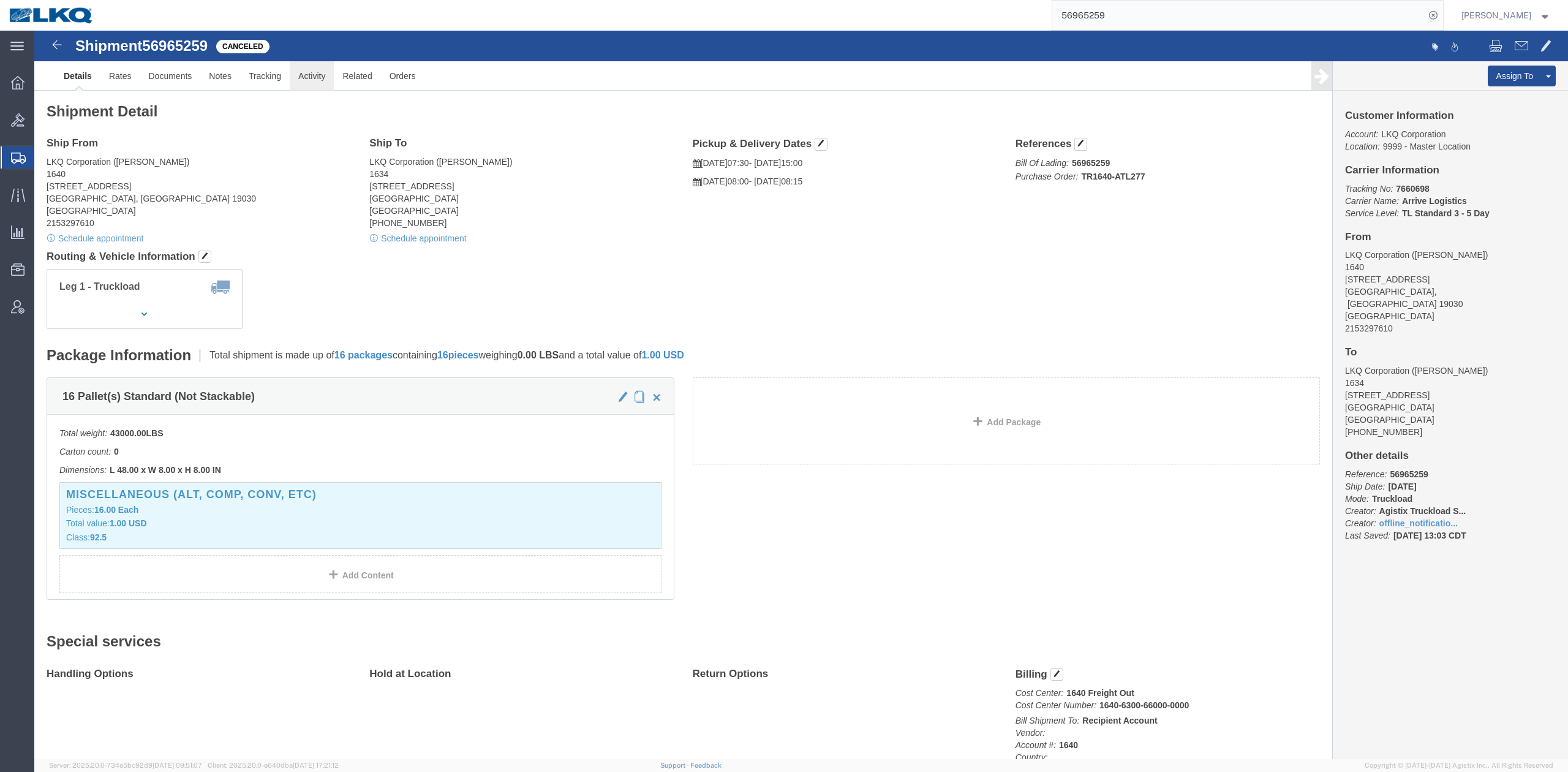
click link "Activity"
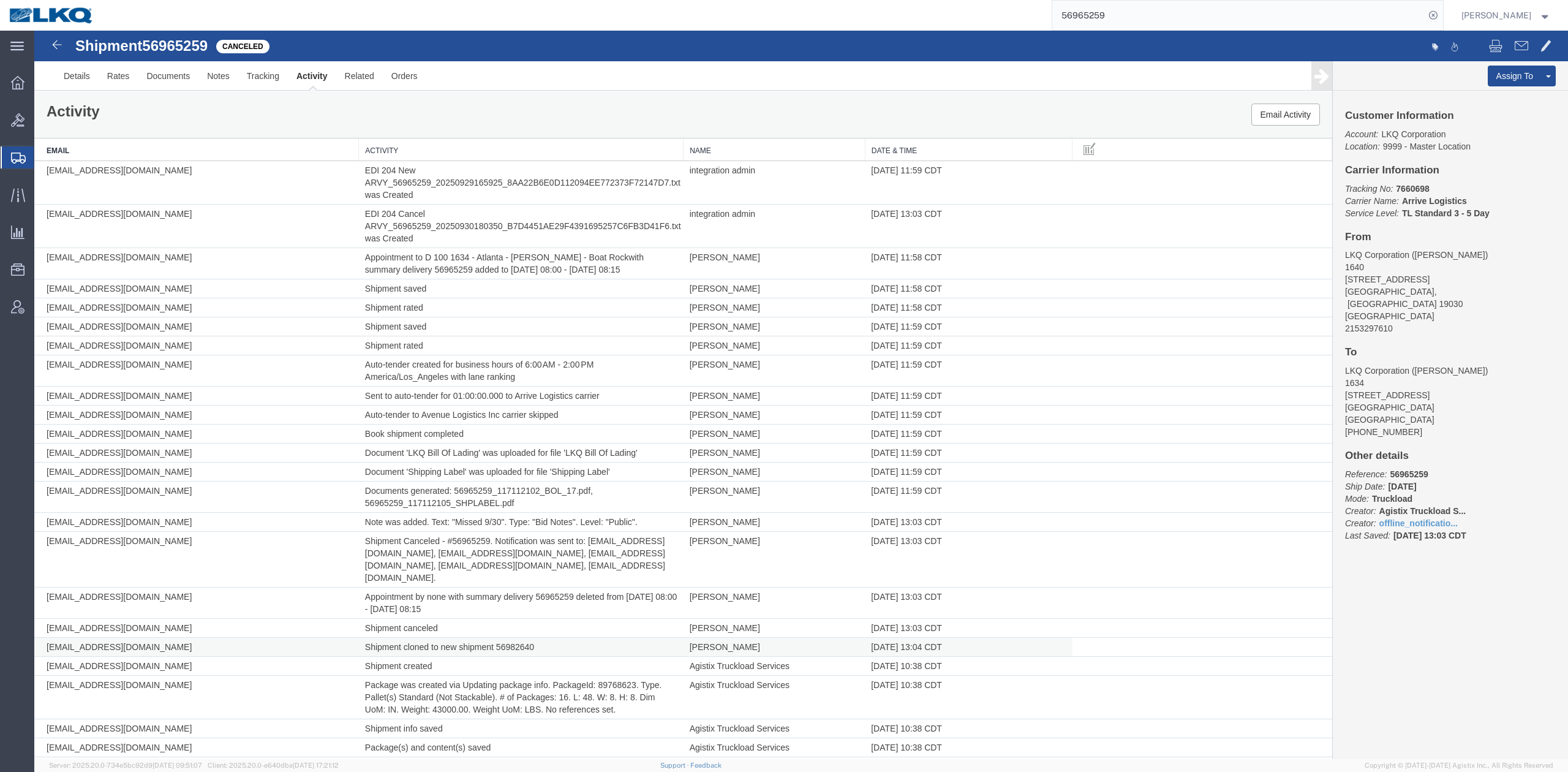
click at [512, 640] on td "Shipment cloned to new shipment 56982640" at bounding box center [521, 647] width 325 height 19
copy td "56982640"
click at [1091, 13] on input "56965259" at bounding box center [1238, 15] width 373 height 29
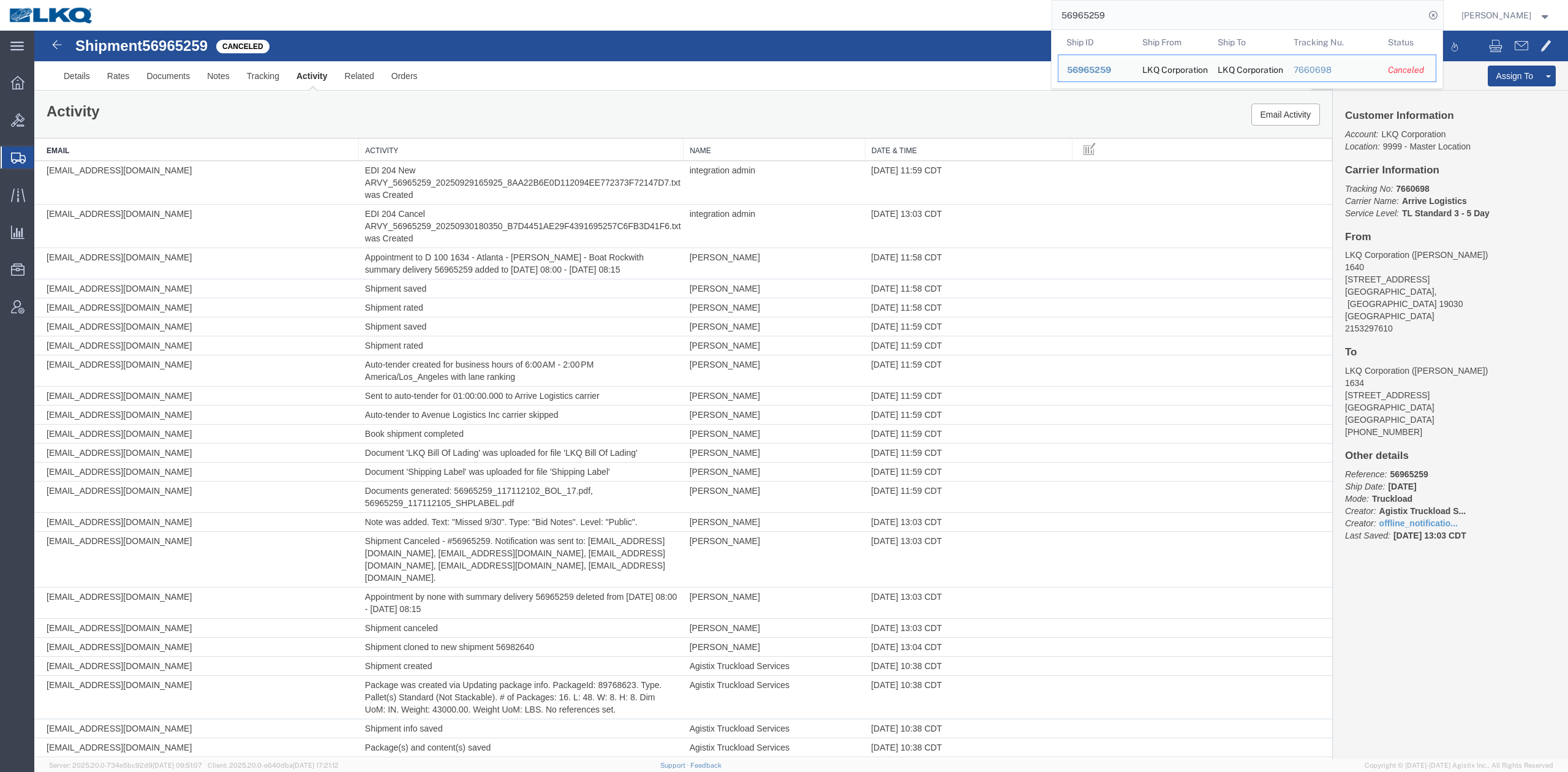
click at [1091, 13] on input "56965259" at bounding box center [1238, 15] width 373 height 29
paste input "82640"
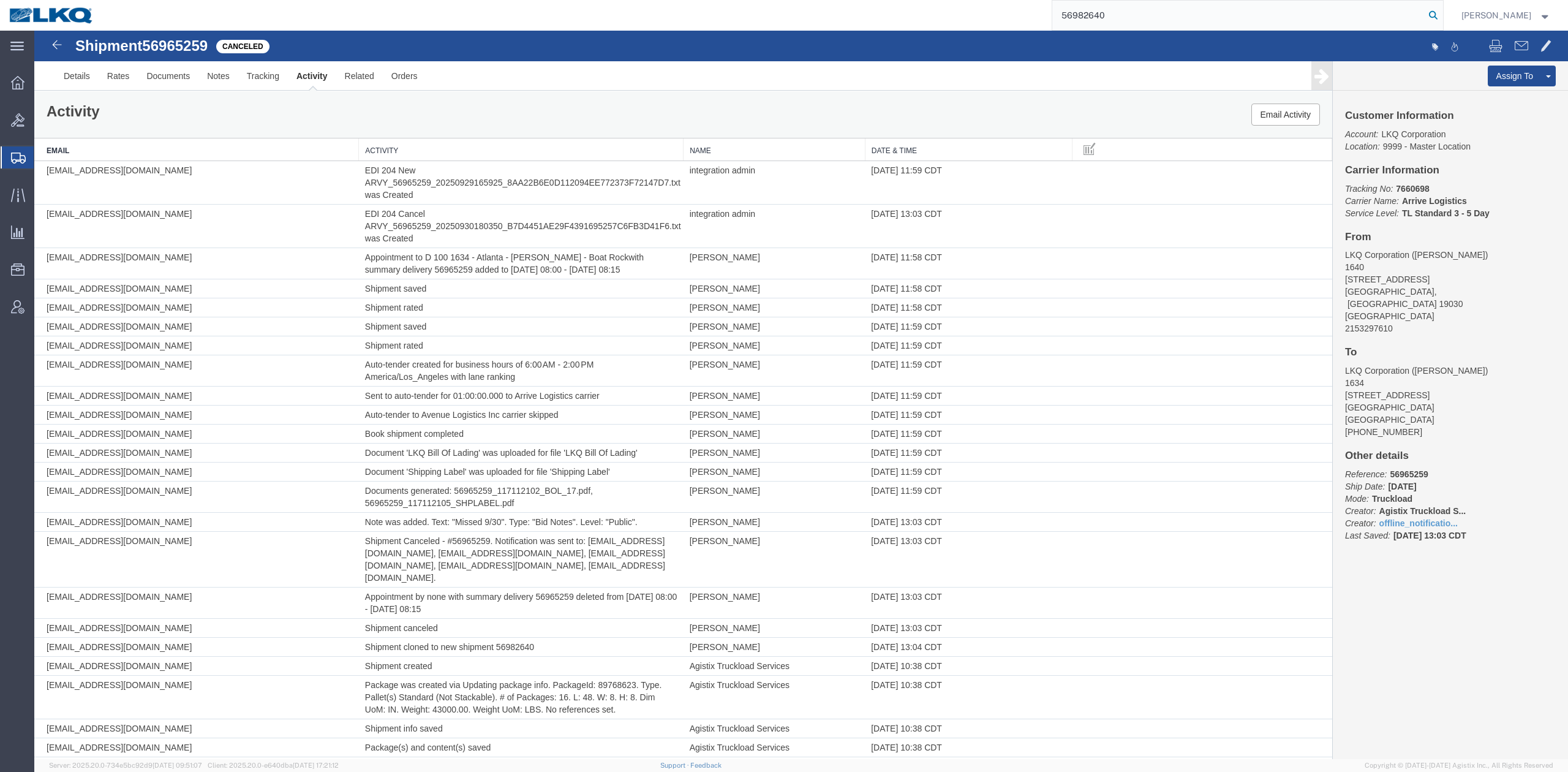
click at [1442, 15] on icon at bounding box center [1434, 15] width 17 height 17
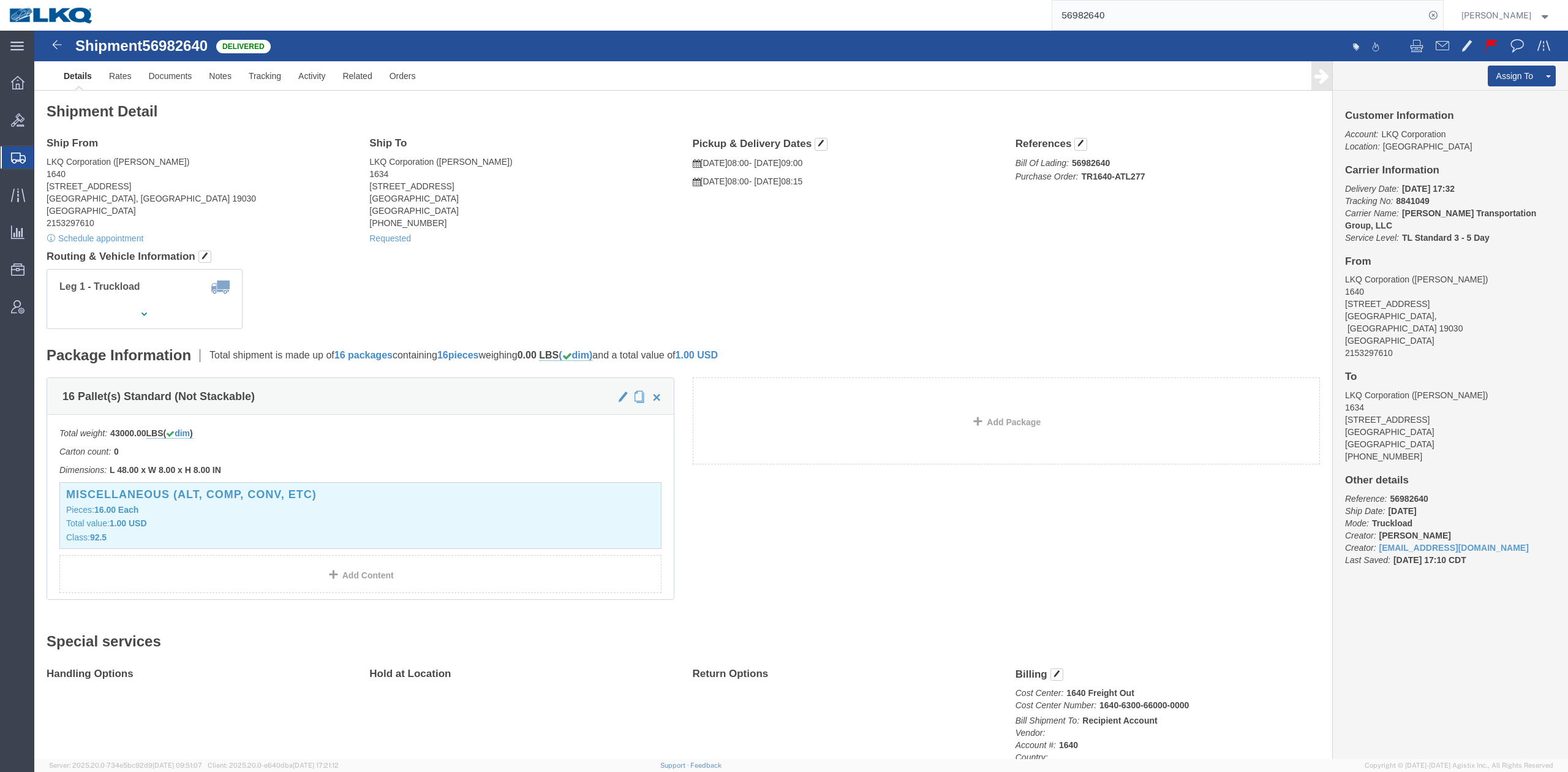
drag, startPoint x: 455, startPoint y: 220, endPoint x: 515, endPoint y: 147, distance: 94.5
click h4 "Routing & Vehicle Information"
click at [1083, 14] on input "56982640" at bounding box center [1238, 15] width 373 height 29
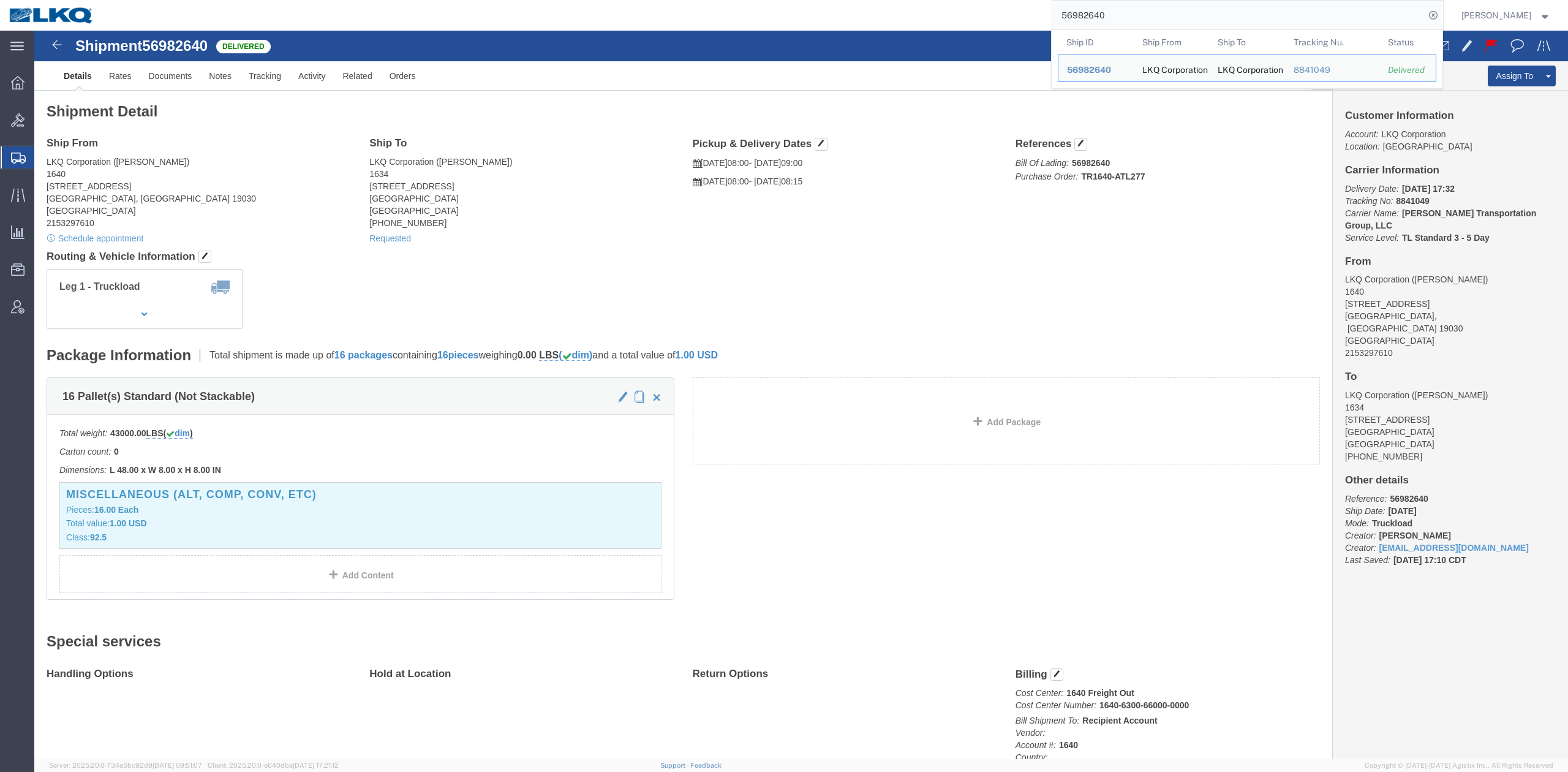
click at [1083, 14] on input "56982640" at bounding box center [1238, 15] width 373 height 29
paste input "98835"
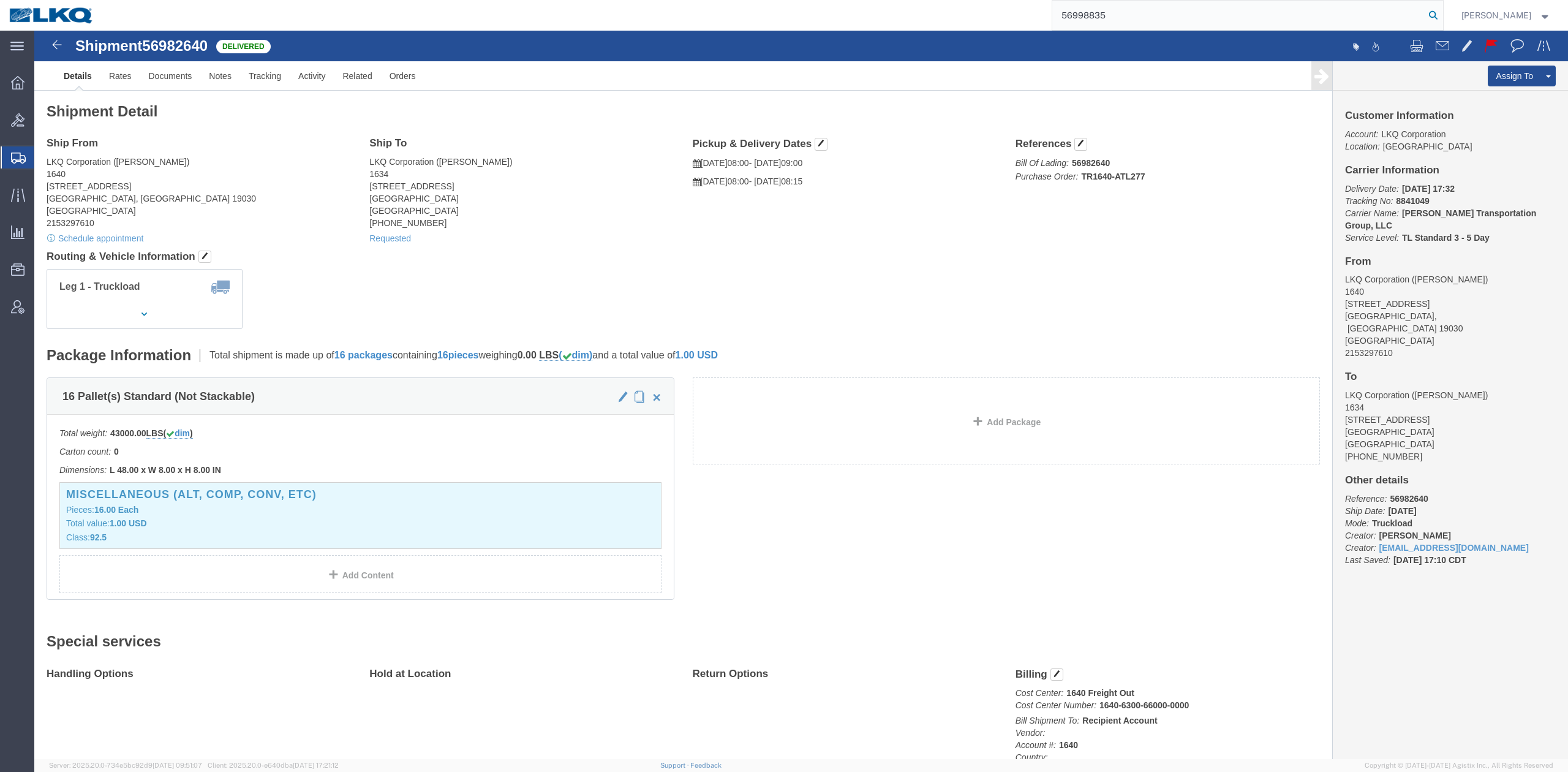
drag, startPoint x: 1457, startPoint y: 17, endPoint x: 1361, endPoint y: 47, distance: 100.6
click at [1442, 17] on icon at bounding box center [1434, 15] width 17 height 17
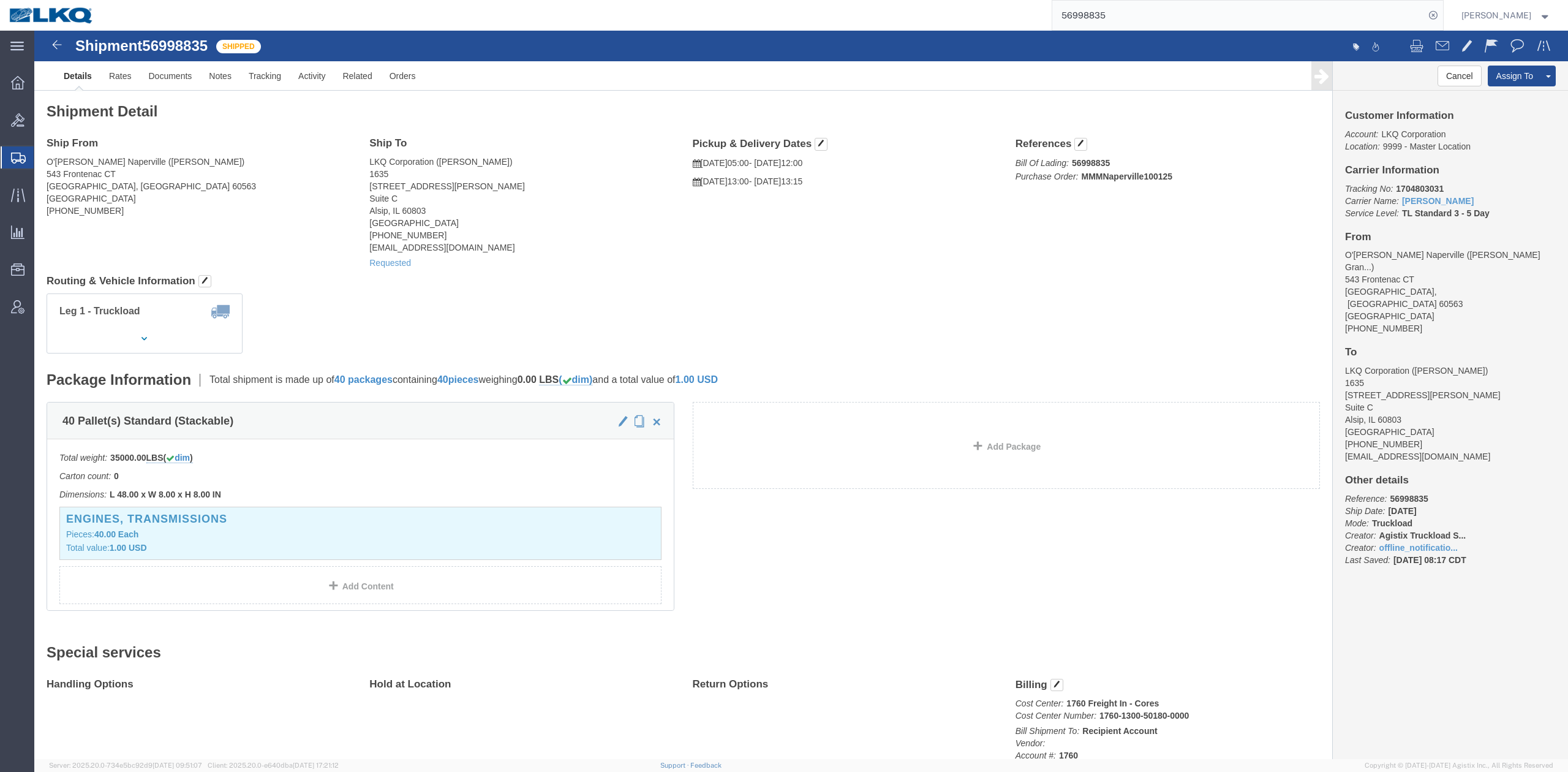
click address "LKQ Corporation (Robert Benette) 1635 11800 S. Austin Ave. Suite C Alsip, IL 60…"
click at [1106, 22] on input "56998835" at bounding box center [1238, 15] width 373 height 29
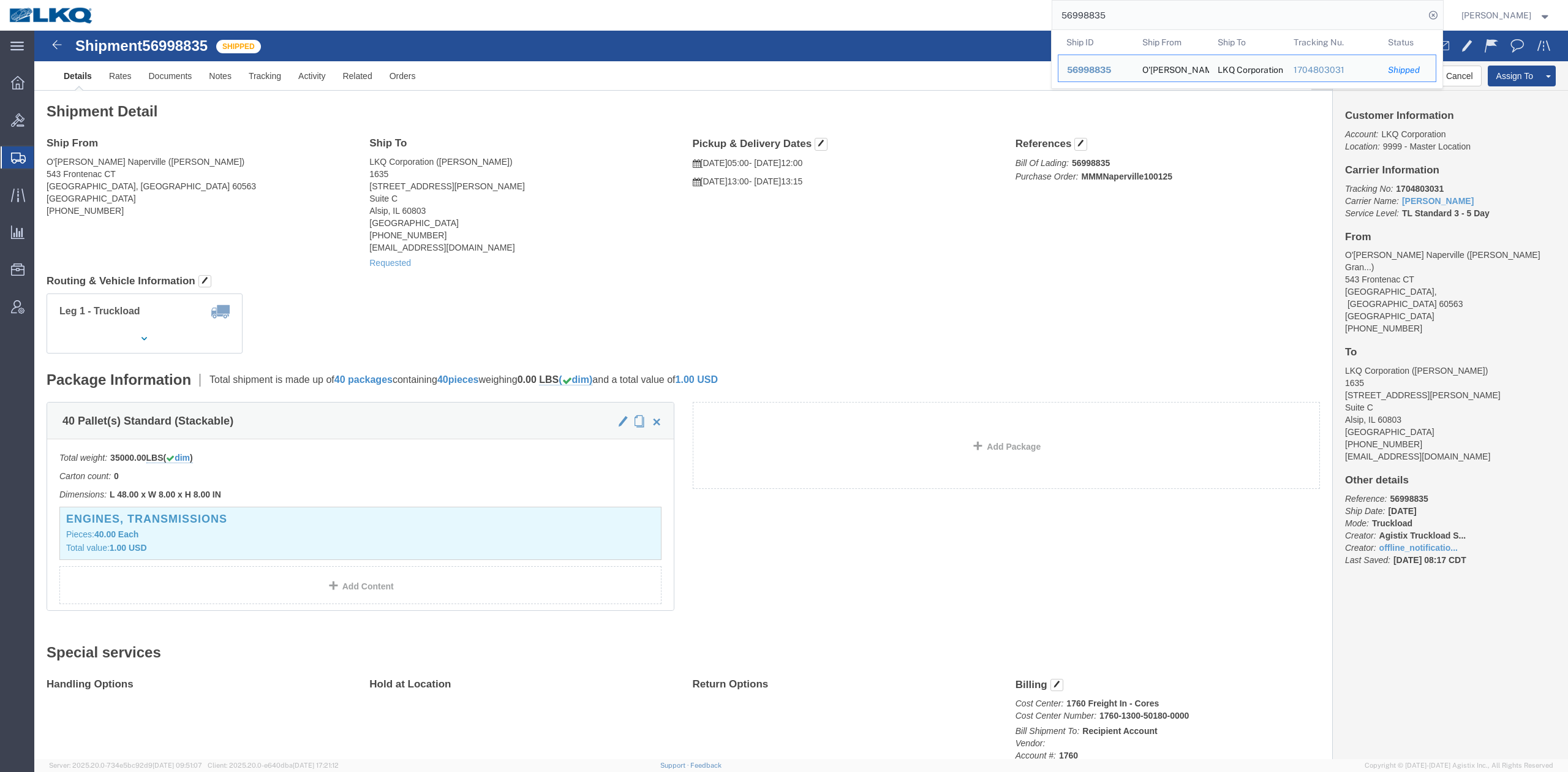
click at [1106, 22] on input "56998835" at bounding box center [1238, 15] width 373 height 29
paste input "7079289"
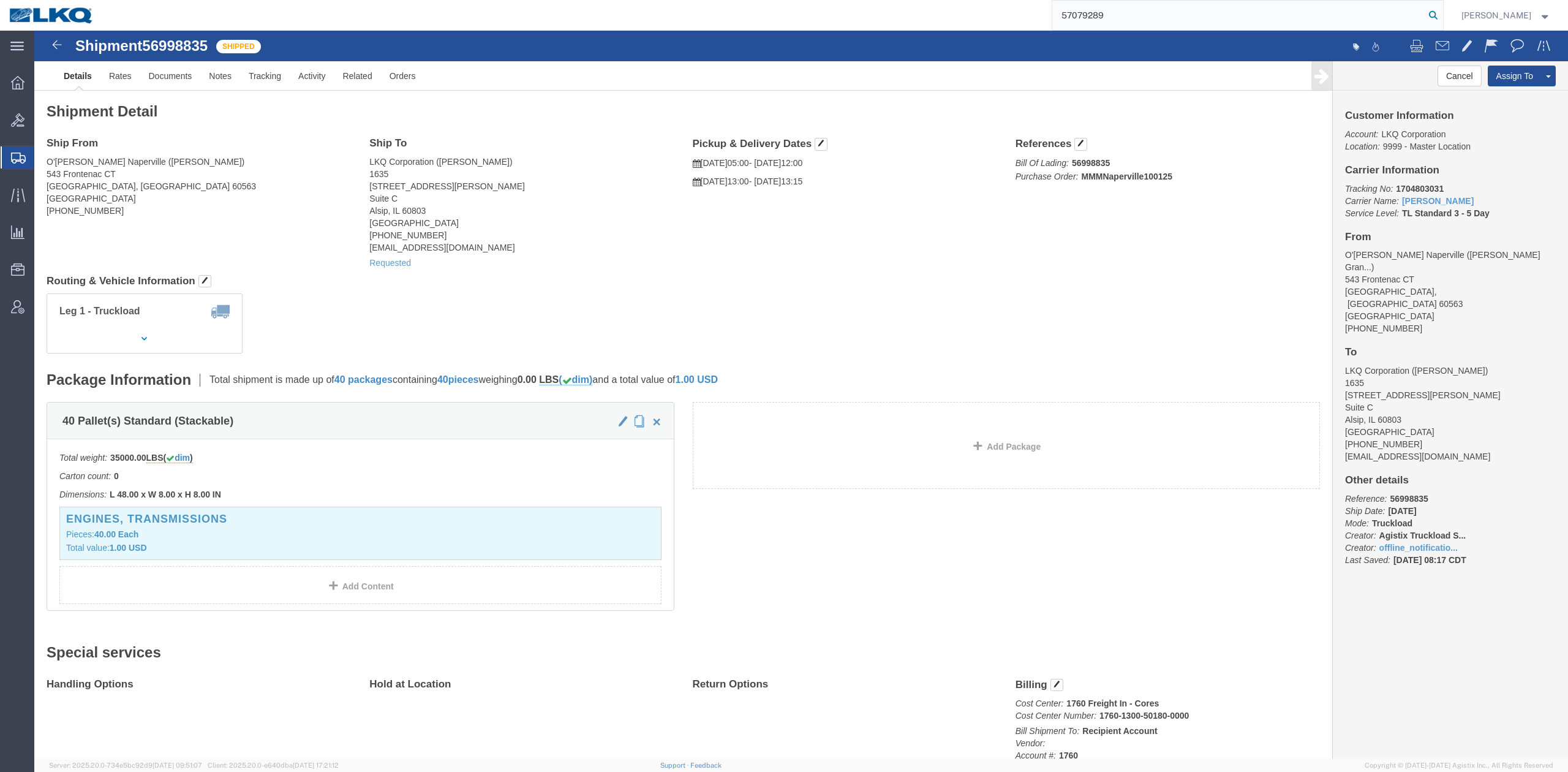
click at [1442, 8] on icon at bounding box center [1434, 15] width 17 height 17
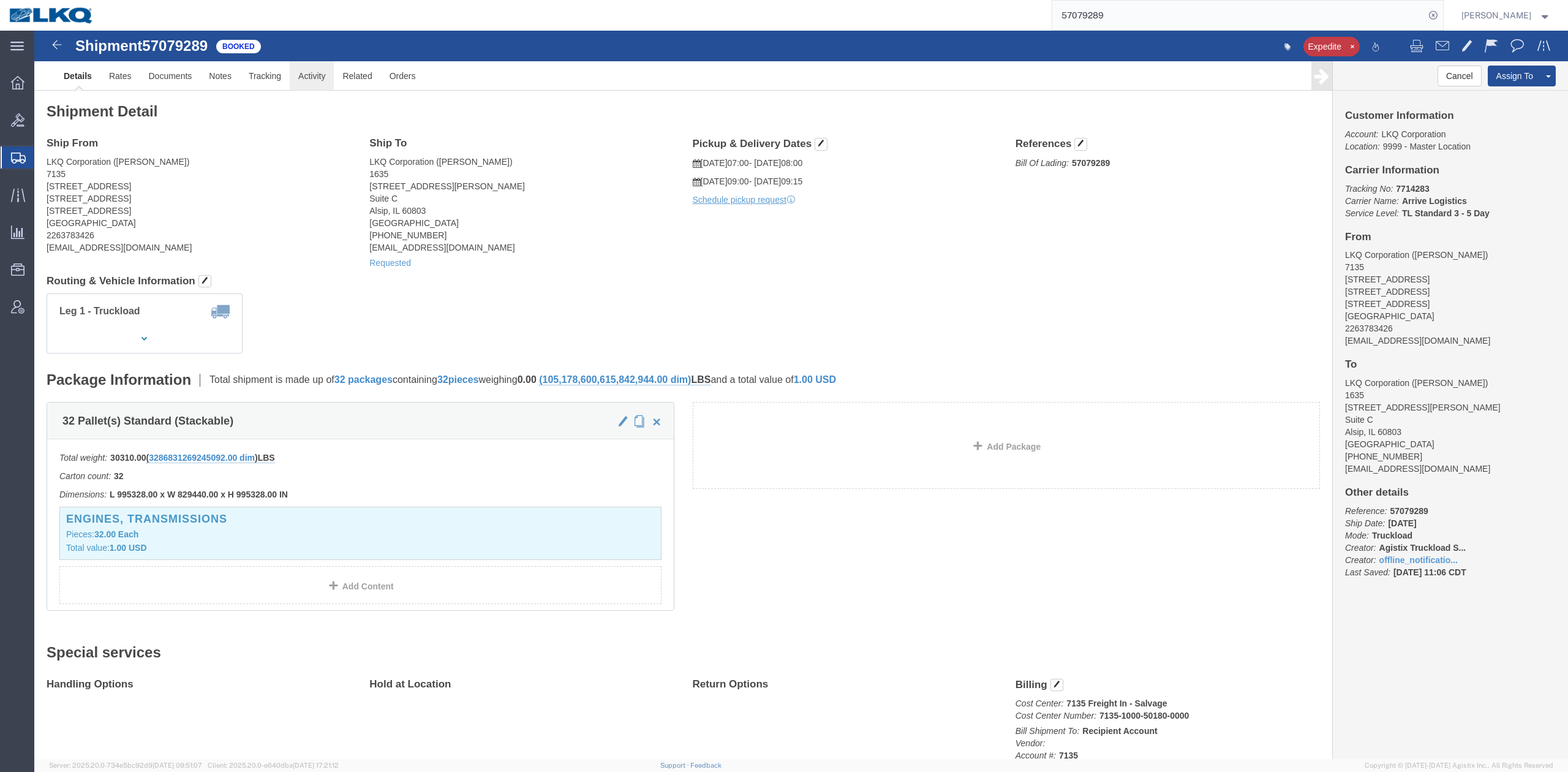
click div "Shipment Detail Ship From LKQ Corporation (Jennifer Jorgenson) 7135 1765 Pensio…"
click link "Activity"
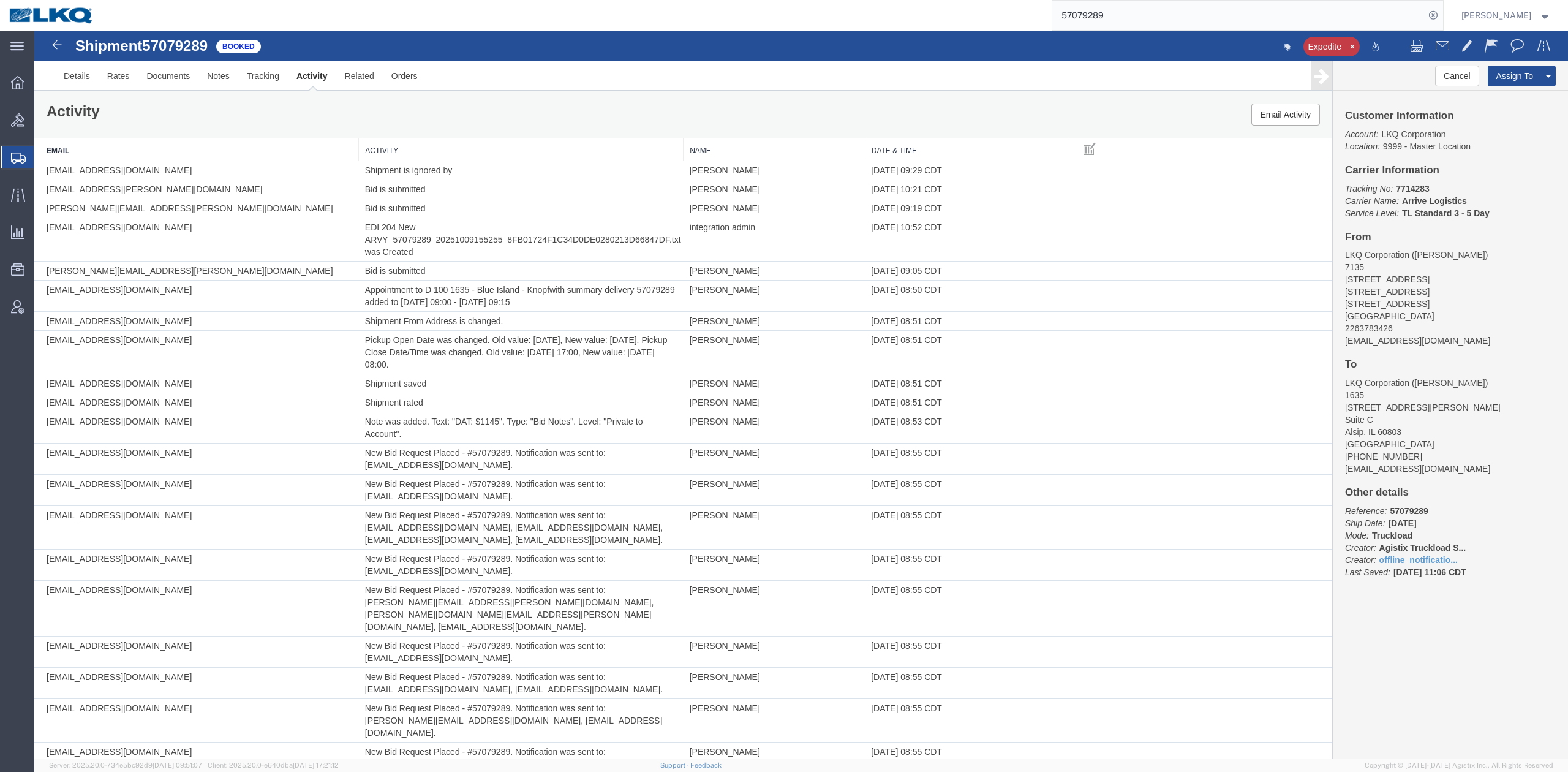
click at [887, 150] on th "Date & Time" at bounding box center [969, 150] width 207 height 23
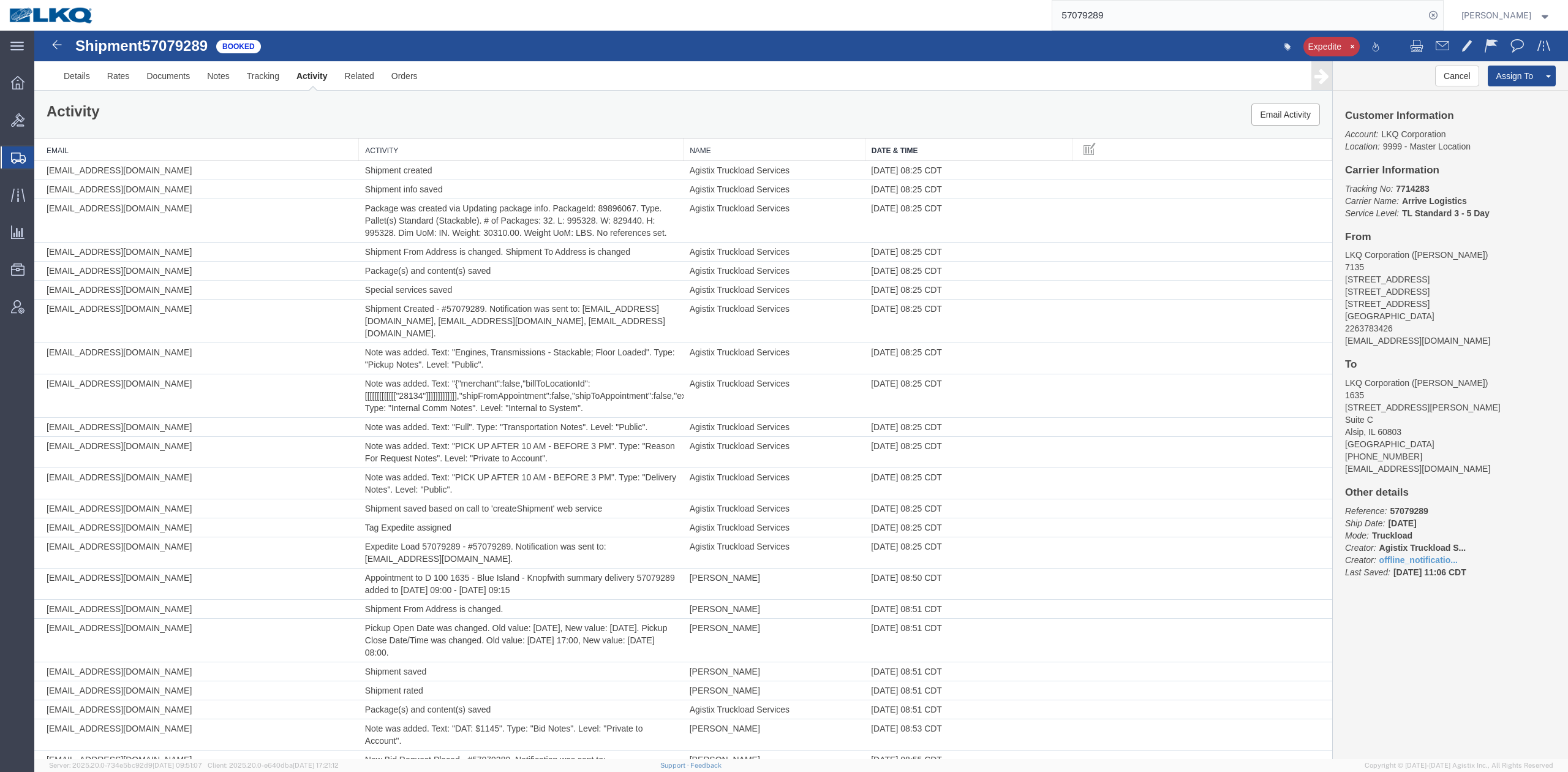
click at [715, 94] on div "Activity Email Activity" at bounding box center [684, 114] width 1298 height 47
click at [87, 78] on link "Details" at bounding box center [77, 76] width 44 height 29
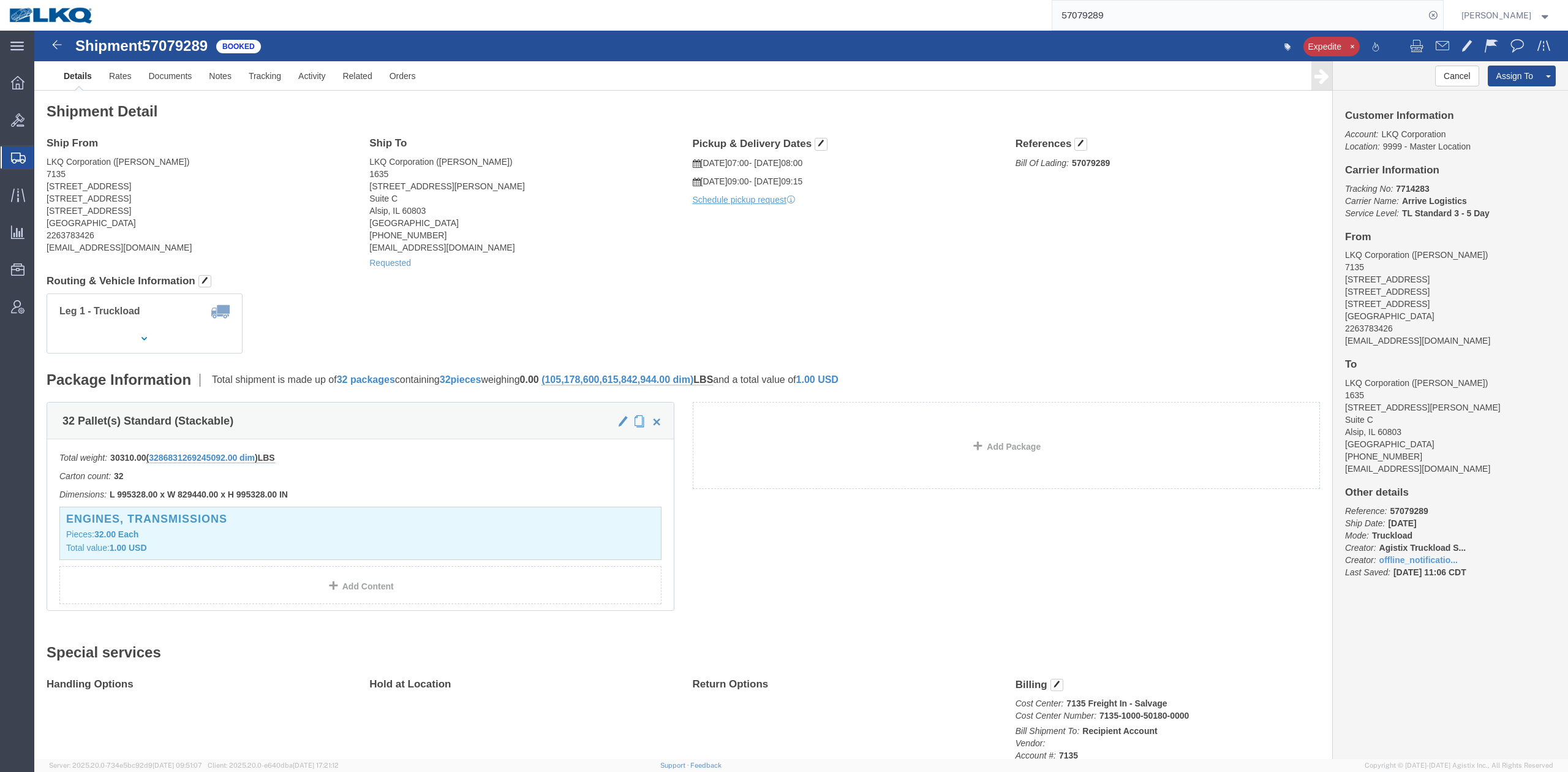
click at [1096, 8] on input "57079289" at bounding box center [1238, 15] width 373 height 29
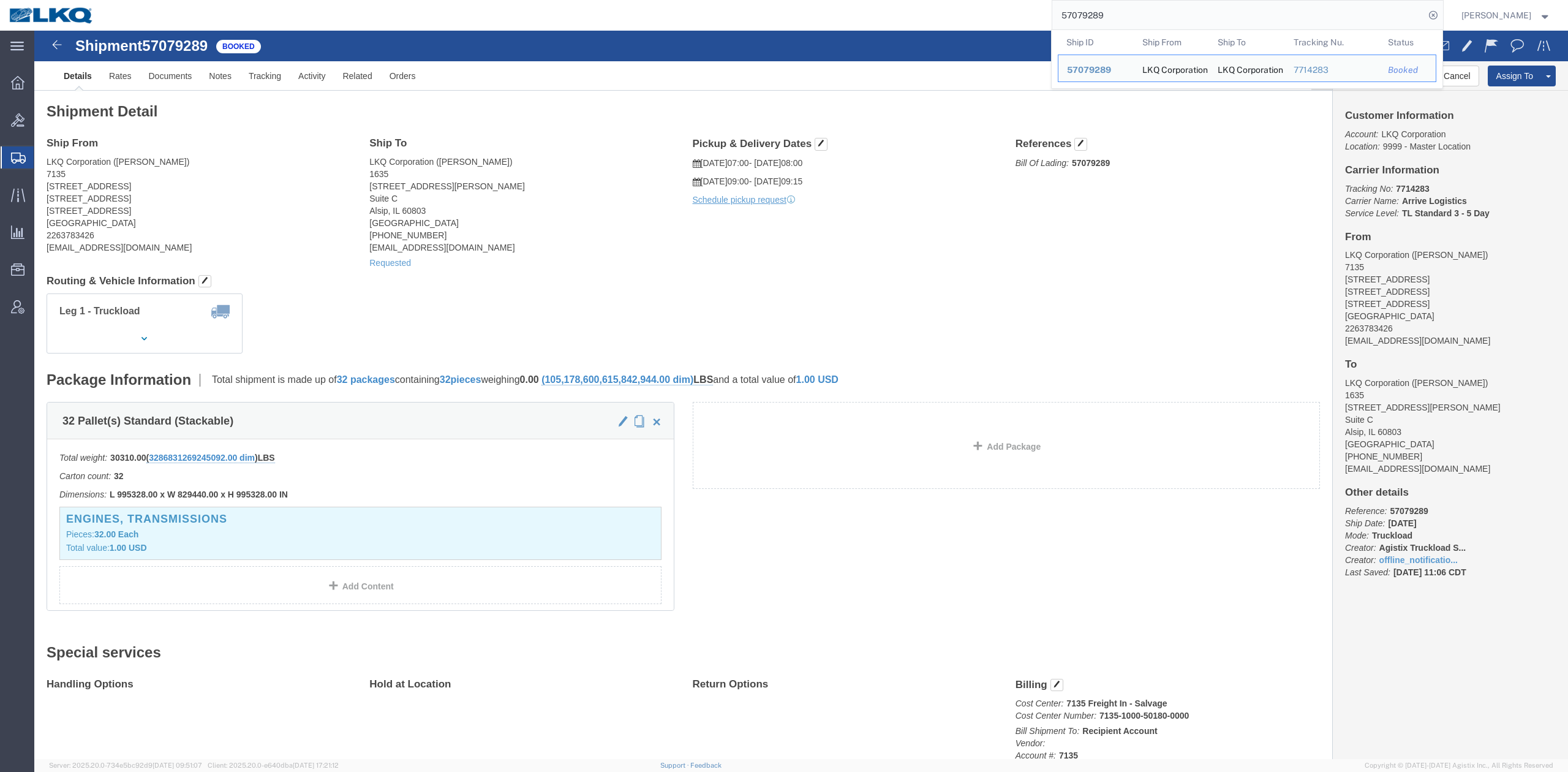
click at [1096, 8] on input "57079289" at bounding box center [1238, 15] width 373 height 29
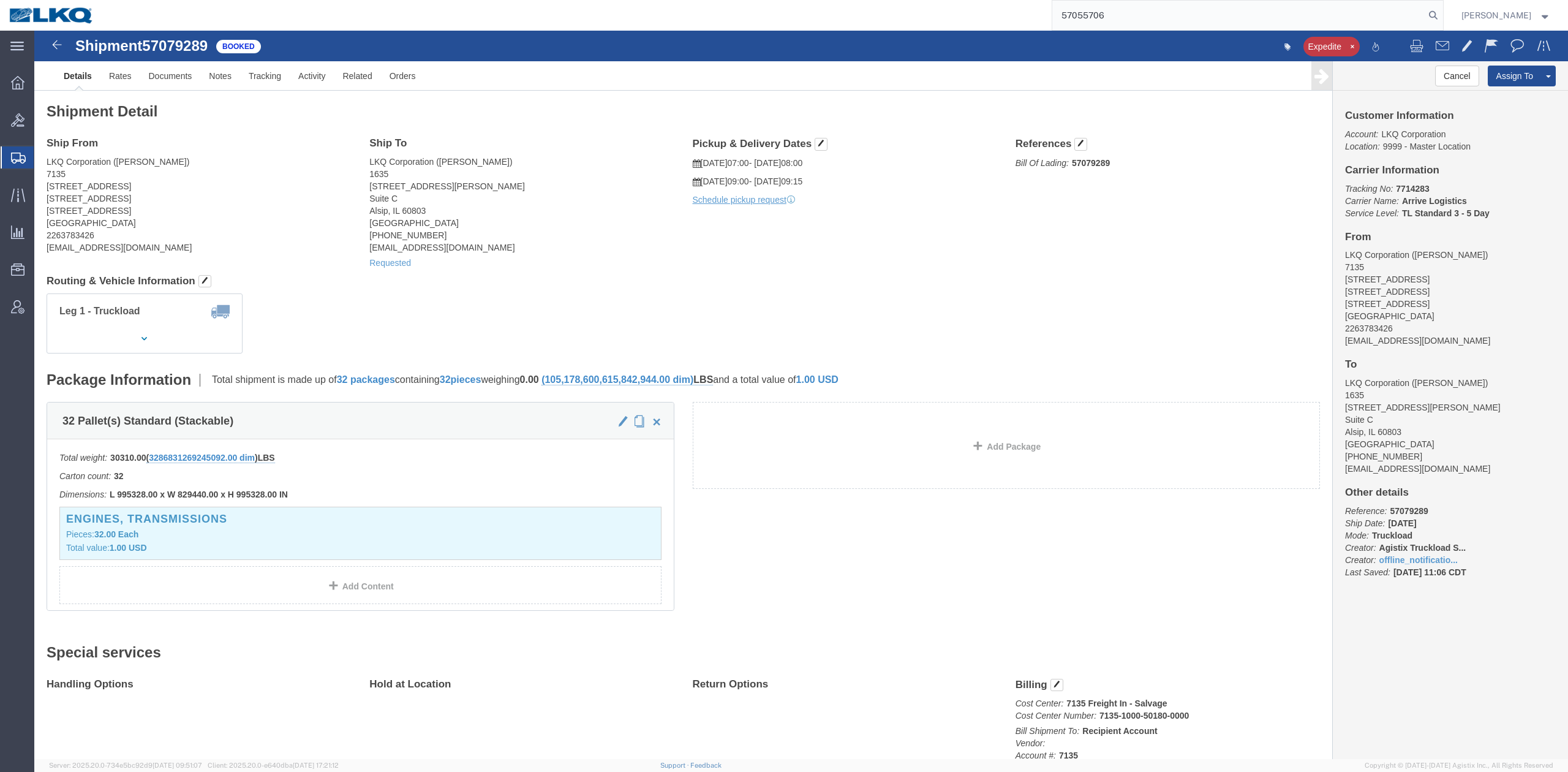
type input "57055706"
click at [1467, 11] on nav "57055706 Matt Harvey" at bounding box center [788, 15] width 1560 height 31
click at [1442, 13] on icon at bounding box center [1434, 15] width 17 height 17
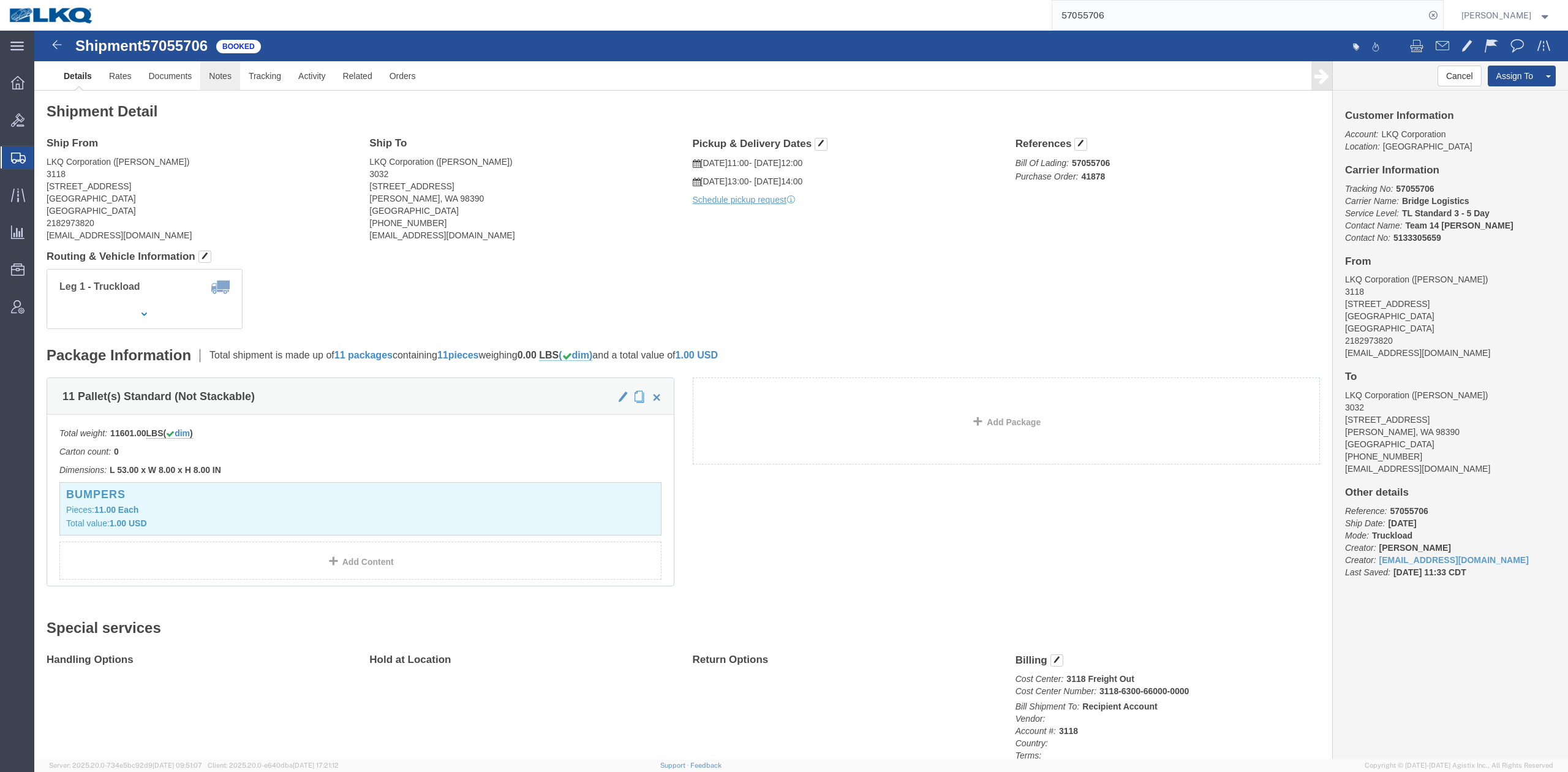
click link "Notes"
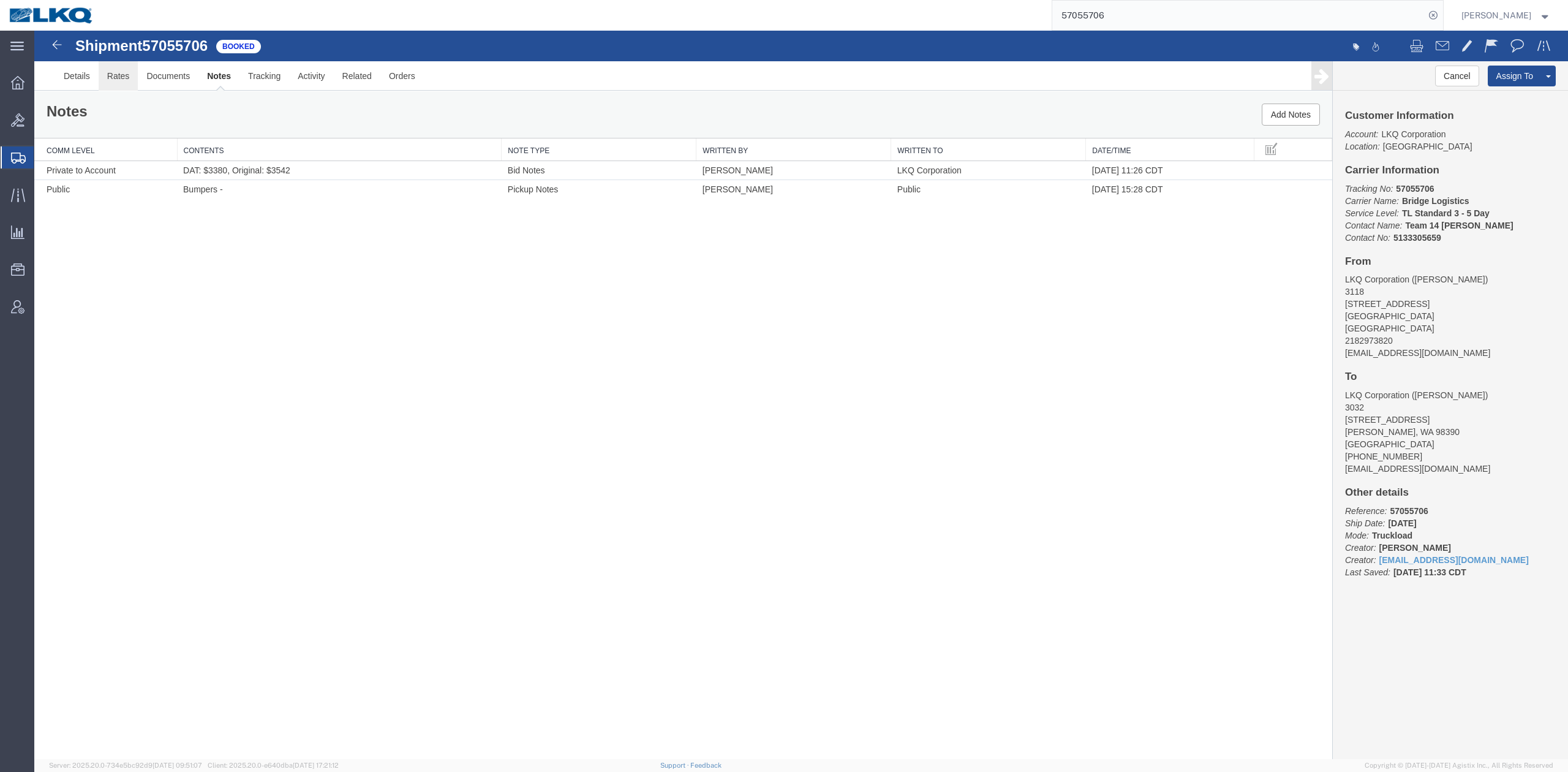
click at [121, 74] on link "Rates" at bounding box center [118, 76] width 40 height 29
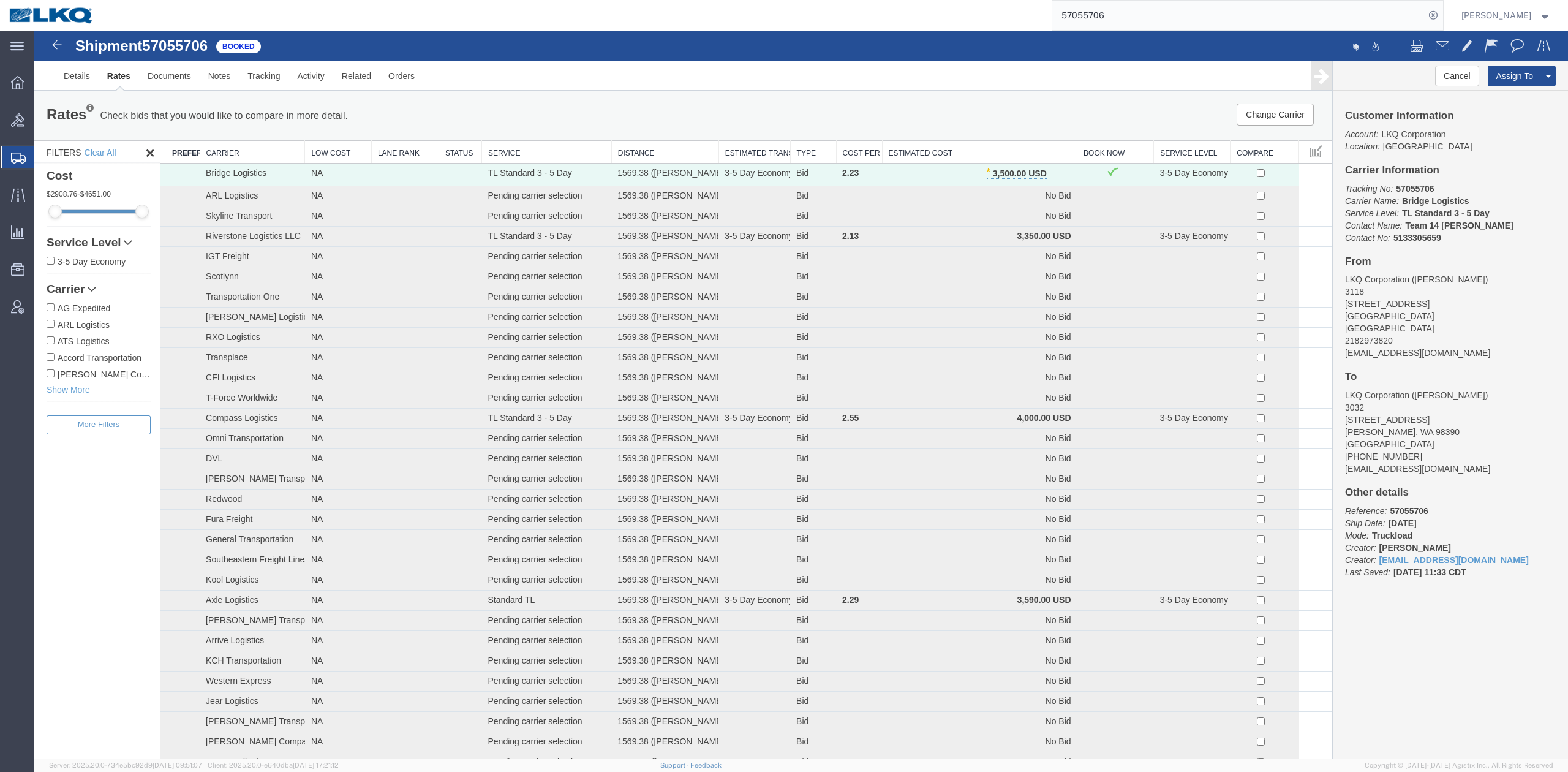
click at [895, 151] on th "Estimated Cost" at bounding box center [980, 152] width 195 height 23
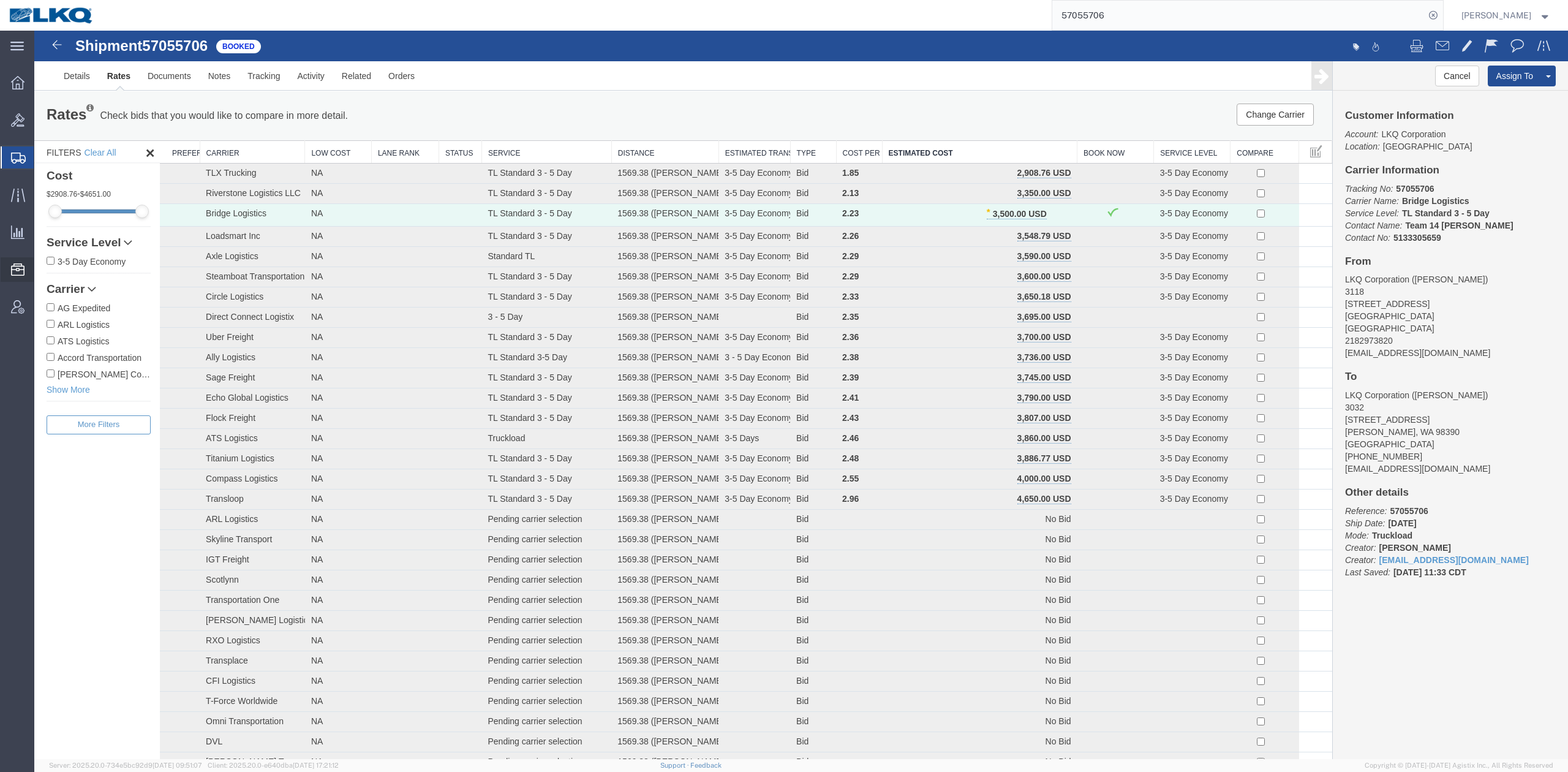
drag, startPoint x: 60, startPoint y: 449, endPoint x: 138, endPoint y: 370, distance: 111.0
click at [0, 0] on span "Bid Groups" at bounding box center [0, 0] width 0 height 0
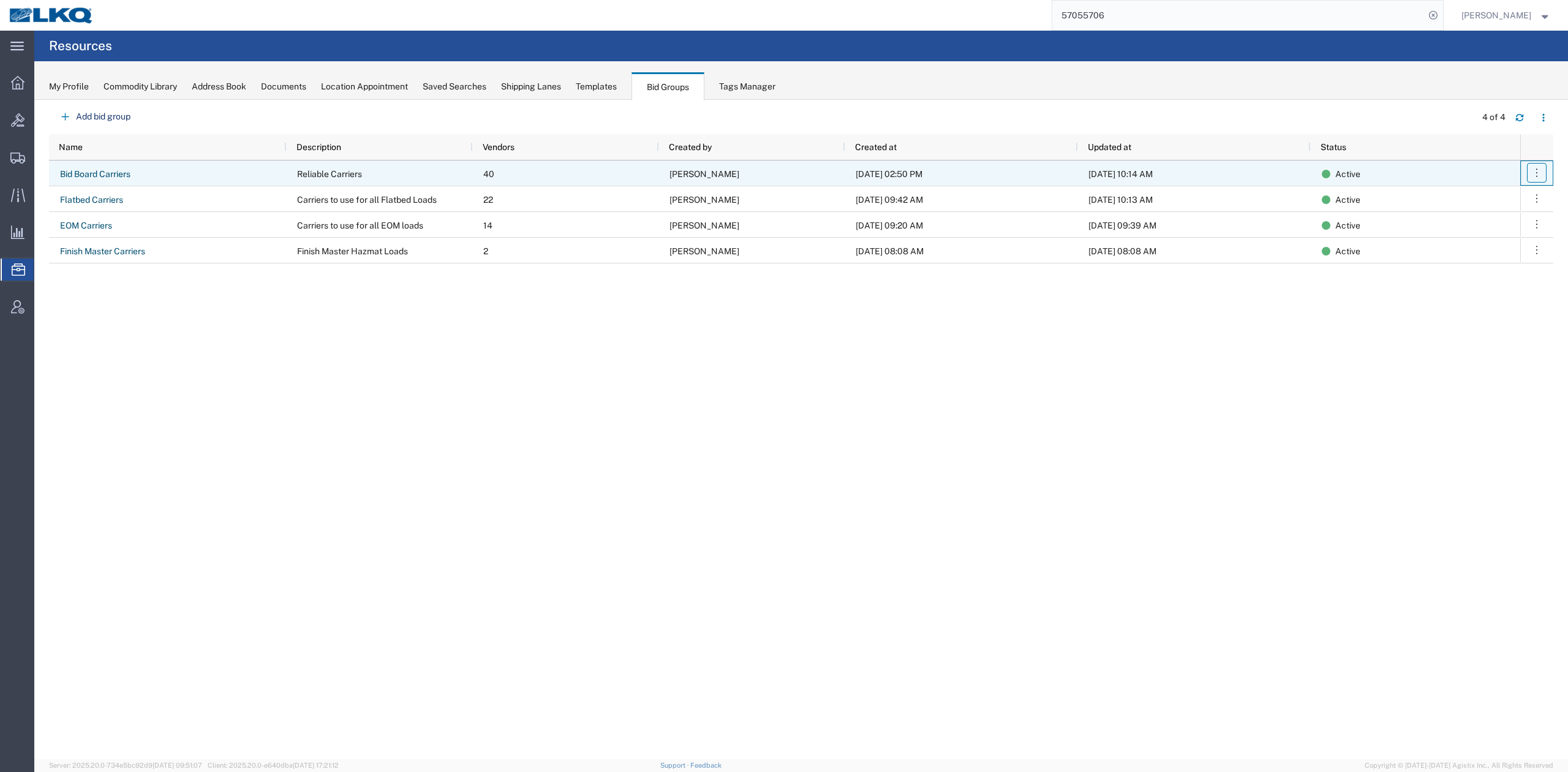
click at [1544, 169] on button "button" at bounding box center [1537, 173] width 20 height 20
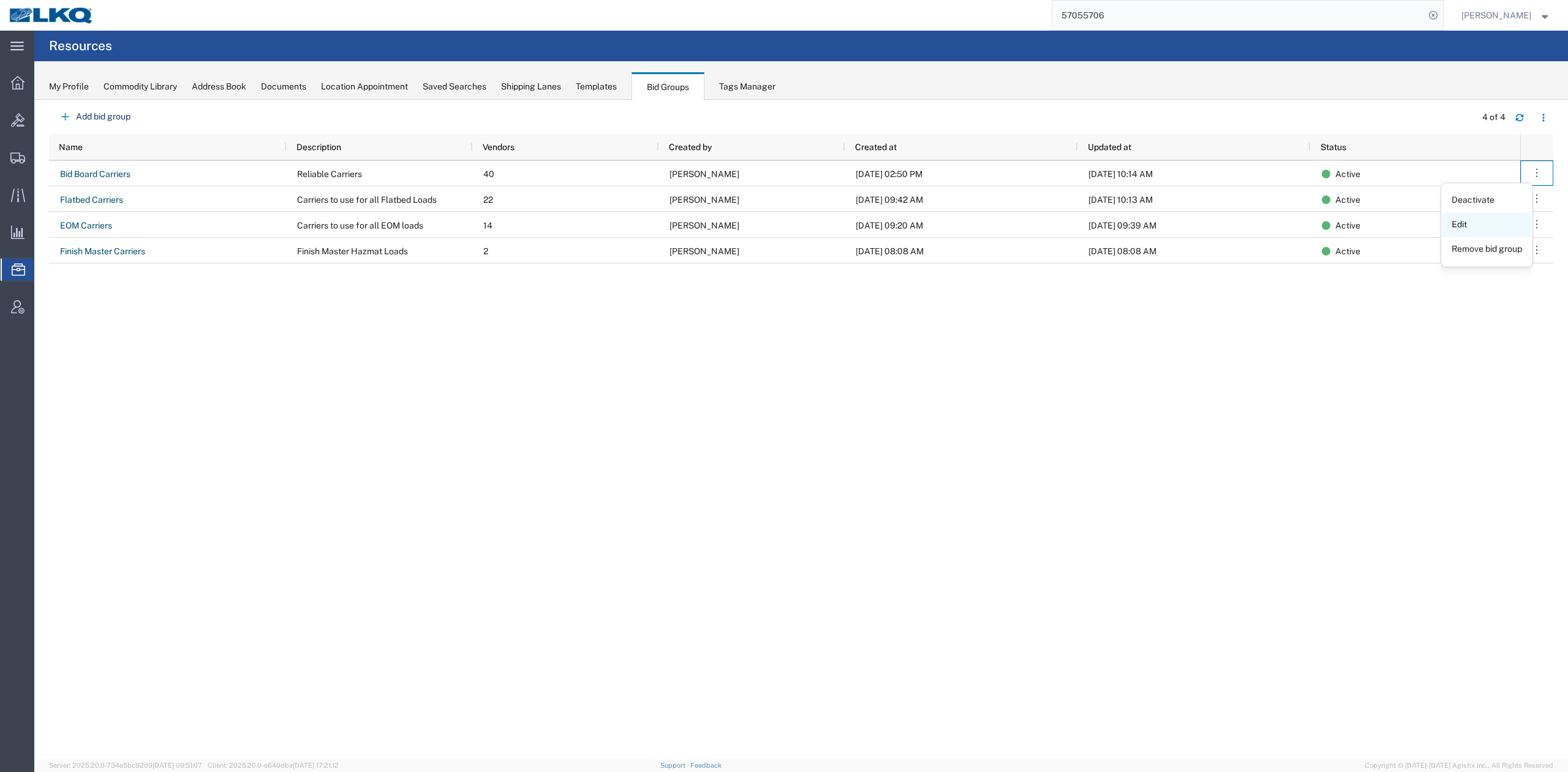
click at [1483, 230] on link "Edit" at bounding box center [1487, 224] width 90 height 22
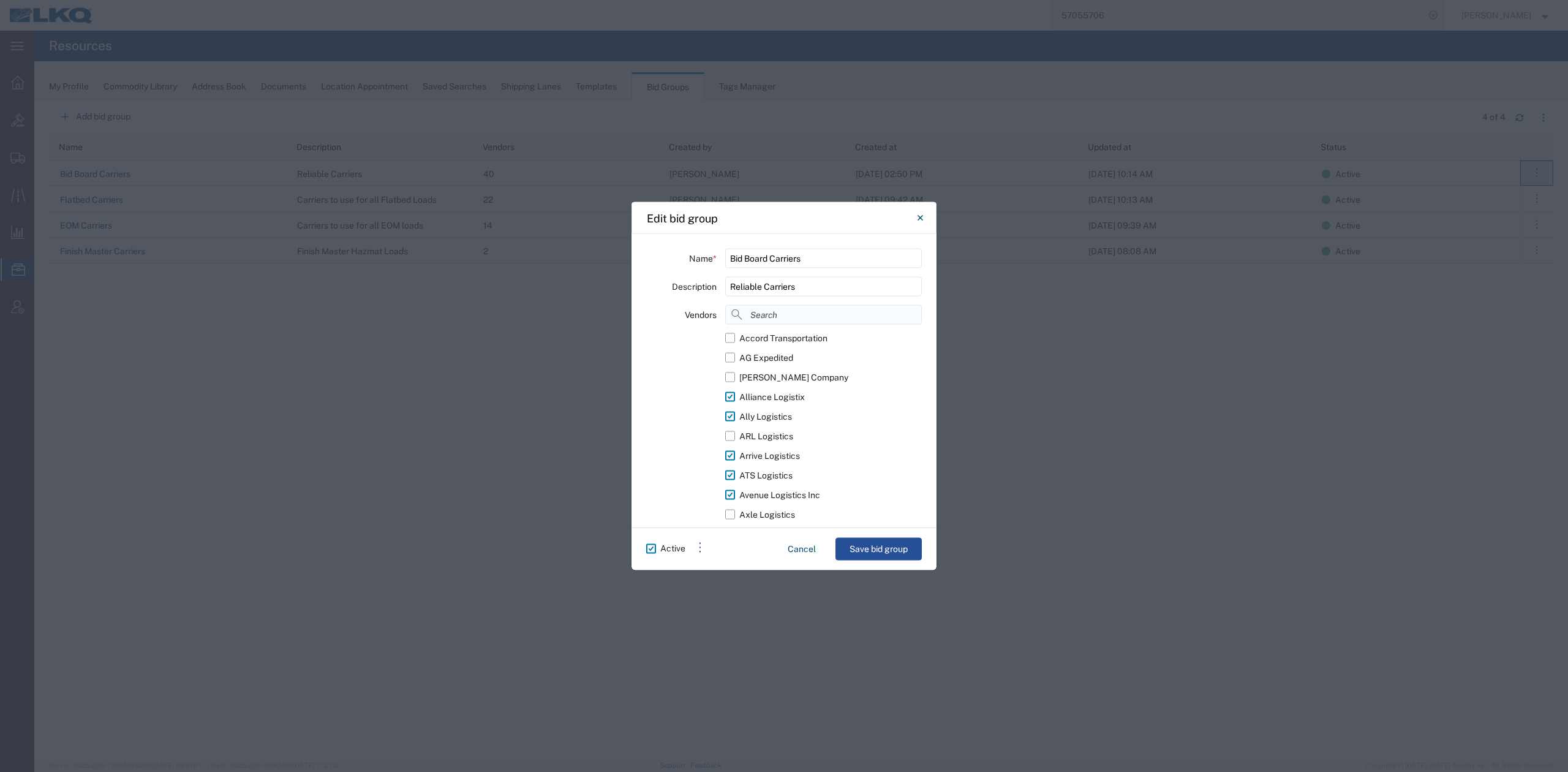
click at [793, 316] on input at bounding box center [824, 315] width 197 height 20
type input "riv"
click at [804, 358] on div "Riverstone Logistics LLC" at bounding box center [788, 357] width 97 height 13
click at [0, 0] on input "Riverstone Logistics LLC" at bounding box center [0, 0] width 0 height 0
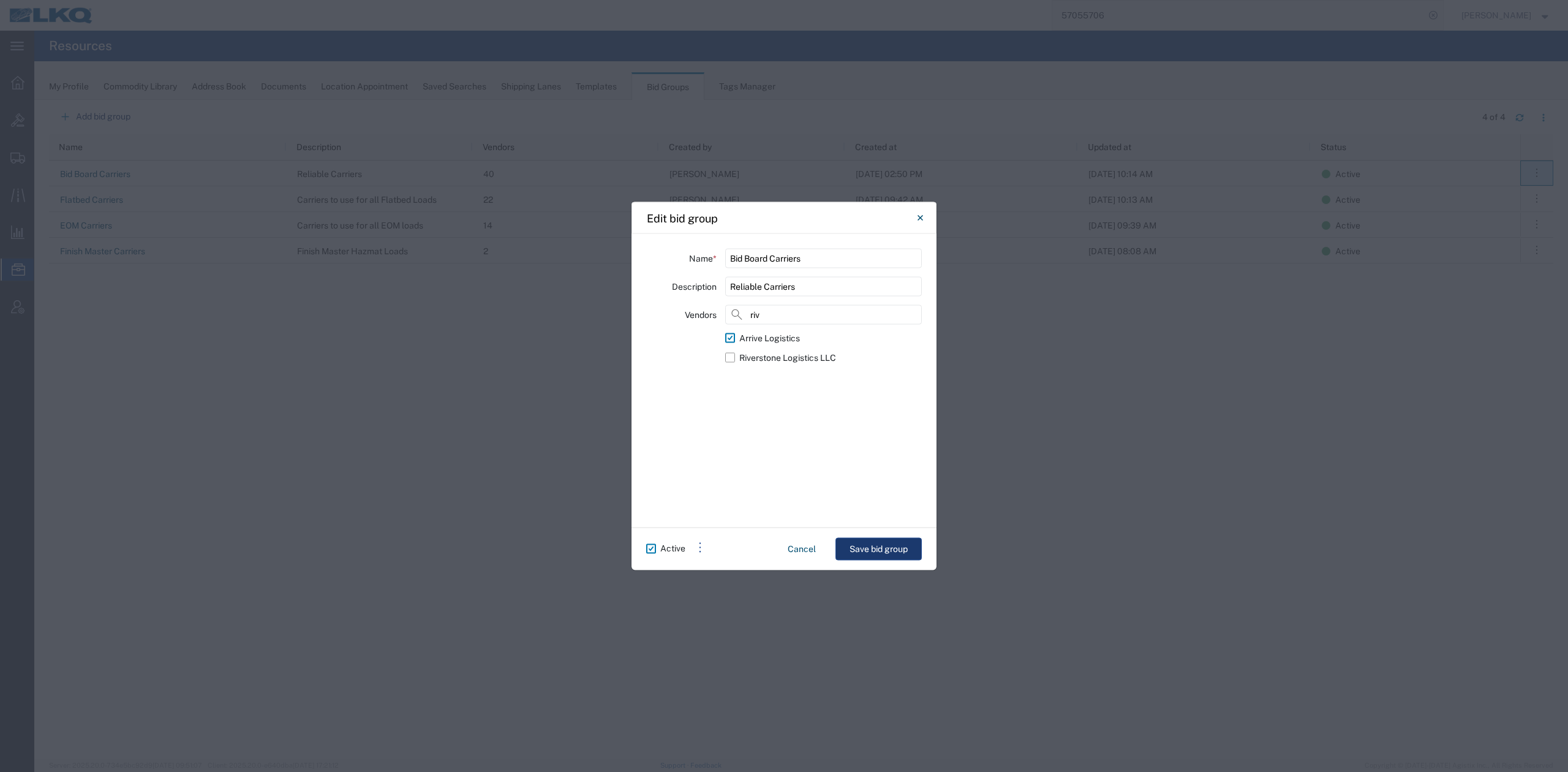
click at [884, 546] on button "Save bid group" at bounding box center [879, 549] width 86 height 23
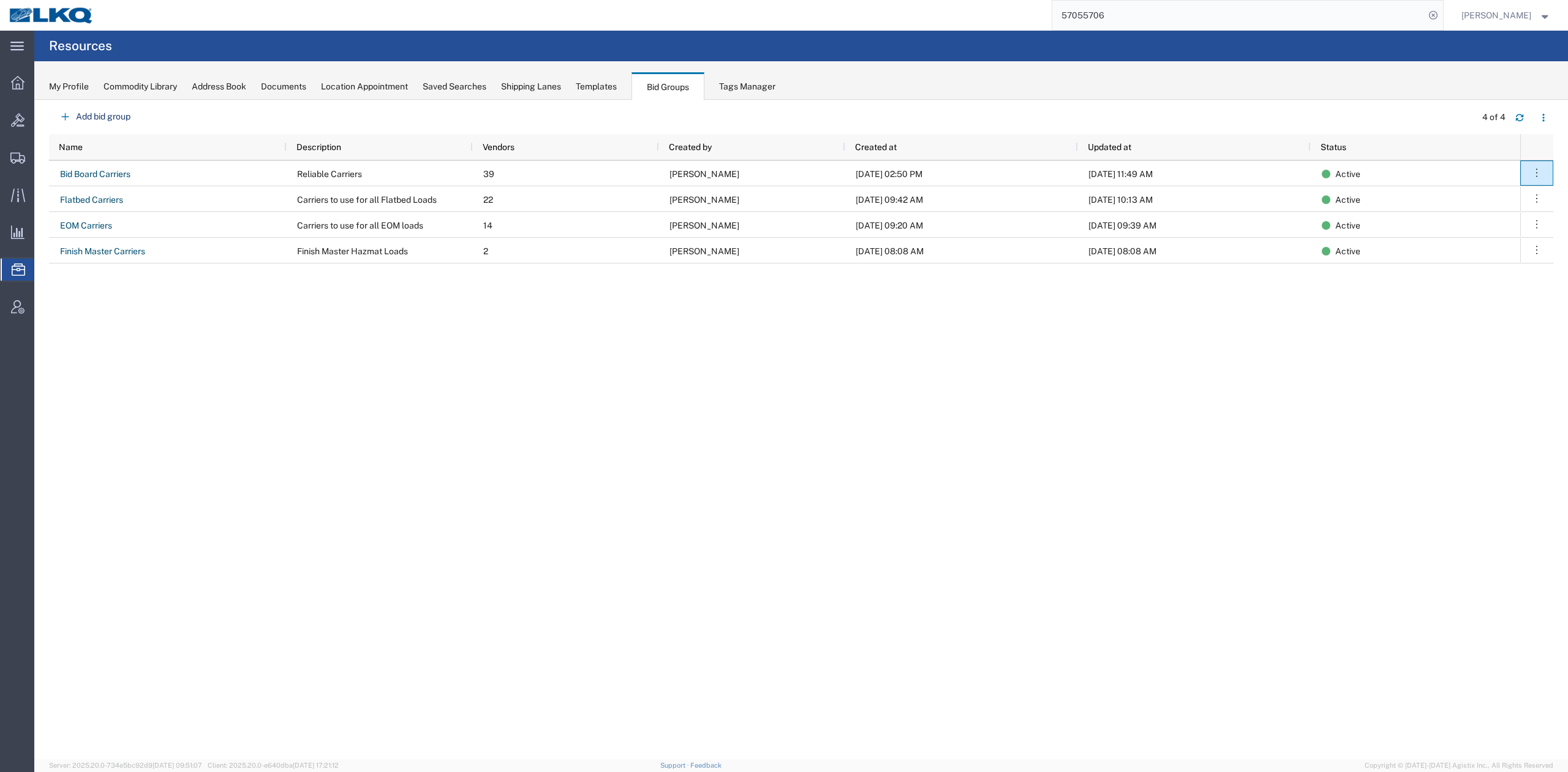
click at [1174, 23] on input "57055706" at bounding box center [1238, 15] width 373 height 29
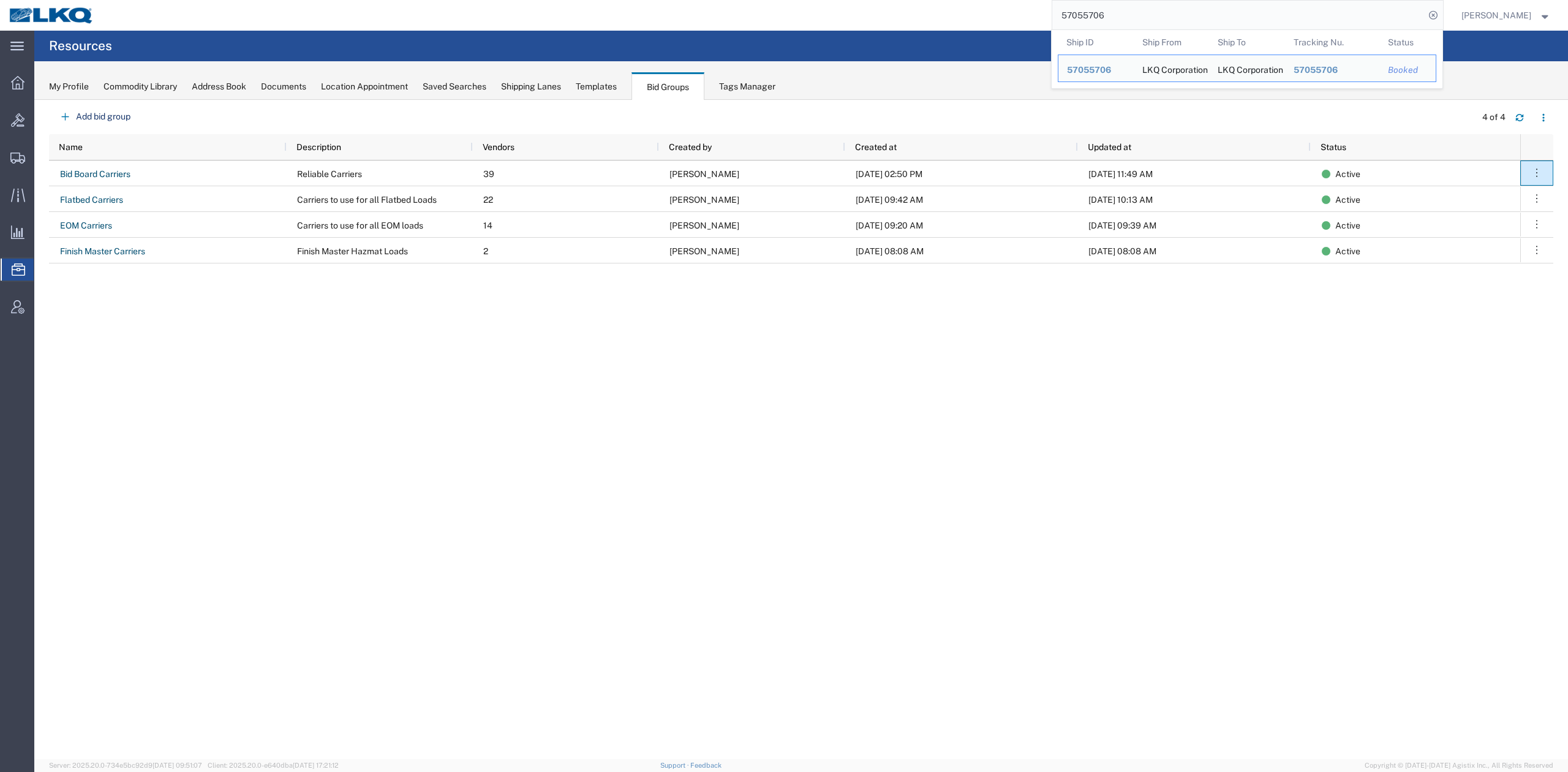
paste input "70700"
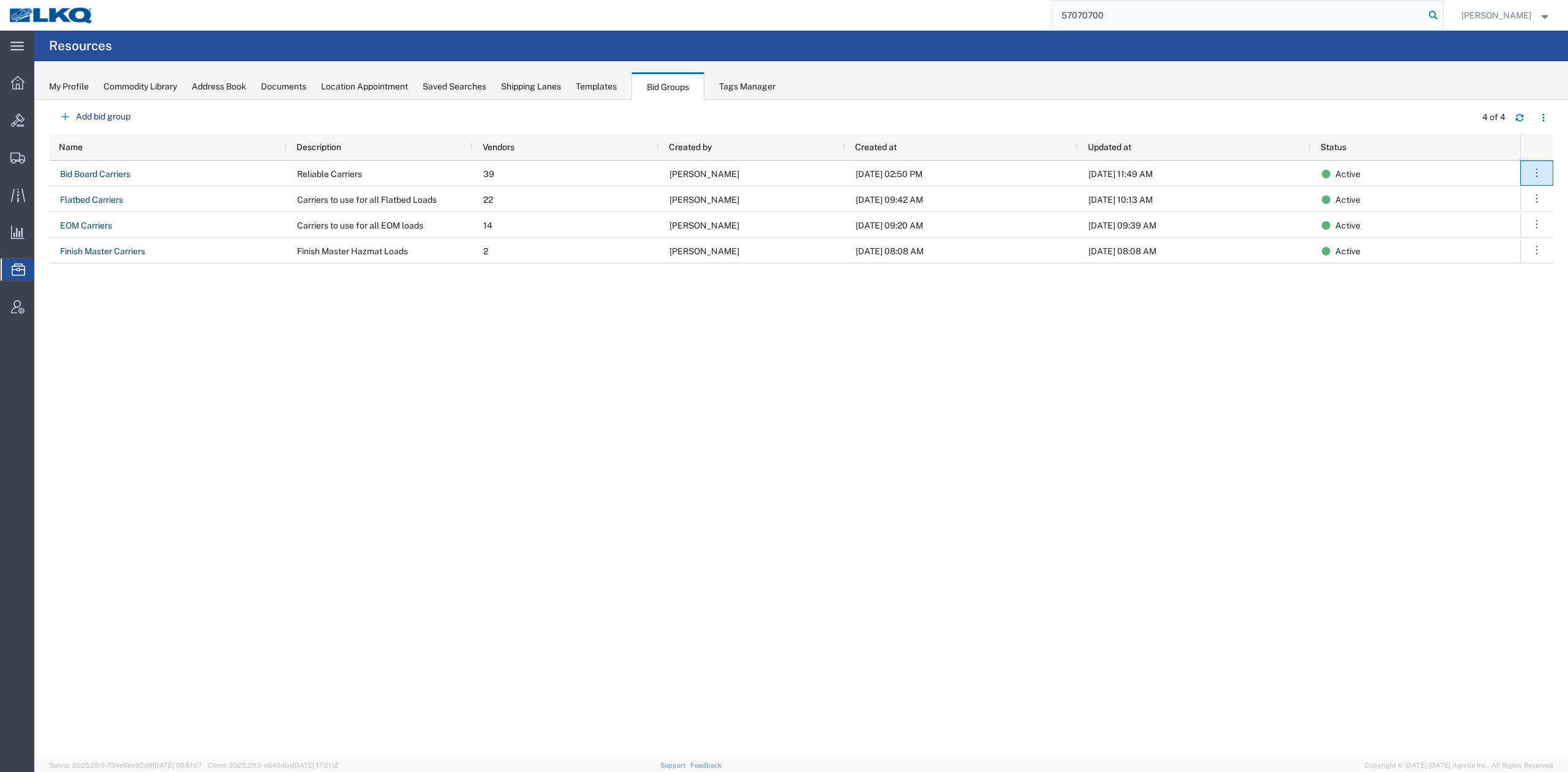
type input "57070700"
click at [1442, 15] on icon at bounding box center [1434, 15] width 17 height 17
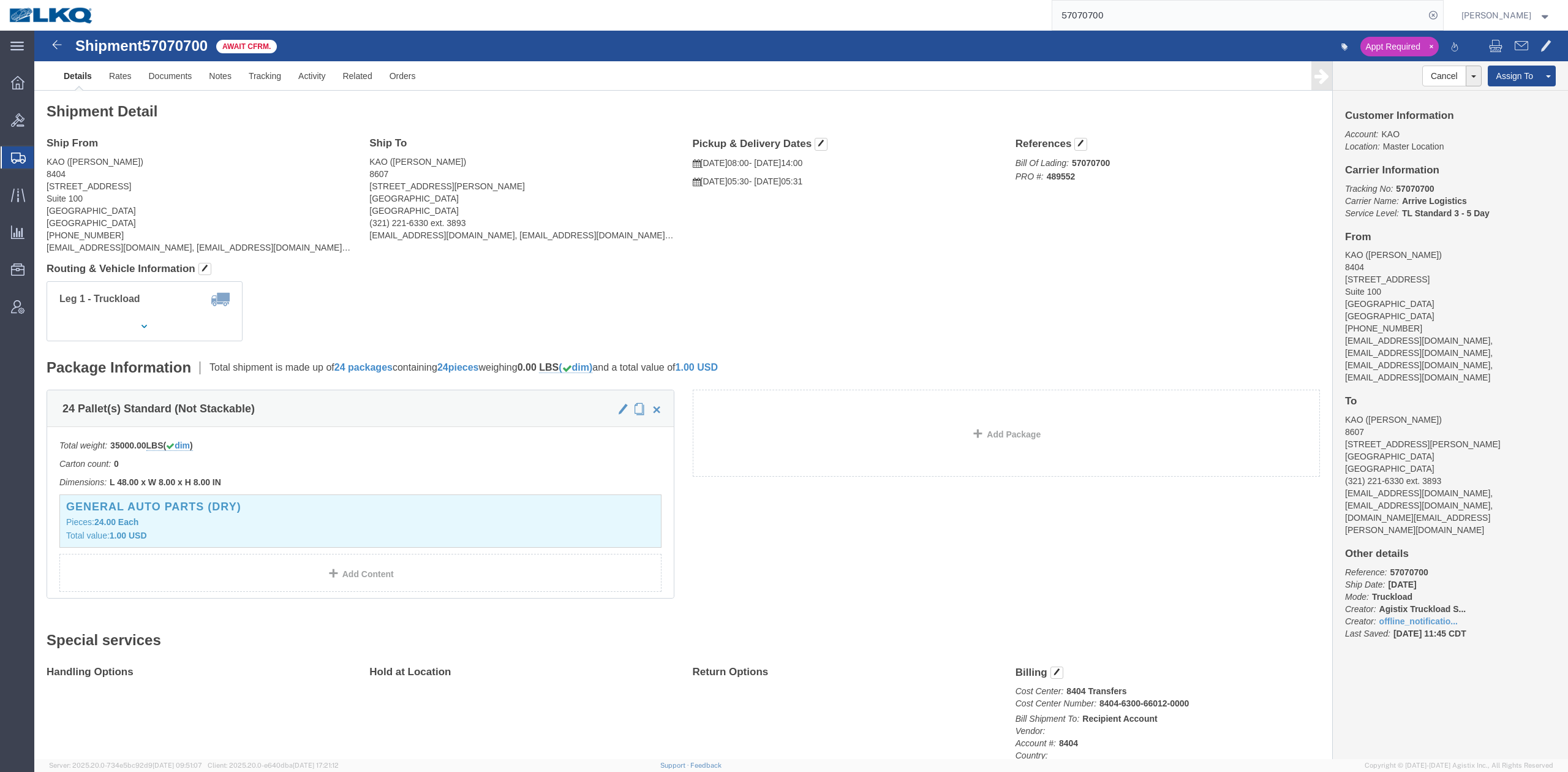
drag, startPoint x: 738, startPoint y: 228, endPoint x: 346, endPoint y: 91, distance: 415.3
click div "Shipment Detail Ship From KAO (Matthew Veith) 8404 2900 State Hwy 161 Suite 100…"
click link "Notes"
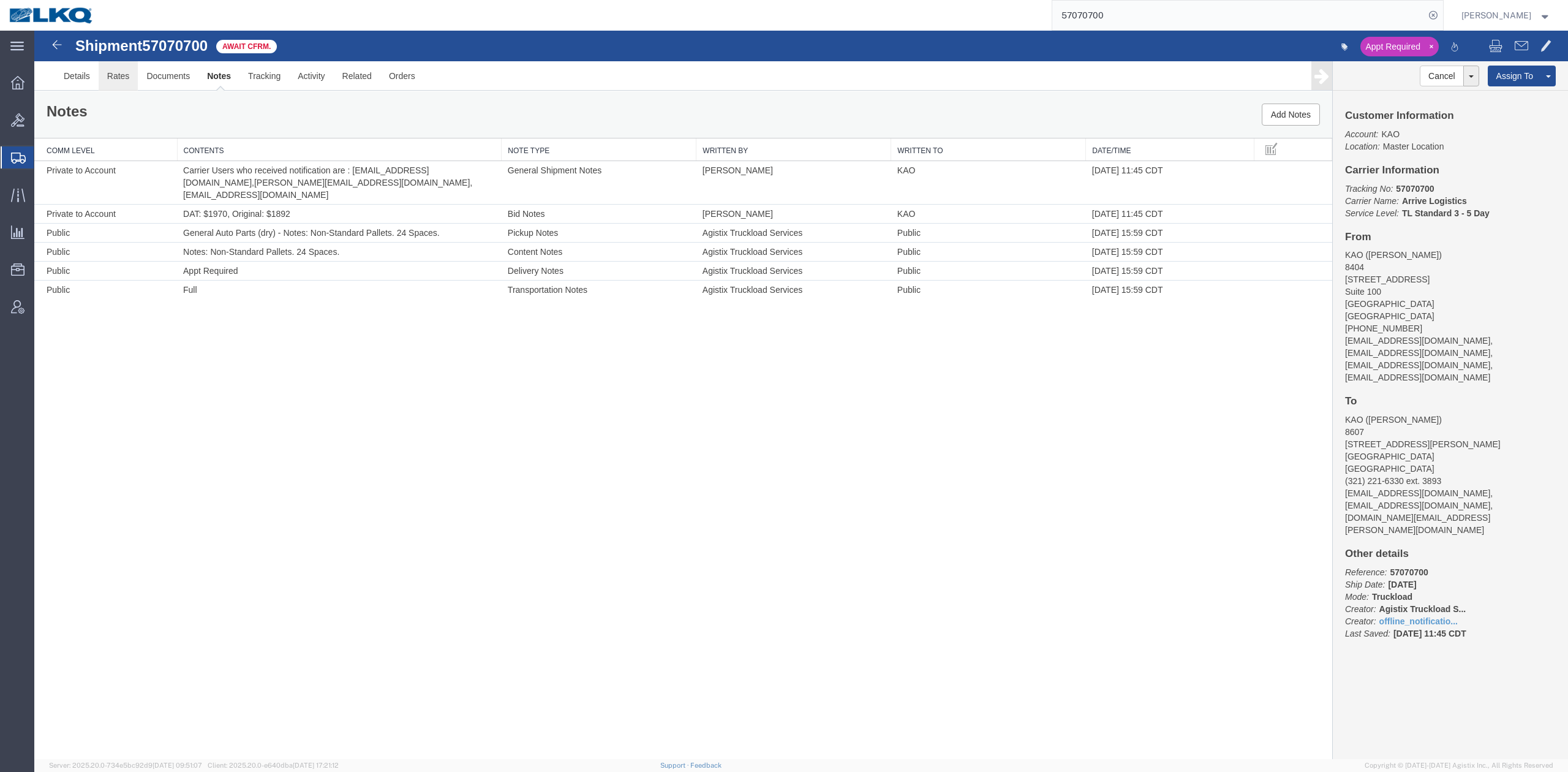
click at [119, 81] on link "Rates" at bounding box center [118, 76] width 40 height 29
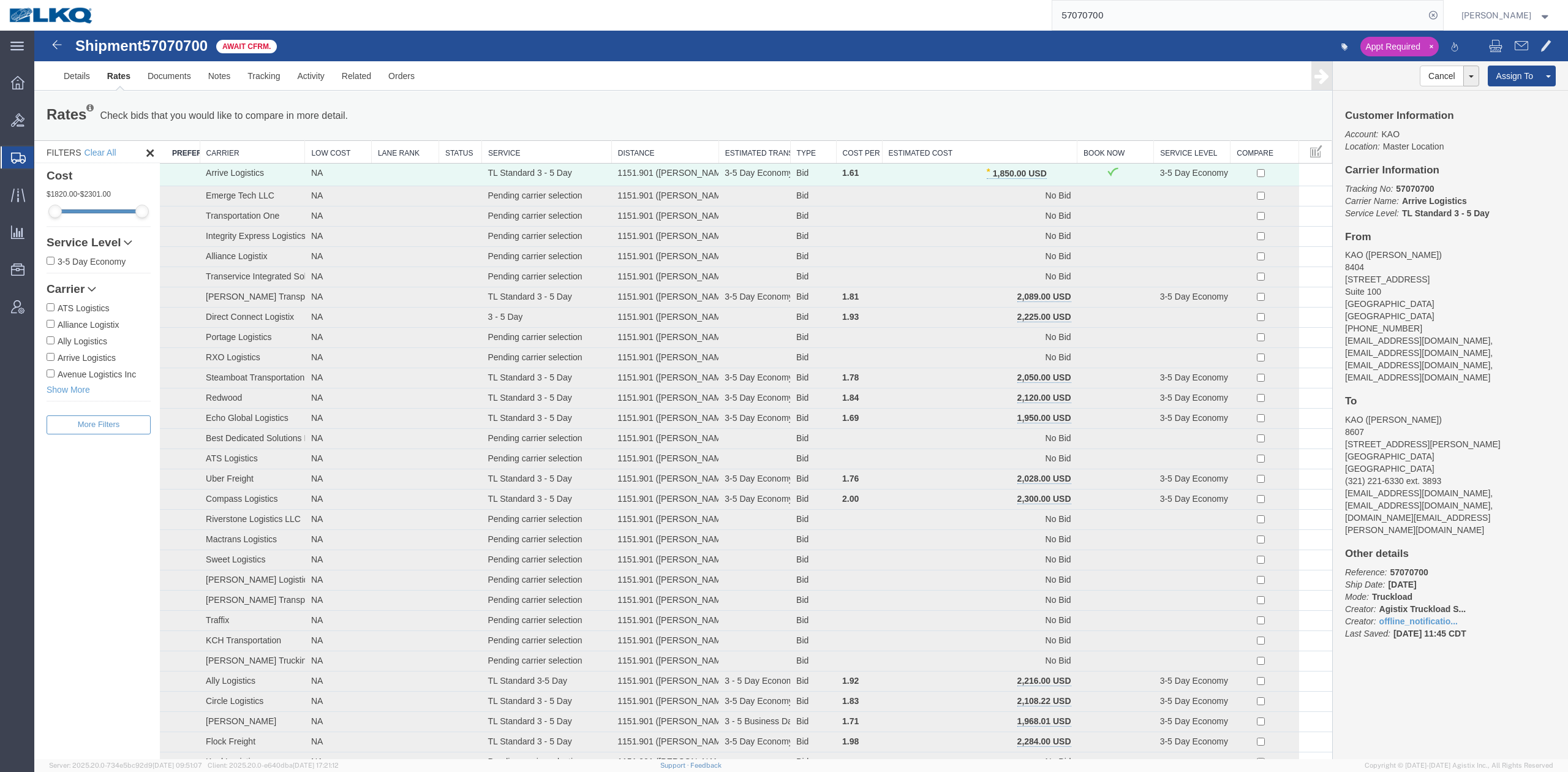
drag, startPoint x: 853, startPoint y: 135, endPoint x: 564, endPoint y: 131, distance: 289.0
click at [851, 134] on div "Rates Check bids that you would like to compare in more detail. Compare Filter …" at bounding box center [684, 116] width 1298 height 49
click at [0, 0] on span "Location Appointment" at bounding box center [0, 0] width 0 height 0
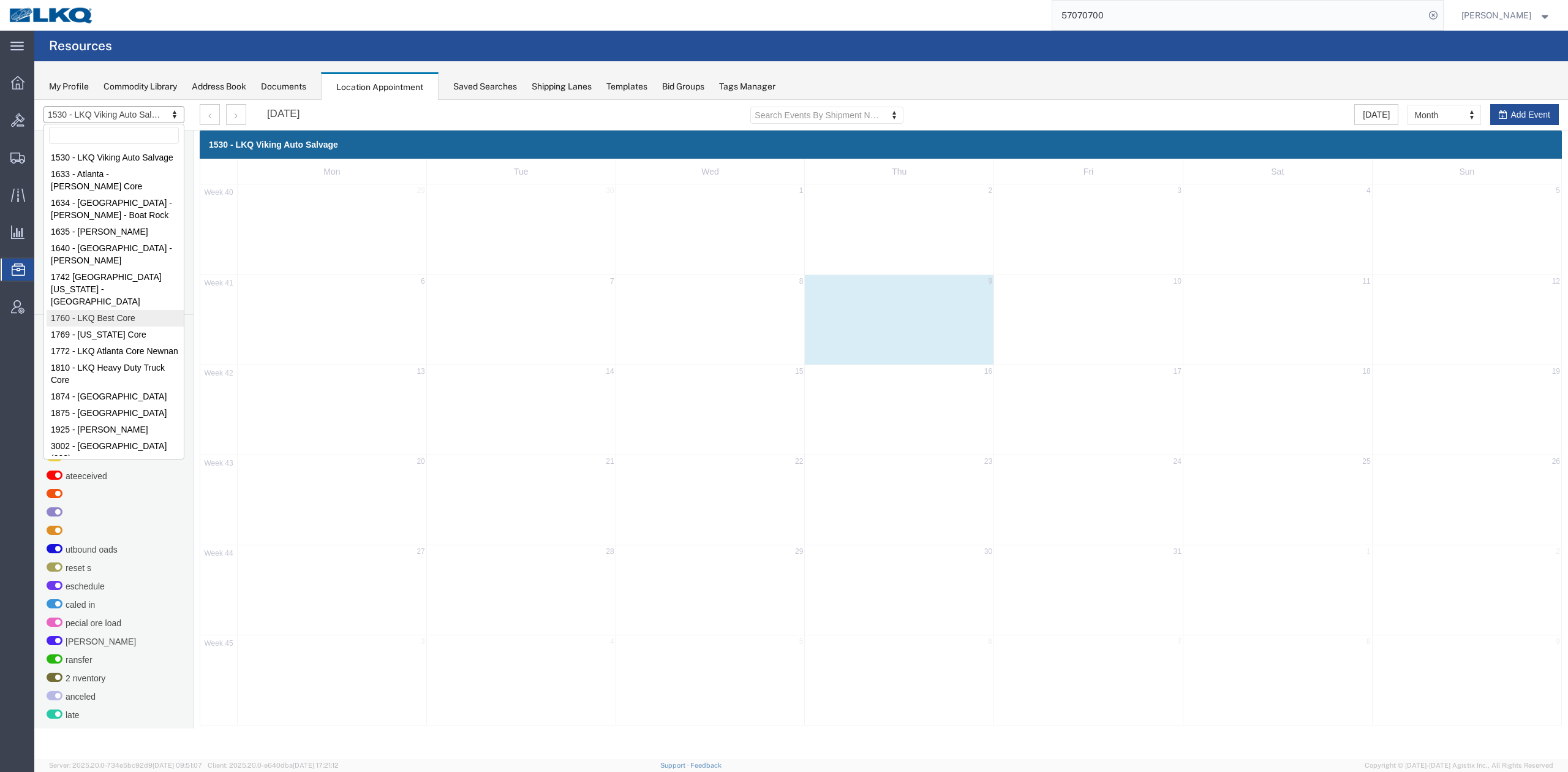
select select "27634"
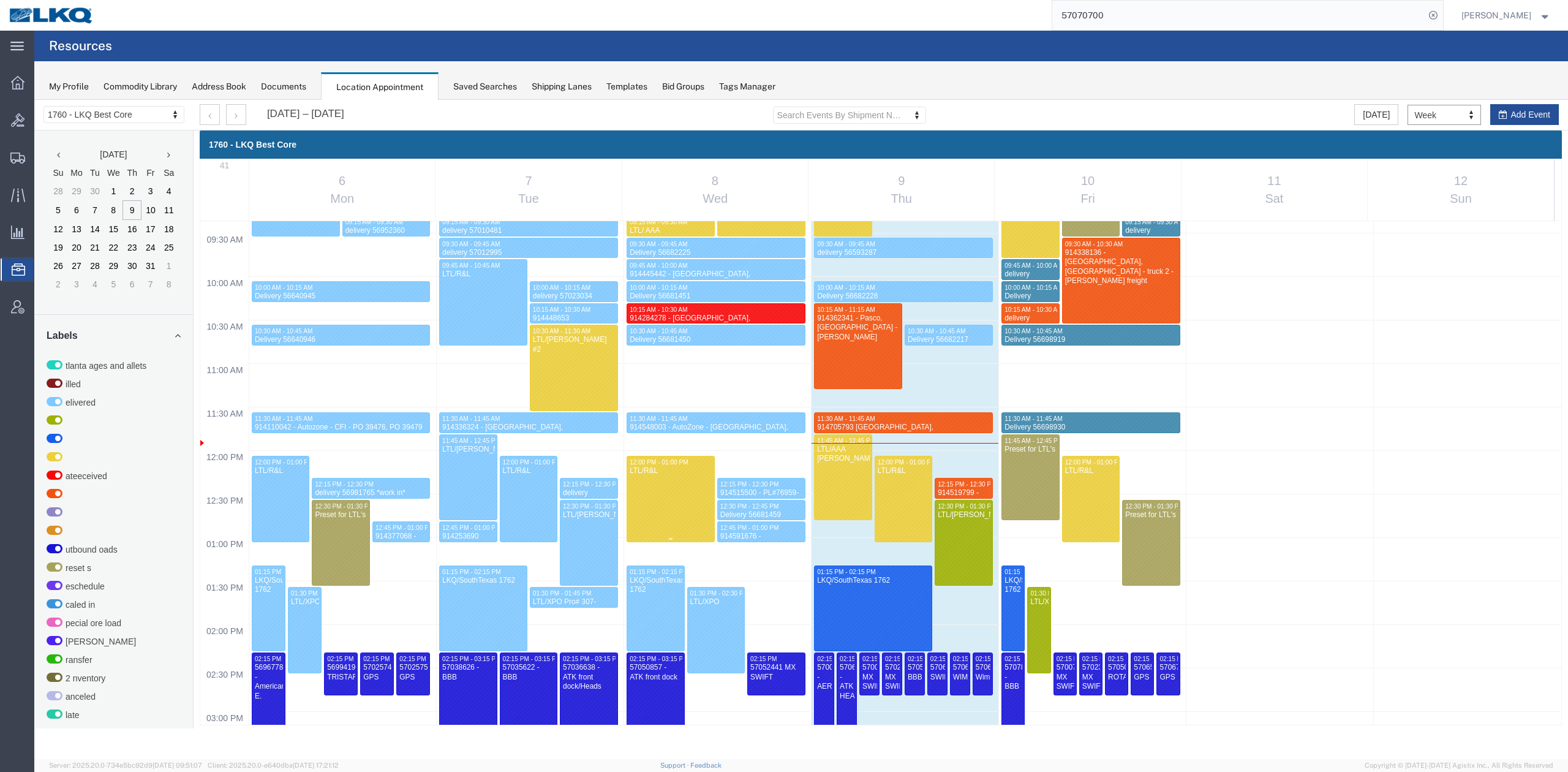
scroll to position [770, 0]
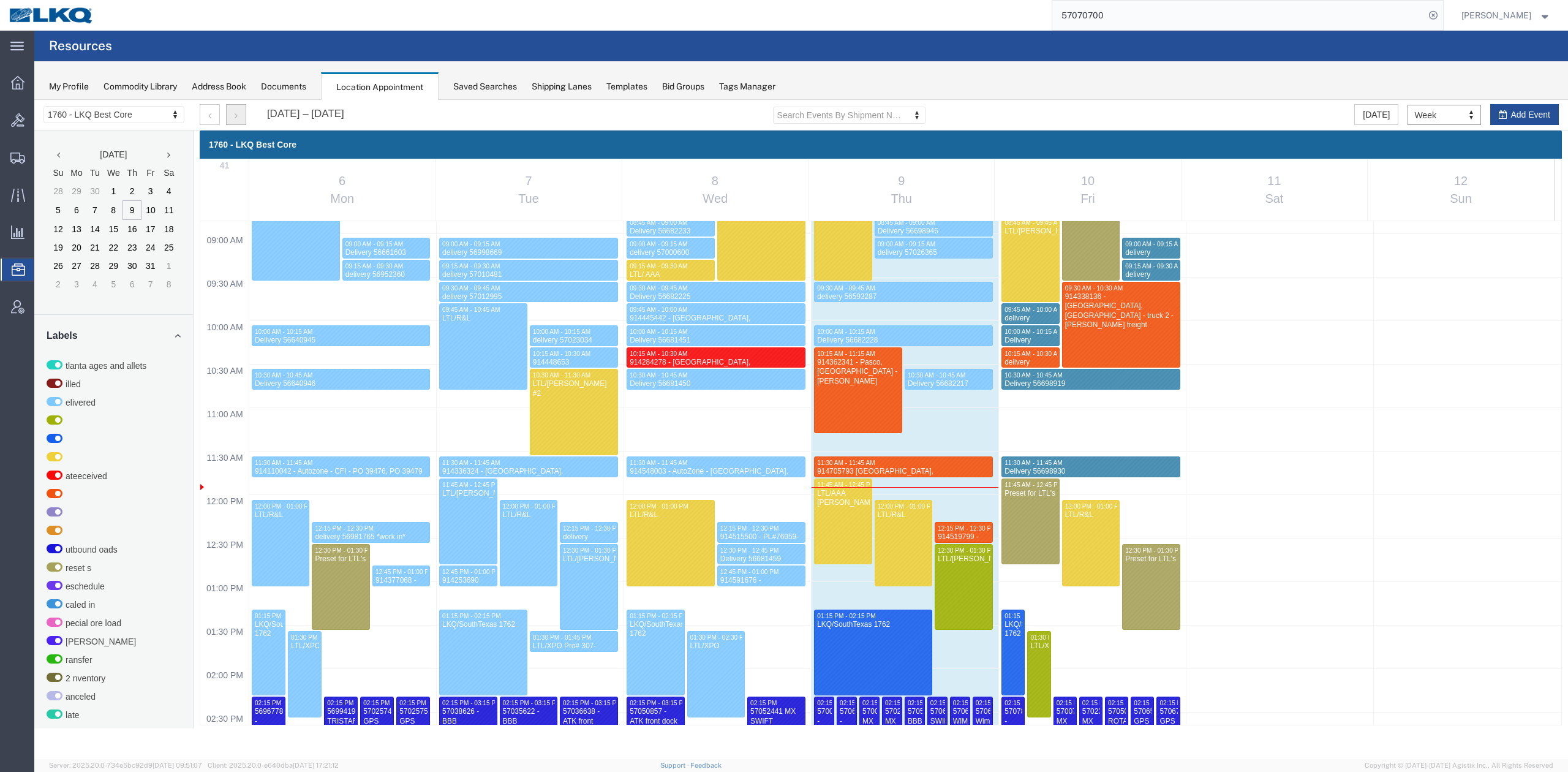
click at [236, 114] on icon "button" at bounding box center [236, 115] width 3 height 8
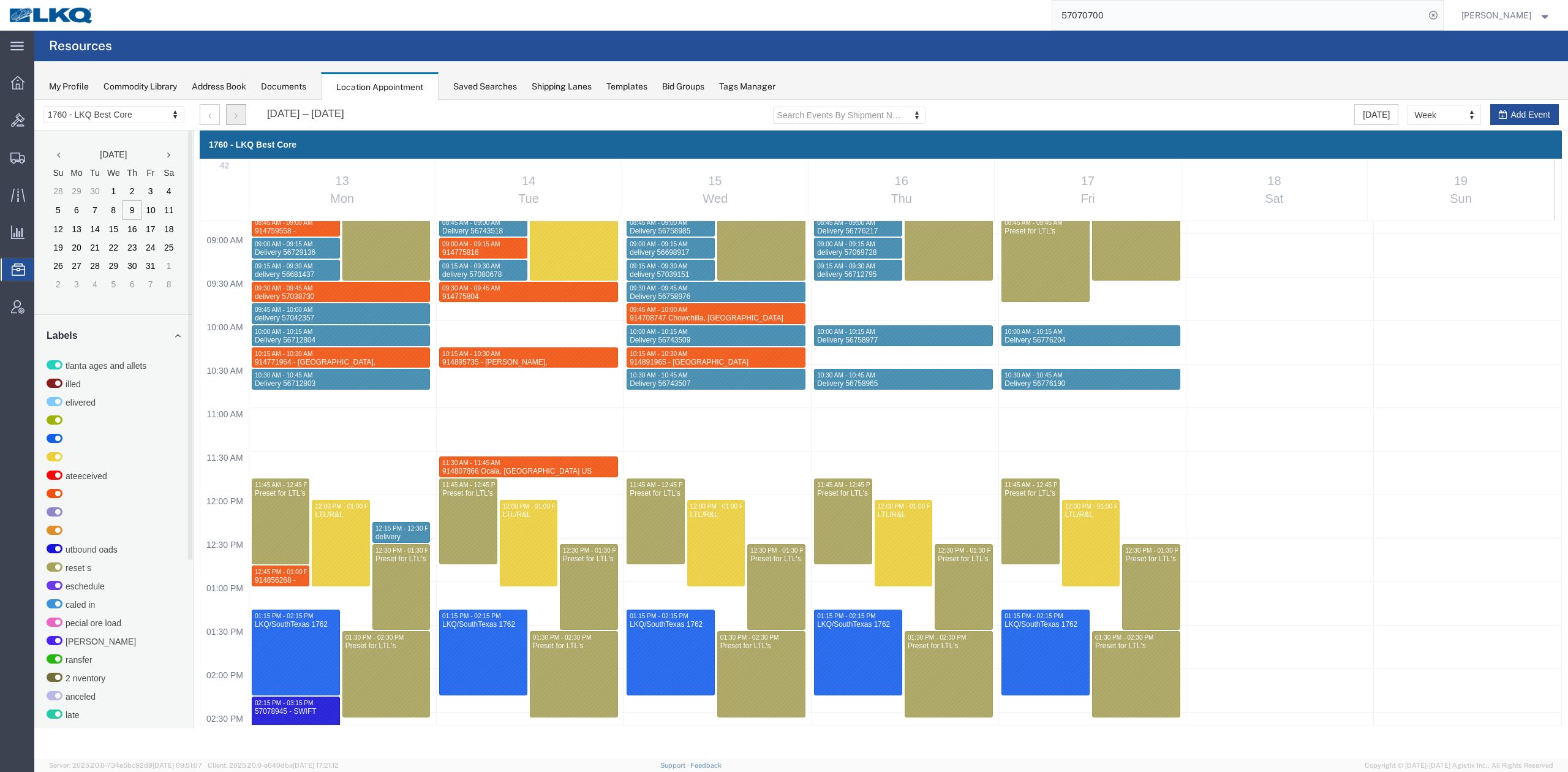
click at [576, 532] on div "12:00 AM 12:30 AM 01:00 AM 01:30 AM 02:00 AM 02:30 AM 03:00 AM 03:30 AM 04:00 A…" at bounding box center [881, 494] width 1361 height 2087
select select "1"
select select
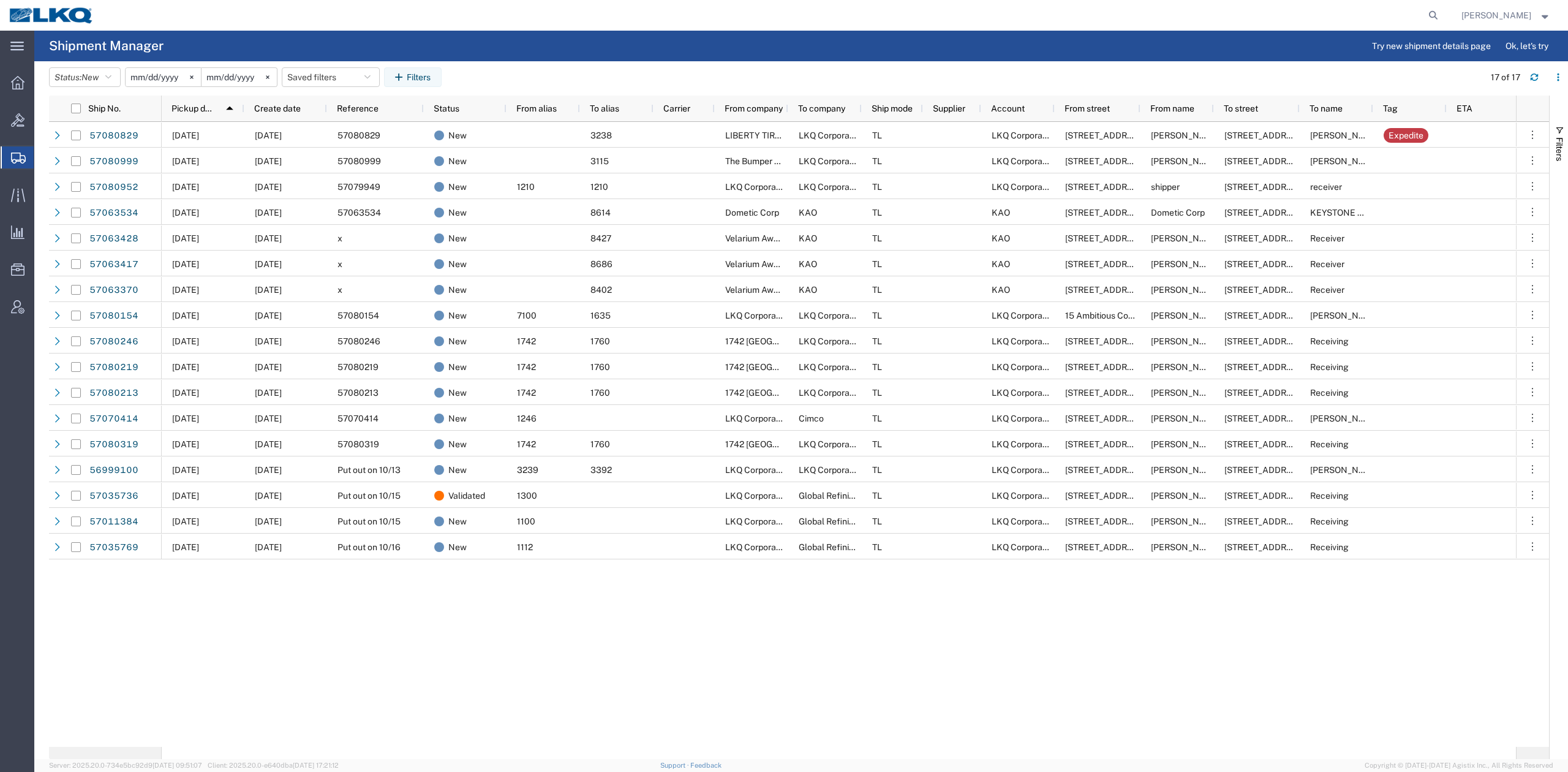
click at [330, 92] on agx-table-filter-chips "Status: New Active All Approved Booked Canceled Delivered Denied New On Hold Pe…" at bounding box center [764, 81] width 1429 height 28
click at [331, 81] on button "Saved filters" at bounding box center [331, 78] width 98 height 20
click at [328, 147] on span "No PGW/LTL" at bounding box center [363, 154] width 161 height 23
click at [91, 74] on span "New" at bounding box center [90, 77] width 17 height 10
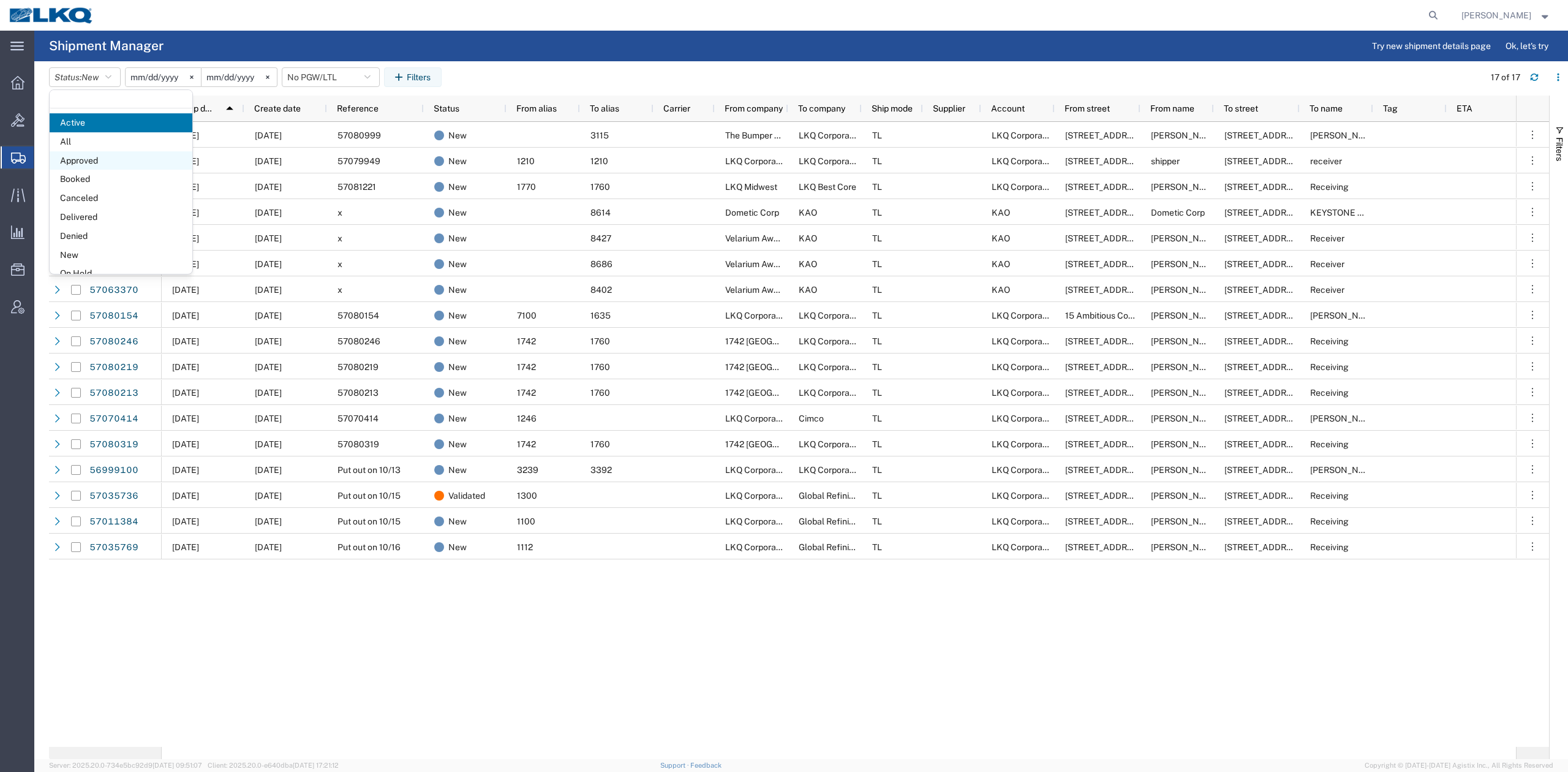
click at [81, 162] on span "Approved" at bounding box center [121, 161] width 143 height 19
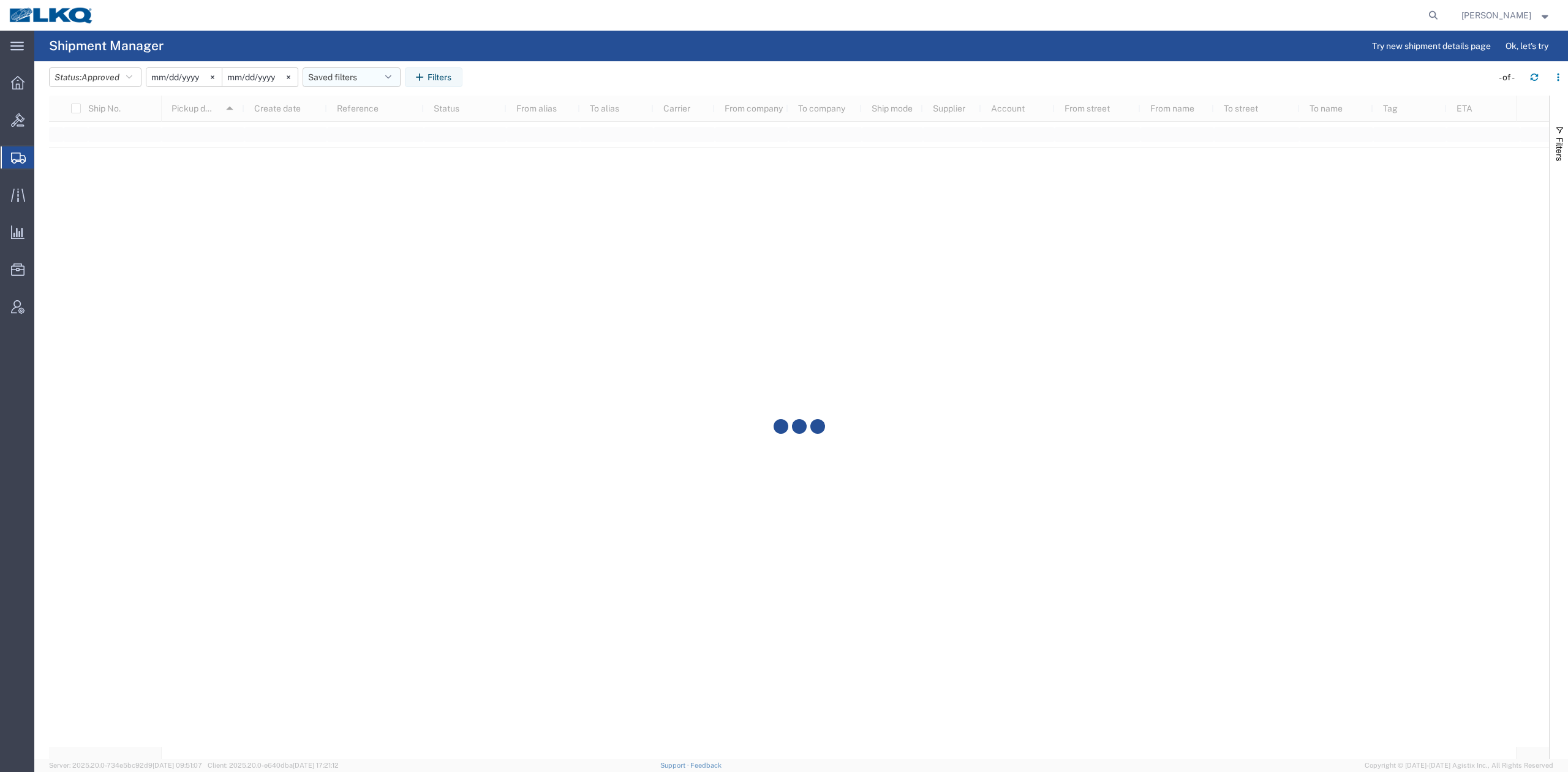
click at [376, 68] on button "Saved filters" at bounding box center [352, 78] width 98 height 20
click at [364, 157] on span "No PGW/LTL" at bounding box center [384, 154] width 161 height 23
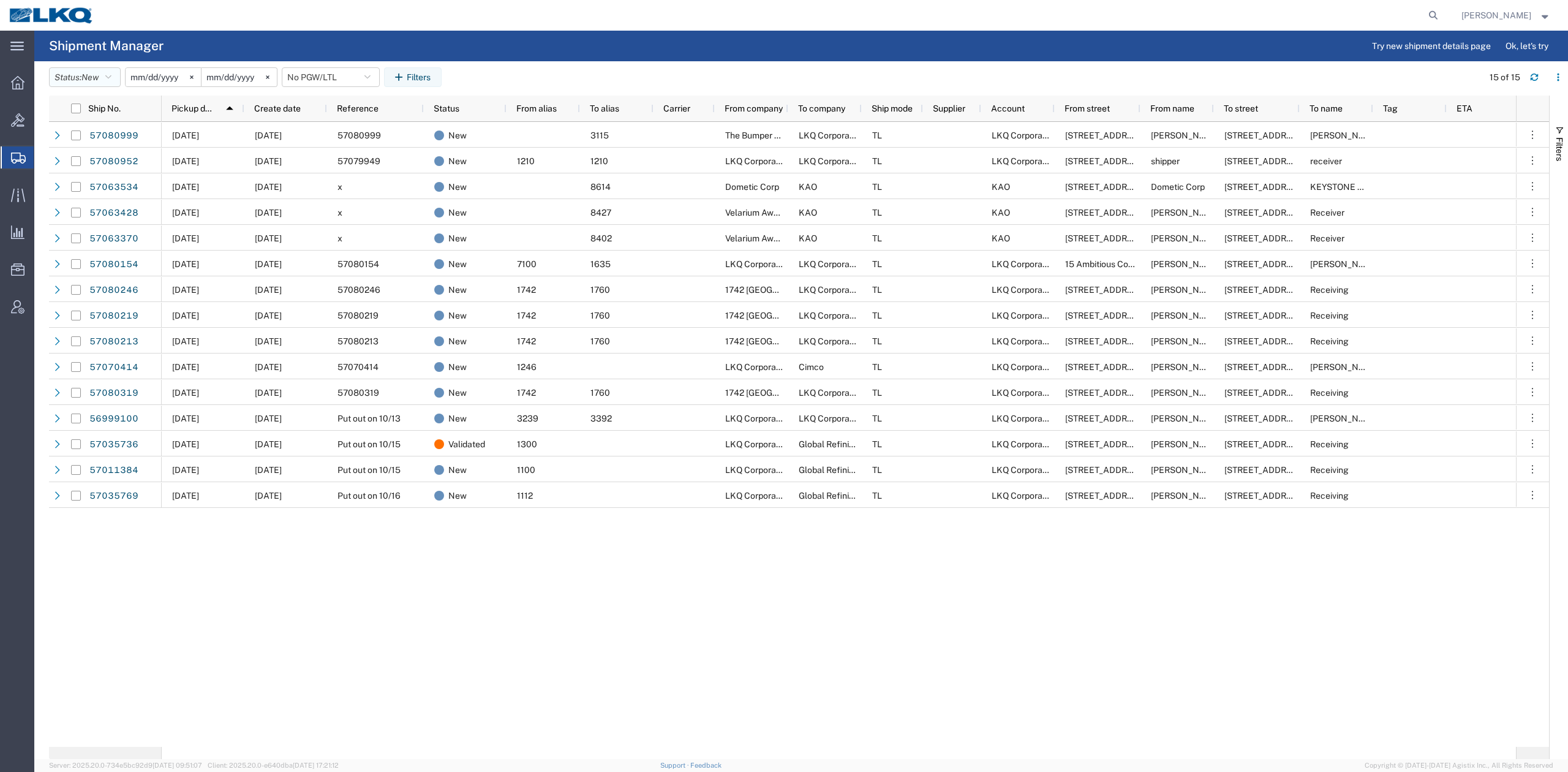
drag, startPoint x: 106, startPoint y: 79, endPoint x: 101, endPoint y: 101, distance: 22.6
click at [105, 80] on button "Status: New" at bounding box center [85, 78] width 71 height 20
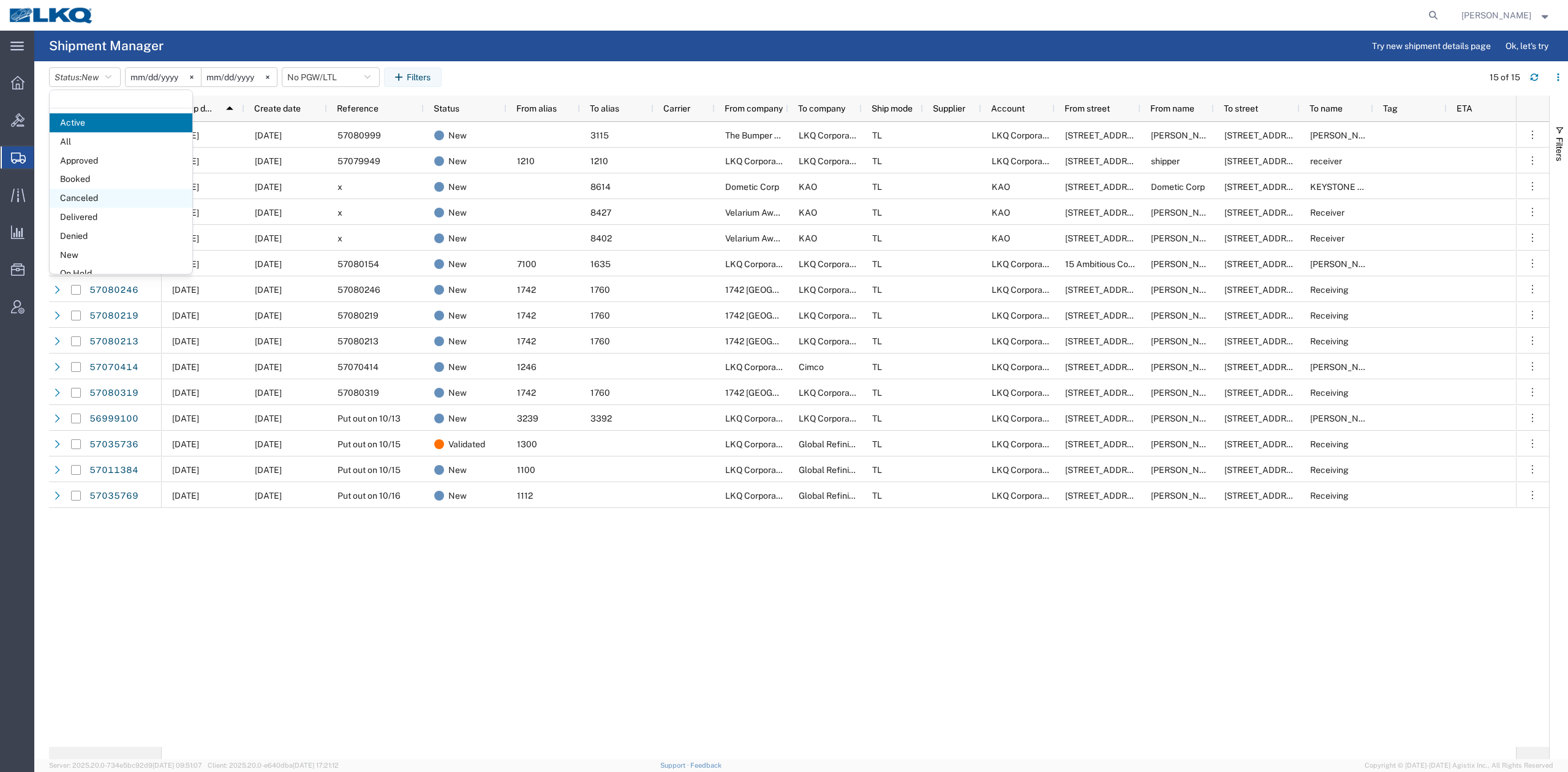
click at [93, 206] on span "Canceled" at bounding box center [121, 198] width 143 height 19
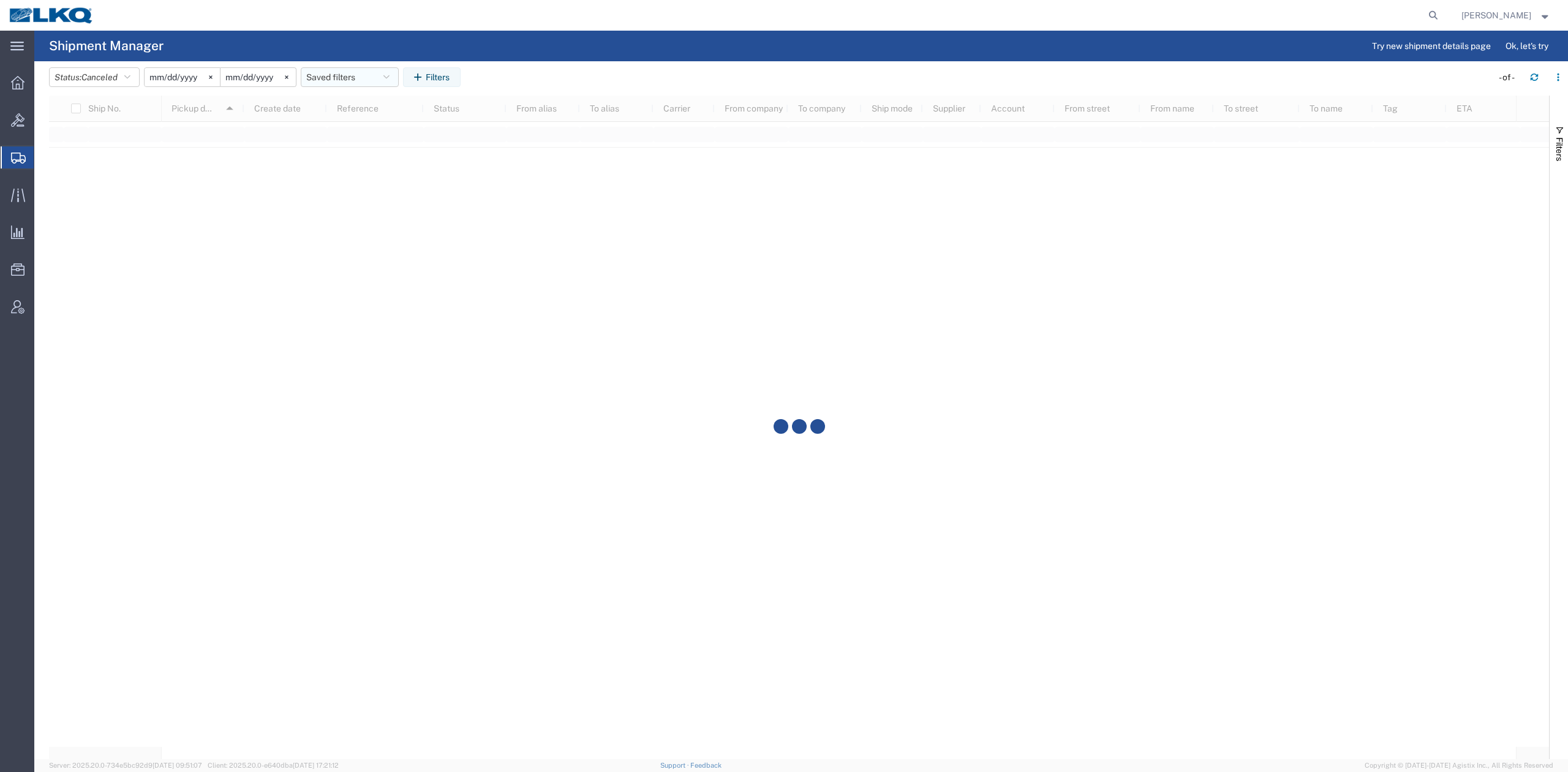
drag, startPoint x: 340, startPoint y: 77, endPoint x: 343, endPoint y: 97, distance: 20.2
click at [340, 77] on button "Saved filters" at bounding box center [350, 78] width 98 height 20
click at [366, 153] on span "No PGW/LTL" at bounding box center [383, 154] width 161 height 23
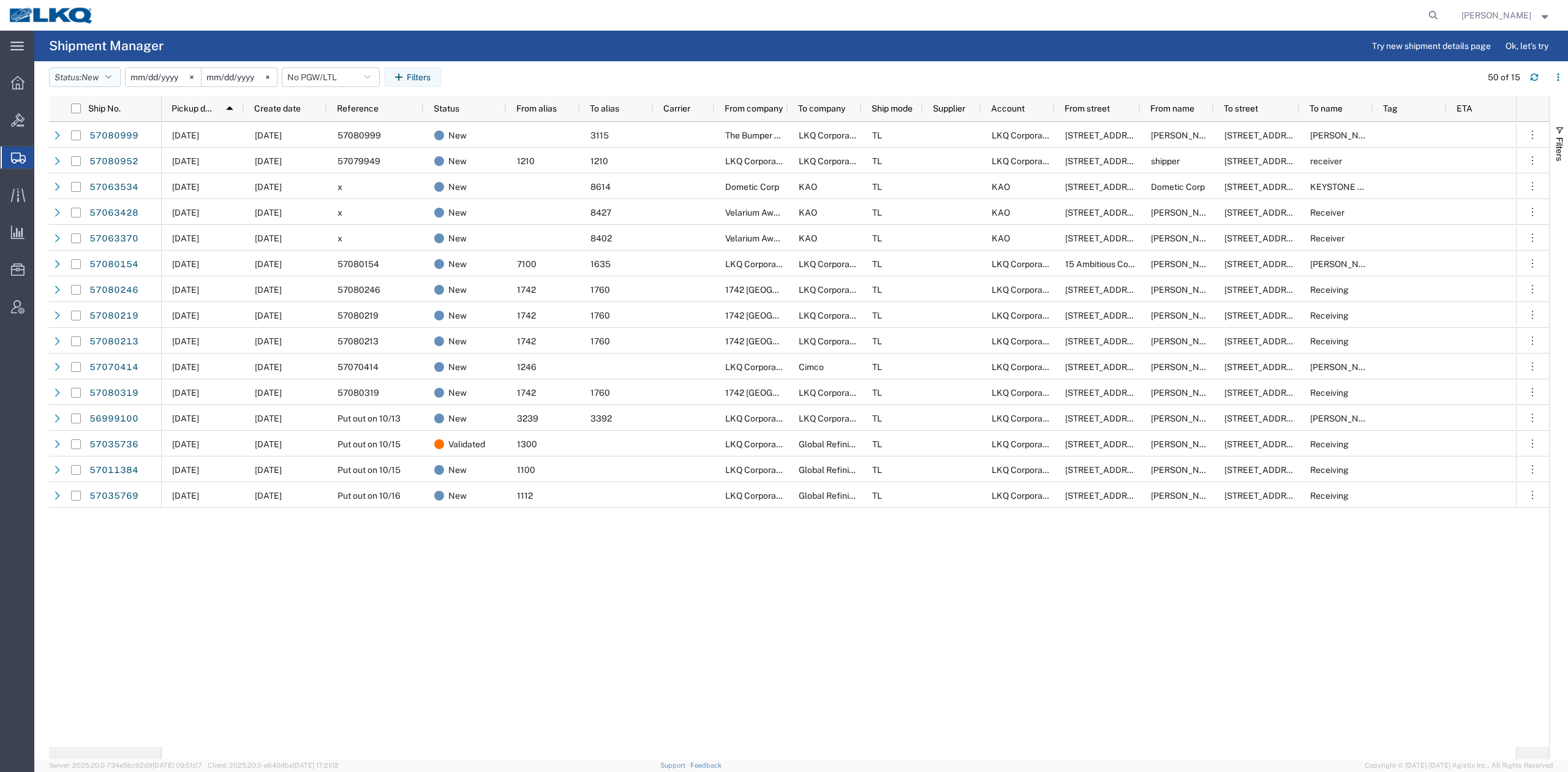
click at [108, 77] on button "Status: New" at bounding box center [85, 78] width 71 height 20
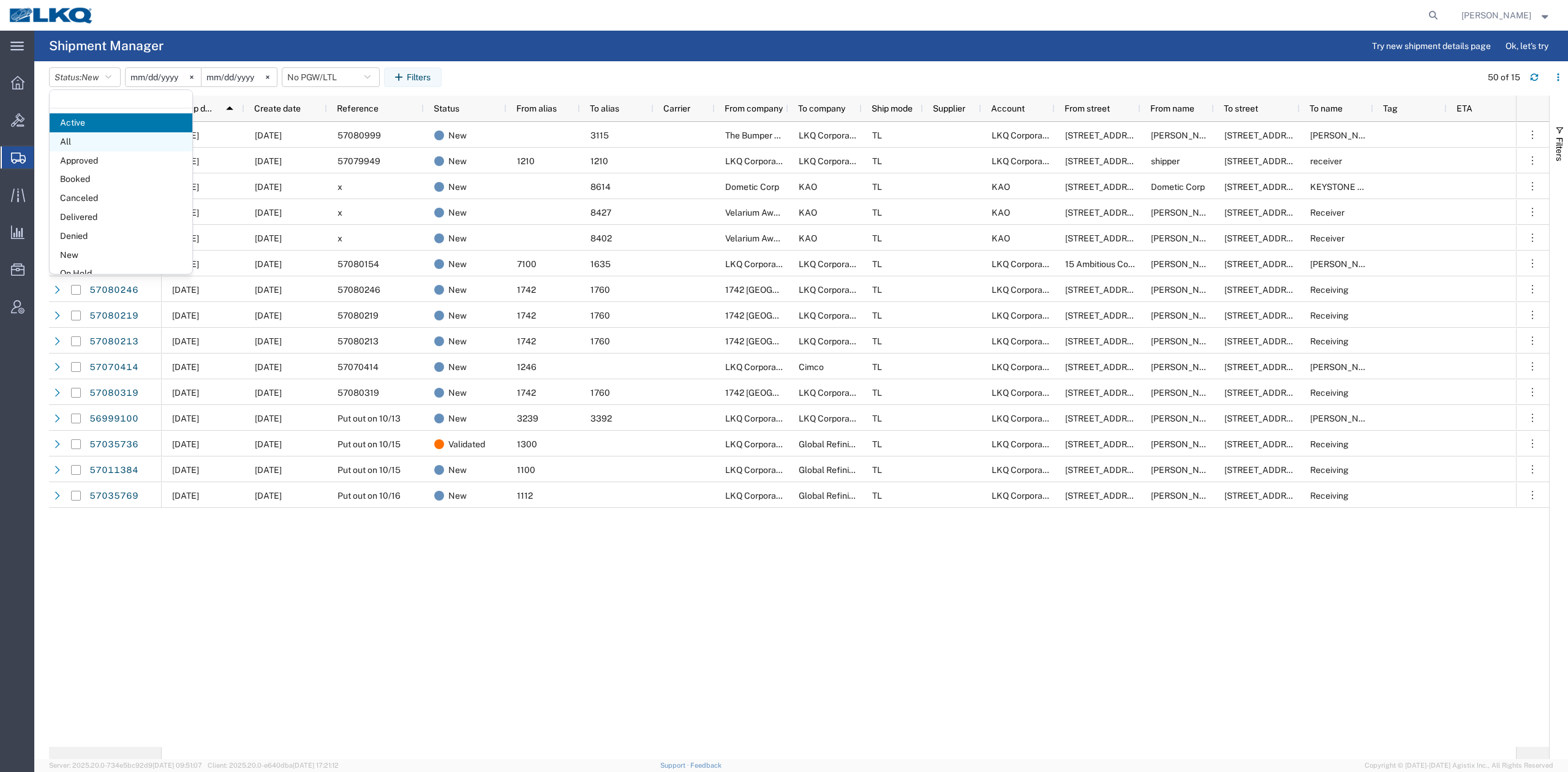
click at [89, 138] on span "All" at bounding box center [121, 141] width 143 height 19
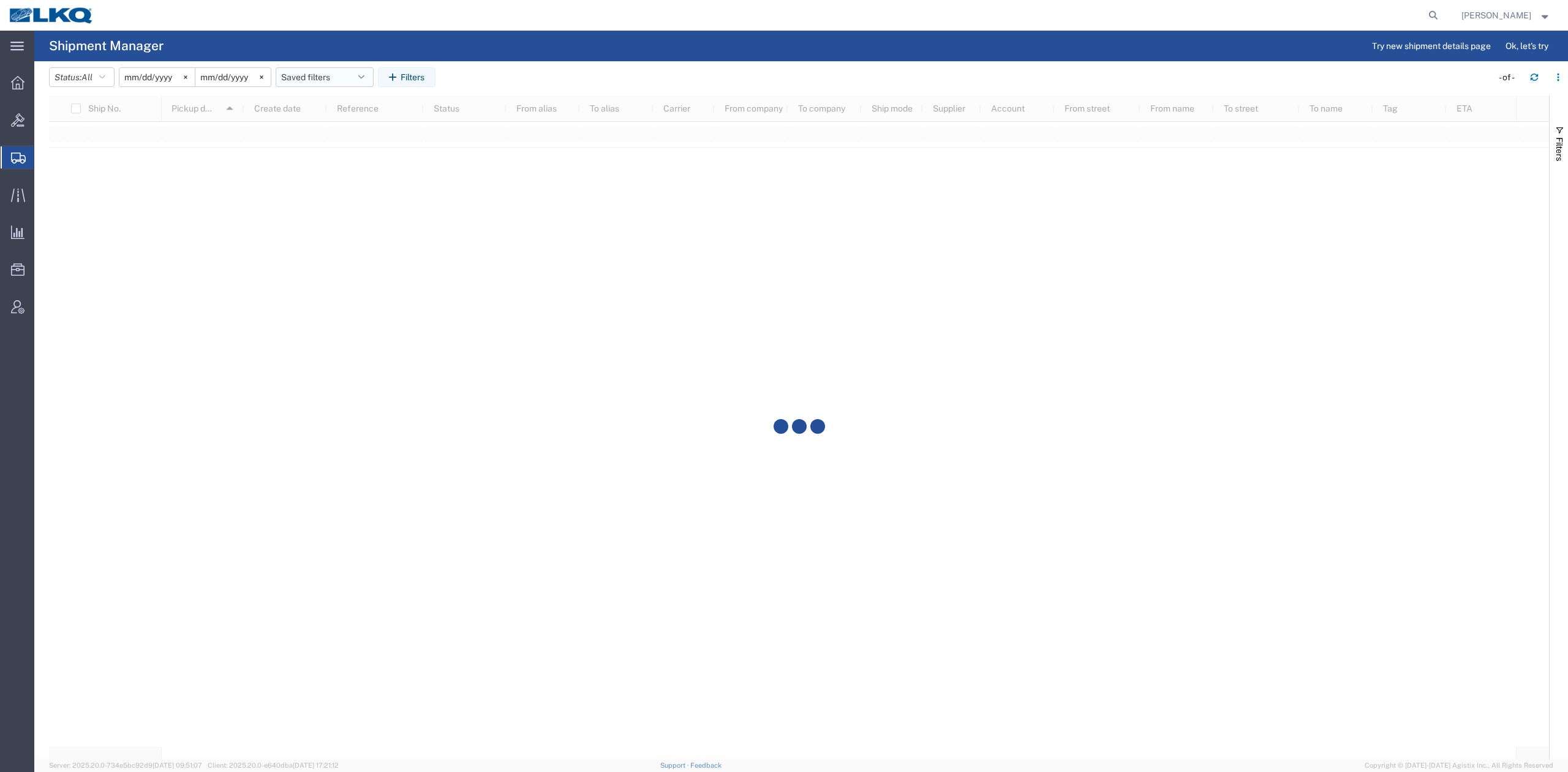
click at [317, 75] on button "Saved filters" at bounding box center [325, 78] width 98 height 20
click at [349, 148] on span "No PGW/LTL" at bounding box center [357, 154] width 161 height 23
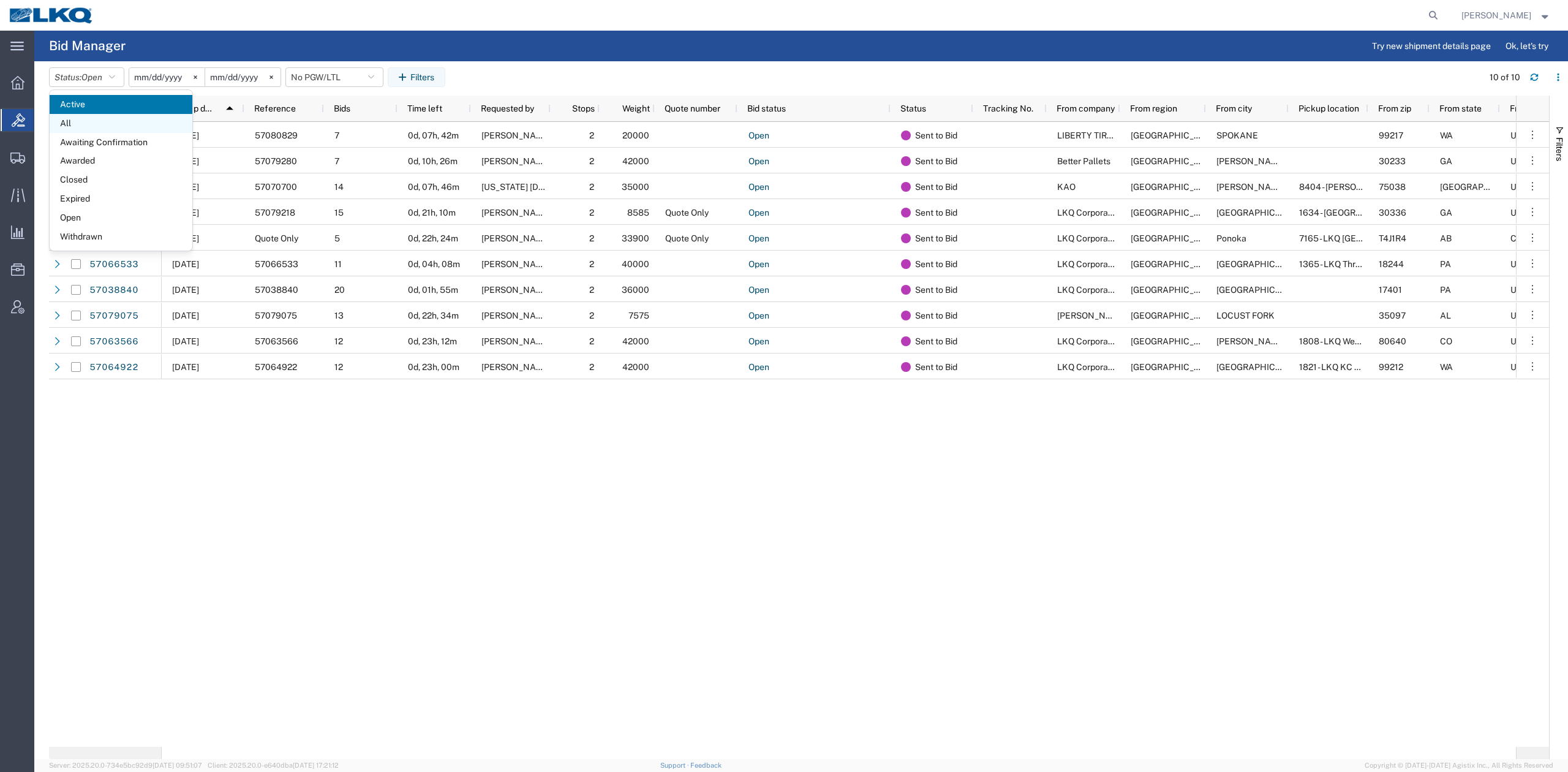
click at [94, 119] on span "All" at bounding box center [121, 123] width 143 height 19
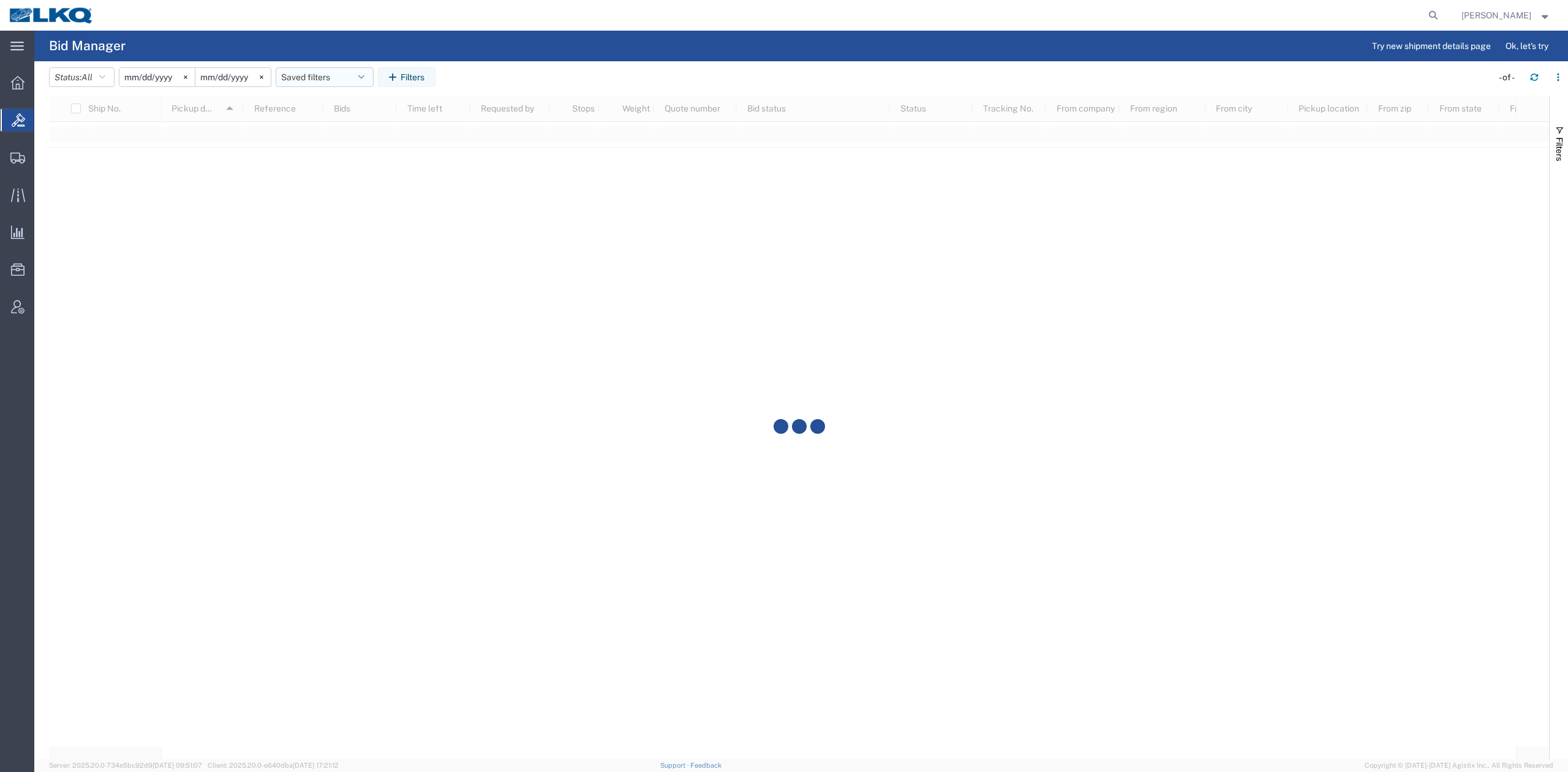
click at [338, 78] on button "Saved filters" at bounding box center [325, 78] width 98 height 20
click at [346, 138] on span "No PGW/LTL" at bounding box center [357, 131] width 161 height 23
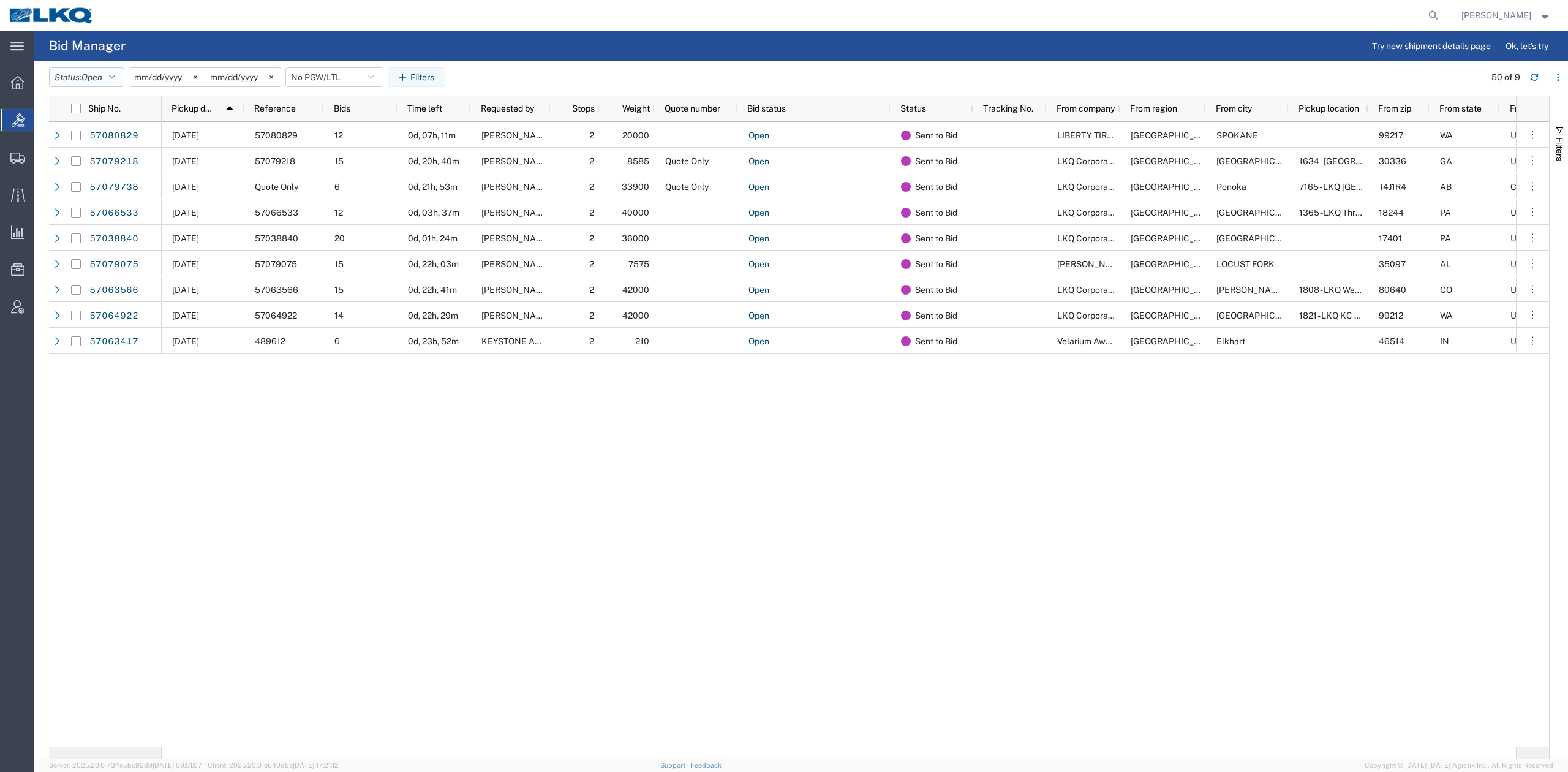
click at [98, 77] on span "Open" at bounding box center [91, 77] width 21 height 10
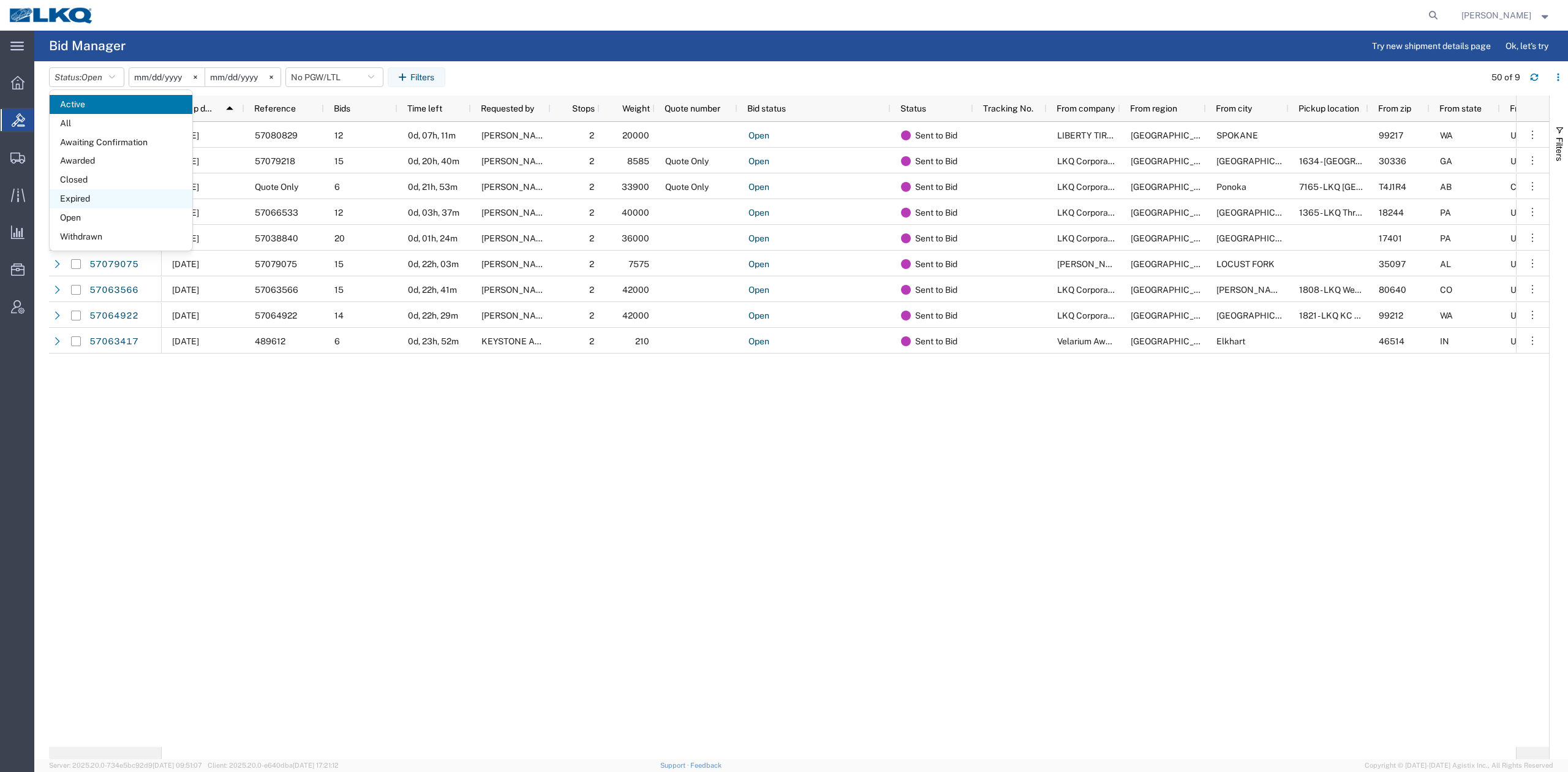
click at [79, 204] on span "Expired" at bounding box center [121, 198] width 143 height 19
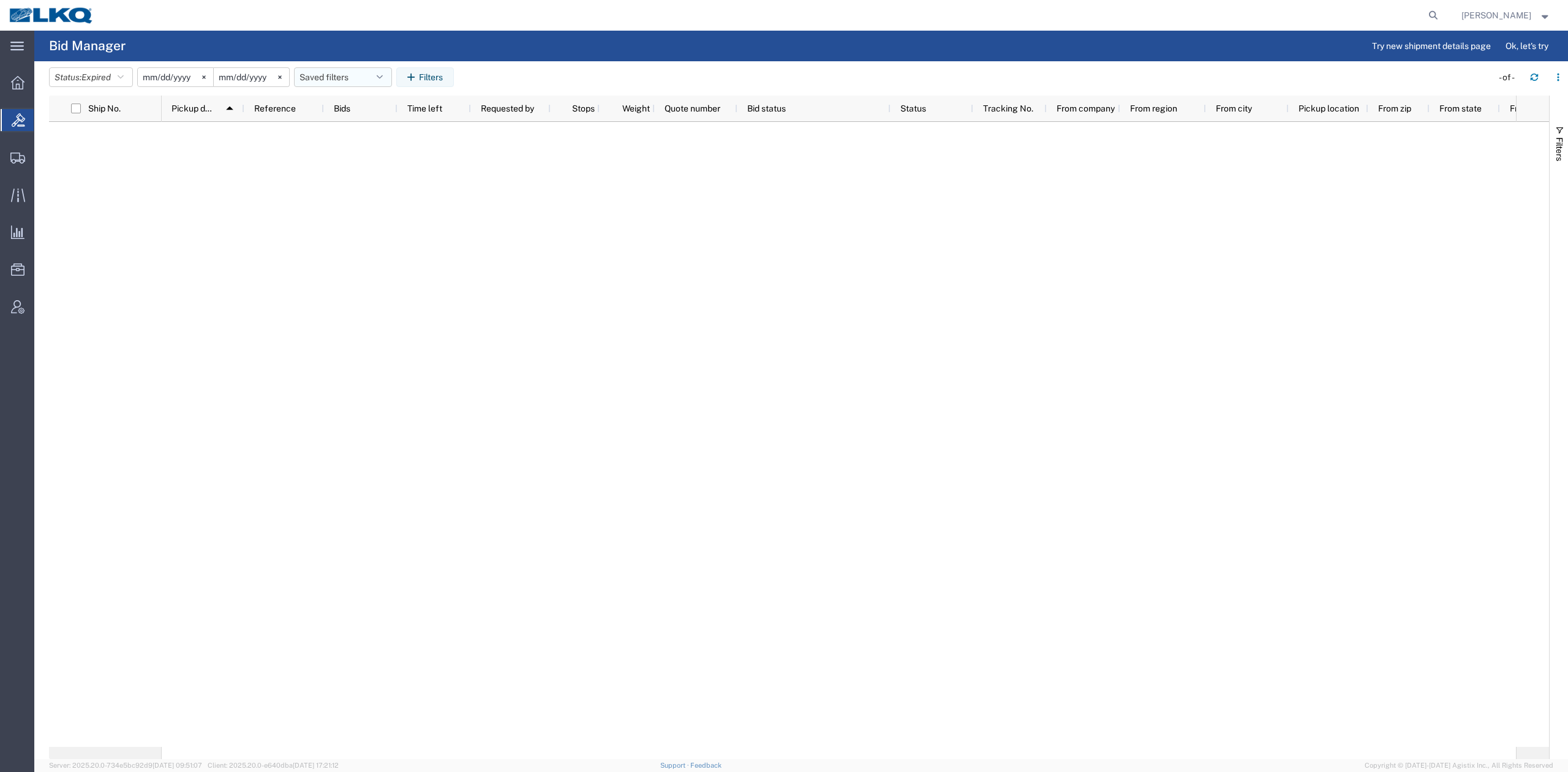
drag, startPoint x: 361, startPoint y: 74, endPoint x: 361, endPoint y: 81, distance: 7.0
click at [361, 72] on button "Saved filters" at bounding box center [343, 78] width 98 height 20
click at [366, 125] on span "No PGW/LTL" at bounding box center [376, 131] width 161 height 23
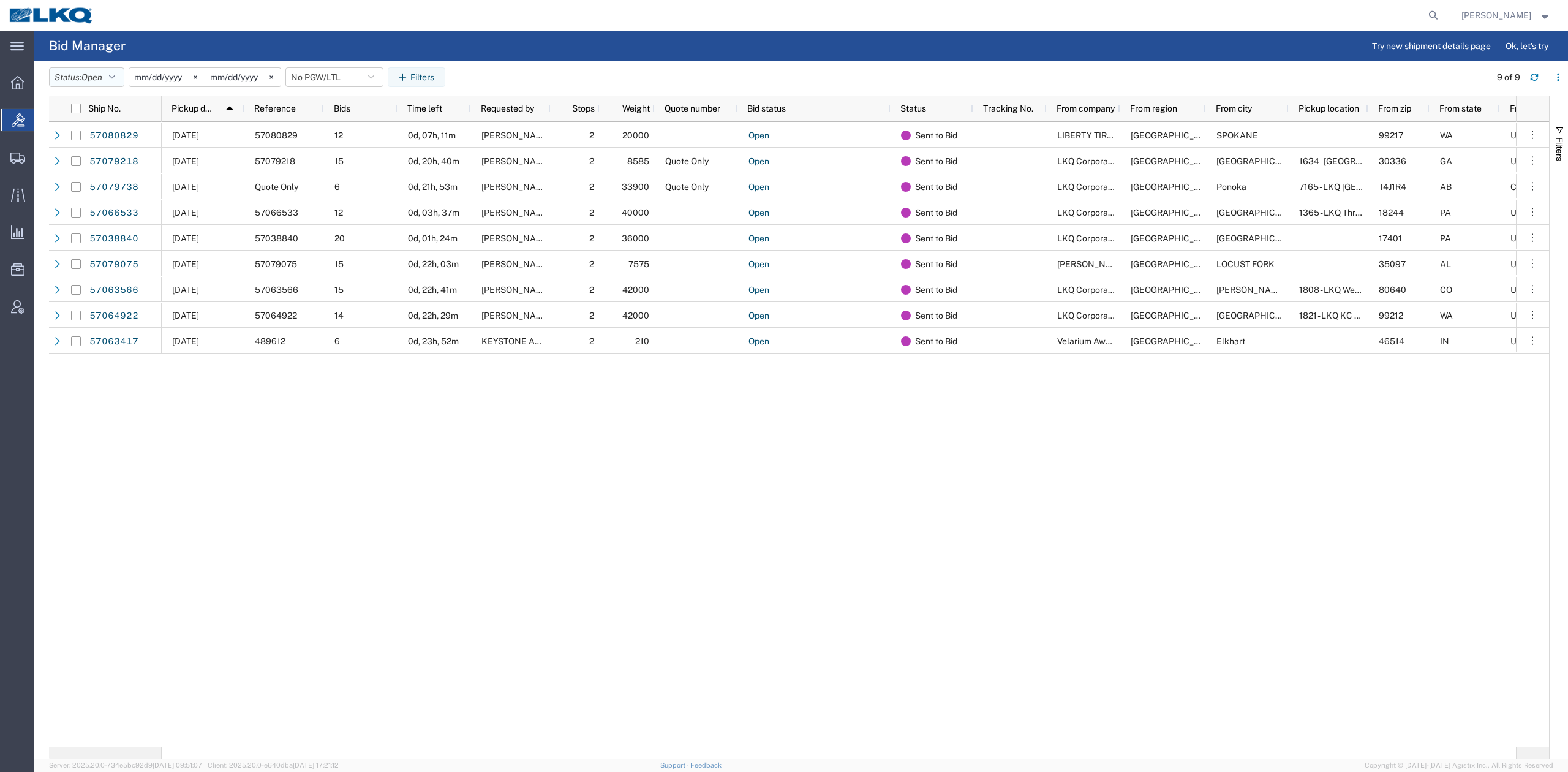
click at [109, 81] on button "Status: Open" at bounding box center [87, 78] width 75 height 20
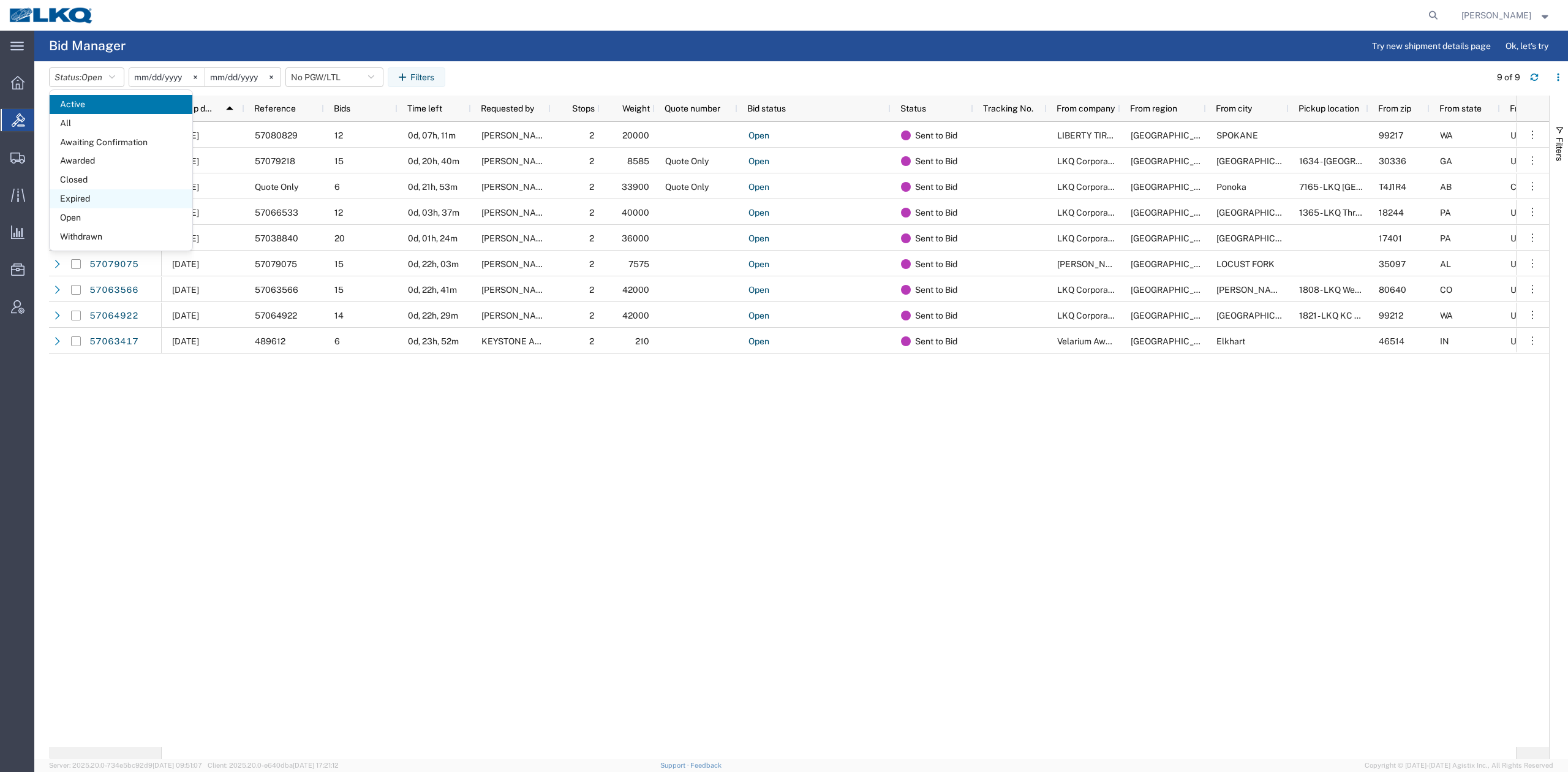
click at [85, 201] on span "Expired" at bounding box center [121, 198] width 143 height 19
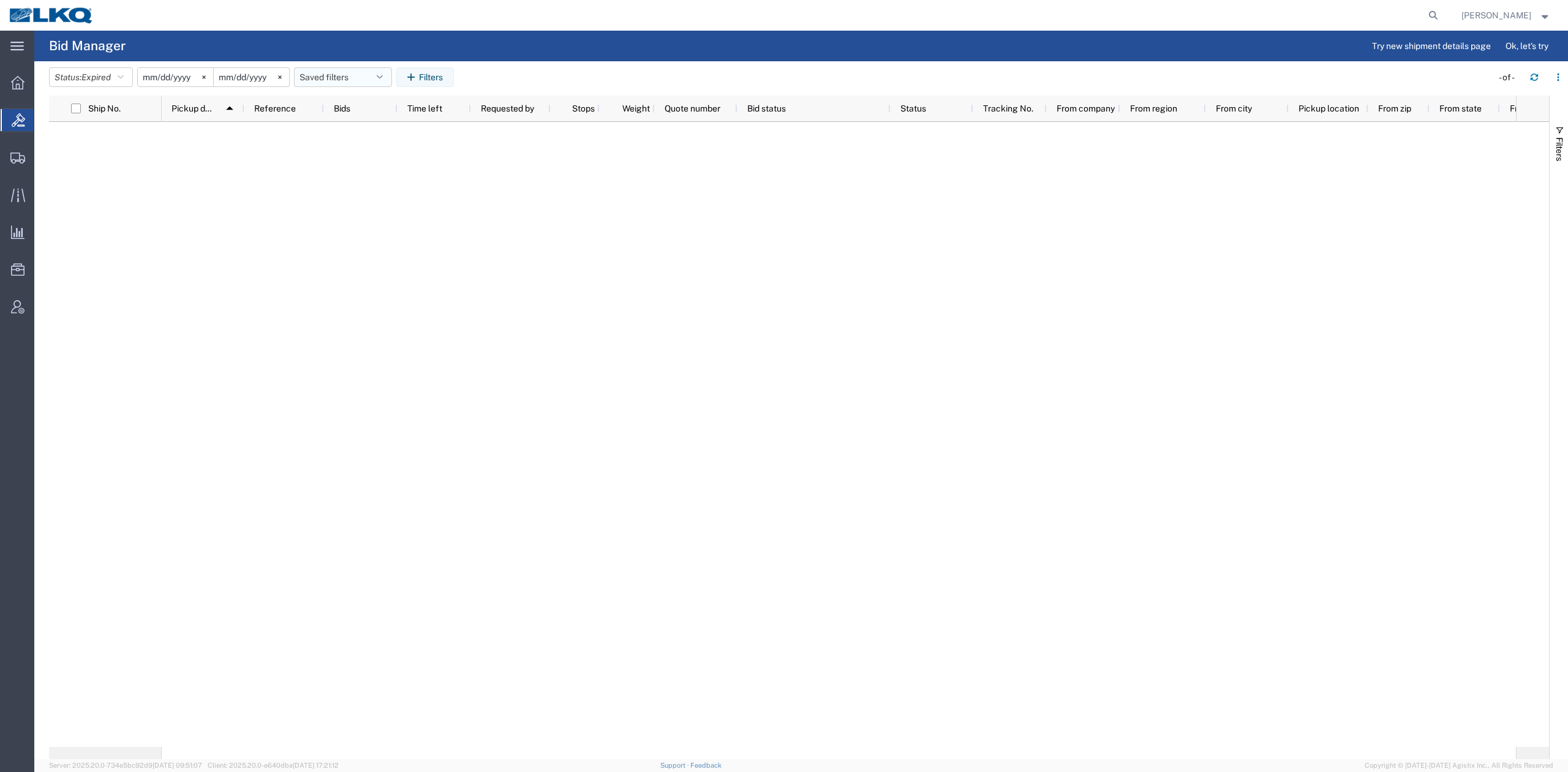
click at [361, 81] on button "Saved filters" at bounding box center [343, 78] width 98 height 20
click at [356, 128] on span "No PGW/LTL" at bounding box center [376, 131] width 161 height 23
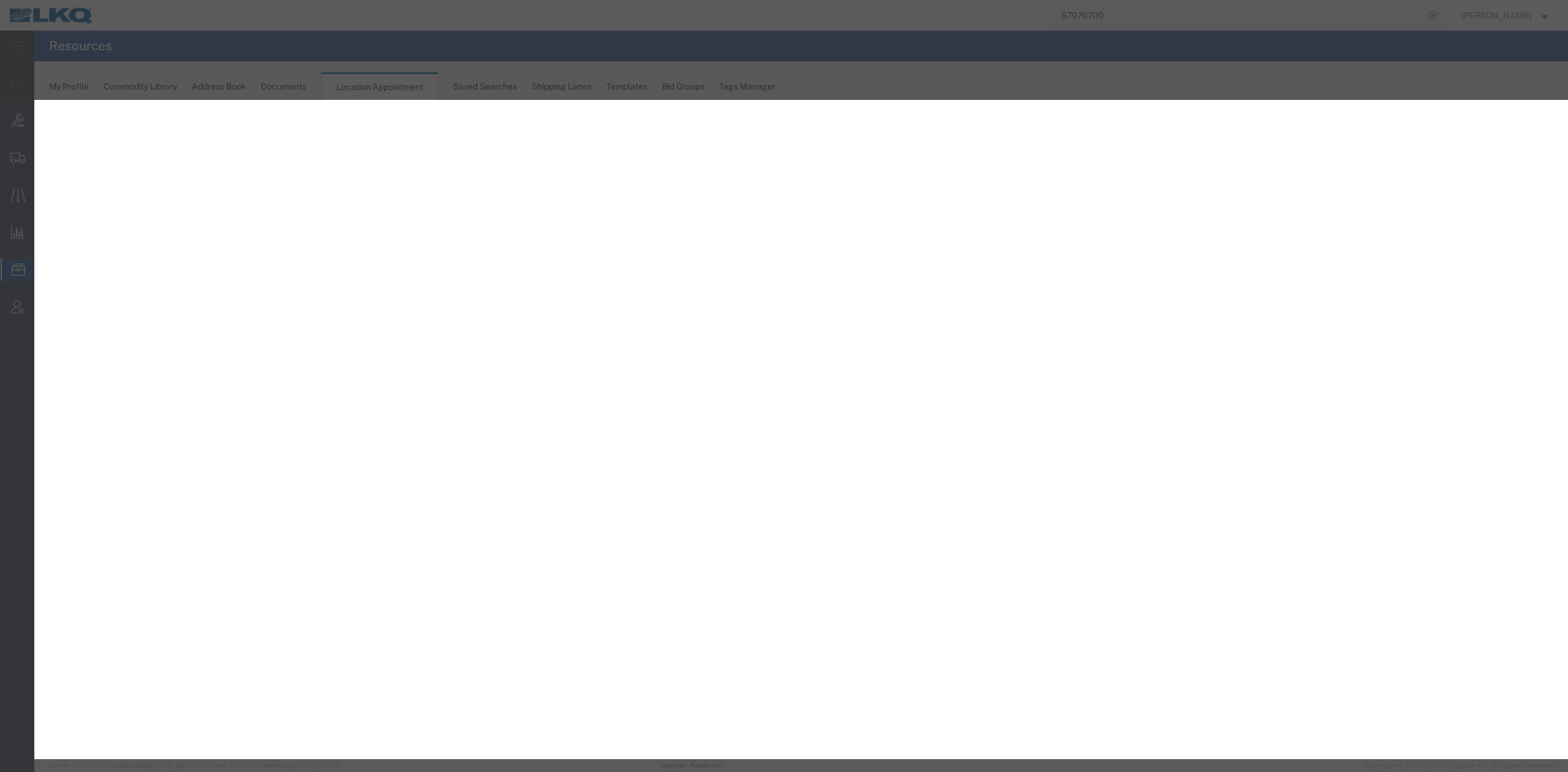
select select "27634"
select select "agendaWeek"
select select "1"
select select
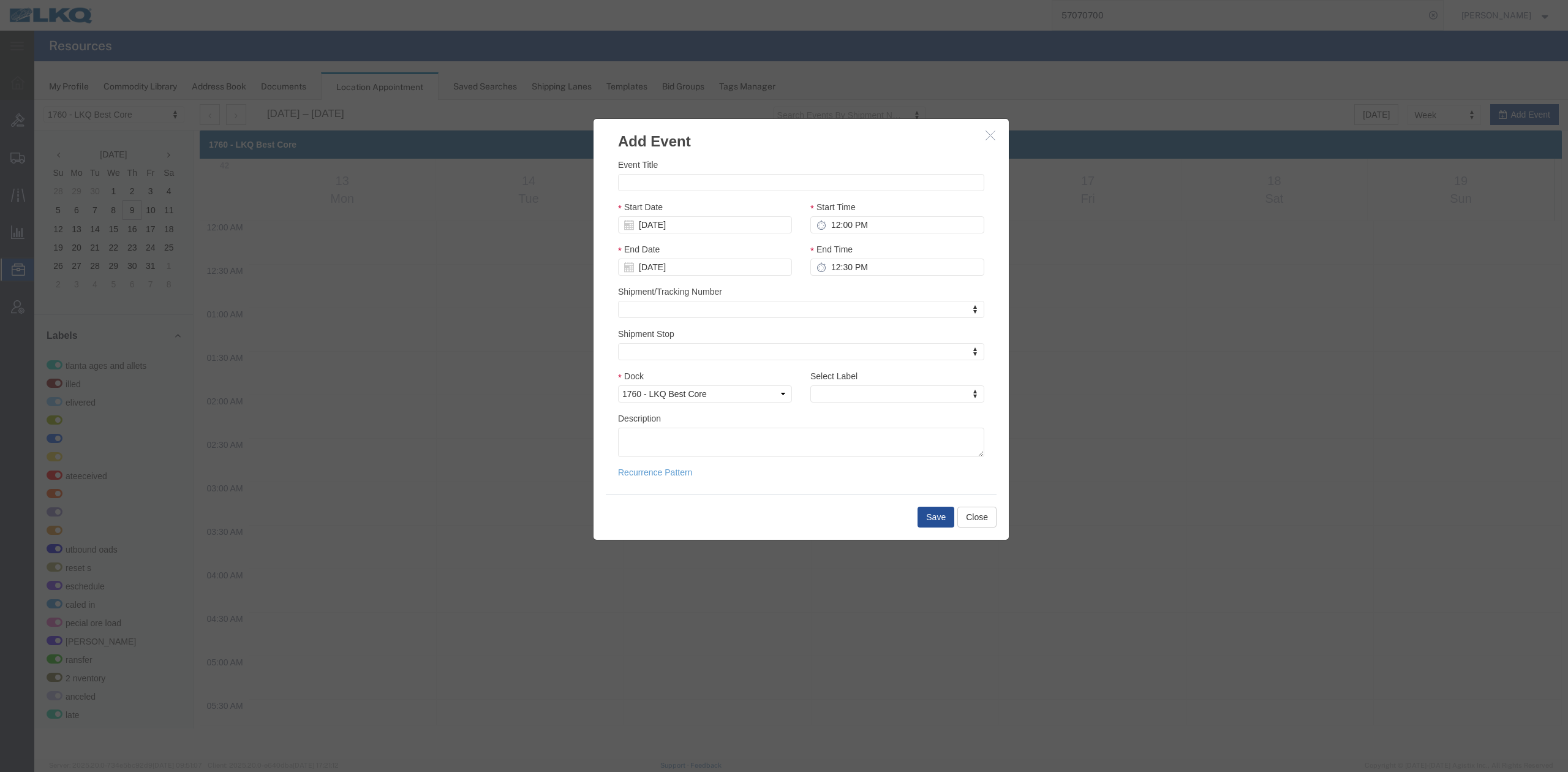
scroll to position [770, 0]
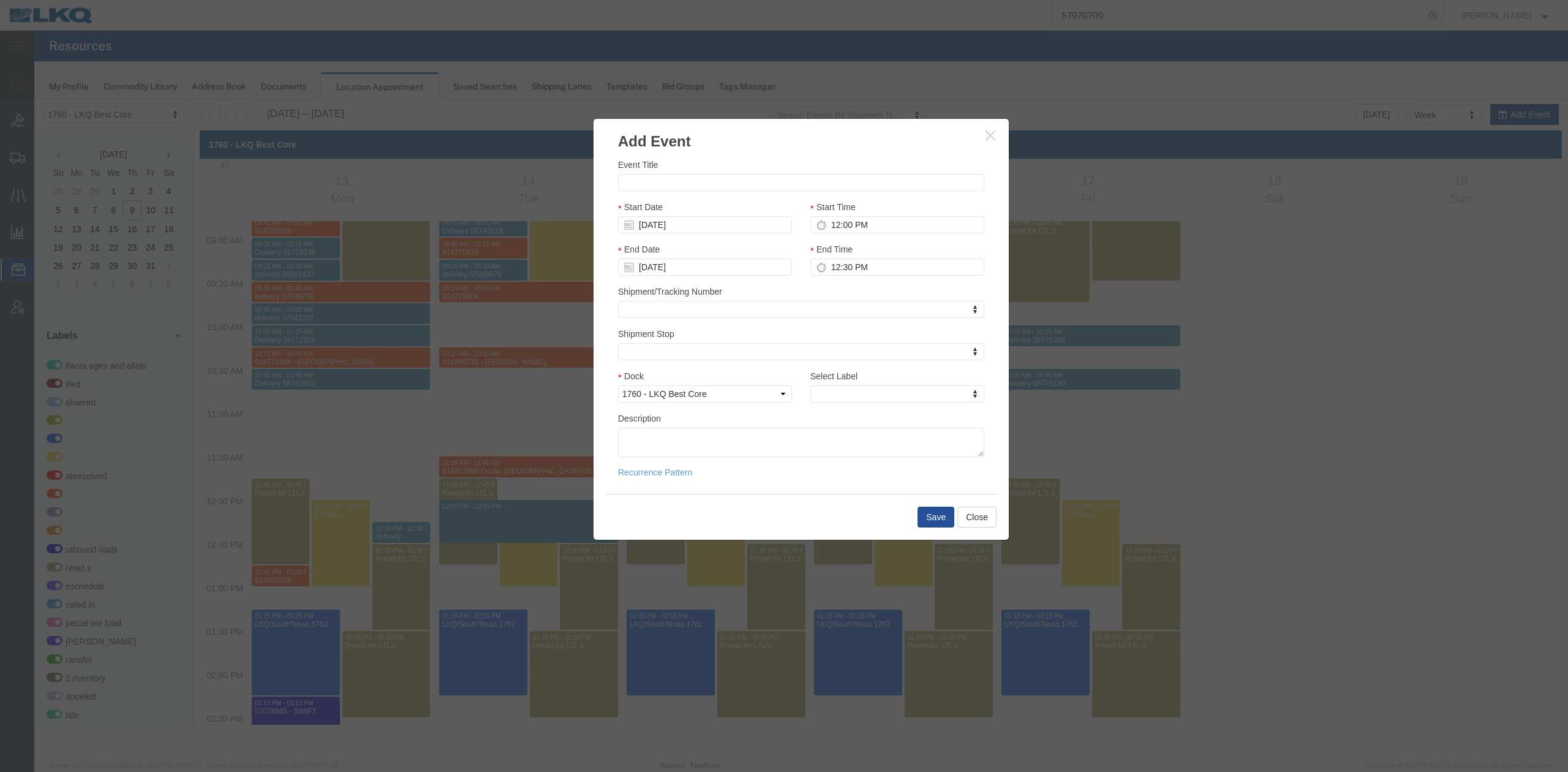
click at [990, 134] on icon "button" at bounding box center [990, 135] width 10 height 11
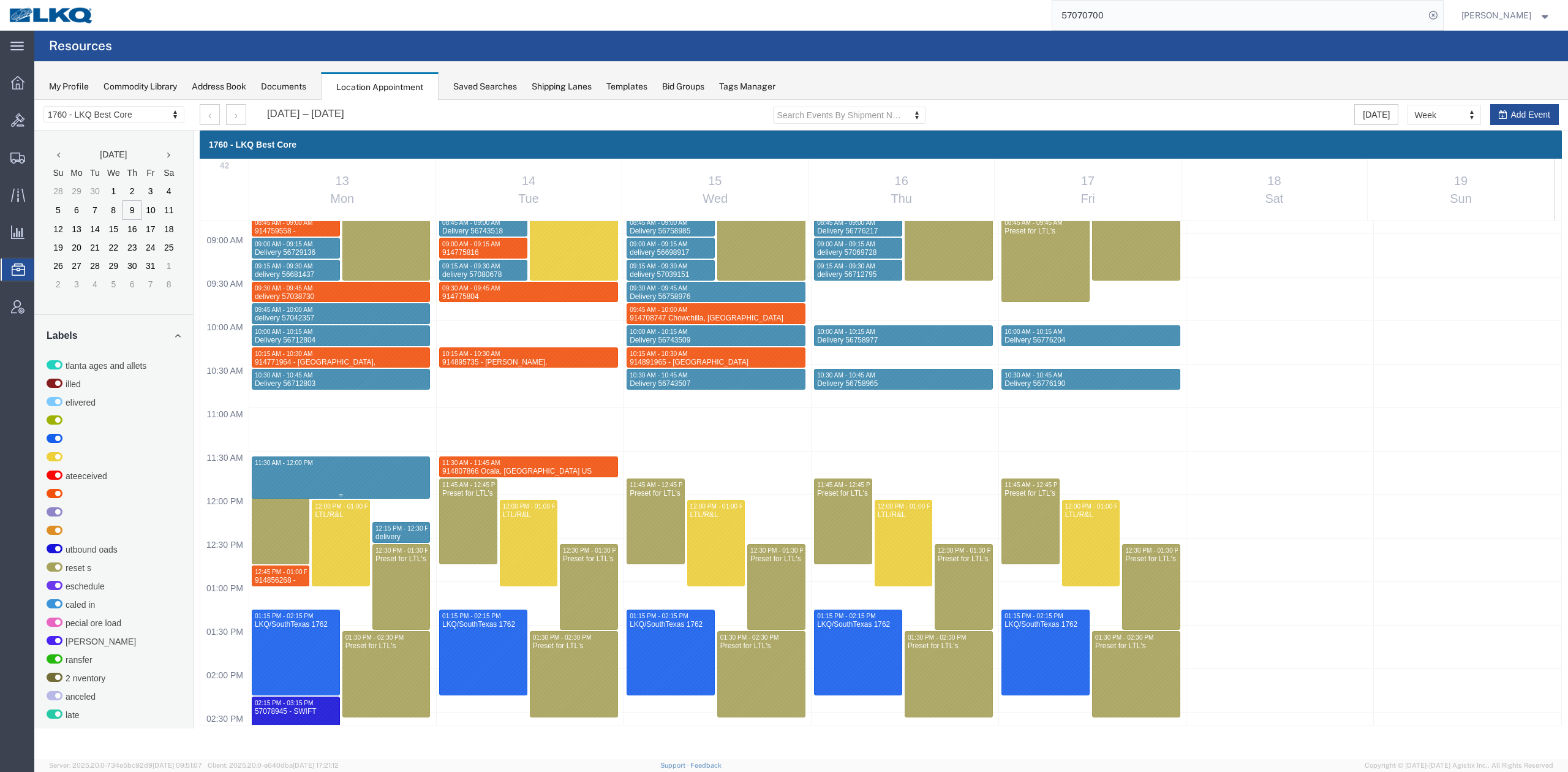
click at [321, 466] on div "12:00 AM 12:30 AM 01:00 AM 01:30 AM 02:00 AM 02:30 AM 03:00 AM 03:30 AM 04:00 A…" at bounding box center [881, 494] width 1361 height 2087
select select "1"
select select
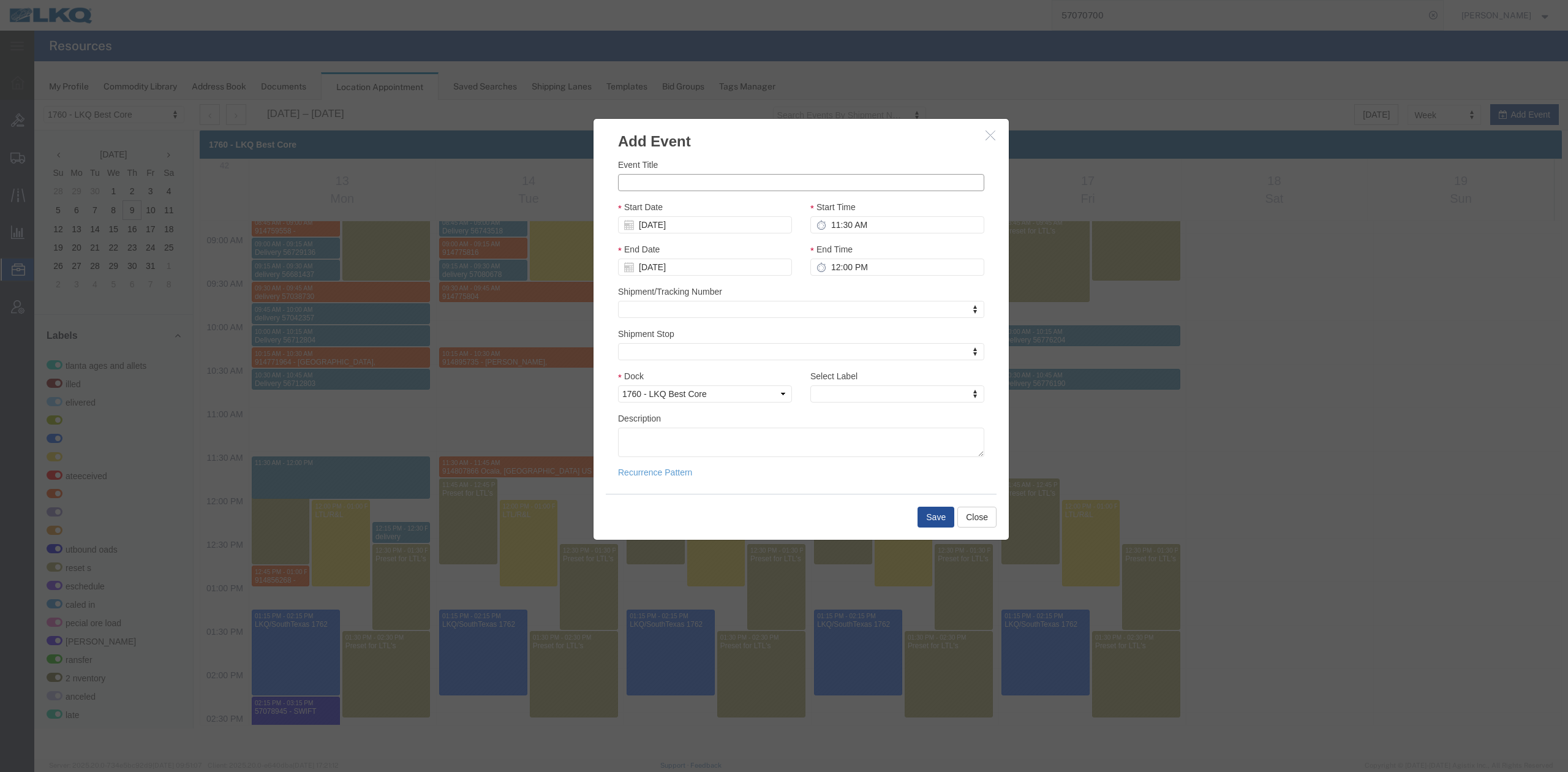
click at [661, 180] on input "Event Title" at bounding box center [801, 182] width 366 height 17
paste input "914943273"
click at [724, 184] on input "914943273" at bounding box center [801, 182] width 366 height 17
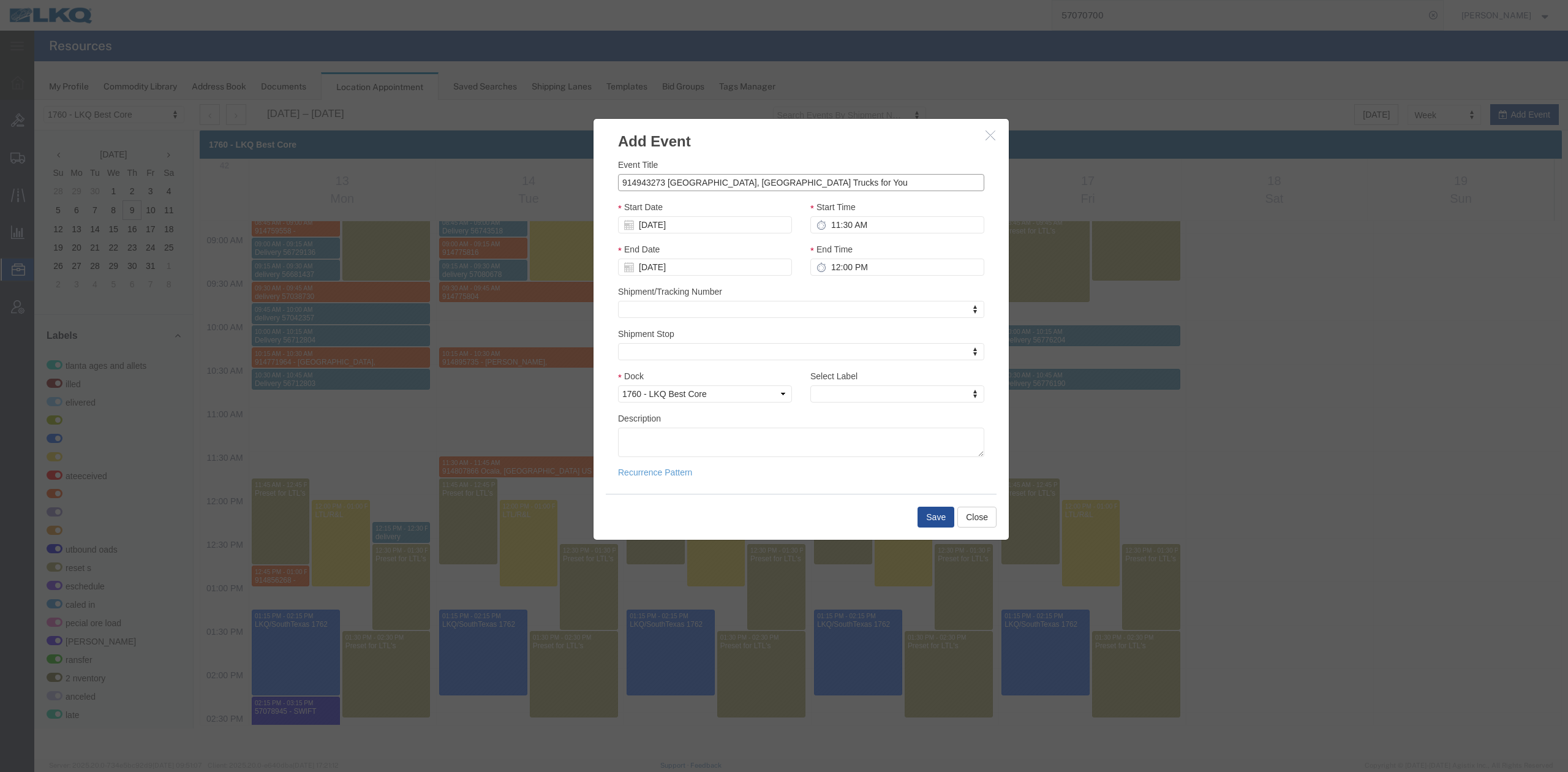
type input "914943273 Lexington, TN Trucks for You"
type input "11:45 AM"
type input "m"
select select "24"
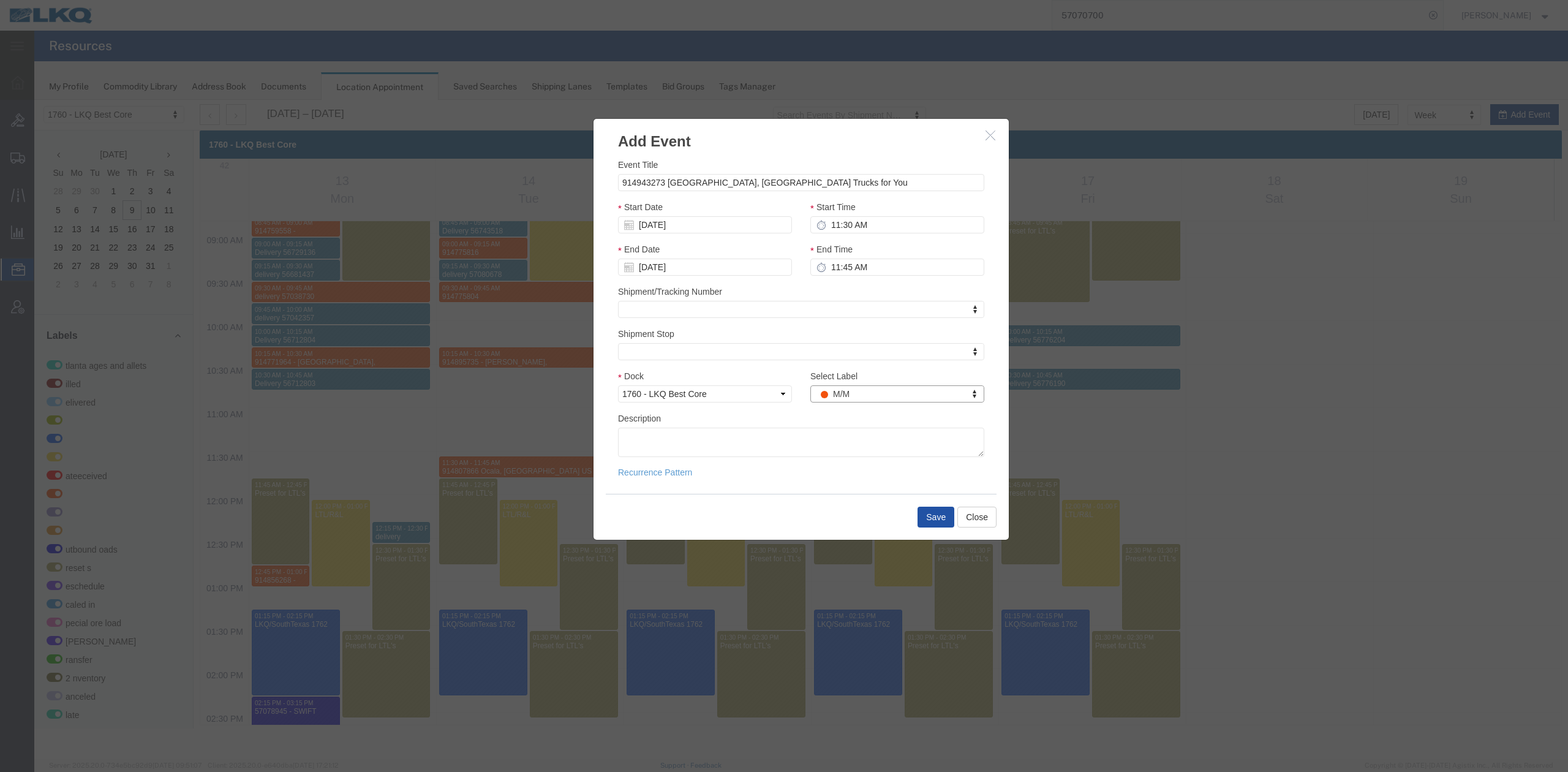
click at [927, 508] on button "Save" at bounding box center [936, 516] width 37 height 21
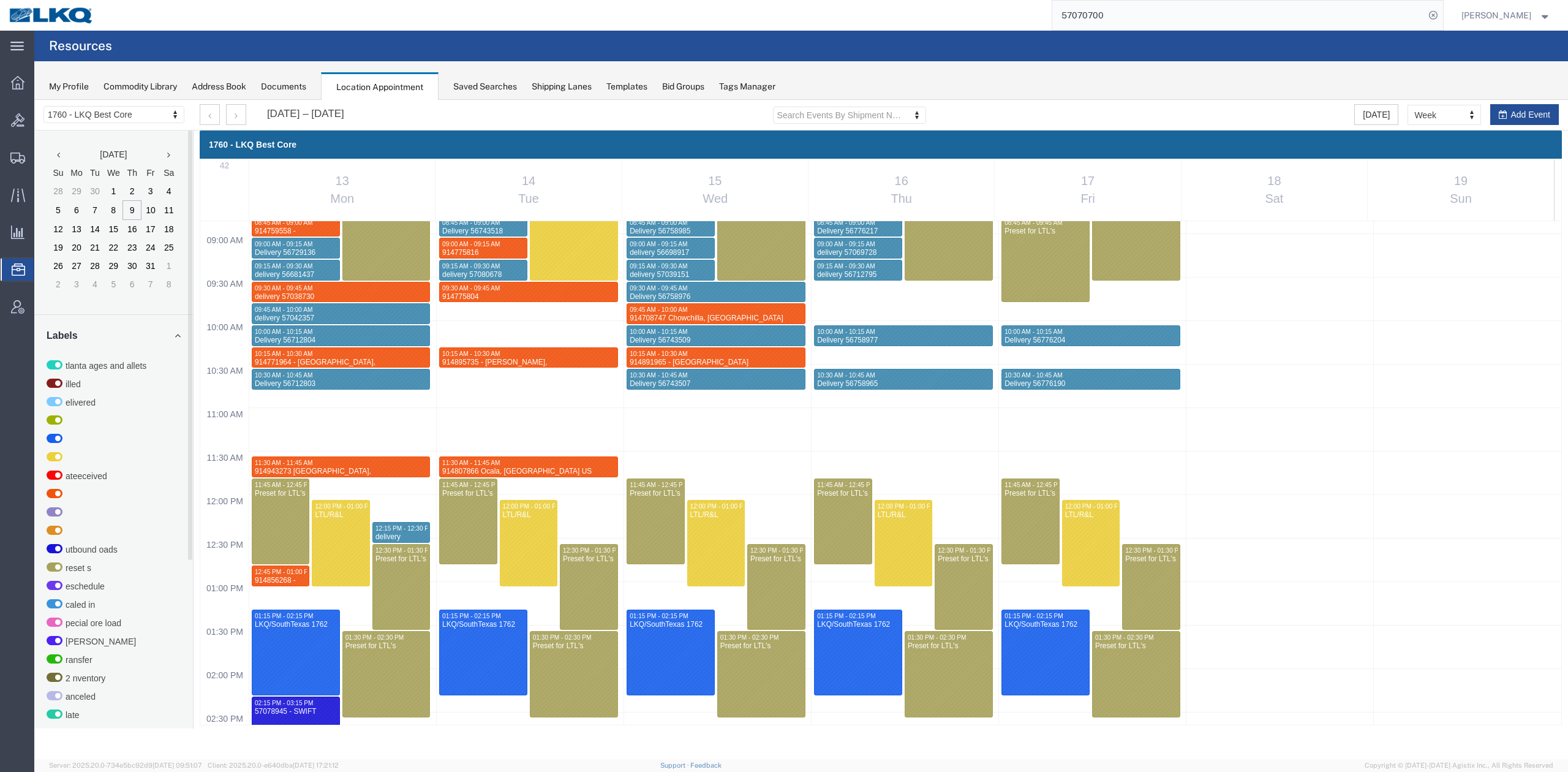
click at [807, 42] on agx-page-header "Resources" at bounding box center [801, 46] width 1534 height 31
click at [1198, 0] on form "57070700" at bounding box center [1248, 15] width 392 height 31
click at [1195, 0] on form "57070700" at bounding box center [1248, 15] width 392 height 31
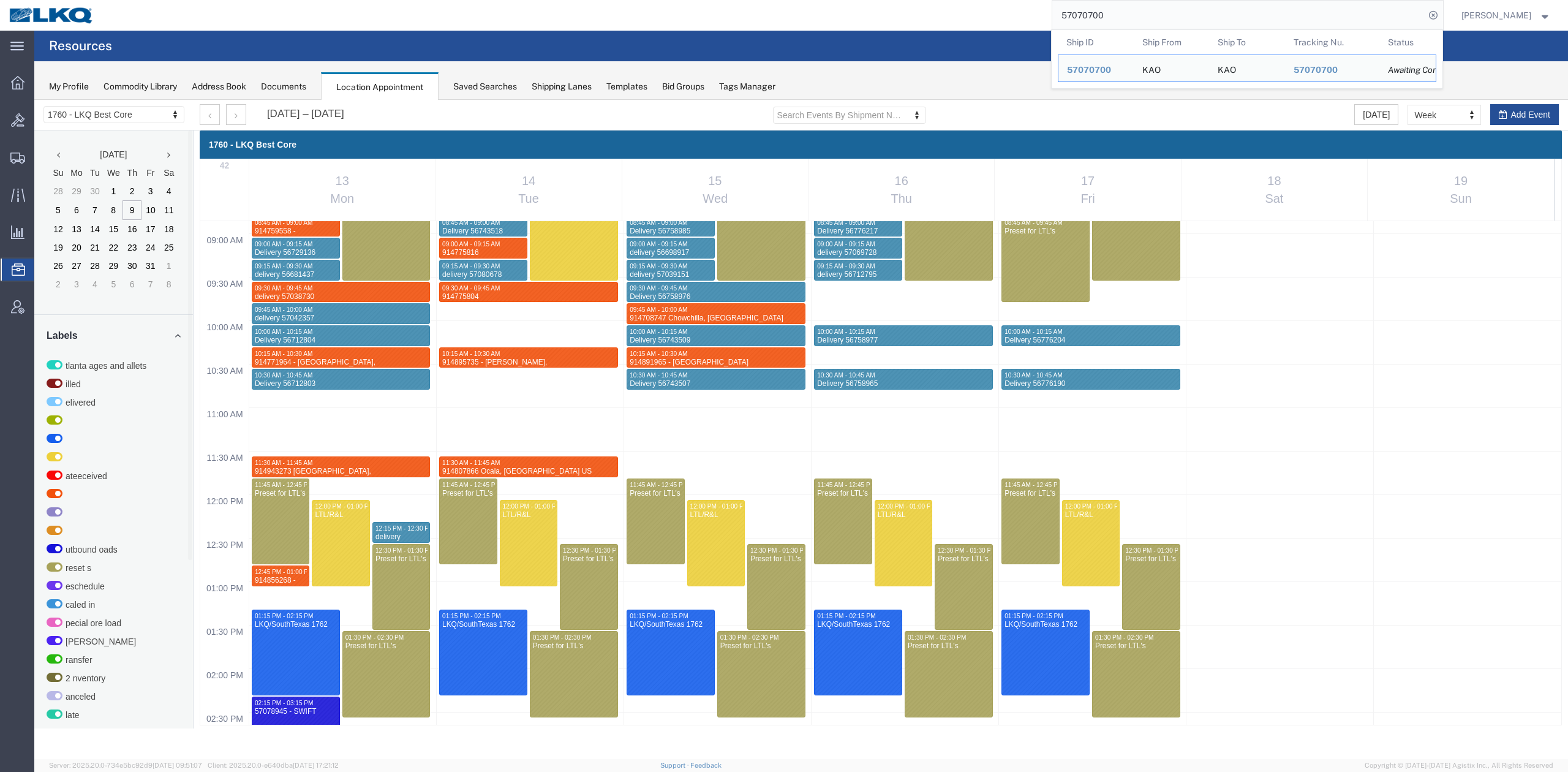
click at [1133, 18] on input "57070700" at bounding box center [1238, 15] width 373 height 29
paste input "82001"
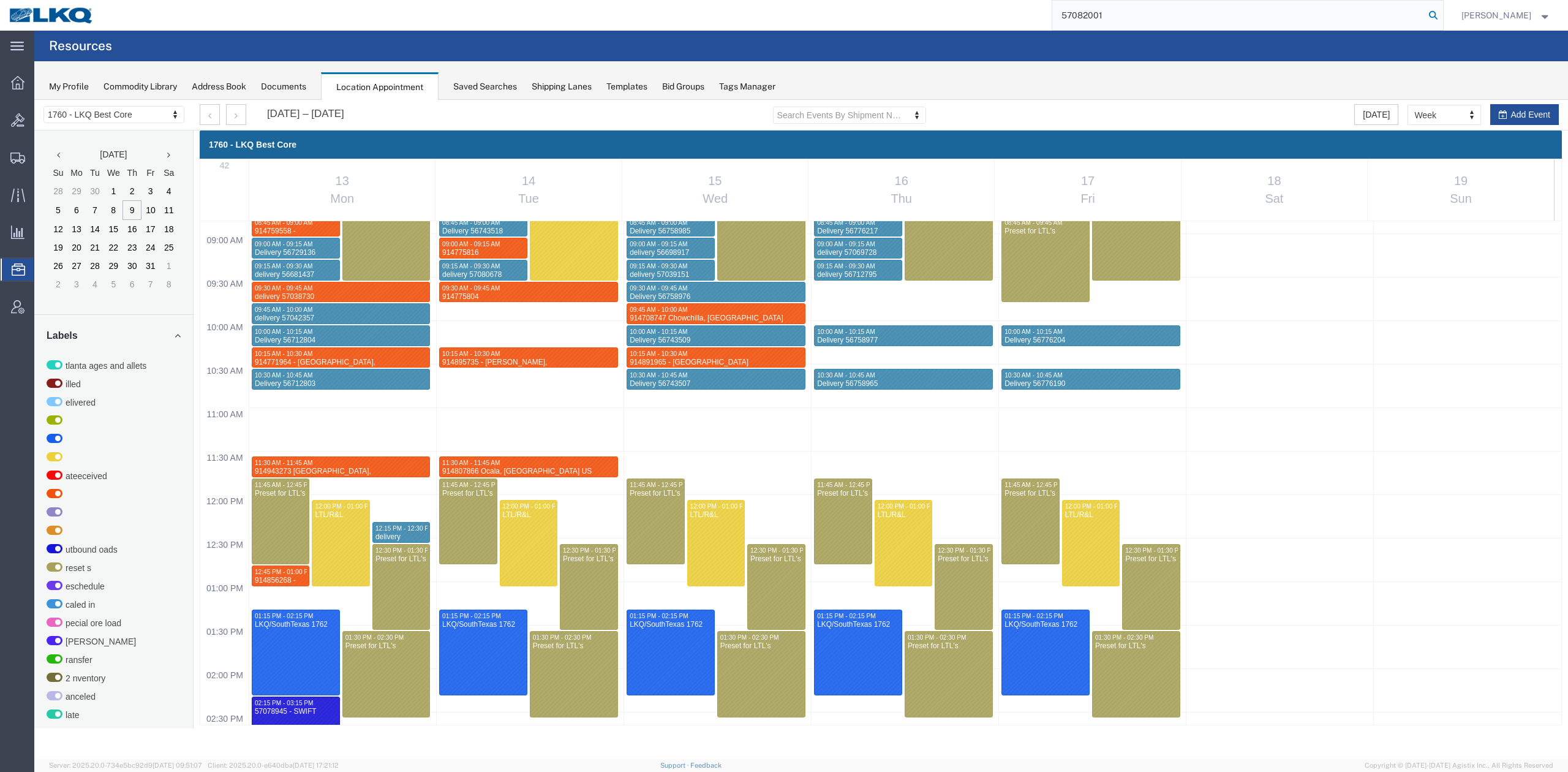
type input "57082001"
drag, startPoint x: 1456, startPoint y: 13, endPoint x: 1384, endPoint y: 96, distance: 109.9
click at [1442, 13] on icon at bounding box center [1434, 15] width 17 height 17
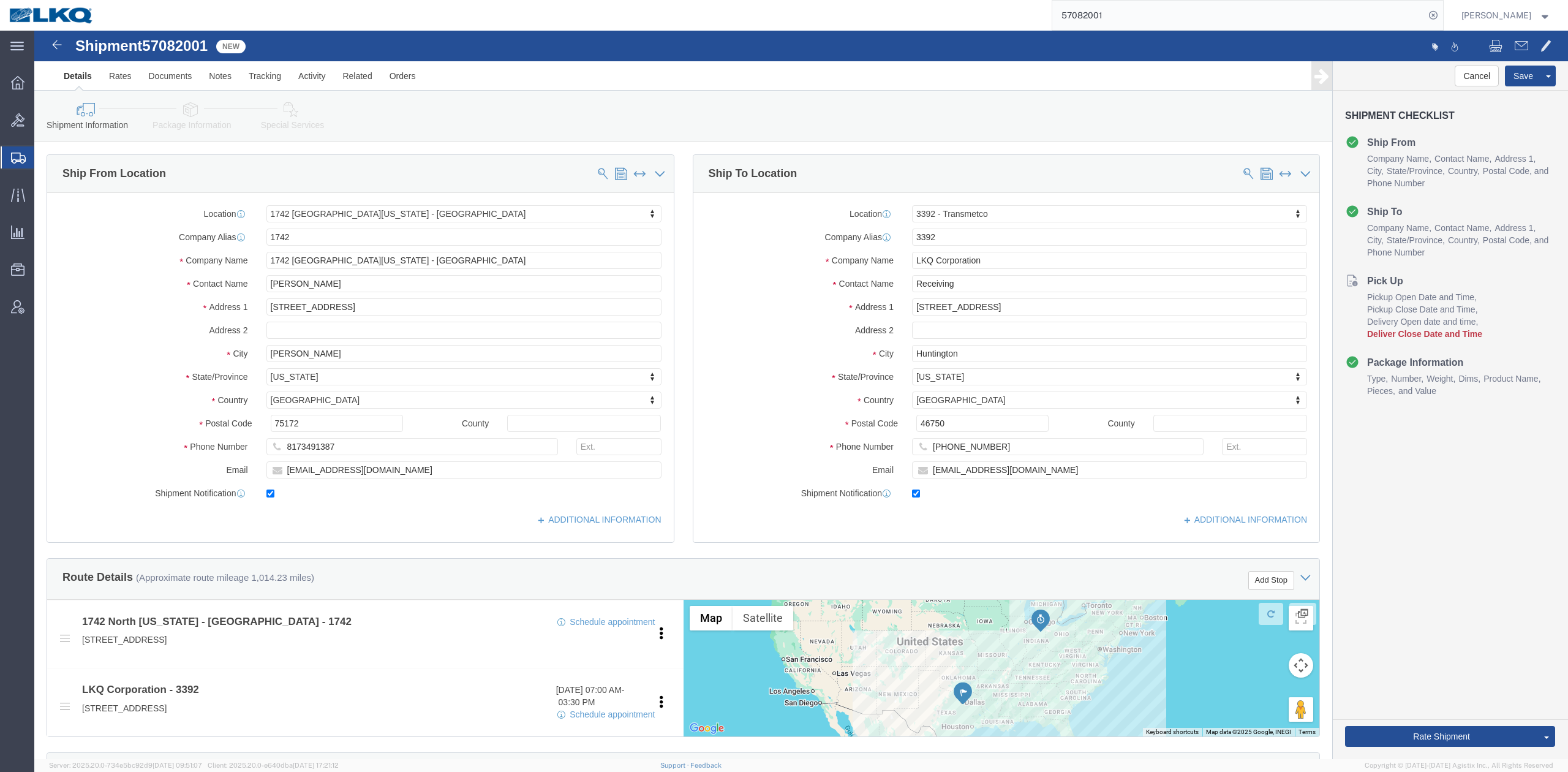
select select "59731"
select select "28018"
click div "Ship From Location Location 1742 North Texas - Wilmer My Profile Location 1100 …"
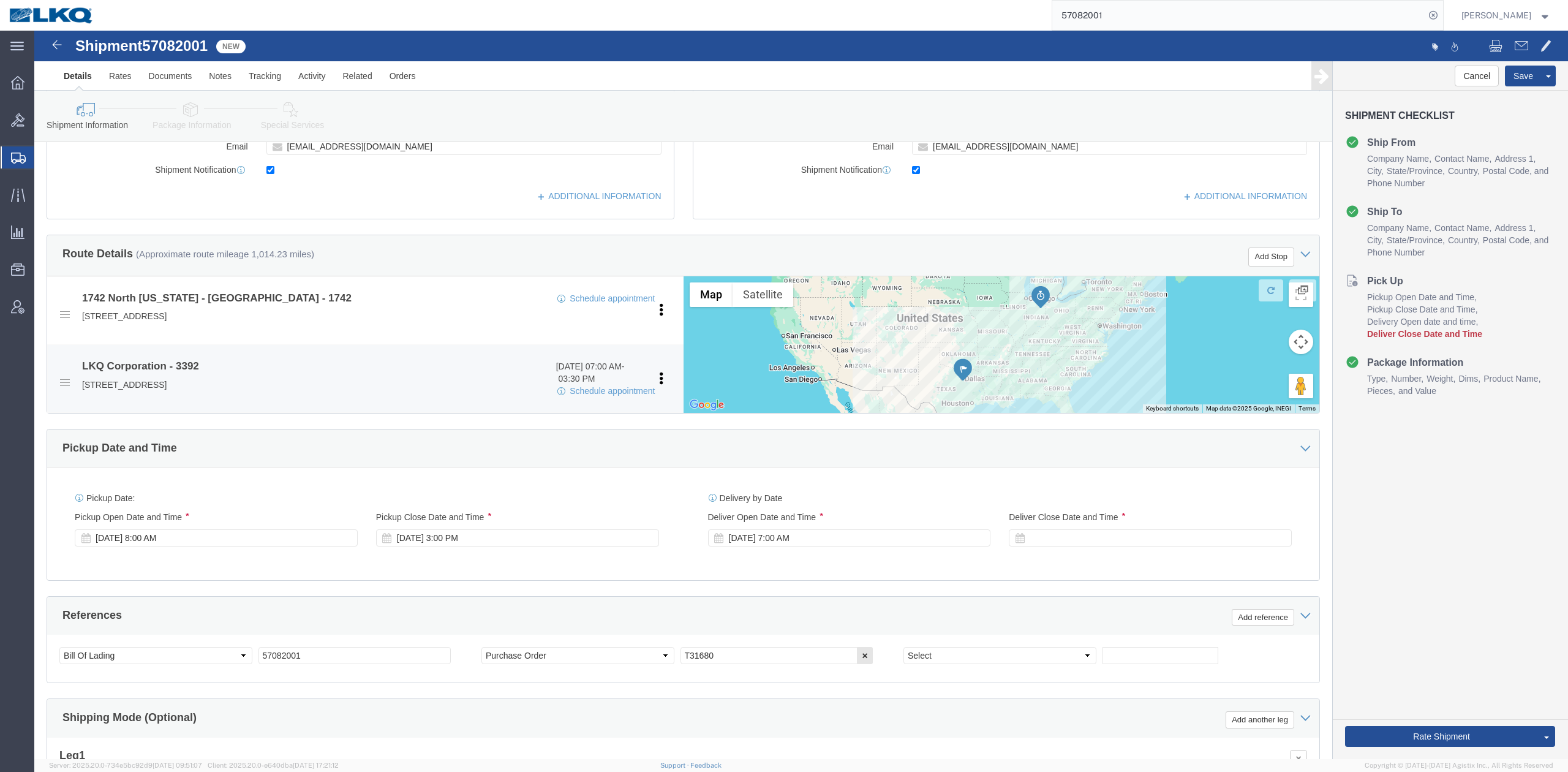
scroll to position [326, 0]
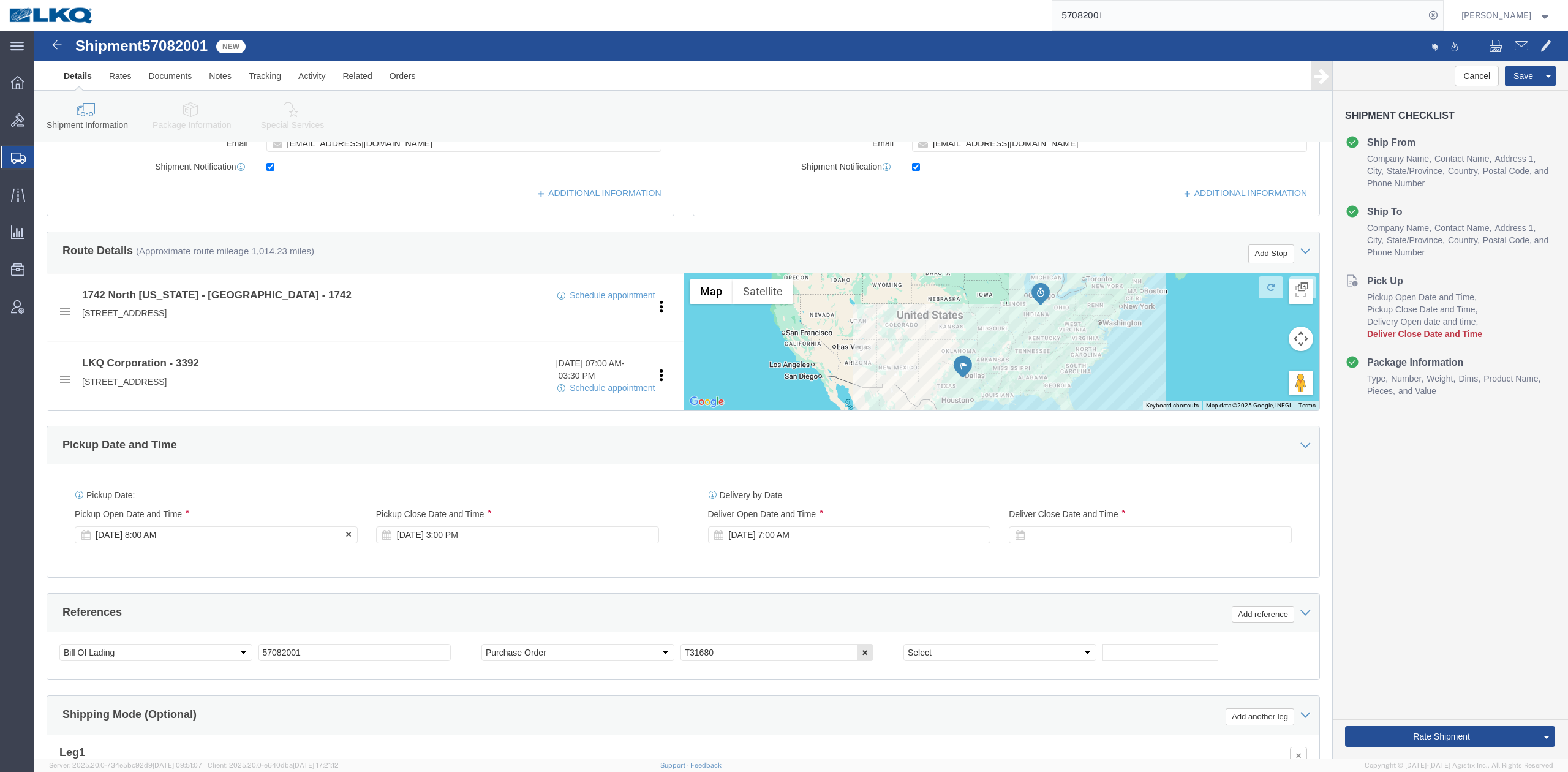
click div "Oct 21 2025 8:00 AM"
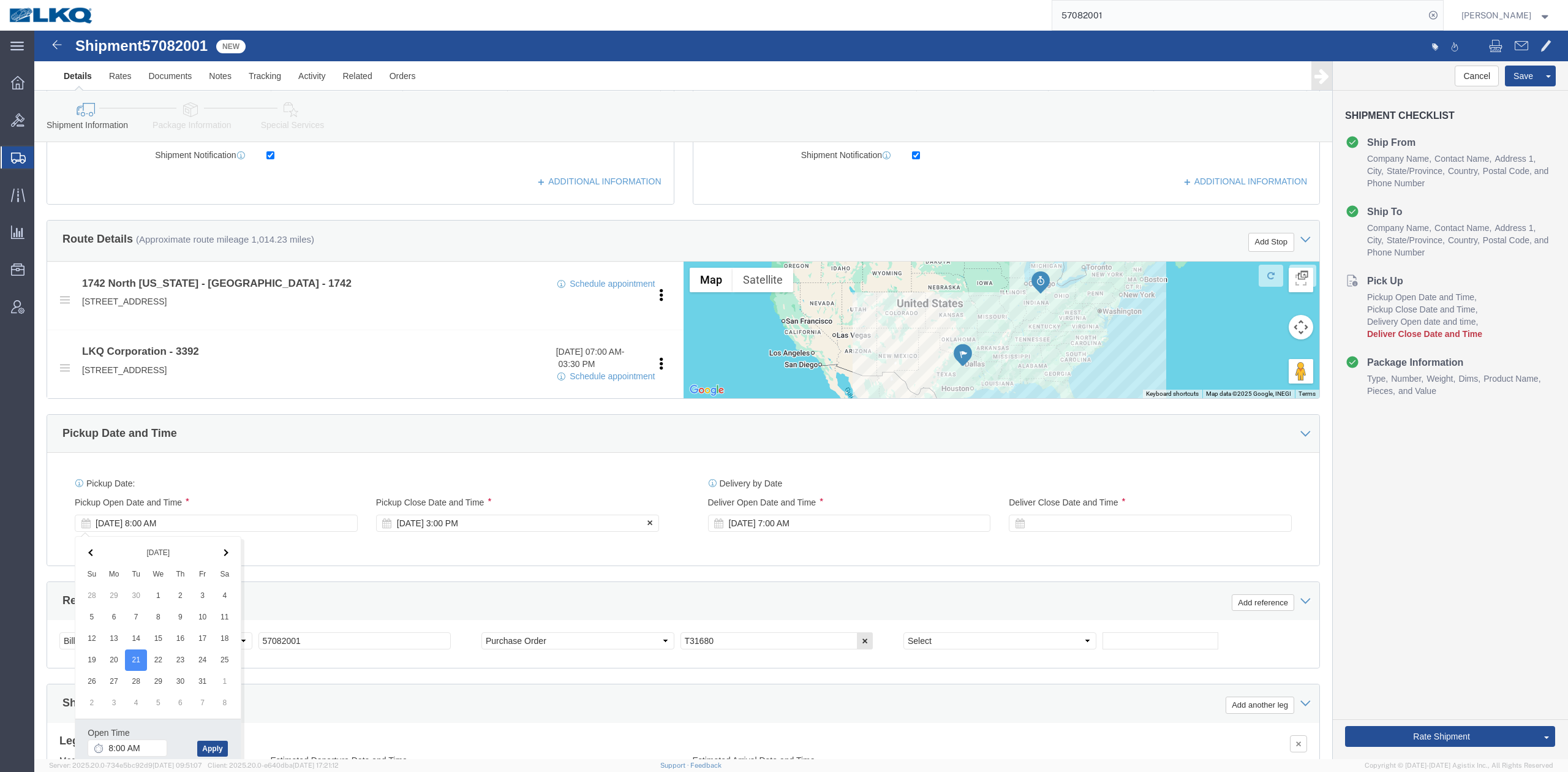
click div "Oct 21 2025 3:00 PM"
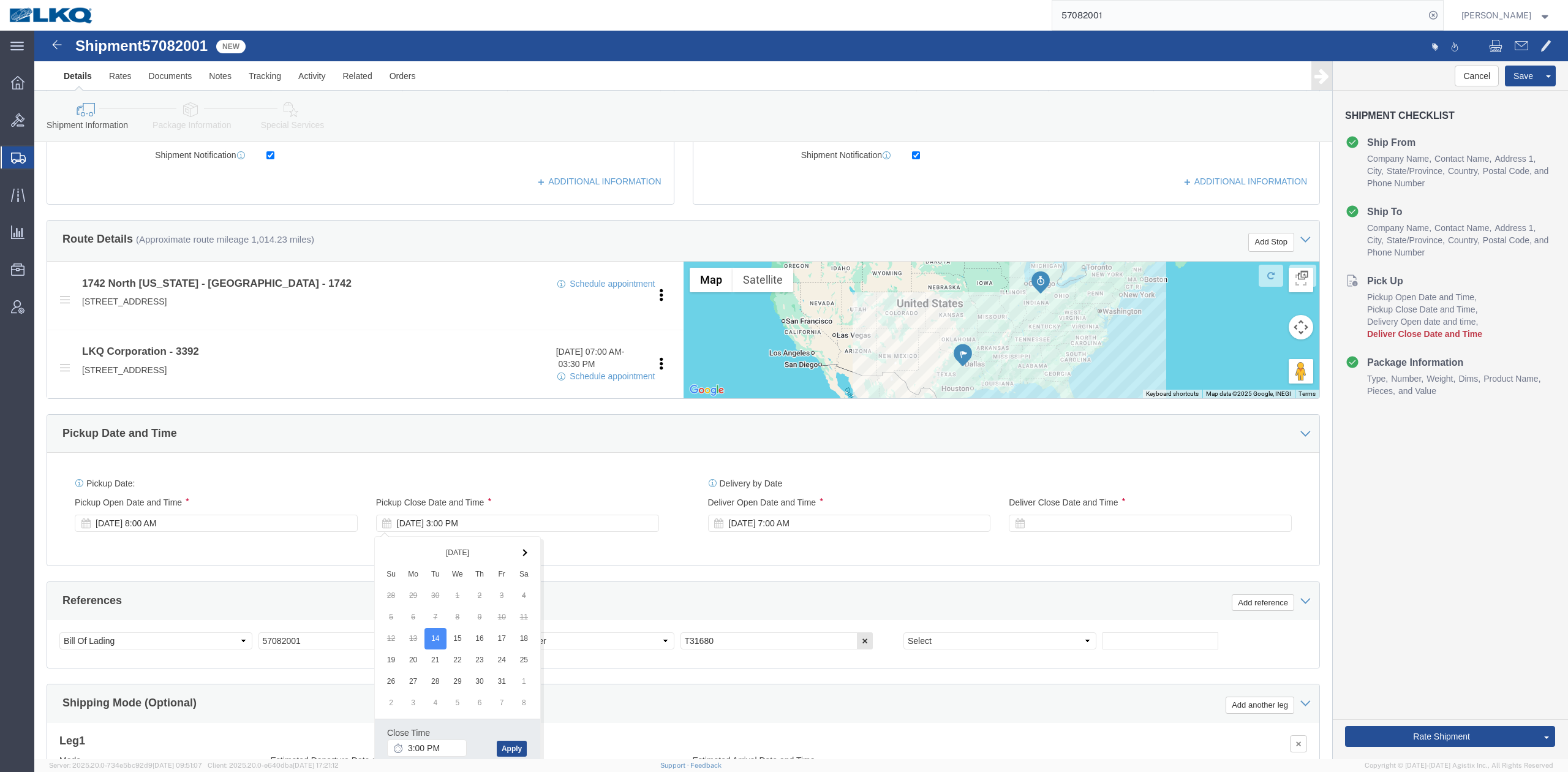
click div "References Add reference"
click link "Schedule appointment"
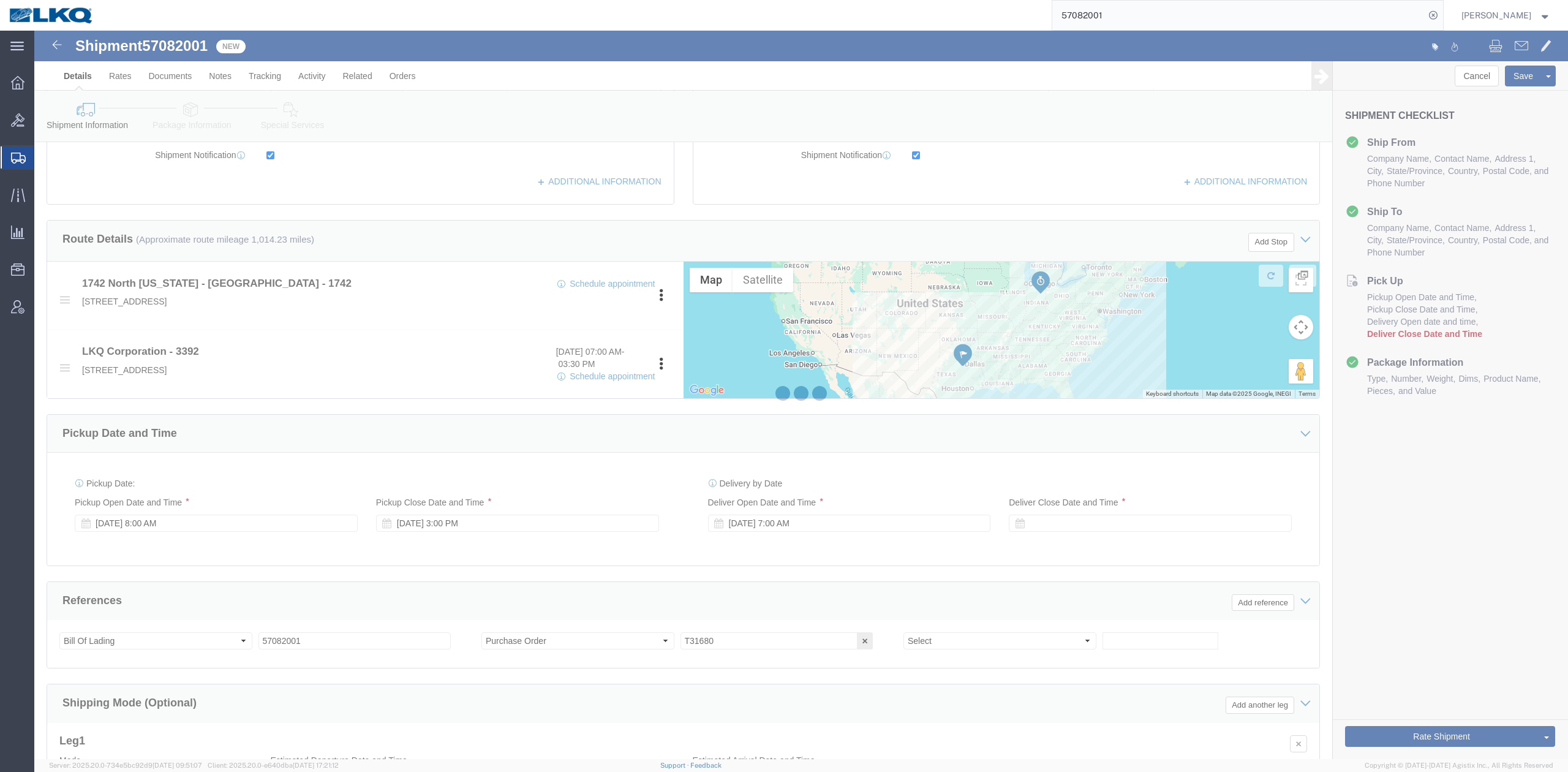
drag, startPoint x: 577, startPoint y: 348, endPoint x: 612, endPoint y: 377, distance: 45.5
click at [612, 377] on div at bounding box center [801, 395] width 1534 height 728
select select
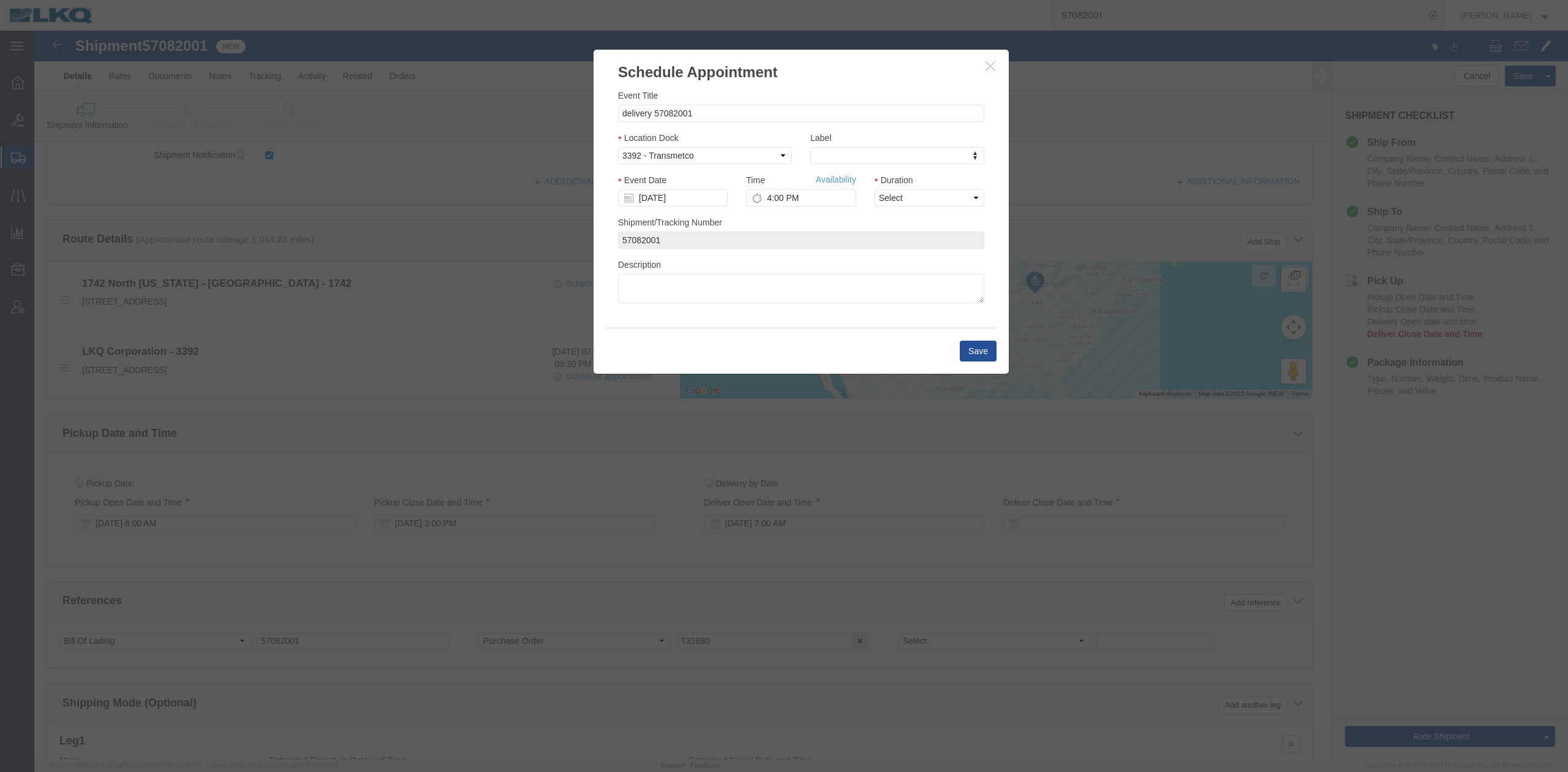
click icon "button"
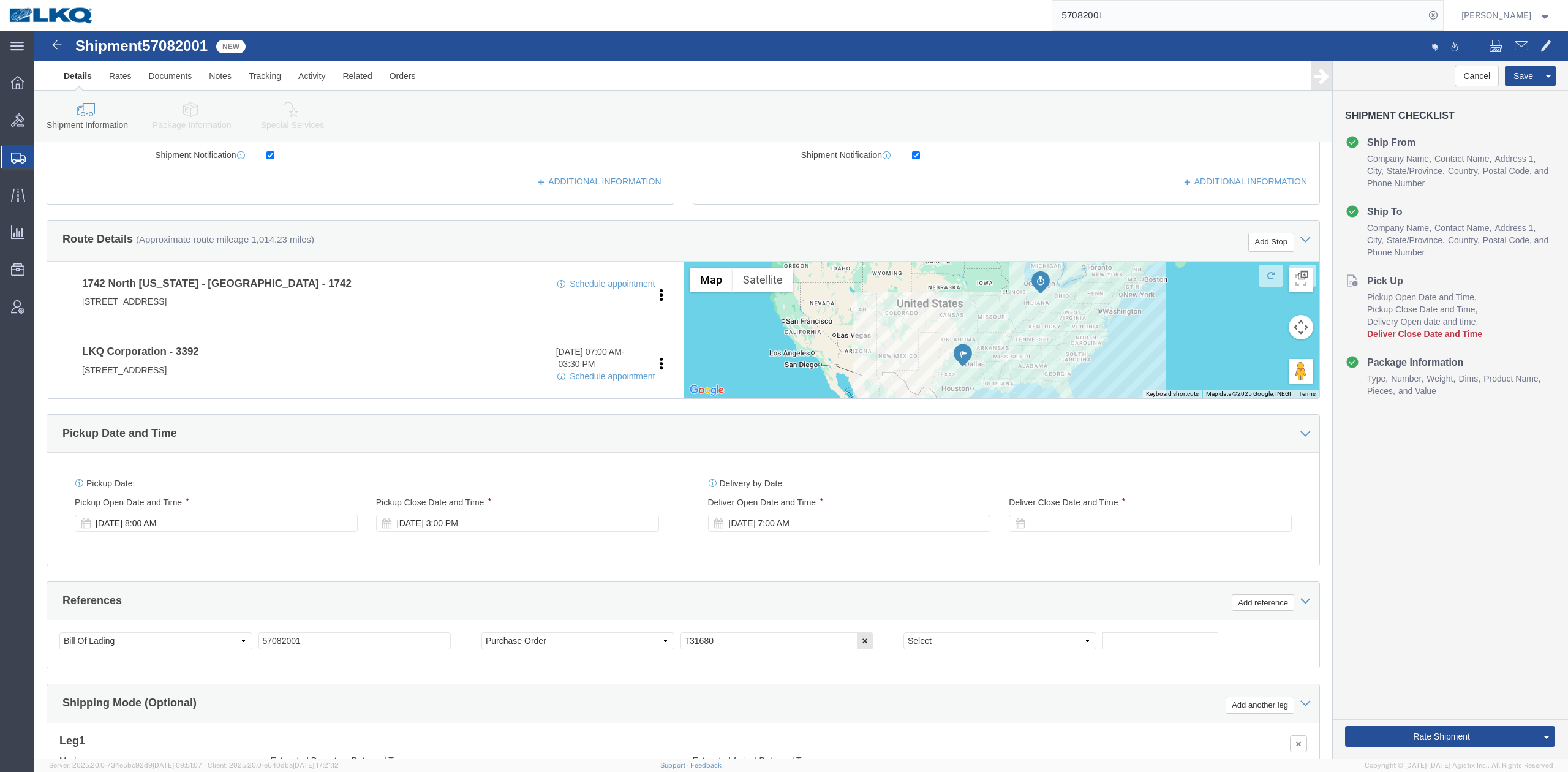
click link "Package Information"
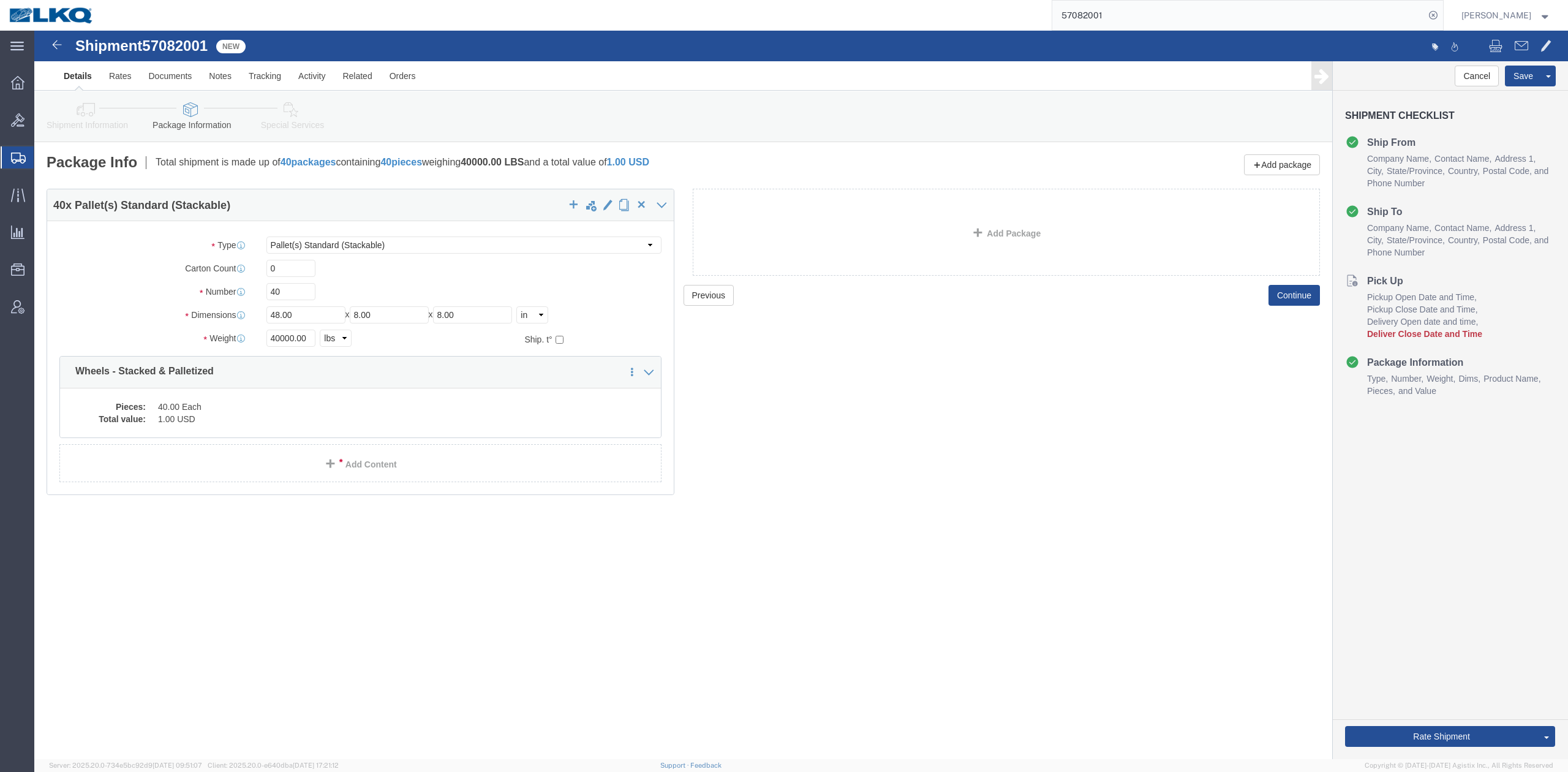
click icon
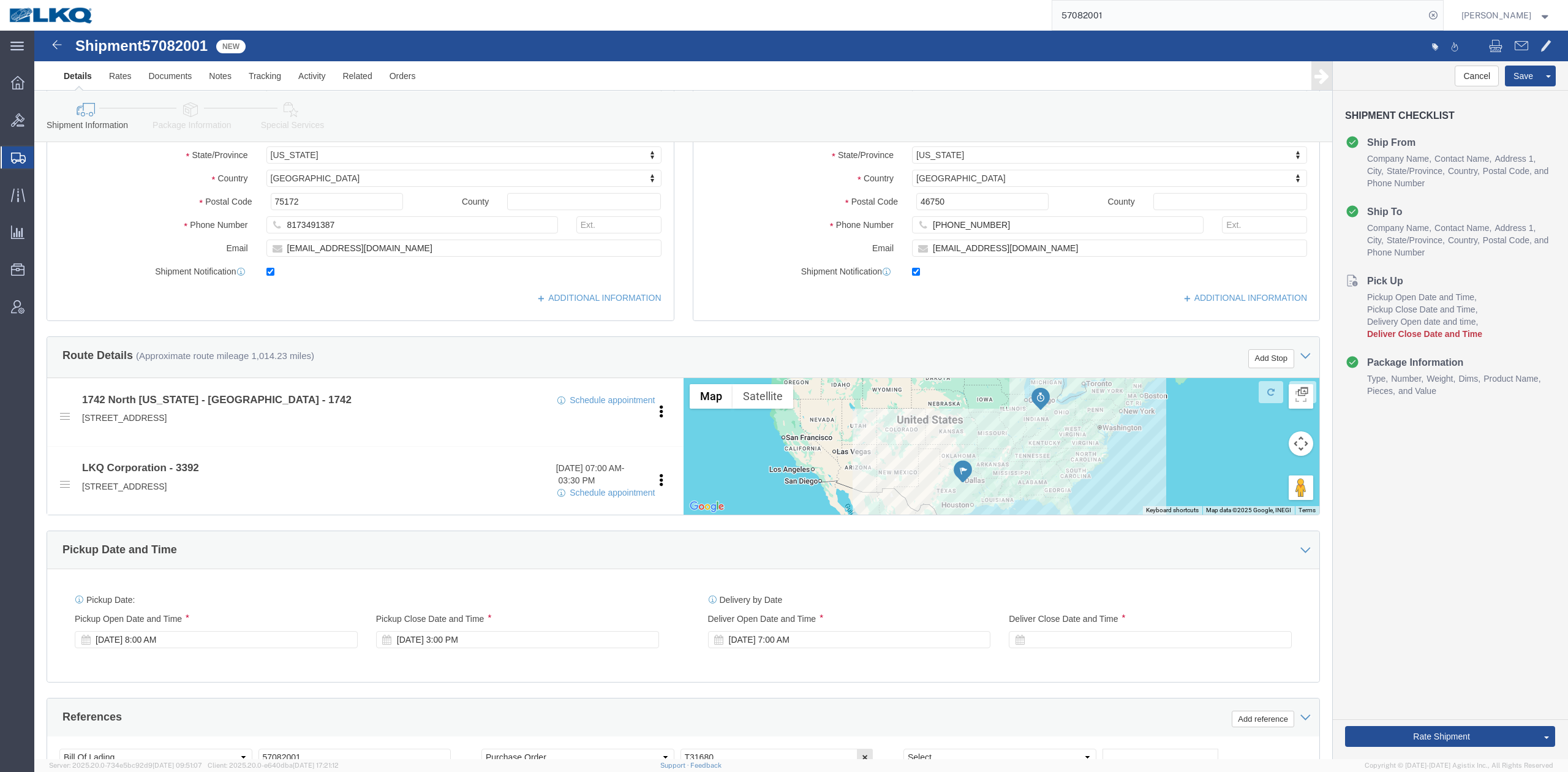
scroll to position [408, 0]
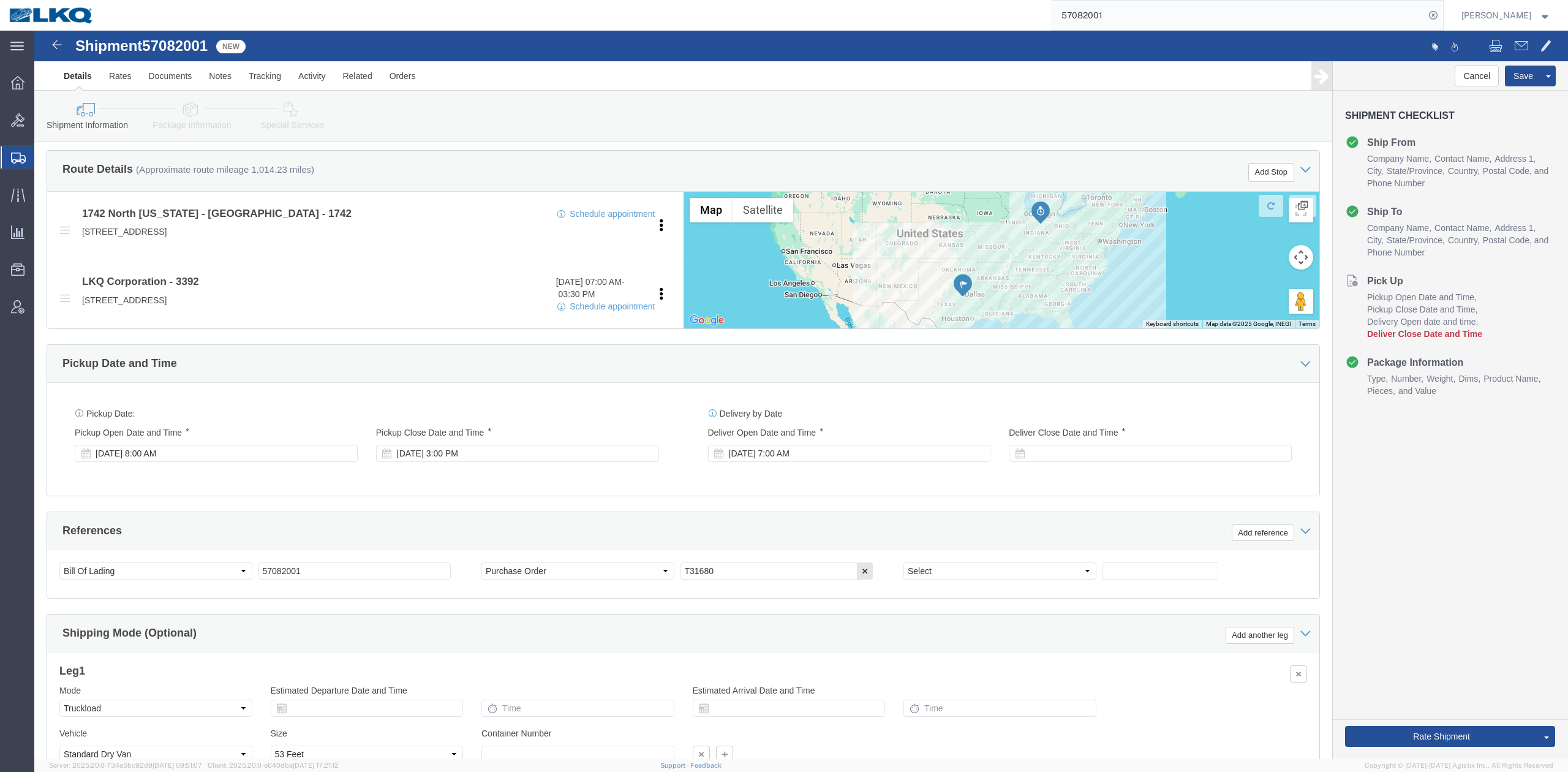
click div "Select Account Type Activity ID Airline Appointment Number ASN Batch Request # …"
click input "T31680"
click link "Schedule appointment"
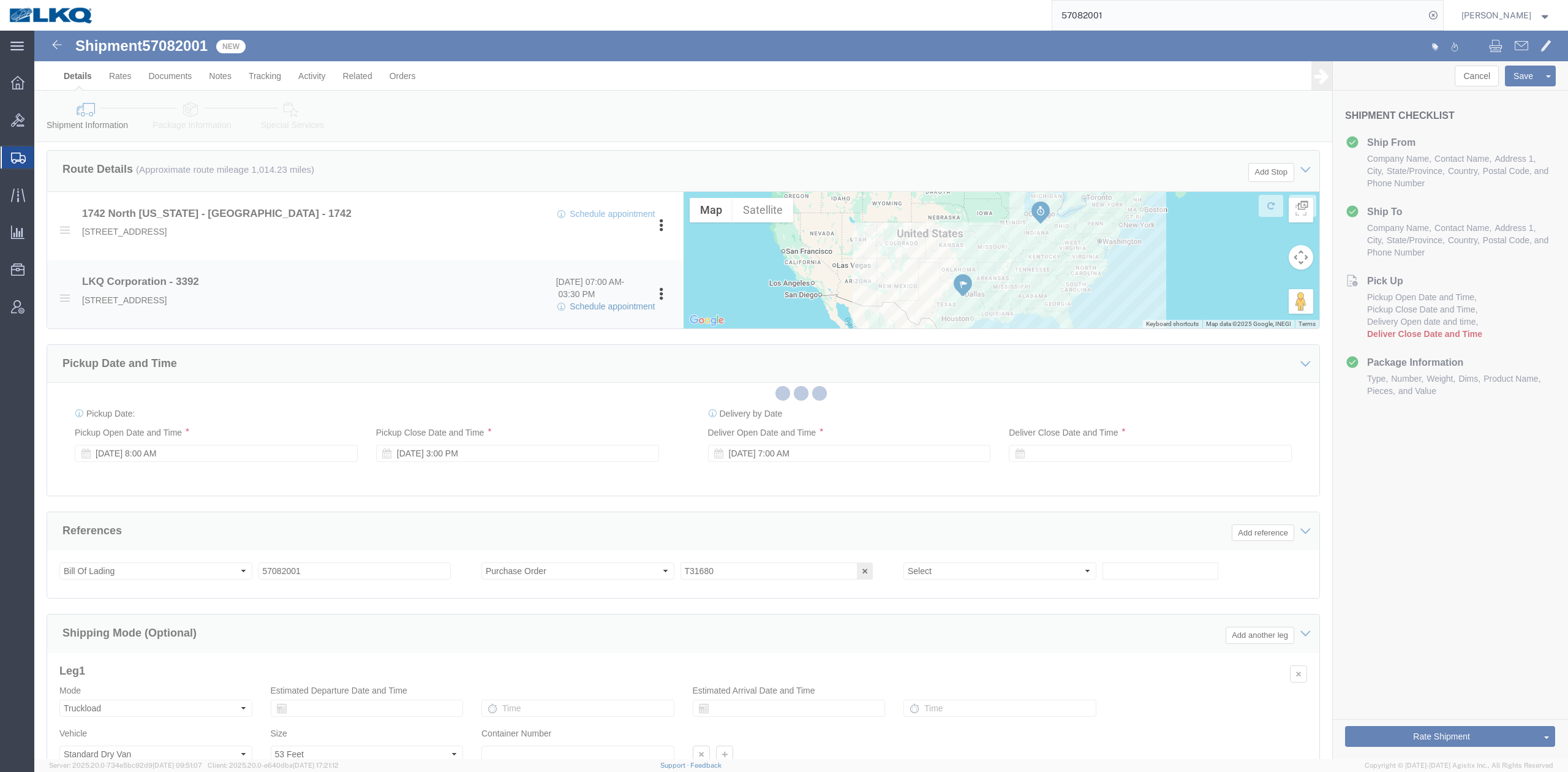
select select
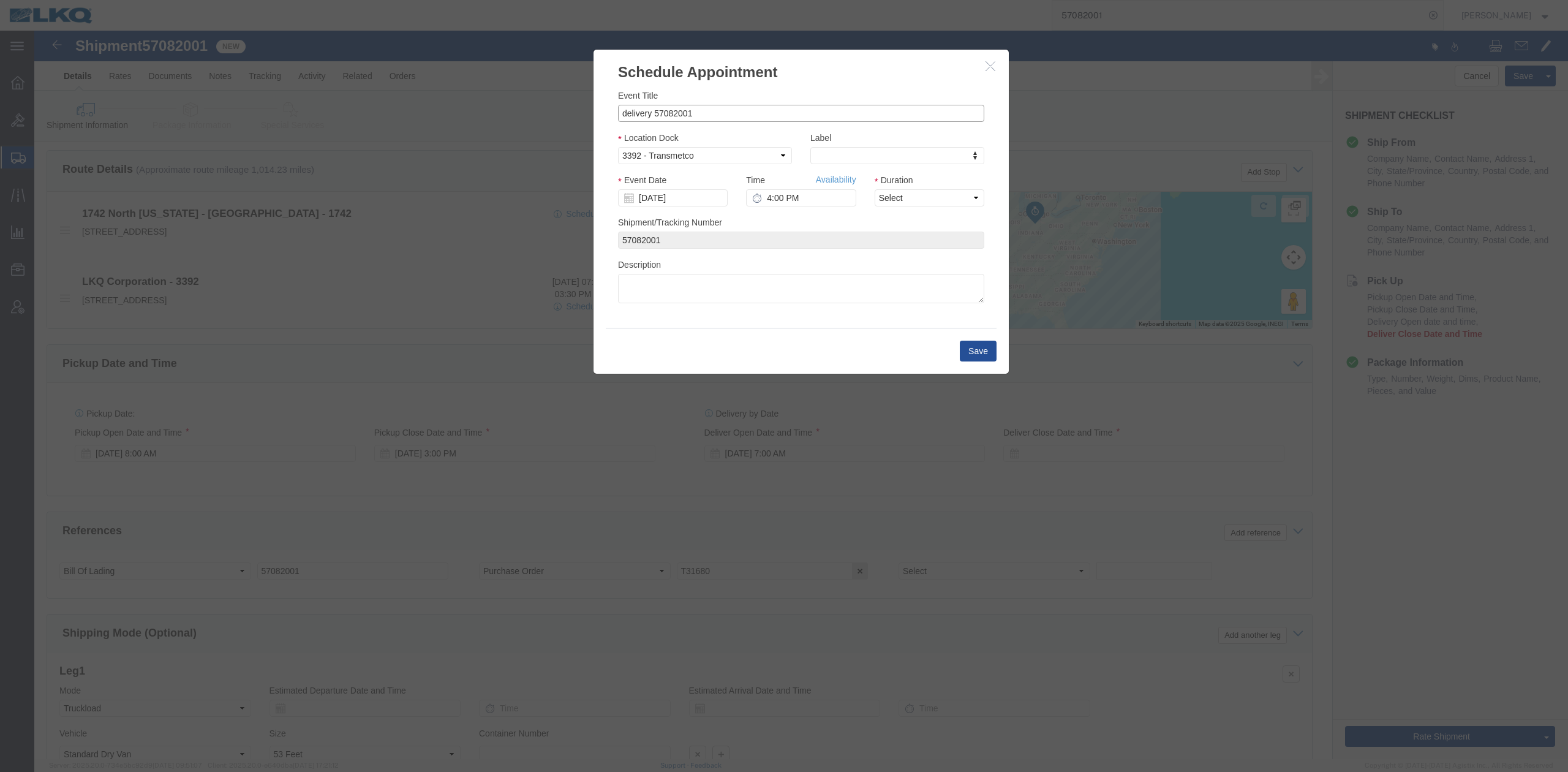
drag, startPoint x: 596, startPoint y: 75, endPoint x: 488, endPoint y: 56, distance: 109.7
click div "Schedule Appointment Event Title delivery 57082001 Location Dock Select 3392 - …"
paste input "T31680"
type input "57082001 Wilmer T31680 Skidded"
type input "l"
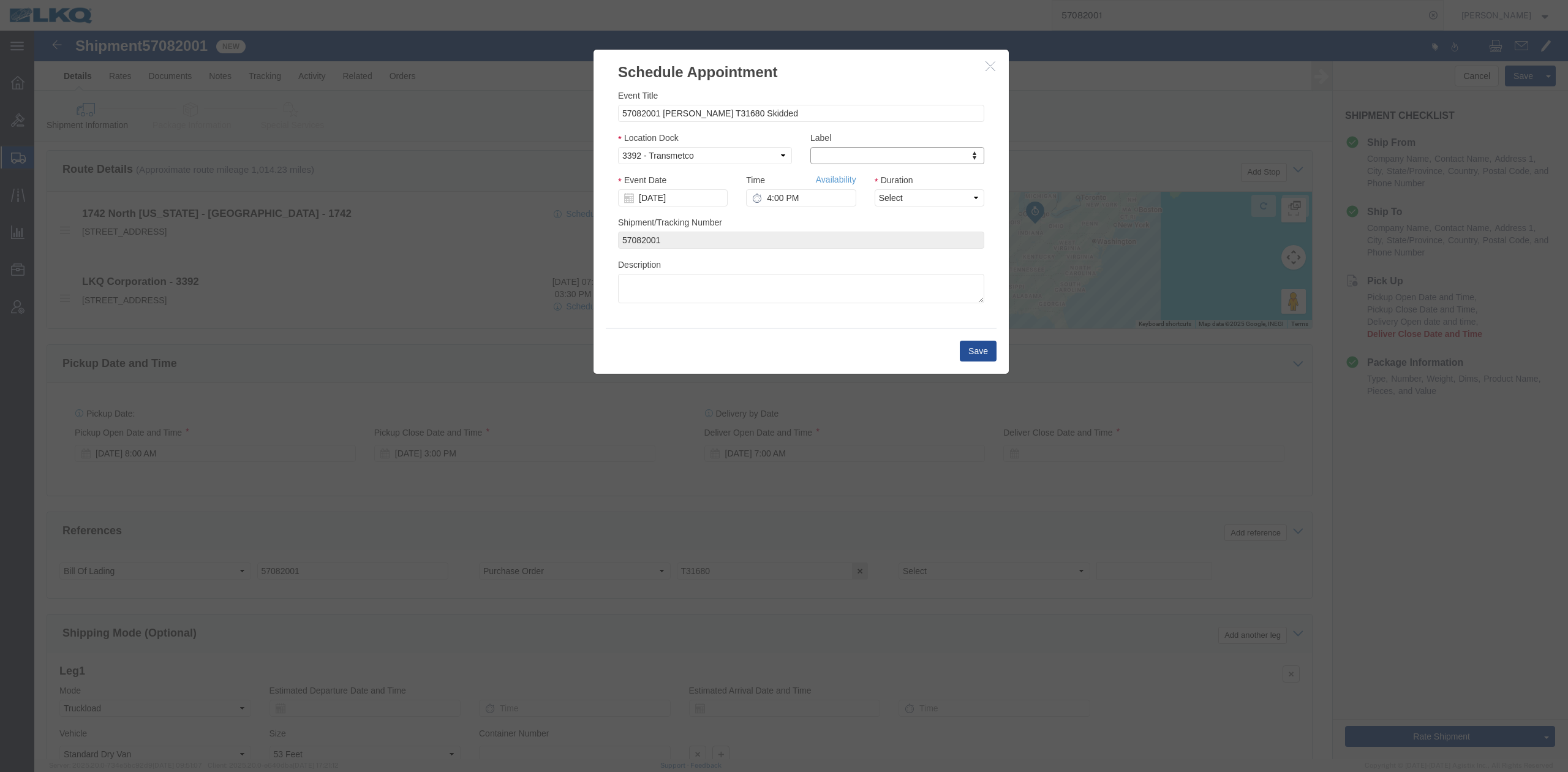
type input "lk"
select select "22"
click input "10/14/2025"
click td "16"
drag, startPoint x: 907, startPoint y: 197, endPoint x: 870, endPoint y: 176, distance: 42.5
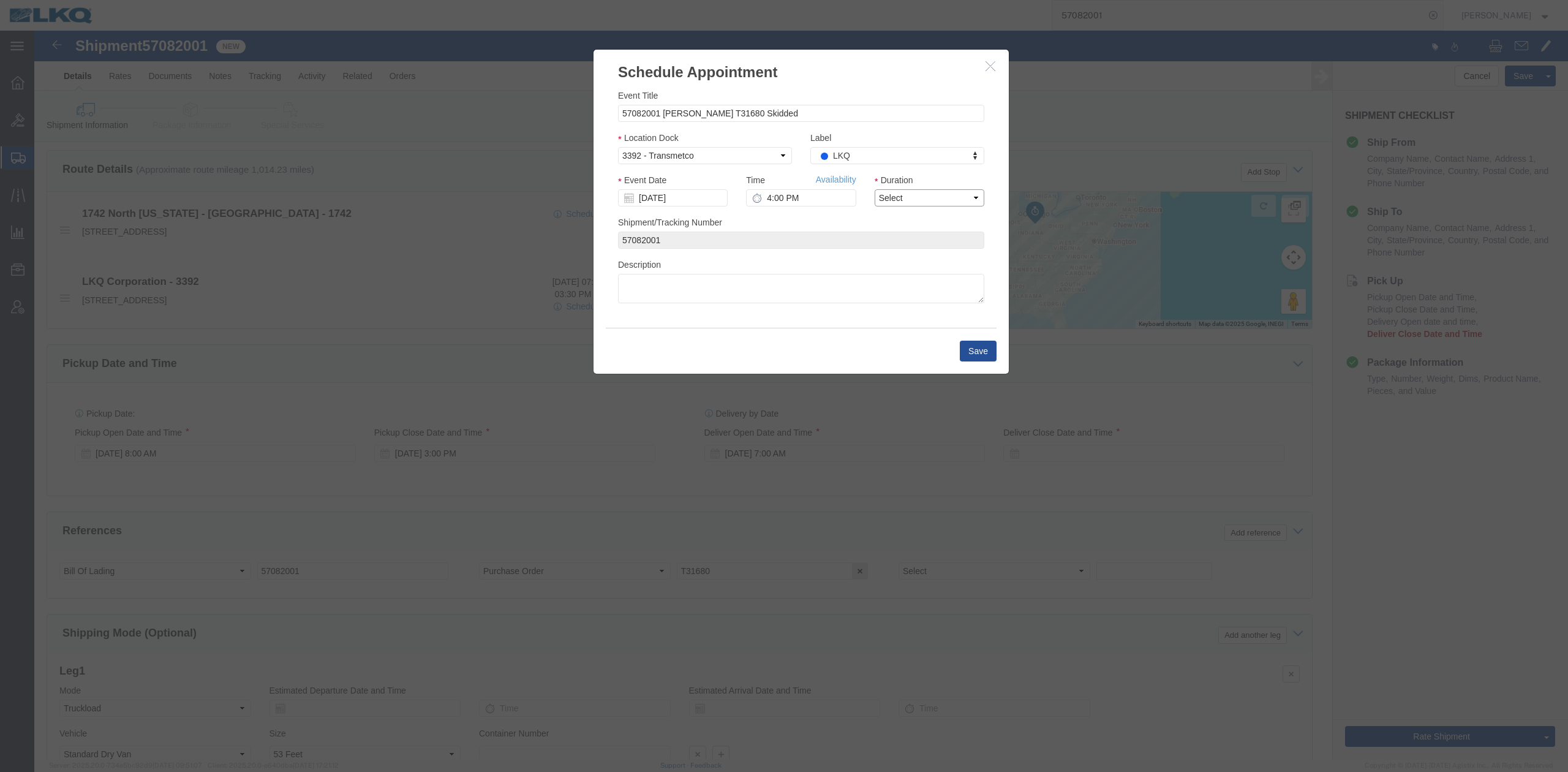
click select "Select 15 min 30 min 45 min 1 hr 2 hr 3 hr 4 hr"
select select "15"
click select "Select 15 min 30 min 45 min 1 hr 2 hr 3 hr 4 hr"
click link "Availability"
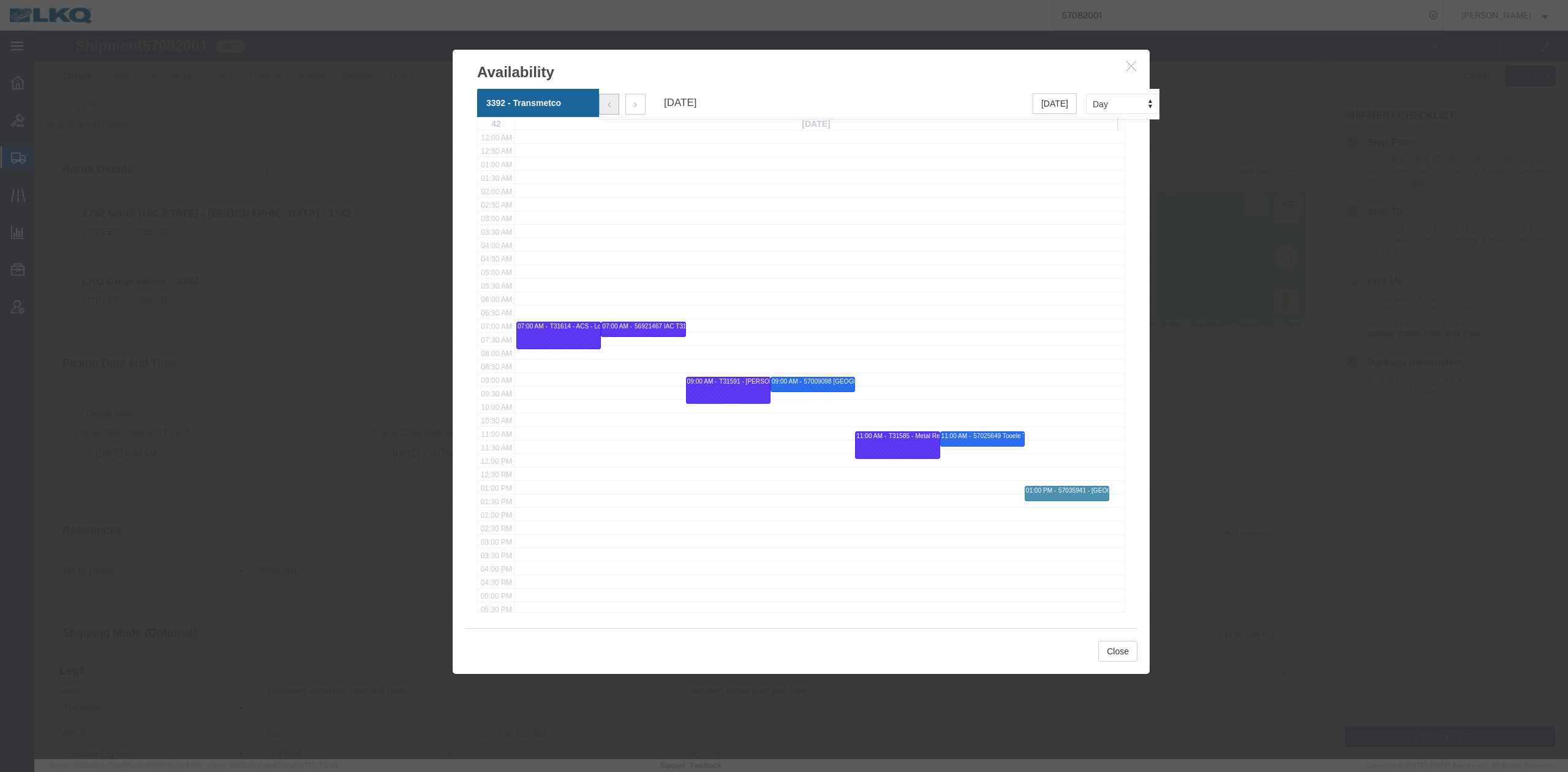
click button "button"
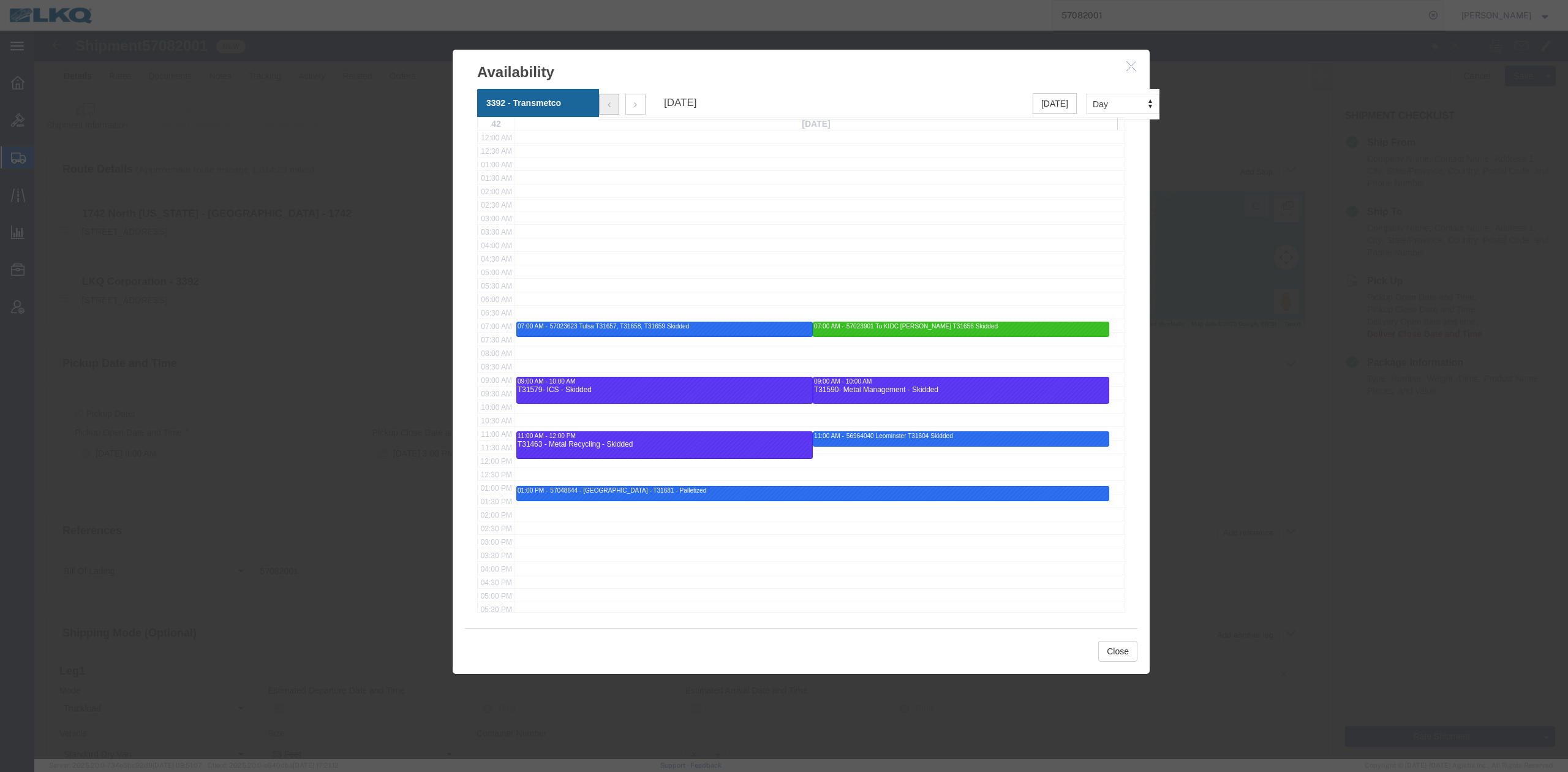
scroll to position [165, 0]
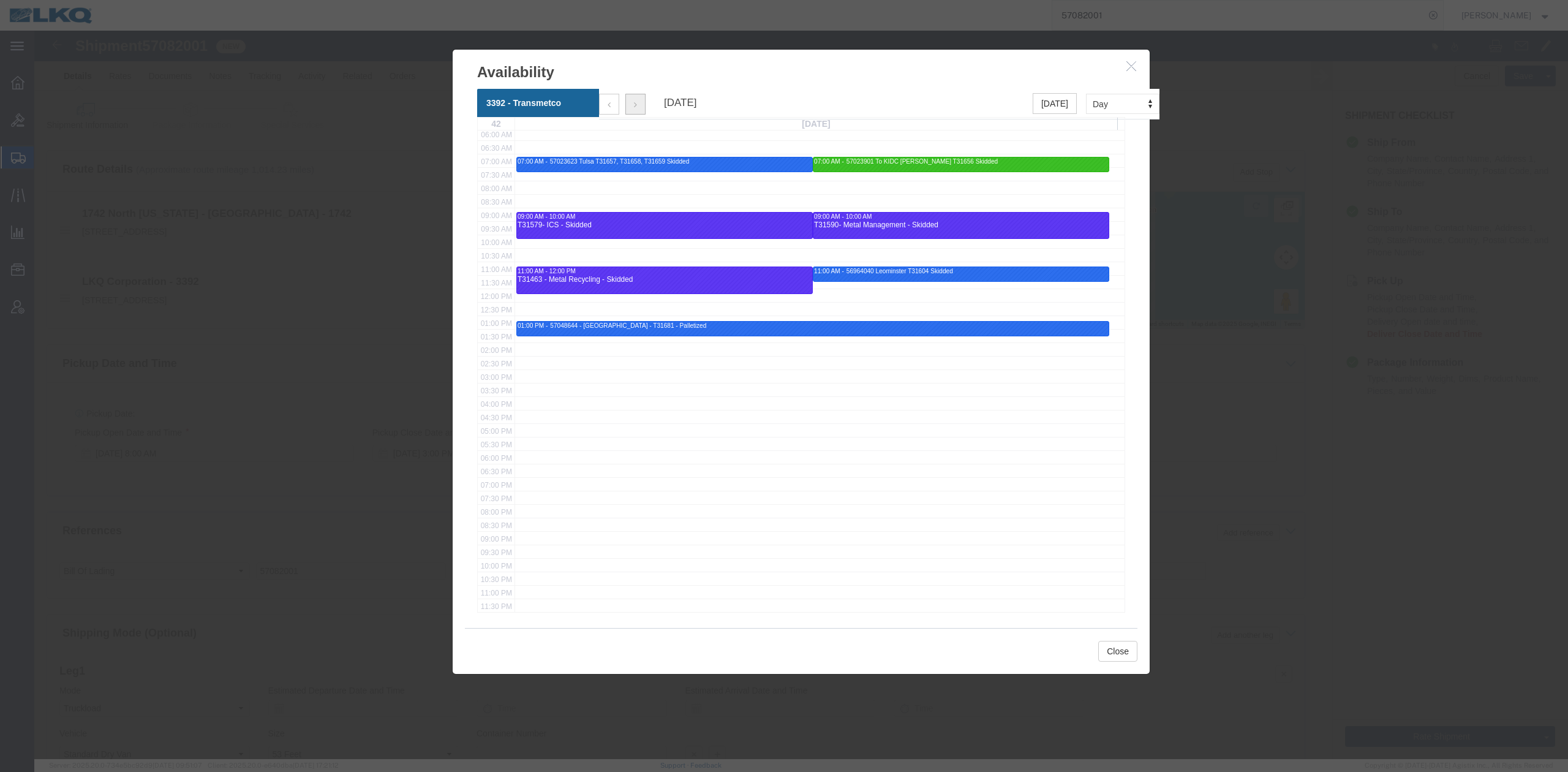
click button "button"
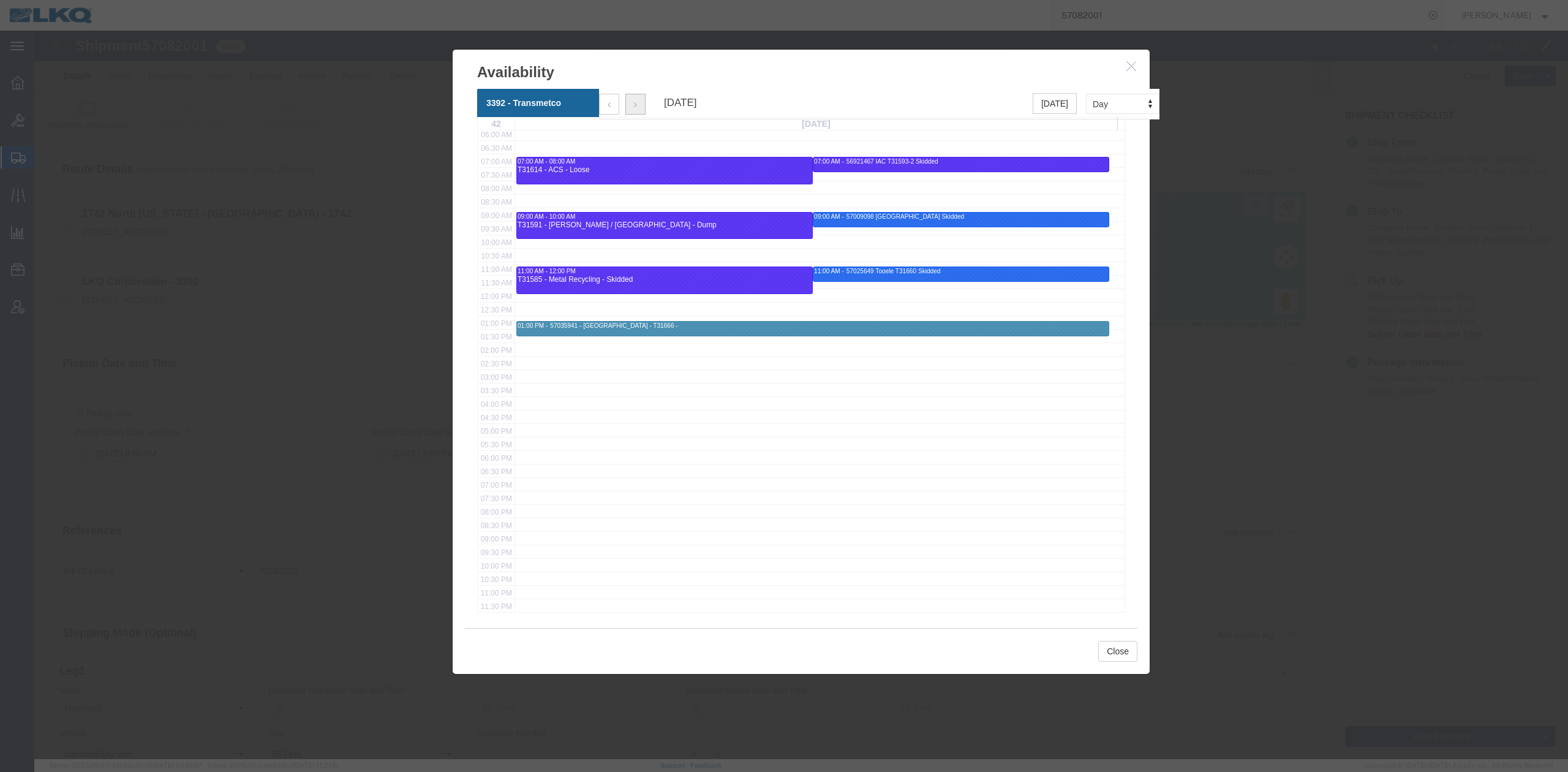
click button "button"
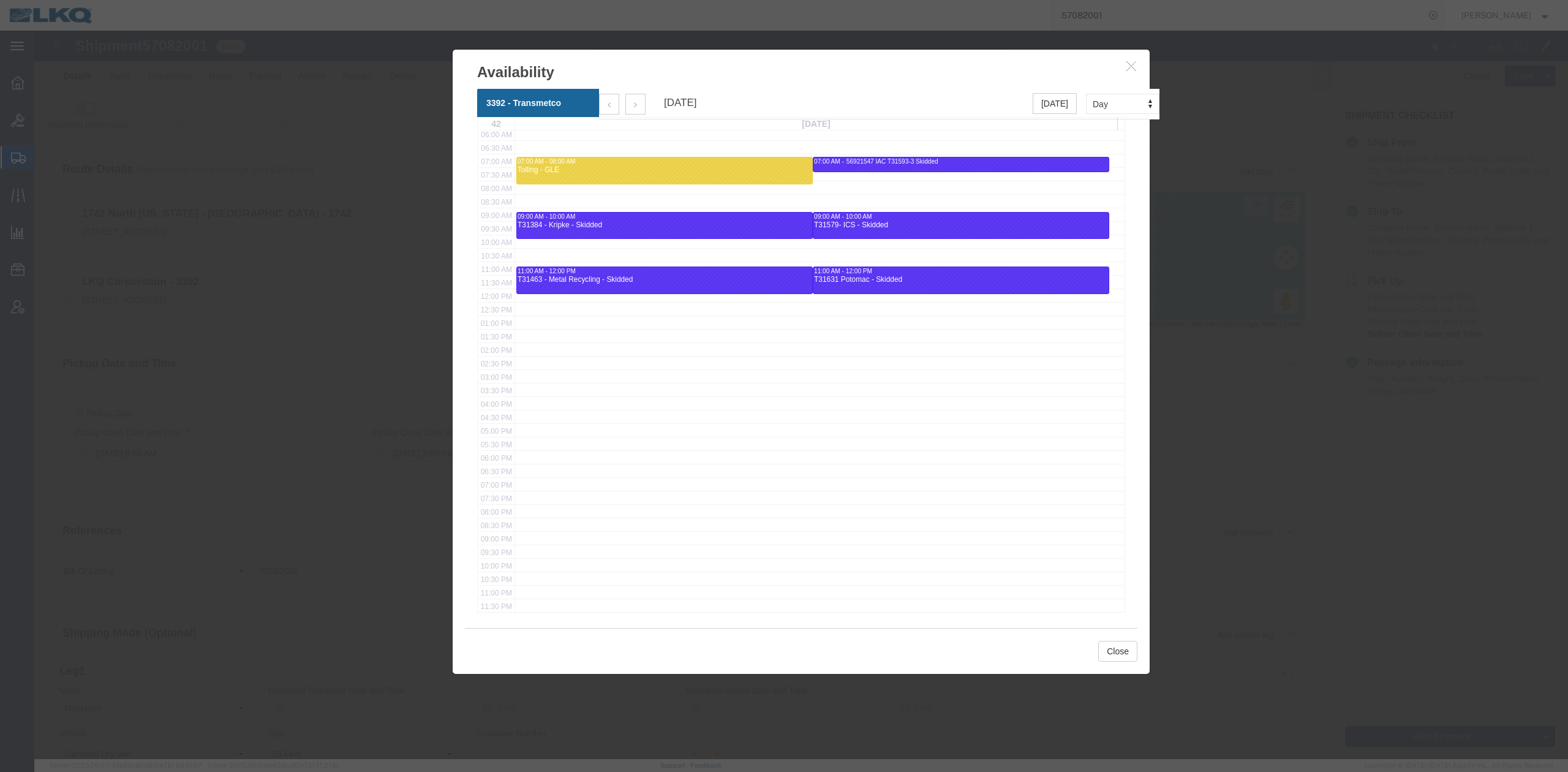
click icon "button"
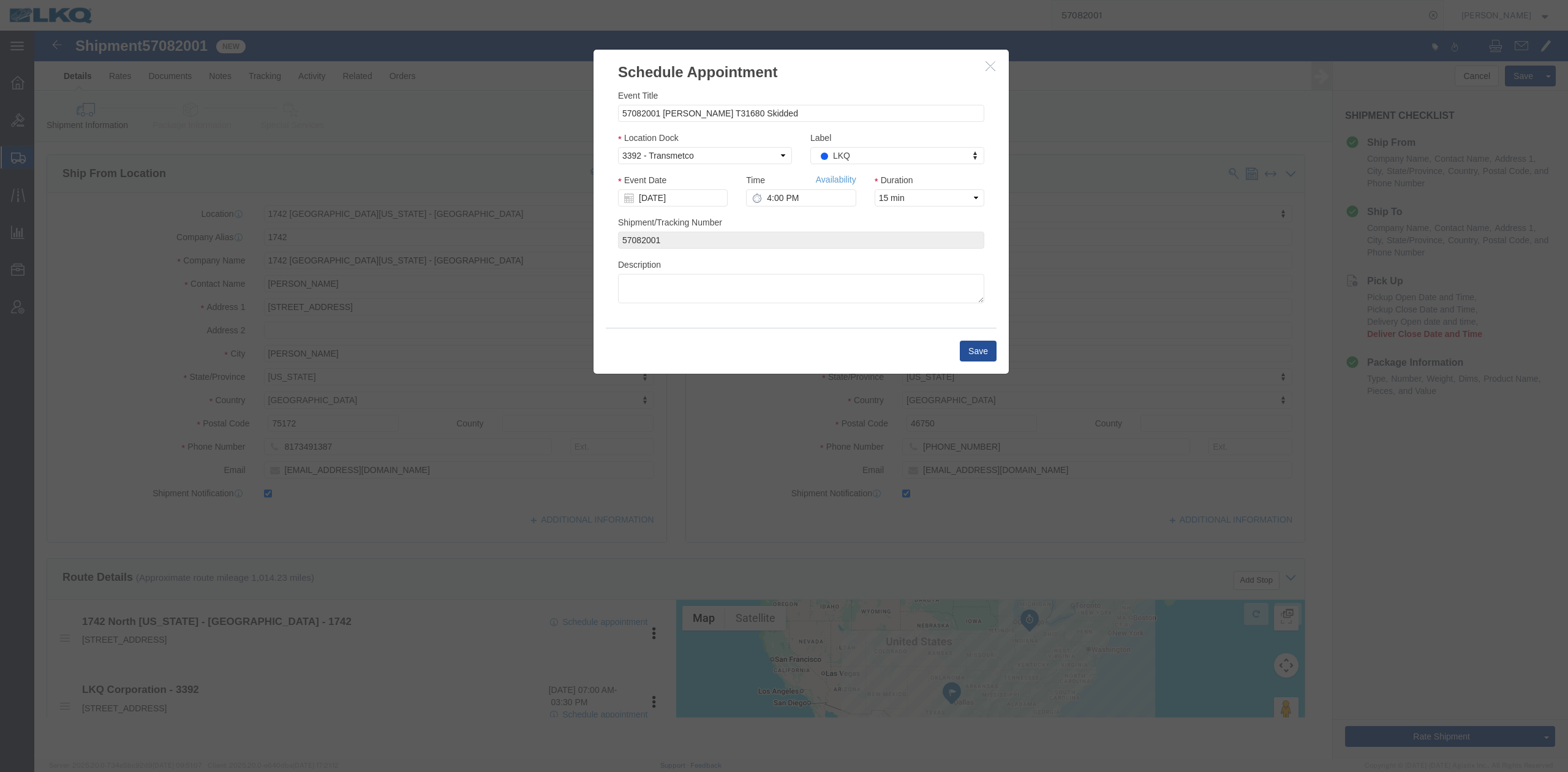
scroll to position [0, 0]
click body "Shipment 57082001 New Details Rates Documents Notes Tracking Activity Related O…"
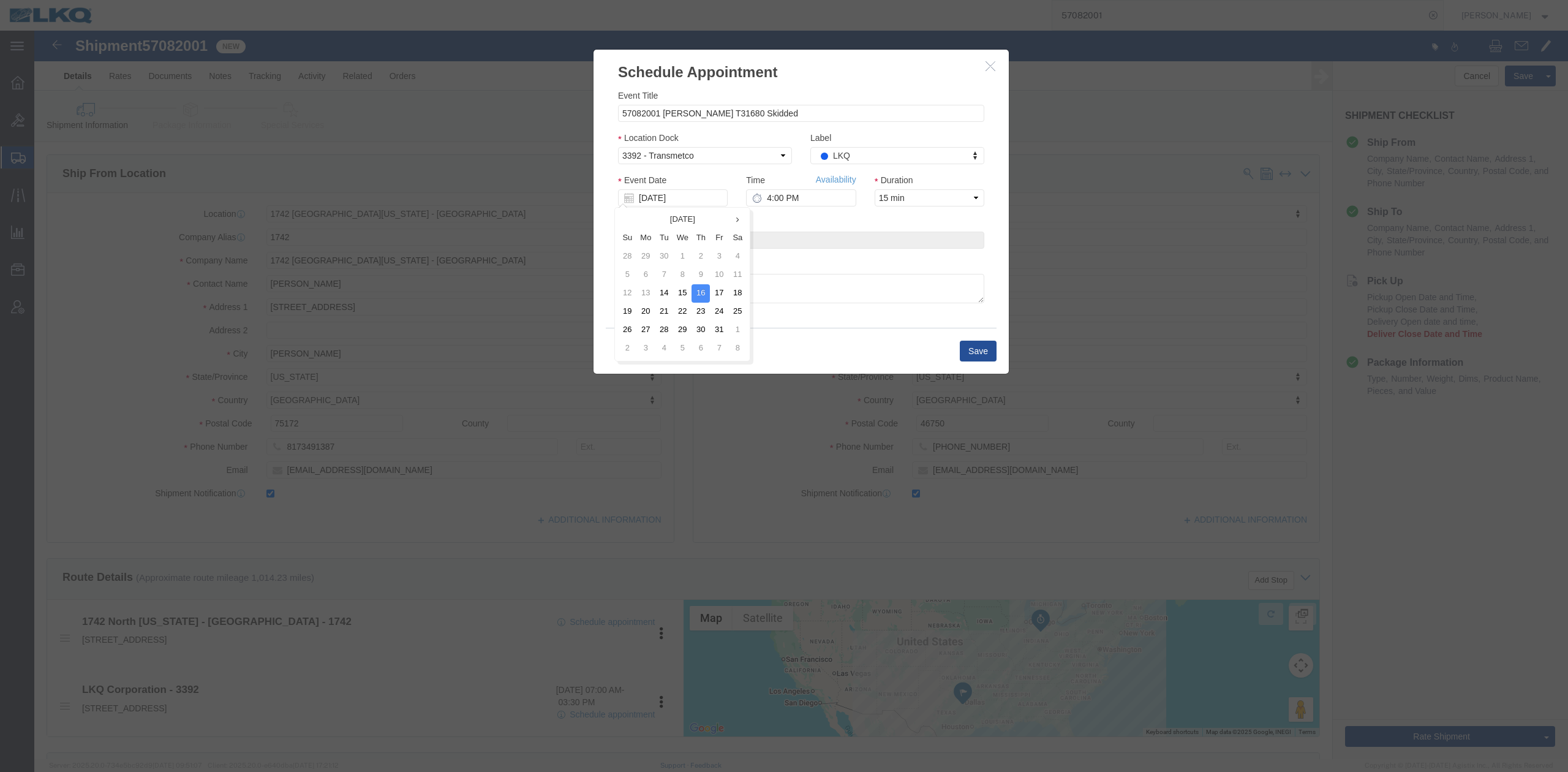
click td "17"
click input "4:00 PM"
type input "1:00 PM"
click button "Save"
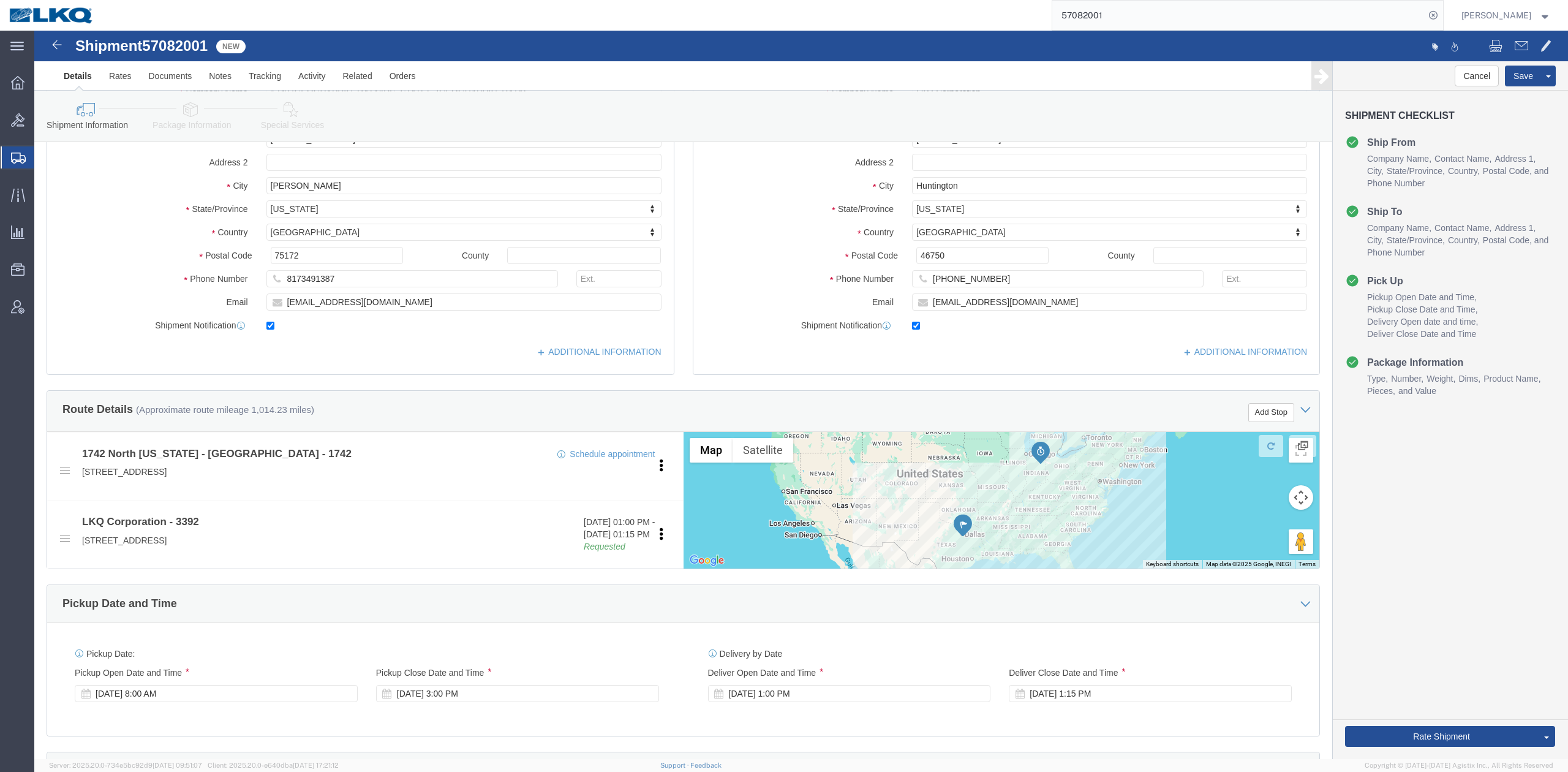
scroll to position [408, 0]
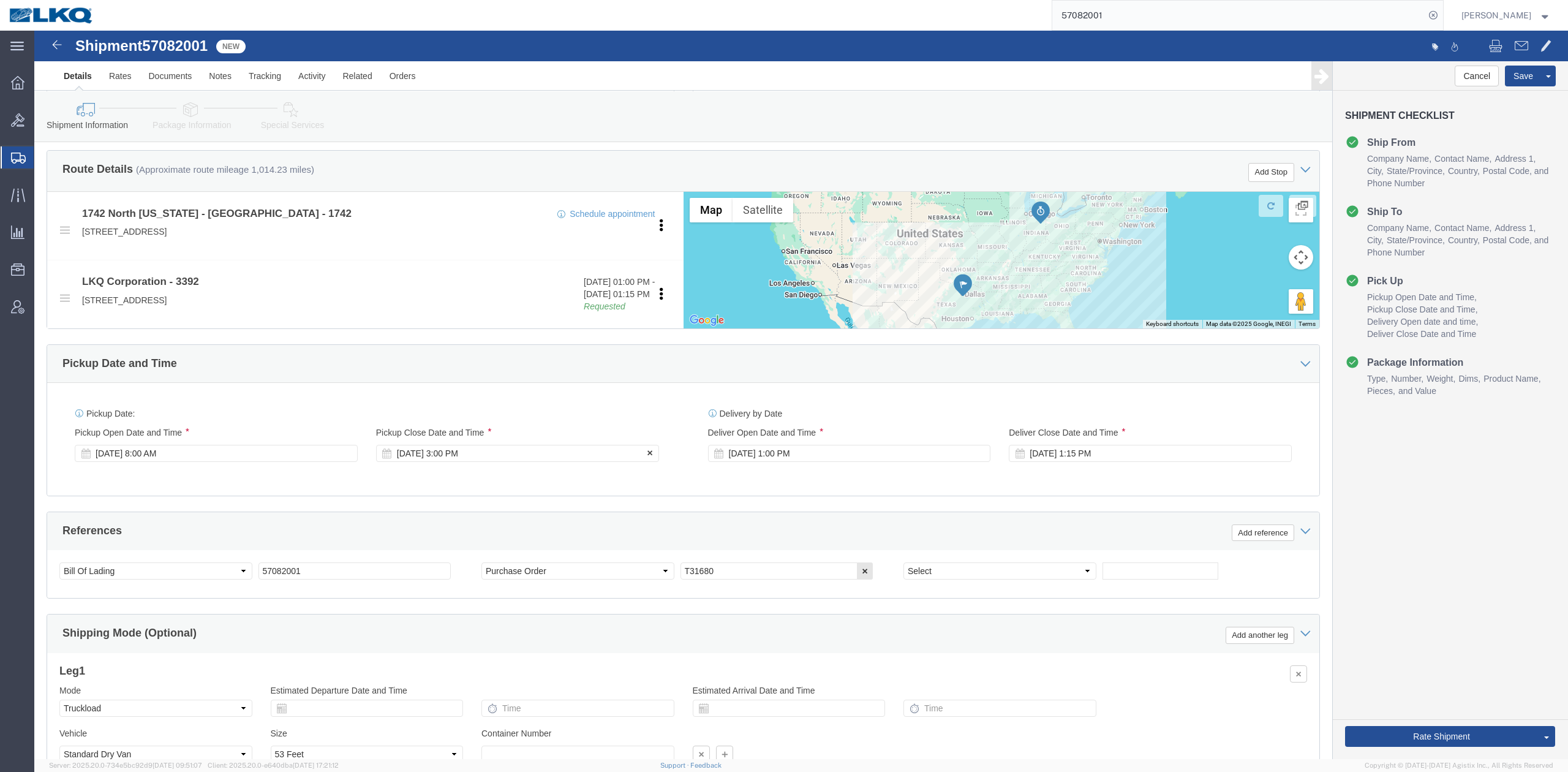
click div "Oct 14 2025 3:00 PM"
click div "Oct 14 2025 8:00 AM"
click div "Pickup Date: Pickup Start Date Pickup Start Time Pickup Open Date and Time Oct …"
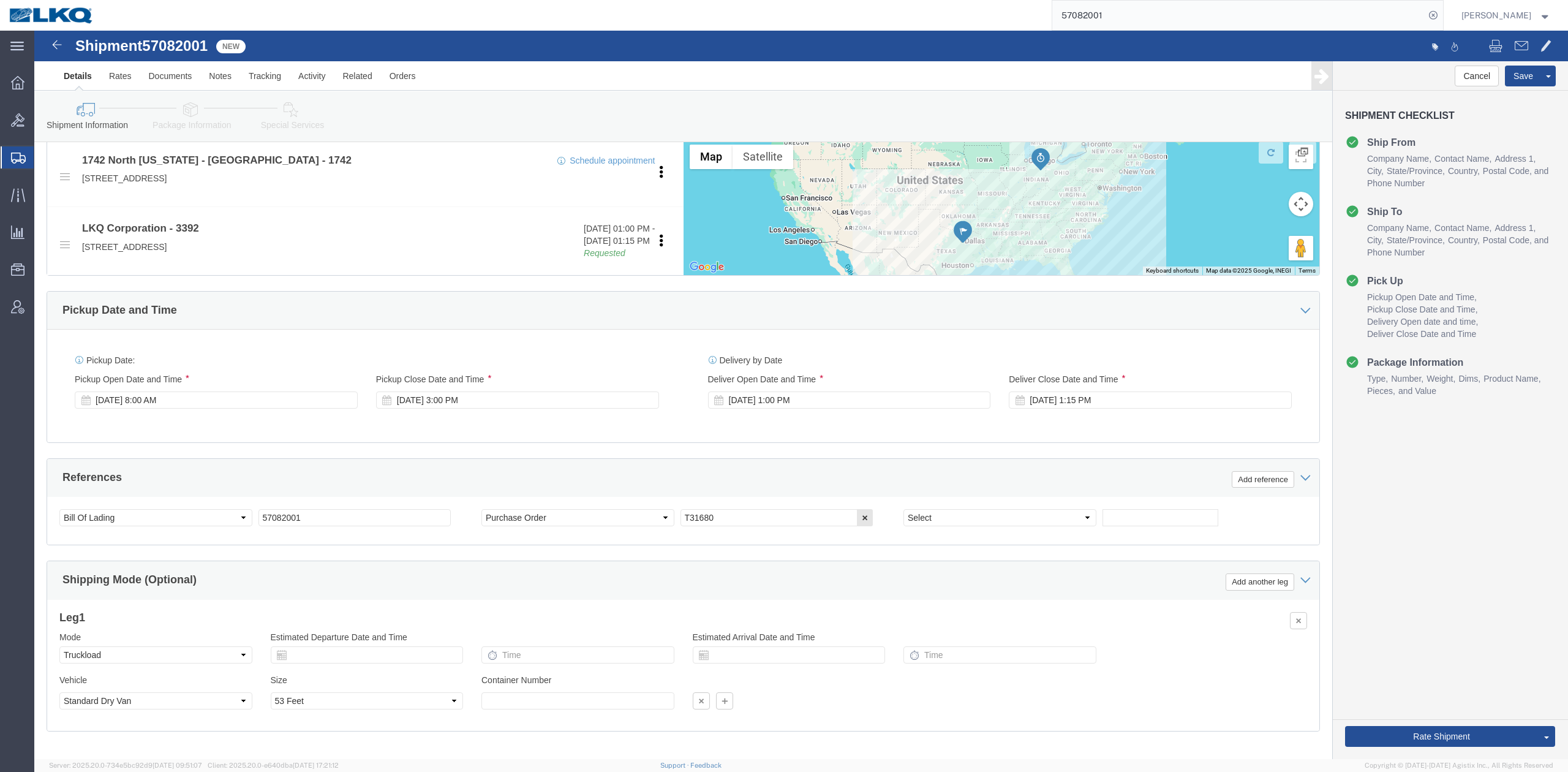
scroll to position [523, 0]
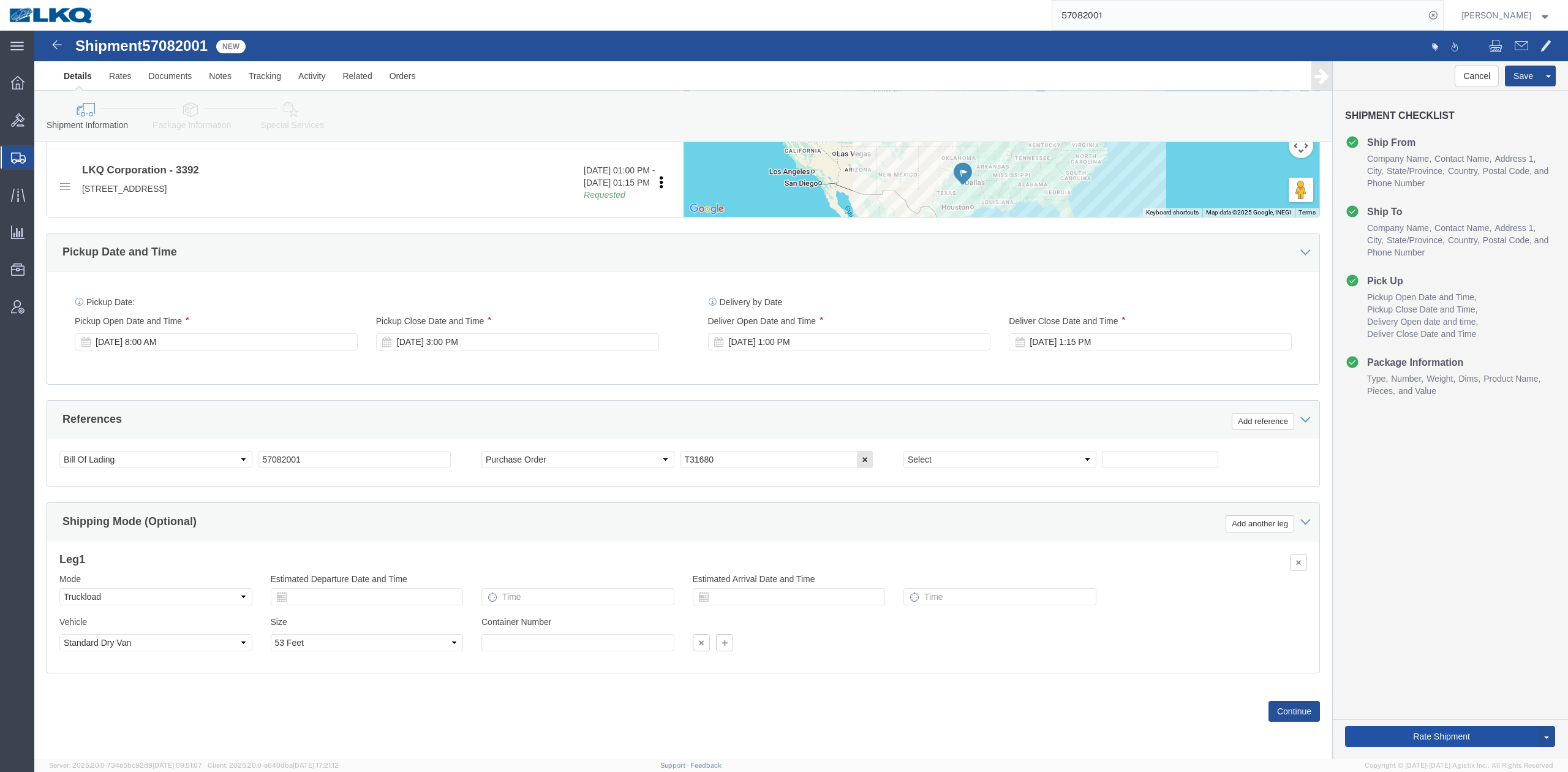
click button "Rate Shipment"
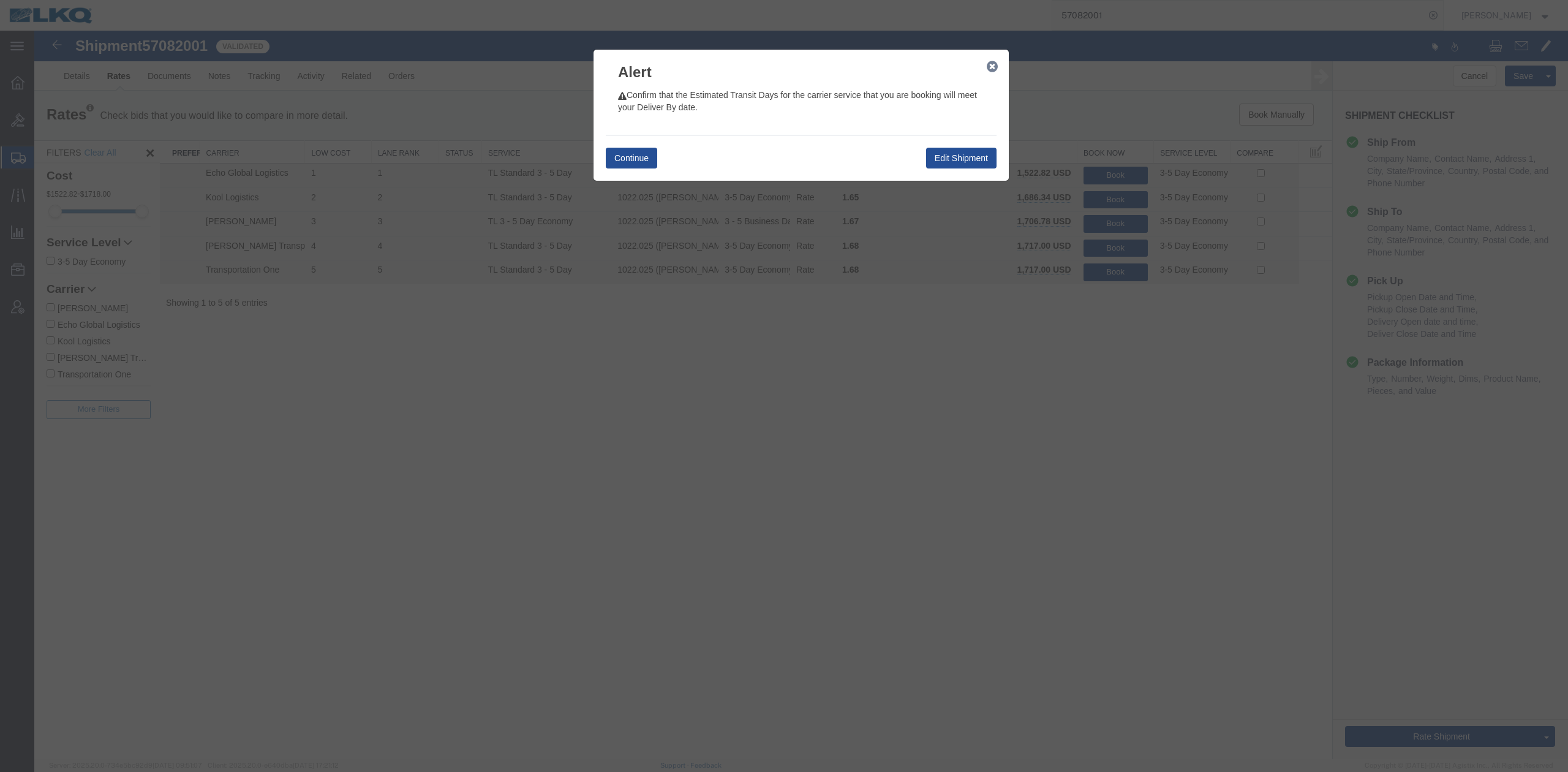
scroll to position [0, 0]
click at [623, 162] on button "Continue" at bounding box center [632, 157] width 51 height 21
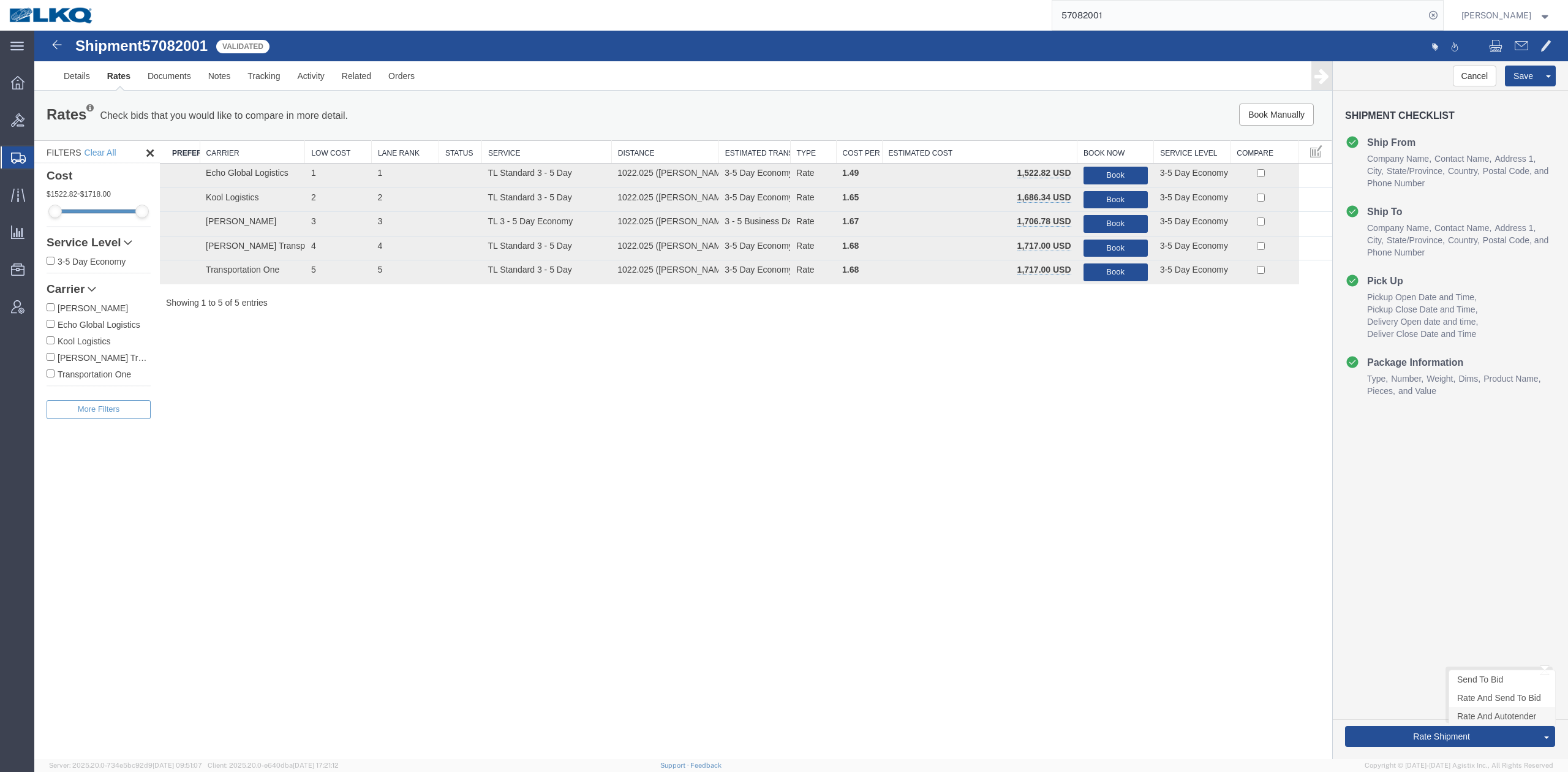
click at [1468, 718] on link "Rate And Autotender" at bounding box center [1503, 716] width 106 height 18
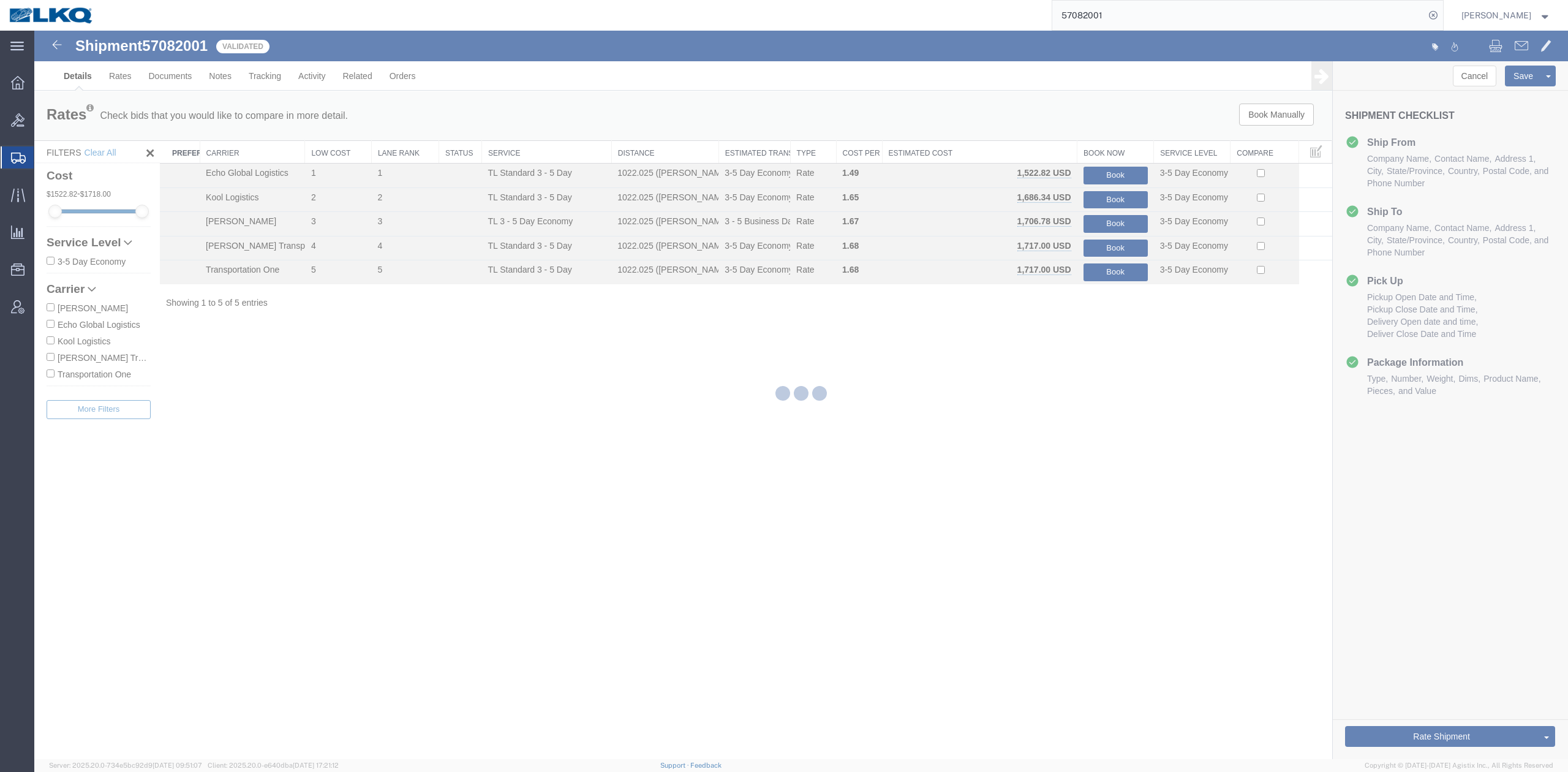
select select "59731"
select select "28018"
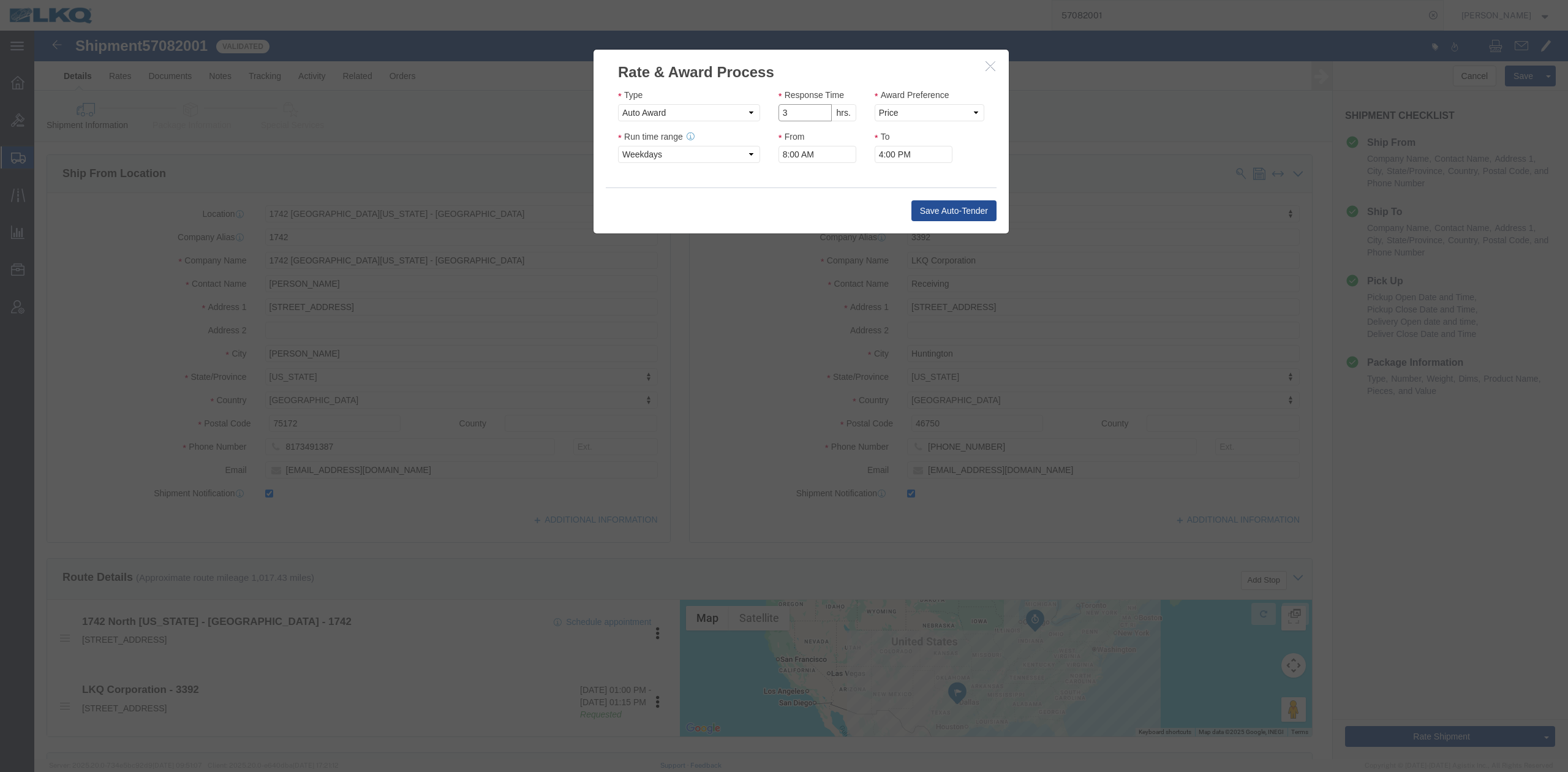
drag, startPoint x: 785, startPoint y: 83, endPoint x: 867, endPoint y: 89, distance: 82.2
type input "2"
click input "2"
click select "Price Carrier Rank"
select select "LANE_RANK"
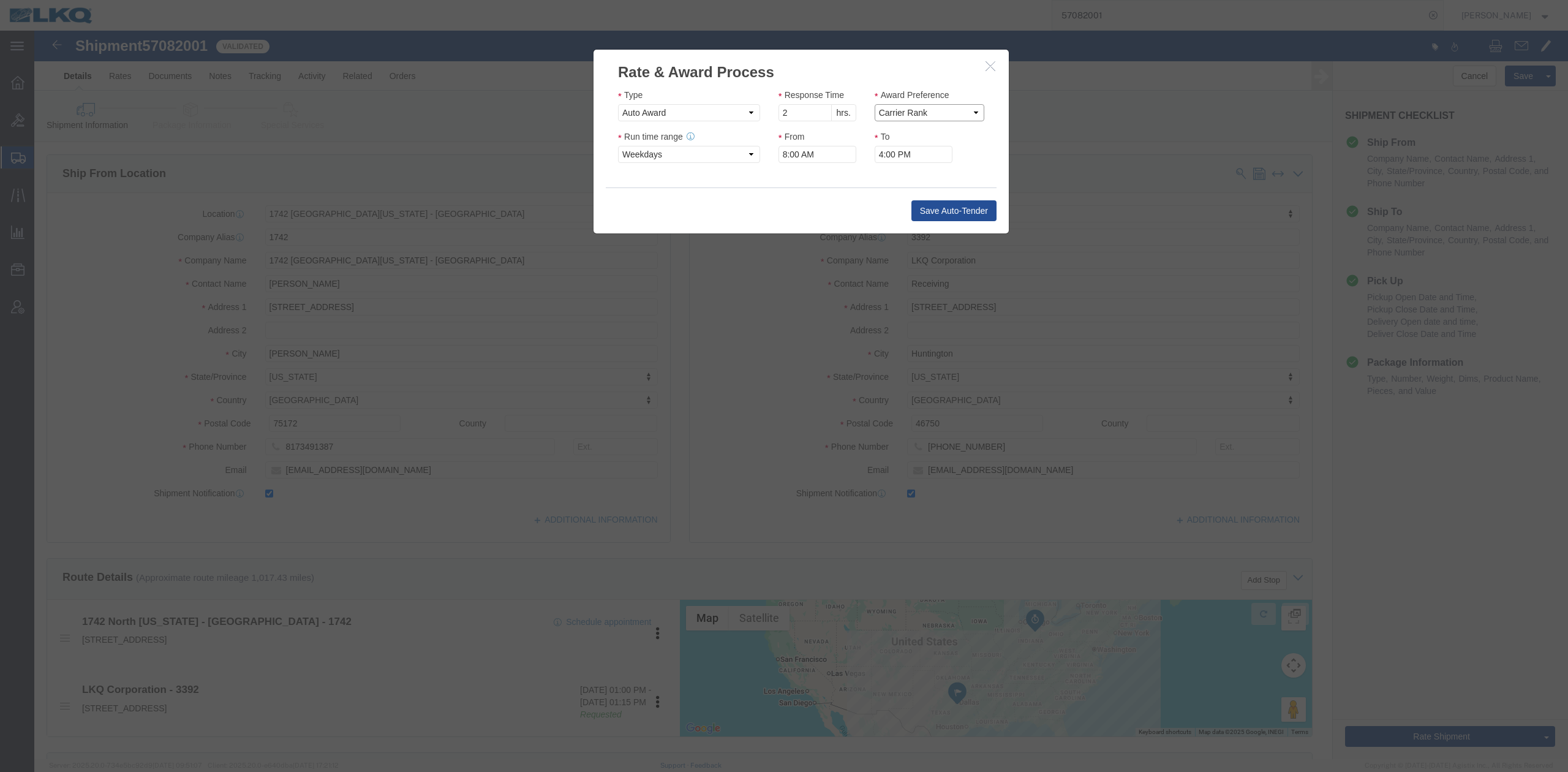
click select "Price Carrier Rank"
click button "Save Auto-Tender"
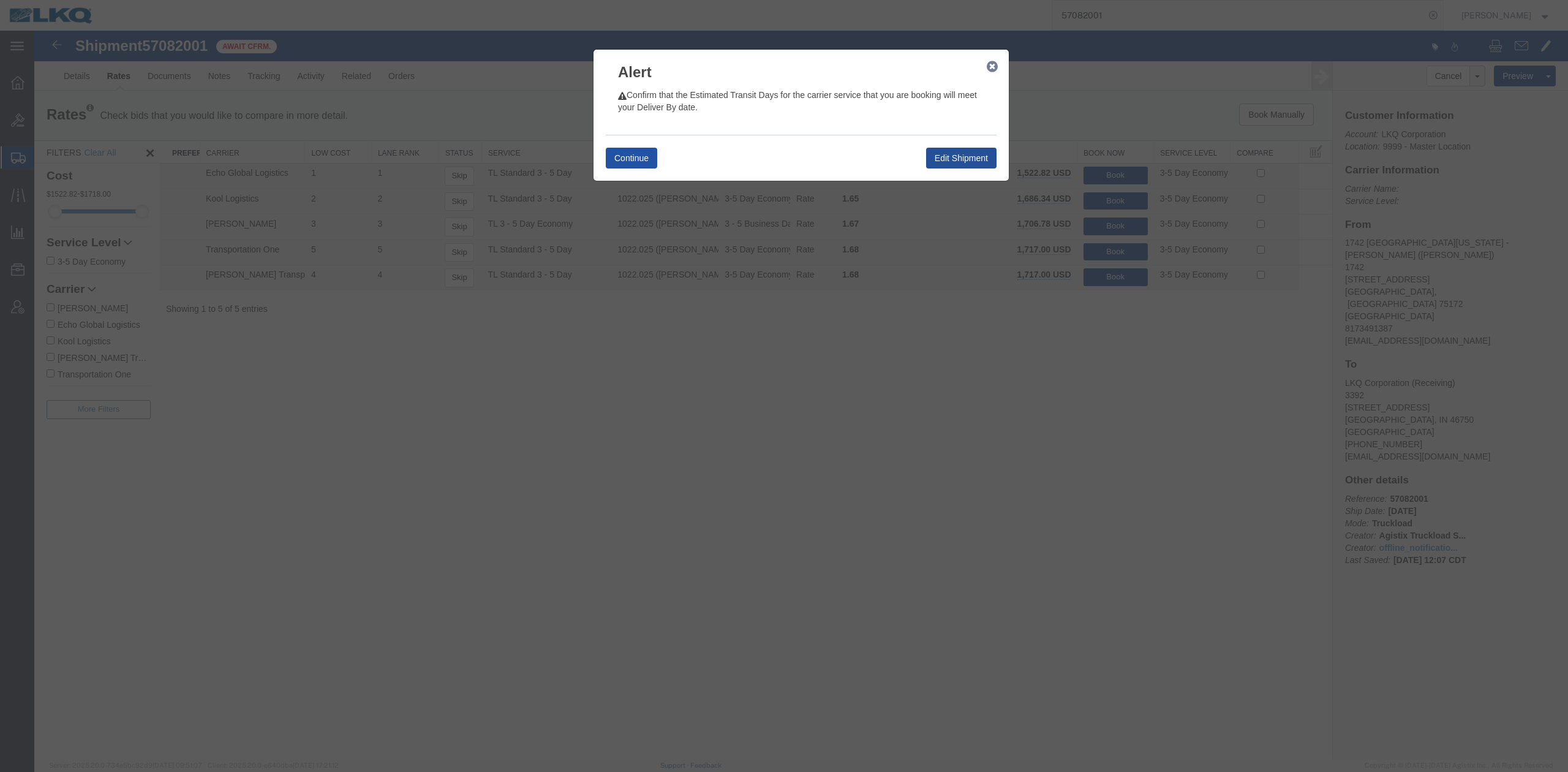
click at [621, 161] on button "Continue" at bounding box center [632, 157] width 51 height 21
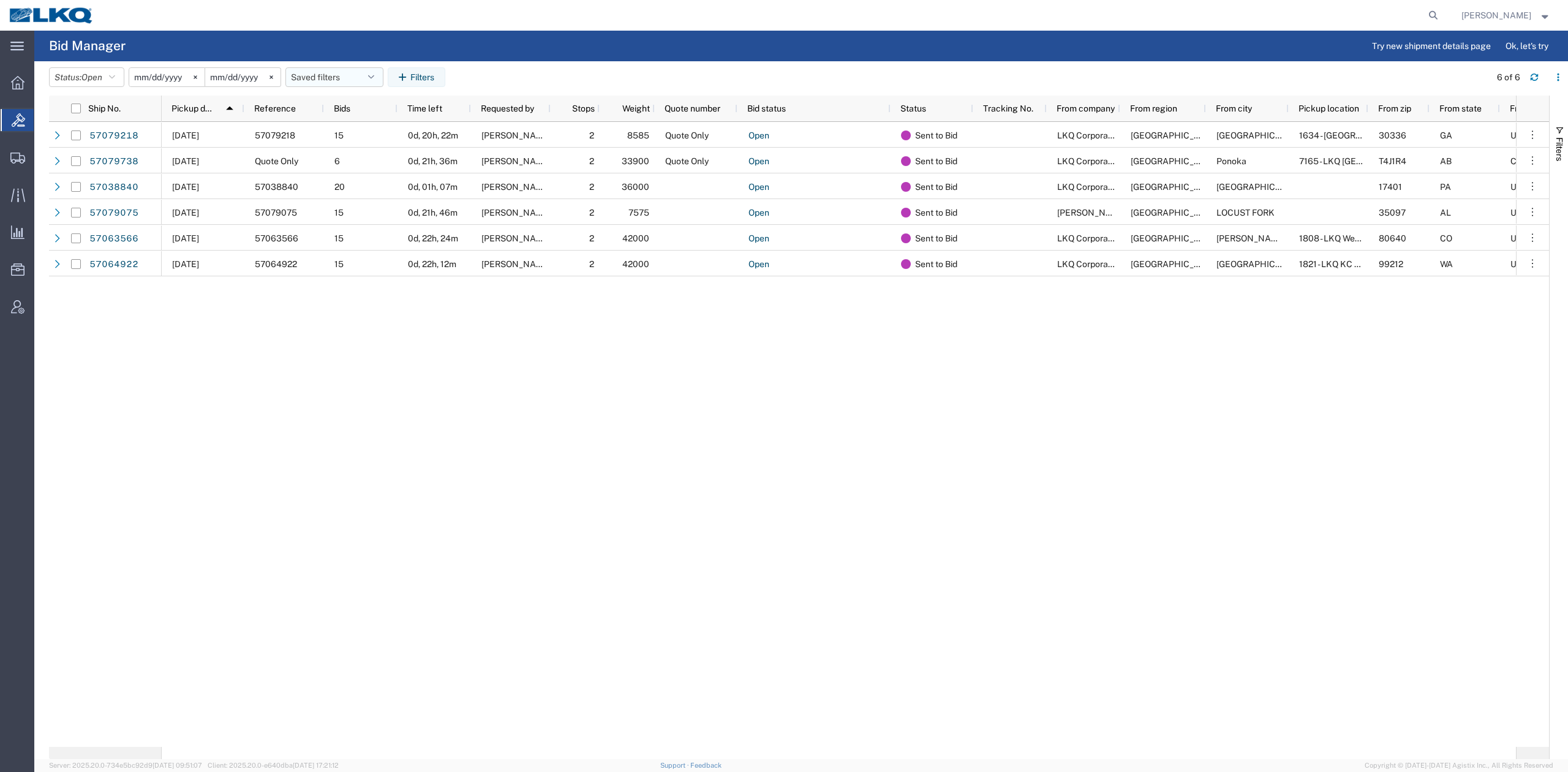
click at [356, 71] on button "Saved filters" at bounding box center [335, 78] width 98 height 20
click at [359, 138] on span "No PGW/LTL" at bounding box center [367, 131] width 161 height 23
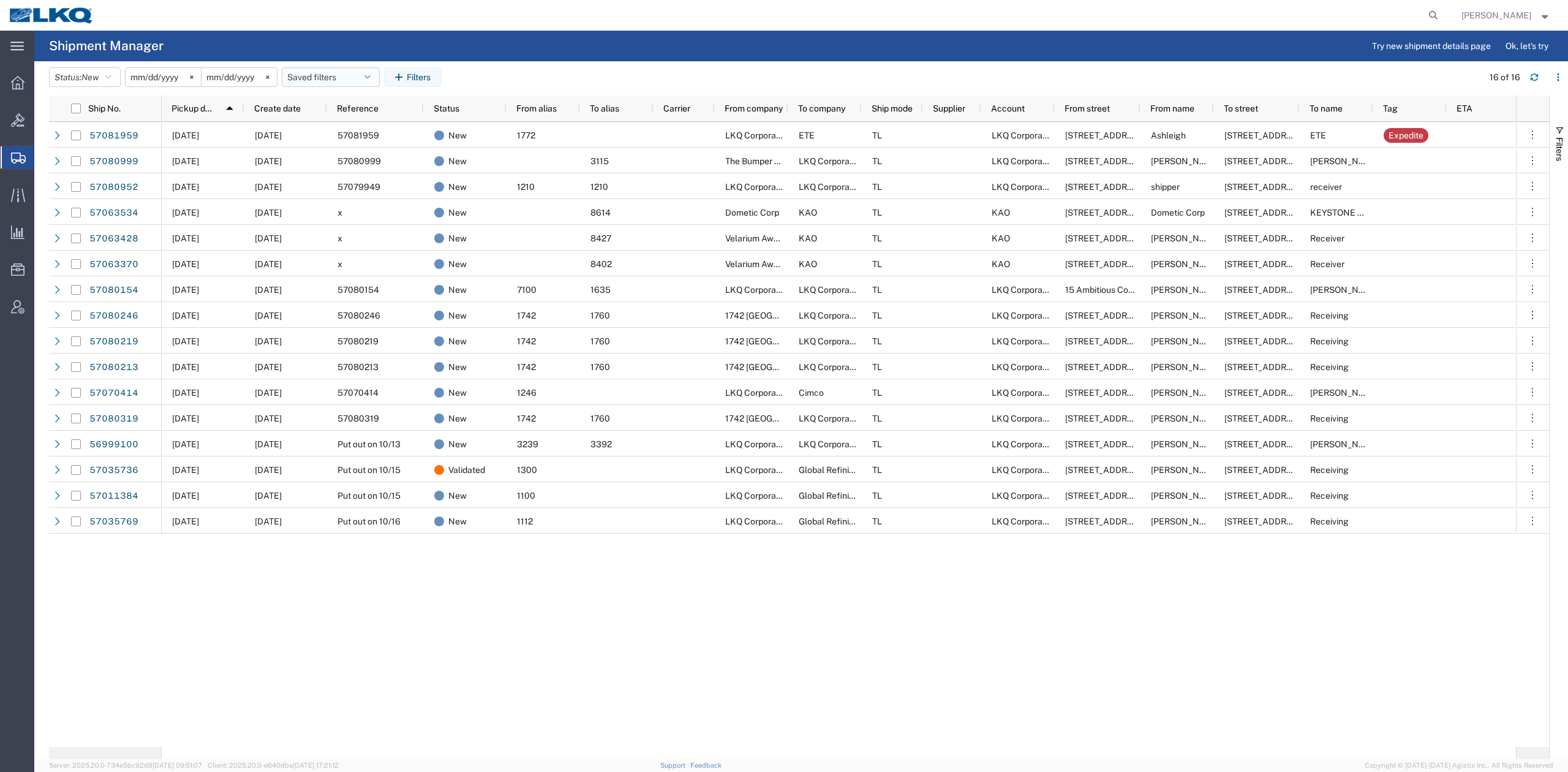
click at [340, 81] on button "Saved filters" at bounding box center [331, 78] width 98 height 20
click at [353, 144] on span "No PGW/LTL" at bounding box center [363, 154] width 161 height 23
